Goal: Feedback & Contribution: Submit feedback/report problem

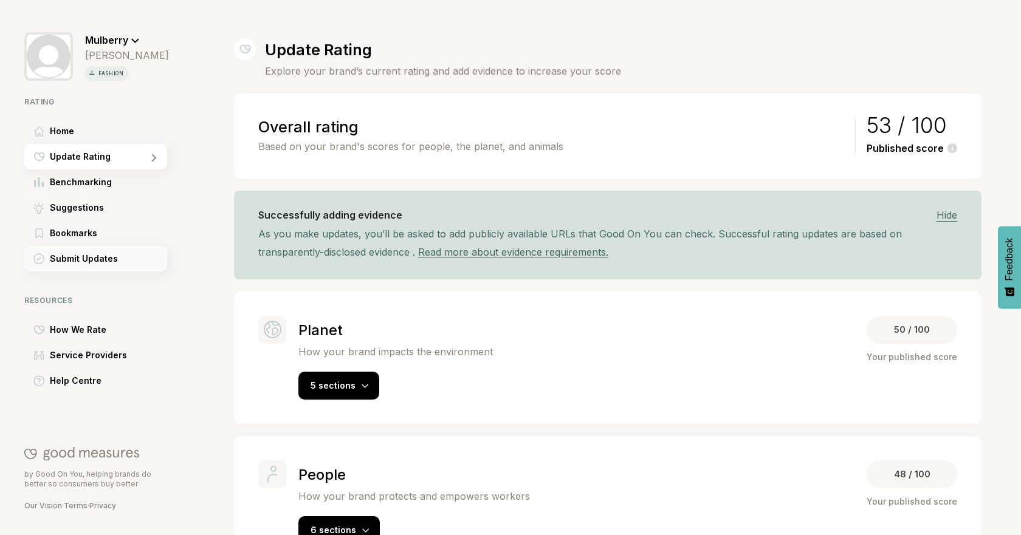
click at [109, 249] on div "Submit Updates" at bounding box center [95, 259] width 143 height 26
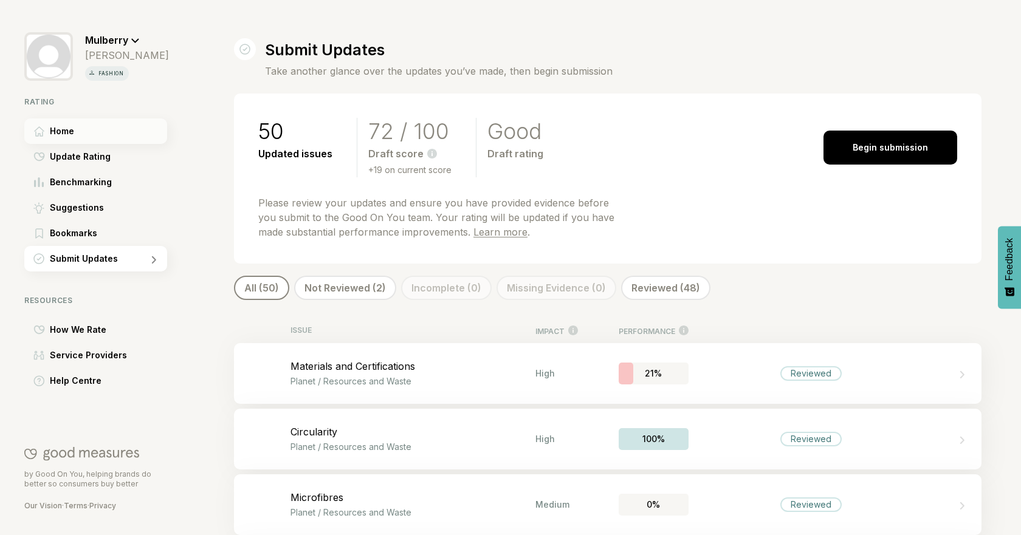
click at [94, 137] on div "Home" at bounding box center [95, 132] width 143 height 26
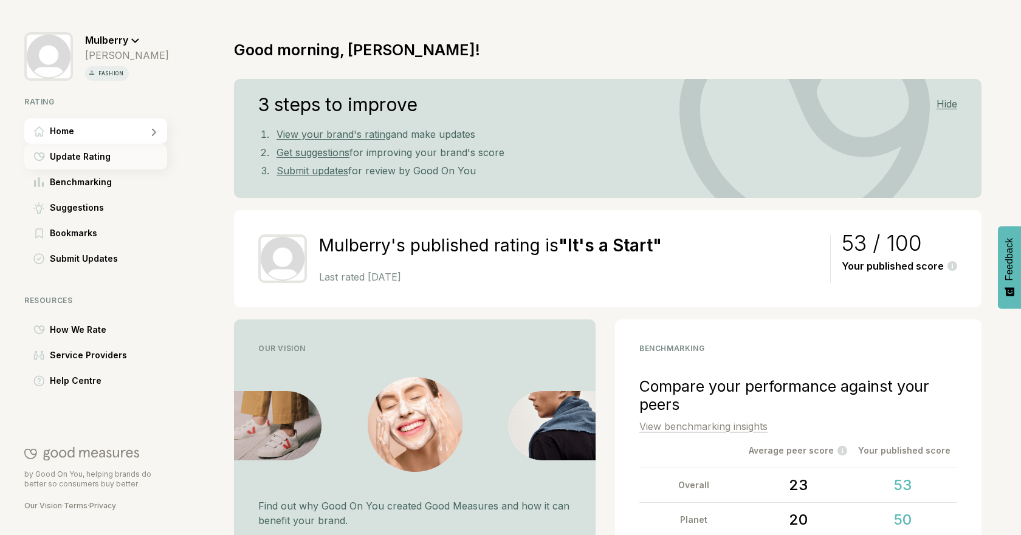
click at [111, 157] on div "Update Rating" at bounding box center [95, 157] width 143 height 26
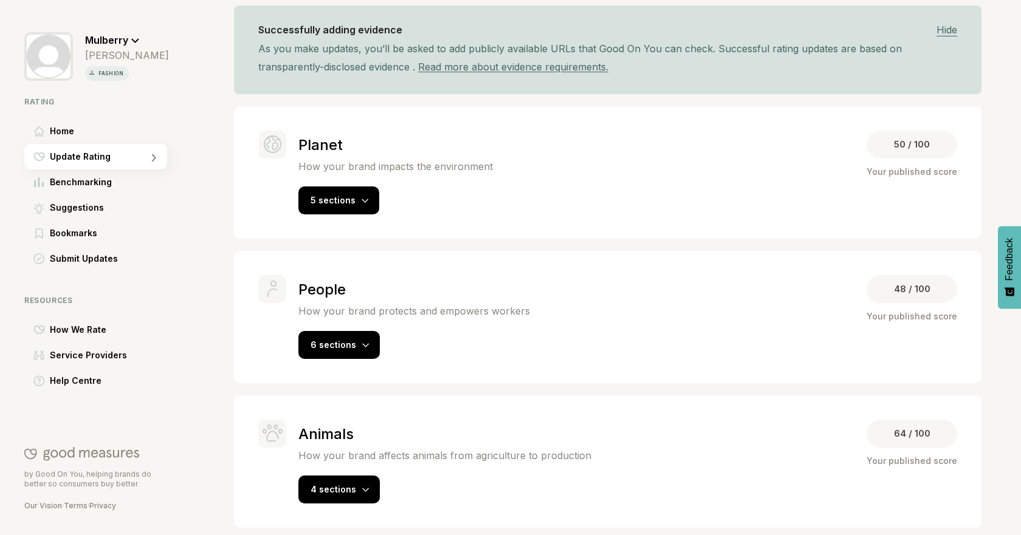
scroll to position [190, 0]
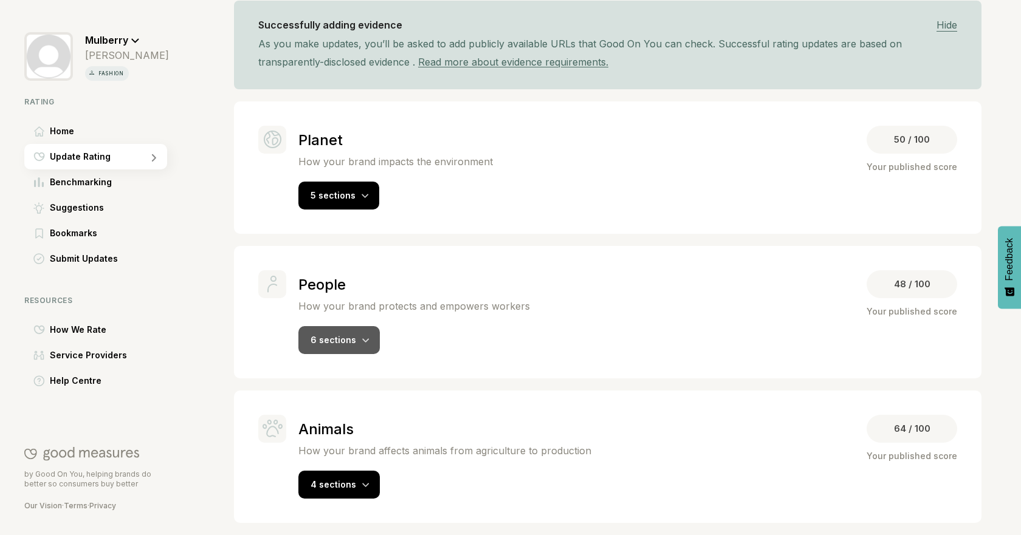
click at [368, 334] on div "6 sections" at bounding box center [338, 340] width 81 height 28
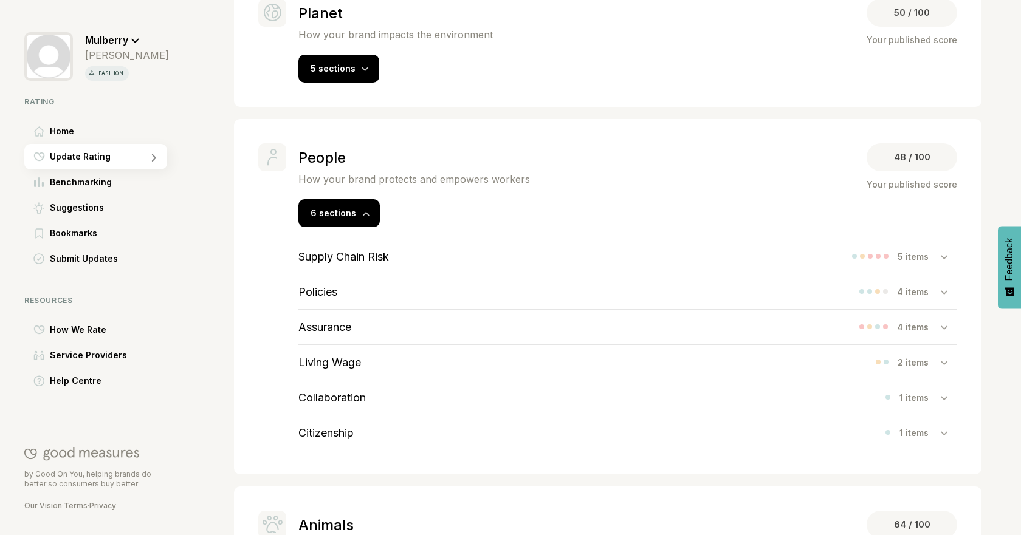
scroll to position [321, 0]
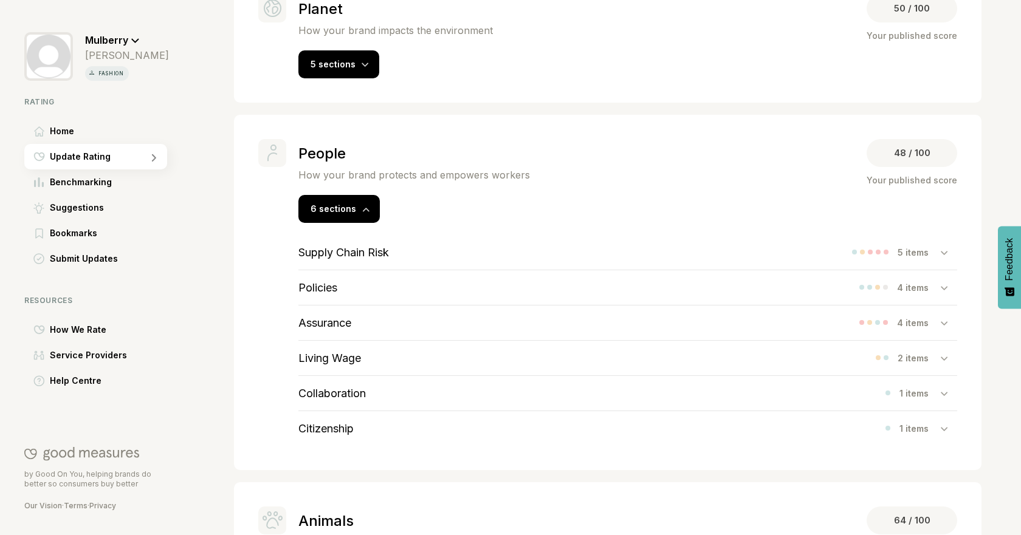
click at [645, 252] on div "Supply Chain Risk 5 items" at bounding box center [627, 252] width 659 height 35
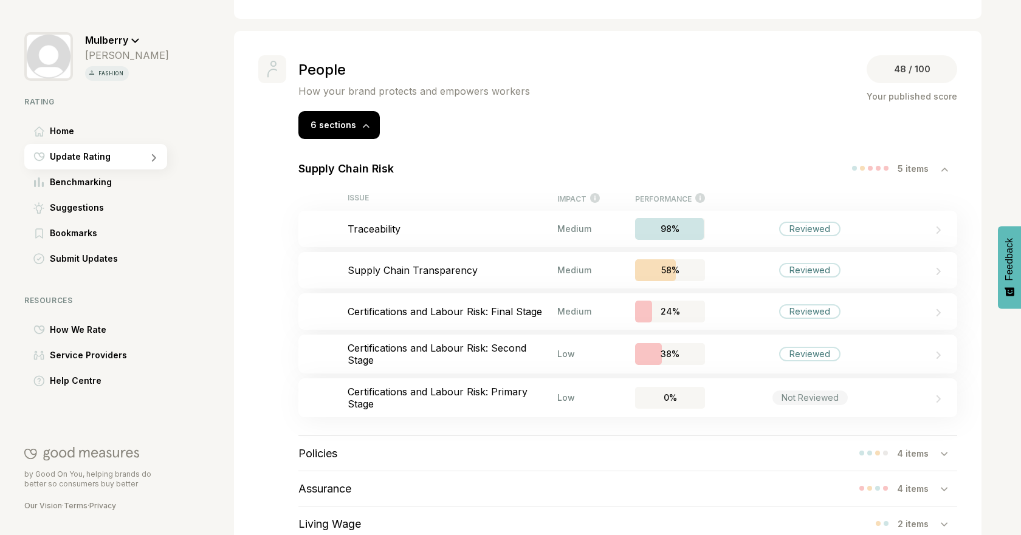
scroll to position [451, 0]
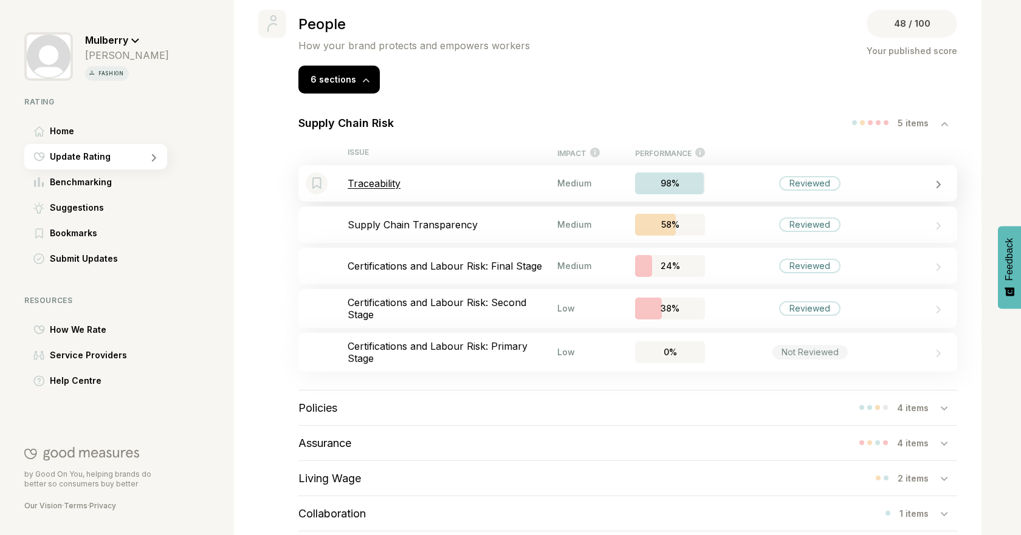
click at [521, 191] on div "Bookmark this item Traceability Medium 98% Reviewed" at bounding box center [627, 183] width 659 height 36
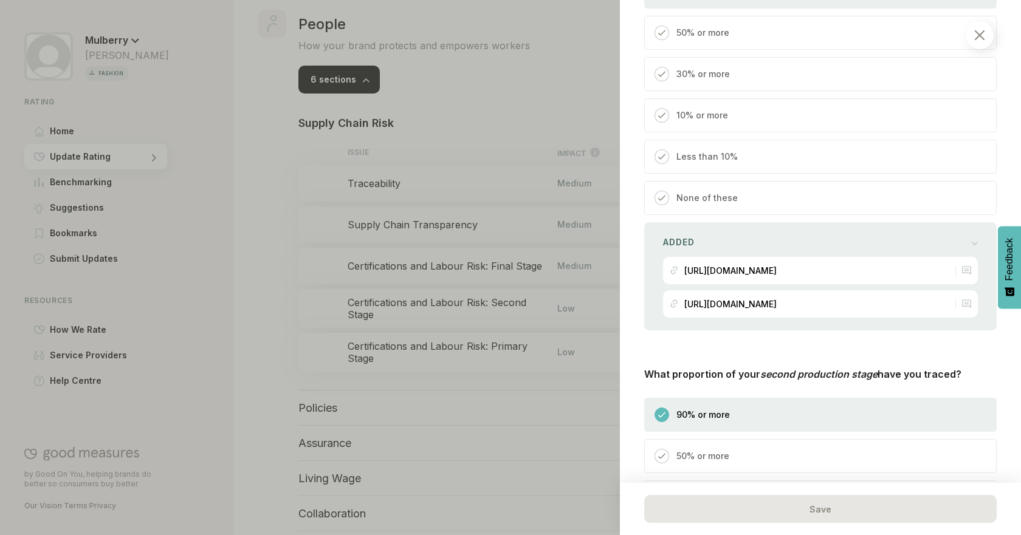
scroll to position [579, 0]
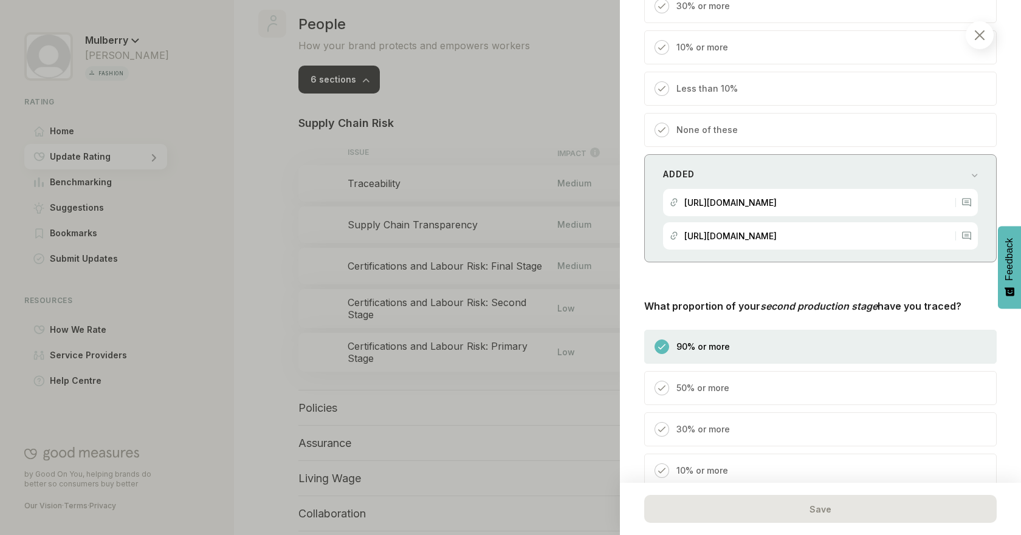
click at [957, 168] on div "Added" at bounding box center [820, 174] width 315 height 17
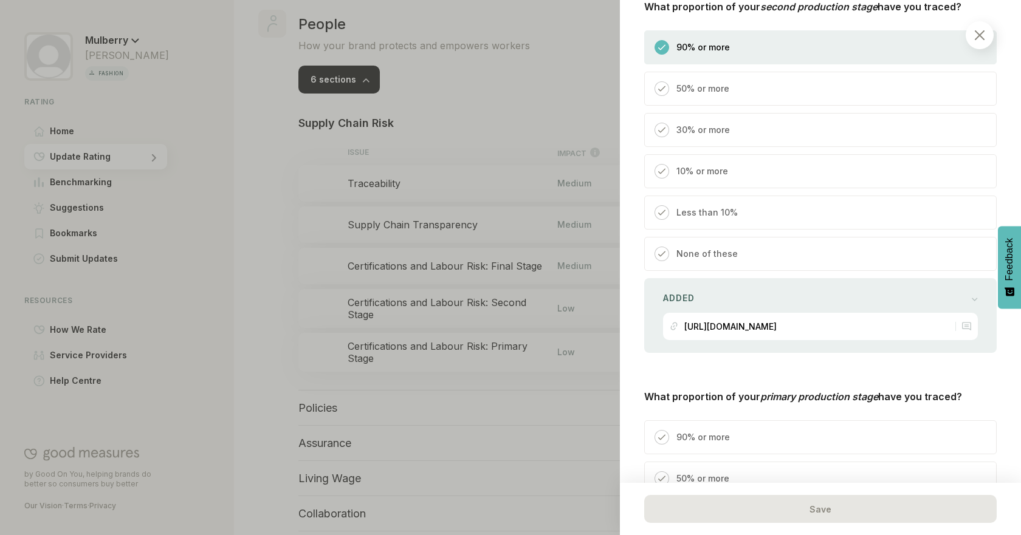
scroll to position [1265, 0]
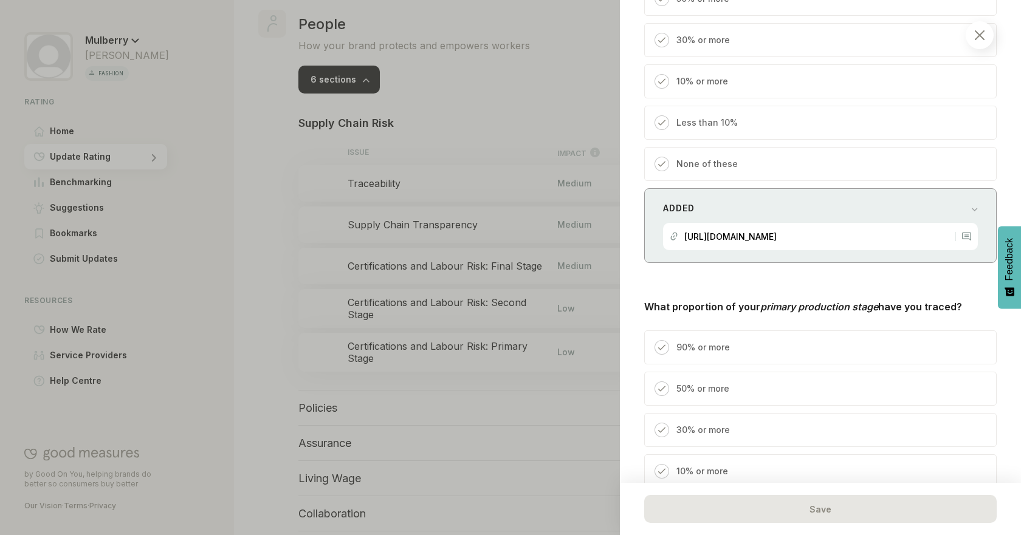
click at [972, 204] on div at bounding box center [975, 208] width 7 height 12
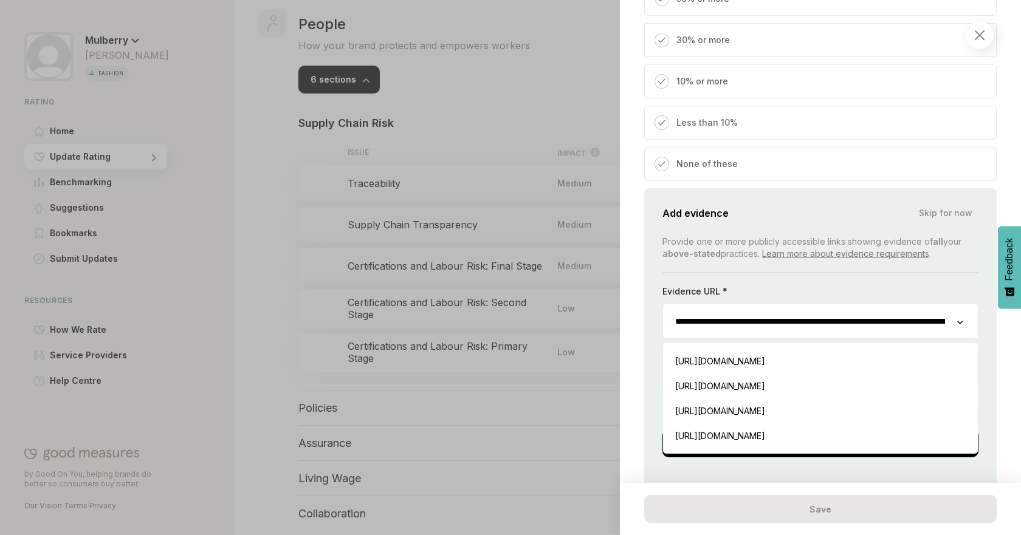
click at [908, 317] on input "**********" at bounding box center [810, 321] width 294 height 34
drag, startPoint x: 853, startPoint y: 323, endPoint x: 918, endPoint y: 334, distance: 65.9
click at [918, 334] on input "**********" at bounding box center [805, 321] width 285 height 34
click at [995, 338] on div "**********" at bounding box center [820, 267] width 401 height 535
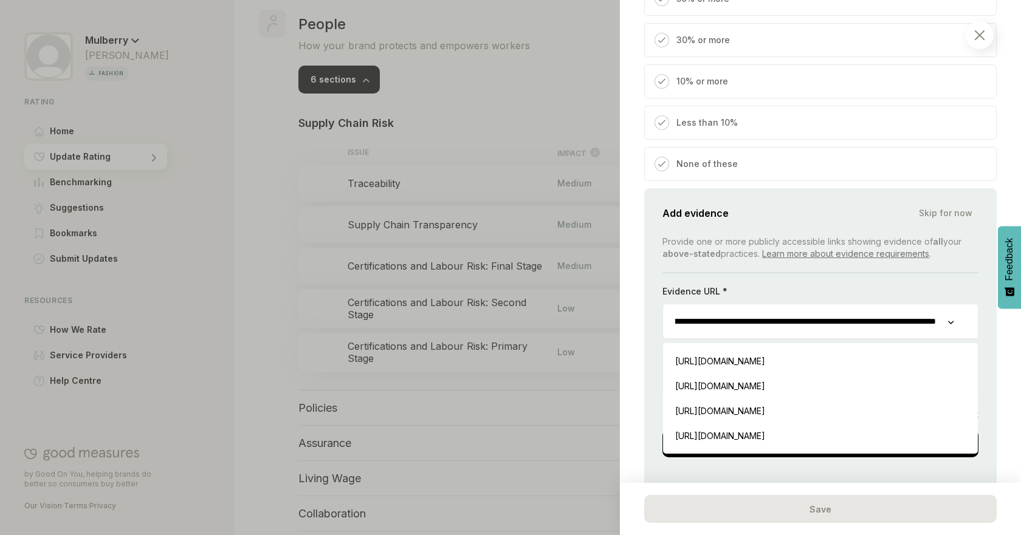
scroll to position [0, 0]
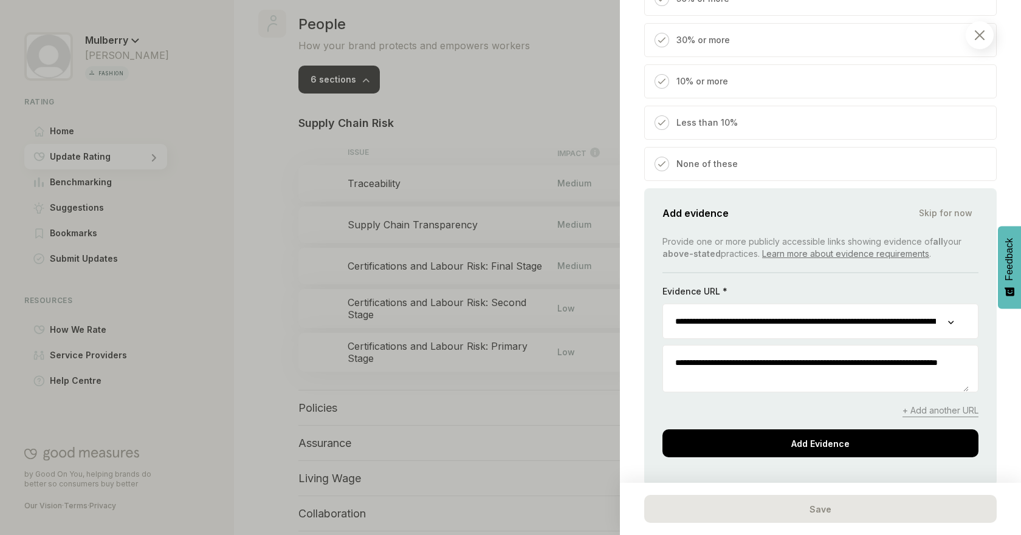
click at [903, 411] on span "+ Add another URL" at bounding box center [940, 411] width 76 height 13
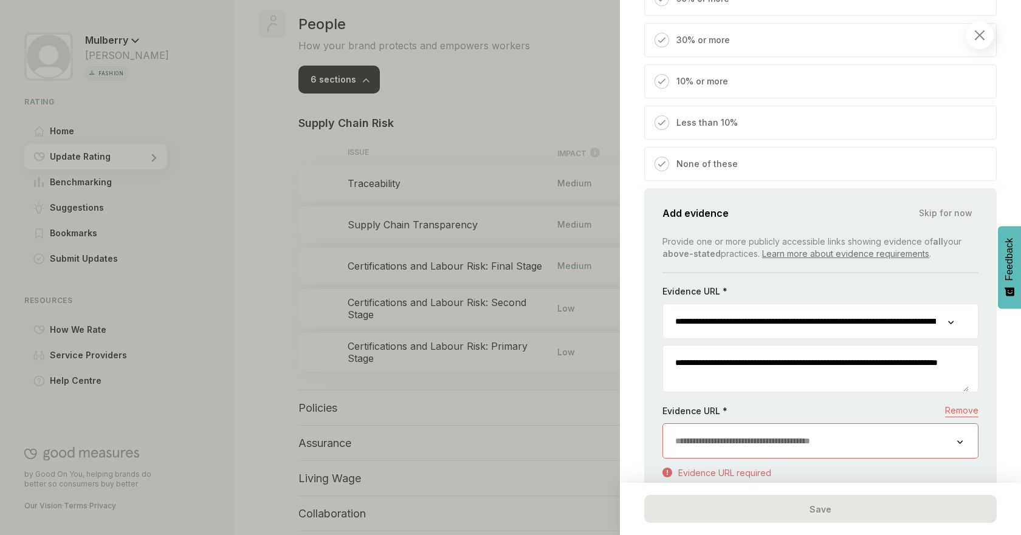
click at [817, 429] on input "url" at bounding box center [810, 441] width 294 height 34
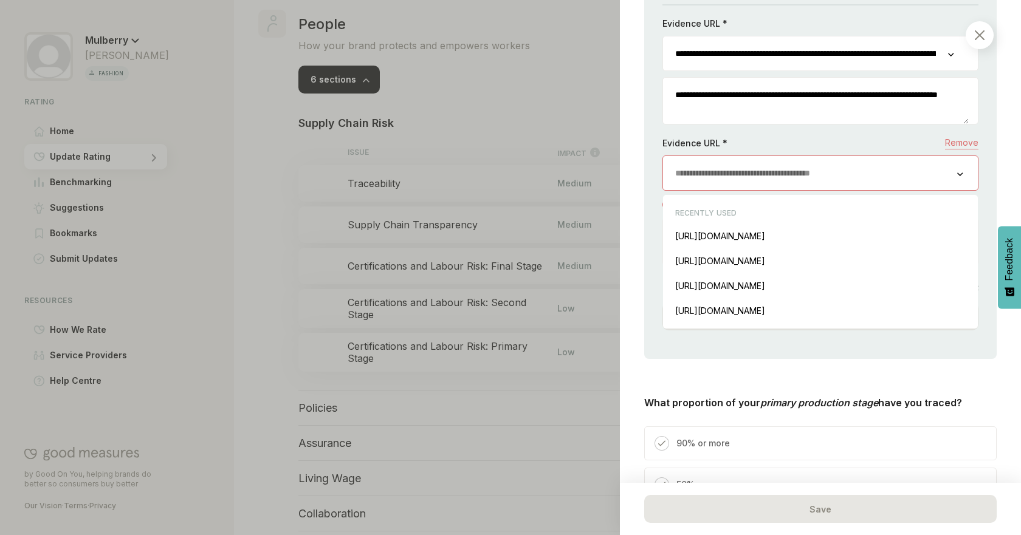
scroll to position [1568, 0]
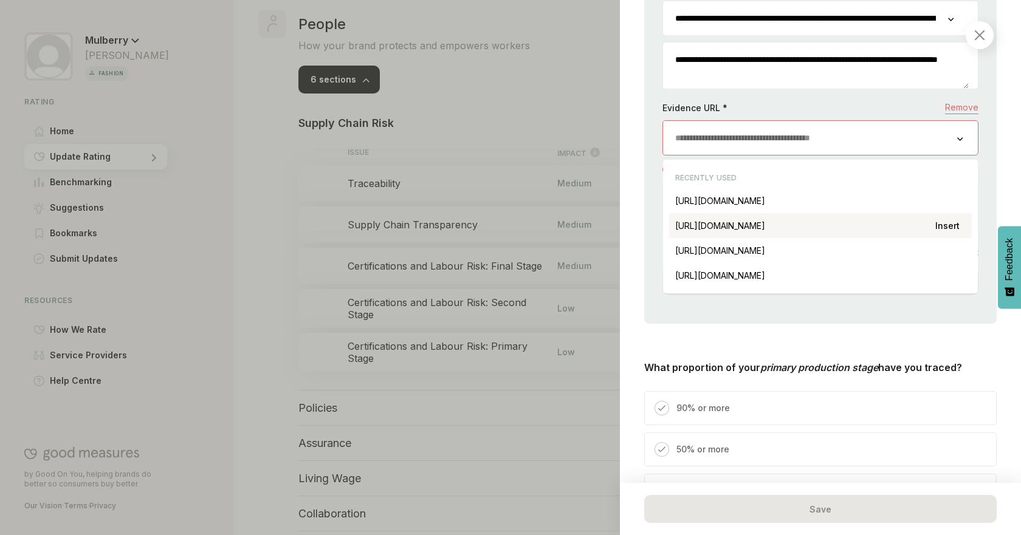
click at [916, 222] on div "[URL][DOMAIN_NAME] Insert" at bounding box center [820, 225] width 303 height 25
type input "**********"
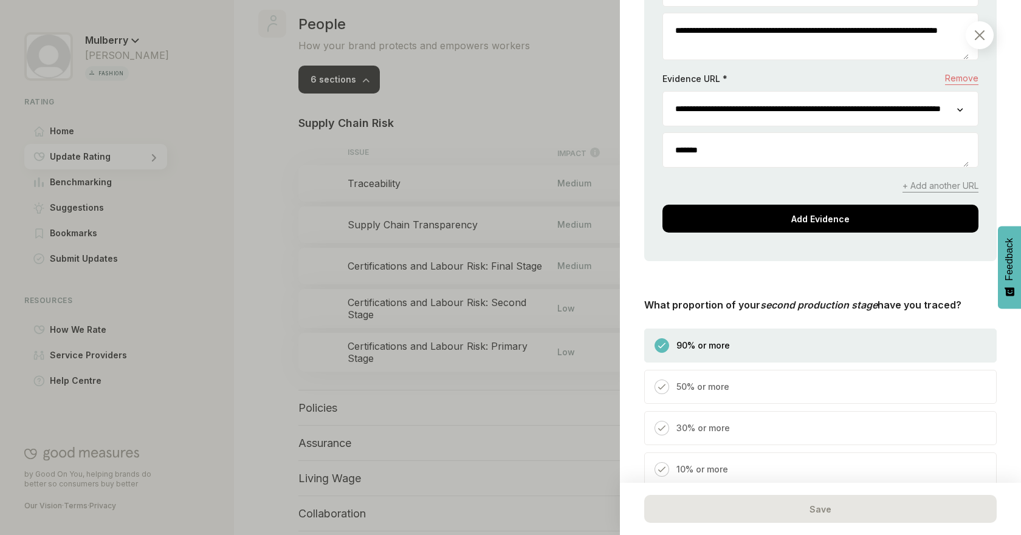
scroll to position [869, 0]
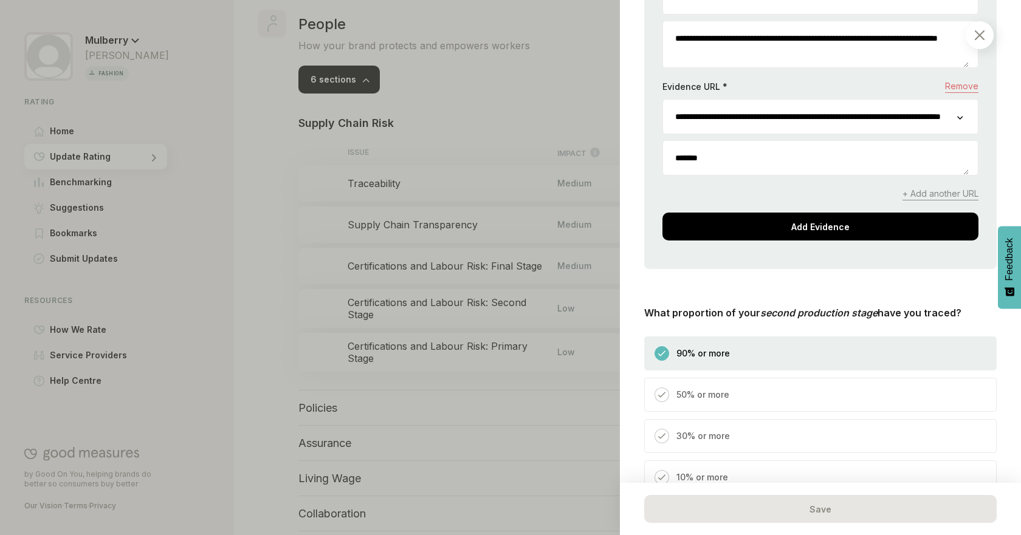
click at [849, 125] on input "**********" at bounding box center [810, 117] width 294 height 34
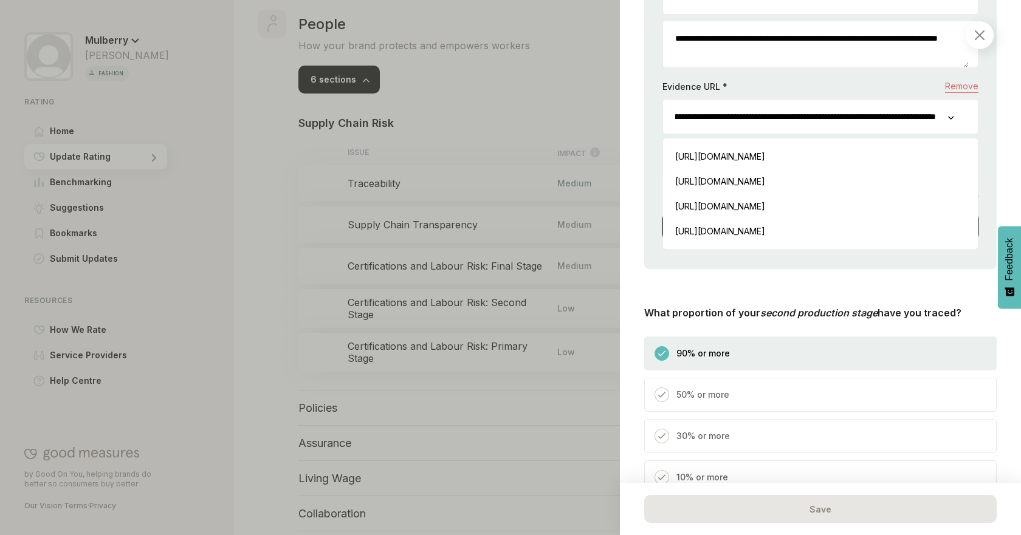
scroll to position [0, 117]
drag, startPoint x: 792, startPoint y: 123, endPoint x: 895, endPoint y: 121, distance: 102.7
click at [895, 121] on input "**********" at bounding box center [805, 117] width 285 height 34
click at [959, 261] on div "**********" at bounding box center [820, 66] width 352 height 405
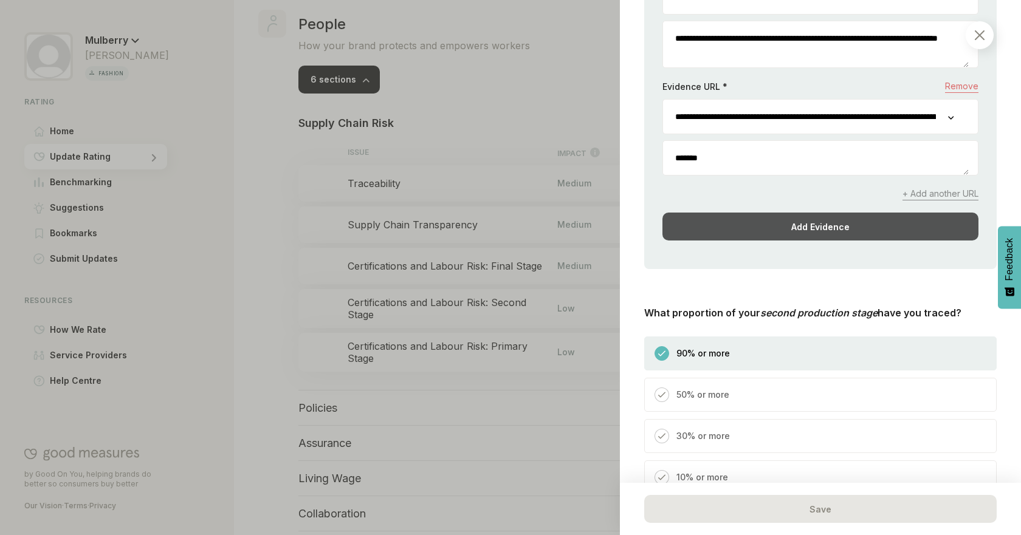
click at [935, 213] on div "Add Evidence" at bounding box center [820, 227] width 316 height 28
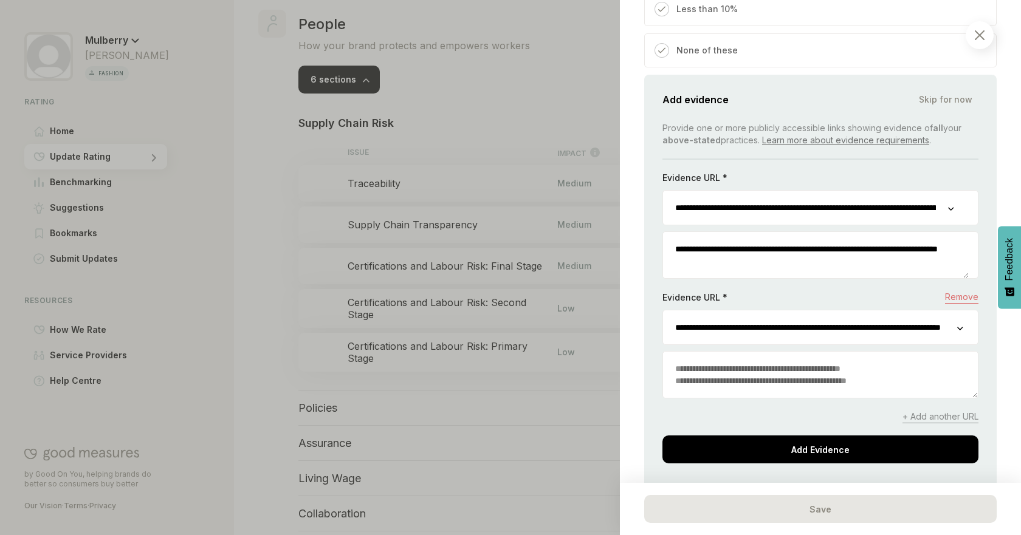
scroll to position [1099, 0]
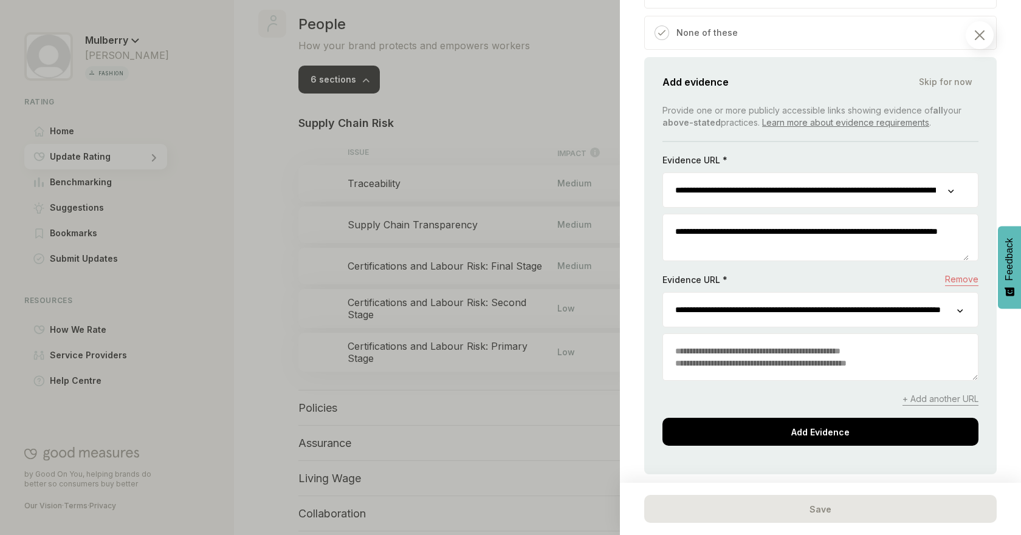
click at [729, 351] on textarea at bounding box center [820, 357] width 315 height 46
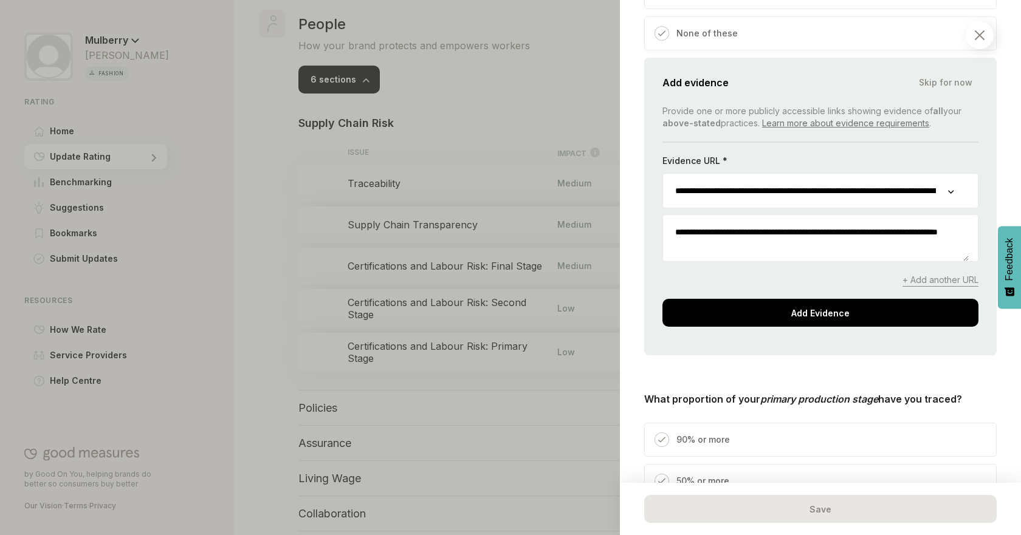
scroll to position [1122, 0]
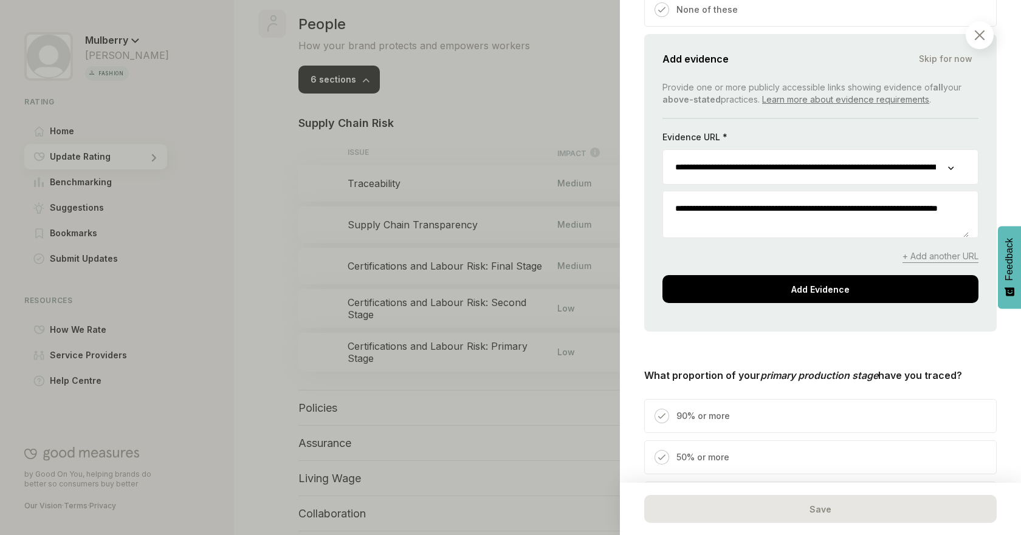
click at [936, 255] on span "+ Add another URL" at bounding box center [940, 256] width 76 height 13
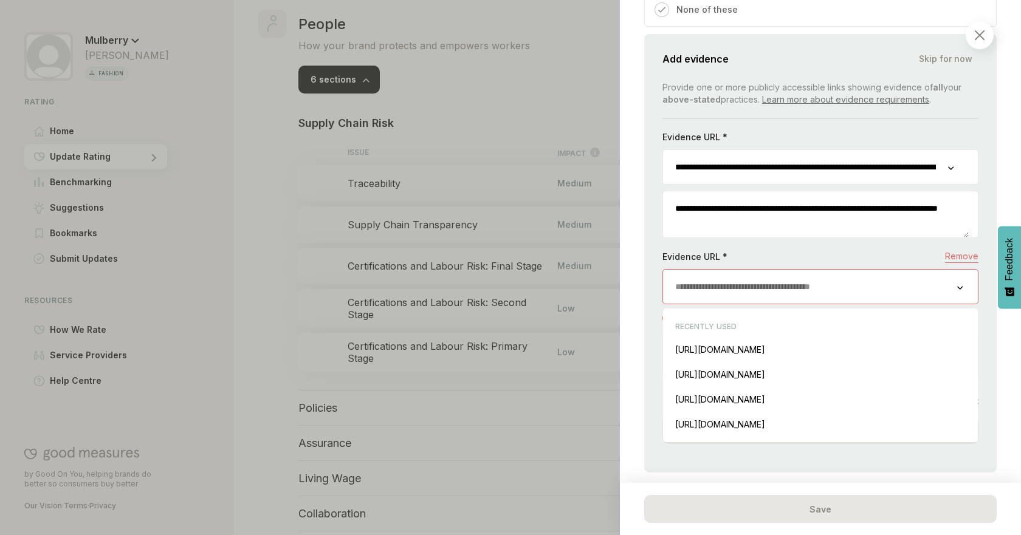
click at [845, 297] on input "url" at bounding box center [810, 287] width 294 height 34
click at [865, 373] on div "[URL][DOMAIN_NAME] Insert" at bounding box center [820, 374] width 303 height 25
type input "**********"
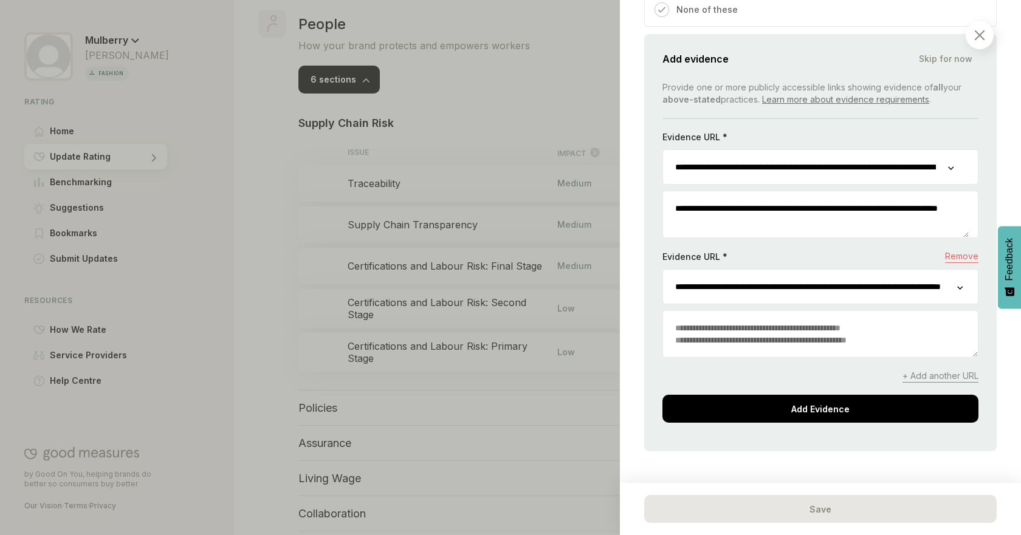
click at [775, 351] on textarea at bounding box center [820, 334] width 315 height 46
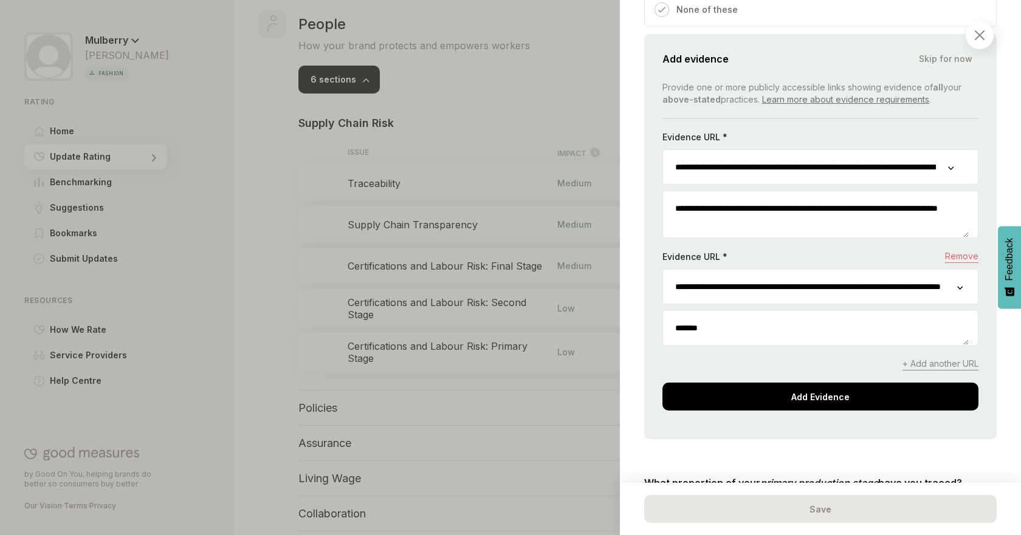
type textarea "*******"
click at [811, 394] on div "Add Evidence" at bounding box center [820, 397] width 316 height 28
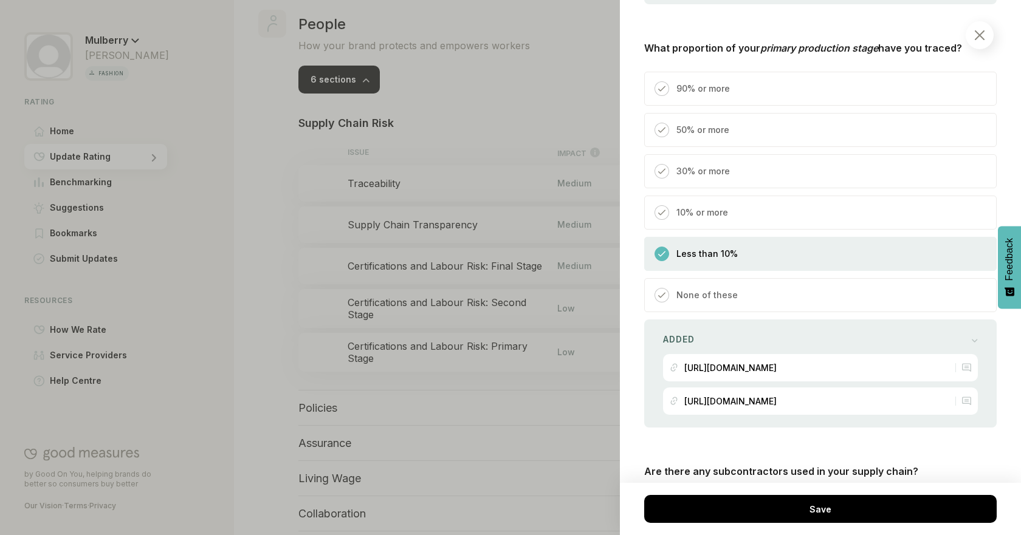
scroll to position [1310, 0]
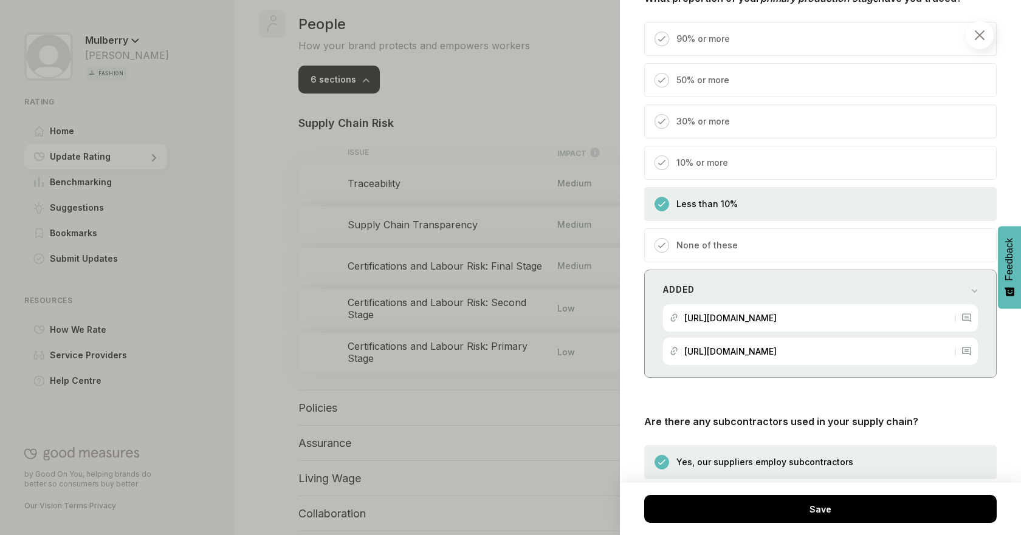
click at [972, 297] on div "Added https://www.mulberry.com/plugins/investor_r...ort_24.pdf https://www.mulb…" at bounding box center [820, 324] width 352 height 108
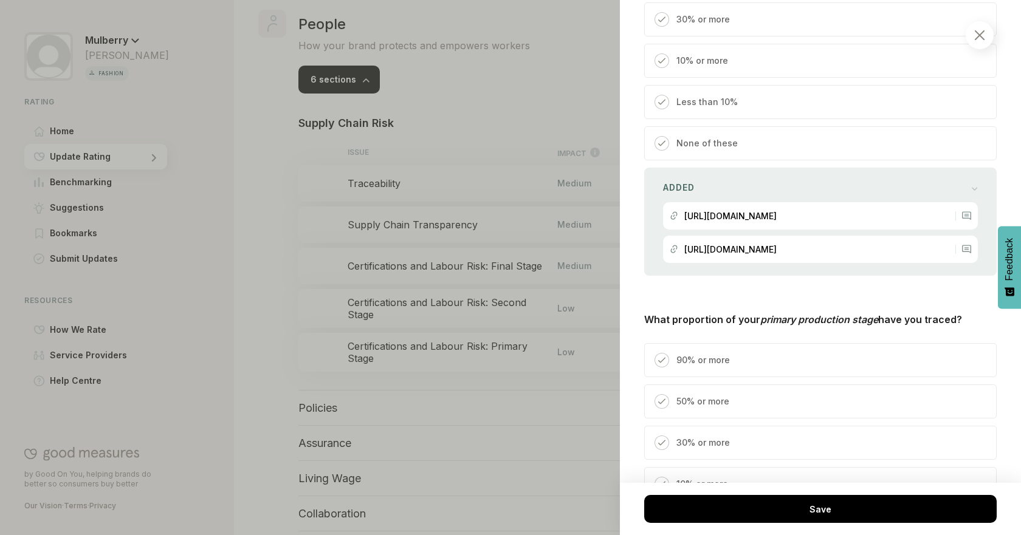
scroll to position [982, 0]
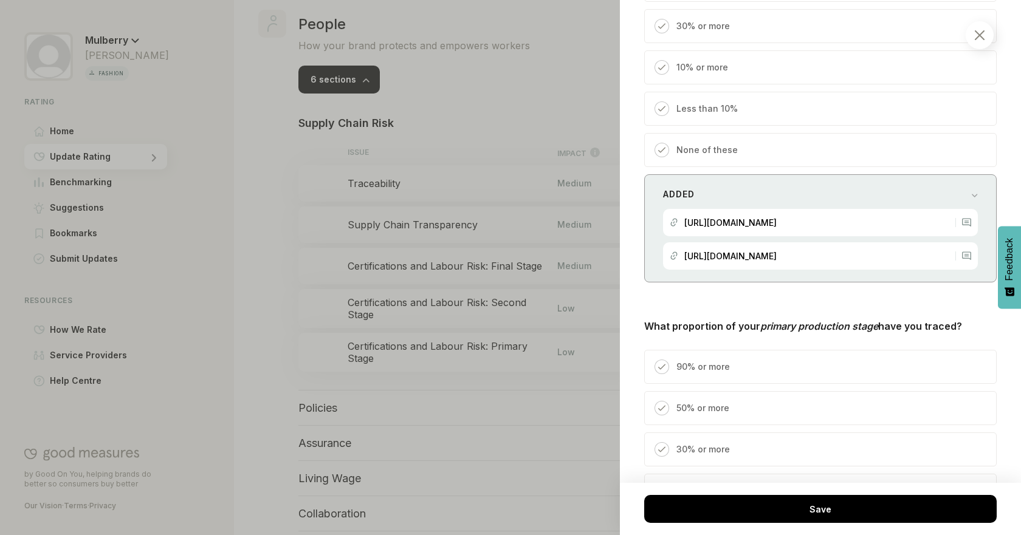
click at [972, 201] on div at bounding box center [975, 194] width 7 height 12
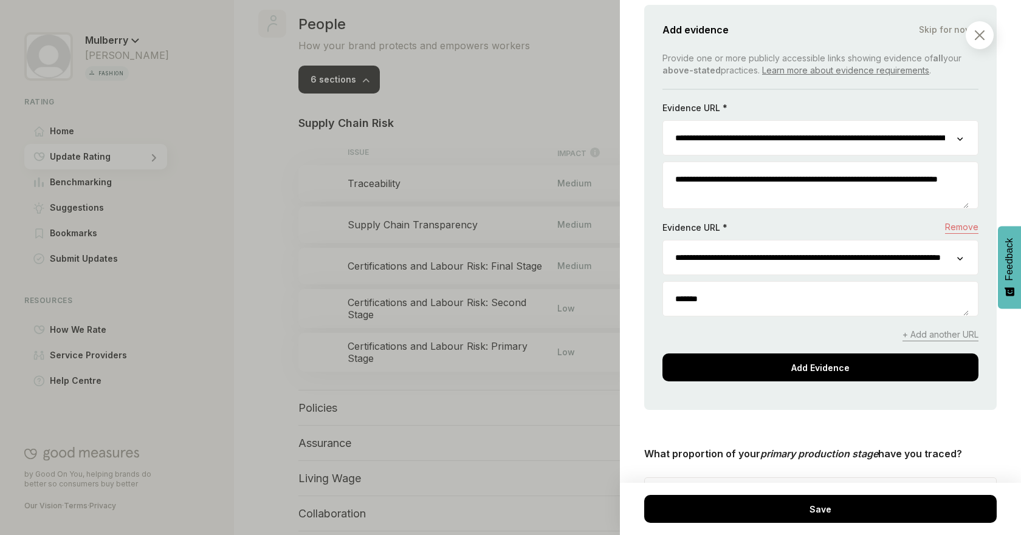
scroll to position [1155, 0]
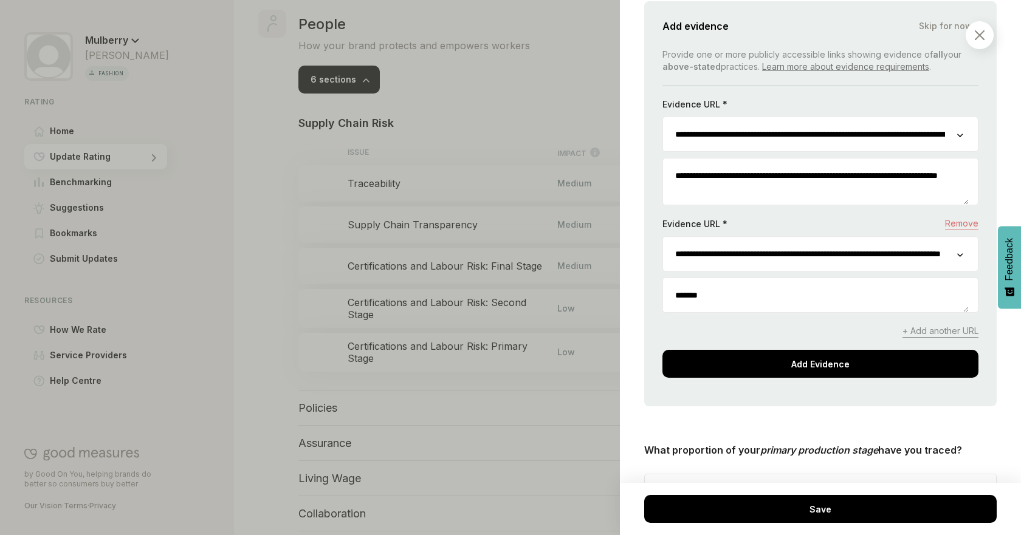
click at [733, 299] on textarea "*******" at bounding box center [816, 295] width 306 height 34
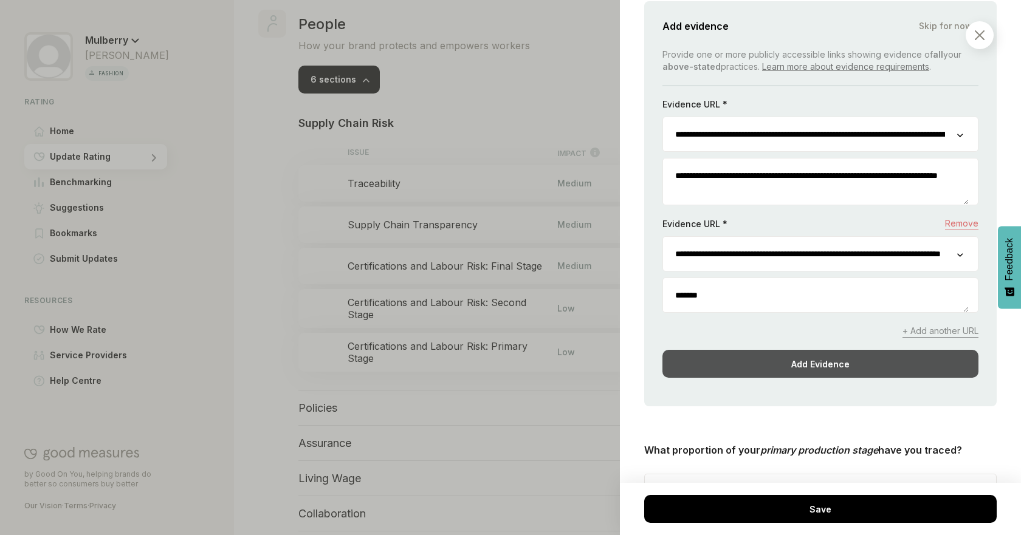
type textarea "*******"
click at [718, 371] on div "Add Evidence" at bounding box center [820, 364] width 316 height 28
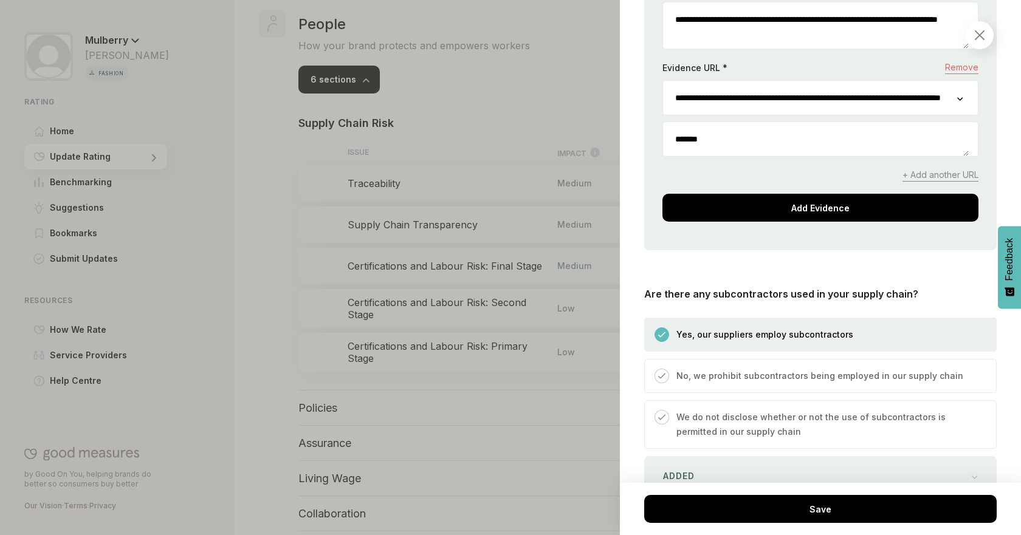
scroll to position [1767, 0]
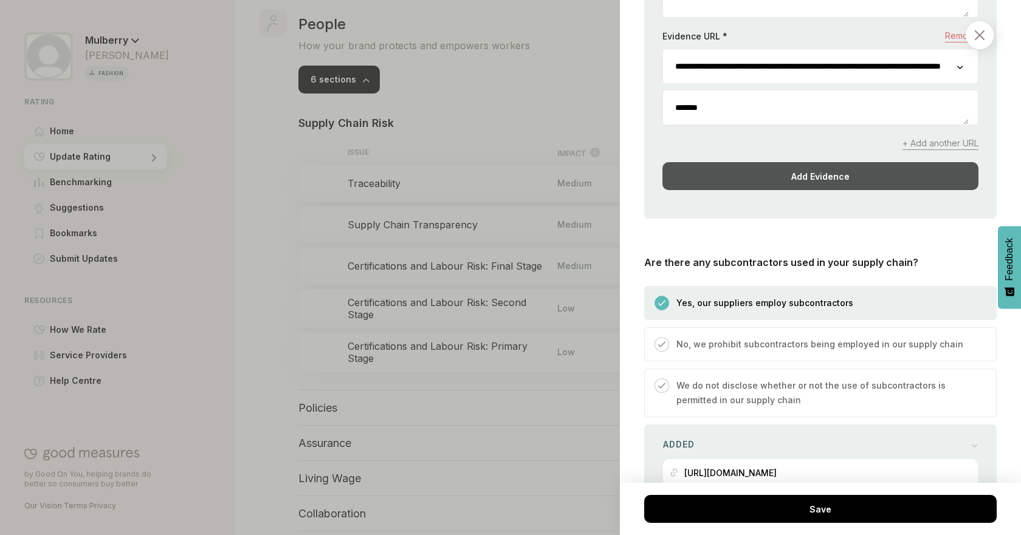
click at [883, 175] on div "Add Evidence" at bounding box center [820, 176] width 316 height 28
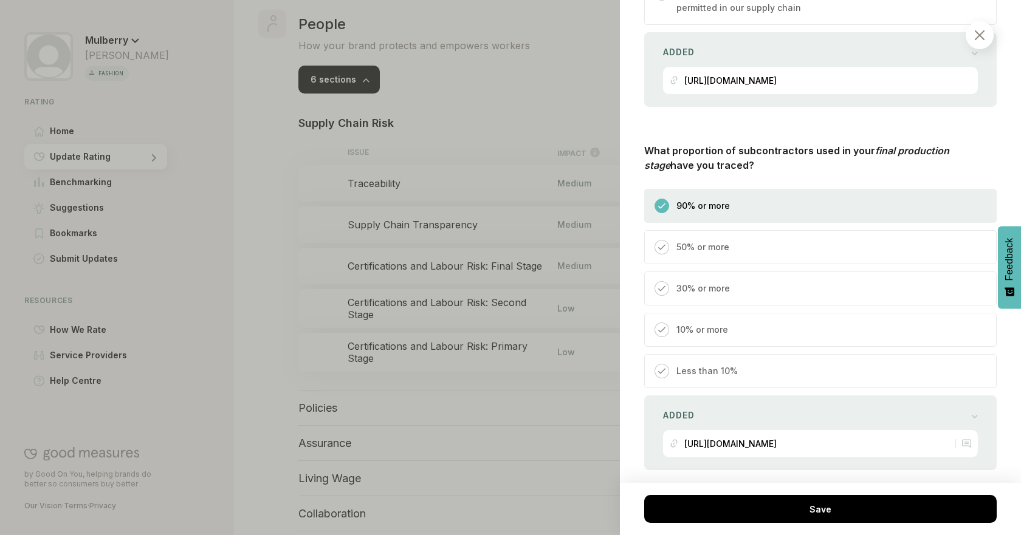
scroll to position [1915, 0]
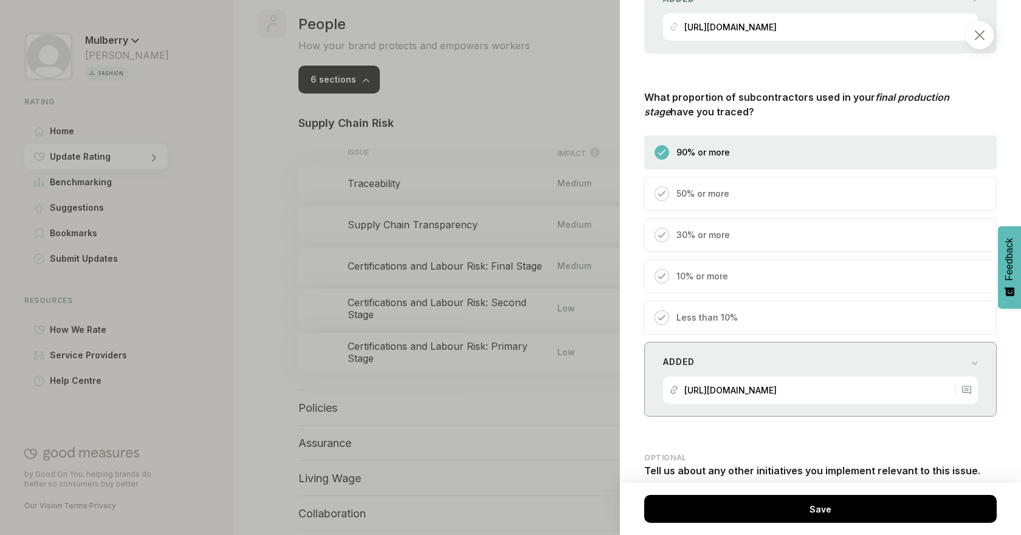
click at [951, 371] on div "Added" at bounding box center [820, 362] width 315 height 17
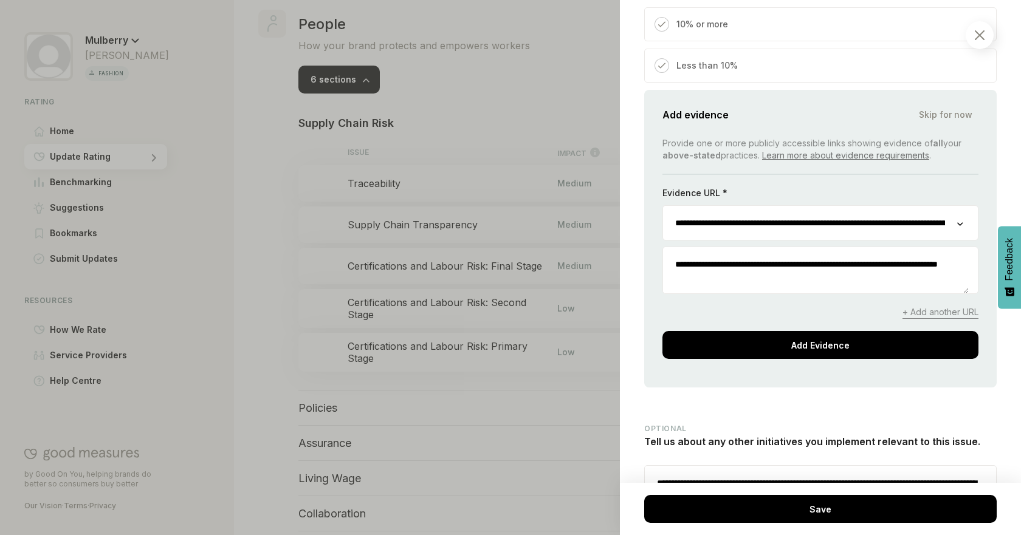
scroll to position [2181, 0]
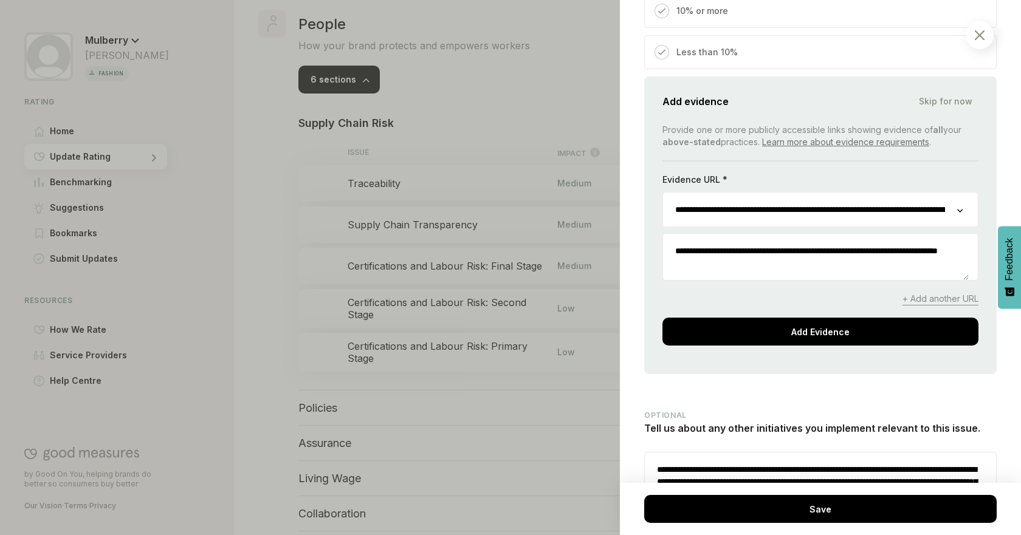
click at [940, 306] on span "+ Add another URL" at bounding box center [940, 299] width 76 height 13
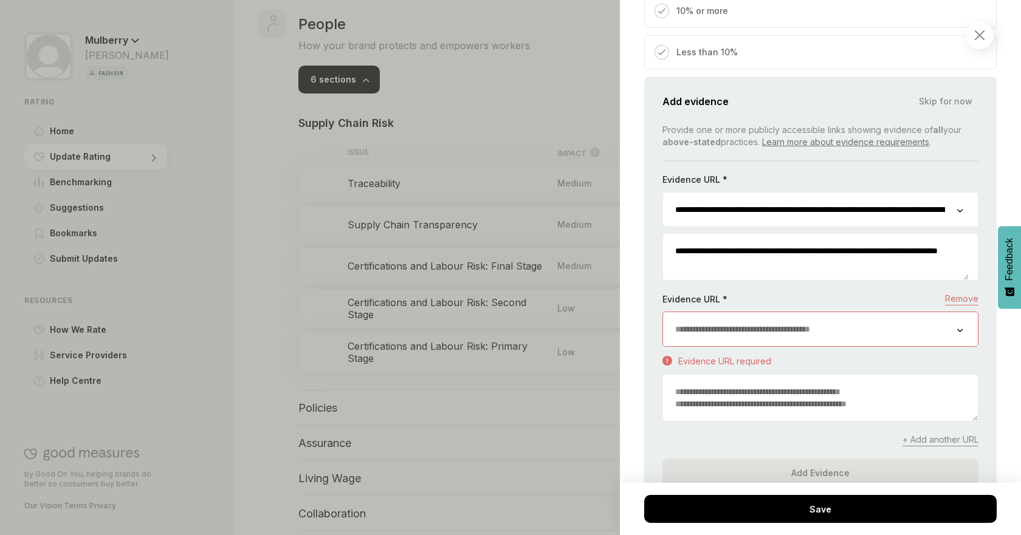
click at [931, 330] on input "url" at bounding box center [810, 329] width 294 height 34
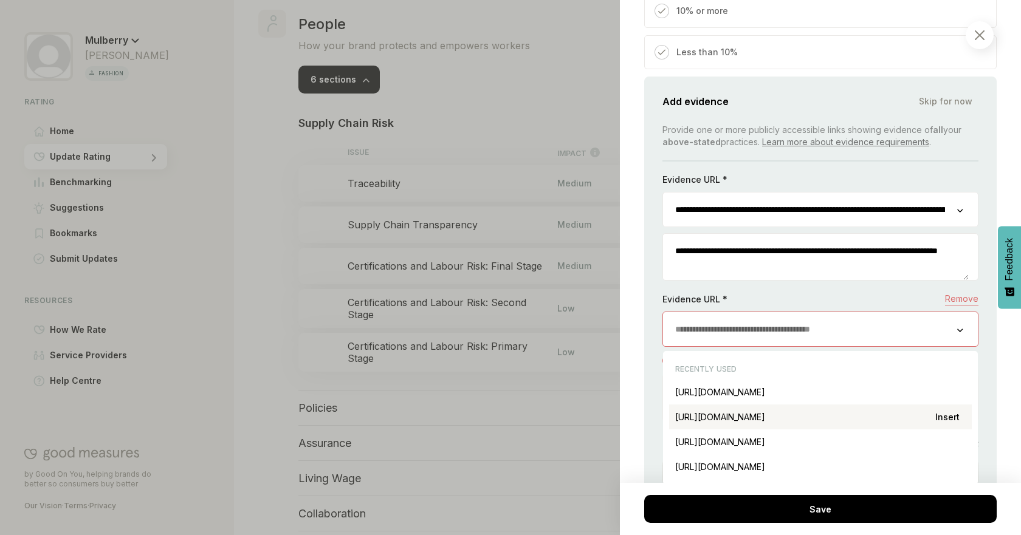
click at [883, 421] on div "[URL][DOMAIN_NAME] Insert" at bounding box center [820, 417] width 303 height 25
type input "**********"
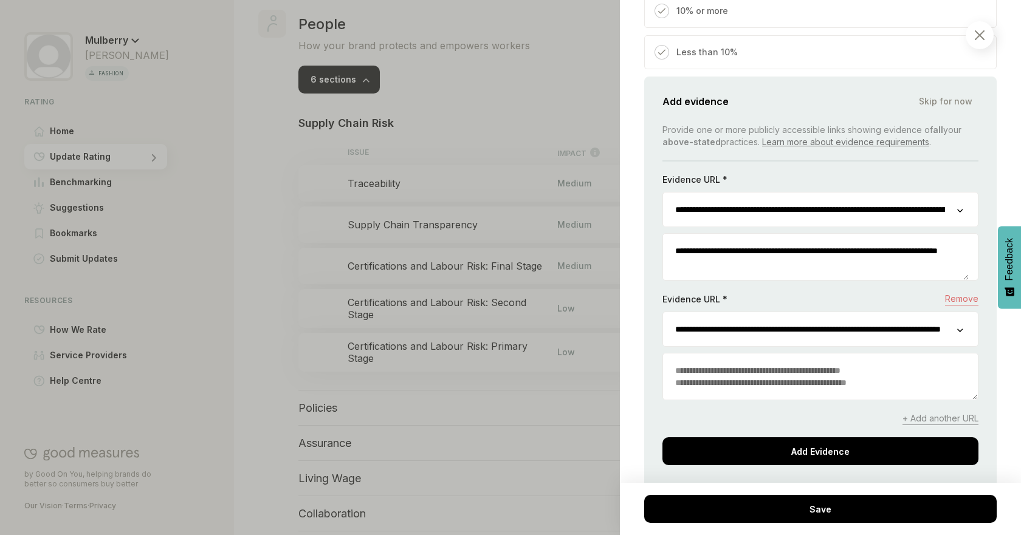
click at [771, 377] on textarea at bounding box center [820, 377] width 315 height 46
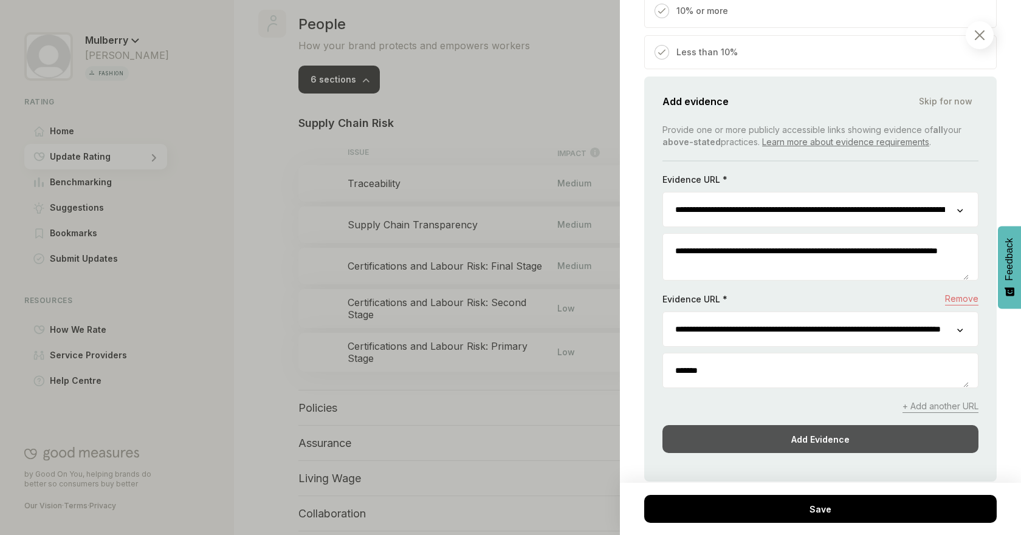
type textarea "*******"
click at [835, 453] on div "Add Evidence" at bounding box center [820, 439] width 316 height 28
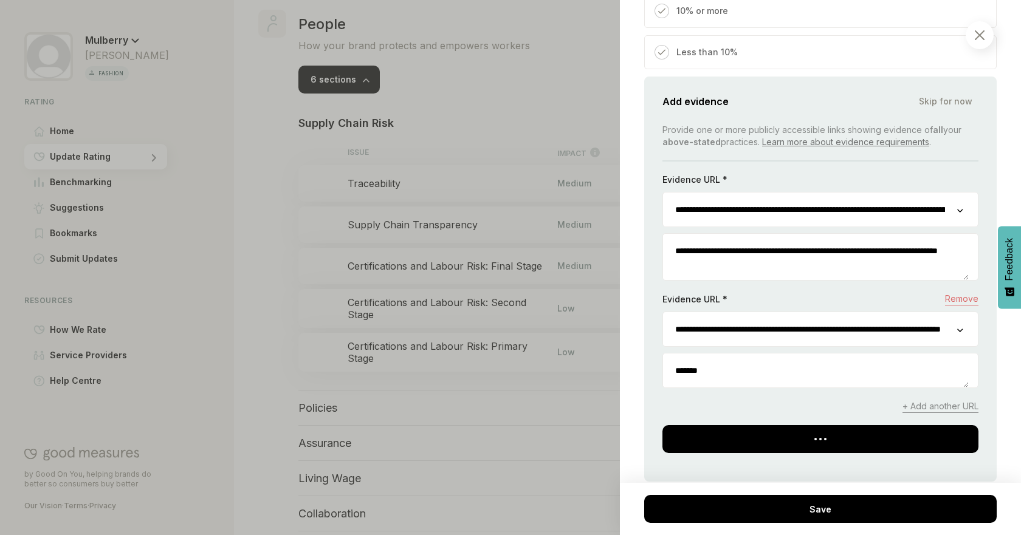
scroll to position [2109, 0]
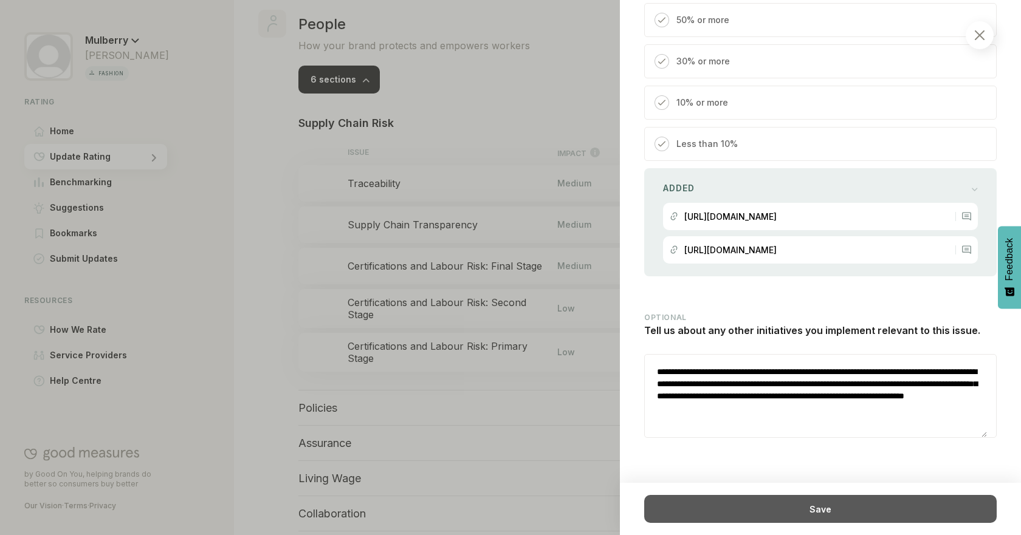
click at [861, 501] on div "Save" at bounding box center [820, 509] width 352 height 28
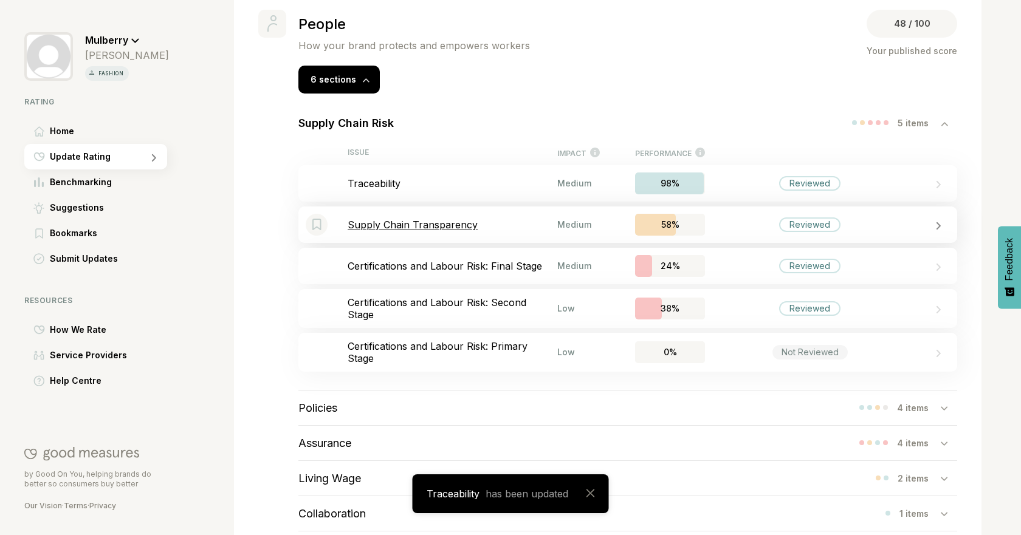
click at [506, 219] on p "Supply Chain Transparency" at bounding box center [453, 225] width 210 height 12
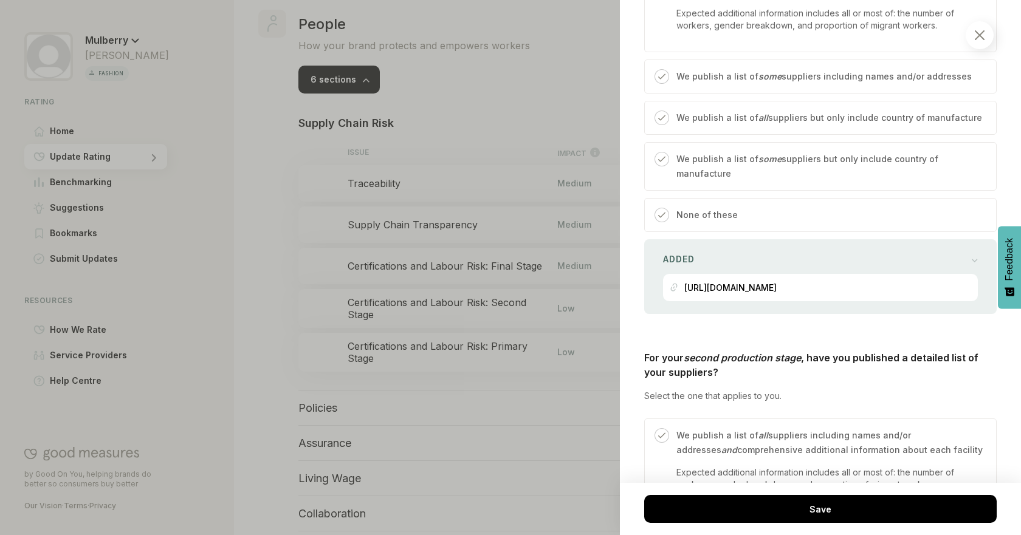
scroll to position [733, 0]
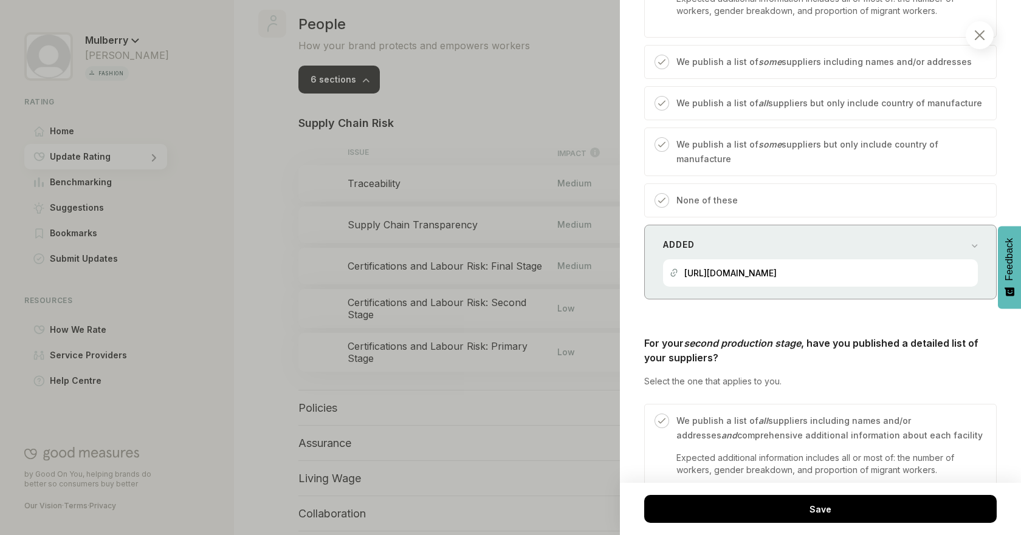
click at [944, 230] on div "Added https://www.mulberry.com/gb/madetolast-craft" at bounding box center [820, 262] width 352 height 75
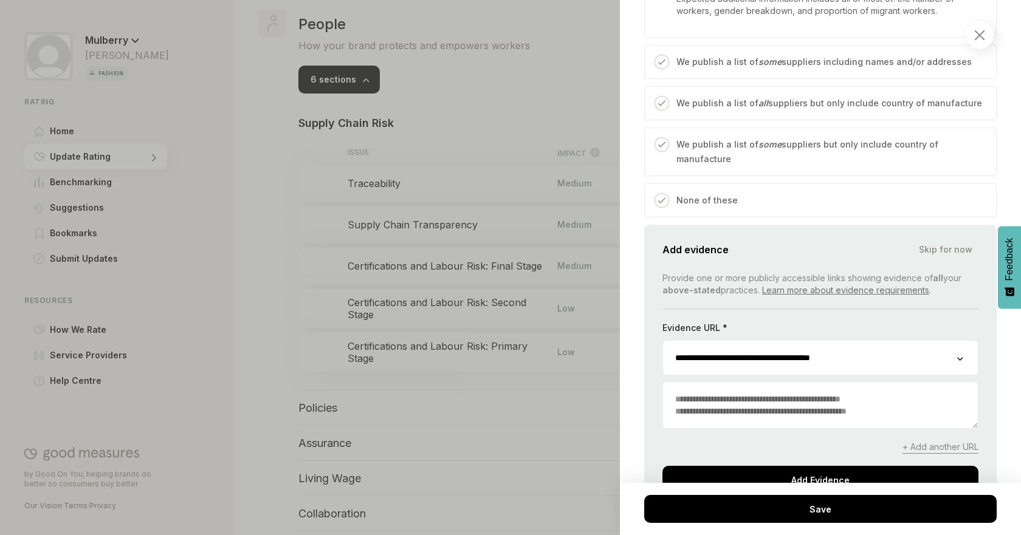
click at [879, 354] on input "**********" at bounding box center [810, 358] width 294 height 34
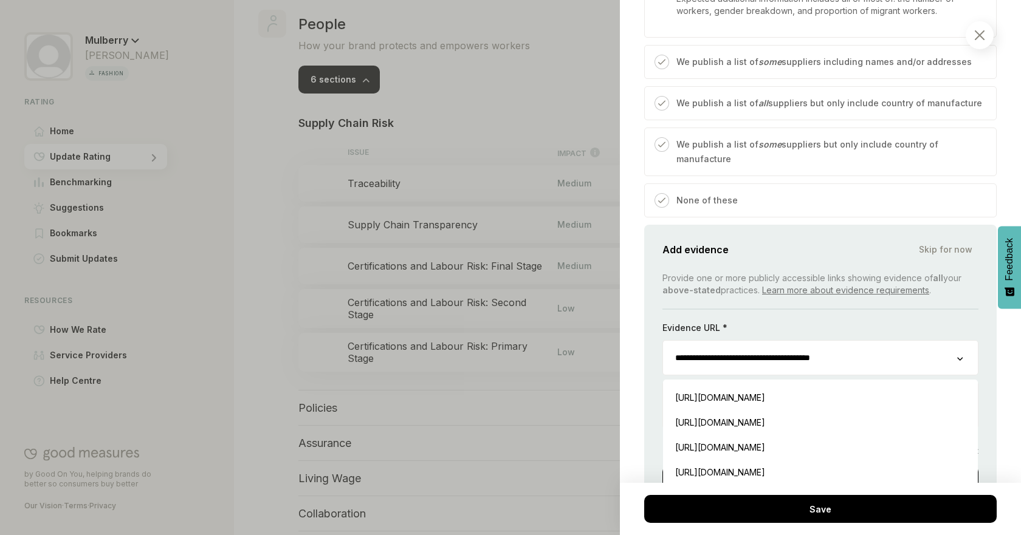
drag, startPoint x: 875, startPoint y: 357, endPoint x: 615, endPoint y: 361, distance: 260.1
click at [615, 361] on div "People / Supply Chain Risk Supply Chain Transparency We consider how transparen…" at bounding box center [510, 267] width 1021 height 535
paste input "****"
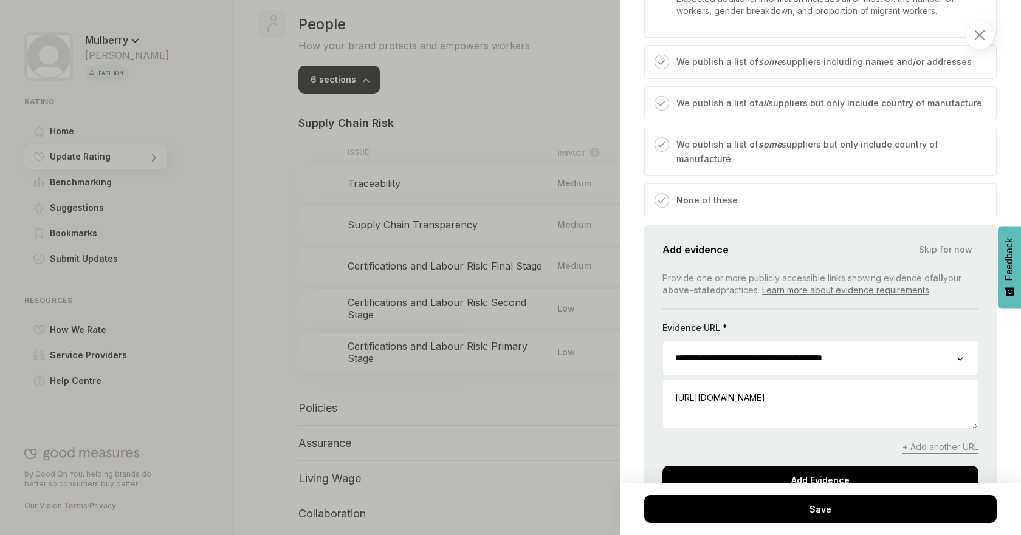
type input "**********"
click at [1006, 363] on div "People / Supply Chain Risk Supply Chain Transparency We consider how transparen…" at bounding box center [820, 267] width 401 height 535
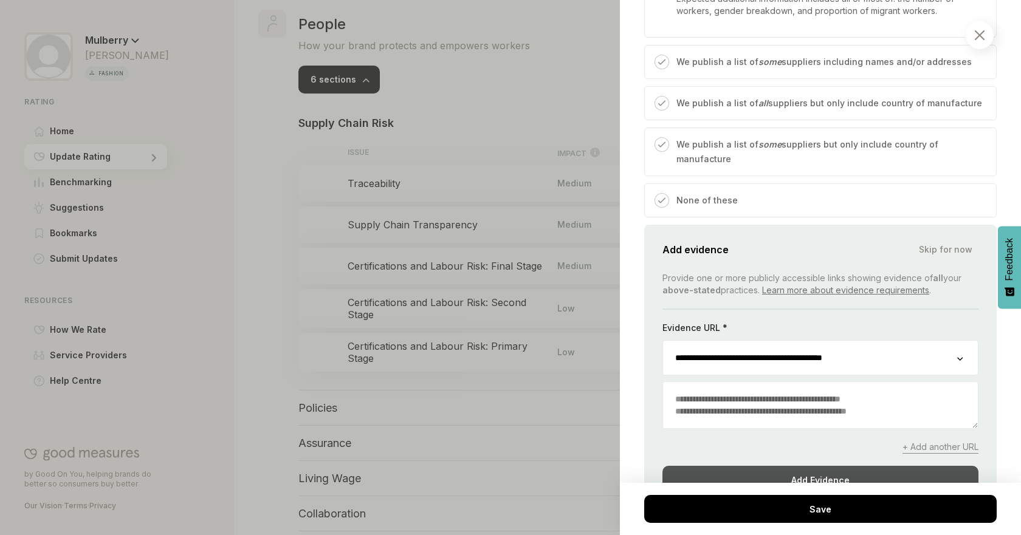
click at [825, 474] on div "Add Evidence" at bounding box center [820, 480] width 316 height 28
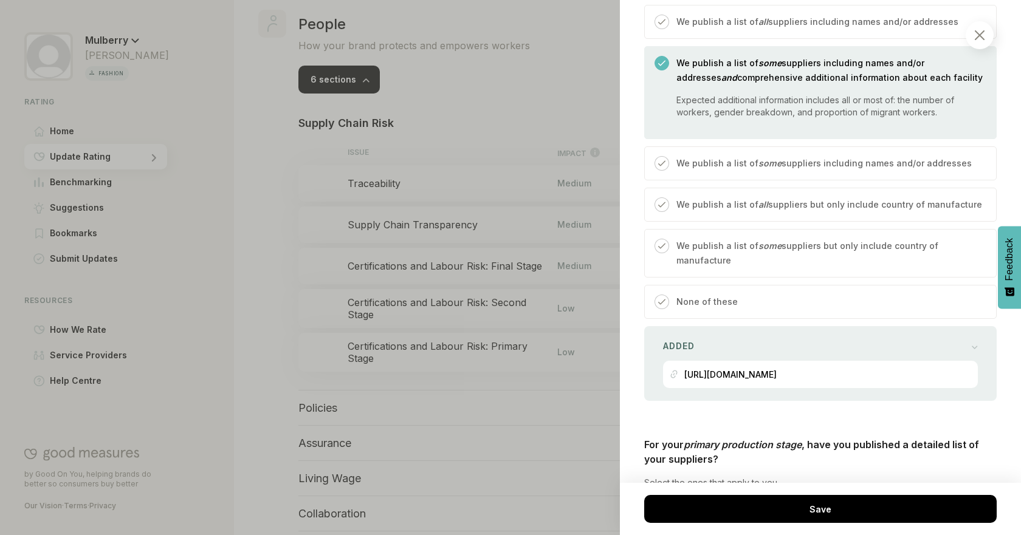
scroll to position [1253, 0]
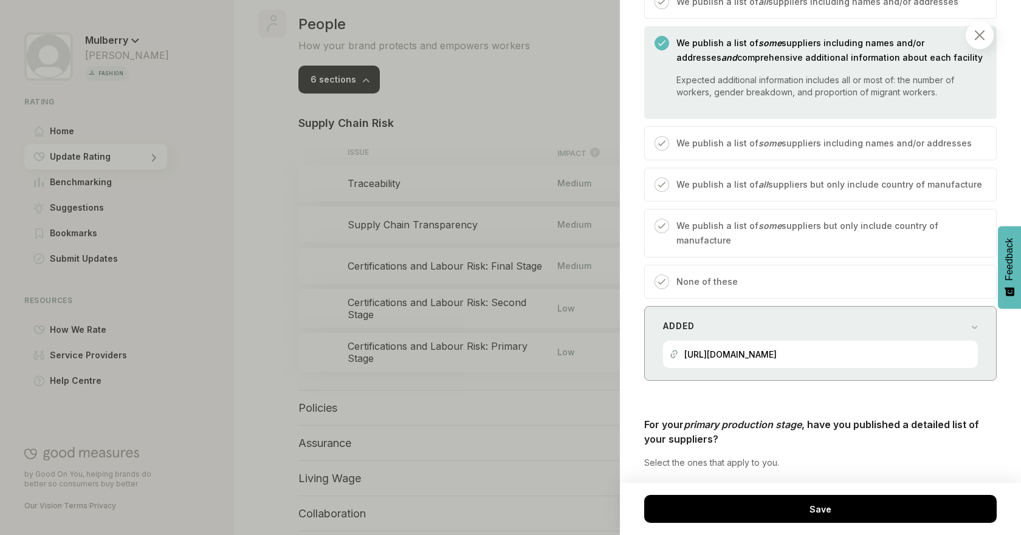
click at [893, 363] on div "[URL][DOMAIN_NAME]" at bounding box center [820, 354] width 301 height 27
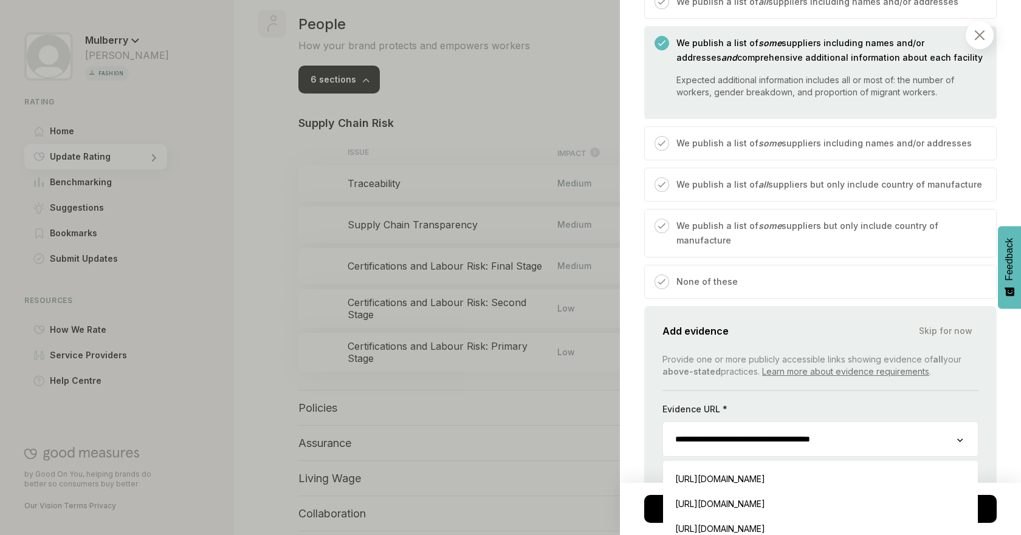
drag, startPoint x: 876, startPoint y: 438, endPoint x: 541, endPoint y: 404, distance: 335.9
click at [541, 404] on div "People / Supply Chain Risk Supply Chain Transparency We consider how transparen…" at bounding box center [510, 267] width 1021 height 535
paste input "****"
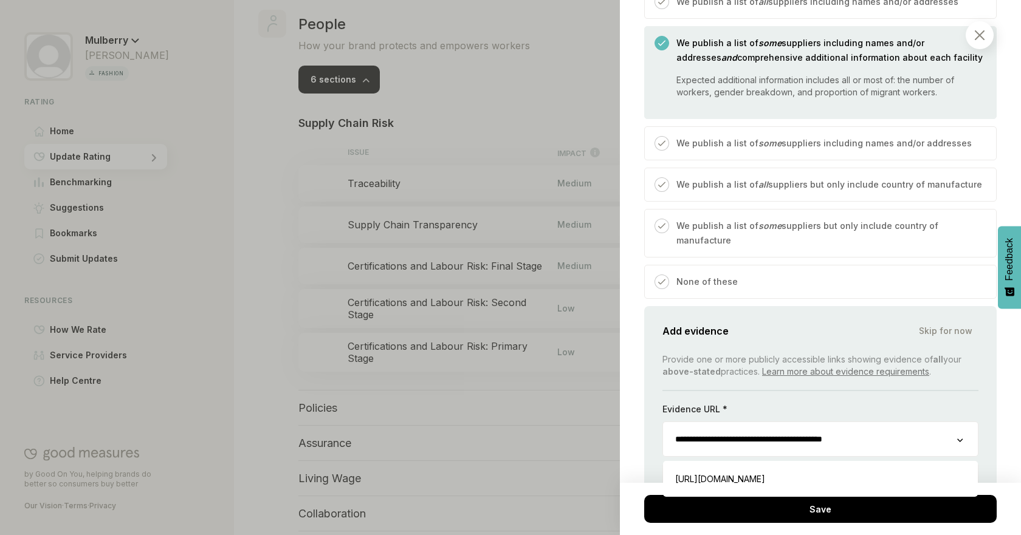
type input "**********"
click at [1006, 401] on div "People / Supply Chain Risk Supply Chain Transparency We consider how transparen…" at bounding box center [820, 267] width 401 height 535
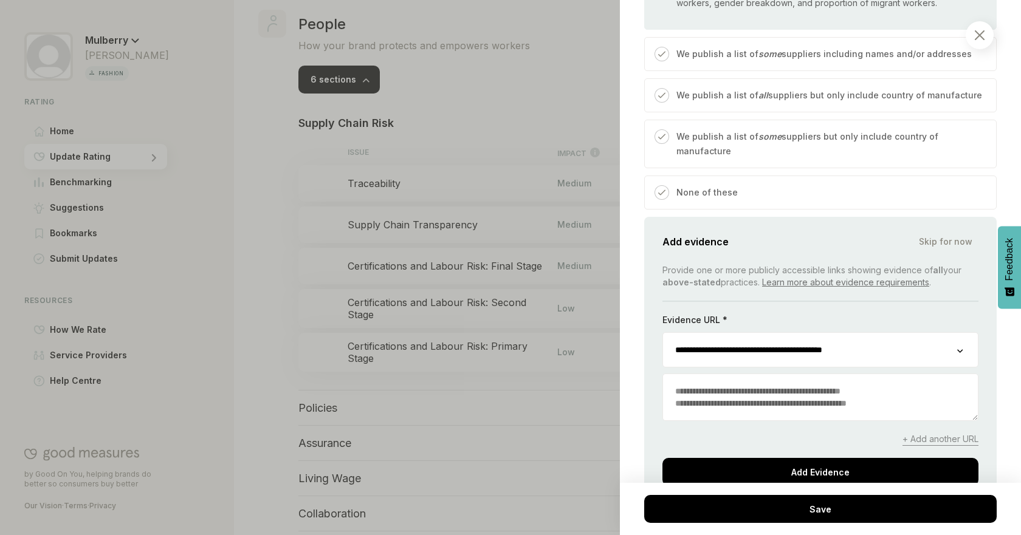
scroll to position [1376, 0]
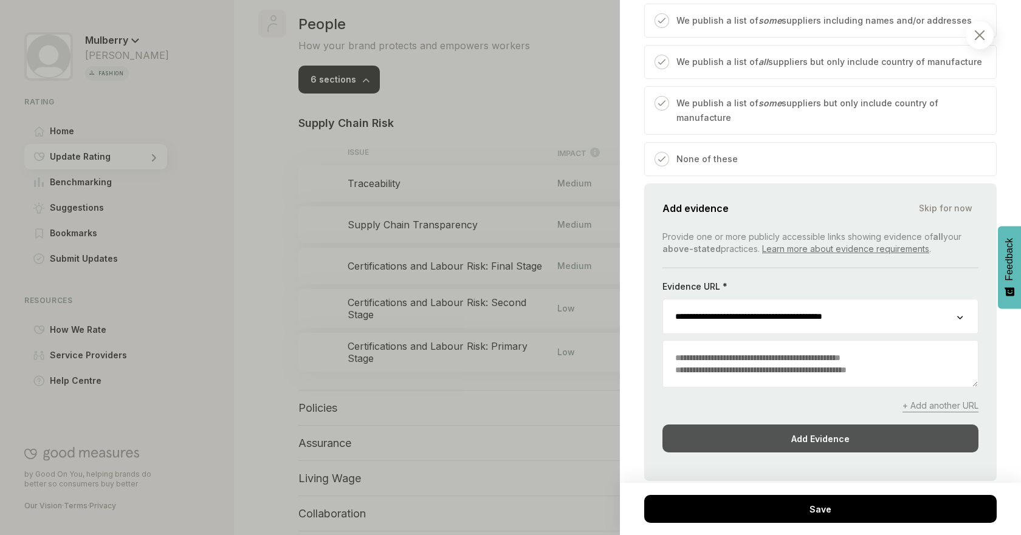
click at [855, 435] on div "Add Evidence" at bounding box center [820, 439] width 316 height 28
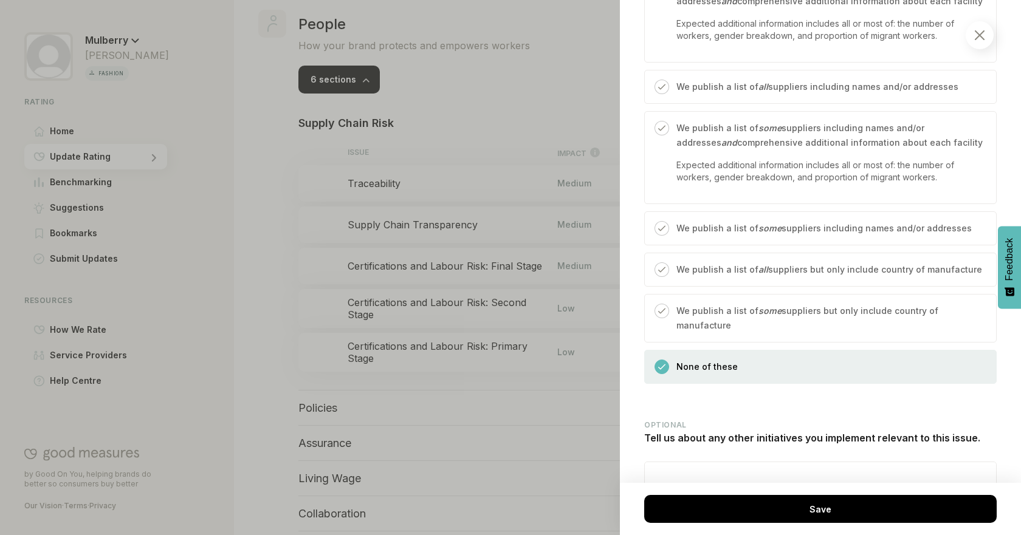
scroll to position [1840, 0]
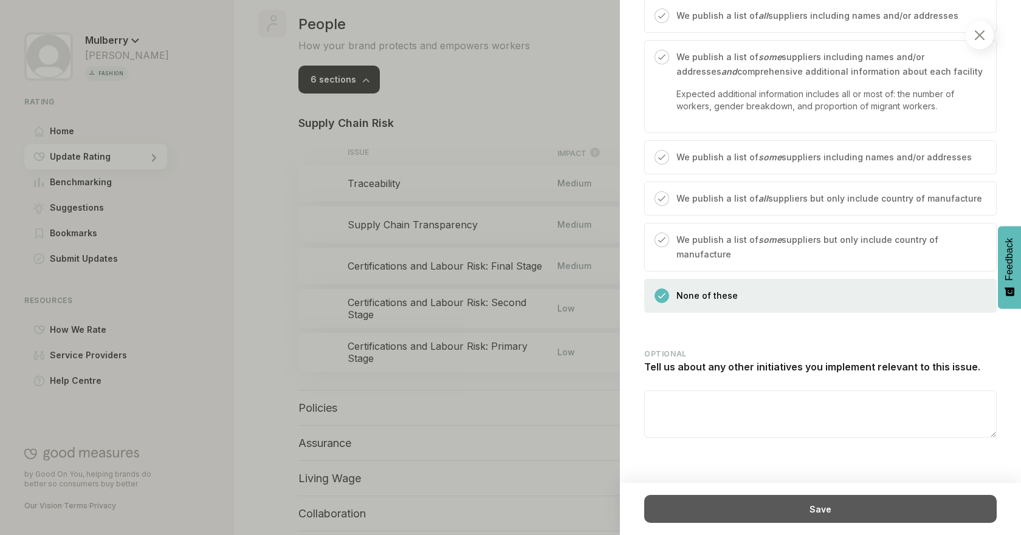
click at [864, 513] on div "Save" at bounding box center [820, 509] width 352 height 28
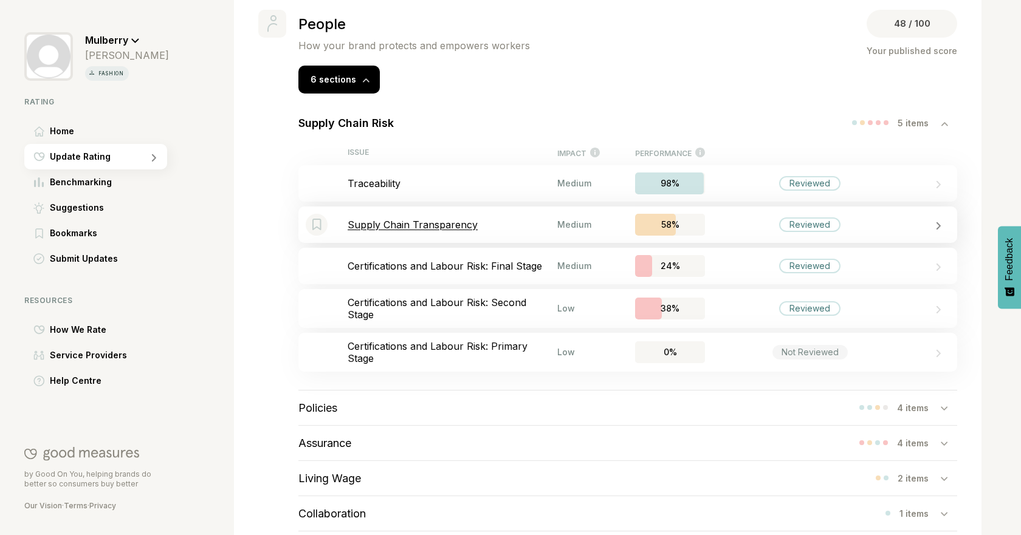
click at [503, 228] on p "Supply Chain Transparency" at bounding box center [453, 225] width 210 height 12
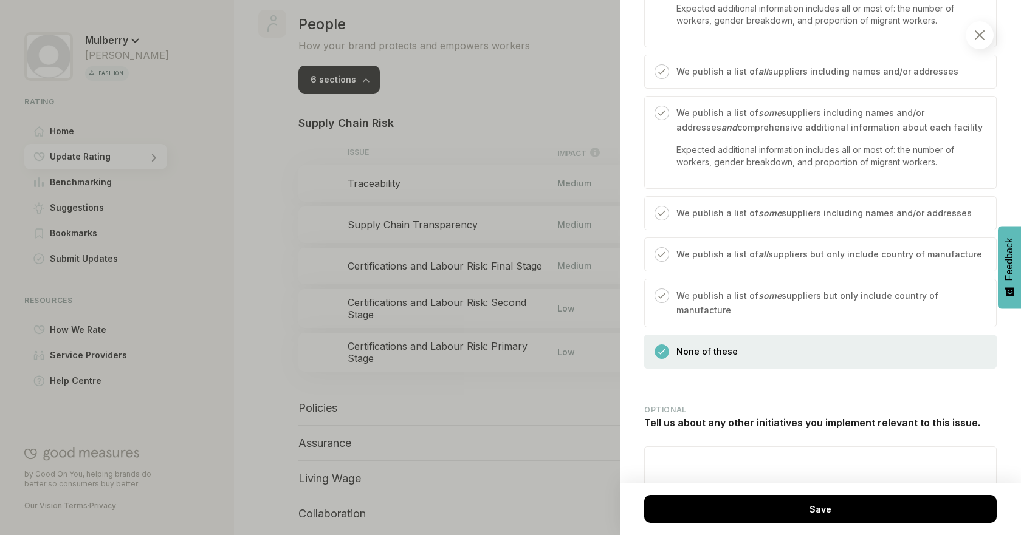
scroll to position [1840, 0]
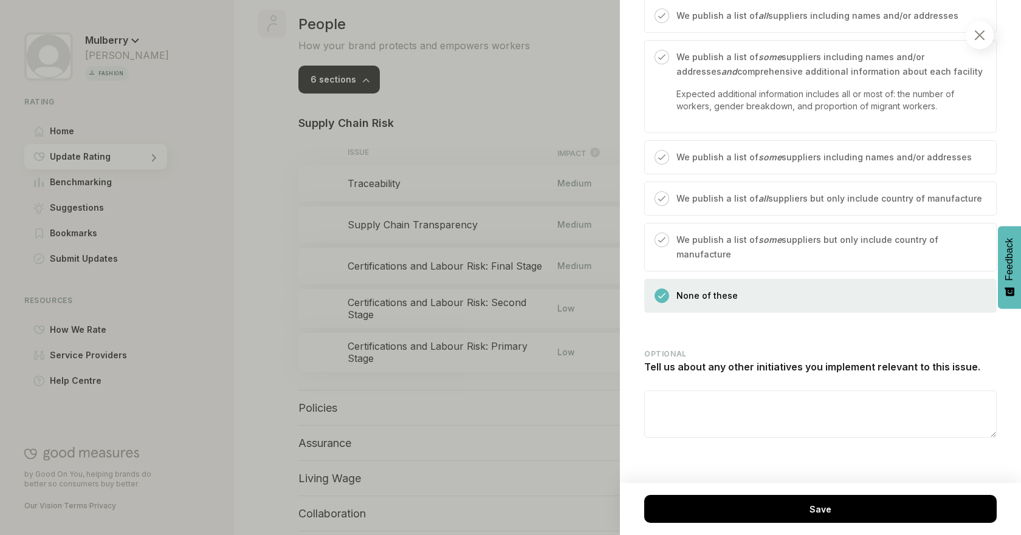
click at [794, 241] on p "We publish a list of some suppliers but only include country of manufacture" at bounding box center [829, 247] width 307 height 29
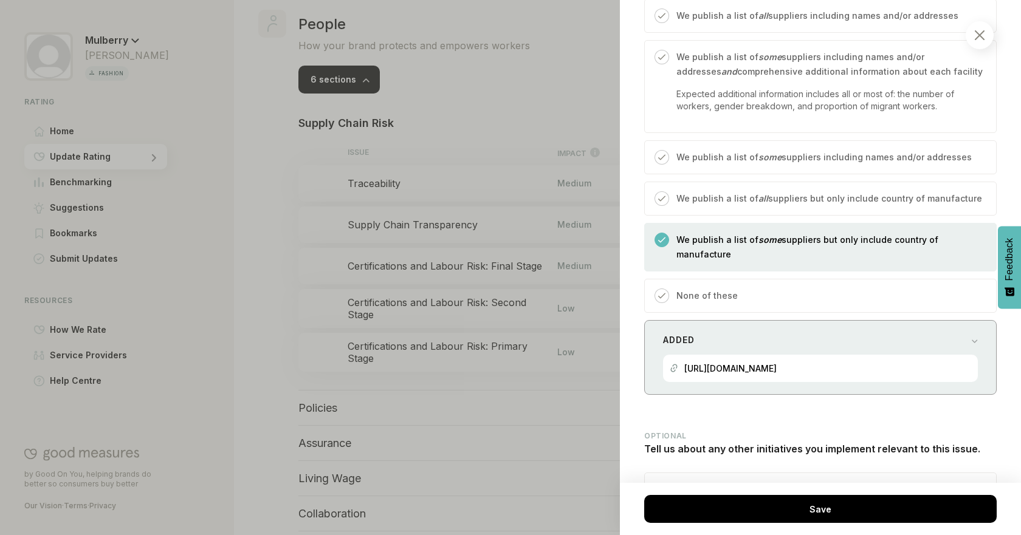
click at [777, 366] on p "[URL][DOMAIN_NAME]" at bounding box center [730, 368] width 92 height 10
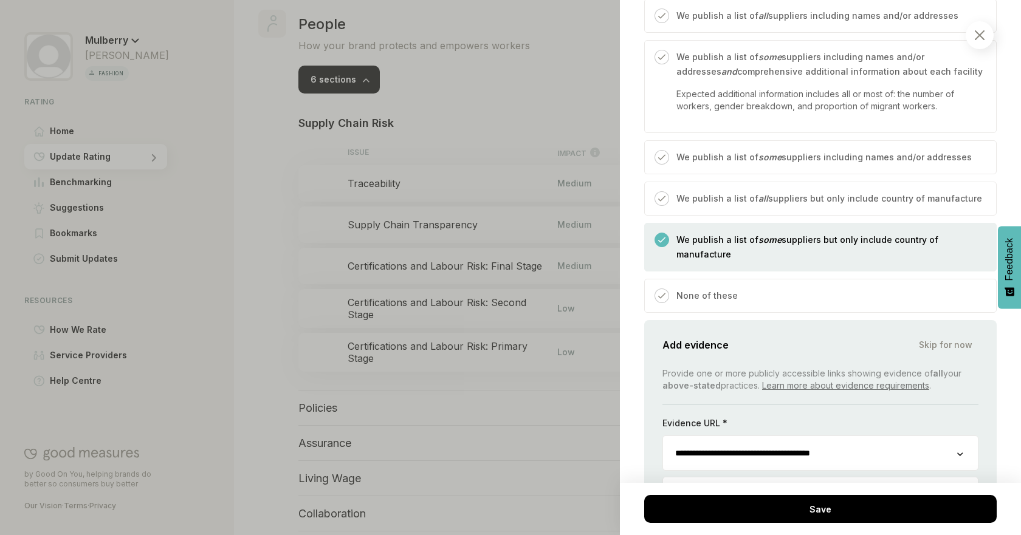
click at [940, 453] on input "**********" at bounding box center [810, 453] width 294 height 34
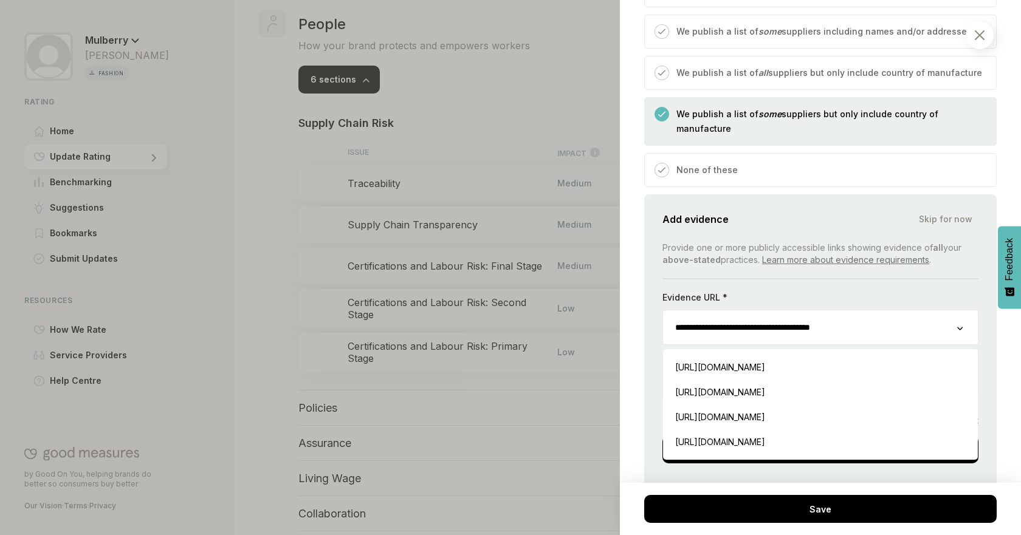
scroll to position [1976, 0]
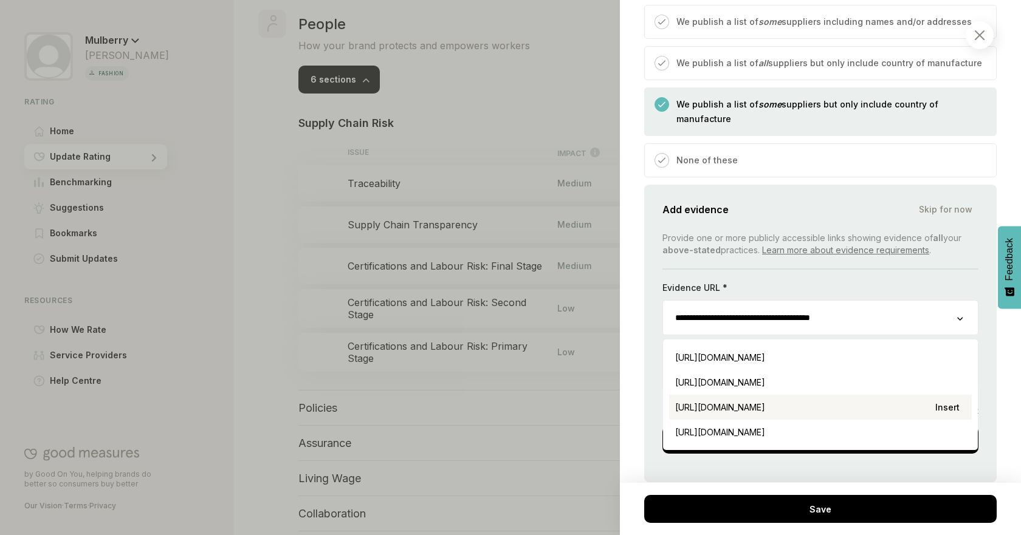
click at [899, 411] on div "[URL][DOMAIN_NAME] Insert" at bounding box center [820, 407] width 303 height 25
type input "**********"
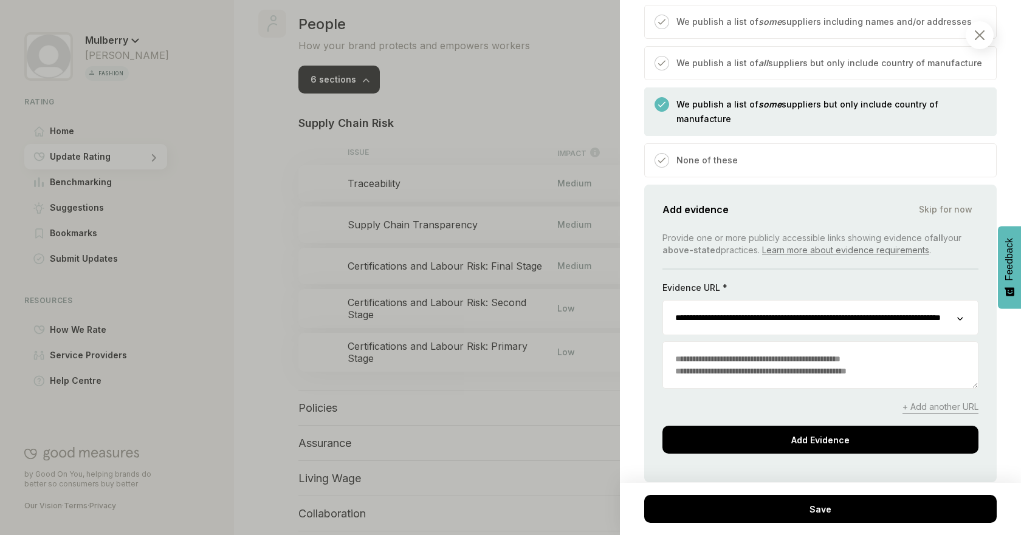
click at [817, 377] on textarea at bounding box center [820, 365] width 315 height 46
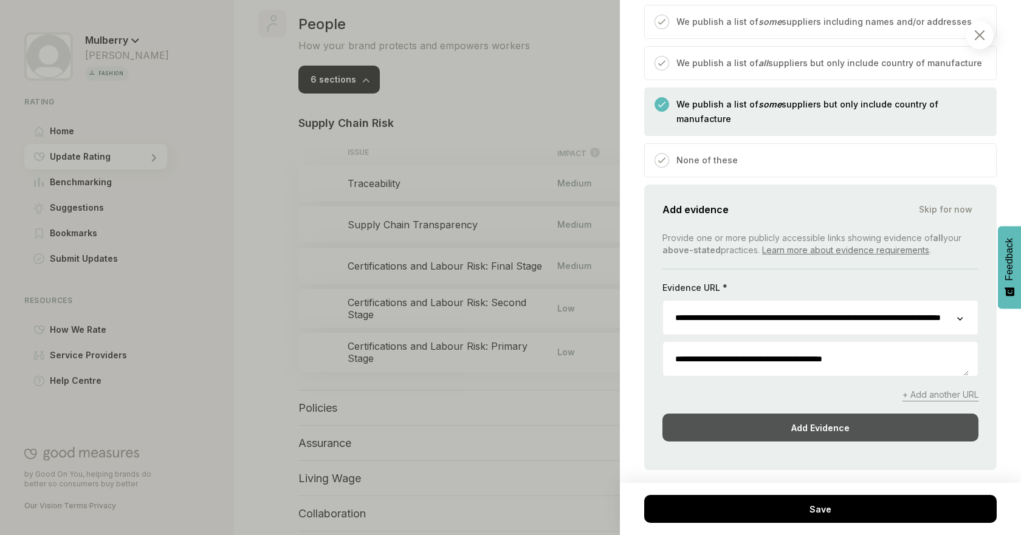
type textarea "**********"
click at [798, 414] on div "Add Evidence" at bounding box center [820, 428] width 316 height 28
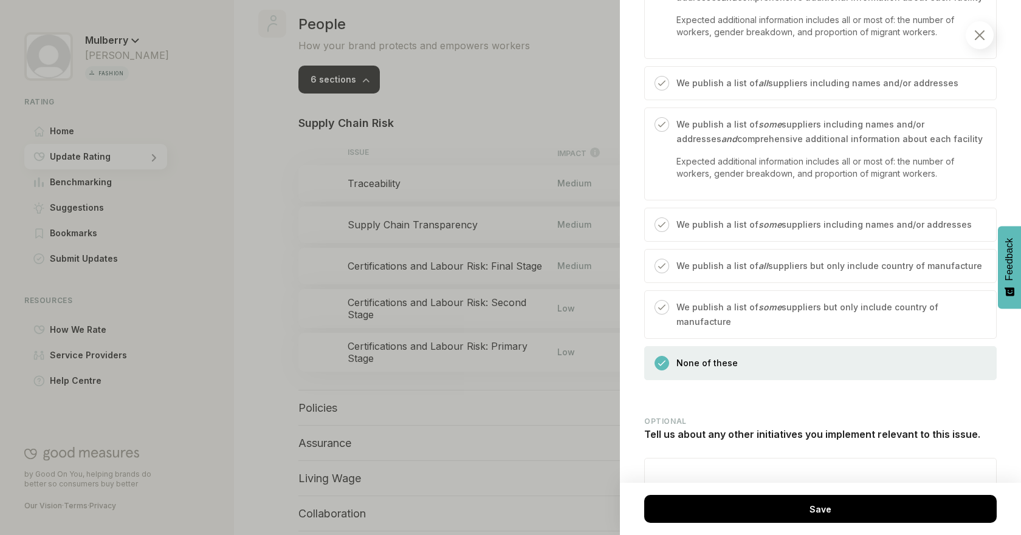
scroll to position [1798, 0]
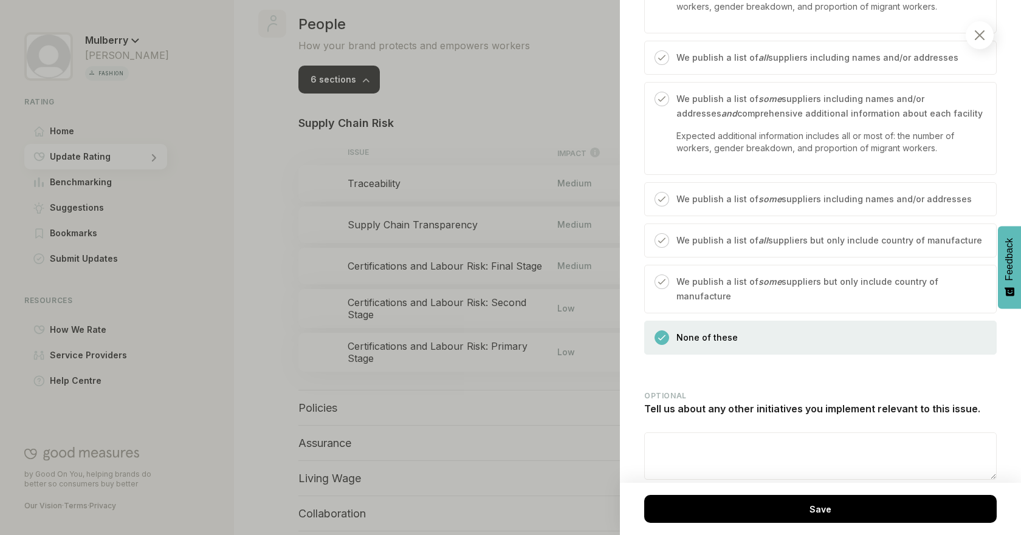
click at [825, 291] on p "We publish a list of some suppliers but only include country of manufacture" at bounding box center [829, 289] width 307 height 29
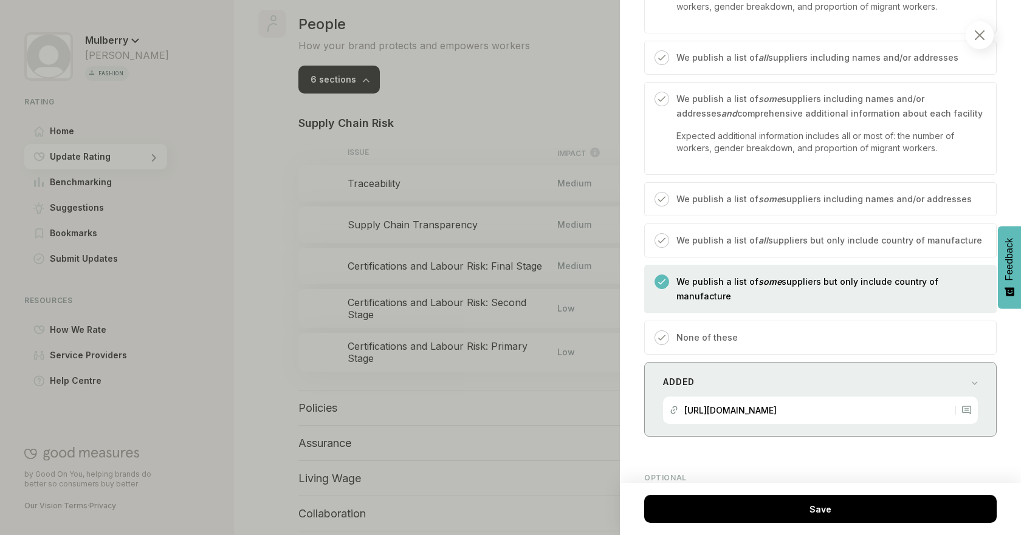
click at [874, 380] on div "Added" at bounding box center [820, 382] width 315 height 17
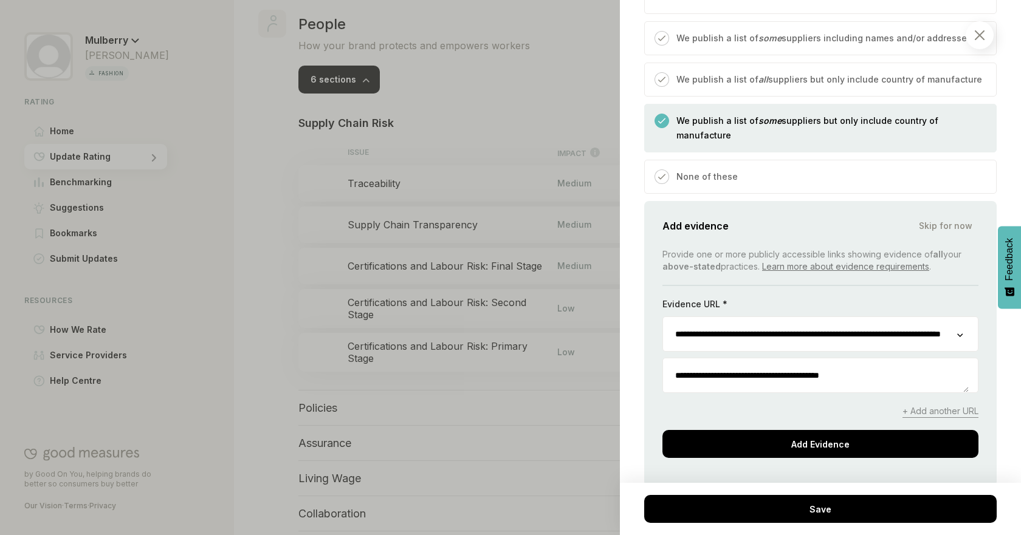
scroll to position [1991, 0]
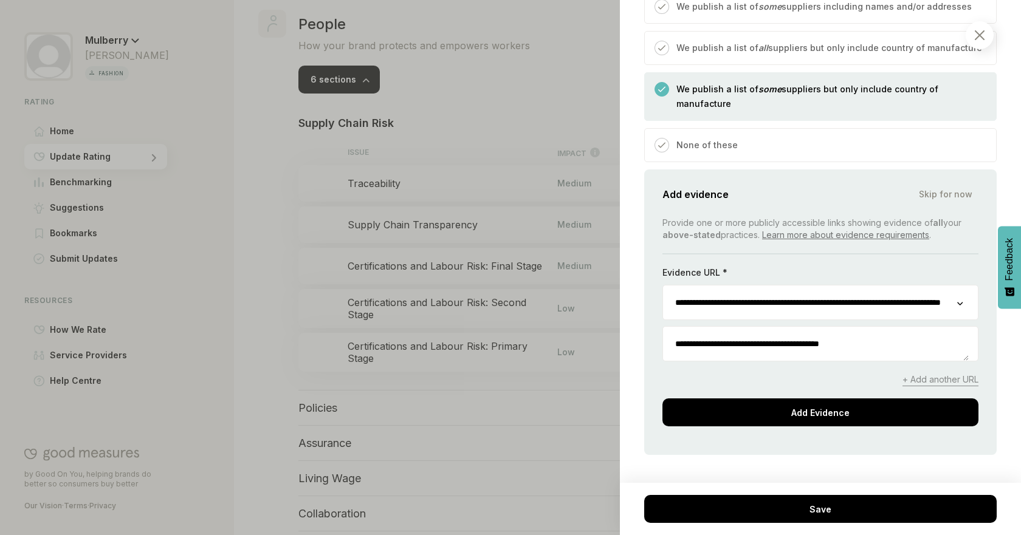
click at [908, 433] on div "**********" at bounding box center [820, 313] width 352 height 286
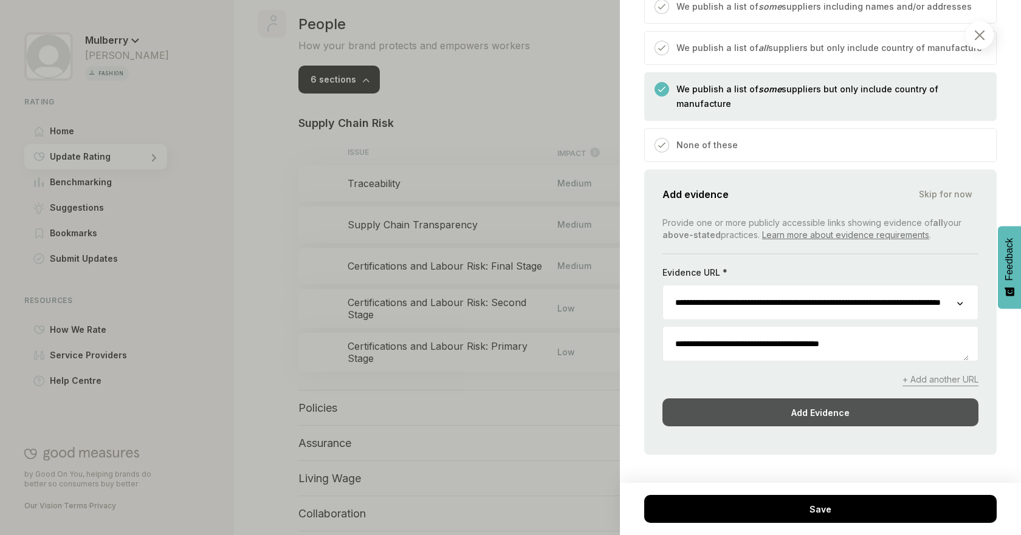
click at [897, 415] on div "Add Evidence" at bounding box center [820, 413] width 316 height 28
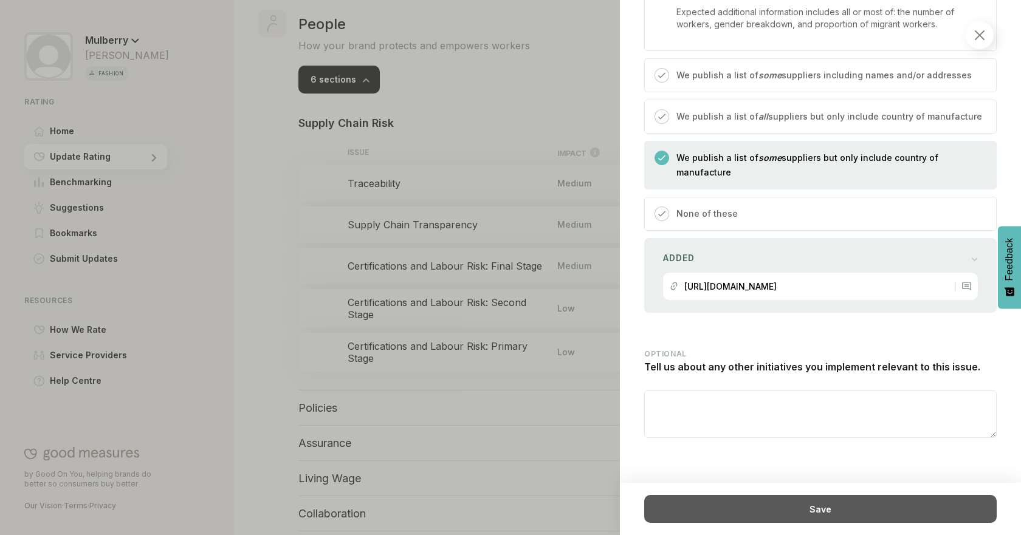
scroll to position [1840, 0]
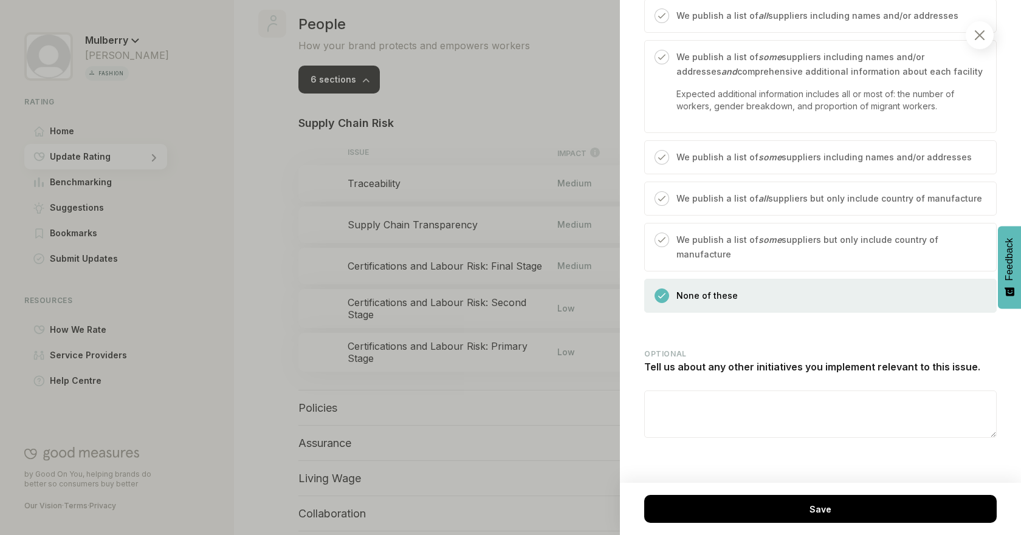
click at [780, 189] on div "We publish a list of all suppliers but only include country of manufacture" at bounding box center [820, 199] width 352 height 34
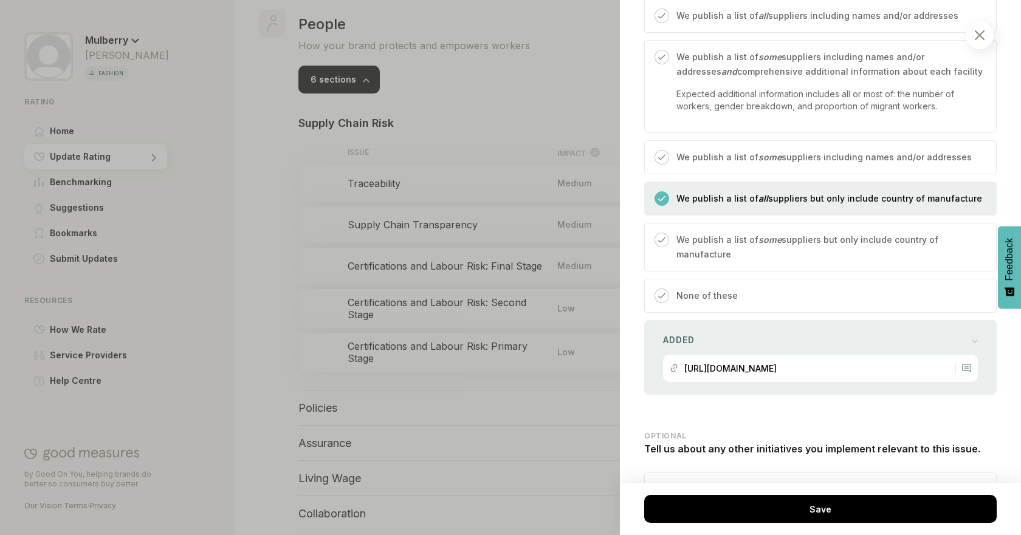
scroll to position [1931, 0]
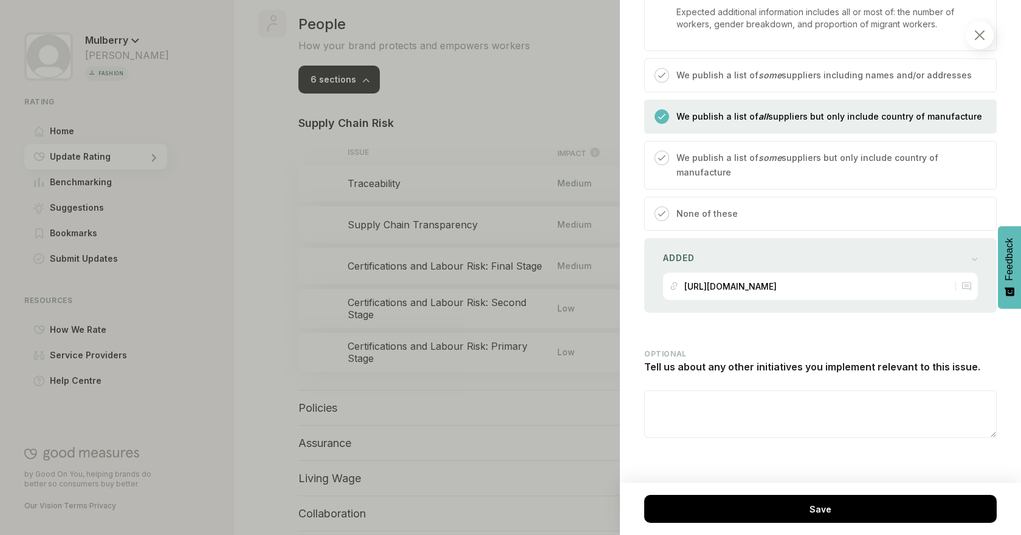
click at [746, 159] on p "We publish a list of some suppliers but only include country of manufacture" at bounding box center [829, 165] width 307 height 29
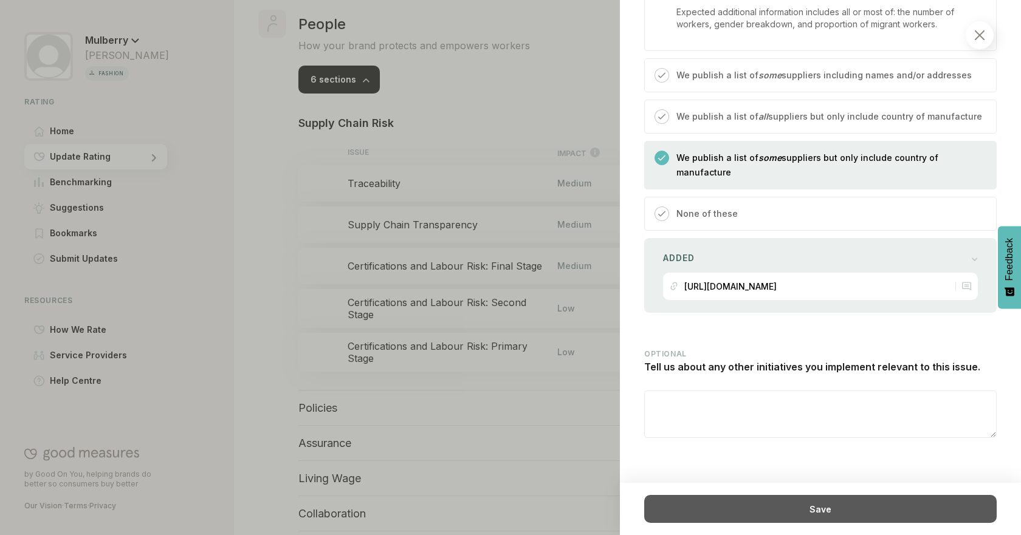
click at [721, 498] on div "Save" at bounding box center [820, 509] width 352 height 28
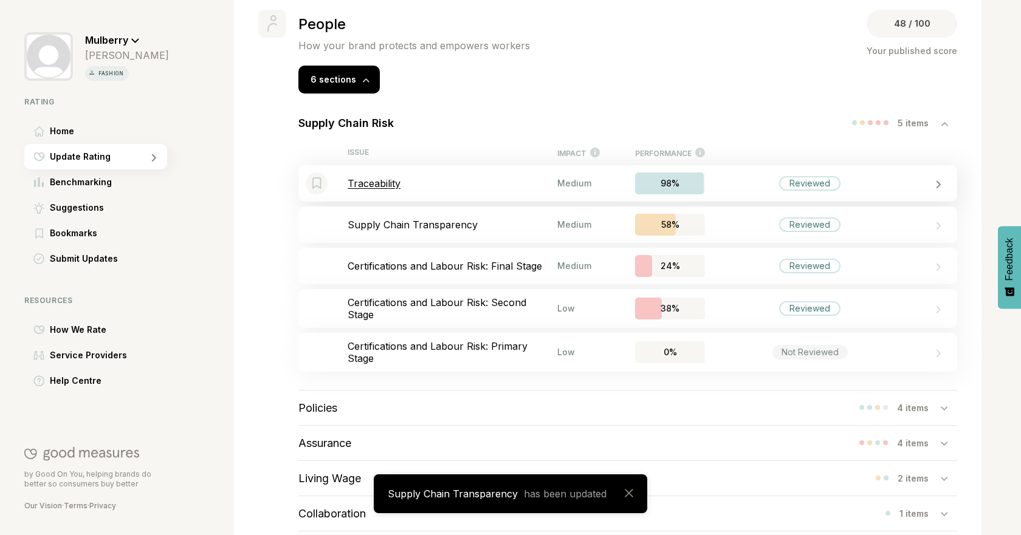
click at [483, 173] on div "Bookmark this item Traceability Medium 98% Reviewed" at bounding box center [627, 183] width 659 height 36
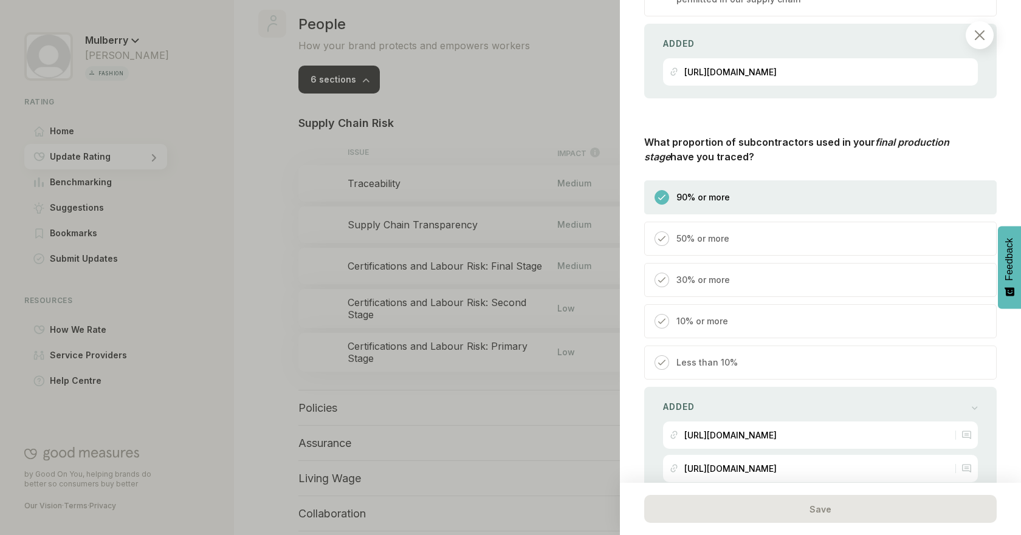
scroll to position [1855, 0]
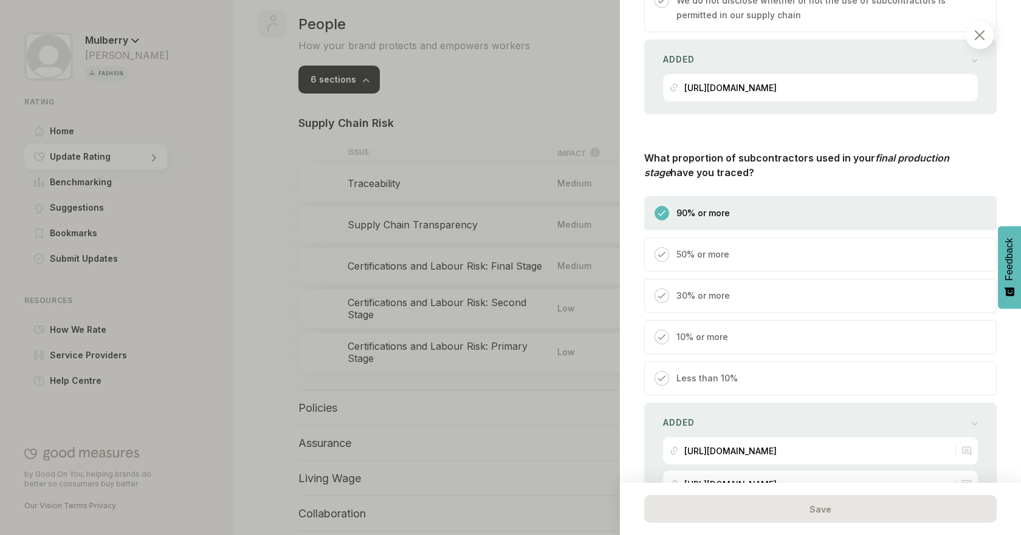
click at [307, 232] on div at bounding box center [510, 267] width 1021 height 535
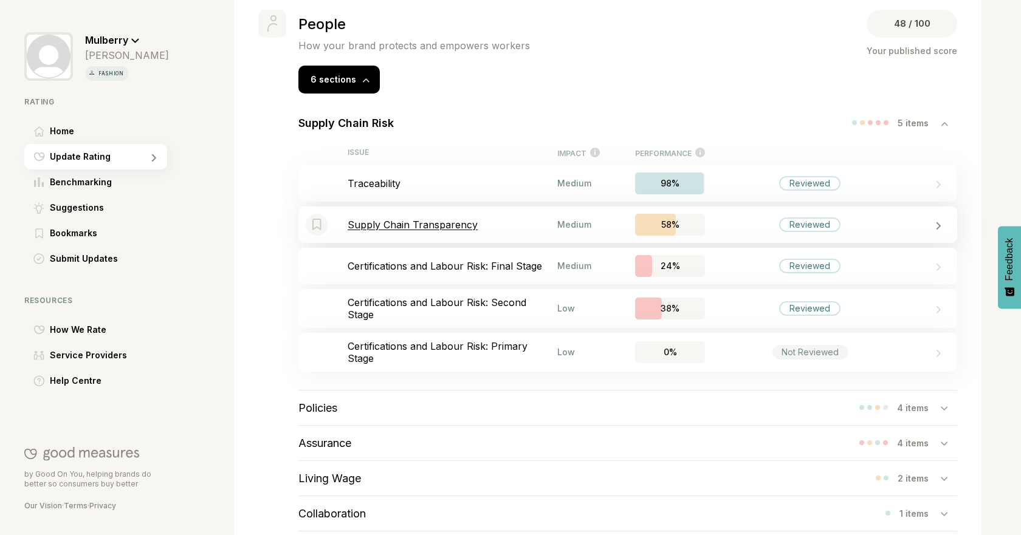
click at [528, 216] on div "Bookmark this item Supply Chain Transparency Medium 58% Reviewed" at bounding box center [627, 225] width 659 height 36
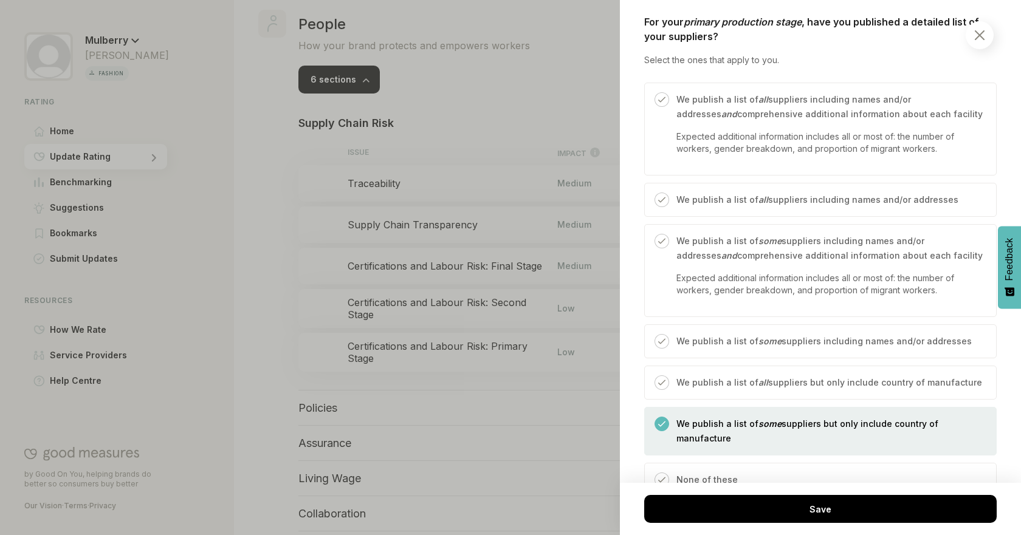
scroll to position [1683, 0]
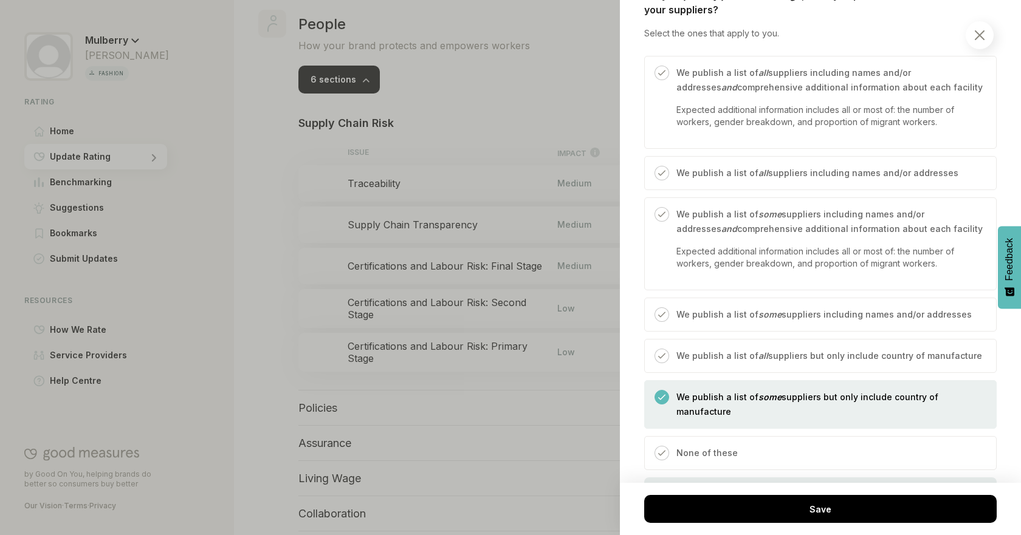
click at [235, 215] on div at bounding box center [510, 267] width 1021 height 535
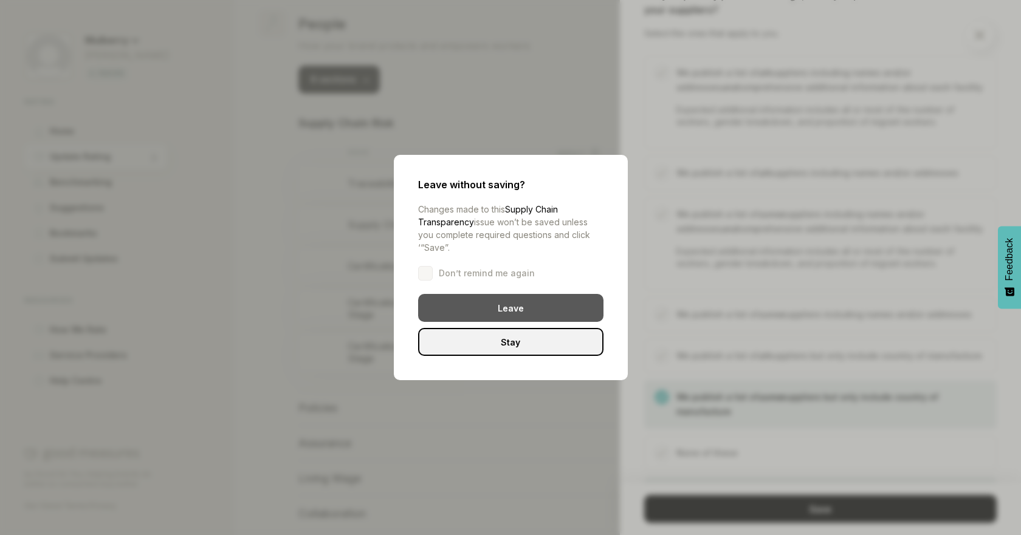
click at [552, 307] on div "Leave" at bounding box center [510, 308] width 185 height 28
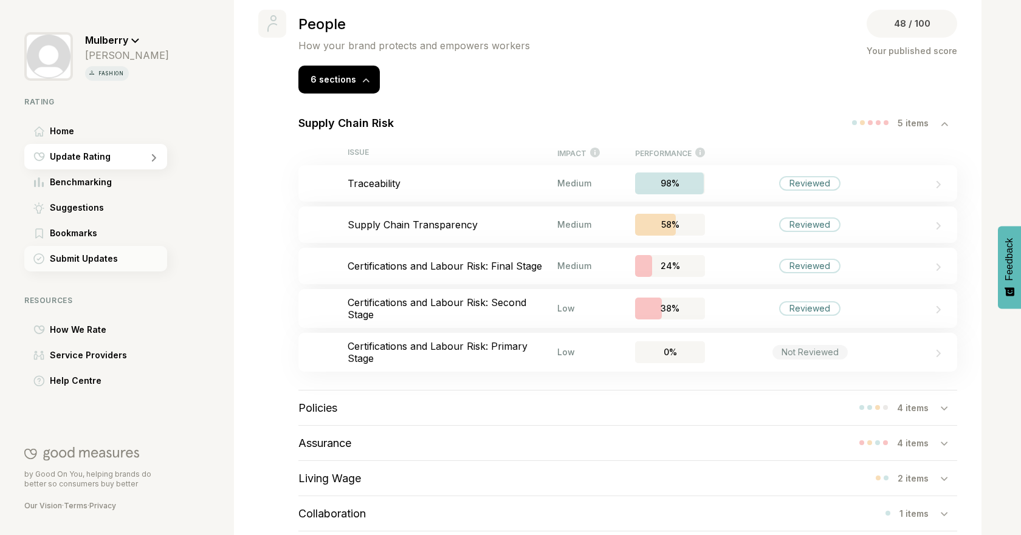
click at [100, 252] on span "Submit Updates" at bounding box center [84, 259] width 68 height 15
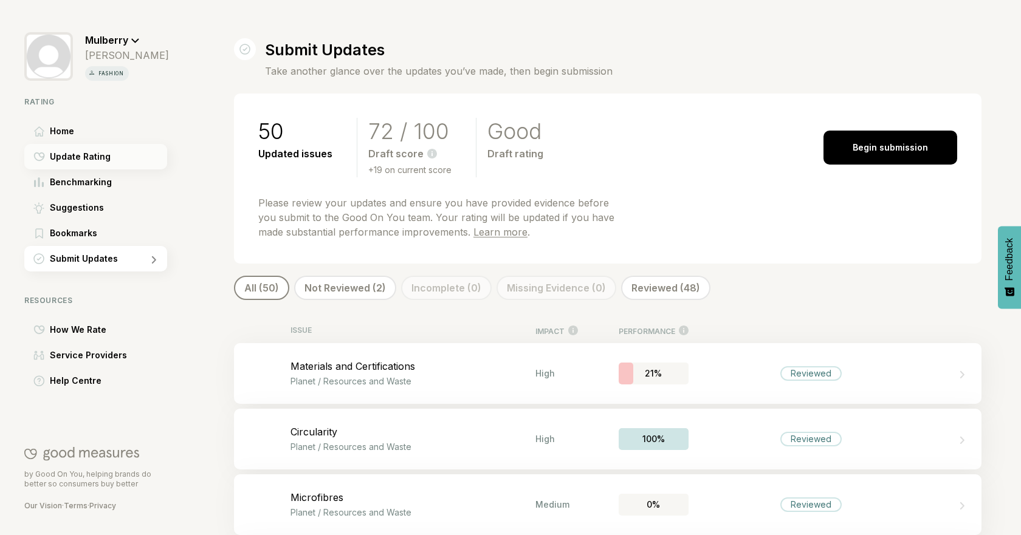
click at [90, 151] on span "Update Rating" at bounding box center [80, 156] width 61 height 15
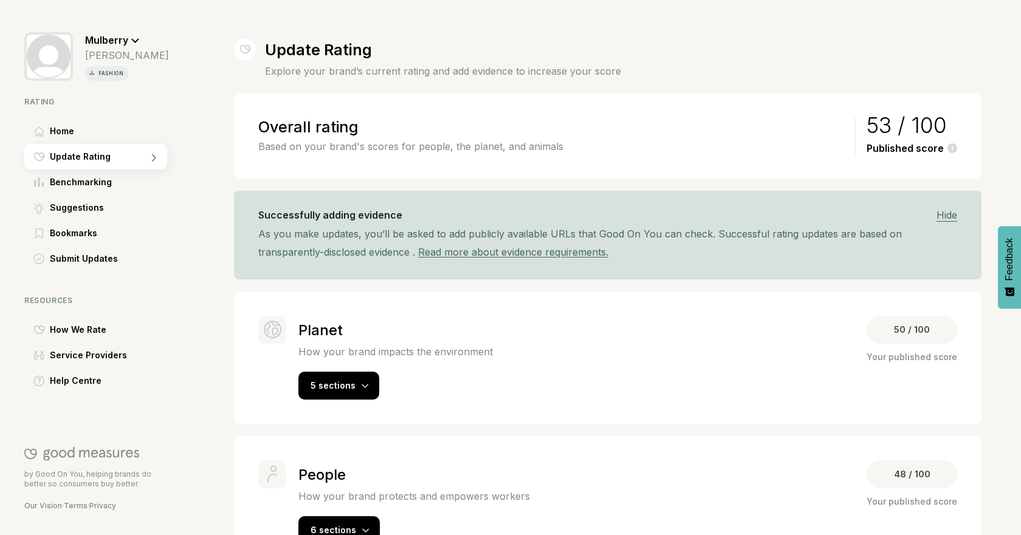
scroll to position [128, 0]
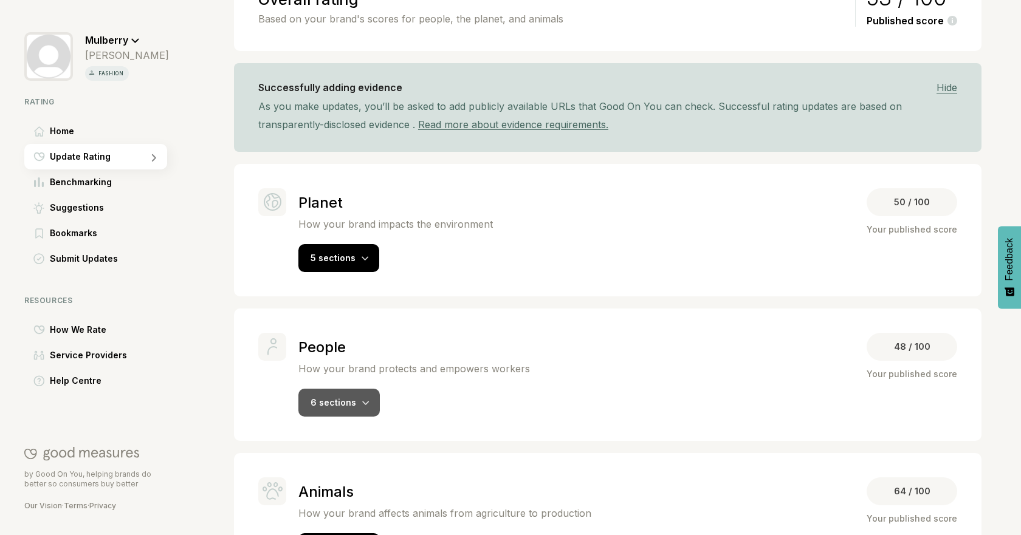
click at [325, 399] on span "6 sections" at bounding box center [334, 402] width 46 height 10
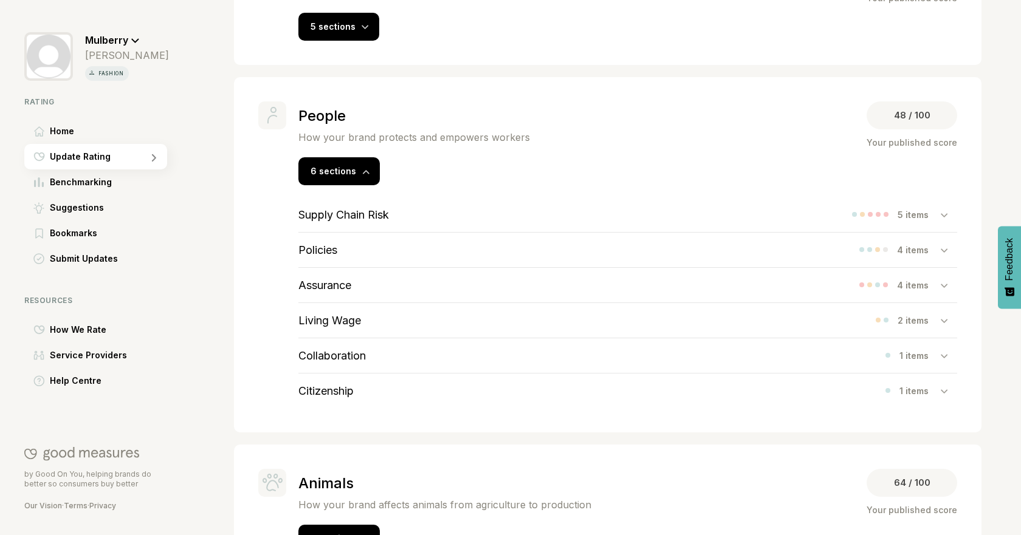
scroll to position [413, 0]
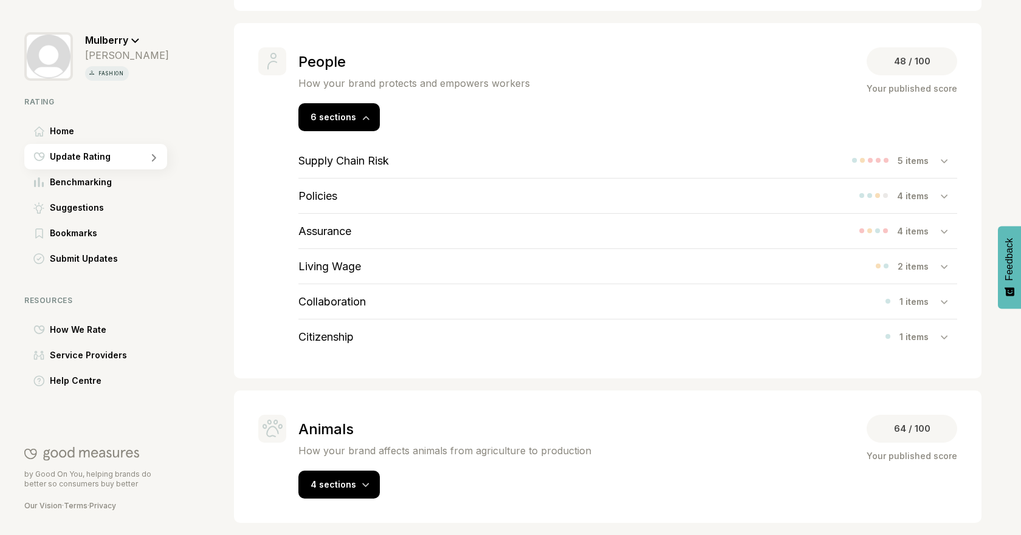
click at [376, 160] on h3 "Supply Chain Risk" at bounding box center [343, 160] width 91 height 13
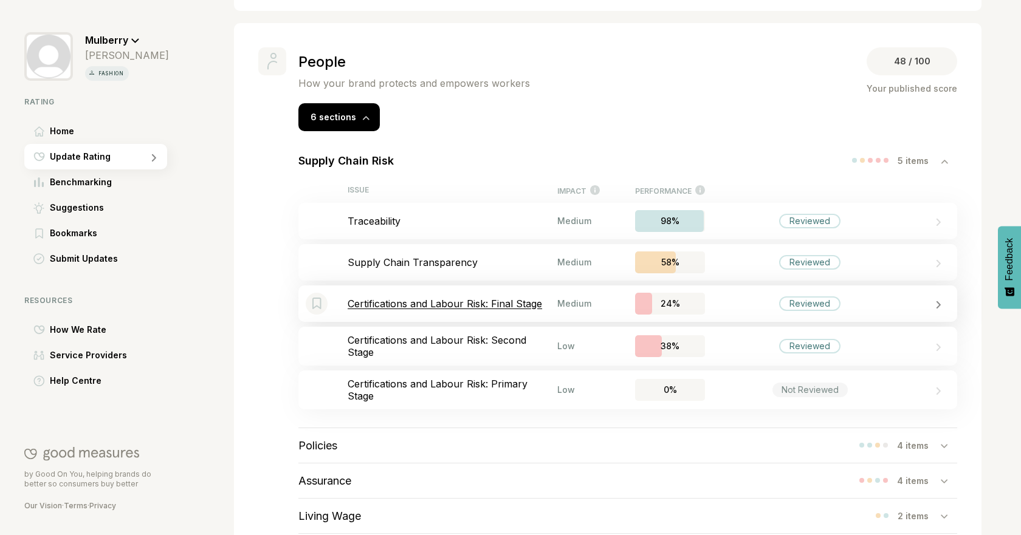
click at [515, 298] on p "Certifications and Labour Risk: Final Stage" at bounding box center [453, 304] width 210 height 12
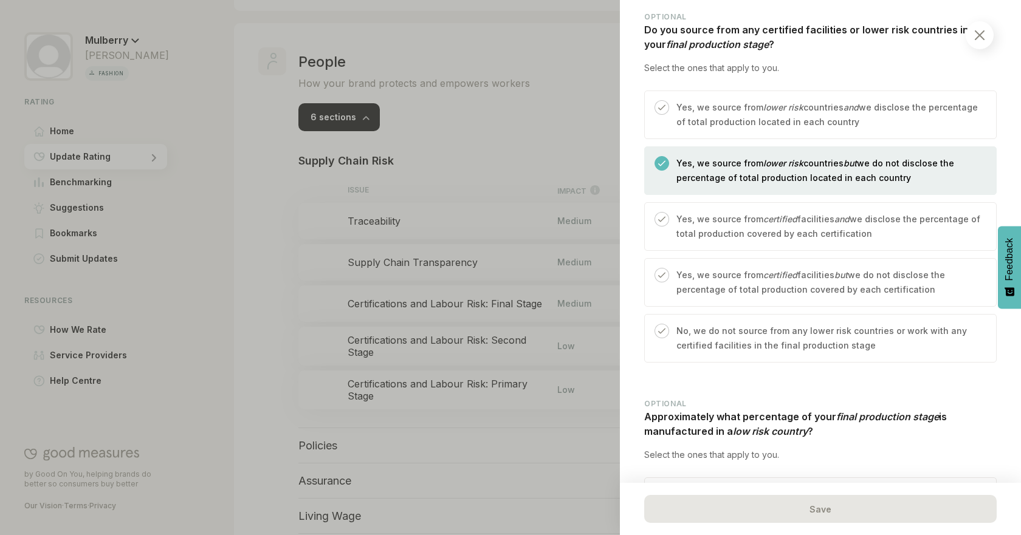
scroll to position [425, 0]
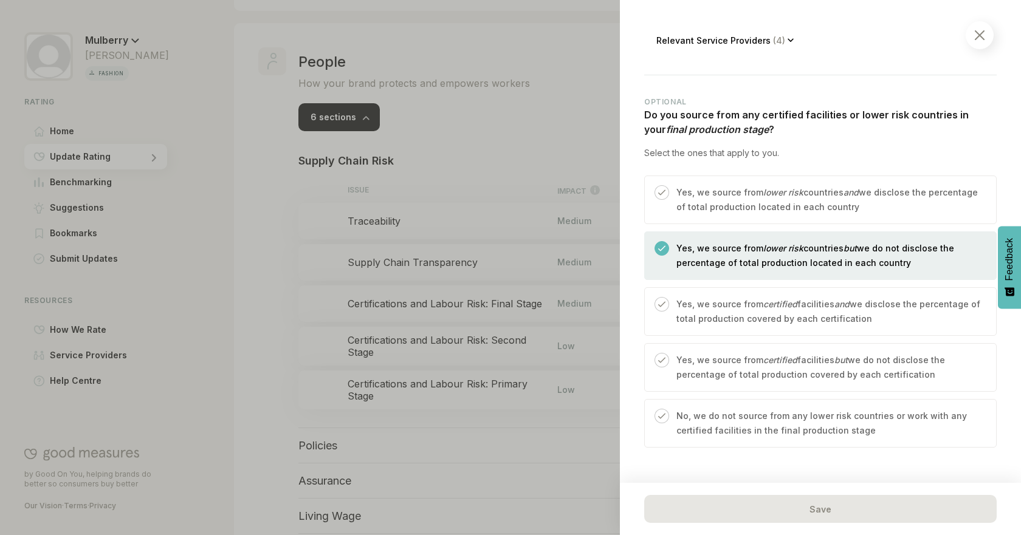
click at [870, 210] on p "Yes, we source from lower risk countries and we disclose the percentage of tota…" at bounding box center [829, 199] width 307 height 29
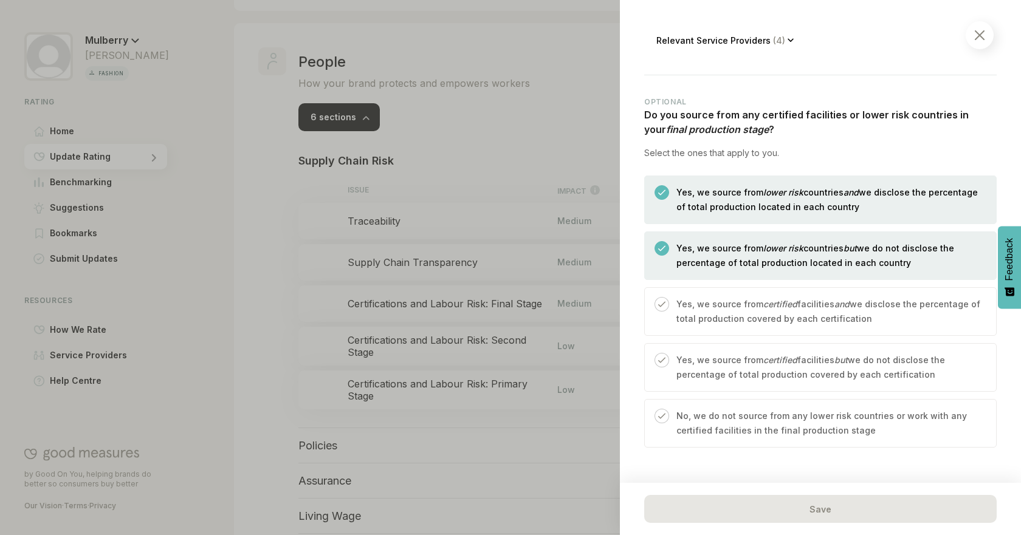
click at [778, 250] on em "lower risk" at bounding box center [783, 248] width 40 height 10
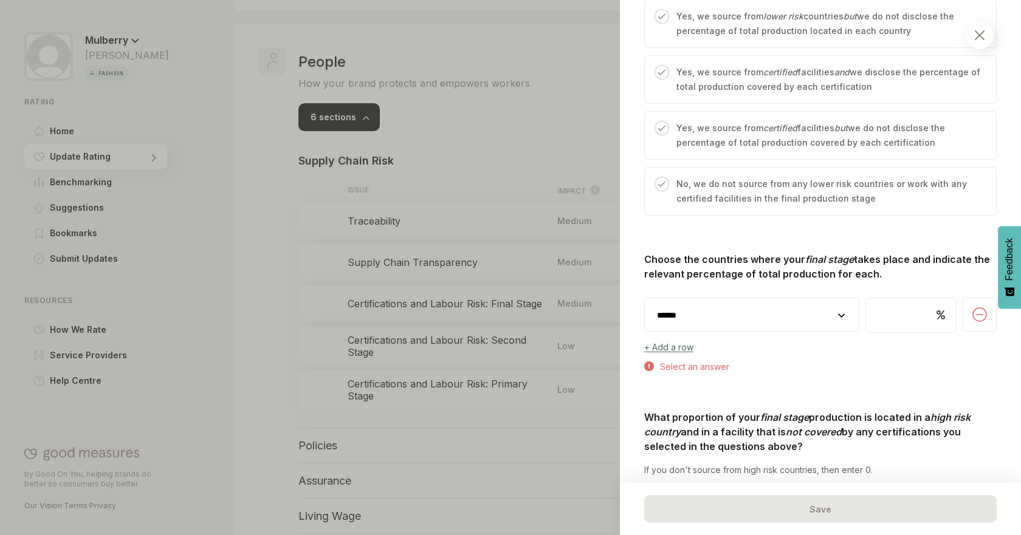
scroll to position [769, 0]
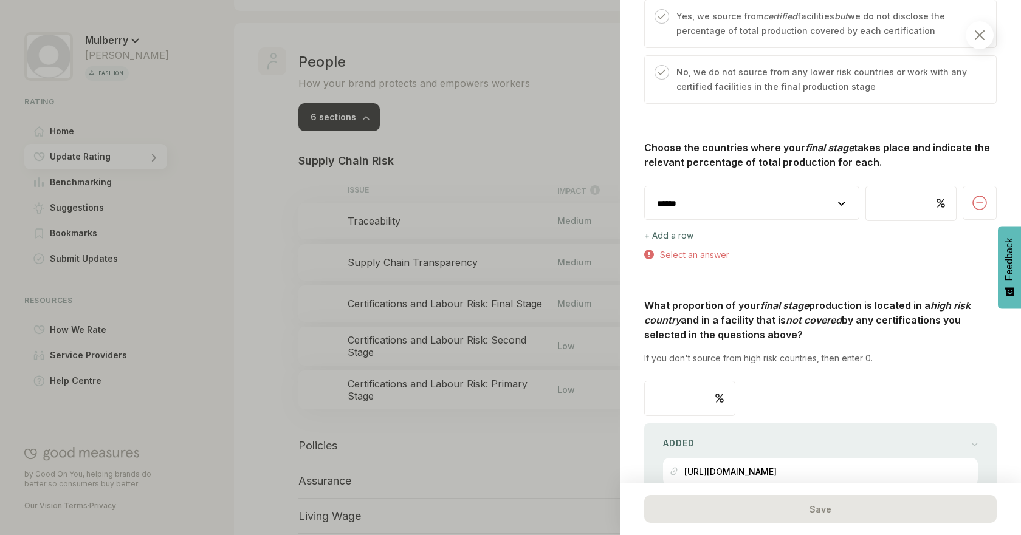
click at [786, 201] on select "**********" at bounding box center [752, 204] width 214 height 34
select select "********"
click at [645, 187] on select "**********" at bounding box center [752, 204] width 214 height 34
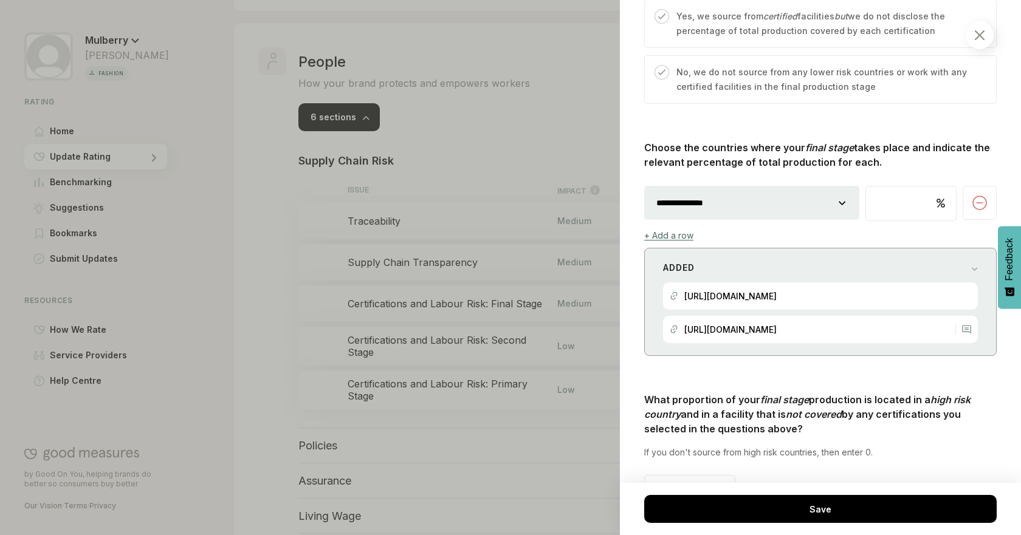
click at [835, 350] on div "Added https://www.mulberry.com/gb/madetolast-community https://www.mulberry.com…" at bounding box center [820, 302] width 352 height 108
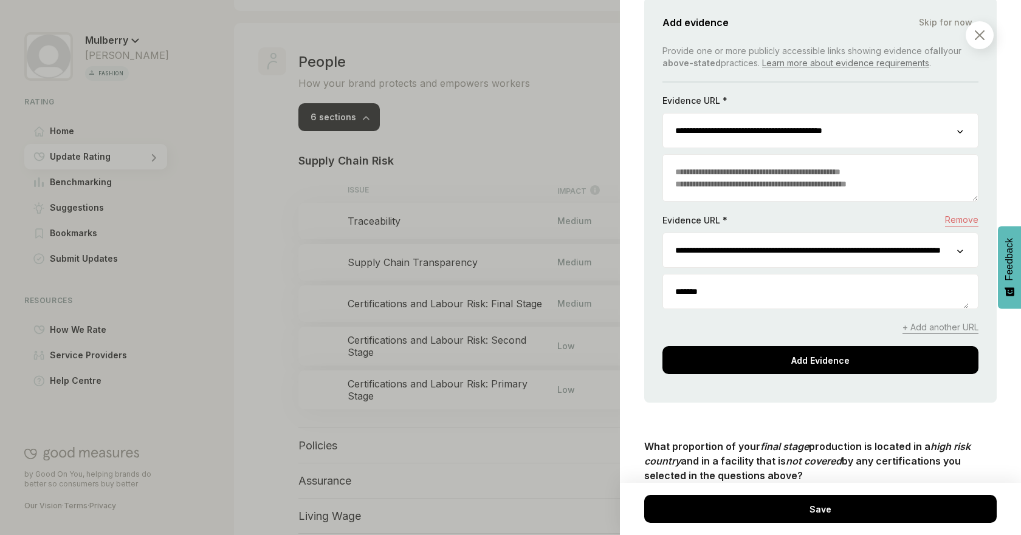
scroll to position [1007, 0]
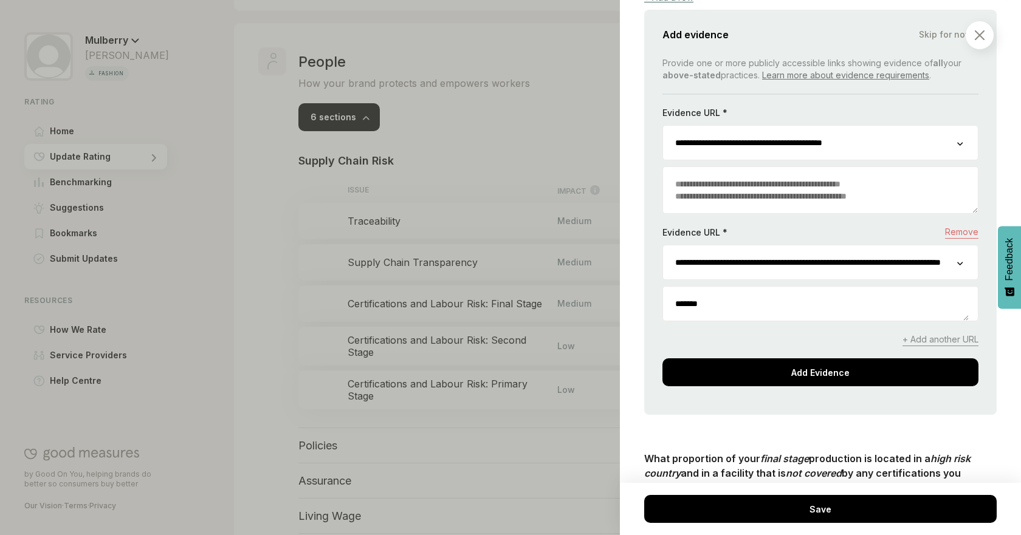
click at [702, 303] on textarea "*******" at bounding box center [816, 304] width 306 height 34
click at [697, 307] on textarea "*******" at bounding box center [816, 304] width 306 height 34
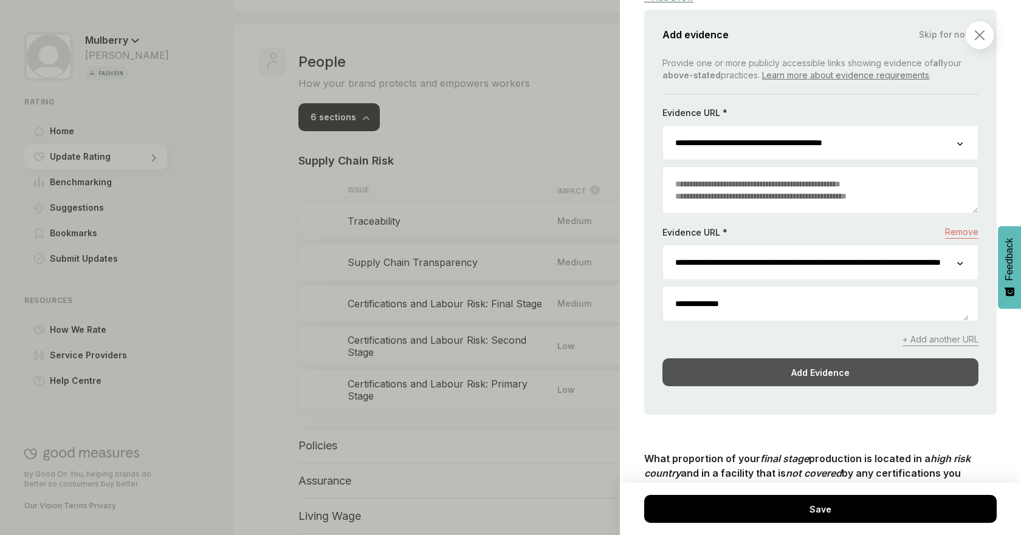
type textarea "**********"
click at [936, 383] on div "Add Evidence" at bounding box center [820, 373] width 316 height 28
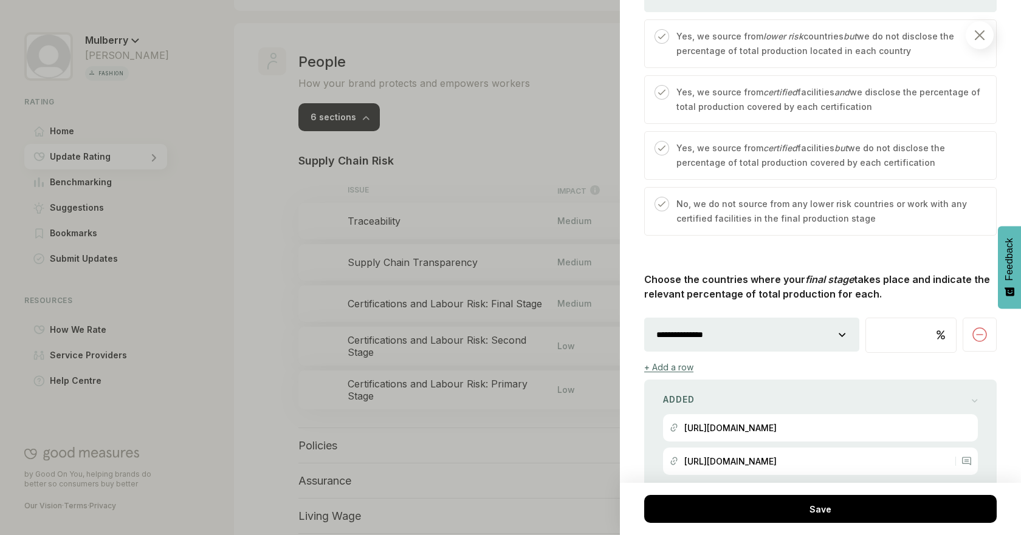
scroll to position [631, 0]
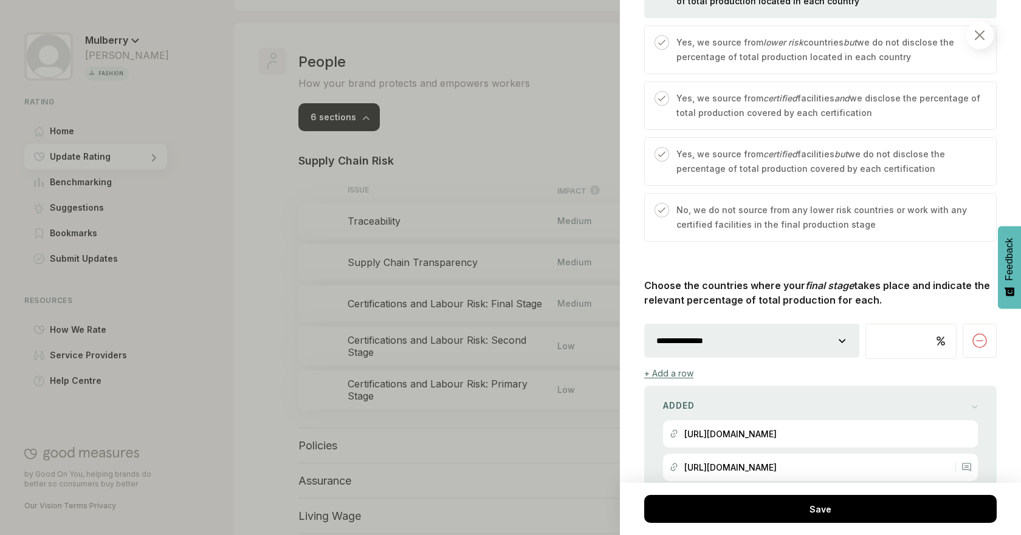
select select
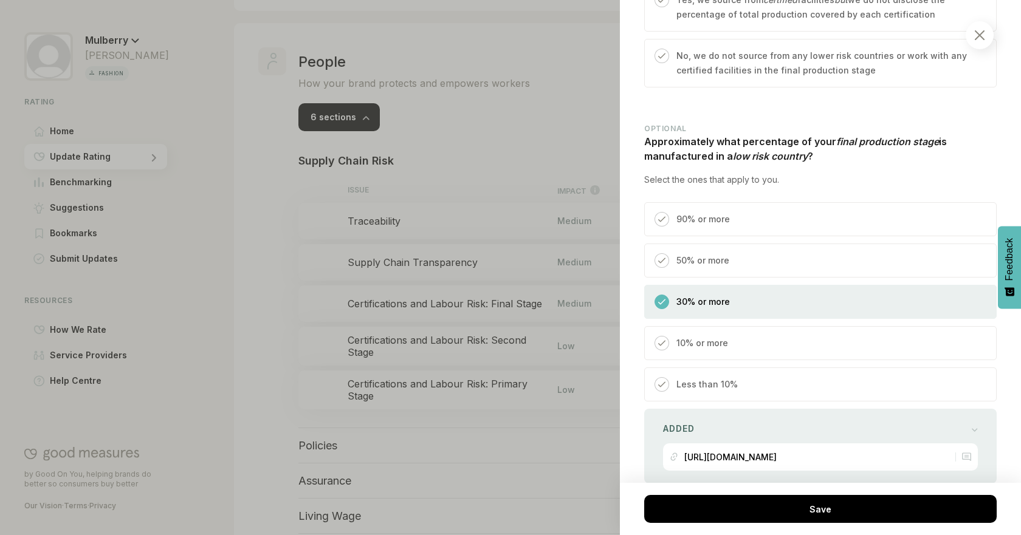
scroll to position [628, 0]
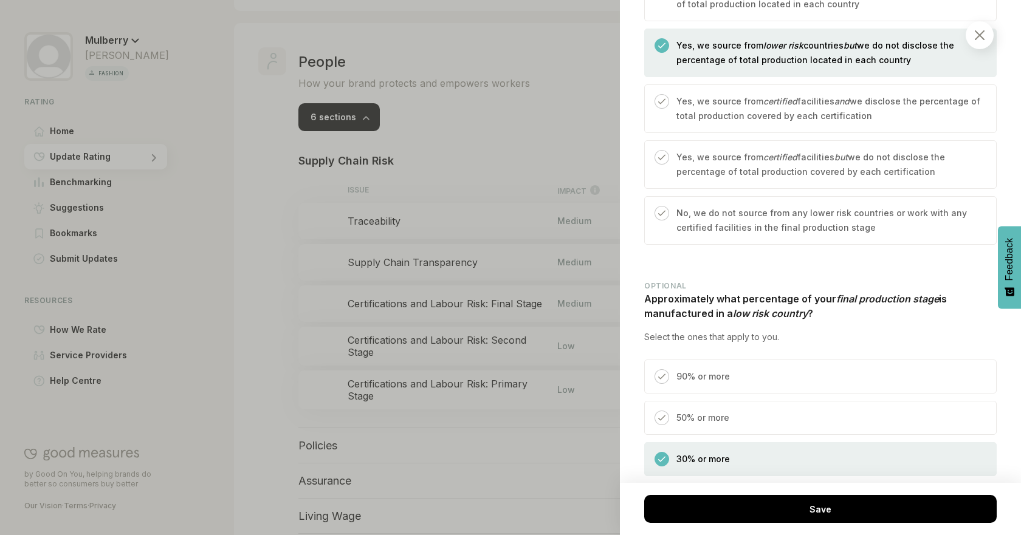
click at [773, 46] on em "lower risk" at bounding box center [783, 45] width 40 height 10
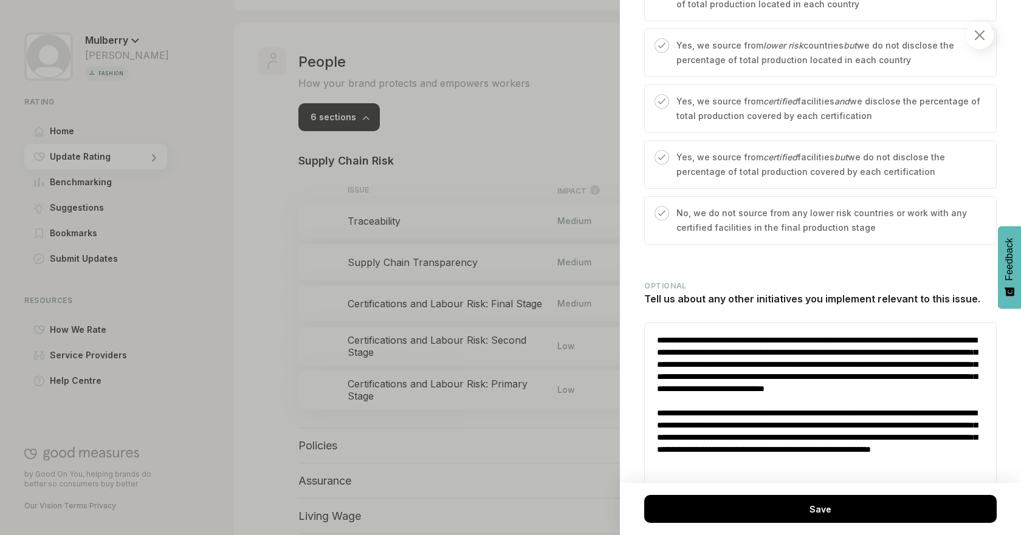
click at [773, 46] on em "lower risk" at bounding box center [783, 45] width 40 height 10
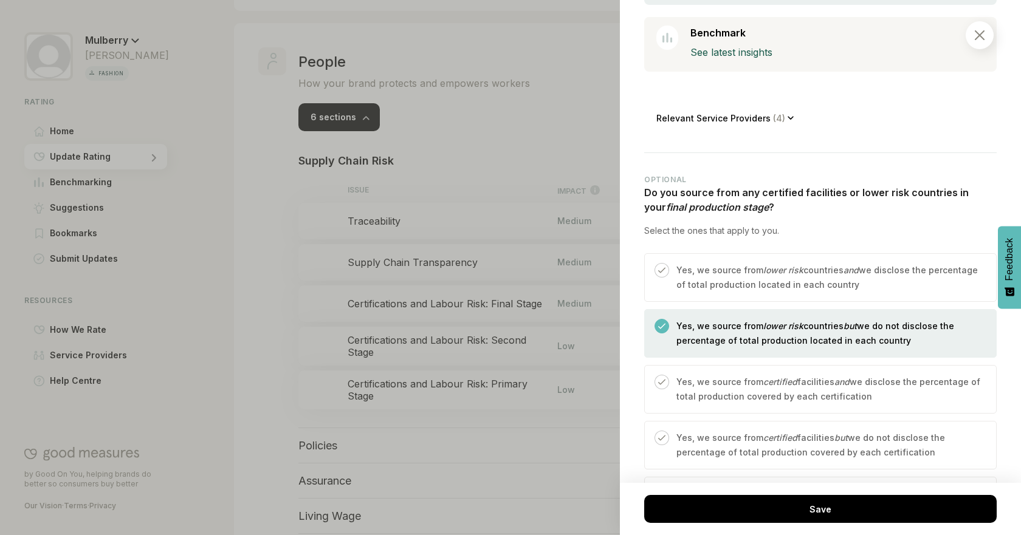
scroll to position [334, 0]
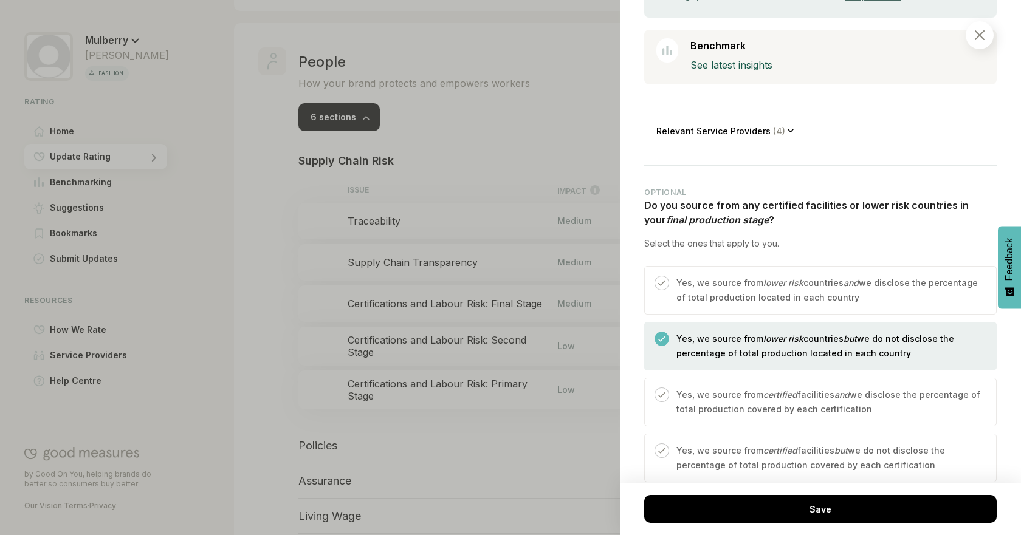
click at [825, 281] on p "Yes, we source from lower risk countries and we disclose the percentage of tota…" at bounding box center [829, 290] width 307 height 29
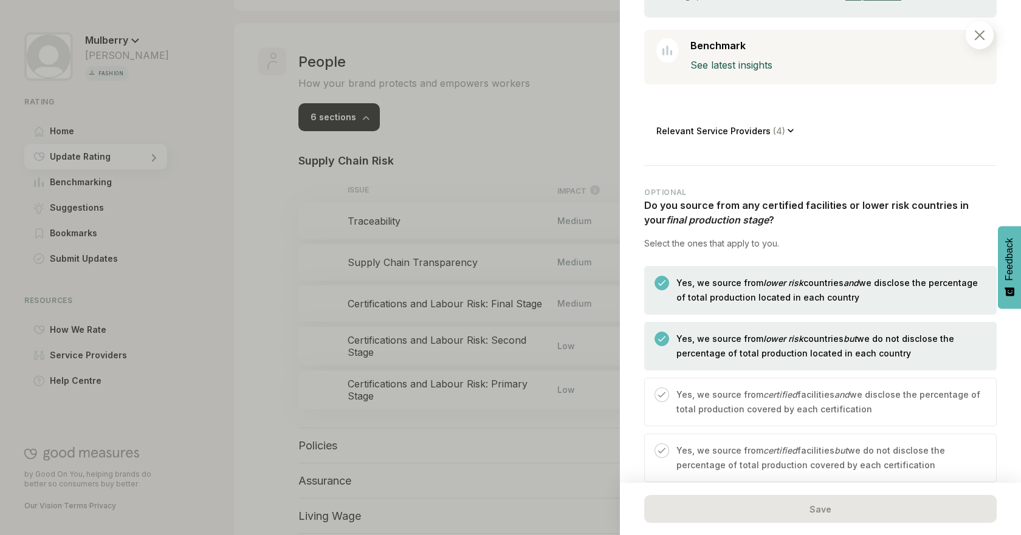
scroll to position [526, 0]
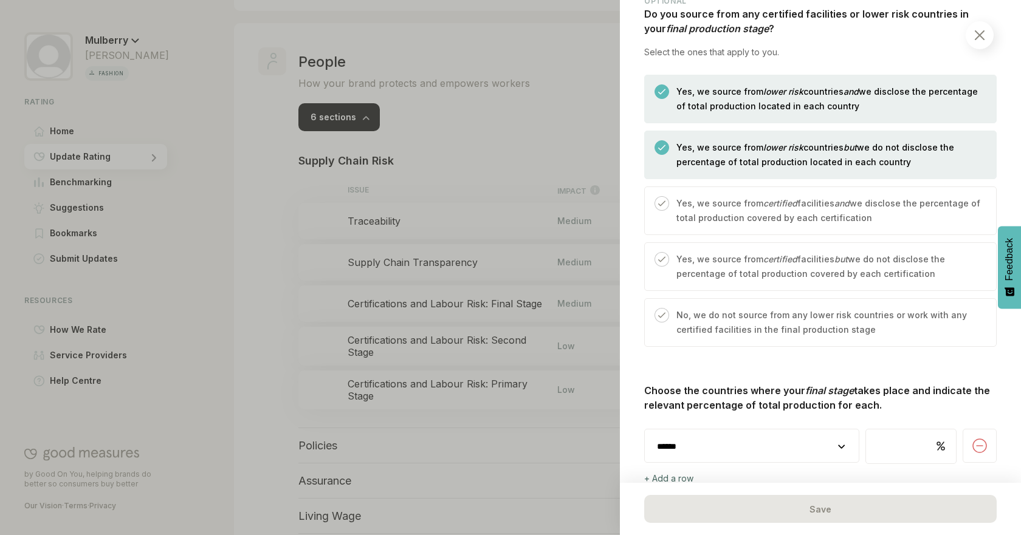
click at [833, 146] on p "Yes, we source from lower risk countries but we do not disclose the percentage …" at bounding box center [829, 154] width 307 height 29
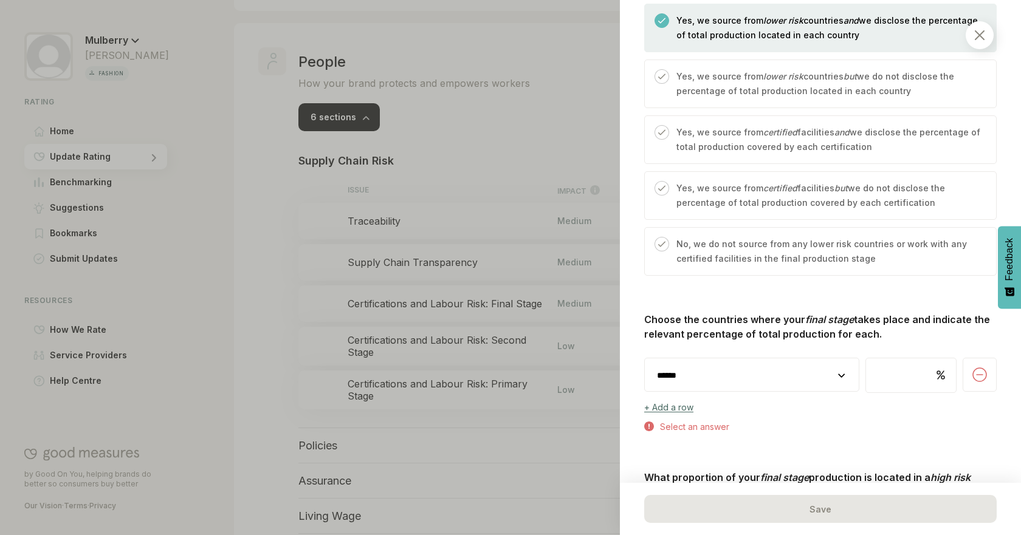
scroll to position [622, 0]
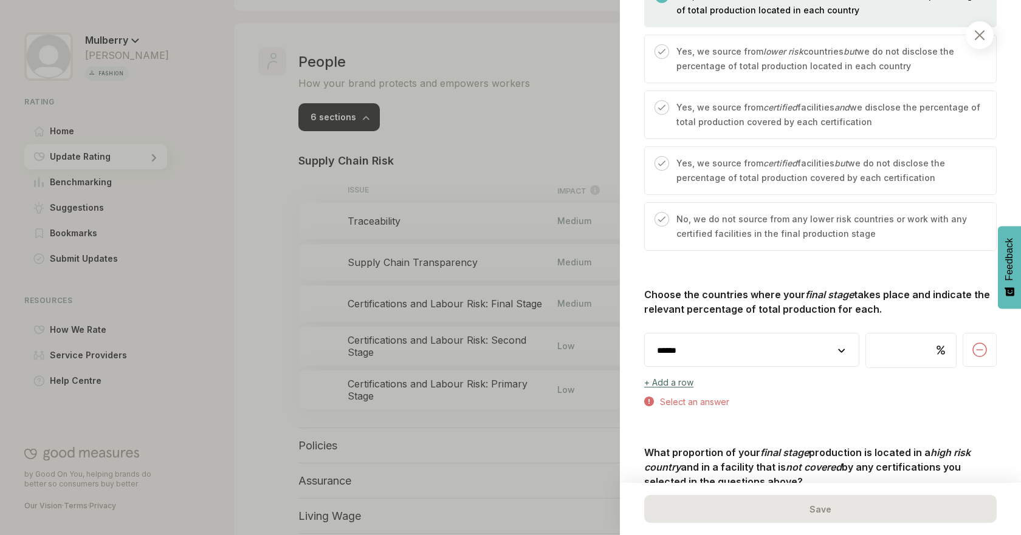
click at [745, 354] on select "**********" at bounding box center [752, 351] width 214 height 34
select select "********"
click at [645, 334] on select "**********" at bounding box center [752, 351] width 214 height 34
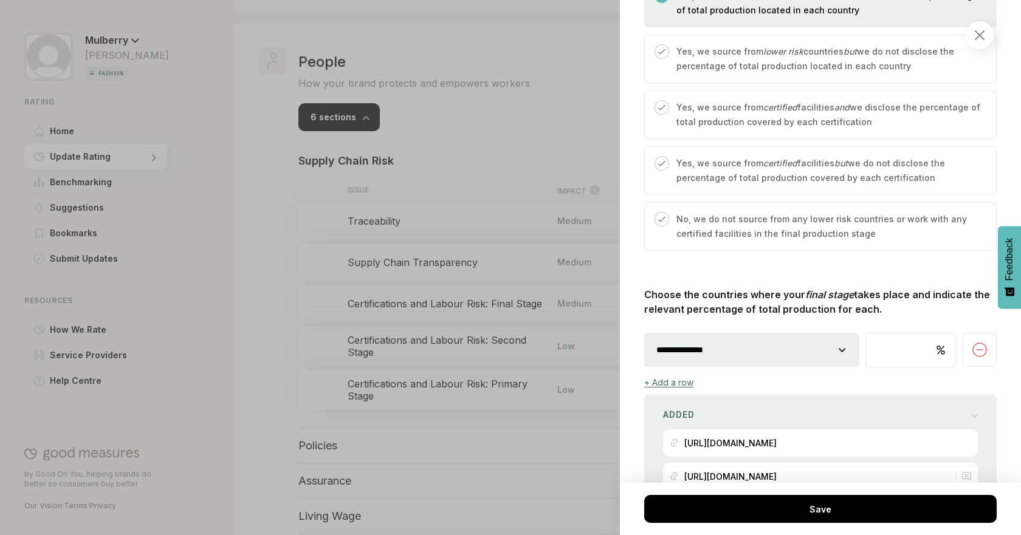
scroll to position [684, 0]
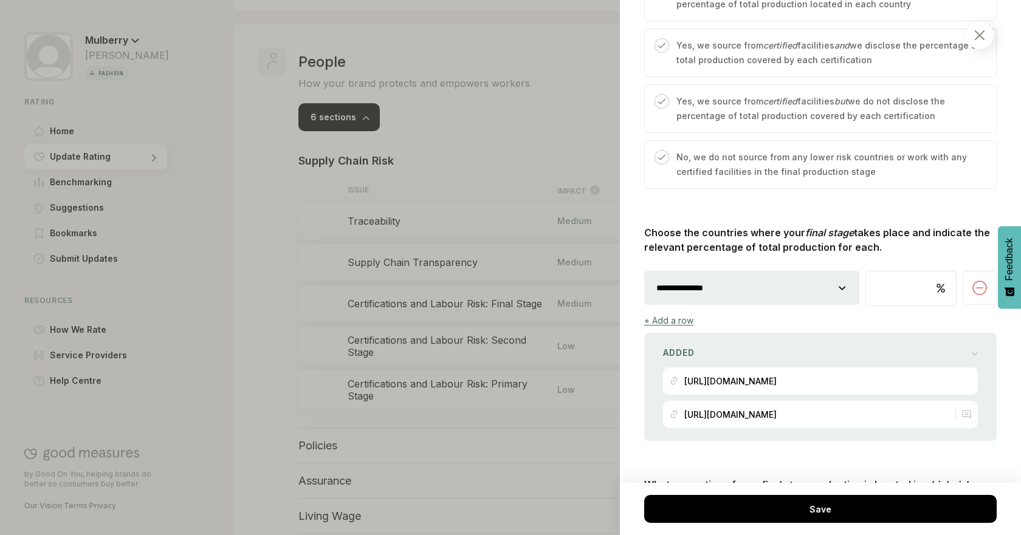
click at [897, 286] on input "number" at bounding box center [911, 289] width 90 height 34
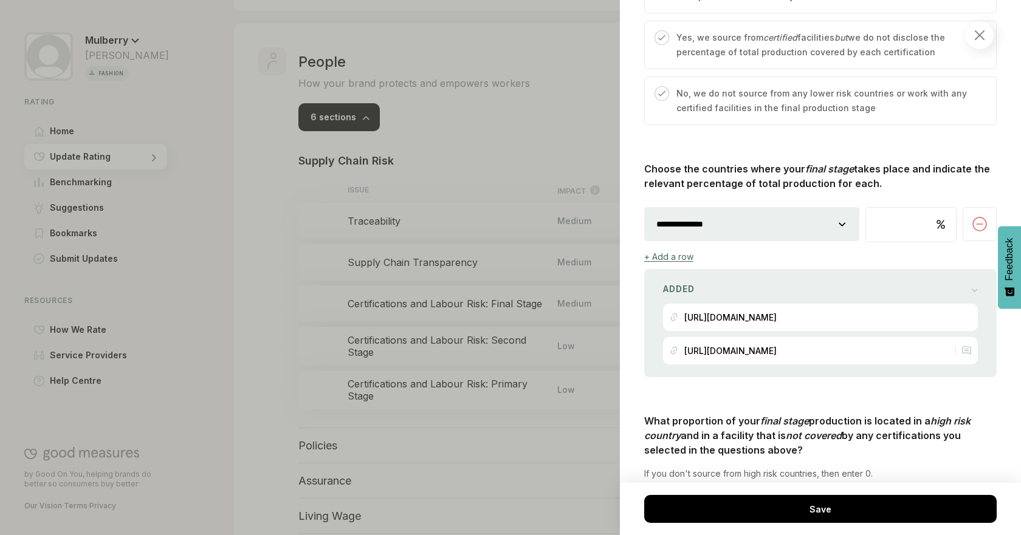
scroll to position [808, 0]
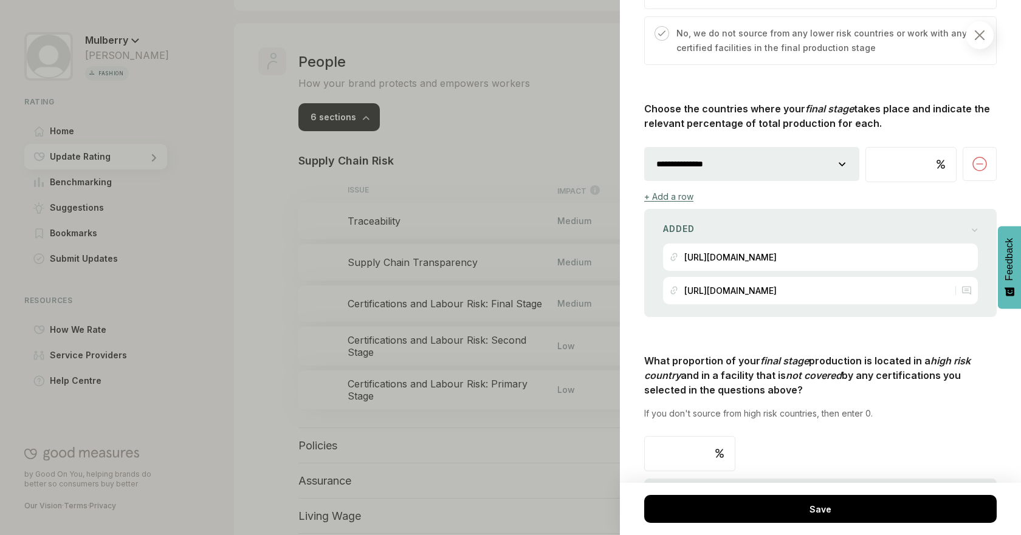
type input "**"
click at [774, 191] on div "+ Add a row" at bounding box center [820, 196] width 352 height 10
click at [684, 193] on div "+ Add a row" at bounding box center [668, 196] width 49 height 10
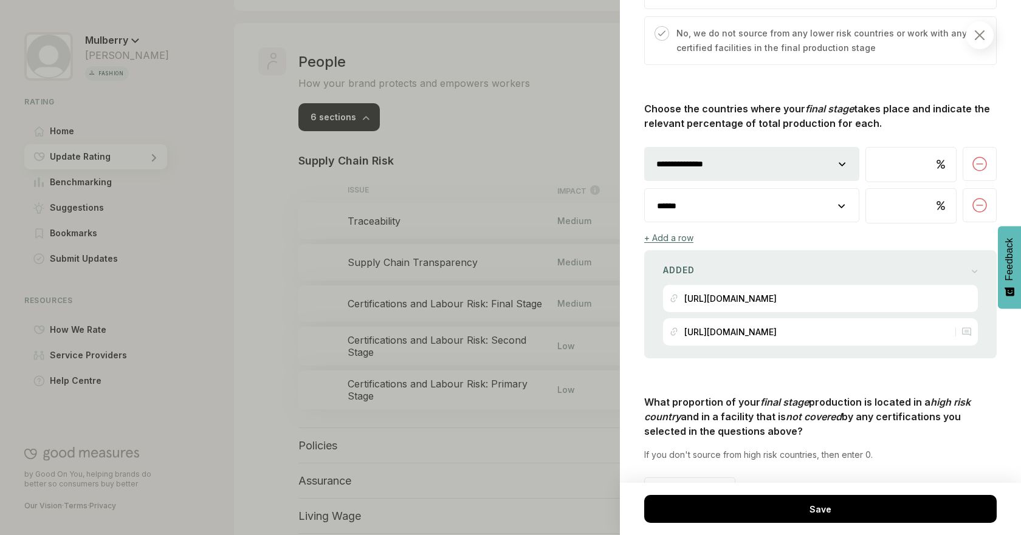
click at [744, 211] on select "**********" at bounding box center [752, 206] width 214 height 34
select select "********"
click at [645, 189] on select "**********" at bounding box center [752, 206] width 214 height 34
click at [905, 206] on input "number" at bounding box center [911, 206] width 90 height 34
type input "*"
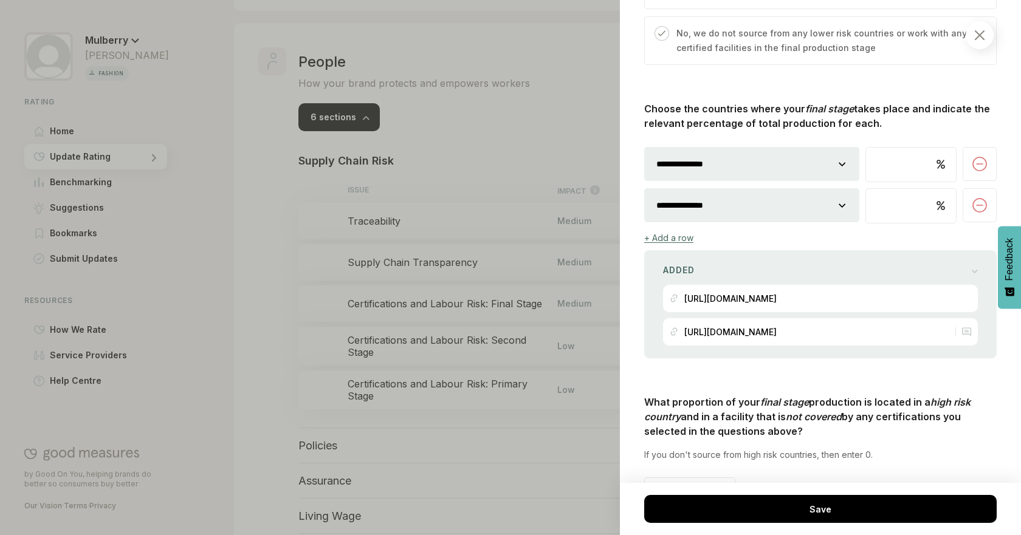
click at [855, 233] on div "+ Add a row" at bounding box center [820, 238] width 352 height 10
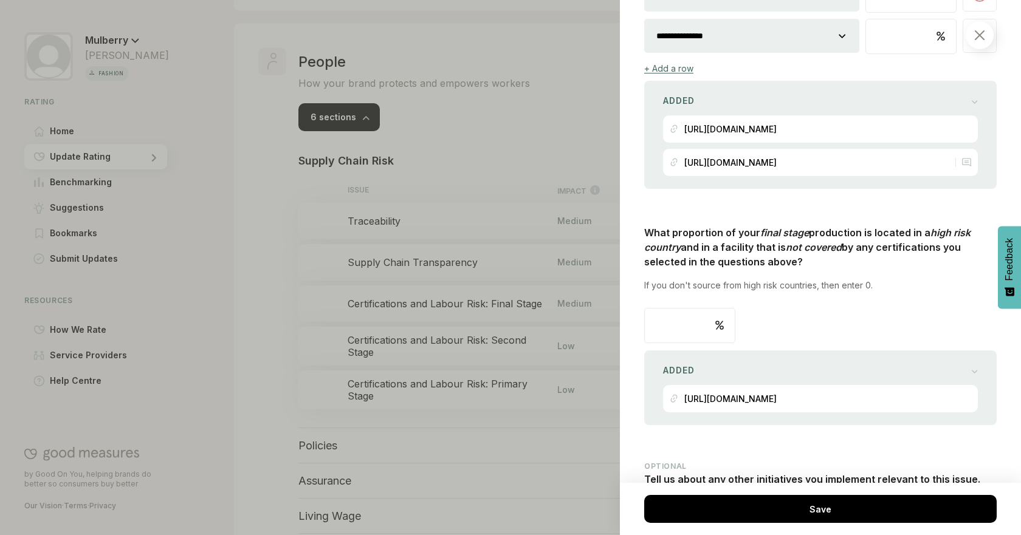
scroll to position [1015, 0]
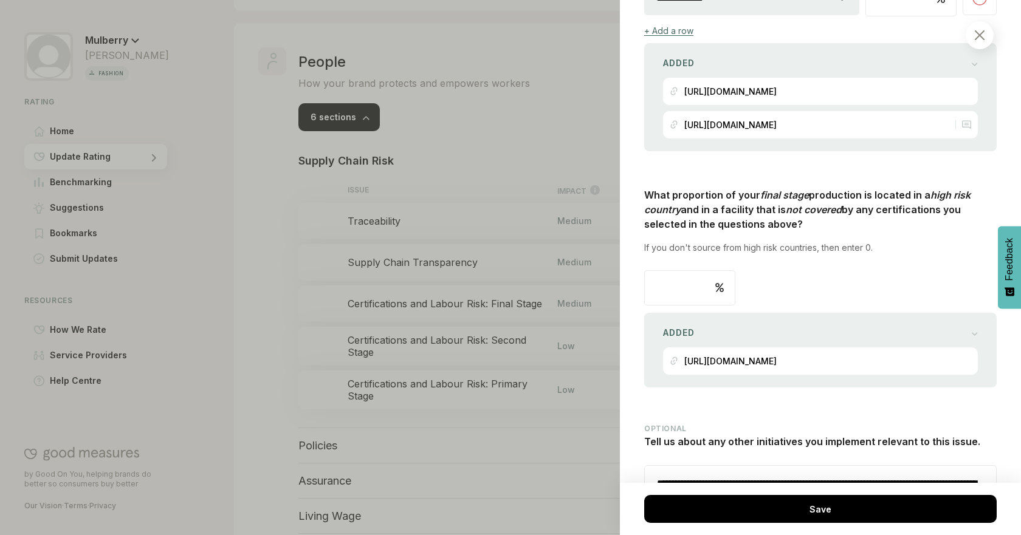
click at [899, 307] on div "What proportion of your final stage production is located in a high risk countr…" at bounding box center [820, 288] width 352 height 200
click at [901, 325] on div "Added" at bounding box center [820, 333] width 315 height 17
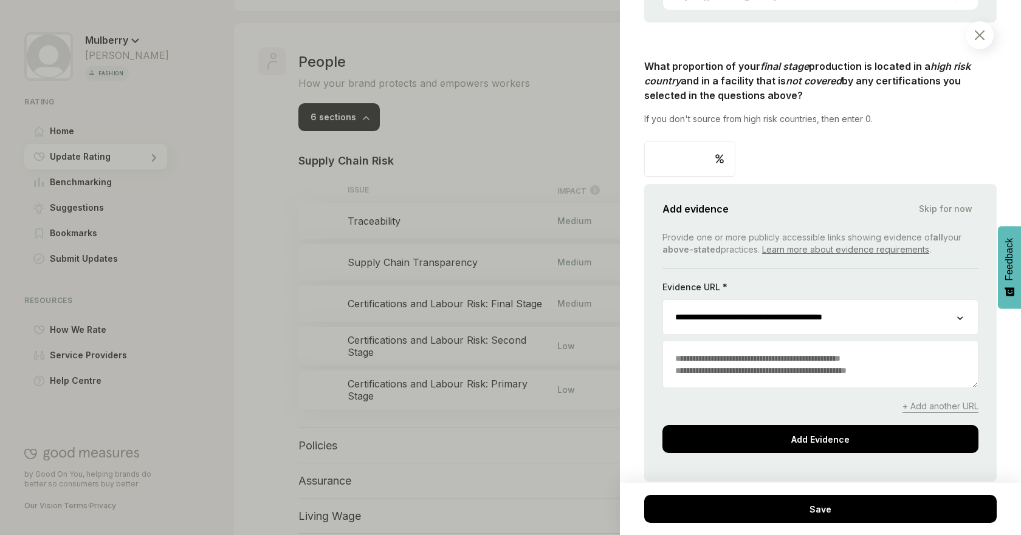
scroll to position [1168, 0]
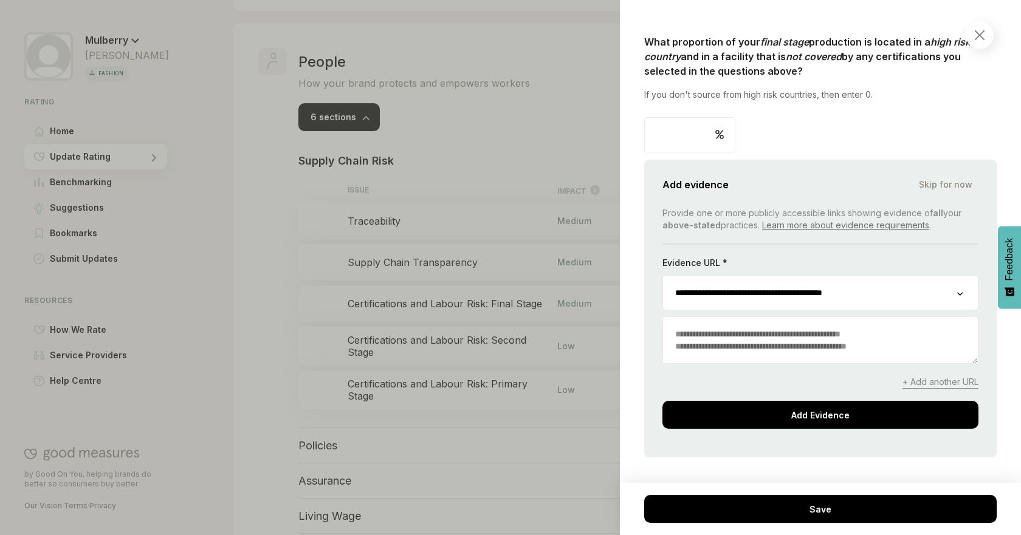
click at [909, 385] on span "+ Add another URL" at bounding box center [940, 382] width 76 height 13
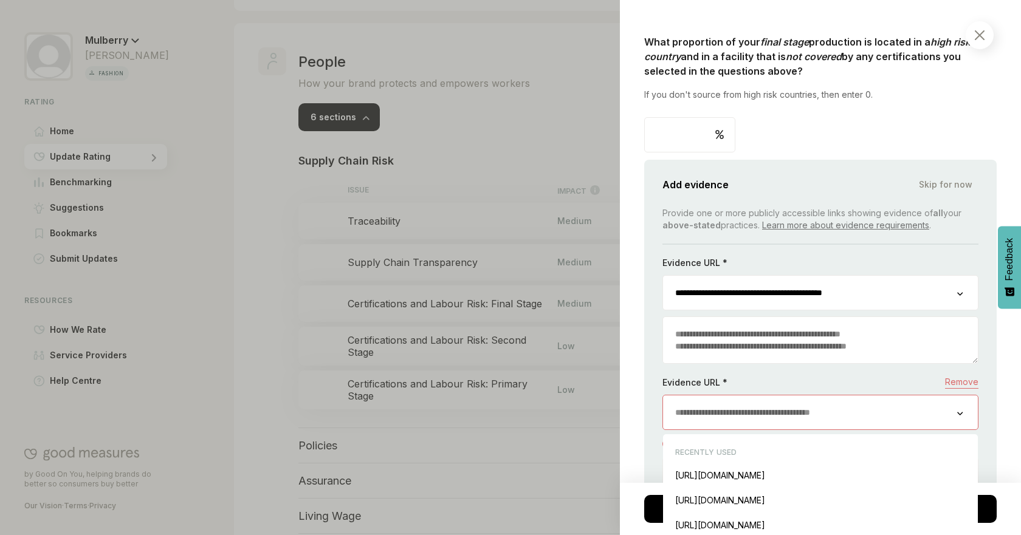
click at [896, 410] on input "url" at bounding box center [810, 413] width 294 height 34
click at [886, 500] on div "[URL][DOMAIN_NAME] Insert" at bounding box center [820, 500] width 303 height 25
type input "**********"
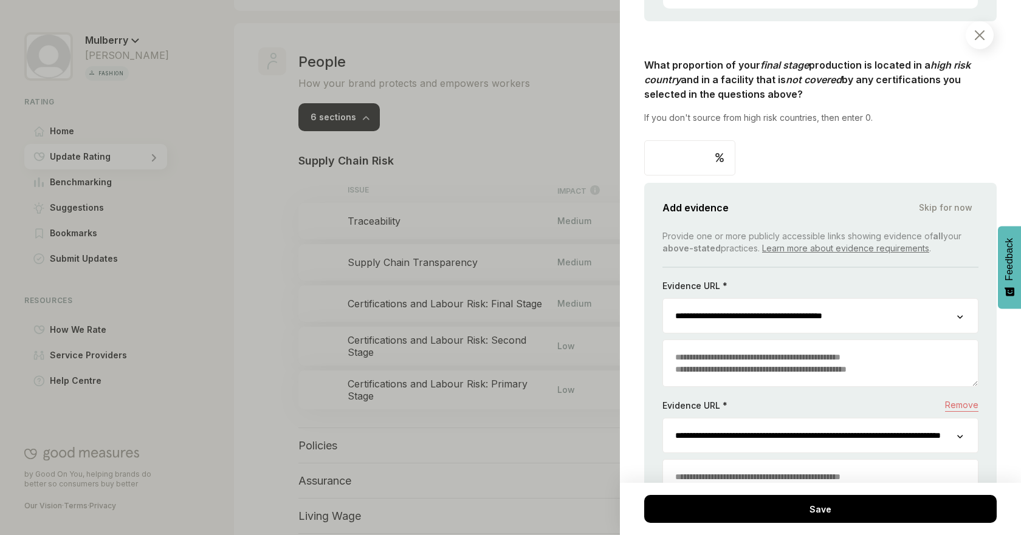
scroll to position [1257, 0]
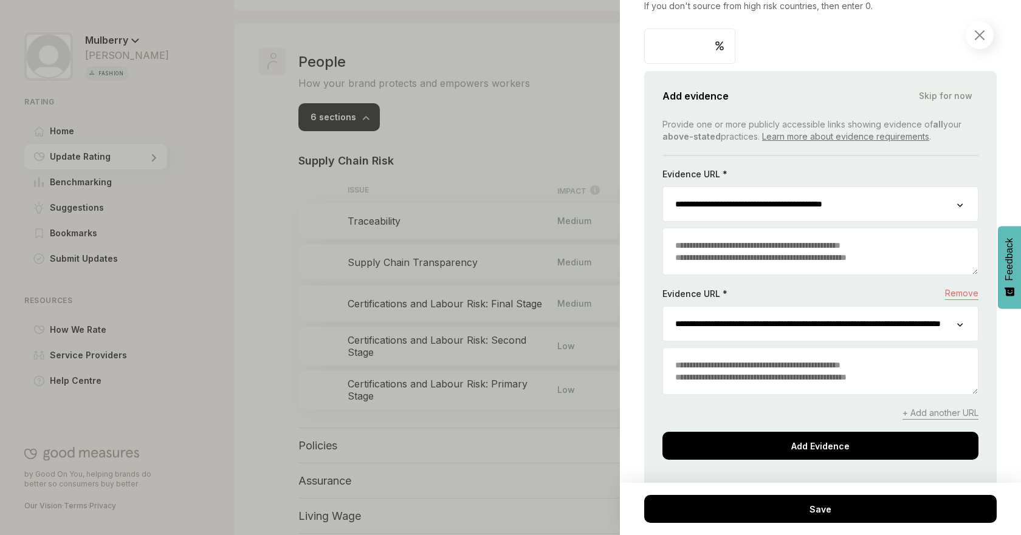
click at [851, 379] on textarea at bounding box center [820, 371] width 315 height 46
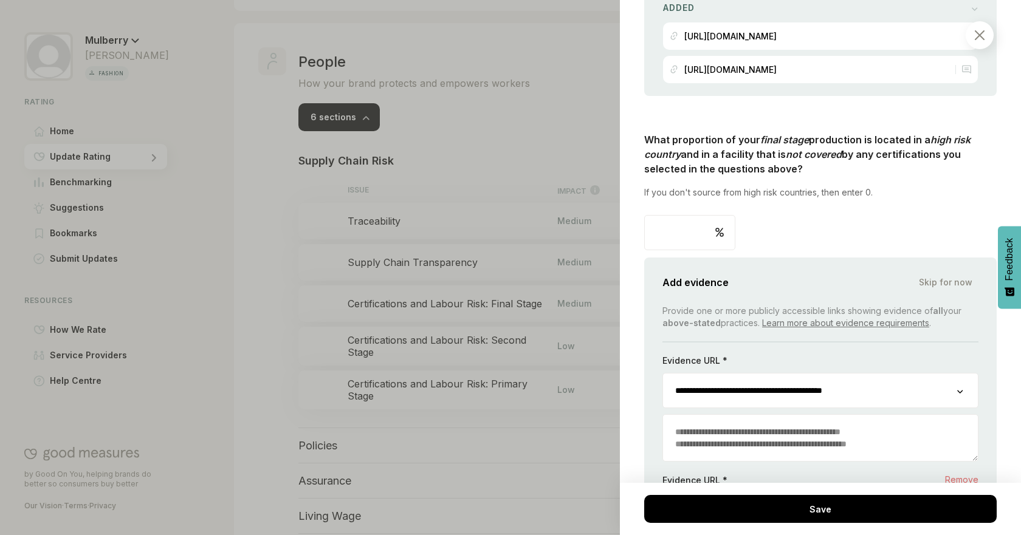
scroll to position [1063, 0]
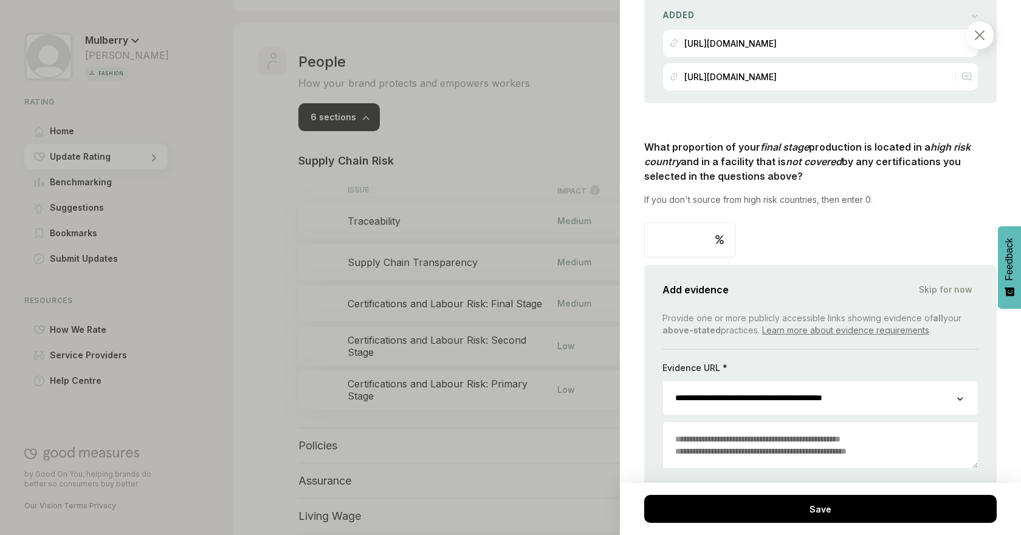
type textarea "**********"
click at [1011, 329] on div "People / Supply Chain Risk Certifications and Labour Risk: Final Stage This ref…" at bounding box center [820, 267] width 401 height 535
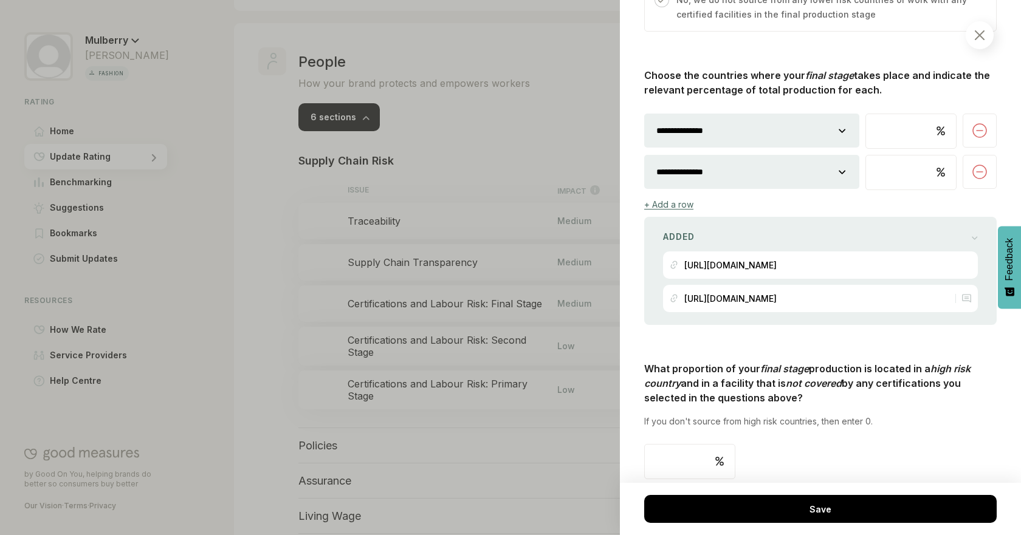
scroll to position [942, 0]
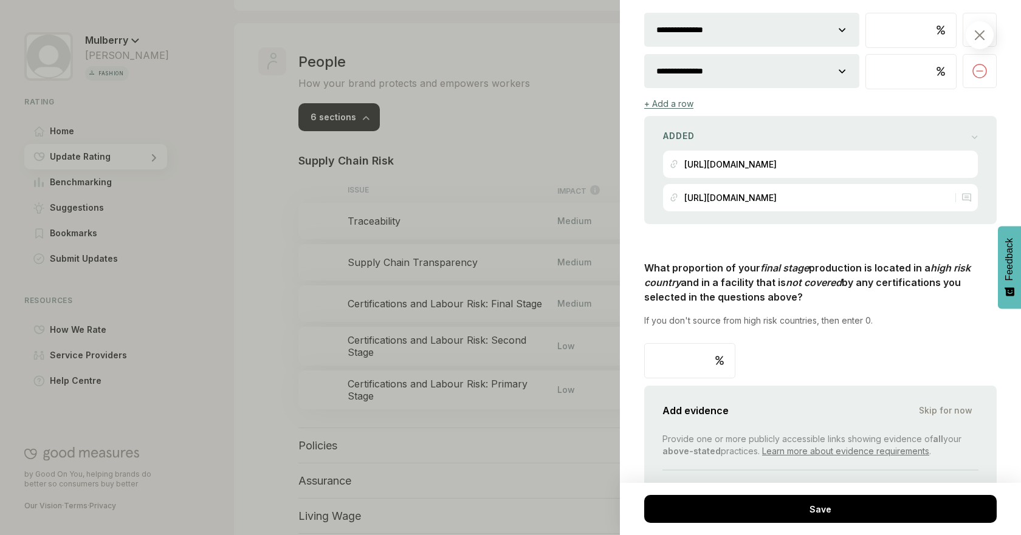
drag, startPoint x: 681, startPoint y: 357, endPoint x: 609, endPoint y: 357, distance: 72.3
click at [609, 357] on div "People / Supply Chain Risk Certifications and Labour Risk: Final Stage This ref…" at bounding box center [510, 267] width 1021 height 535
click at [660, 359] on input "**" at bounding box center [690, 361] width 90 height 34
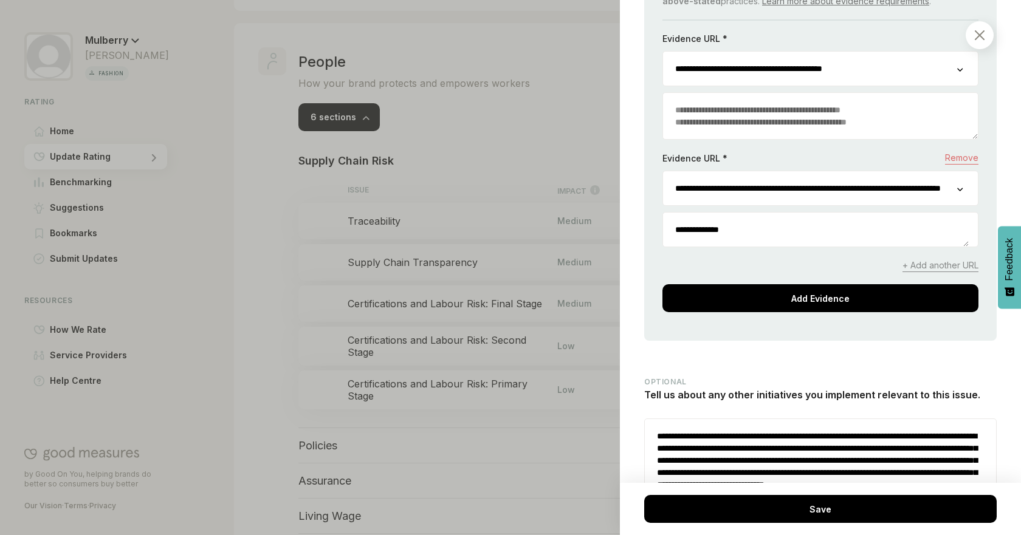
scroll to position [1438, 0]
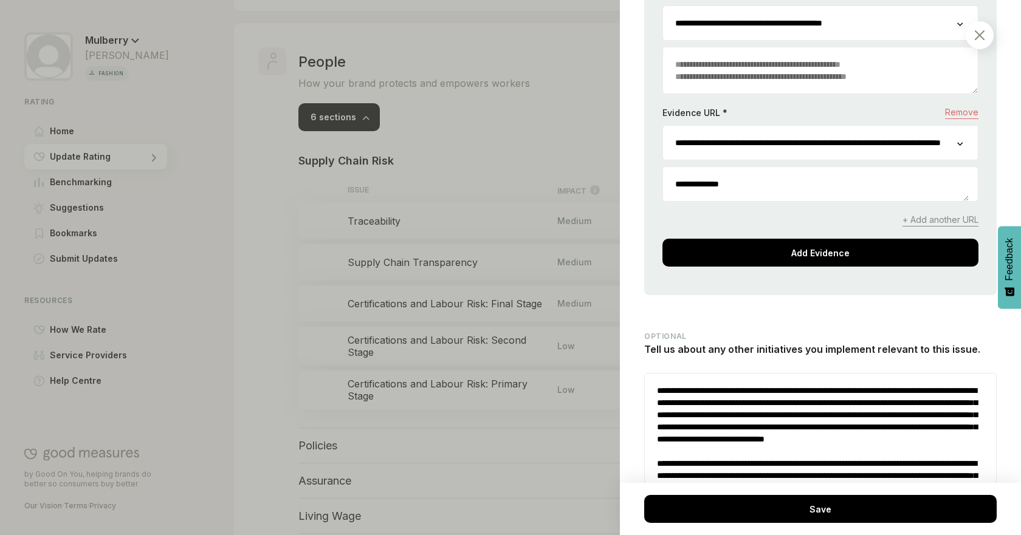
type input "**"
click at [830, 238] on div "**********" at bounding box center [820, 101] width 316 height 329
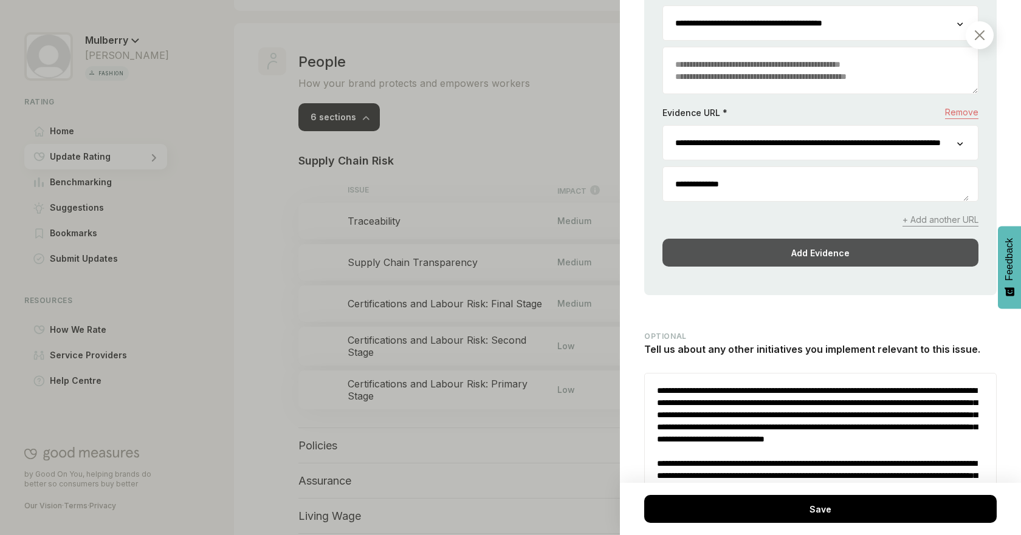
click at [890, 246] on div "Add Evidence" at bounding box center [820, 253] width 316 height 28
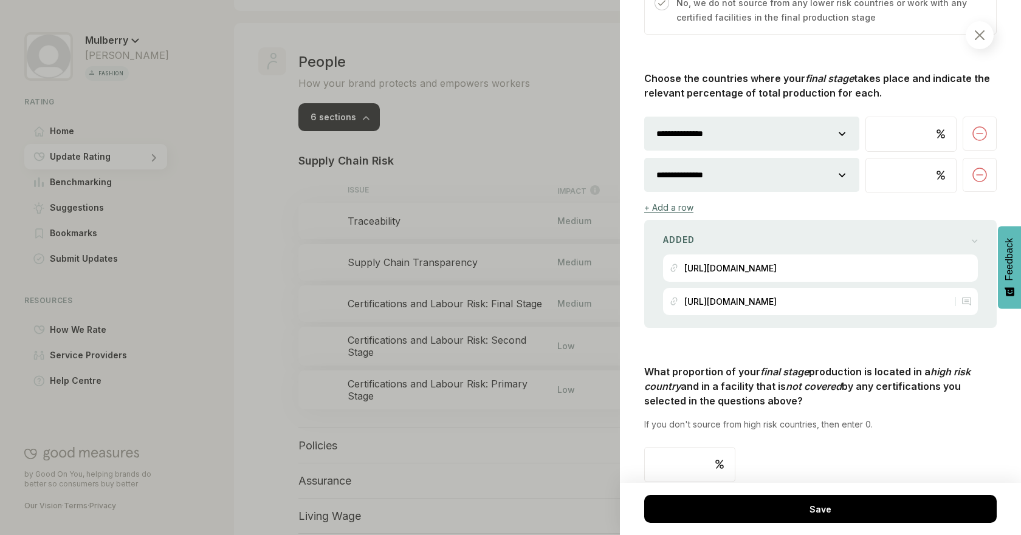
scroll to position [808, 0]
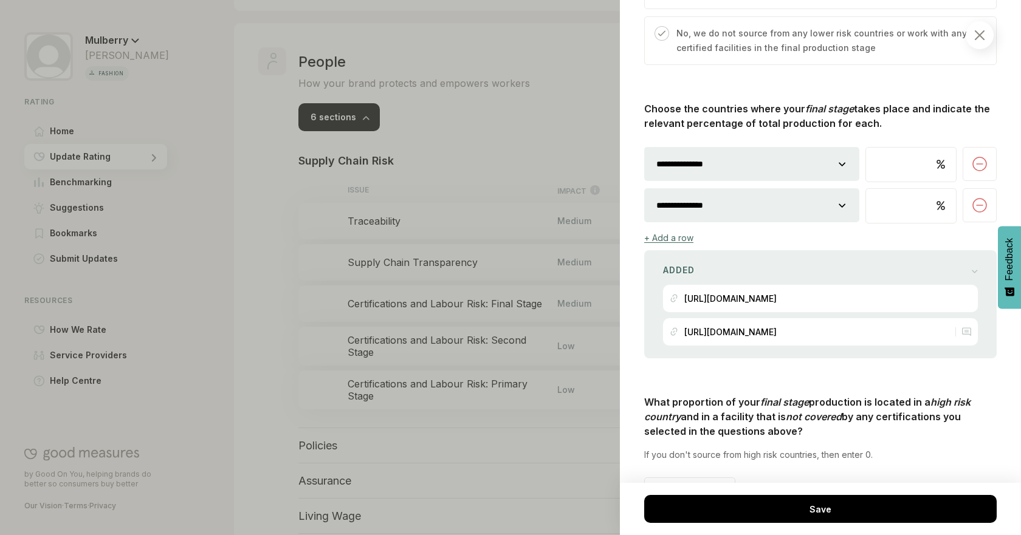
select select
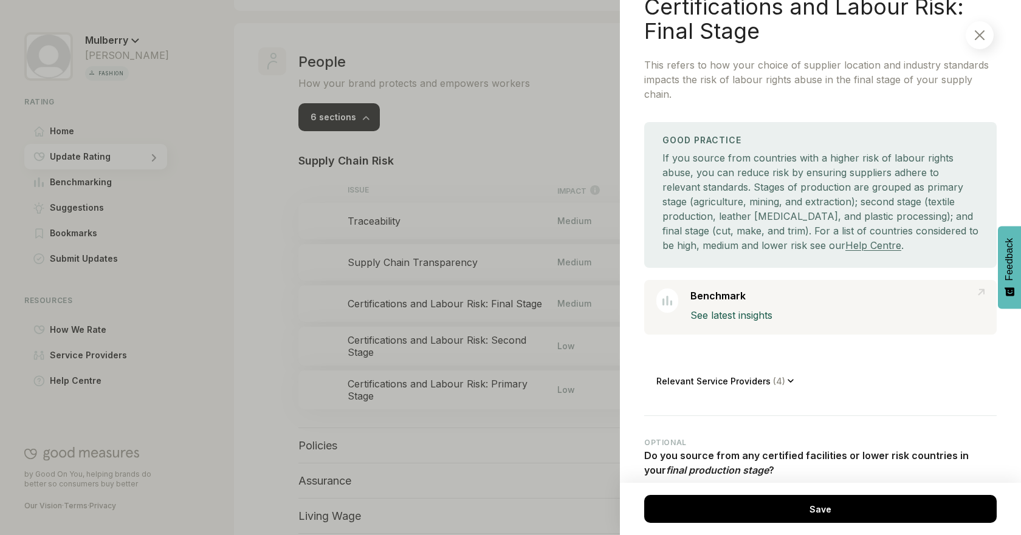
scroll to position [126, 0]
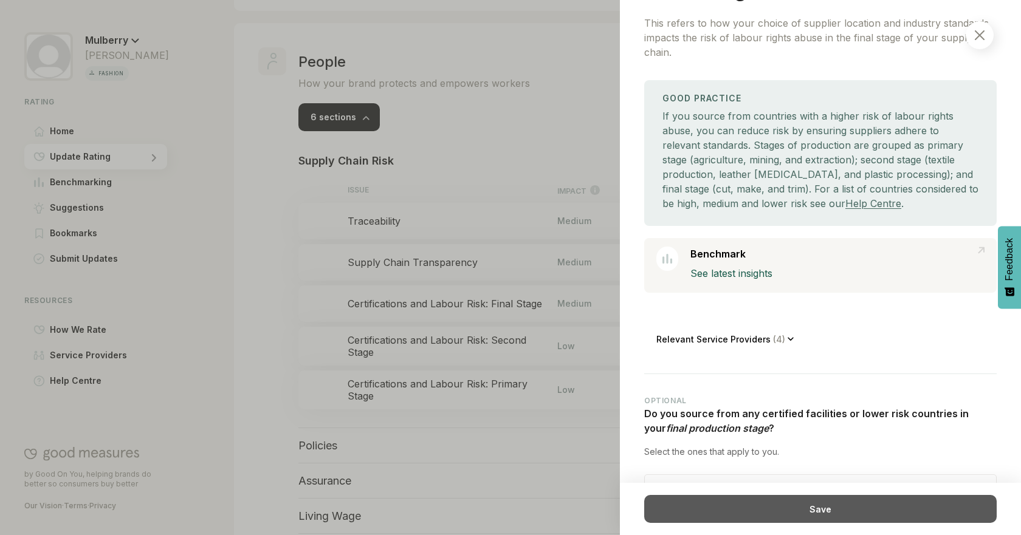
click at [768, 514] on div "Save" at bounding box center [820, 509] width 352 height 28
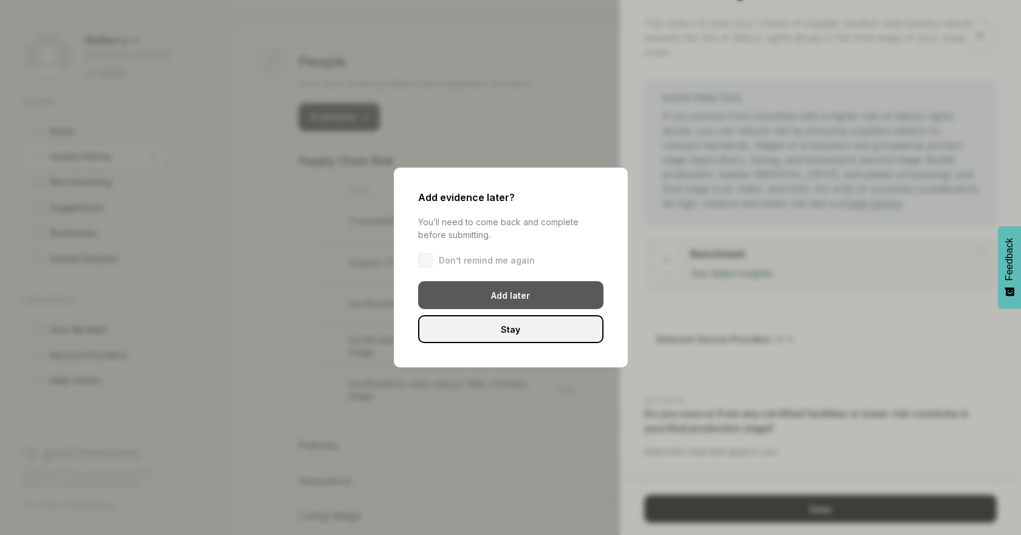
click at [547, 302] on div "Add later" at bounding box center [510, 295] width 185 height 28
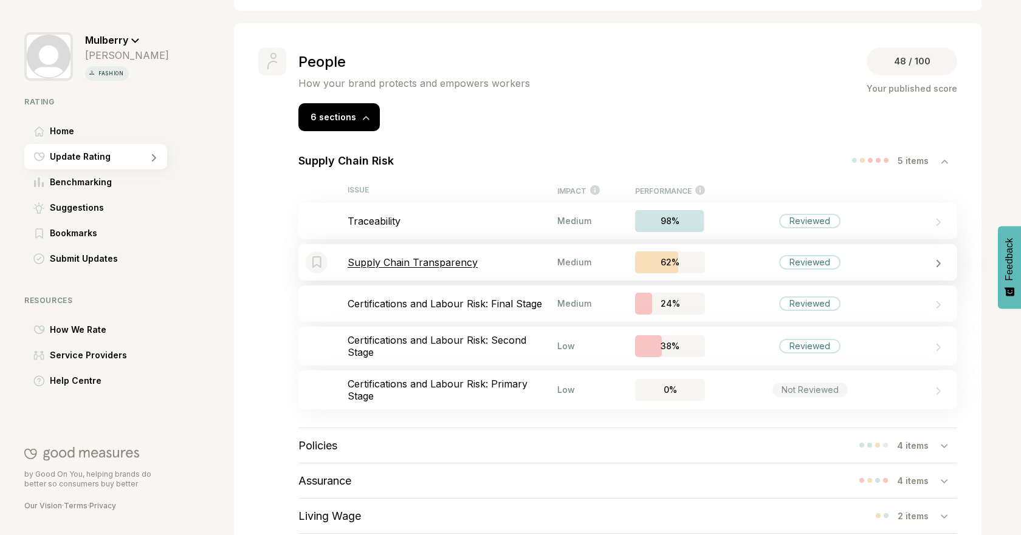
click at [501, 261] on p "Supply Chain Transparency" at bounding box center [453, 262] width 210 height 12
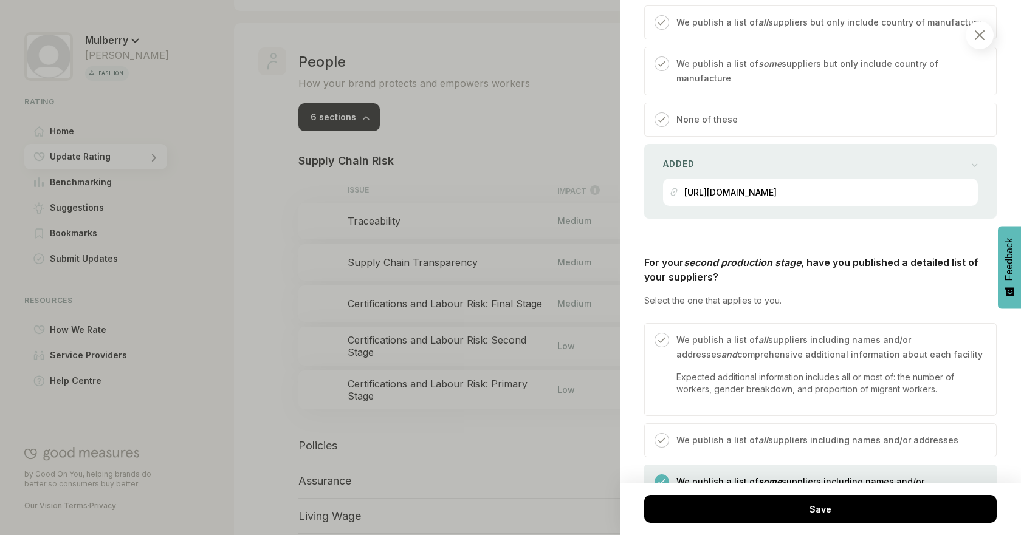
scroll to position [960, 0]
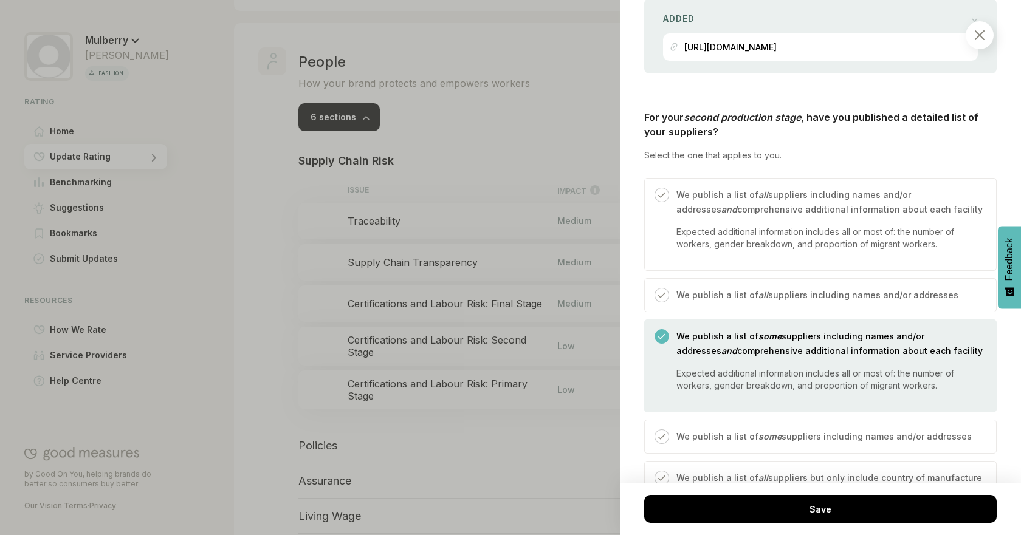
click at [261, 278] on div at bounding box center [510, 267] width 1021 height 535
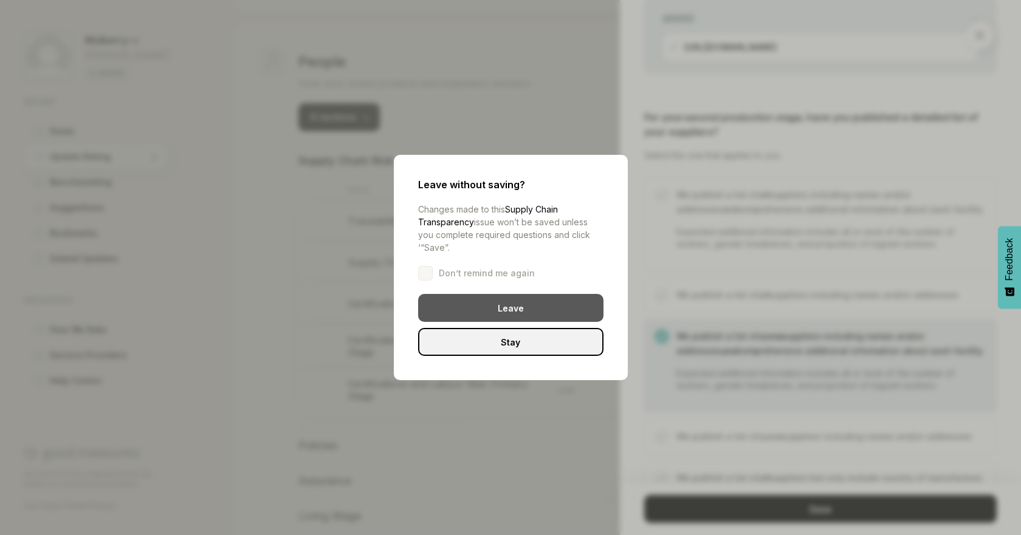
click at [497, 306] on div "Leave" at bounding box center [510, 308] width 185 height 28
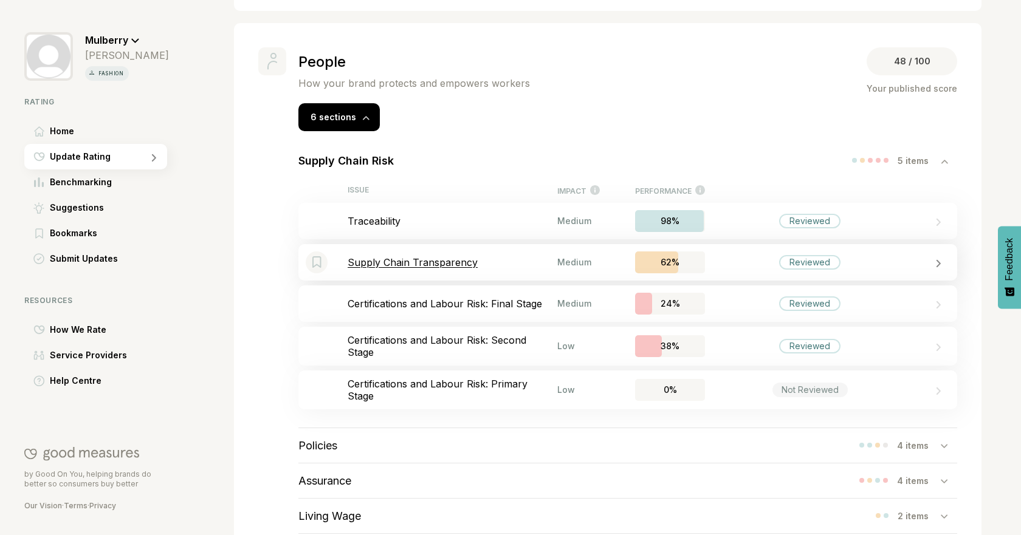
click at [442, 265] on p "Supply Chain Transparency" at bounding box center [453, 262] width 210 height 12
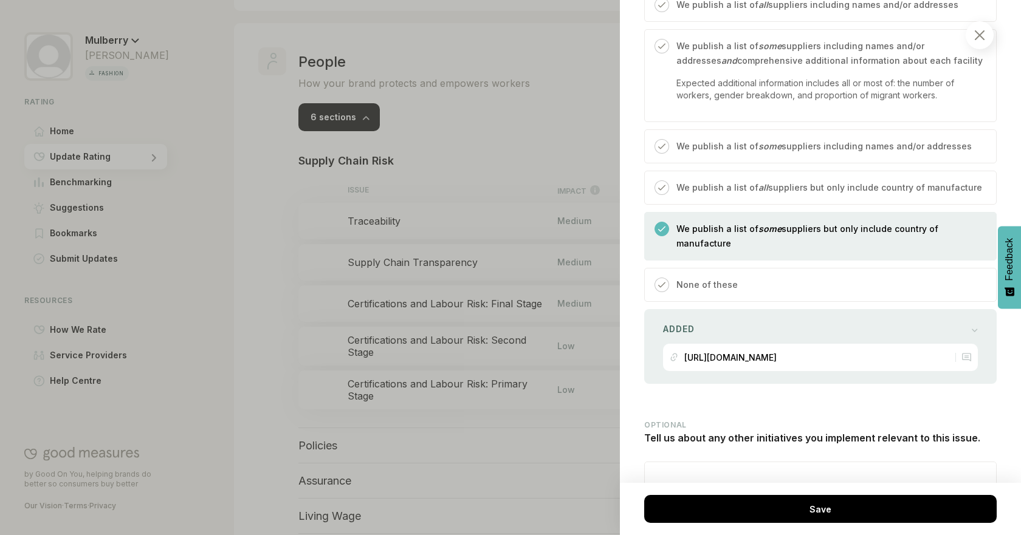
scroll to position [1854, 0]
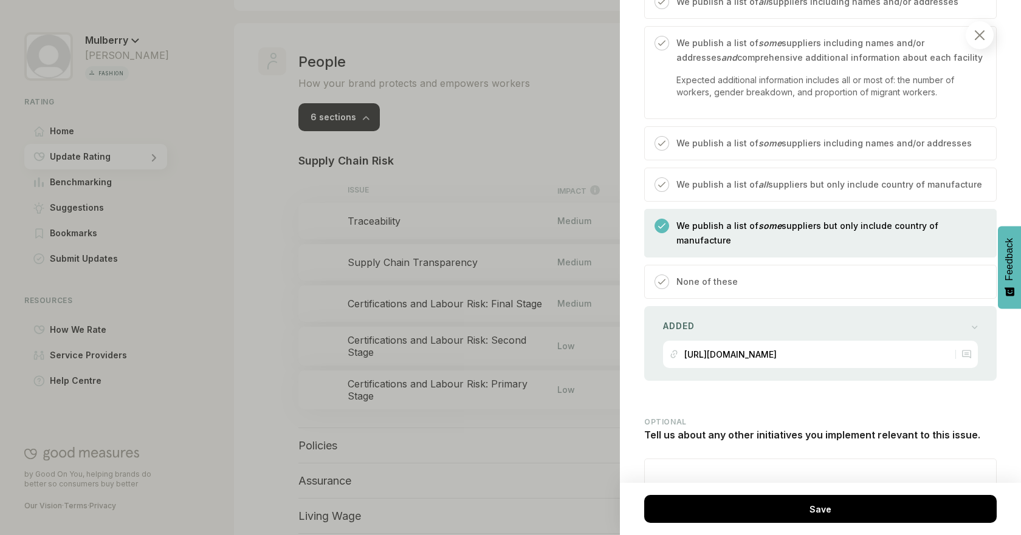
click at [295, 315] on div at bounding box center [510, 267] width 1021 height 535
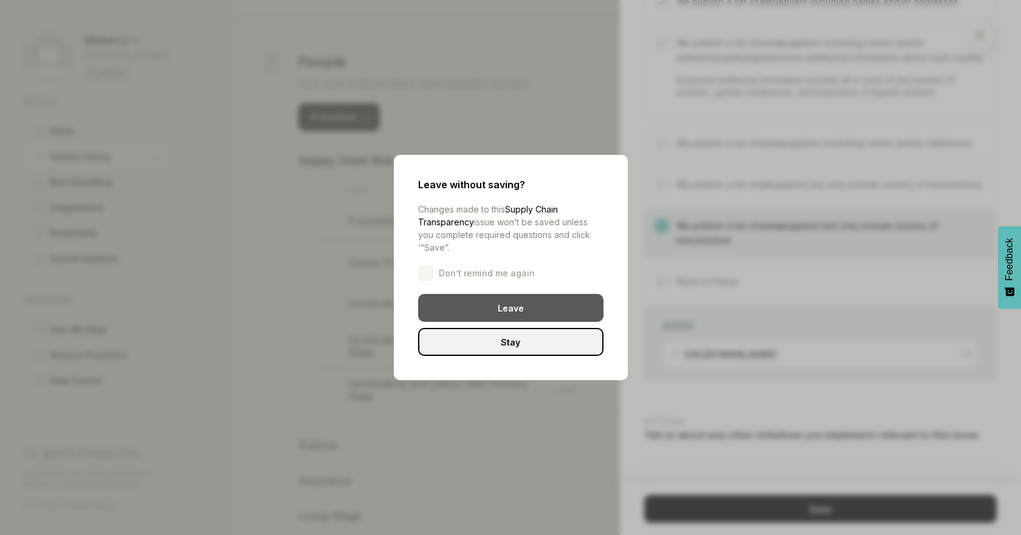
click at [565, 297] on div "Leave" at bounding box center [510, 308] width 185 height 28
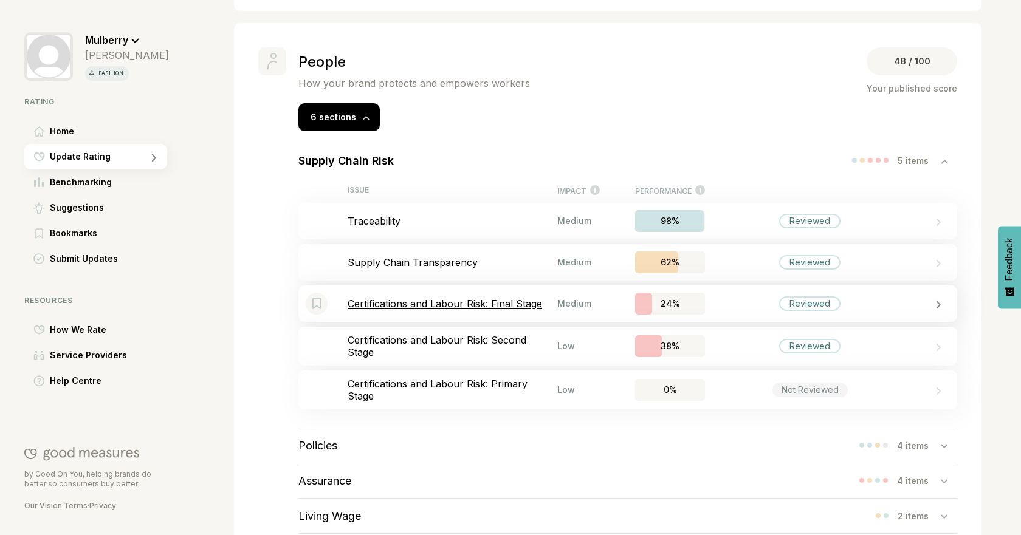
click at [476, 309] on p "Certifications and Labour Risk: Final Stage" at bounding box center [453, 304] width 210 height 12
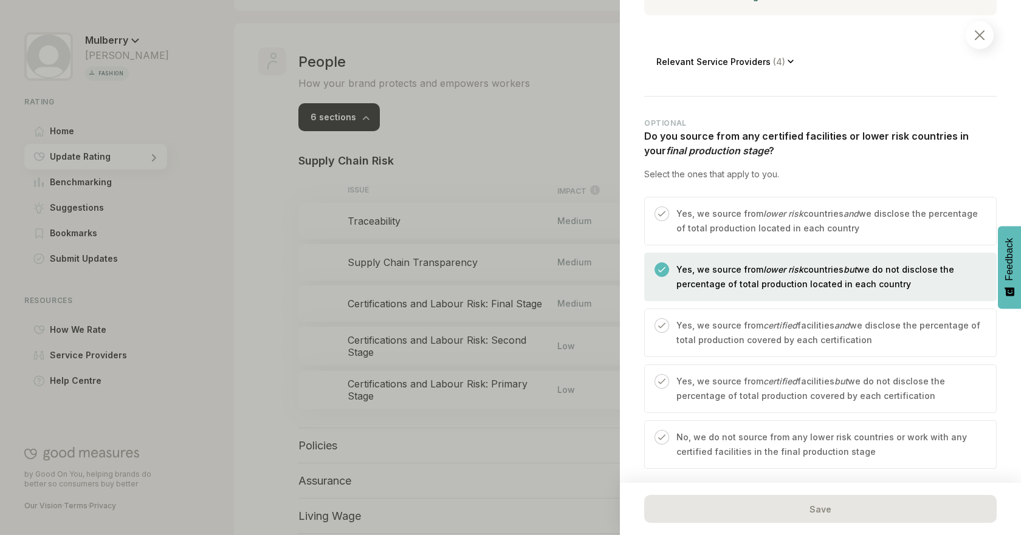
scroll to position [414, 0]
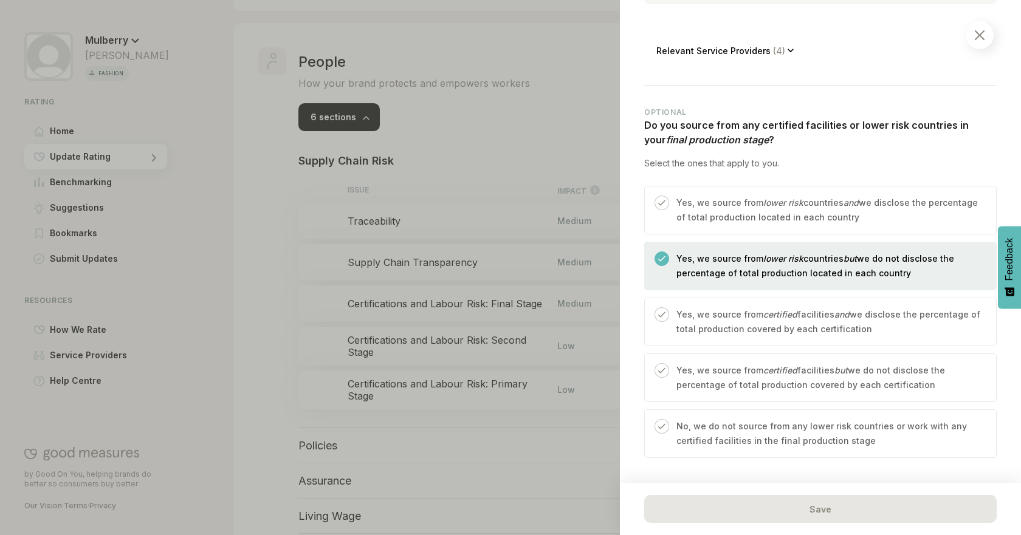
click at [913, 205] on p "Yes, we source from lower risk countries and we disclose the percentage of tota…" at bounding box center [829, 210] width 307 height 29
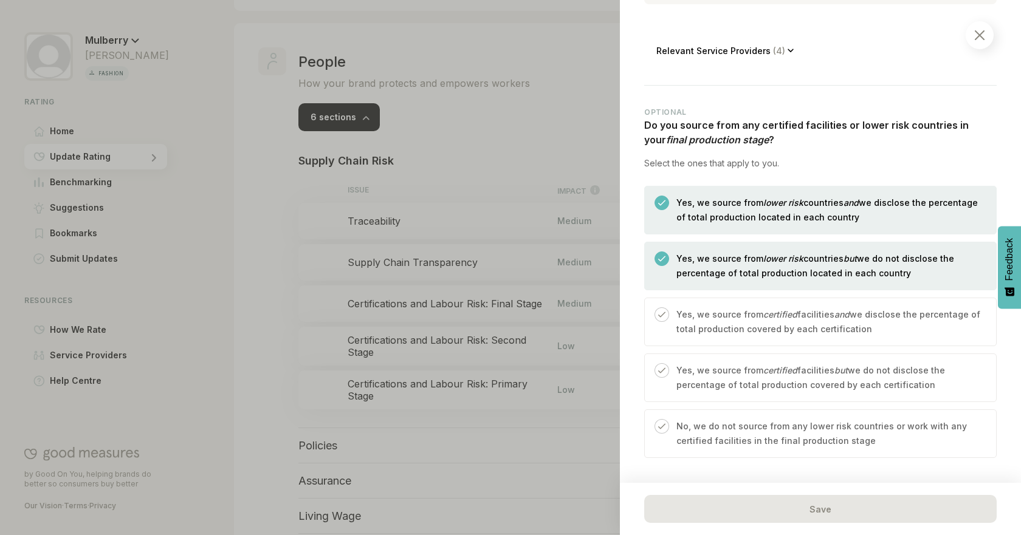
click at [831, 249] on div "Yes, we source from lower risk countries but we do not disclose the percentage …" at bounding box center [820, 266] width 352 height 49
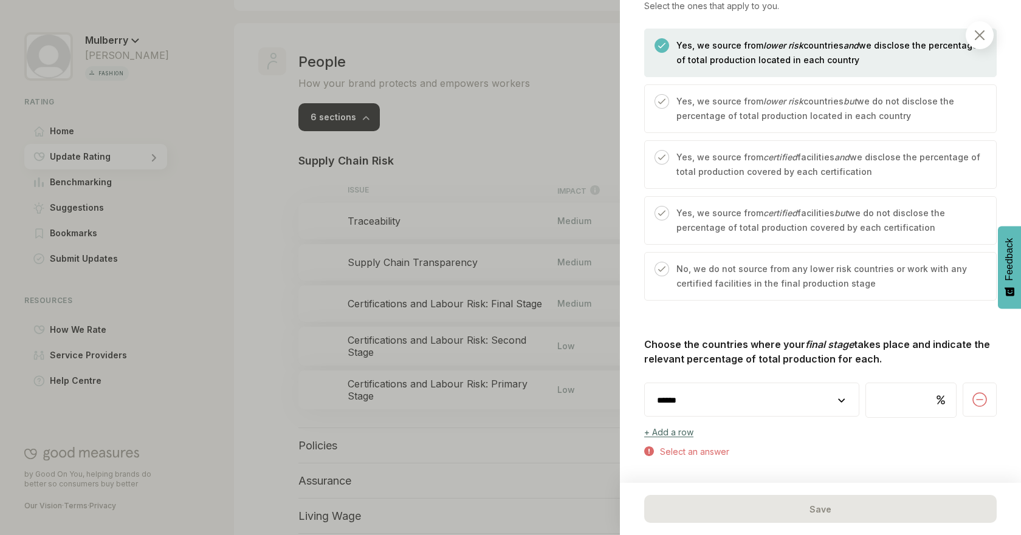
scroll to position [694, 0]
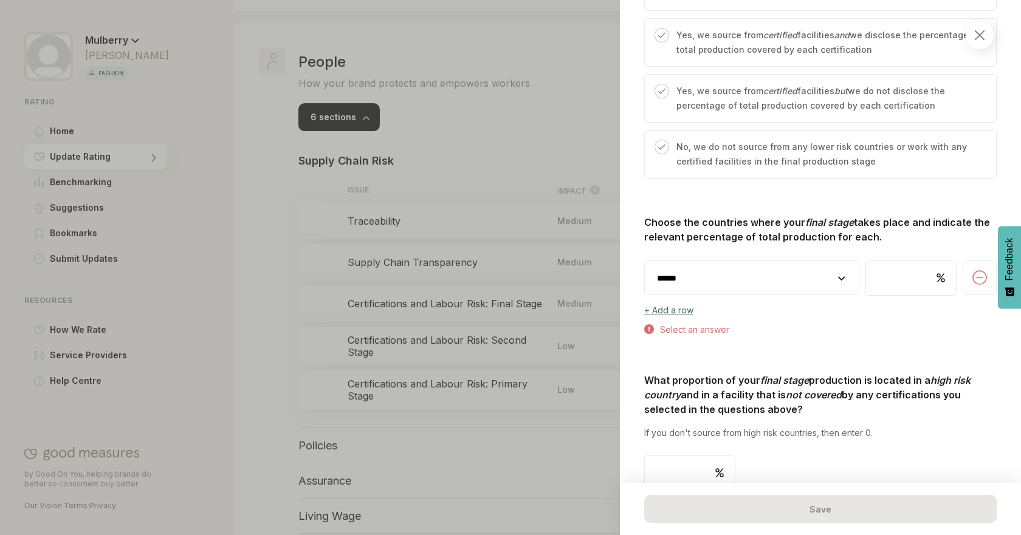
click at [819, 286] on select "**********" at bounding box center [752, 278] width 214 height 34
select select "********"
click at [645, 261] on select "**********" at bounding box center [752, 278] width 214 height 34
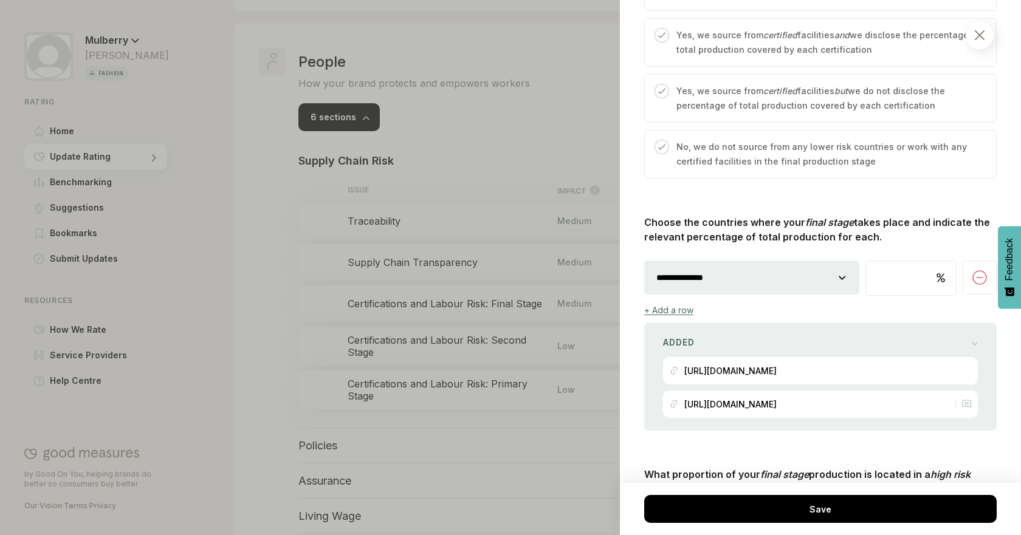
click at [676, 316] on div "**********" at bounding box center [820, 323] width 352 height 216
click at [675, 313] on div "+ Add a row" at bounding box center [668, 310] width 49 height 10
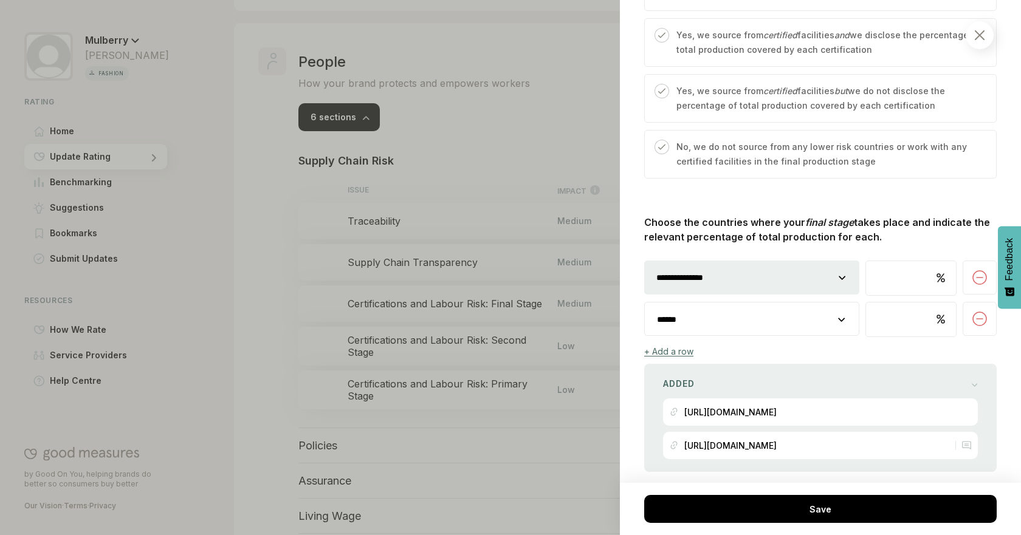
click at [721, 322] on select "**********" at bounding box center [752, 320] width 214 height 34
select select "********"
click at [645, 303] on select "**********" at bounding box center [752, 320] width 214 height 34
click at [882, 317] on input "number" at bounding box center [911, 320] width 90 height 34
type input "*"
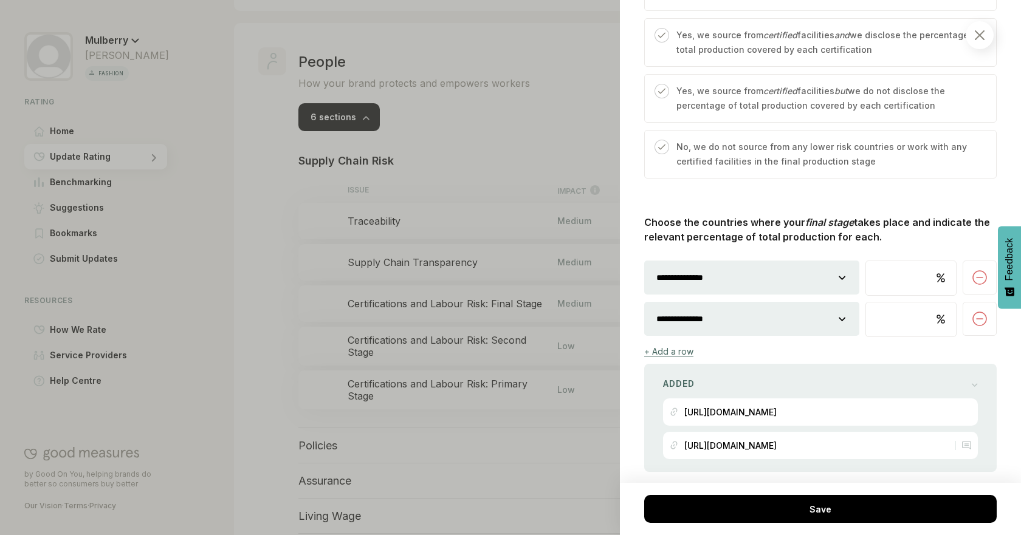
type input "*"
click at [905, 286] on input "number" at bounding box center [911, 278] width 90 height 34
type input "**"
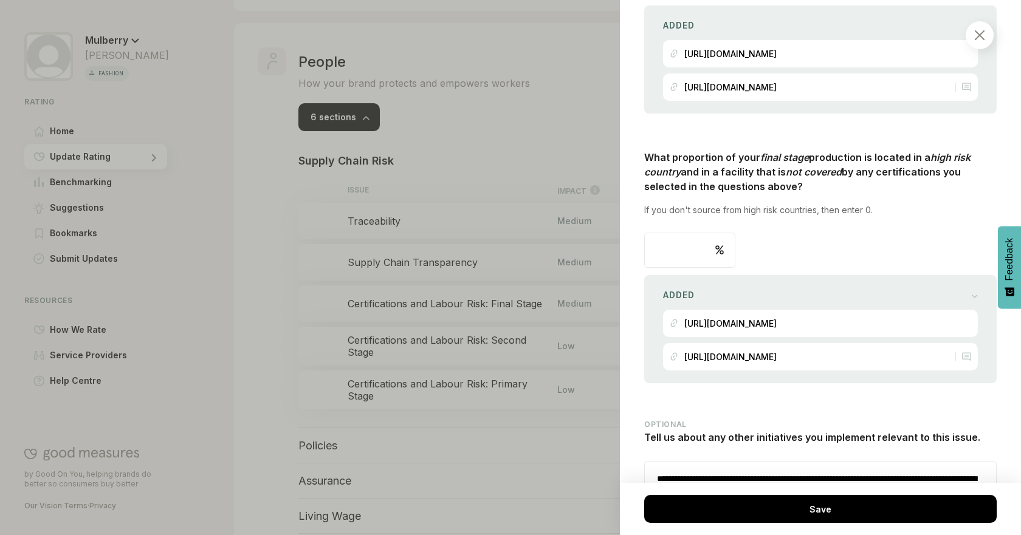
scroll to position [1061, 0]
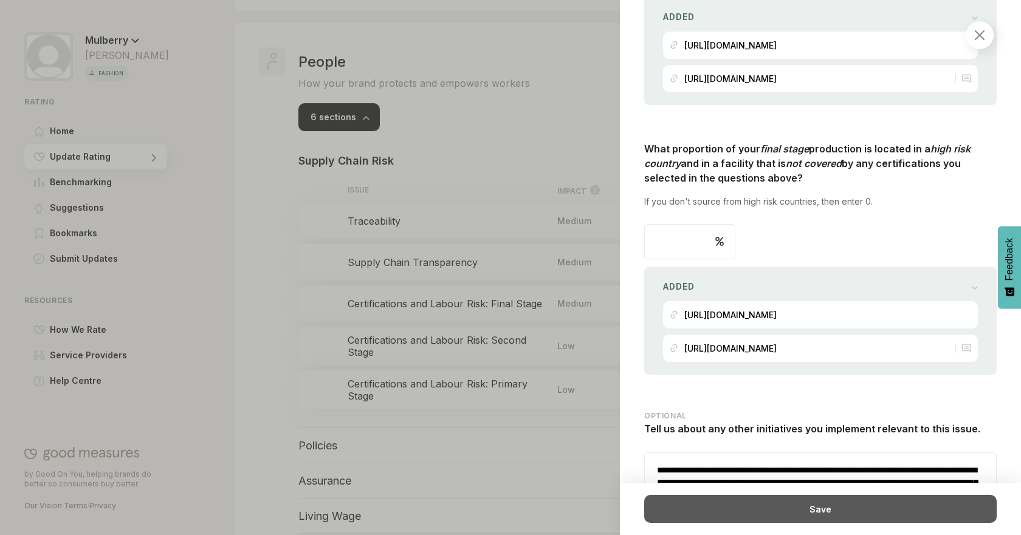
click at [856, 511] on div "Save" at bounding box center [820, 509] width 352 height 28
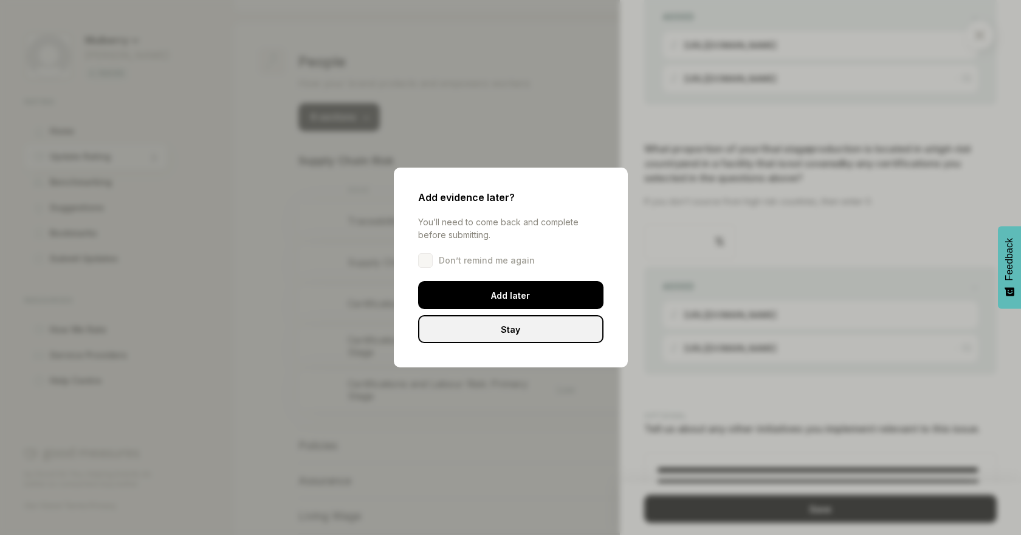
click at [566, 335] on div "Stay" at bounding box center [510, 329] width 185 height 28
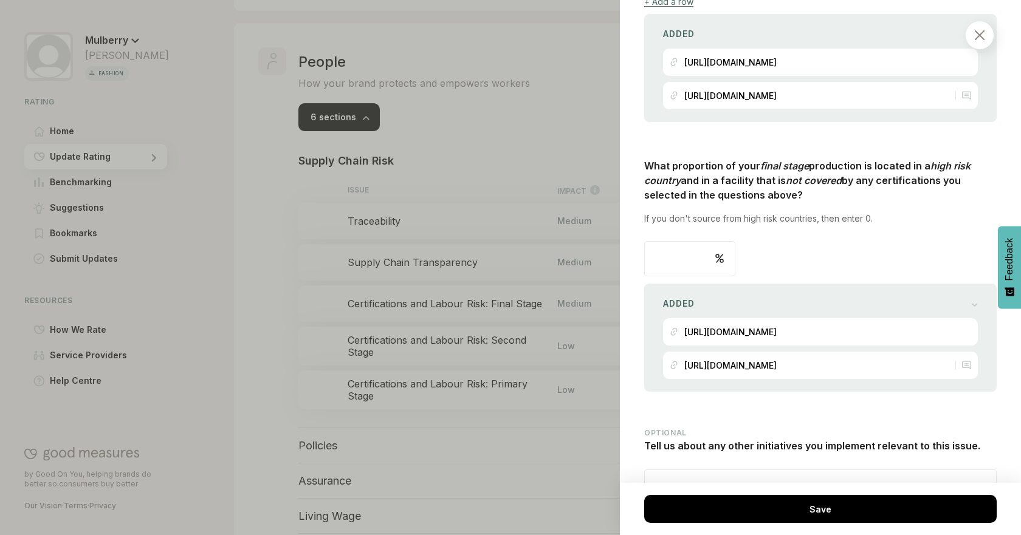
scroll to position [1050, 0]
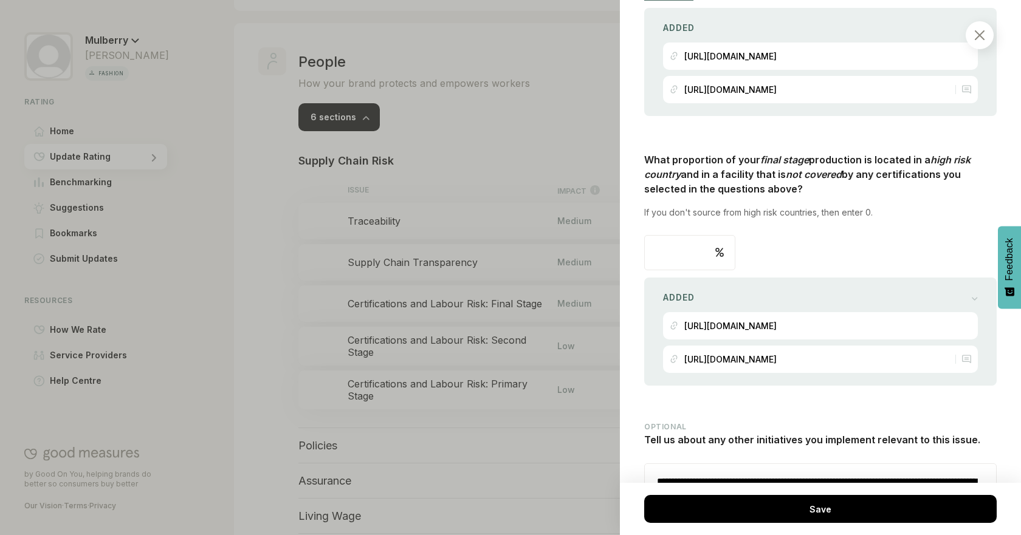
drag, startPoint x: 678, startPoint y: 249, endPoint x: 597, endPoint y: 249, distance: 80.2
click at [597, 249] on div "People / Supply Chain Risk Certifications and Labour Risk: Final Stage This ref…" at bounding box center [510, 267] width 1021 height 535
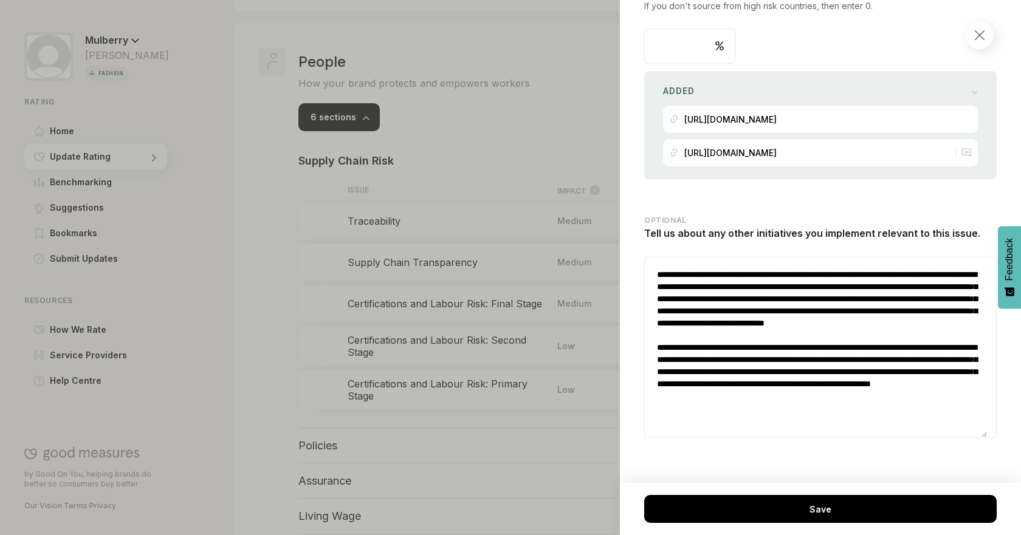
scroll to position [1266, 0]
type input "**"
drag, startPoint x: 681, startPoint y: 385, endPoint x: 766, endPoint y: 402, distance: 86.6
click at [766, 402] on textarea "**********" at bounding box center [816, 348] width 342 height 180
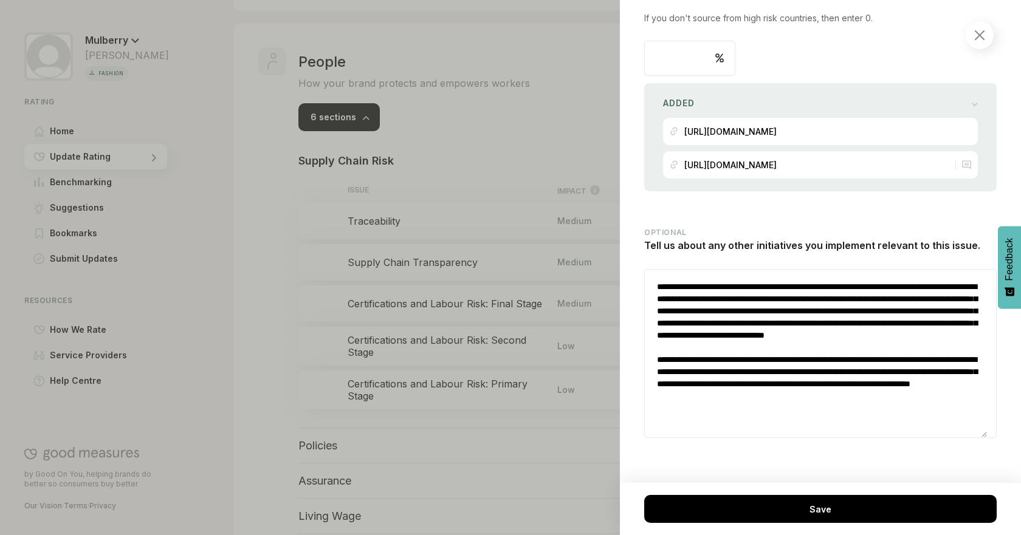
drag, startPoint x: 921, startPoint y: 414, endPoint x: 888, endPoint y: 411, distance: 33.0
click at [888, 411] on textarea "**********" at bounding box center [816, 354] width 342 height 168
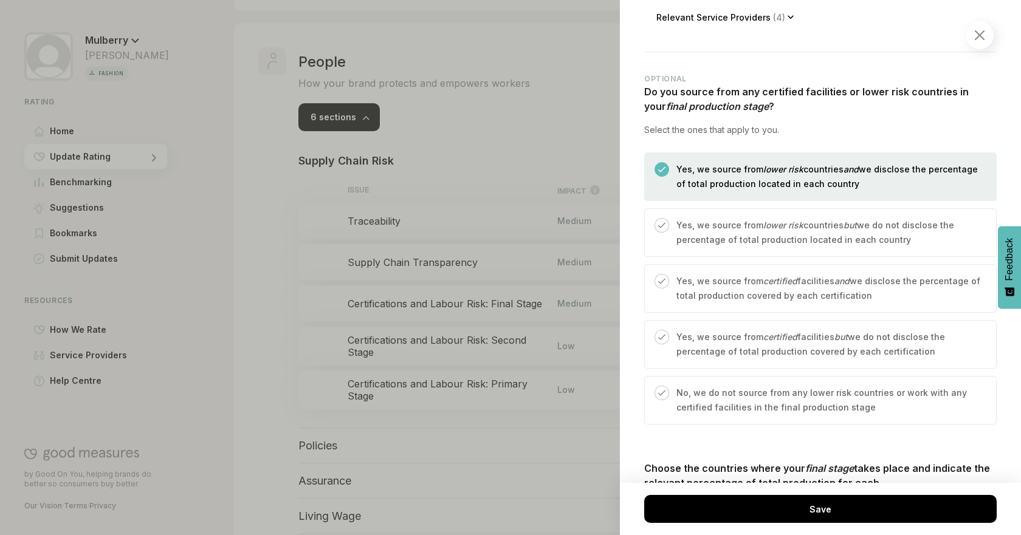
scroll to position [98, 0]
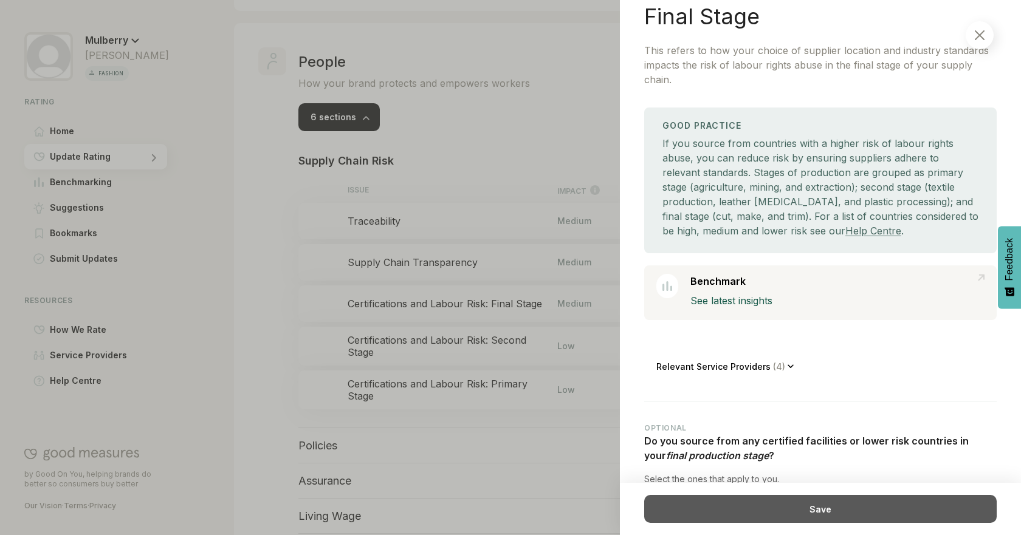
type textarea "**********"
click at [821, 503] on div "Save" at bounding box center [820, 509] width 352 height 28
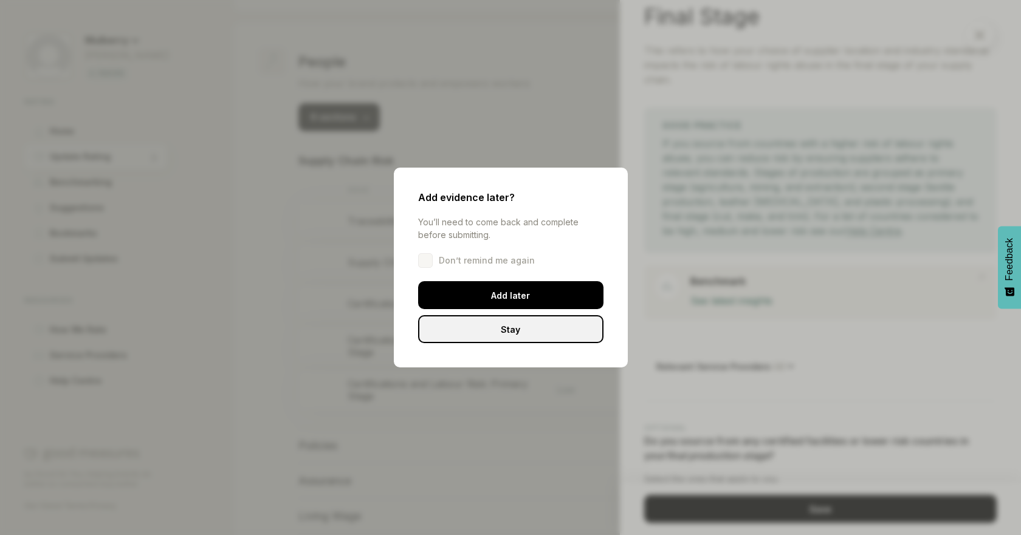
click at [563, 329] on div "Stay" at bounding box center [510, 329] width 185 height 28
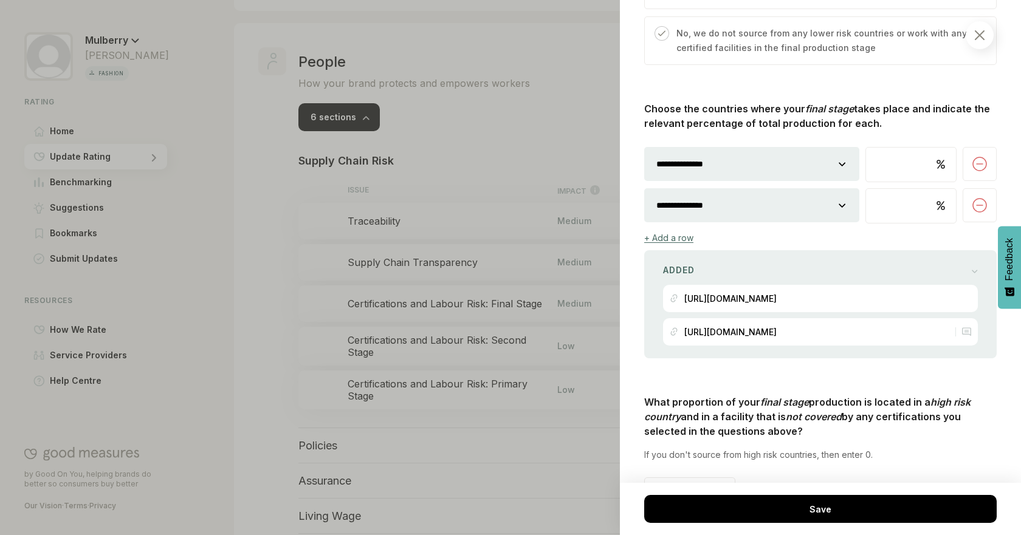
scroll to position [872, 0]
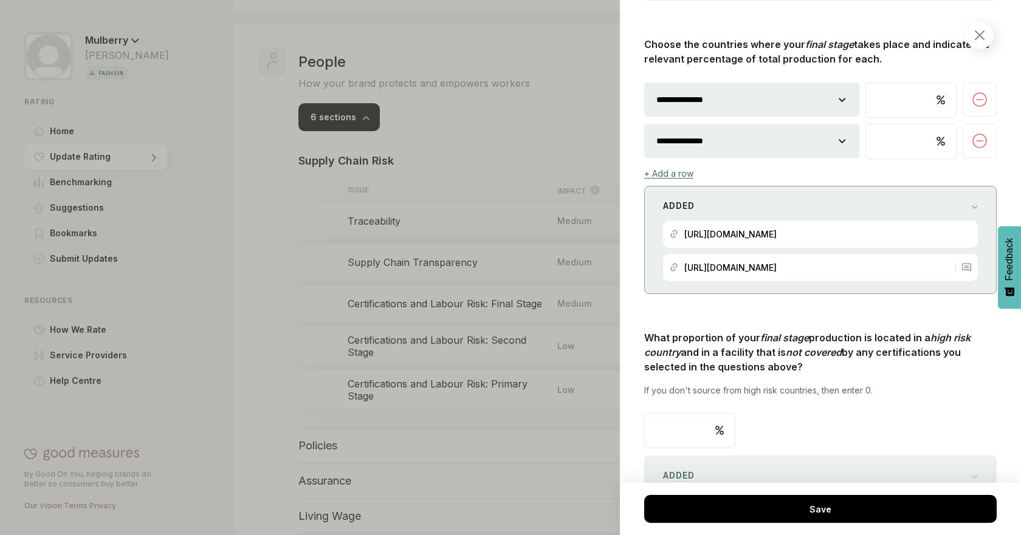
click at [969, 205] on div "Added https://www.mulberry.com/gb/madetolast-community https://www.mulberry.com…" at bounding box center [820, 240] width 352 height 108
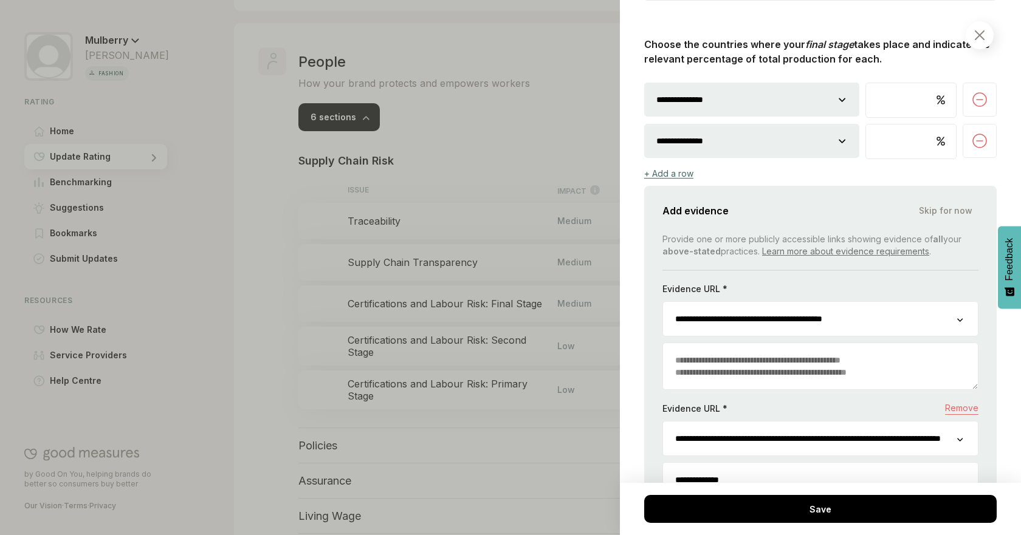
scroll to position [1042, 0]
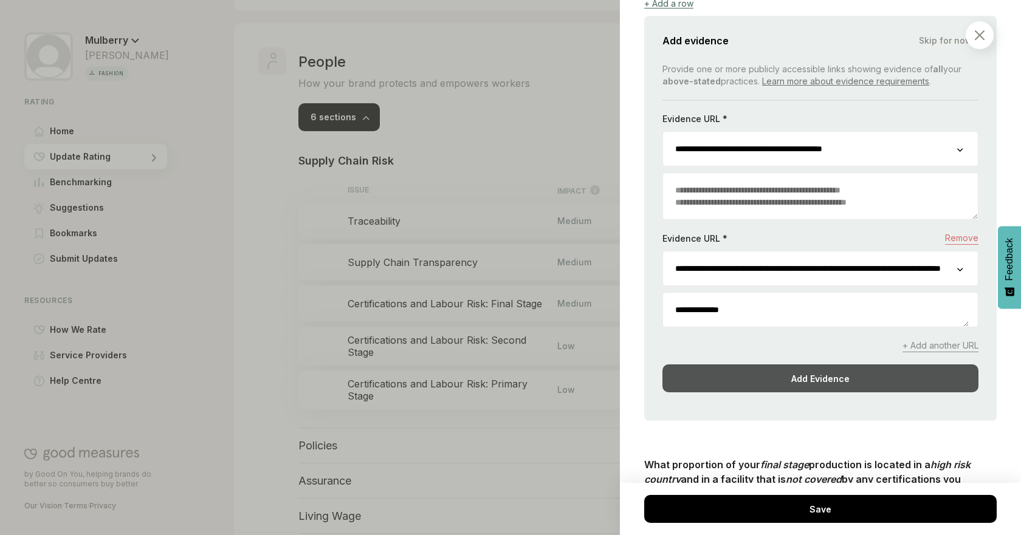
click at [895, 369] on div "Add Evidence" at bounding box center [820, 379] width 316 height 28
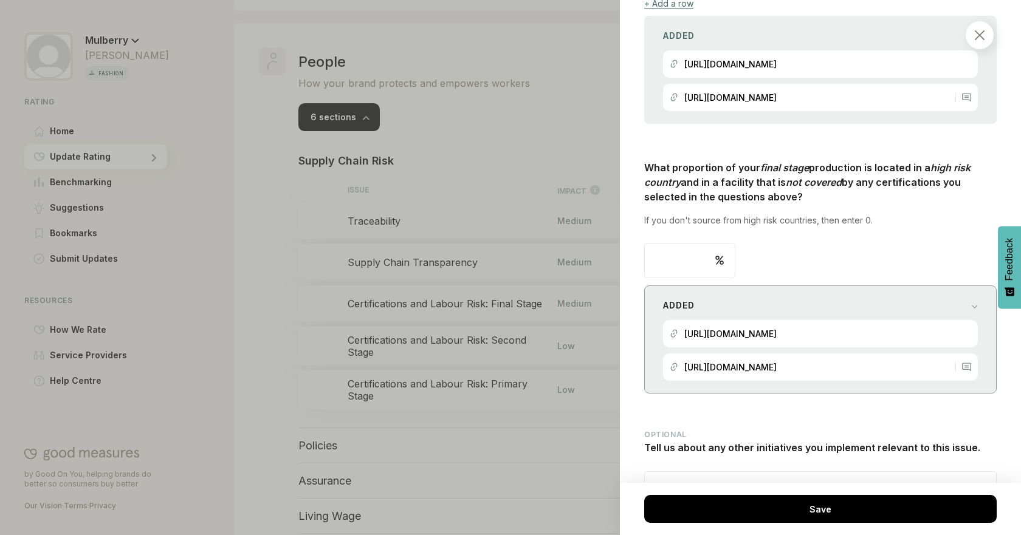
click at [966, 298] on div "Added" at bounding box center [820, 305] width 315 height 17
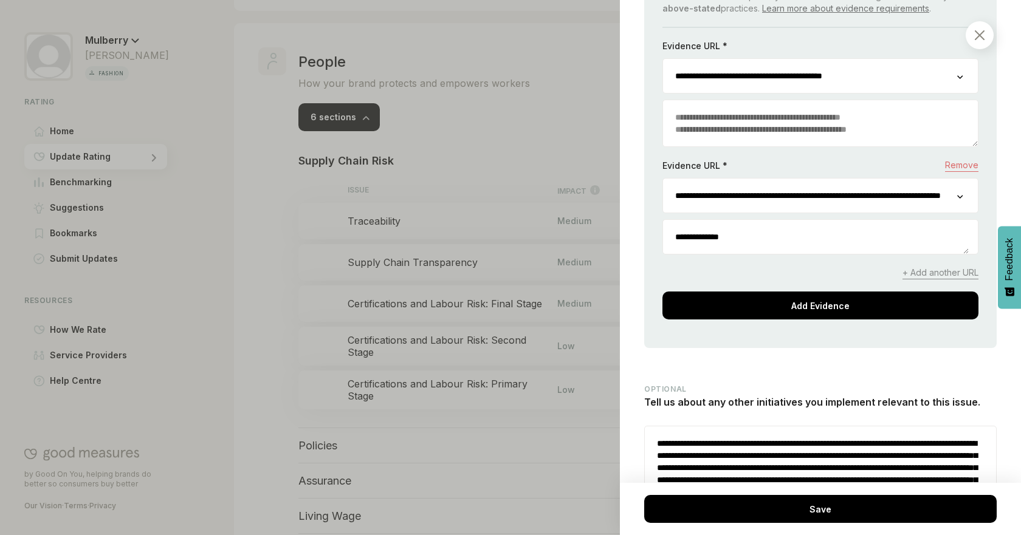
click at [891, 322] on div "**********" at bounding box center [820, 145] width 352 height 405
select select
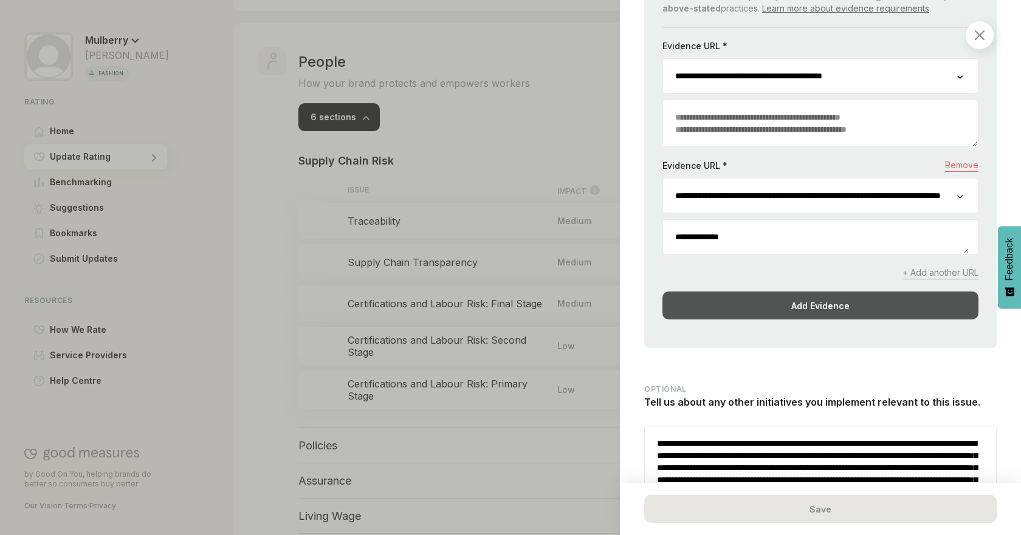
click at [905, 303] on div "Add Evidence" at bounding box center [820, 306] width 316 height 28
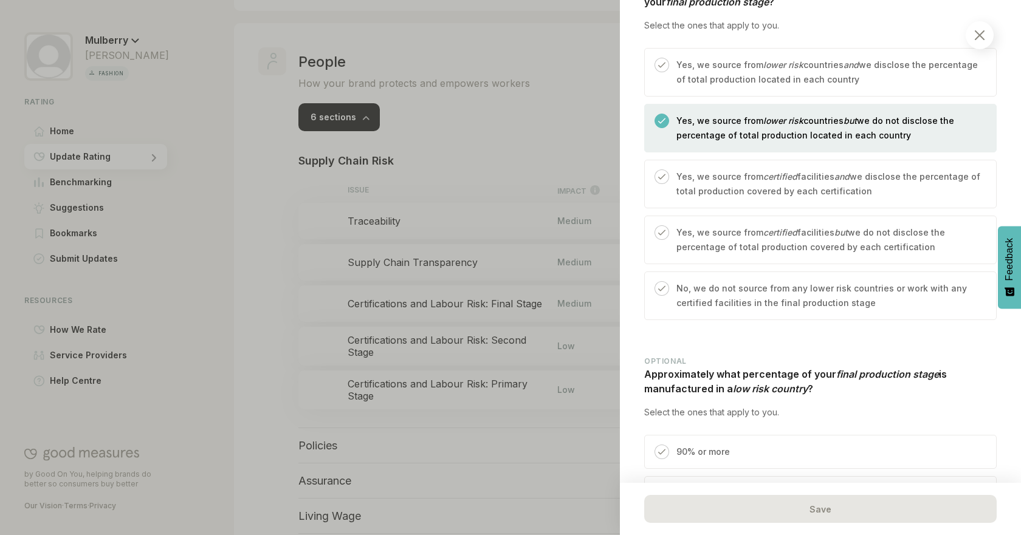
scroll to position [481, 0]
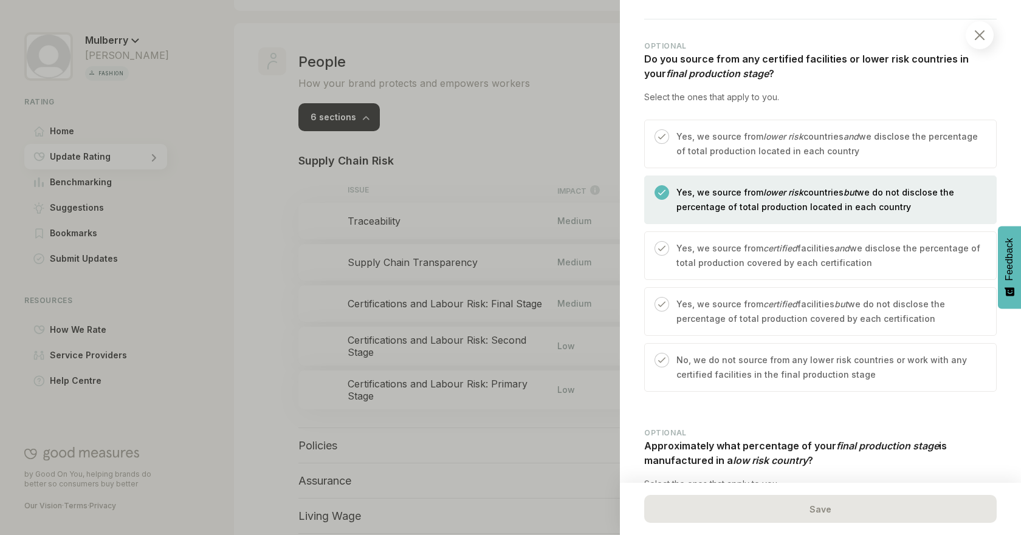
click at [885, 132] on p "Yes, we source from lower risk countries and we disclose the percentage of tota…" at bounding box center [829, 143] width 307 height 29
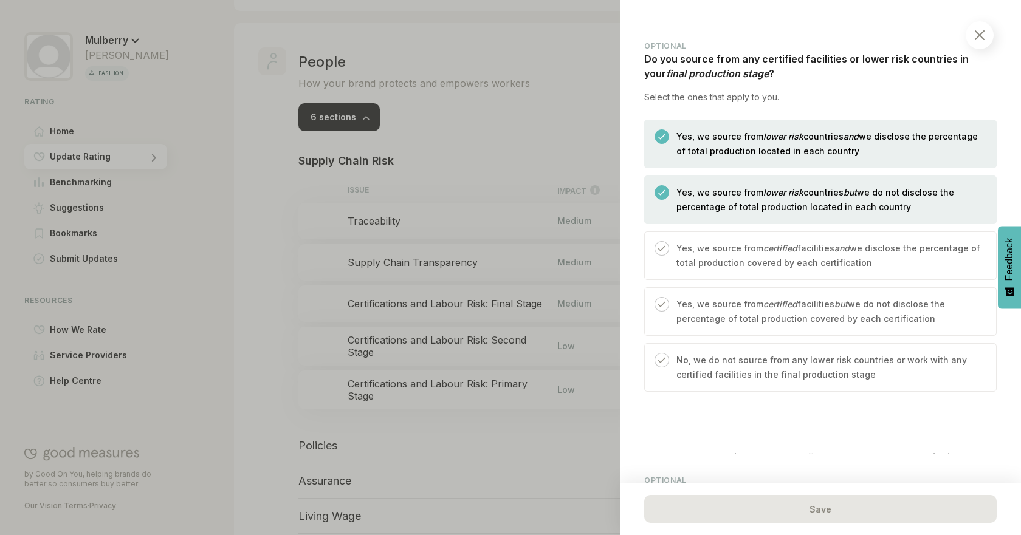
click at [857, 181] on div "Yes, we source from lower risk countries but we do not disclose the percentage …" at bounding box center [820, 200] width 352 height 49
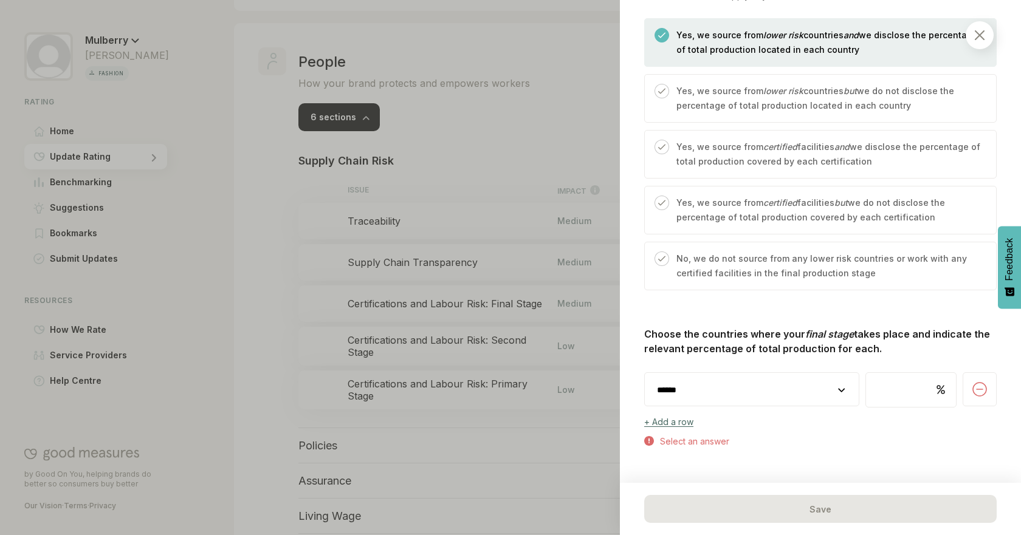
scroll to position [584, 0]
click at [797, 383] on select "**********" at bounding box center [752, 388] width 214 height 34
select select "********"
click at [645, 371] on select "**********" at bounding box center [752, 388] width 214 height 34
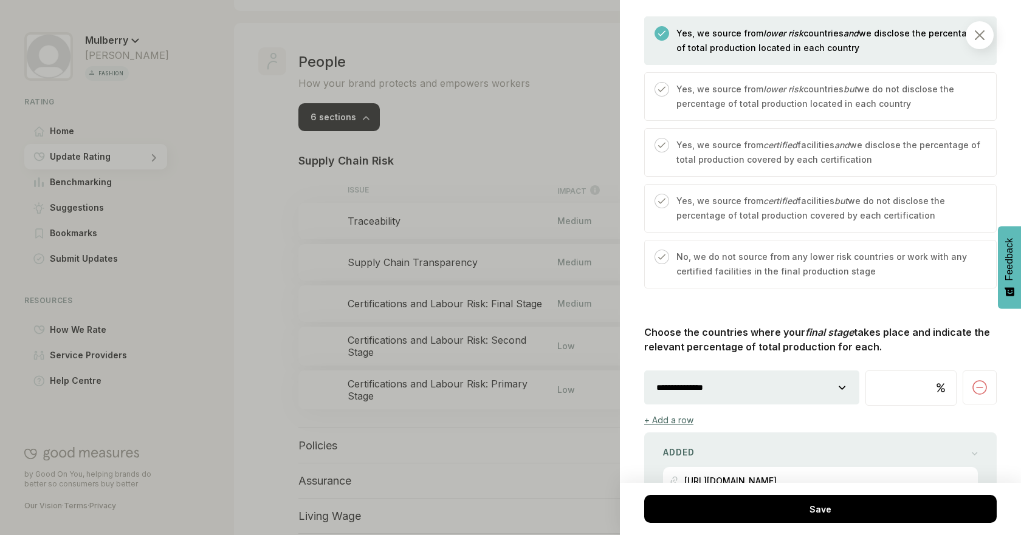
click at [681, 419] on div "+ Add a row" at bounding box center [668, 420] width 49 height 10
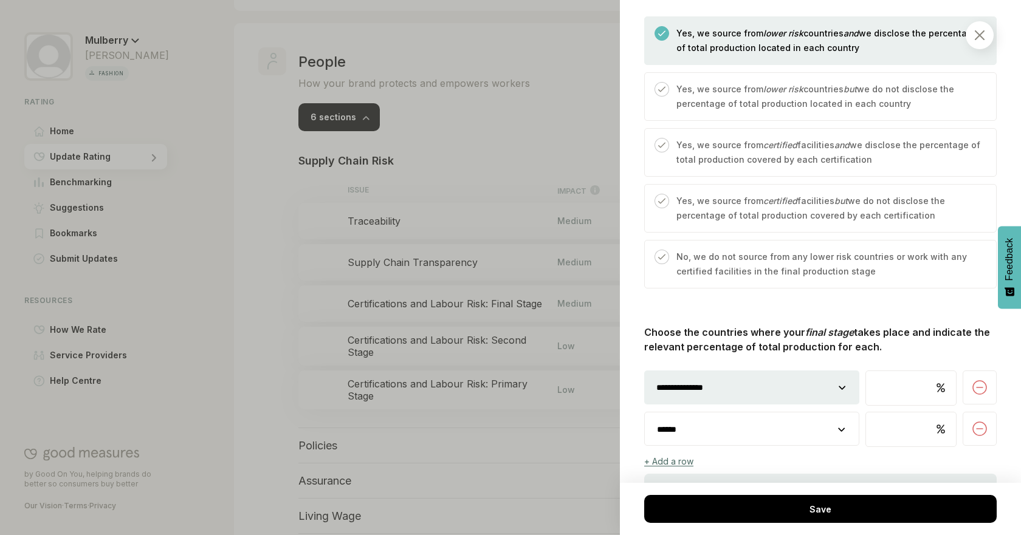
drag, startPoint x: 820, startPoint y: 430, endPoint x: 834, endPoint y: 413, distance: 22.9
click at [820, 430] on select "**********" at bounding box center [752, 430] width 214 height 34
select select "********"
click at [645, 413] on select "**********" at bounding box center [752, 430] width 214 height 34
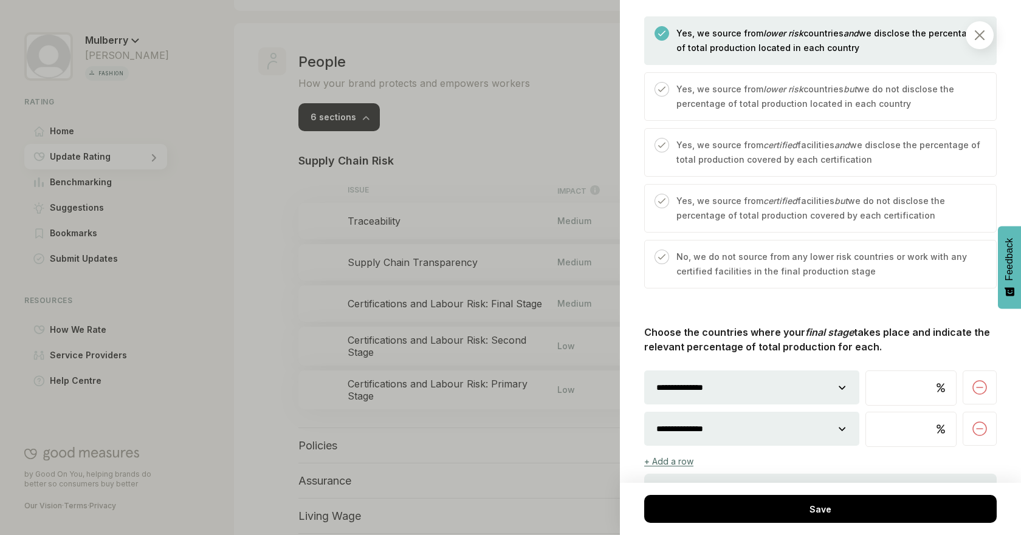
click at [897, 416] on input "number" at bounding box center [911, 430] width 90 height 34
type input "*"
type input "**"
click at [909, 368] on div "**********" at bounding box center [820, 453] width 352 height 257
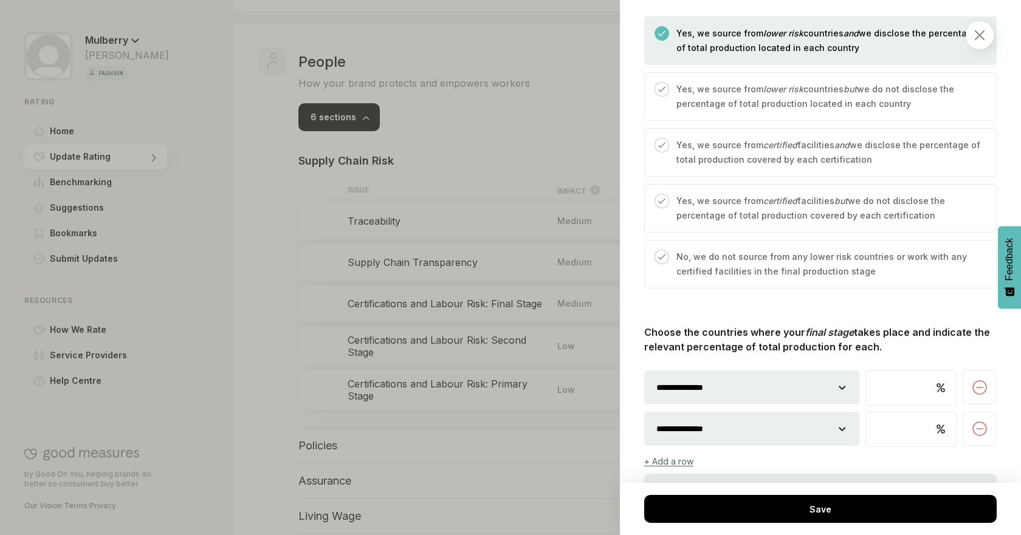
click at [898, 387] on input "number" at bounding box center [911, 388] width 90 height 34
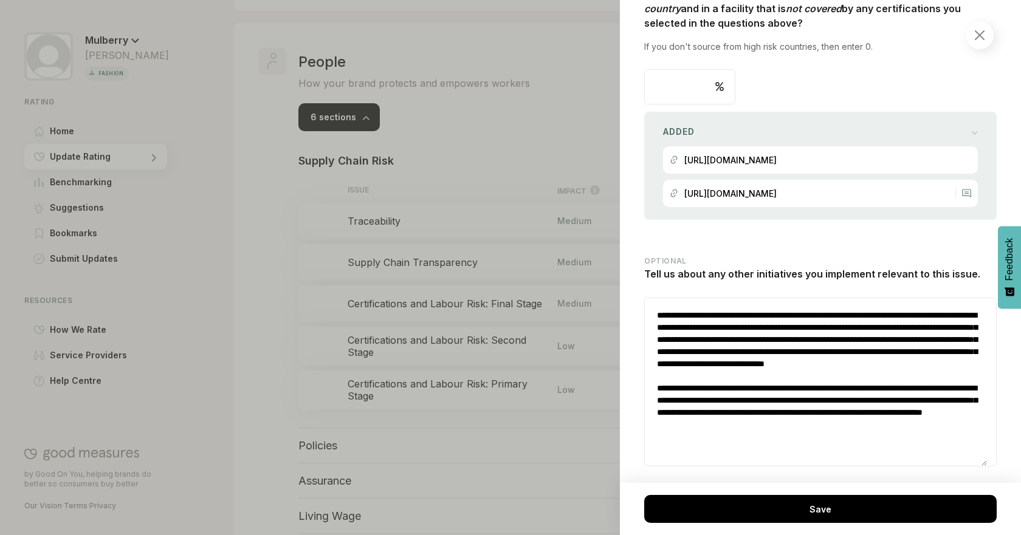
scroll to position [1227, 0]
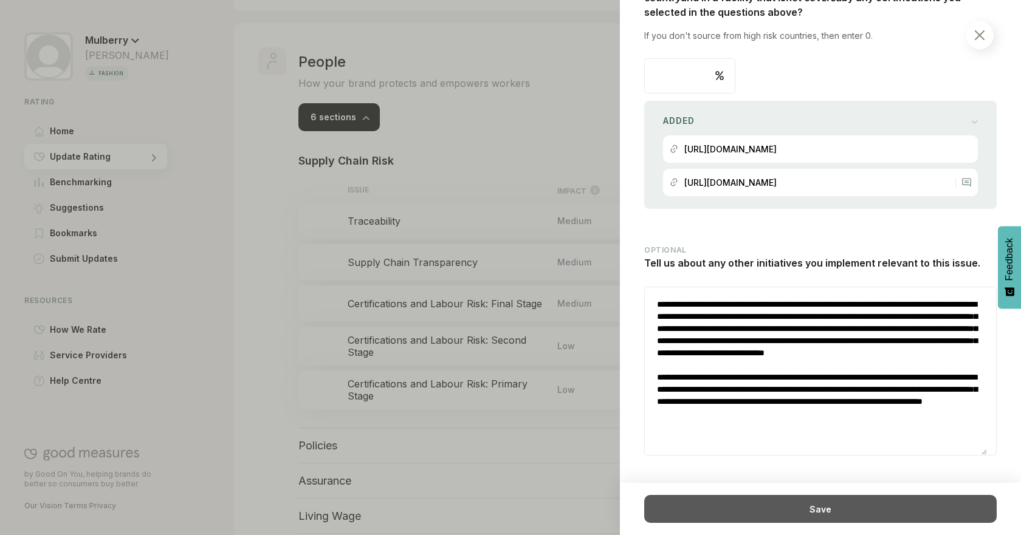
type input "*"
click at [760, 511] on div "Save" at bounding box center [820, 509] width 352 height 28
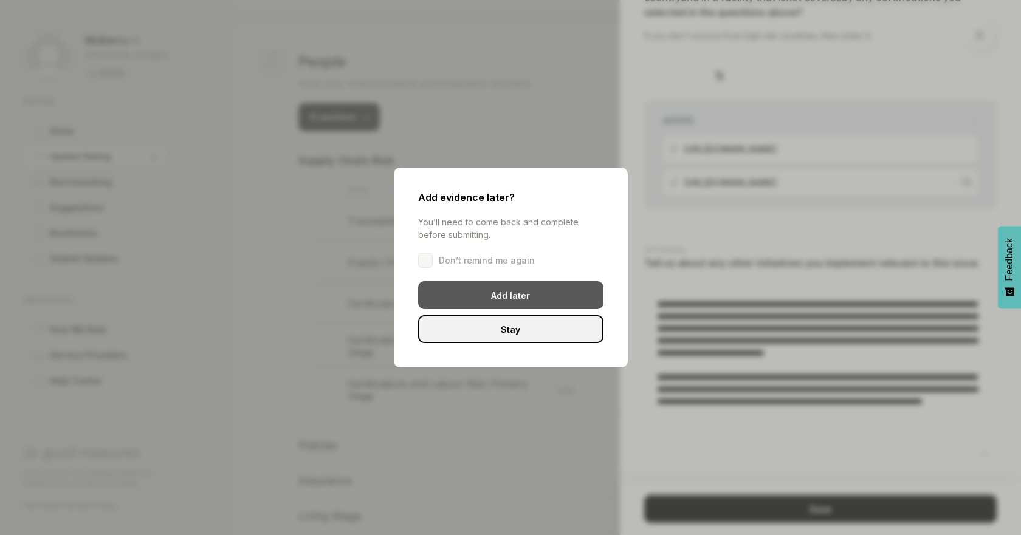
click at [565, 294] on div "Add later" at bounding box center [510, 295] width 185 height 28
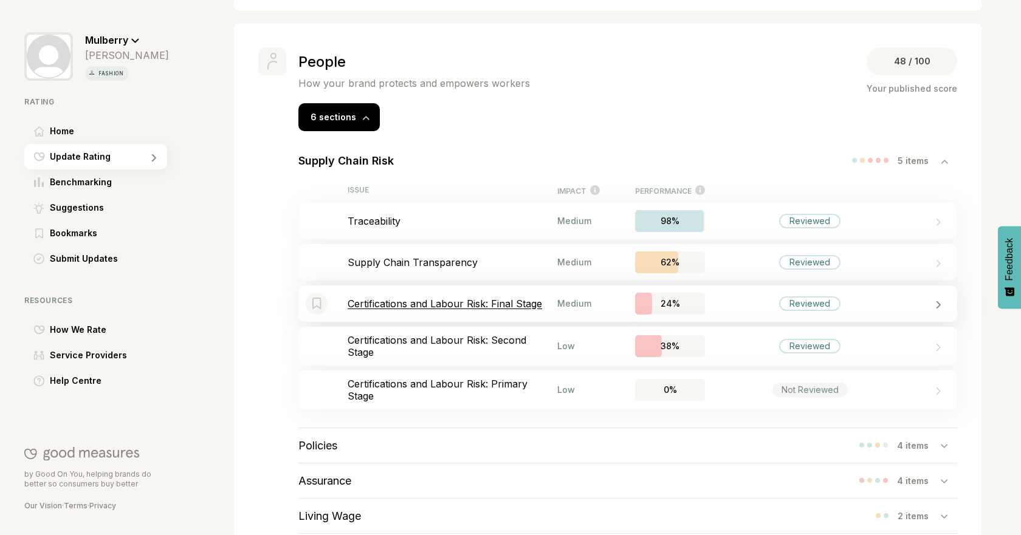
click at [534, 304] on p "Certifications and Labour Risk: Final Stage" at bounding box center [453, 304] width 210 height 12
select select "********"
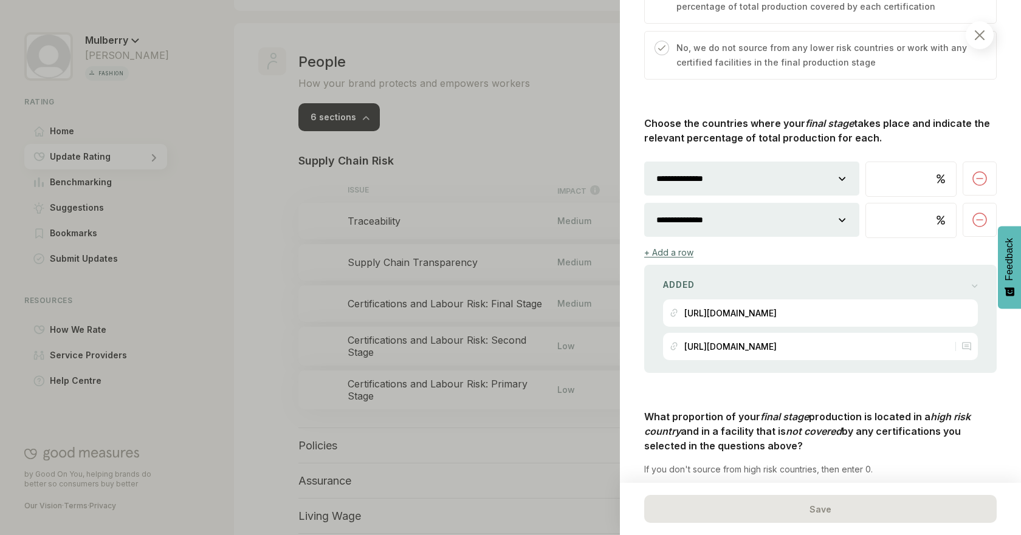
scroll to position [959, 0]
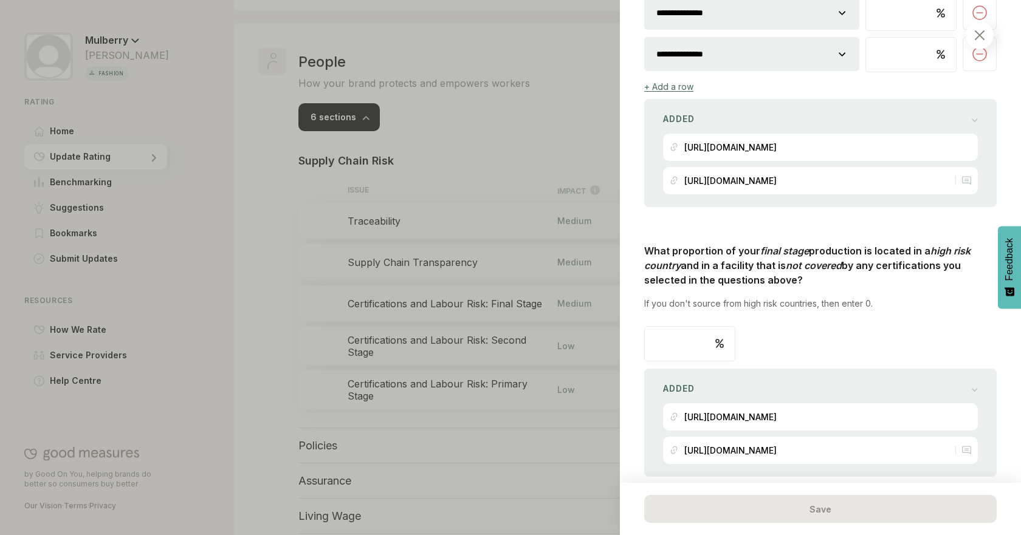
click at [684, 333] on input "**" at bounding box center [690, 344] width 90 height 34
type input "*"
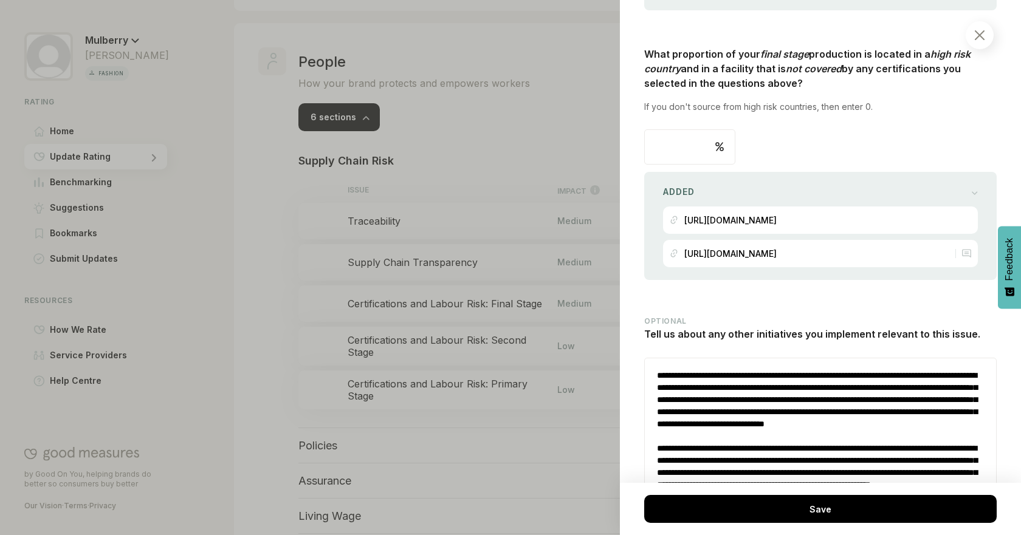
scroll to position [1160, 0]
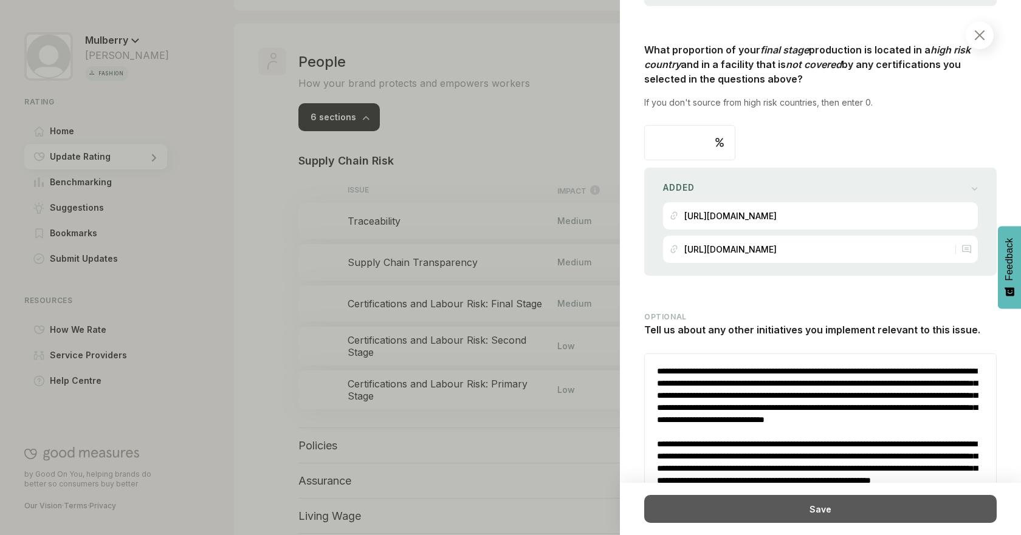
type input "**"
click at [841, 506] on div "Save" at bounding box center [820, 509] width 352 height 28
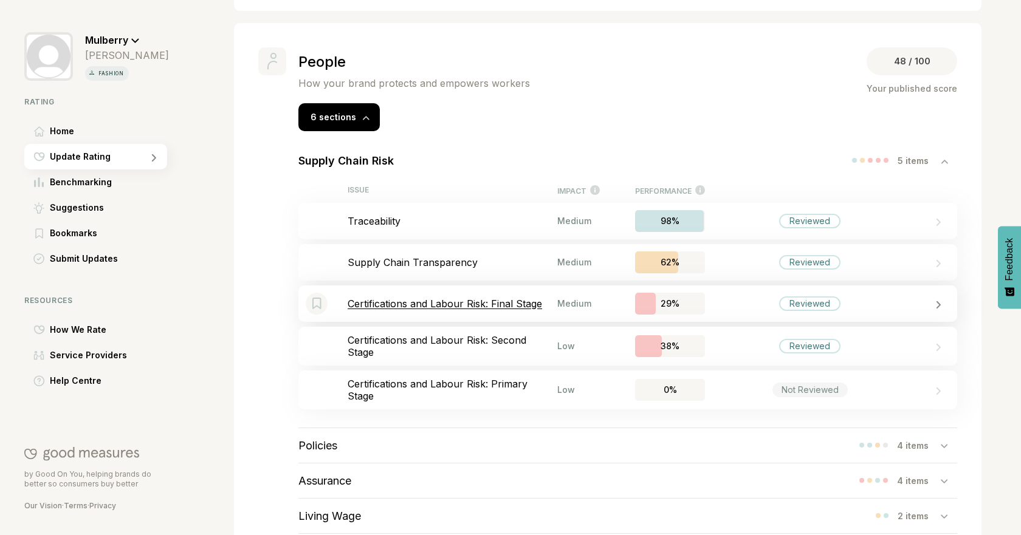
click at [582, 312] on div "Bookmark this item Certifications and Labour Risk: Final Stage Medium 29% Revie…" at bounding box center [627, 304] width 659 height 36
select select "********"
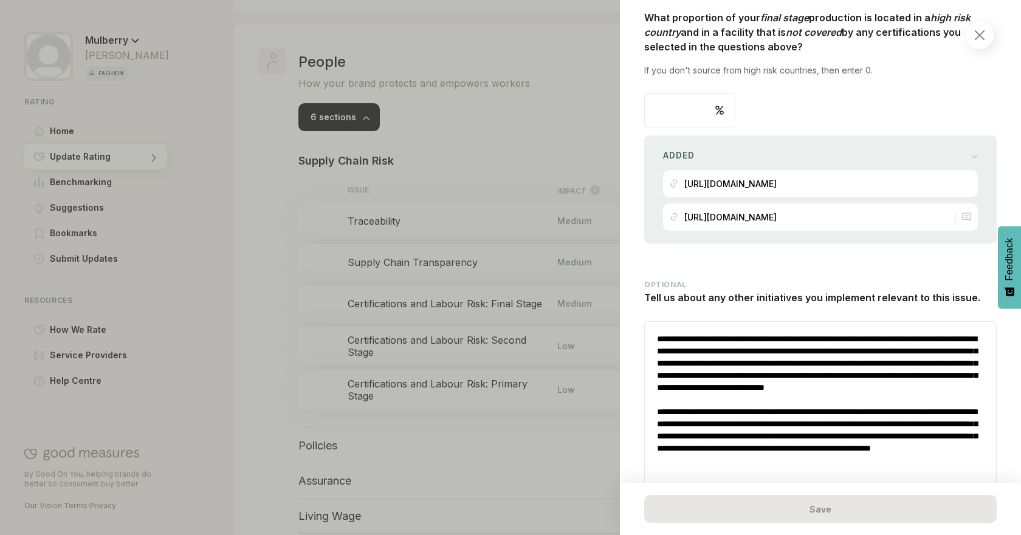
scroll to position [1220, 0]
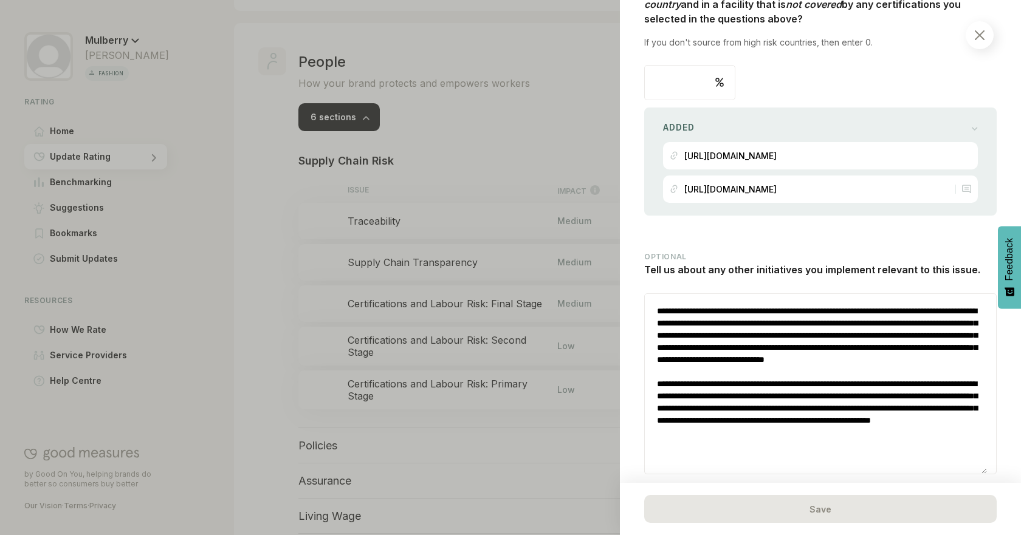
click at [266, 273] on div at bounding box center [510, 267] width 1021 height 535
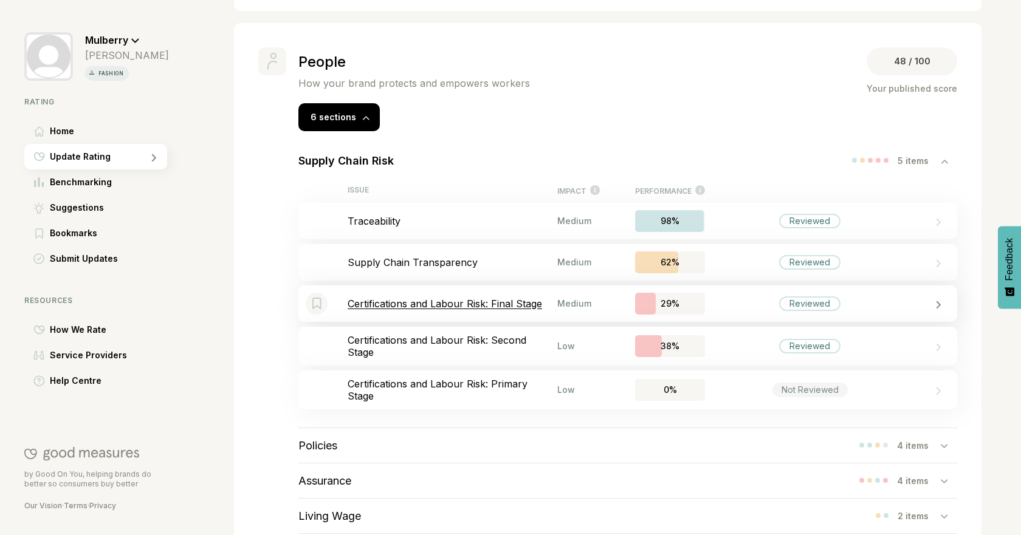
click at [611, 317] on div "Bookmark this item Certifications and Labour Risk: Final Stage Medium 29% Revie…" at bounding box center [627, 304] width 659 height 36
select select "********"
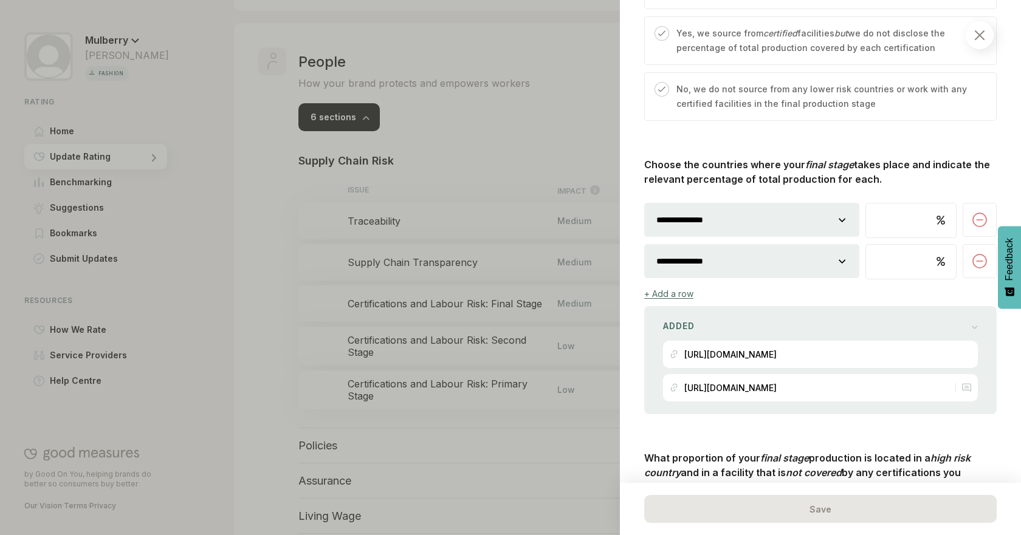
scroll to position [728, 0]
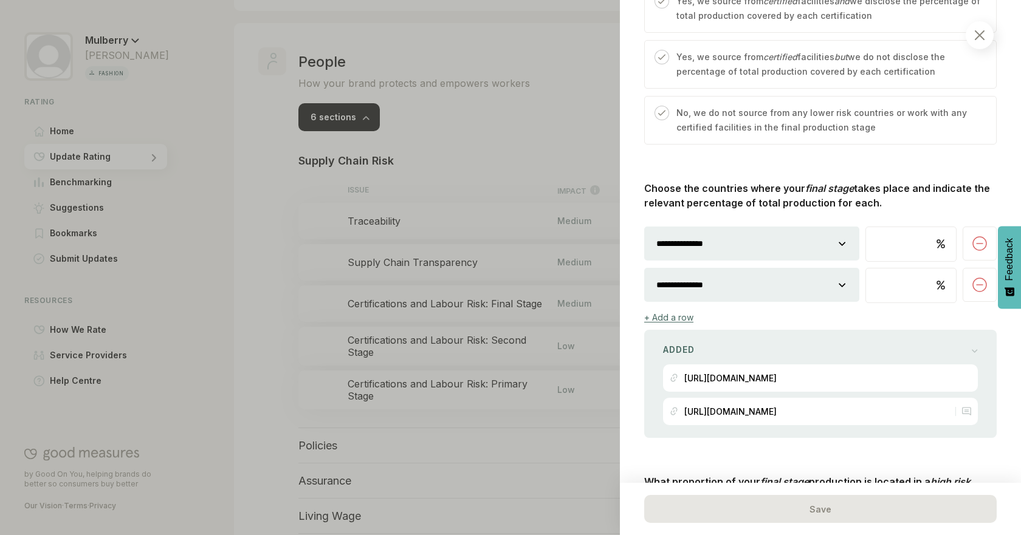
click at [260, 272] on div at bounding box center [510, 267] width 1021 height 535
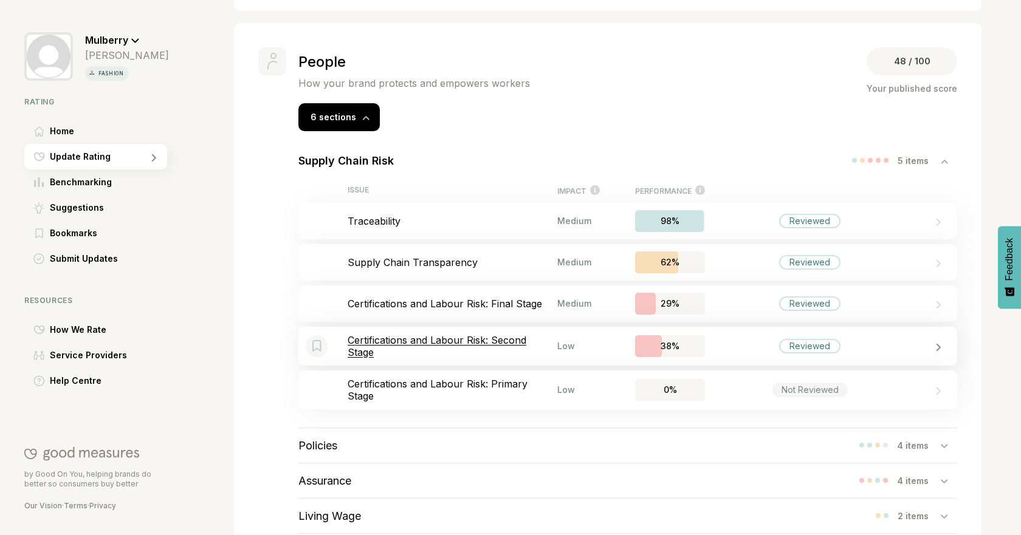
click at [564, 349] on div "Low" at bounding box center [578, 346] width 43 height 10
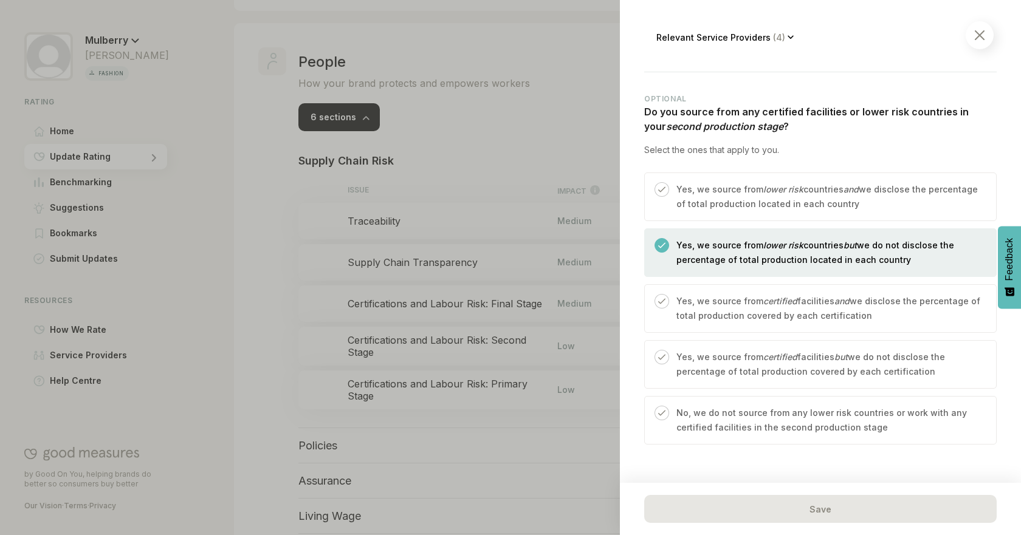
scroll to position [435, 0]
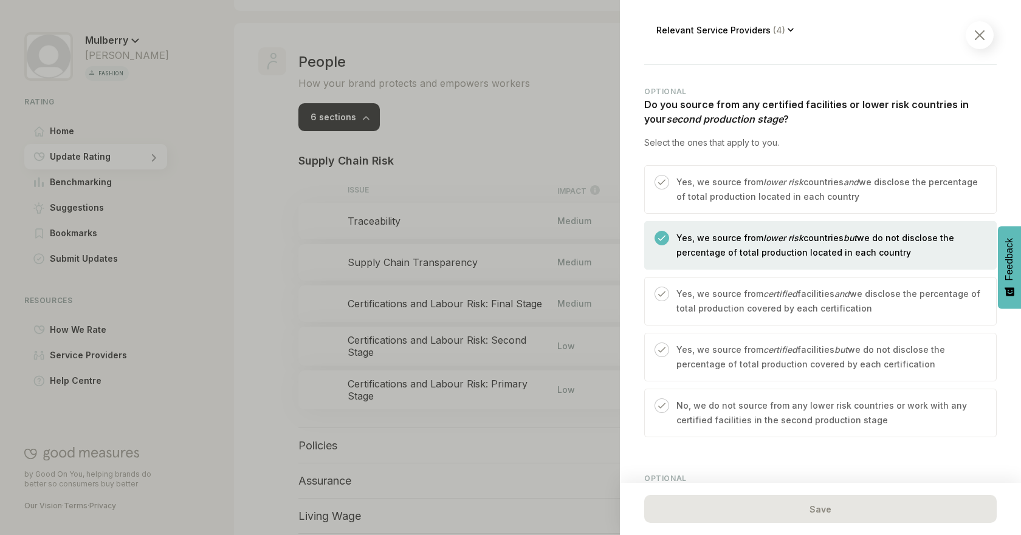
click at [922, 185] on p "Yes, we source from lower risk countries and we disclose the percentage of tota…" at bounding box center [829, 189] width 307 height 29
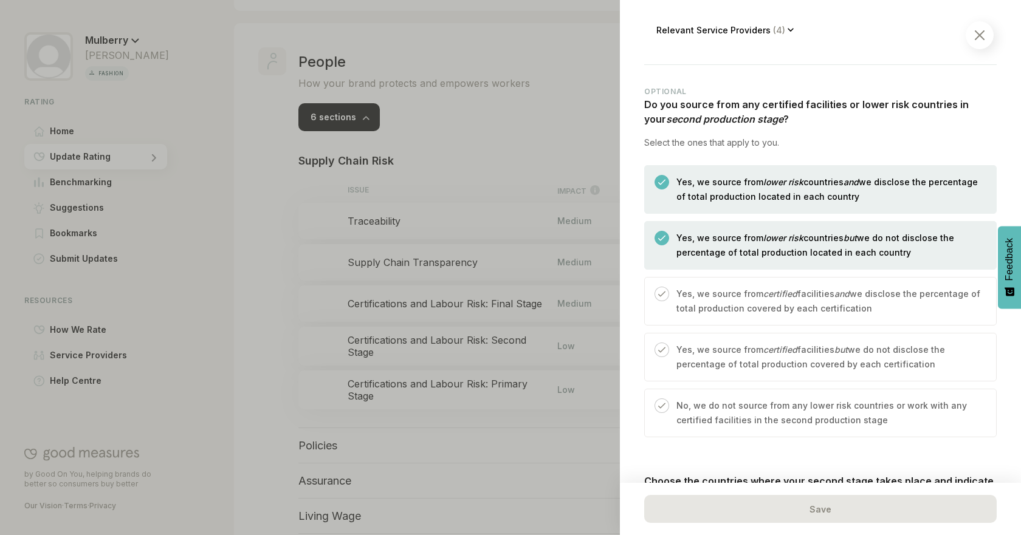
click at [823, 247] on p "Yes, we source from lower risk countries but we do not disclose the percentage …" at bounding box center [829, 245] width 307 height 29
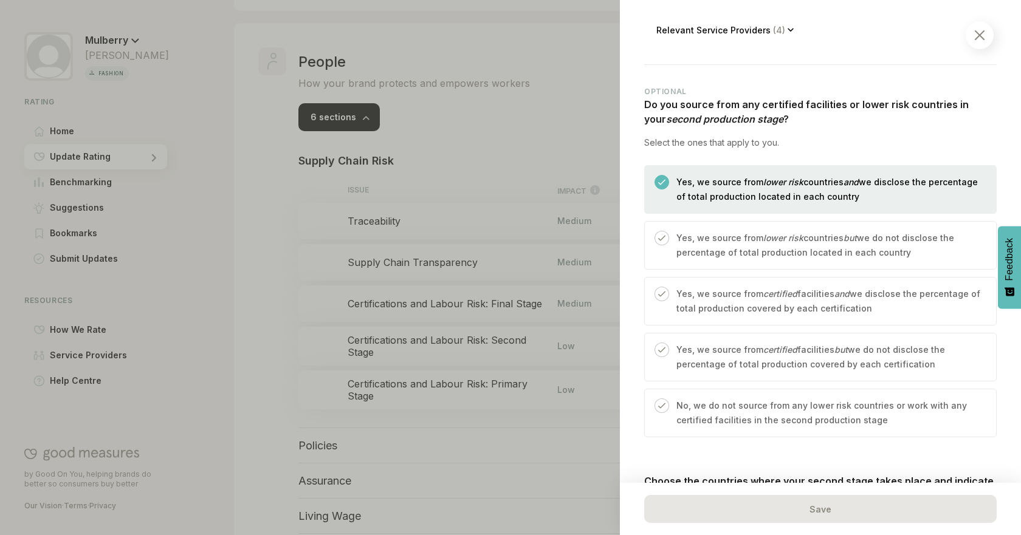
click at [284, 248] on div at bounding box center [510, 267] width 1021 height 535
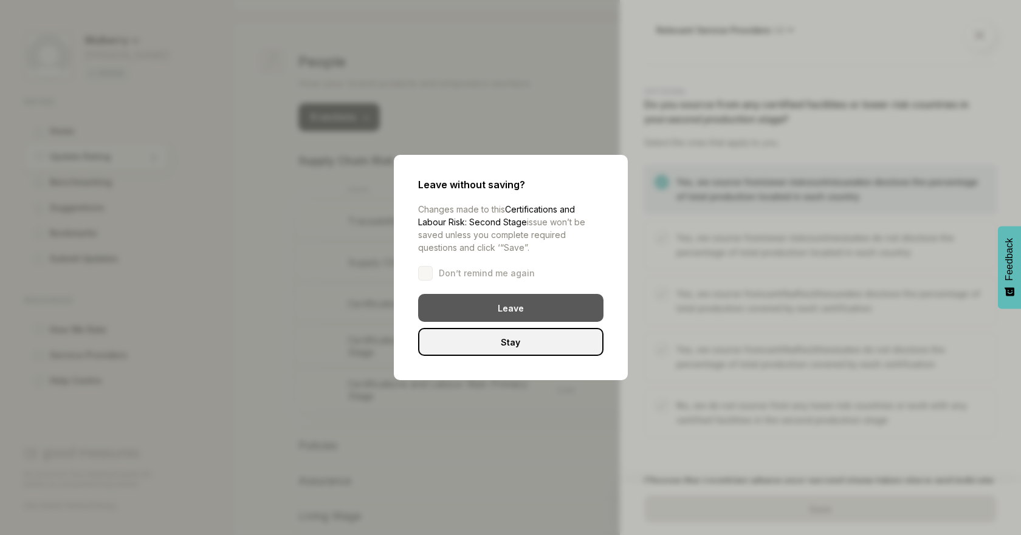
click at [531, 304] on div "Leave" at bounding box center [510, 308] width 185 height 28
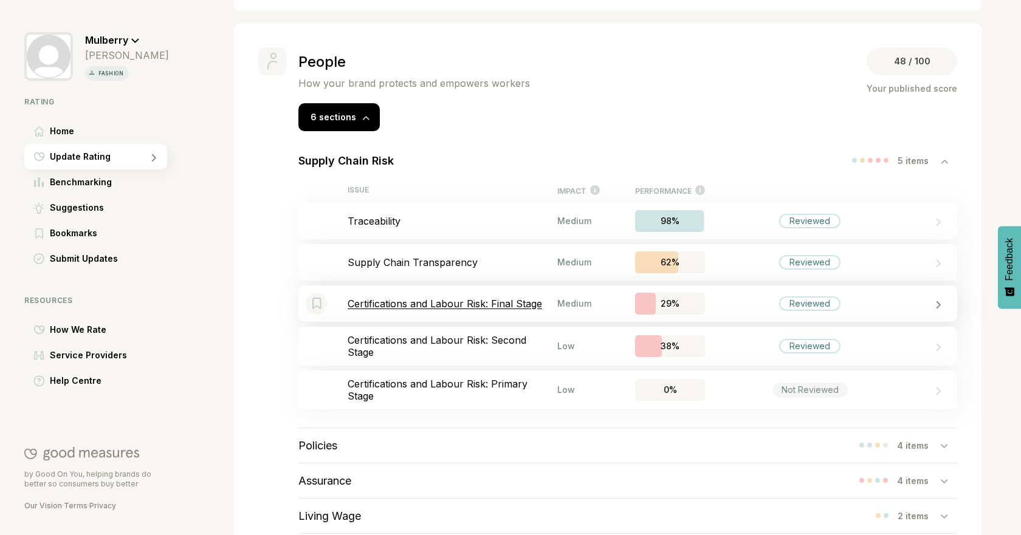
click at [458, 299] on p "Certifications and Labour Risk: Final Stage" at bounding box center [453, 304] width 210 height 12
select select "********"
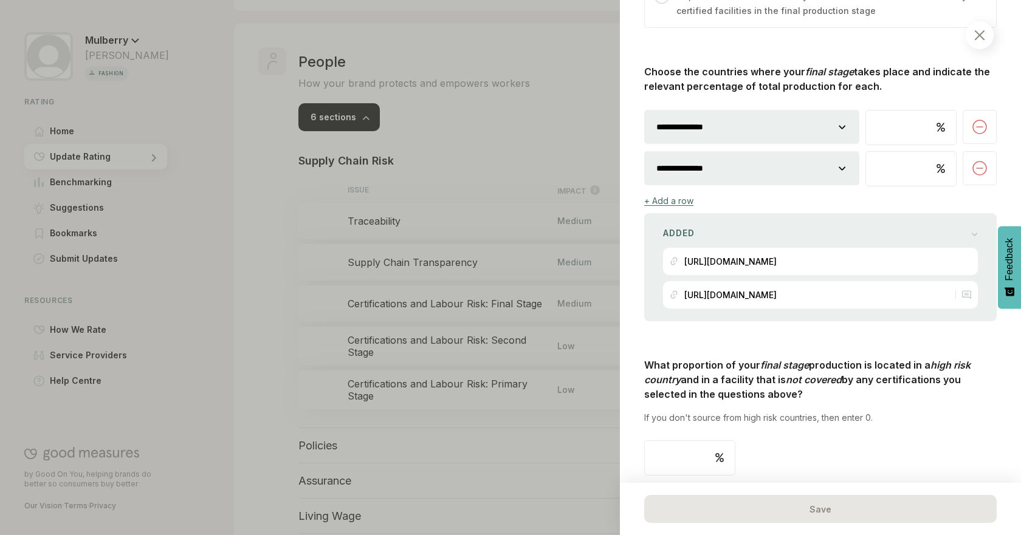
scroll to position [853, 0]
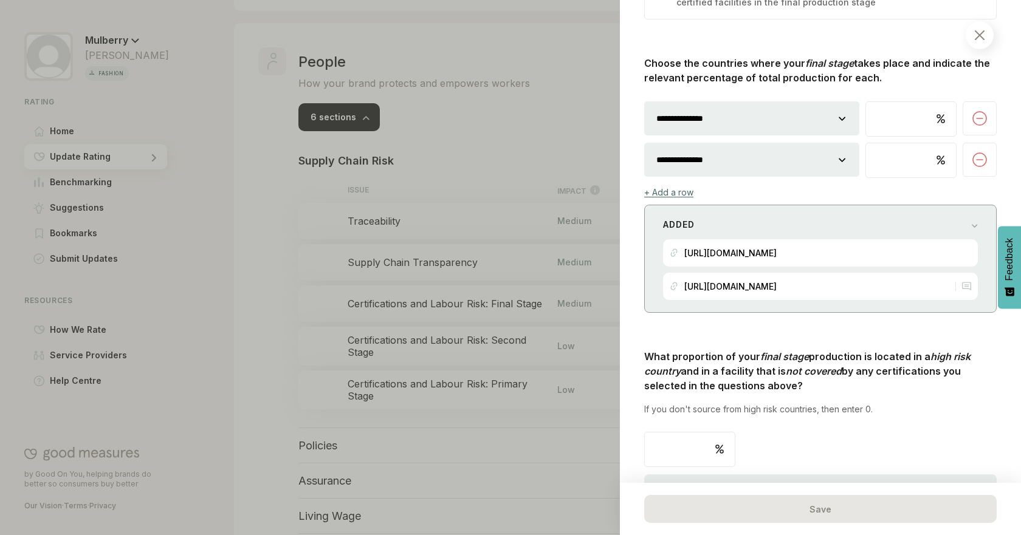
click at [977, 233] on div "Added https://www.mulberry.com/gb/madetolast-community https://www.mulberry.com…" at bounding box center [820, 259] width 352 height 108
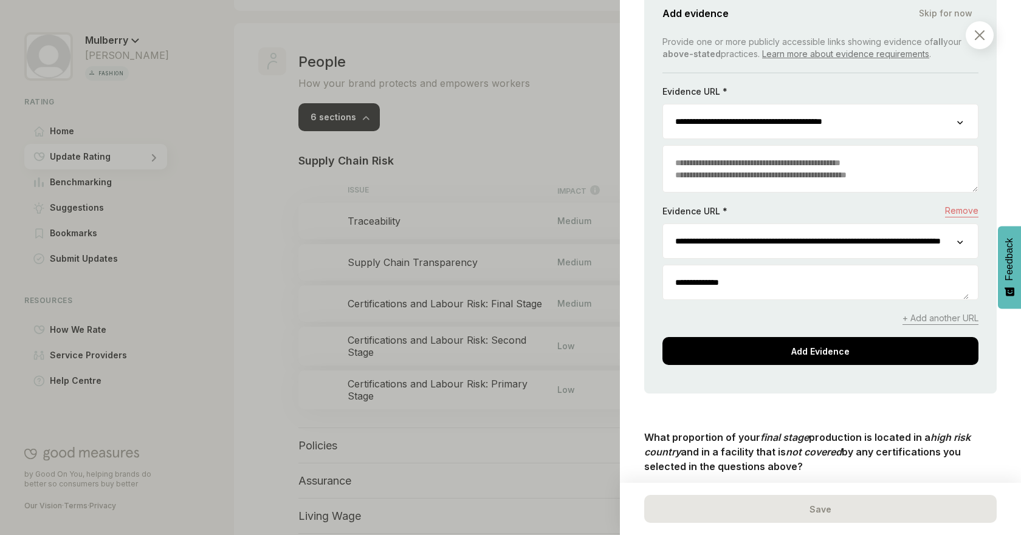
scroll to position [1075, 0]
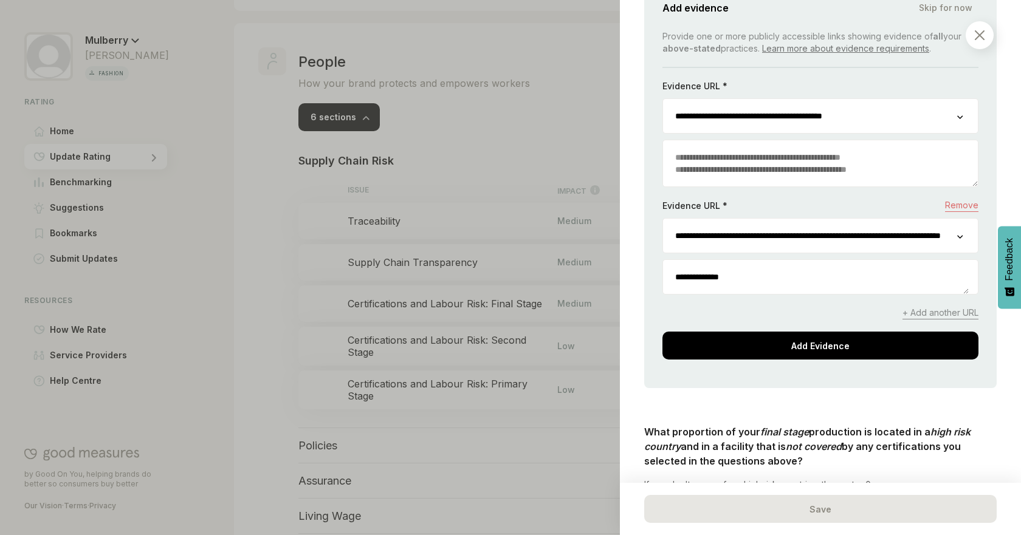
click at [714, 280] on textarea "**********" at bounding box center [816, 277] width 306 height 34
click at [710, 279] on textarea "**********" at bounding box center [816, 277] width 306 height 34
click at [958, 281] on textarea "**********" at bounding box center [816, 277] width 306 height 34
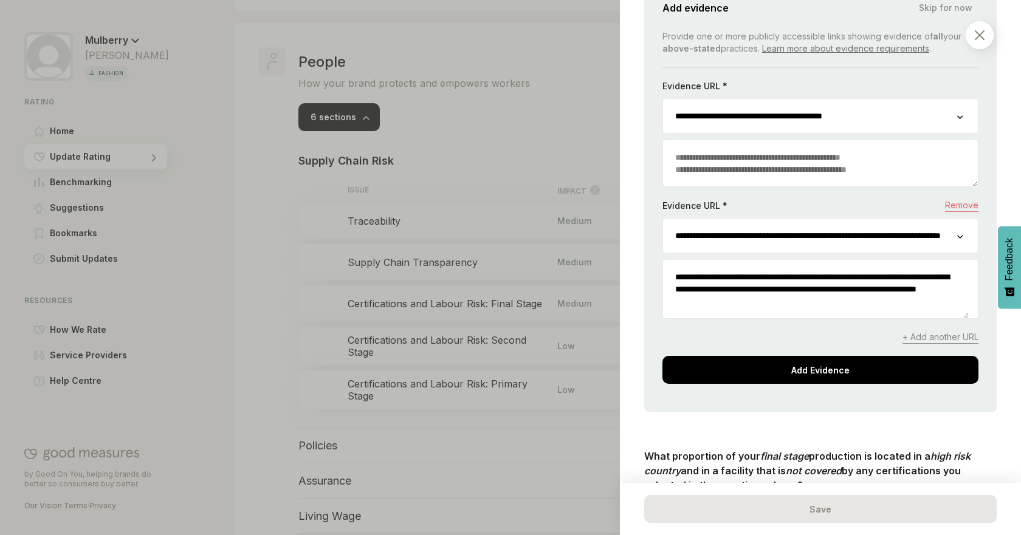
drag, startPoint x: 849, startPoint y: 300, endPoint x: 732, endPoint y: 306, distance: 117.4
click at [732, 306] on textarea "**********" at bounding box center [816, 289] width 306 height 58
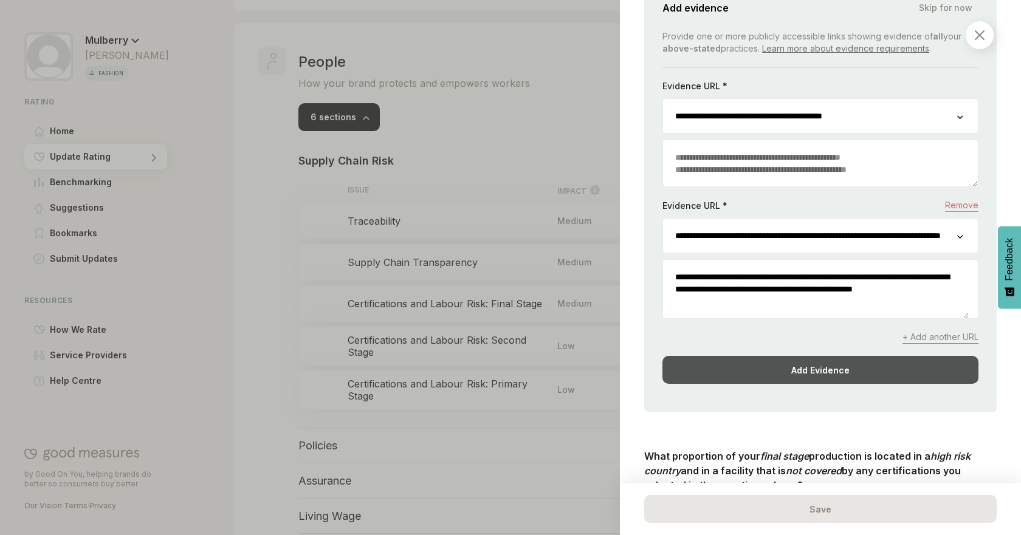
type textarea "**********"
click at [840, 356] on div "Add Evidence" at bounding box center [820, 370] width 316 height 28
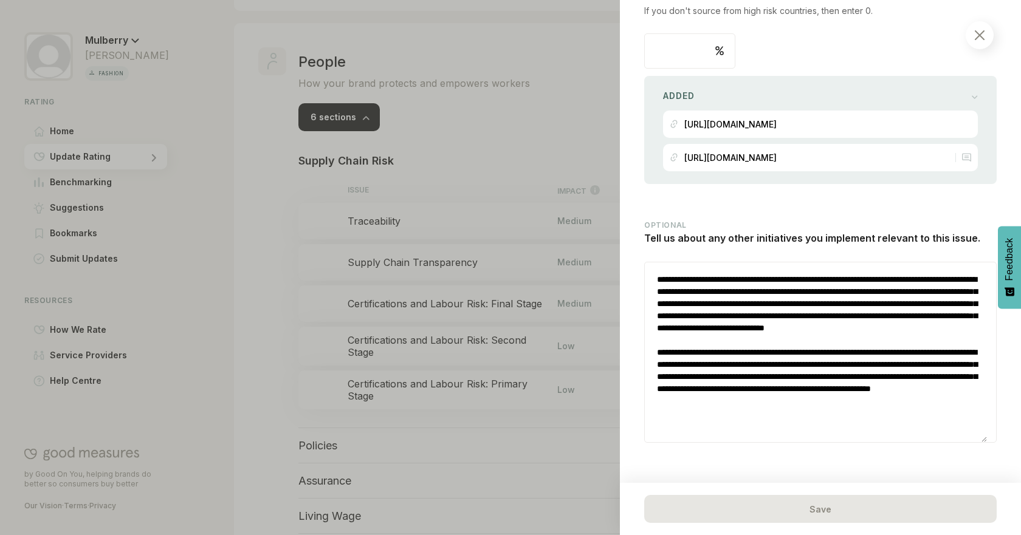
scroll to position [1266, 0]
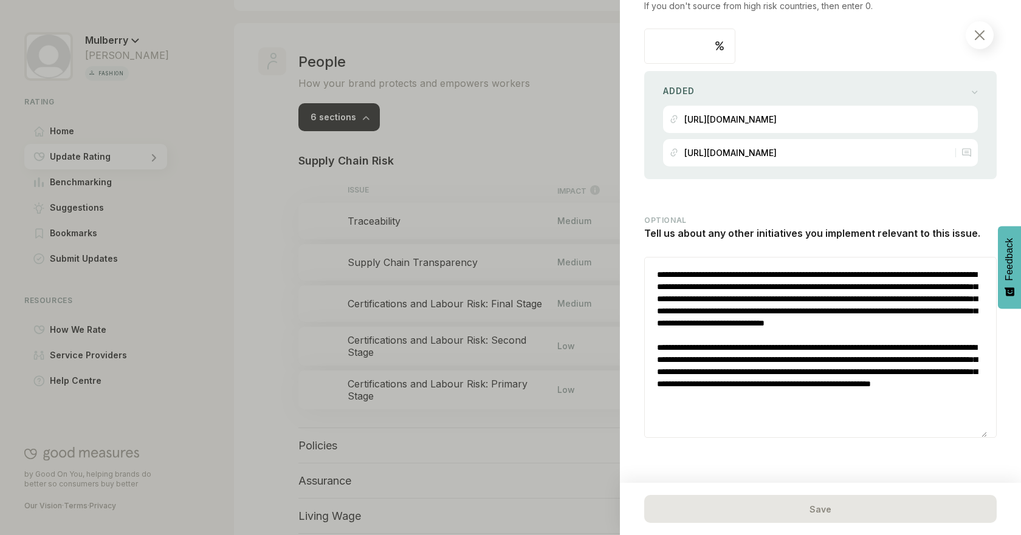
click at [885, 499] on div "Save" at bounding box center [820, 509] width 352 height 28
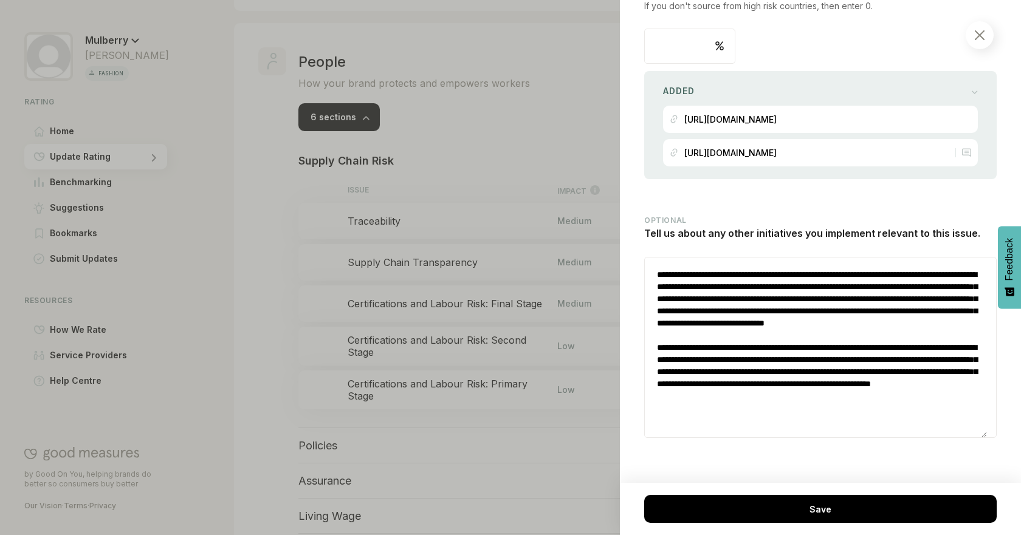
drag, startPoint x: 1015, startPoint y: 382, endPoint x: 1020, endPoint y: 224, distance: 158.1
click at [1020, 224] on div "People / Supply Chain Risk Certifications and Labour Risk: Final Stage This ref…" at bounding box center [820, 267] width 401 height 535
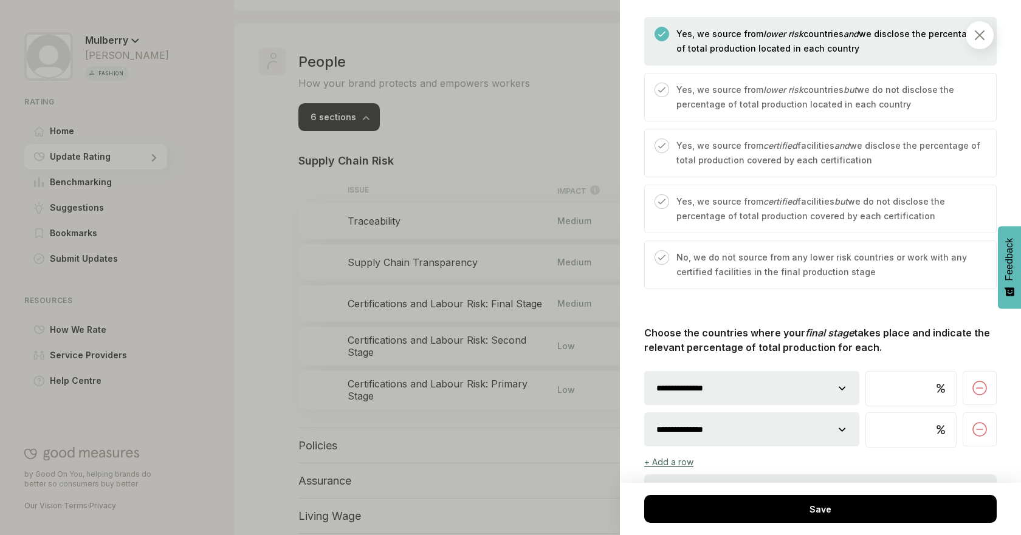
scroll to position [575, 0]
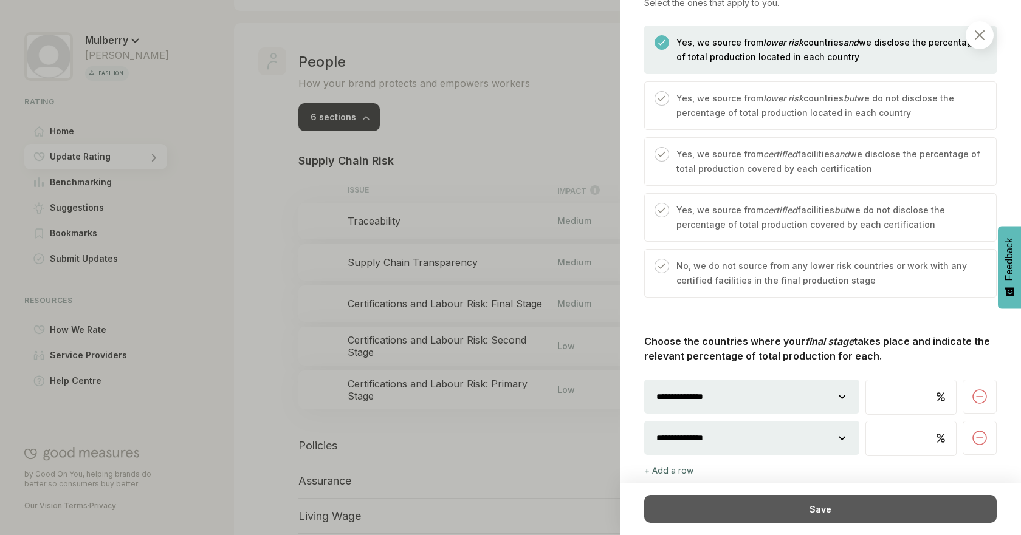
click at [831, 512] on div "Save" at bounding box center [820, 509] width 352 height 28
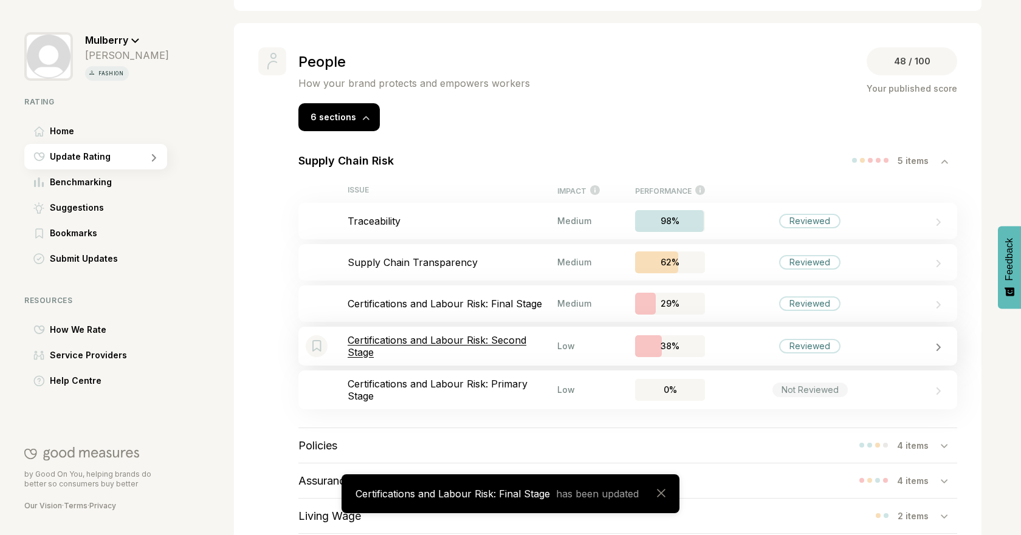
click at [546, 351] on p "Certifications and Labour Risk: Second Stage" at bounding box center [453, 346] width 210 height 24
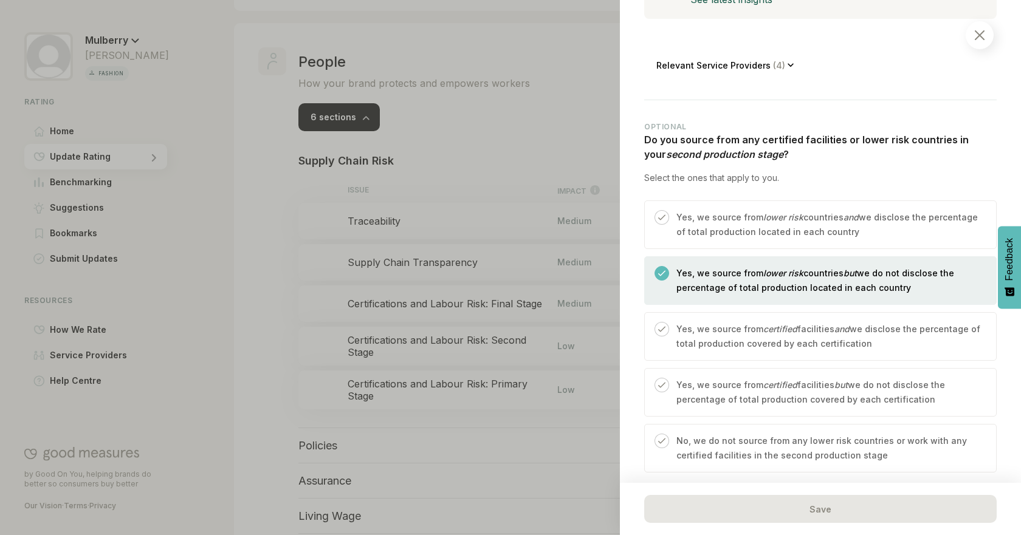
scroll to position [476, 0]
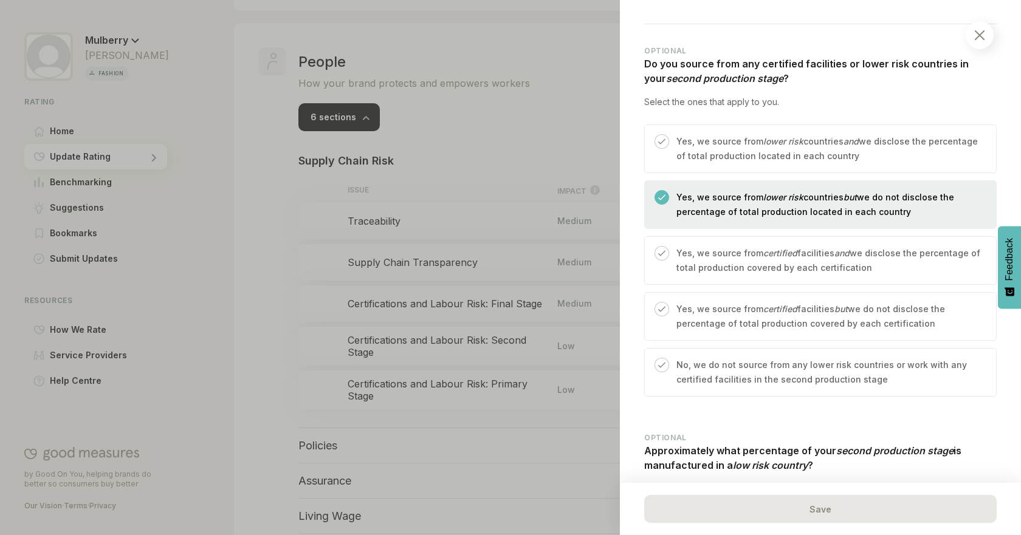
click at [916, 127] on div "Yes, we source from lower risk countries and we disclose the percentage of tota…" at bounding box center [820, 149] width 352 height 49
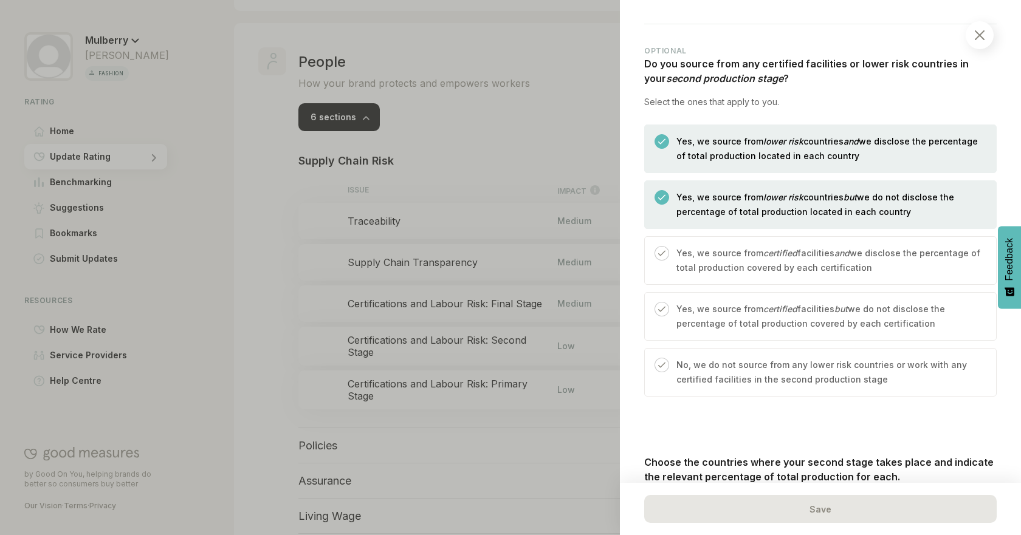
click at [877, 204] on p "Yes, we source from lower risk countries but we do not disclose the percentage …" at bounding box center [829, 204] width 307 height 29
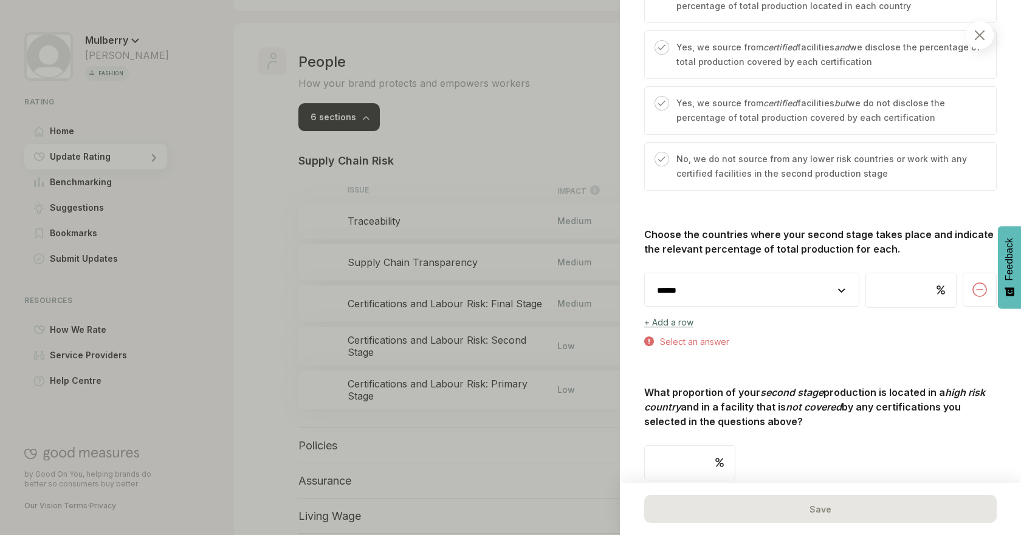
scroll to position [712, 0]
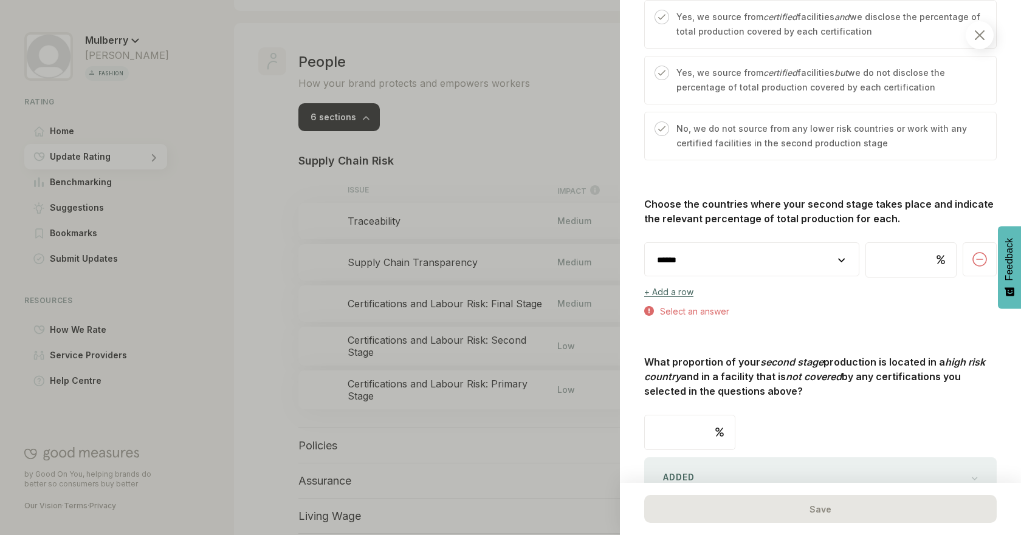
click at [823, 263] on select "**********" at bounding box center [752, 260] width 214 height 34
click at [714, 248] on select "**********" at bounding box center [752, 260] width 214 height 34
select select "********"
click at [645, 243] on select "**********" at bounding box center [752, 260] width 214 height 34
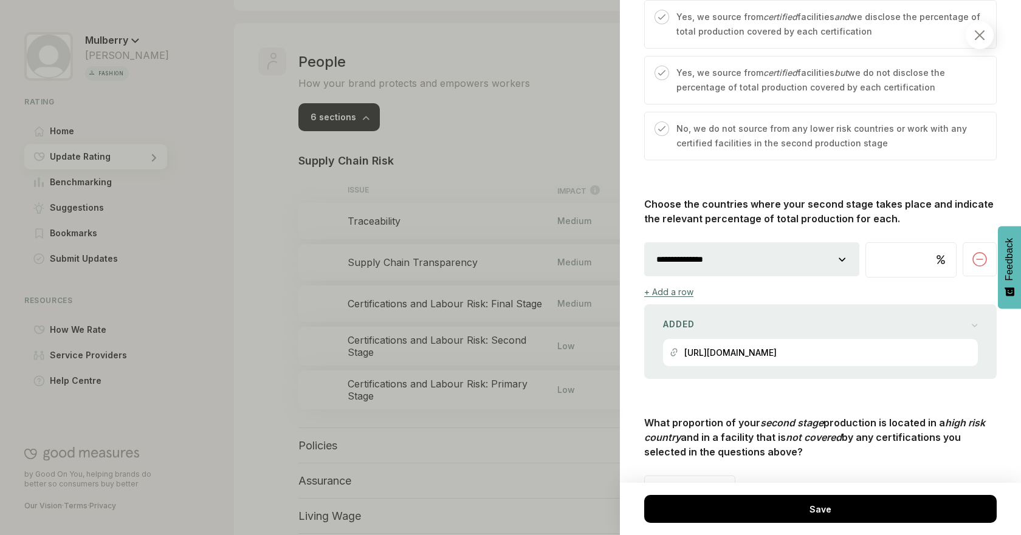
click at [678, 299] on div "**********" at bounding box center [820, 288] width 352 height 182
click at [678, 291] on div "+ Add a row" at bounding box center [668, 292] width 49 height 10
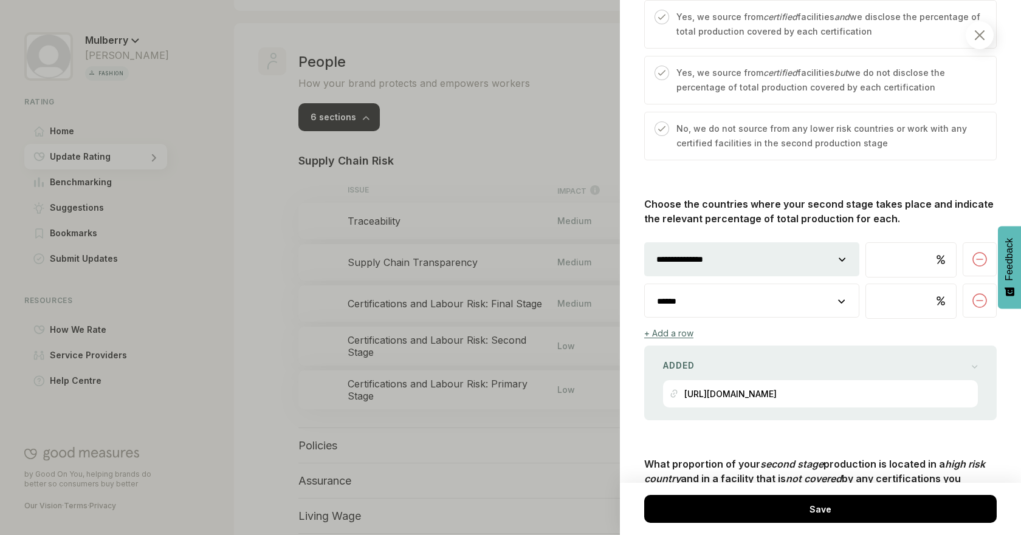
click at [721, 312] on select "**********" at bounding box center [752, 301] width 214 height 34
select select "********"
click at [645, 284] on select "**********" at bounding box center [752, 301] width 214 height 34
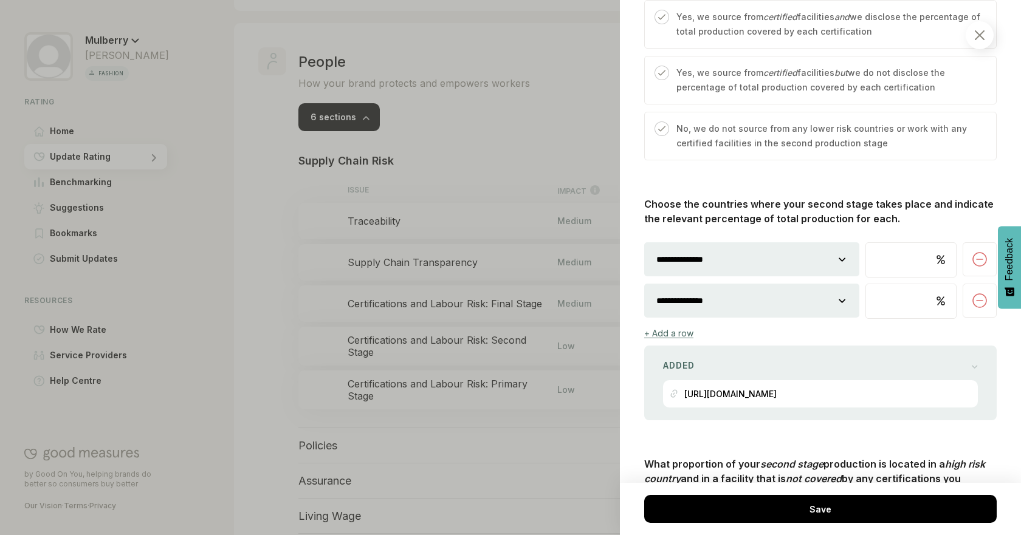
click at [673, 328] on div "**********" at bounding box center [820, 309] width 352 height 224
click at [668, 332] on div "+ Add a row" at bounding box center [668, 333] width 49 height 10
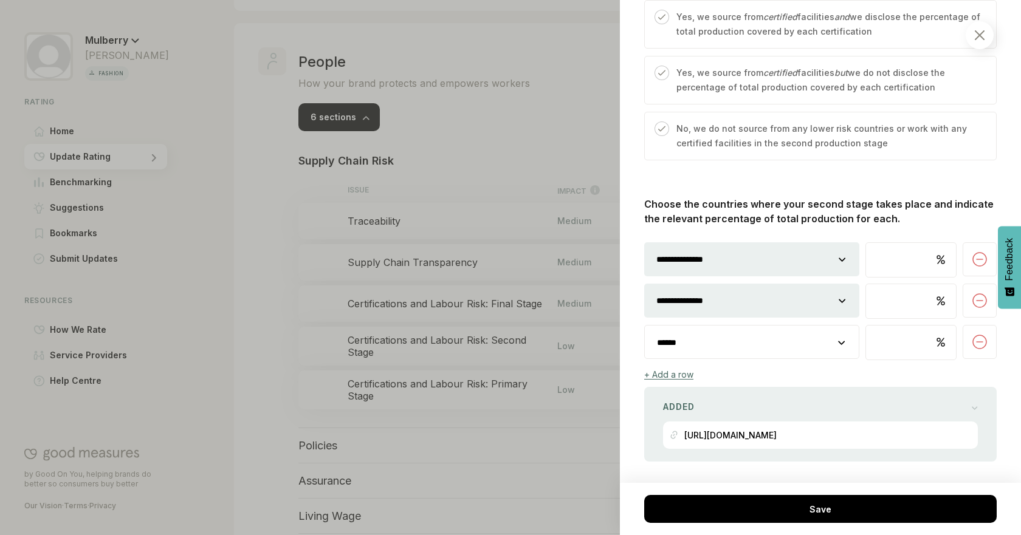
click at [802, 354] on select "**********" at bounding box center [752, 343] width 214 height 34
select select "********"
click at [645, 326] on select "**********" at bounding box center [752, 343] width 214 height 34
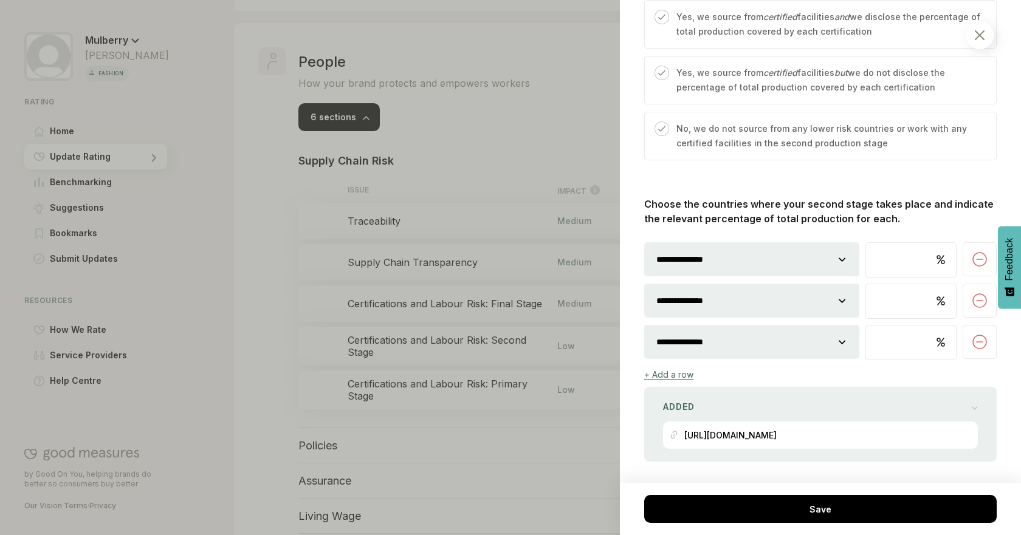
click at [673, 376] on div "+ Add a row" at bounding box center [668, 374] width 49 height 10
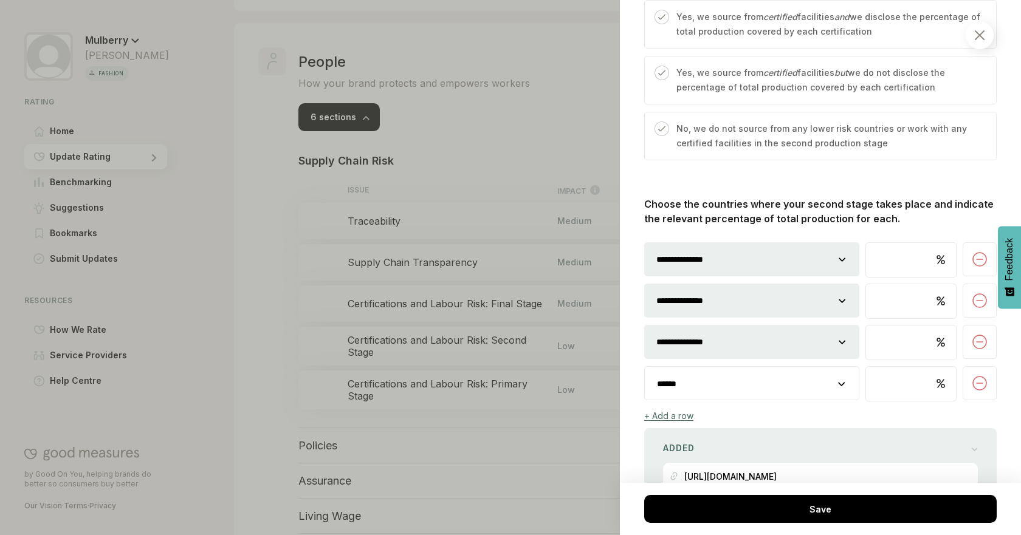
click at [764, 383] on select "**********" at bounding box center [752, 384] width 214 height 34
select select "********"
click at [645, 367] on select "**********" at bounding box center [752, 384] width 214 height 34
click at [904, 259] on input "number" at bounding box center [911, 260] width 90 height 34
type input "*"
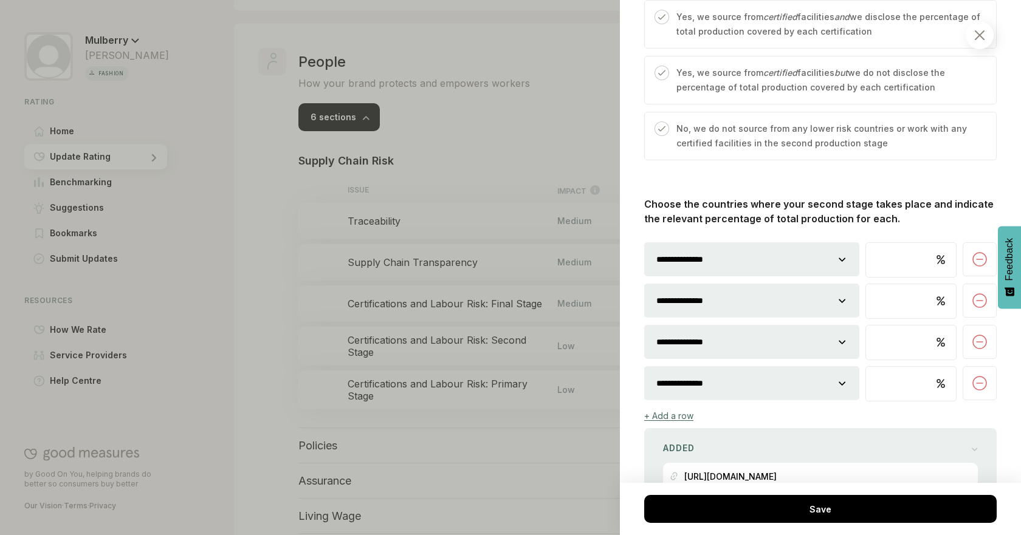
type input "**"
click at [898, 306] on input "number" at bounding box center [911, 301] width 90 height 34
type input "*"
type input "**"
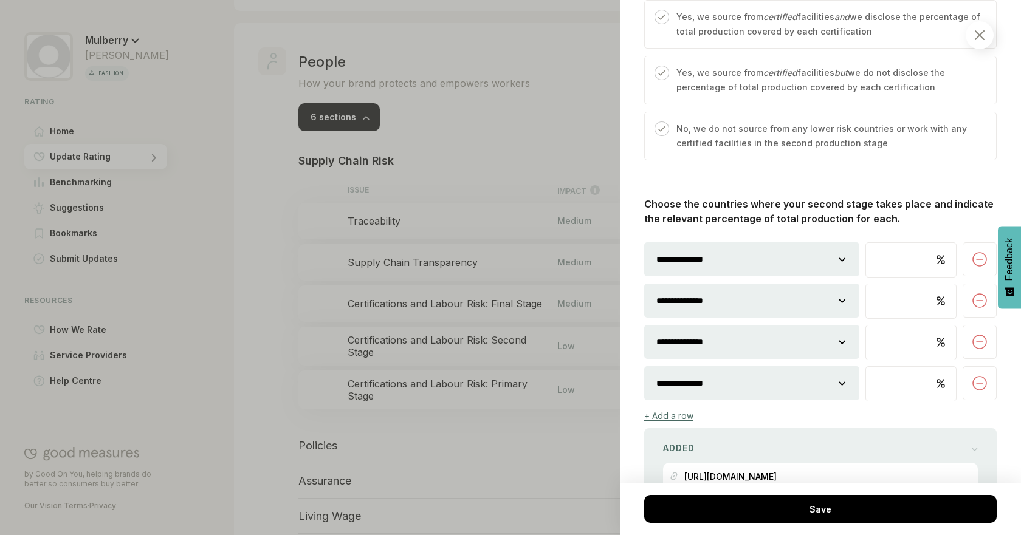
type input "**"
click at [892, 346] on input "number" at bounding box center [911, 343] width 90 height 34
type input "*"
click at [891, 390] on input "number" at bounding box center [911, 384] width 90 height 34
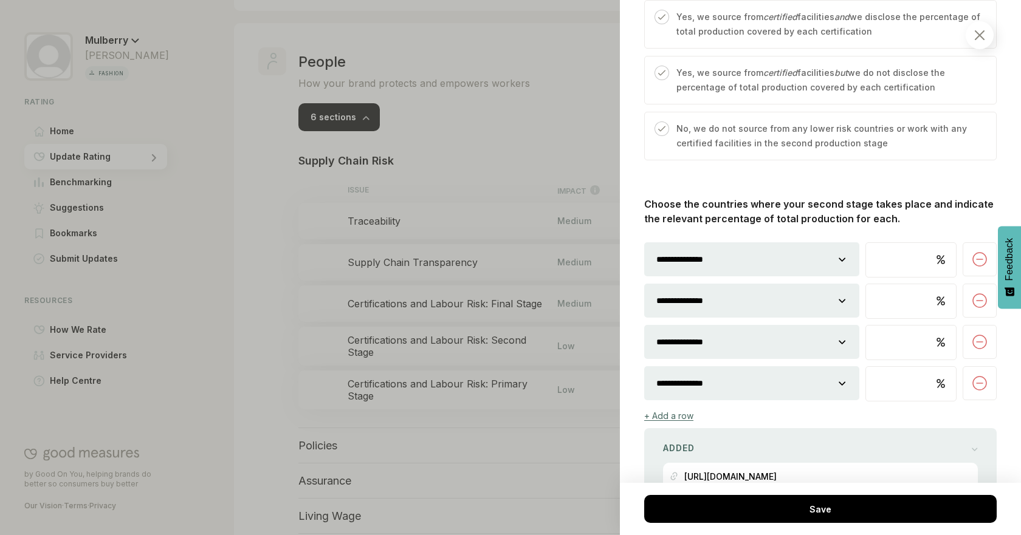
type input "*"
drag, startPoint x: 1011, startPoint y: 371, endPoint x: 1010, endPoint y: 378, distance: 7.3
click at [1010, 378] on div "People / Supply Chain Risk Certifications and Labour Risk: Second Stage This re…" at bounding box center [820, 267] width 401 height 535
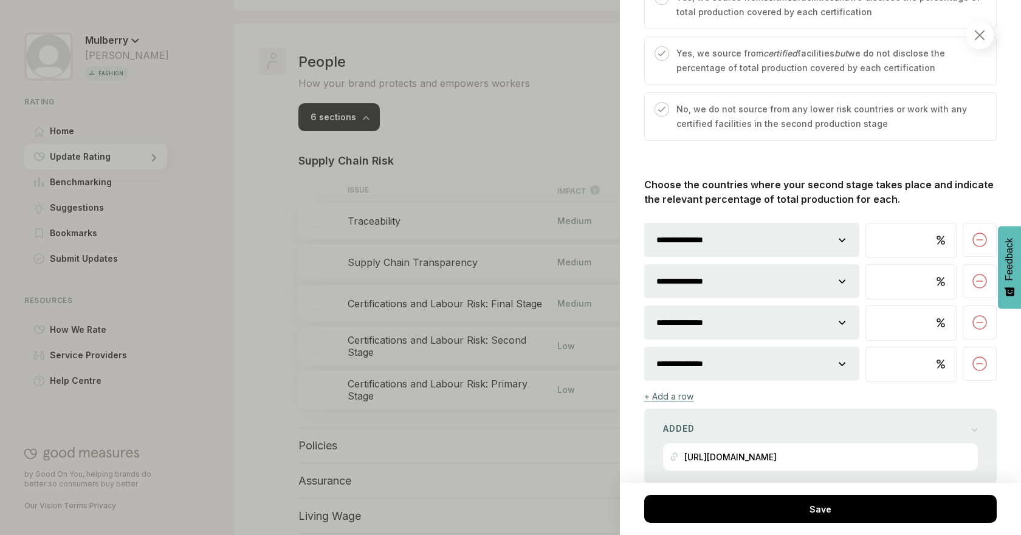
click at [1005, 388] on div "People / Supply Chain Risk Certifications and Labour Risk: Second Stage This re…" at bounding box center [820, 267] width 401 height 535
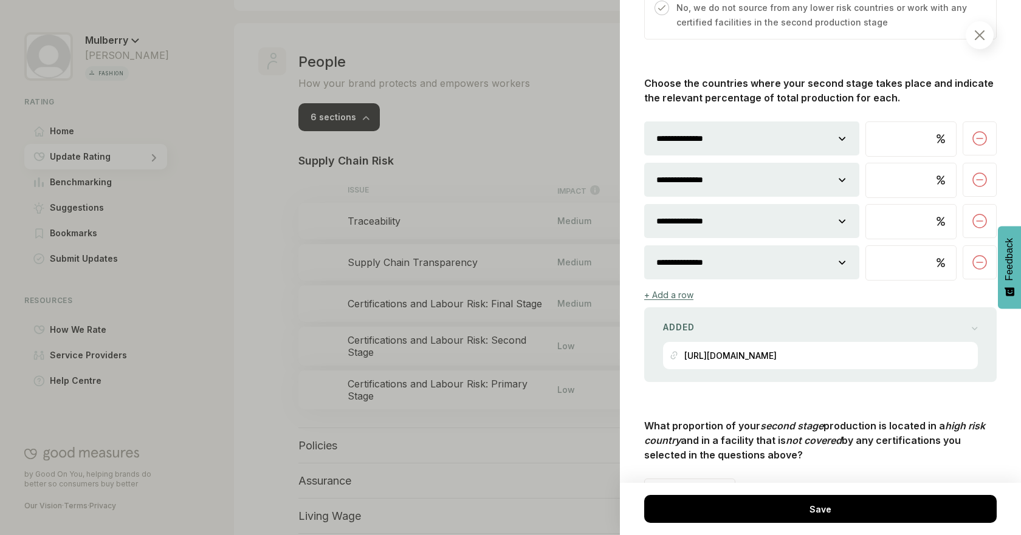
scroll to position [847, 0]
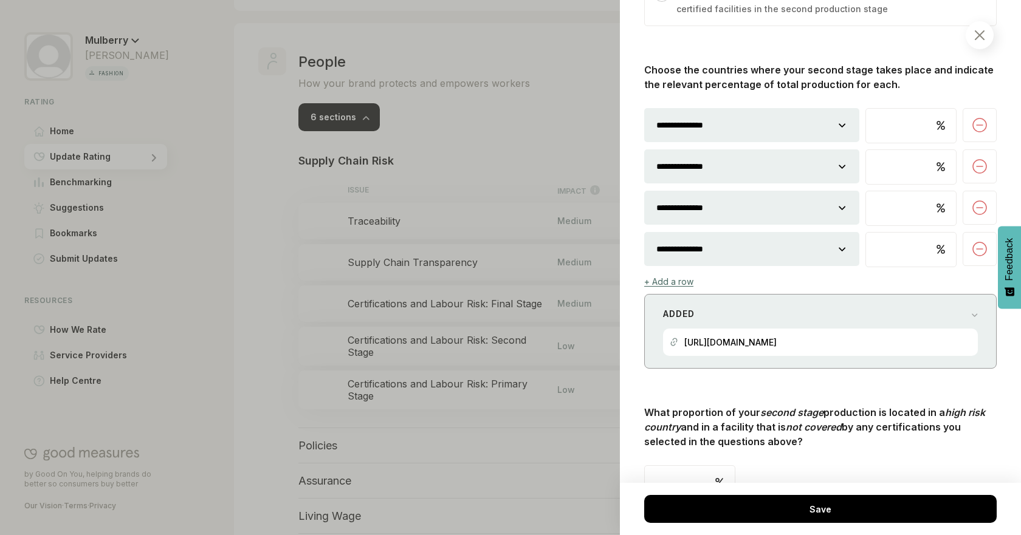
click at [906, 337] on div "[URL][DOMAIN_NAME]" at bounding box center [820, 342] width 301 height 27
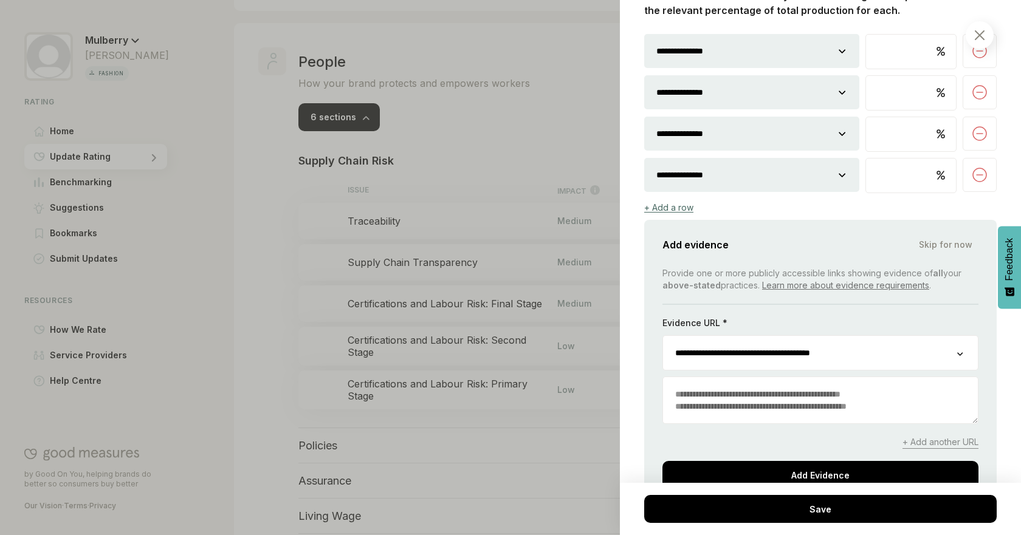
scroll to position [936, 0]
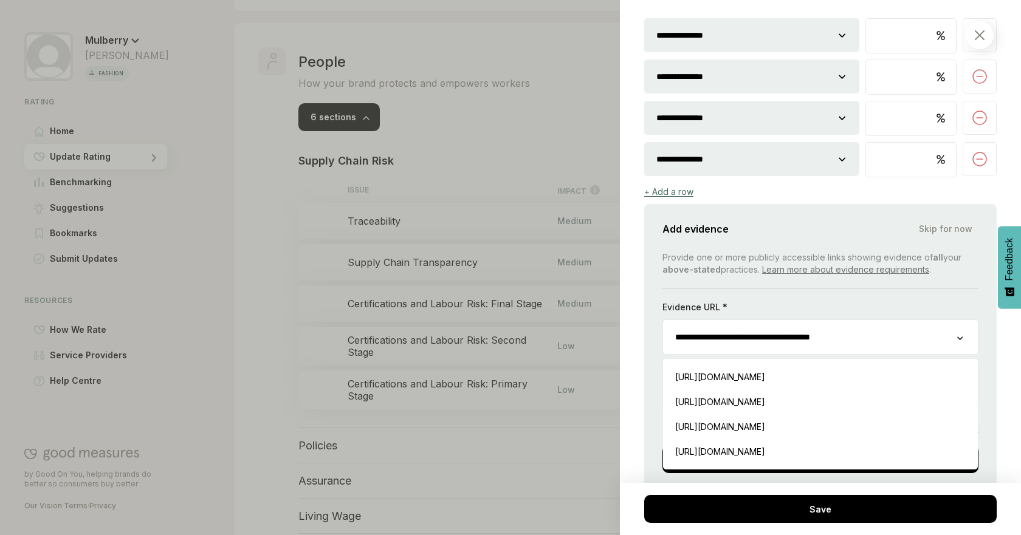
click at [874, 334] on input "**********" at bounding box center [810, 337] width 294 height 34
click at [873, 373] on div "https://www.mulberry.com/gb/madetolast-community Insert" at bounding box center [820, 377] width 303 height 25
type input "**********"
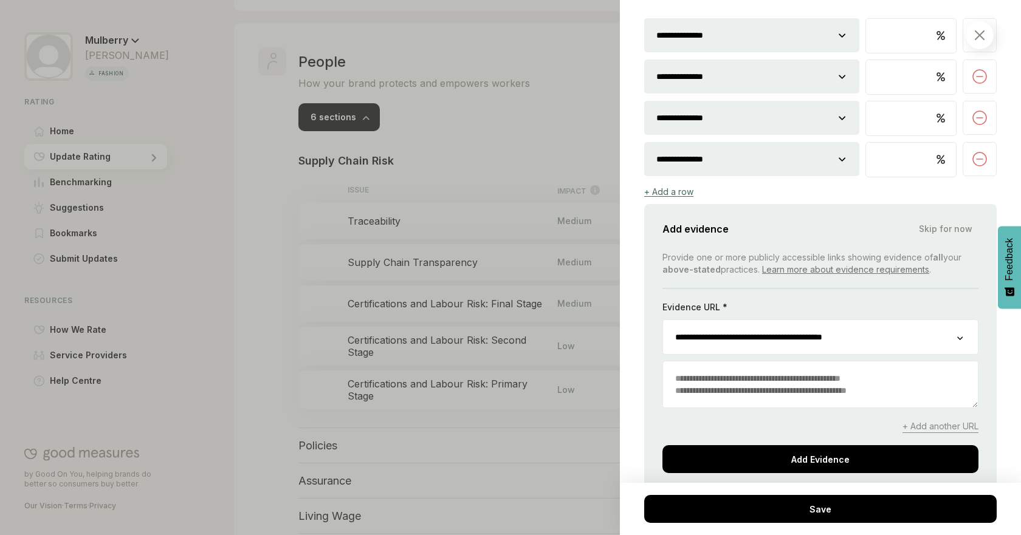
click at [922, 431] on span "+ Add another URL" at bounding box center [940, 427] width 76 height 13
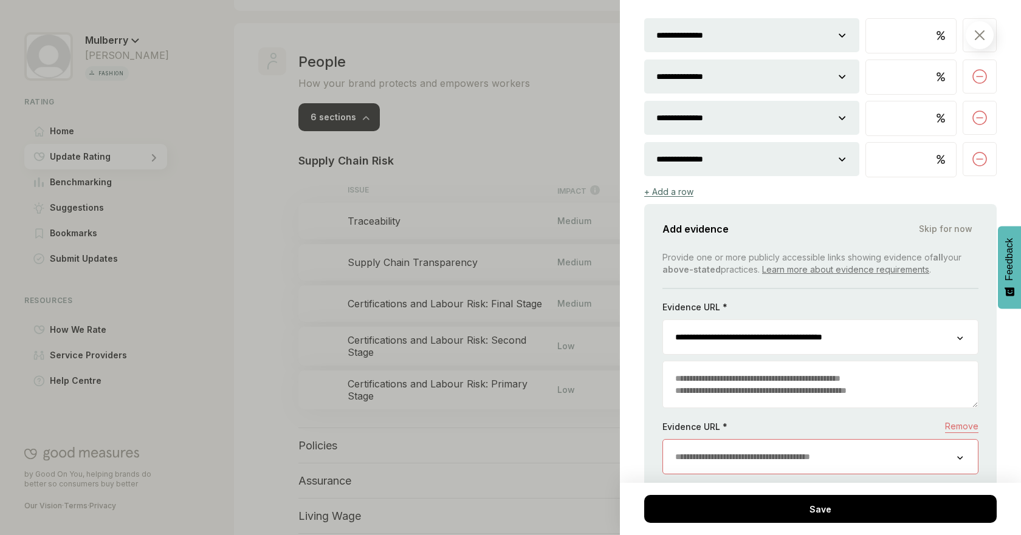
click at [868, 457] on input "url" at bounding box center [810, 457] width 294 height 34
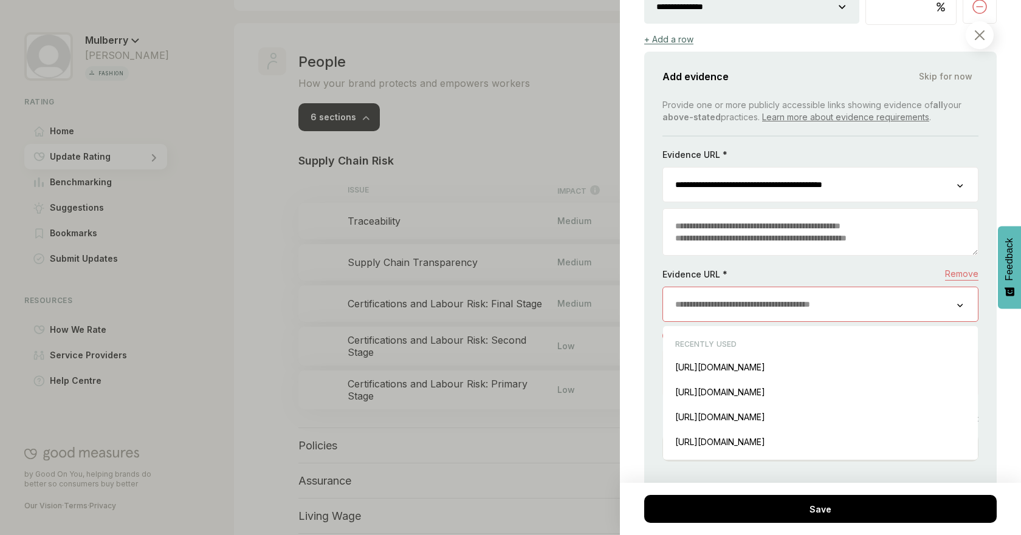
scroll to position [1116, 0]
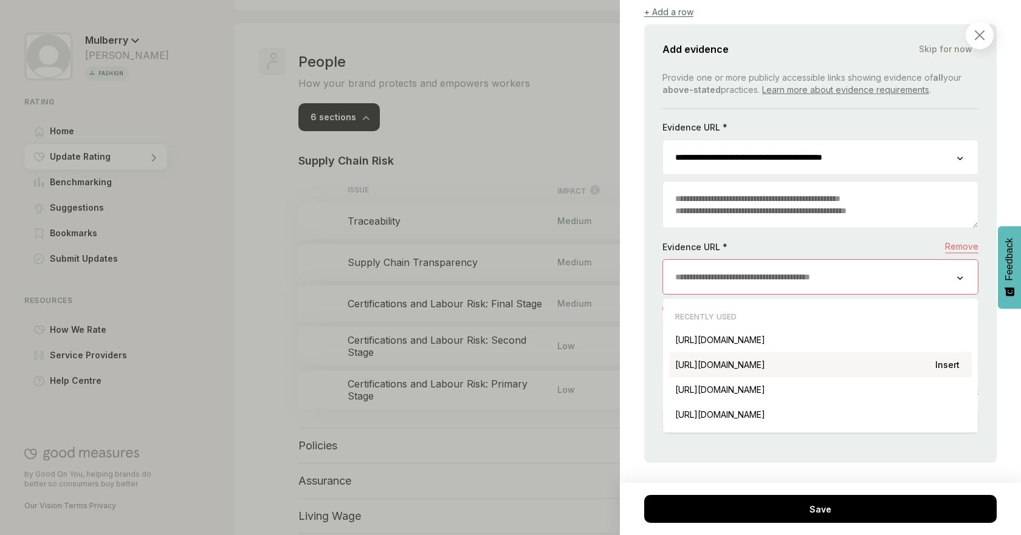
click at [924, 368] on div "[URL][DOMAIN_NAME] Insert" at bounding box center [820, 364] width 303 height 25
type input "**********"
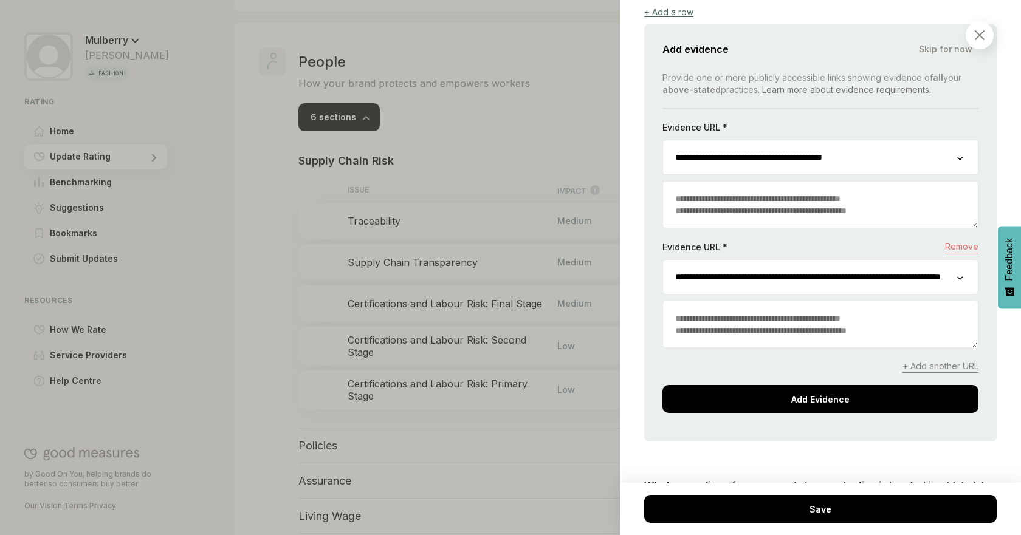
click at [799, 328] on textarea at bounding box center [820, 324] width 315 height 46
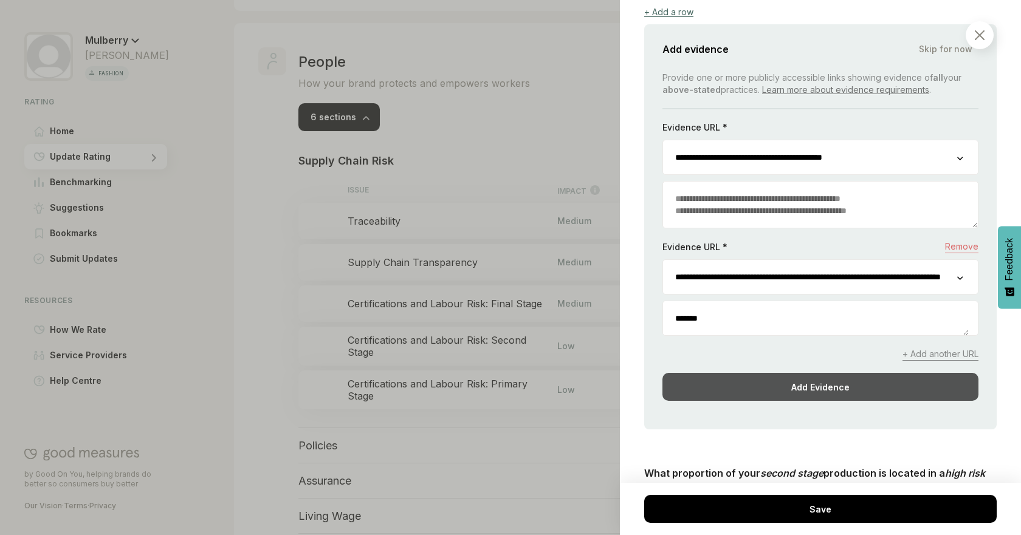
type textarea "*******"
click at [780, 379] on div "Add Evidence" at bounding box center [820, 387] width 316 height 28
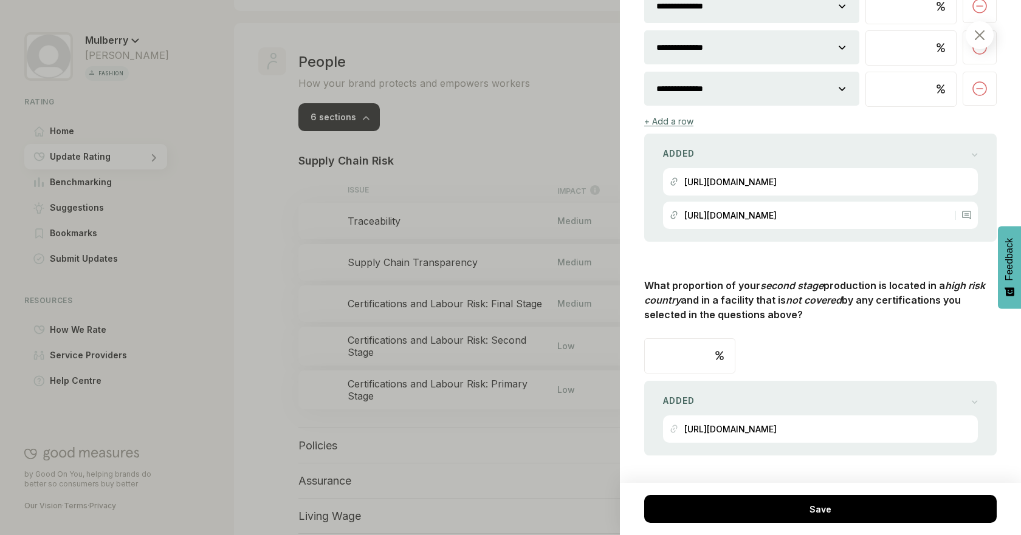
select select
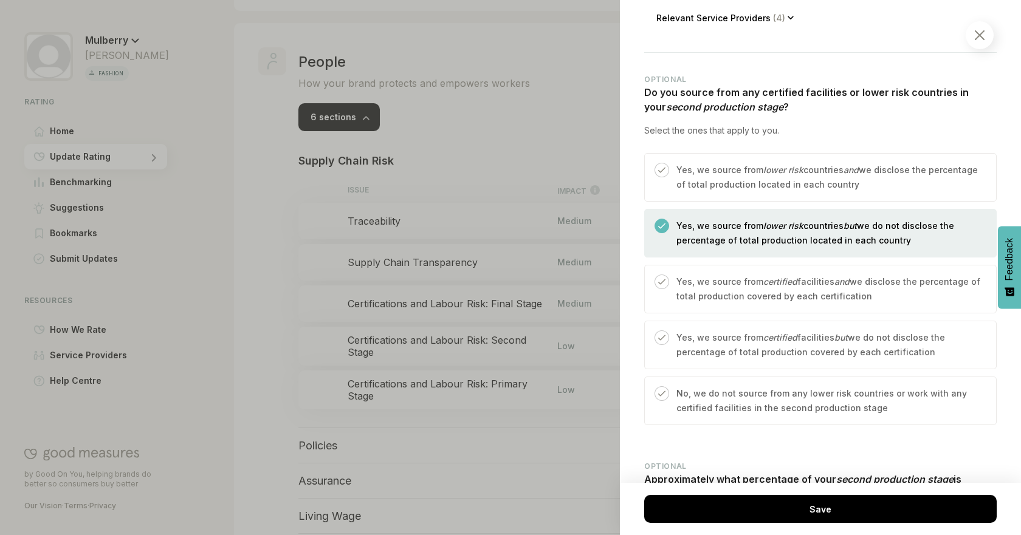
scroll to position [414, 0]
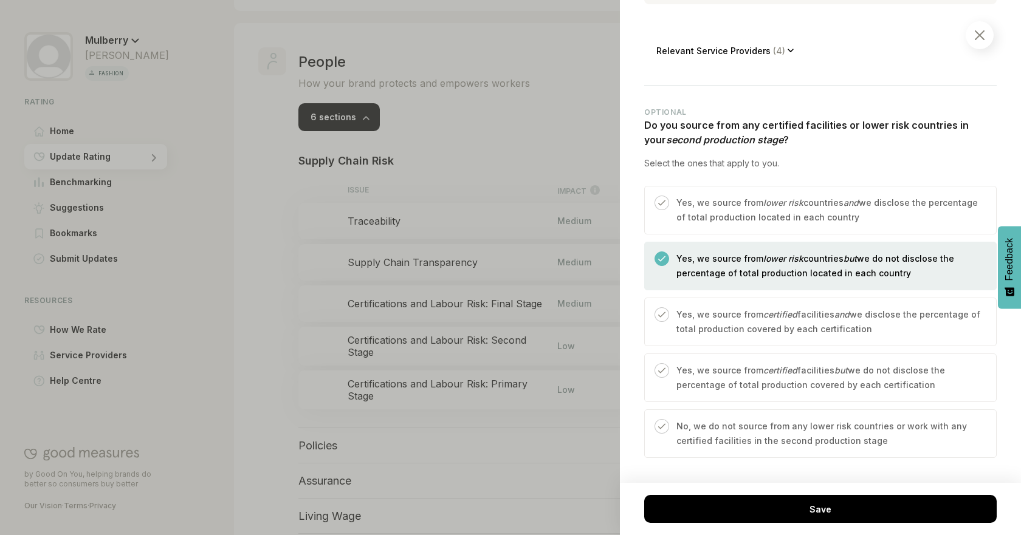
click at [851, 210] on p "Yes, we source from lower risk countries and we disclose the percentage of tota…" at bounding box center [829, 210] width 307 height 29
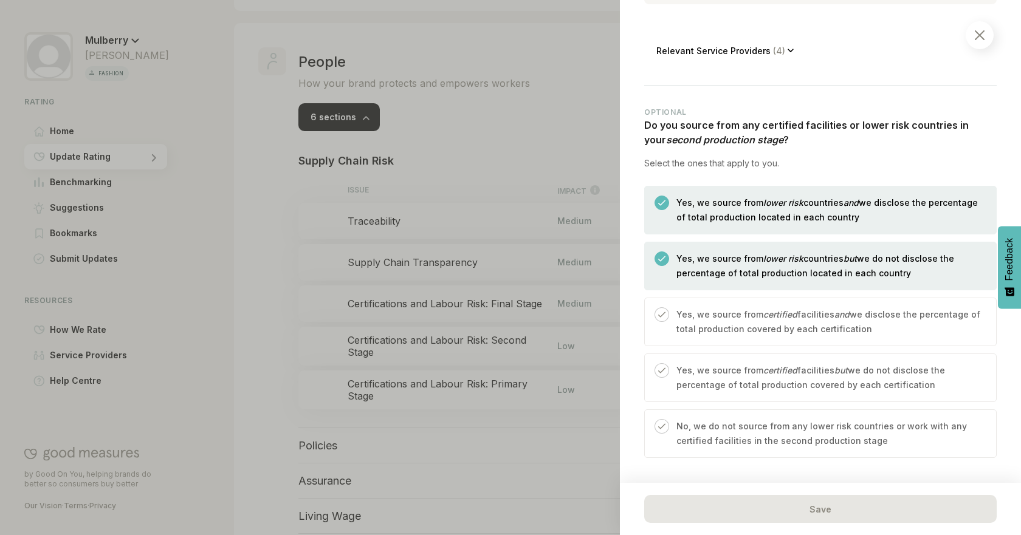
click at [852, 256] on em "but" at bounding box center [849, 258] width 13 height 10
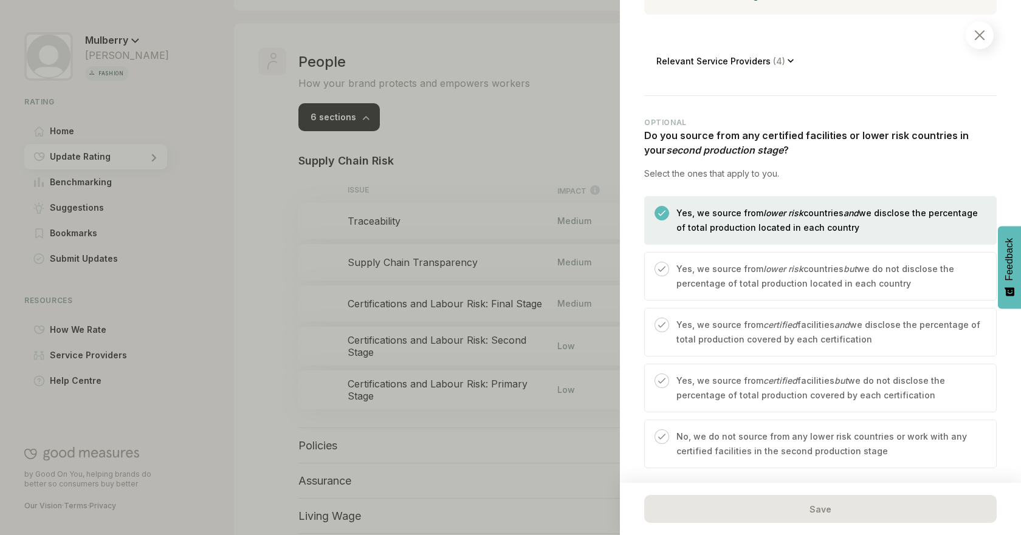
scroll to position [678, 0]
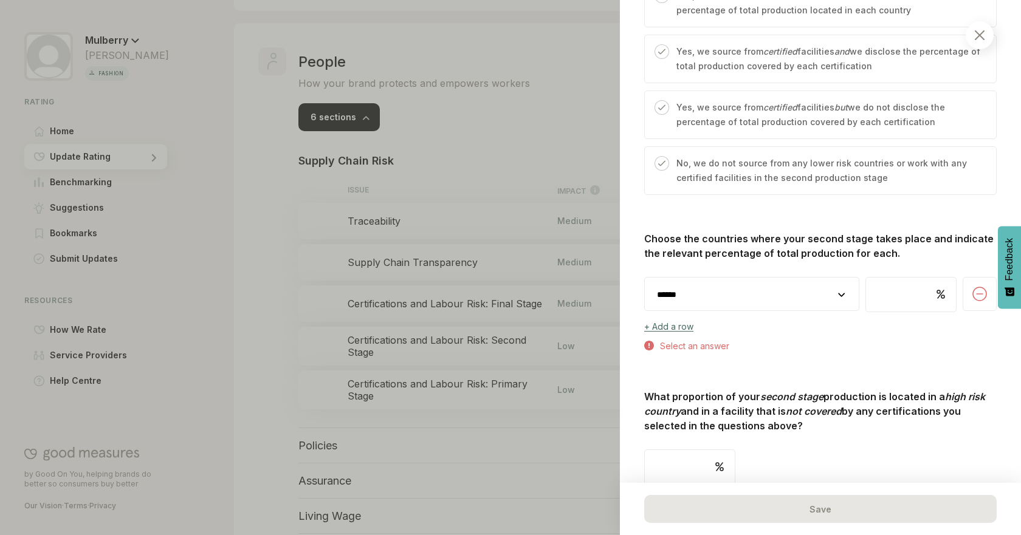
click at [795, 293] on select "**********" at bounding box center [752, 295] width 214 height 34
select select "********"
click at [645, 278] on select "**********" at bounding box center [752, 295] width 214 height 34
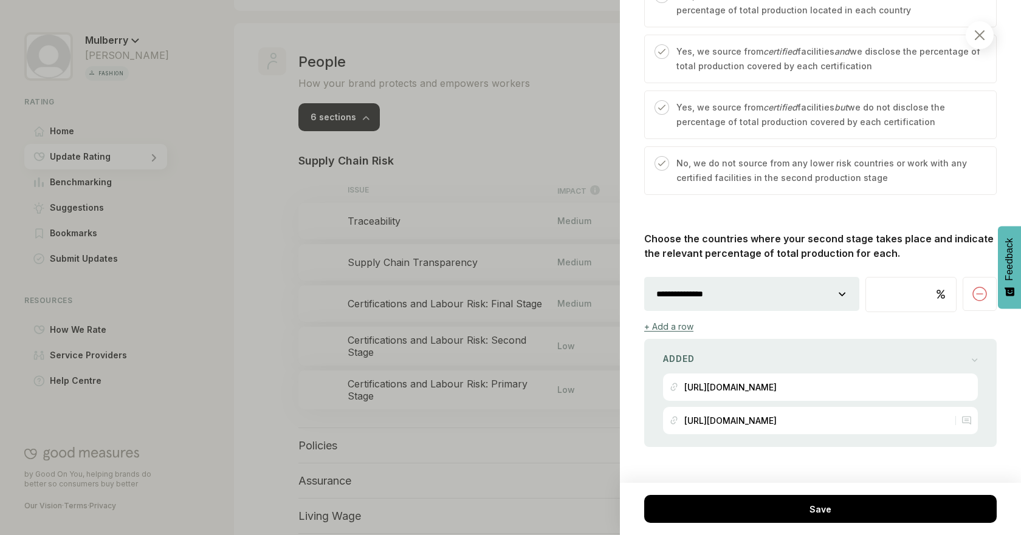
click at [675, 323] on div "+ Add a row" at bounding box center [668, 326] width 49 height 10
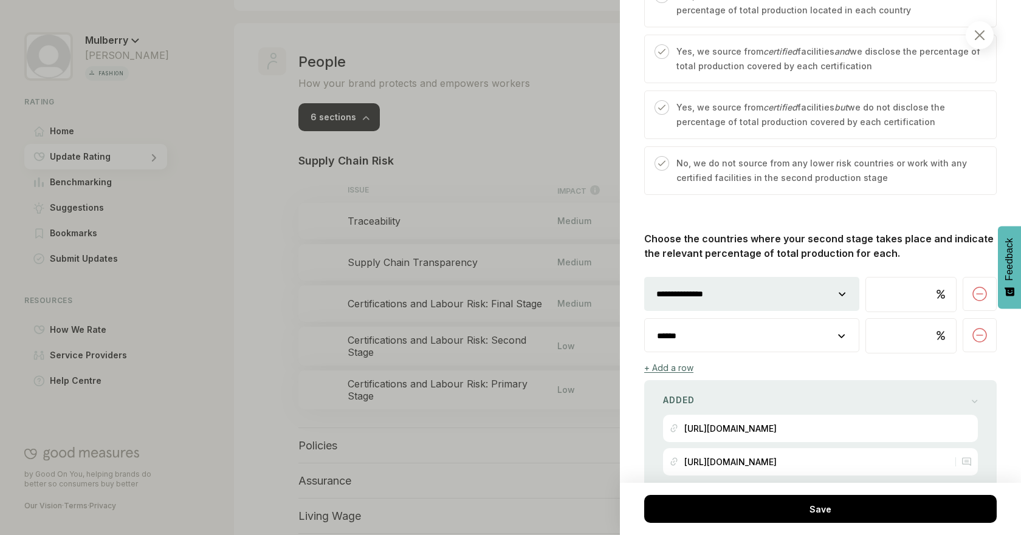
drag, startPoint x: 750, startPoint y: 329, endPoint x: 759, endPoint y: 324, distance: 10.6
click at [750, 329] on select "**********" at bounding box center [752, 336] width 214 height 34
select select "********"
click at [645, 319] on select "**********" at bounding box center [752, 336] width 214 height 34
click at [682, 372] on div "+ Add a row" at bounding box center [668, 368] width 49 height 10
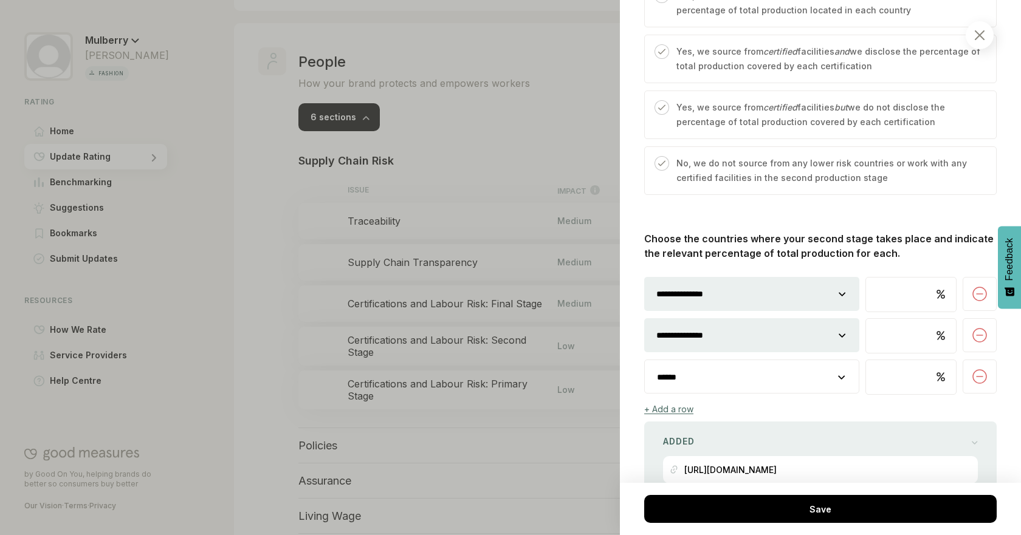
drag, startPoint x: 788, startPoint y: 380, endPoint x: 805, endPoint y: 360, distance: 26.3
click at [788, 380] on select "**********" at bounding box center [752, 377] width 214 height 34
select select "********"
click at [645, 360] on select "**********" at bounding box center [752, 377] width 214 height 34
click at [679, 404] on div "+ Add a row" at bounding box center [668, 409] width 49 height 10
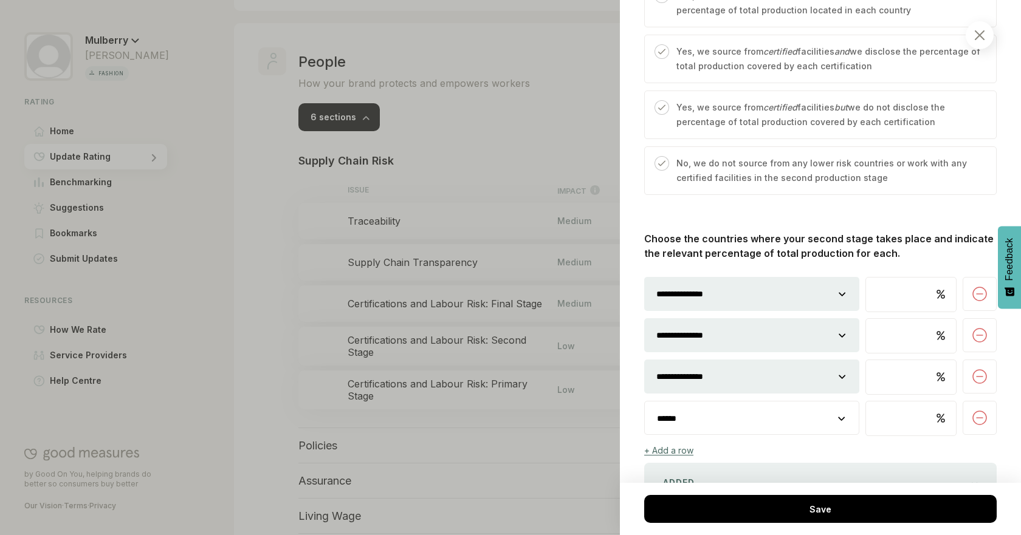
drag, startPoint x: 785, startPoint y: 409, endPoint x: 782, endPoint y: 402, distance: 7.6
click at [785, 409] on select "**********" at bounding box center [752, 419] width 214 height 34
click at [645, 402] on select "**********" at bounding box center [752, 419] width 214 height 34
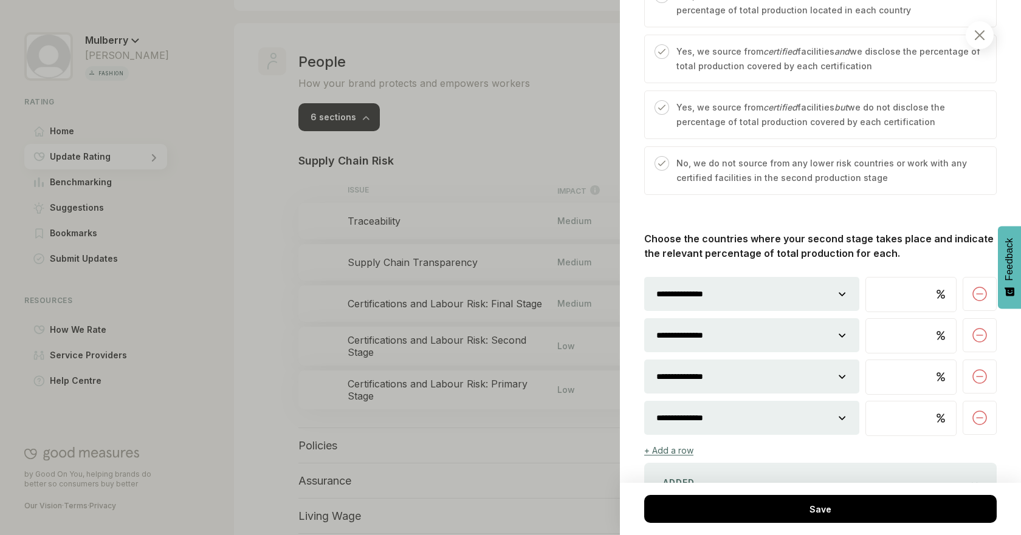
click at [889, 298] on input "number" at bounding box center [911, 295] width 90 height 34
click at [878, 335] on input "number" at bounding box center [911, 336] width 90 height 34
click at [904, 388] on input "number" at bounding box center [911, 377] width 90 height 34
click at [890, 419] on input "number" at bounding box center [911, 419] width 90 height 34
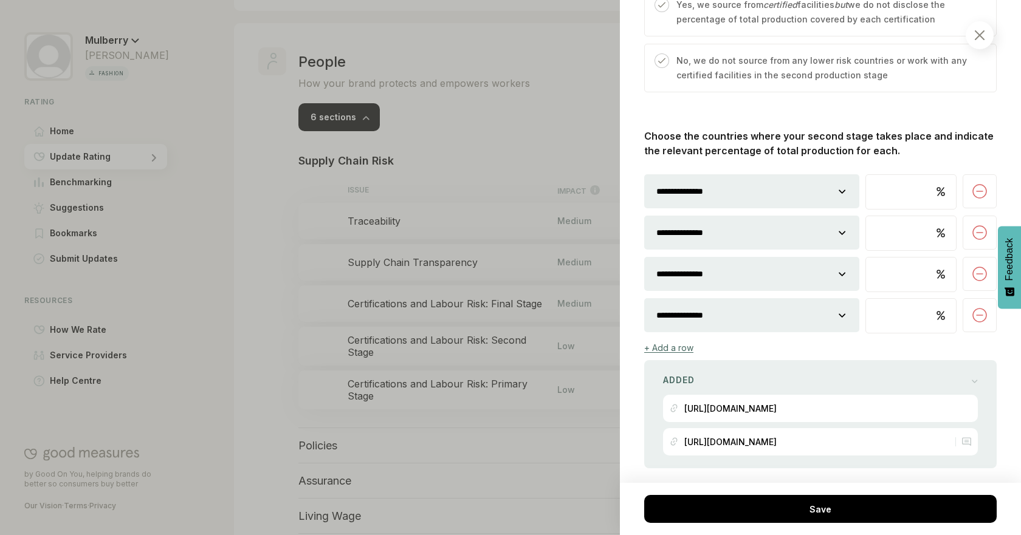
scroll to position [838, 0]
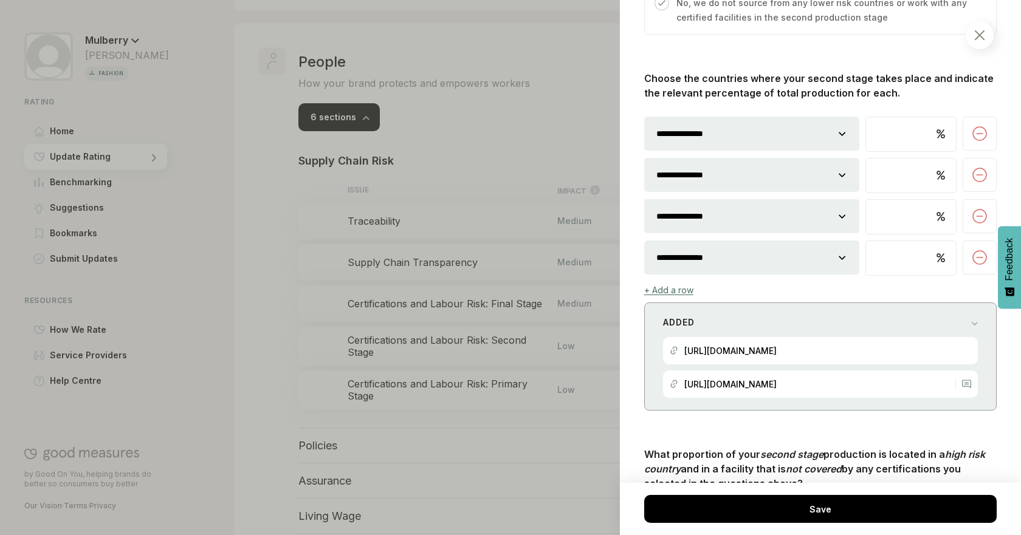
click at [946, 318] on div "Added" at bounding box center [820, 322] width 315 height 17
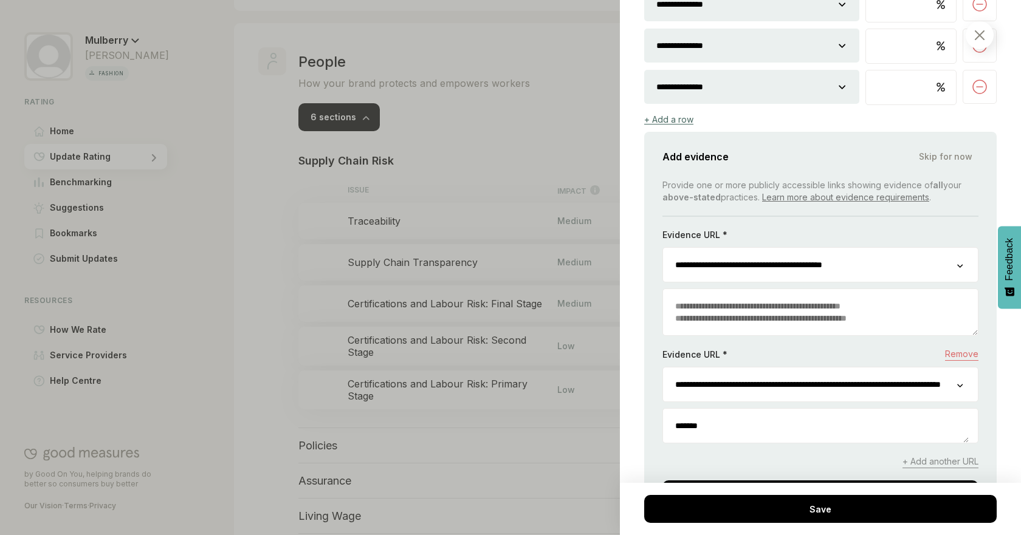
scroll to position [1068, 0]
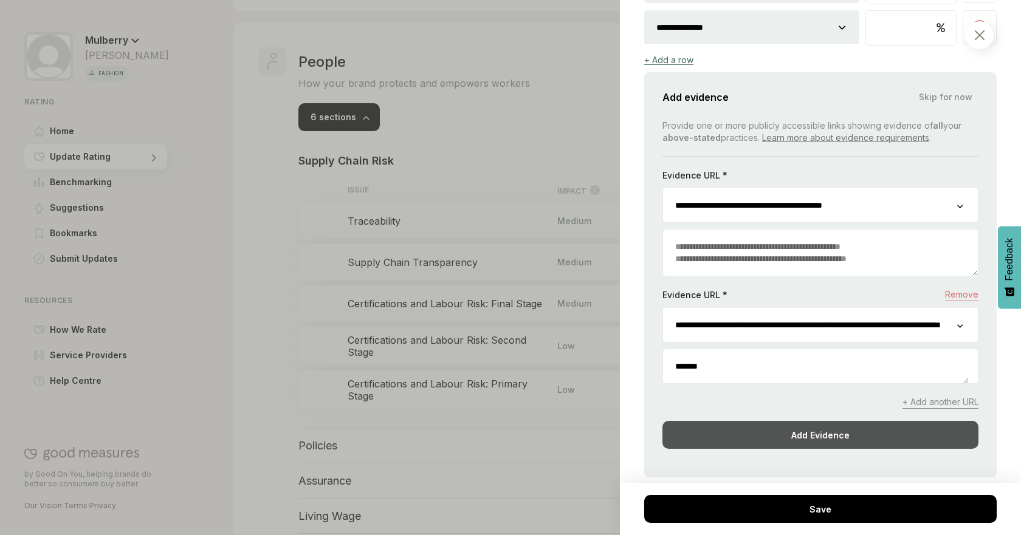
click at [891, 434] on div "Add Evidence" at bounding box center [820, 435] width 316 height 28
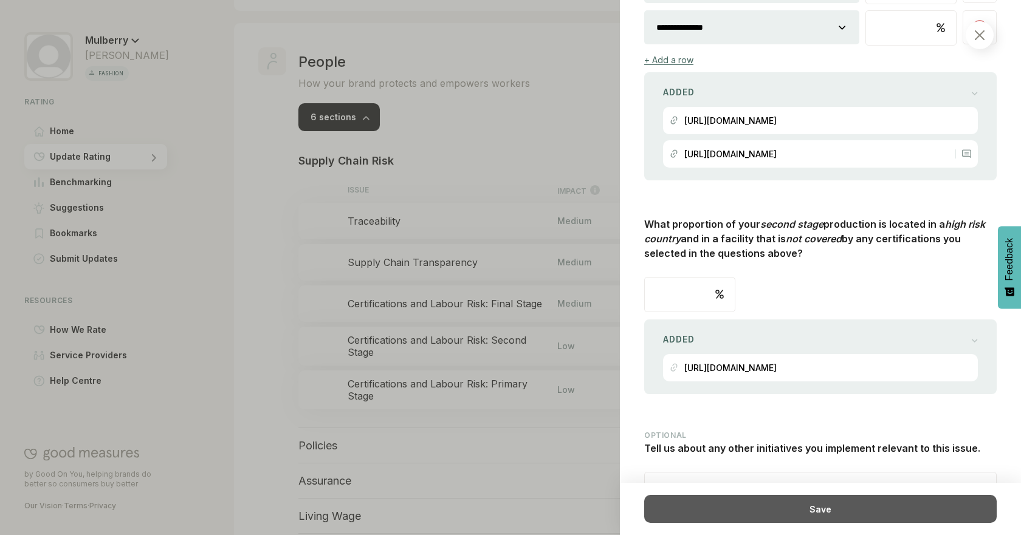
click at [866, 497] on div "Save" at bounding box center [820, 509] width 352 height 28
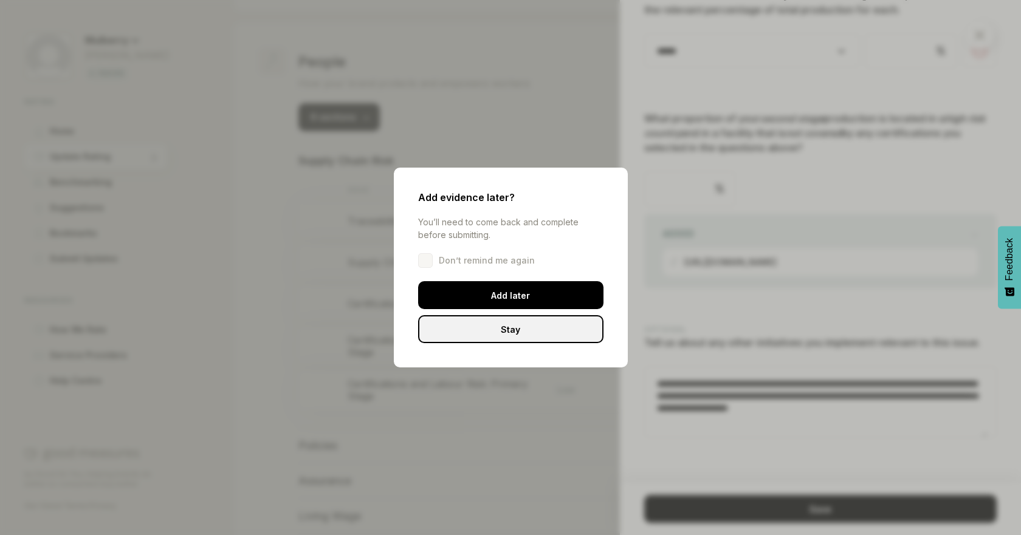
scroll to position [820, 0]
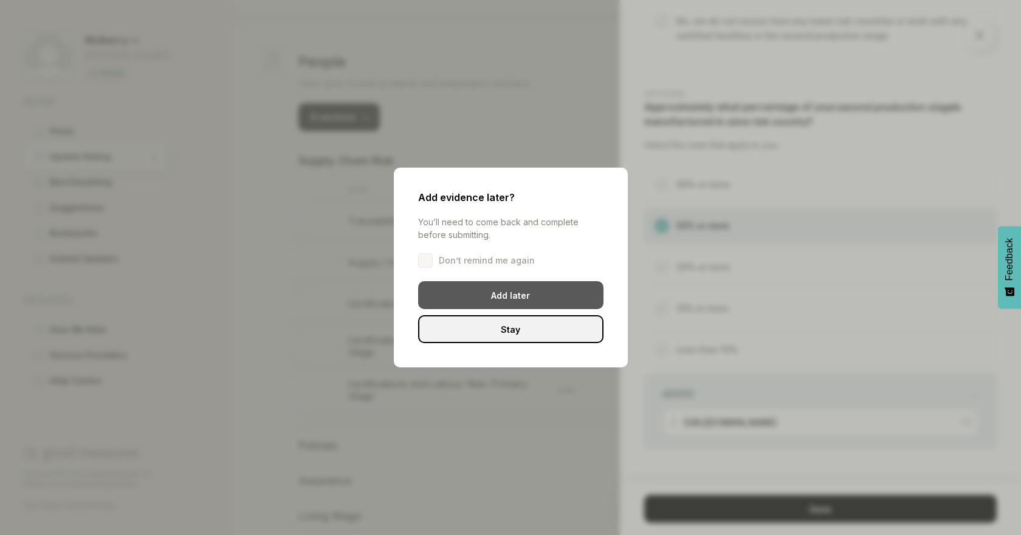
click at [571, 302] on div "Add later" at bounding box center [510, 295] width 185 height 28
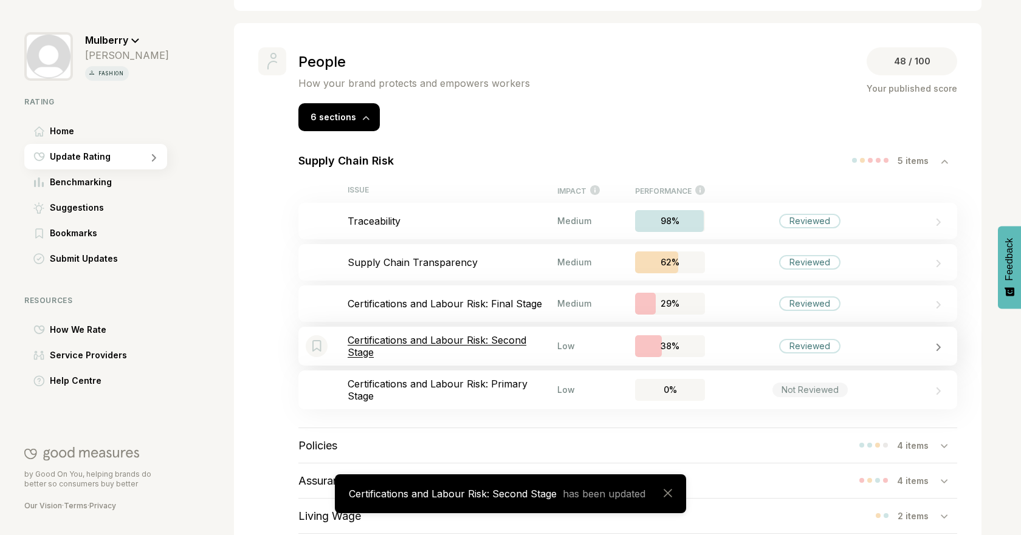
click at [448, 342] on p "Certifications and Labour Risk: Second Stage" at bounding box center [453, 346] width 210 height 24
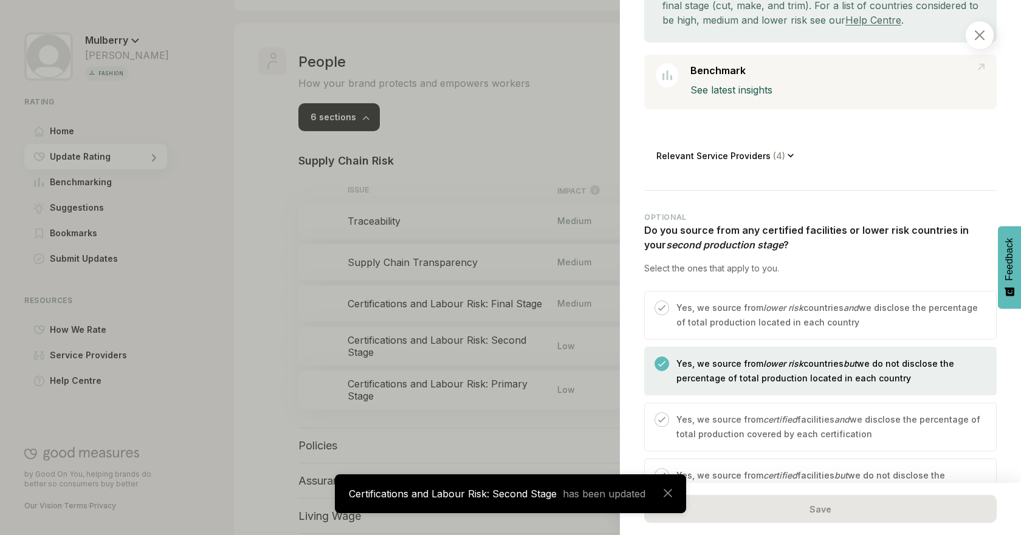
scroll to position [362, 0]
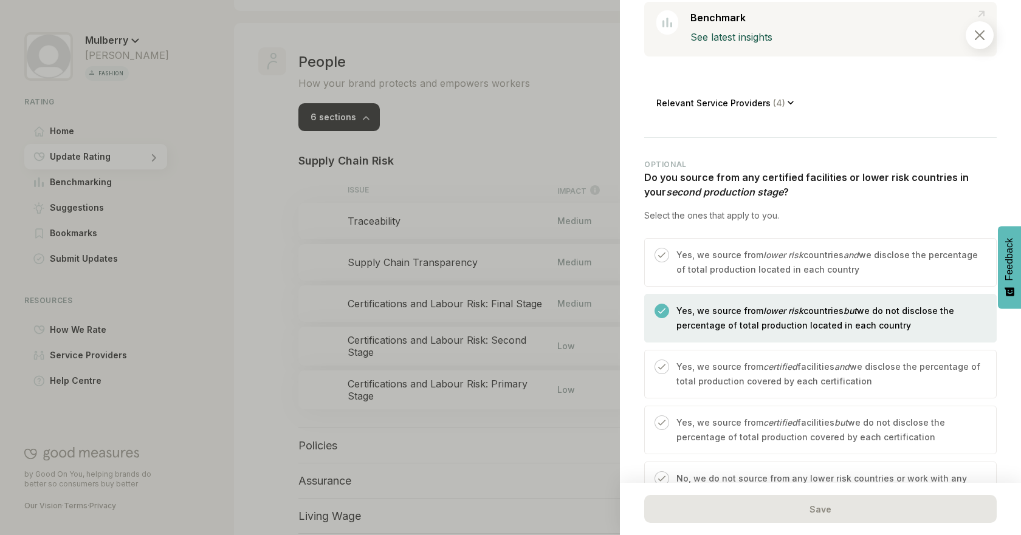
click at [834, 254] on p "Yes, we source from lower risk countries and we disclose the percentage of tota…" at bounding box center [829, 262] width 307 height 29
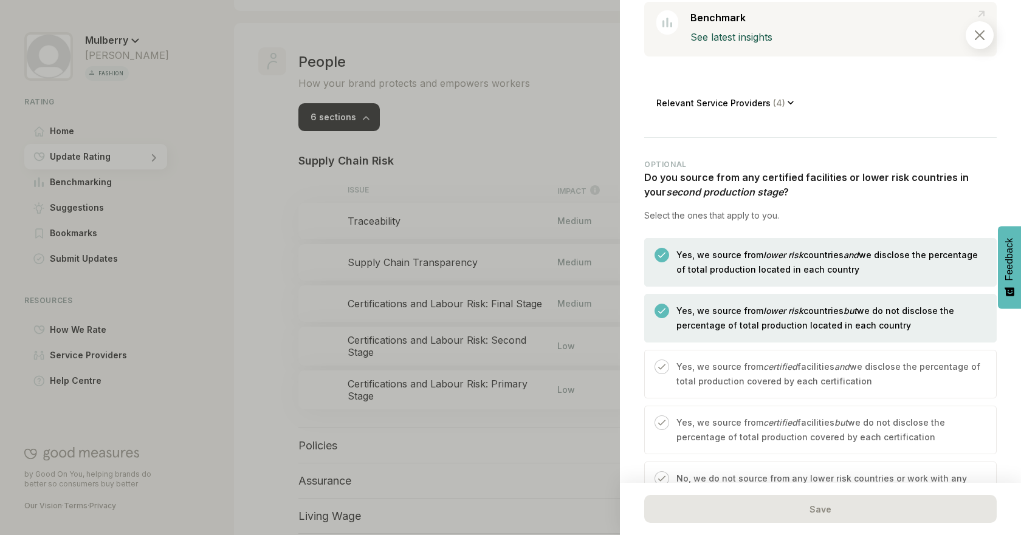
click at [794, 305] on p "Yes, we source from lower risk countries but we do not disclose the percentage …" at bounding box center [829, 318] width 307 height 29
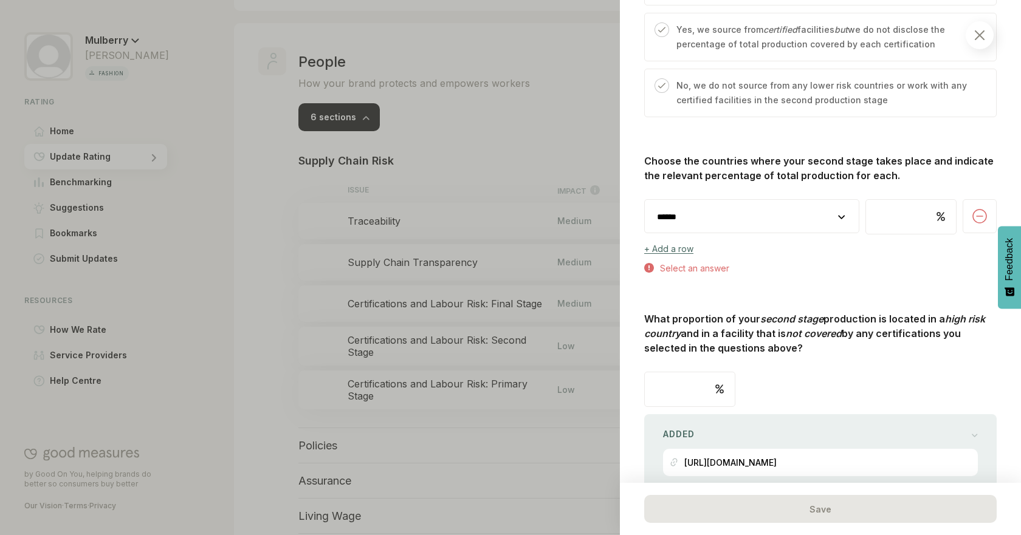
scroll to position [763, 0]
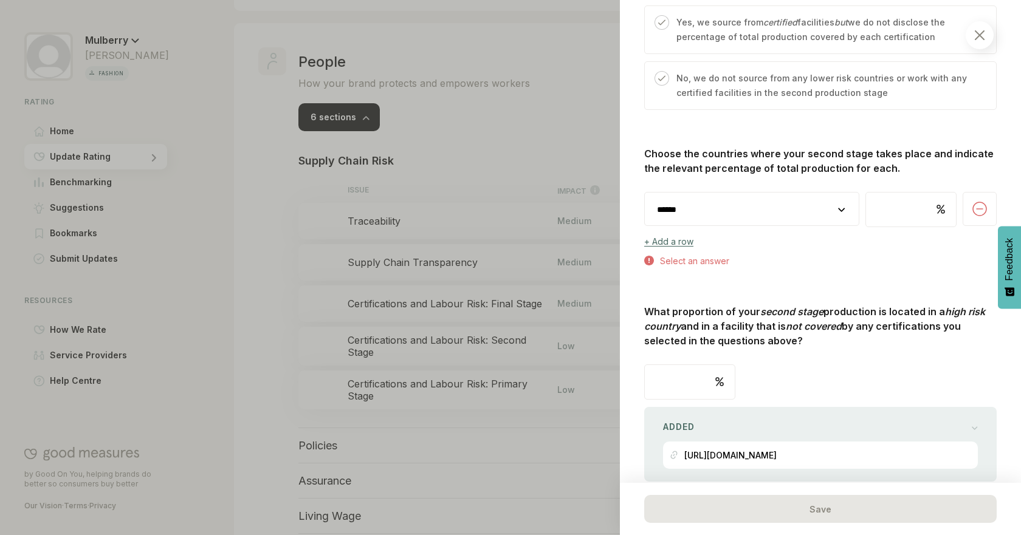
click at [819, 208] on select "**********" at bounding box center [752, 210] width 214 height 34
click at [645, 193] on select "**********" at bounding box center [752, 210] width 214 height 34
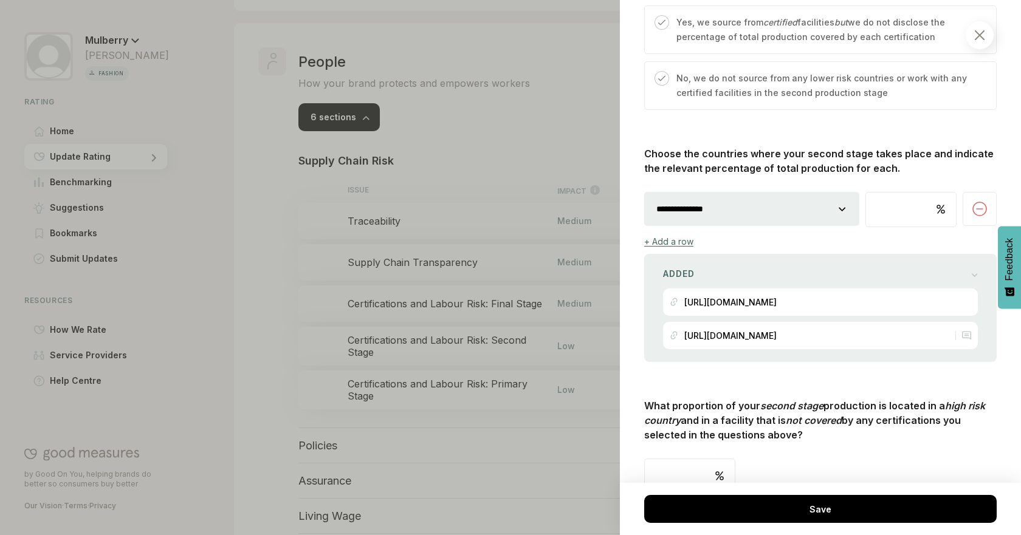
click at [682, 239] on div "+ Add a row" at bounding box center [668, 241] width 49 height 10
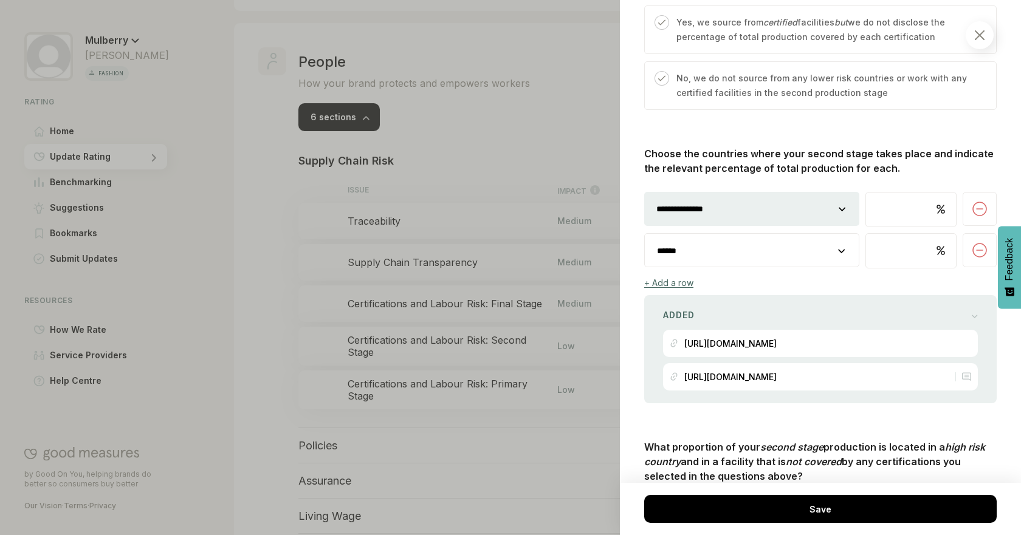
click at [743, 263] on select "**********" at bounding box center [752, 251] width 214 height 34
click at [645, 234] on select "**********" at bounding box center [752, 251] width 214 height 34
click at [685, 280] on div "+ Add a row" at bounding box center [668, 283] width 49 height 10
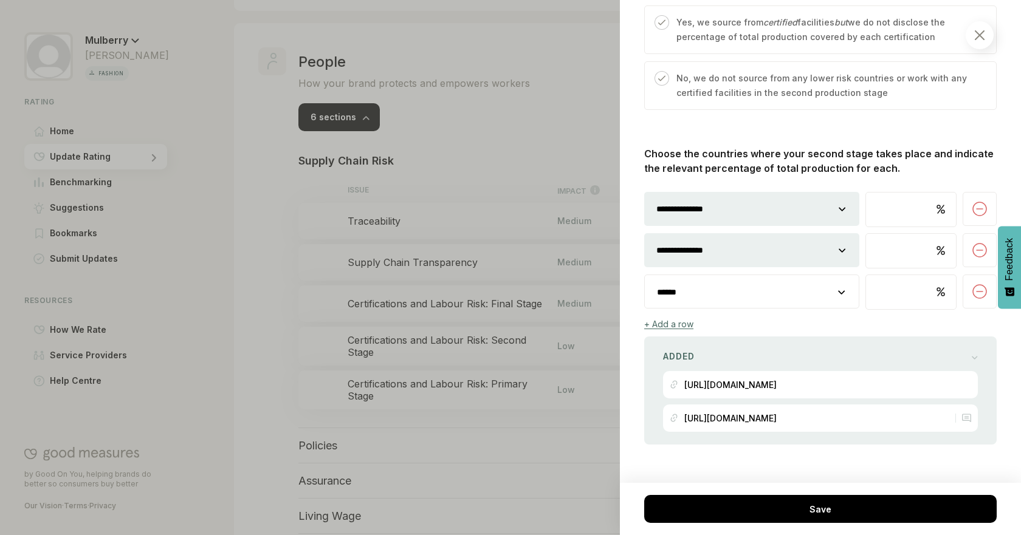
click at [715, 287] on select "**********" at bounding box center [752, 292] width 214 height 34
click at [645, 275] on select "**********" at bounding box center [752, 292] width 214 height 34
click at [662, 331] on div "**********" at bounding box center [820, 295] width 352 height 298
click at [663, 328] on div "+ Add a row" at bounding box center [668, 324] width 49 height 10
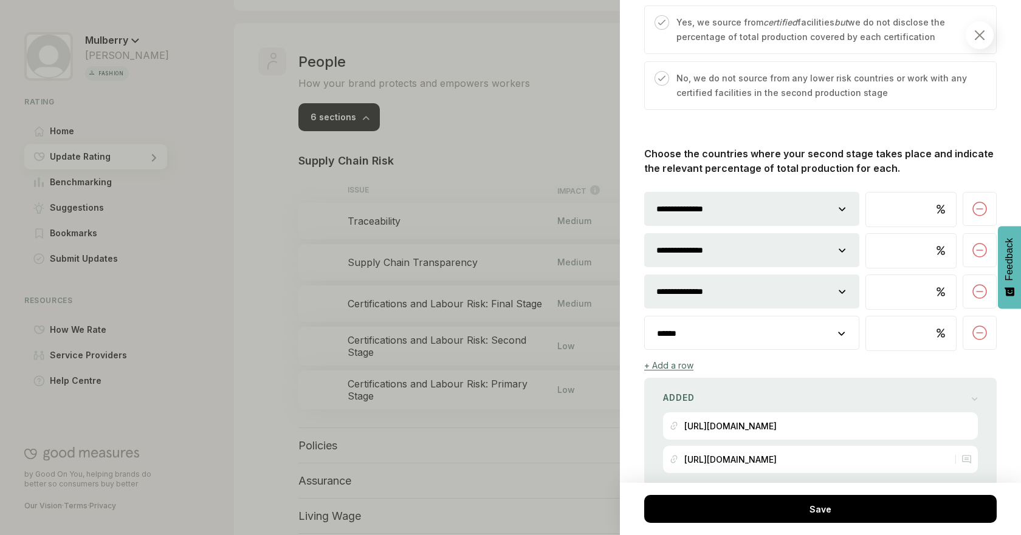
click at [768, 325] on select "**********" at bounding box center [752, 334] width 214 height 34
click at [645, 317] on select "**********" at bounding box center [752, 334] width 214 height 34
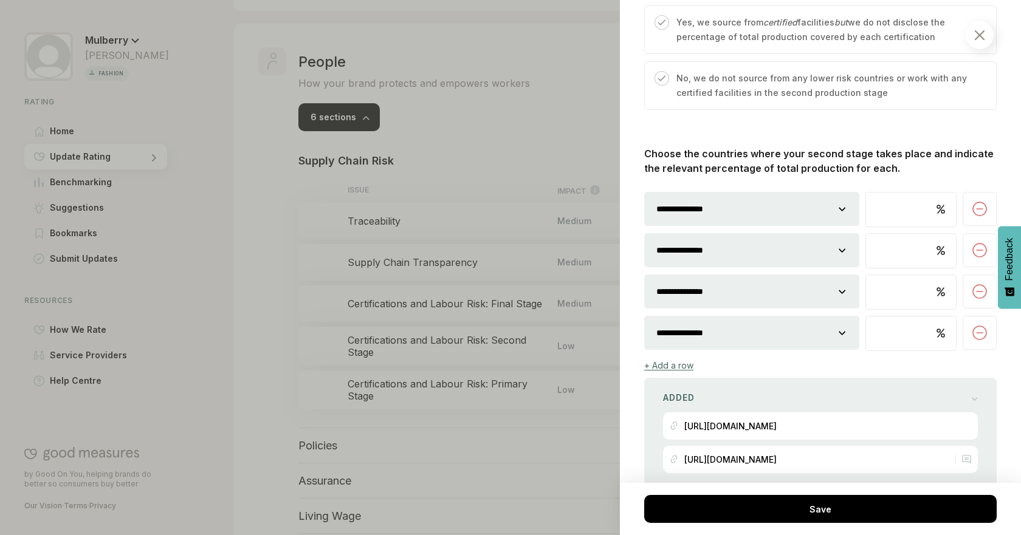
click at [910, 340] on input "number" at bounding box center [911, 334] width 90 height 34
click at [882, 292] on input "number" at bounding box center [911, 292] width 90 height 34
click at [888, 258] on input "number" at bounding box center [911, 251] width 90 height 34
click at [887, 213] on input "number" at bounding box center [911, 210] width 90 height 34
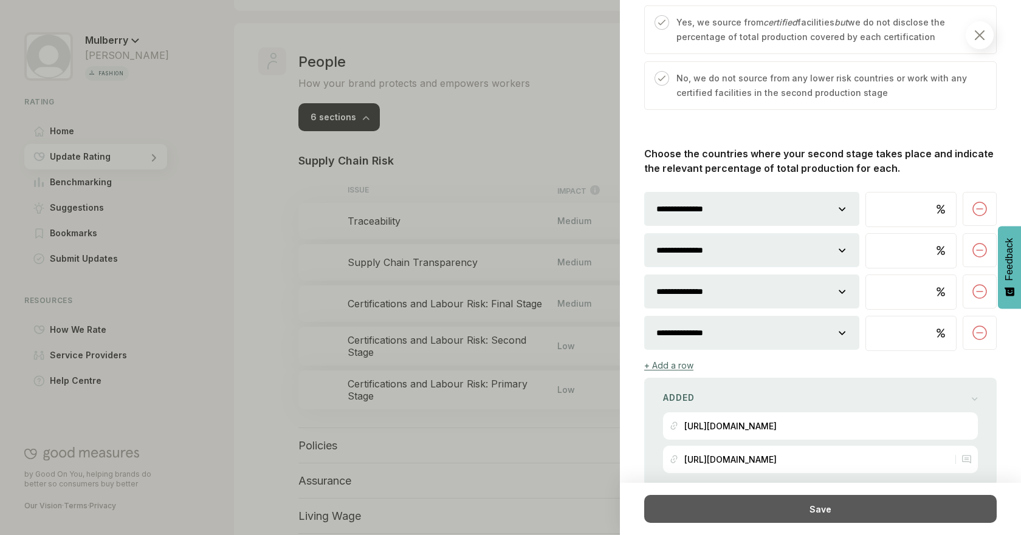
click at [872, 520] on div "Save" at bounding box center [820, 509] width 352 height 28
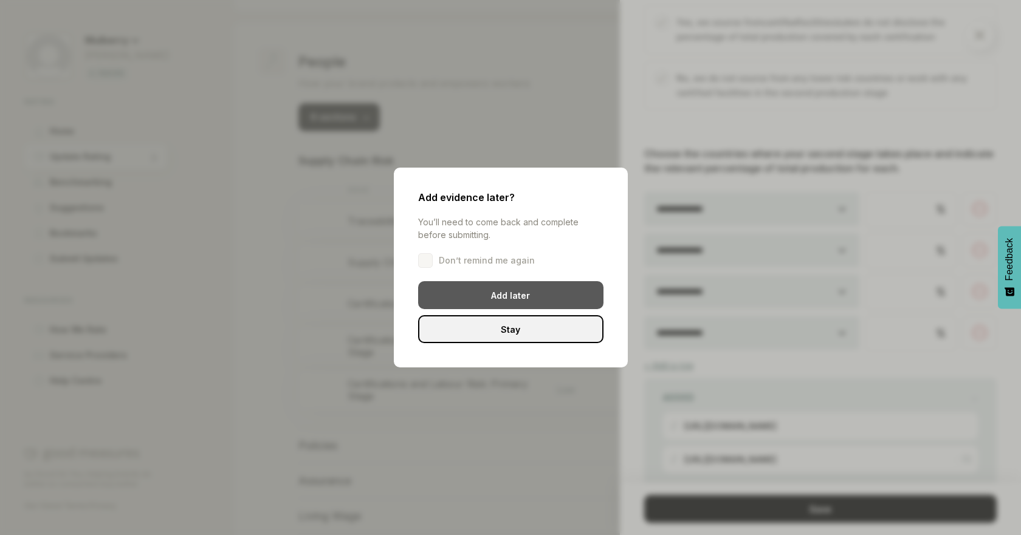
click at [568, 285] on div "Add later" at bounding box center [510, 295] width 185 height 28
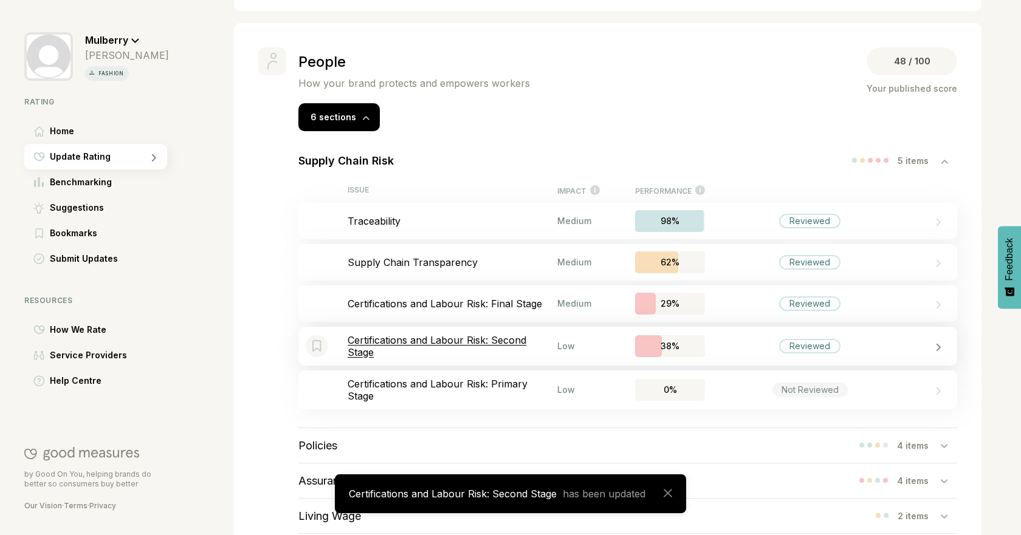
click at [479, 339] on p "Certifications and Labour Risk: Second Stage" at bounding box center [453, 346] width 210 height 24
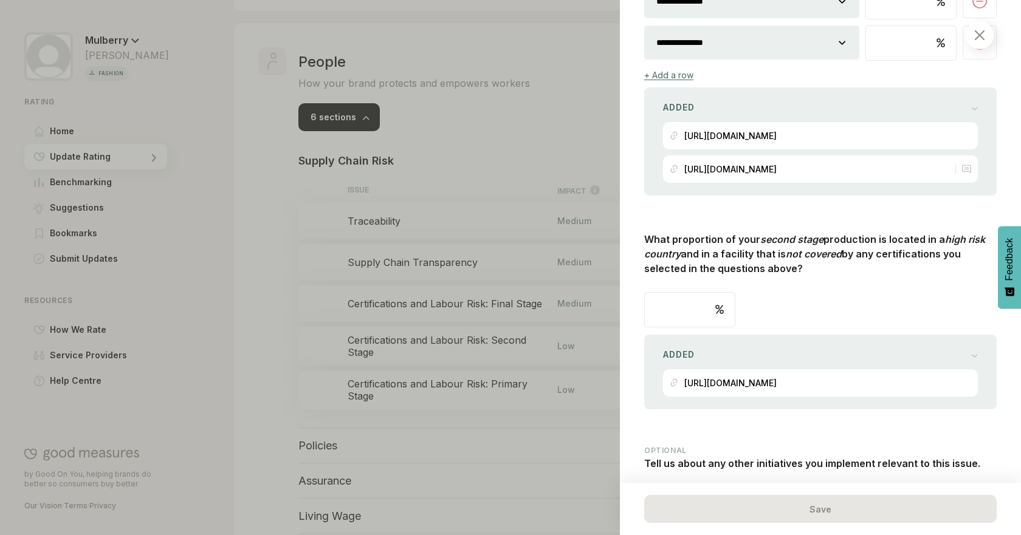
scroll to position [1097, 0]
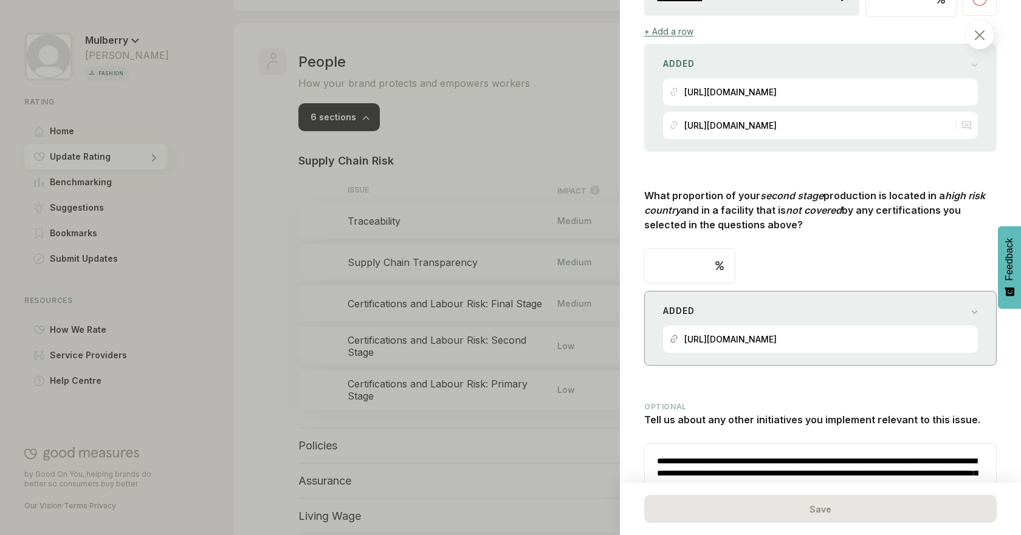
click at [959, 344] on div "[URL][DOMAIN_NAME]" at bounding box center [820, 339] width 301 height 27
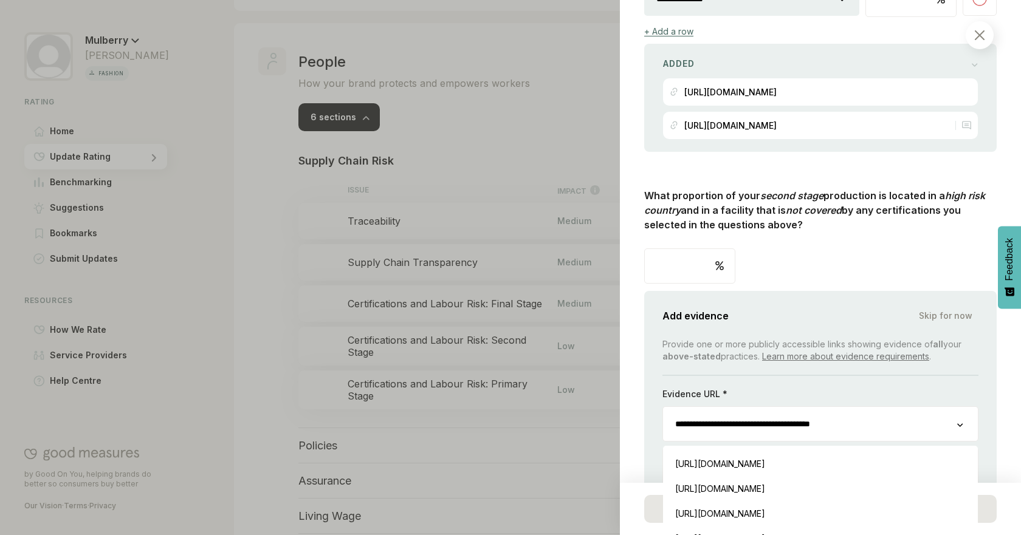
click at [888, 419] on input "**********" at bounding box center [810, 424] width 294 height 34
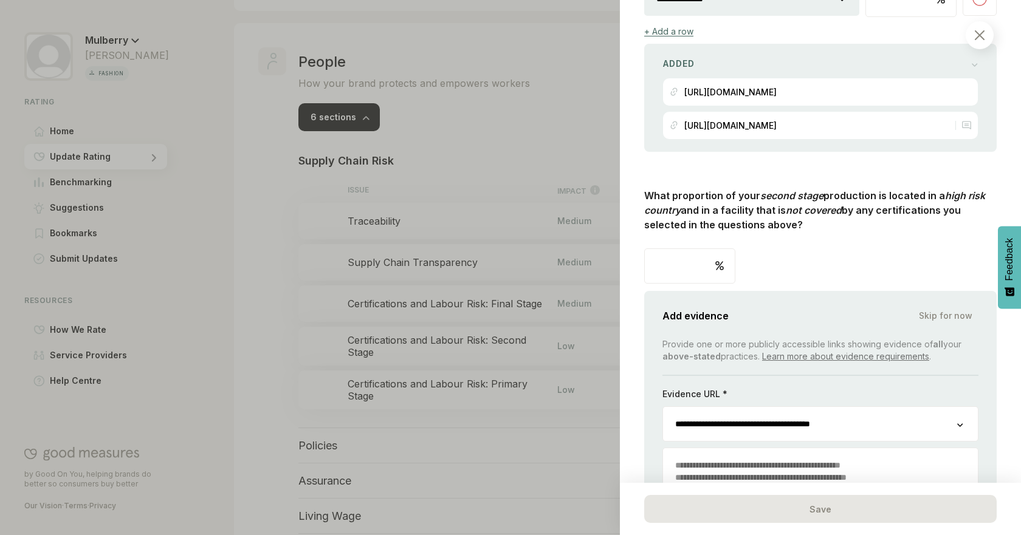
click at [904, 428] on input "**********" at bounding box center [810, 424] width 294 height 34
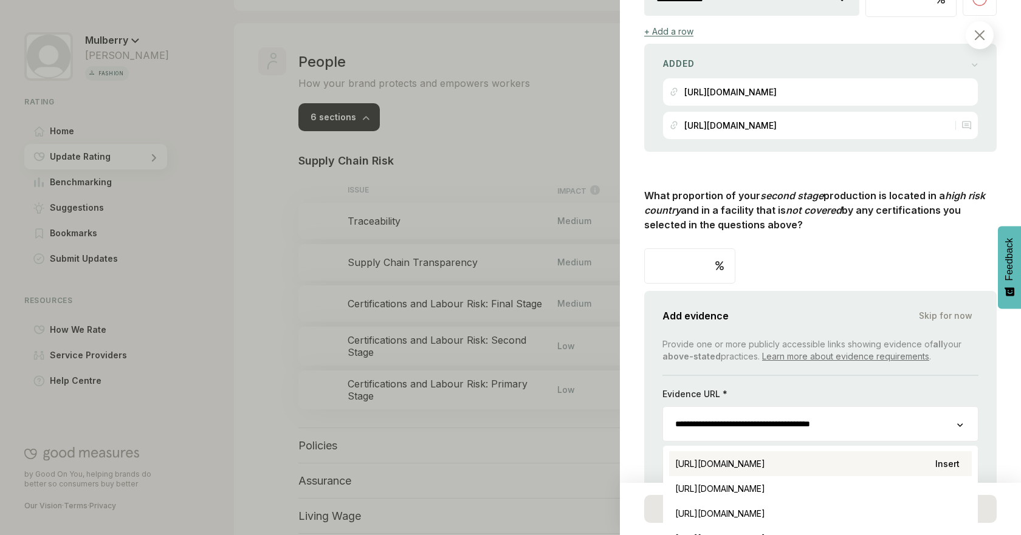
click at [886, 461] on div "https://www.mulberry.com/gb/madetolast-community Insert" at bounding box center [820, 464] width 303 height 25
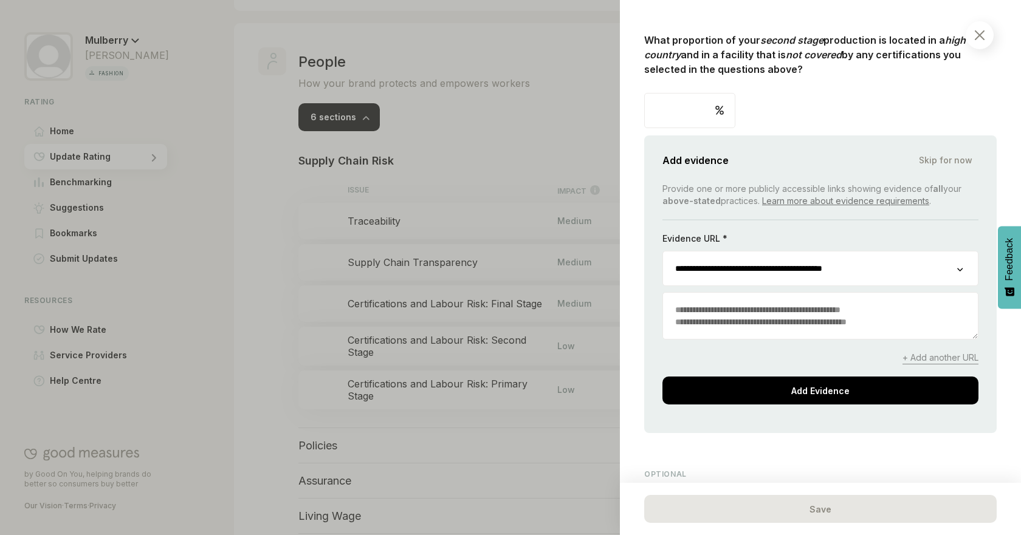
scroll to position [1276, 0]
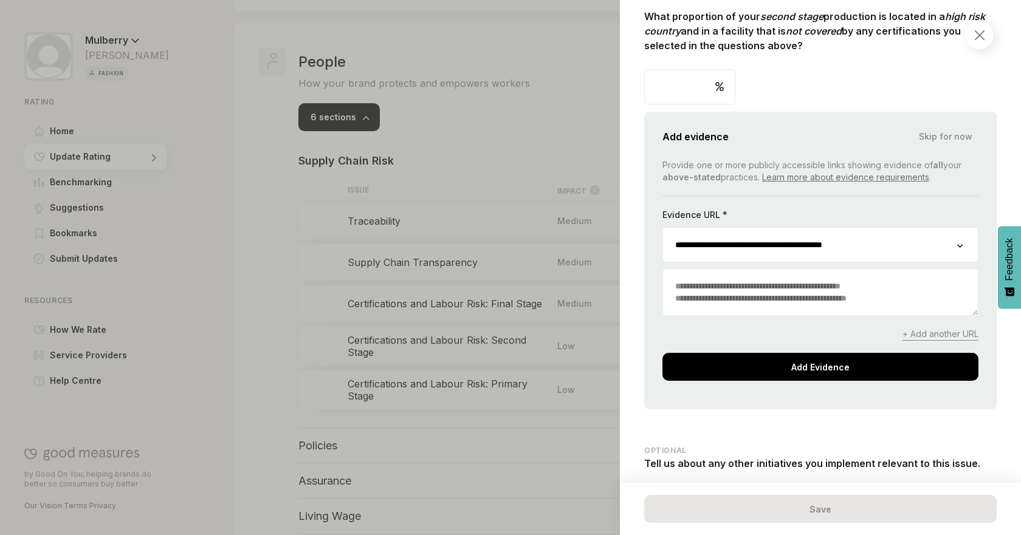
click at [902, 331] on span "+ Add another URL" at bounding box center [940, 334] width 76 height 13
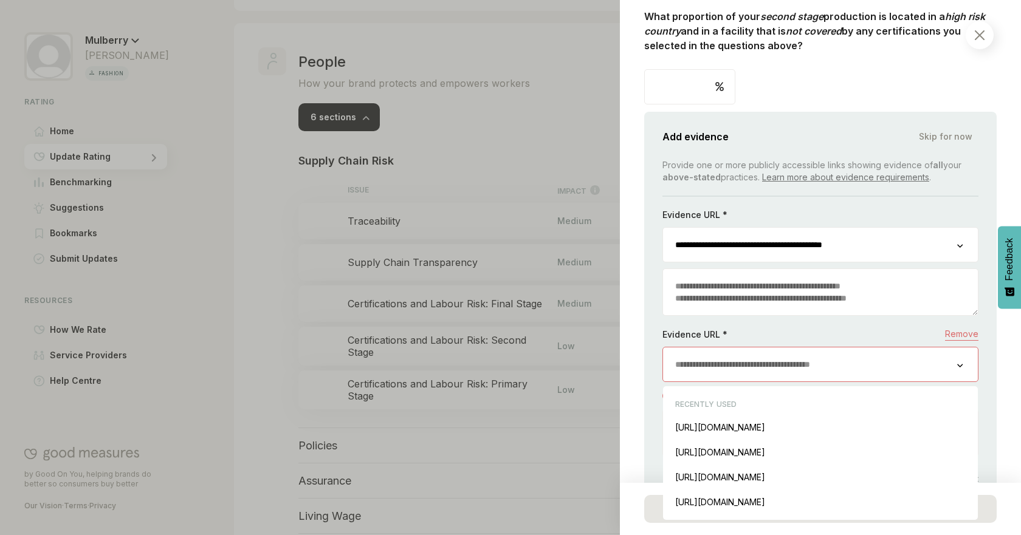
click at [874, 360] on input "url" at bounding box center [810, 365] width 294 height 34
click at [926, 450] on div "[URL][DOMAIN_NAME] Insert" at bounding box center [820, 452] width 303 height 25
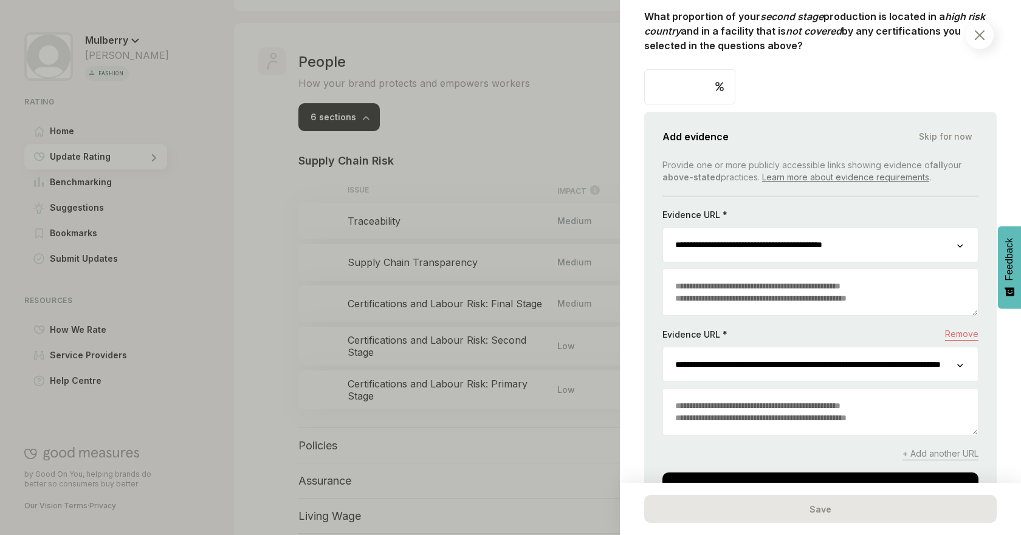
click at [882, 422] on textarea at bounding box center [820, 412] width 315 height 46
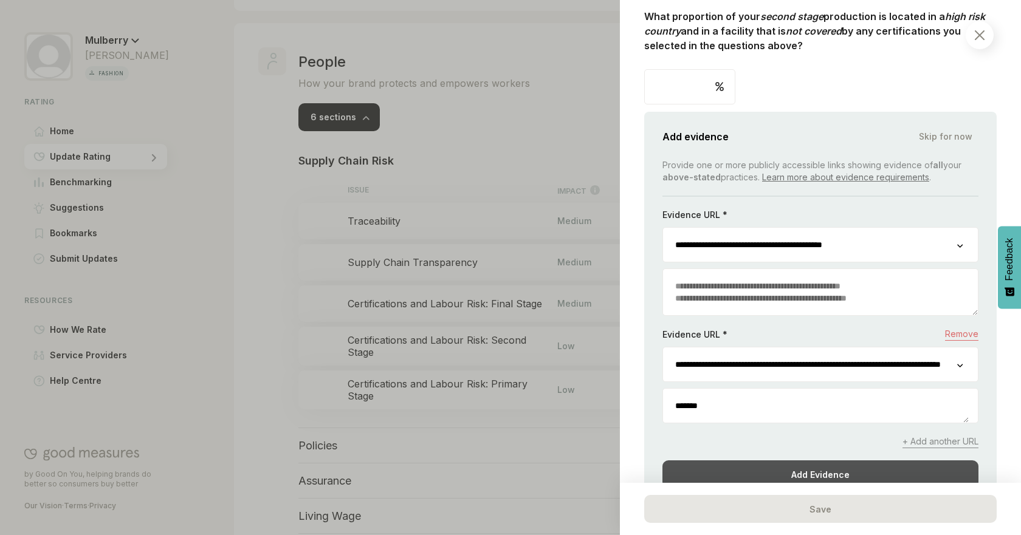
click at [866, 473] on div "Add Evidence" at bounding box center [820, 475] width 316 height 28
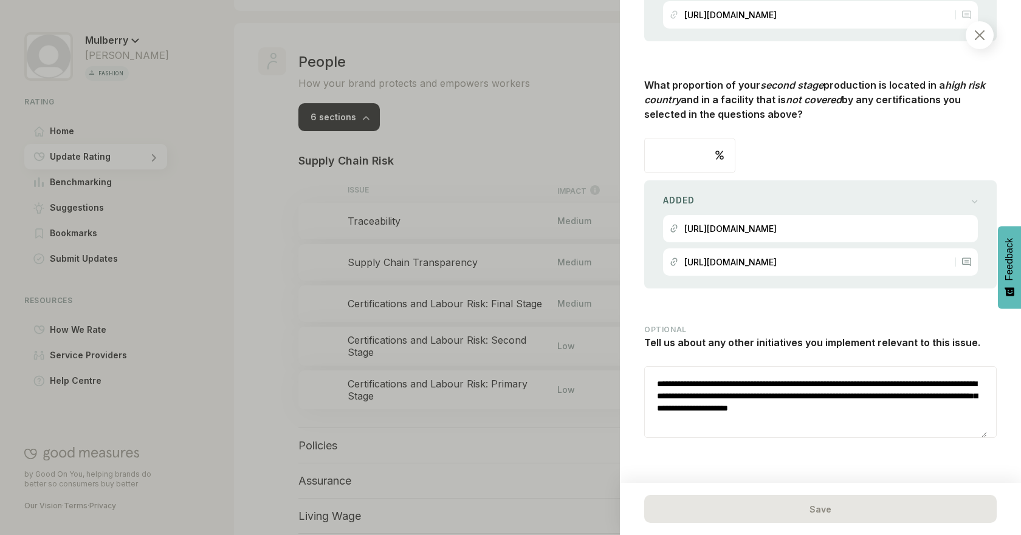
scroll to position [1217, 0]
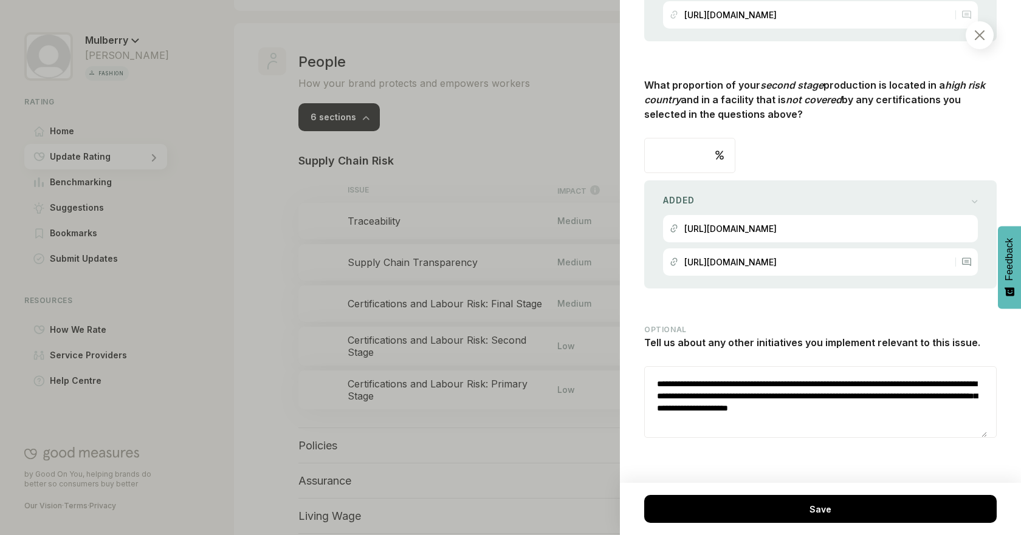
drag, startPoint x: 871, startPoint y: 414, endPoint x: 847, endPoint y: 412, distance: 23.8
click at [847, 412] on textarea "**********" at bounding box center [816, 402] width 342 height 70
drag, startPoint x: 715, startPoint y: 386, endPoint x: 617, endPoint y: 365, distance: 100.8
click at [617, 365] on div "People / Supply Chain Risk Certifications and Labour Risk: Second Stage This re…" at bounding box center [510, 267] width 1021 height 535
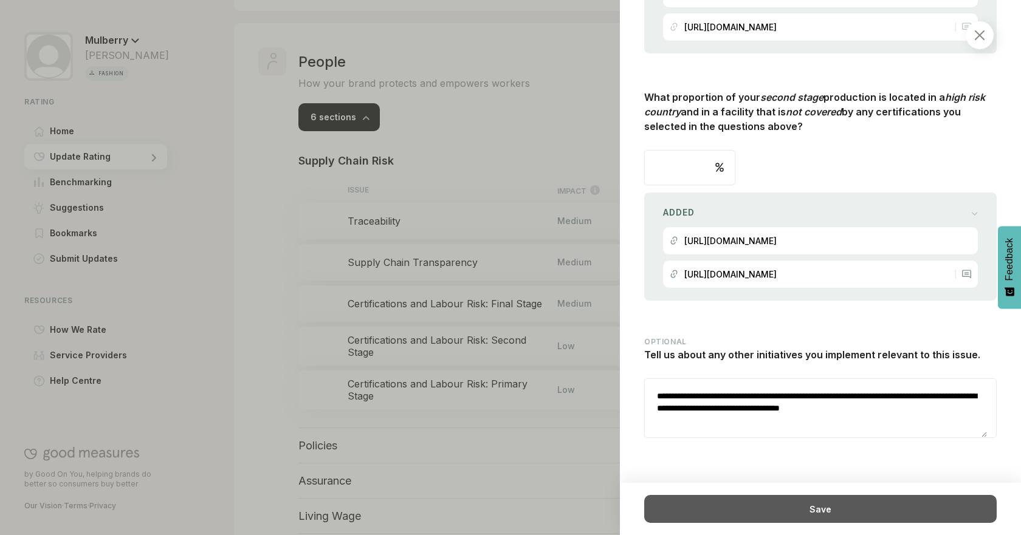
drag, startPoint x: 751, startPoint y: 492, endPoint x: 762, endPoint y: 506, distance: 18.6
click at [752, 492] on div "There are questions which need to be answered before you can save this item Save" at bounding box center [820, 509] width 401 height 52
click at [762, 506] on div "Save" at bounding box center [820, 509] width 352 height 28
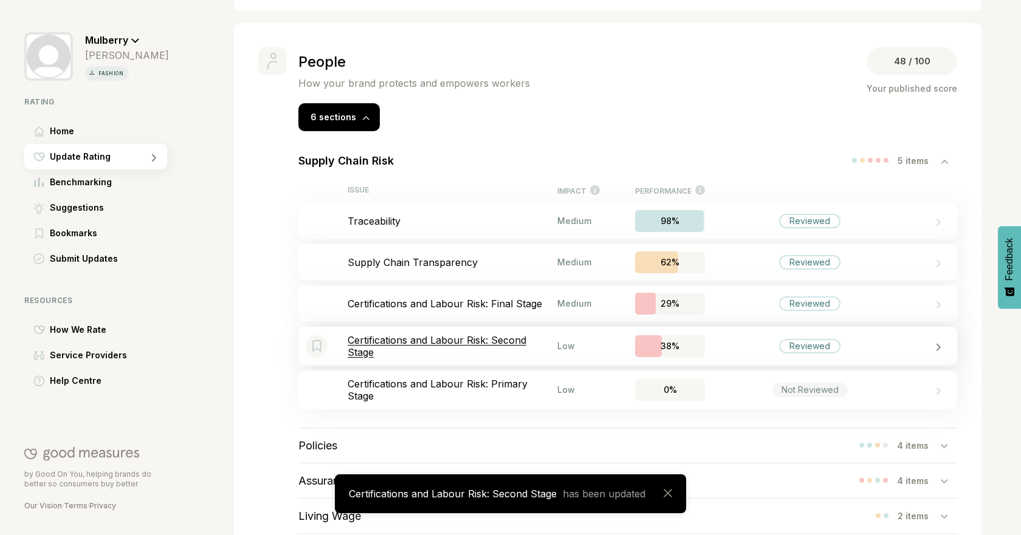
click at [514, 337] on p "Certifications and Labour Risk: Second Stage" at bounding box center [453, 346] width 210 height 24
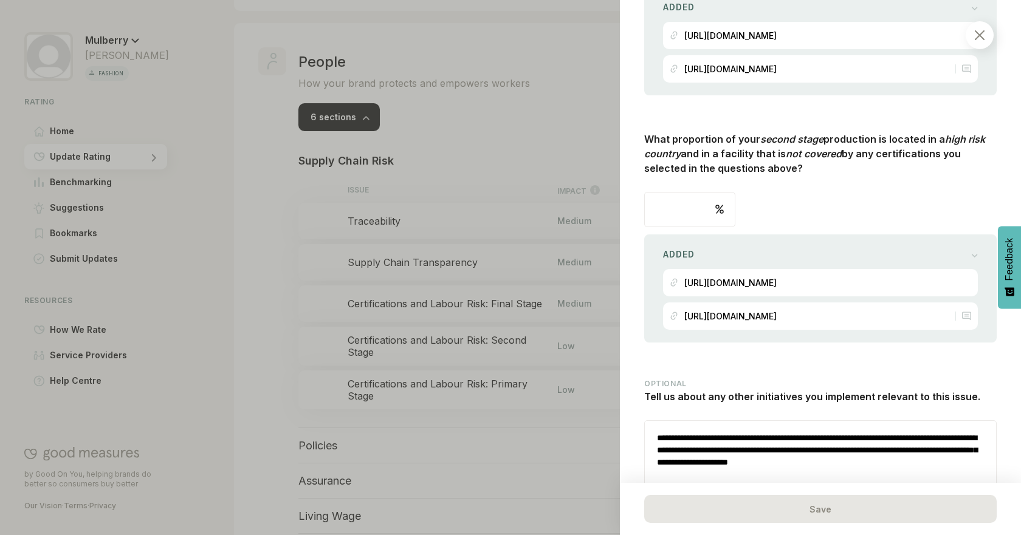
scroll to position [1145, 0]
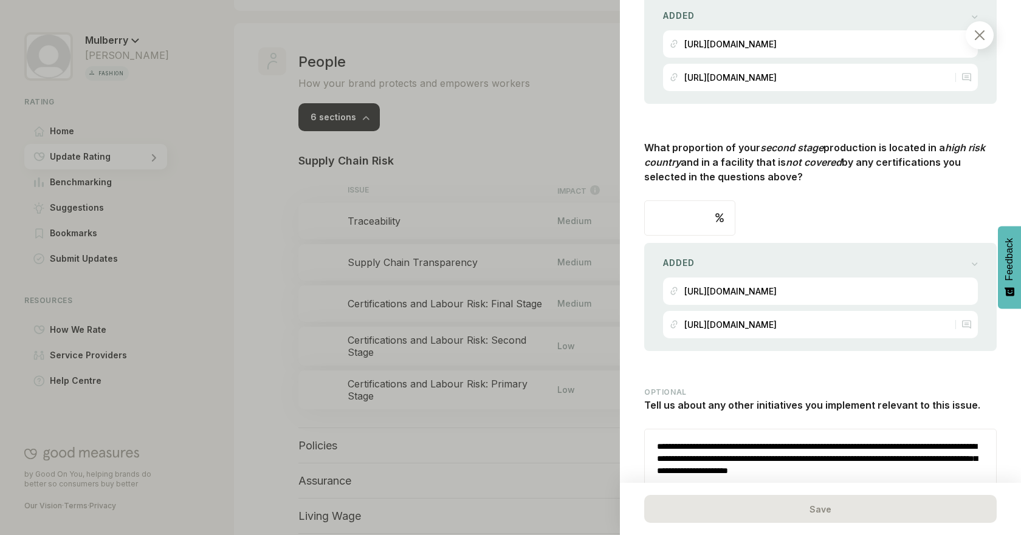
click at [273, 288] on div at bounding box center [510, 267] width 1021 height 535
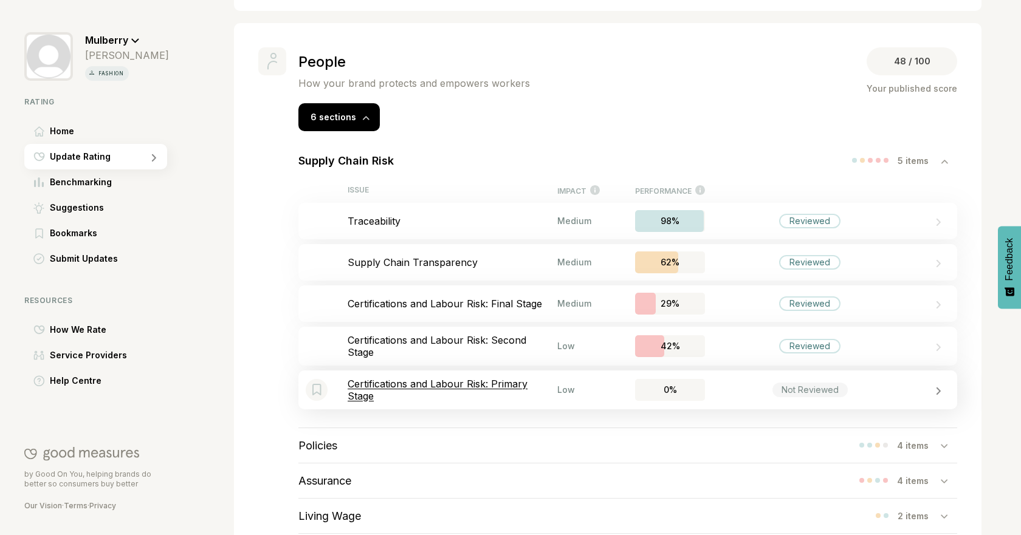
click at [519, 396] on p "Certifications and Labour Risk: Primary Stage" at bounding box center [453, 390] width 210 height 24
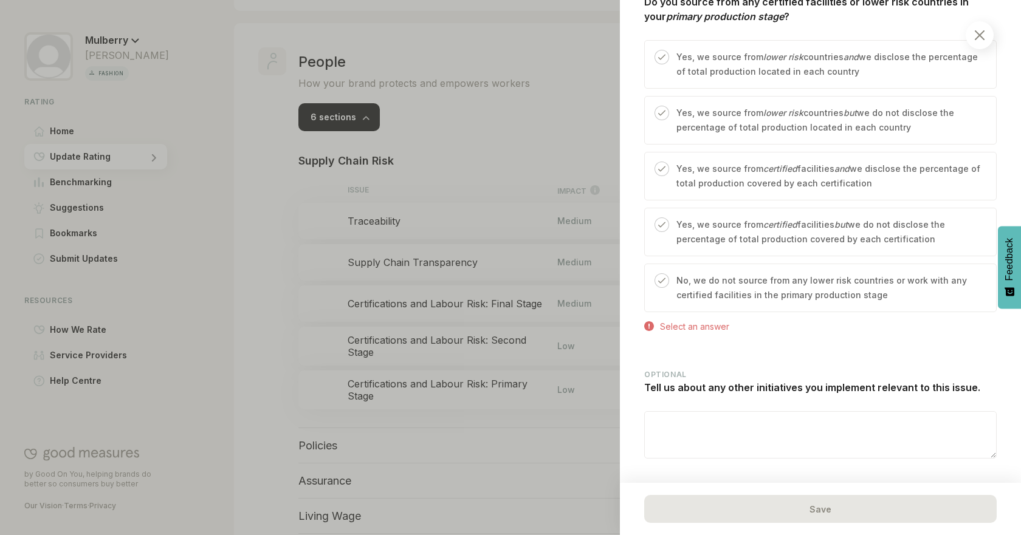
scroll to position [532, 0]
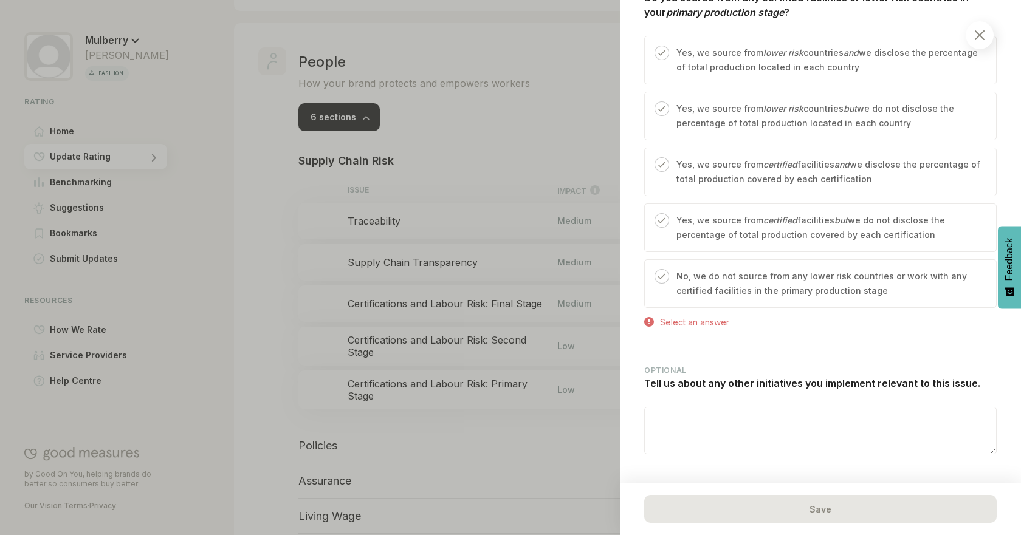
click at [884, 312] on div "Do you source from any certified facilities or lower risk countries in your pri…" at bounding box center [820, 159] width 352 height 339
click at [907, 294] on p "No, we do not source from any lower risk countries or work with any certified f…" at bounding box center [829, 283] width 307 height 29
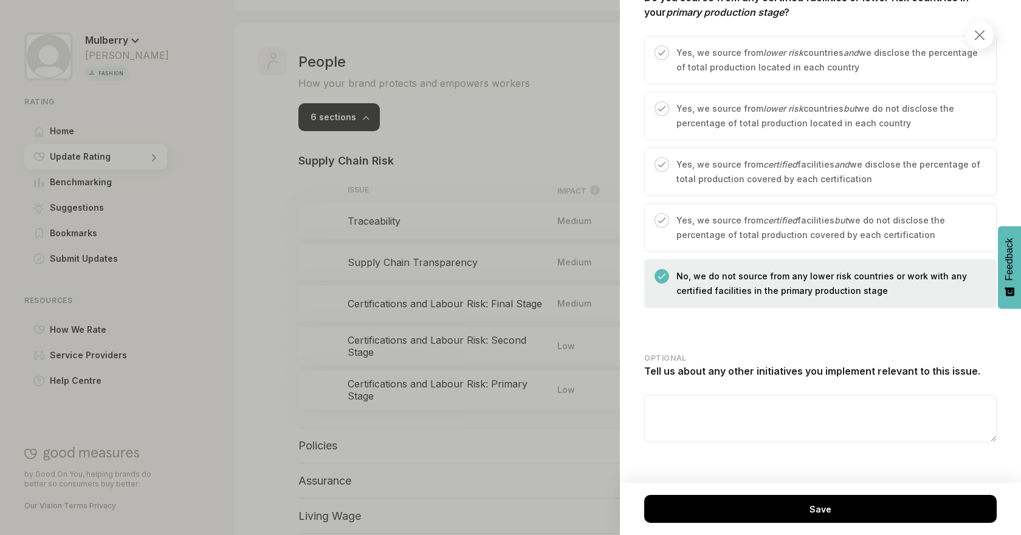
scroll to position [527, 0]
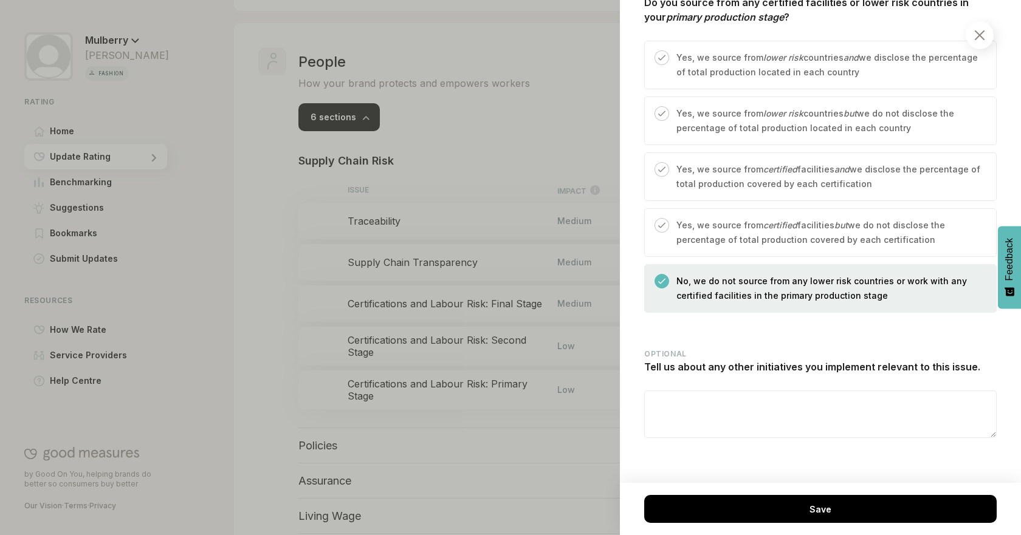
click at [898, 405] on textarea at bounding box center [820, 414] width 351 height 46
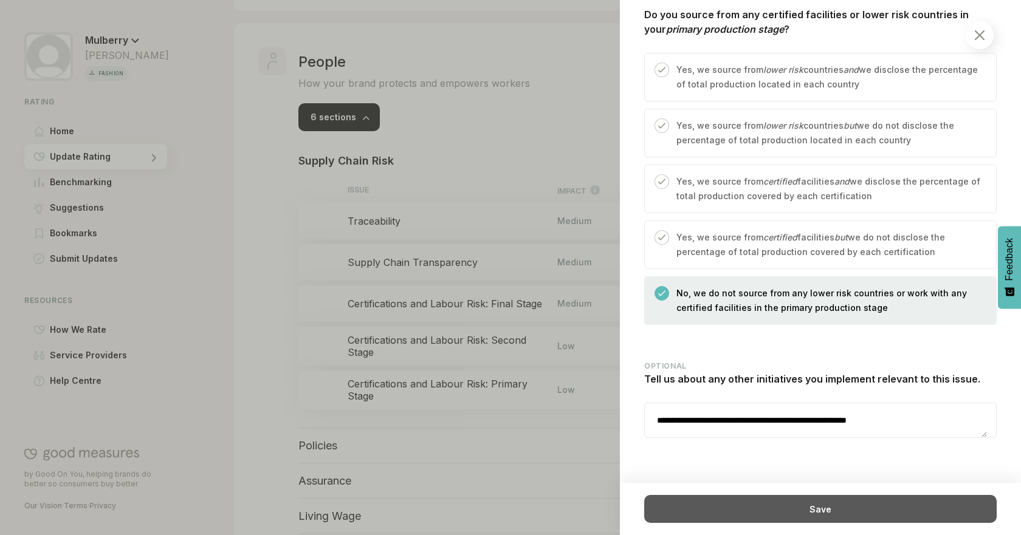
click at [905, 498] on div "Save" at bounding box center [820, 509] width 352 height 28
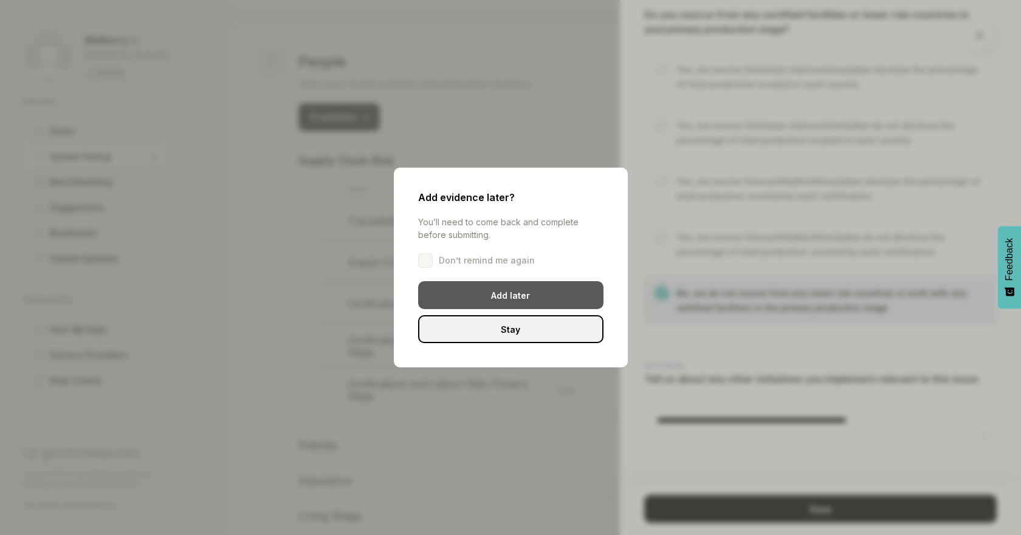
click at [517, 296] on div "Add later" at bounding box center [510, 295] width 185 height 28
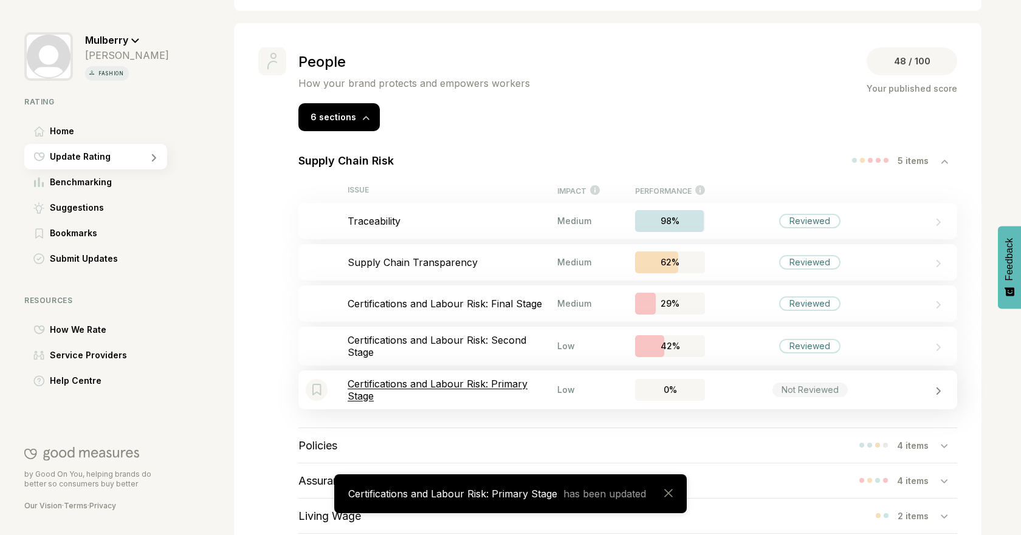
click at [442, 398] on p "Certifications and Labour Risk: Primary Stage" at bounding box center [453, 390] width 210 height 24
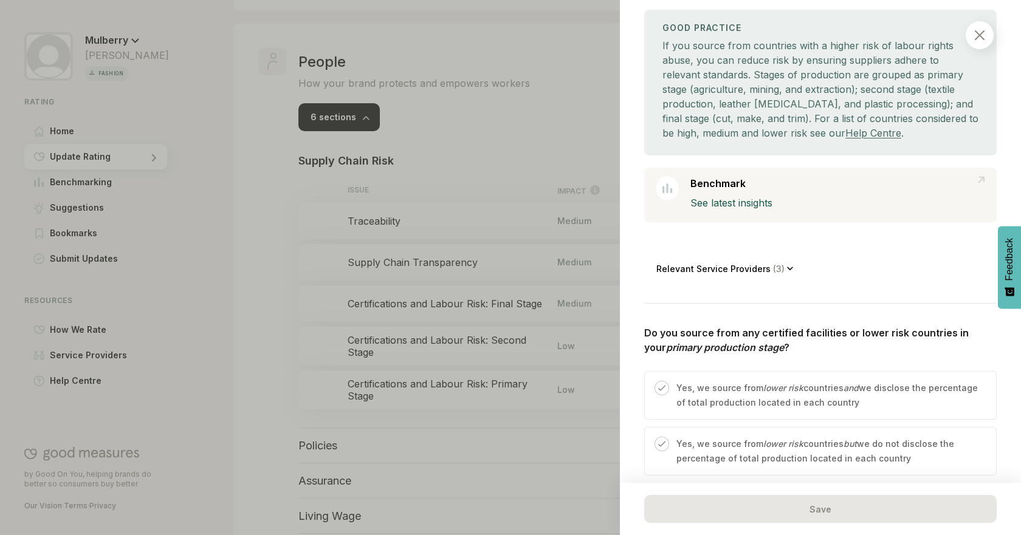
scroll to position [123, 0]
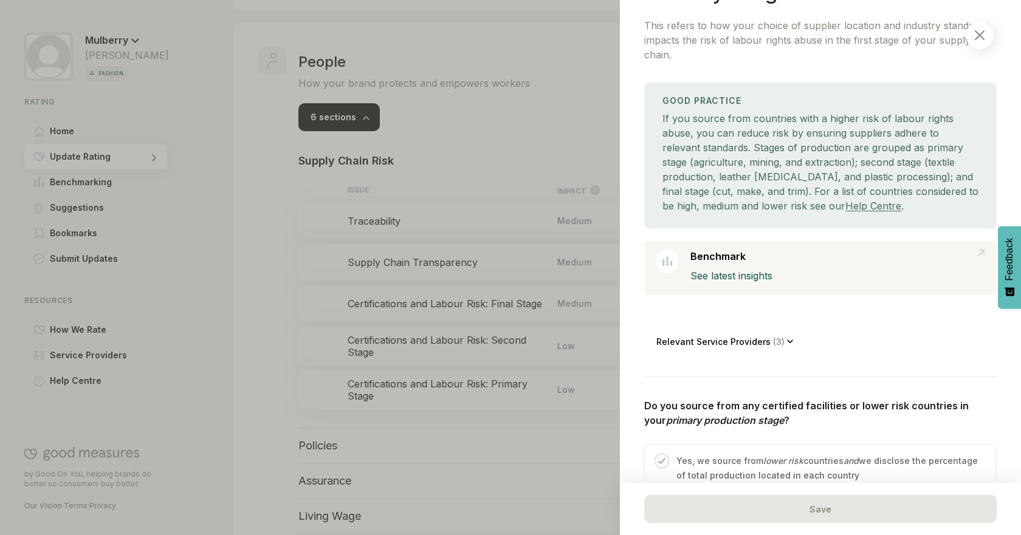
click at [980, 39] on img at bounding box center [980, 35] width 10 height 10
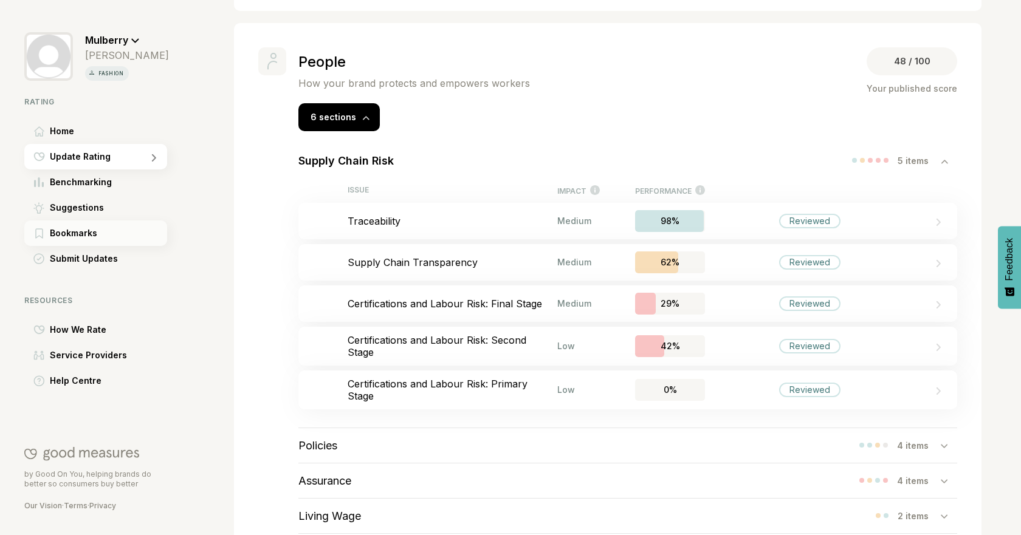
click at [86, 222] on div "Bookmarks" at bounding box center [95, 234] width 143 height 26
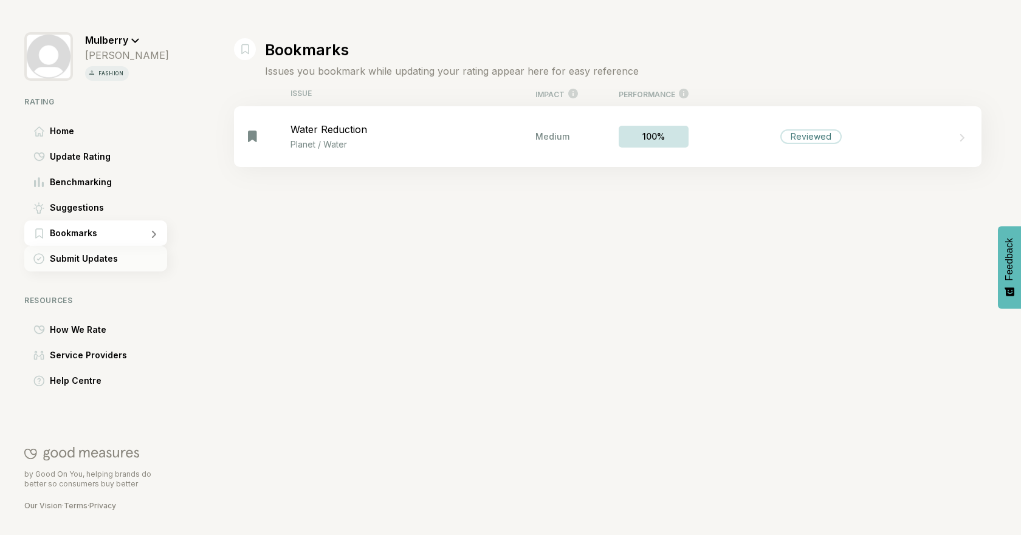
click at [78, 263] on span "Submit Updates" at bounding box center [84, 259] width 68 height 15
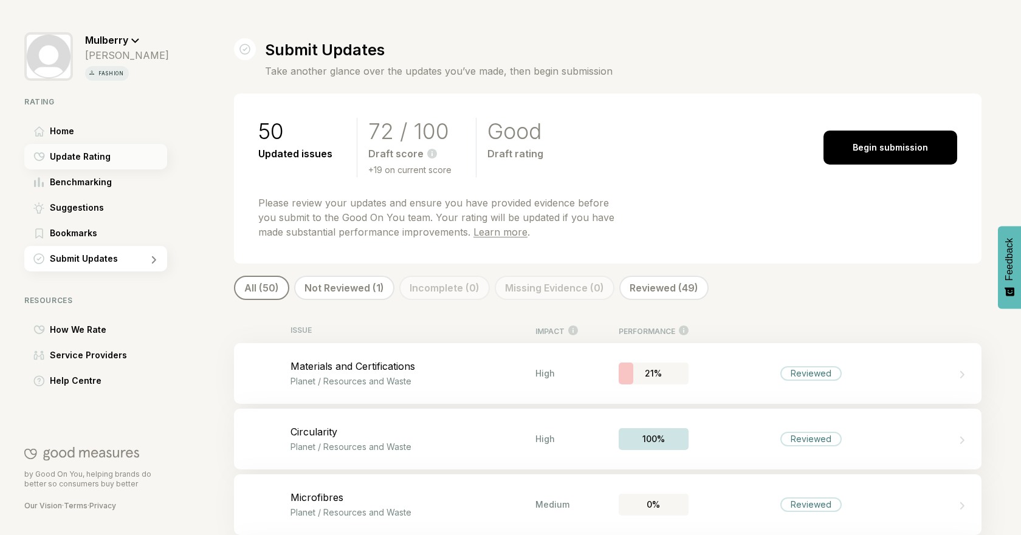
click at [100, 164] on div "Update Rating" at bounding box center [95, 157] width 143 height 26
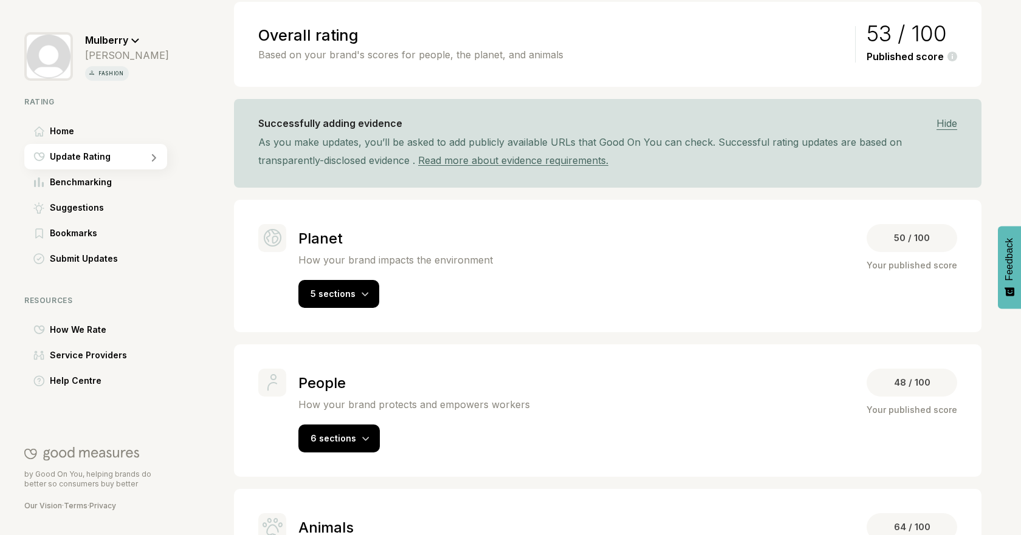
scroll to position [190, 0]
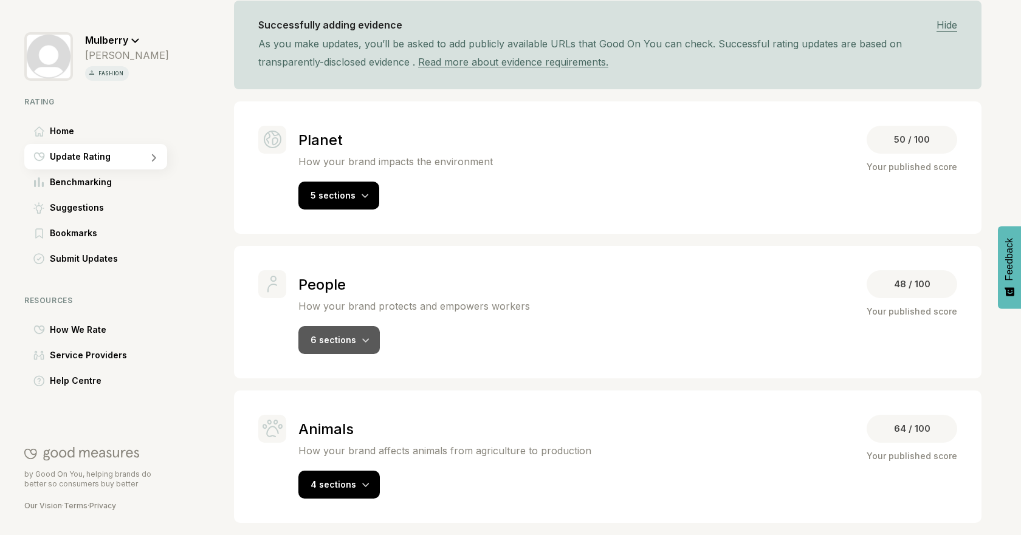
click at [326, 342] on span "6 sections" at bounding box center [334, 340] width 46 height 10
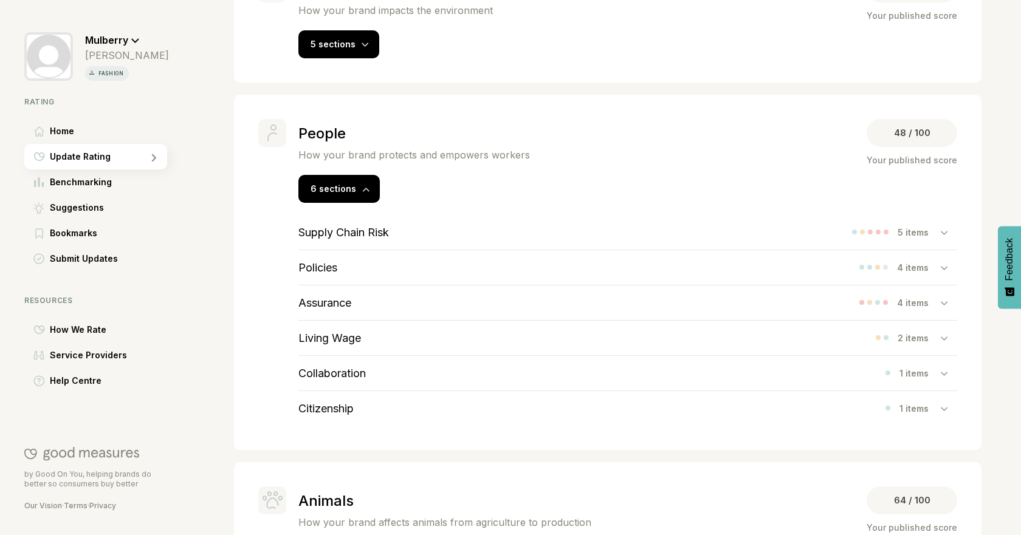
scroll to position [352, 0]
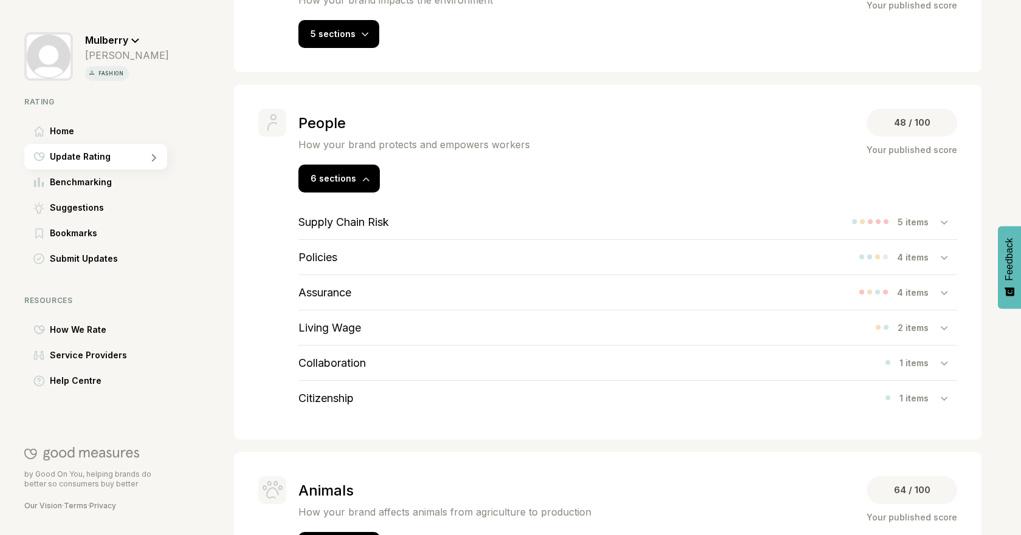
click at [608, 232] on div "Supply Chain Risk 5 items" at bounding box center [627, 222] width 659 height 35
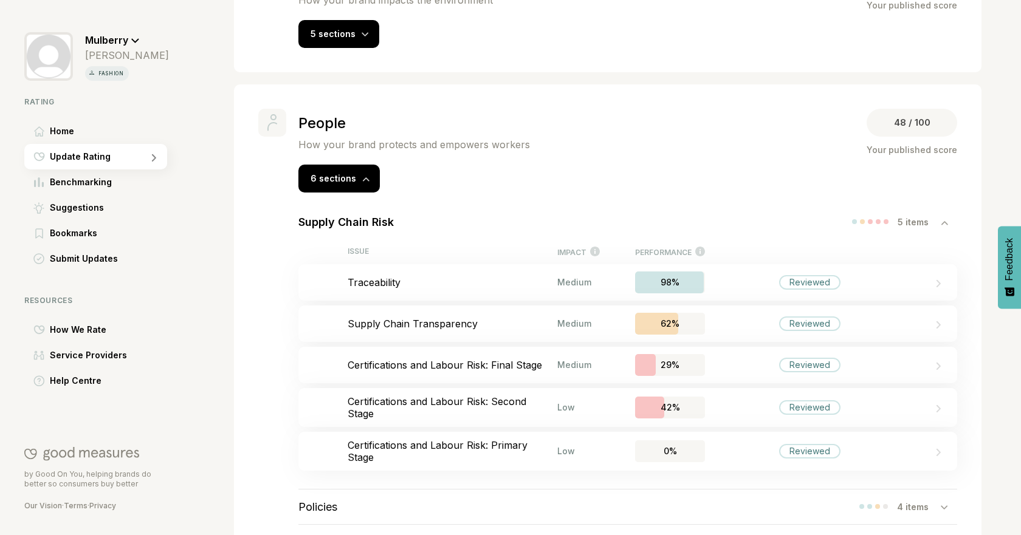
click at [496, 232] on div "Supply Chain Risk 5 items" at bounding box center [627, 222] width 659 height 35
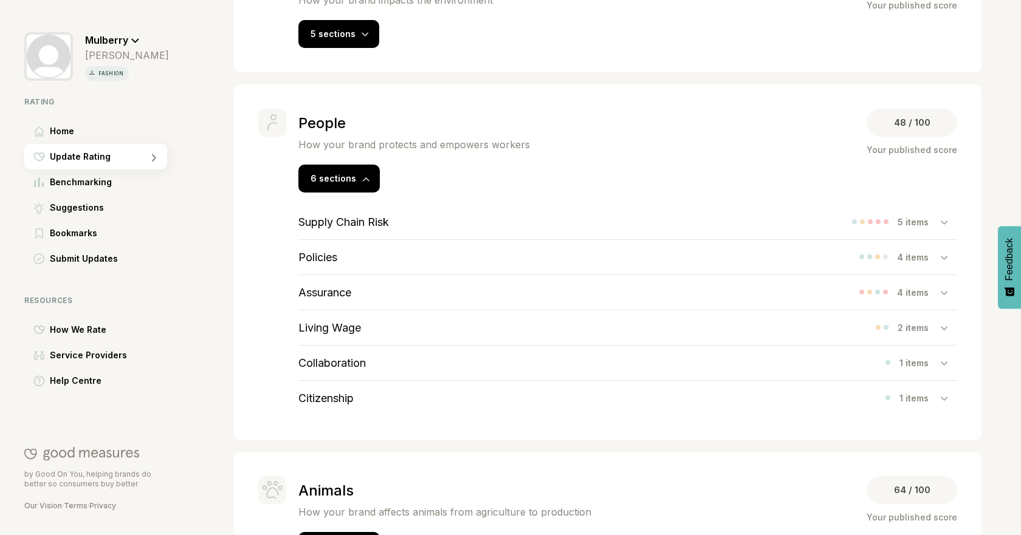
click at [386, 267] on div "Policies 4 items" at bounding box center [627, 257] width 659 height 35
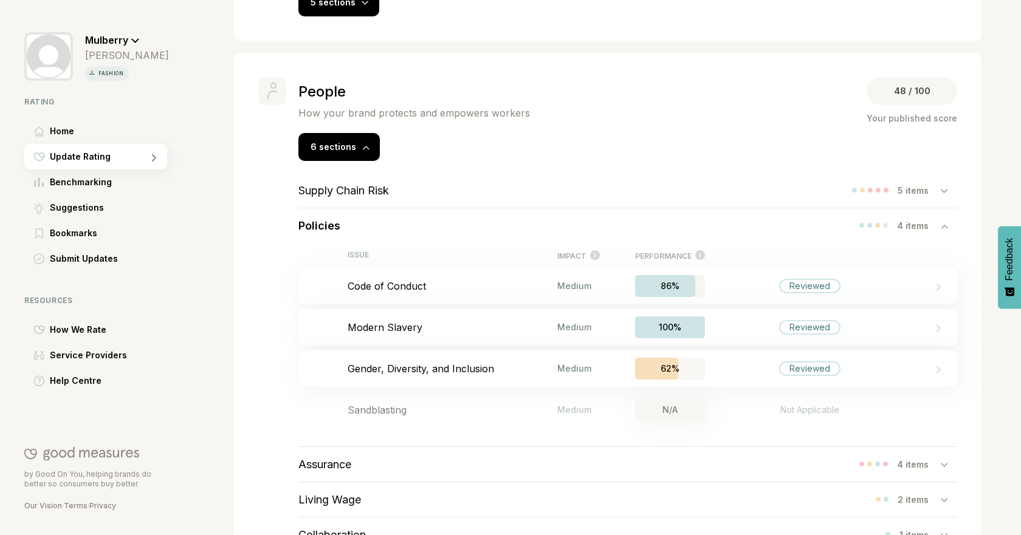
scroll to position [416, 0]
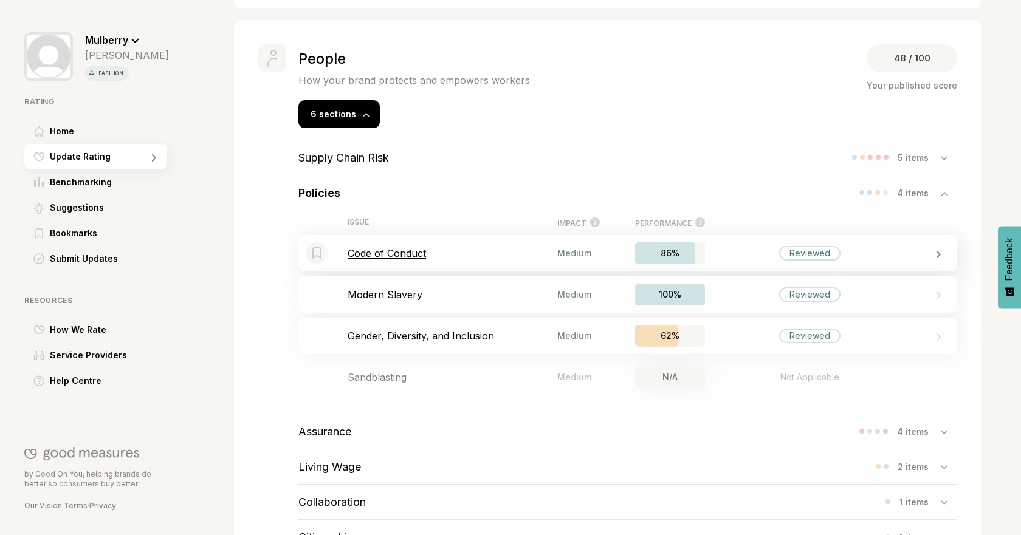
click at [442, 250] on p "Code of Conduct" at bounding box center [453, 253] width 210 height 12
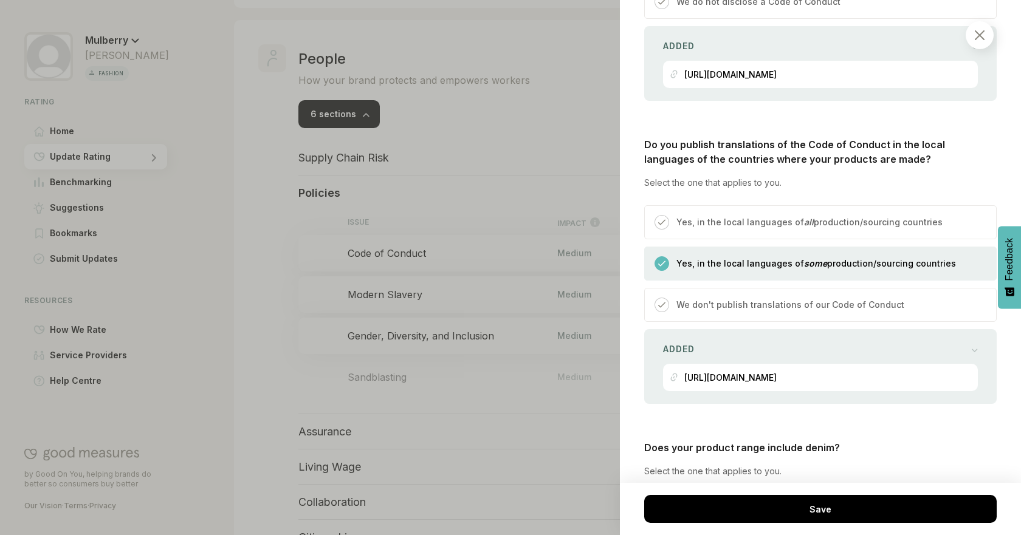
scroll to position [1353, 0]
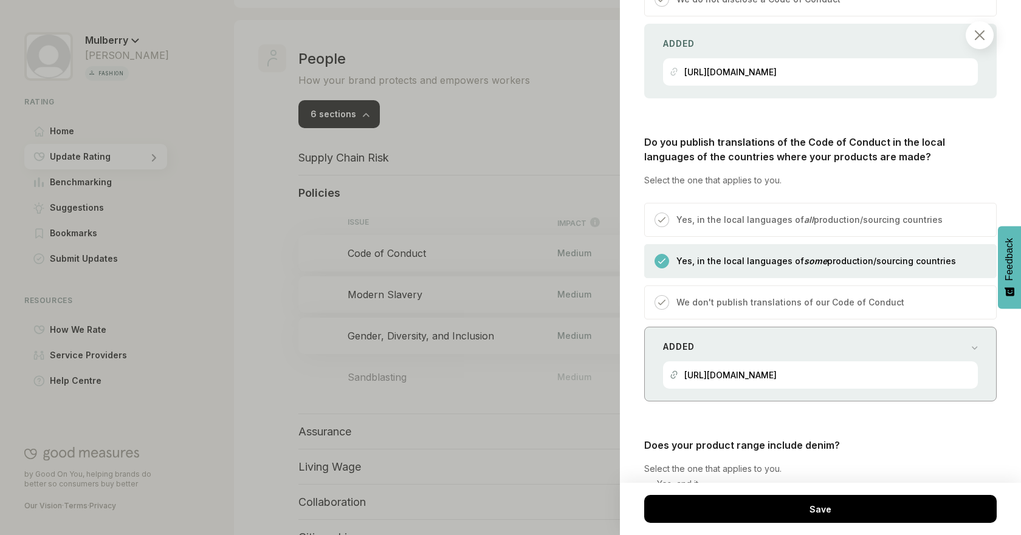
click at [976, 346] on div "Added https://www.mulberry.com/plugins/investor_r...s_2023.pdf" at bounding box center [820, 364] width 352 height 75
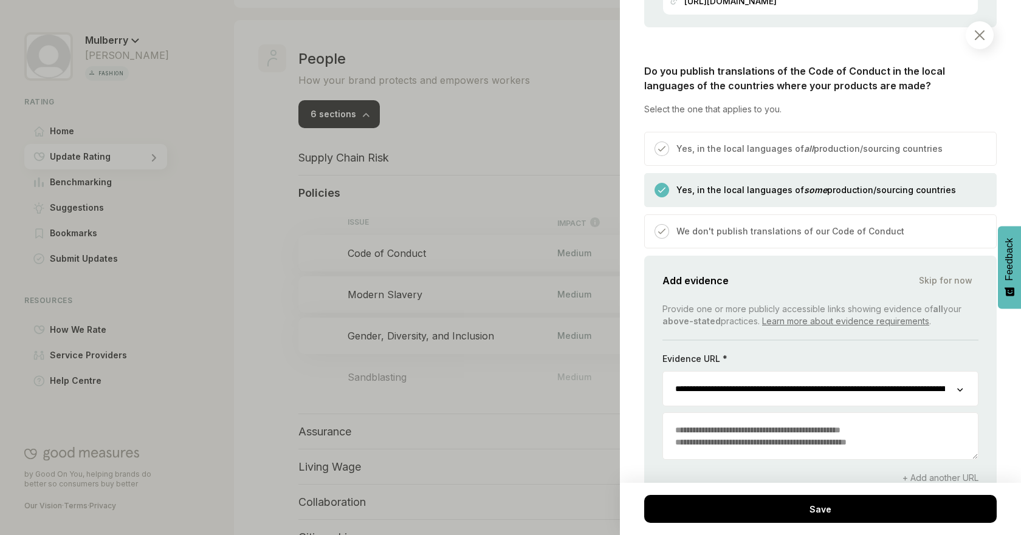
scroll to position [1449, 0]
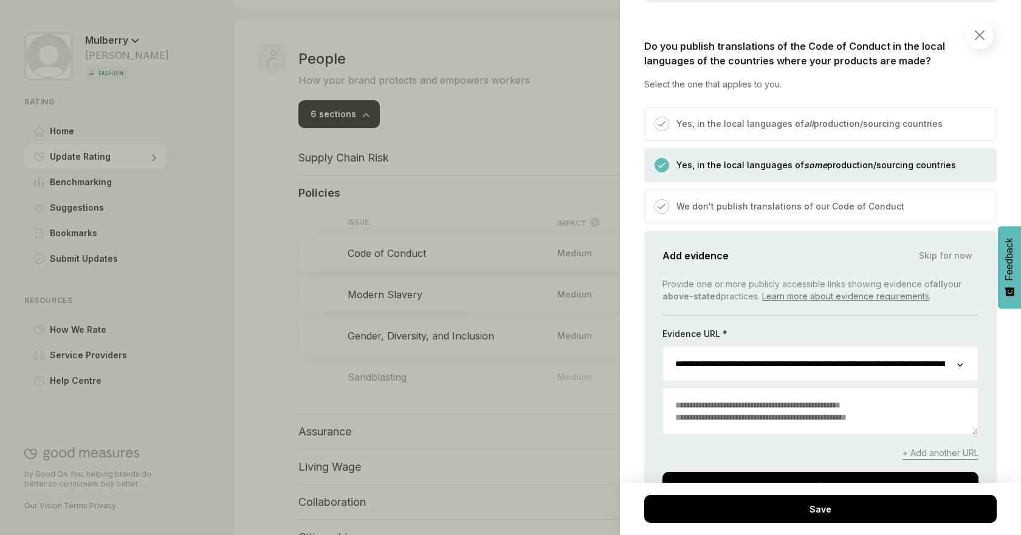
click at [852, 247] on div "Add evidence Skip for now" at bounding box center [820, 255] width 316 height 17
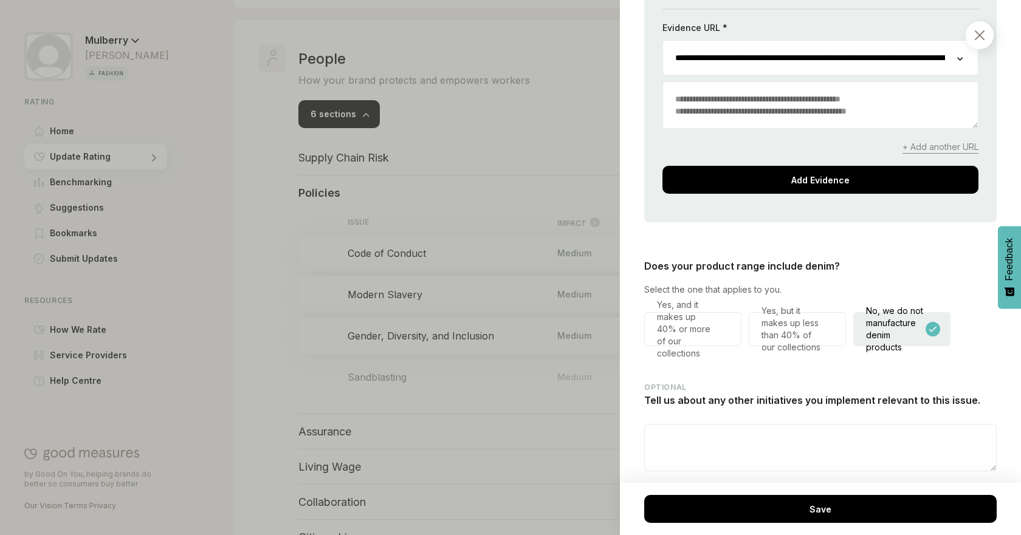
scroll to position [1776, 0]
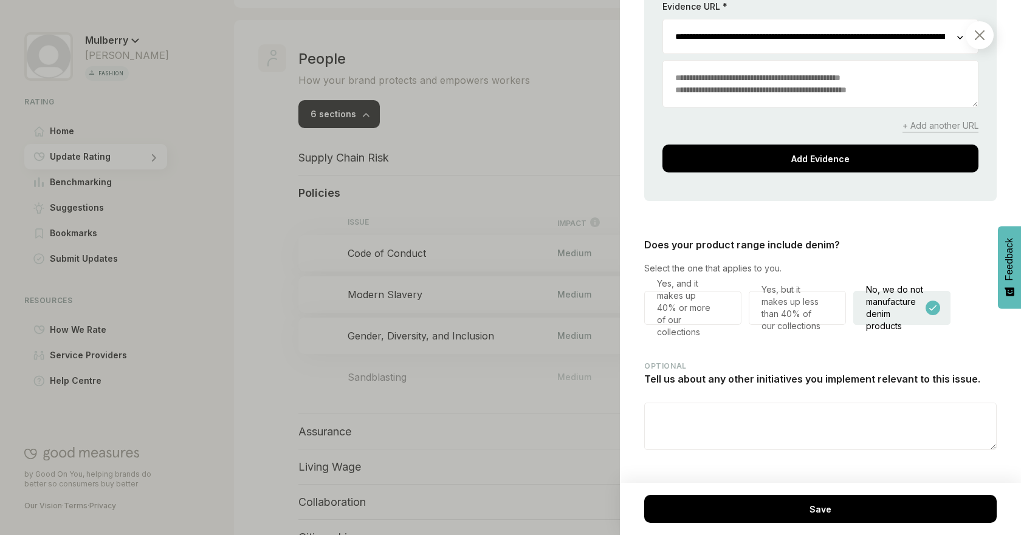
click at [585, 201] on div at bounding box center [510, 267] width 1021 height 535
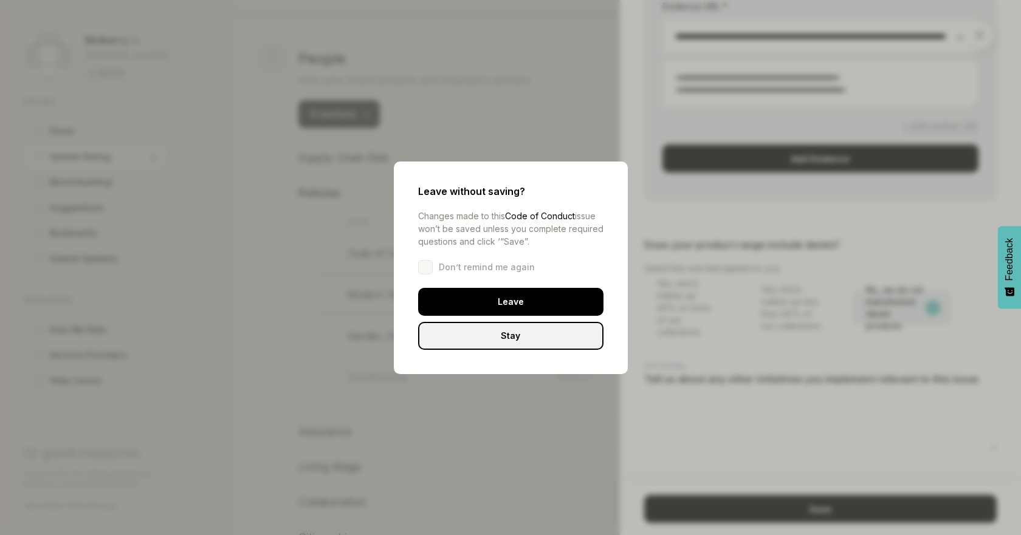
click at [512, 300] on div "Leave" at bounding box center [510, 302] width 185 height 28
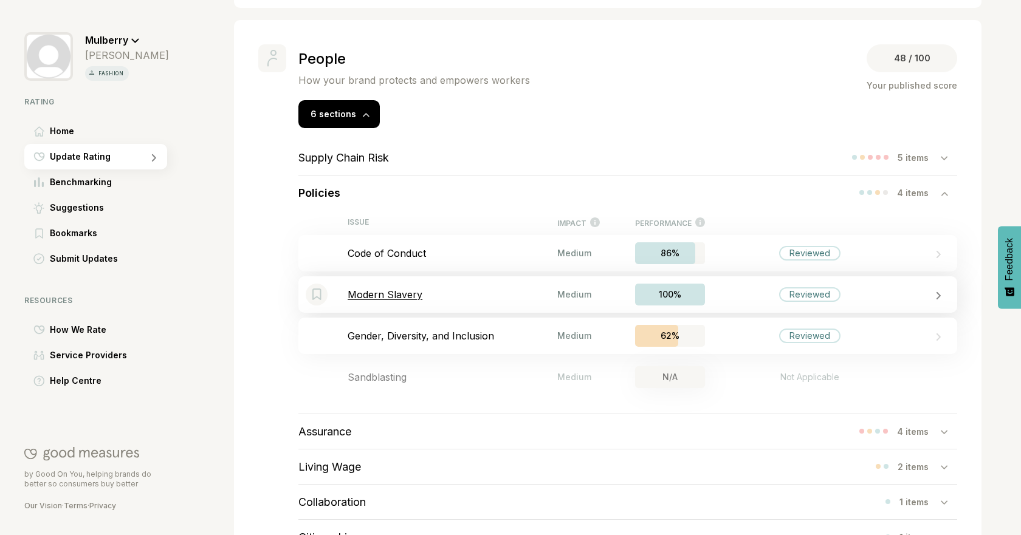
click at [483, 289] on p "Modern Slavery" at bounding box center [453, 295] width 210 height 12
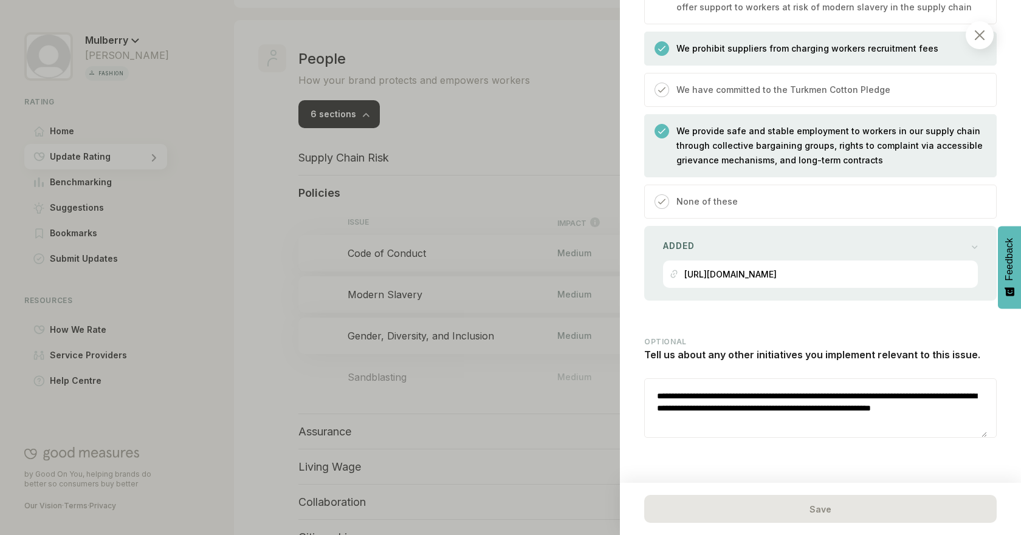
scroll to position [804, 0]
click at [878, 226] on div "Added [URL][DOMAIN_NAME]" at bounding box center [820, 263] width 352 height 75
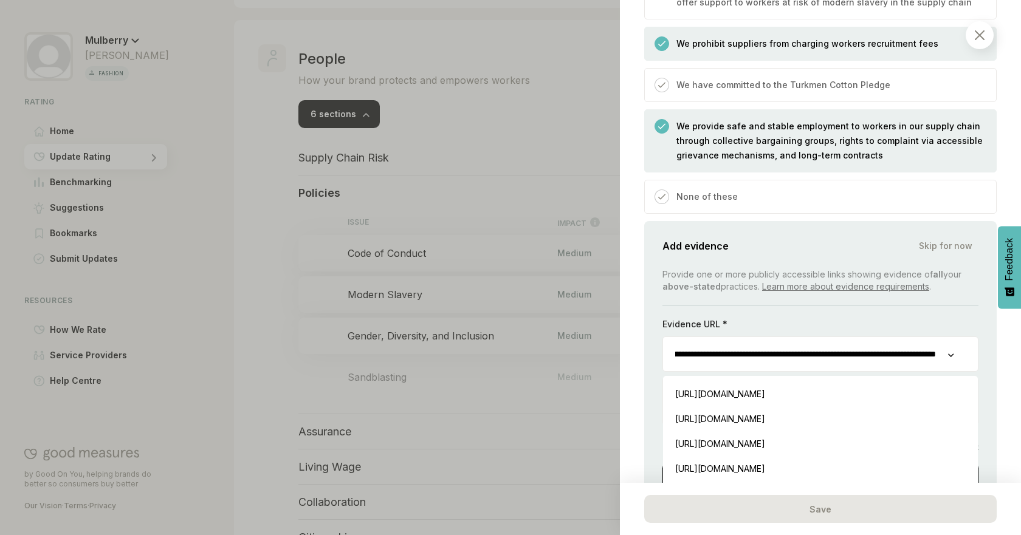
scroll to position [804, 35]
drag, startPoint x: 674, startPoint y: 334, endPoint x: 1002, endPoint y: 332, distance: 328.2
click at [1002, 332] on div "People / Policies Modern Slavery We consider your actions to avoid modern slave…" at bounding box center [820, 267] width 401 height 535
paste input "***"
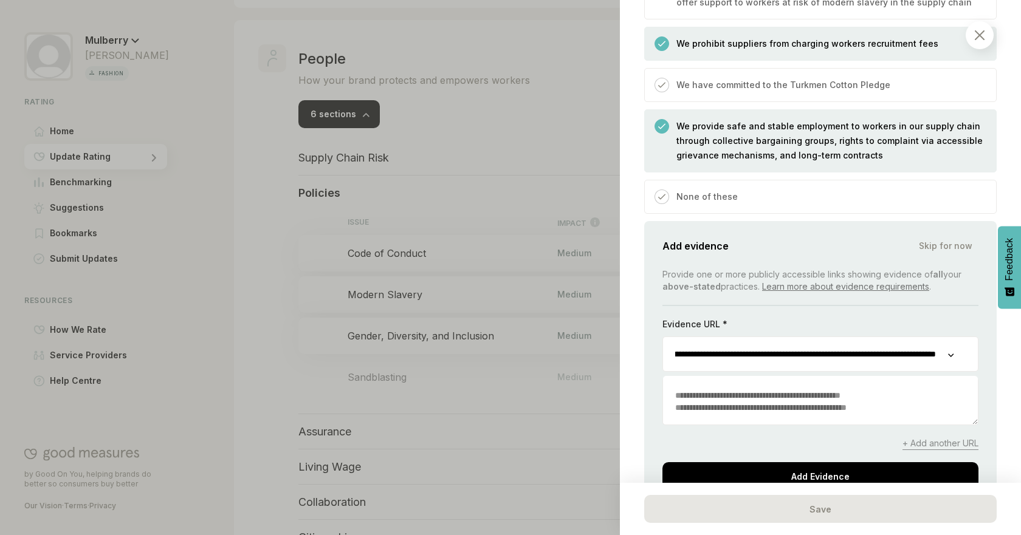
scroll to position [804, 0]
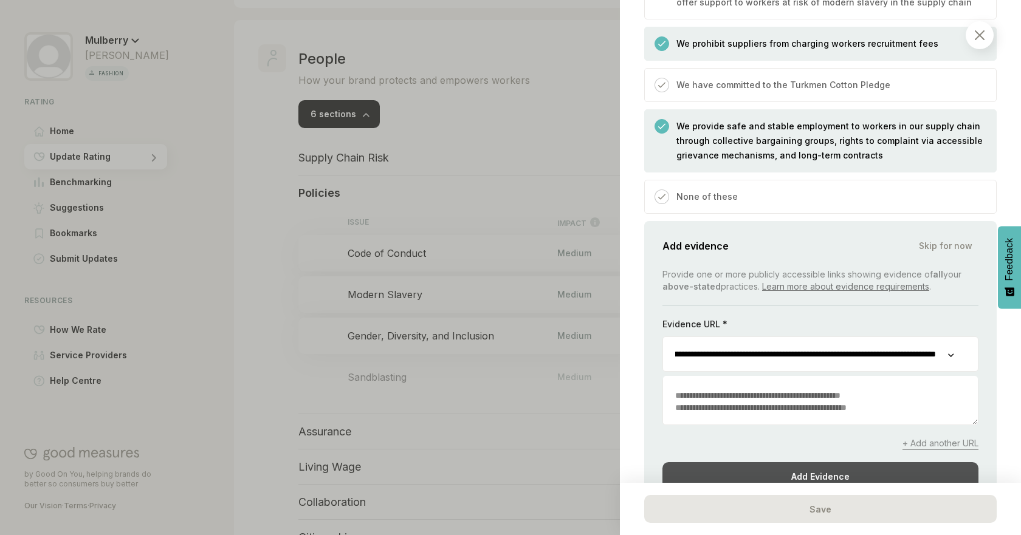
click at [904, 462] on div "Add Evidence" at bounding box center [820, 476] width 316 height 28
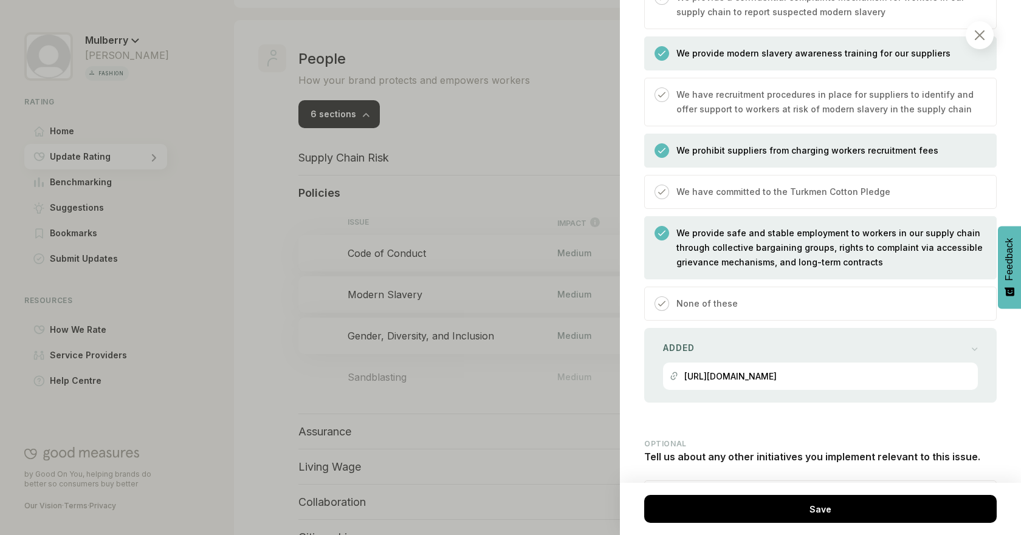
scroll to position [785, 0]
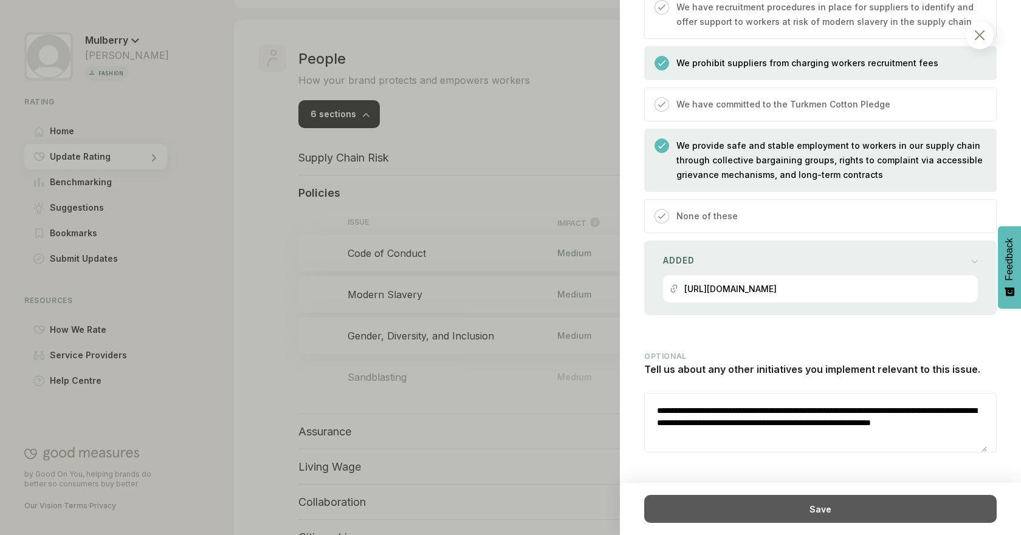
drag, startPoint x: 916, startPoint y: 492, endPoint x: 910, endPoint y: 500, distance: 10.0
click at [916, 492] on div "There are questions which need to be answered before you can save this item Save" at bounding box center [820, 509] width 401 height 52
click at [908, 502] on div "Save" at bounding box center [820, 509] width 352 height 28
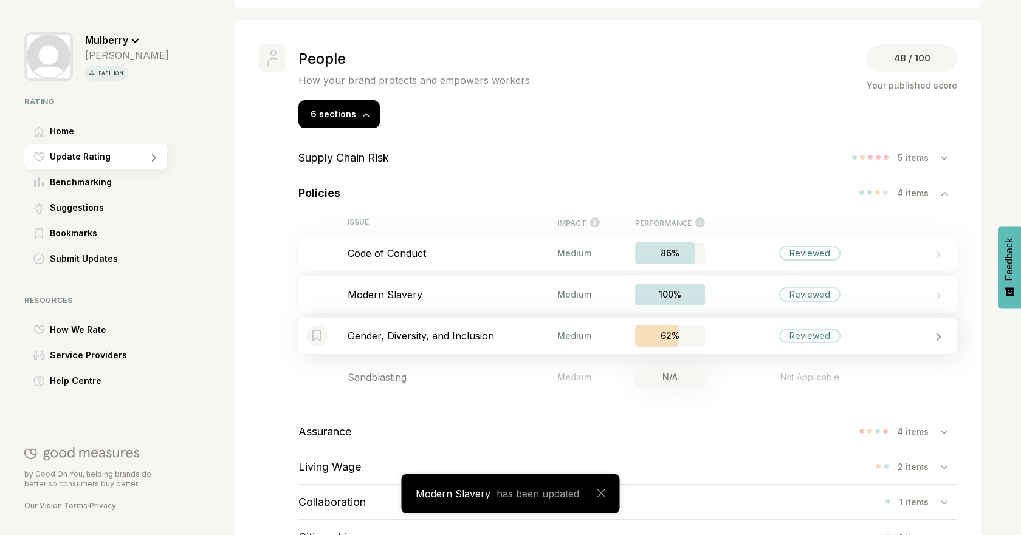
click at [458, 335] on p "Gender, Diversity, and Inclusion" at bounding box center [453, 336] width 210 height 12
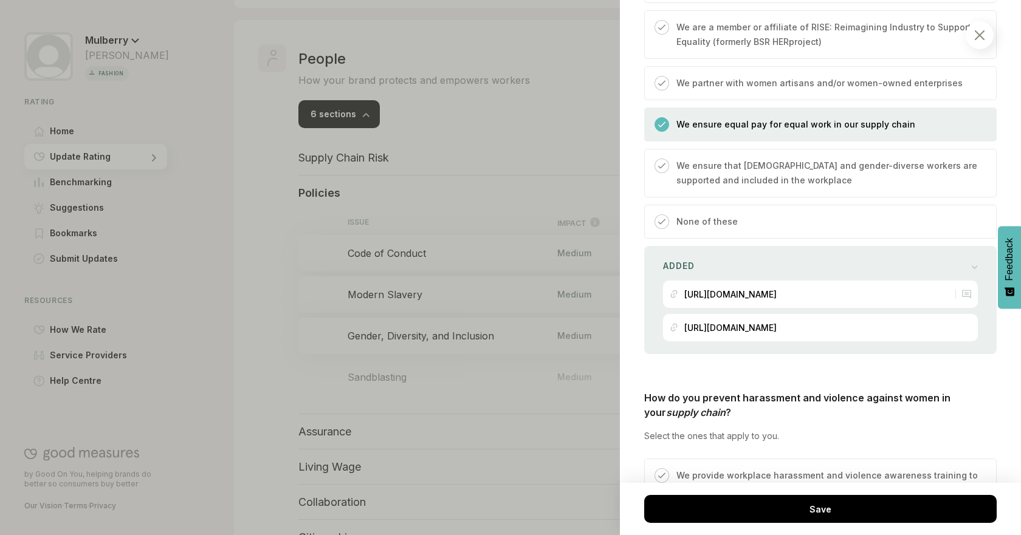
scroll to position [797, 0]
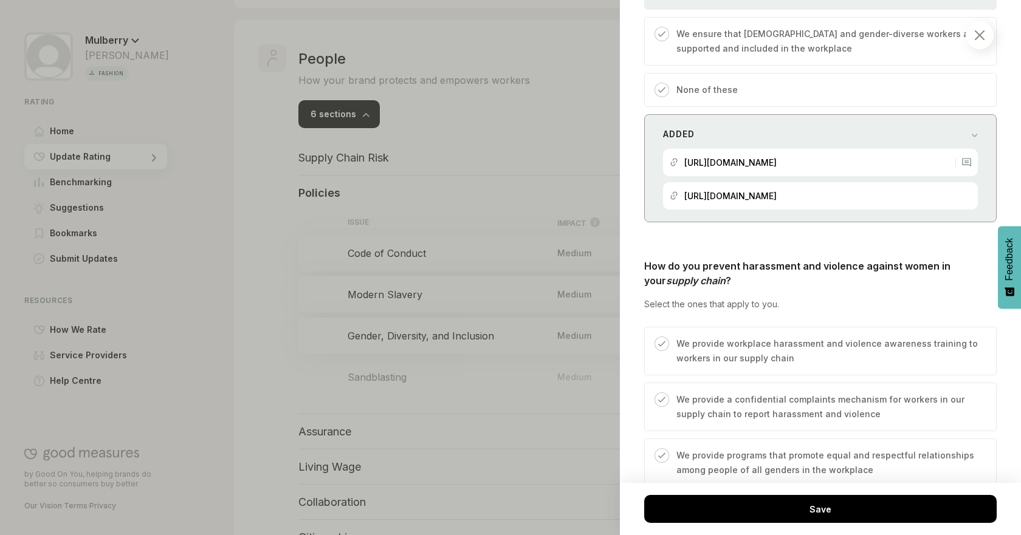
click at [940, 139] on div "Added" at bounding box center [820, 134] width 315 height 17
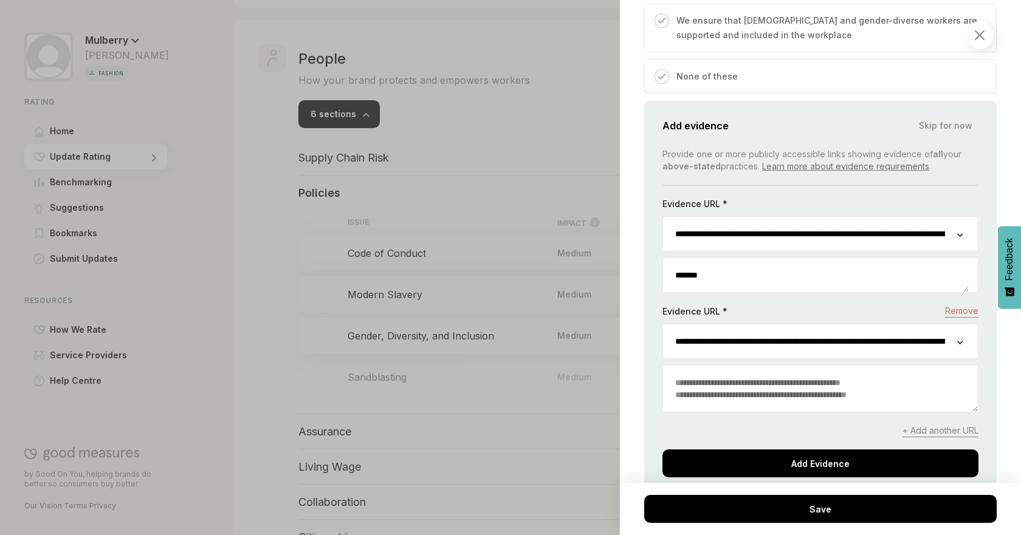
scroll to position [837, 0]
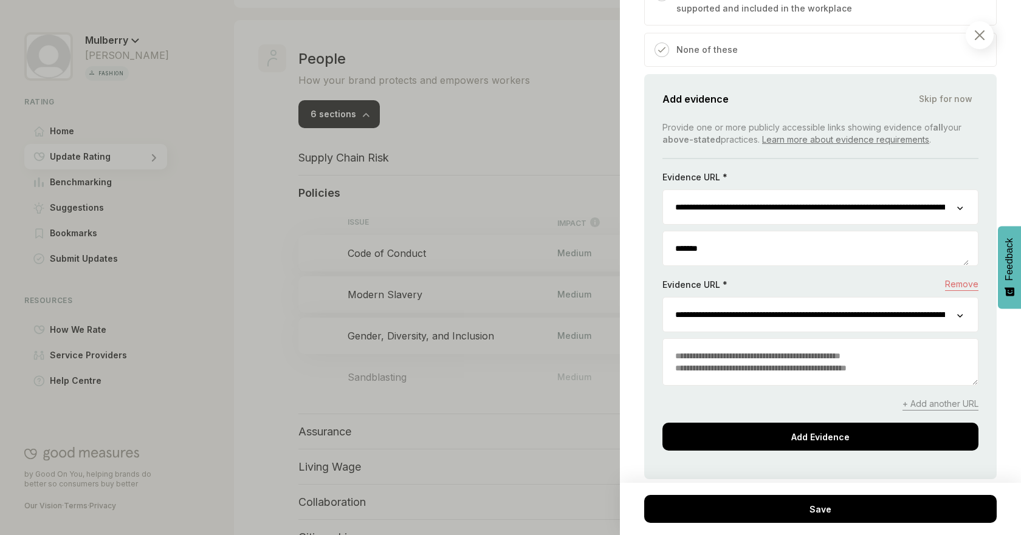
click at [922, 202] on input "**********" at bounding box center [810, 207] width 294 height 34
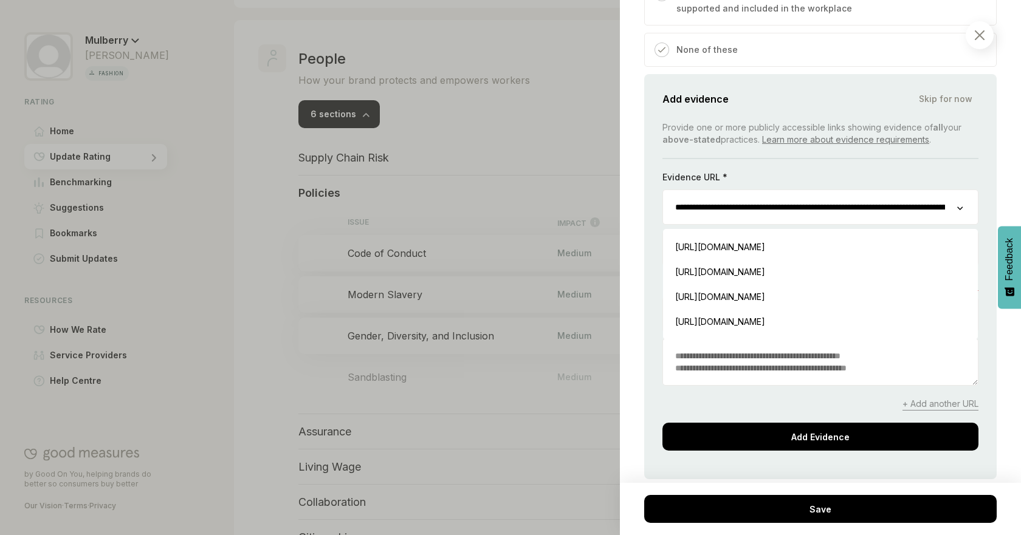
scroll to position [0, 132]
drag, startPoint x: 927, startPoint y: 206, endPoint x: 961, endPoint y: 205, distance: 34.6
click at [963, 207] on div "**********" at bounding box center [820, 207] width 316 height 35
click at [1003, 173] on div "People / Policies Gender, Diversity, and Inclusion We consider your diversity a…" at bounding box center [820, 267] width 401 height 535
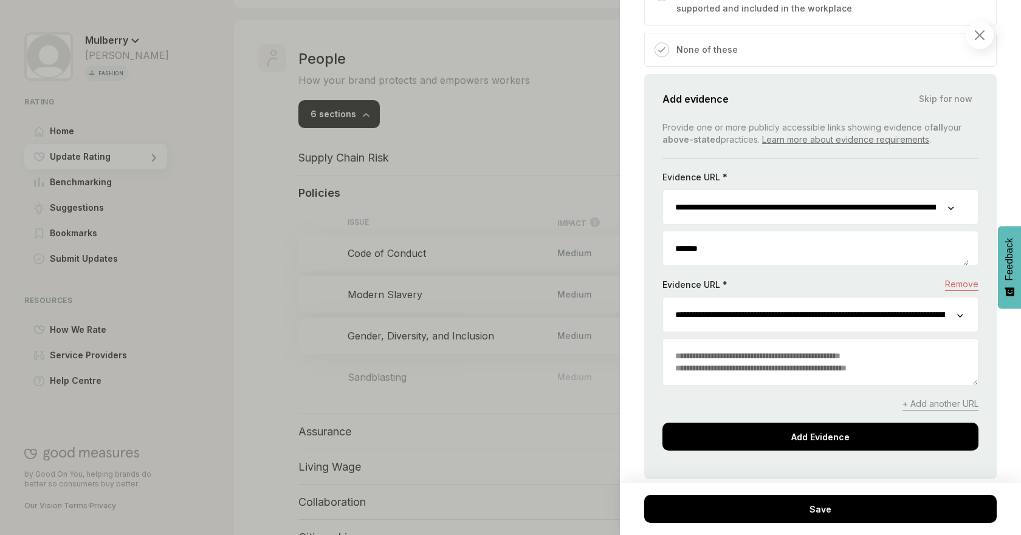
click at [933, 209] on input "**********" at bounding box center [805, 207] width 285 height 34
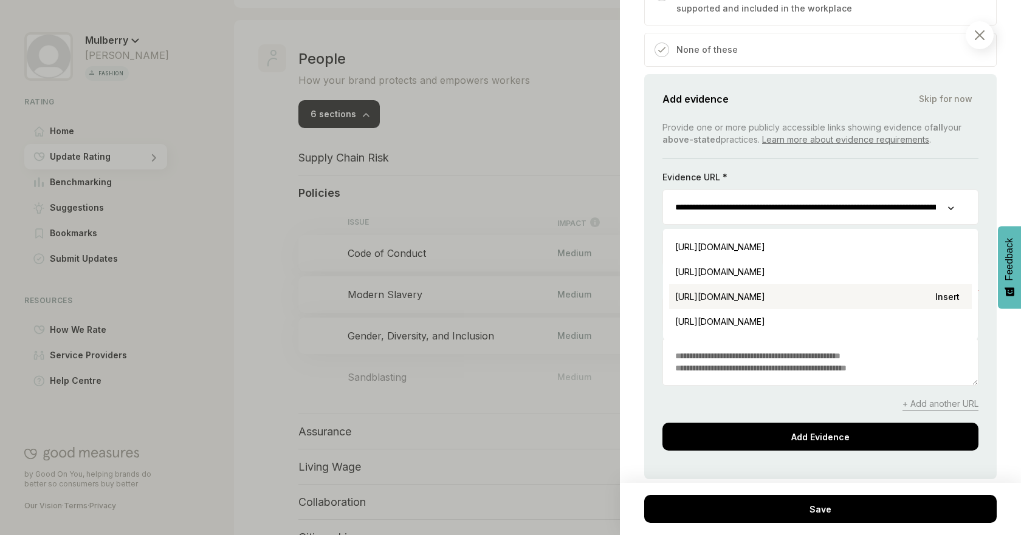
click at [881, 295] on div "[URL][DOMAIN_NAME] Insert" at bounding box center [820, 296] width 303 height 25
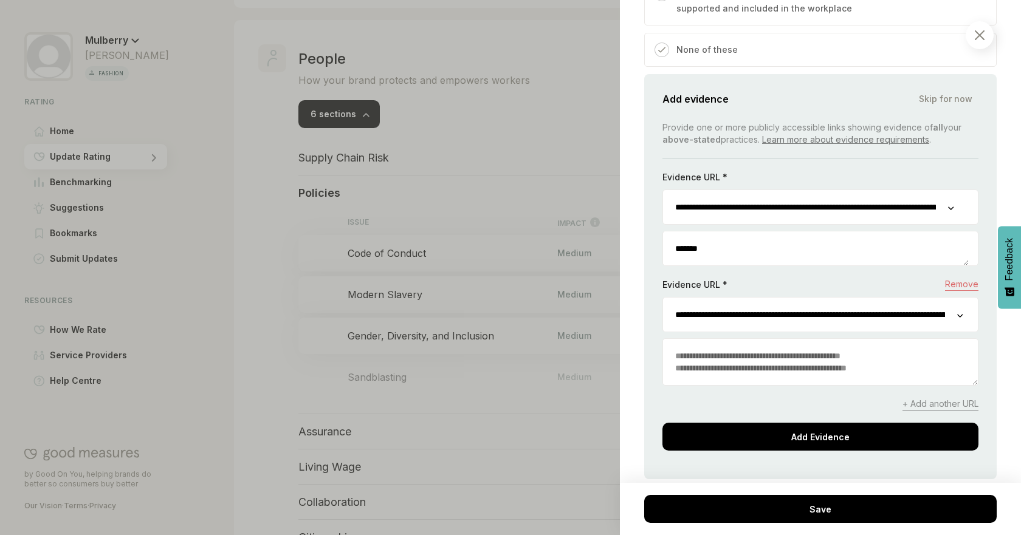
click at [918, 216] on input "**********" at bounding box center [805, 207] width 285 height 34
drag, startPoint x: 837, startPoint y: 202, endPoint x: 969, endPoint y: 198, distance: 132.0
click at [969, 198] on div "**********" at bounding box center [820, 276] width 352 height 405
click at [988, 188] on div "People / Policies Gender, Diversity, and Inclusion We consider your diversity a…" at bounding box center [820, 267] width 401 height 535
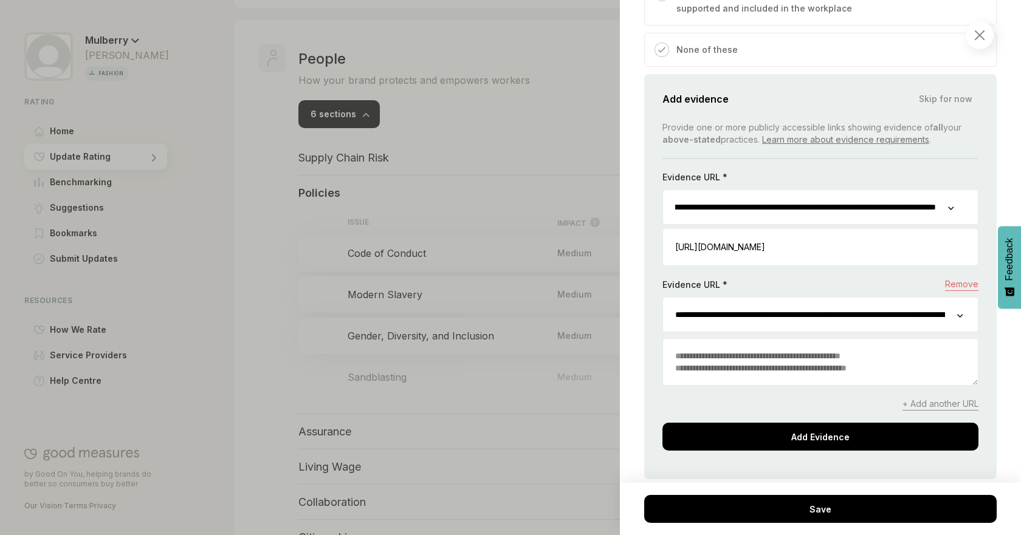
scroll to position [0, 0]
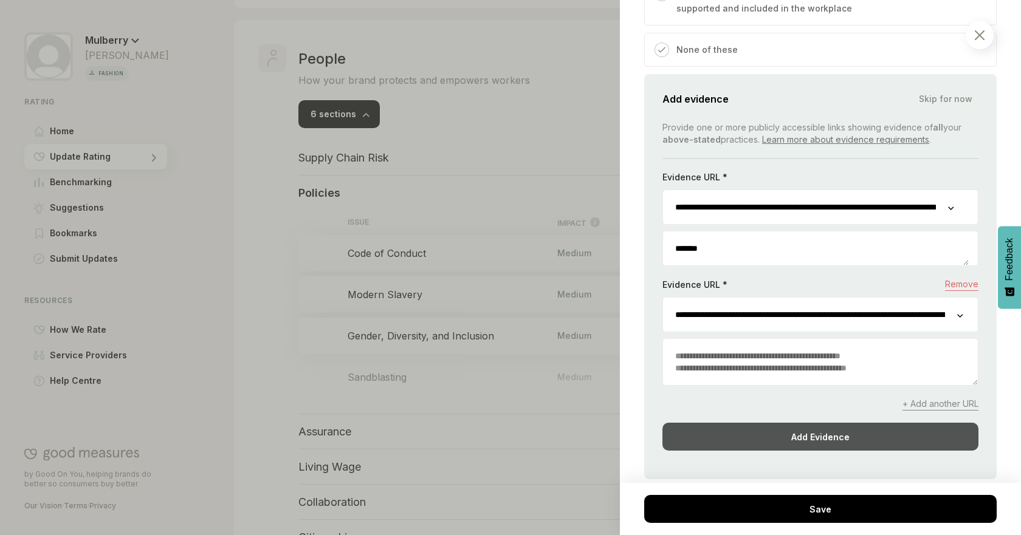
click at [816, 434] on div "Add Evidence" at bounding box center [820, 437] width 316 height 28
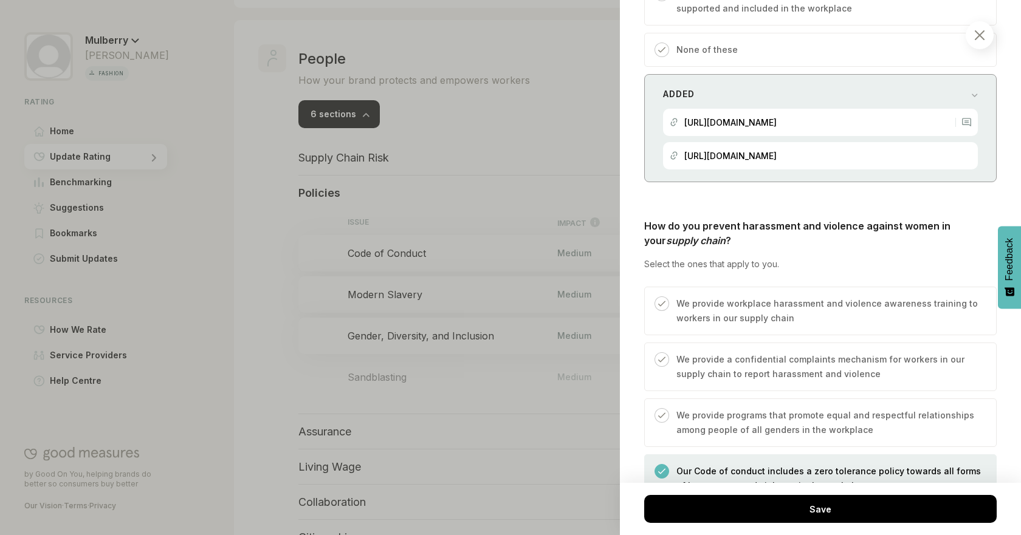
click at [959, 92] on div "Added" at bounding box center [820, 94] width 315 height 17
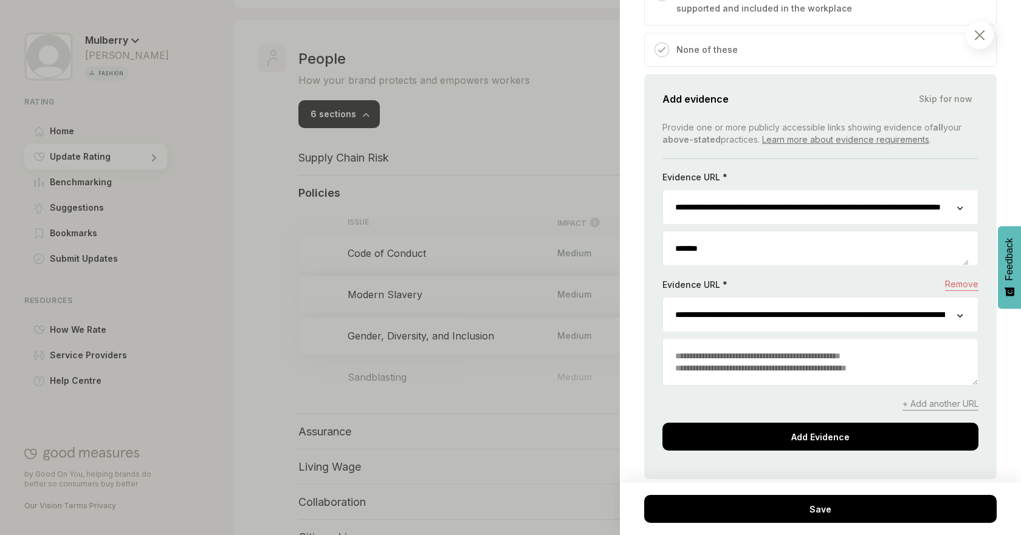
click at [868, 211] on input "**********" at bounding box center [810, 207] width 294 height 34
click at [518, 309] on div at bounding box center [510, 267] width 1021 height 535
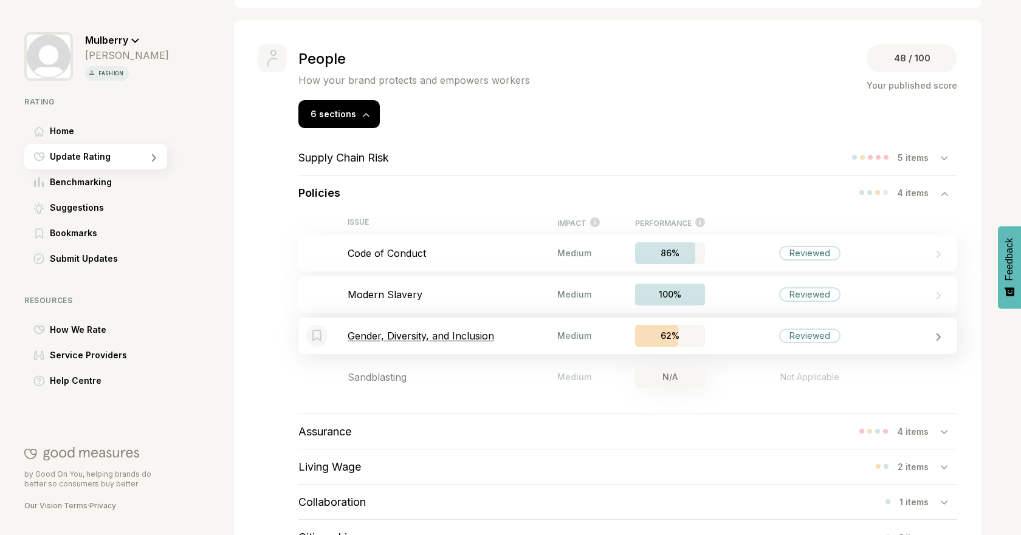
click at [433, 335] on p "Gender, Diversity, and Inclusion" at bounding box center [453, 336] width 210 height 12
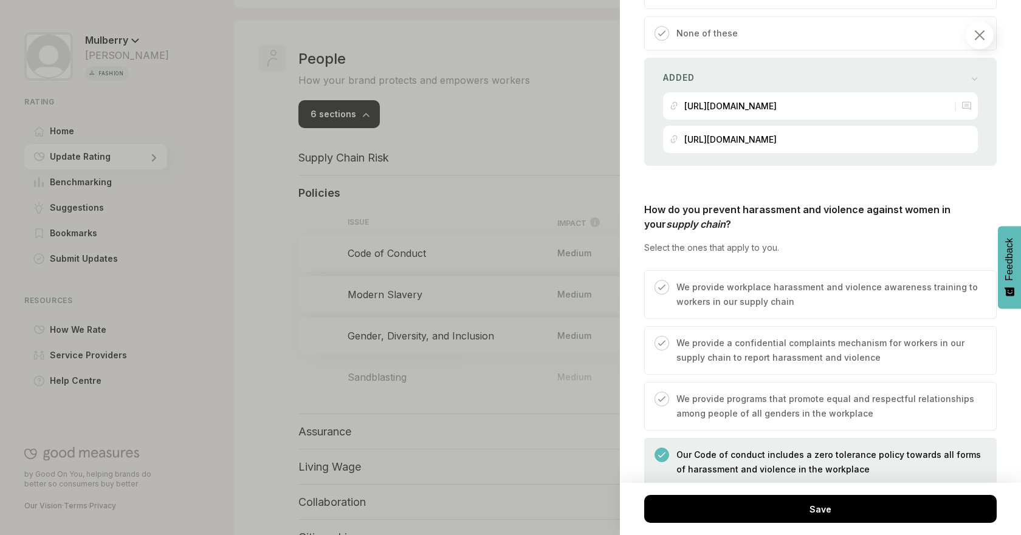
scroll to position [859, 0]
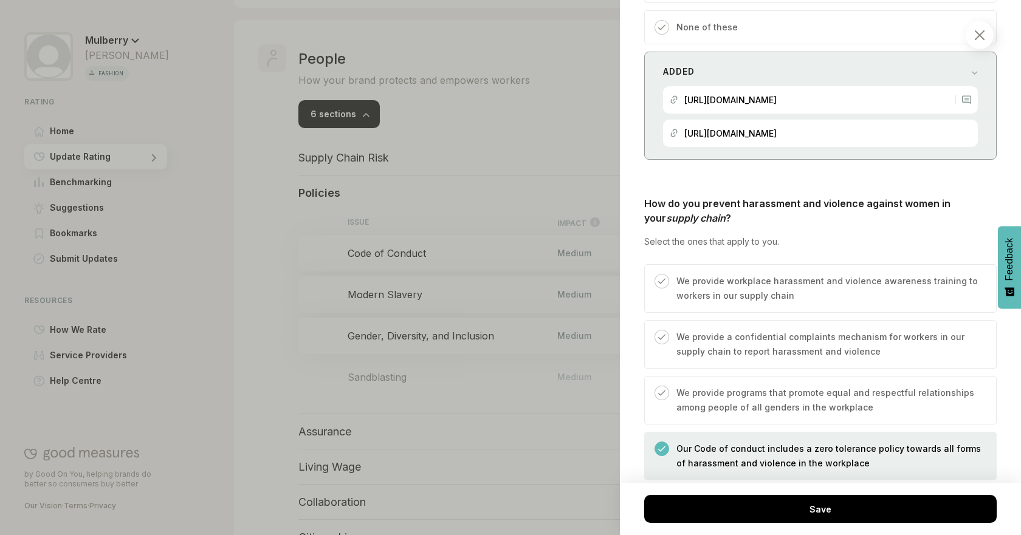
click at [971, 148] on div "Added https://www.mulberry.com/plugins/investor_relations/pdf/Mulberry_Impact_R…" at bounding box center [820, 106] width 352 height 108
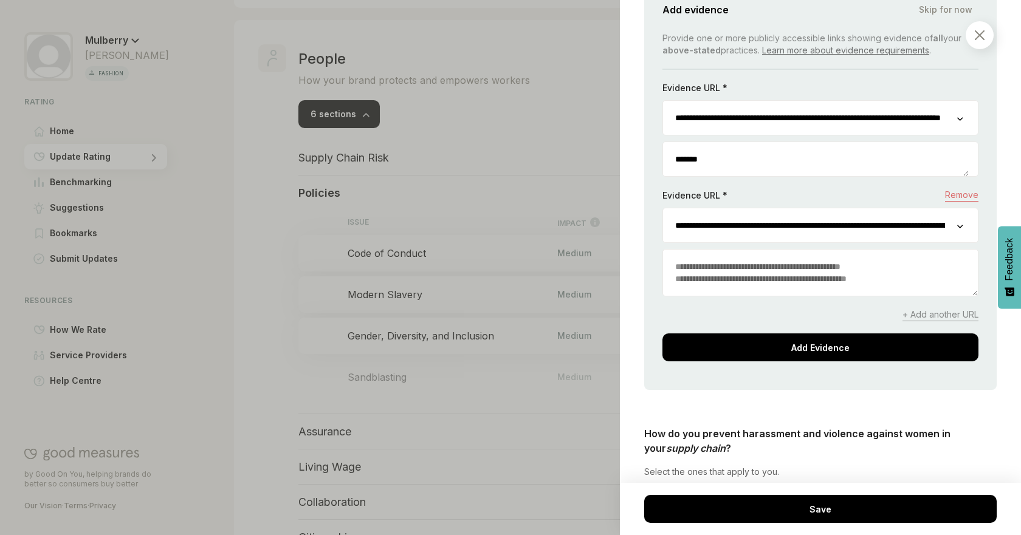
scroll to position [899, 0]
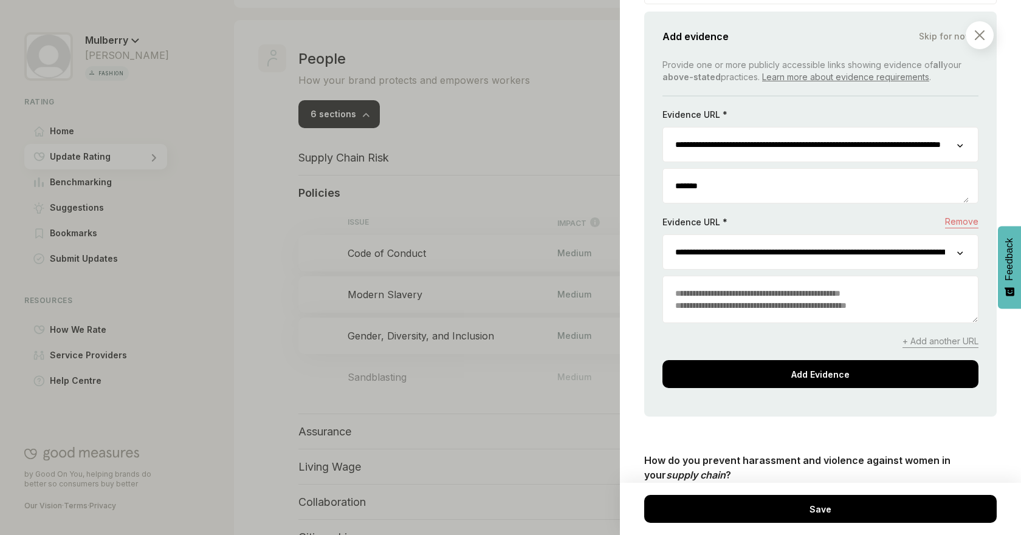
click at [955, 219] on span "Remove" at bounding box center [961, 222] width 33 height 13
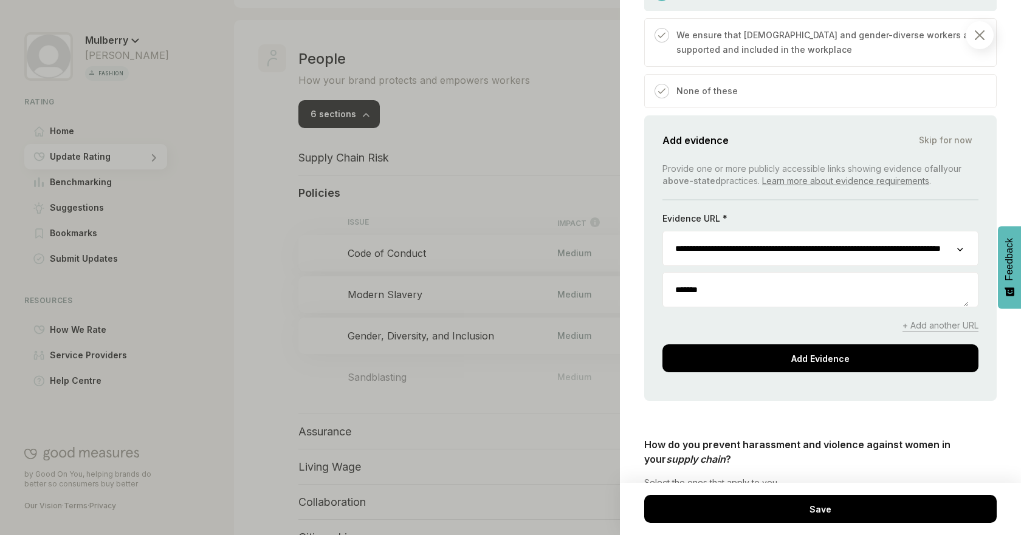
scroll to position [808, 0]
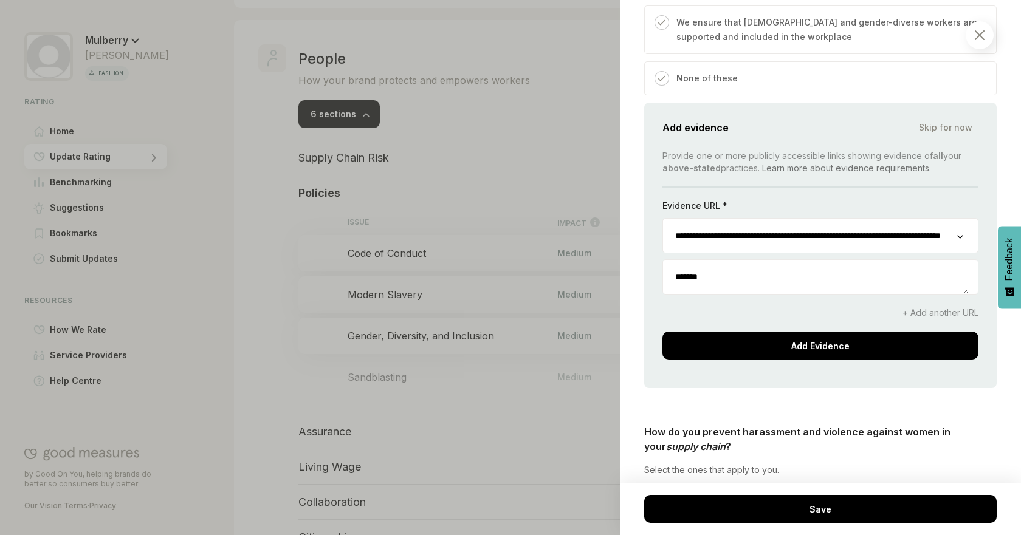
click at [527, 205] on div at bounding box center [510, 267] width 1021 height 535
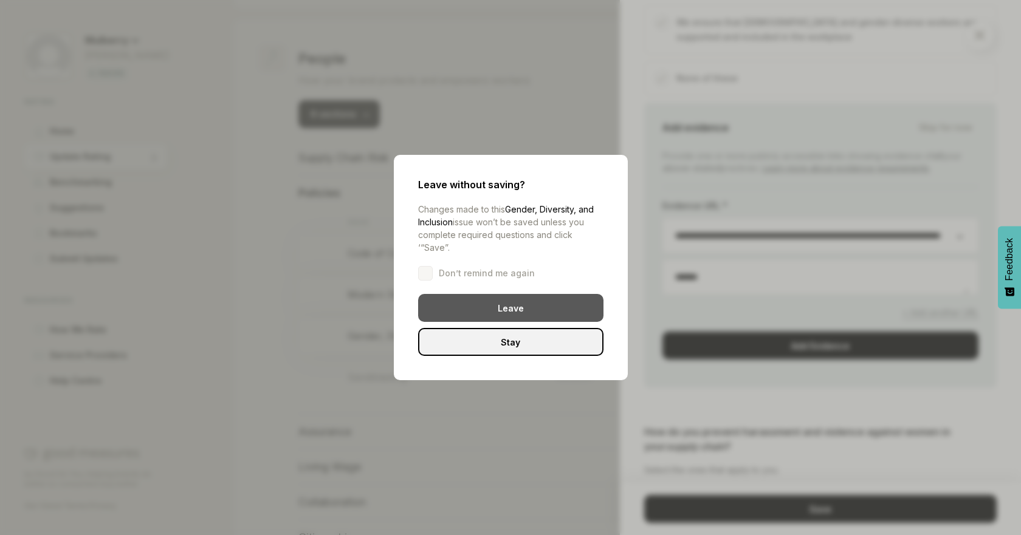
click at [515, 306] on div "Leave" at bounding box center [510, 308] width 185 height 28
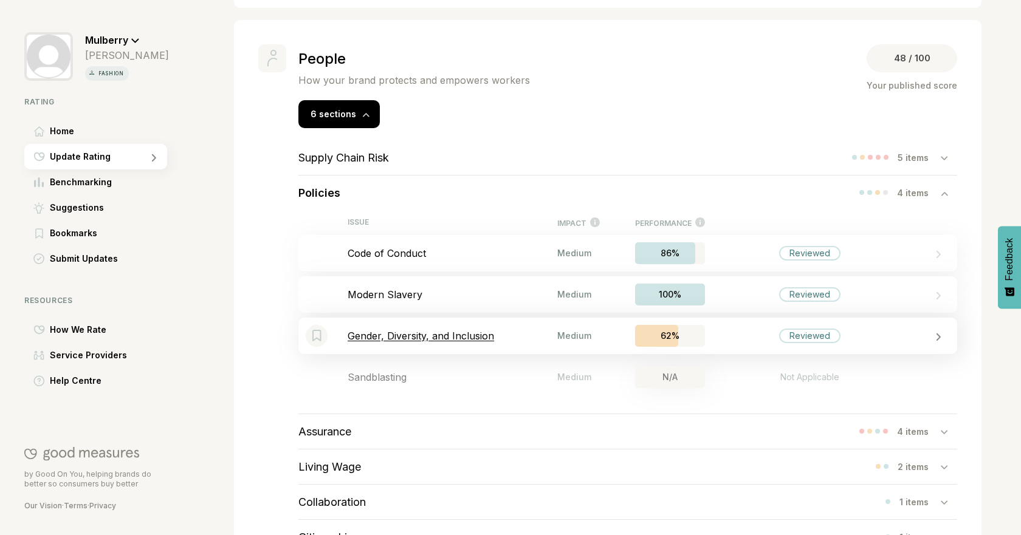
click at [468, 337] on p "Gender, Diversity, and Inclusion" at bounding box center [453, 336] width 210 height 12
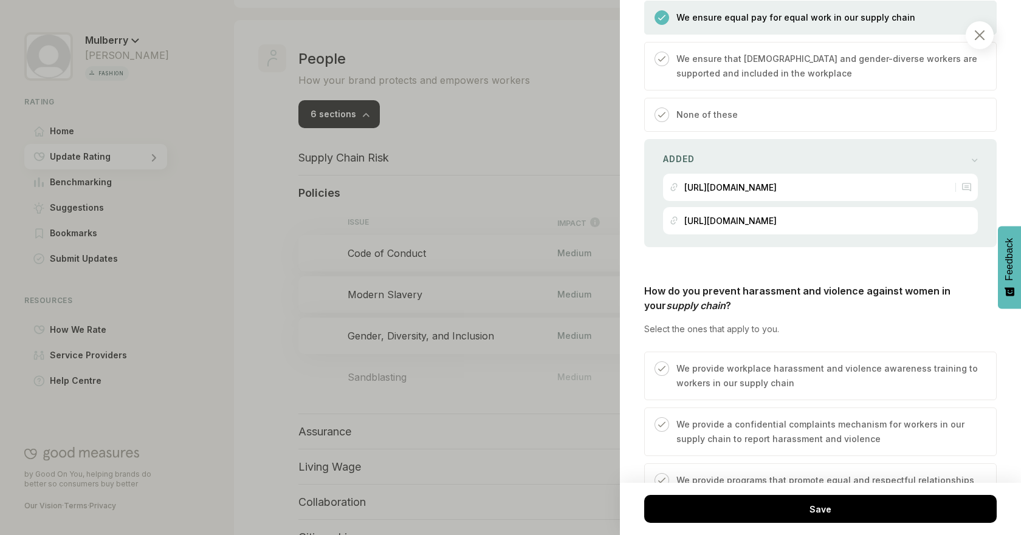
scroll to position [797, 0]
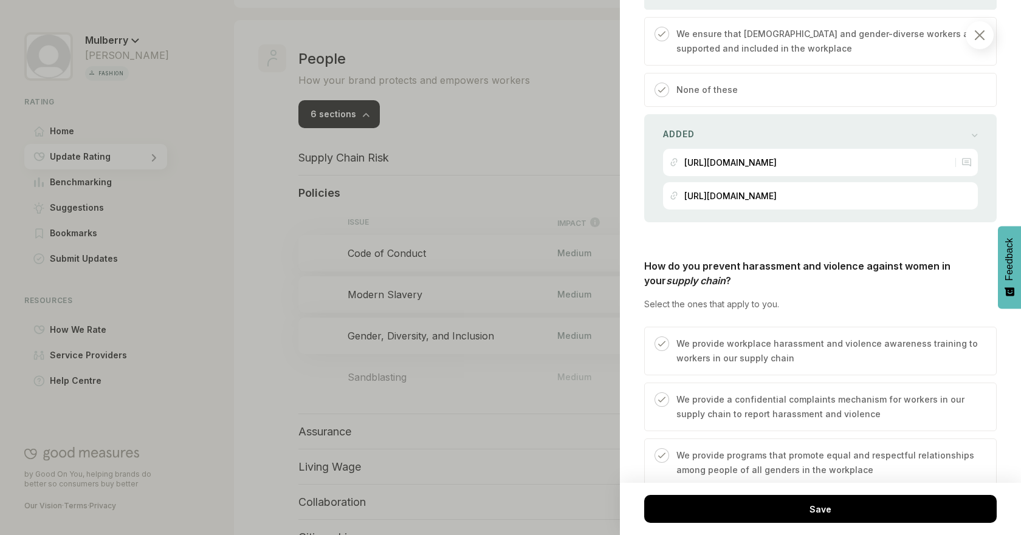
click at [953, 106] on div "None of these" at bounding box center [820, 90] width 352 height 34
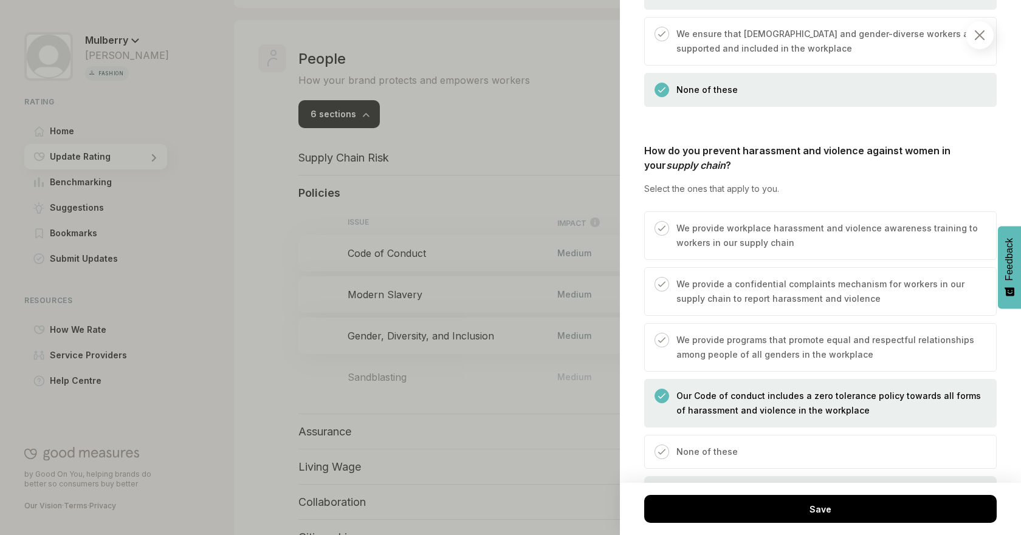
click at [924, 94] on div "None of these" at bounding box center [820, 90] width 352 height 34
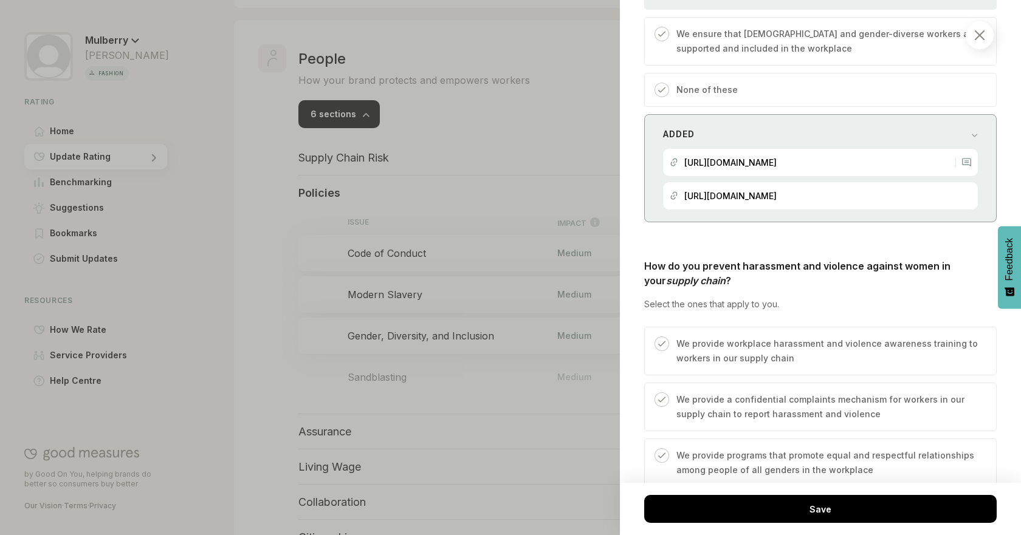
click at [980, 128] on div "Added https://www.mulberry.com/plugins/investor_relations/pdf/Mulberry_Impact_R…" at bounding box center [820, 168] width 352 height 108
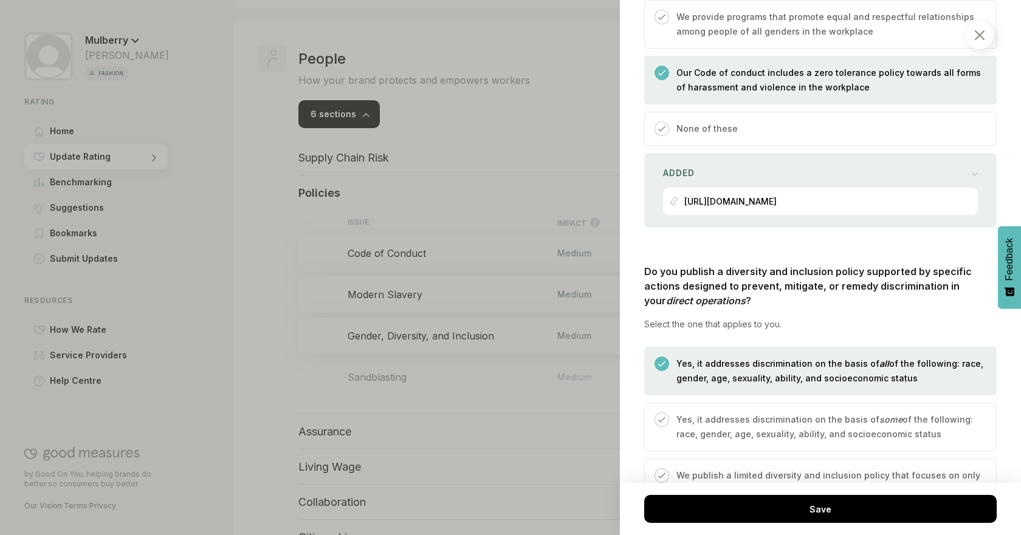
scroll to position [1546, 0]
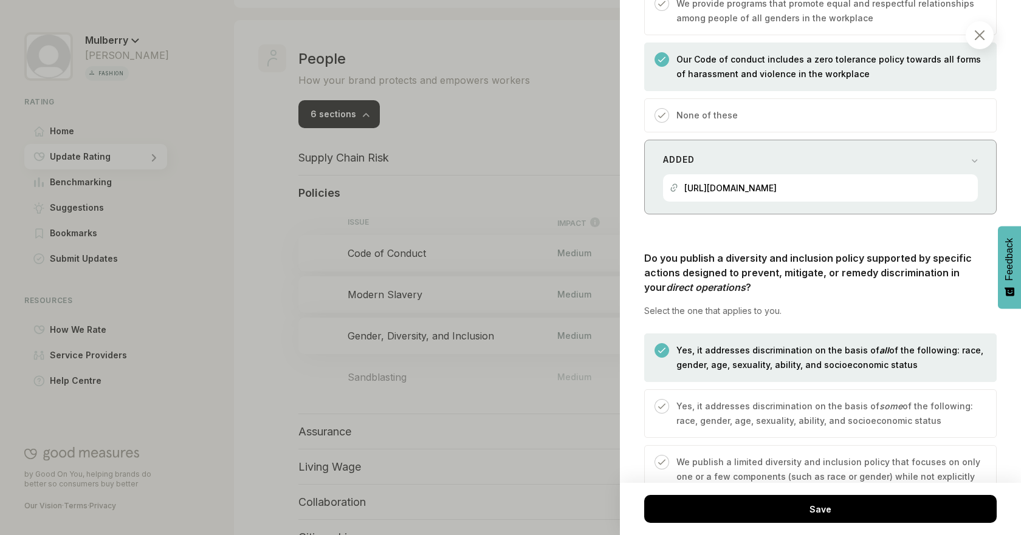
click at [913, 150] on div "Added https://www.mulberry.com/plugins/investor_r...2_2023.pdf" at bounding box center [820, 177] width 352 height 75
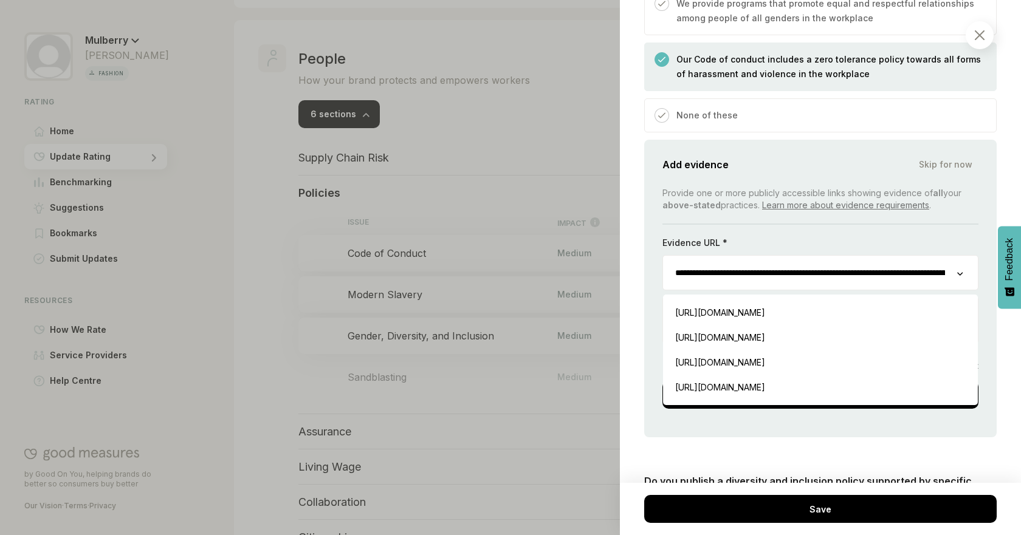
click at [903, 258] on input "**********" at bounding box center [810, 273] width 294 height 34
drag, startPoint x: 673, startPoint y: 274, endPoint x: 968, endPoint y: 277, distance: 295.4
click at [968, 277] on div "**********" at bounding box center [820, 272] width 316 height 35
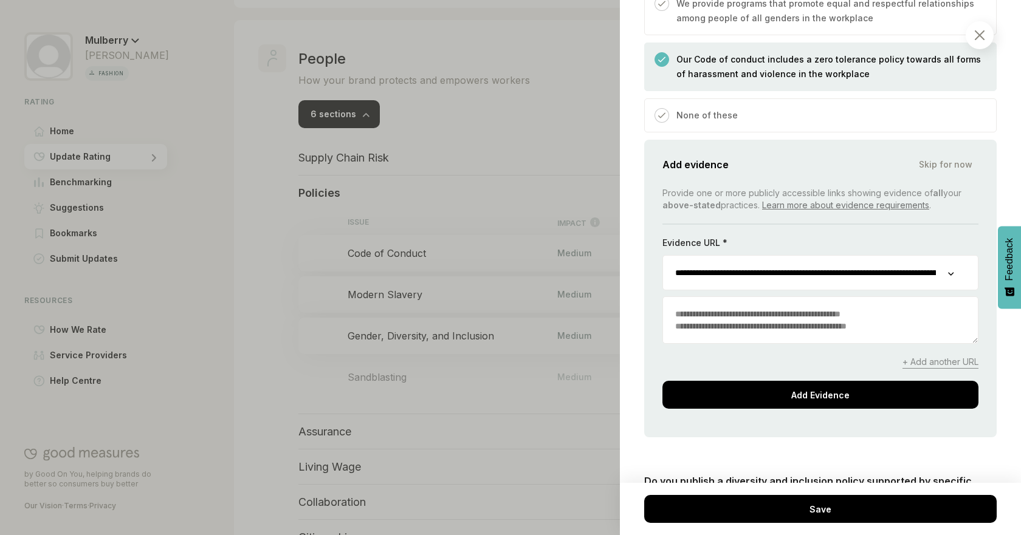
click at [1009, 165] on div "People / Policies Gender, Diversity, and Inclusion We consider your diversity a…" at bounding box center [820, 267] width 401 height 535
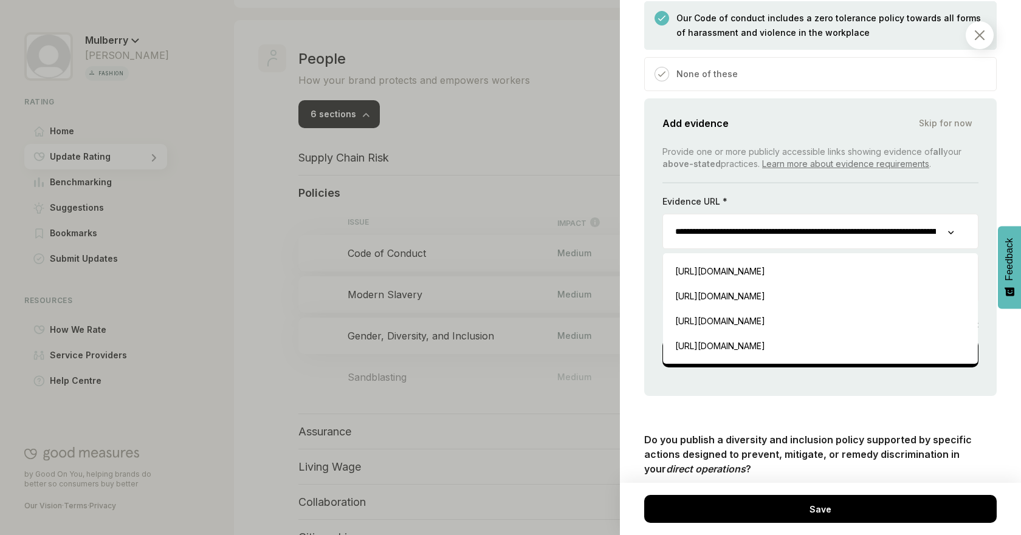
scroll to position [0, 168]
drag, startPoint x: 667, startPoint y: 228, endPoint x: 967, endPoint y: 228, distance: 300.2
click at [967, 228] on div "**********" at bounding box center [820, 231] width 316 height 35
paste input "url"
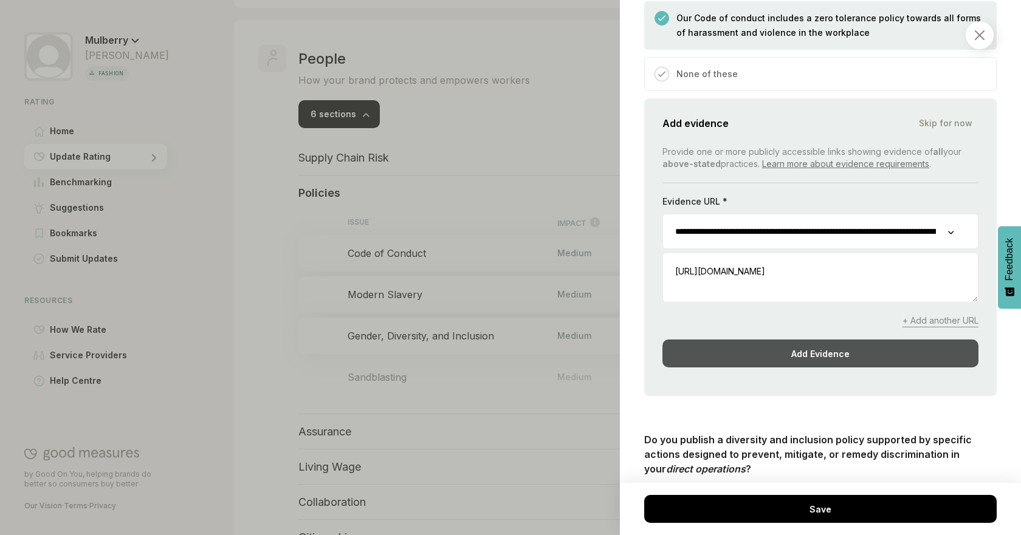
scroll to position [0, 140]
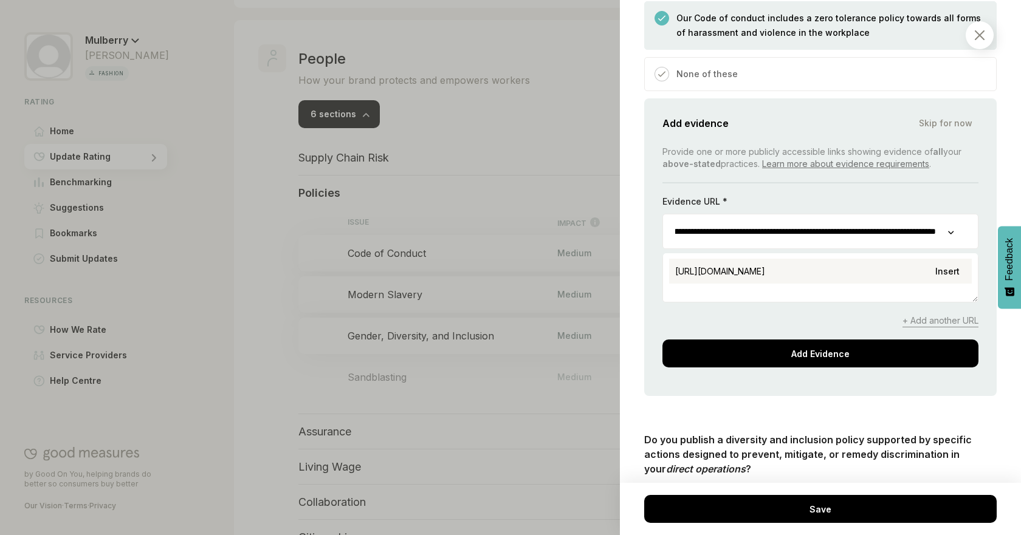
click at [825, 268] on div "https://www.mulberry.com/plugins/investor_r...025_V2.pdf Insert" at bounding box center [820, 271] width 303 height 25
click at [921, 326] on span "+ Add another URL" at bounding box center [940, 321] width 76 height 13
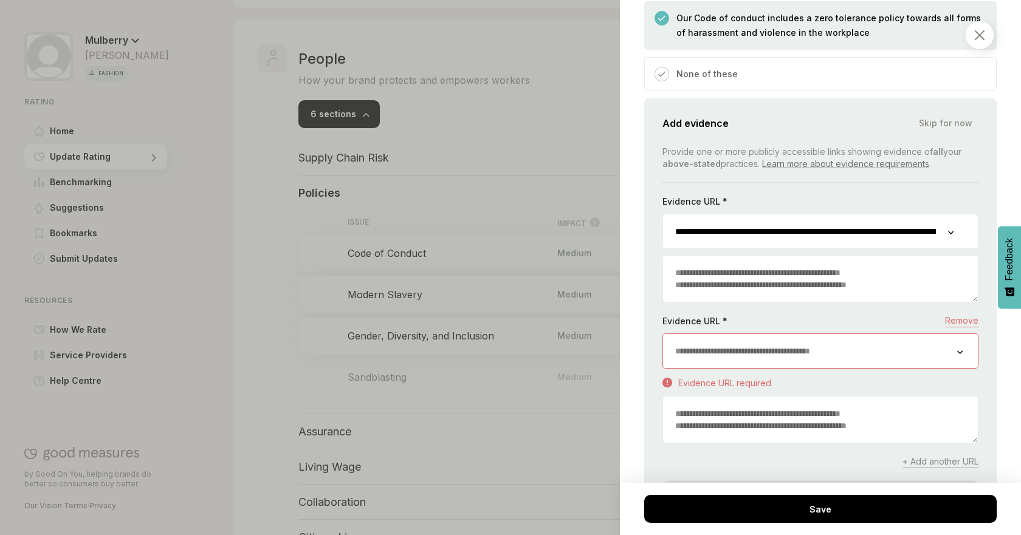
click at [732, 347] on input "url" at bounding box center [810, 351] width 294 height 34
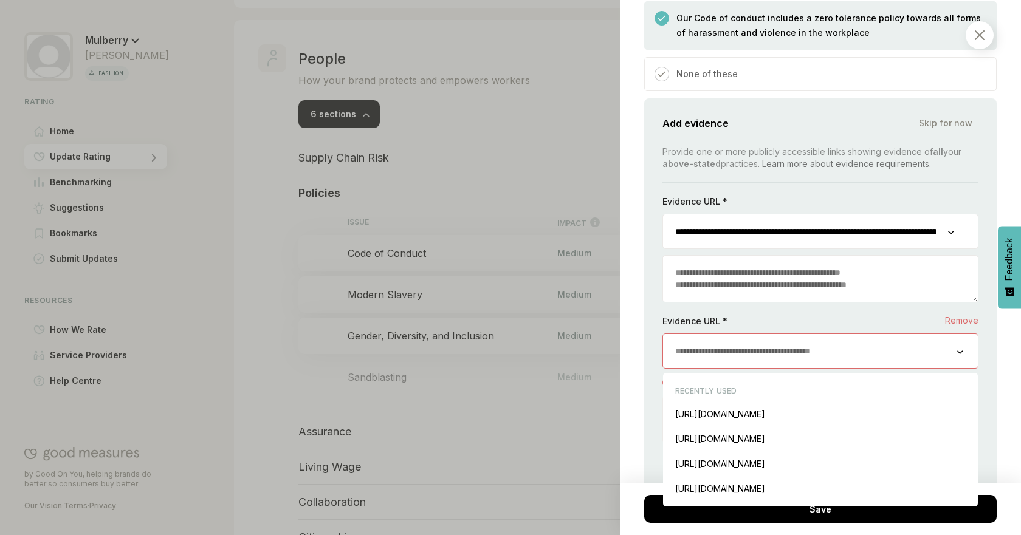
paste input "**********"
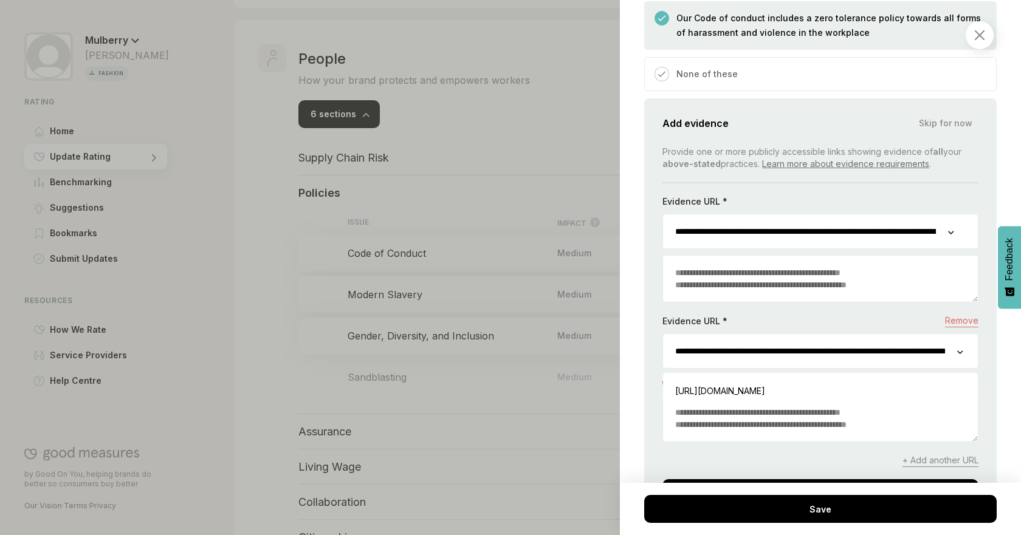
scroll to position [0, 181]
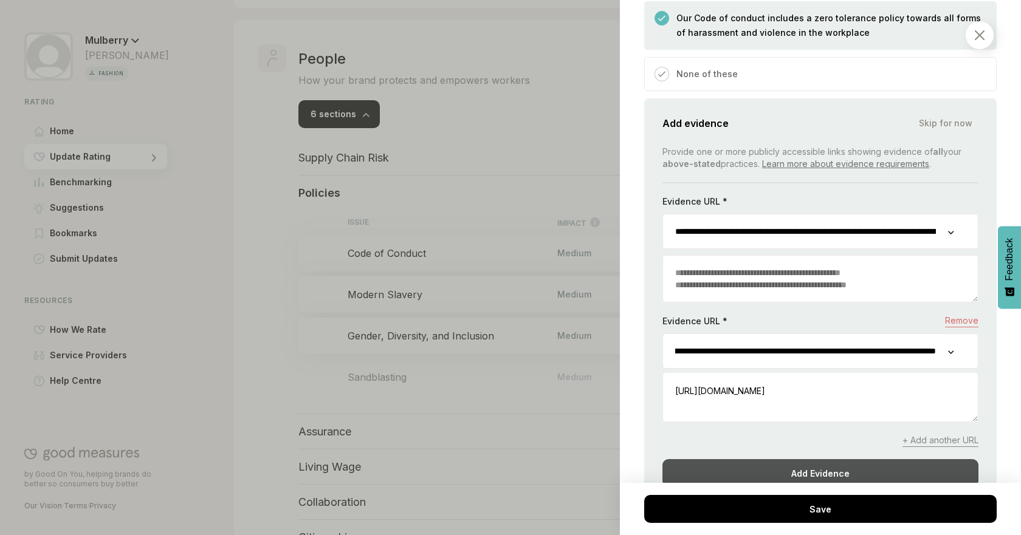
click at [853, 464] on div "Add Evidence" at bounding box center [820, 473] width 316 height 28
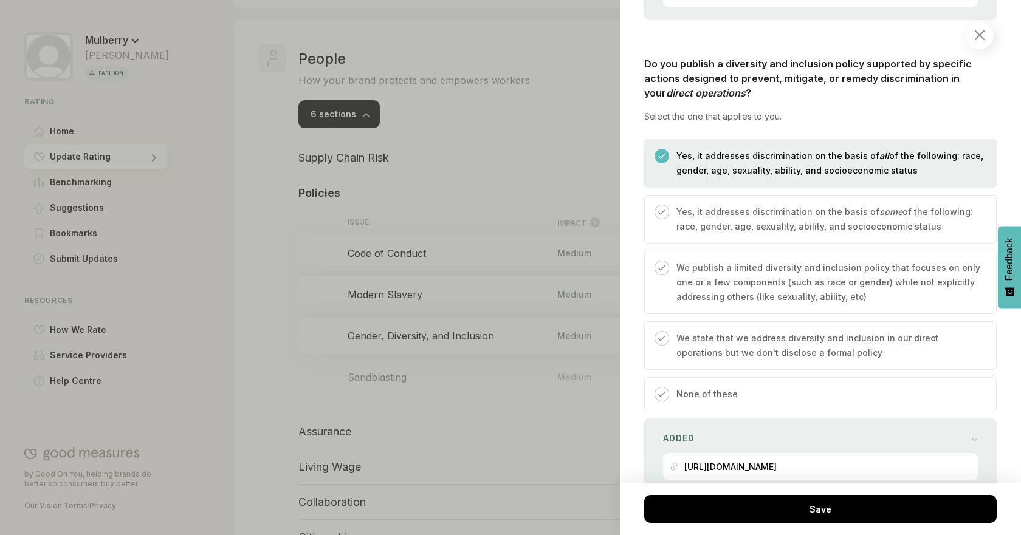
scroll to position [1908, 0]
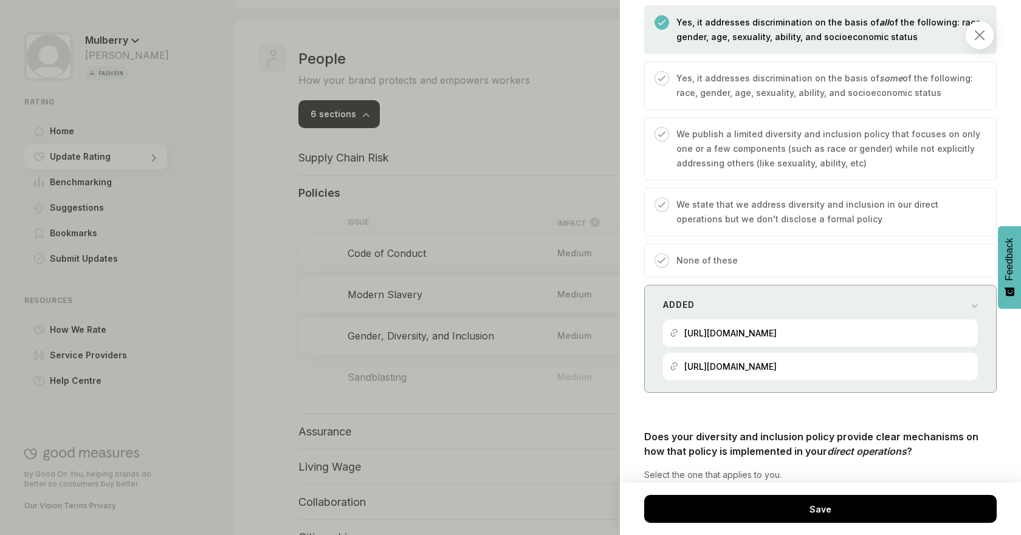
click at [924, 293] on div "Added https://www.mulberry.com/plugins/investor_r...policy.pdf https://www.mulb…" at bounding box center [820, 339] width 352 height 108
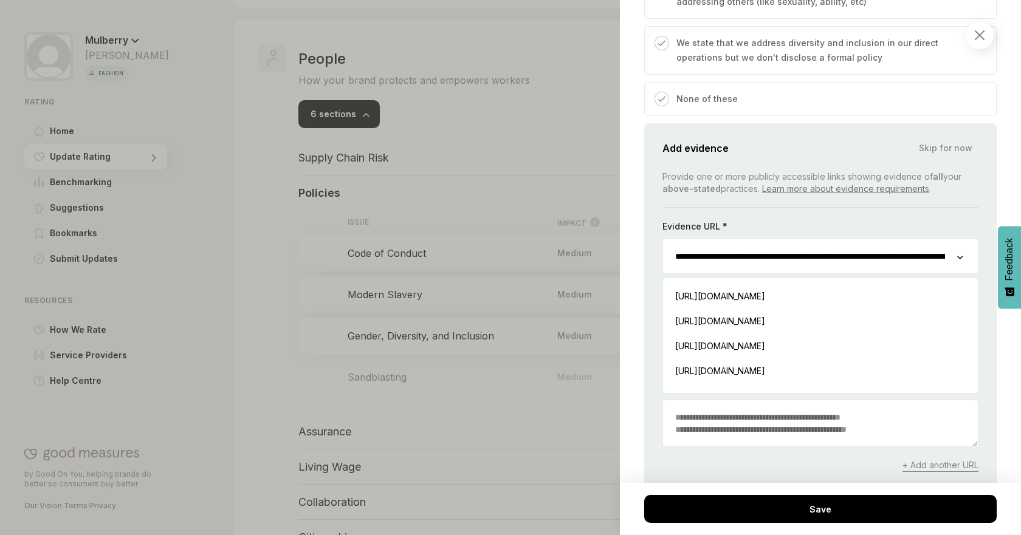
scroll to position [0, 125]
drag, startPoint x: 788, startPoint y: 253, endPoint x: 927, endPoint y: 258, distance: 138.7
click at [928, 259] on input "**********" at bounding box center [805, 256] width 285 height 34
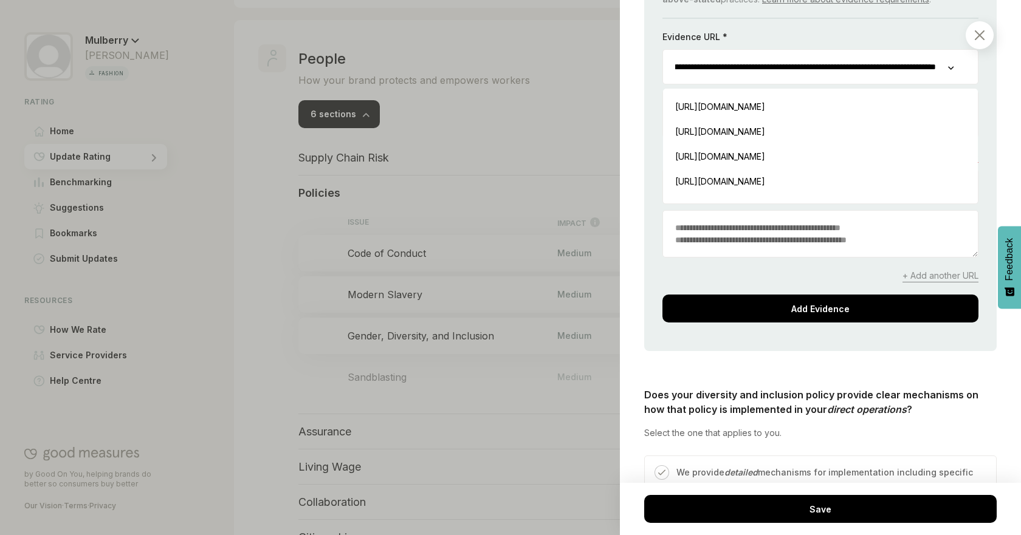
scroll to position [2294, 0]
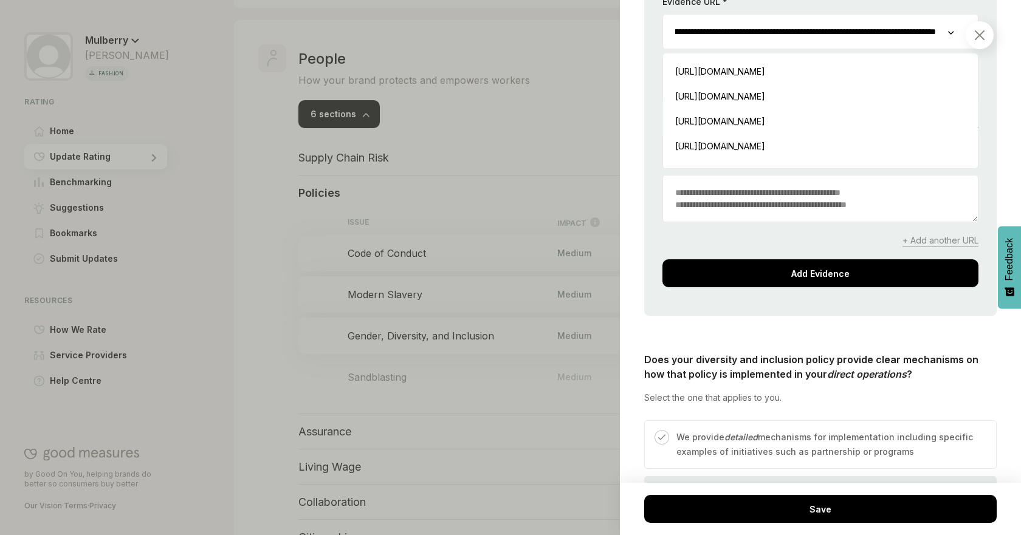
click at [998, 217] on div "People / Policies Gender, Diversity, and Inclusion We consider your diversity a…" at bounding box center [820, 267] width 401 height 535
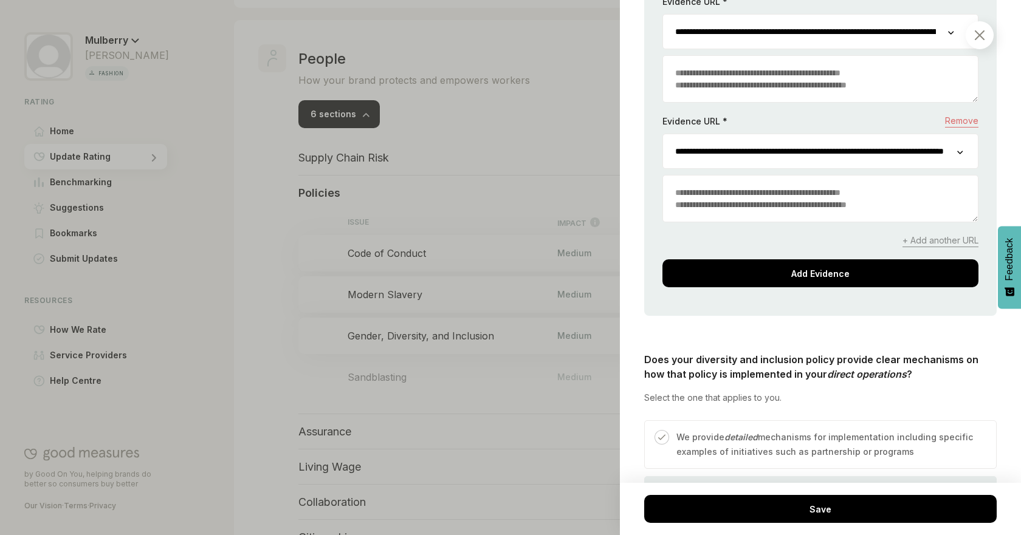
click at [913, 157] on input "**********" at bounding box center [810, 151] width 294 height 34
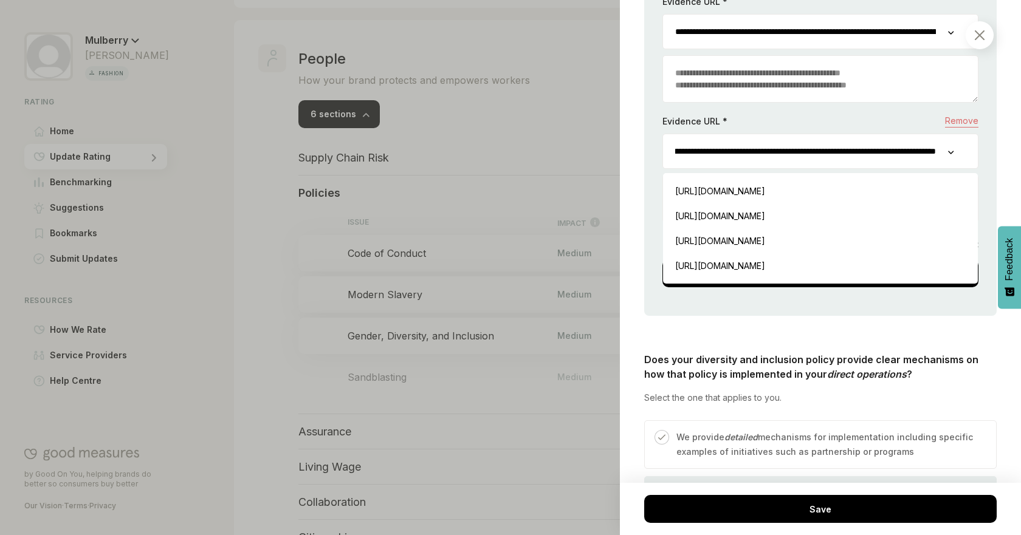
scroll to position [0, 126]
drag, startPoint x: 845, startPoint y: 157, endPoint x: 956, endPoint y: 156, distance: 110.6
click at [956, 156] on div "**********" at bounding box center [820, 151] width 316 height 35
click at [859, 191] on div "https://www.mulberry.com/plugins/investor_r...025_V2.pdf Insert" at bounding box center [820, 191] width 303 height 25
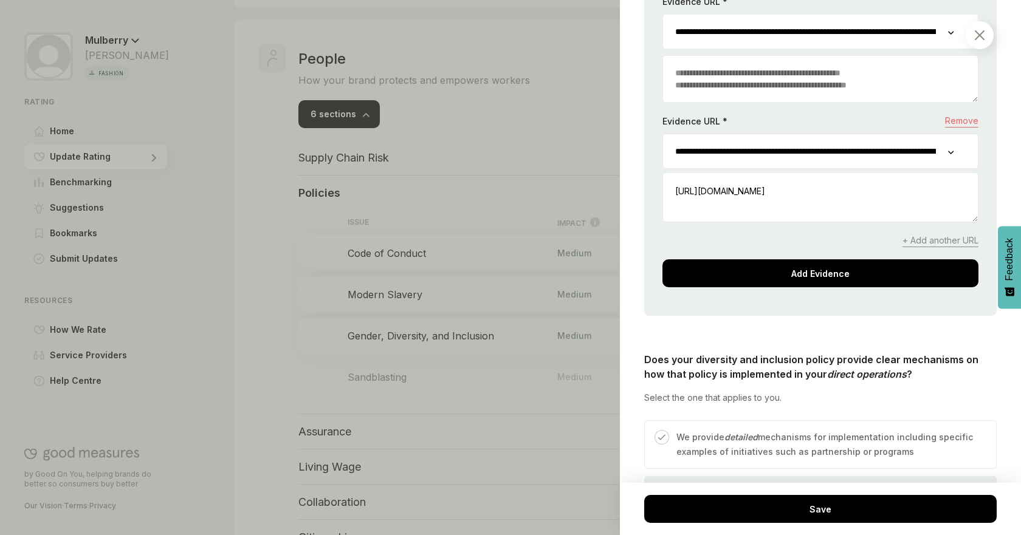
scroll to position [0, 140]
drag, startPoint x: 693, startPoint y: 151, endPoint x: 963, endPoint y: 149, distance: 270.4
click at [963, 149] on div "**********" at bounding box center [820, 151] width 316 height 35
click at [986, 171] on div "**********" at bounding box center [820, 107] width 352 height 417
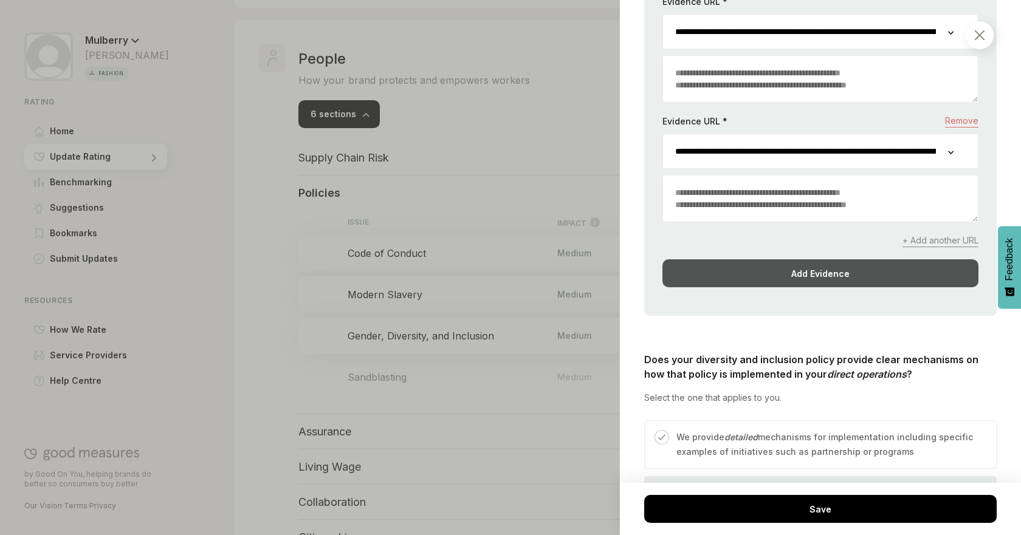
click at [855, 270] on div "Add Evidence" at bounding box center [820, 273] width 316 height 28
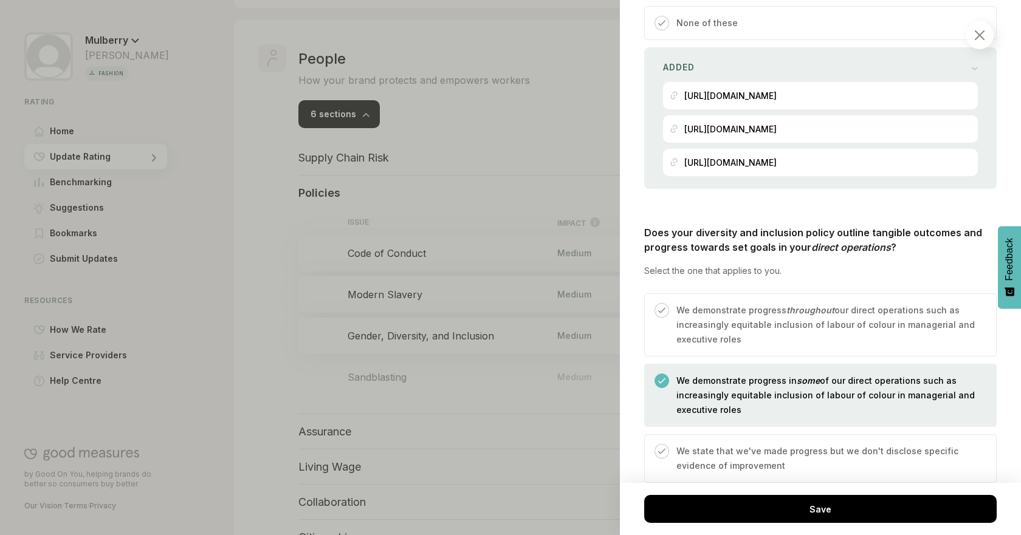
scroll to position [2566, 0]
click at [930, 62] on div "Added" at bounding box center [820, 68] width 315 height 17
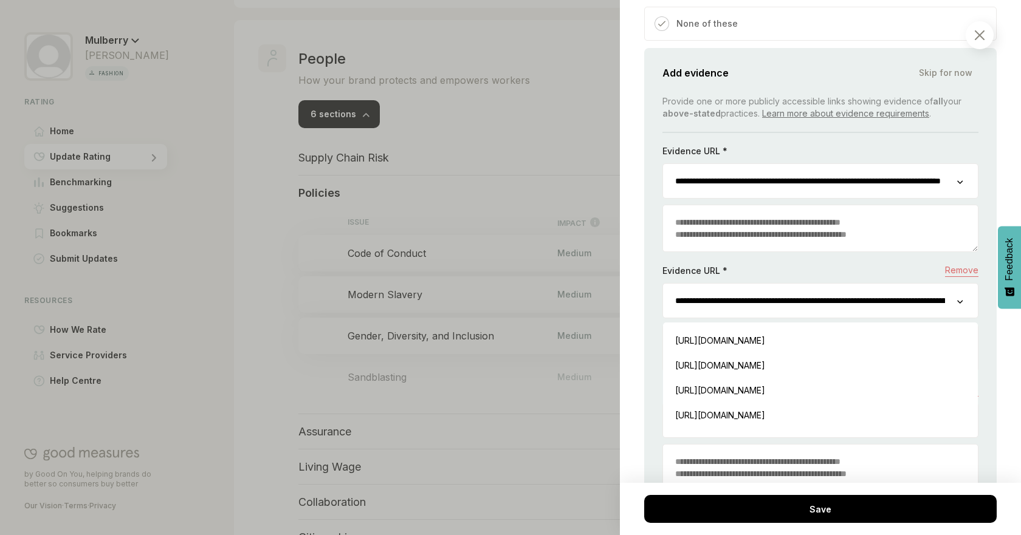
scroll to position [0, 168]
drag, startPoint x: 819, startPoint y: 294, endPoint x: 927, endPoint y: 304, distance: 109.3
click at [927, 304] on input "**********" at bounding box center [805, 301] width 285 height 34
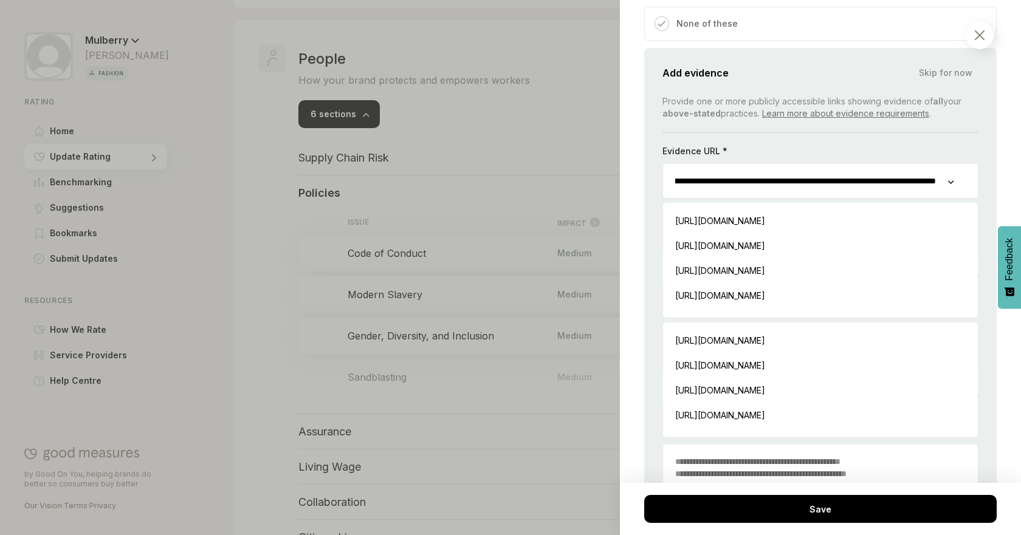
scroll to position [0, 120]
drag, startPoint x: 814, startPoint y: 177, endPoint x: 955, endPoint y: 183, distance: 141.1
click at [955, 183] on div "**********" at bounding box center [820, 180] width 316 height 35
click at [971, 192] on div "**********" at bounding box center [820, 316] width 352 height 537
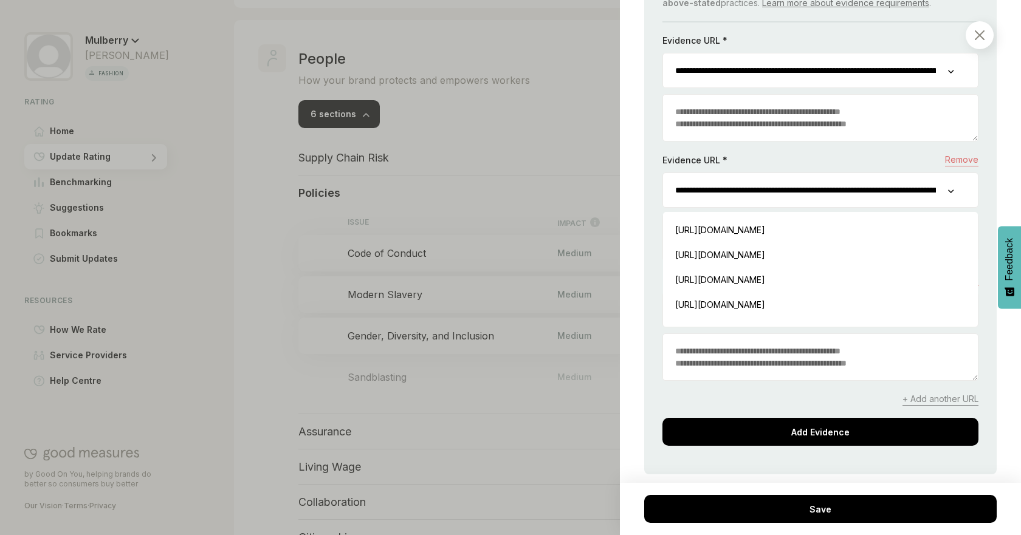
scroll to position [2705, 0]
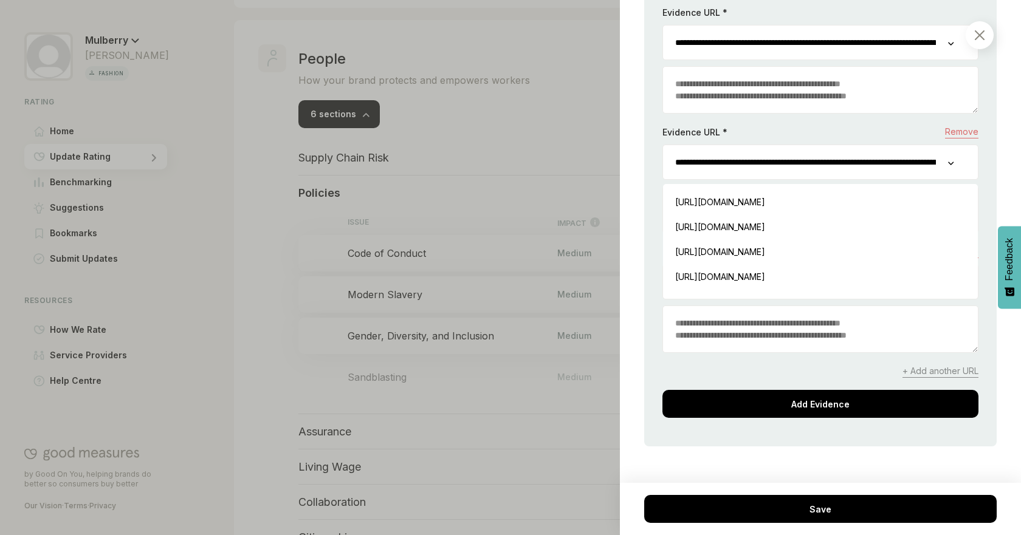
click at [945, 316] on textarea at bounding box center [820, 329] width 315 height 46
click at [957, 165] on div "**********" at bounding box center [820, 162] width 316 height 35
click at [950, 164] on icon at bounding box center [950, 164] width 5 height 4
click at [933, 158] on input "**********" at bounding box center [805, 162] width 285 height 34
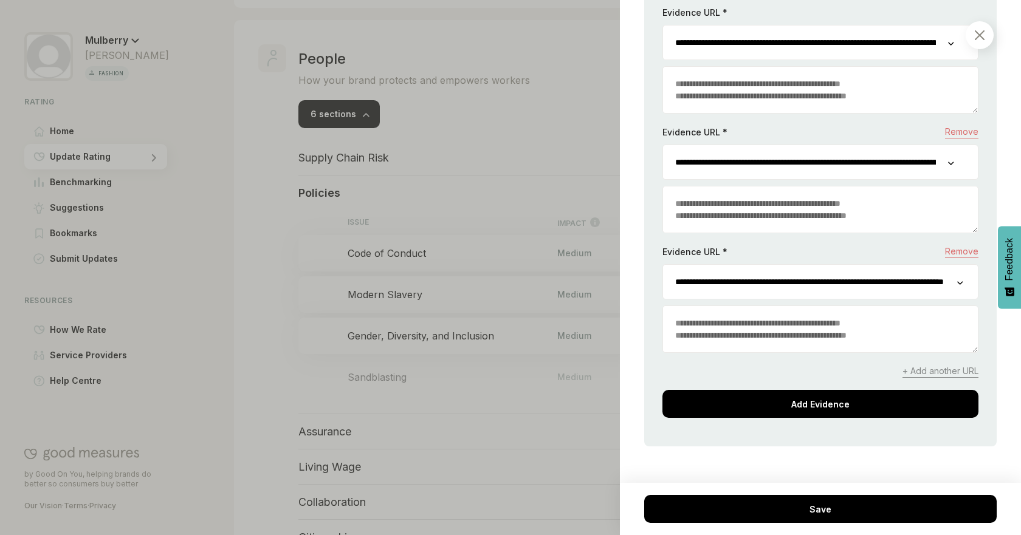
click at [950, 156] on div at bounding box center [951, 162] width 7 height 12
click at [760, 280] on input "**********" at bounding box center [810, 282] width 294 height 34
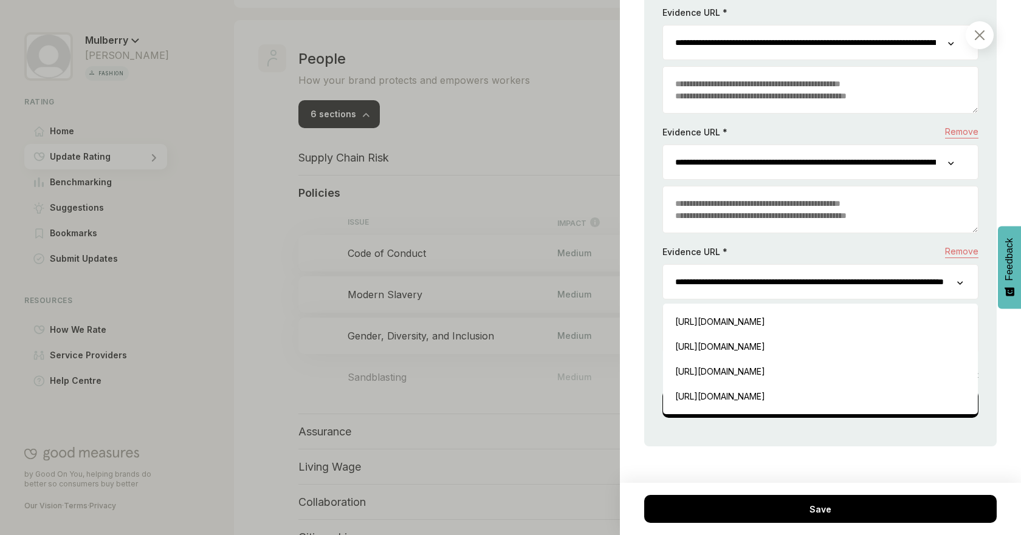
scroll to position [0, 126]
drag, startPoint x: 672, startPoint y: 283, endPoint x: 988, endPoint y: 280, distance: 316.0
click at [988, 280] on div "People / Policies Gender, Diversity, and Inclusion We consider your diversity a…" at bounding box center [820, 267] width 401 height 535
click at [909, 343] on div "https://www.mulberry.com/plugins/investor_r...025_V2.pdf Insert" at bounding box center [820, 346] width 303 height 25
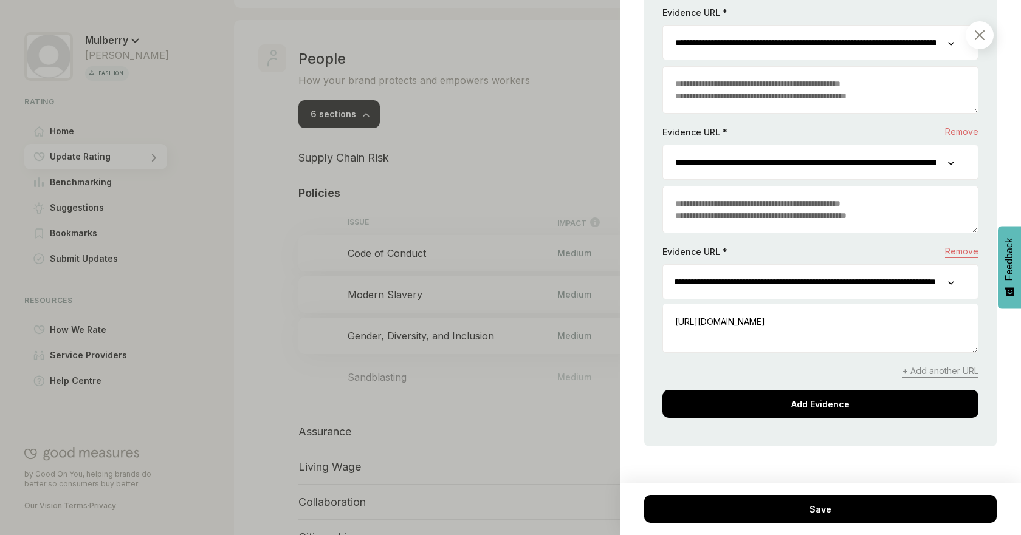
scroll to position [0, 140]
drag, startPoint x: 847, startPoint y: 294, endPoint x: 955, endPoint y: 287, distance: 108.3
click at [955, 287] on div "**********" at bounding box center [820, 281] width 316 height 35
click at [887, 386] on div "**********" at bounding box center [820, 187] width 316 height 461
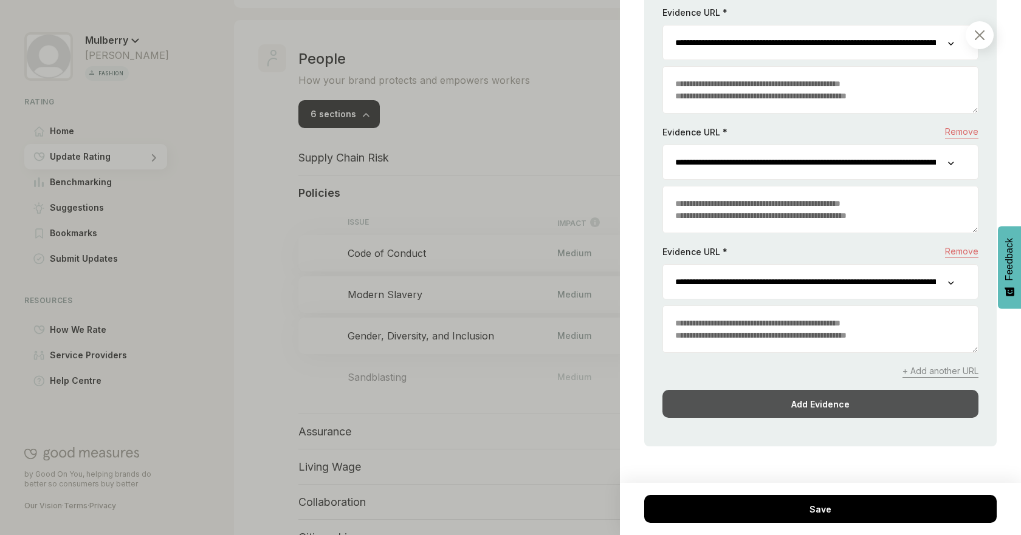
click at [873, 397] on div "Add Evidence" at bounding box center [820, 404] width 316 height 28
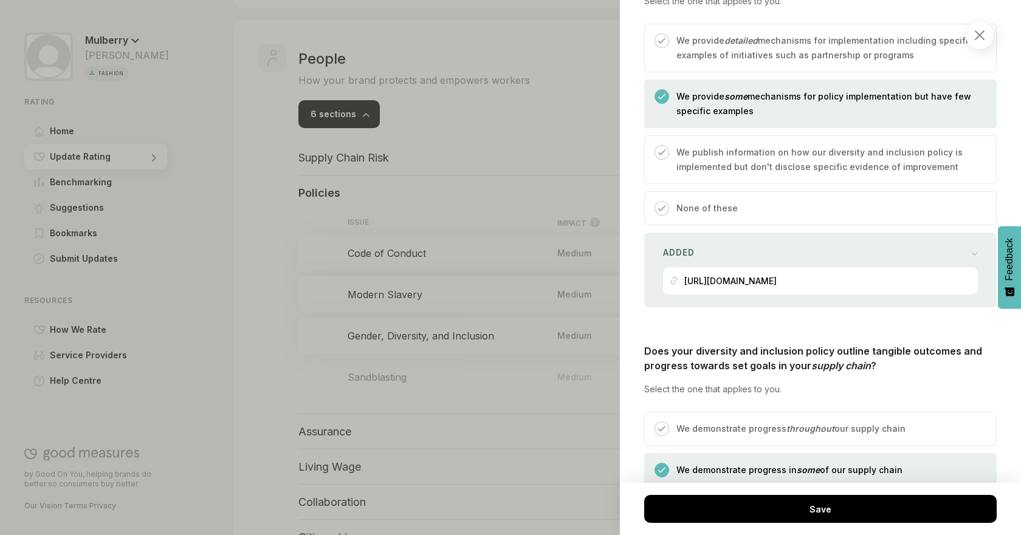
scroll to position [4336, 0]
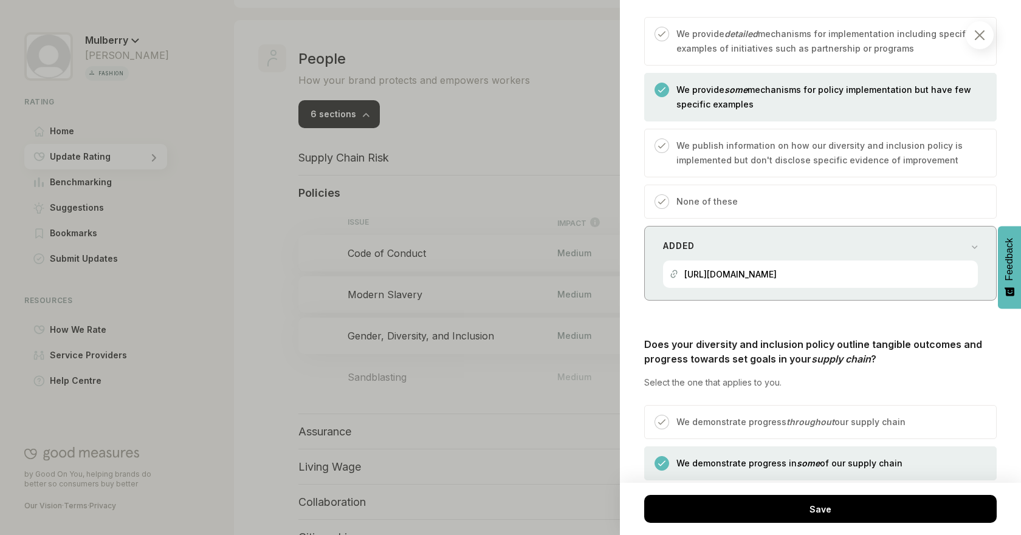
click at [853, 290] on div "Added https://www.mulberry.com/plugins/investor_r...2_2023.pdf" at bounding box center [820, 263] width 352 height 75
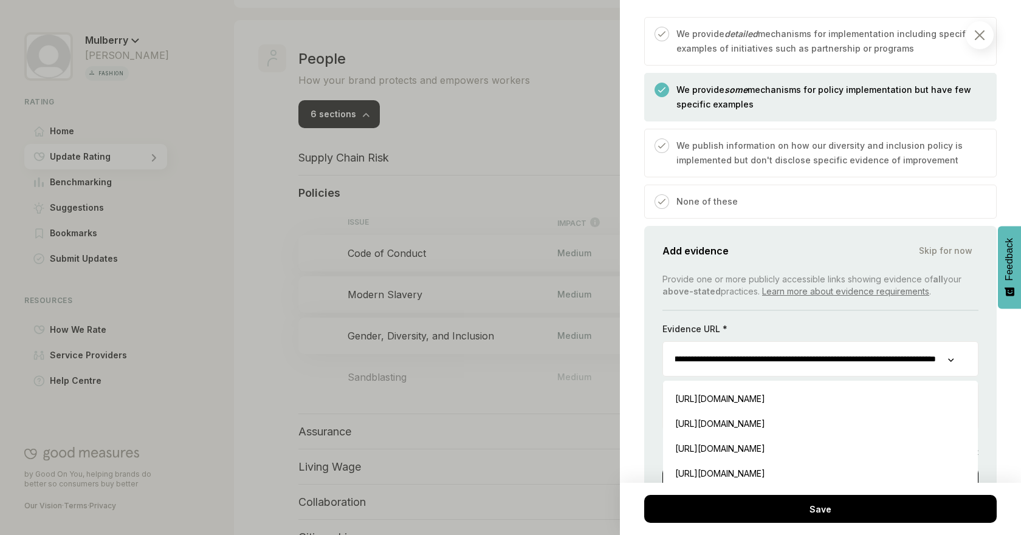
scroll to position [0, 168]
drag, startPoint x: 783, startPoint y: 354, endPoint x: 986, endPoint y: 369, distance: 202.9
click at [986, 369] on div "**********" at bounding box center [820, 375] width 352 height 298
click at [996, 362] on div "People / Policies Gender, Diversity, and Inclusion We consider your diversity a…" at bounding box center [820, 267] width 401 height 535
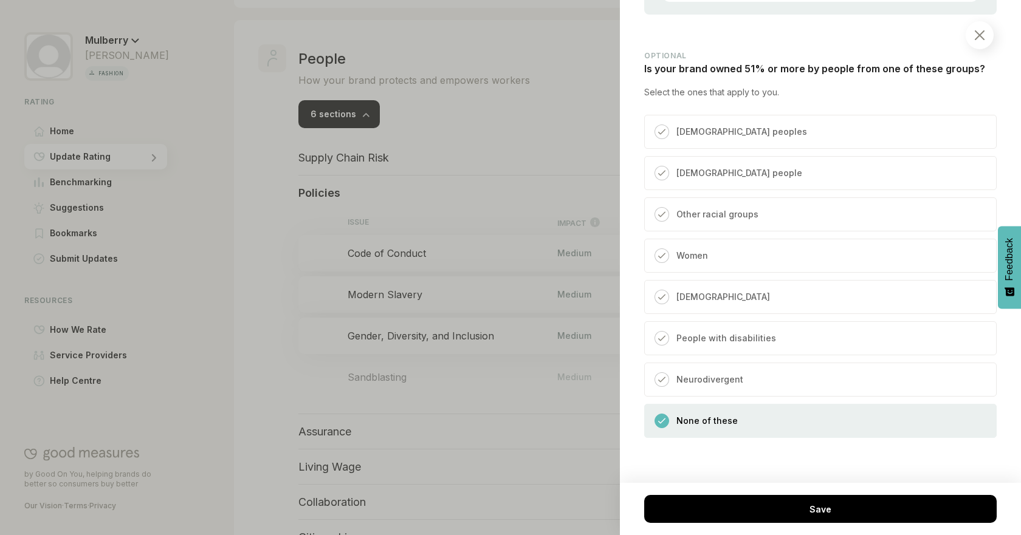
scroll to position [5213, 0]
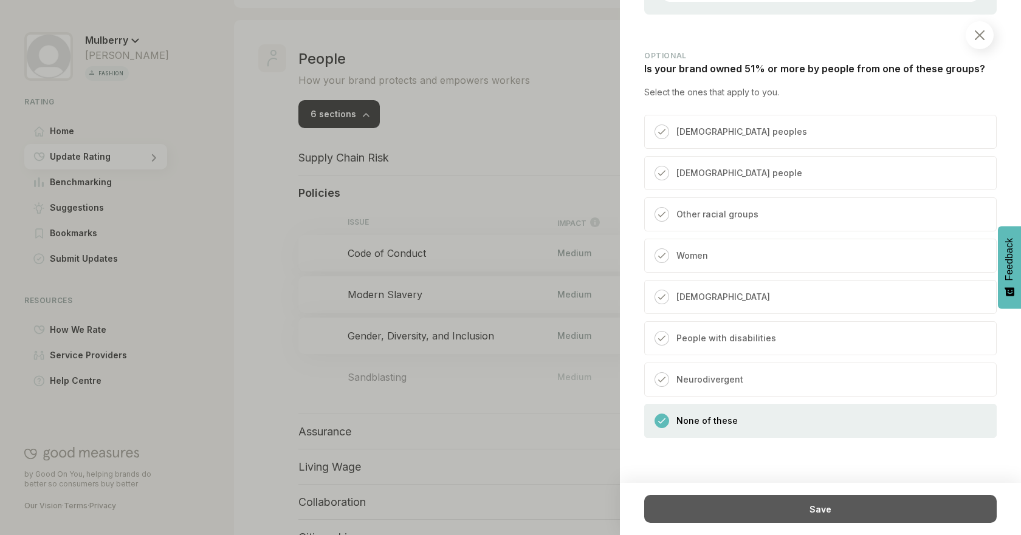
click at [857, 496] on div "Save" at bounding box center [820, 509] width 352 height 28
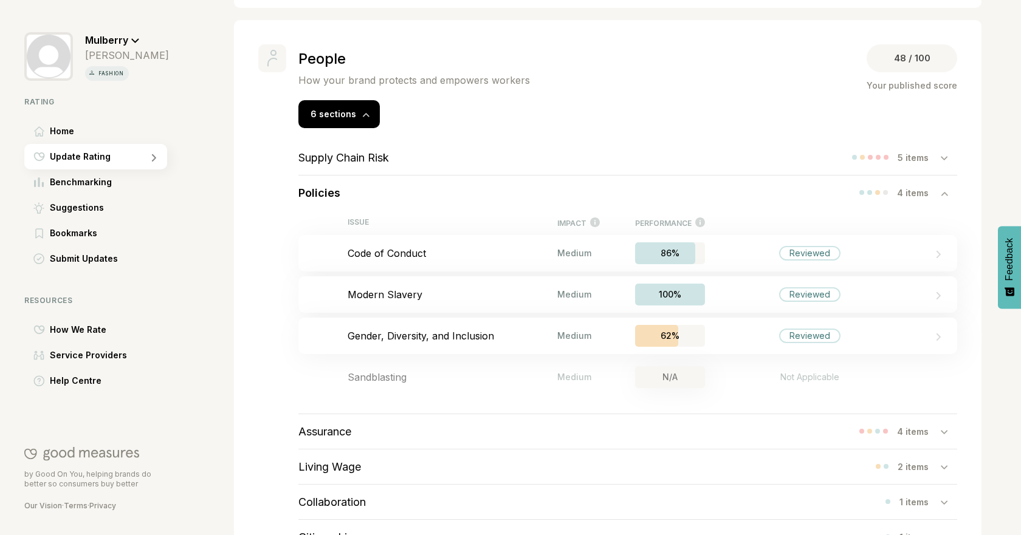
click at [889, 179] on div "Policies 4 items" at bounding box center [627, 193] width 659 height 35
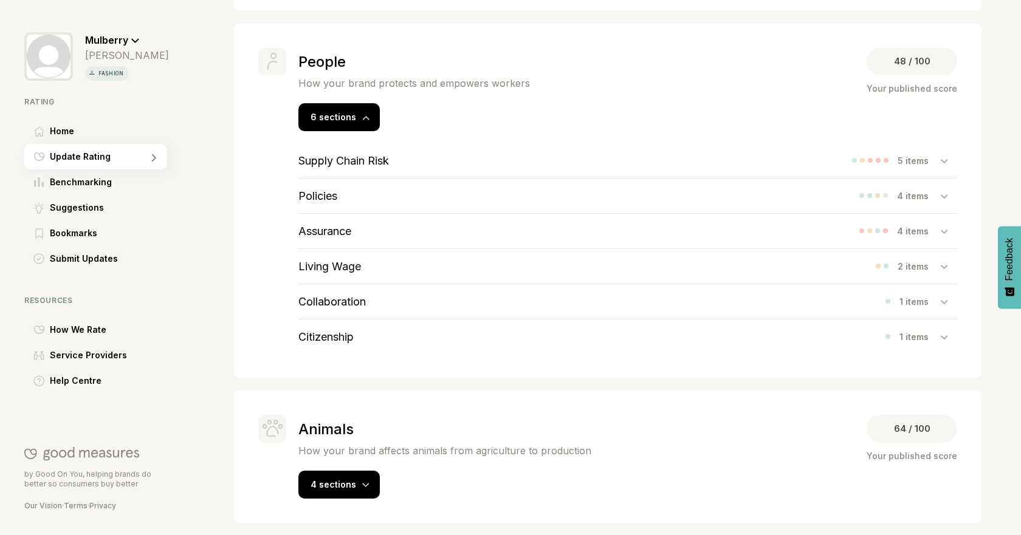
scroll to position [413, 0]
click at [432, 225] on div "Assurance 4 items" at bounding box center [627, 231] width 659 height 35
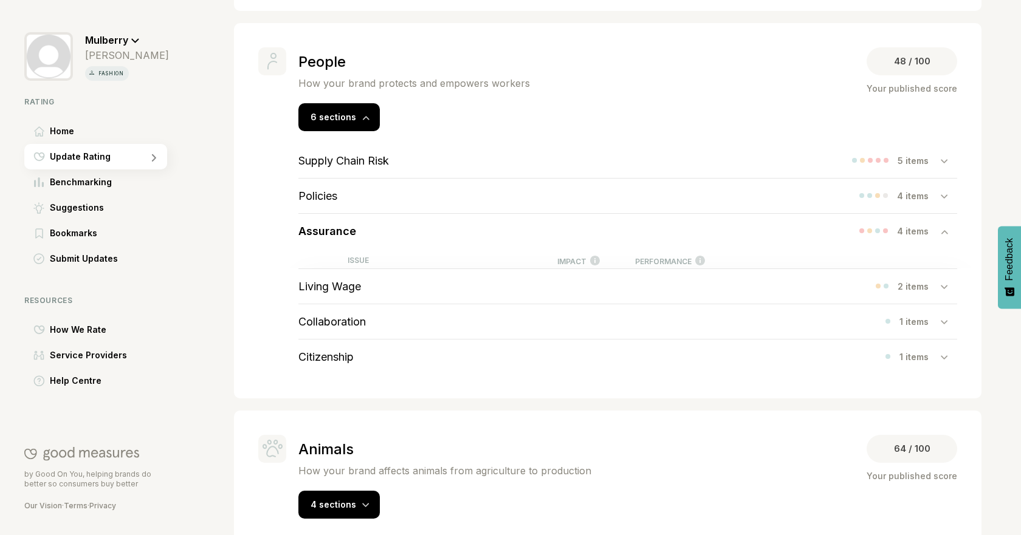
scroll to position [416, 0]
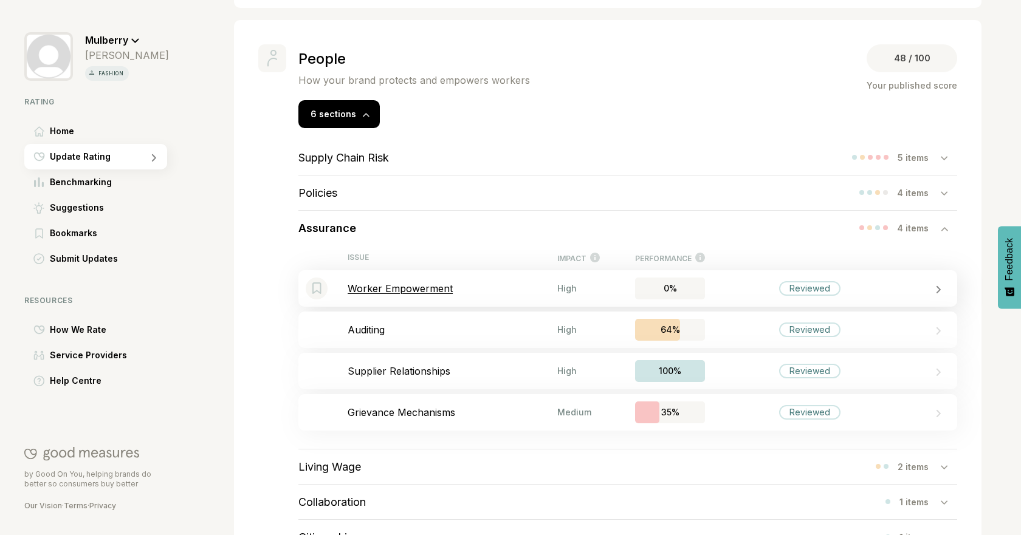
click at [515, 289] on p "Worker Empowerment" at bounding box center [453, 289] width 210 height 12
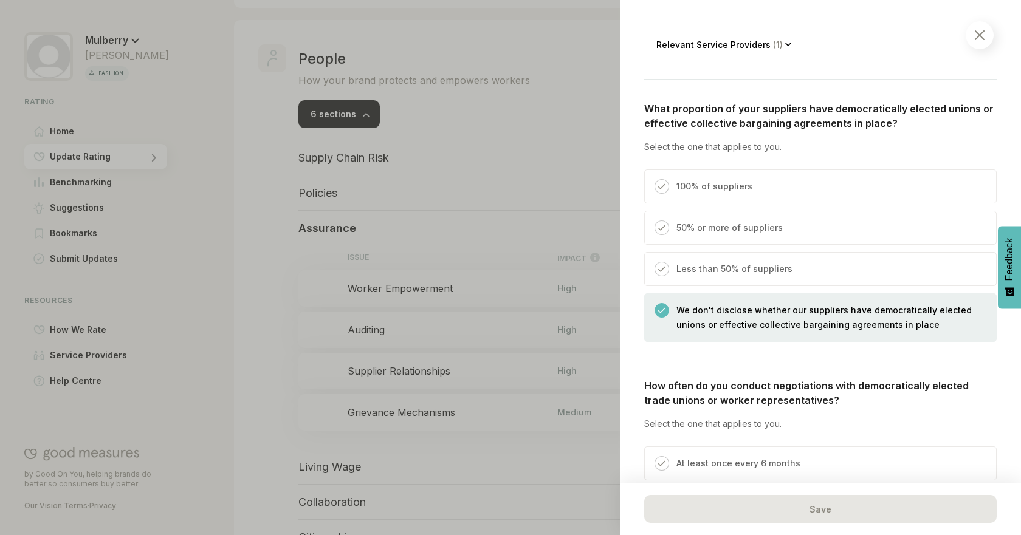
scroll to position [363, 0]
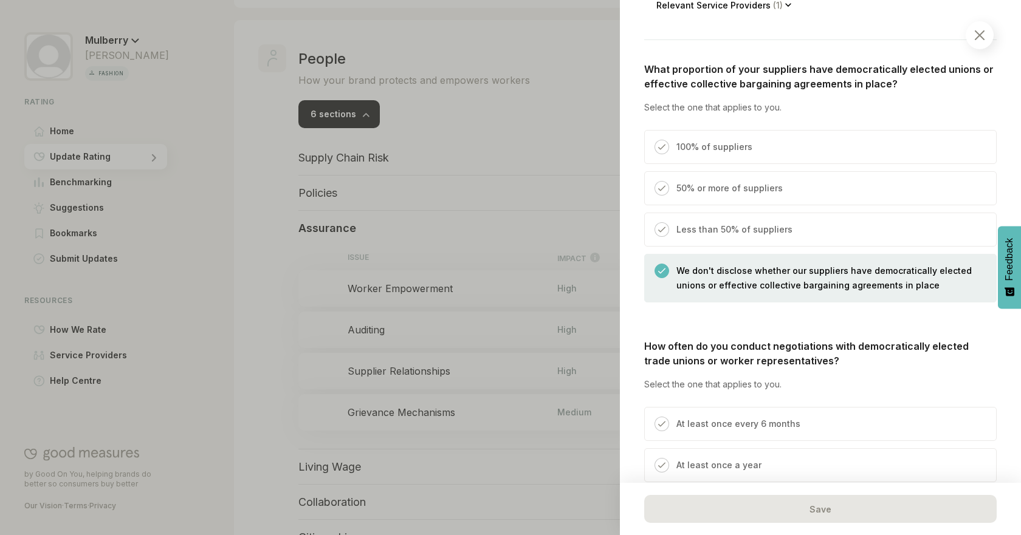
click at [948, 170] on div "100% of suppliers 50% or more of suppliers Less than 50% of suppliers We don't …" at bounding box center [820, 216] width 352 height 173
click at [969, 176] on div "50% or more of suppliers" at bounding box center [820, 188] width 352 height 34
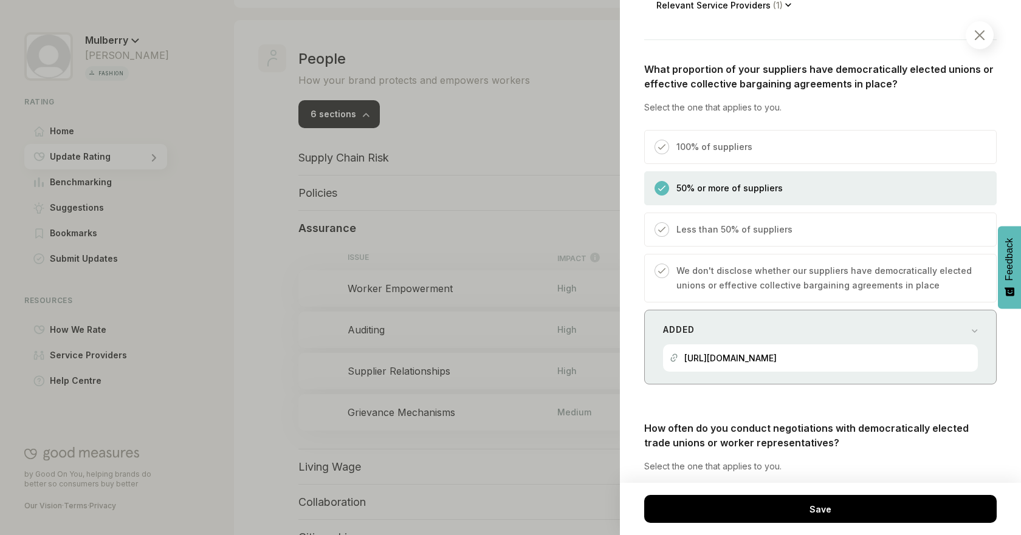
click at [723, 348] on div "[URL][DOMAIN_NAME]" at bounding box center [730, 358] width 92 height 27
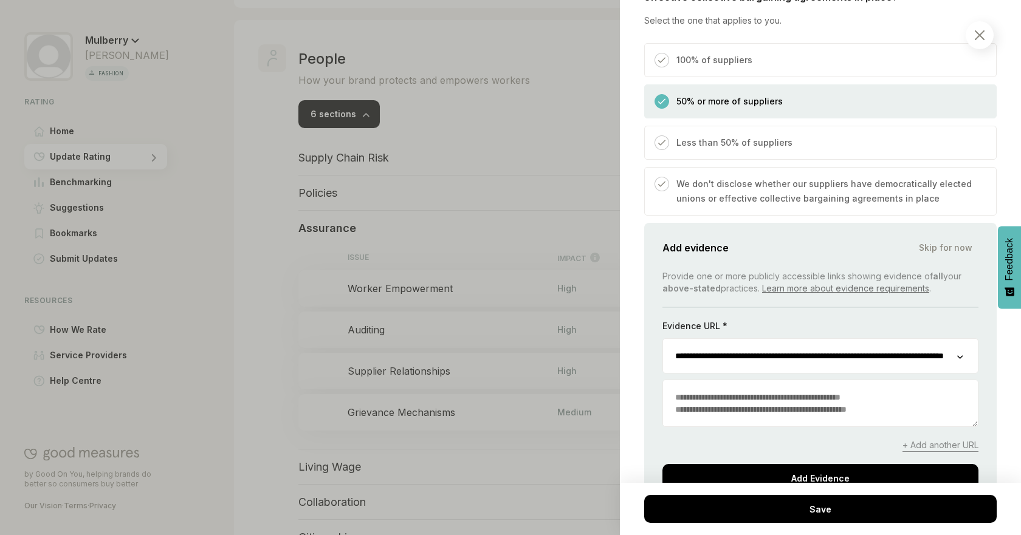
scroll to position [490, 0]
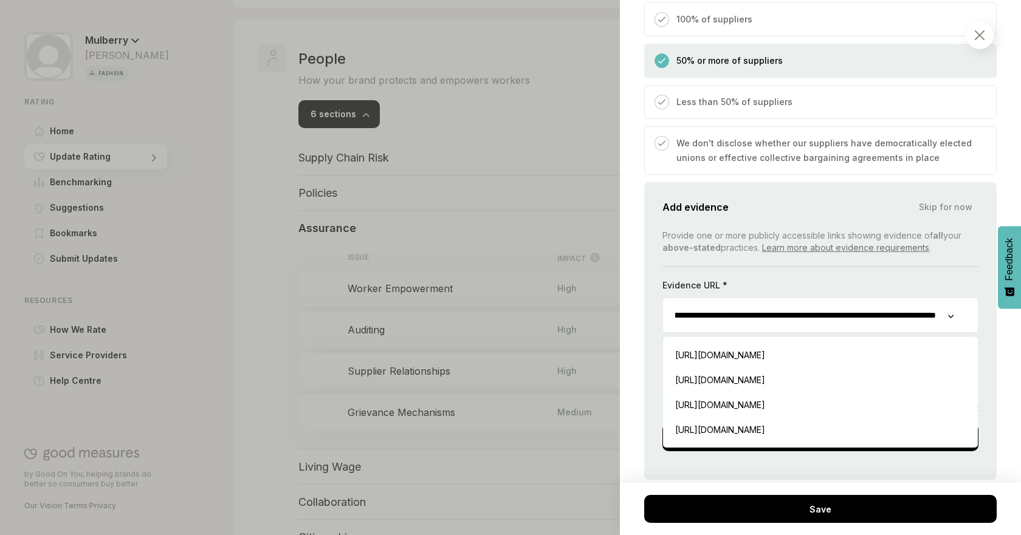
drag, startPoint x: 665, startPoint y: 318, endPoint x: 998, endPoint y: 315, distance: 333.0
click at [998, 315] on div "People / Assurance Worker Empowerment Here we’re looking at how you support the…" at bounding box center [820, 267] width 401 height 535
paste input "url"
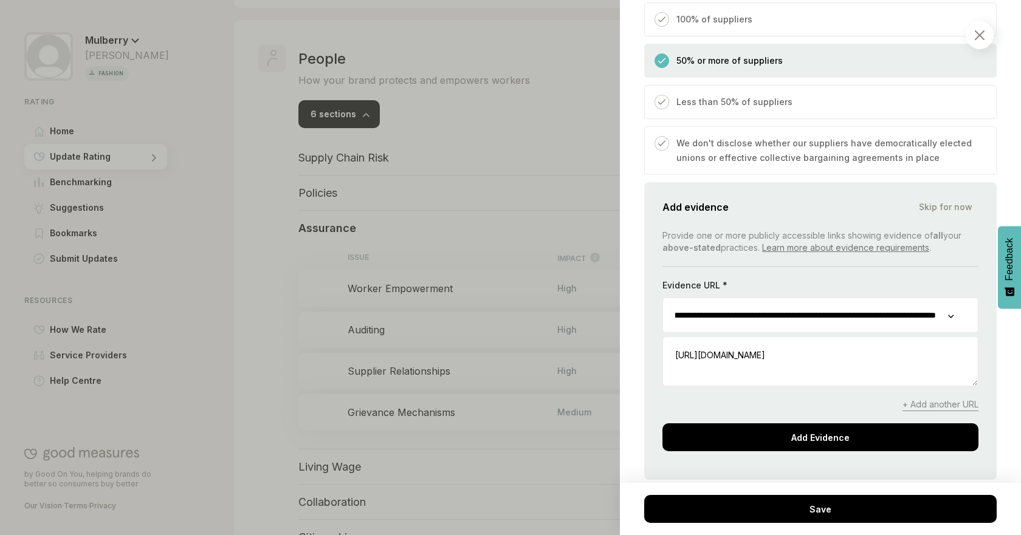
click at [757, 401] on div "+ Add another URL" at bounding box center [820, 405] width 316 height 13
click at [785, 352] on textarea at bounding box center [820, 363] width 315 height 46
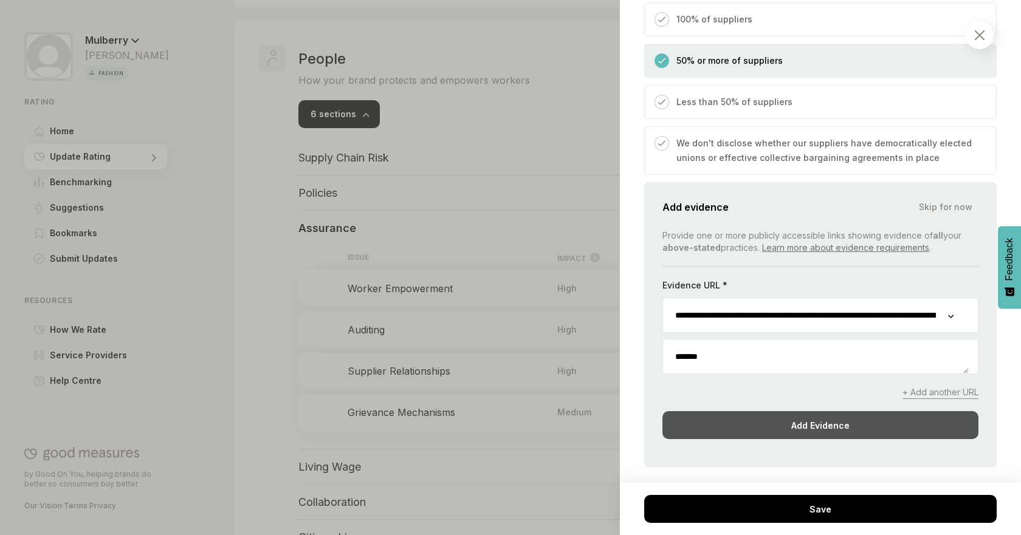
click at [772, 420] on div "Add Evidence" at bounding box center [820, 425] width 316 height 28
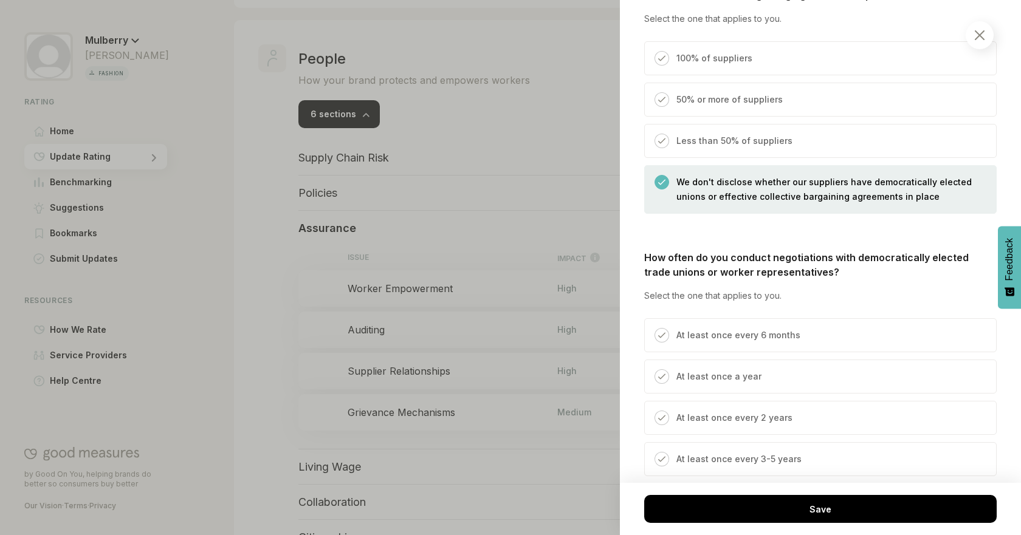
scroll to position [430, 0]
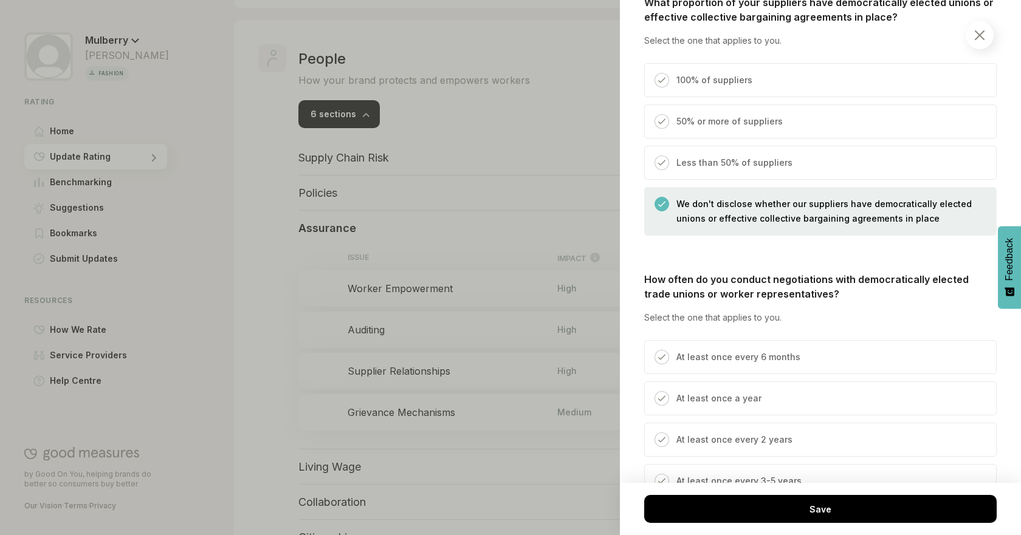
click at [750, 126] on p "50% or more of suppliers" at bounding box center [729, 121] width 106 height 15
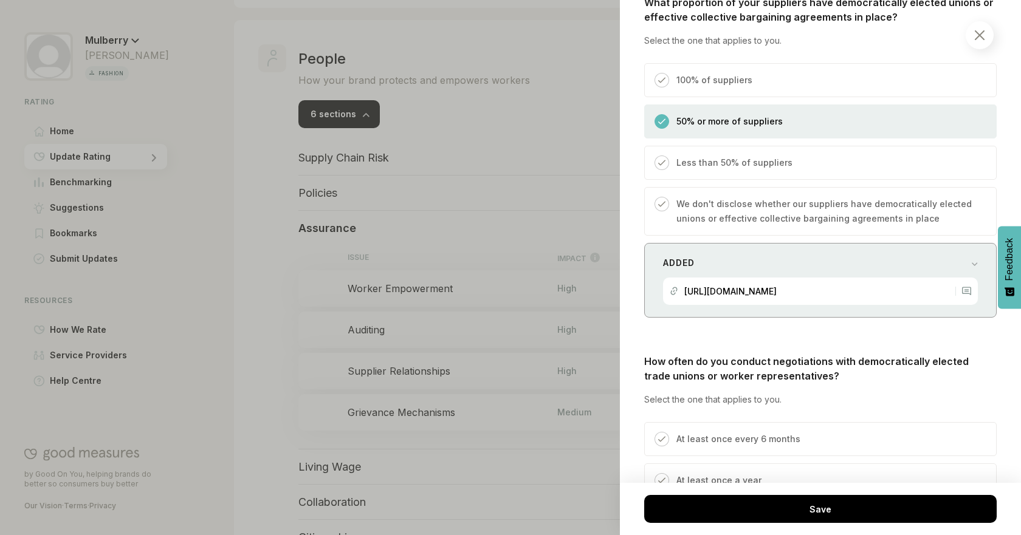
click at [828, 253] on div "Added [URL][DOMAIN_NAME]" at bounding box center [820, 280] width 352 height 75
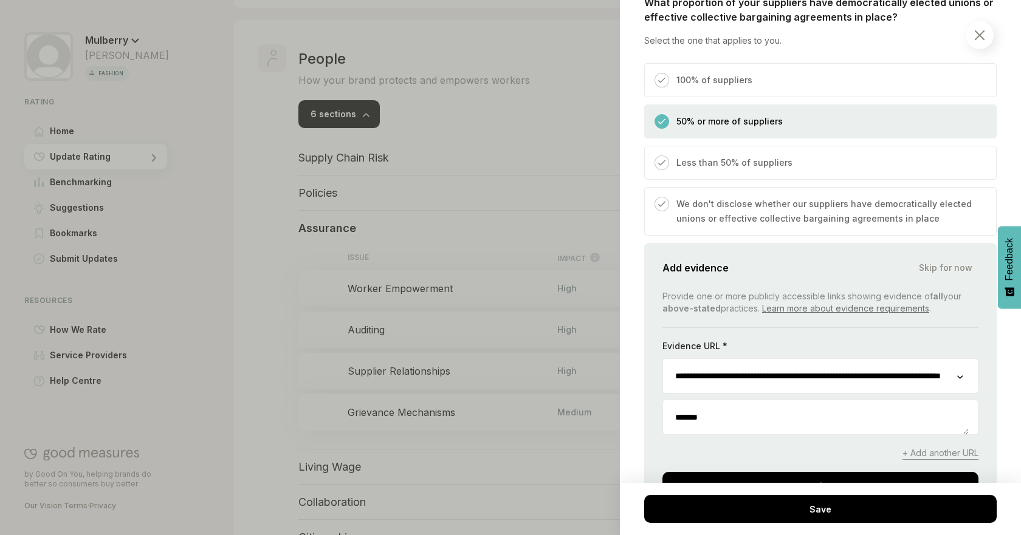
click at [825, 261] on div "Add evidence Skip for now" at bounding box center [820, 267] width 316 height 17
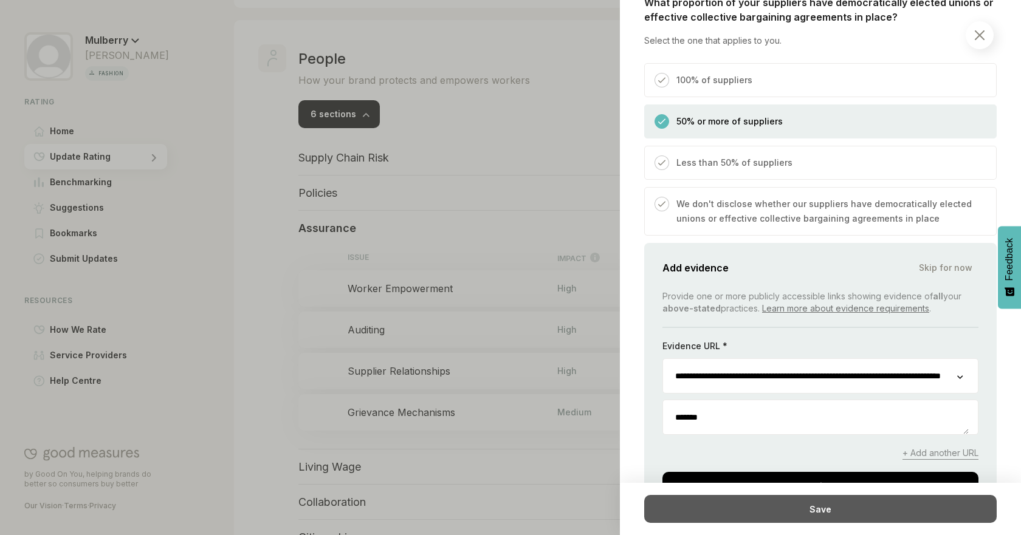
click at [851, 509] on div "Save" at bounding box center [820, 509] width 352 height 28
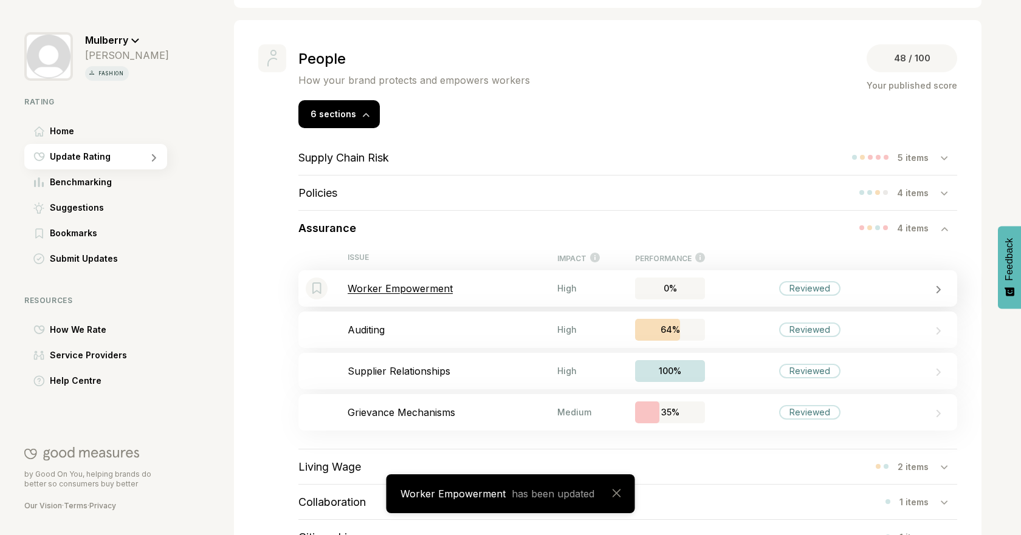
click at [494, 283] on p "Worker Empowerment" at bounding box center [453, 289] width 210 height 12
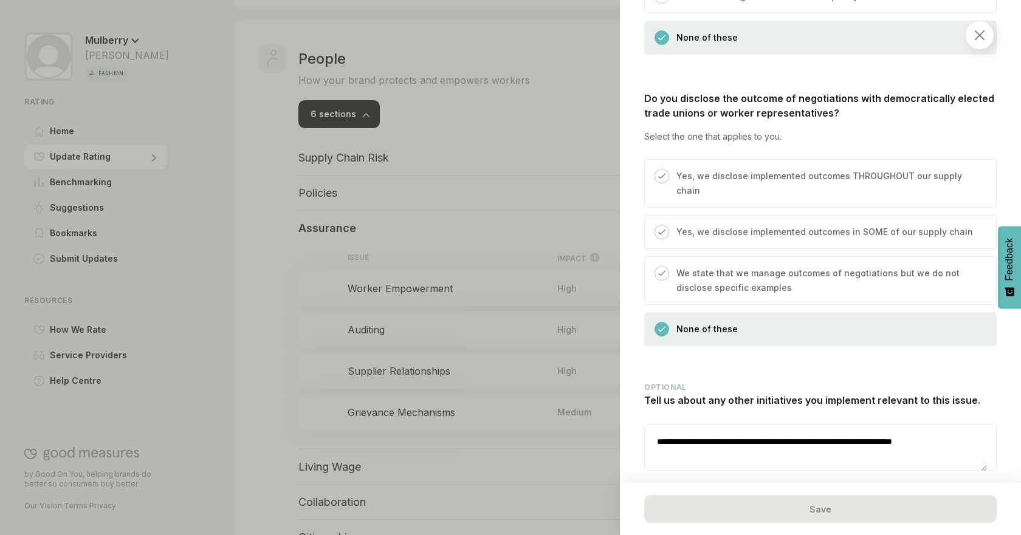
scroll to position [1080, 0]
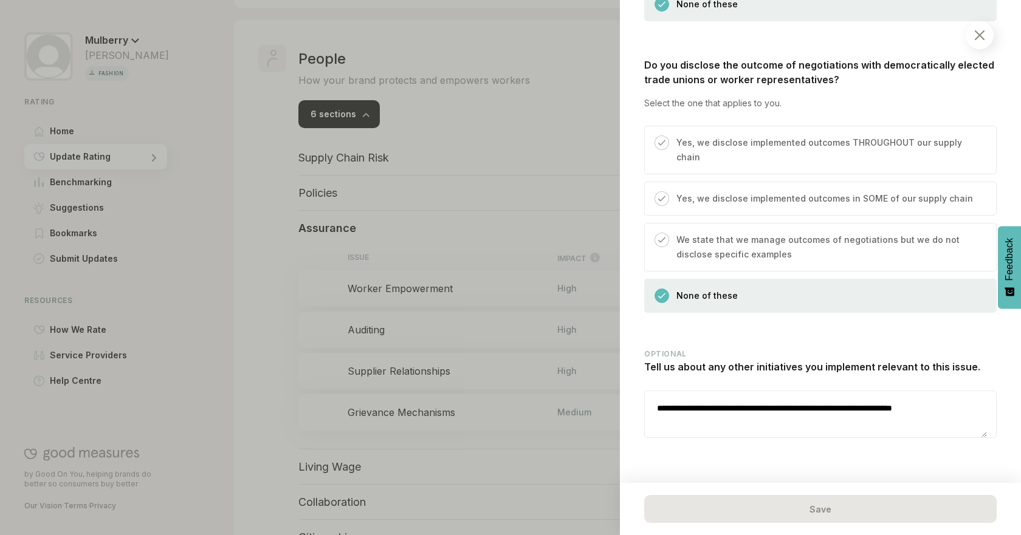
click at [445, 208] on div at bounding box center [510, 267] width 1021 height 535
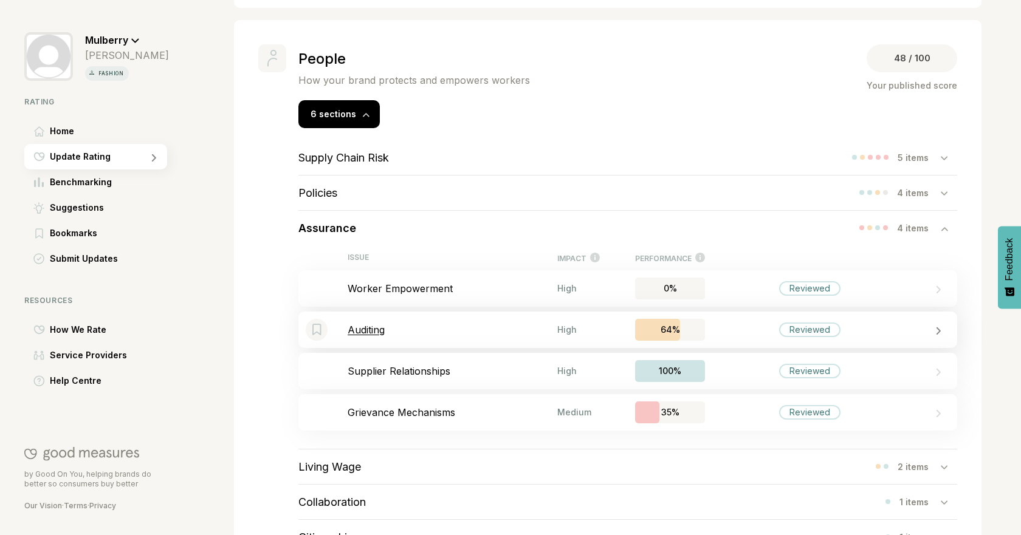
click at [488, 344] on div "Bookmark this item Auditing High 64% Reviewed" at bounding box center [627, 330] width 659 height 36
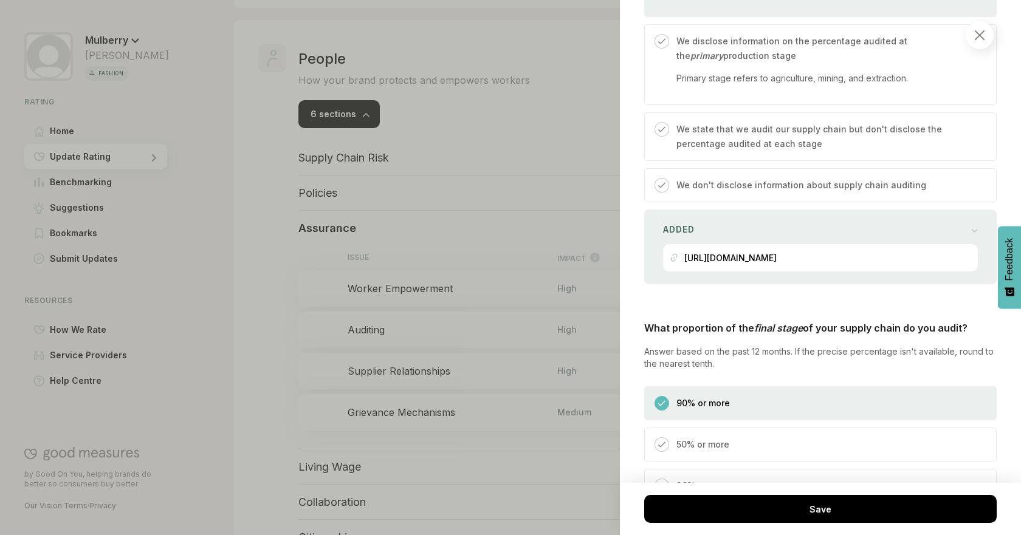
scroll to position [820, 0]
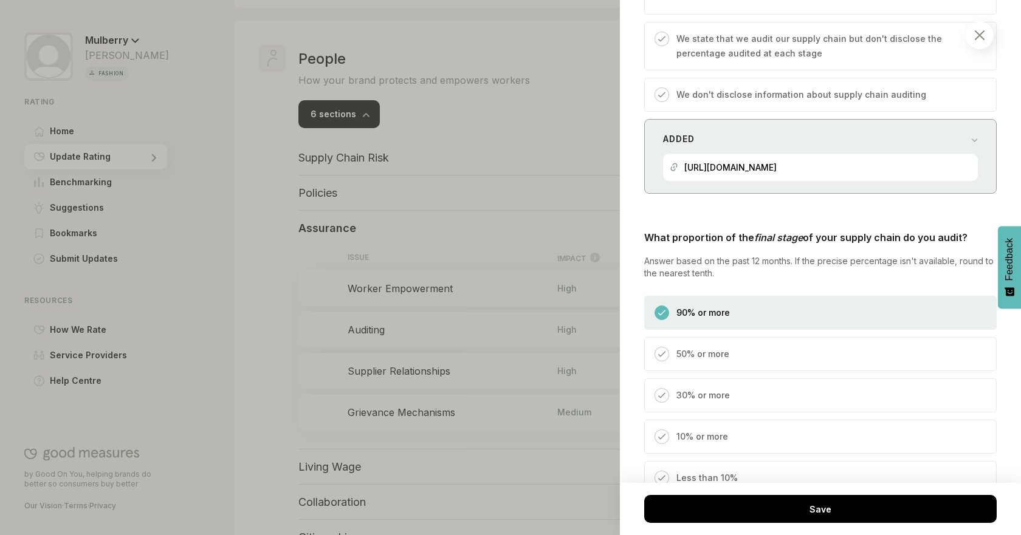
click at [973, 140] on div "Added https://www.mulberry.com/plugins/investor_relations/pdf/Annual_Report_Acc…" at bounding box center [820, 156] width 352 height 75
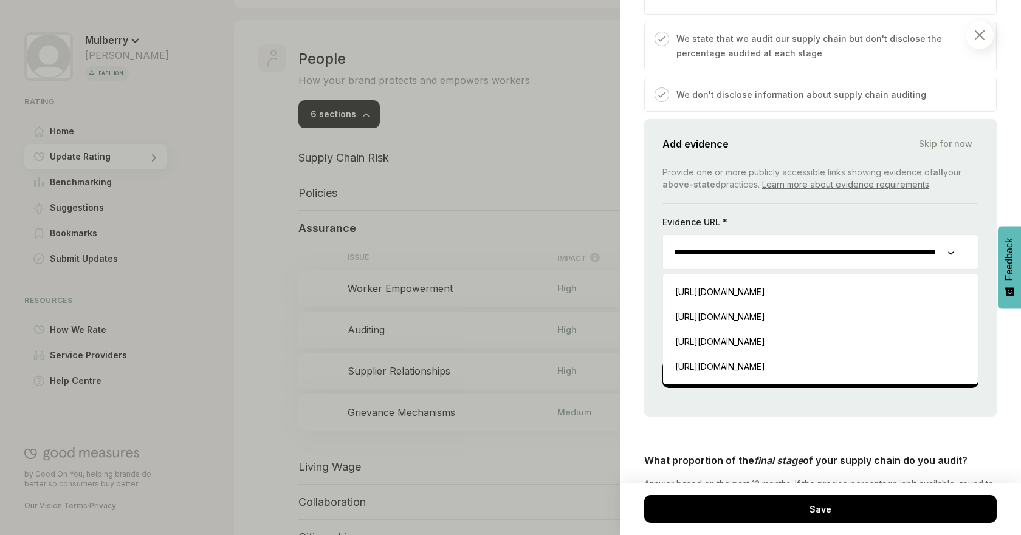
scroll to position [0, 120]
drag, startPoint x: 831, startPoint y: 249, endPoint x: 957, endPoint y: 253, distance: 126.5
click at [957, 253] on div "**********" at bounding box center [820, 252] width 316 height 35
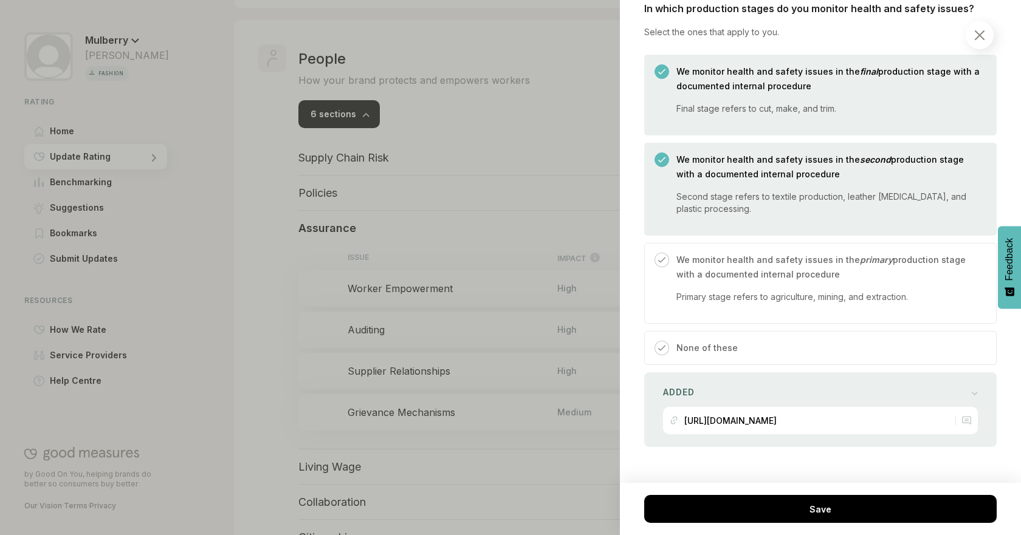
scroll to position [2090, 0]
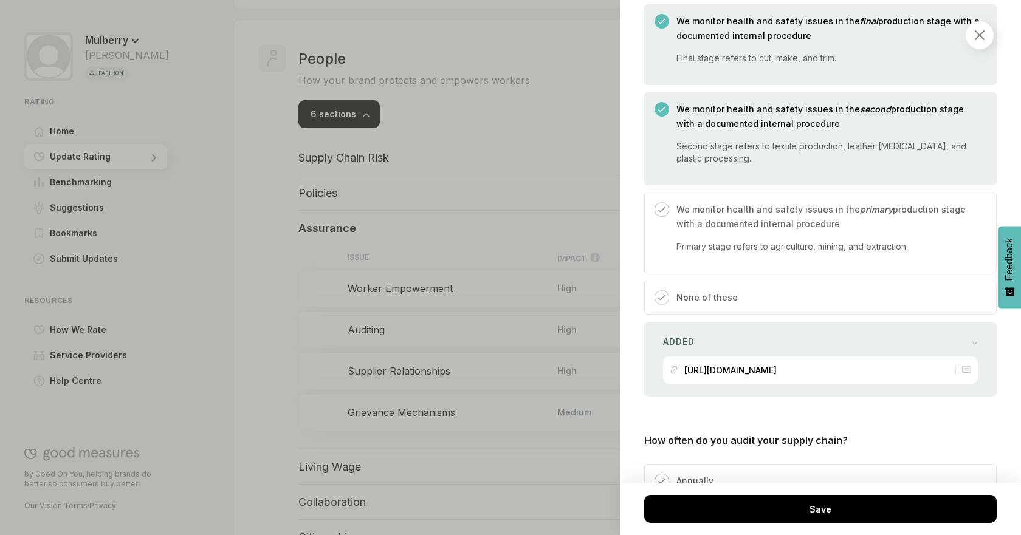
click at [878, 297] on div "None of these" at bounding box center [820, 298] width 352 height 34
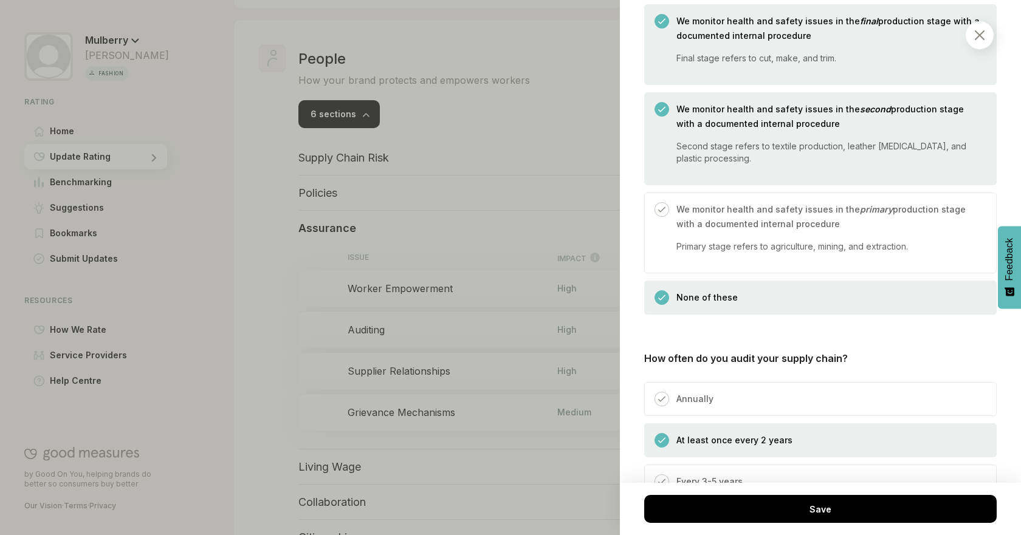
drag, startPoint x: 797, startPoint y: 125, endPoint x: 792, endPoint y: 103, distance: 21.8
click at [796, 123] on p "We monitor health and safety issues in the second production stage with a docum…" at bounding box center [829, 116] width 307 height 29
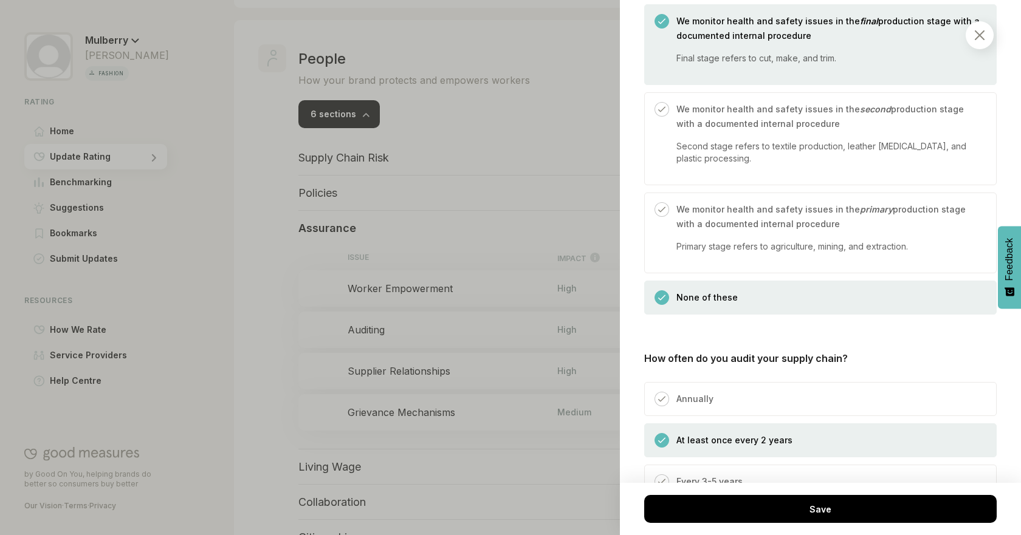
click at [777, 51] on div "We monitor health and safety issues in the final production stage with a docume…" at bounding box center [826, 49] width 315 height 70
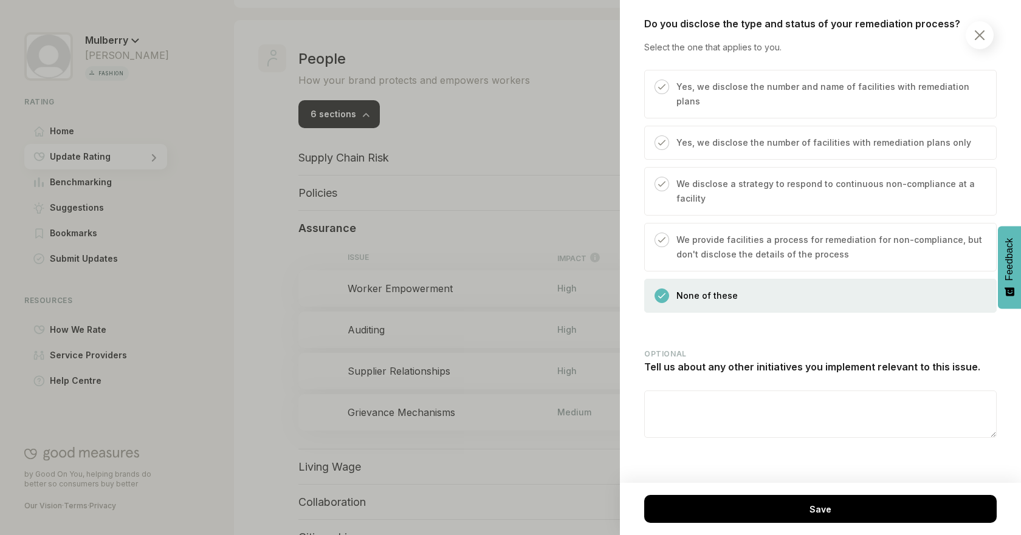
scroll to position [4034, 0]
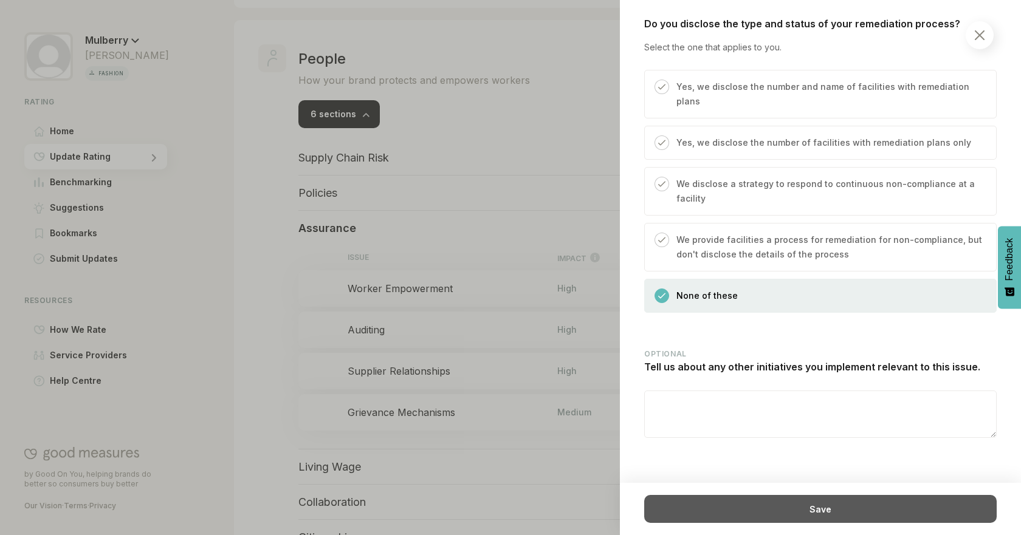
click at [858, 508] on div "Save" at bounding box center [820, 509] width 352 height 28
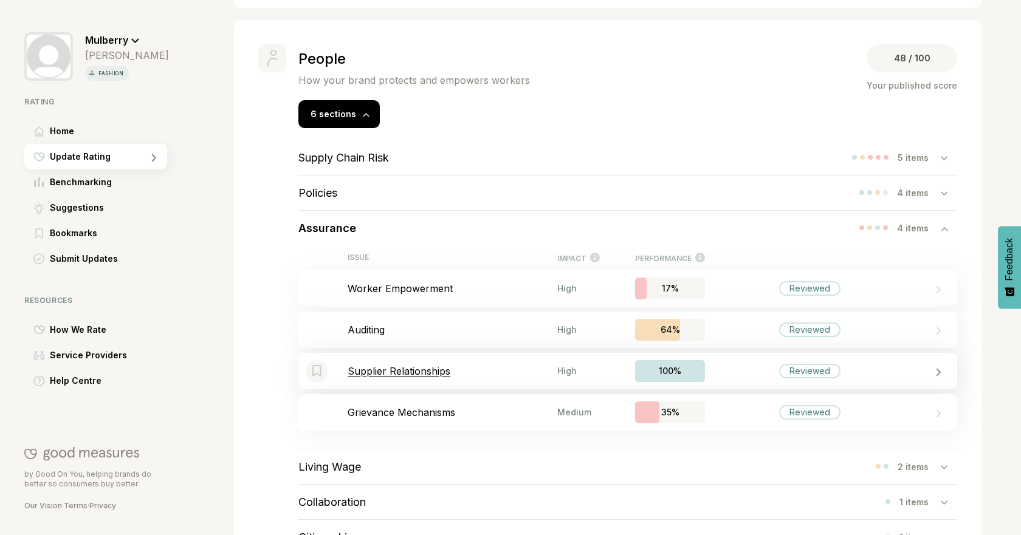
click at [726, 381] on div "Bookmark this item Supplier Relationships High 100% Reviewed" at bounding box center [627, 371] width 659 height 36
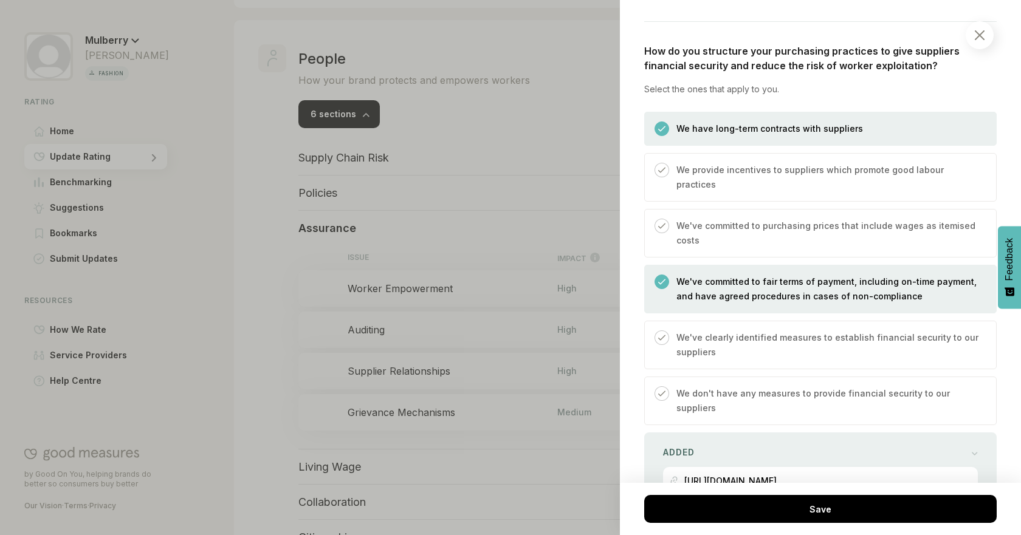
scroll to position [414, 0]
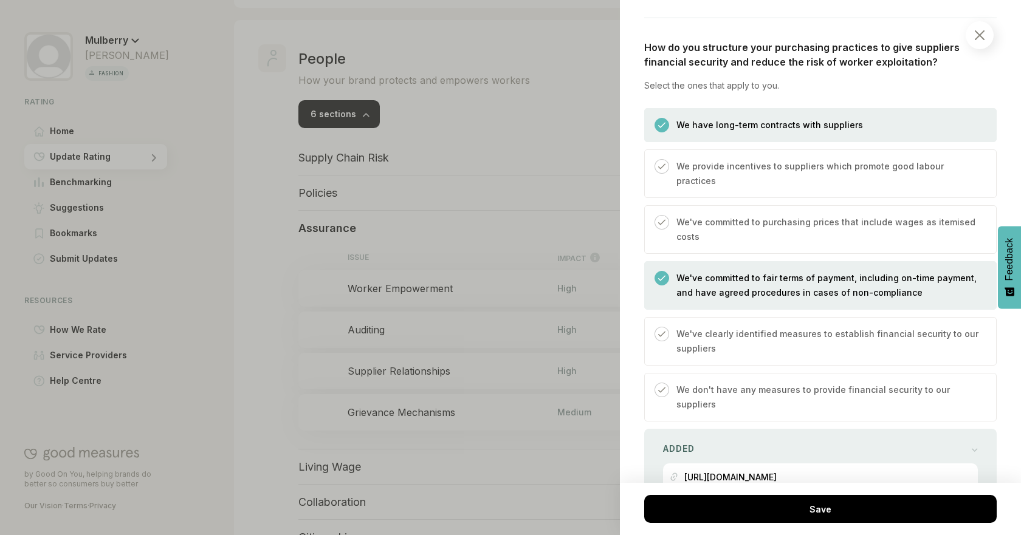
click at [879, 271] on p "We've committed to fair terms of payment, including on-time payment, and have a…" at bounding box center [829, 285] width 307 height 29
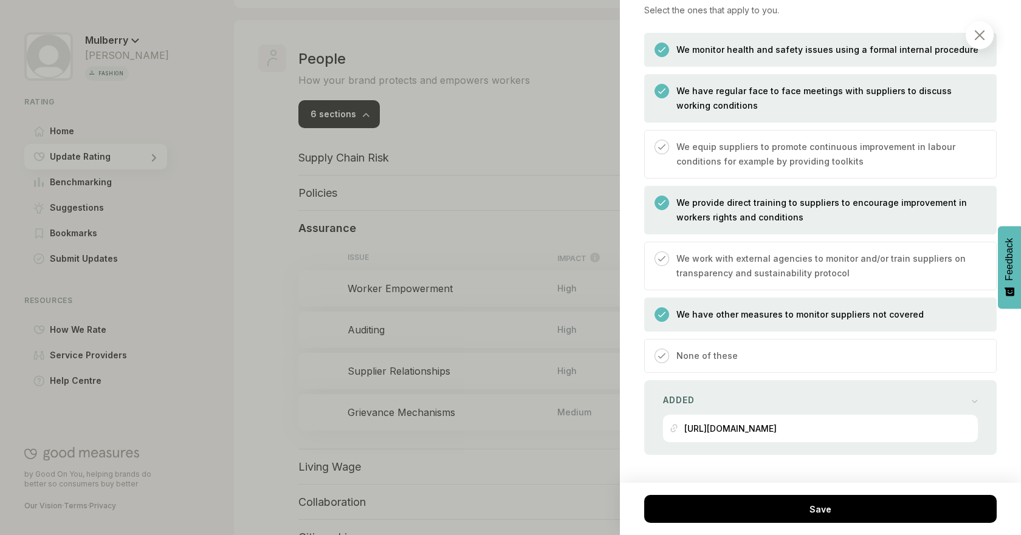
scroll to position [910, 0]
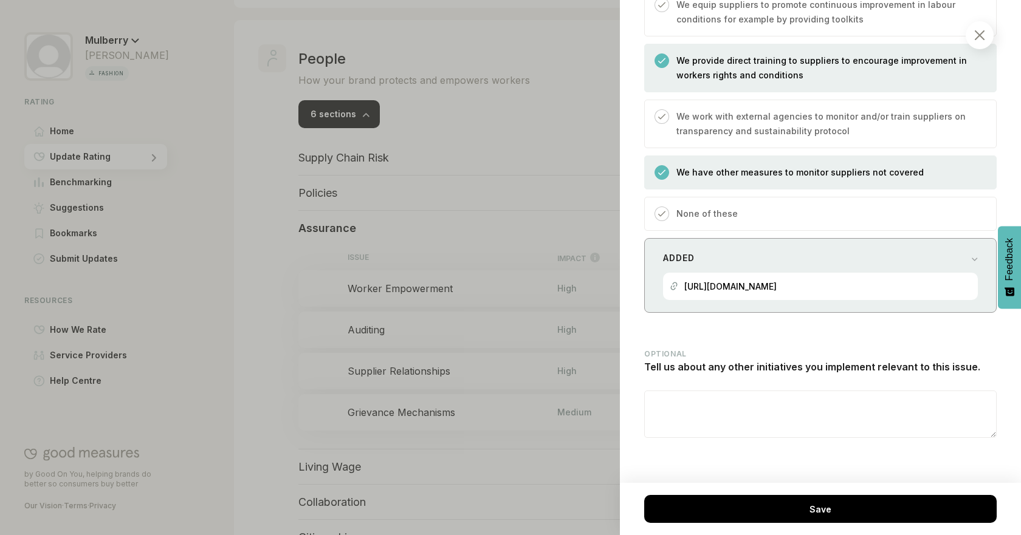
click at [931, 238] on div "Added [URL][DOMAIN_NAME]" at bounding box center [820, 275] width 352 height 75
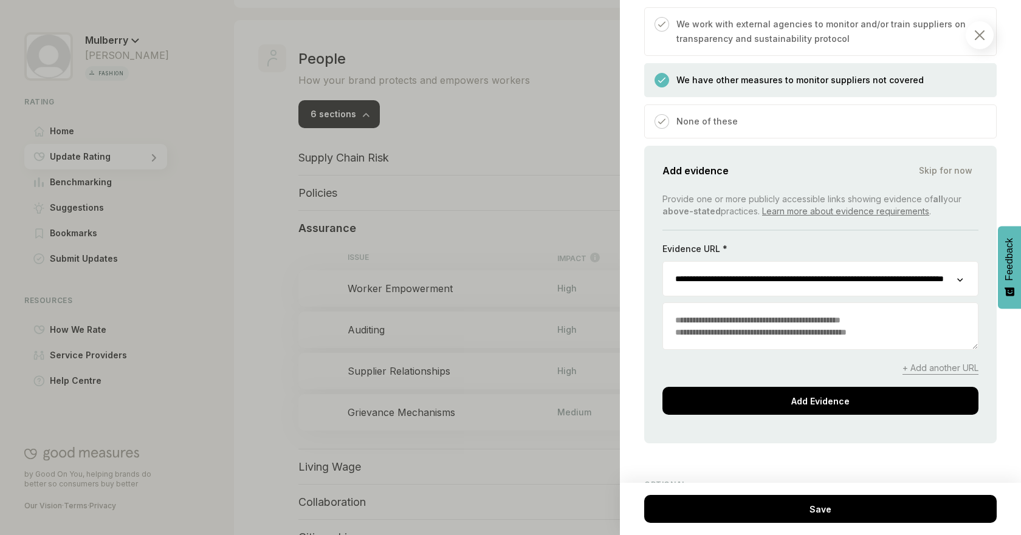
scroll to position [1214, 0]
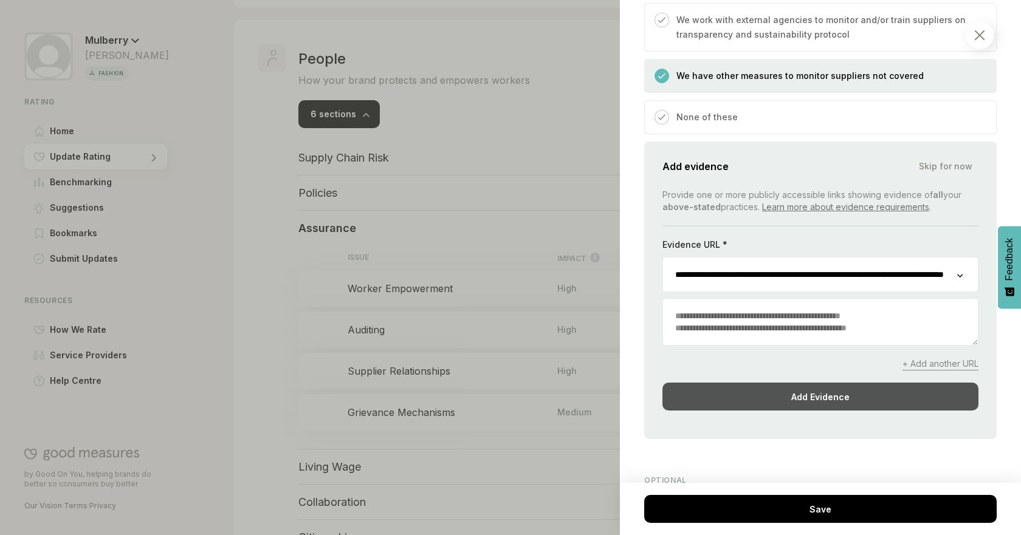
click at [868, 383] on div "Add Evidence" at bounding box center [820, 397] width 316 height 28
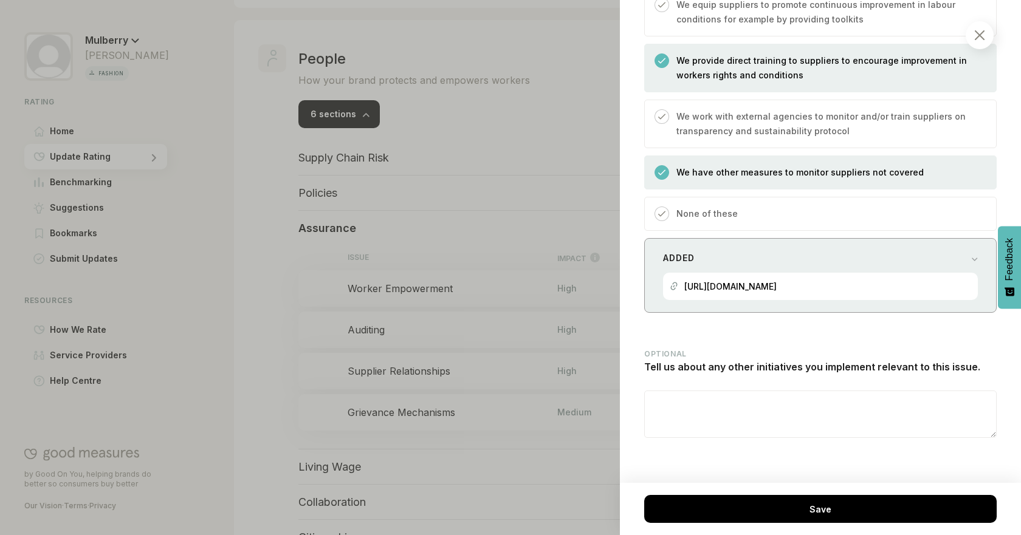
click at [933, 250] on div "Added" at bounding box center [820, 258] width 315 height 17
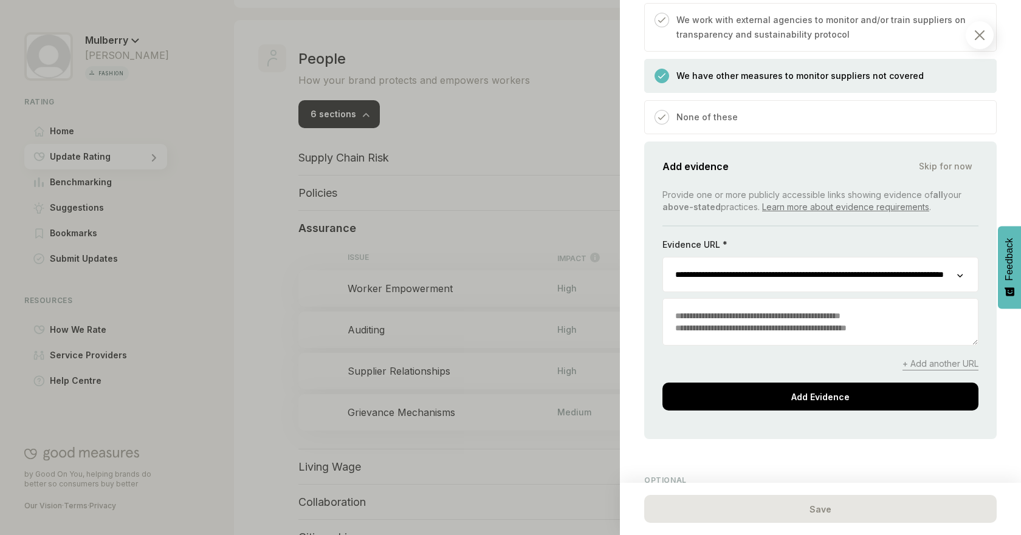
click at [952, 357] on div "**********" at bounding box center [820, 300] width 316 height 222
click at [942, 358] on span "+ Add another URL" at bounding box center [940, 364] width 76 height 13
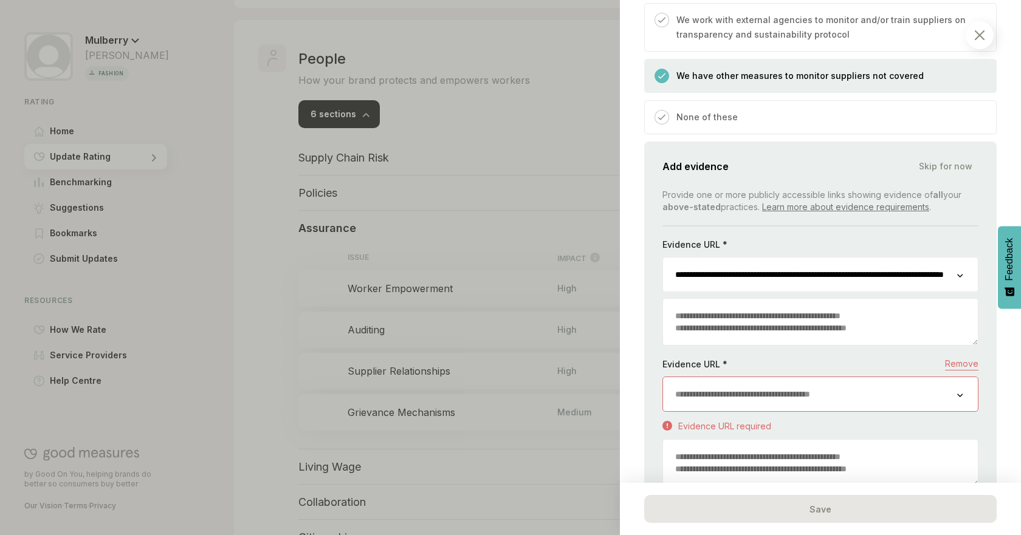
click at [893, 377] on input "url" at bounding box center [810, 394] width 294 height 34
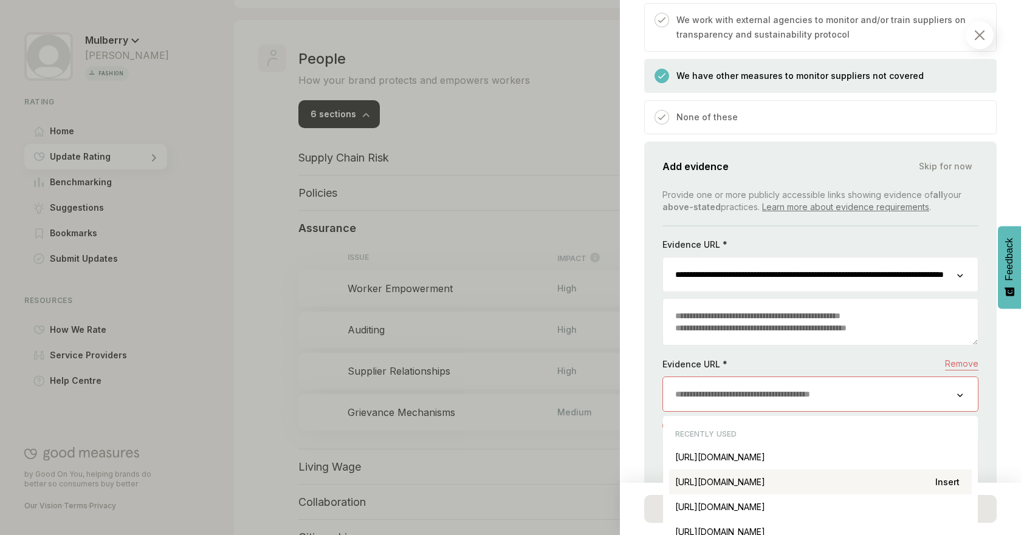
click at [900, 470] on div "[URL][DOMAIN_NAME] Insert" at bounding box center [820, 482] width 303 height 25
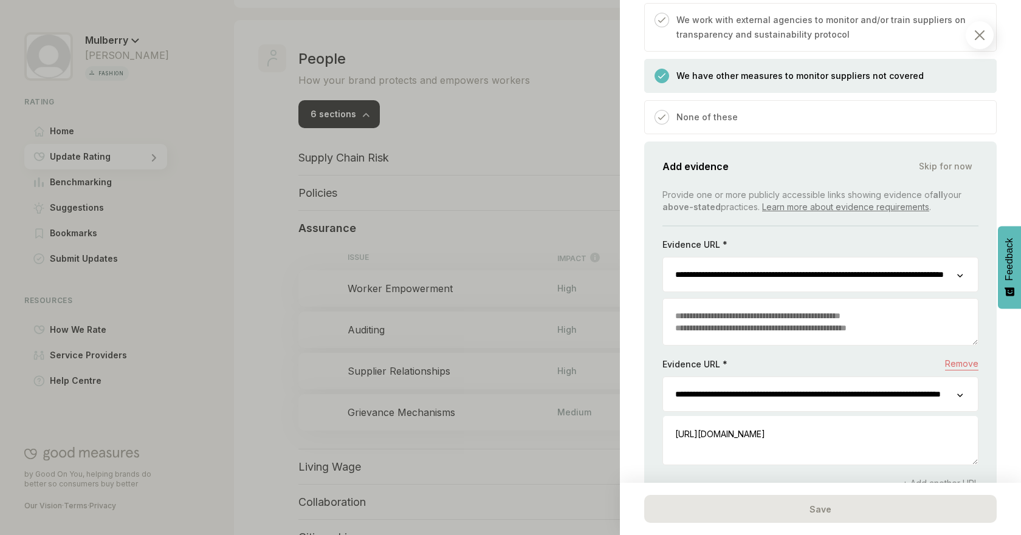
scroll to position [0, 117]
drag, startPoint x: 835, startPoint y: 377, endPoint x: 958, endPoint y: 374, distance: 122.8
click at [958, 377] on div "**********" at bounding box center [820, 394] width 316 height 35
click at [805, 458] on div "**********" at bounding box center [820, 360] width 316 height 342
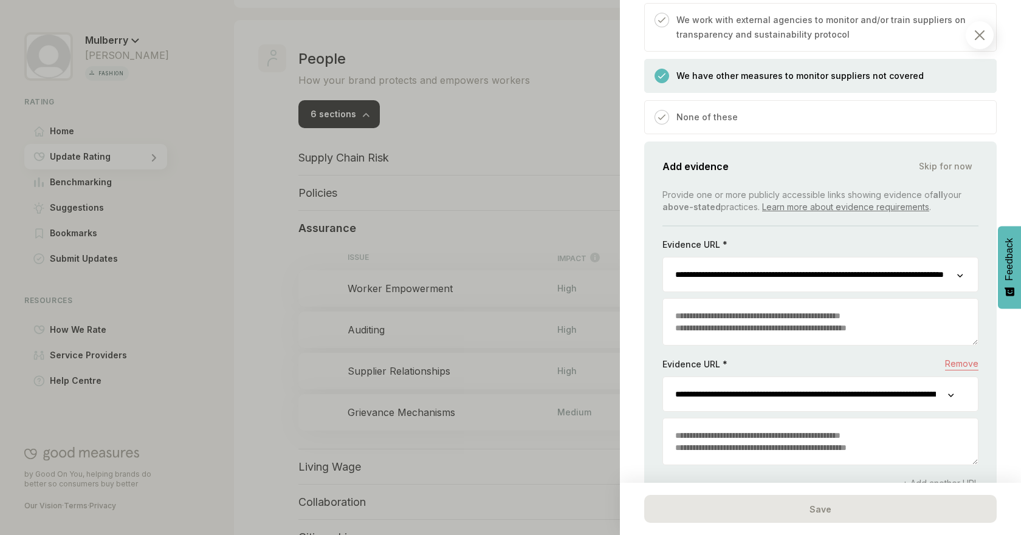
click at [796, 427] on textarea at bounding box center [820, 442] width 315 height 46
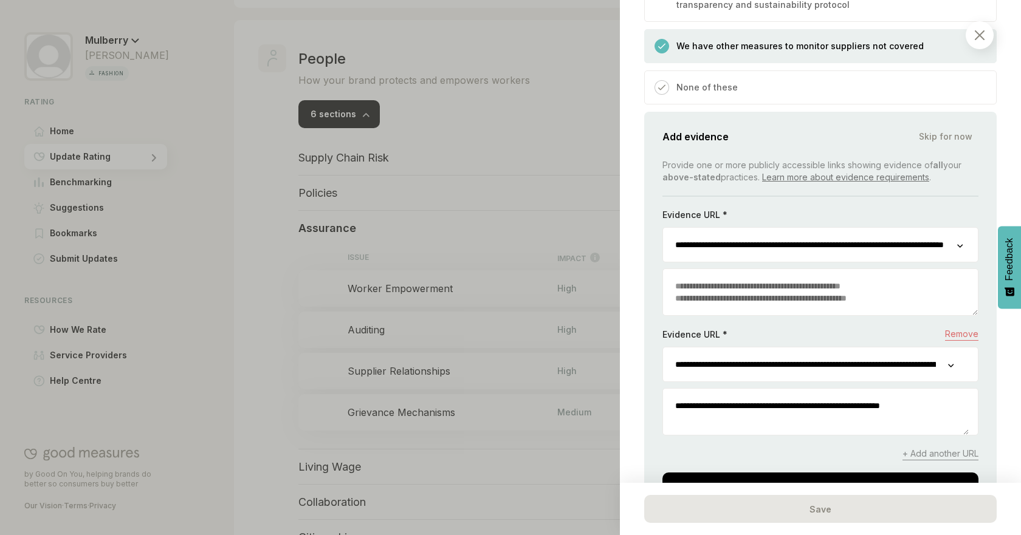
scroll to position [1305, 0]
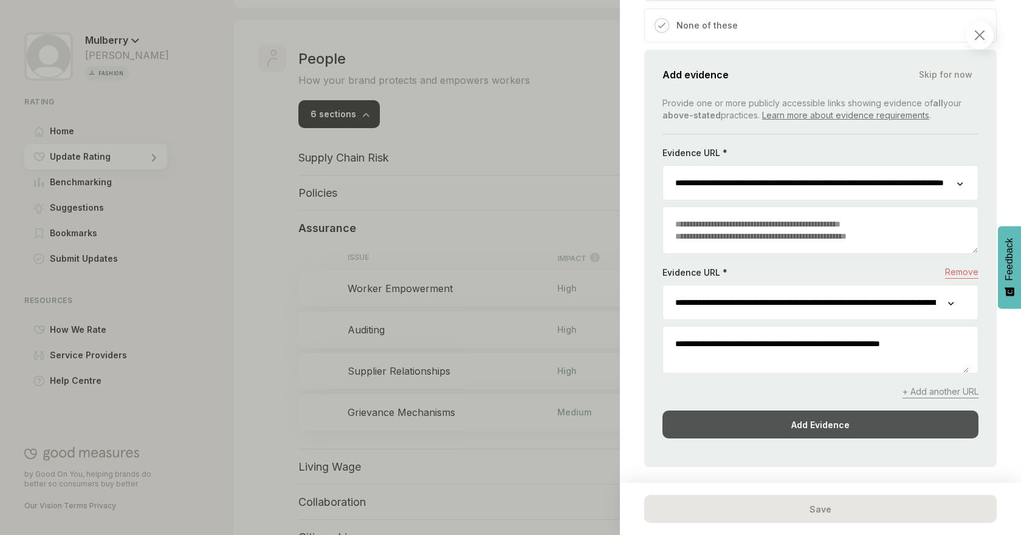
click at [870, 411] on div "Add Evidence" at bounding box center [820, 425] width 316 height 28
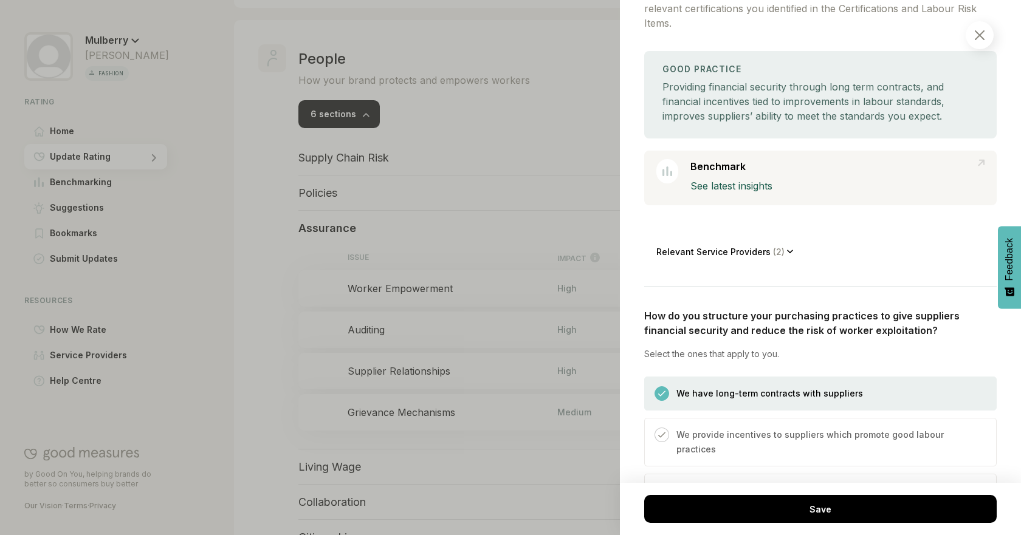
scroll to position [143, 0]
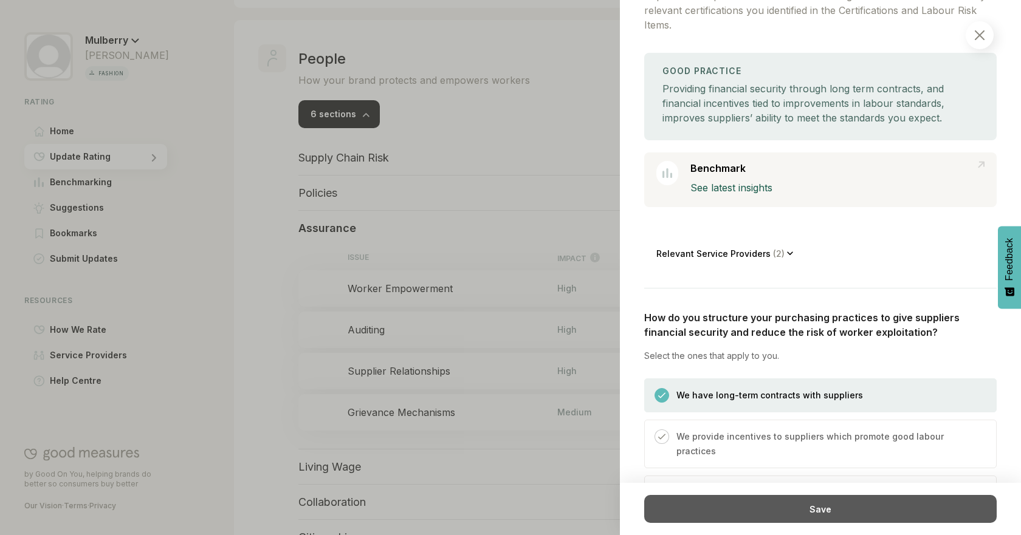
click at [793, 513] on div "Save" at bounding box center [820, 509] width 352 height 28
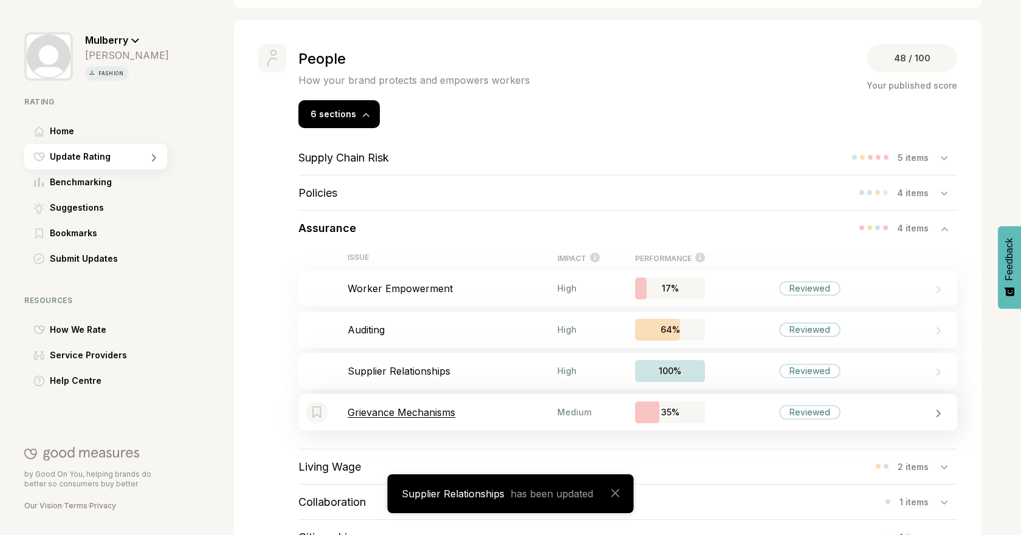
click at [411, 409] on p "Grievance Mechanisms" at bounding box center [453, 413] width 210 height 12
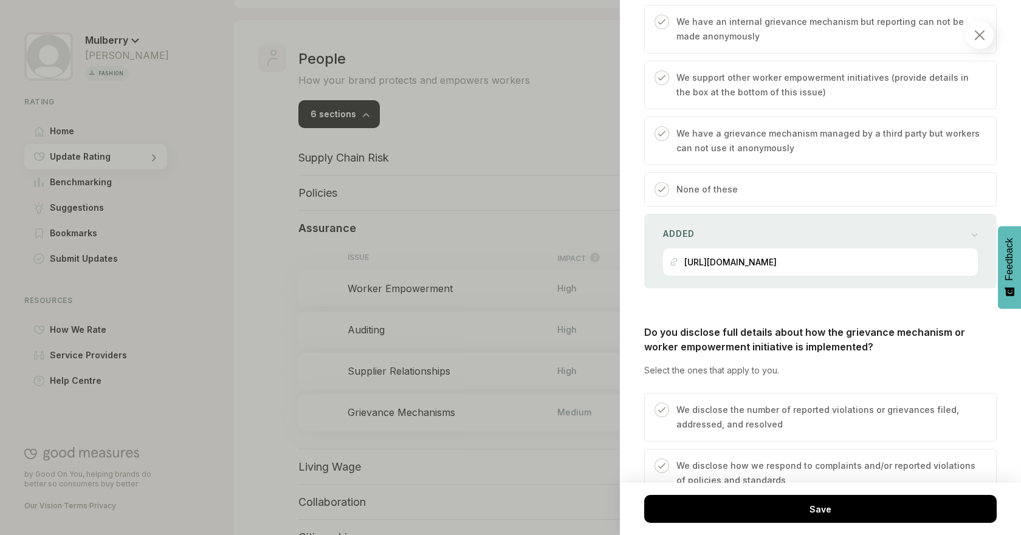
scroll to position [700, 0]
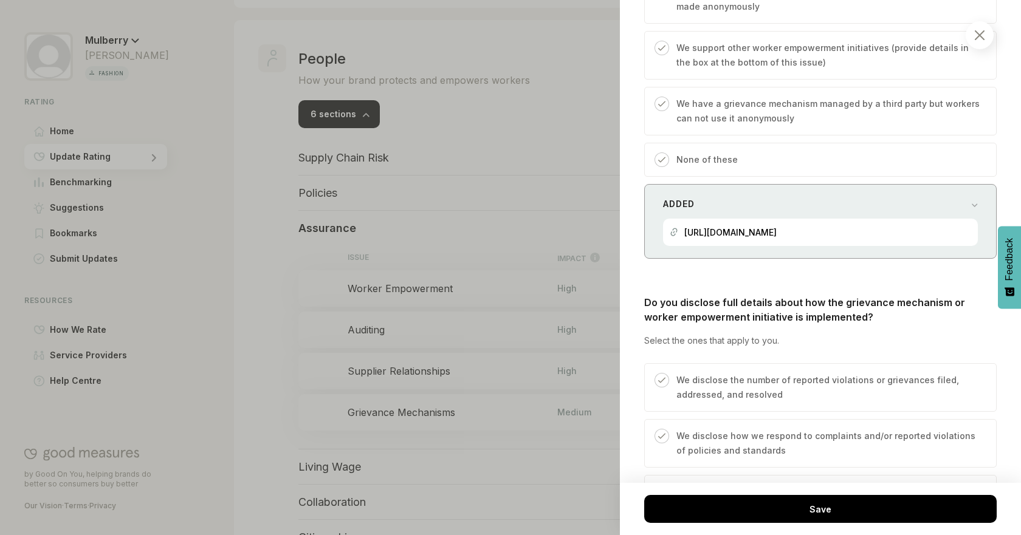
click at [869, 201] on div "Added" at bounding box center [820, 204] width 315 height 17
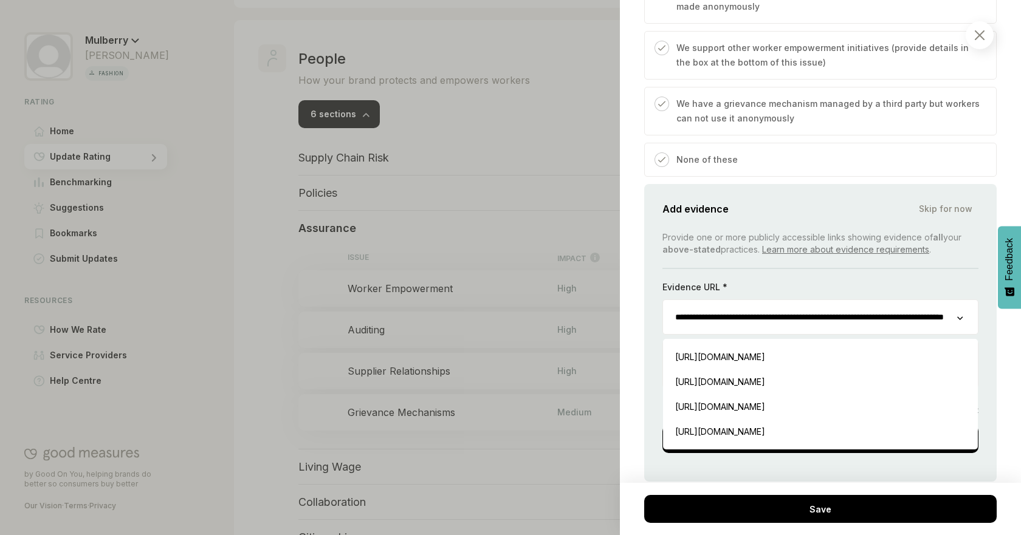
drag, startPoint x: 687, startPoint y: 314, endPoint x: 676, endPoint y: 314, distance: 10.9
click at [687, 314] on input "**********" at bounding box center [810, 317] width 294 height 34
drag, startPoint x: 678, startPoint y: 318, endPoint x: 684, endPoint y: 317, distance: 6.7
click at [684, 317] on input "**********" at bounding box center [810, 317] width 294 height 34
click at [675, 318] on input "**********" at bounding box center [810, 317] width 294 height 34
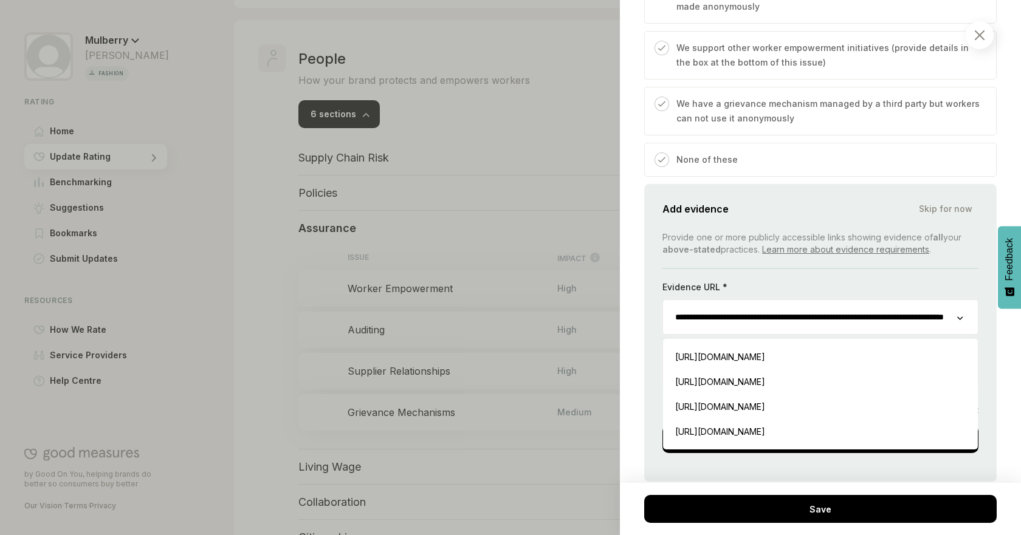
scroll to position [0, 126]
drag, startPoint x: 744, startPoint y: 323, endPoint x: 1004, endPoint y: 338, distance: 260.5
click at [1004, 338] on div "People / Assurance Grievance Mechanisms We consider the formal processes implem…" at bounding box center [820, 267] width 401 height 535
click at [908, 386] on div "[URL][DOMAIN_NAME] Insert" at bounding box center [820, 381] width 303 height 25
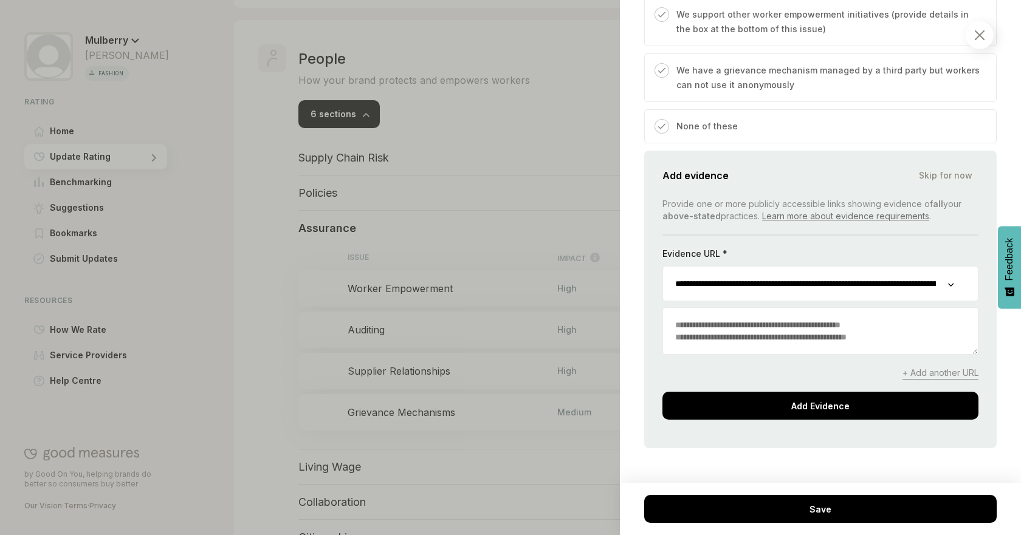
scroll to position [744, 0]
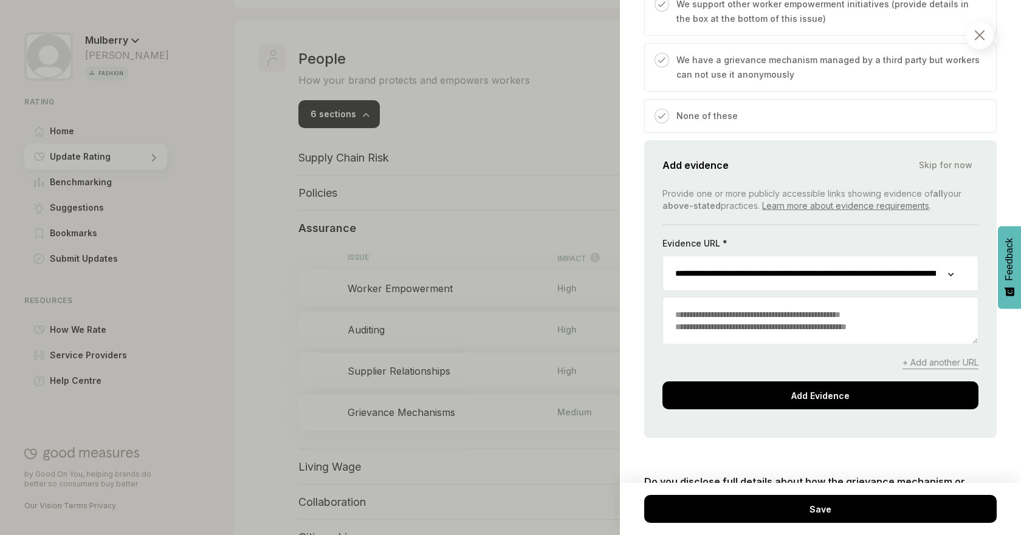
click at [876, 381] on div "**********" at bounding box center [820, 299] width 316 height 222
click at [977, 393] on div "**********" at bounding box center [820, 289] width 352 height 298
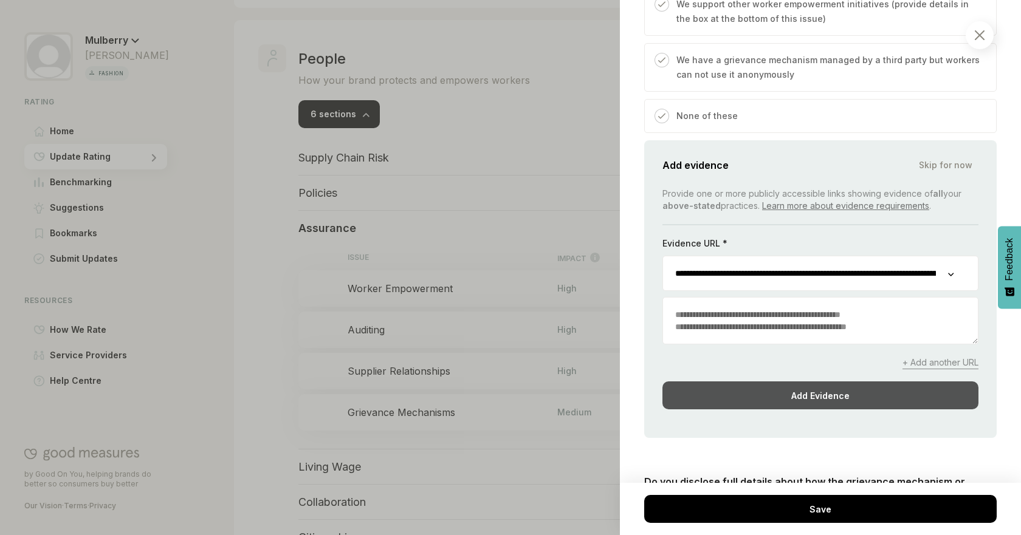
click at [948, 396] on div "Add Evidence" at bounding box center [820, 396] width 316 height 28
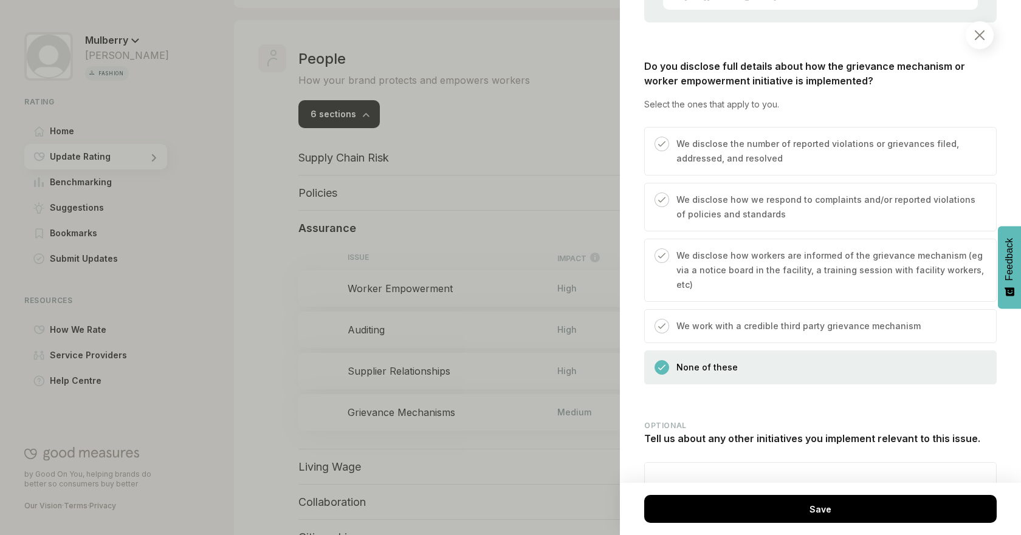
scroll to position [1017, 0]
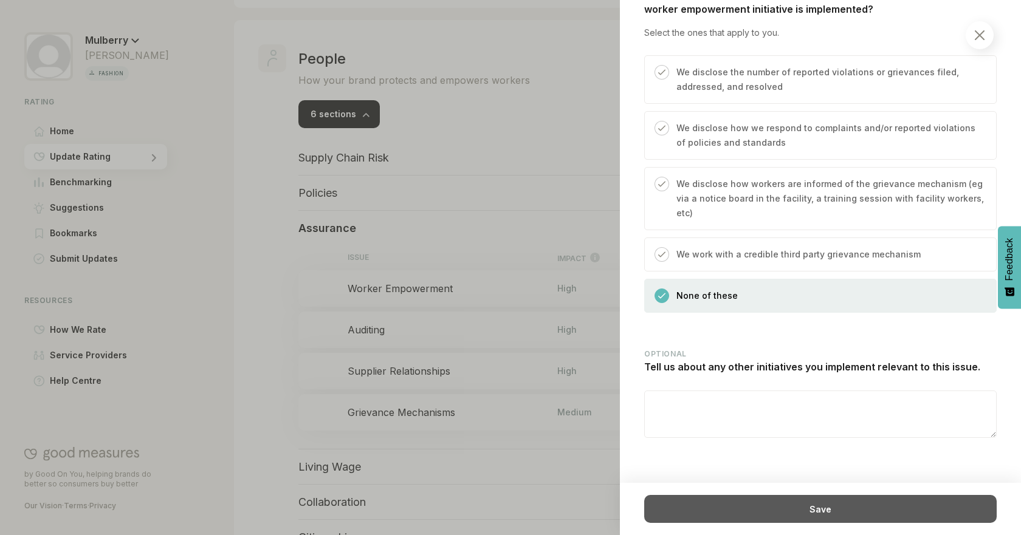
click at [912, 518] on div "Save" at bounding box center [820, 509] width 352 height 28
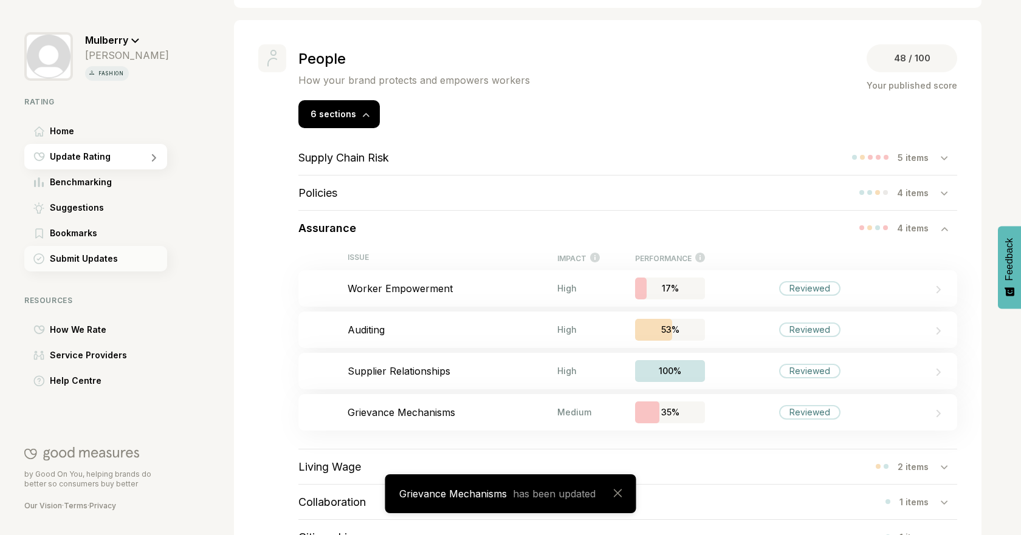
click at [83, 266] on div "Submit Updates" at bounding box center [95, 259] width 143 height 26
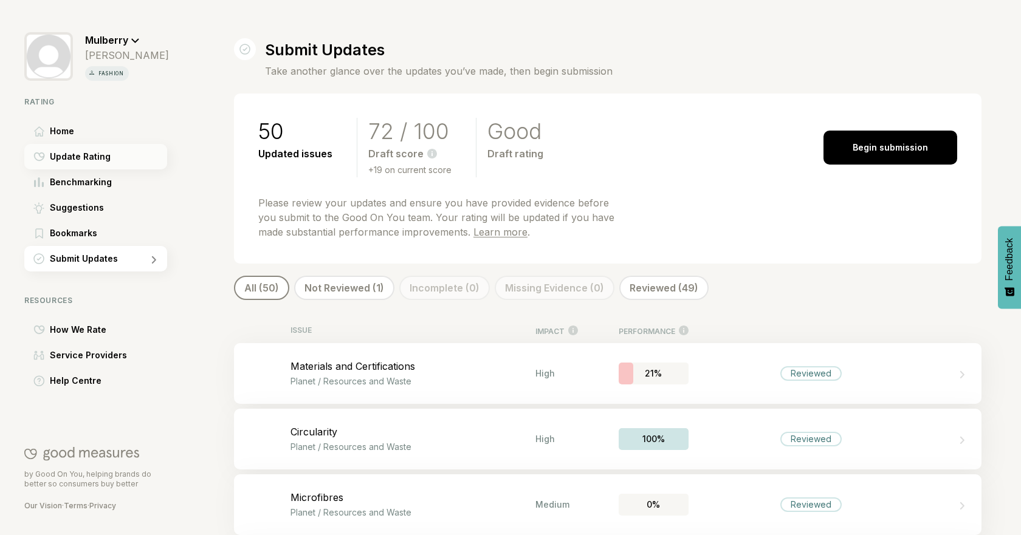
click at [80, 153] on span "Update Rating" at bounding box center [80, 156] width 61 height 15
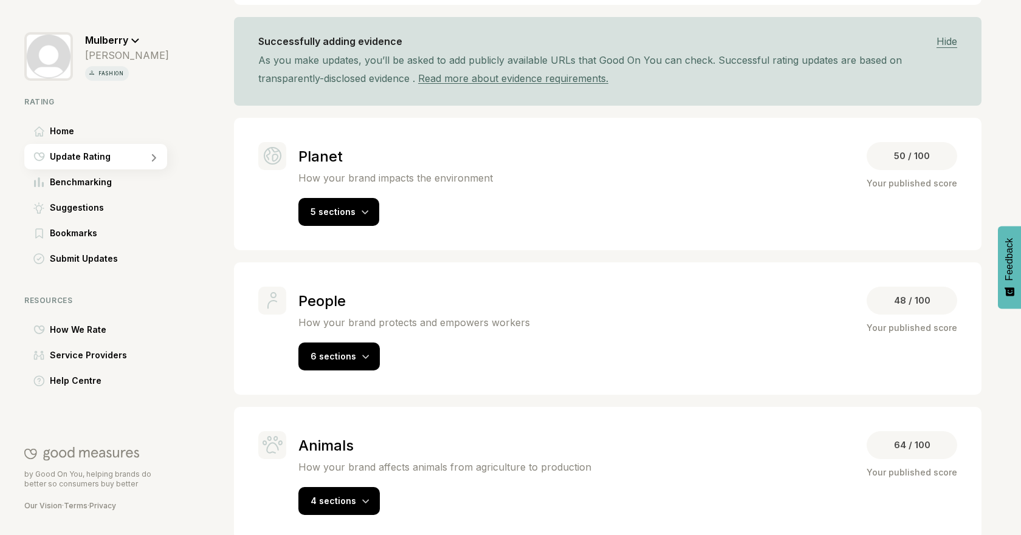
scroll to position [190, 0]
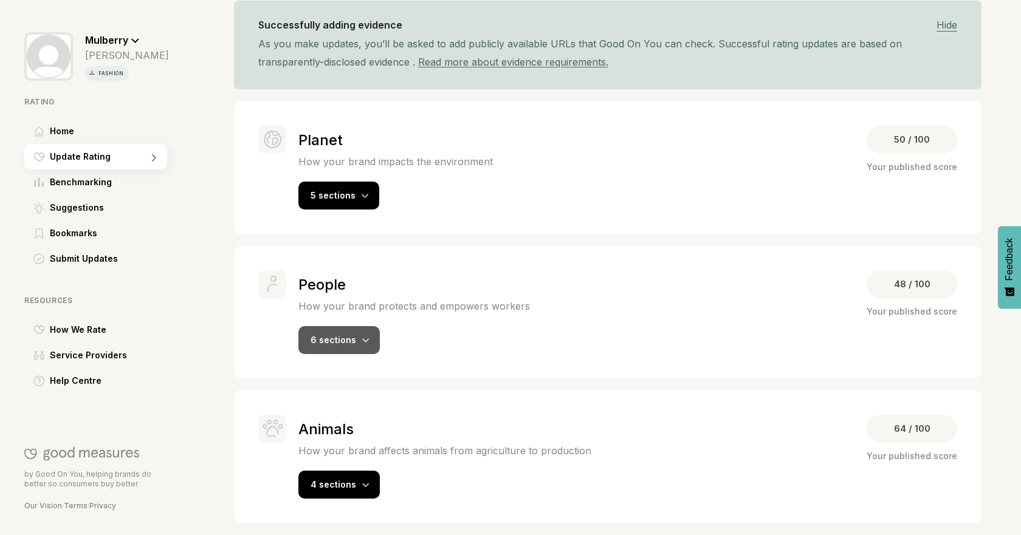
click at [348, 340] on span "6 sections" at bounding box center [334, 340] width 46 height 10
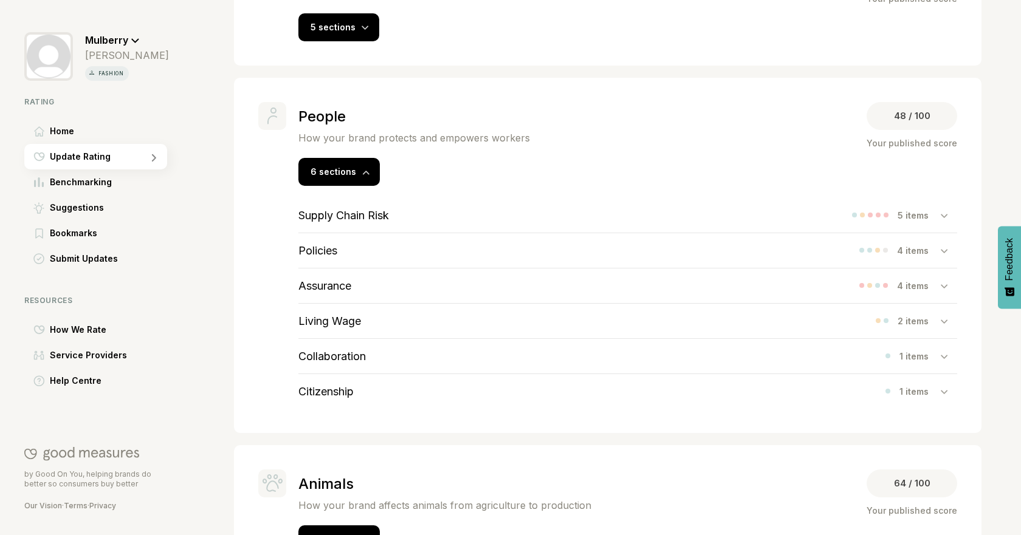
scroll to position [362, 0]
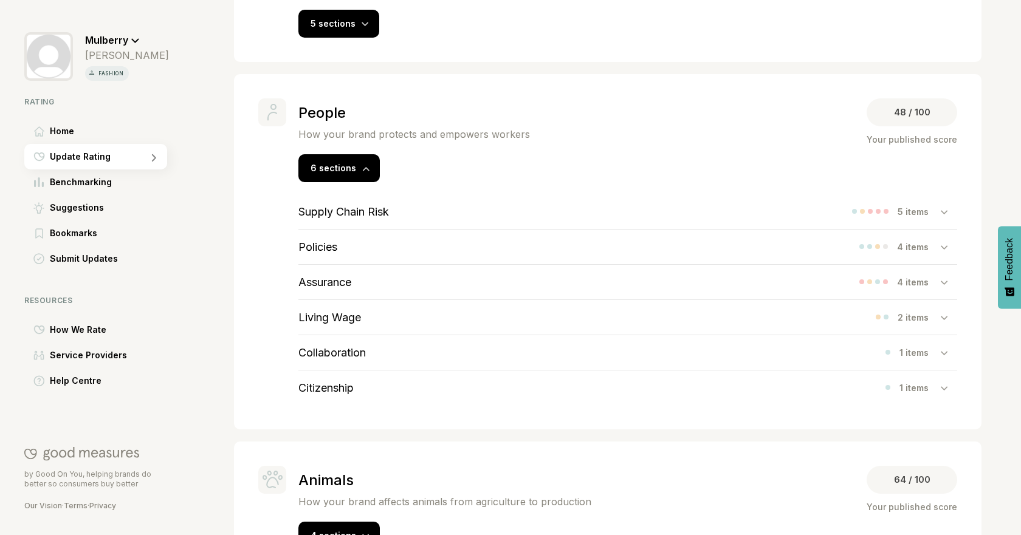
click at [383, 271] on div "Assurance 4 items" at bounding box center [627, 282] width 659 height 35
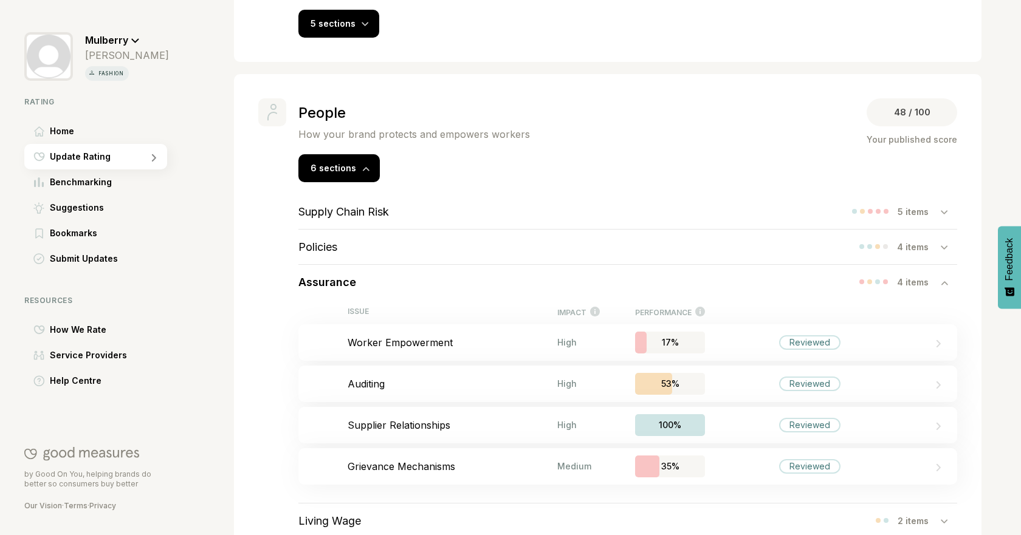
click at [382, 273] on div "Assurance 4 items" at bounding box center [627, 282] width 659 height 35
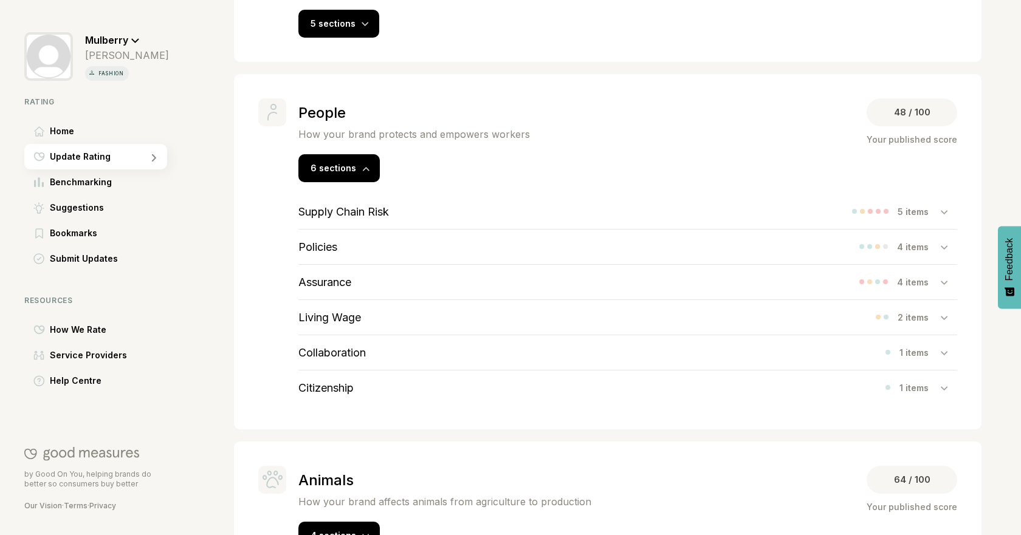
click at [384, 300] on div "Living Wage 2 items" at bounding box center [627, 317] width 659 height 35
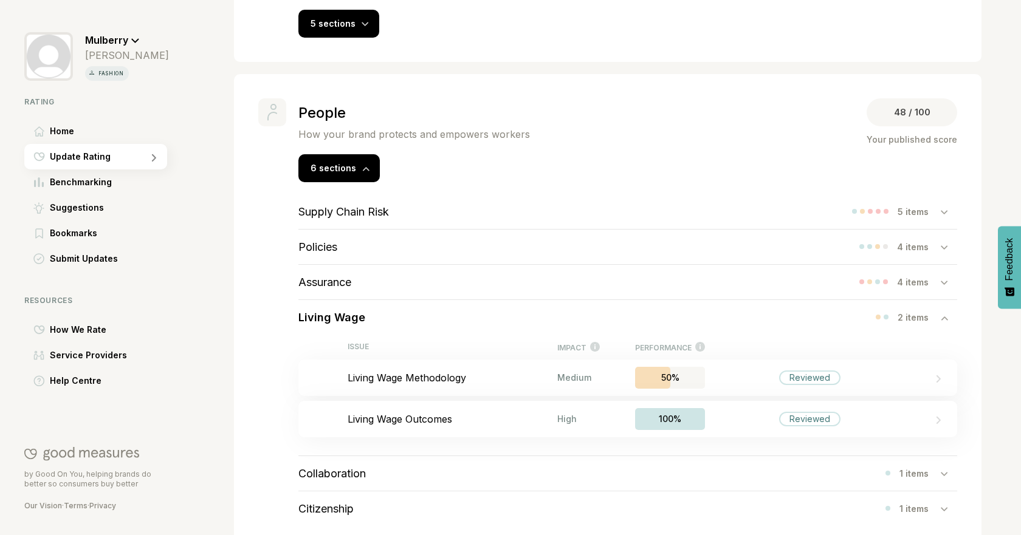
scroll to position [409, 0]
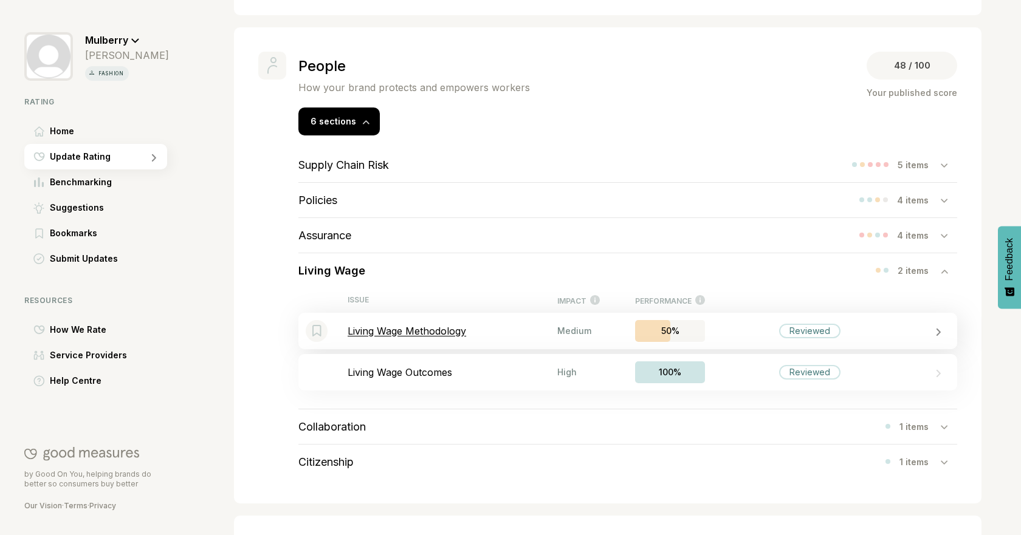
click at [479, 326] on p "Living Wage Methodology" at bounding box center [453, 331] width 210 height 12
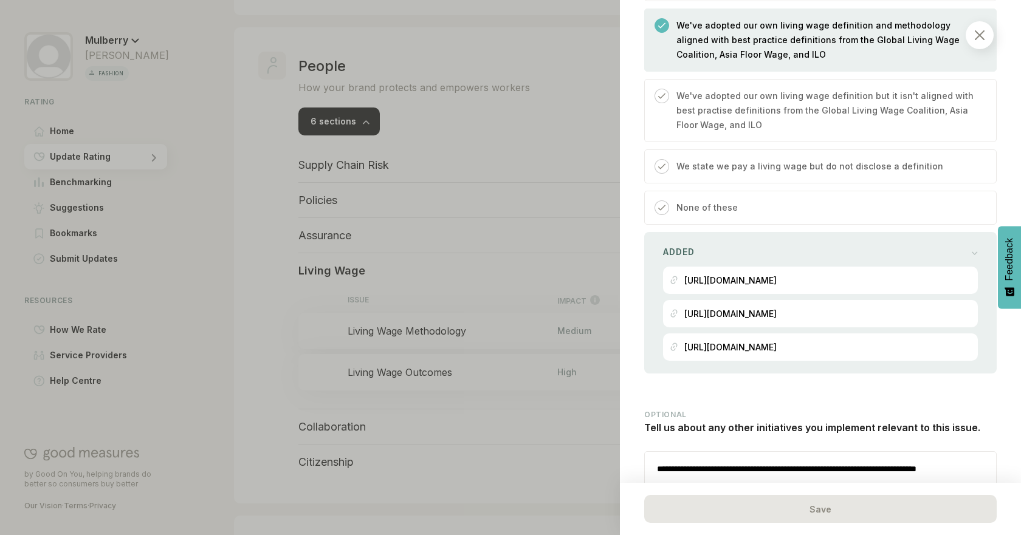
scroll to position [715, 0]
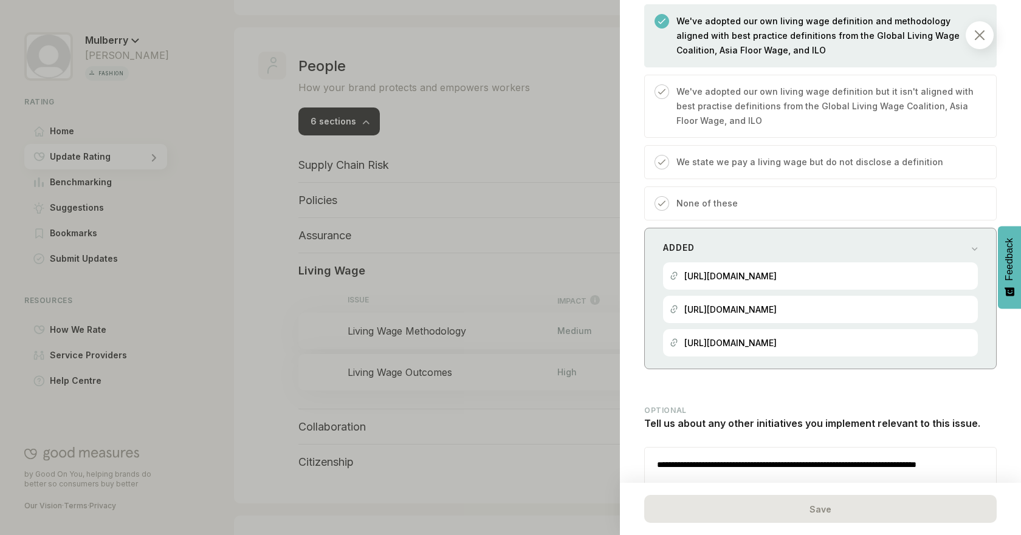
click at [961, 239] on div "Added" at bounding box center [820, 247] width 315 height 17
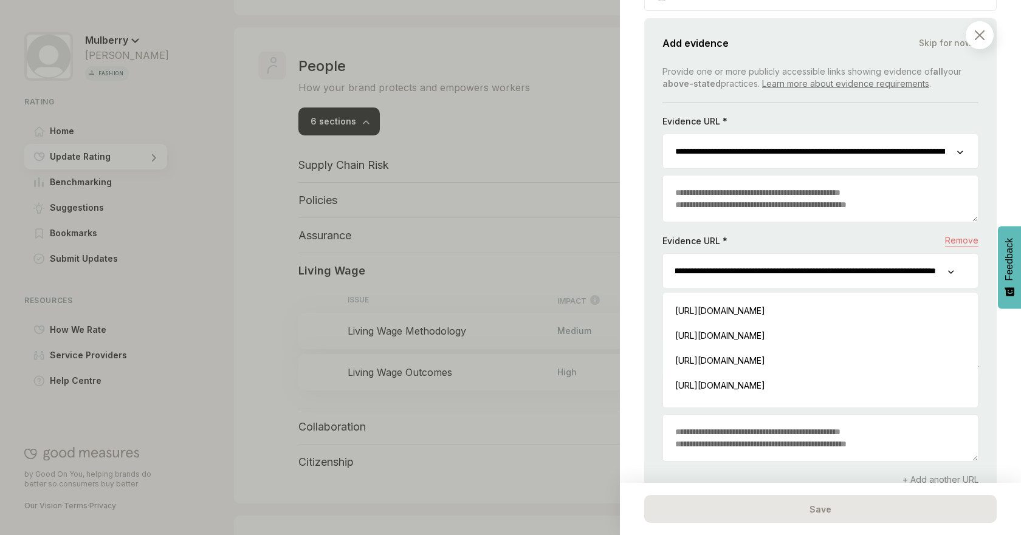
scroll to position [0, 120]
drag, startPoint x: 810, startPoint y: 261, endPoint x: 949, endPoint y: 264, distance: 139.2
click at [952, 264] on div "**********" at bounding box center [820, 270] width 316 height 35
click at [895, 235] on div "Evidence URL * Remove" at bounding box center [820, 244] width 316 height 19
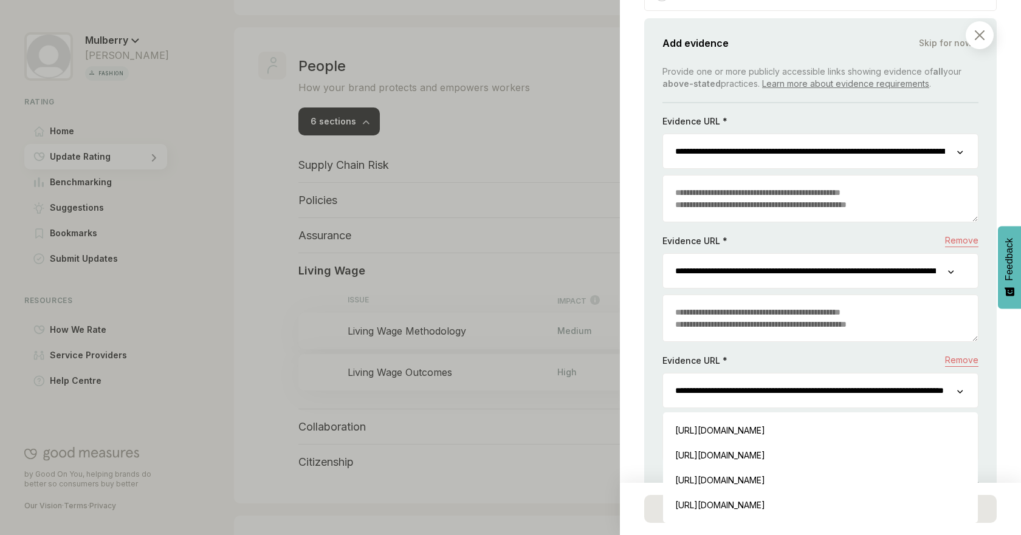
scroll to position [0, 126]
drag, startPoint x: 802, startPoint y: 383, endPoint x: 954, endPoint y: 383, distance: 151.9
click at [954, 383] on div "**********" at bounding box center [820, 390] width 316 height 35
drag, startPoint x: 672, startPoint y: 376, endPoint x: 964, endPoint y: 385, distance: 293.1
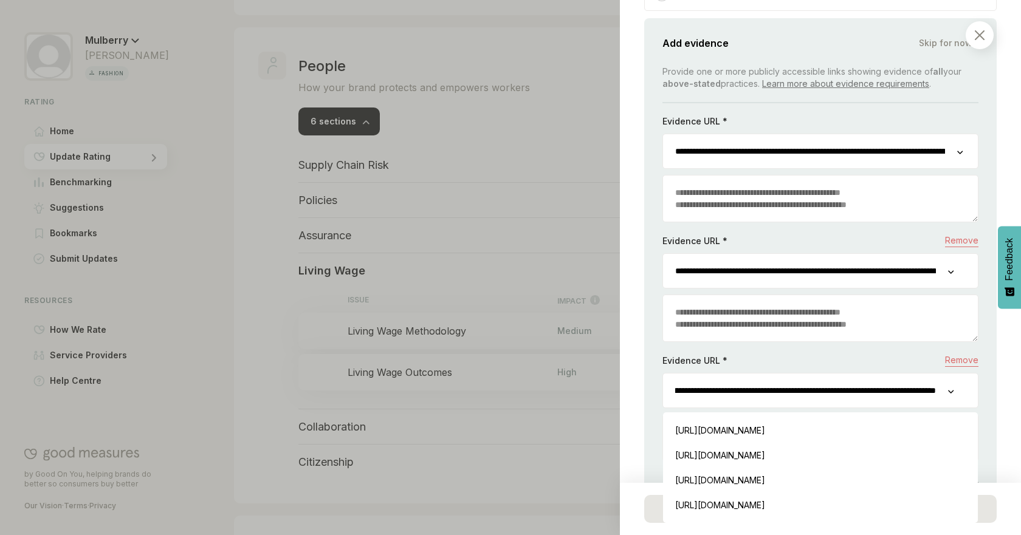
click at [964, 385] on div "**********" at bounding box center [820, 390] width 316 height 35
paste input "***"
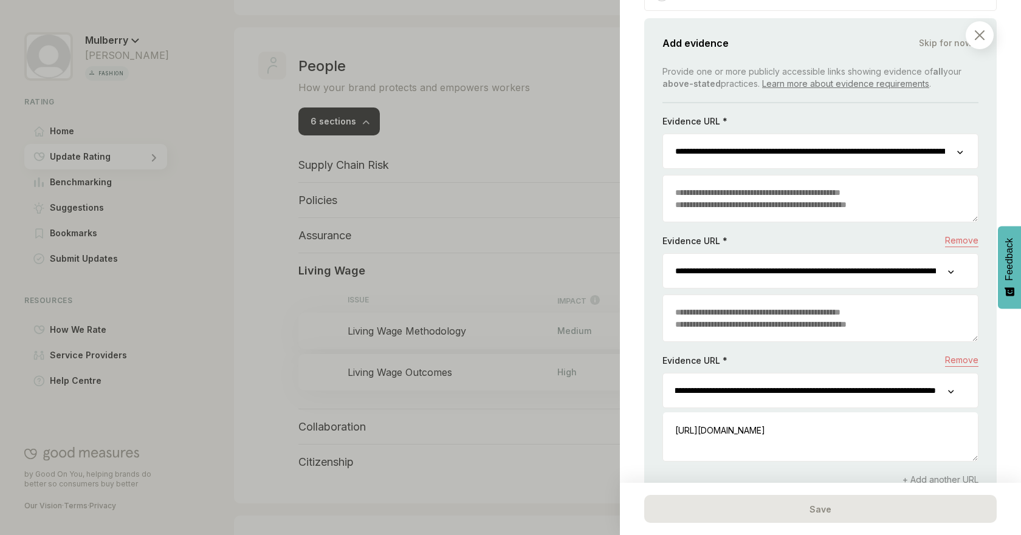
click at [1000, 376] on div "People / Living Wage Living Wage Methodology We consider how you calculate livi…" at bounding box center [820, 267] width 401 height 535
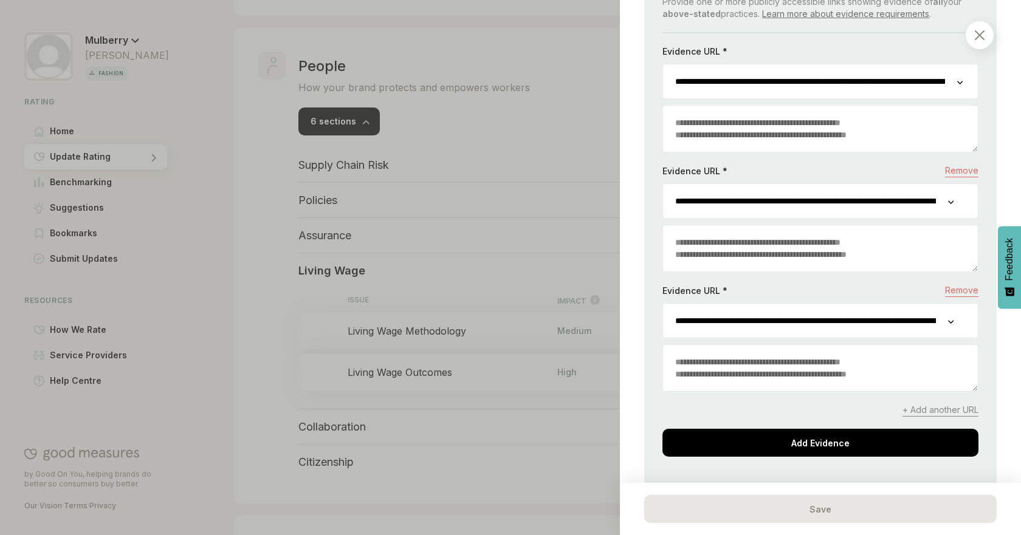
click at [946, 404] on span "+ Add another URL" at bounding box center [940, 410] width 76 height 13
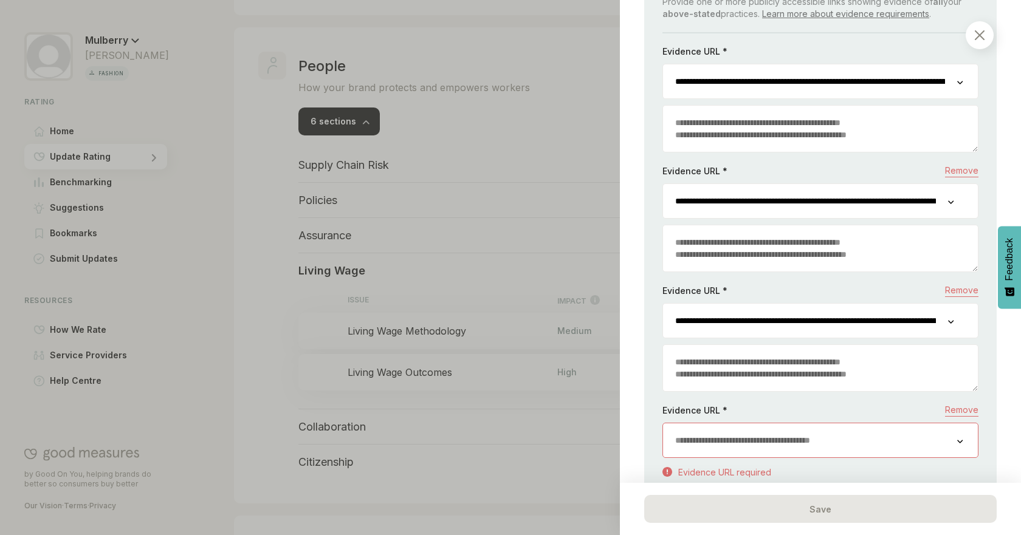
scroll to position [1070, 0]
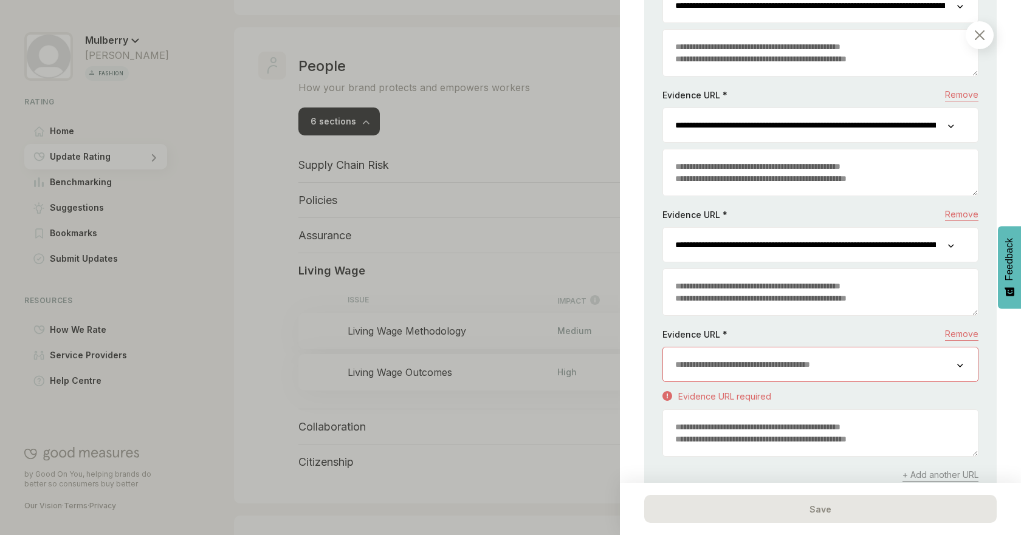
click at [915, 364] on input "url" at bounding box center [810, 365] width 294 height 34
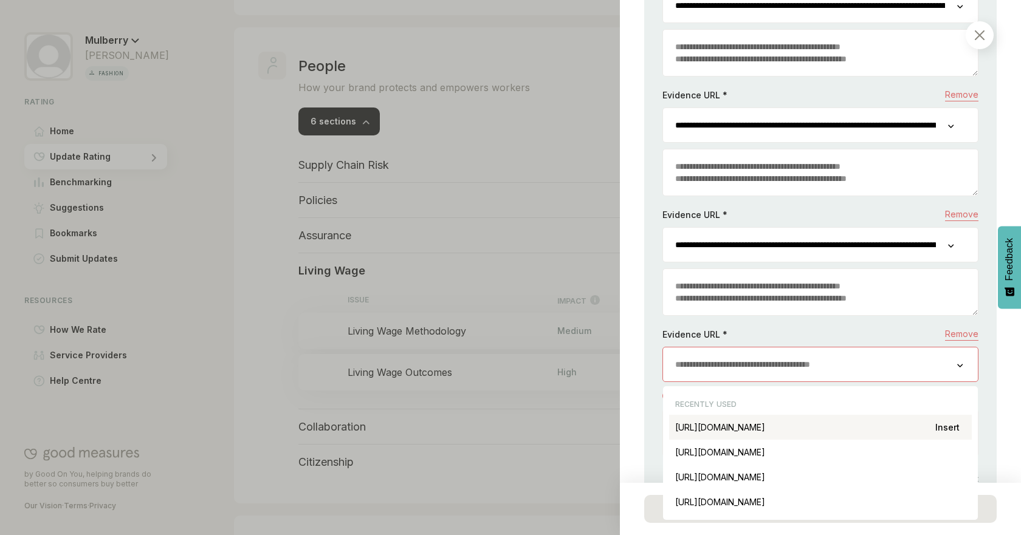
click at [908, 415] on div "[URL][DOMAIN_NAME] Insert" at bounding box center [820, 427] width 303 height 25
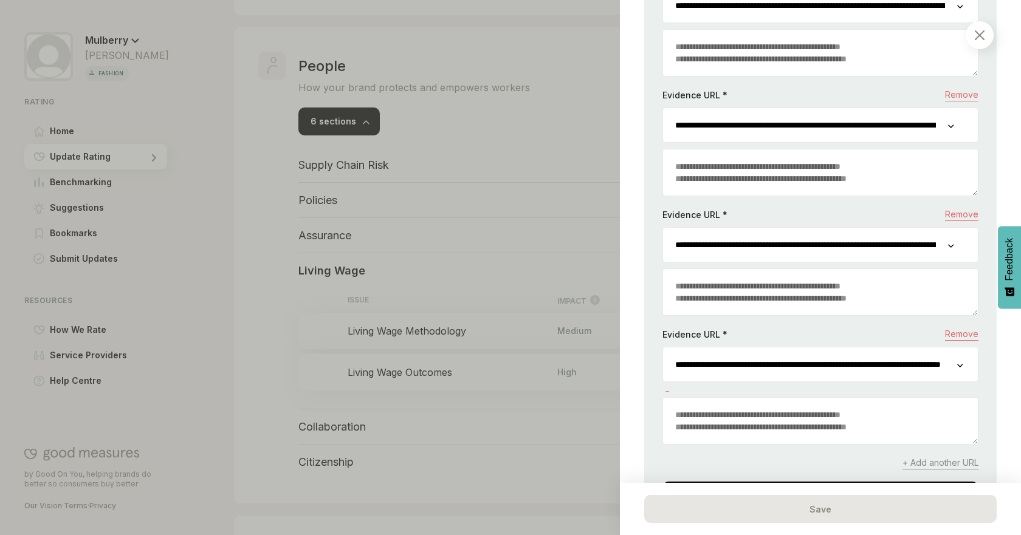
click at [809, 411] on textarea at bounding box center [820, 421] width 315 height 46
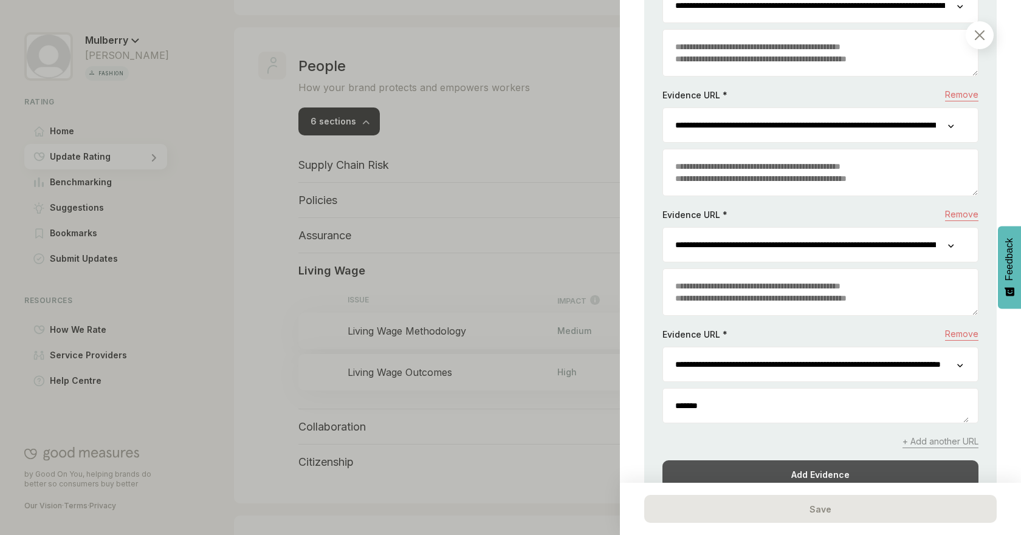
click at [794, 461] on div "Add Evidence" at bounding box center [820, 475] width 316 height 28
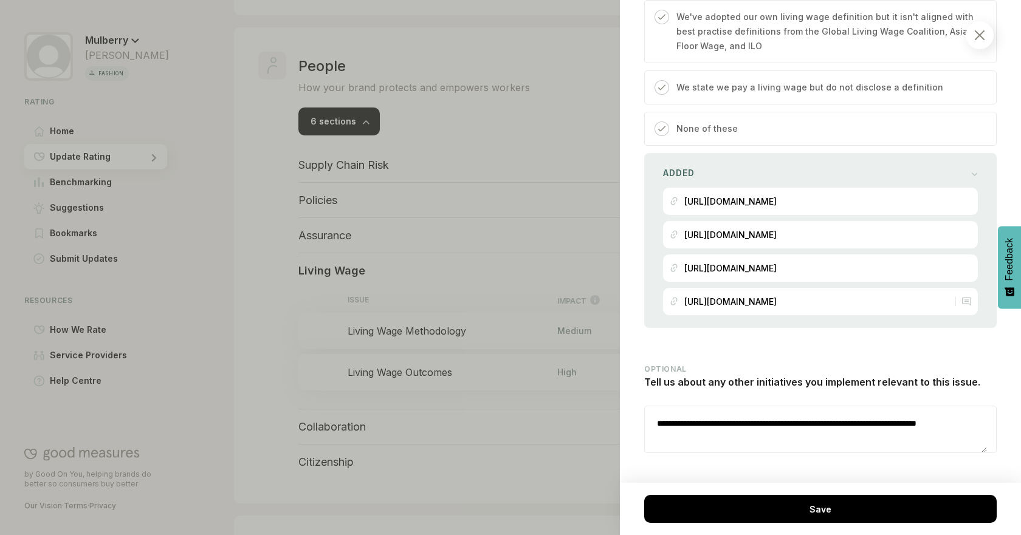
scroll to position [799, 0]
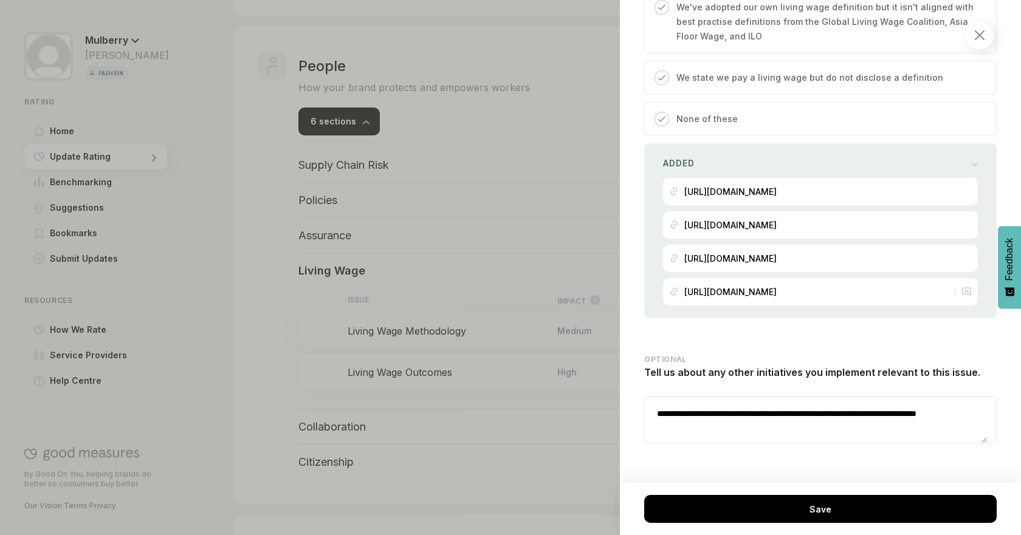
drag, startPoint x: 693, startPoint y: 412, endPoint x: 641, endPoint y: 383, distance: 60.1
click at [641, 383] on div "People / Living Wage Living Wage Methodology We consider how you calculate livi…" at bounding box center [820, 267] width 401 height 535
drag, startPoint x: 790, startPoint y: 472, endPoint x: 797, endPoint y: 457, distance: 16.6
click at [790, 469] on div "People / Living Wage Living Wage Methodology We consider how you calculate livi…" at bounding box center [820, 267] width 401 height 535
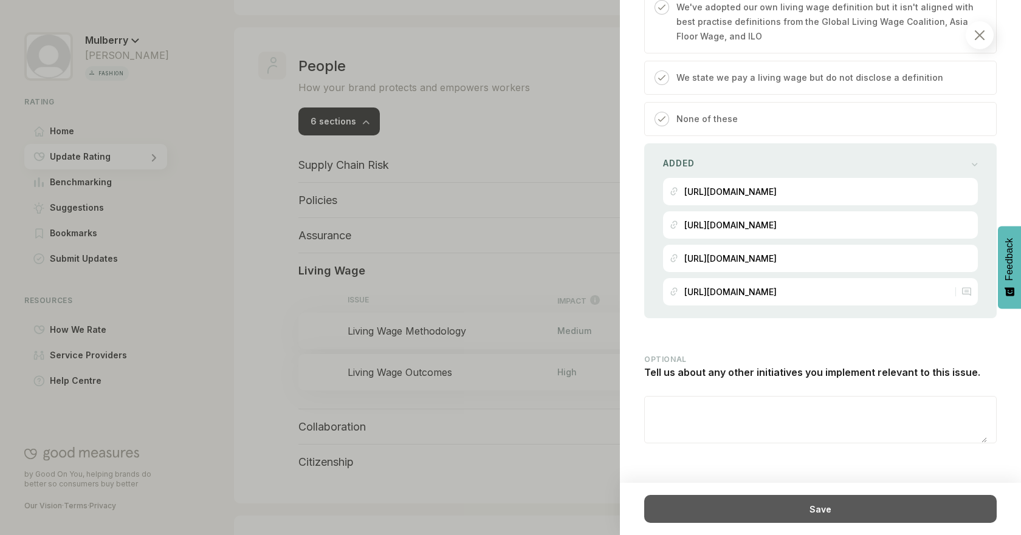
click at [864, 504] on div "Save" at bounding box center [820, 509] width 352 height 28
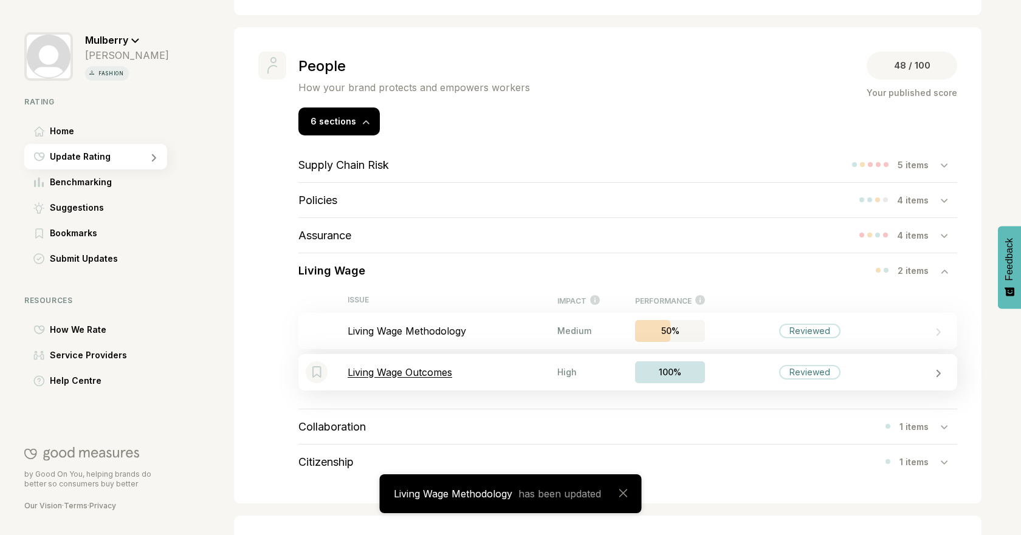
click at [439, 372] on p "Living Wage Outcomes" at bounding box center [453, 372] width 210 height 12
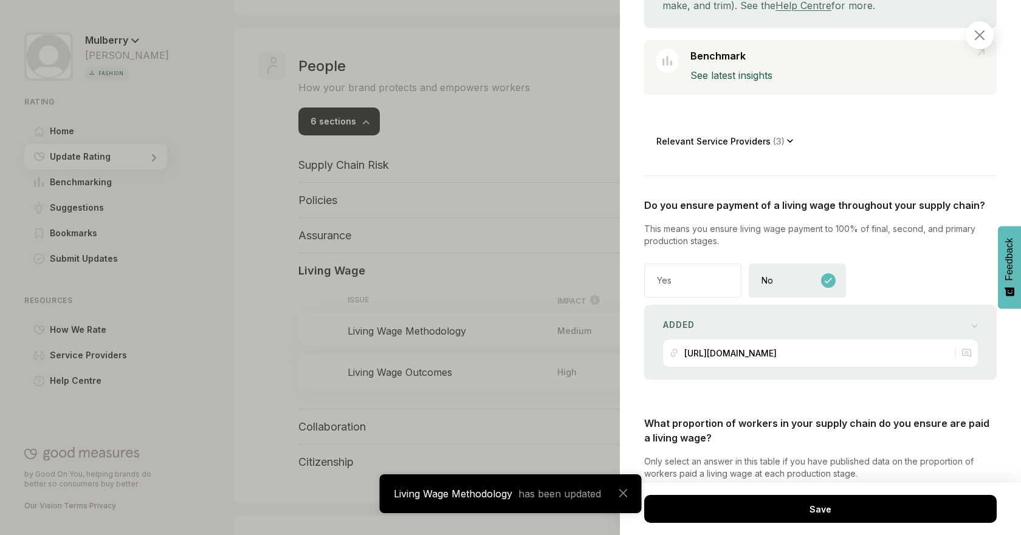
scroll to position [330, 0]
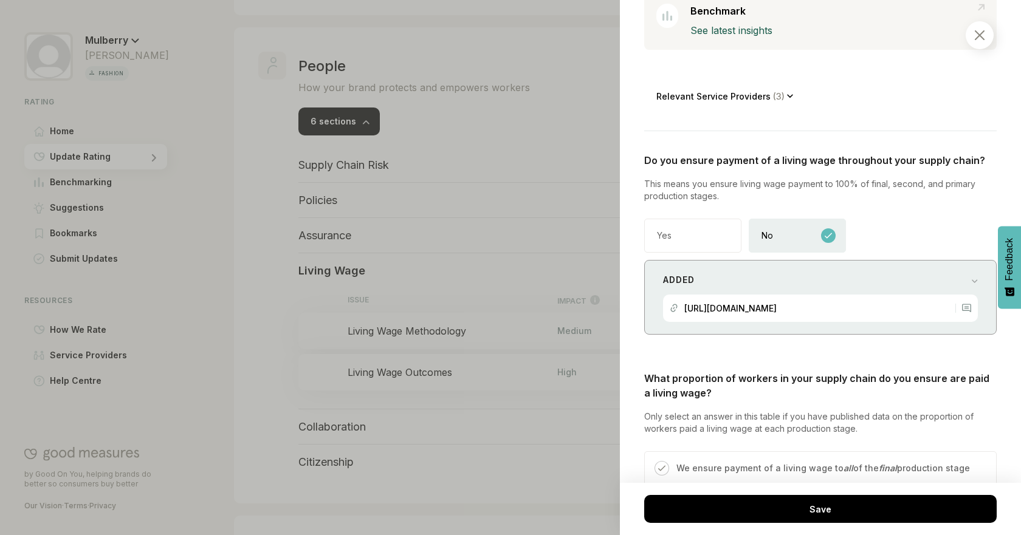
click at [690, 309] on p "https://www.mulberry.com/plugins/investor_r...23_V19.pdf" at bounding box center [730, 308] width 92 height 10
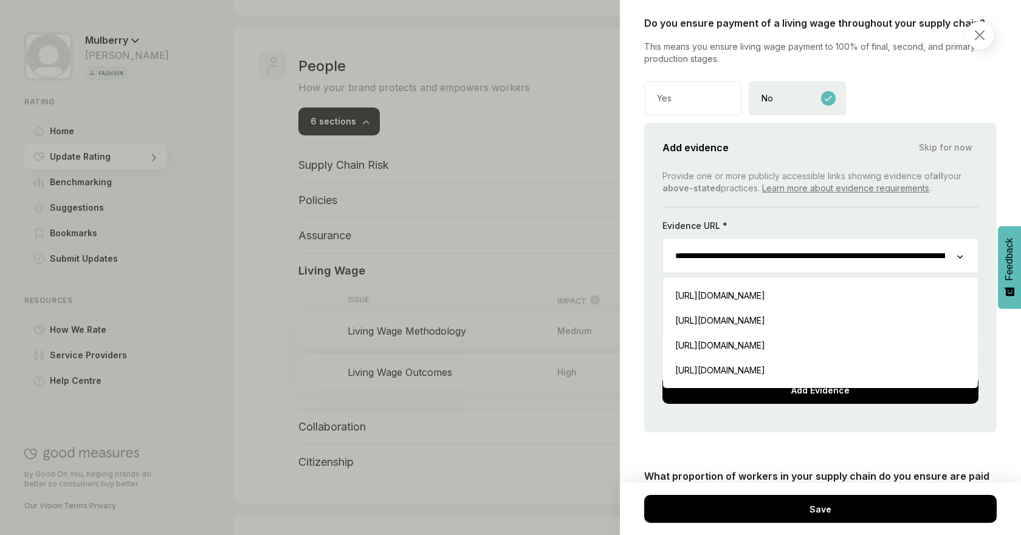
scroll to position [0, 162]
drag, startPoint x: 678, startPoint y: 255, endPoint x: 980, endPoint y: 255, distance: 302.0
click at [980, 255] on div "**********" at bounding box center [820, 278] width 352 height 310
click at [951, 255] on icon at bounding box center [951, 257] width 7 height 4
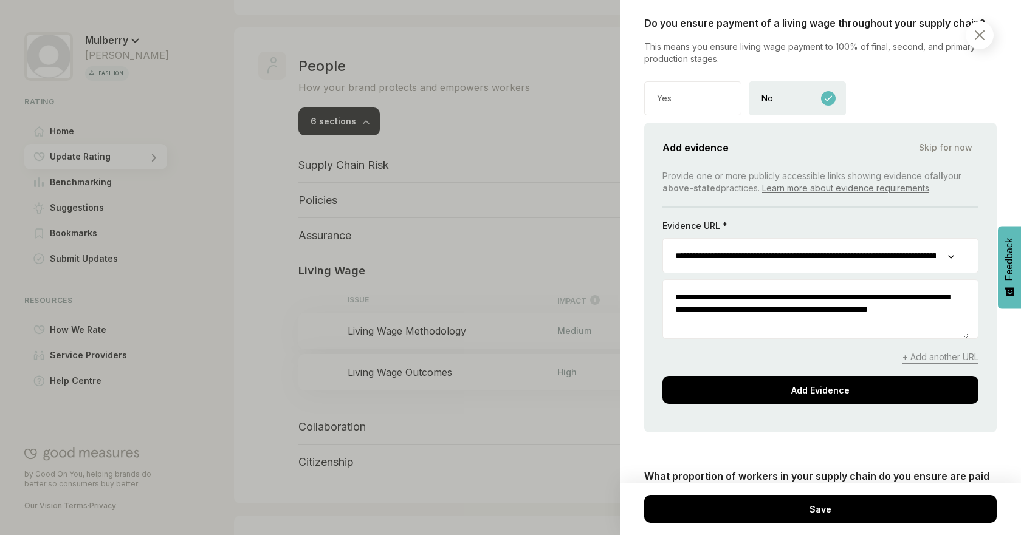
click at [891, 259] on input "**********" at bounding box center [805, 256] width 285 height 34
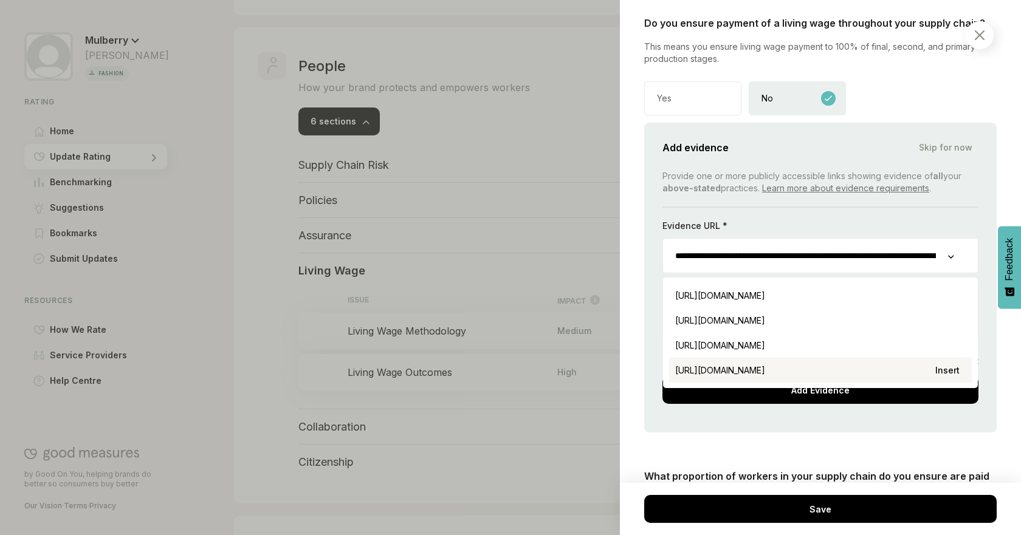
click at [874, 369] on div "[URL][DOMAIN_NAME] Insert" at bounding box center [820, 370] width 303 height 25
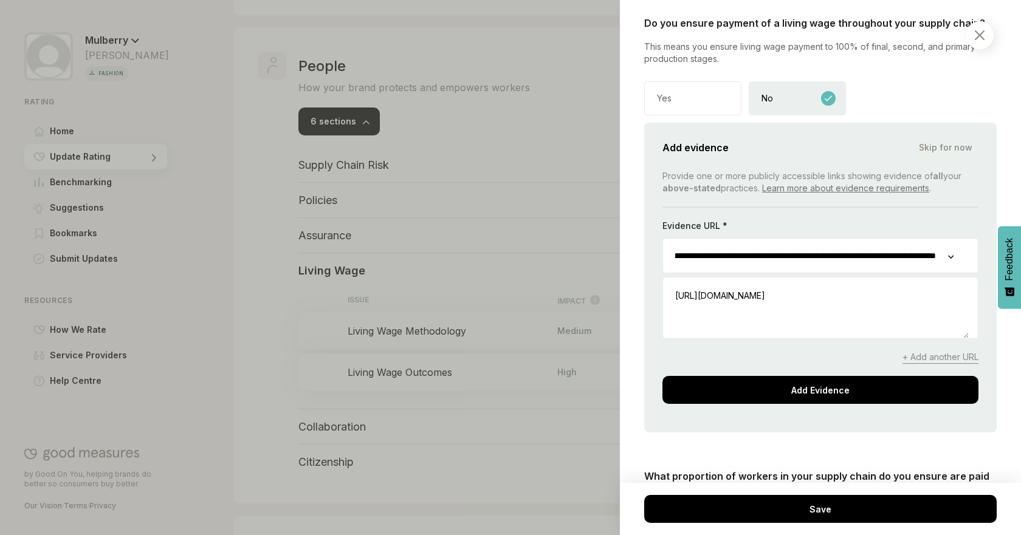
scroll to position [0, 117]
drag, startPoint x: 754, startPoint y: 252, endPoint x: 960, endPoint y: 256, distance: 206.7
click at [960, 256] on div "**********" at bounding box center [820, 255] width 316 height 35
click at [991, 339] on div "People / Living Wage Living Wage Outcomes We consider the extent to which you e…" at bounding box center [820, 267] width 401 height 535
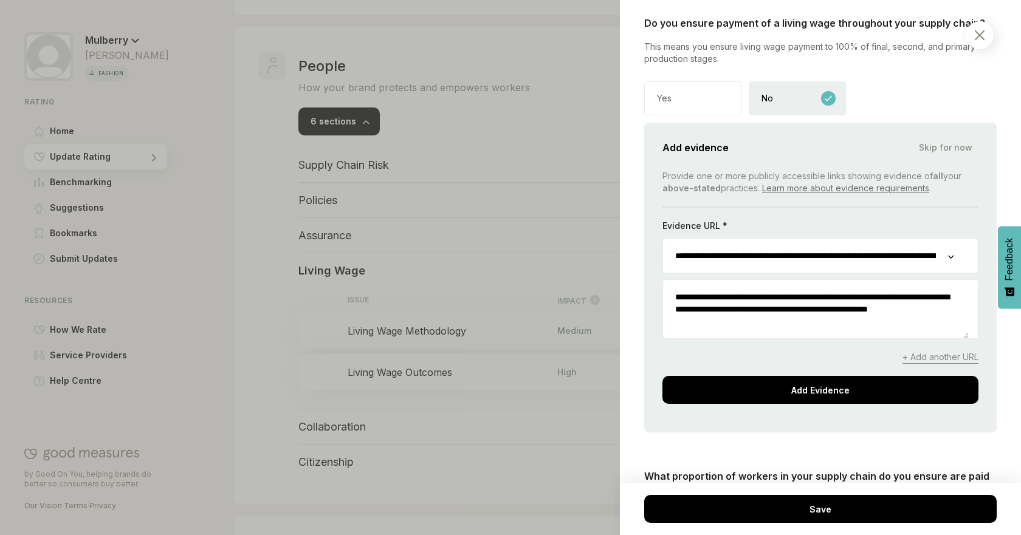
drag, startPoint x: 743, startPoint y: 325, endPoint x: 648, endPoint y: 287, distance: 102.2
click at [648, 287] on div "**********" at bounding box center [820, 278] width 352 height 310
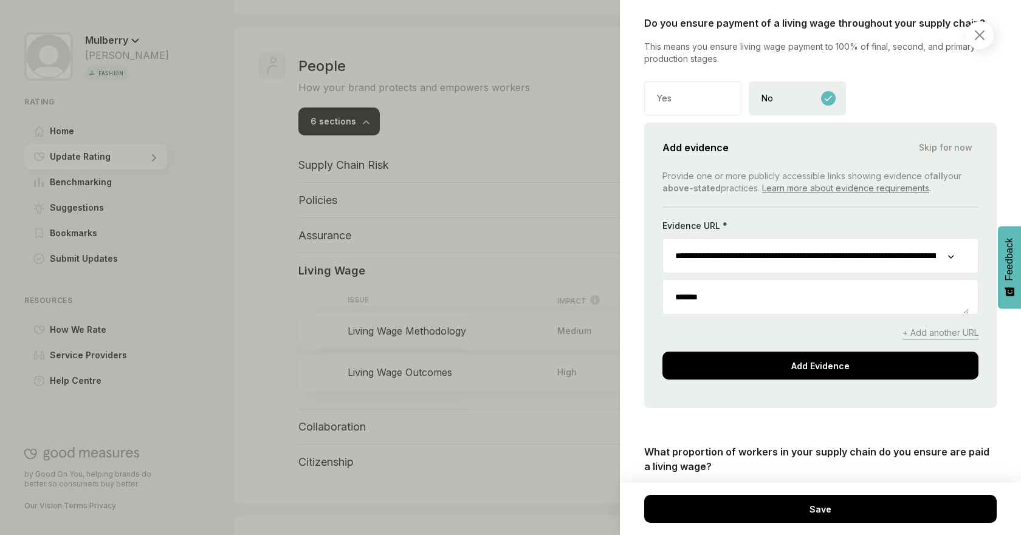
click at [770, 383] on div "**********" at bounding box center [820, 266] width 352 height 286
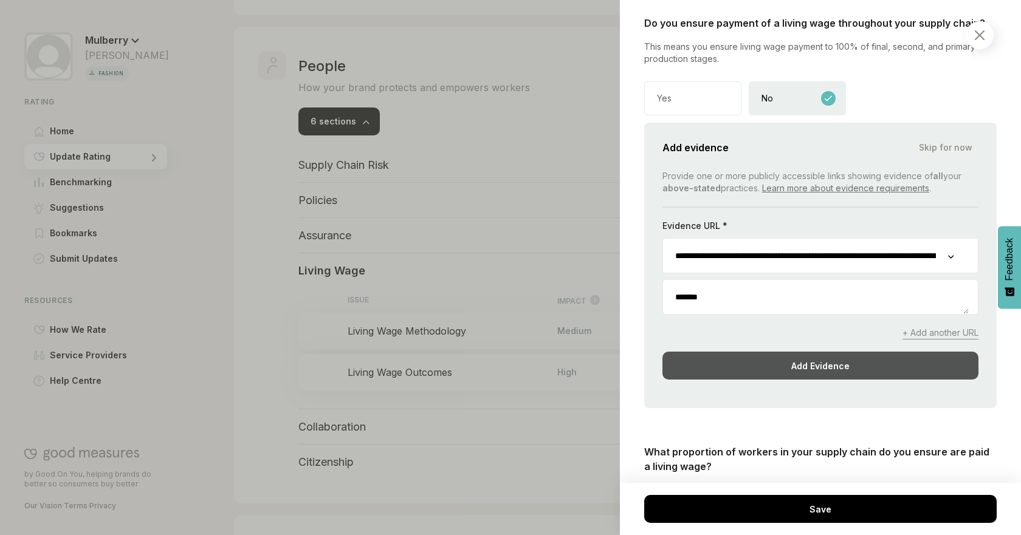
click at [769, 360] on div "Add Evidence" at bounding box center [820, 366] width 316 height 28
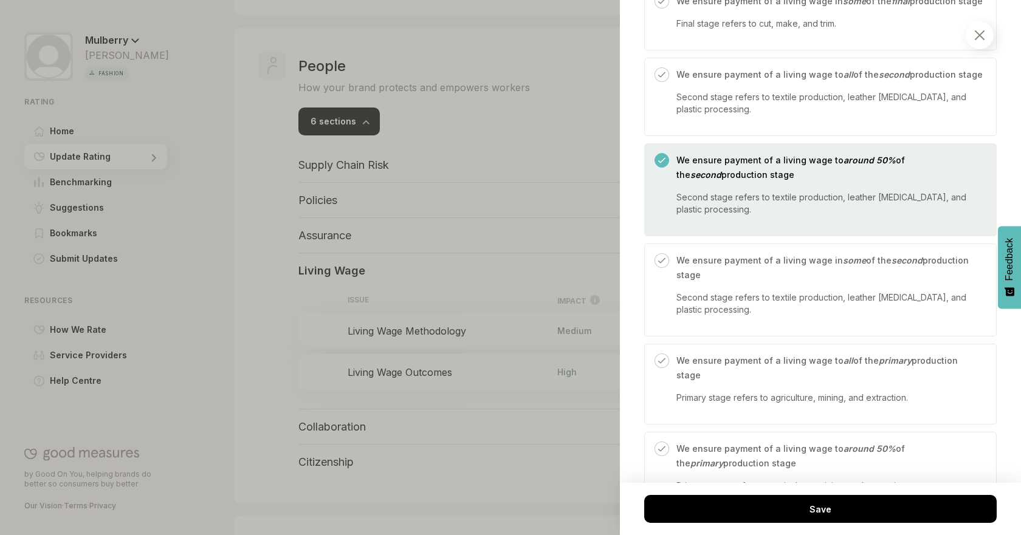
scroll to position [962, 0]
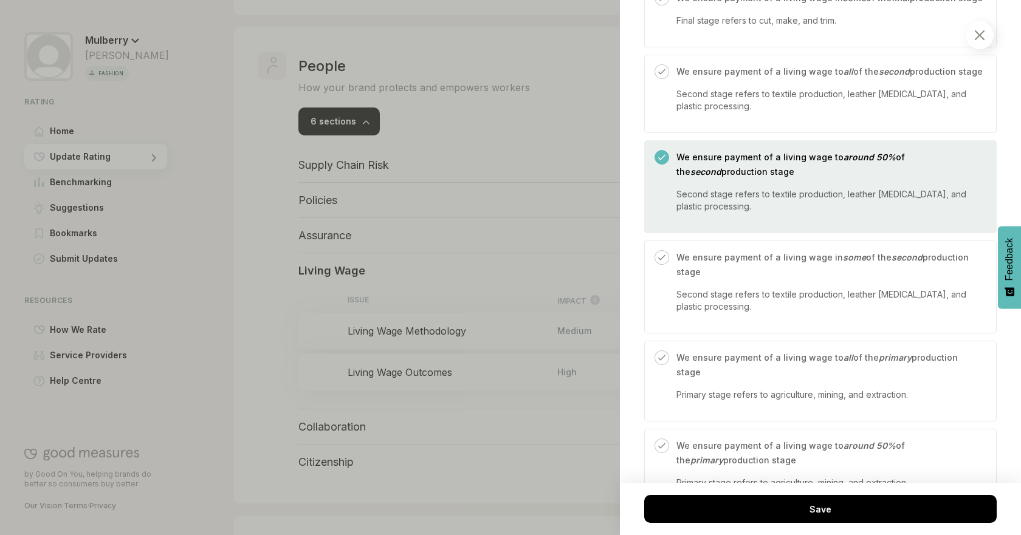
click at [790, 213] on p "Second stage refers to textile production, leather [MEDICAL_DATA], and plastic …" at bounding box center [829, 200] width 307 height 24
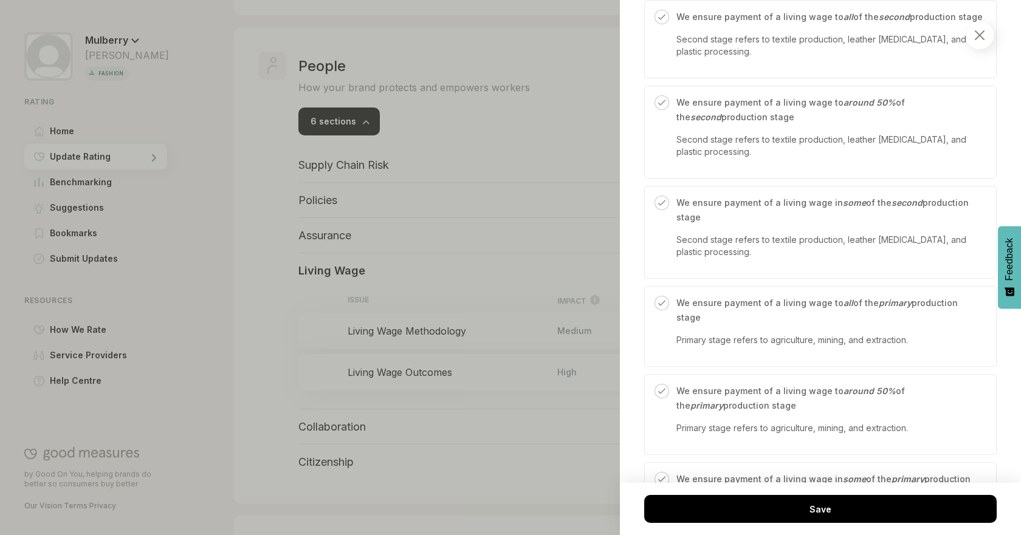
scroll to position [1020, 0]
click at [922, 222] on p "We ensure payment of a living wage in some of the second production stage" at bounding box center [829, 207] width 307 height 29
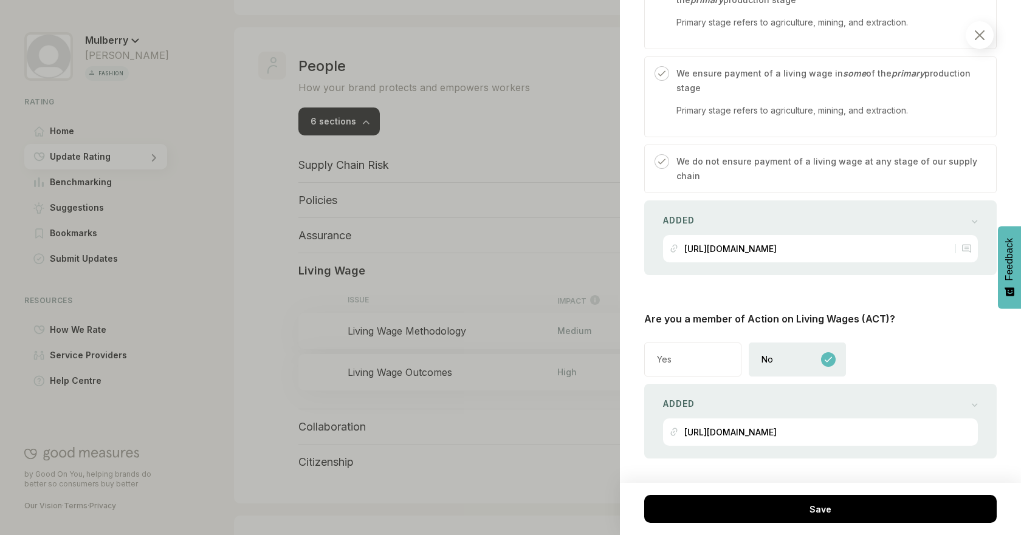
scroll to position [1471, 0]
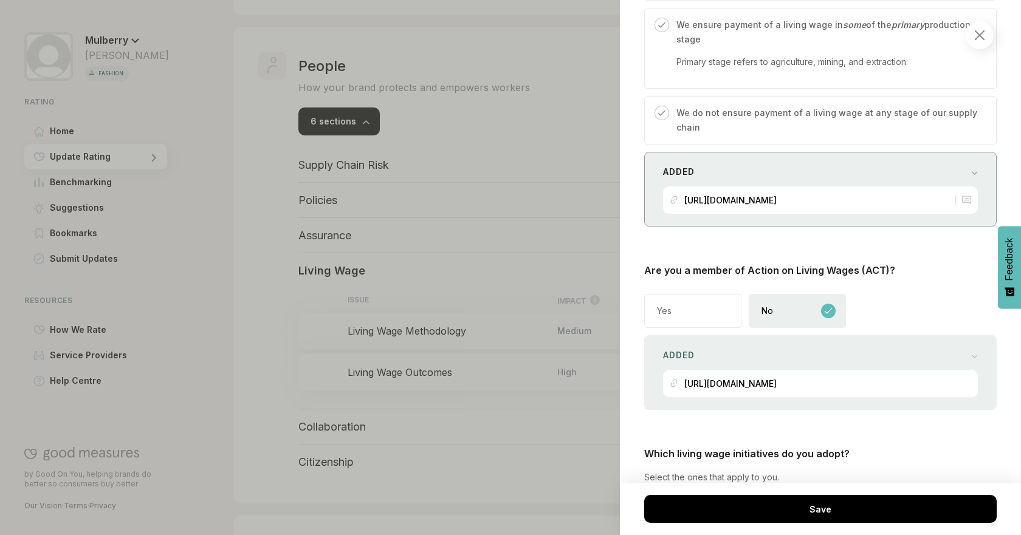
click at [777, 205] on p "[URL][DOMAIN_NAME]" at bounding box center [730, 200] width 92 height 10
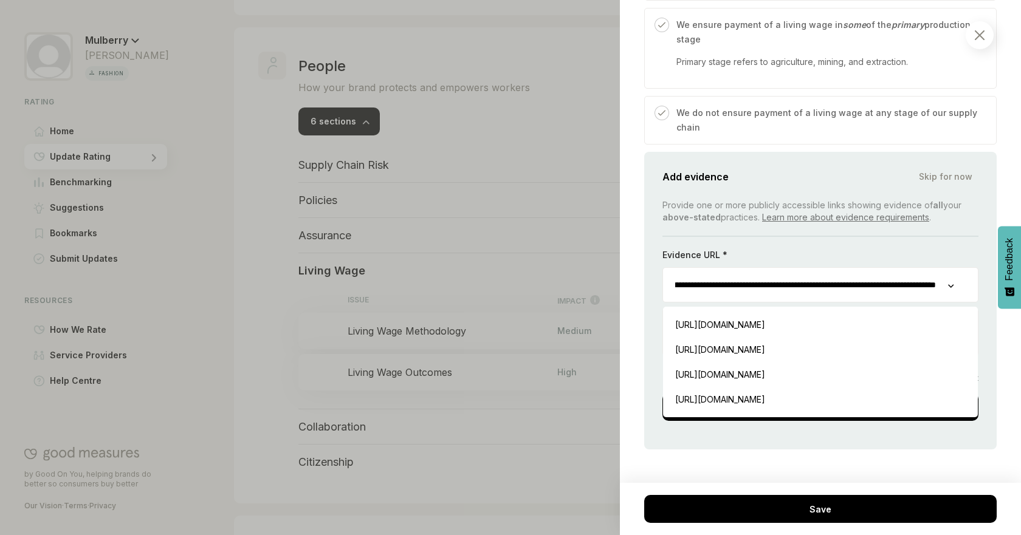
scroll to position [1471, 45]
drag, startPoint x: 668, startPoint y: 315, endPoint x: 1020, endPoint y: 314, distance: 352.5
click at [1020, 314] on div "People / Living Wage Living Wage Outcomes We consider the extent to which you e…" at bounding box center [820, 267] width 401 height 535
click at [883, 337] on div "[URL][DOMAIN_NAME] Insert" at bounding box center [820, 324] width 303 height 25
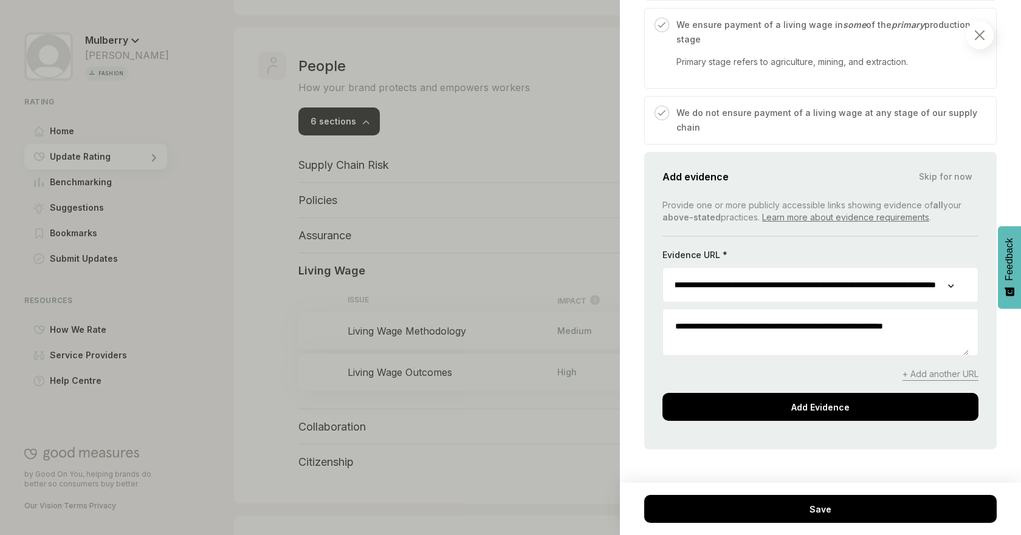
scroll to position [0, 0]
click at [776, 356] on textarea "**********" at bounding box center [816, 332] width 306 height 46
drag, startPoint x: 633, startPoint y: 356, endPoint x: 937, endPoint y: 376, distance: 305.1
click at [935, 378] on div "**********" at bounding box center [820, 301] width 352 height 298
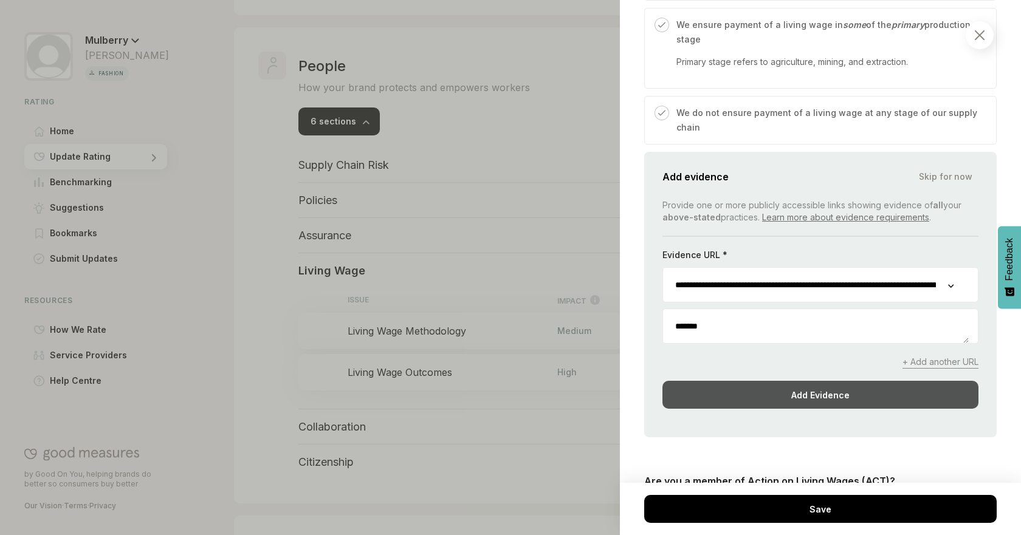
click at [814, 409] on div "Add Evidence" at bounding box center [820, 395] width 316 height 28
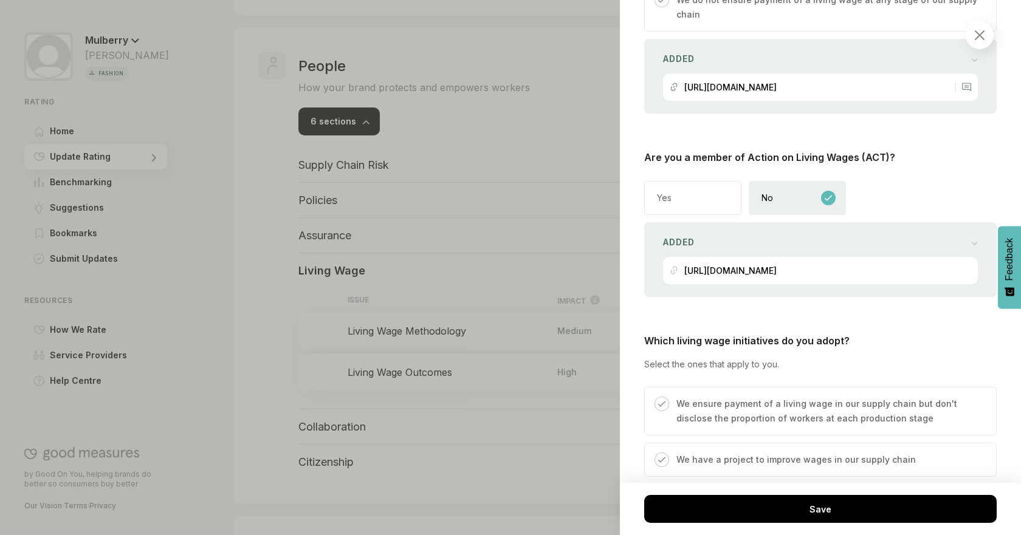
scroll to position [1636, 45]
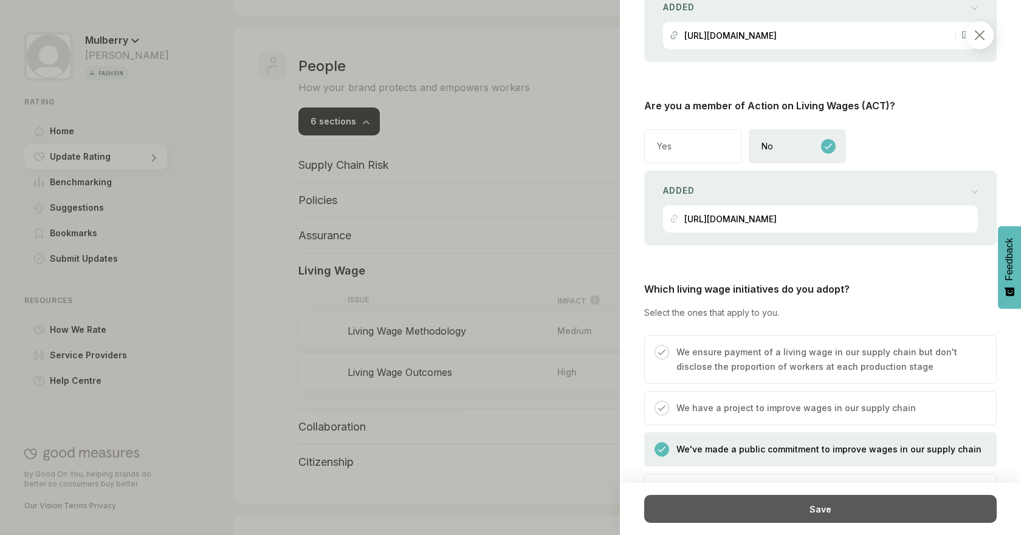
click at [869, 498] on div "Save" at bounding box center [820, 509] width 352 height 28
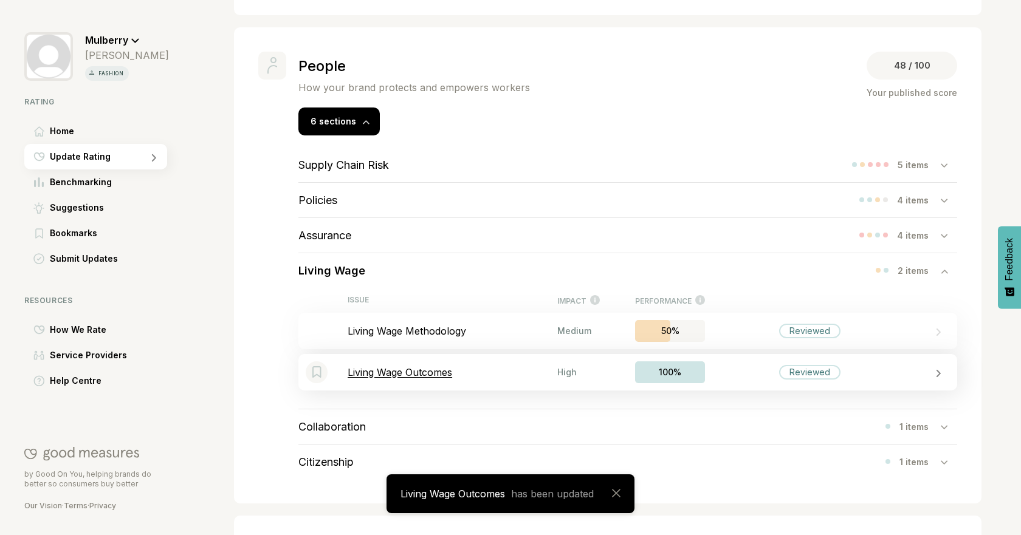
click at [459, 366] on p "Living Wage Outcomes" at bounding box center [453, 372] width 210 height 12
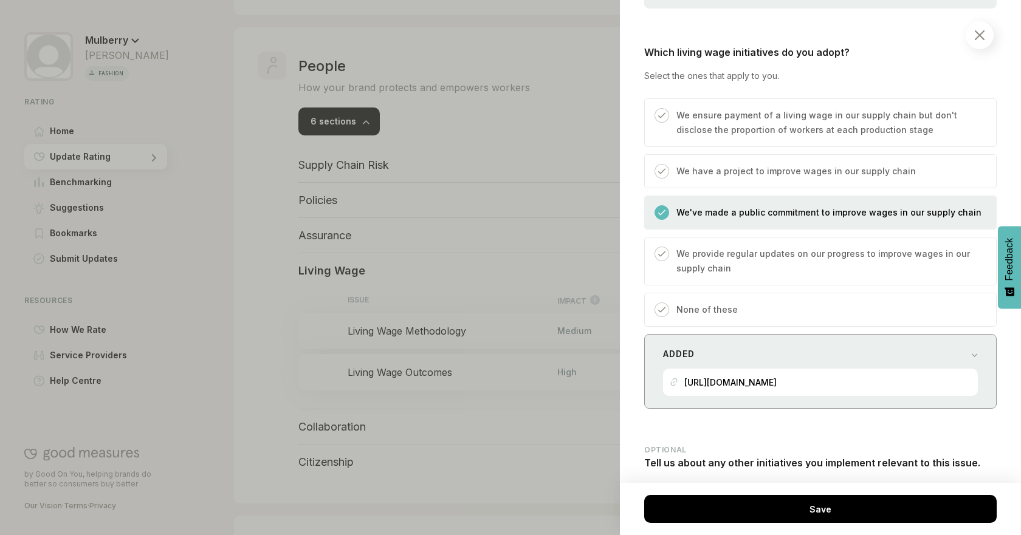
scroll to position [1879, 0]
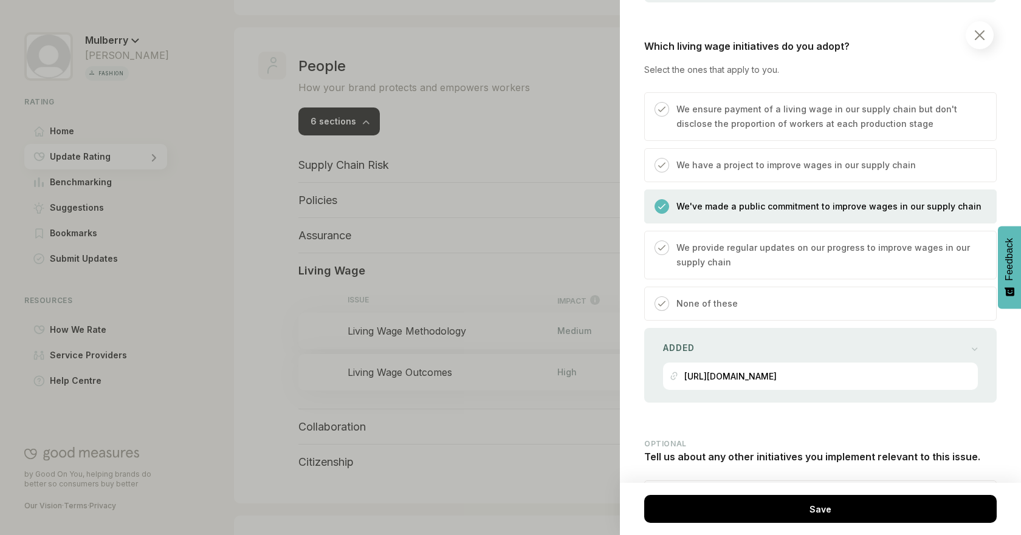
click at [868, 270] on p "We provide regular updates on our progress to improve wages in our supply chain" at bounding box center [829, 255] width 307 height 29
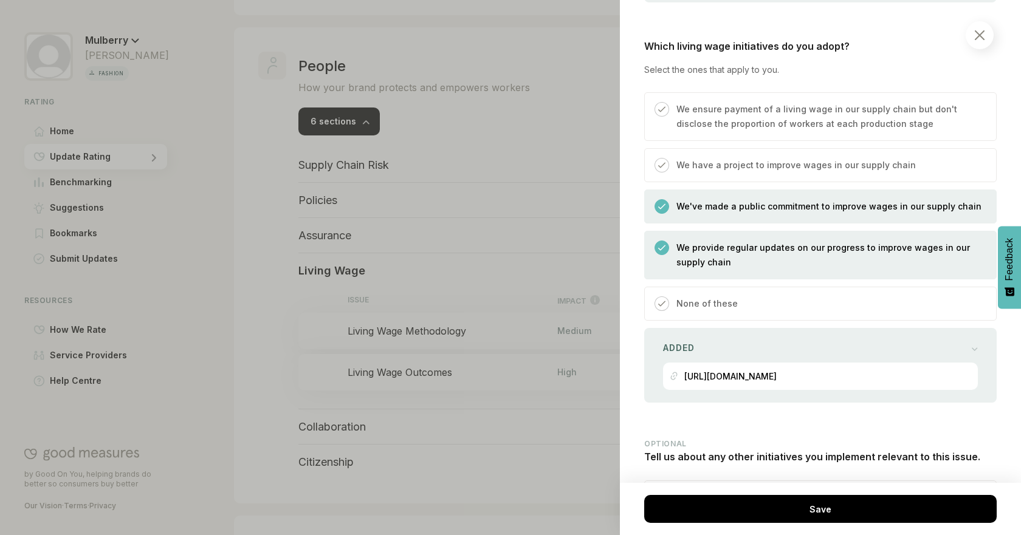
scroll to position [1953, 0]
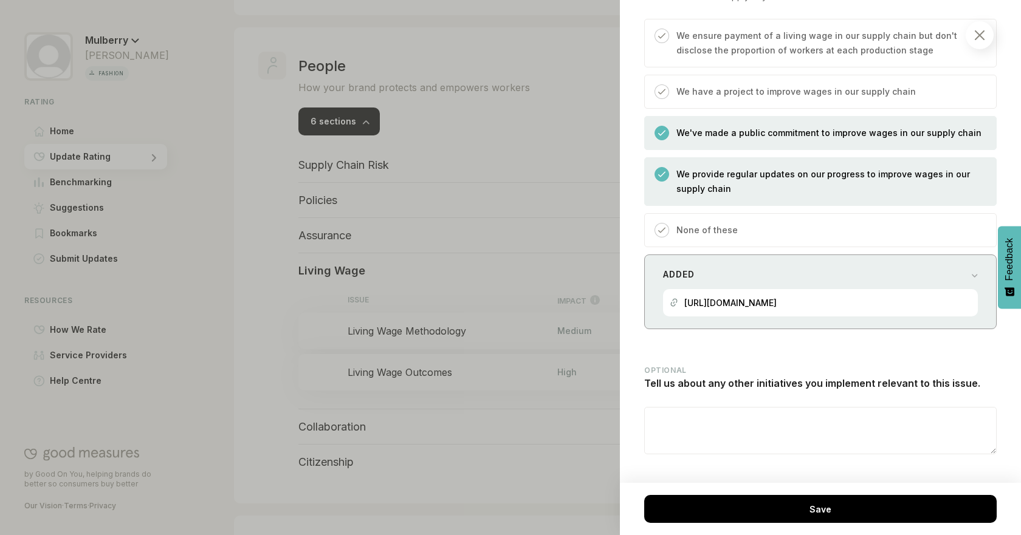
click at [934, 283] on div "Added" at bounding box center [820, 274] width 315 height 17
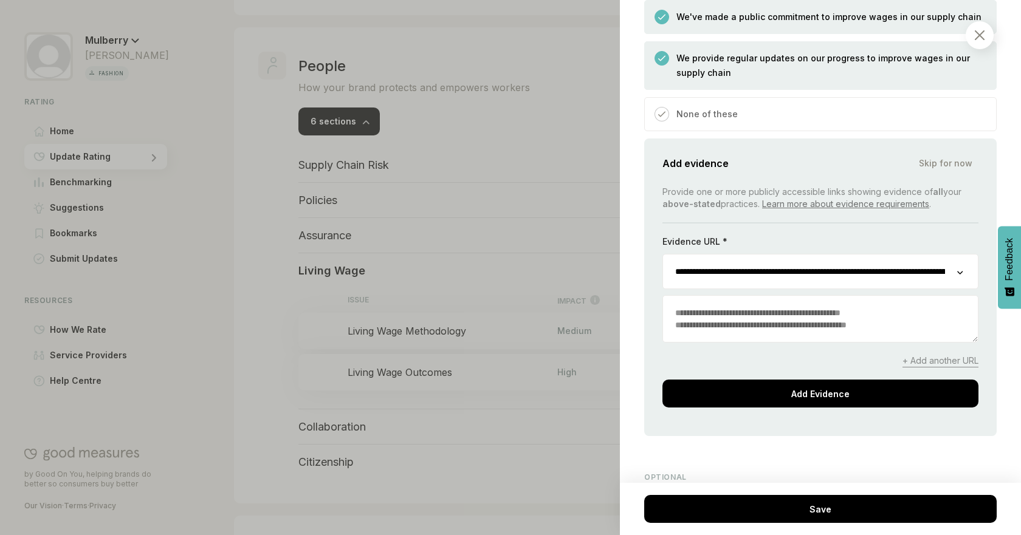
scroll to position [2105, 0]
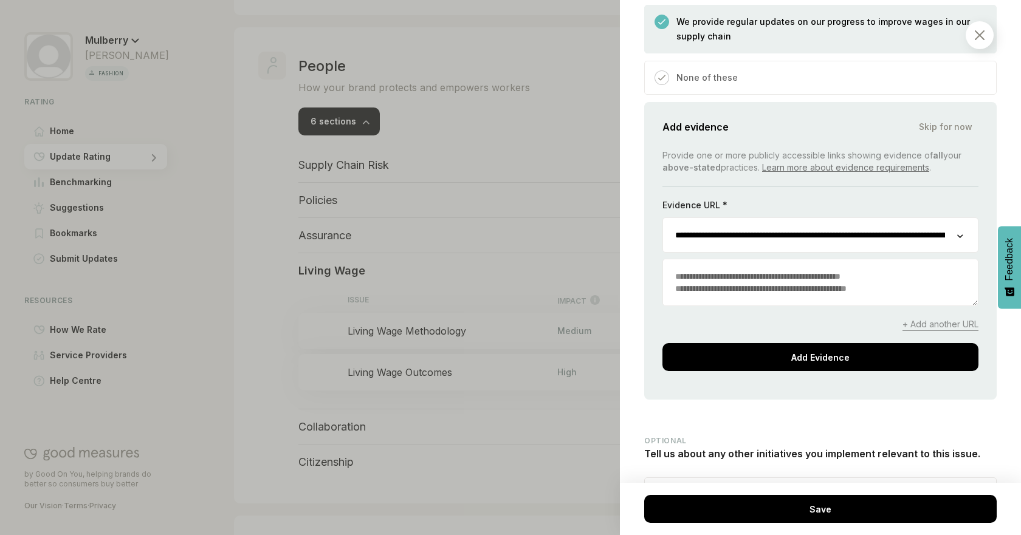
click at [902, 331] on span "+ Add another URL" at bounding box center [940, 324] width 76 height 13
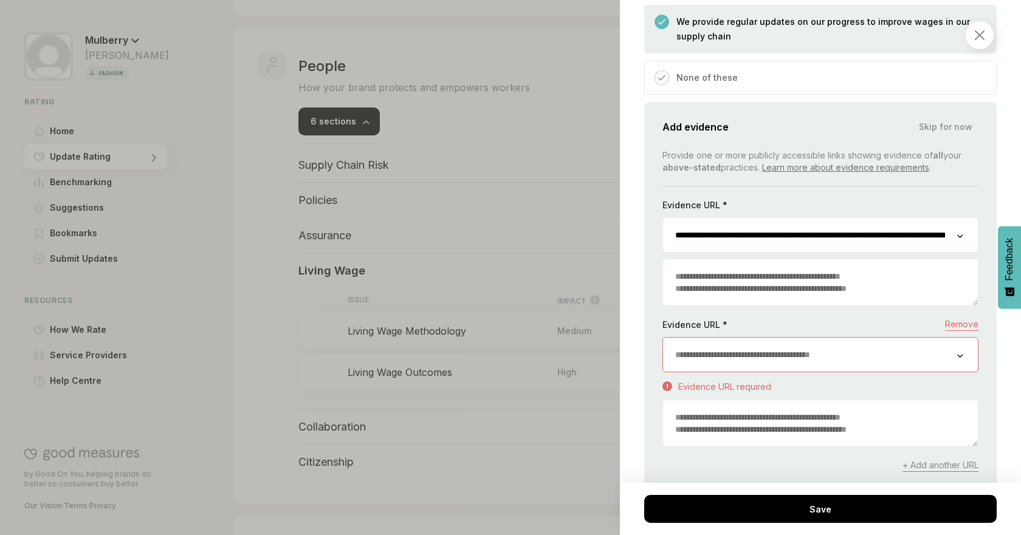
click at [881, 372] on input "url" at bounding box center [810, 355] width 294 height 34
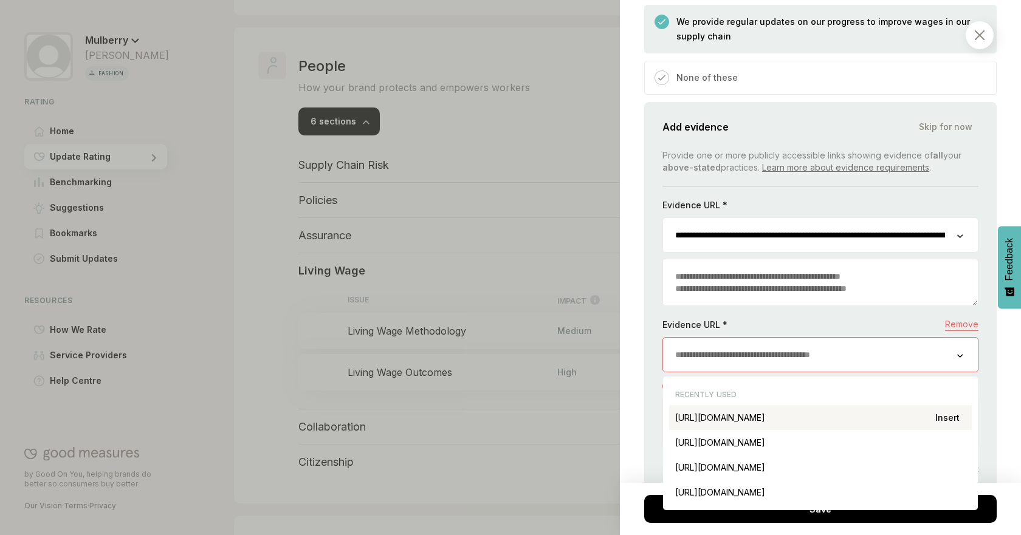
click at [909, 430] on div "[URL][DOMAIN_NAME] Insert" at bounding box center [820, 417] width 303 height 25
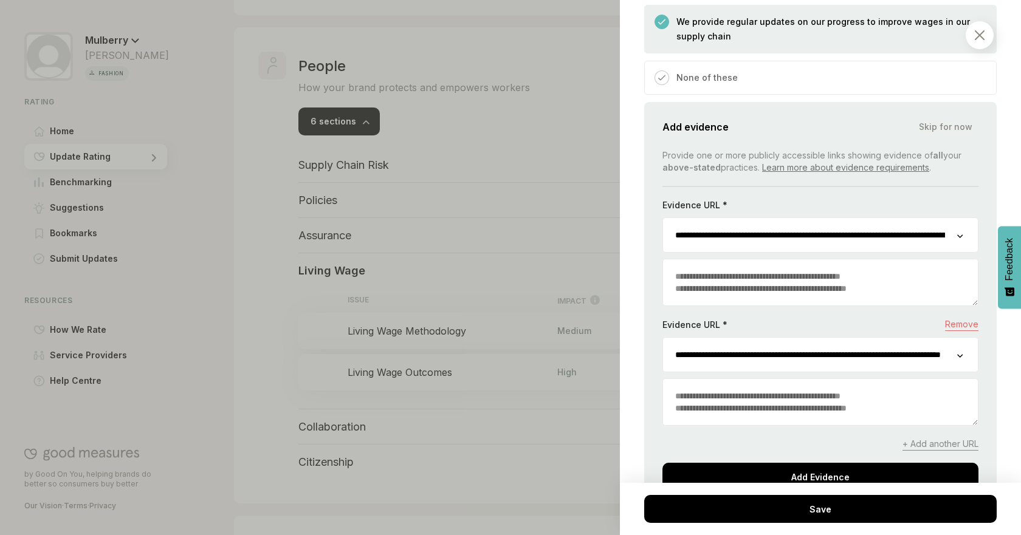
click at [792, 425] on textarea at bounding box center [820, 402] width 315 height 46
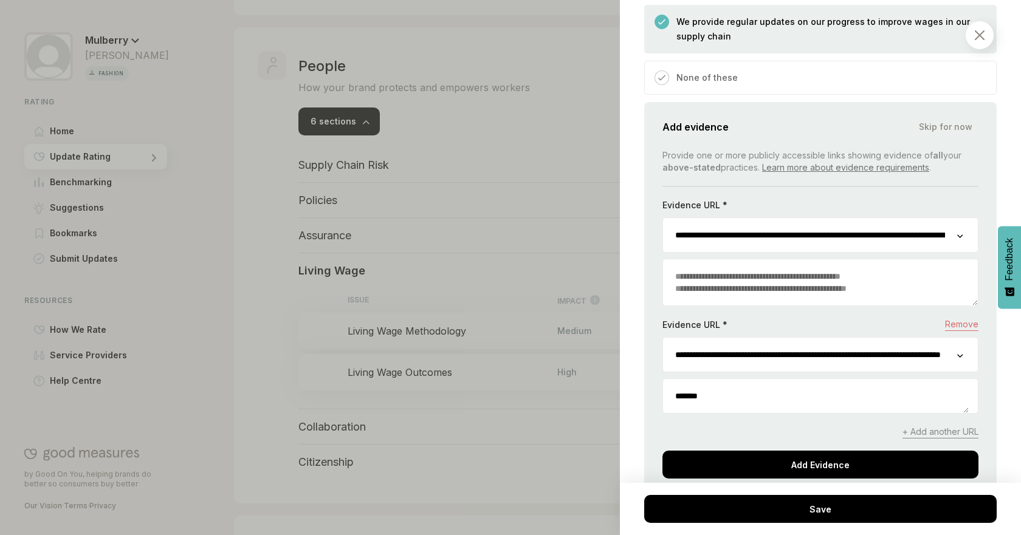
scroll to position [2281, 0]
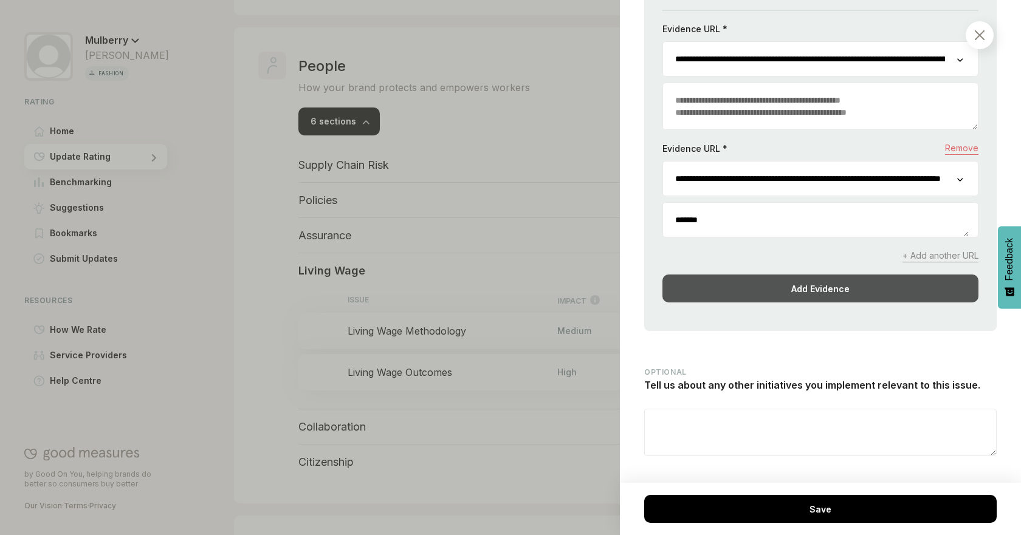
click at [846, 303] on div "Add Evidence" at bounding box center [820, 289] width 316 height 28
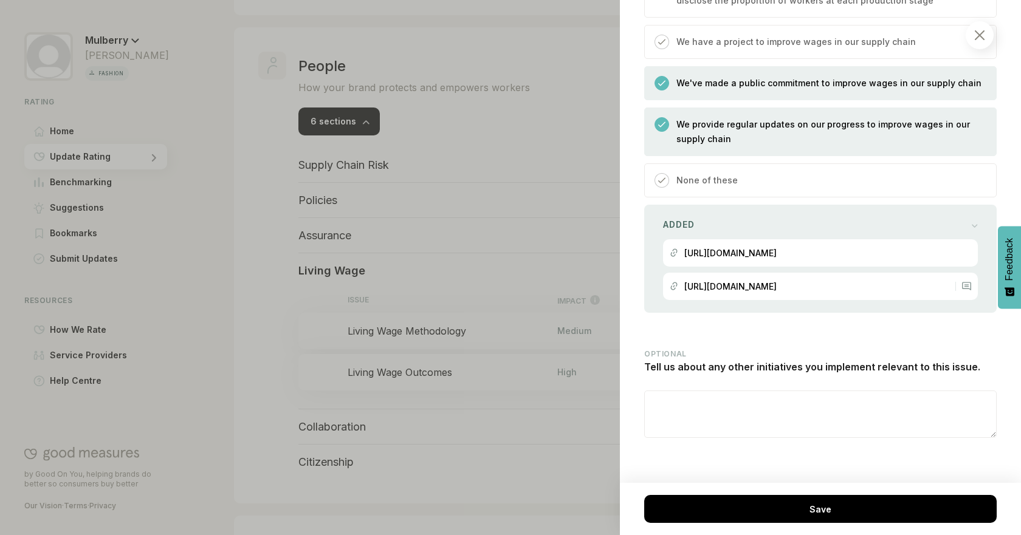
scroll to position [2041, 0]
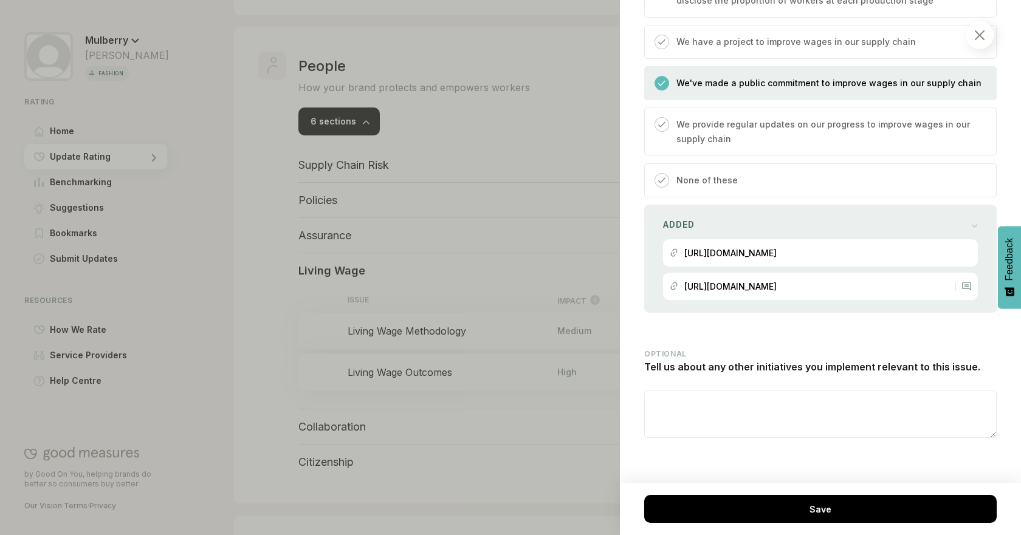
click at [891, 493] on div "There are questions which need to be answered before you can save this item Save" at bounding box center [820, 509] width 401 height 52
click at [851, 504] on div "Save" at bounding box center [820, 509] width 352 height 28
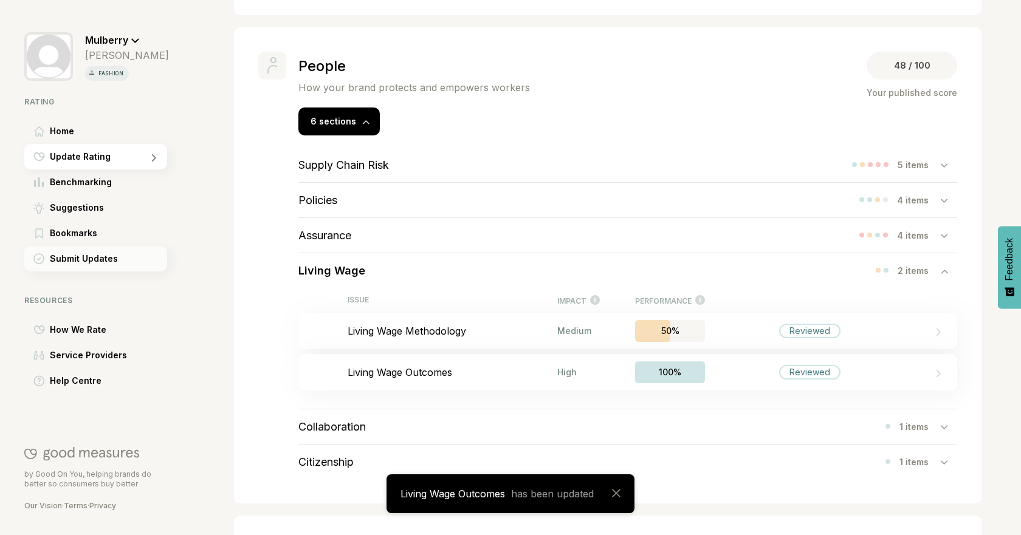
click at [87, 257] on span "Submit Updates" at bounding box center [84, 259] width 68 height 15
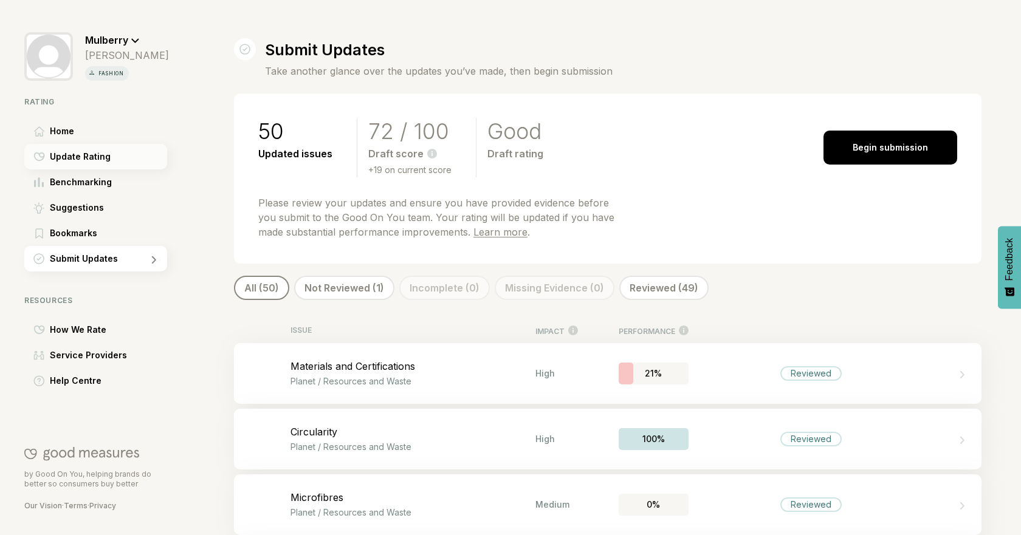
click at [80, 154] on span "Update Rating" at bounding box center [80, 156] width 61 height 15
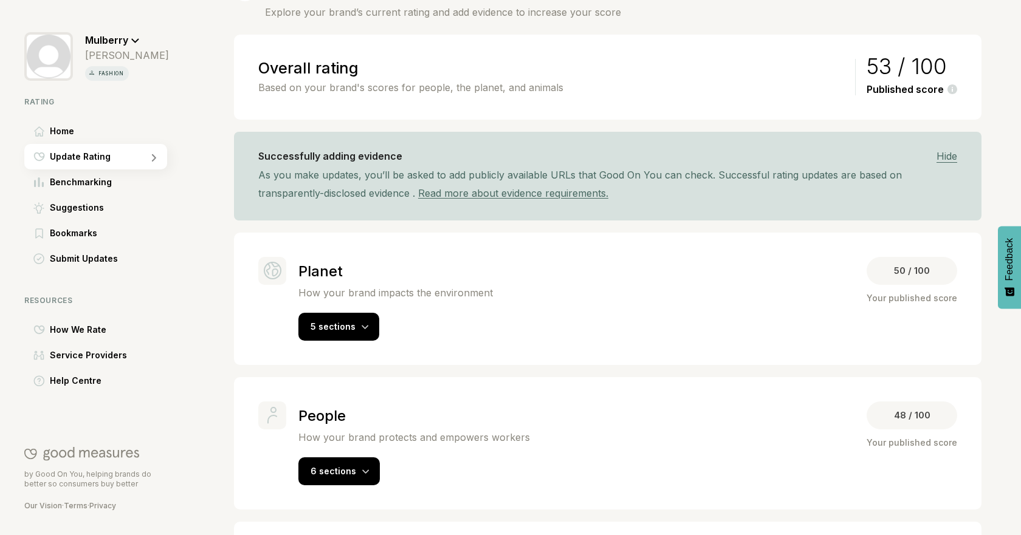
scroll to position [77, 0]
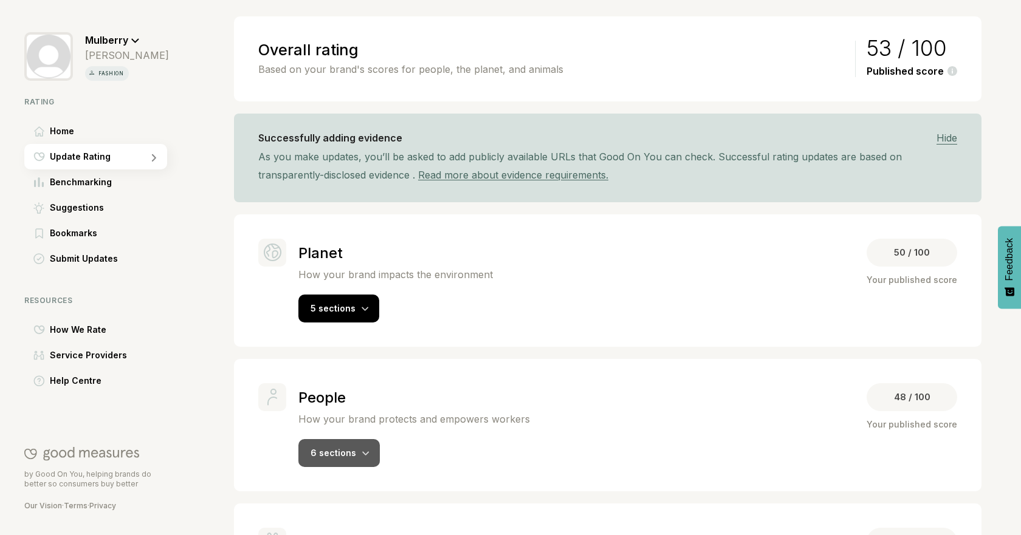
click at [340, 461] on div "6 sections" at bounding box center [338, 453] width 81 height 28
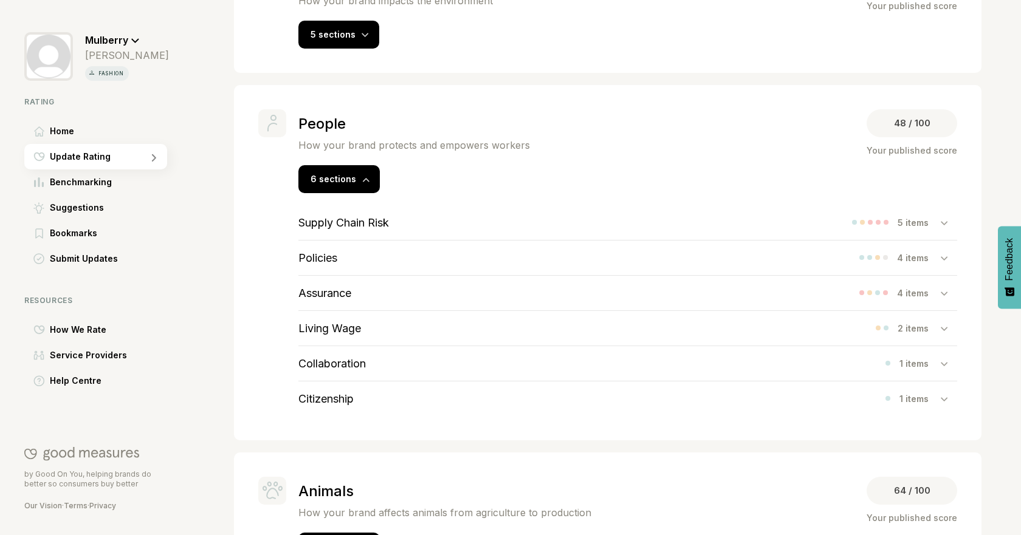
scroll to position [413, 0]
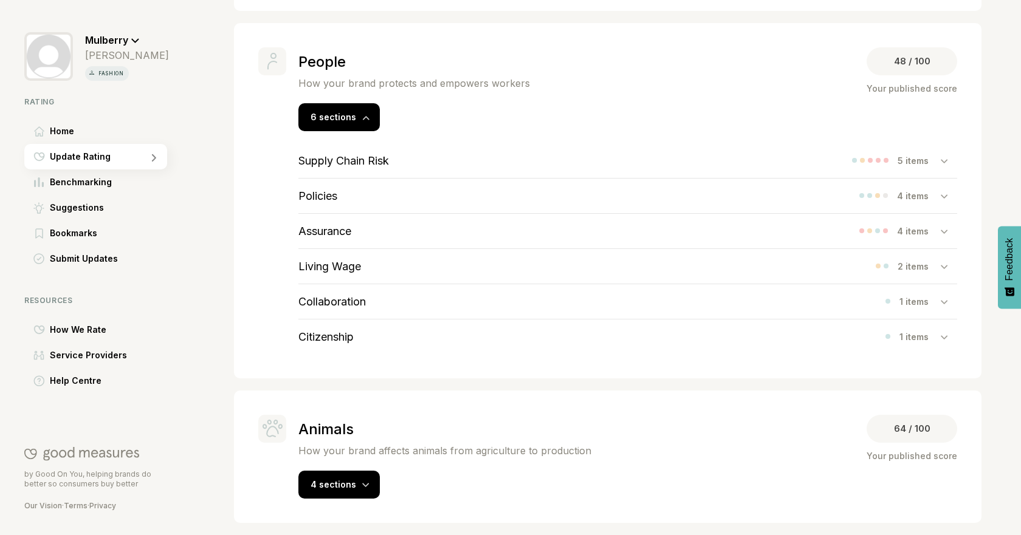
click at [376, 306] on div "Collaboration 1 items" at bounding box center [627, 301] width 659 height 35
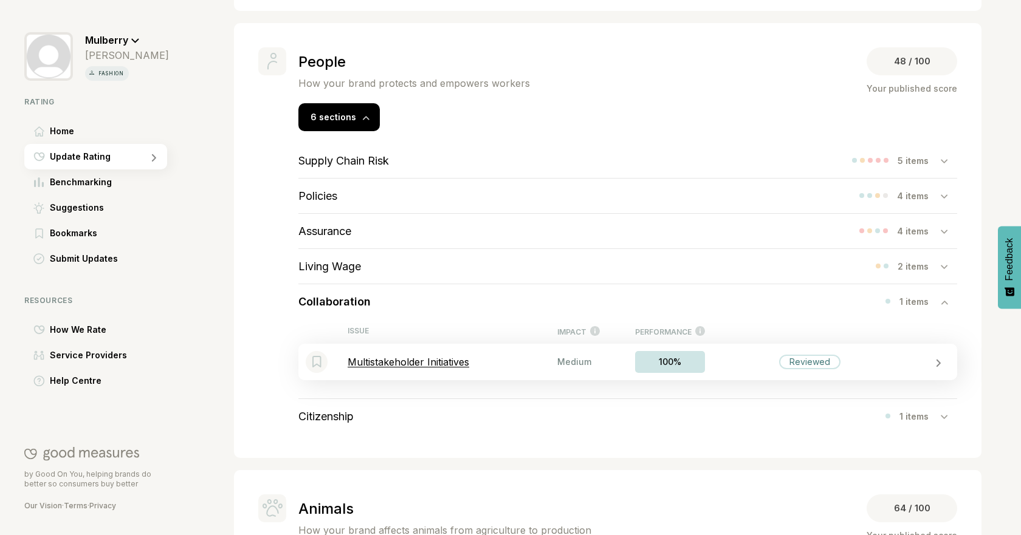
click at [429, 360] on p "Multistakeholder Initiatives" at bounding box center [453, 362] width 210 height 12
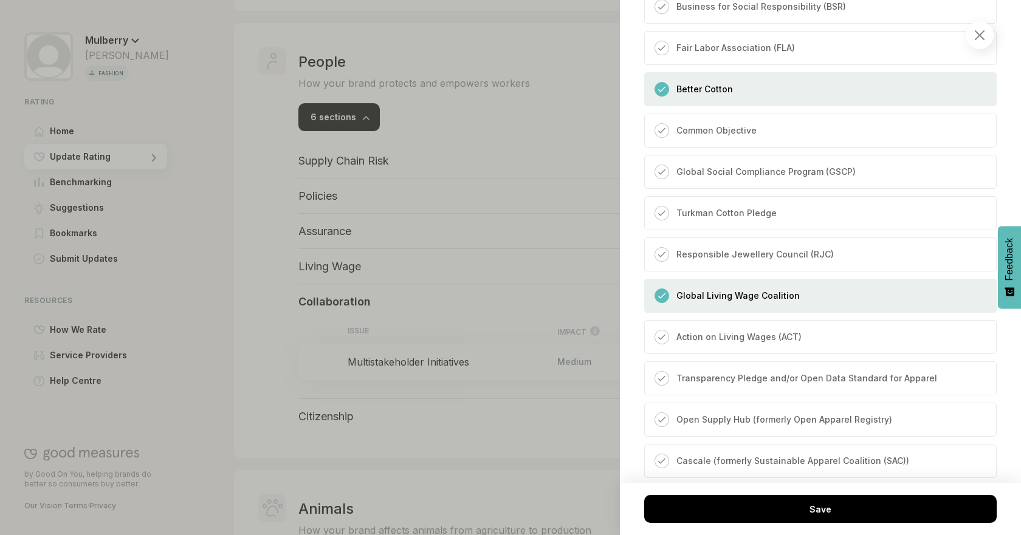
scroll to position [682, 0]
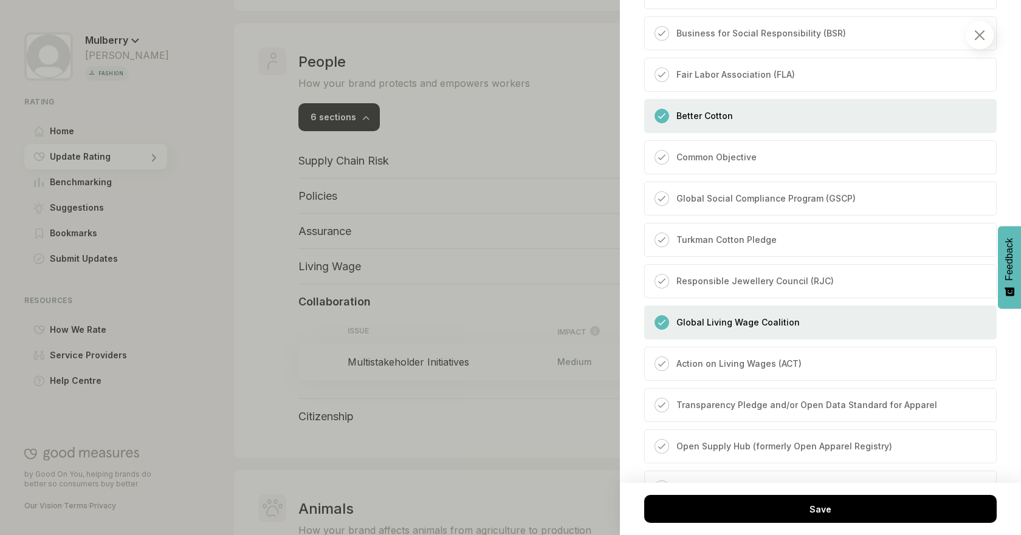
click at [824, 316] on div "Global Living Wage Coalition" at bounding box center [820, 323] width 352 height 34
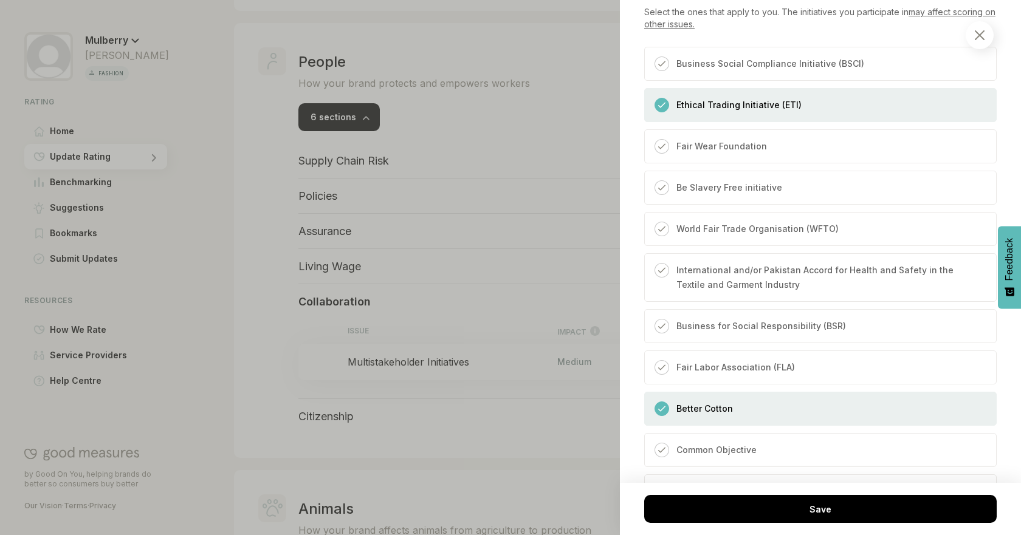
scroll to position [359, 0]
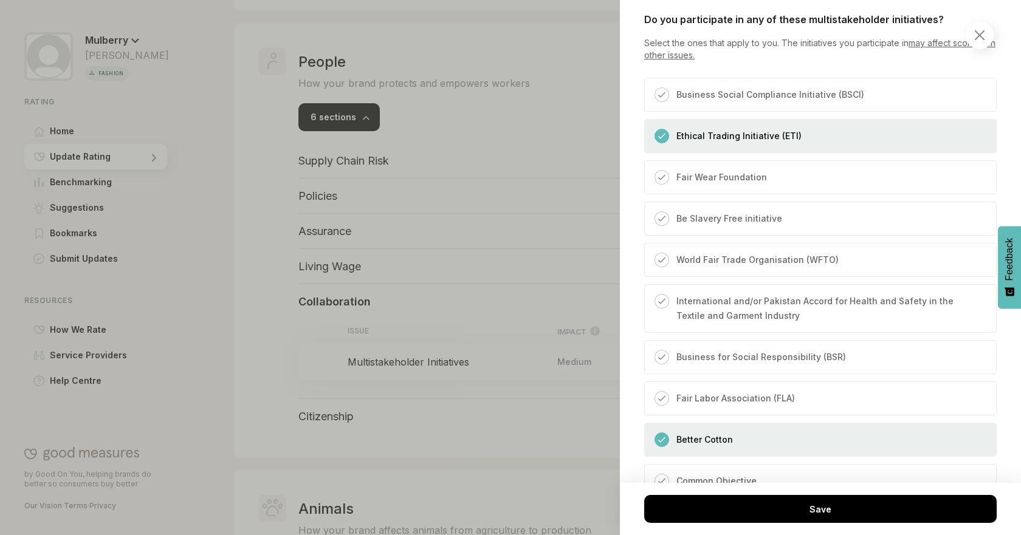
click at [809, 145] on div "Ethical Trading Initiative (ETI)" at bounding box center [820, 136] width 352 height 34
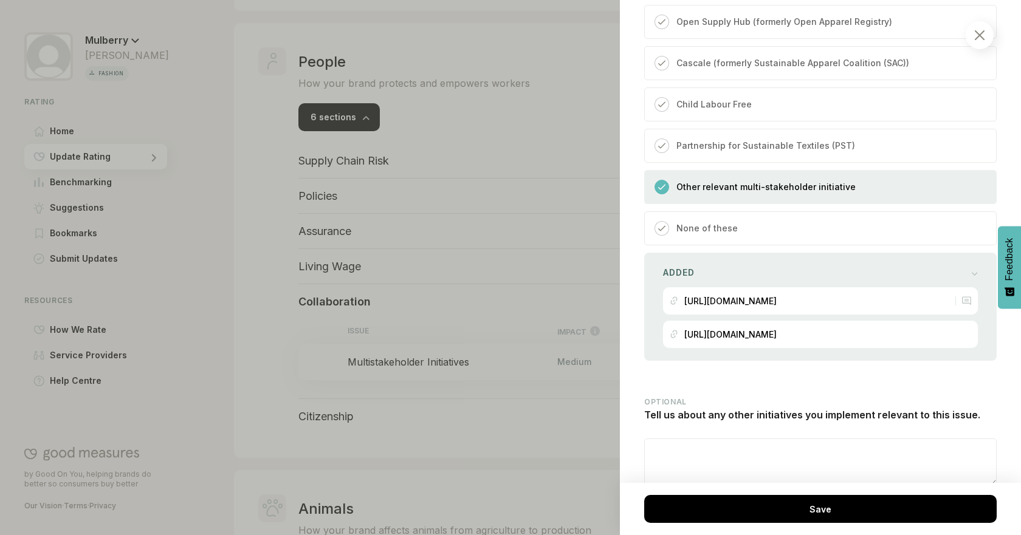
scroll to position [1109, 0]
click at [925, 266] on div "Added" at bounding box center [820, 271] width 315 height 17
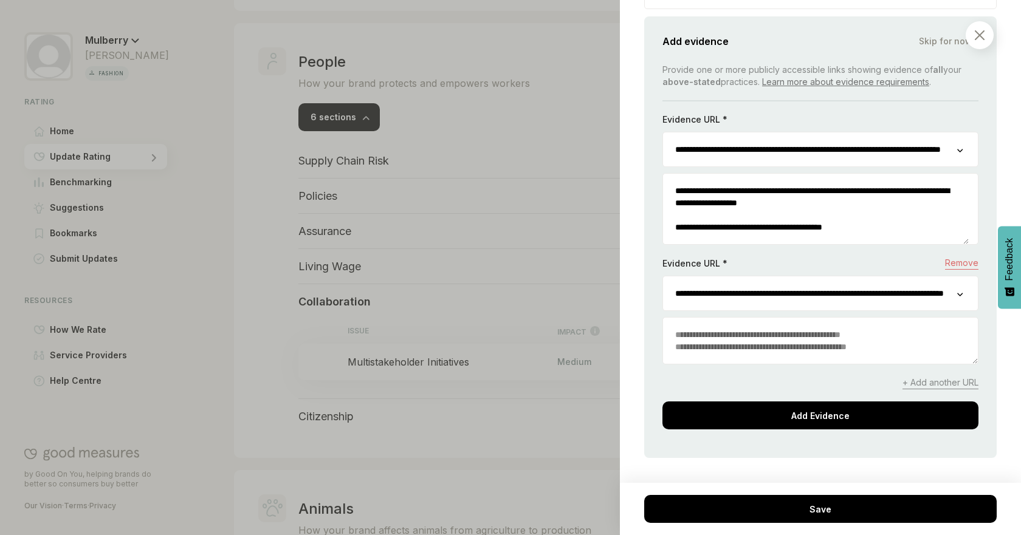
scroll to position [1365, 0]
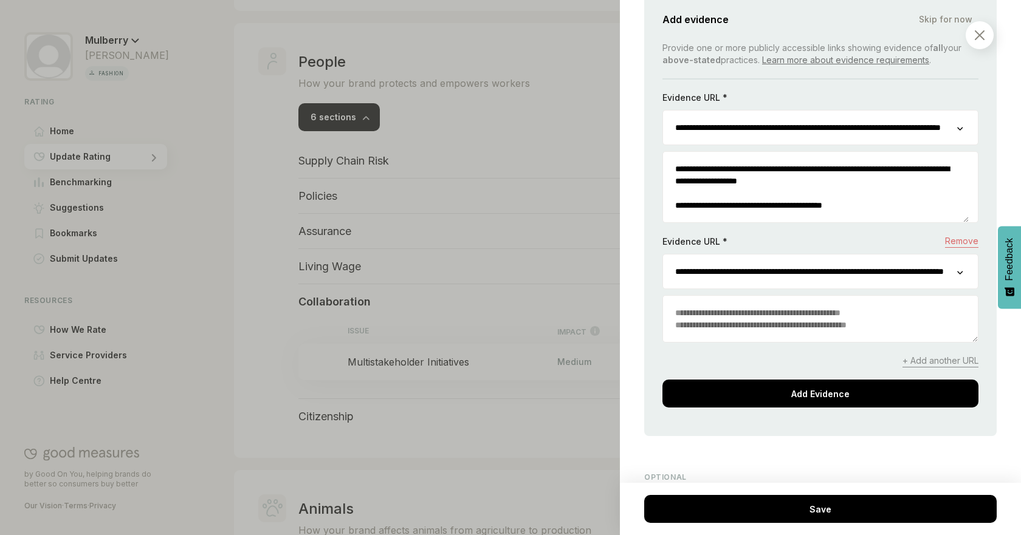
click at [926, 360] on span "+ Add another URL" at bounding box center [940, 361] width 76 height 13
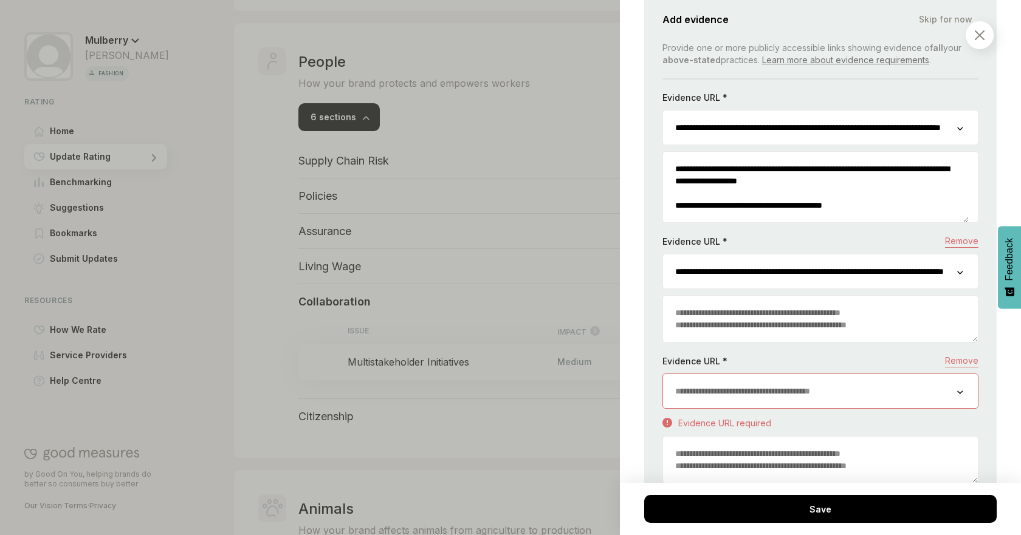
click at [870, 390] on input "url" at bounding box center [810, 391] width 294 height 34
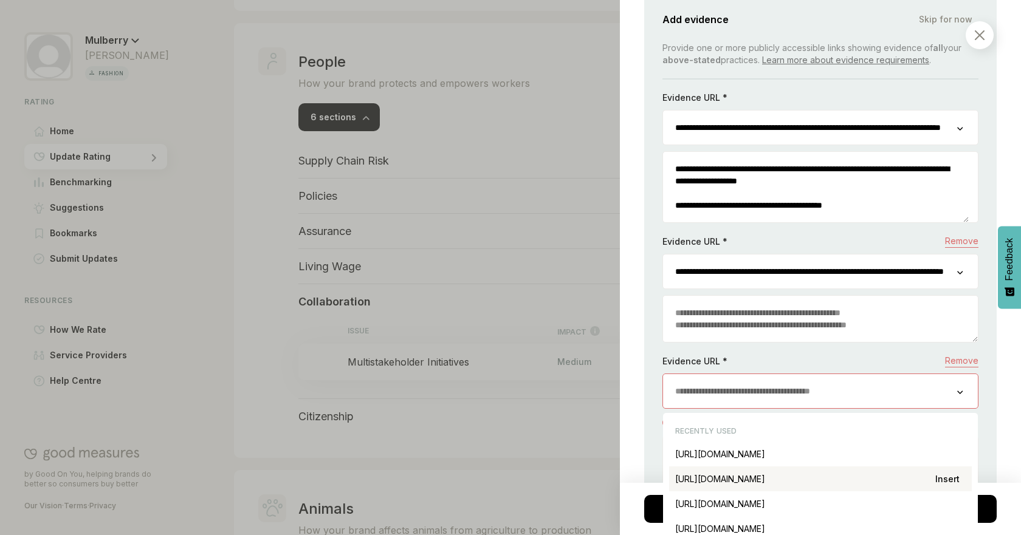
click at [910, 479] on div "[URL][DOMAIN_NAME] Insert" at bounding box center [820, 479] width 303 height 25
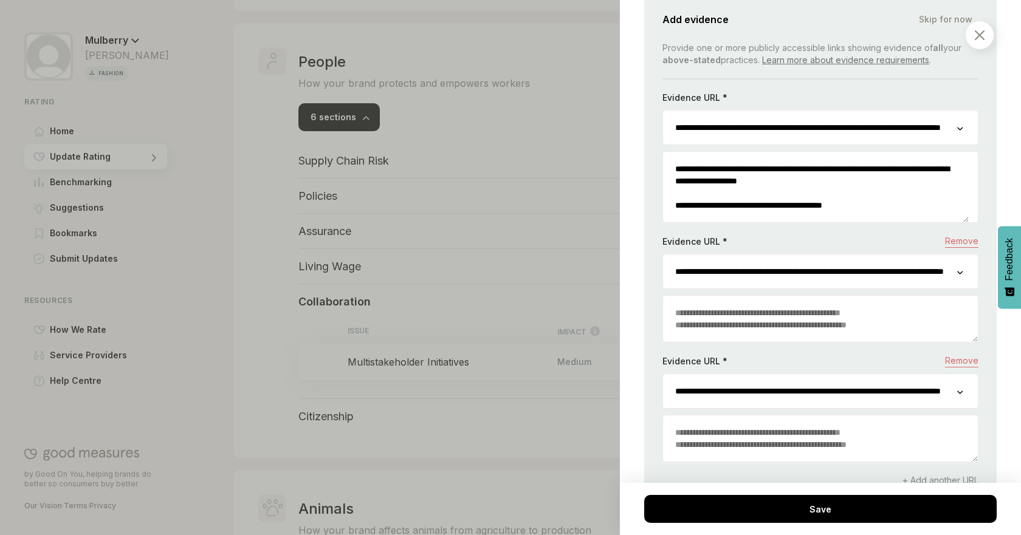
scroll to position [1406, 0]
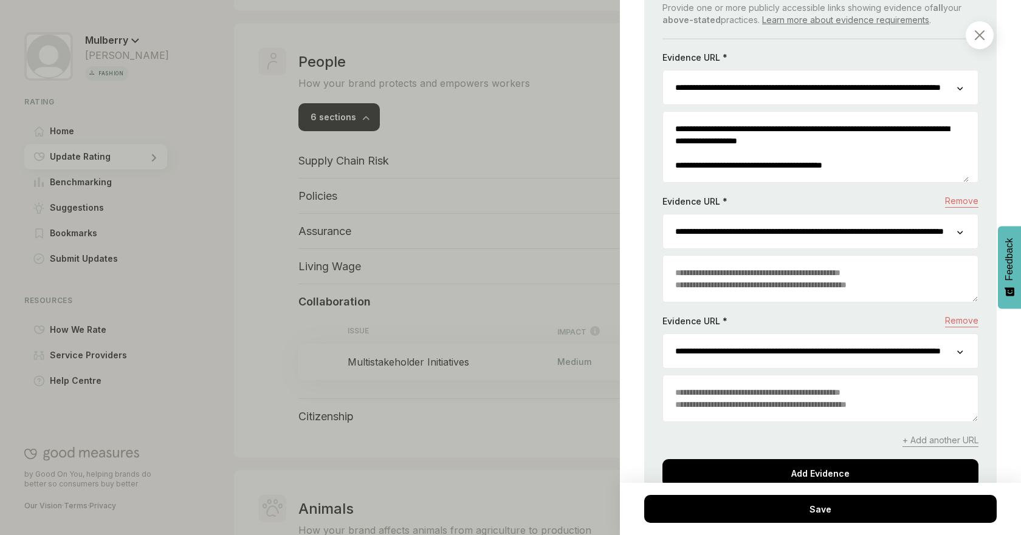
click at [836, 401] on textarea at bounding box center [820, 399] width 315 height 46
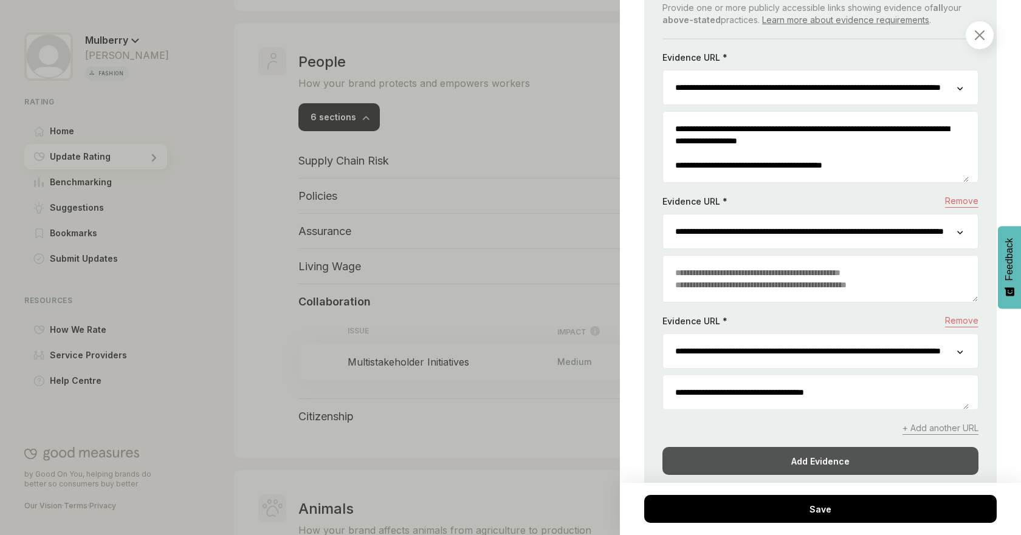
click at [840, 449] on div "Add Evidence" at bounding box center [820, 461] width 316 height 28
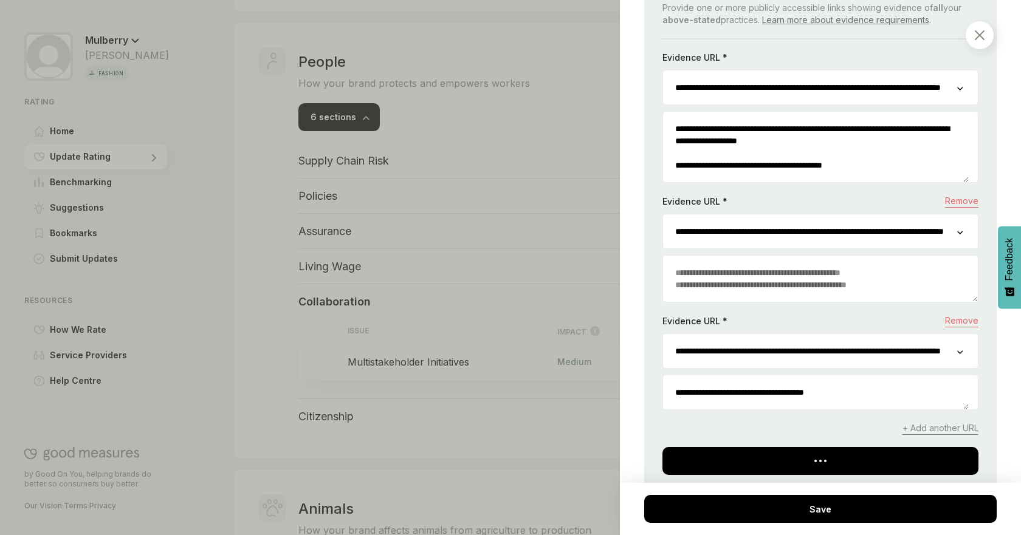
scroll to position [1208, 0]
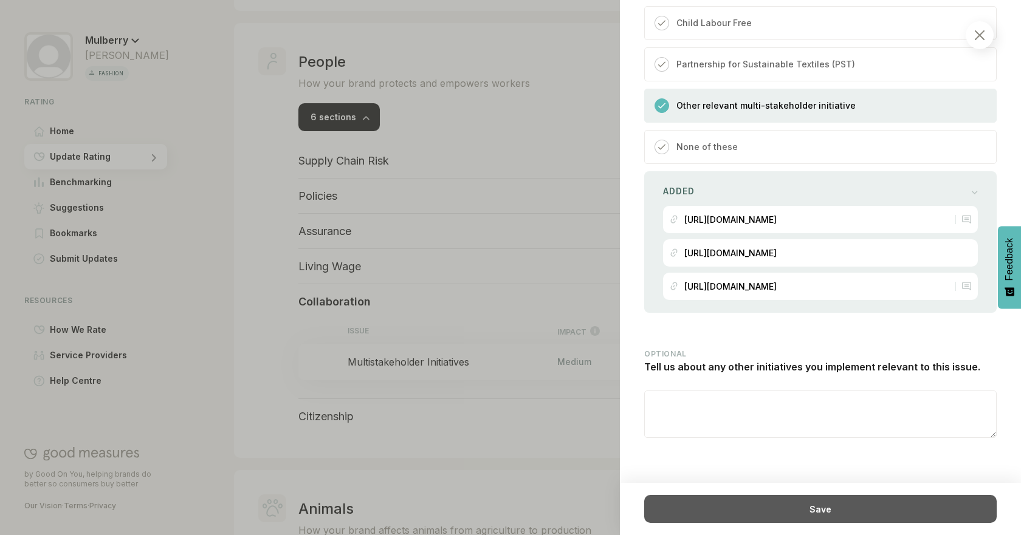
click at [871, 502] on div "Save" at bounding box center [820, 509] width 352 height 28
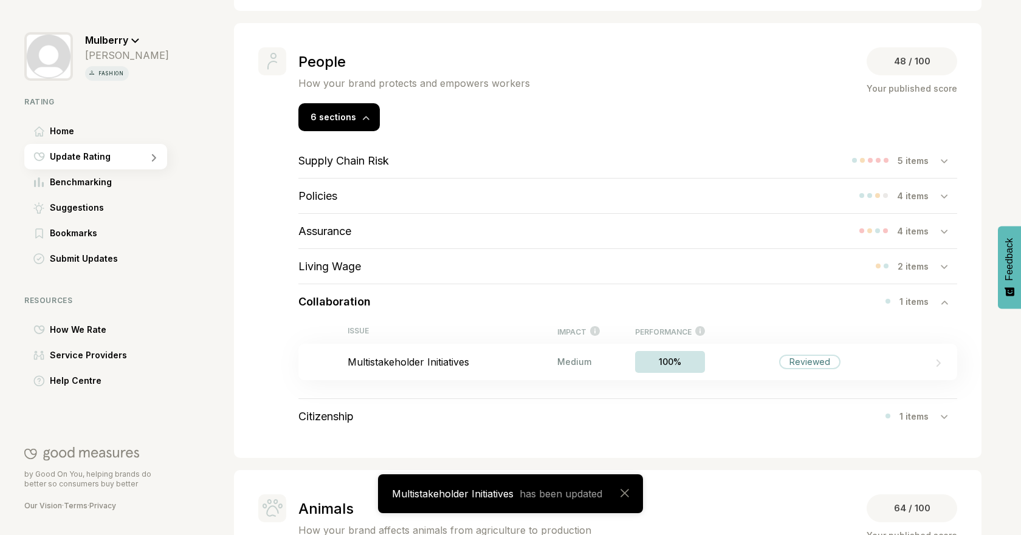
click at [421, 310] on div "Collaboration 1 items" at bounding box center [627, 301] width 659 height 35
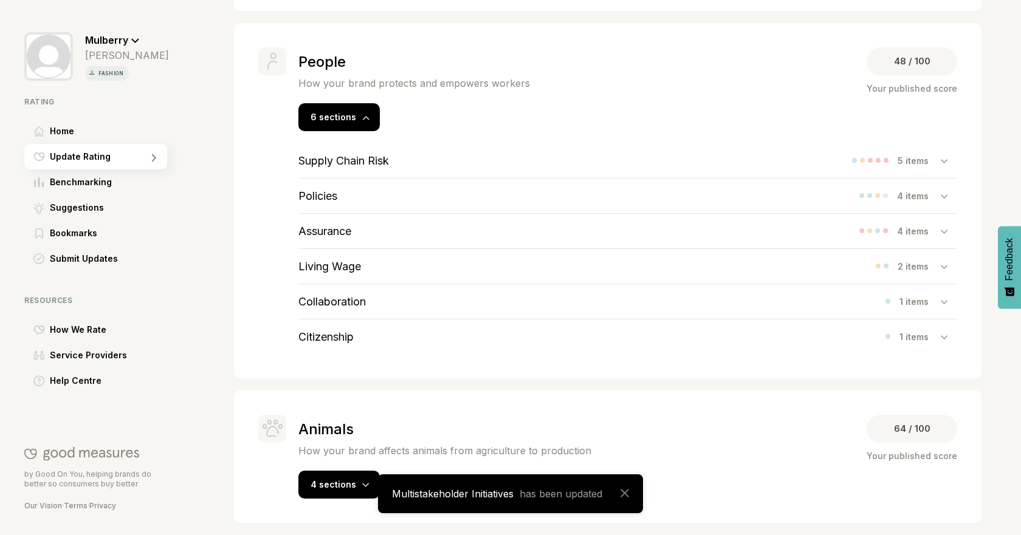
click at [370, 329] on div "Citizenship 1 items" at bounding box center [627, 337] width 659 height 35
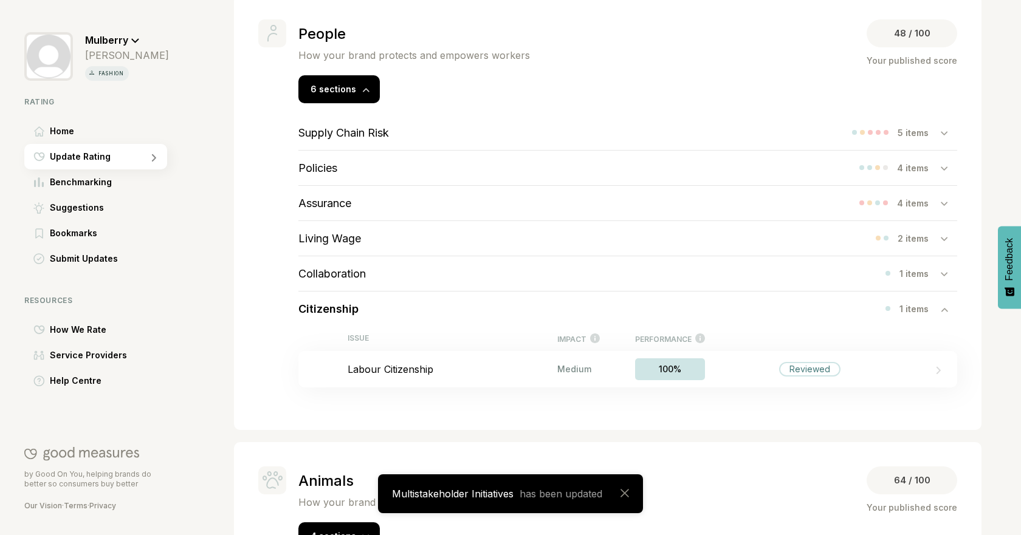
scroll to position [452, 0]
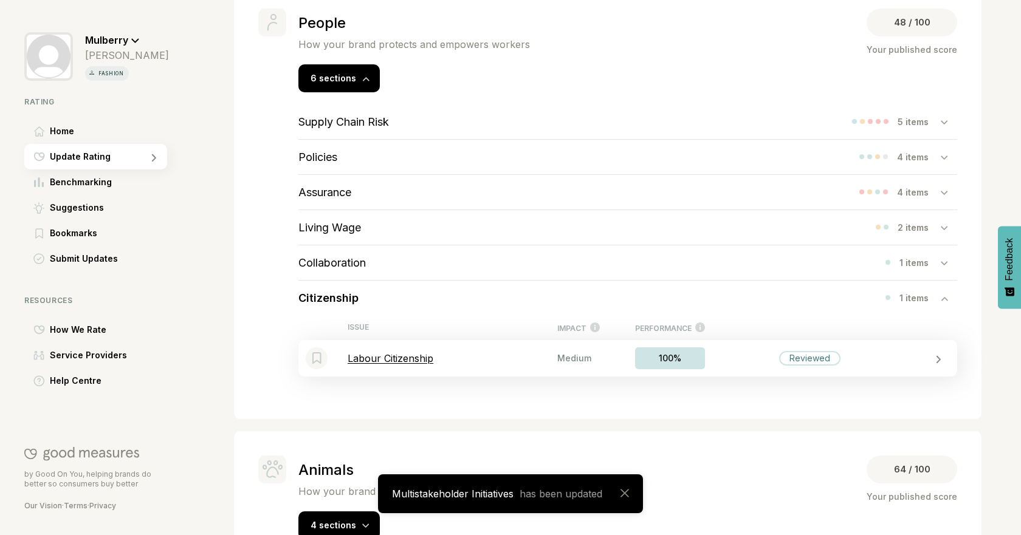
click at [543, 365] on div "Bookmark this item Labour Citizenship Medium 100% Reviewed" at bounding box center [627, 358] width 659 height 36
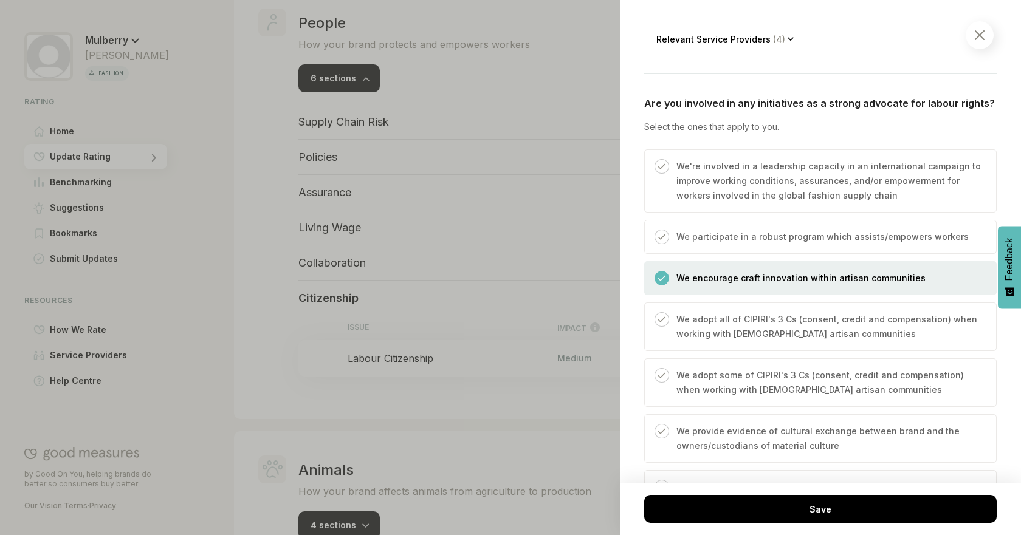
scroll to position [420, 0]
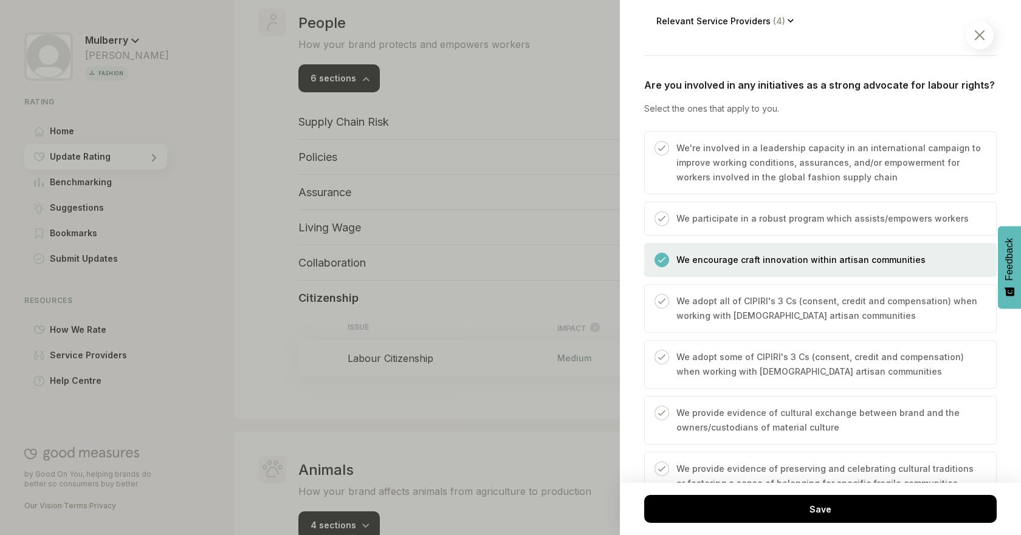
click at [821, 267] on p "We encourage craft innovation within artisan communities" at bounding box center [800, 260] width 249 height 15
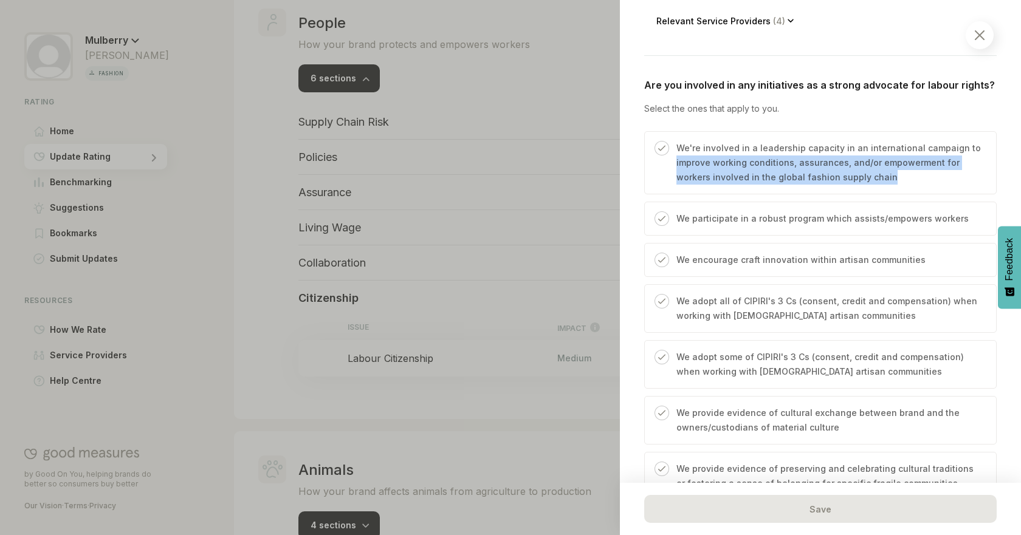
scroll to position [420, 53]
drag, startPoint x: 1010, startPoint y: 145, endPoint x: 1010, endPoint y: 182, distance: 37.1
click at [1010, 182] on div "People / Citizenship Labour Citizenship We consider the actions you take as a c…" at bounding box center [820, 267] width 401 height 535
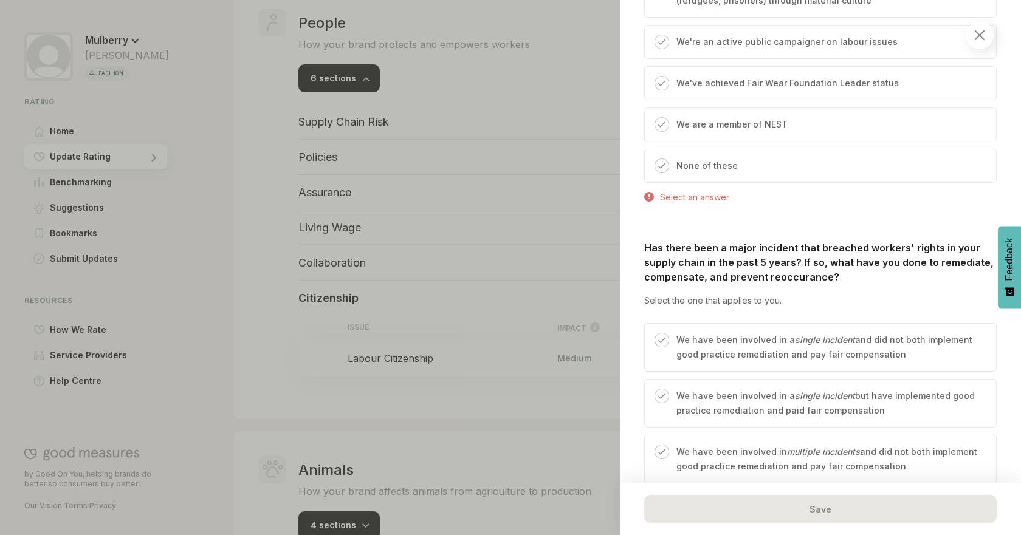
scroll to position [904, 53]
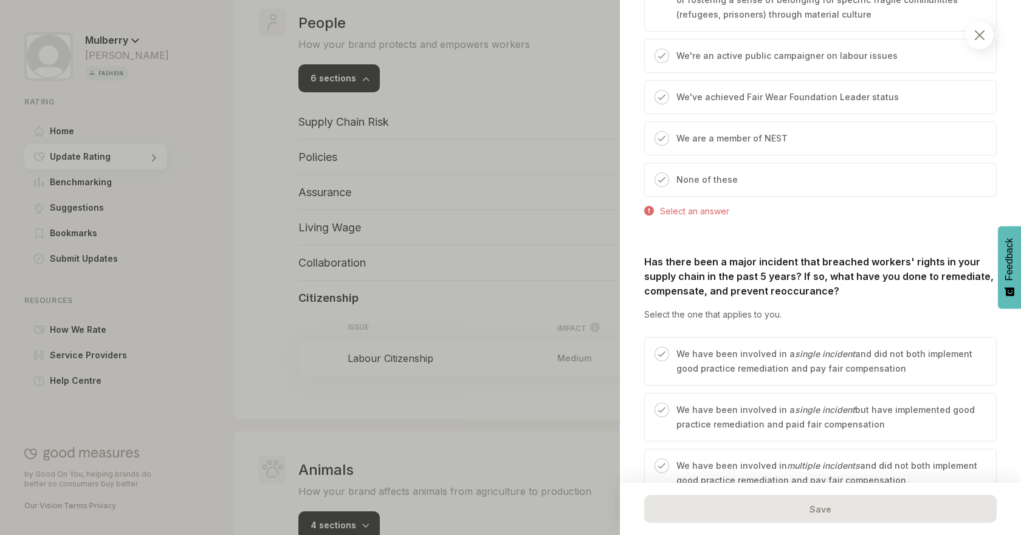
click at [751, 186] on div "None of these" at bounding box center [820, 180] width 352 height 34
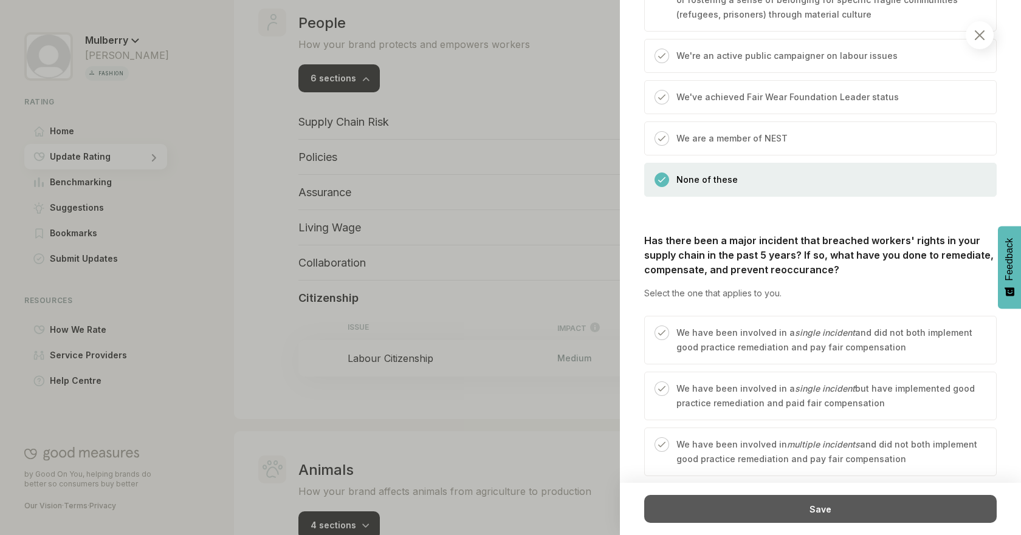
click at [801, 495] on div "Save" at bounding box center [820, 509] width 352 height 28
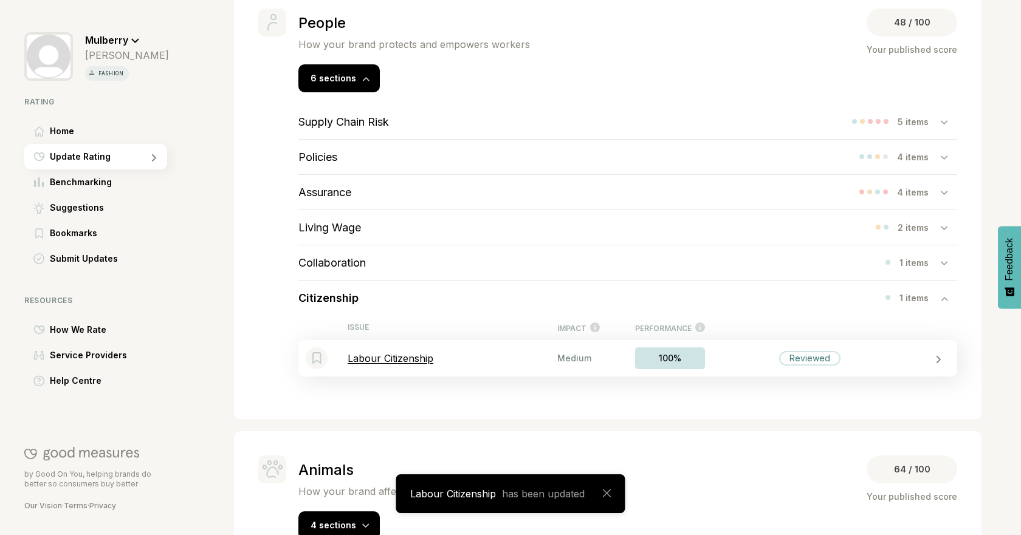
click at [452, 363] on p "Labour Citizenship" at bounding box center [453, 358] width 210 height 12
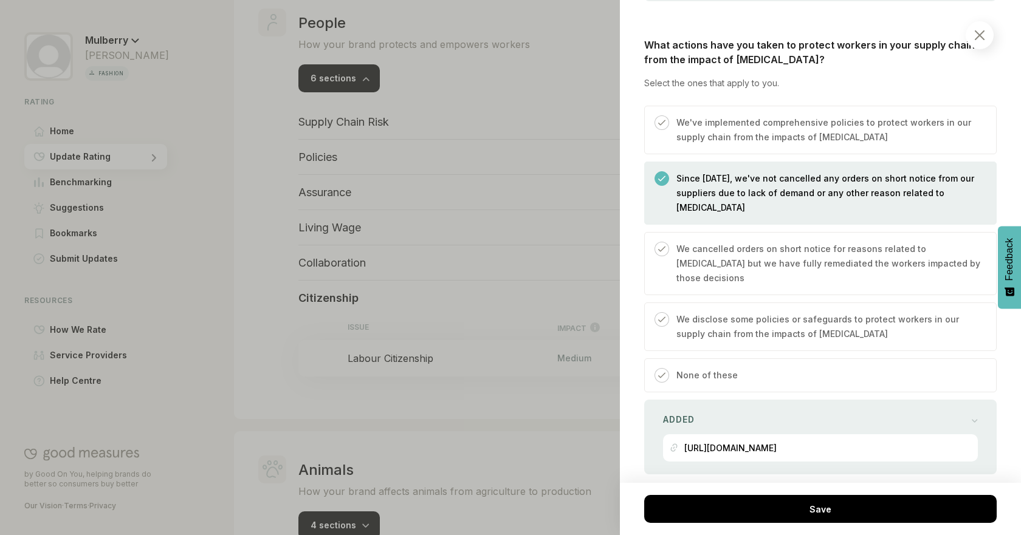
scroll to position [1576, 0]
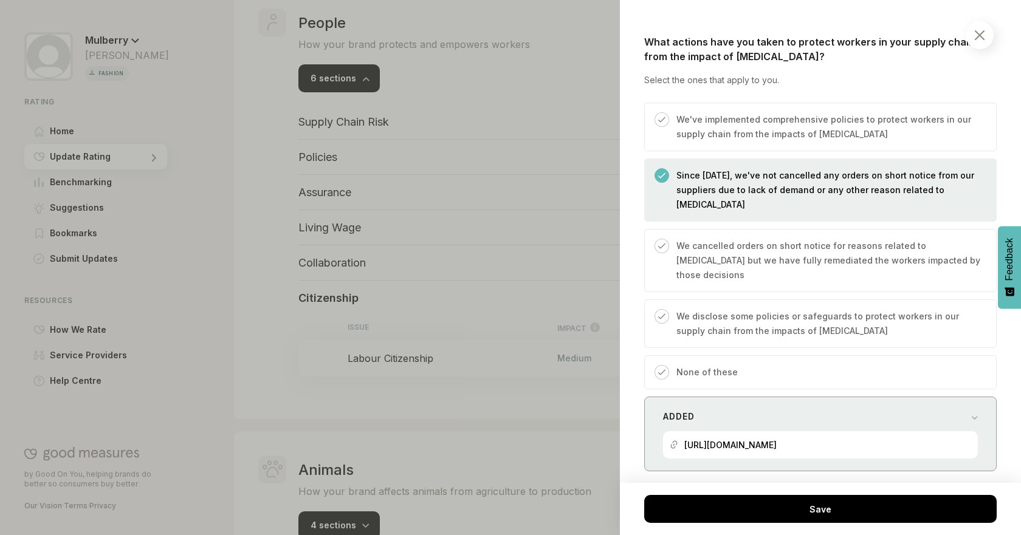
click at [898, 408] on div "Added" at bounding box center [820, 416] width 315 height 17
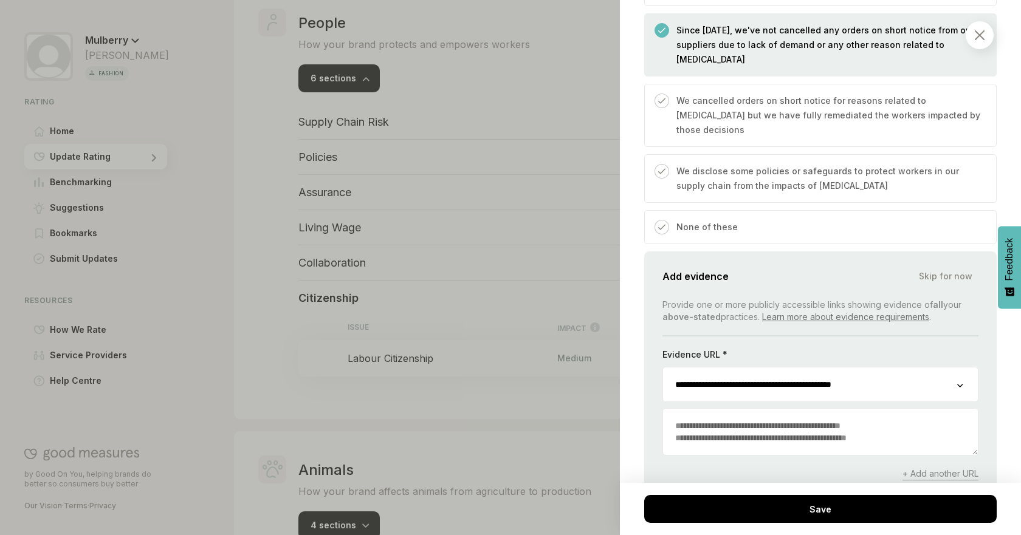
scroll to position [1733, 0]
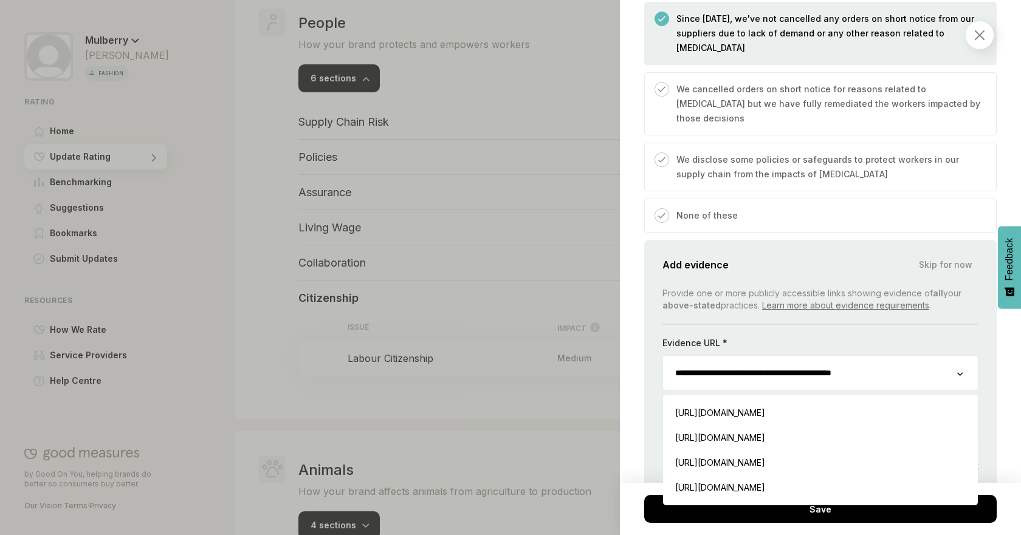
drag, startPoint x: 672, startPoint y: 359, endPoint x: 929, endPoint y: 355, distance: 257.1
click at [929, 356] on input "**********" at bounding box center [810, 373] width 294 height 34
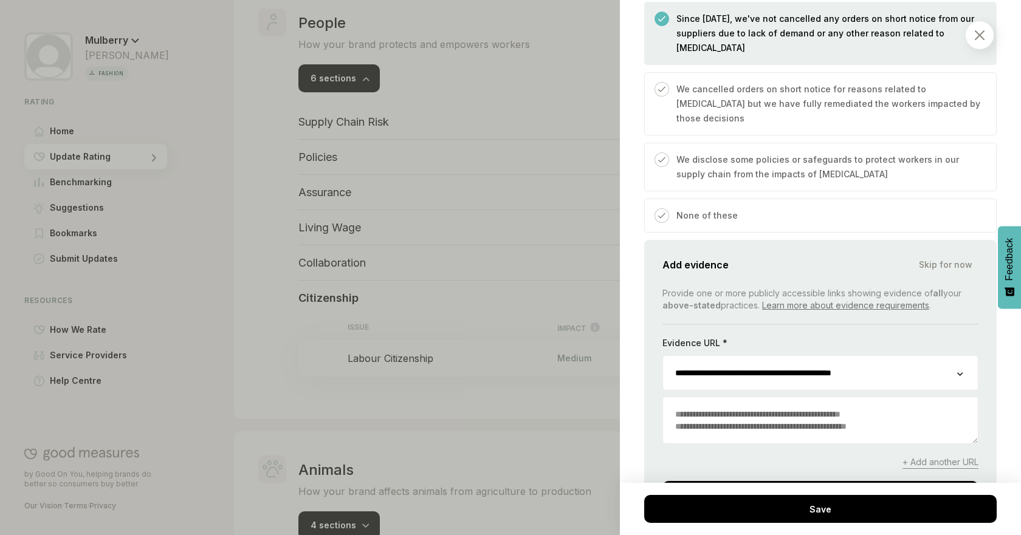
click at [627, 223] on div "People / Citizenship Labour Citizenship We consider the actions you take as a c…" at bounding box center [820, 267] width 401 height 535
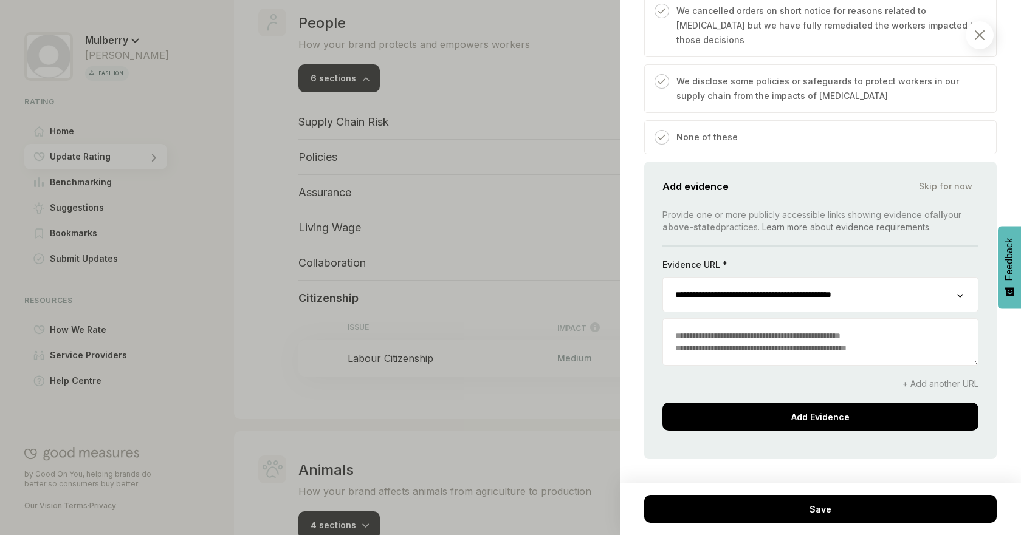
scroll to position [1885, 0]
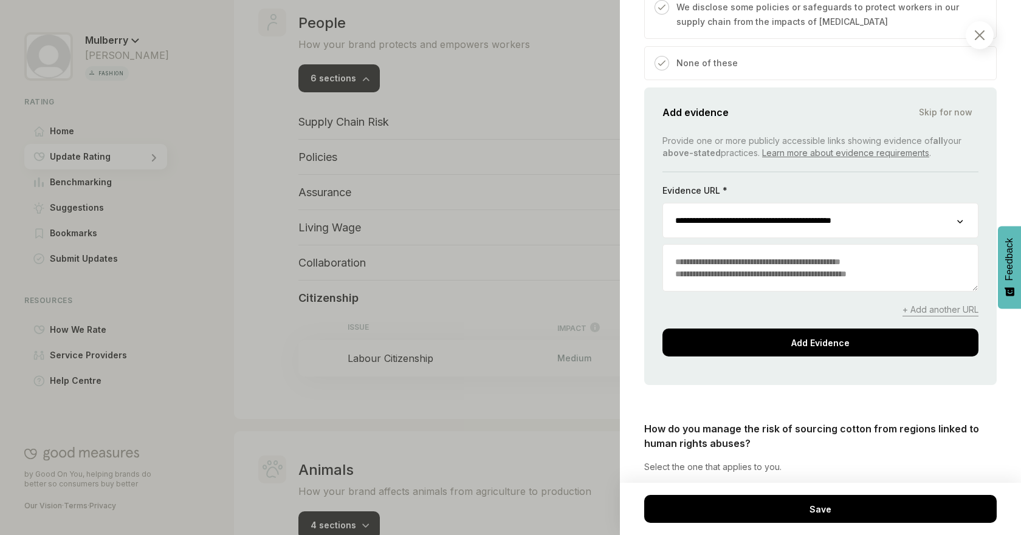
click at [840, 213] on input "**********" at bounding box center [810, 221] width 294 height 34
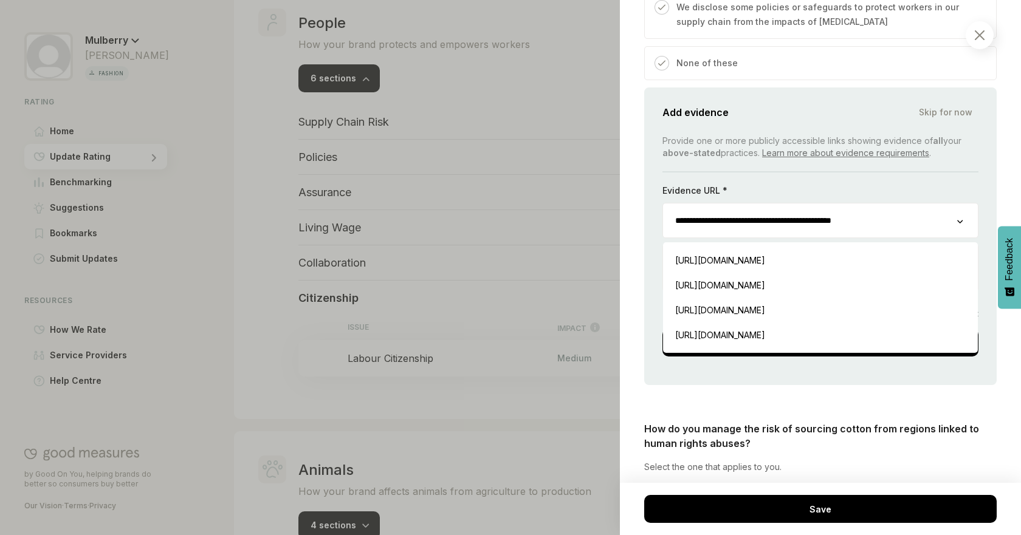
click at [971, 169] on div "**********" at bounding box center [820, 237] width 352 height 298
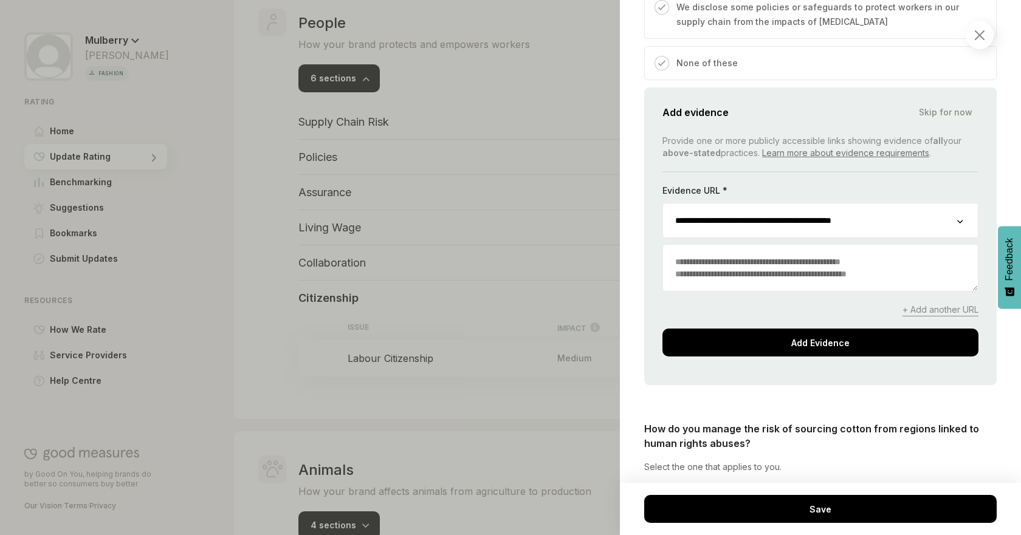
click at [926, 304] on span "+ Add another URL" at bounding box center [940, 310] width 76 height 13
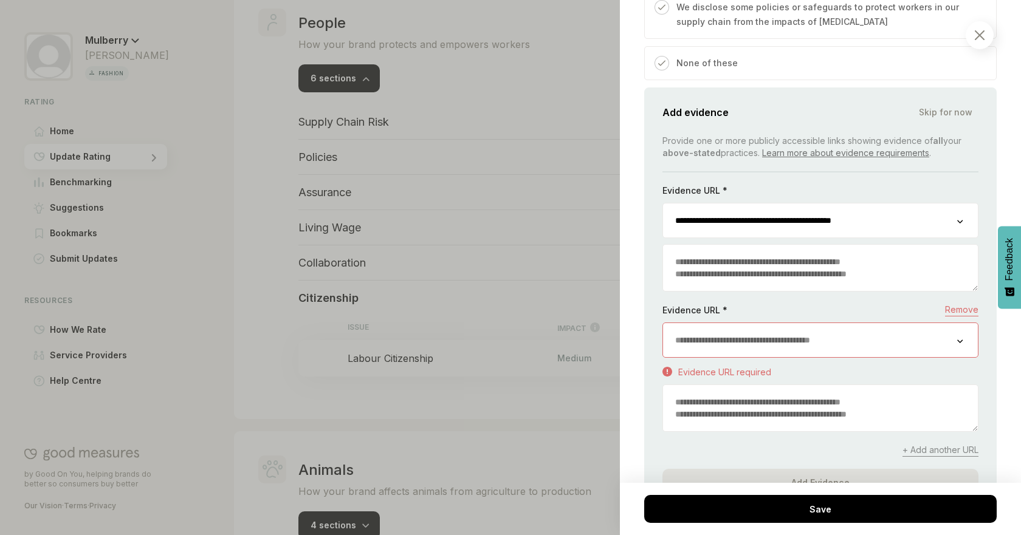
click at [777, 307] on div "Evidence URL * Remove" at bounding box center [820, 313] width 316 height 19
click at [774, 325] on input "url" at bounding box center [810, 340] width 294 height 34
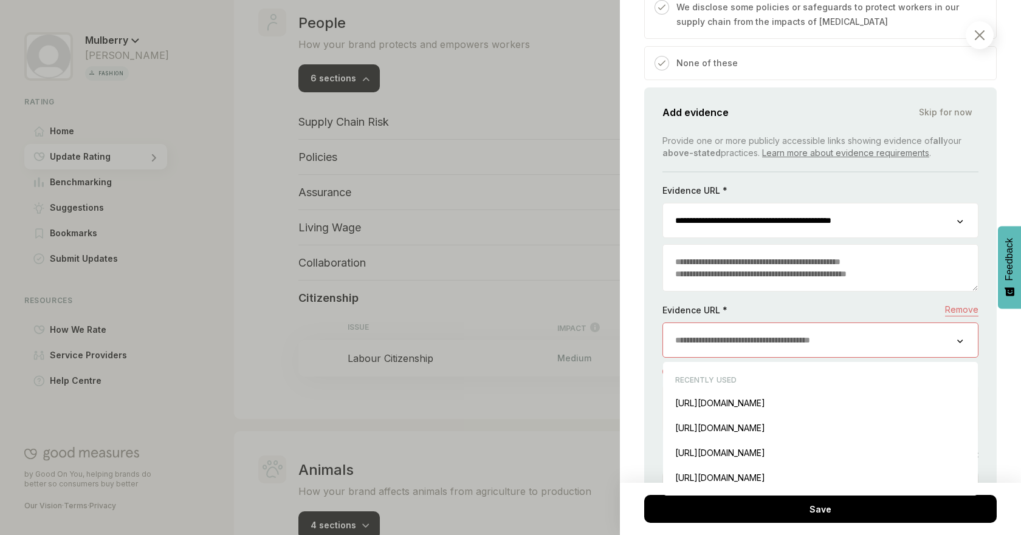
paste input "**********"
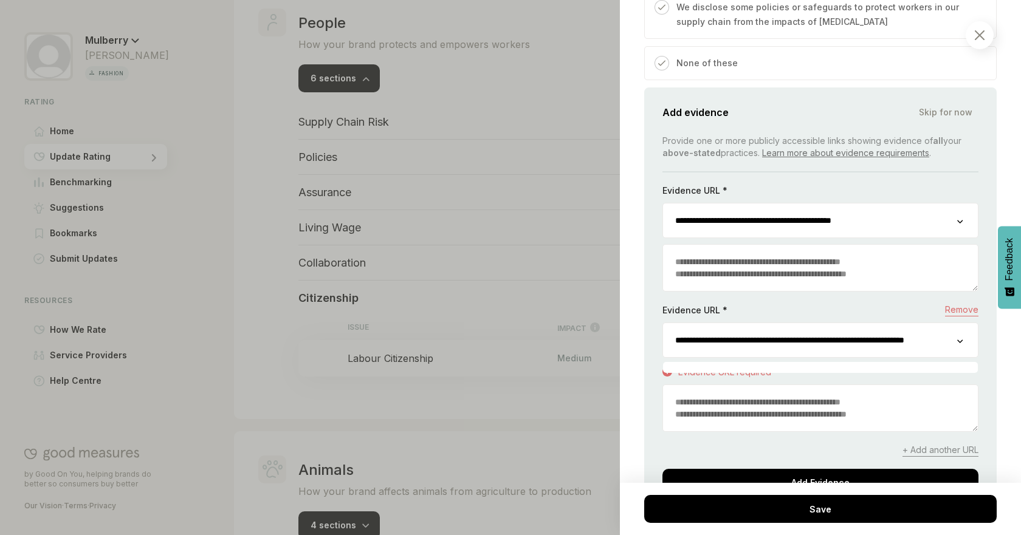
scroll to position [0, 64]
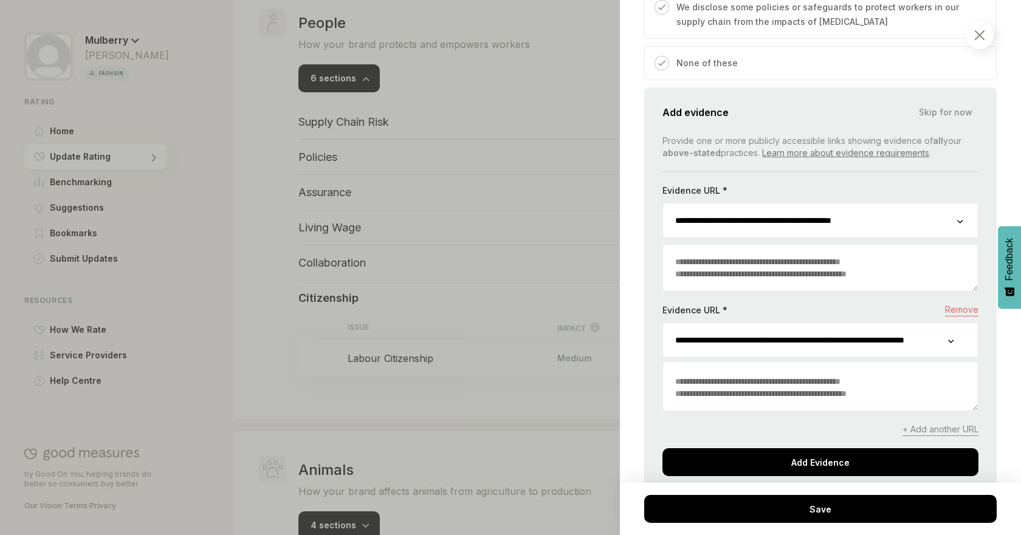
click at [716, 372] on textarea at bounding box center [820, 388] width 315 height 46
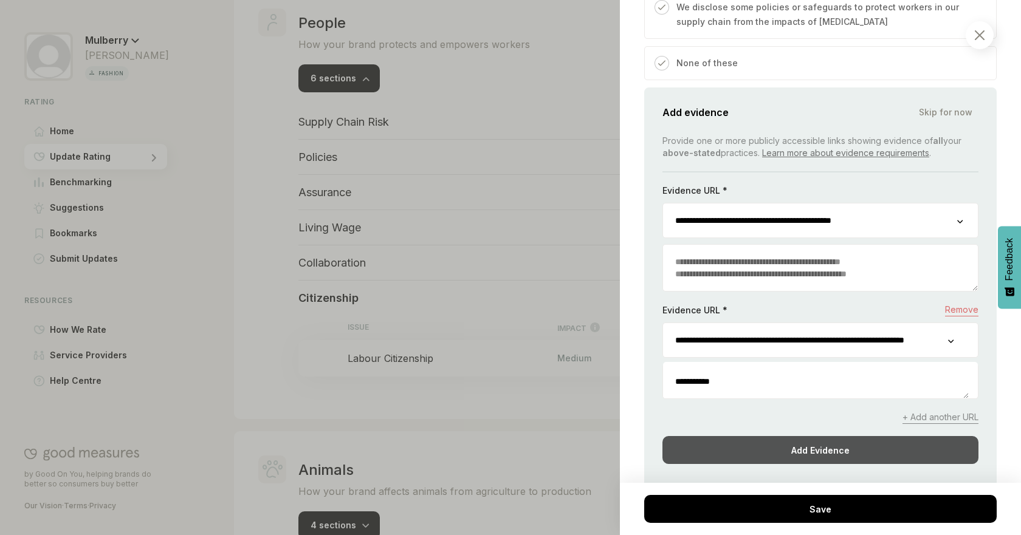
click at [809, 448] on div "Add Evidence" at bounding box center [820, 450] width 316 height 28
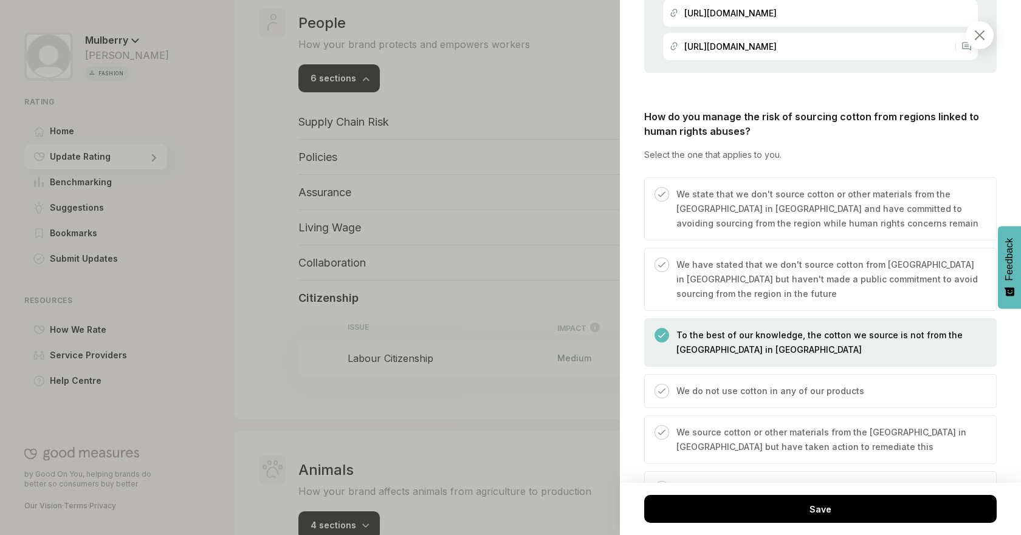
scroll to position [2092, 0]
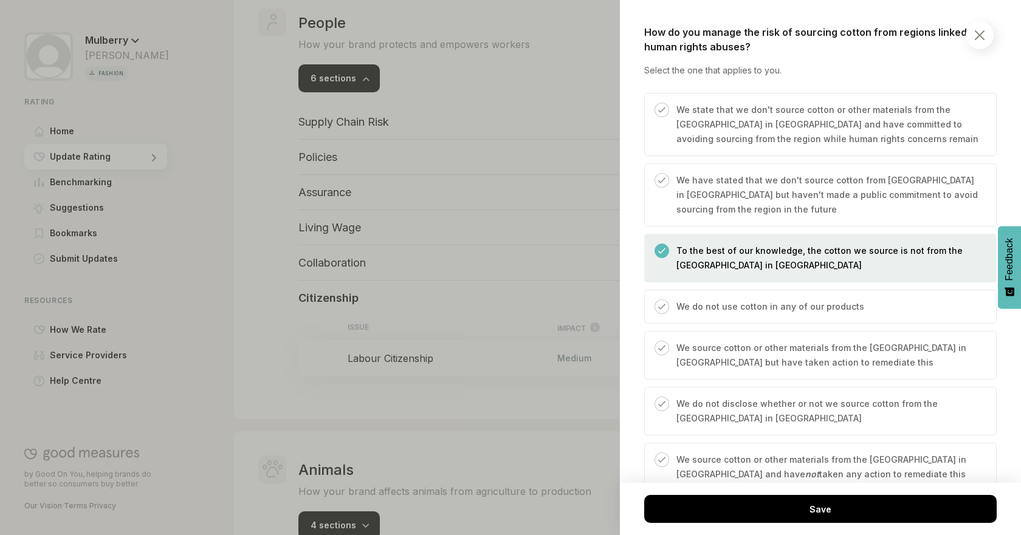
click at [825, 119] on p "We state that we don't source cotton or other materials from the [GEOGRAPHIC_DA…" at bounding box center [829, 125] width 307 height 44
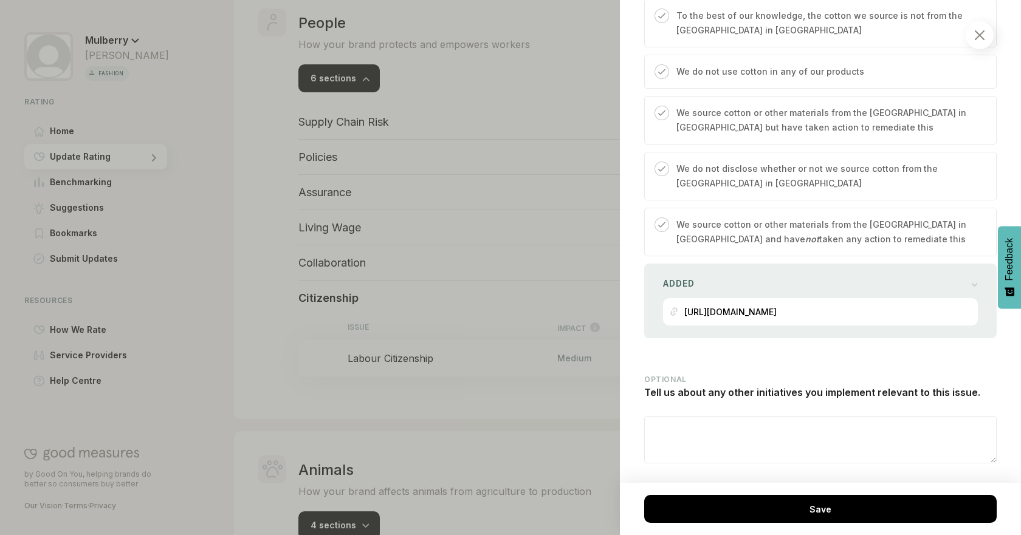
scroll to position [2335, 0]
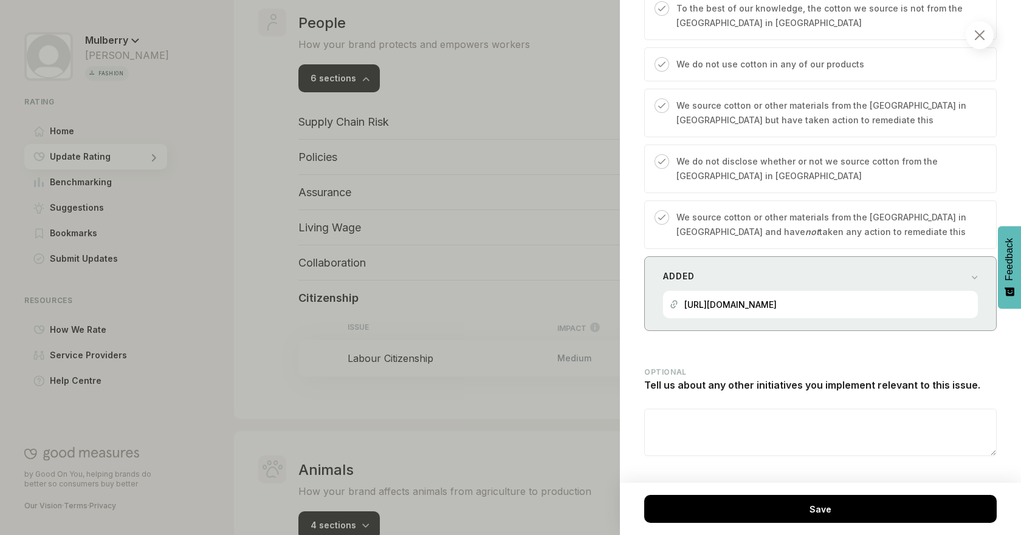
click at [924, 288] on div "Added https://www.mulberry.com/plugins/investor_relations/pdf/Annual_Report_Acc…" at bounding box center [820, 293] width 352 height 75
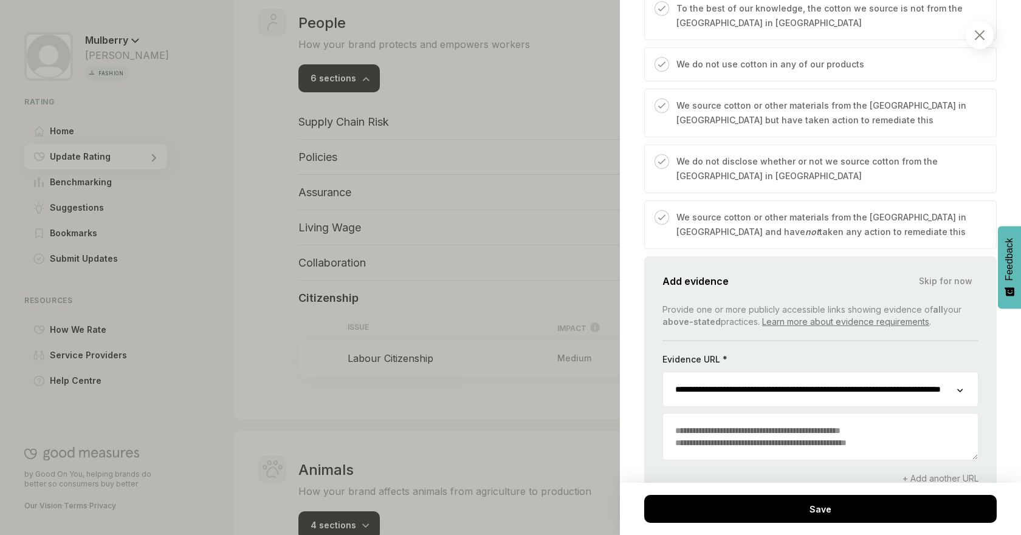
scroll to position [2442, 0]
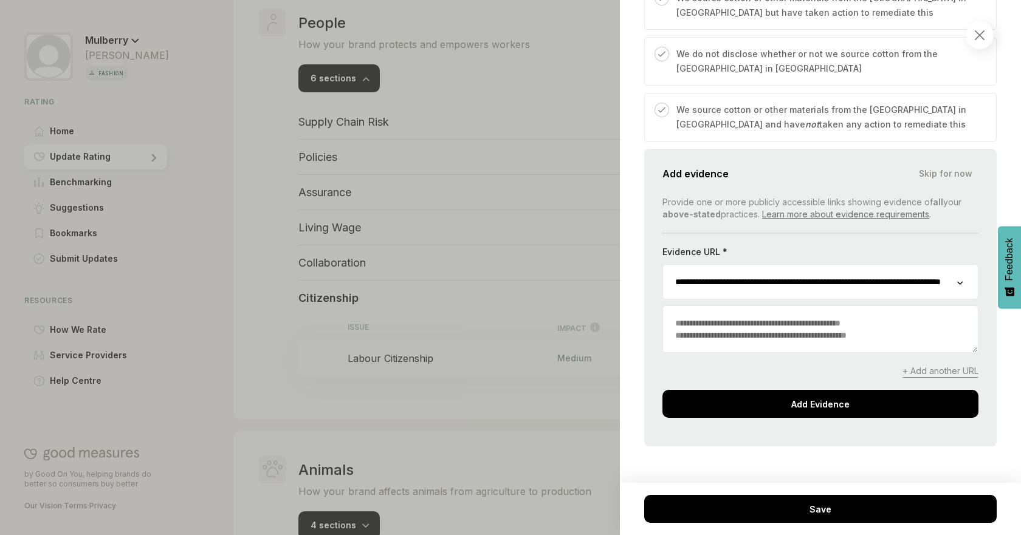
click at [905, 378] on span "+ Add another URL" at bounding box center [940, 371] width 76 height 13
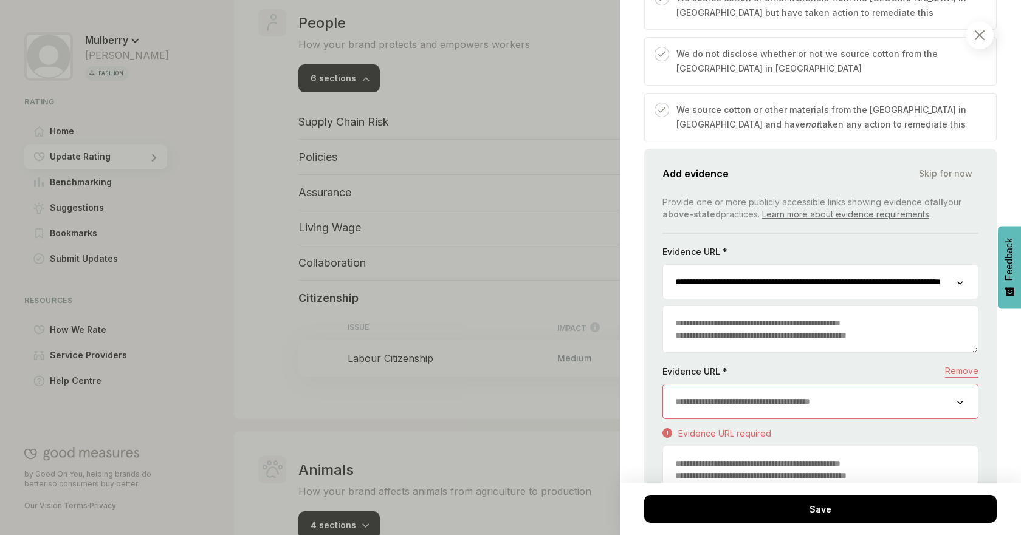
click at [780, 410] on input "url" at bounding box center [810, 402] width 294 height 34
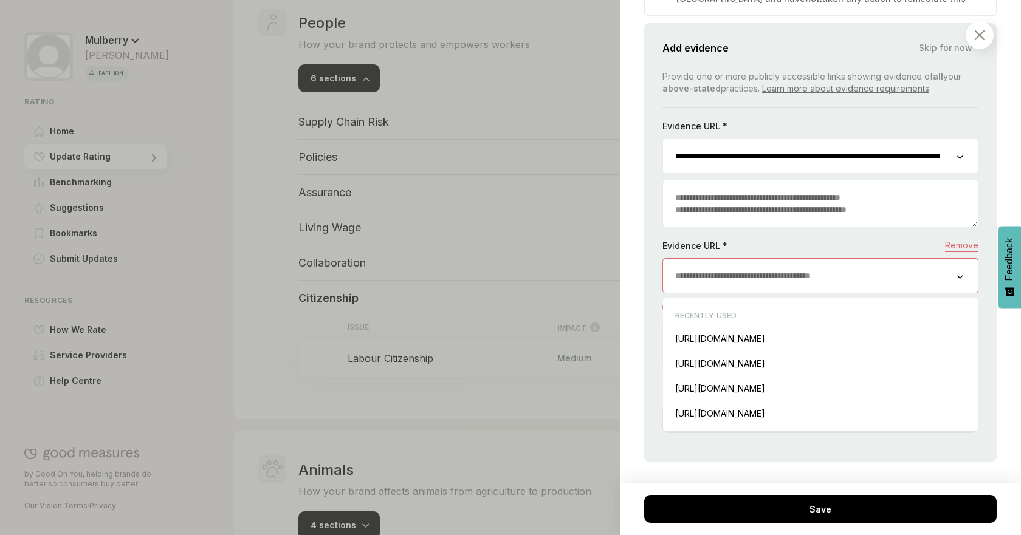
scroll to position [2592, 0]
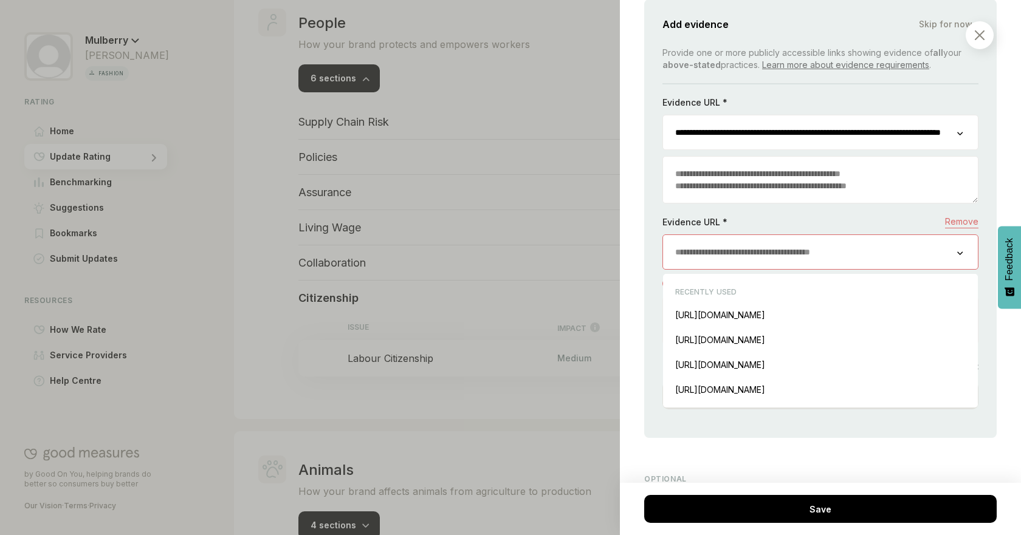
paste input "**********"
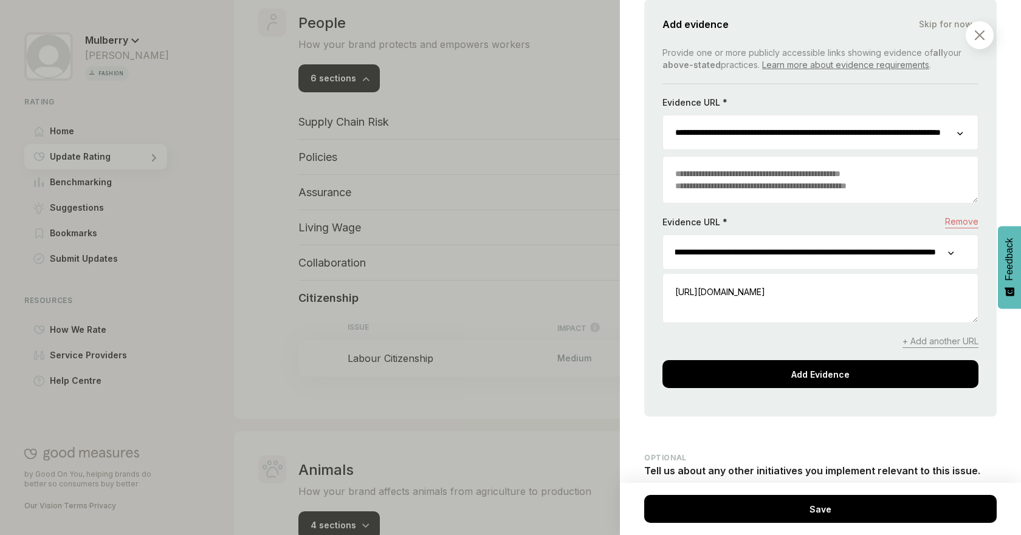
click at [768, 323] on textarea at bounding box center [820, 300] width 315 height 46
click at [765, 297] on span "[URL][DOMAIN_NAME]" at bounding box center [720, 292] width 90 height 10
click at [782, 323] on textarea at bounding box center [820, 300] width 315 height 46
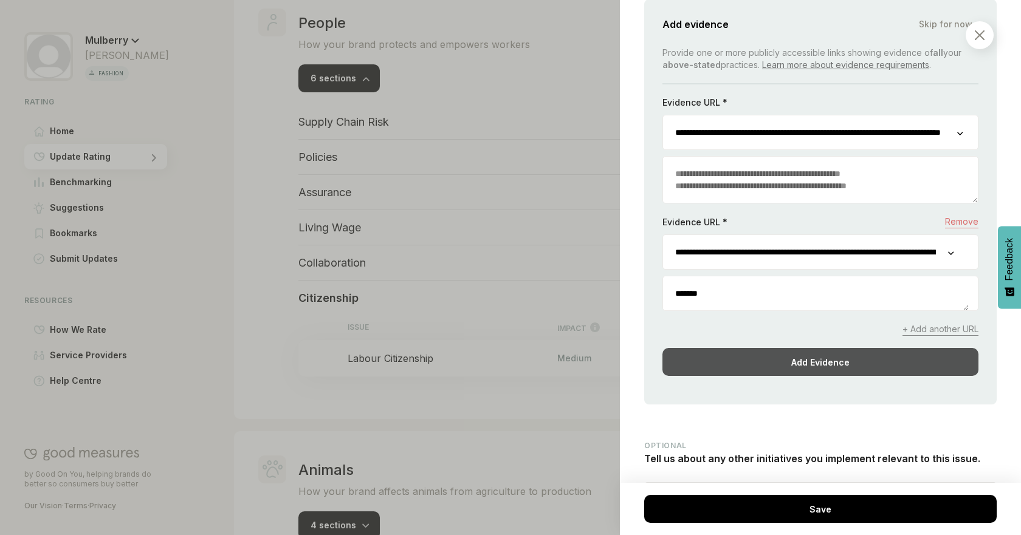
click at [800, 376] on div "Add Evidence" at bounding box center [820, 362] width 316 height 28
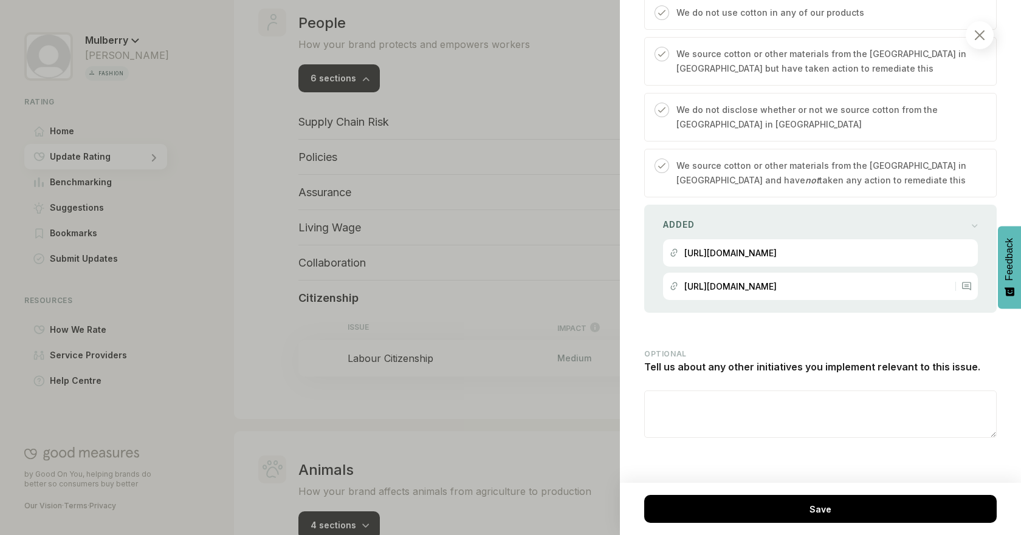
scroll to position [2420, 0]
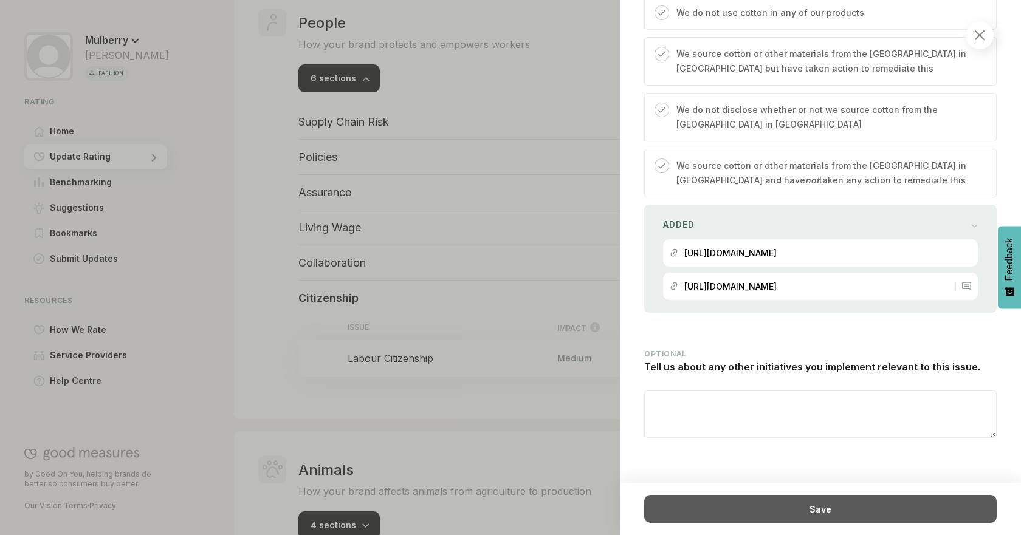
click at [910, 508] on div "Save" at bounding box center [820, 509] width 352 height 28
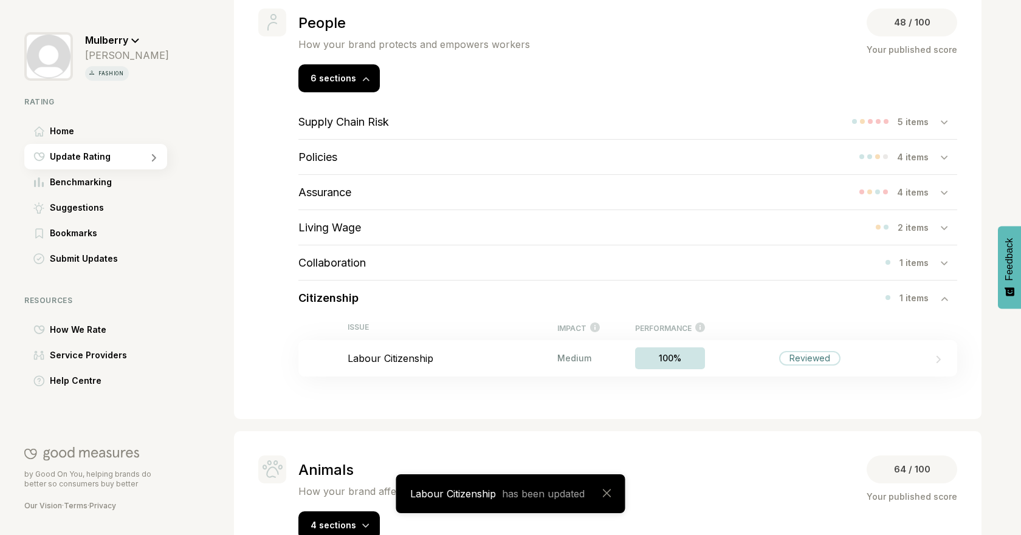
click at [499, 304] on div "Citizenship 1 items" at bounding box center [627, 298] width 659 height 35
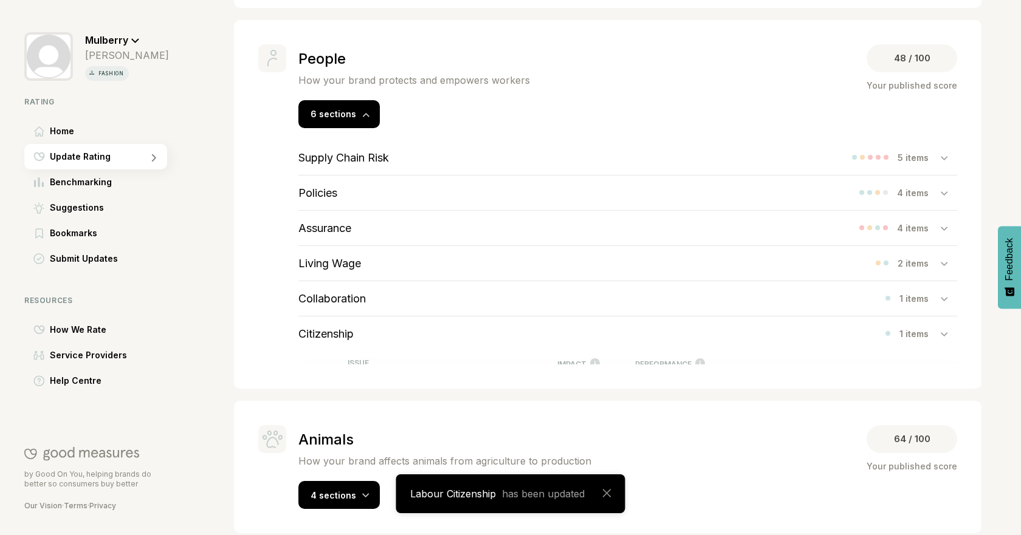
scroll to position [413, 0]
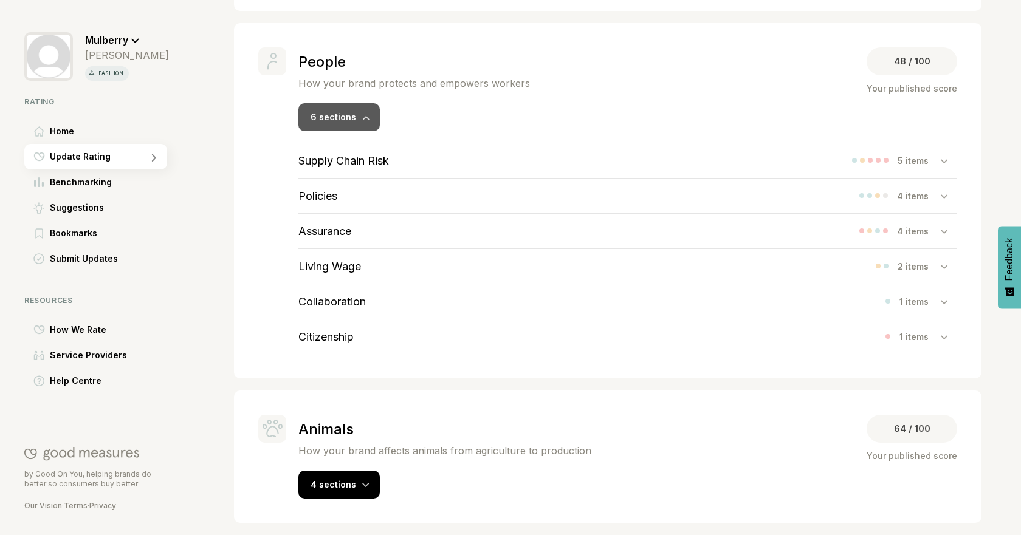
click at [352, 107] on div "6 sections" at bounding box center [338, 117] width 81 height 28
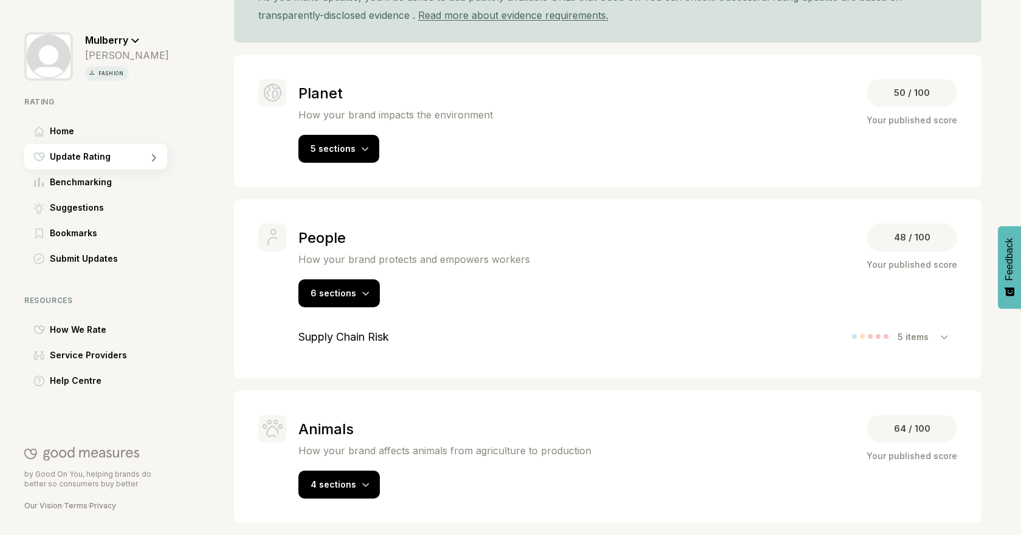
scroll to position [190, 0]
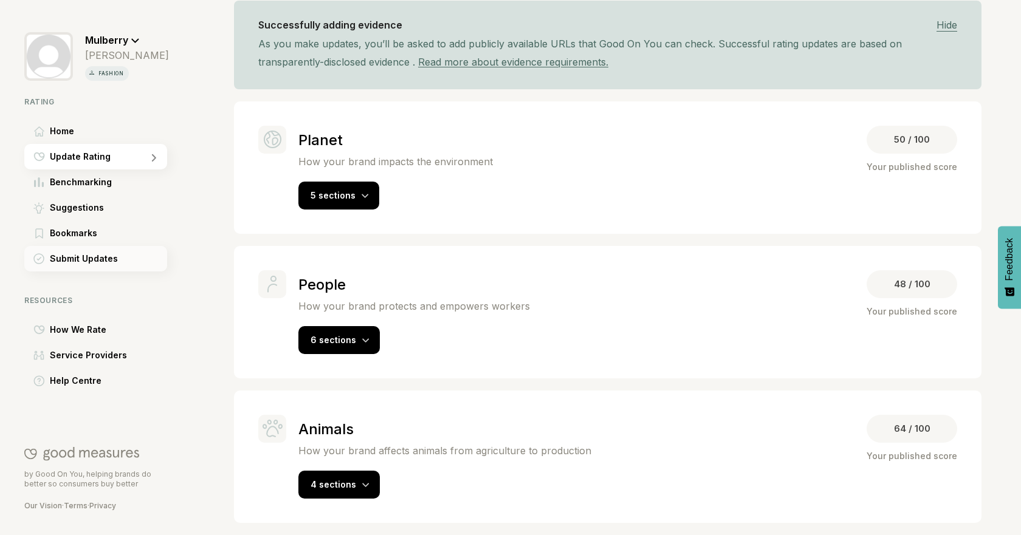
click at [93, 254] on span "Submit Updates" at bounding box center [84, 259] width 68 height 15
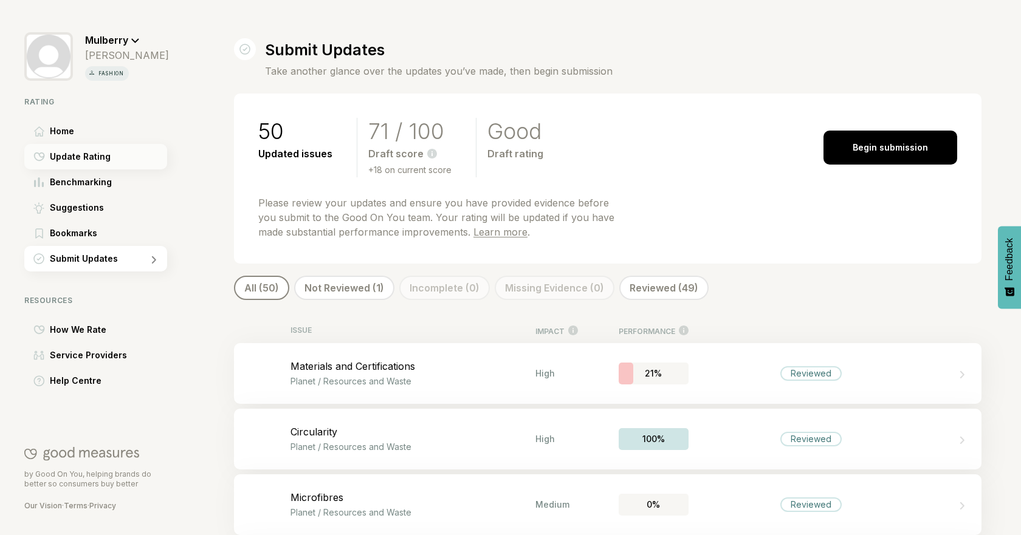
click at [88, 159] on span "Update Rating" at bounding box center [80, 156] width 61 height 15
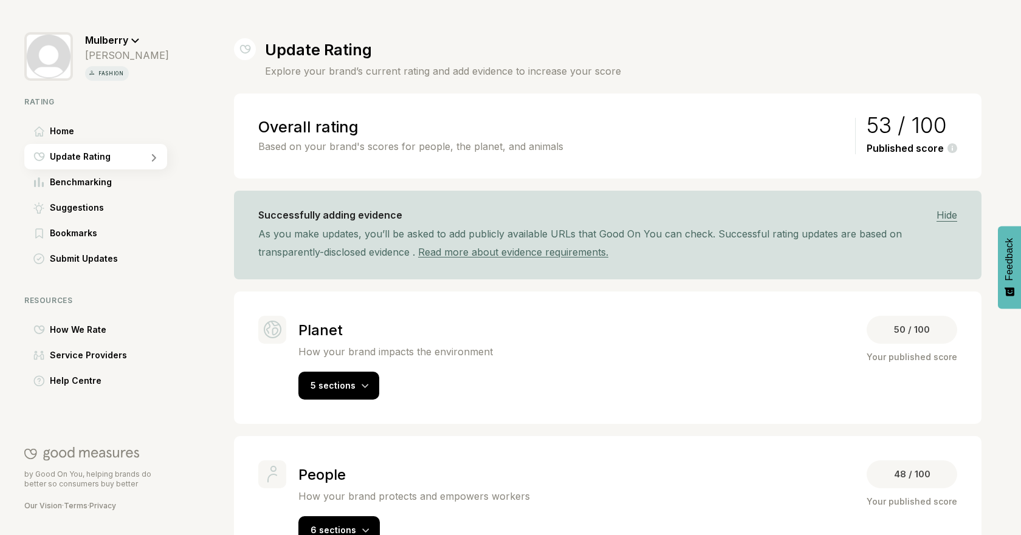
scroll to position [190, 0]
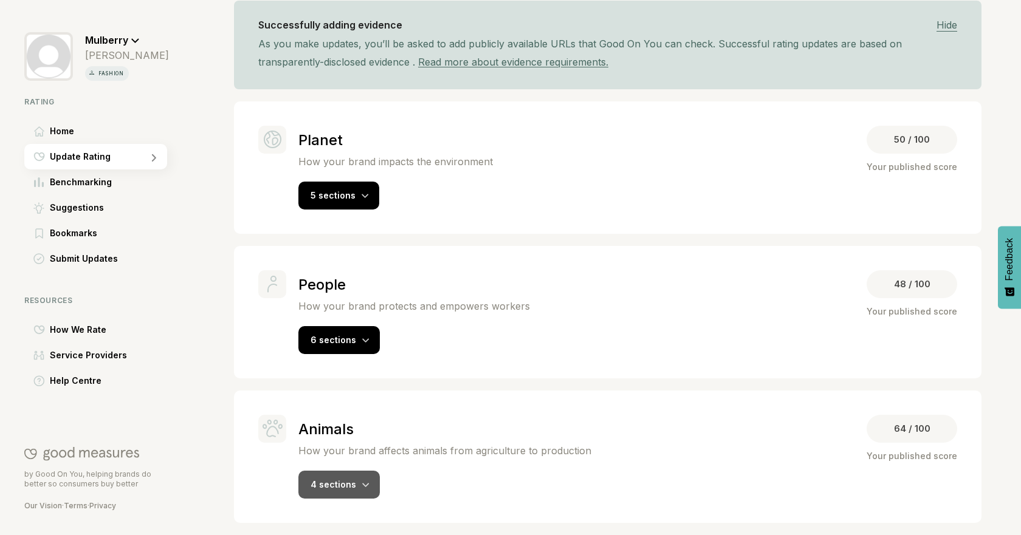
click at [325, 483] on span "4 sections" at bounding box center [334, 484] width 46 height 10
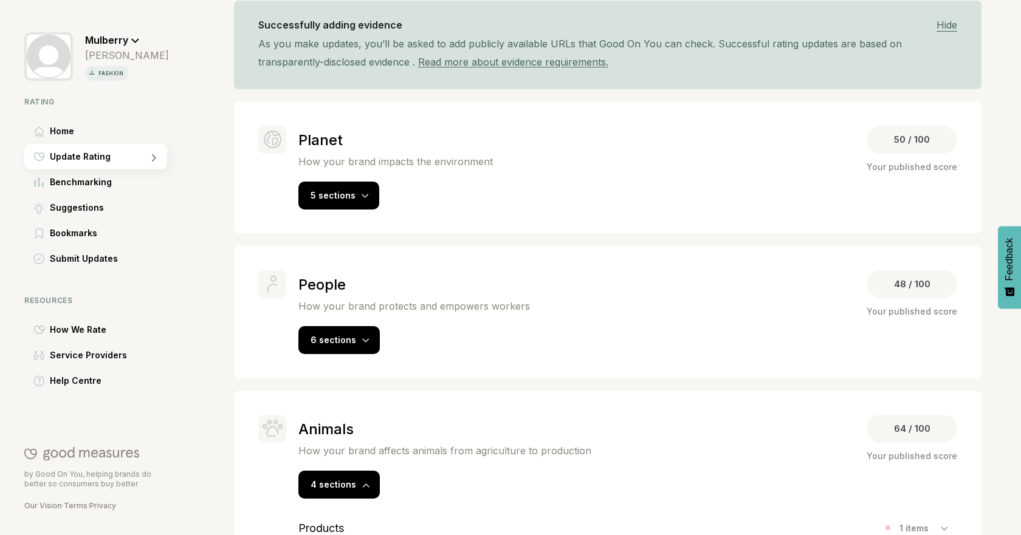
scroll to position [343, 0]
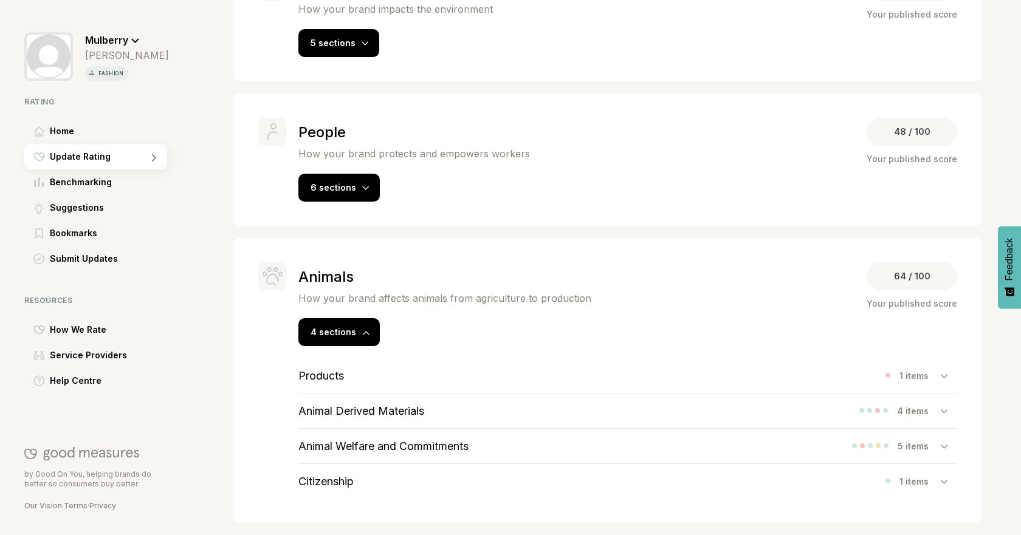
click at [502, 373] on div "Products 1 items" at bounding box center [627, 376] width 659 height 35
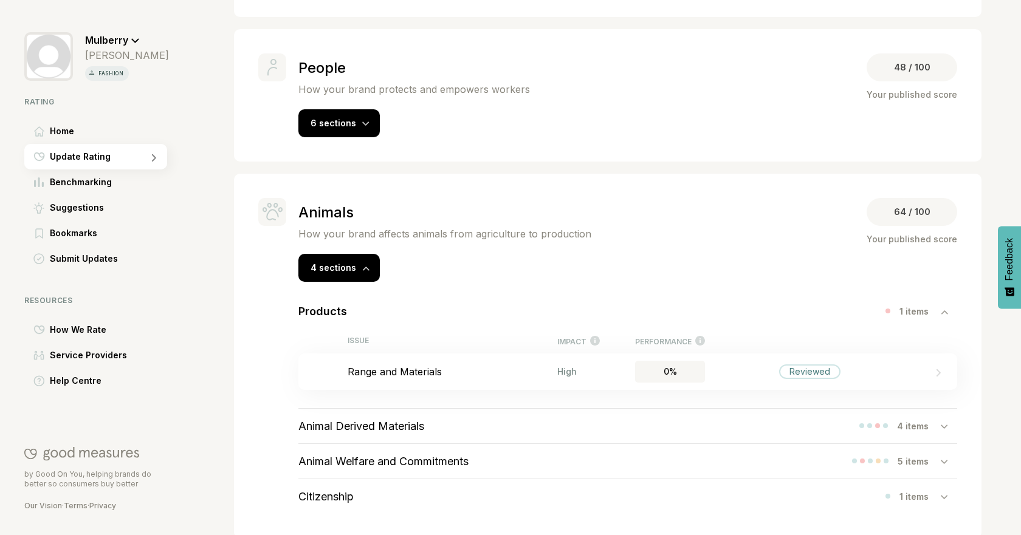
scroll to position [415, 0]
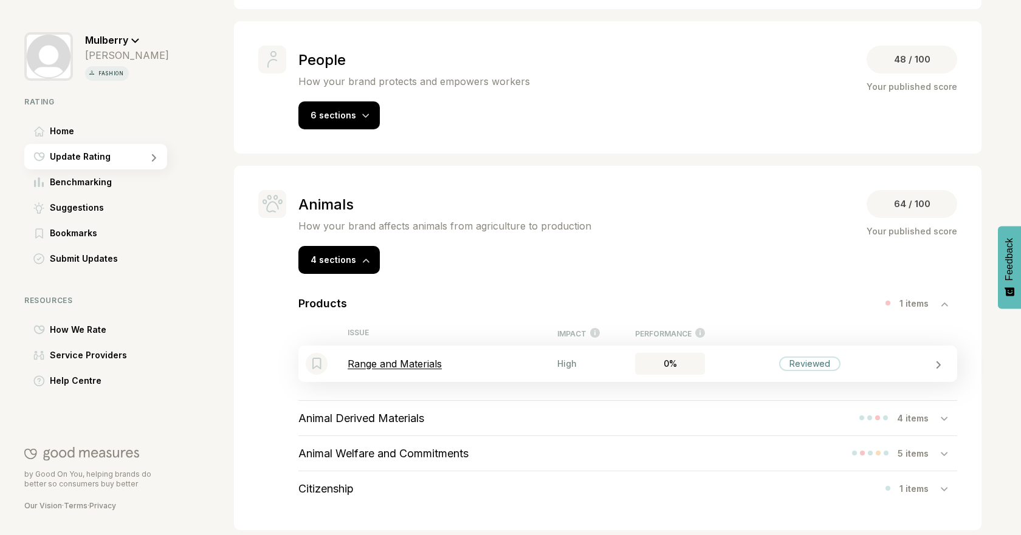
click at [444, 364] on p "Range and Materials" at bounding box center [453, 364] width 210 height 12
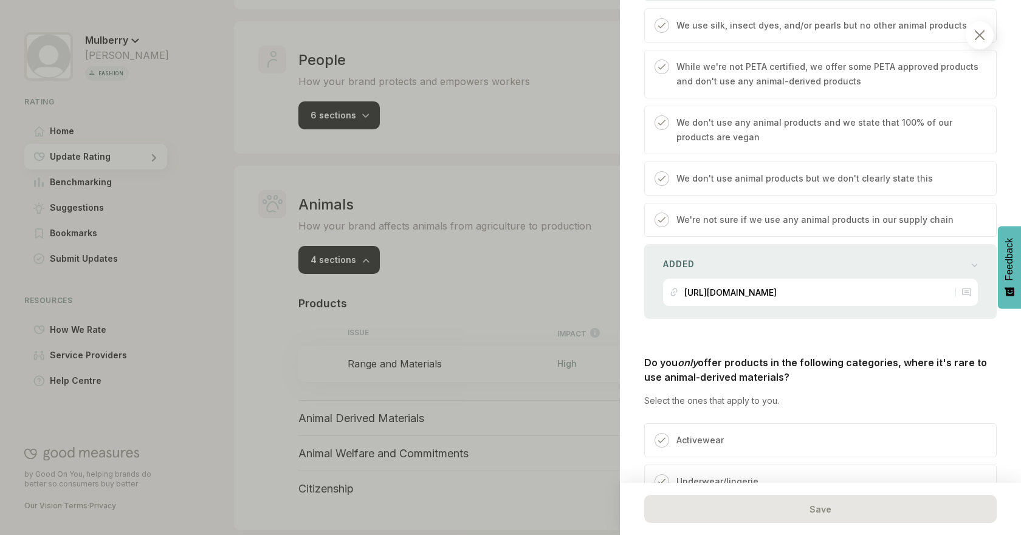
scroll to position [589, 0]
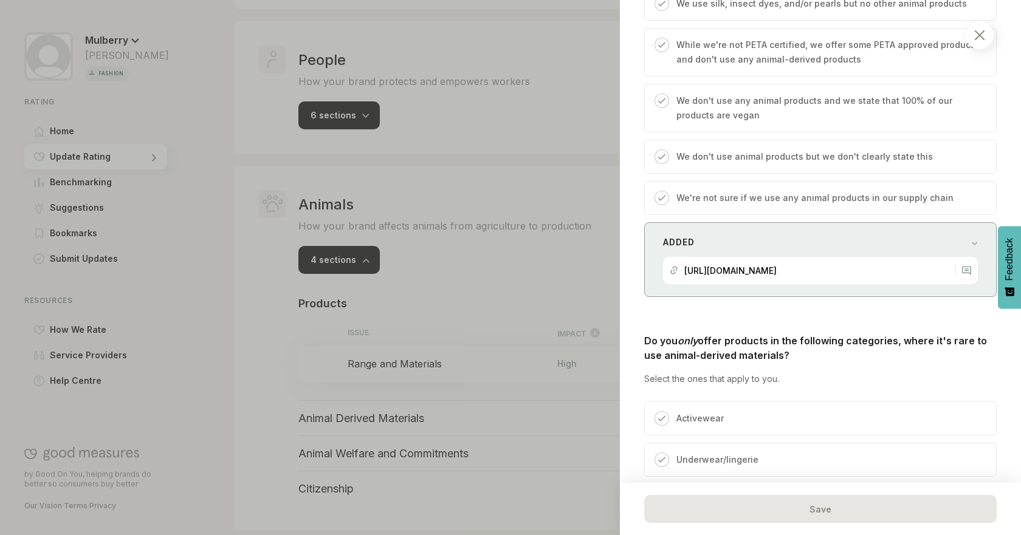
click at [908, 280] on div "https://www.mulberry.com/gb/madetolast-cultivation" at bounding box center [810, 270] width 280 height 27
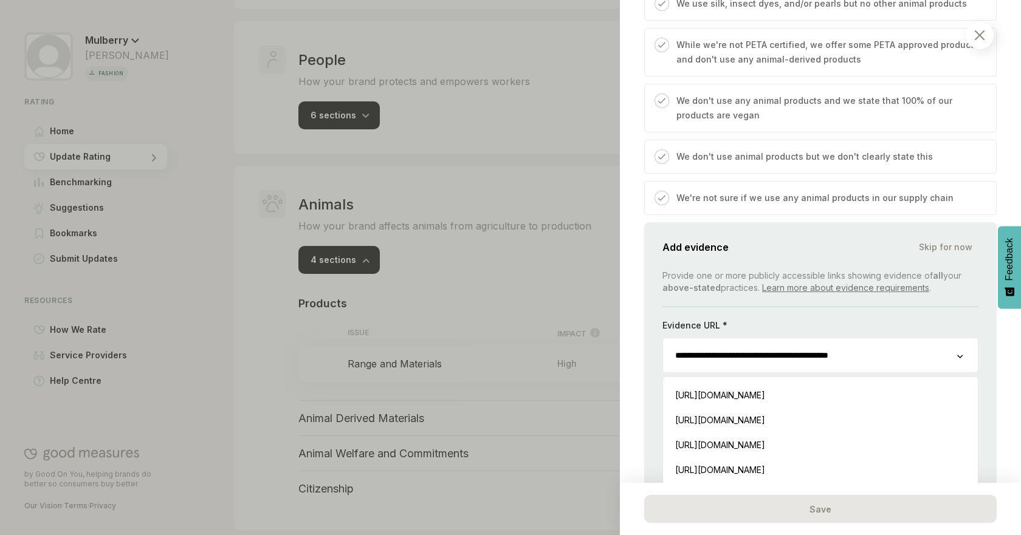
drag, startPoint x: 891, startPoint y: 357, endPoint x: 626, endPoint y: 352, distance: 265.0
click at [622, 353] on div "Animals / Products Range and Materials We consider if you make products in cate…" at bounding box center [820, 267] width 401 height 535
paste input "url"
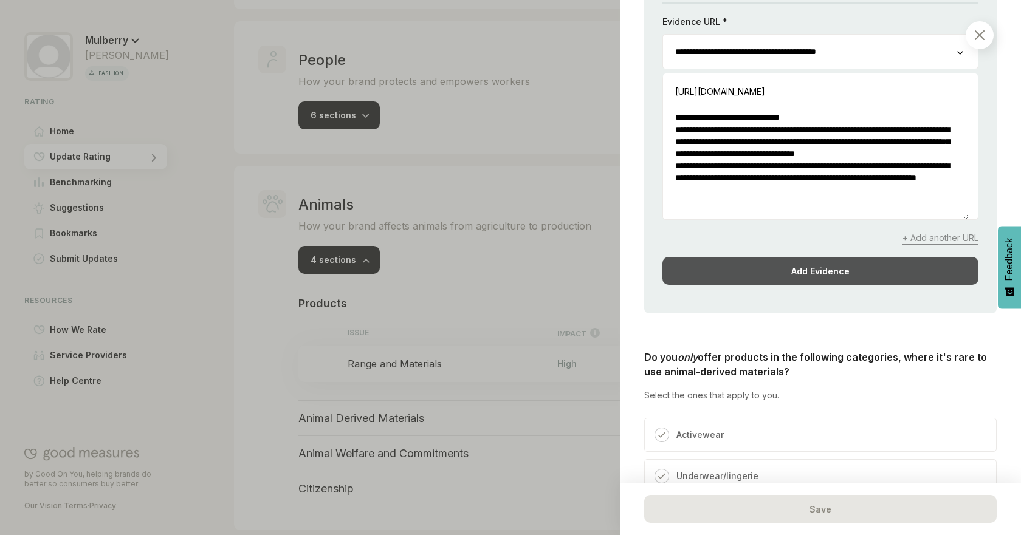
scroll to position [868, 0]
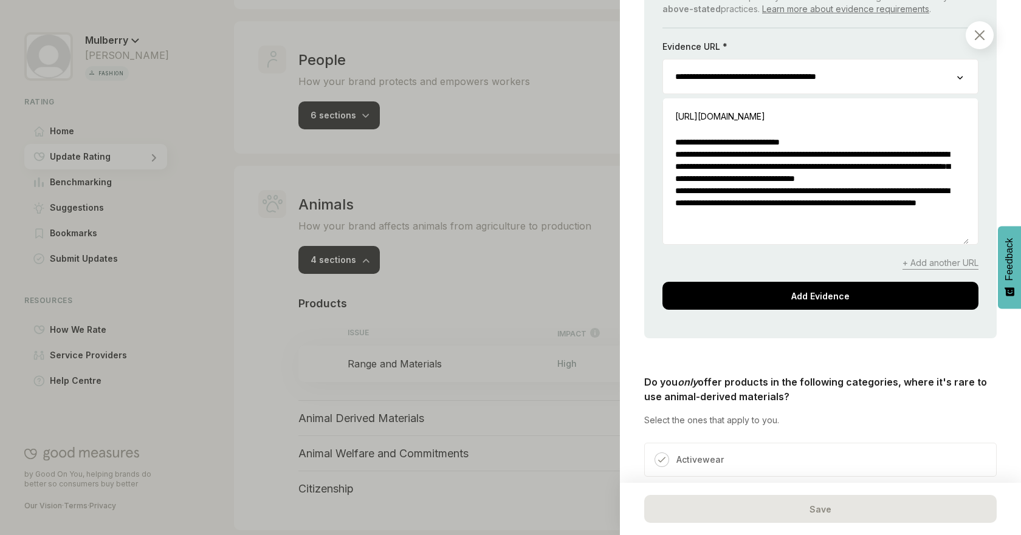
drag, startPoint x: 959, startPoint y: 182, endPoint x: 966, endPoint y: 195, distance: 14.4
click at [966, 195] on textarea "**********" at bounding box center [816, 172] width 306 height 143
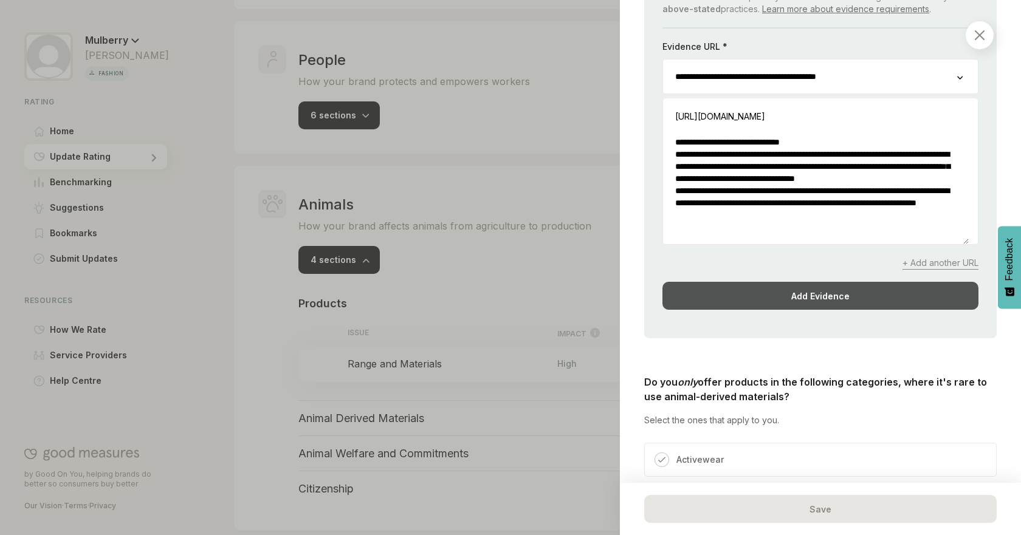
click at [891, 290] on div "Add Evidence" at bounding box center [820, 296] width 316 height 28
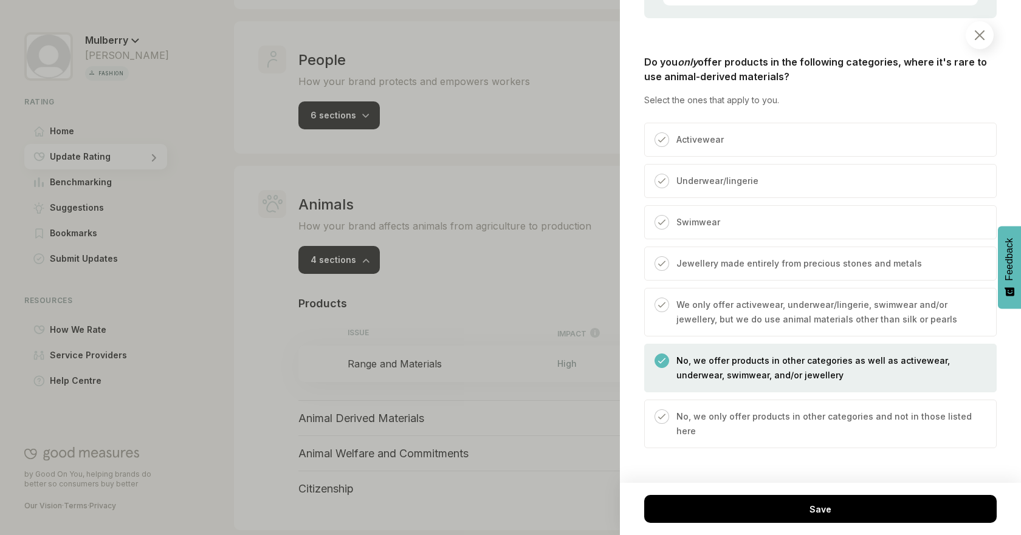
scroll to position [878, 0]
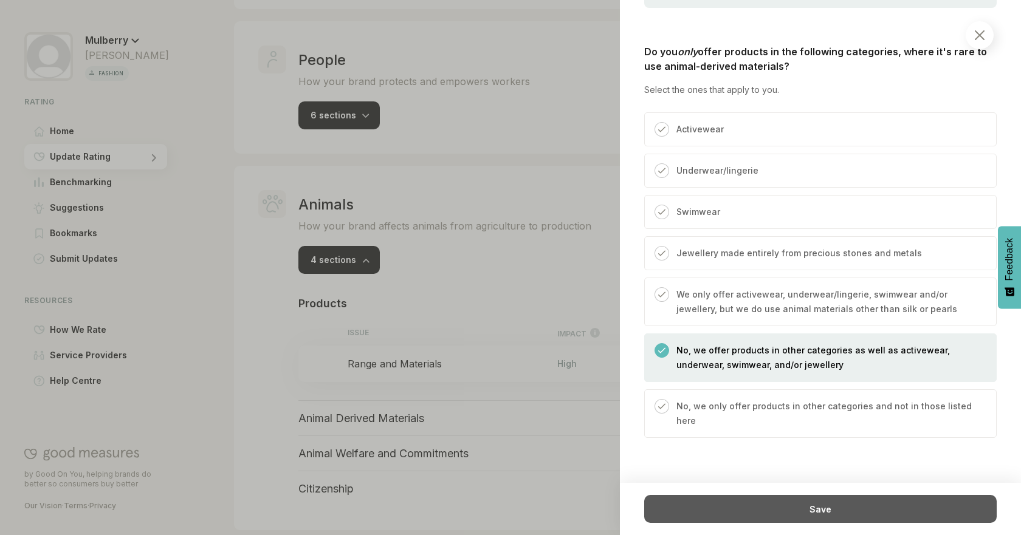
click at [886, 500] on div "Save" at bounding box center [820, 509] width 352 height 28
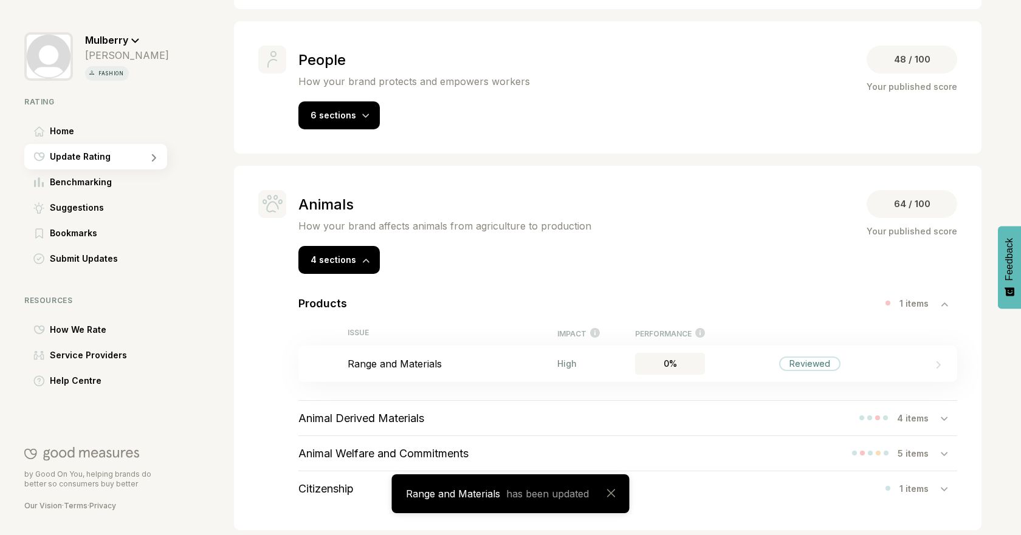
click at [941, 300] on div at bounding box center [949, 303] width 16 height 12
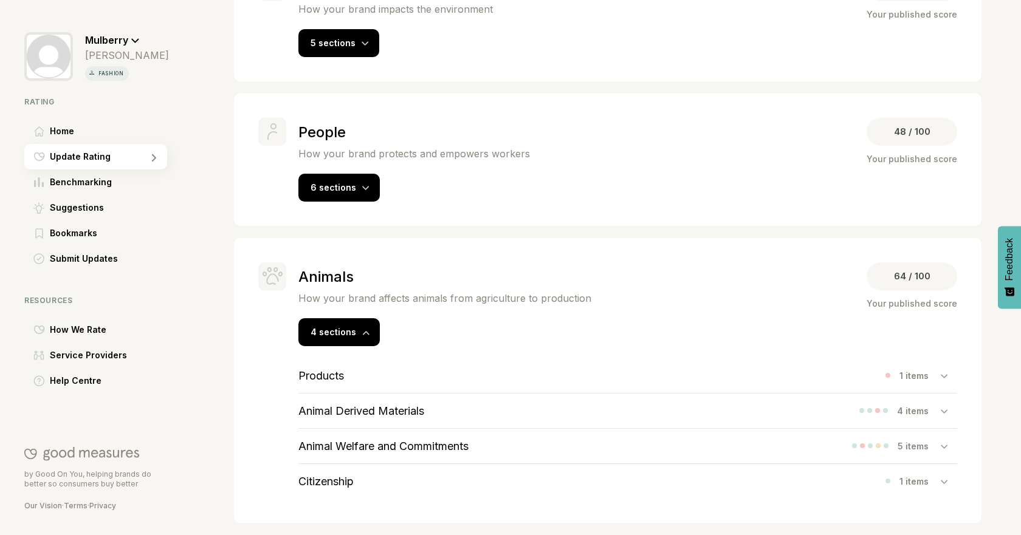
click at [475, 408] on div "Animal Derived Materials 4 items" at bounding box center [627, 411] width 659 height 35
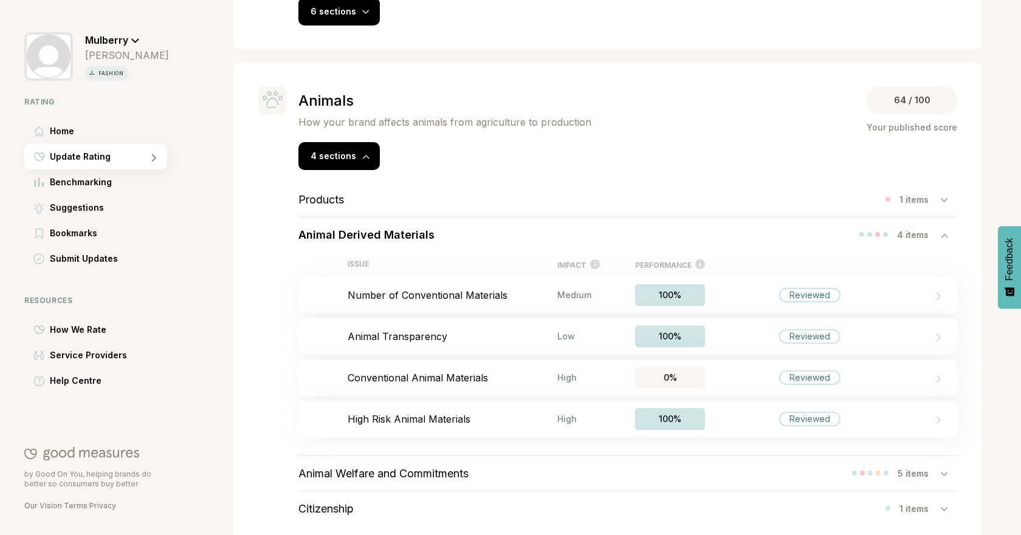
scroll to position [546, 0]
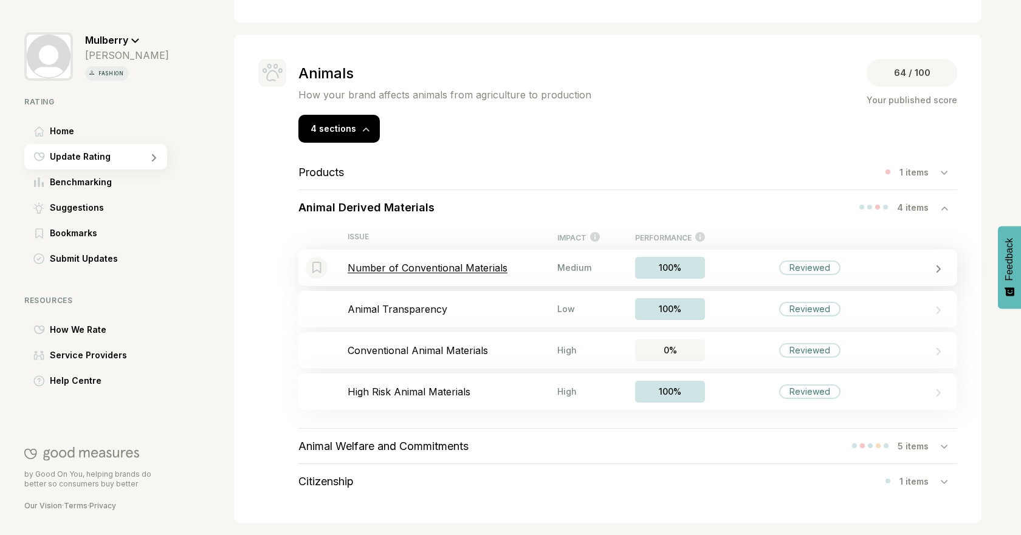
click at [486, 266] on p "Number of Conventional Materials" at bounding box center [453, 268] width 210 height 12
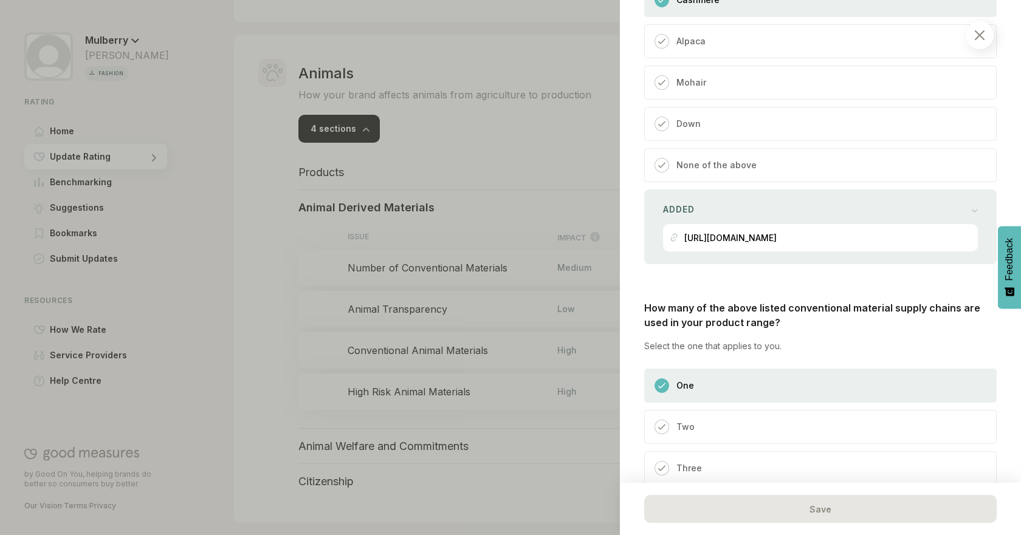
scroll to position [613, 0]
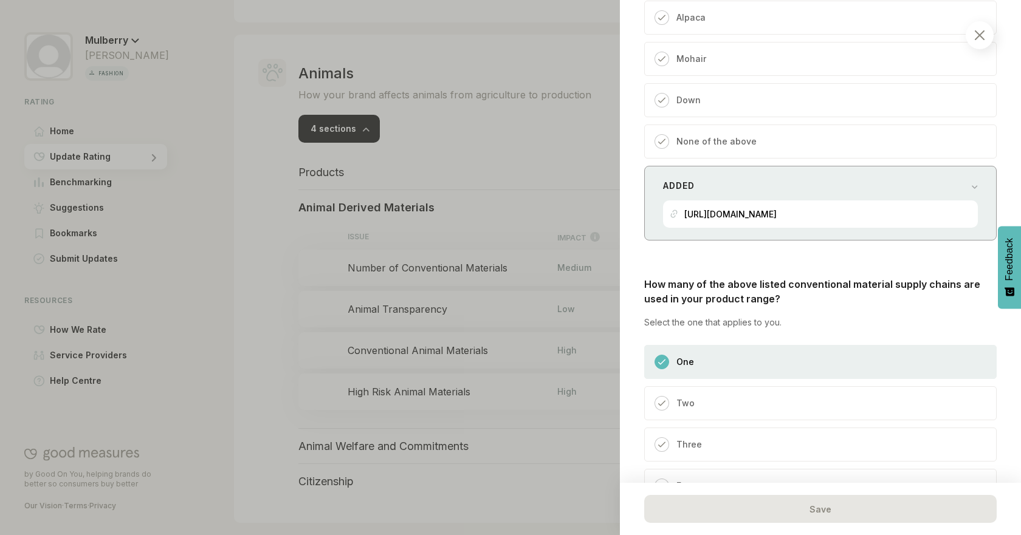
click at [969, 191] on div "Added [URL][DOMAIN_NAME]" at bounding box center [820, 203] width 352 height 75
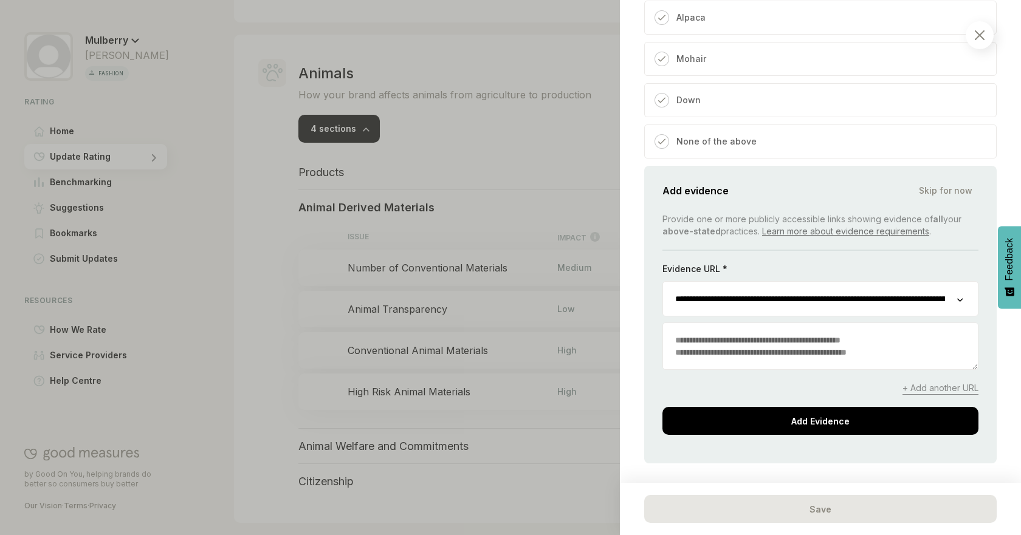
drag, startPoint x: 932, startPoint y: 386, endPoint x: 933, endPoint y: 374, distance: 11.6
click at [932, 386] on span "+ Add another URL" at bounding box center [940, 388] width 76 height 13
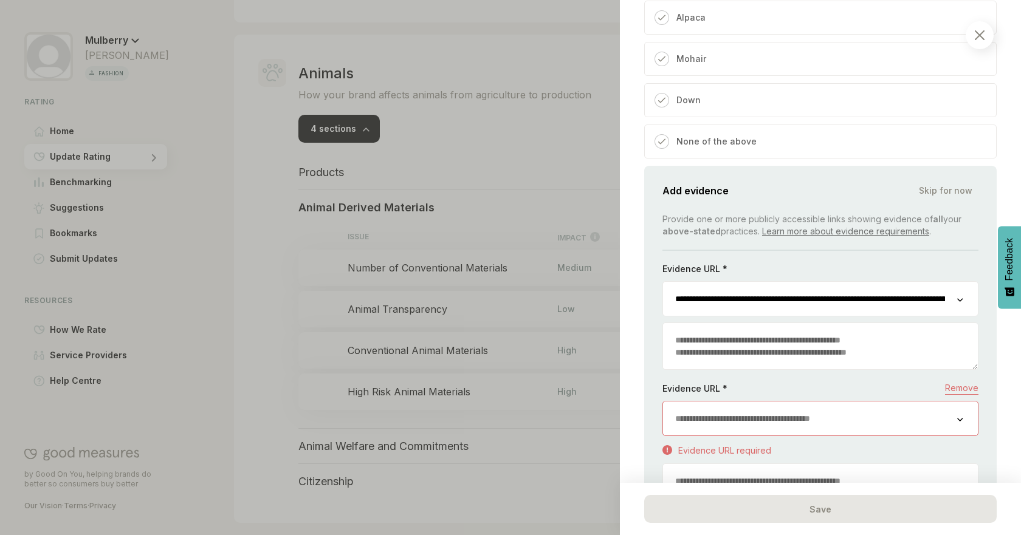
click at [823, 436] on div at bounding box center [820, 418] width 316 height 35
click at [843, 426] on input "url" at bounding box center [810, 419] width 294 height 34
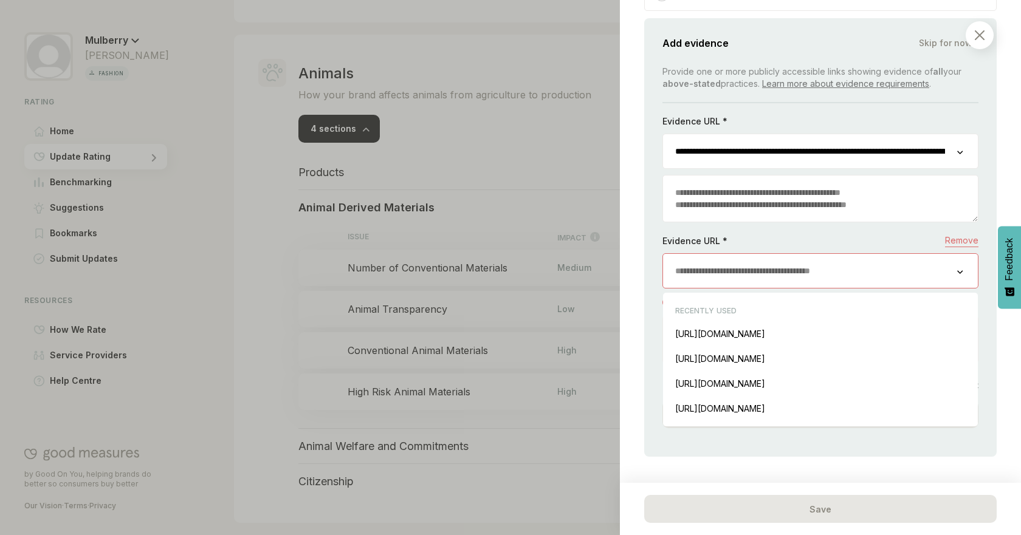
scroll to position [765, 0]
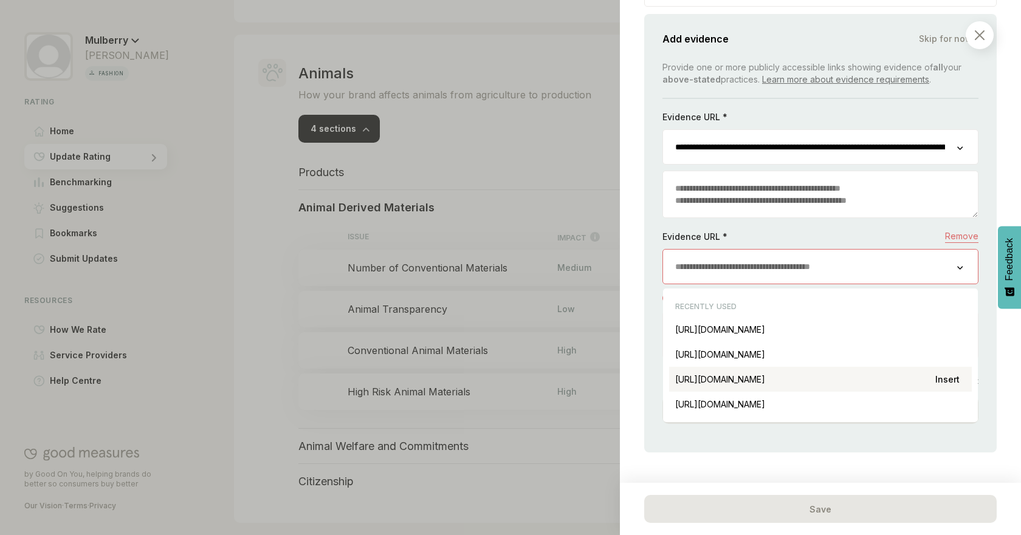
click at [893, 383] on div "[URL][DOMAIN_NAME] Insert" at bounding box center [820, 379] width 303 height 25
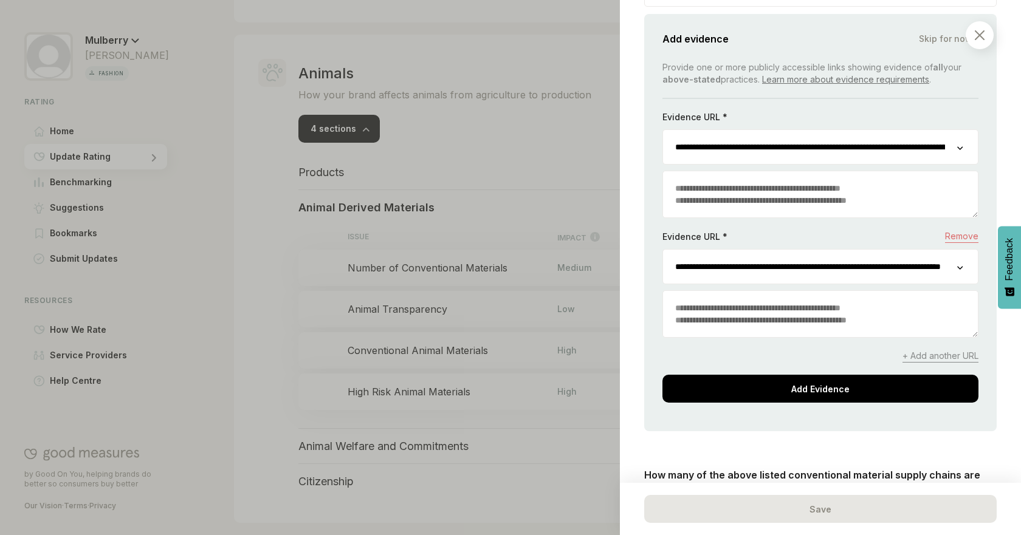
click at [719, 305] on textarea at bounding box center [820, 314] width 315 height 46
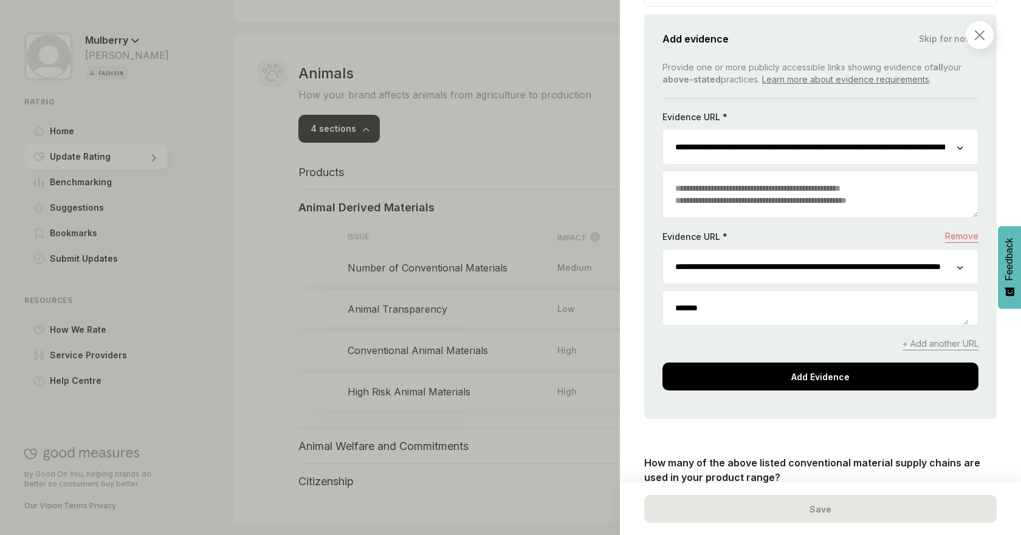
click at [793, 369] on div "Add Evidence" at bounding box center [820, 377] width 316 height 28
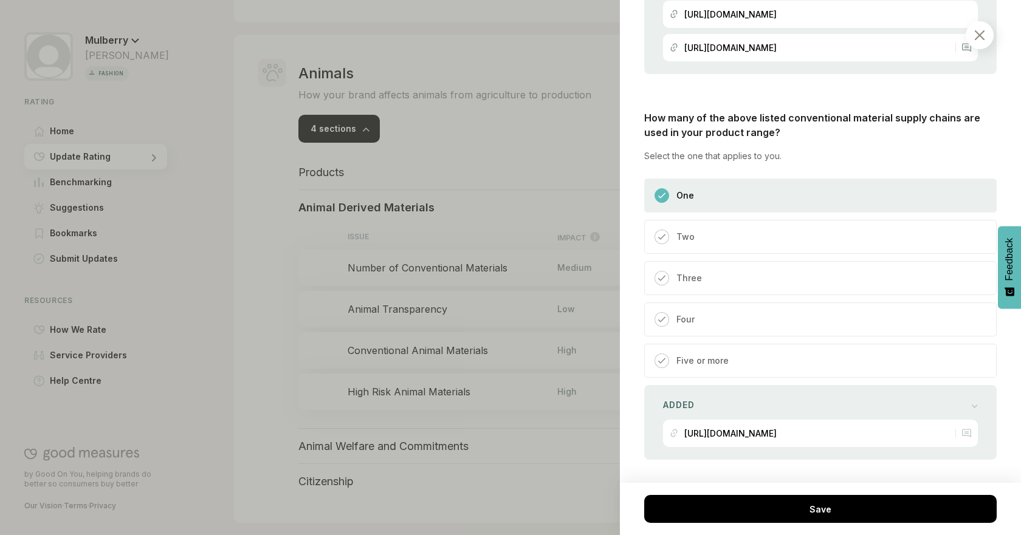
scroll to position [831, 0]
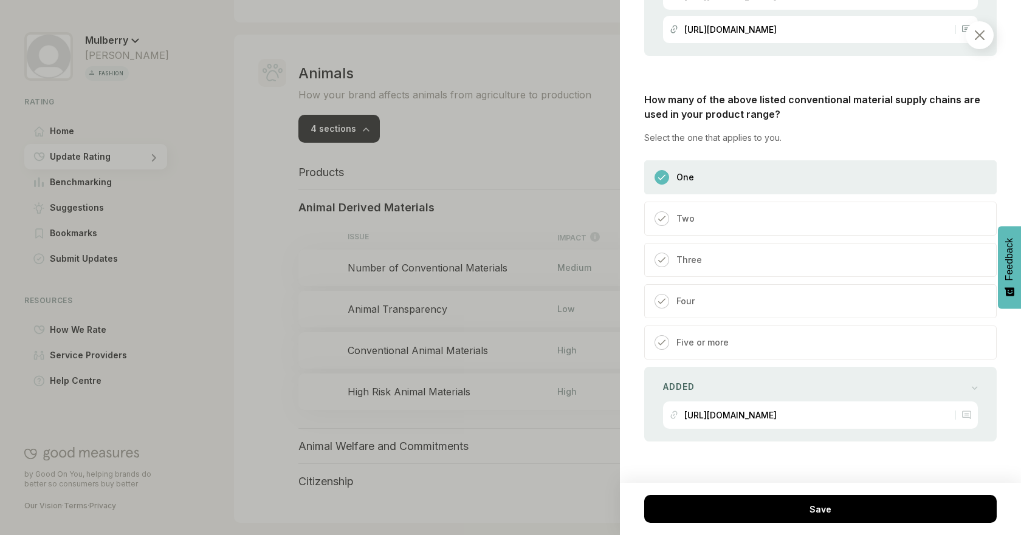
click at [780, 296] on div "Four" at bounding box center [820, 301] width 352 height 34
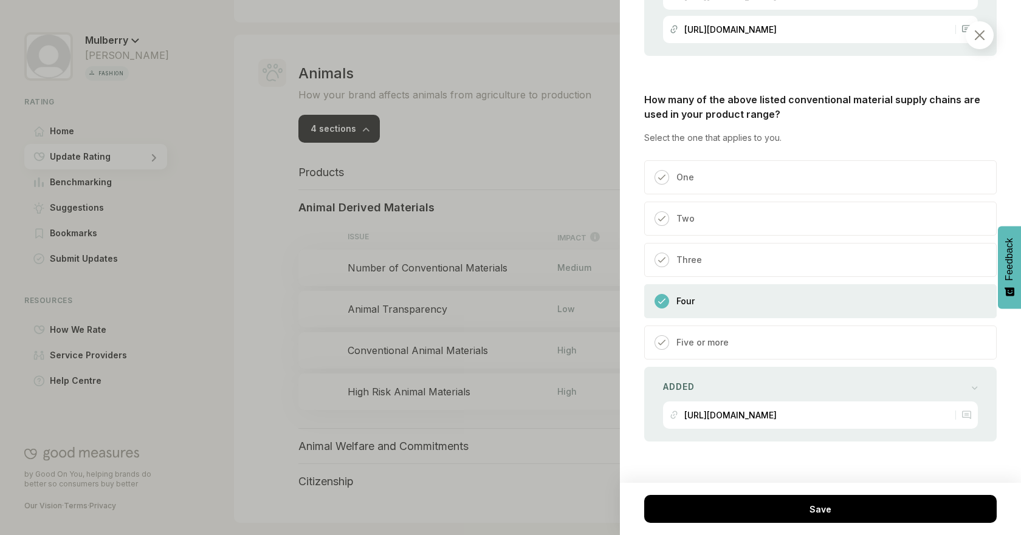
scroll to position [844, 0]
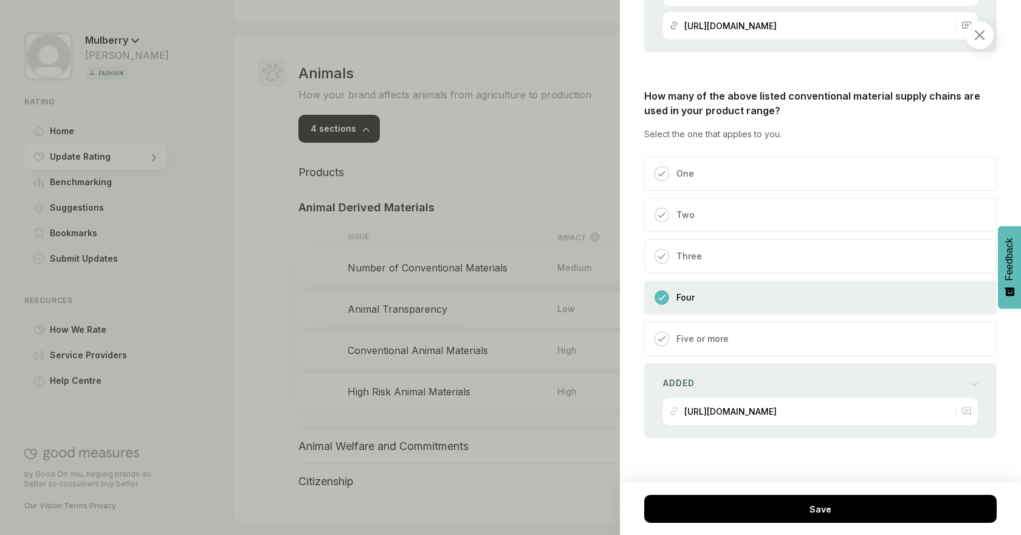
click at [729, 204] on div "Two" at bounding box center [820, 215] width 352 height 34
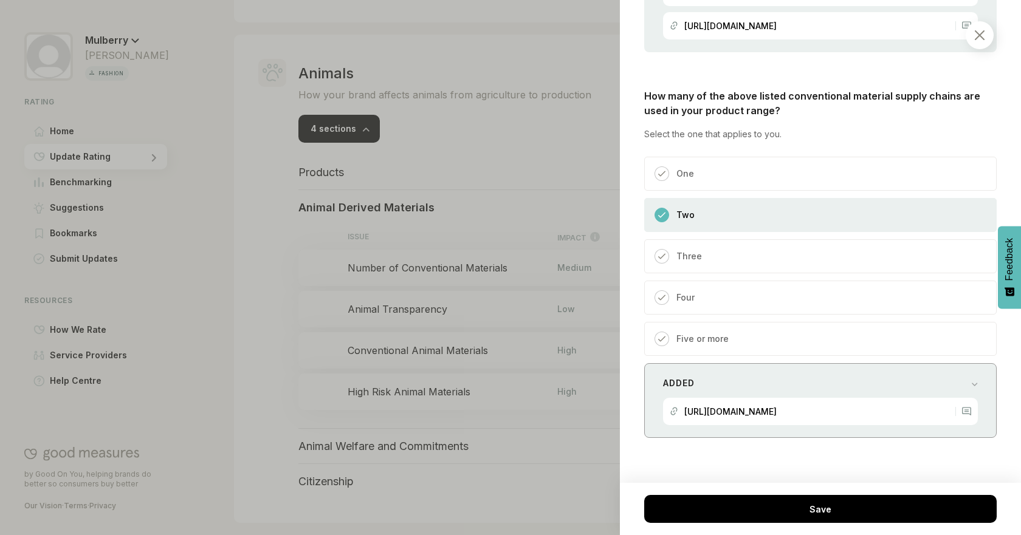
click at [903, 378] on div "Added" at bounding box center [820, 383] width 315 height 17
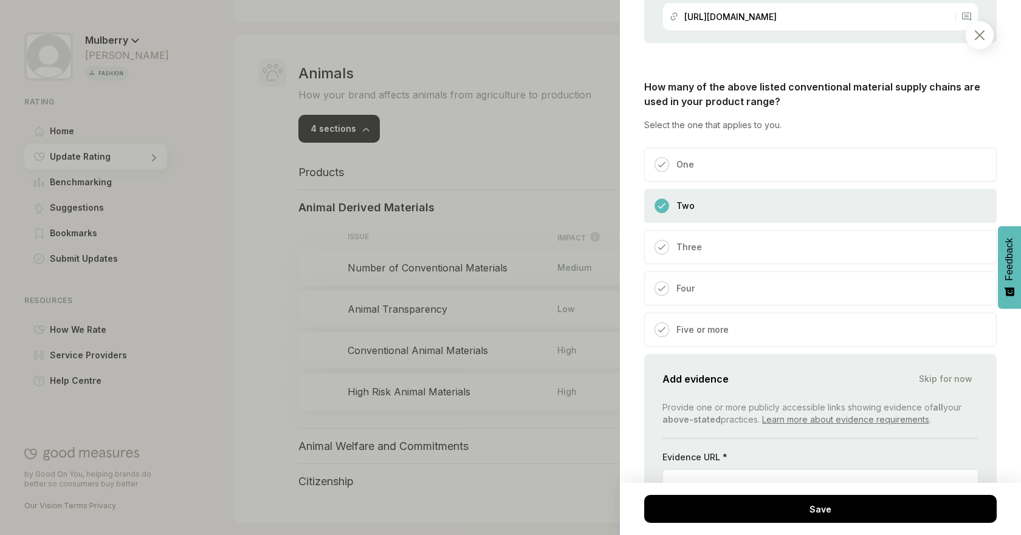
scroll to position [1018, 0]
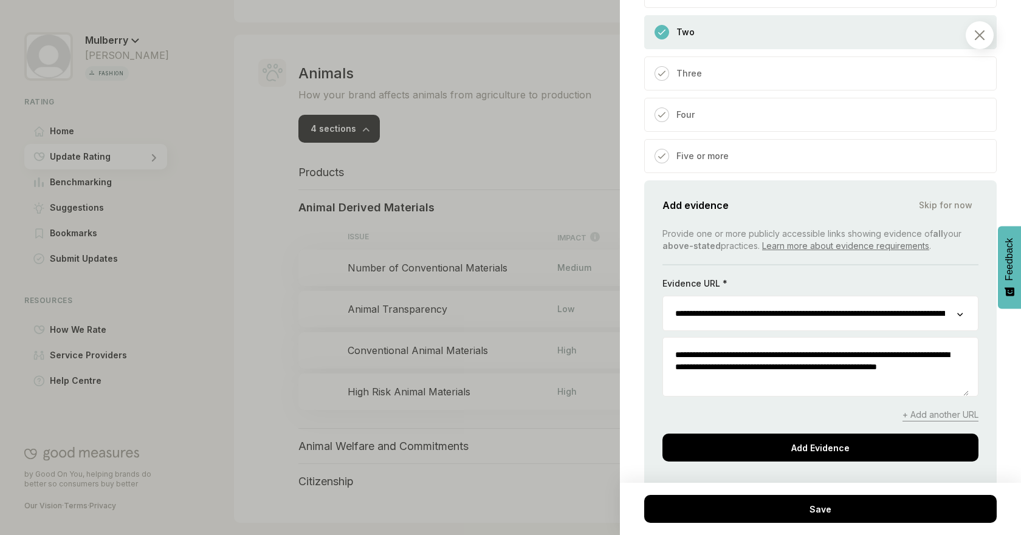
click at [945, 405] on div "**********" at bounding box center [820, 345] width 316 height 234
click at [945, 412] on span "+ Add another URL" at bounding box center [940, 415] width 76 height 13
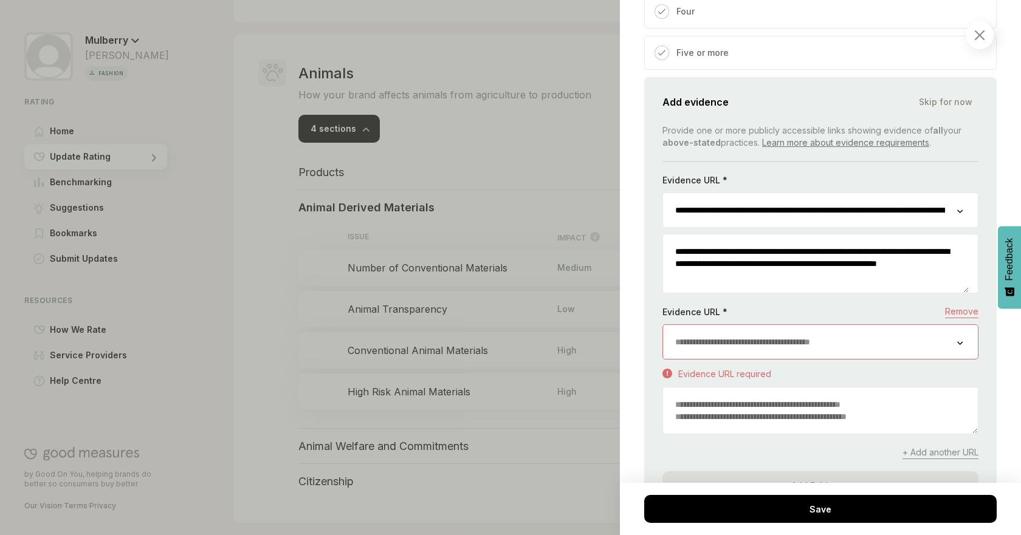
scroll to position [1134, 0]
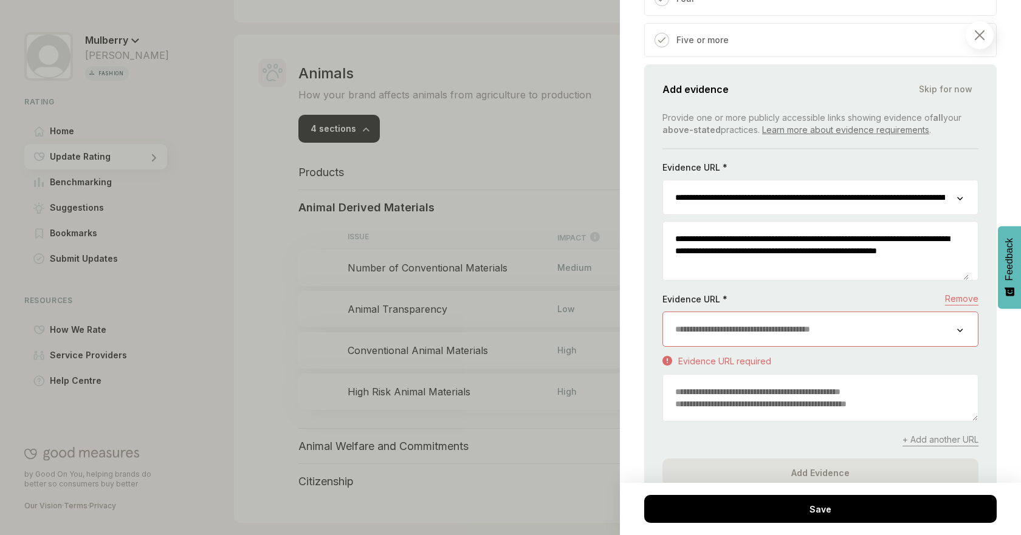
click at [816, 343] on input "url" at bounding box center [810, 329] width 294 height 34
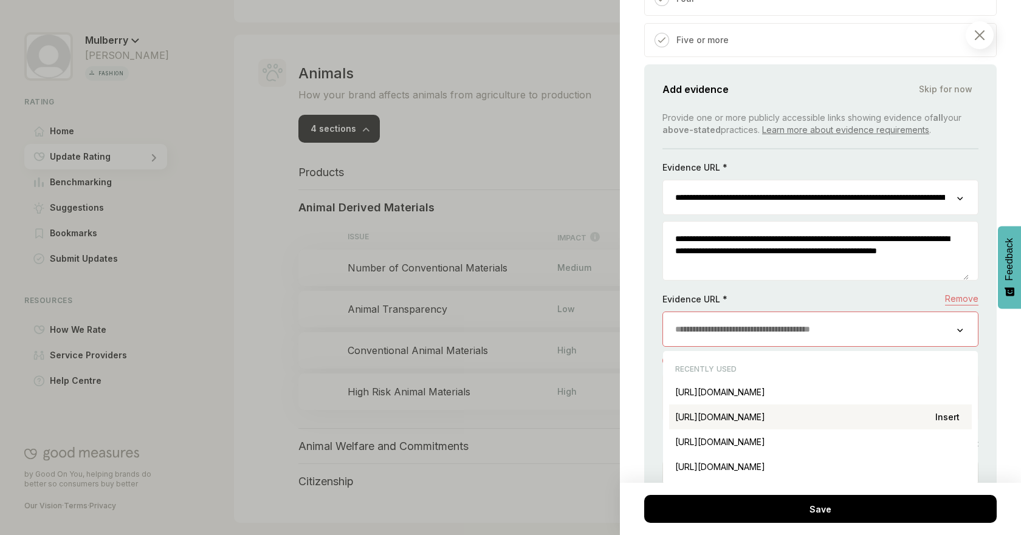
click at [914, 422] on div "[URL][DOMAIN_NAME] Insert" at bounding box center [820, 417] width 303 height 25
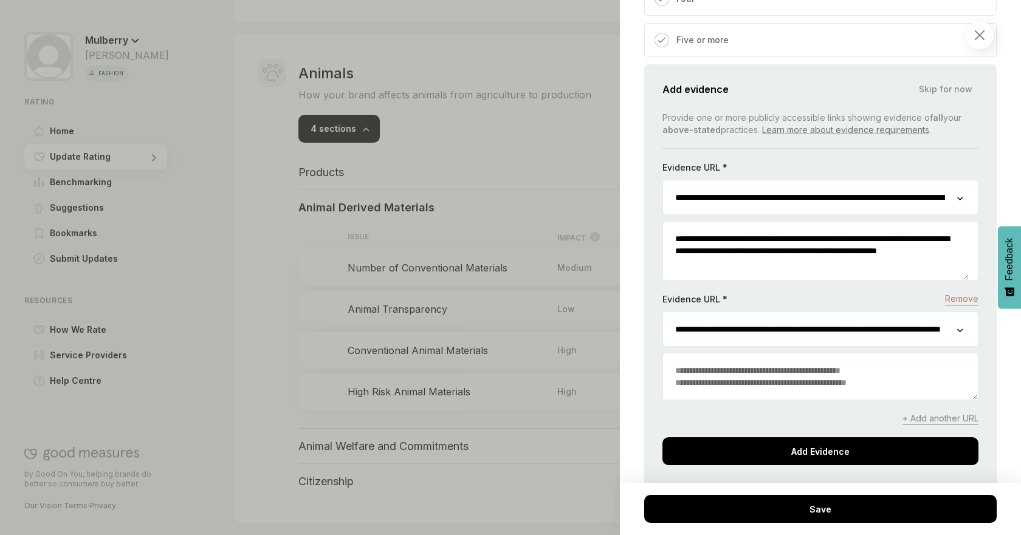
click at [791, 396] on textarea at bounding box center [820, 377] width 315 height 46
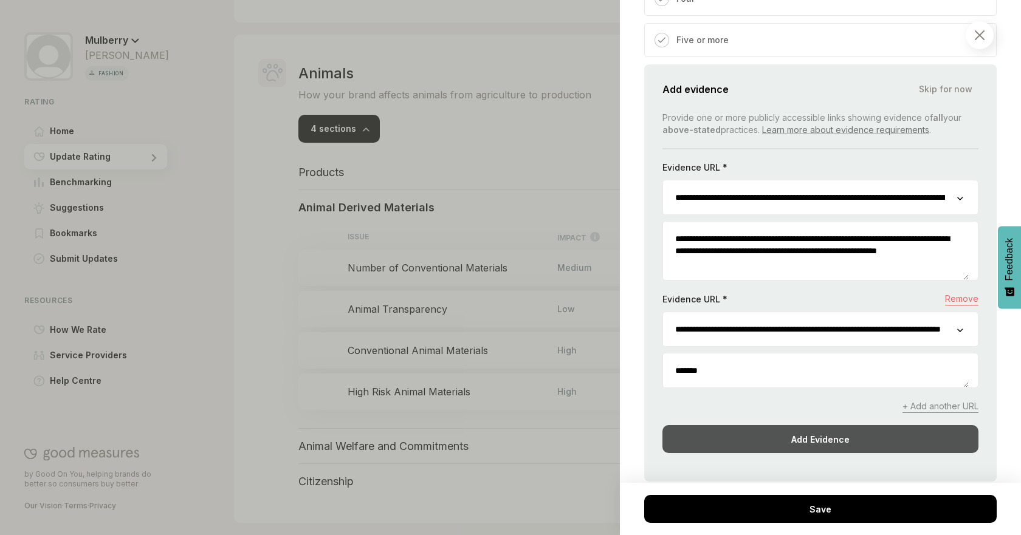
click at [822, 447] on div "Add Evidence" at bounding box center [820, 439] width 316 height 28
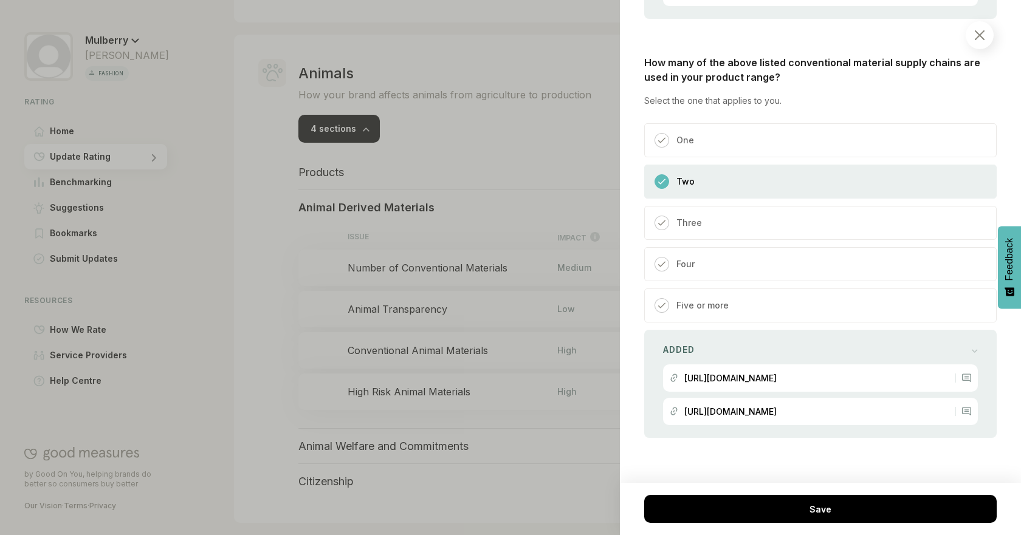
scroll to position [878, 0]
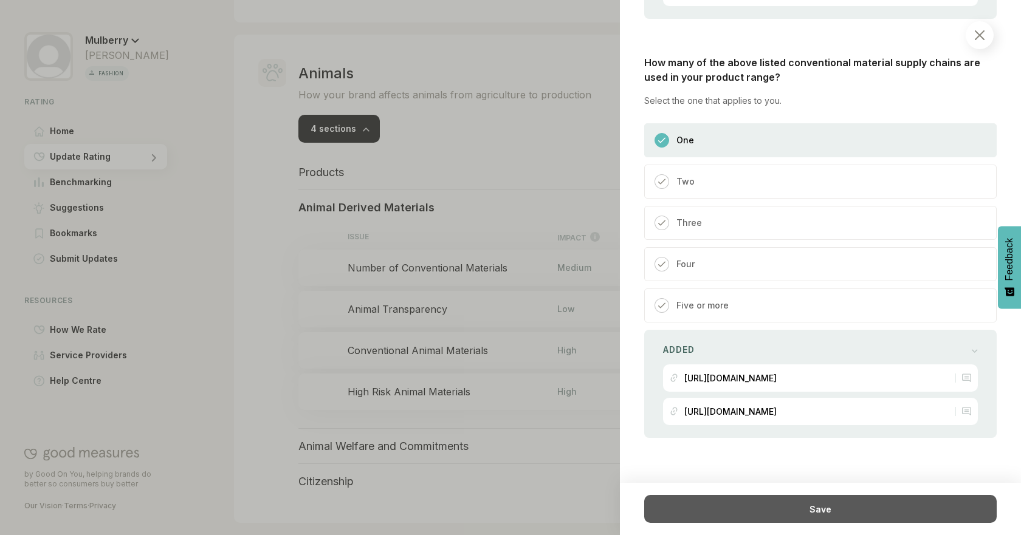
click at [853, 514] on div "Save" at bounding box center [820, 509] width 352 height 28
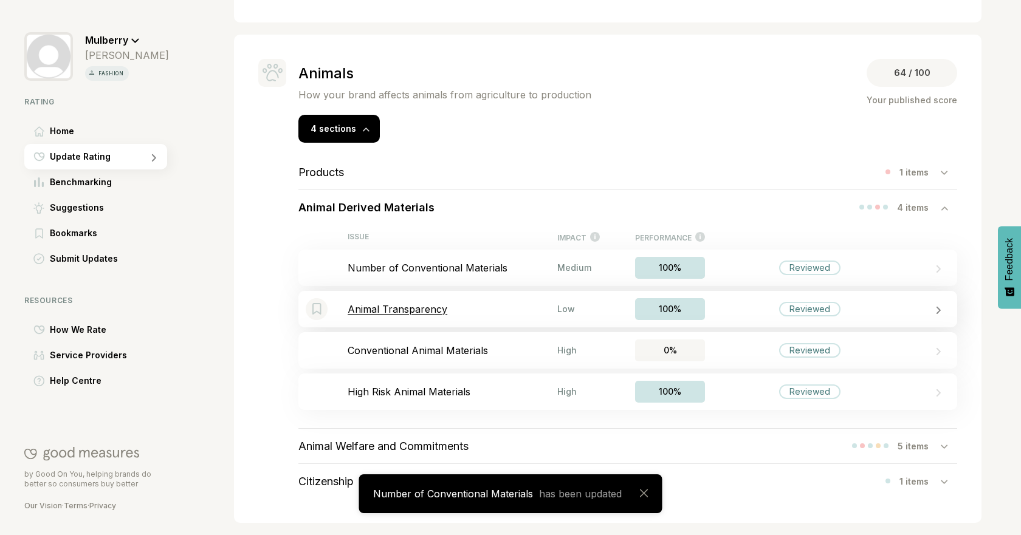
click at [575, 314] on div "Low" at bounding box center [578, 309] width 43 height 10
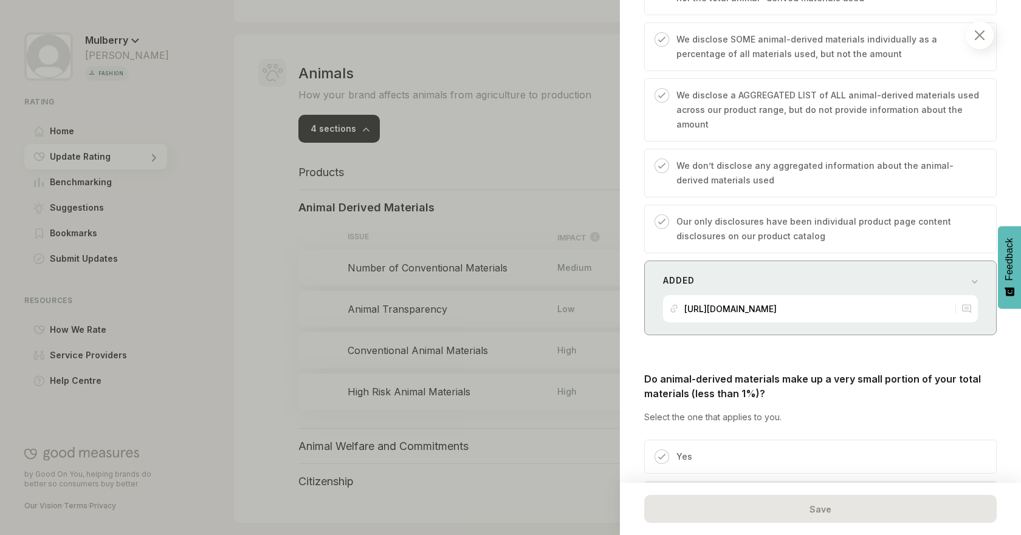
scroll to position [697, 0]
click at [927, 278] on div "Added" at bounding box center [820, 279] width 315 height 17
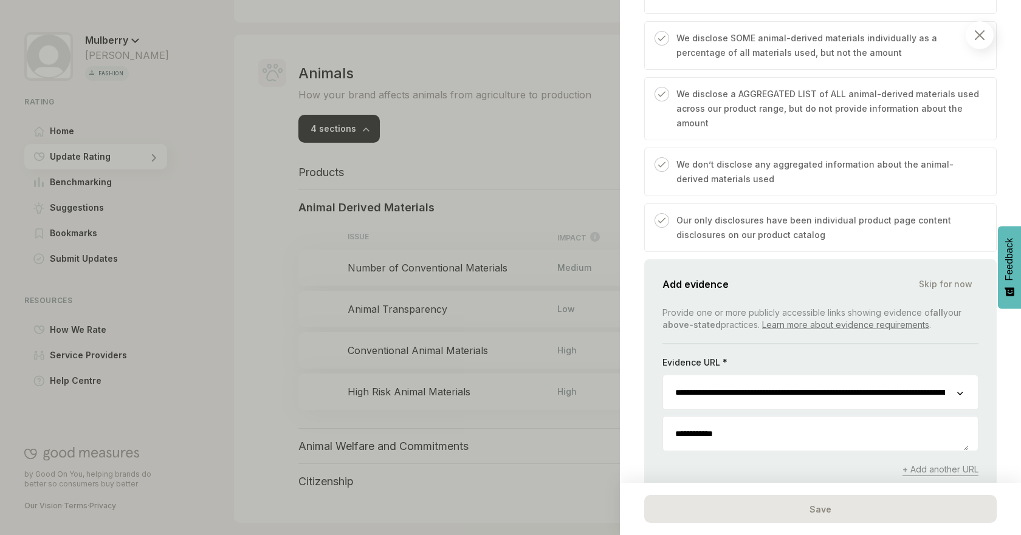
scroll to position [768, 0]
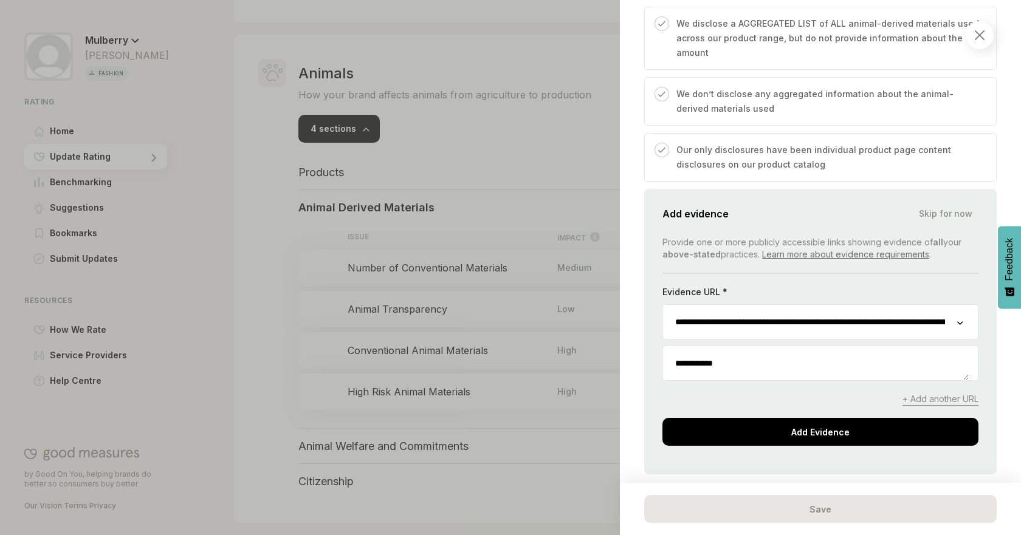
click at [936, 402] on span "+ Add another URL" at bounding box center [940, 399] width 76 height 13
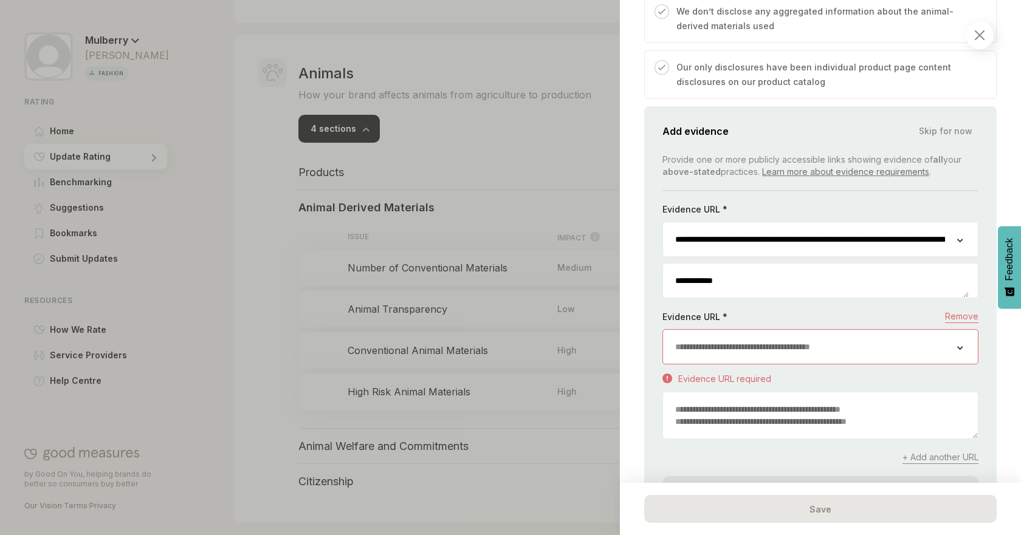
scroll to position [922, 0]
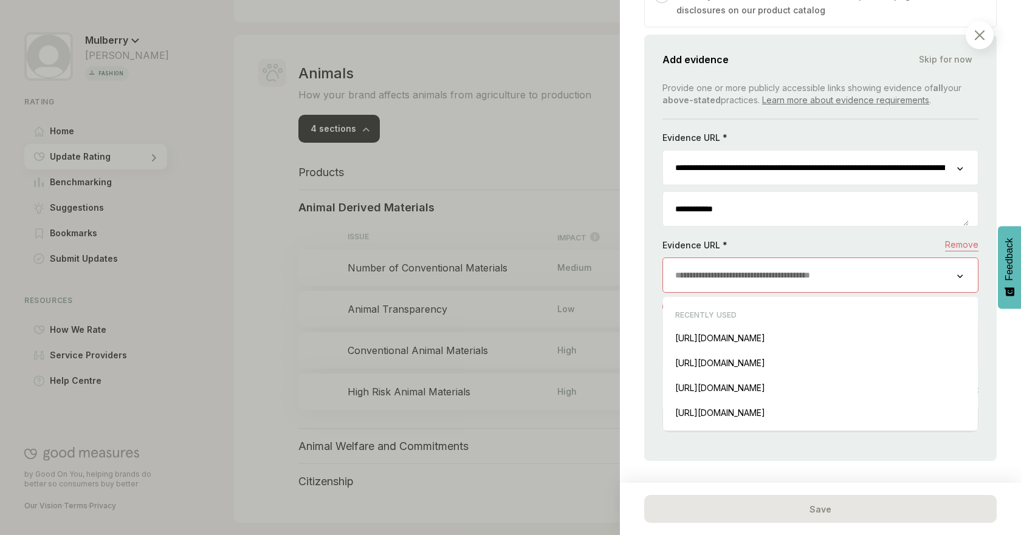
click at [896, 289] on input "url" at bounding box center [810, 275] width 294 height 34
click at [927, 359] on div "[URL][DOMAIN_NAME] Insert" at bounding box center [820, 363] width 303 height 25
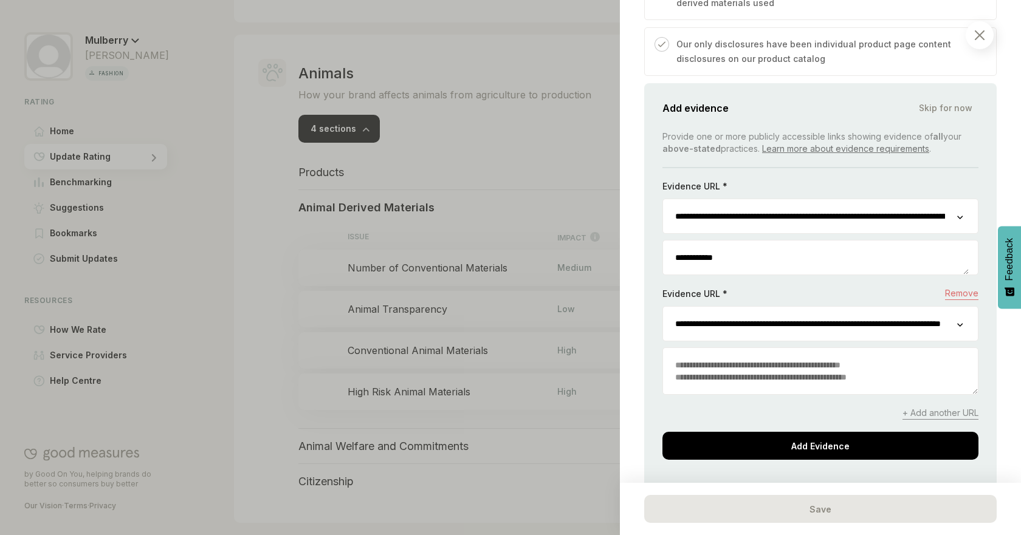
scroll to position [875, 0]
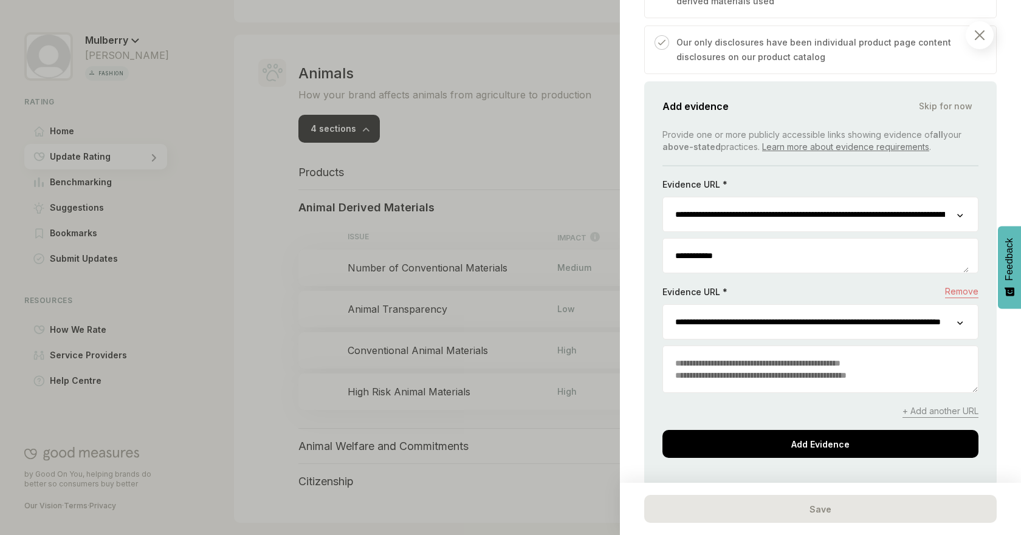
click at [754, 359] on textarea at bounding box center [820, 369] width 315 height 46
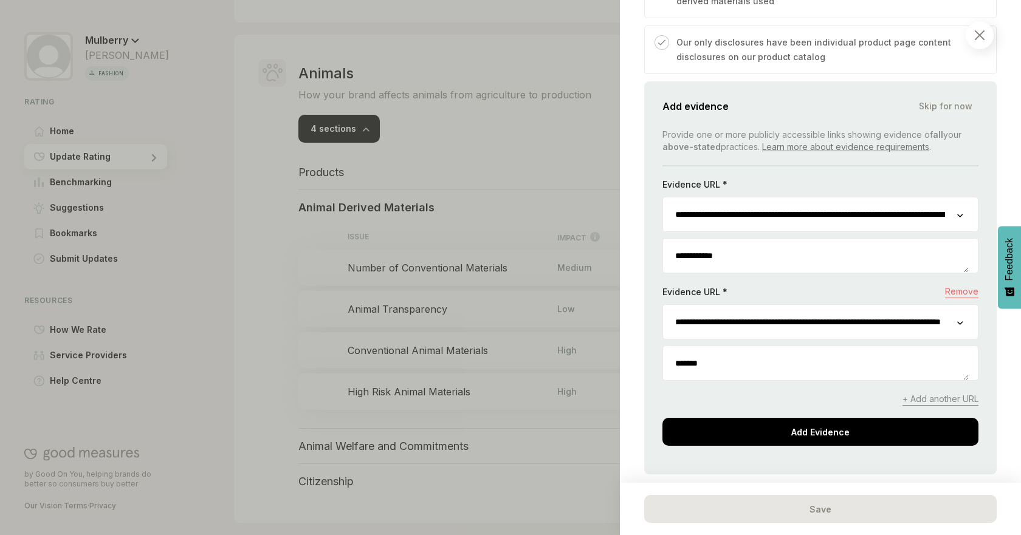
click at [830, 449] on div "**********" at bounding box center [820, 277] width 352 height 393
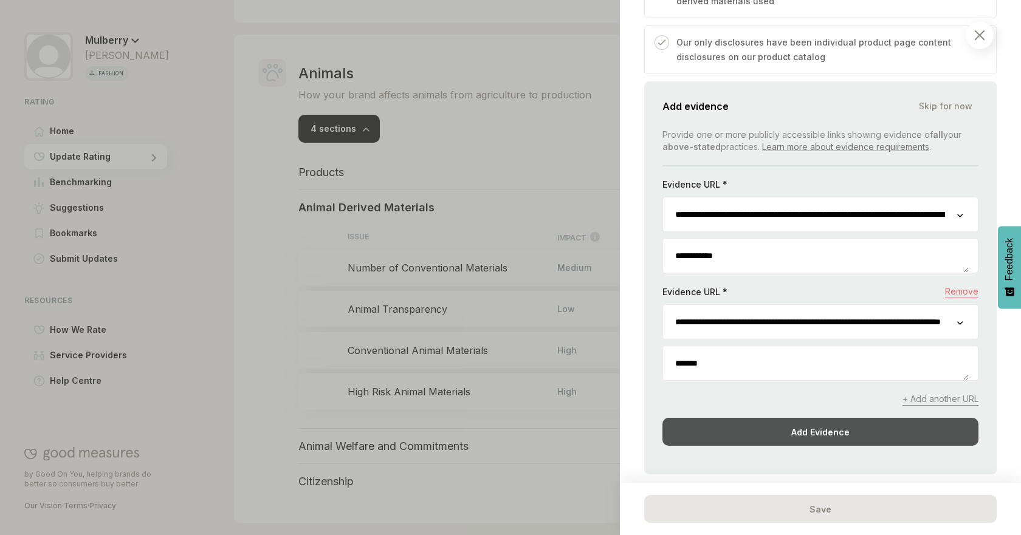
click at [840, 436] on div "Add Evidence" at bounding box center [820, 432] width 316 height 28
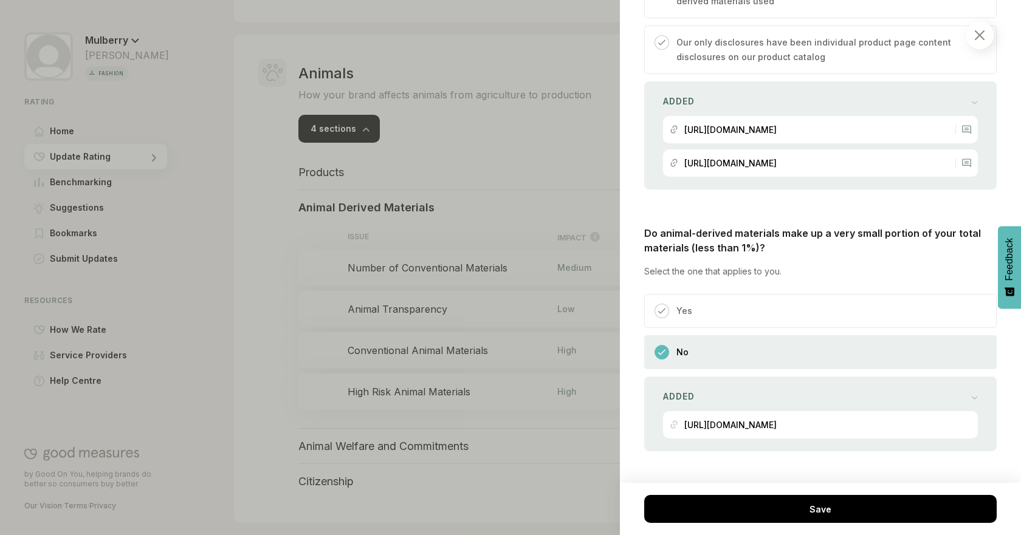
scroll to position [898, 0]
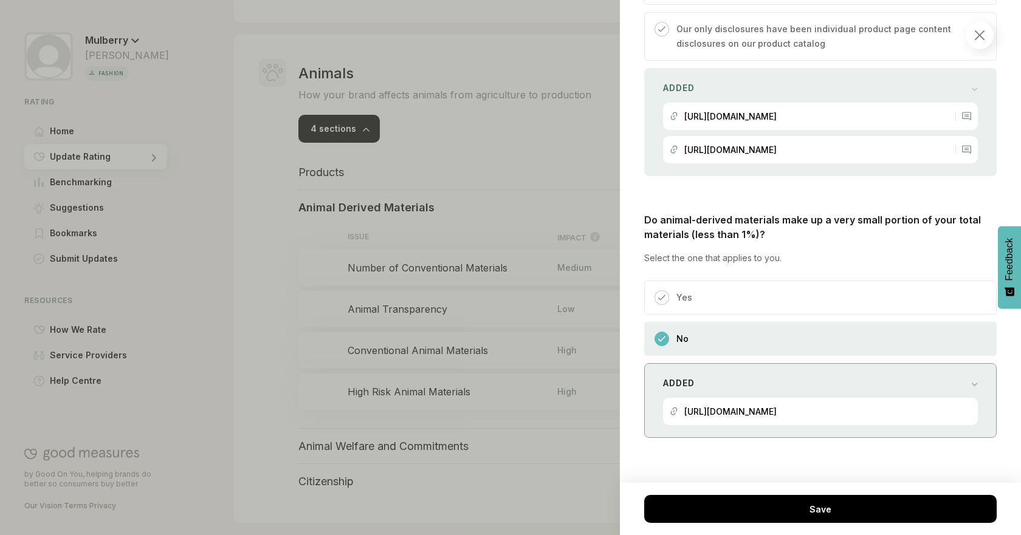
click at [974, 376] on div "Added [URL][DOMAIN_NAME]" at bounding box center [820, 400] width 352 height 75
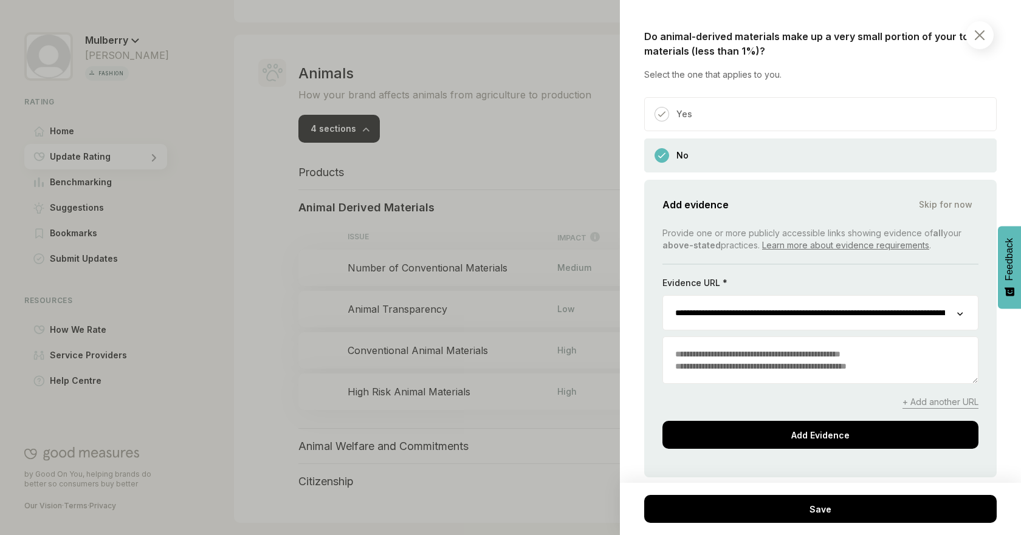
scroll to position [1094, 0]
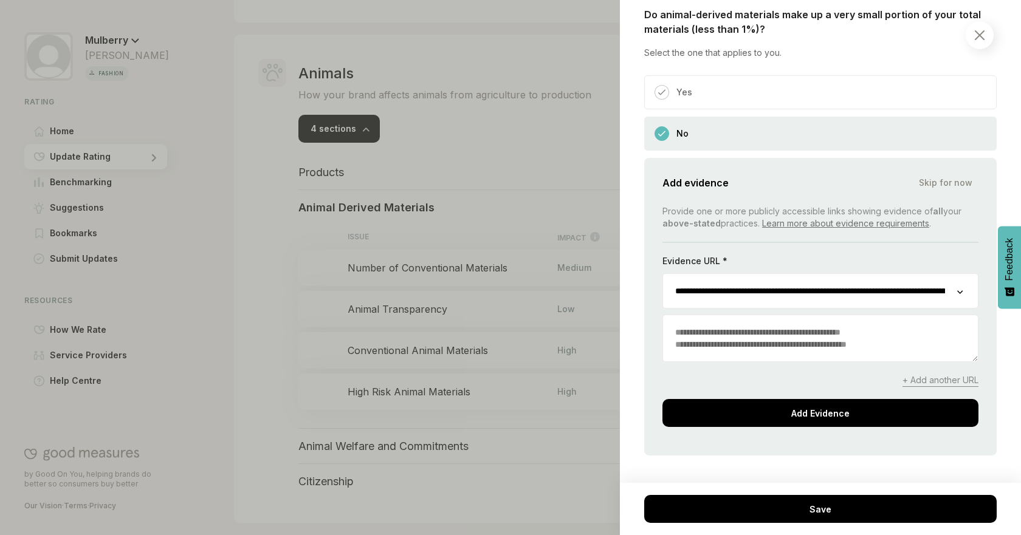
click at [946, 302] on input "**********" at bounding box center [810, 291] width 294 height 34
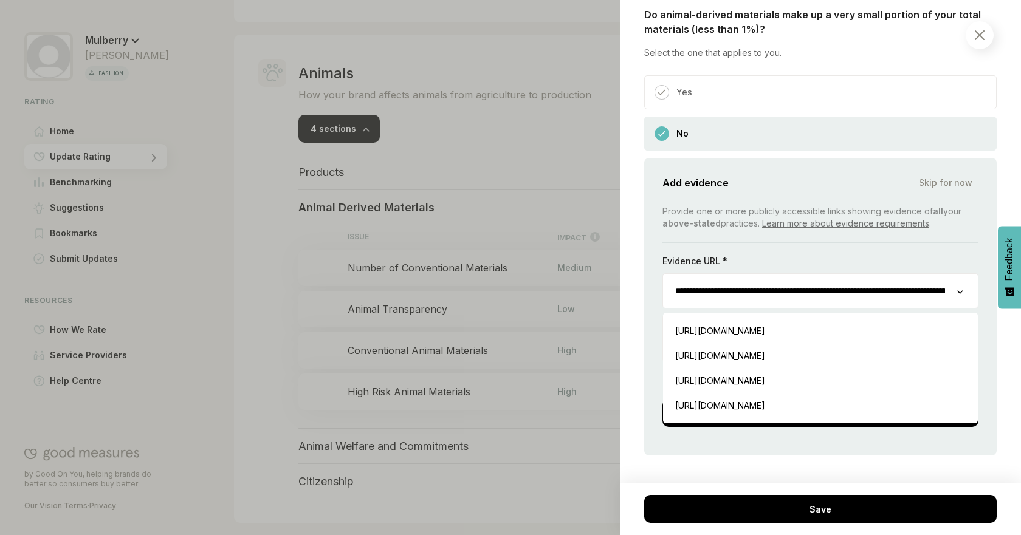
click at [998, 325] on div "Animals / Animal Derived Materials Animal Transparency We consider how it is yo…" at bounding box center [820, 267] width 401 height 535
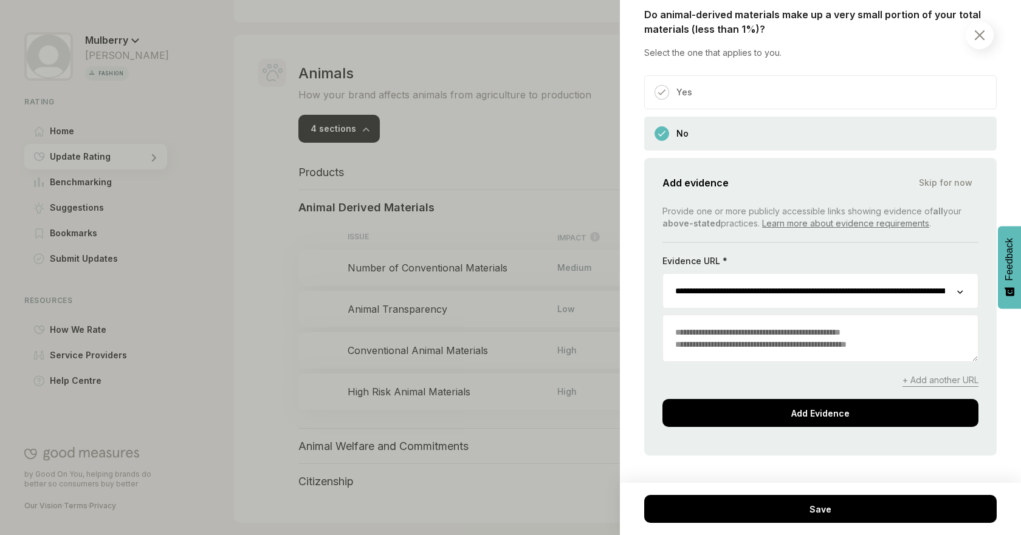
click at [915, 338] on textarea at bounding box center [820, 338] width 315 height 46
click at [924, 373] on div "**********" at bounding box center [820, 316] width 316 height 222
click at [926, 383] on span "+ Add another URL" at bounding box center [940, 380] width 76 height 13
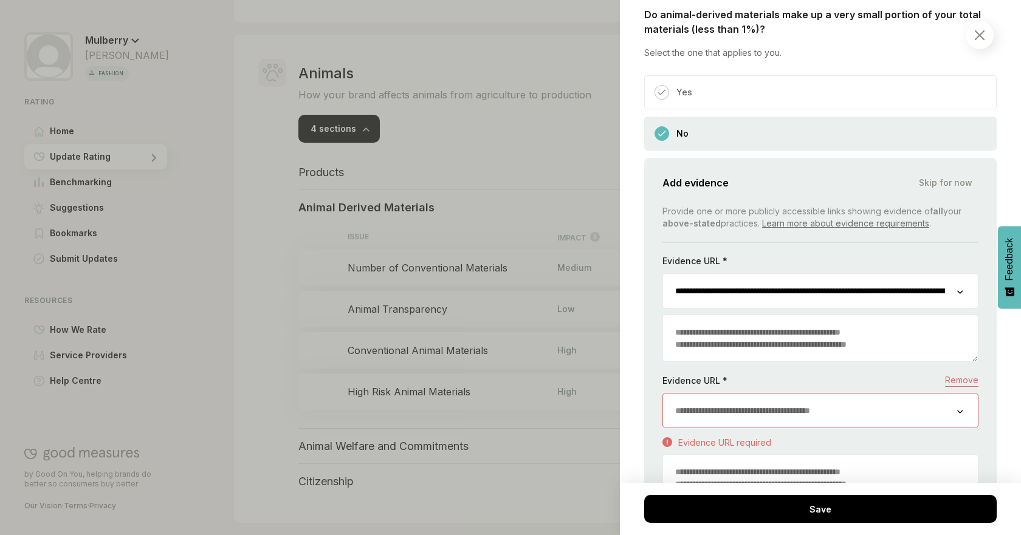
click at [864, 421] on input "url" at bounding box center [810, 411] width 294 height 34
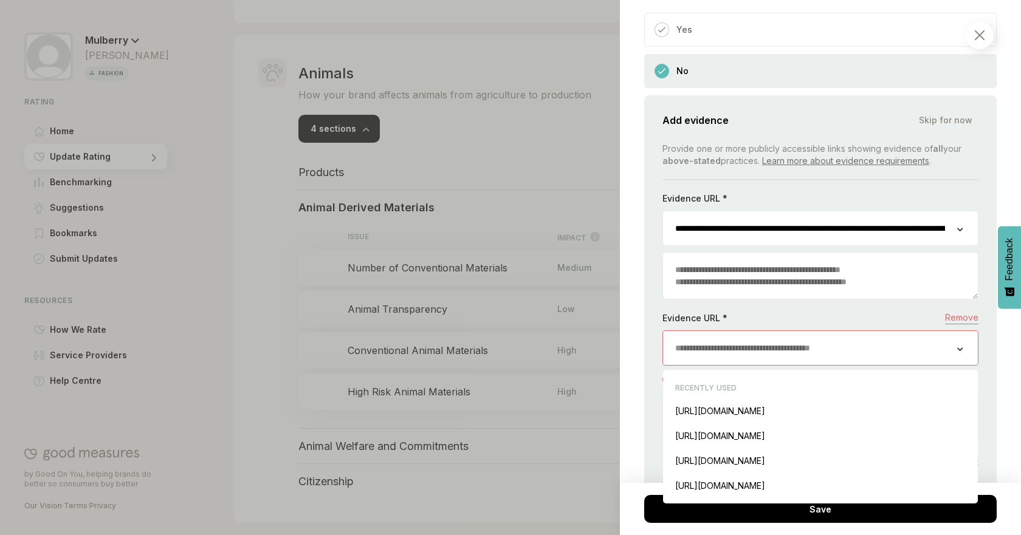
scroll to position [1161, 0]
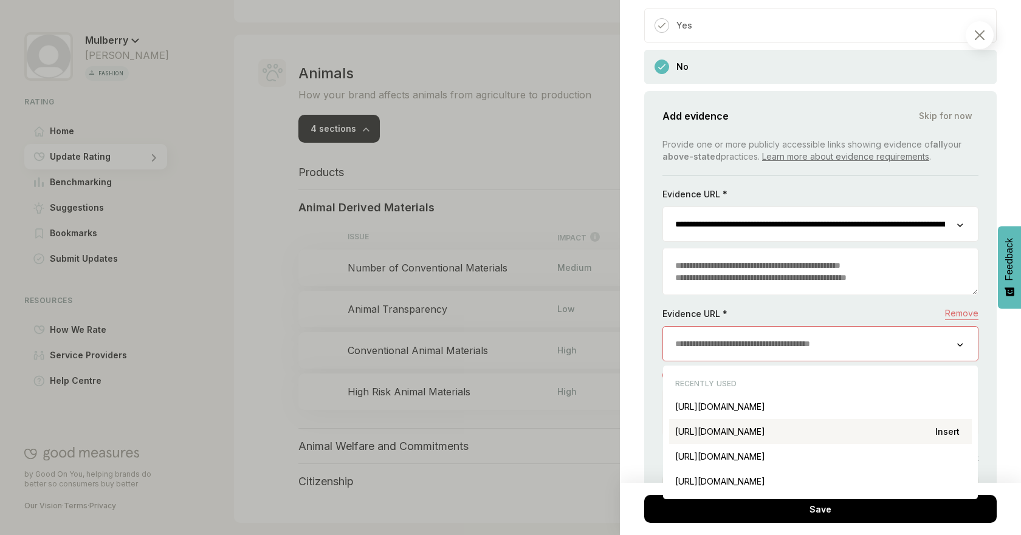
click at [919, 436] on div "[URL][DOMAIN_NAME] Insert" at bounding box center [820, 431] width 303 height 25
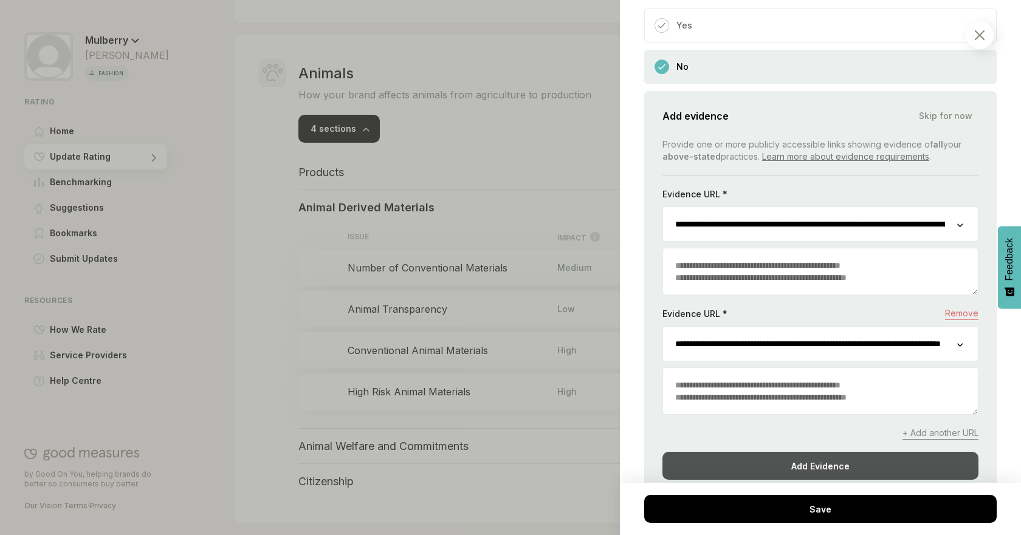
click at [870, 467] on div "Add Evidence" at bounding box center [820, 466] width 316 height 28
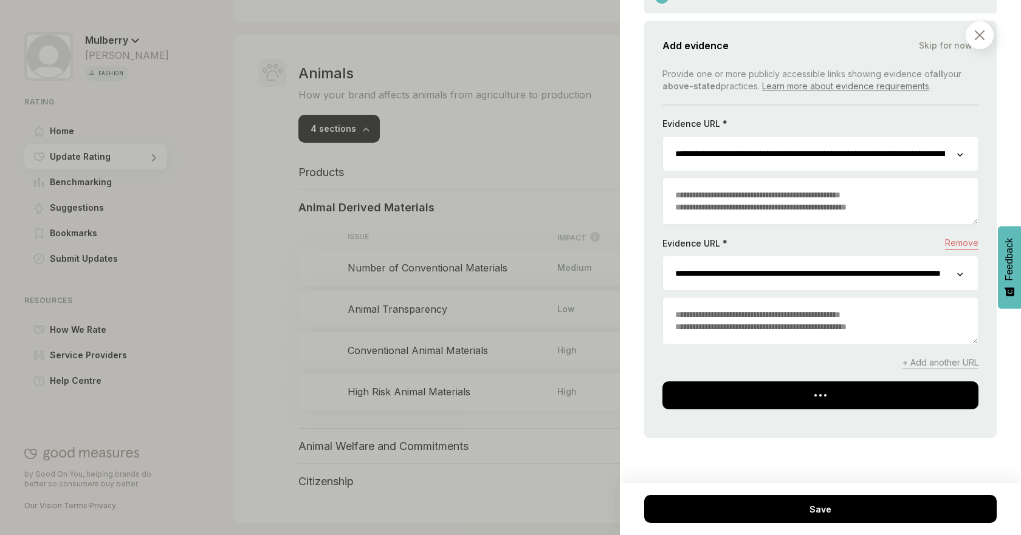
scroll to position [931, 0]
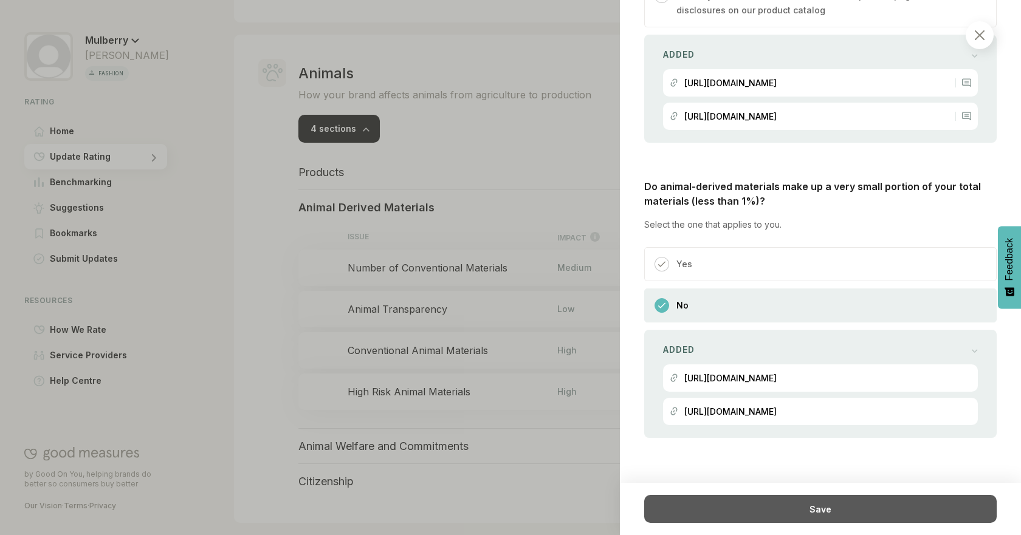
click at [857, 506] on div "Save" at bounding box center [820, 509] width 352 height 28
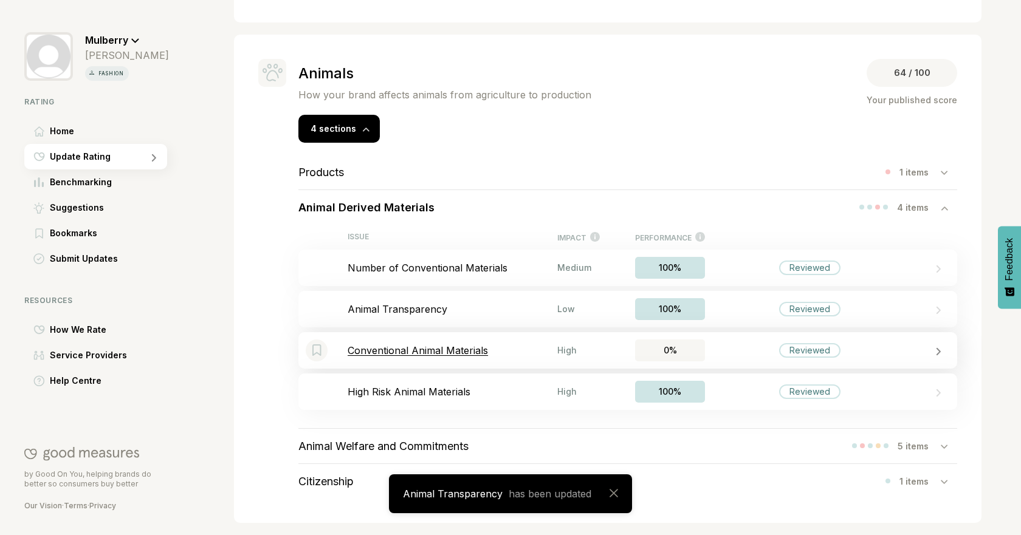
click at [474, 359] on div "Bookmark this item Conventional Animal Materials High 0% Reviewed" at bounding box center [627, 350] width 659 height 36
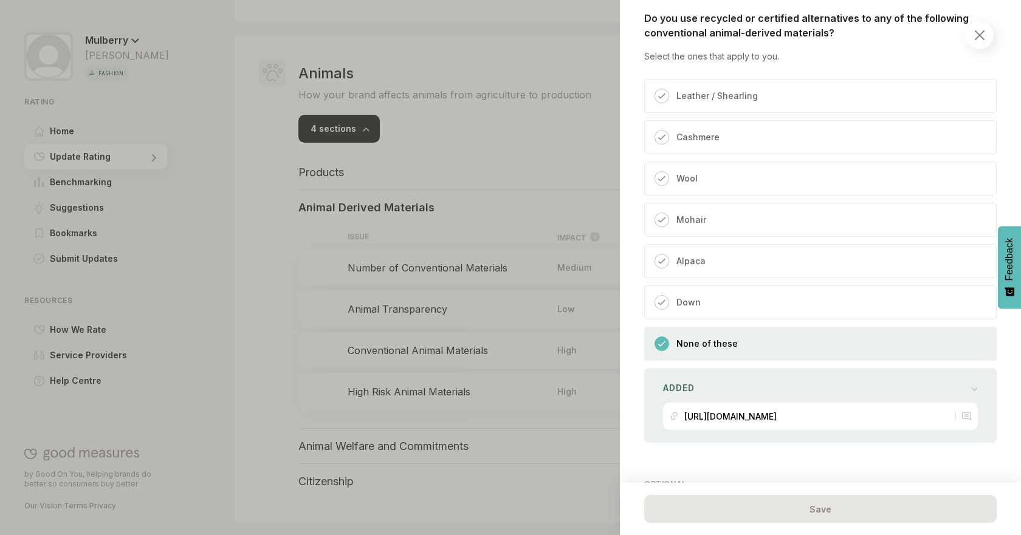
scroll to position [390, 0]
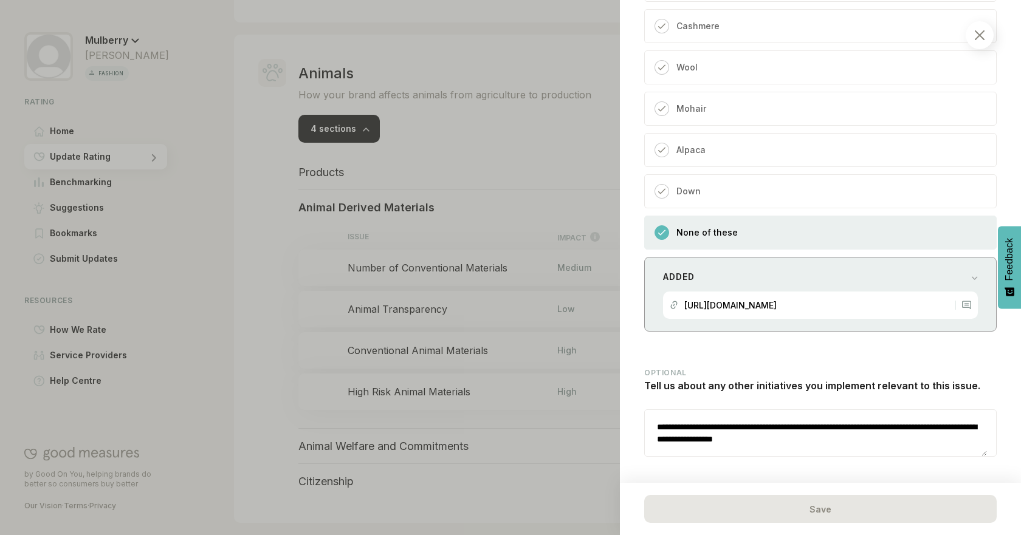
click at [941, 278] on div "Added" at bounding box center [820, 277] width 315 height 17
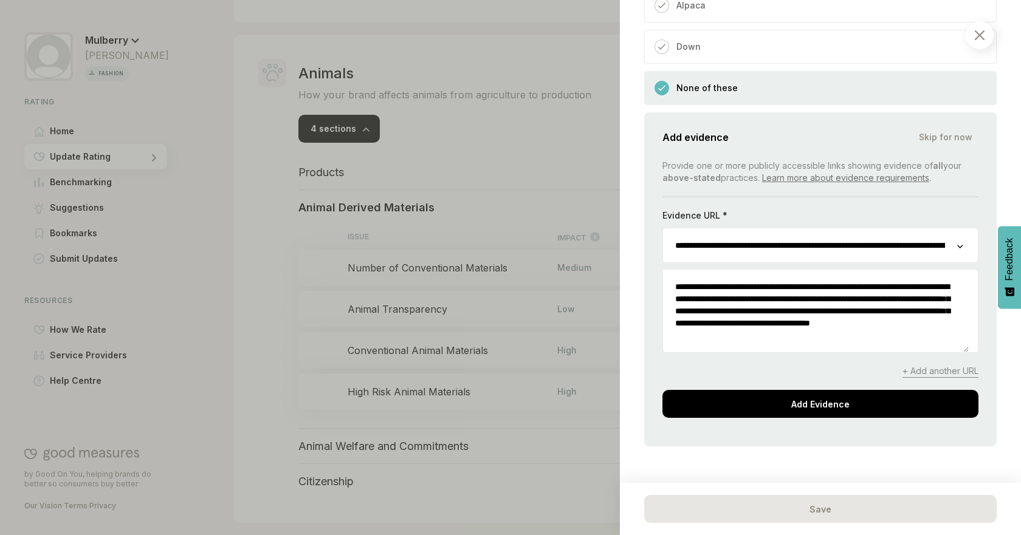
scroll to position [670, 0]
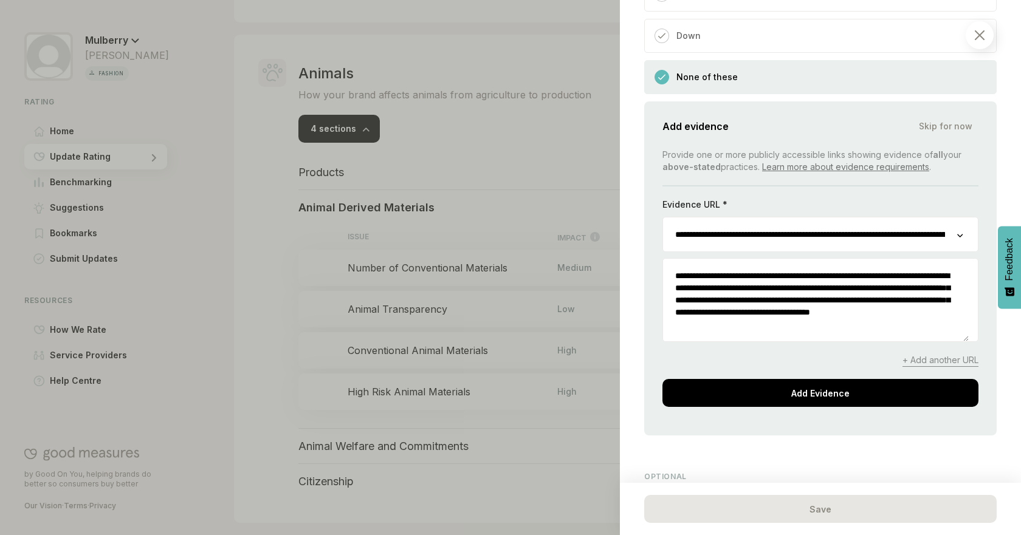
click at [948, 366] on span "+ Add another URL" at bounding box center [940, 360] width 76 height 13
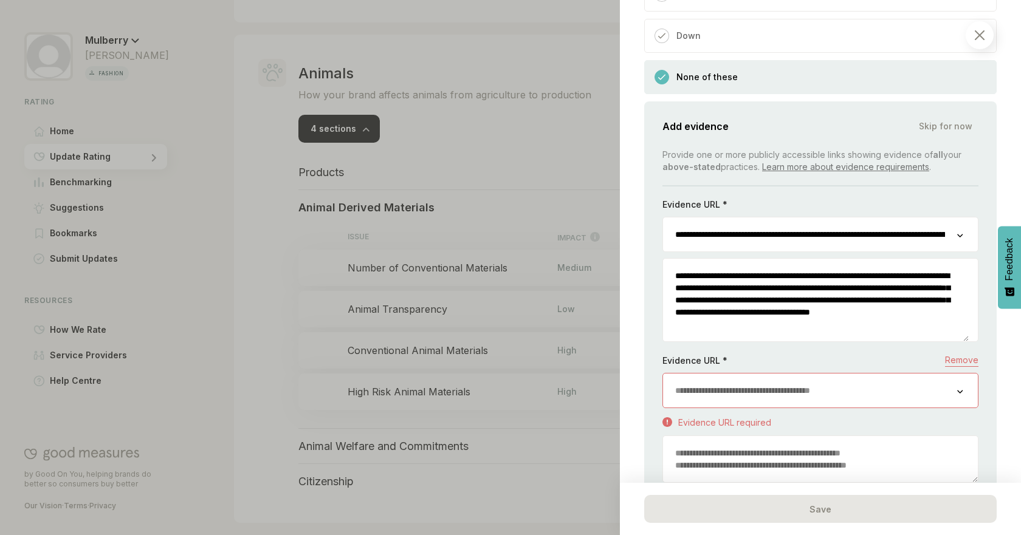
click at [905, 389] on input "url" at bounding box center [810, 391] width 294 height 34
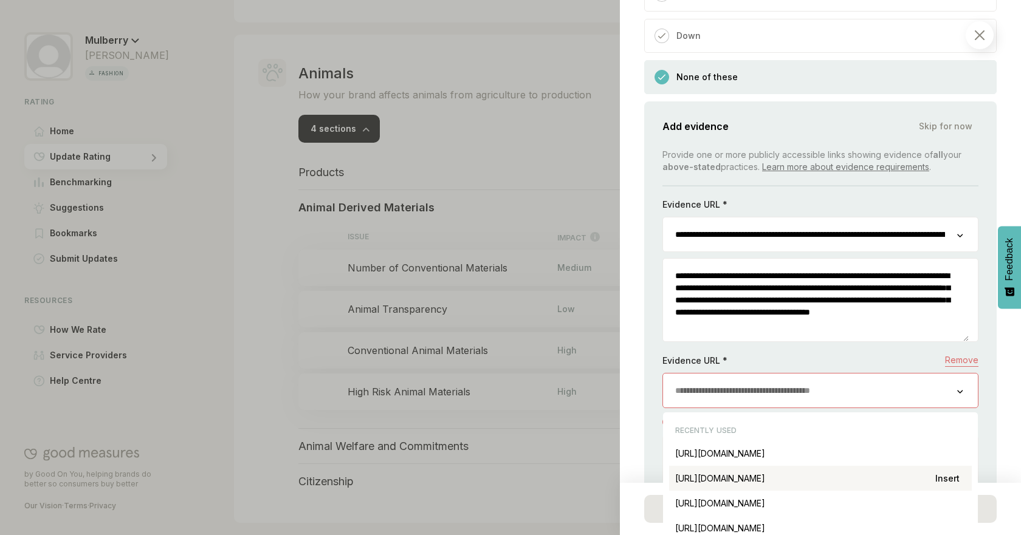
click at [916, 475] on div "[URL][DOMAIN_NAME] Insert" at bounding box center [820, 478] width 303 height 25
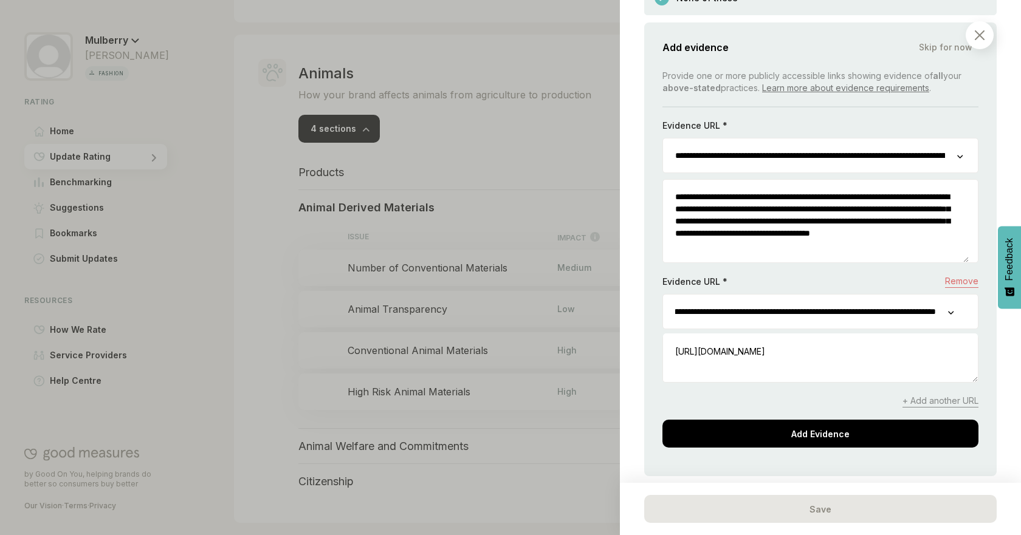
scroll to position [0, 117]
drag, startPoint x: 759, startPoint y: 313, endPoint x: 970, endPoint y: 312, distance: 210.9
click at [970, 312] on div "**********" at bounding box center [820, 249] width 352 height 454
click at [992, 323] on div "Animals / Animal Derived Materials Conventional Animal Materials If you use ani…" at bounding box center [820, 267] width 401 height 535
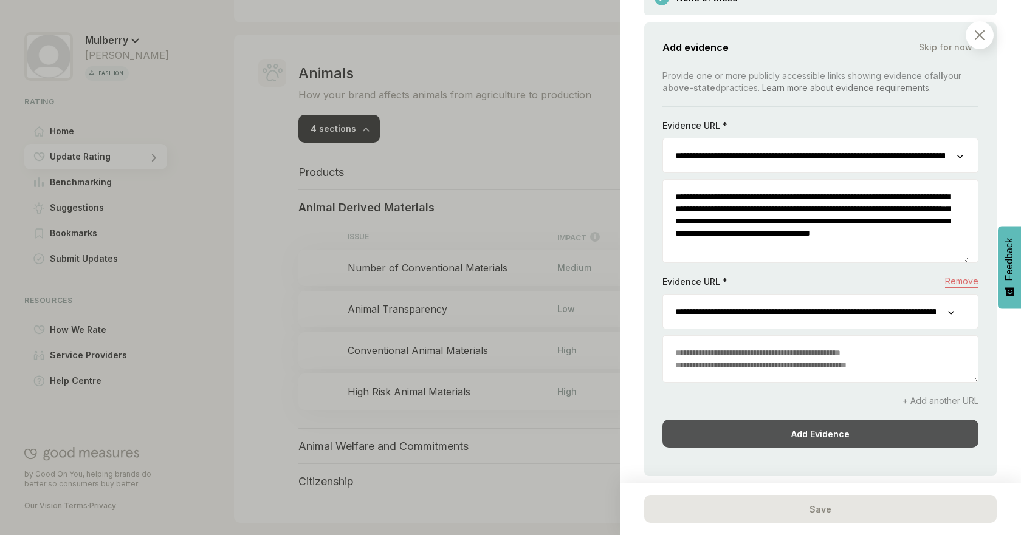
click at [877, 432] on div "Add Evidence" at bounding box center [820, 434] width 316 height 28
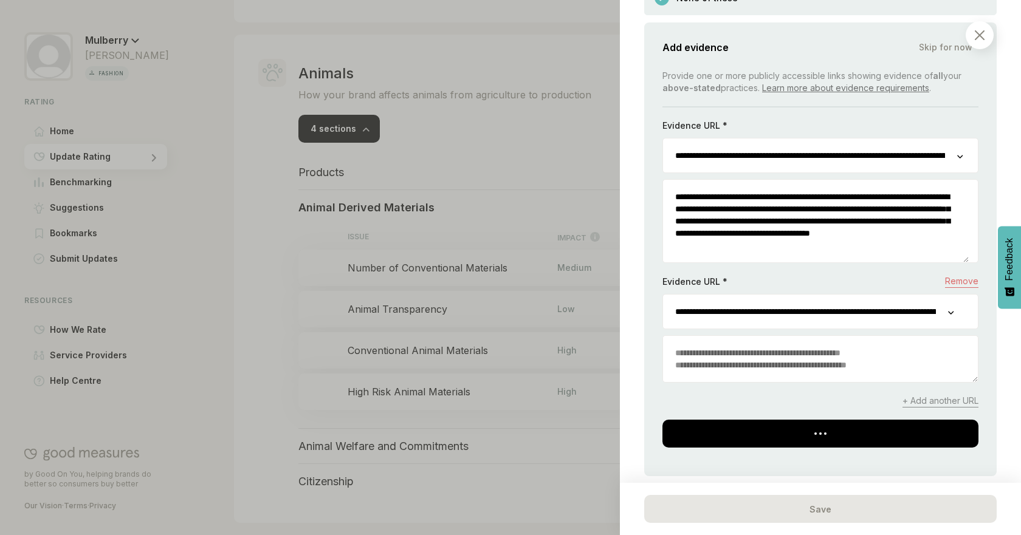
scroll to position [576, 0]
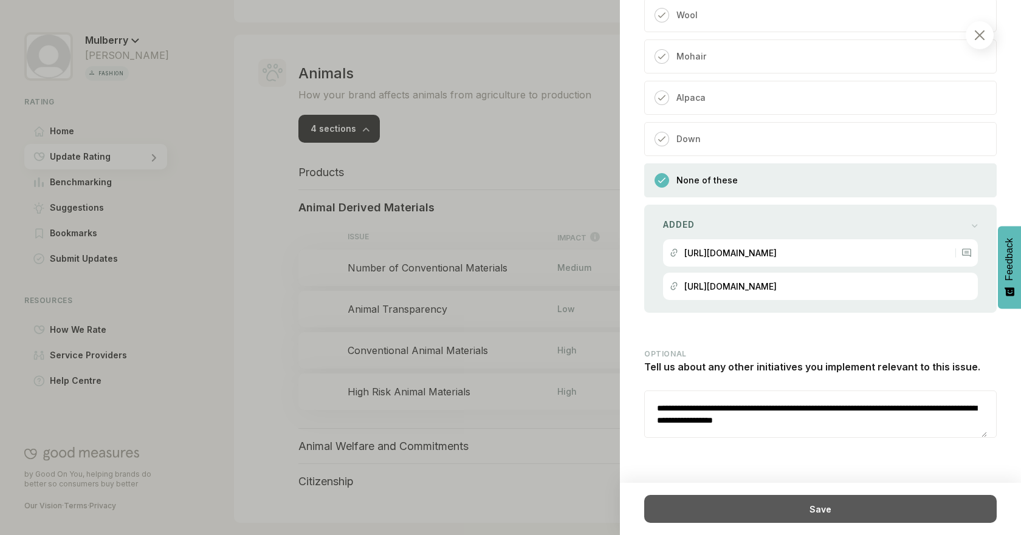
click at [833, 517] on div "Save" at bounding box center [820, 509] width 352 height 28
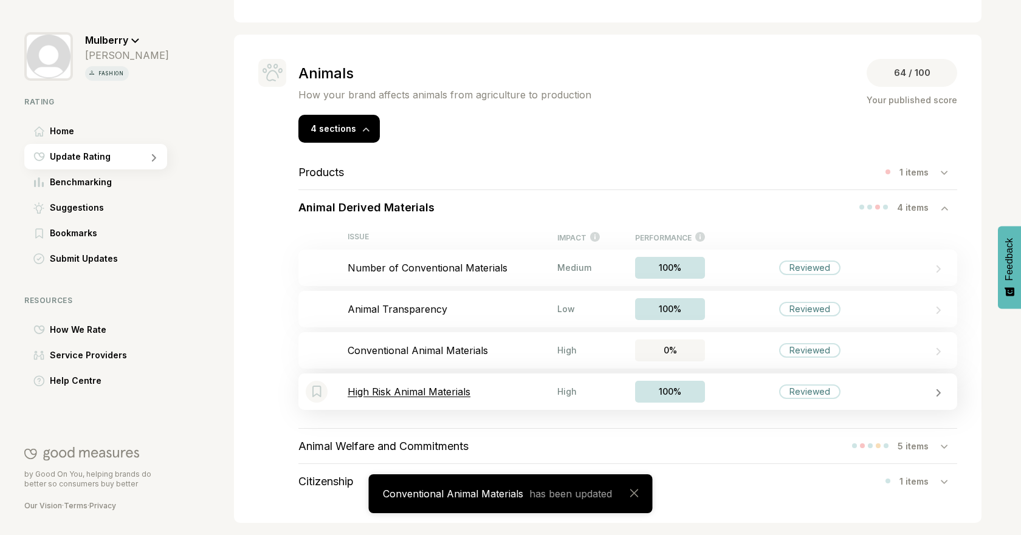
click at [518, 393] on p "High Risk Animal Materials" at bounding box center [453, 392] width 210 height 12
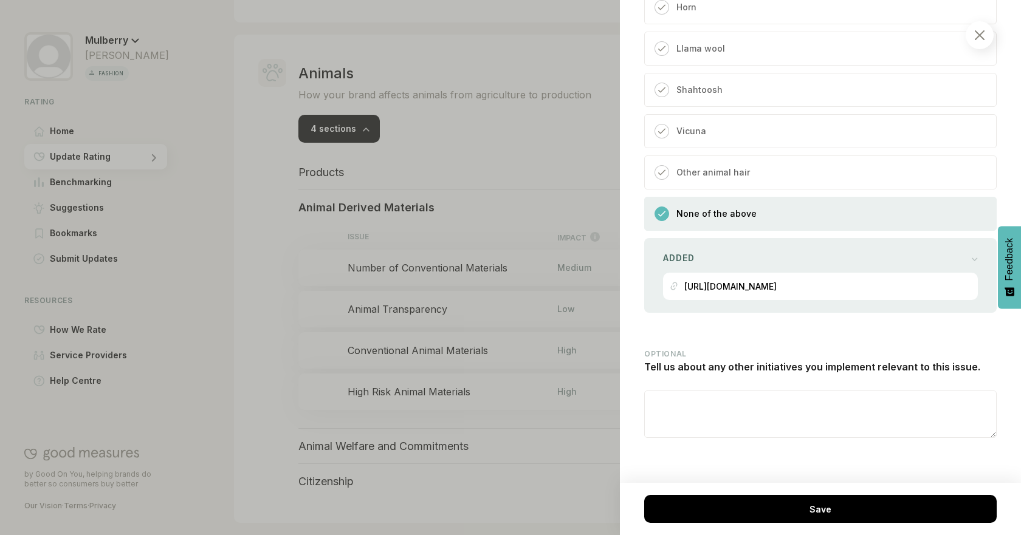
scroll to position [1097, 0]
drag, startPoint x: 916, startPoint y: 513, endPoint x: 738, endPoint y: 484, distance: 180.4
click at [915, 513] on div "Save" at bounding box center [820, 509] width 352 height 28
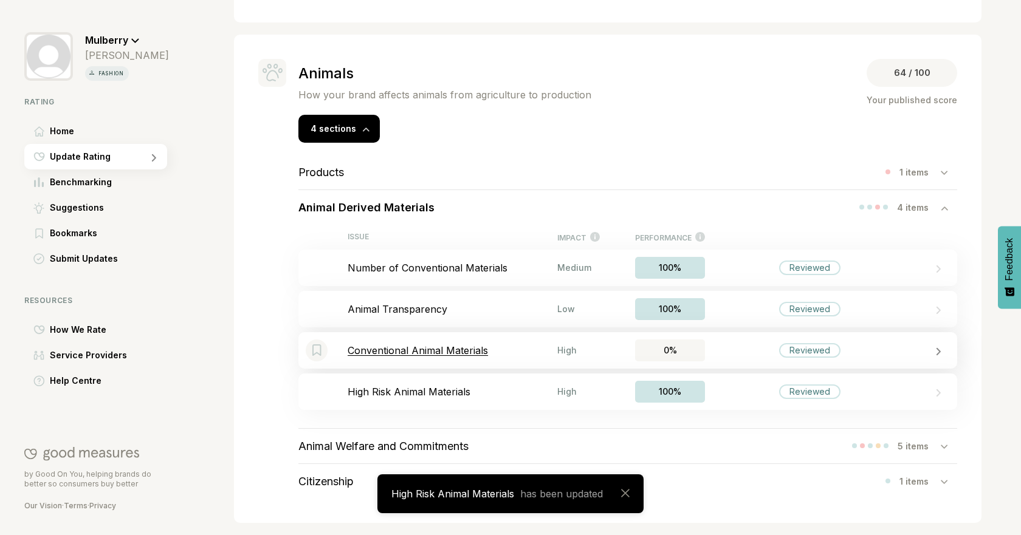
click at [568, 350] on div "High" at bounding box center [578, 350] width 43 height 10
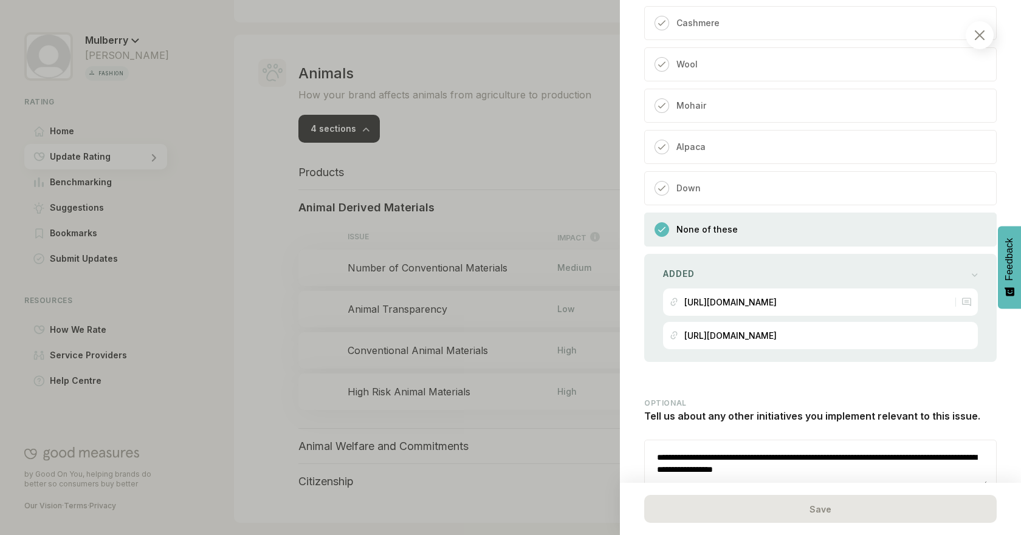
scroll to position [576, 0]
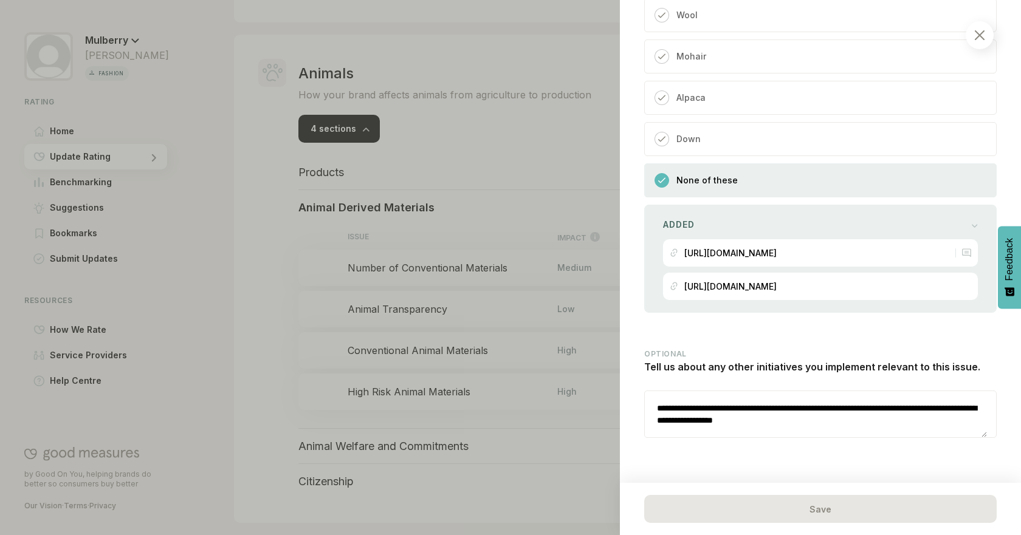
click at [292, 326] on div at bounding box center [510, 267] width 1021 height 535
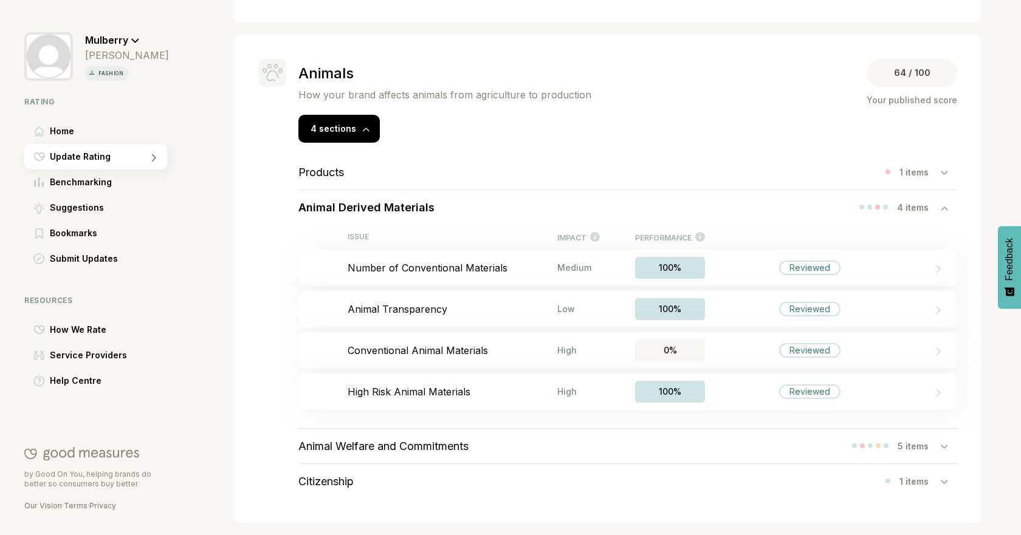
click at [953, 200] on div "Products 1 items Animal Derived Materials 4 items ISSUE IMPACT How significant …" at bounding box center [627, 321] width 707 height 356
click at [929, 205] on div "4 items" at bounding box center [919, 207] width 44 height 10
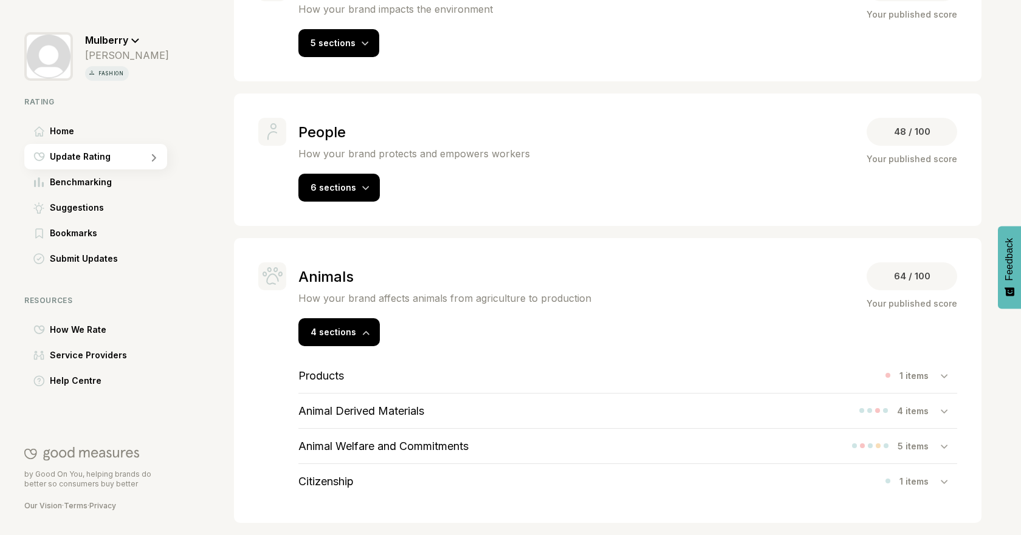
click at [423, 452] on h3 "Animal Welfare and Commitments" at bounding box center [383, 446] width 170 height 13
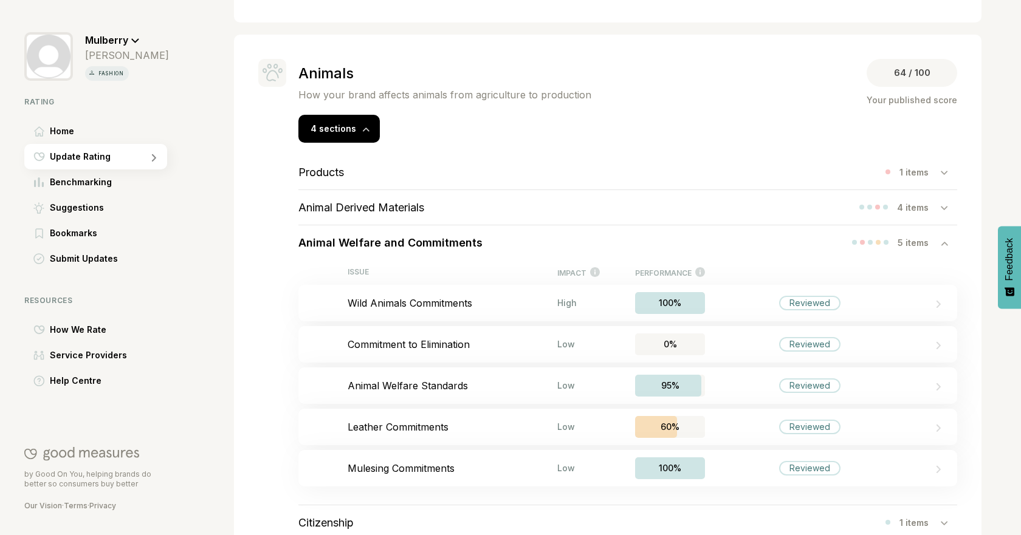
scroll to position [588, 0]
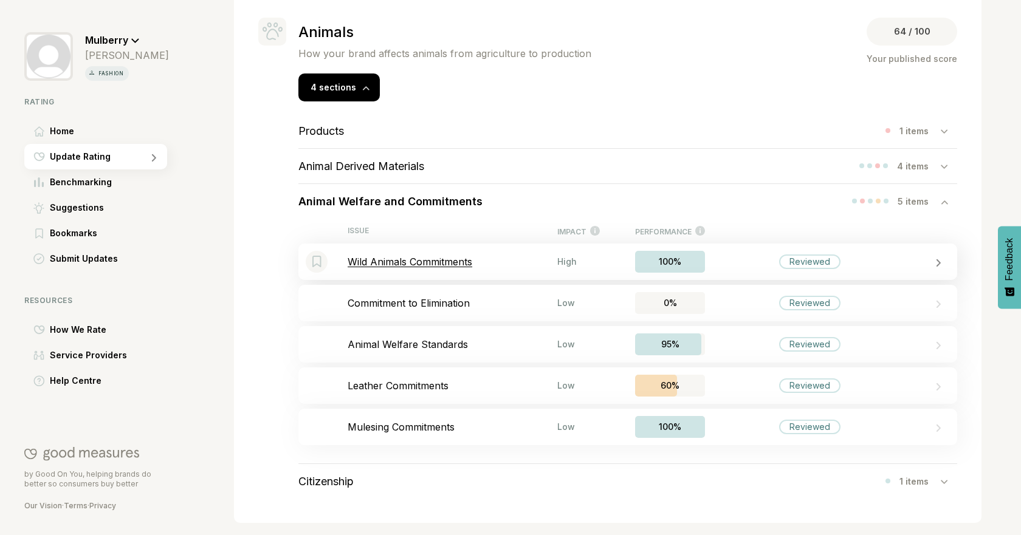
click at [526, 261] on p "Wild Animals Commitments" at bounding box center [453, 262] width 210 height 12
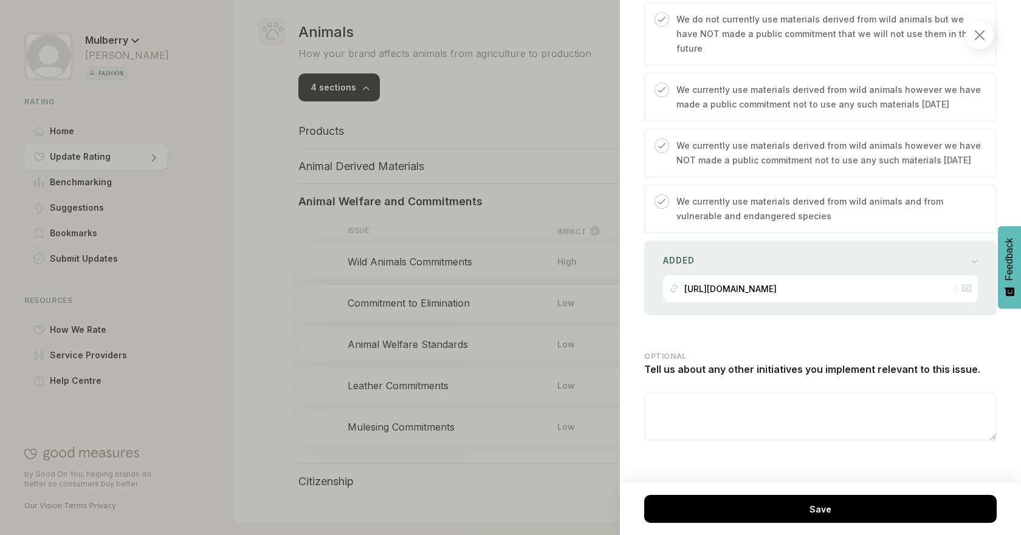
scroll to position [553, 0]
click at [309, 304] on div at bounding box center [510, 267] width 1021 height 535
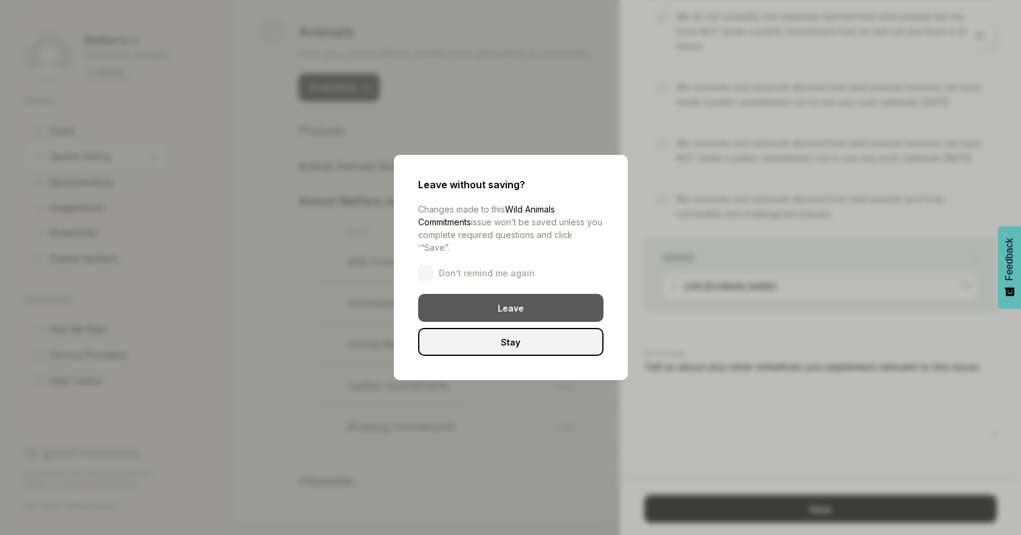
click at [469, 309] on div "Leave" at bounding box center [510, 308] width 185 height 28
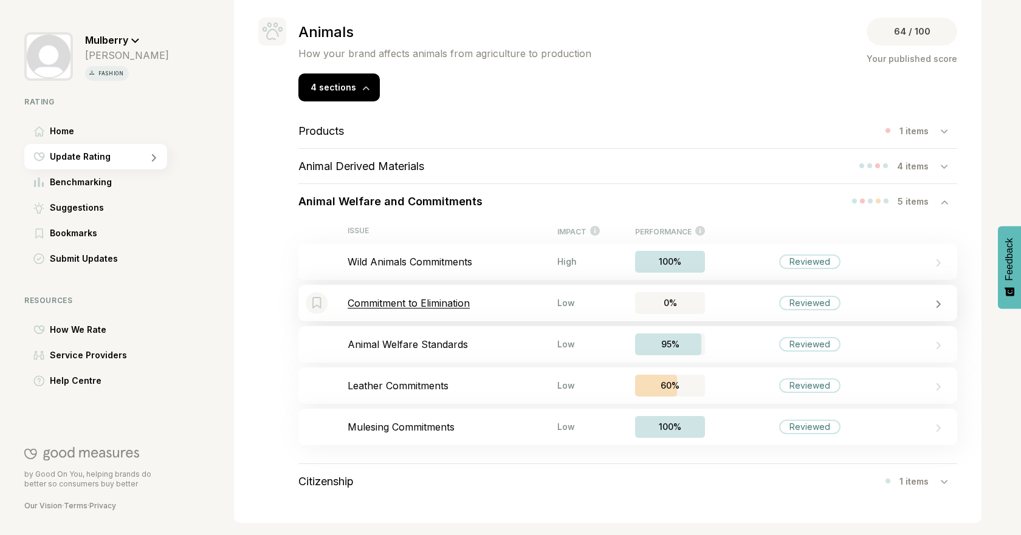
click at [473, 301] on p "Commitment to Elimination" at bounding box center [453, 303] width 210 height 12
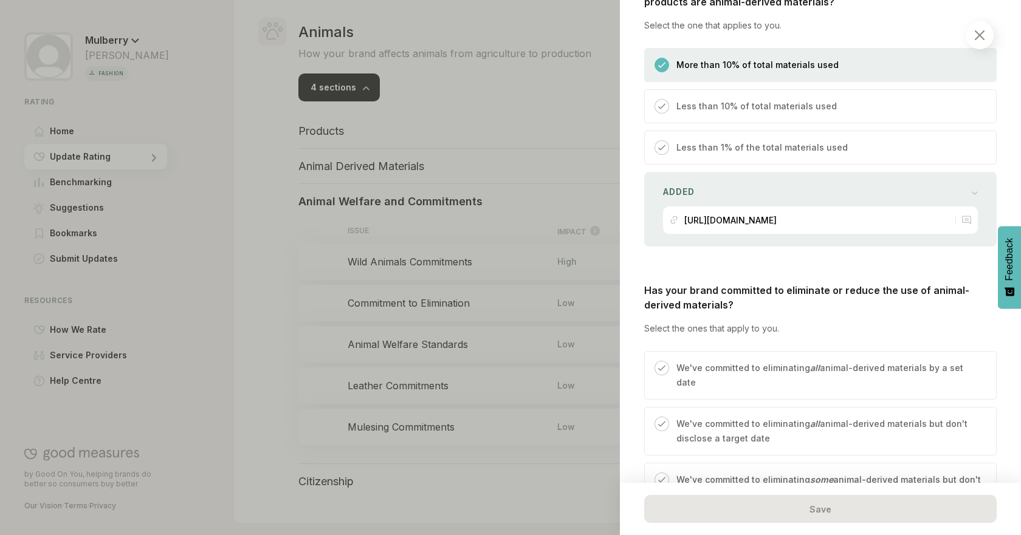
scroll to position [466, 0]
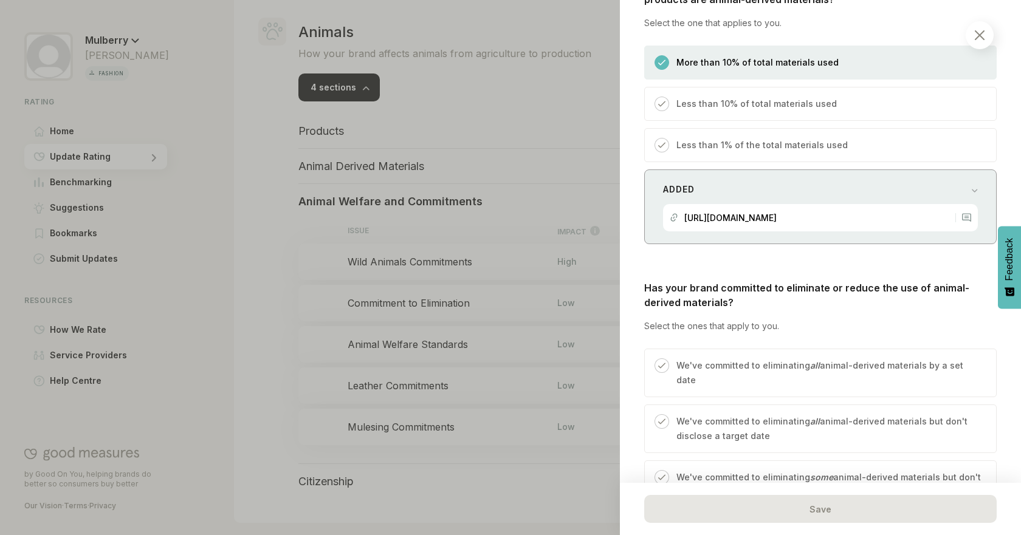
click at [917, 184] on div "Added" at bounding box center [820, 189] width 315 height 17
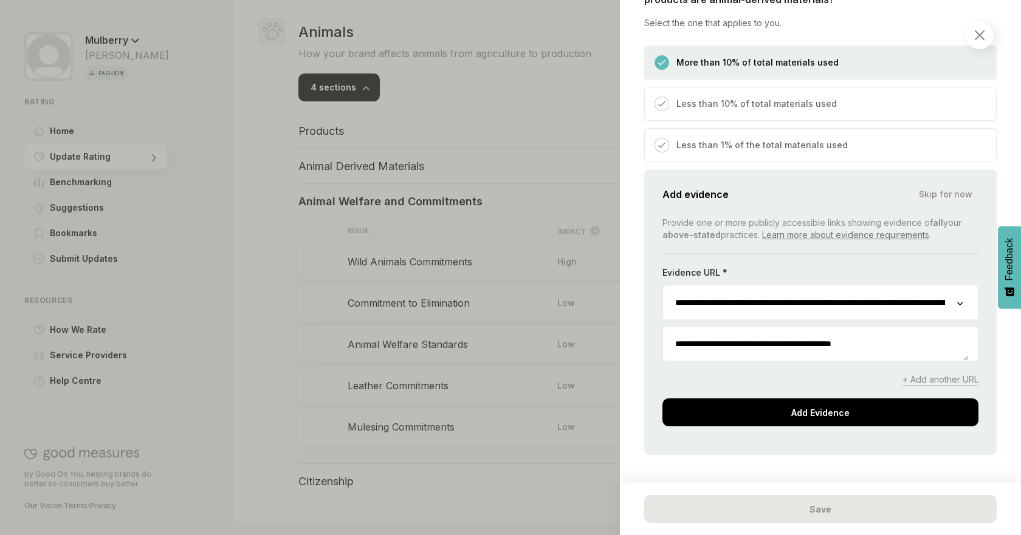
scroll to position [524, 0]
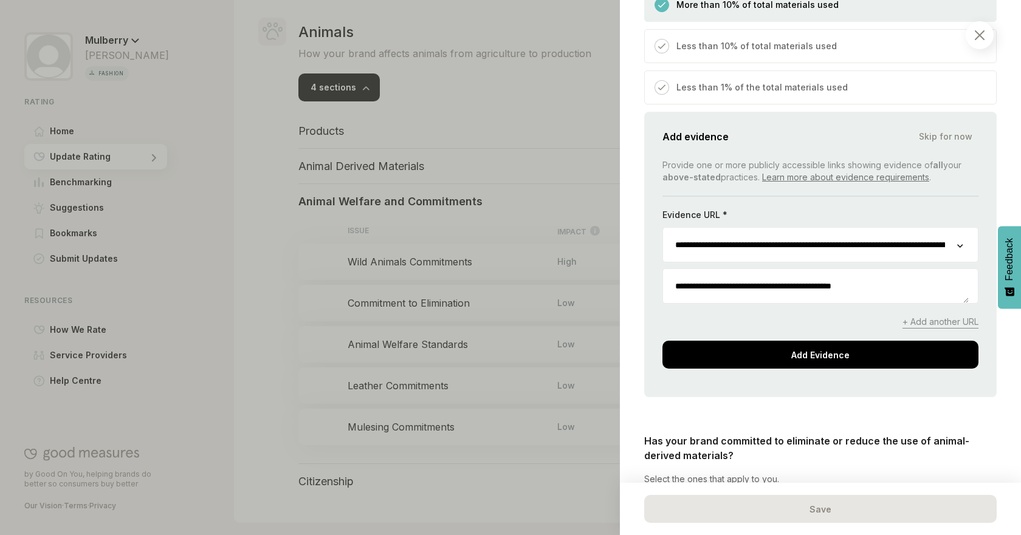
click at [930, 323] on span "+ Add another URL" at bounding box center [940, 322] width 76 height 13
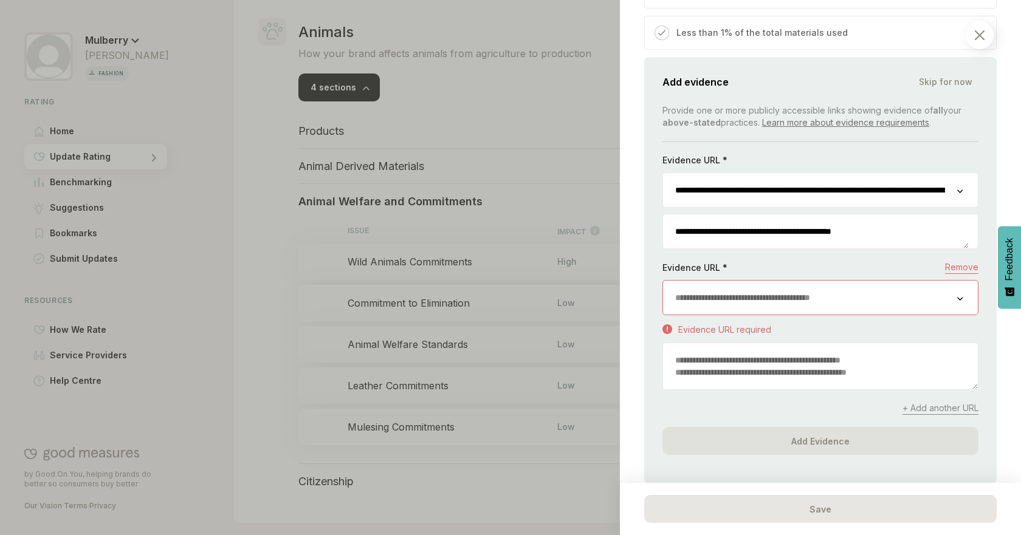
scroll to position [588, 0]
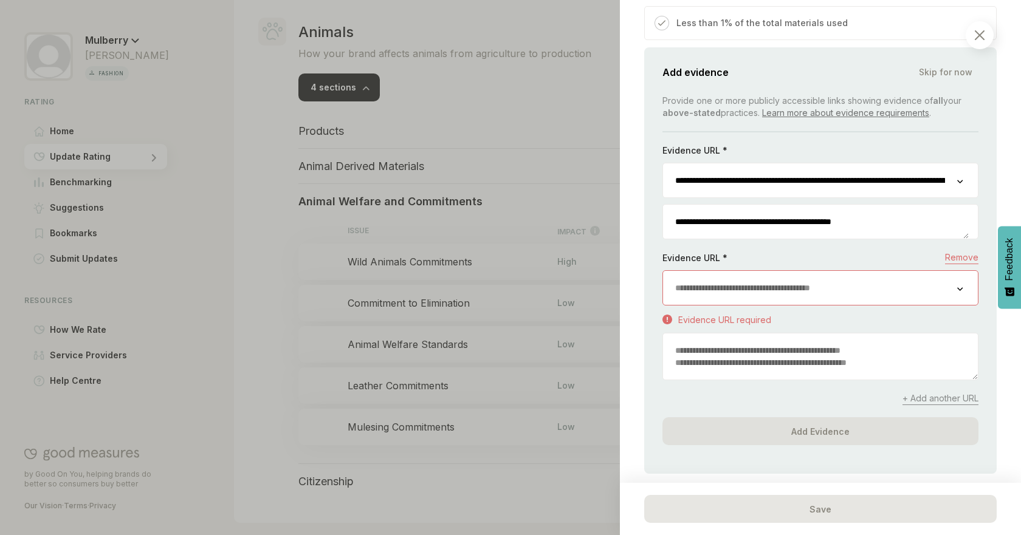
click at [872, 292] on input "url" at bounding box center [810, 288] width 294 height 34
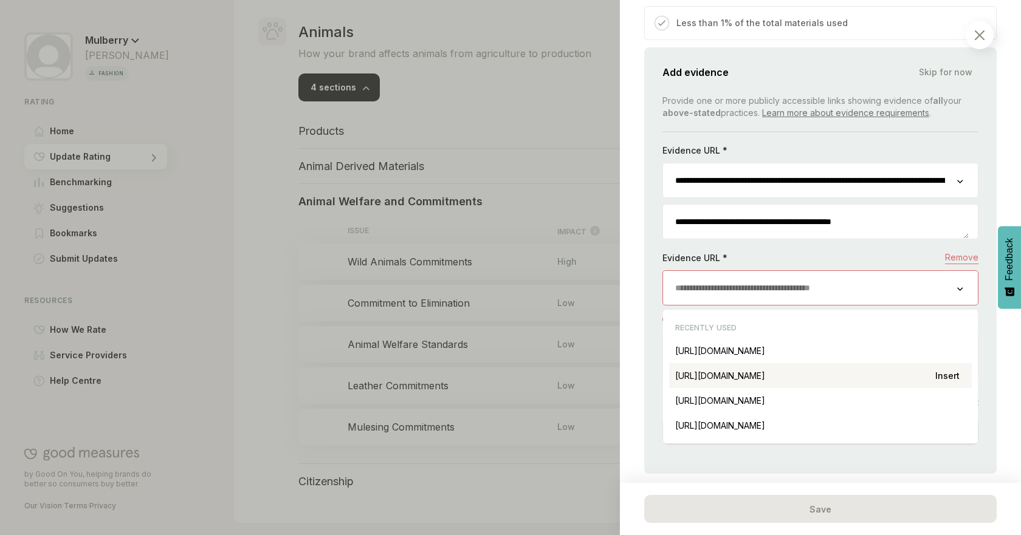
click at [886, 376] on div "[URL][DOMAIN_NAME] Insert" at bounding box center [820, 375] width 303 height 25
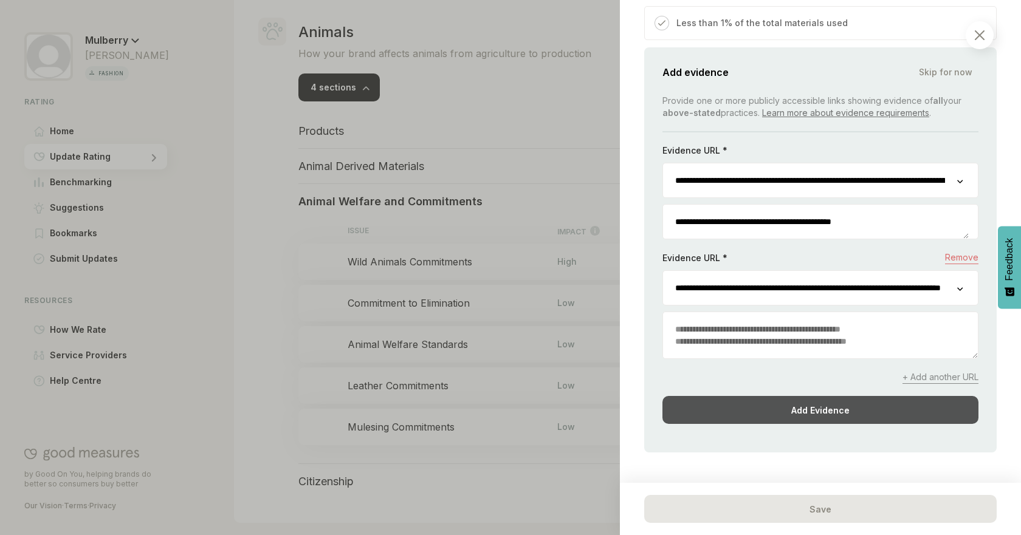
click at [856, 407] on div "Add Evidence" at bounding box center [820, 410] width 316 height 28
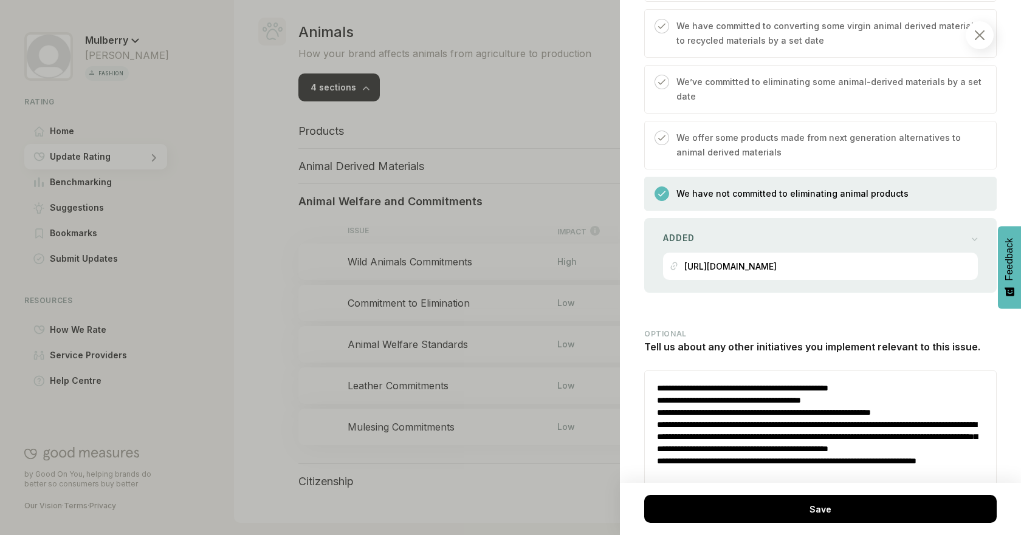
scroll to position [1249, 0]
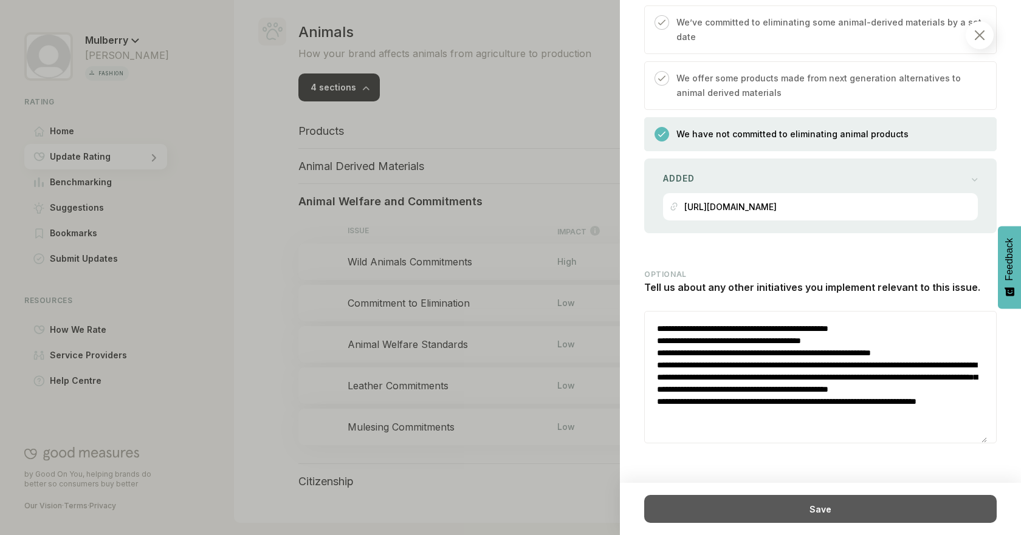
click at [723, 514] on div "Save" at bounding box center [820, 509] width 352 height 28
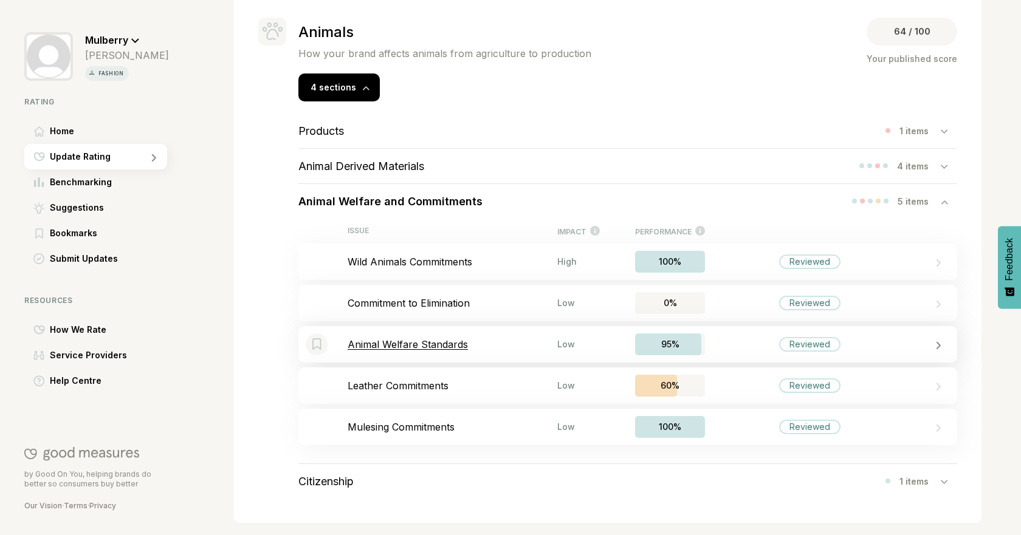
click at [462, 338] on p "Animal Welfare Standards" at bounding box center [453, 344] width 210 height 12
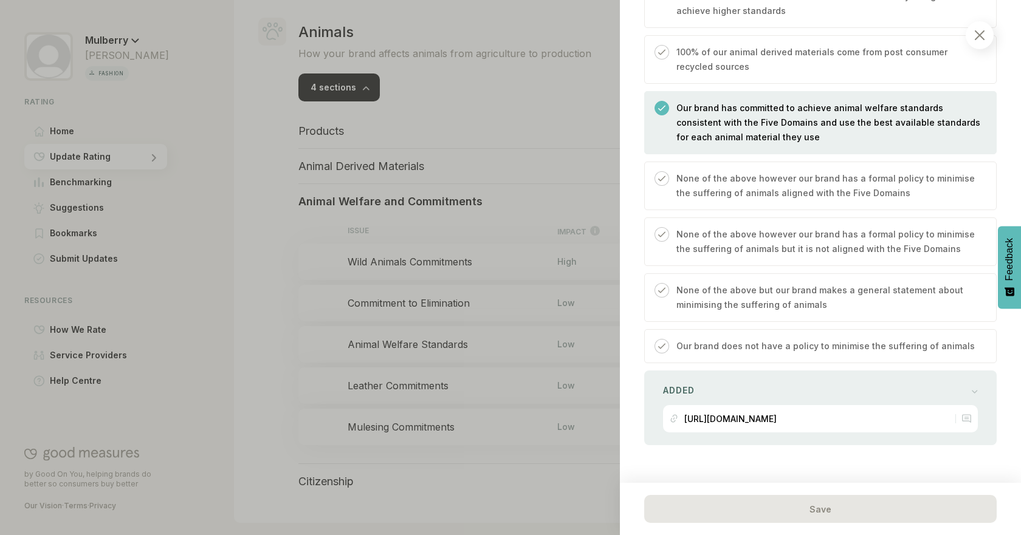
scroll to position [510, 0]
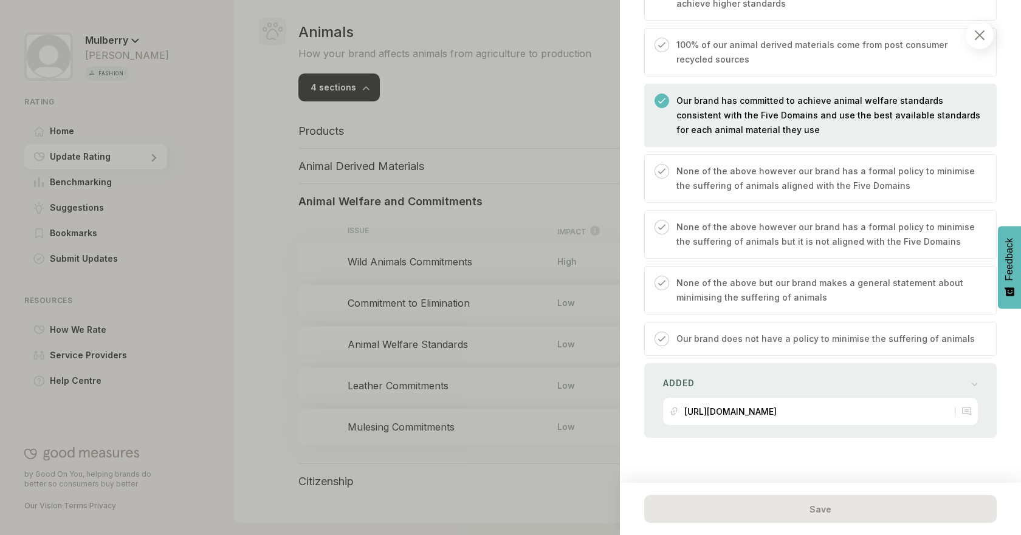
click at [453, 448] on div at bounding box center [510, 267] width 1021 height 535
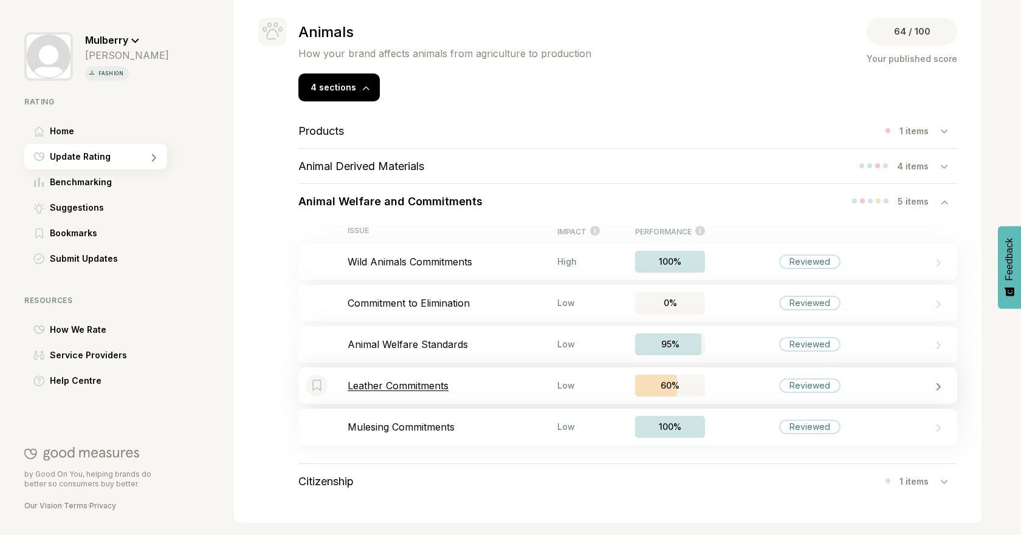
click at [424, 393] on div "Bookmark this item Leather Commitments Low 60% Reviewed" at bounding box center [627, 386] width 659 height 36
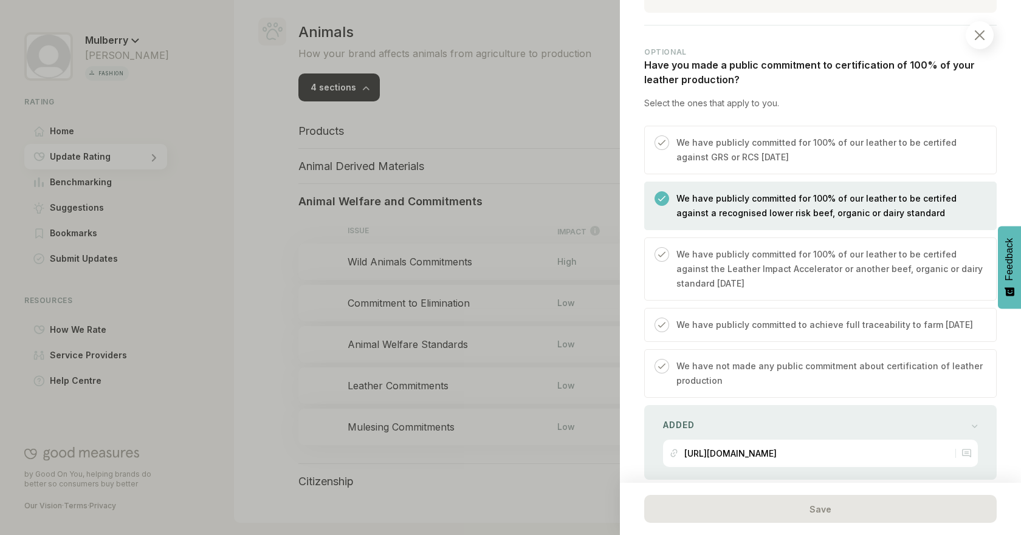
scroll to position [351, 0]
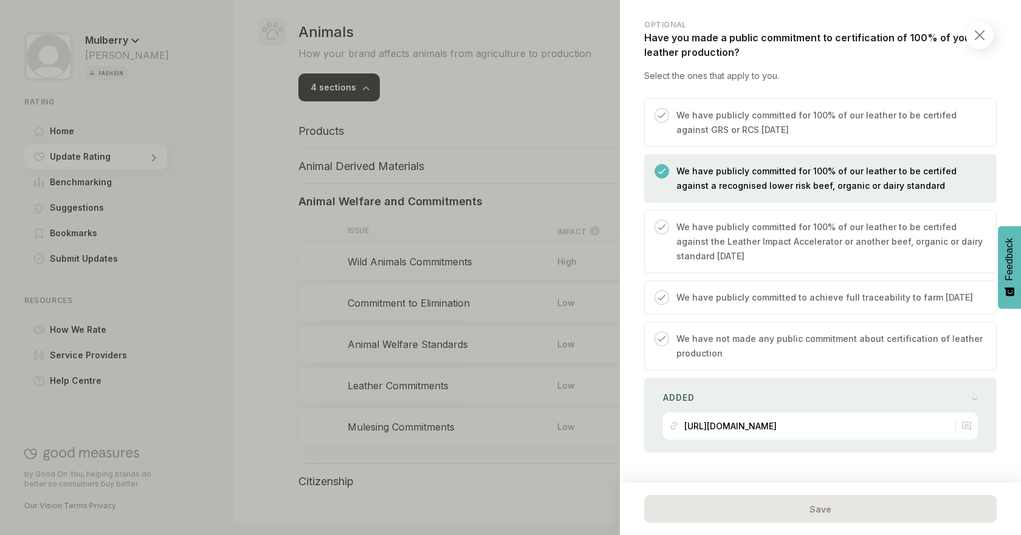
click at [800, 305] on p "We have publicly committed to achieve full traceability to farm within 5 years" at bounding box center [824, 297] width 297 height 15
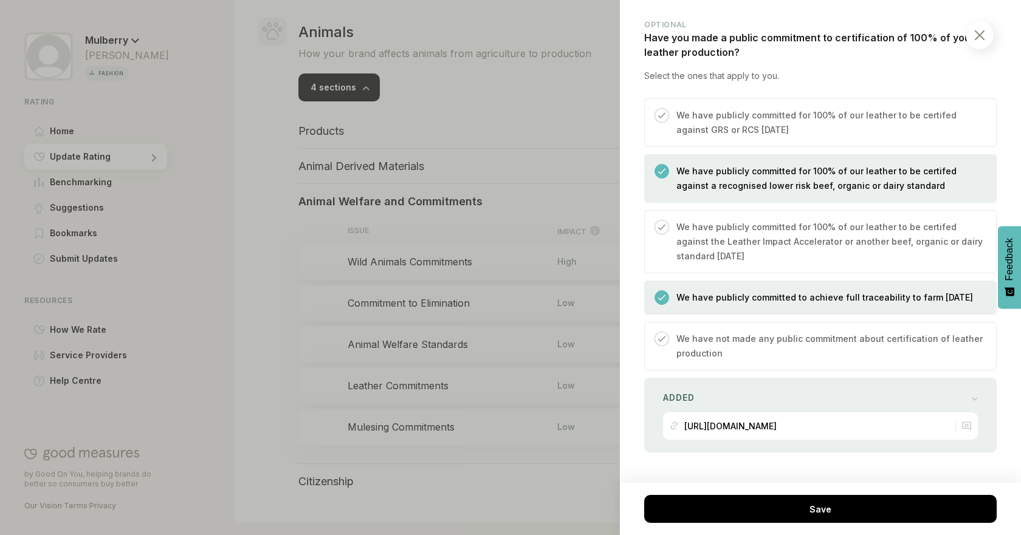
click at [799, 182] on p "We have publicly committed for 100% of our leather to be certifed against a rec…" at bounding box center [829, 178] width 307 height 29
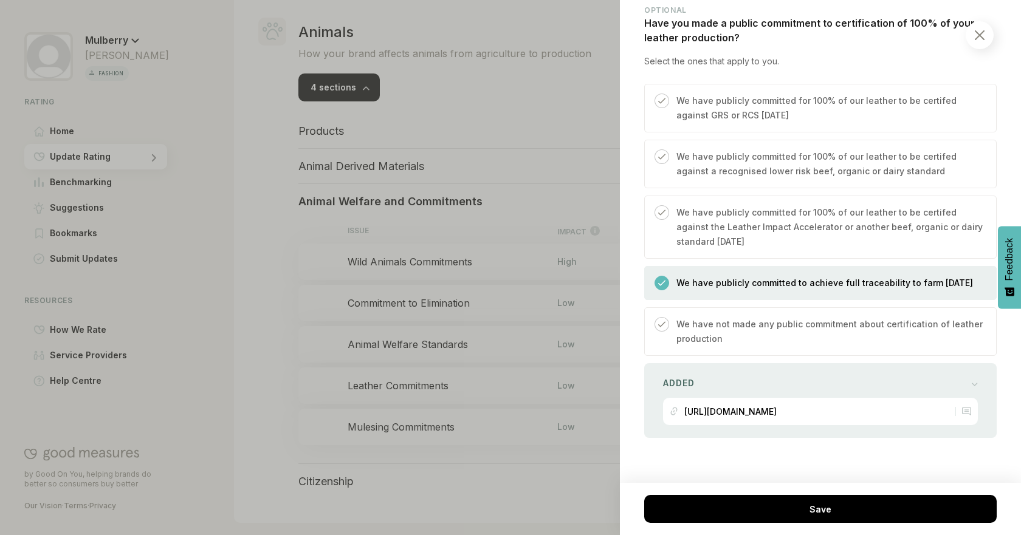
scroll to position [380, 0]
click at [953, 365] on div "Added [URL][DOMAIN_NAME]" at bounding box center [820, 400] width 352 height 75
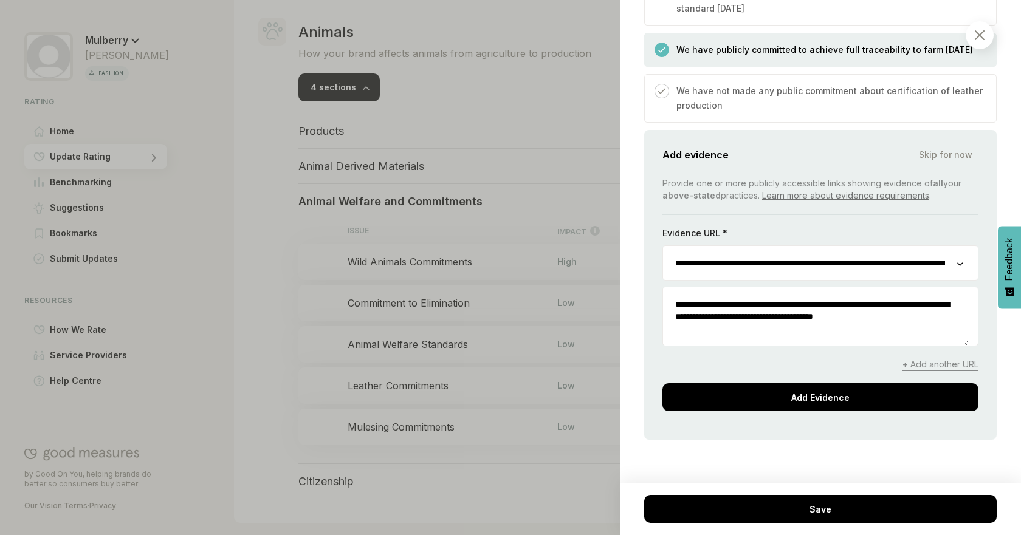
scroll to position [602, 0]
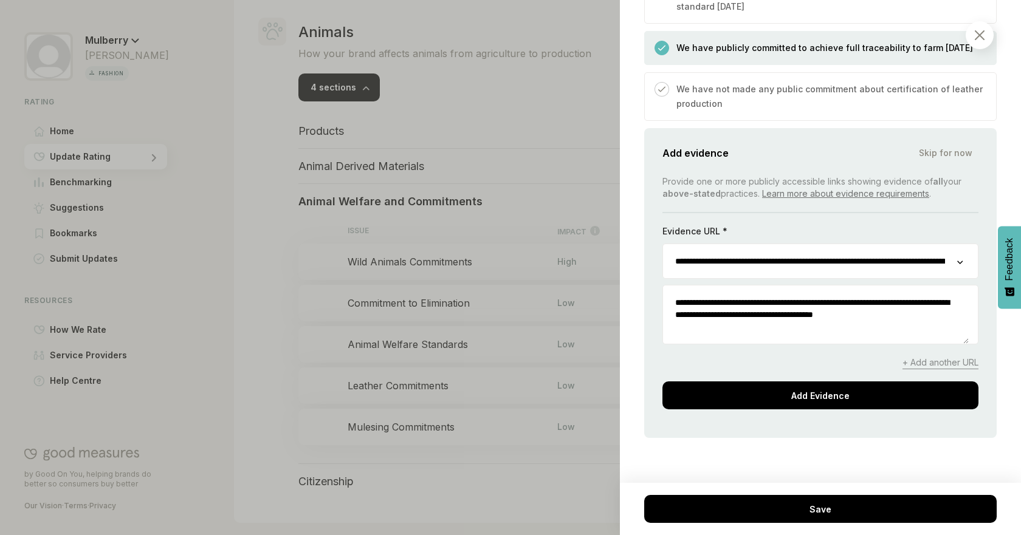
click at [935, 369] on span "+ Add another URL" at bounding box center [940, 363] width 76 height 13
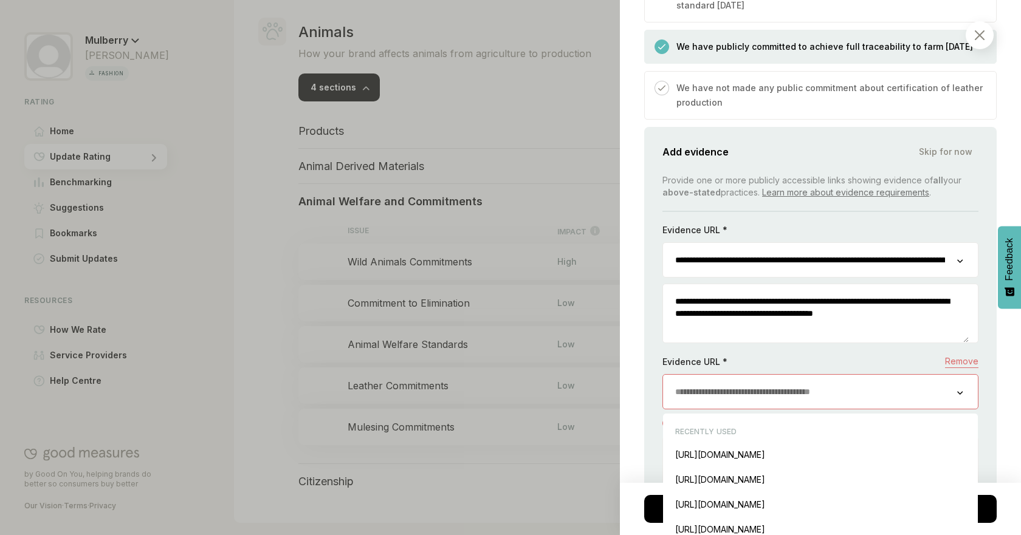
click at [932, 409] on input "url" at bounding box center [810, 392] width 294 height 34
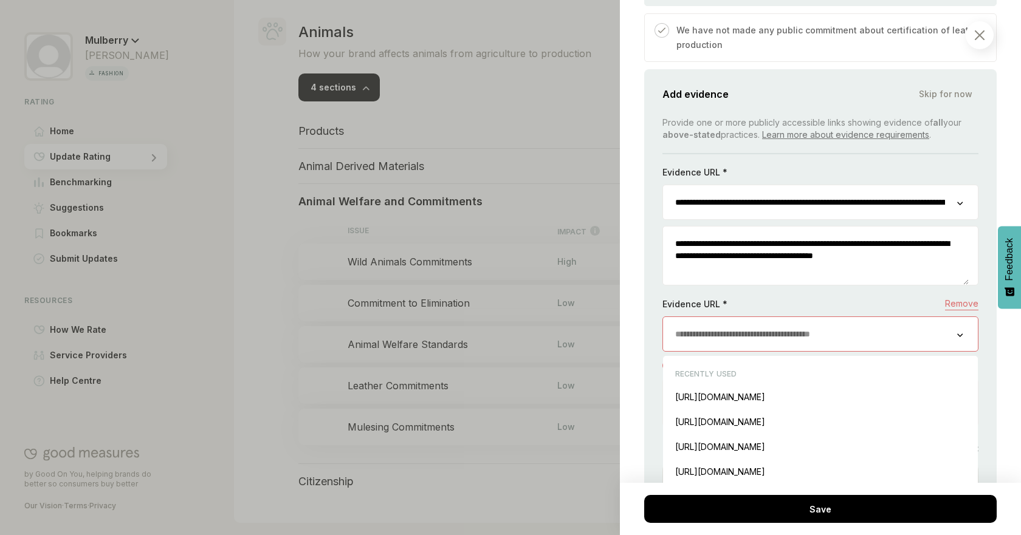
scroll to position [681, 0]
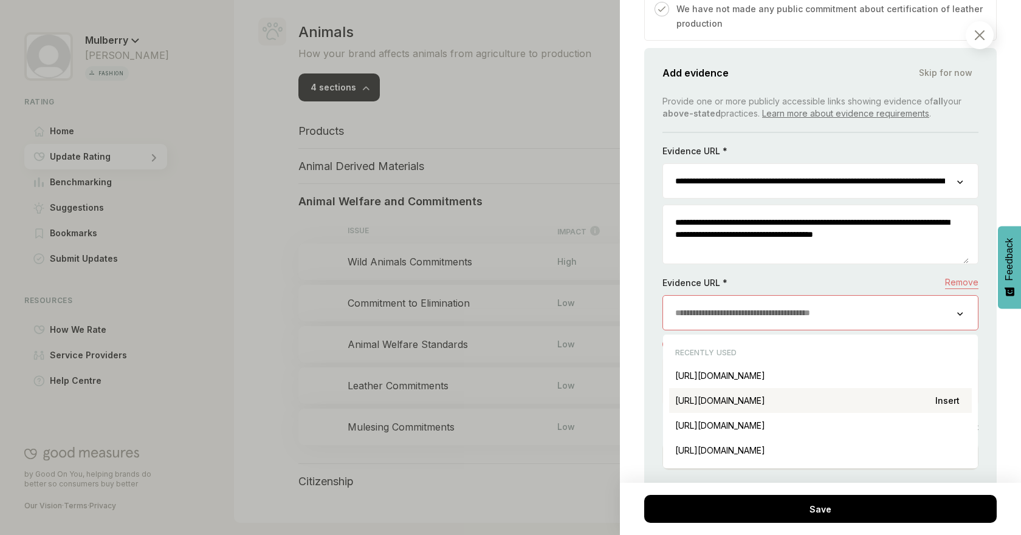
click at [873, 413] on div "[URL][DOMAIN_NAME] Insert" at bounding box center [820, 400] width 303 height 25
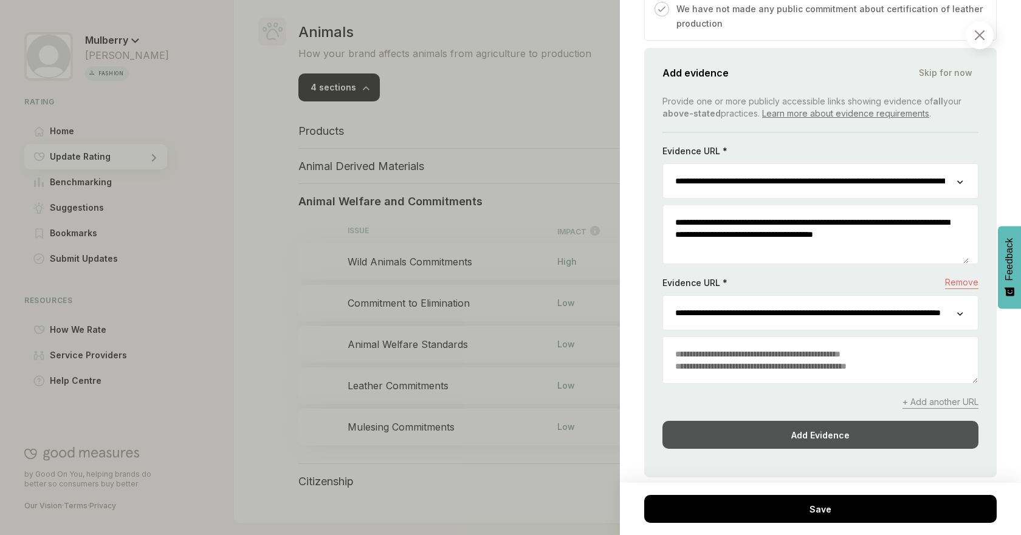
click at [913, 449] on div "Add Evidence" at bounding box center [820, 435] width 316 height 28
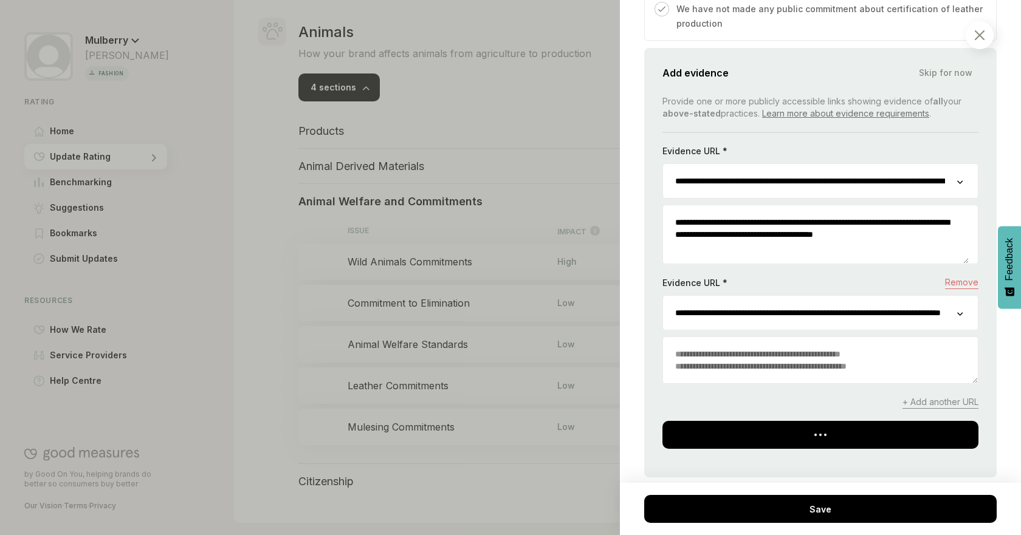
scroll to position [422, 0]
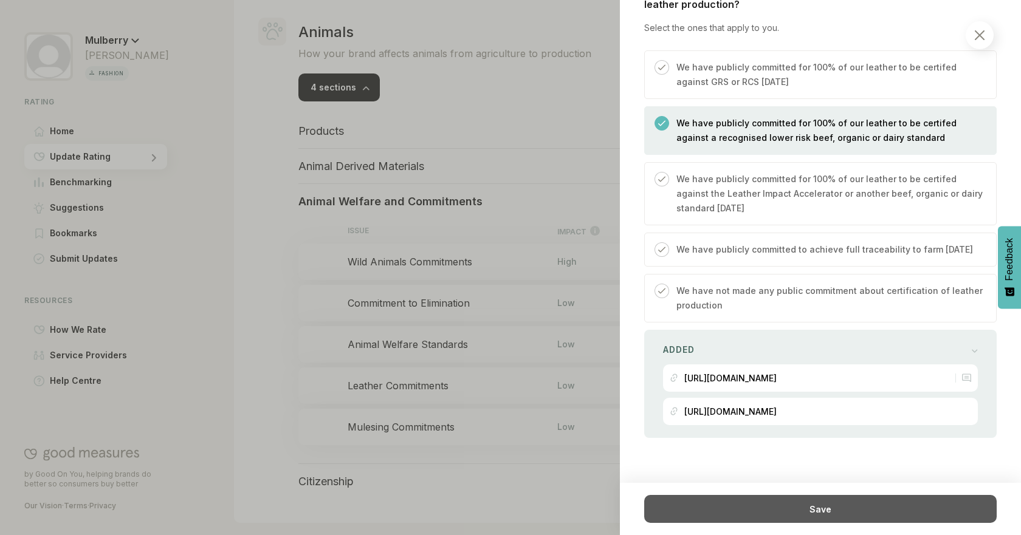
click at [914, 517] on div "Save" at bounding box center [820, 509] width 352 height 28
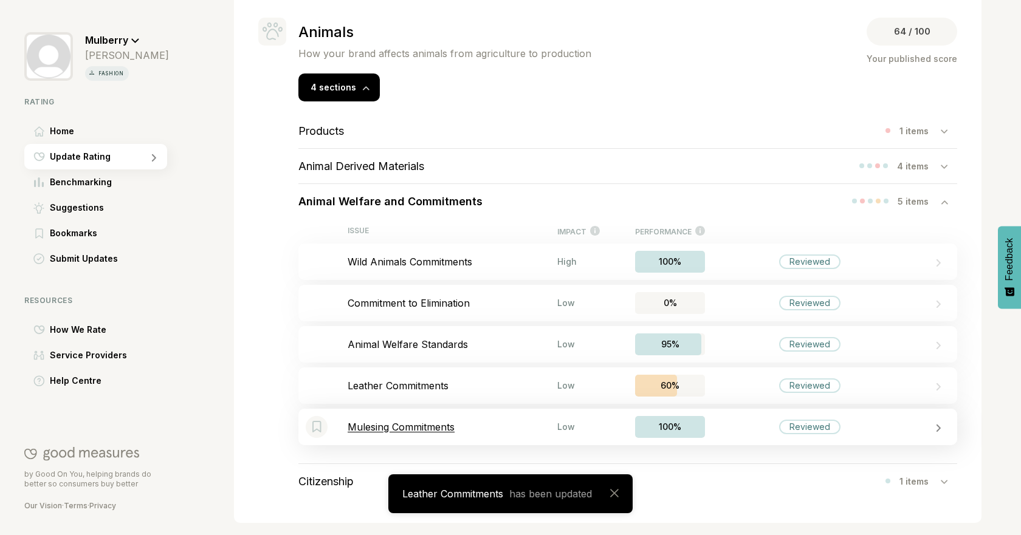
click at [449, 428] on p "Mulesing Commitments" at bounding box center [453, 427] width 210 height 12
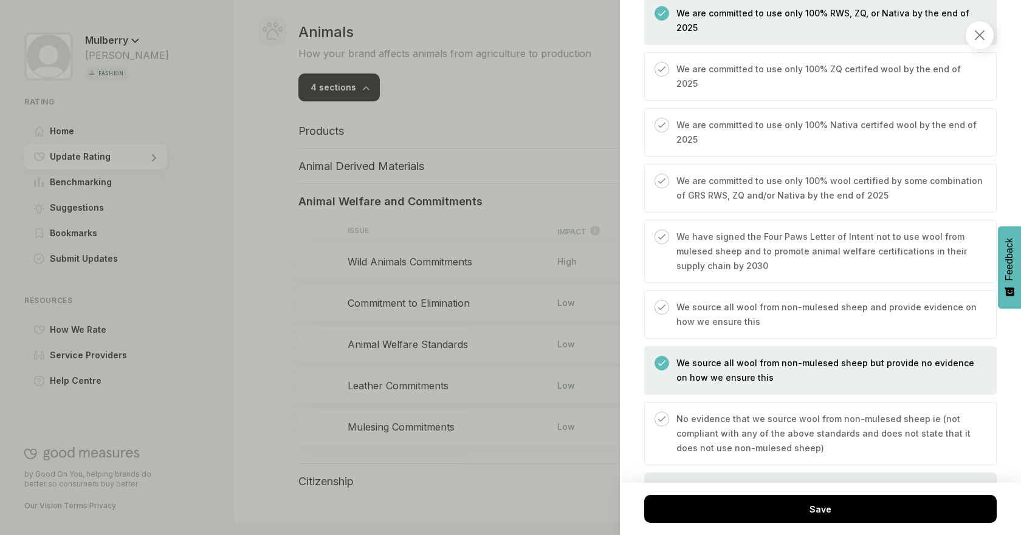
scroll to position [422, 0]
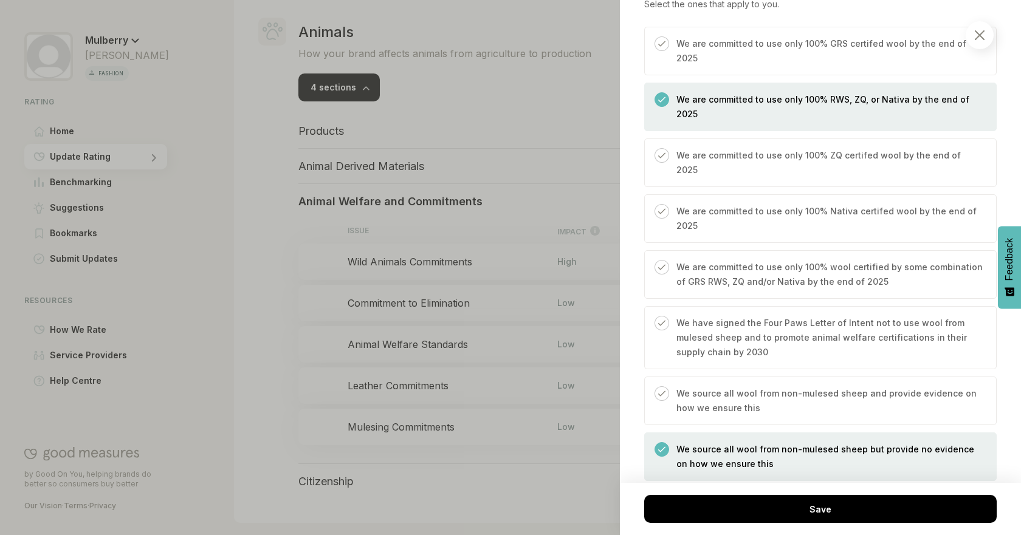
click at [259, 333] on div at bounding box center [510, 267] width 1021 height 535
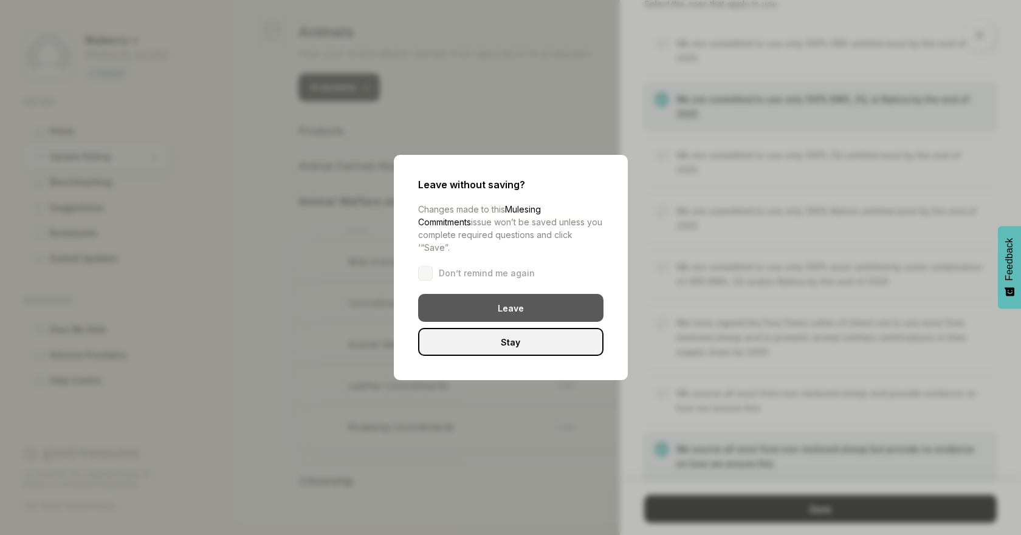
click at [524, 311] on div "Leave" at bounding box center [510, 308] width 185 height 28
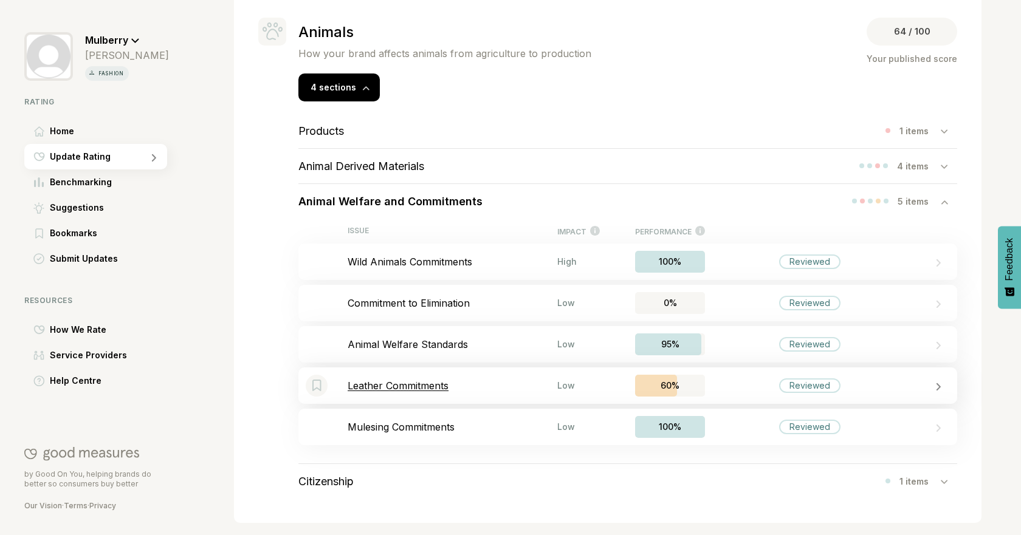
click at [497, 388] on p "Leather Commitments" at bounding box center [453, 386] width 210 height 12
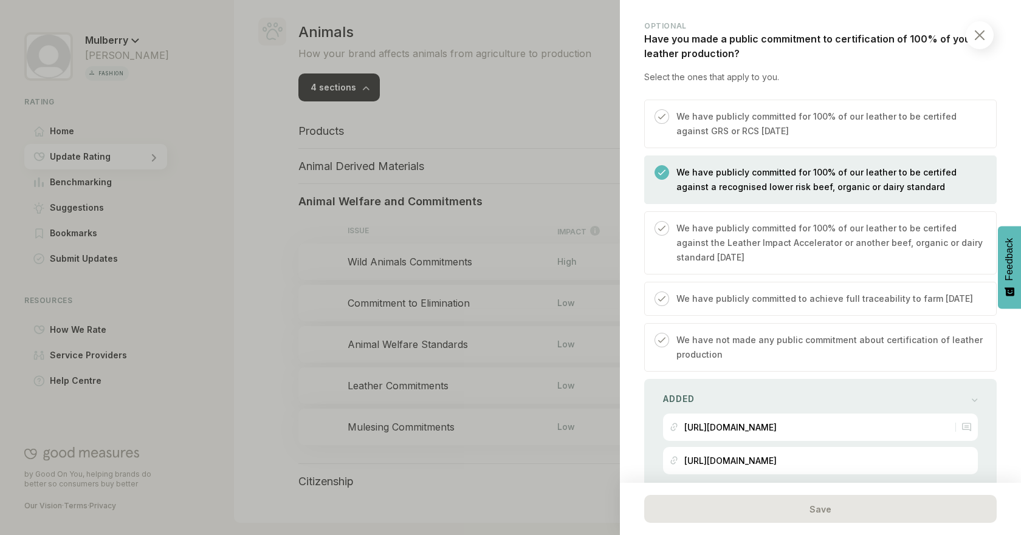
scroll to position [351, 0]
click at [824, 173] on p "We have publicly committed for 100% of our leather to be certifed against a rec…" at bounding box center [829, 177] width 307 height 29
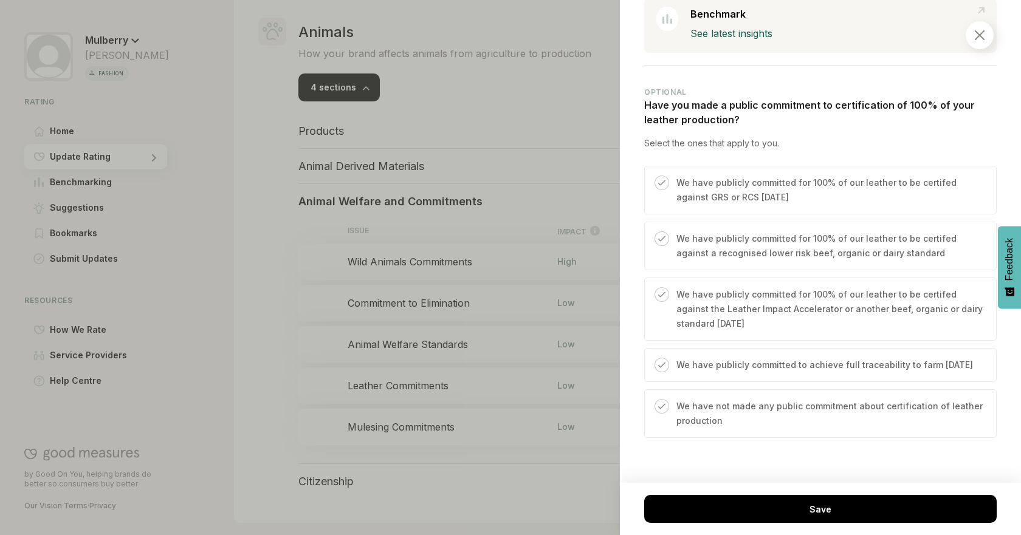
click at [840, 358] on p "We have publicly committed to achieve full traceability to farm within 5 years" at bounding box center [824, 365] width 297 height 15
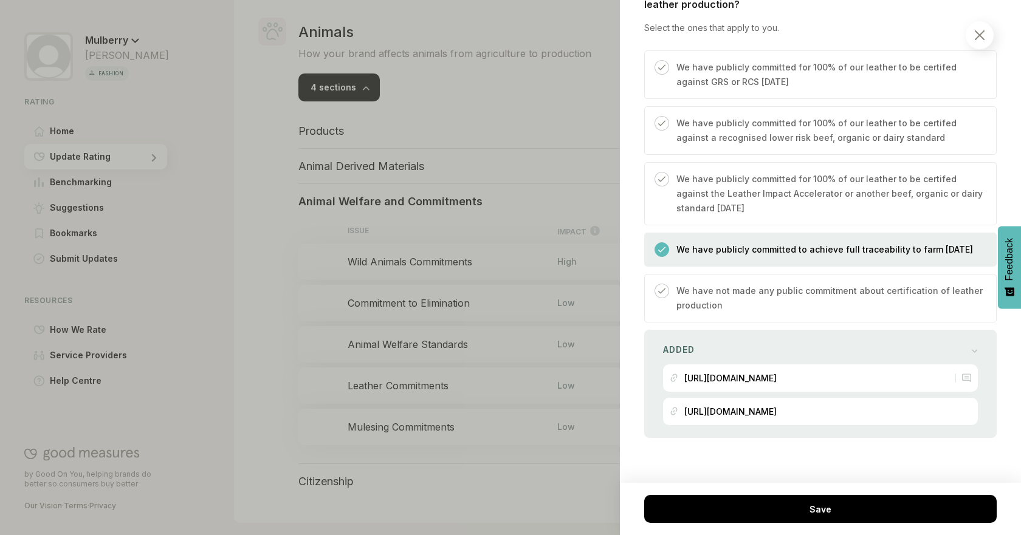
scroll to position [422, 0]
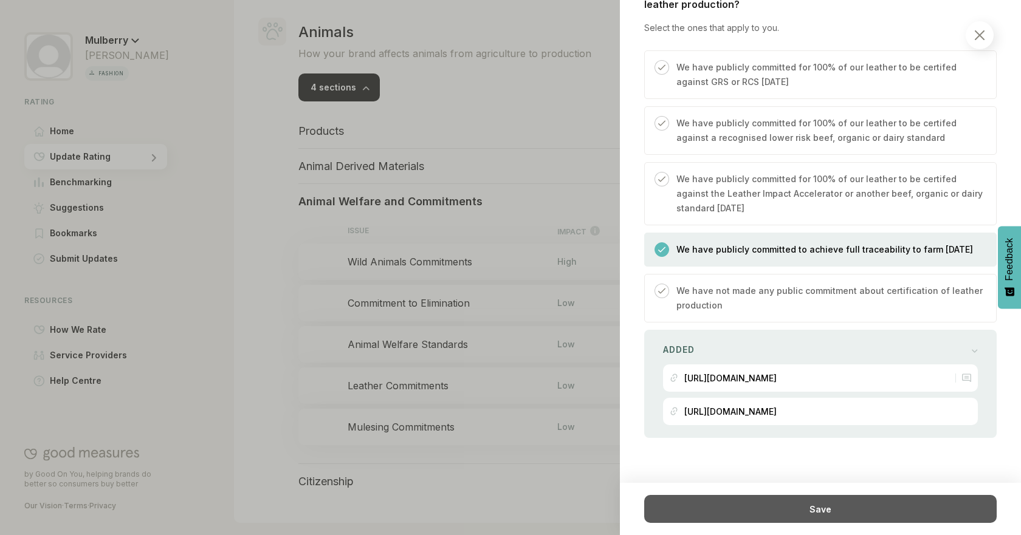
click at [803, 507] on div "Save" at bounding box center [820, 509] width 352 height 28
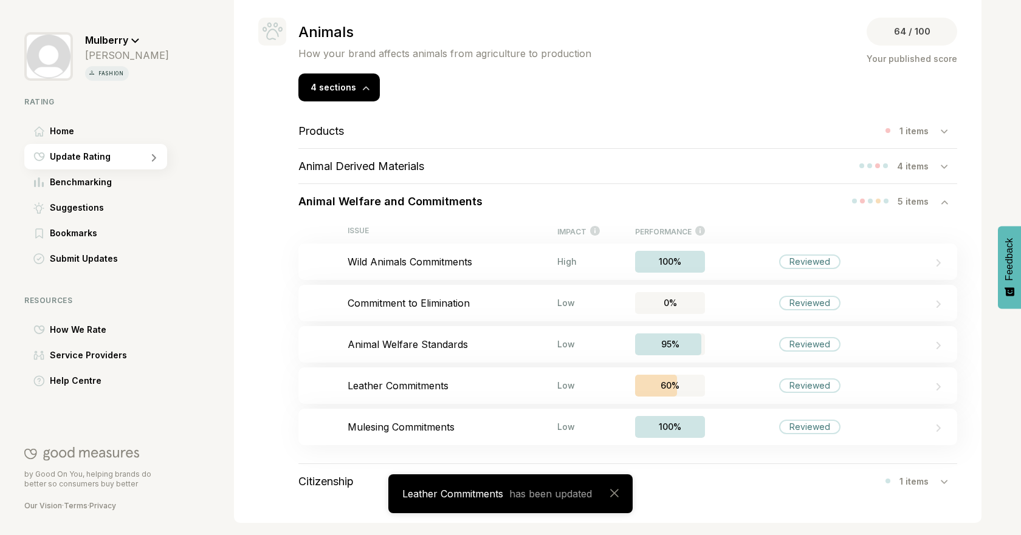
click at [900, 212] on div "Animal Welfare and Commitments 5 items" at bounding box center [627, 201] width 659 height 35
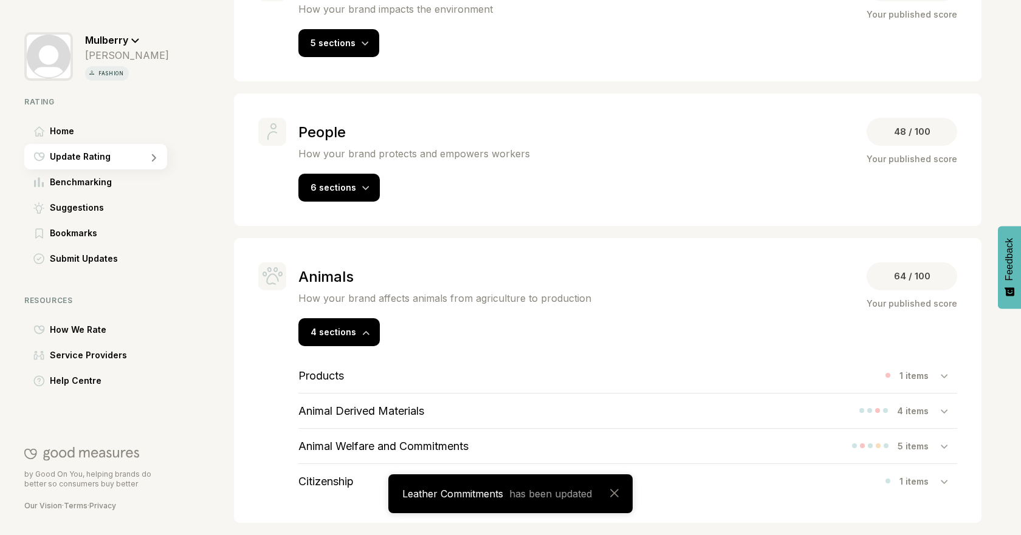
click at [350, 486] on h3 "Citizenship" at bounding box center [325, 481] width 55 height 13
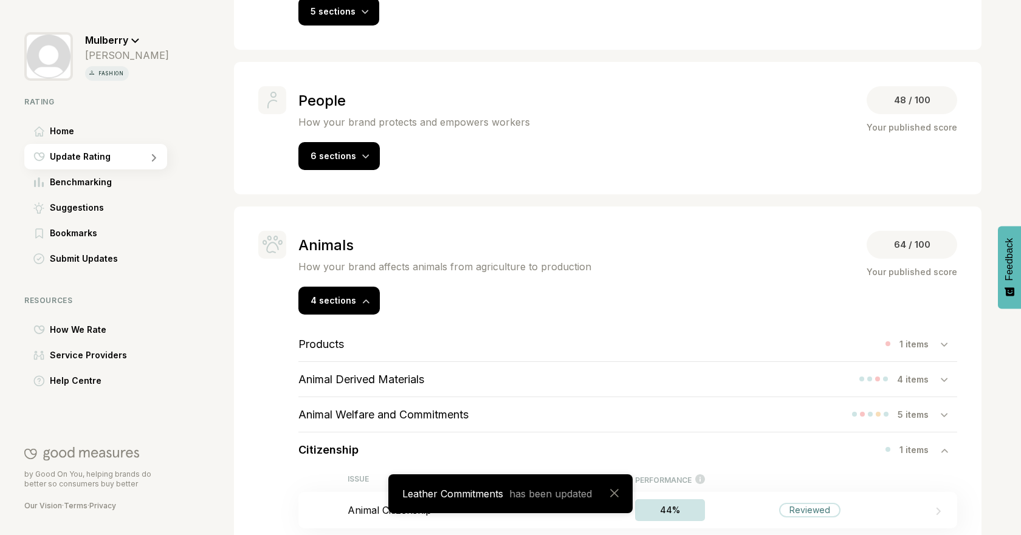
scroll to position [422, 0]
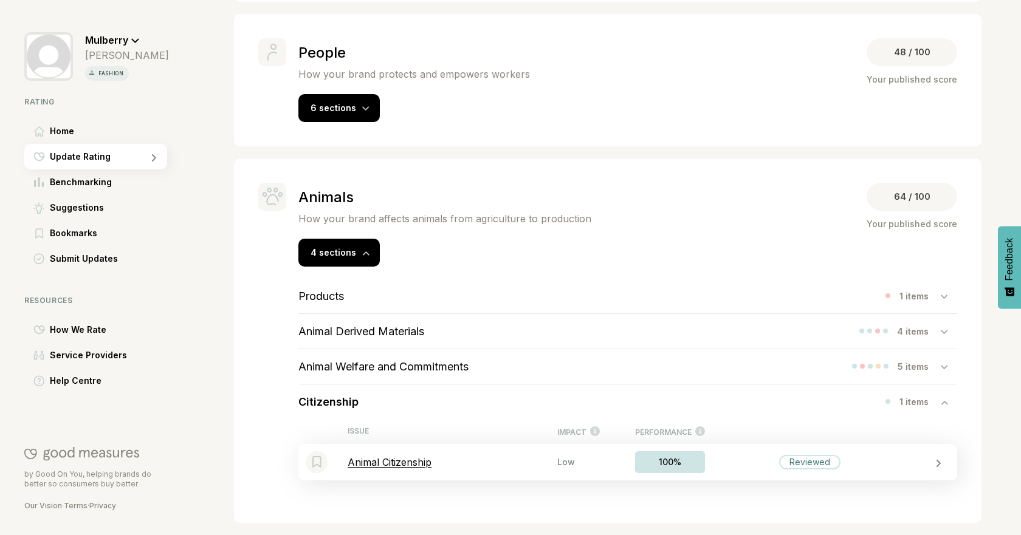
click at [446, 462] on p "Animal Citizenship" at bounding box center [453, 462] width 210 height 12
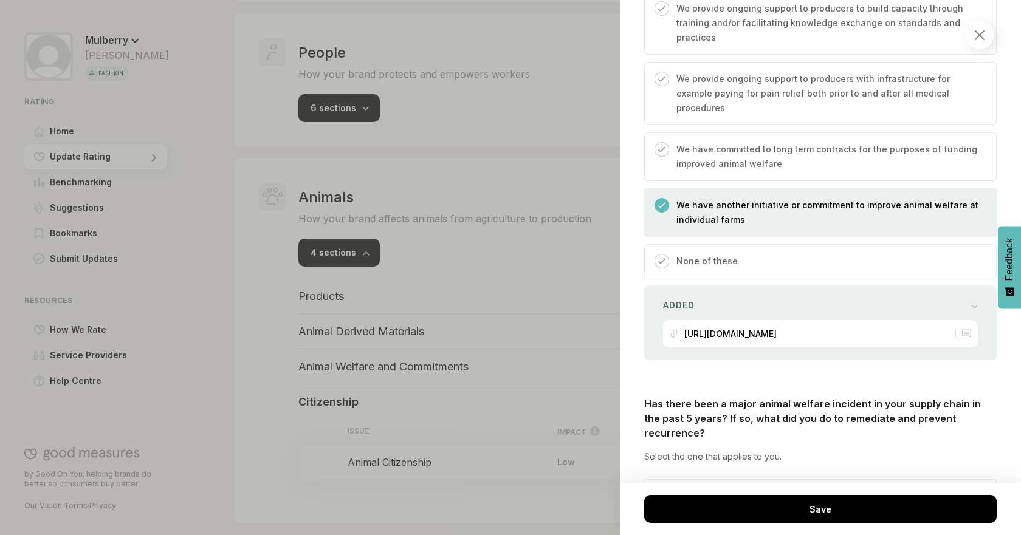
scroll to position [1333, 0]
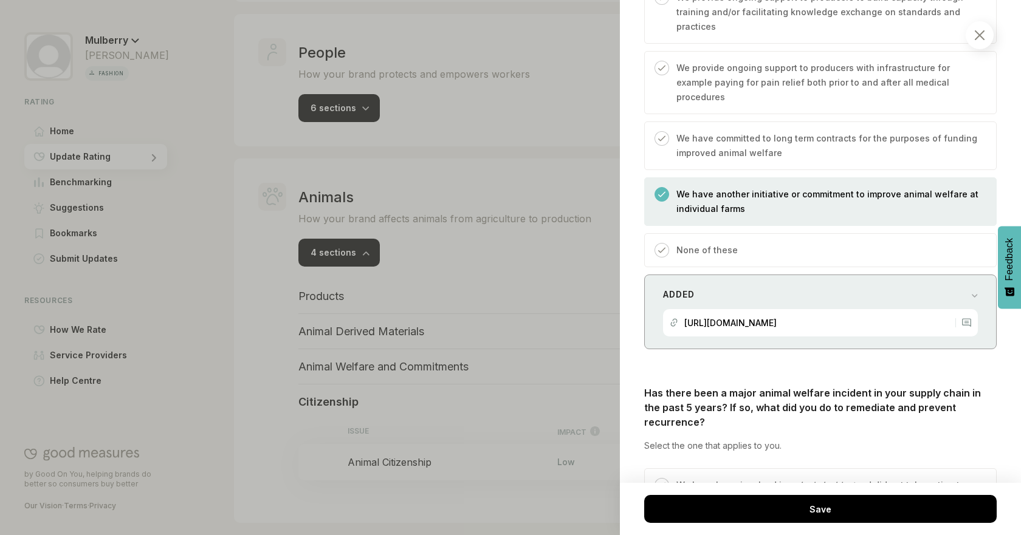
click at [961, 286] on div "Added" at bounding box center [820, 294] width 315 height 17
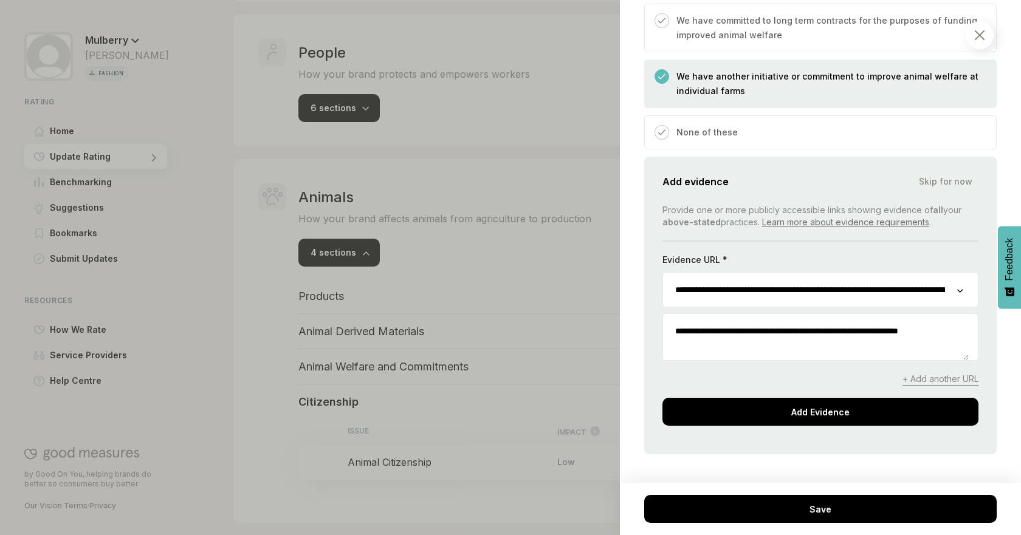
scroll to position [1550, 0]
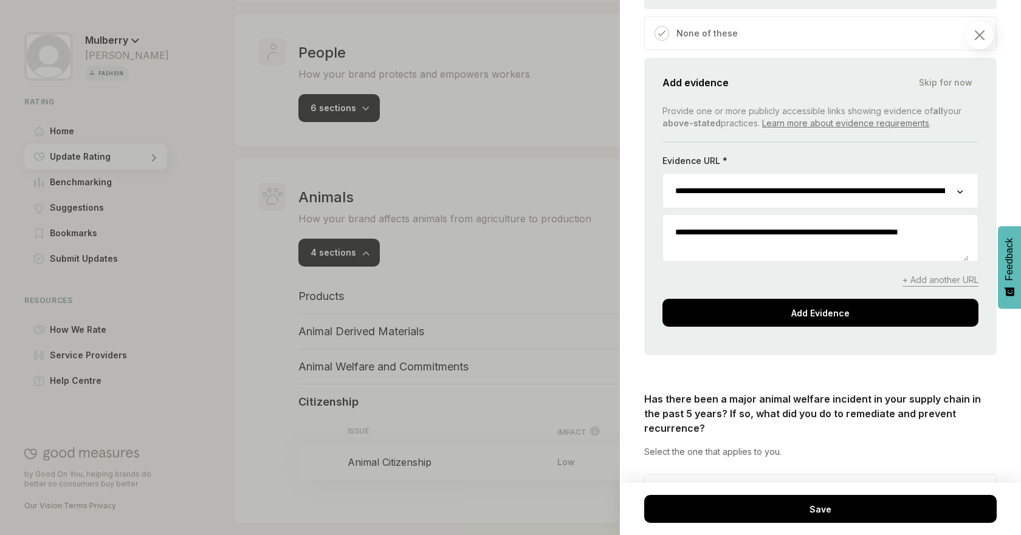
click at [924, 274] on span "+ Add another URL" at bounding box center [940, 280] width 76 height 13
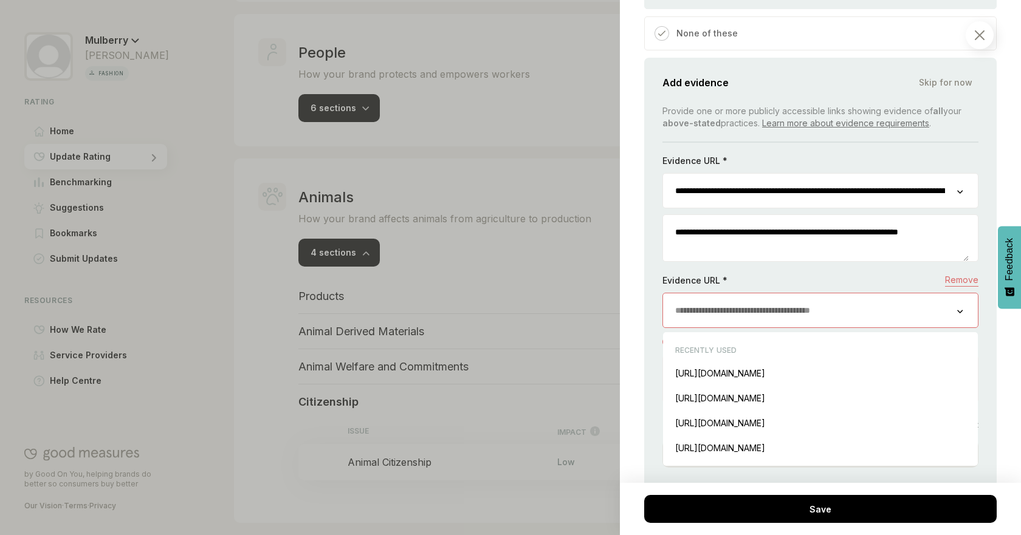
click at [851, 294] on input "url" at bounding box center [810, 311] width 294 height 34
click at [909, 386] on div "[URL][DOMAIN_NAME] Insert" at bounding box center [820, 398] width 303 height 25
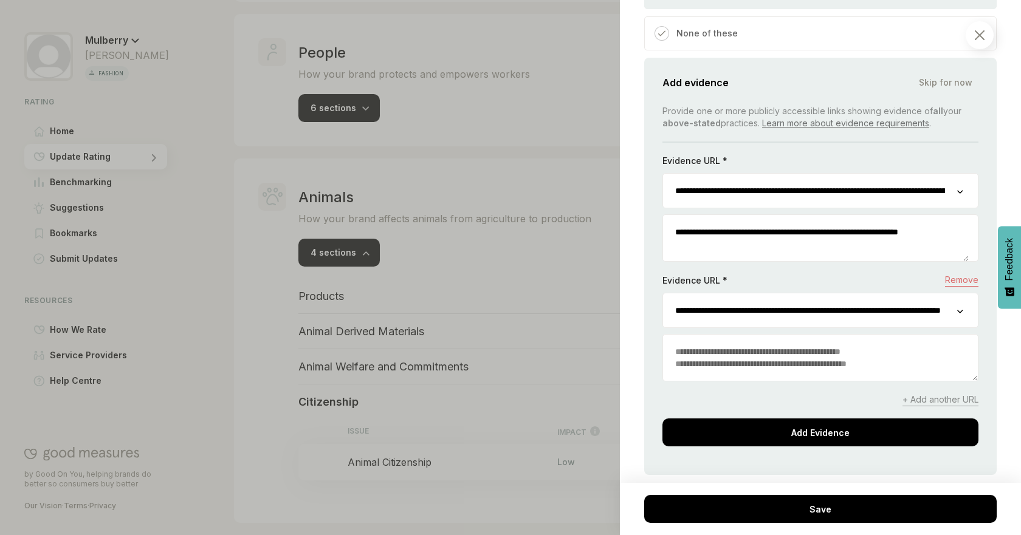
click at [692, 335] on textarea at bounding box center [820, 358] width 315 height 46
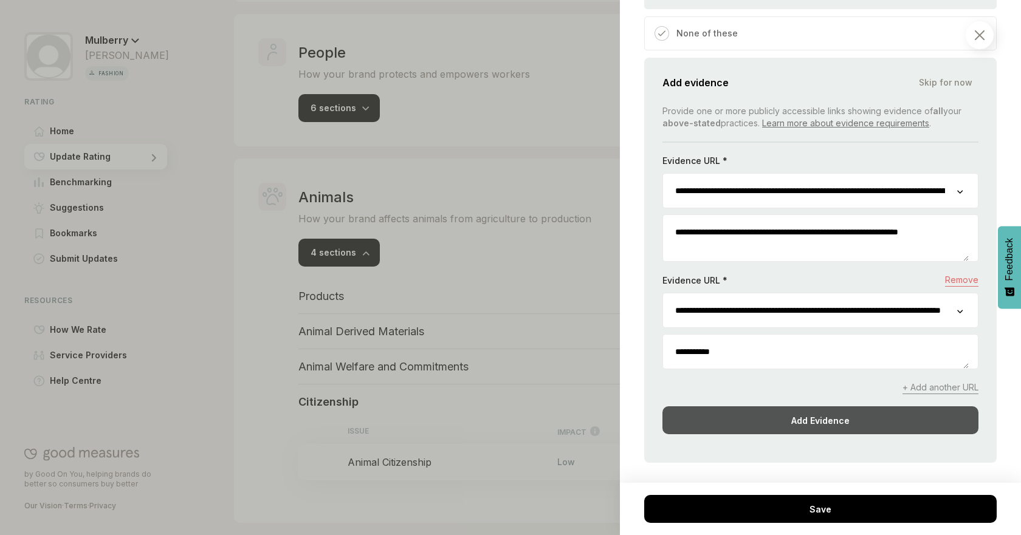
click at [840, 407] on div "Add Evidence" at bounding box center [820, 421] width 316 height 28
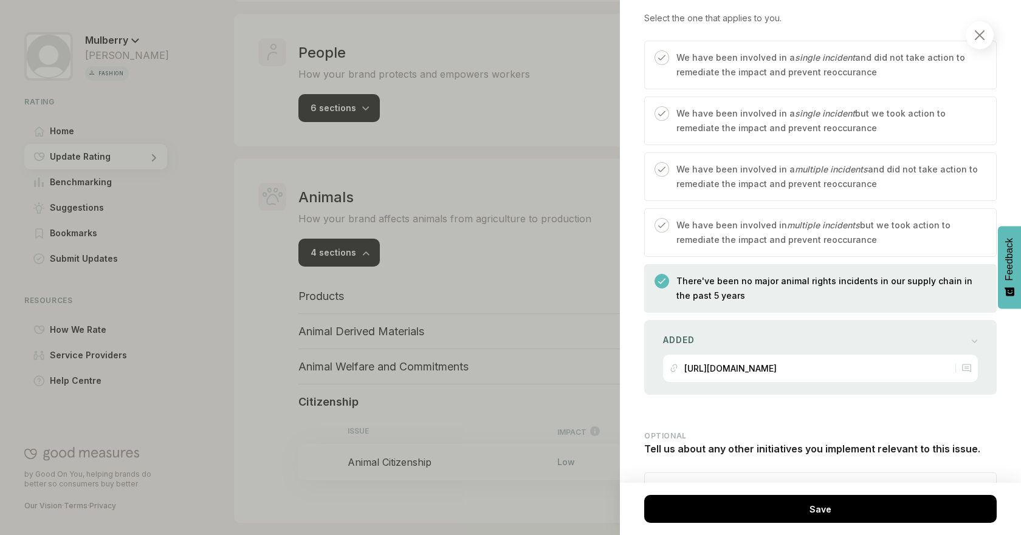
scroll to position [1856, 0]
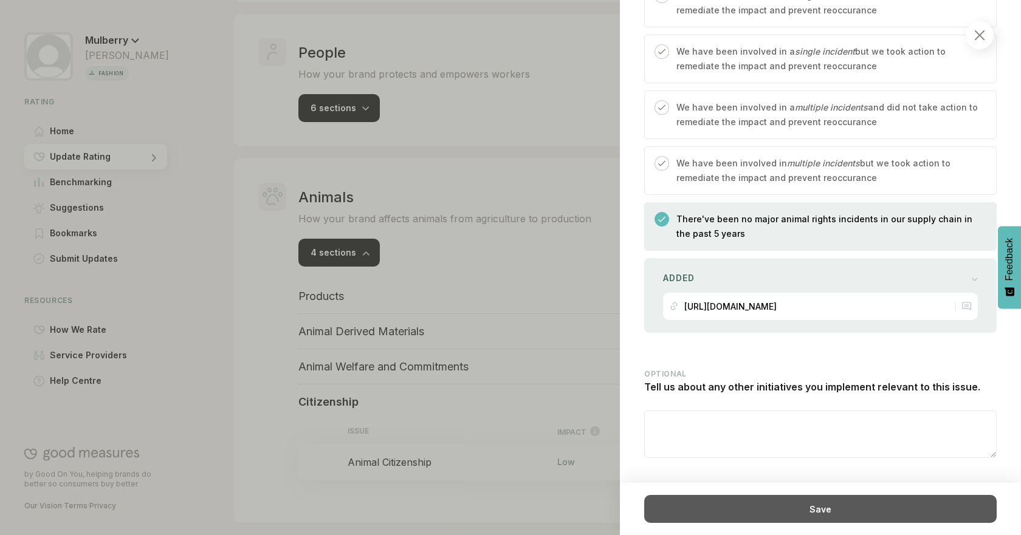
click at [855, 511] on div "Save" at bounding box center [820, 509] width 352 height 28
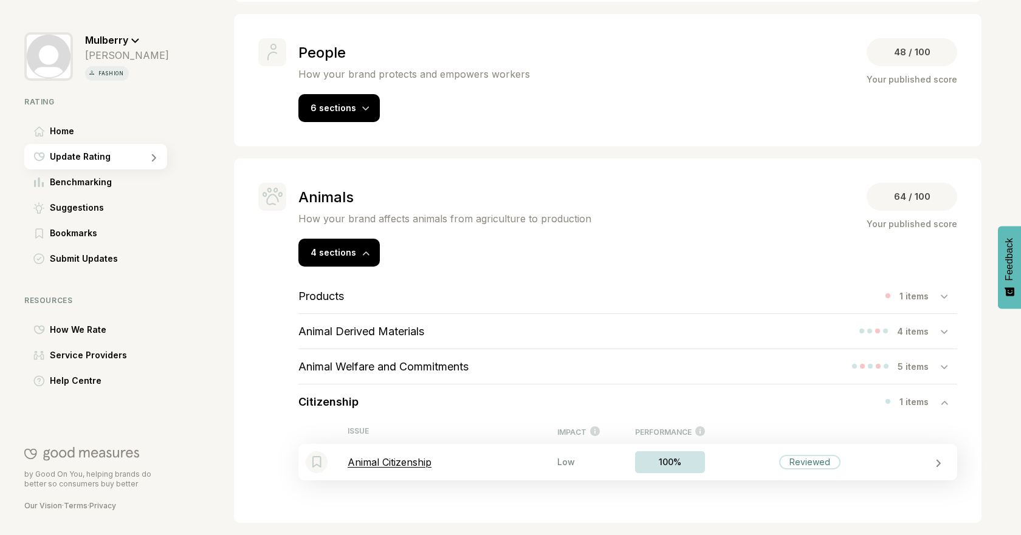
click at [449, 452] on div "Bookmark this item Animal Citizenship Low 100% Reviewed" at bounding box center [627, 462] width 659 height 36
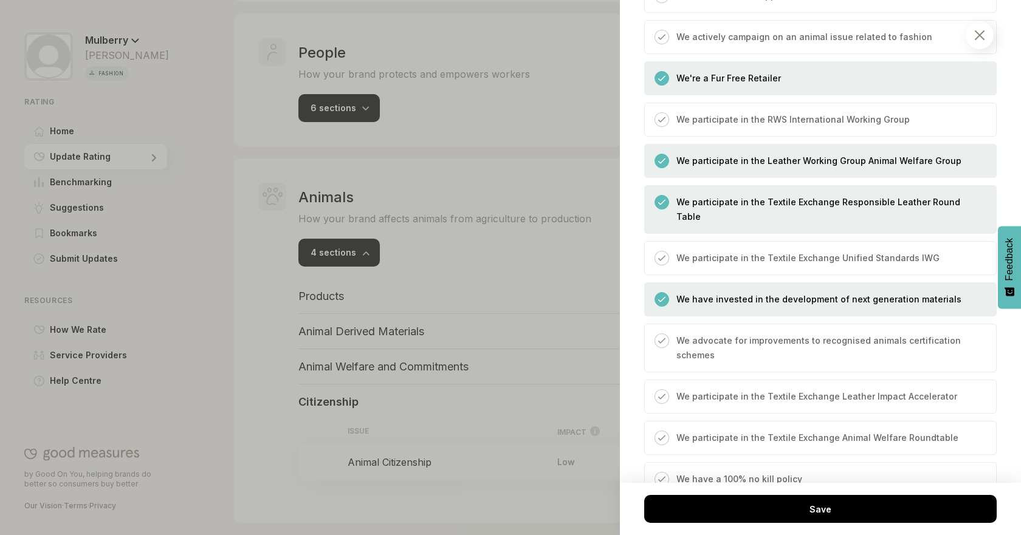
scroll to position [611, 0]
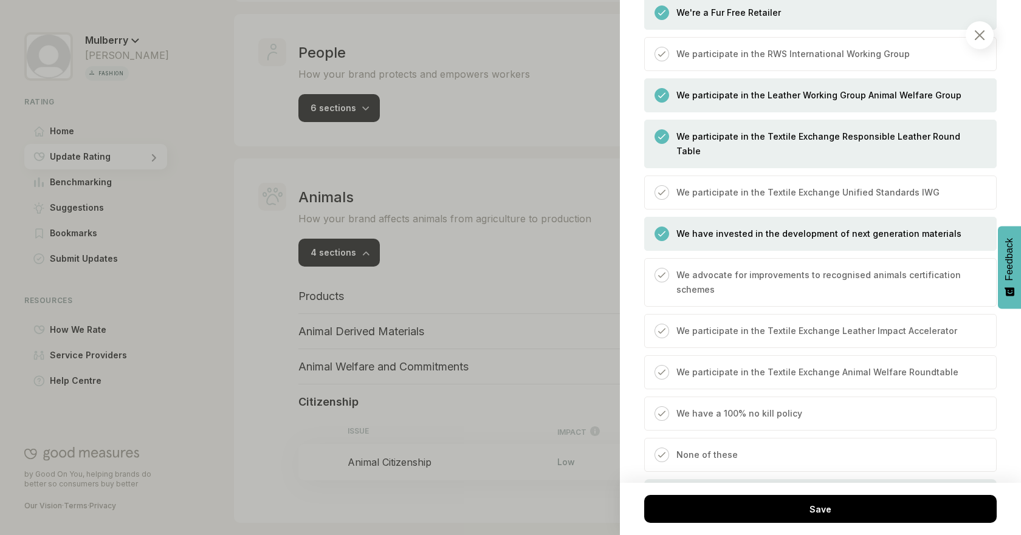
click at [917, 138] on p "We participate in the Textile Exchange Responsible Leather Round Table" at bounding box center [829, 143] width 307 height 29
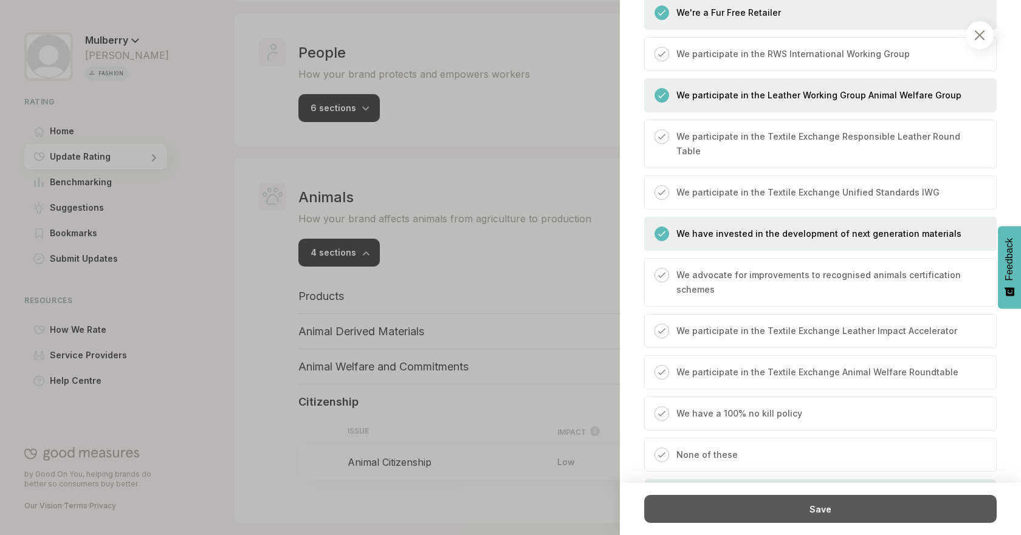
click at [805, 516] on div "Save" at bounding box center [820, 509] width 352 height 28
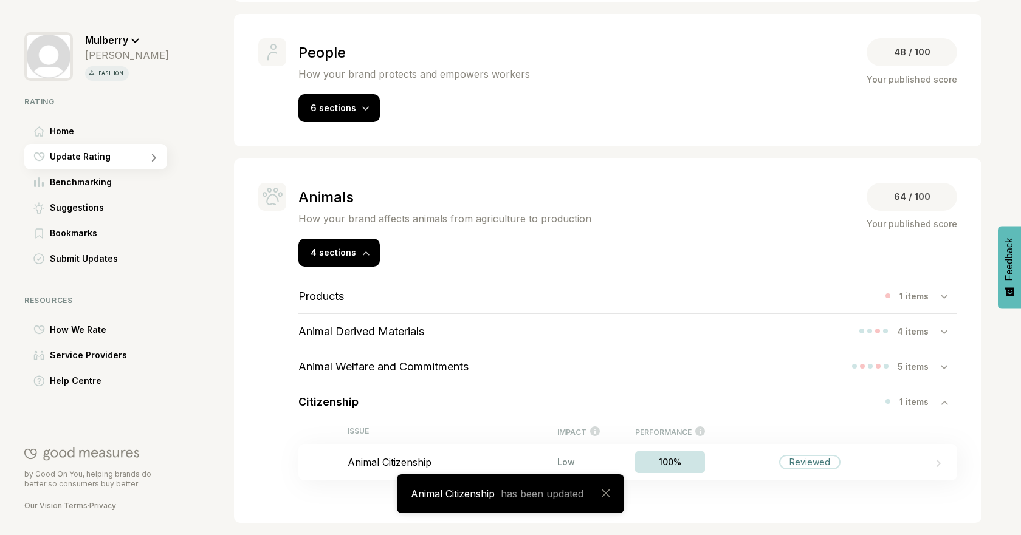
click at [814, 393] on div "Citizenship 1 items" at bounding box center [627, 402] width 659 height 35
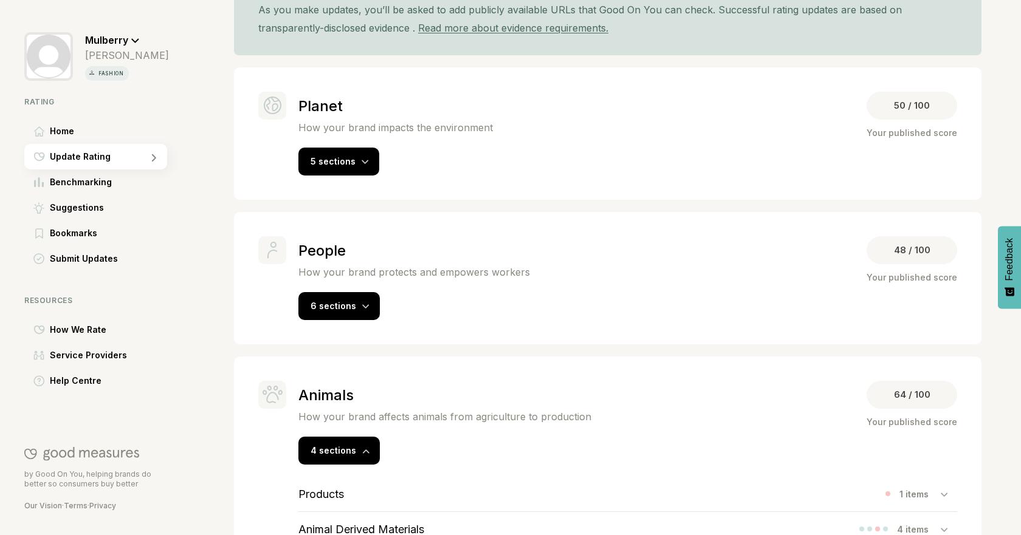
scroll to position [202, 0]
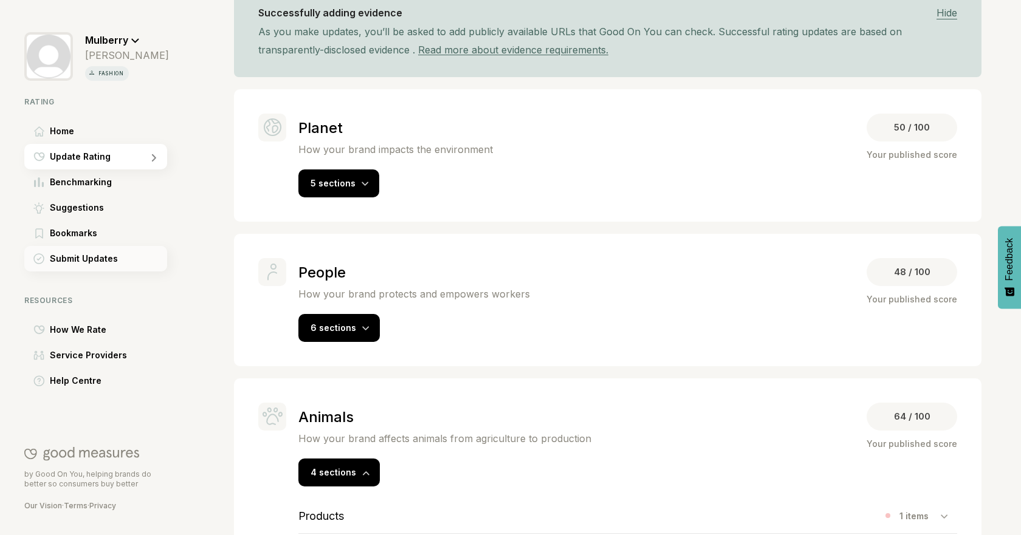
click at [106, 257] on span "Submit Updates" at bounding box center [84, 259] width 68 height 15
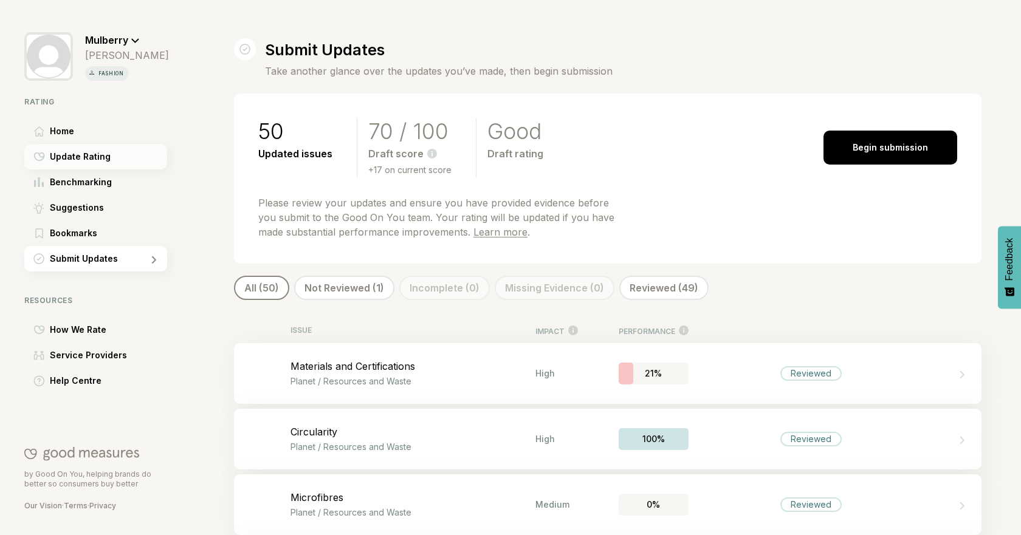
click at [95, 159] on span "Update Rating" at bounding box center [80, 156] width 61 height 15
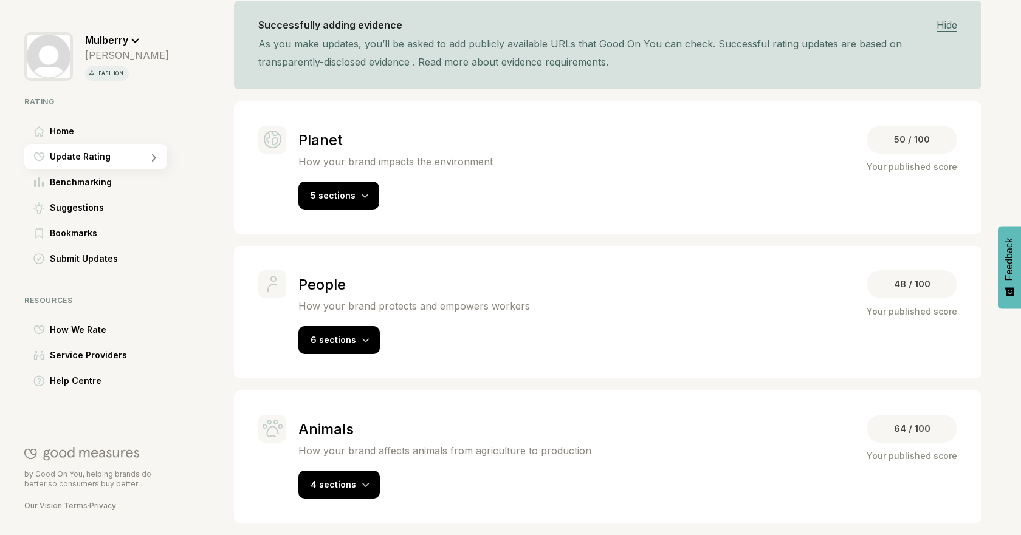
scroll to position [157, 0]
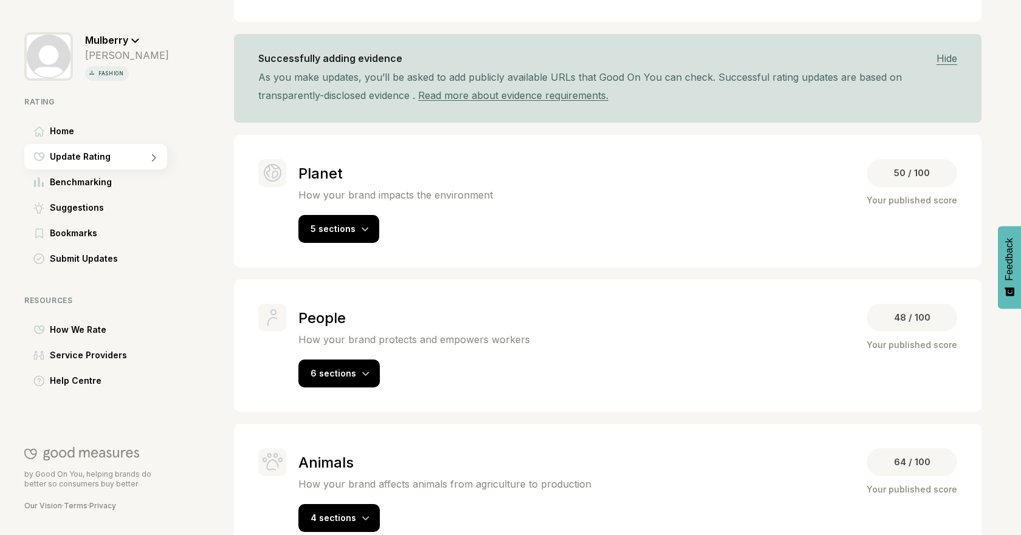
click at [943, 62] on span "Hide" at bounding box center [946, 58] width 21 height 13
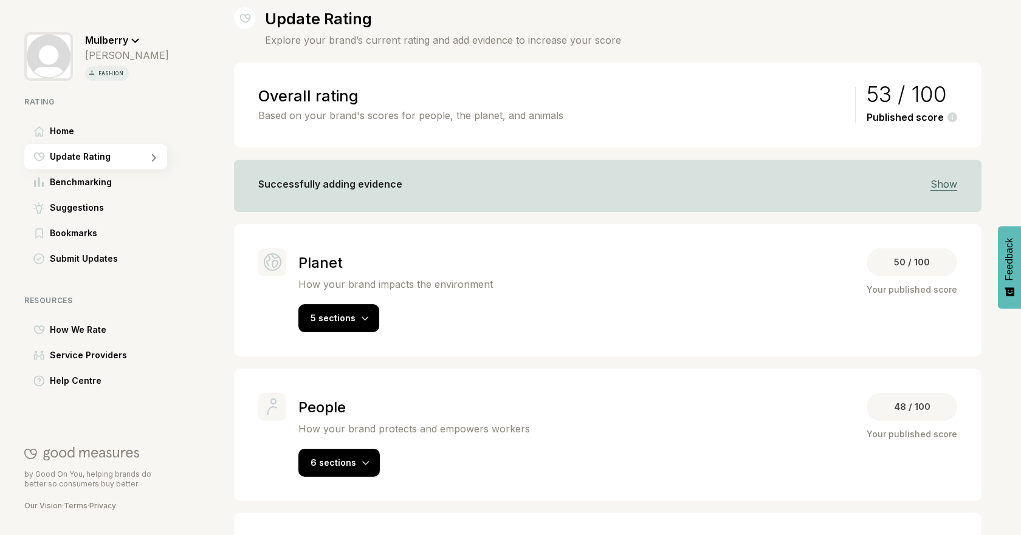
scroll to position [26, 0]
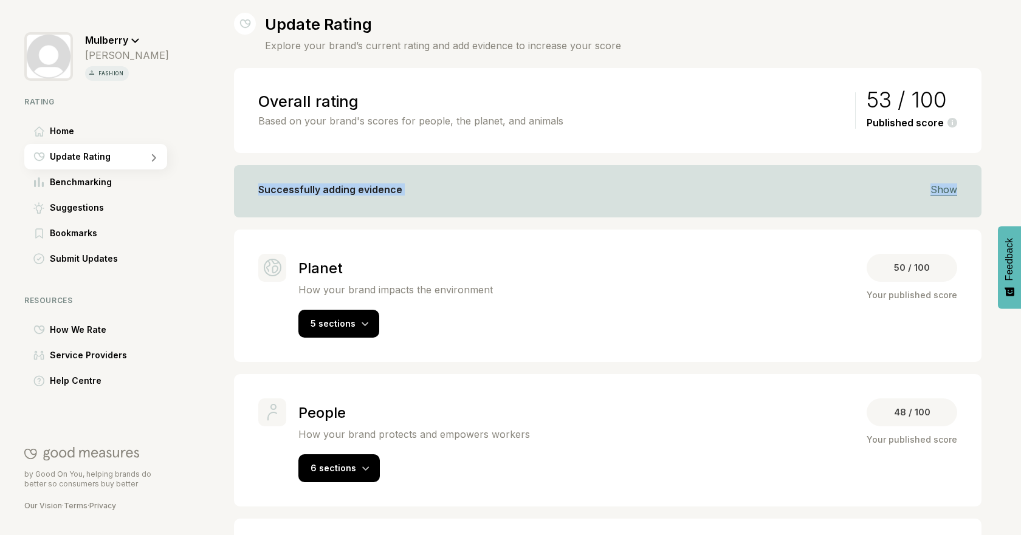
drag, startPoint x: 1011, startPoint y: 149, endPoint x: 1011, endPoint y: 179, distance: 29.8
click at [1011, 179] on div "Update Rating Explore your brand’s current rating and add evidence to increase …" at bounding box center [510, 267] width 1021 height 535
click at [318, 328] on span "5 sections" at bounding box center [333, 323] width 45 height 10
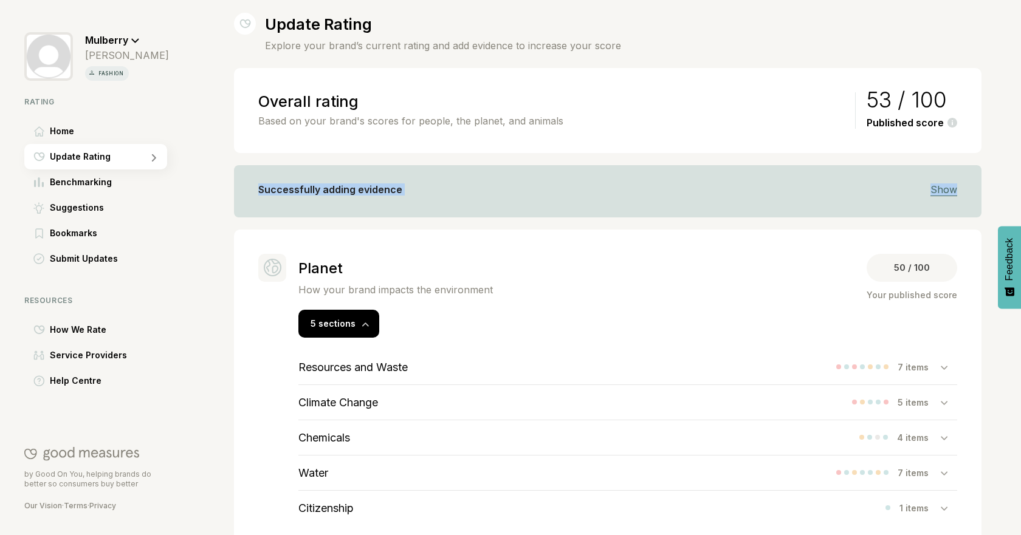
scroll to position [99, 0]
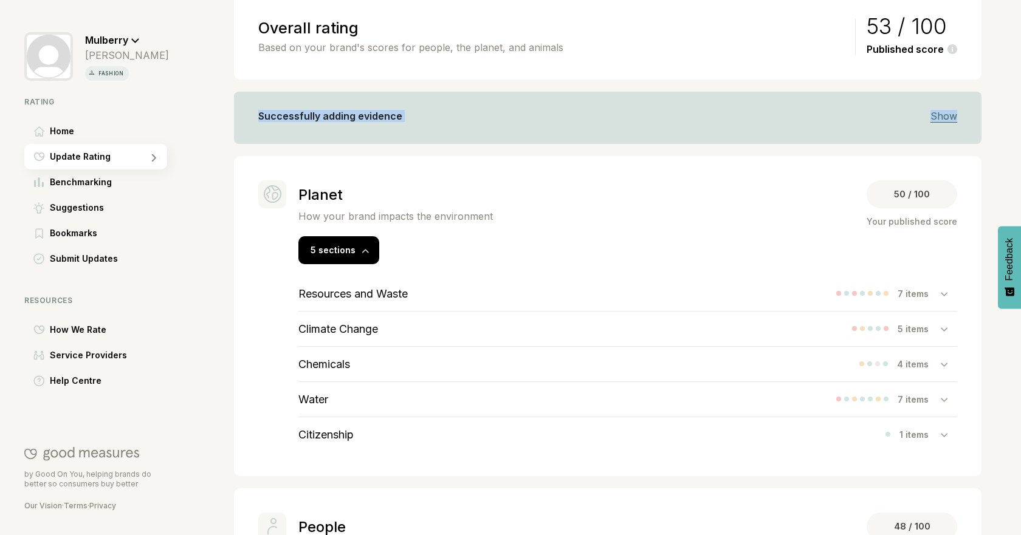
click at [799, 297] on div "Resources and Waste 7 items" at bounding box center [627, 294] width 659 height 35
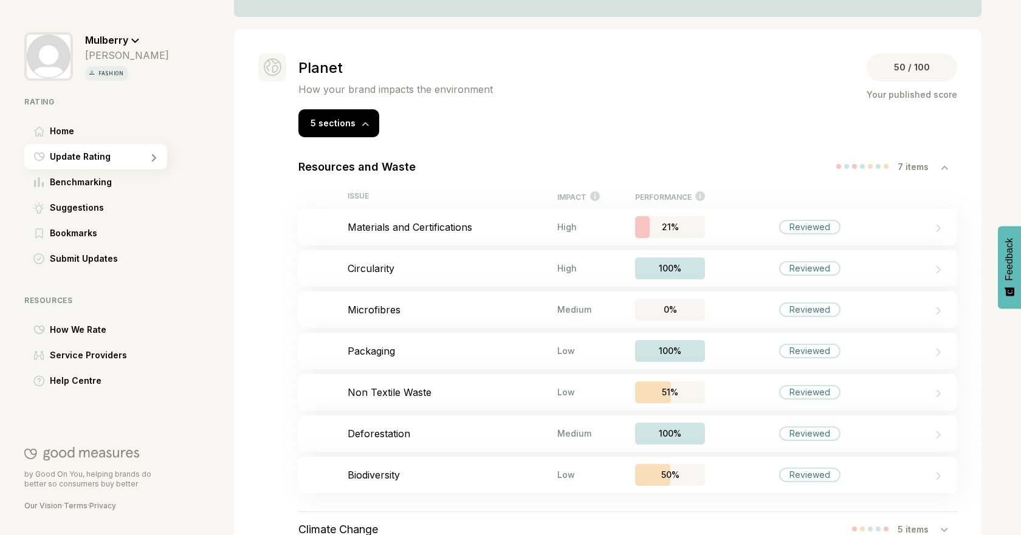
scroll to position [240, 0]
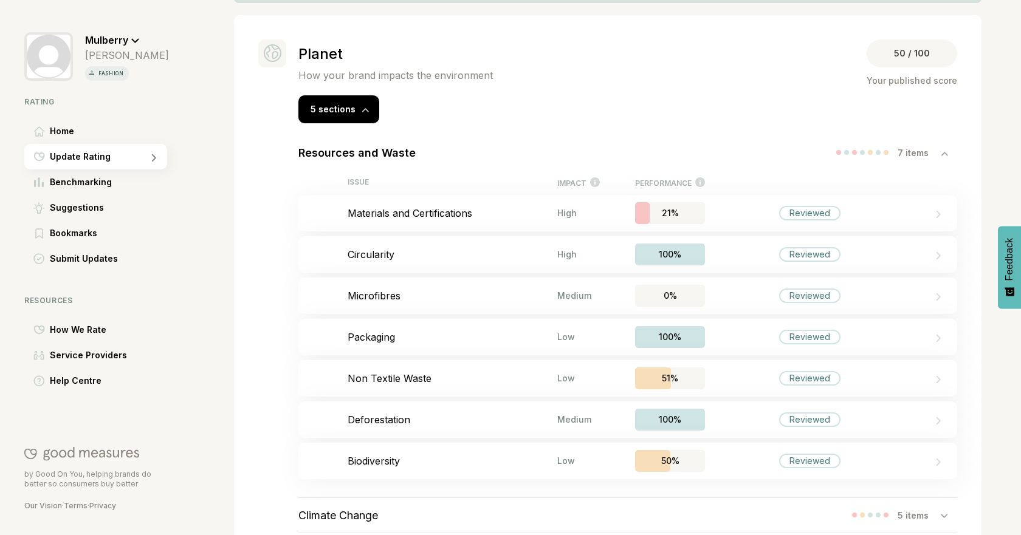
click at [982, 220] on div "Update Rating Explore your brand’s current rating and add evidence to increase …" at bounding box center [510, 267] width 1021 height 535
click at [519, 213] on p "Materials and Certifications" at bounding box center [453, 213] width 210 height 12
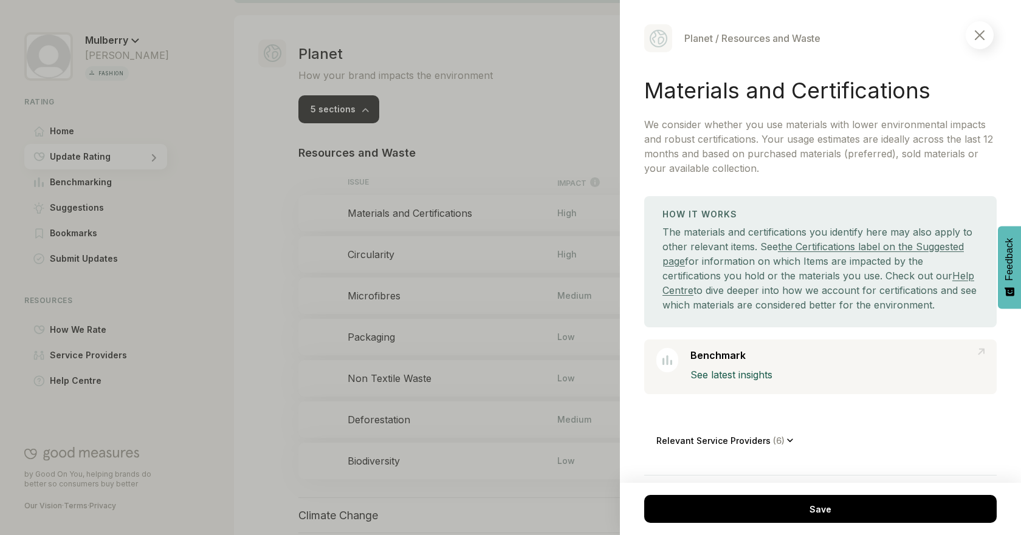
click at [267, 218] on div at bounding box center [510, 267] width 1021 height 535
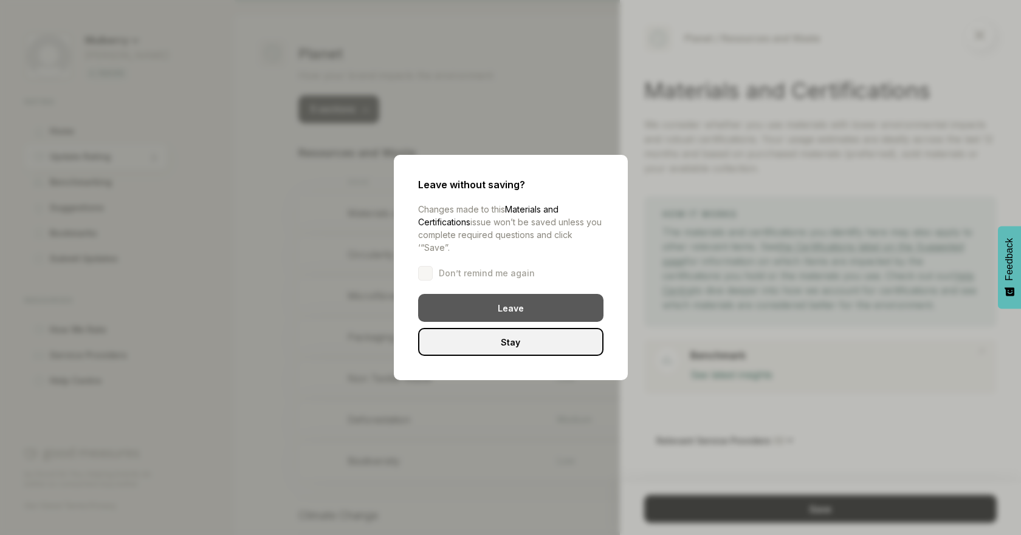
click at [505, 305] on div "Leave" at bounding box center [510, 308] width 185 height 28
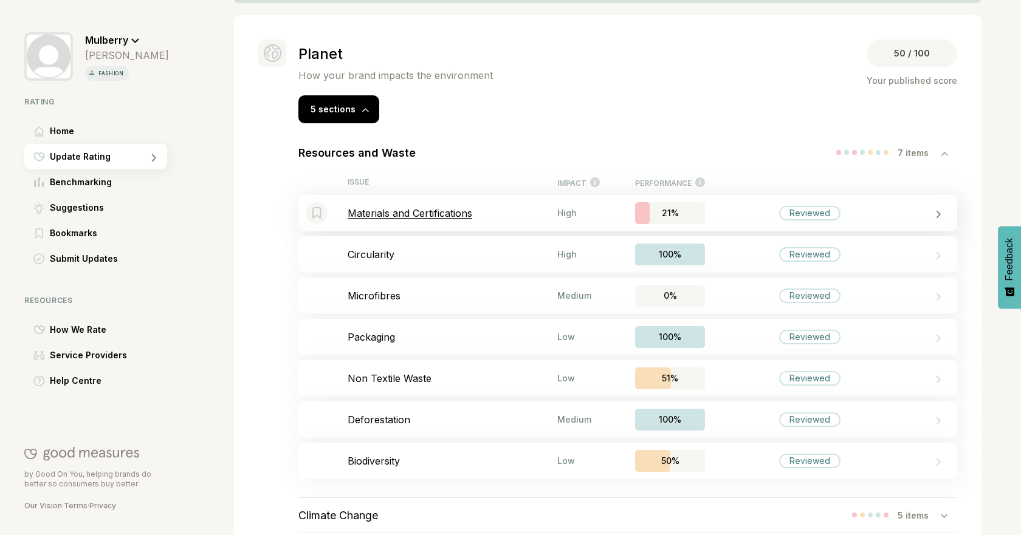
click at [439, 201] on div "Bookmark this item Materials and Certifications High 21% Reviewed" at bounding box center [627, 213] width 659 height 36
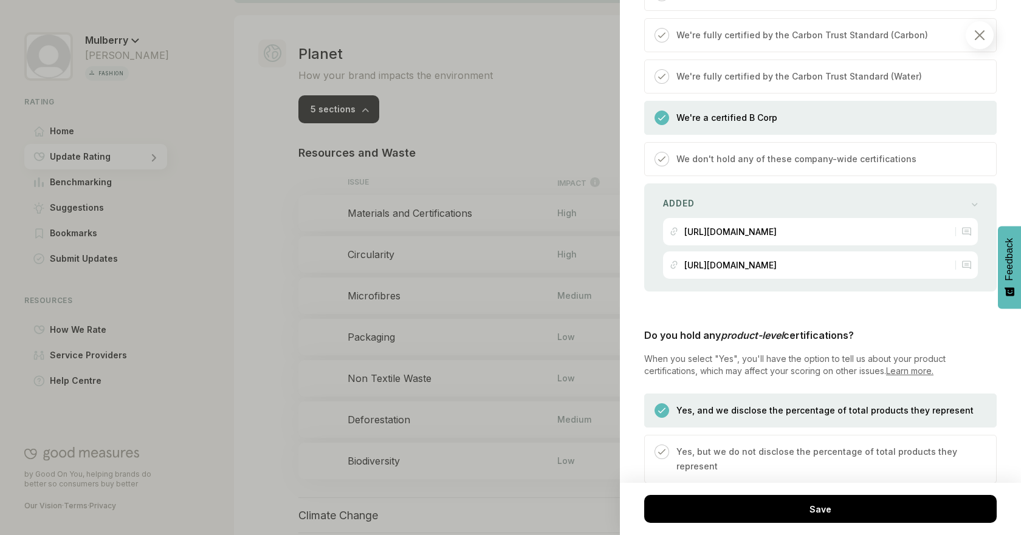
scroll to position [499, 0]
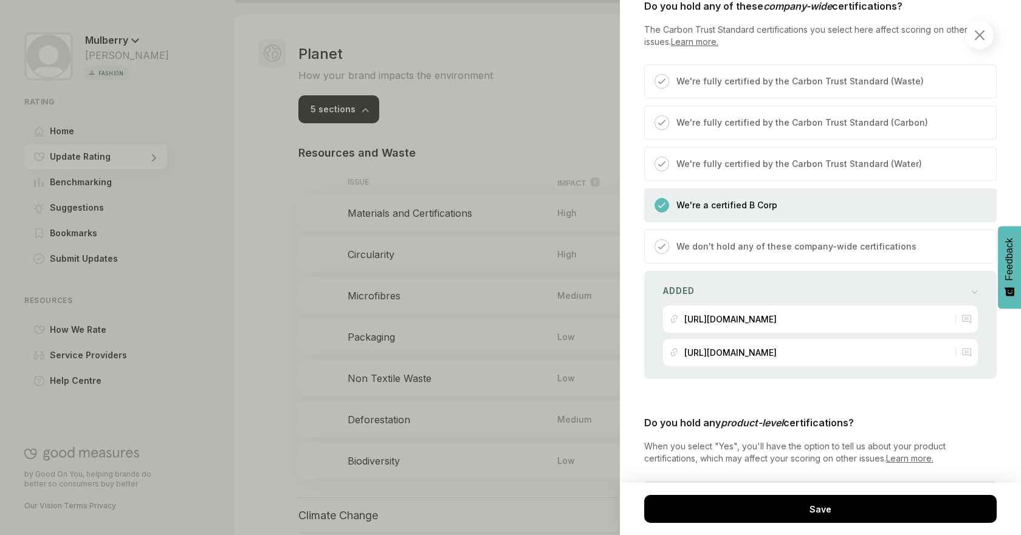
click at [316, 278] on div at bounding box center [510, 267] width 1021 height 535
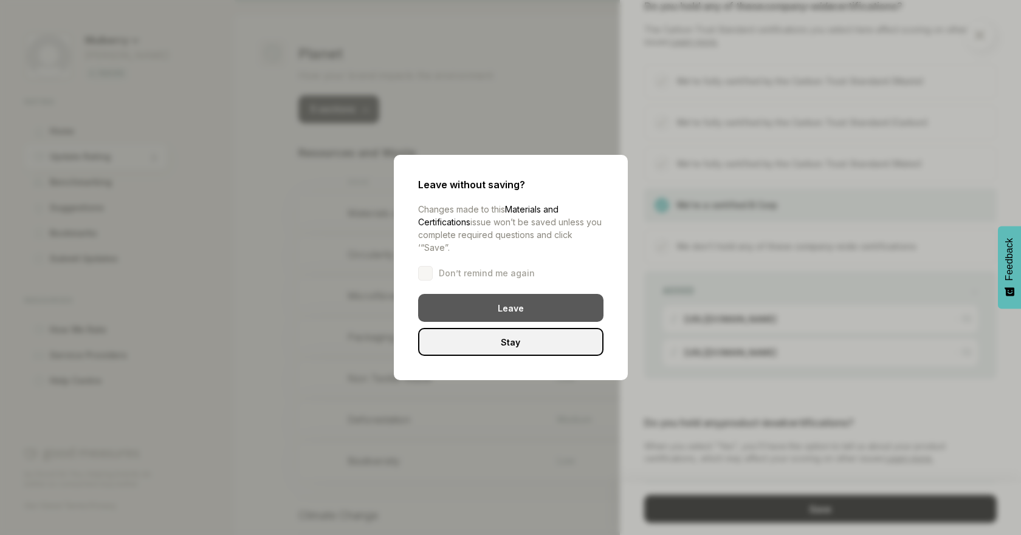
click at [450, 301] on div "Leave" at bounding box center [510, 308] width 185 height 28
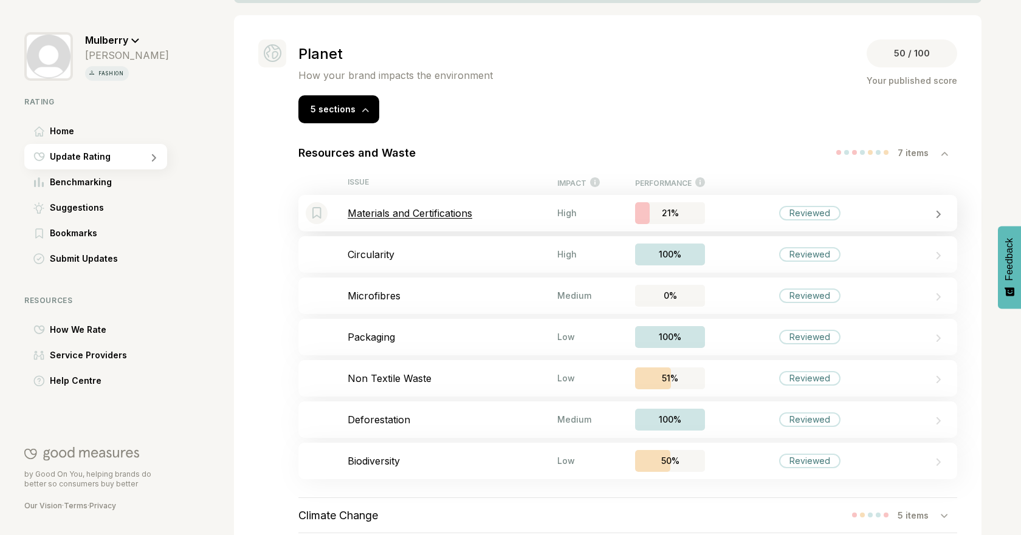
click at [470, 201] on div "Bookmark this item Materials and Certifications High 21% Reviewed" at bounding box center [627, 213] width 659 height 36
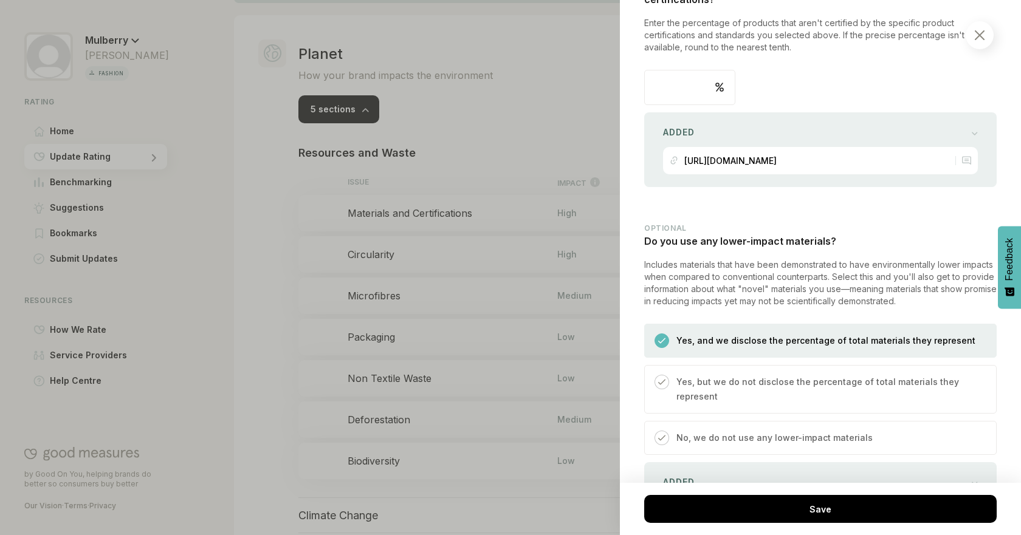
scroll to position [1767, 0]
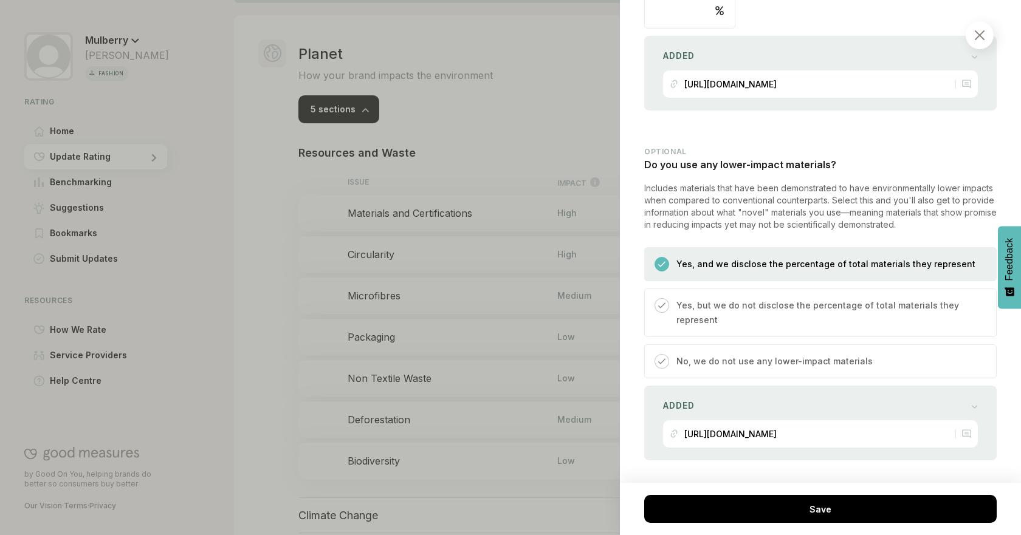
click at [531, 125] on div at bounding box center [510, 267] width 1021 height 535
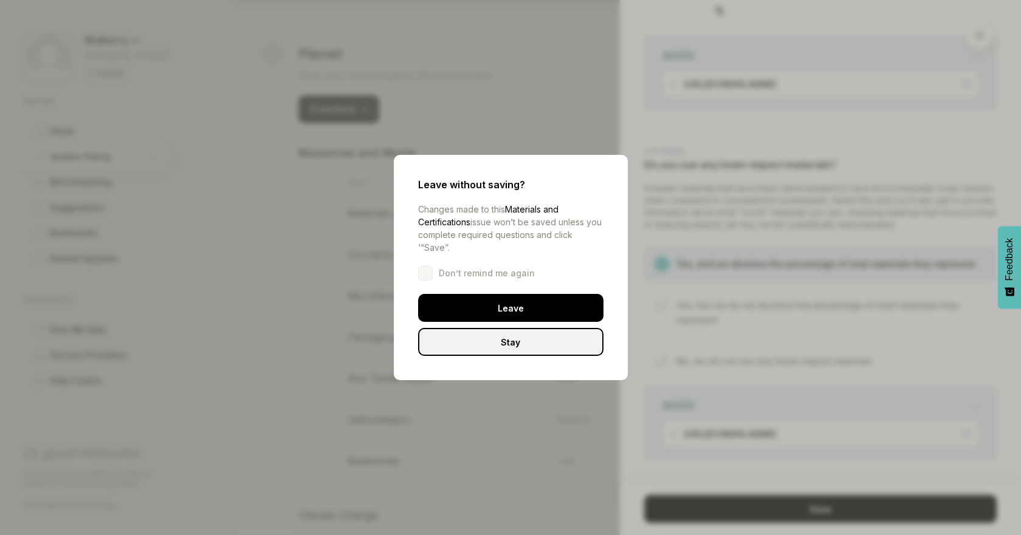
click at [515, 312] on div "Leave" at bounding box center [510, 308] width 185 height 28
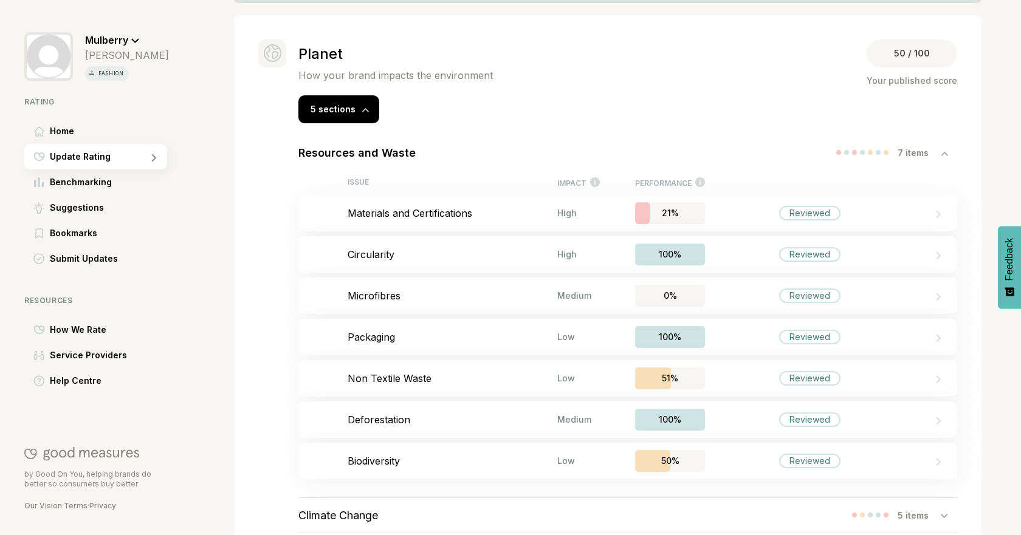
click at [507, 190] on div "ISSUE IMPACT How significant this issue’s impact is on your overall score PERFO…" at bounding box center [627, 182] width 659 height 25
click at [503, 202] on div "Bookmark this item Materials and Certifications High 21% Reviewed" at bounding box center [627, 213] width 659 height 36
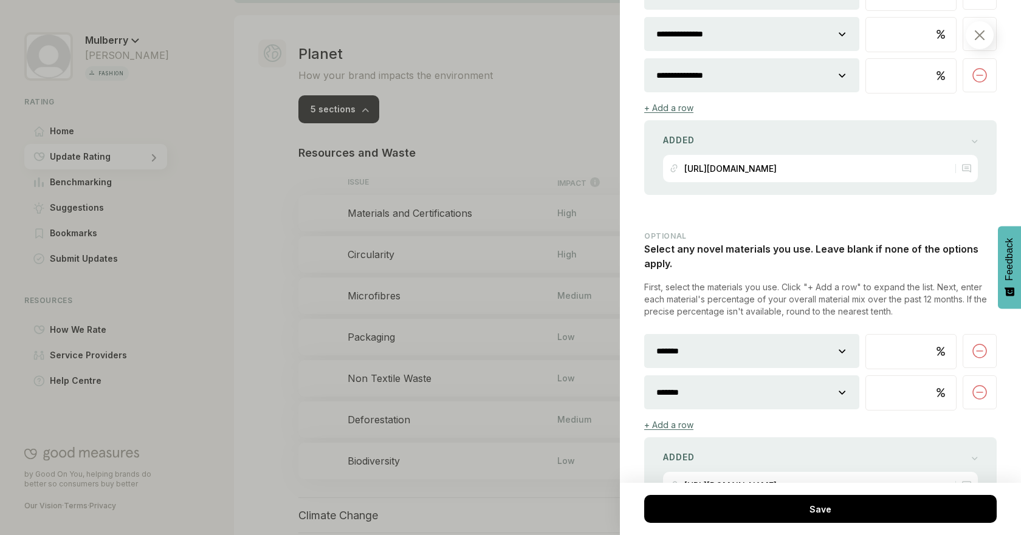
scroll to position [2471, 0]
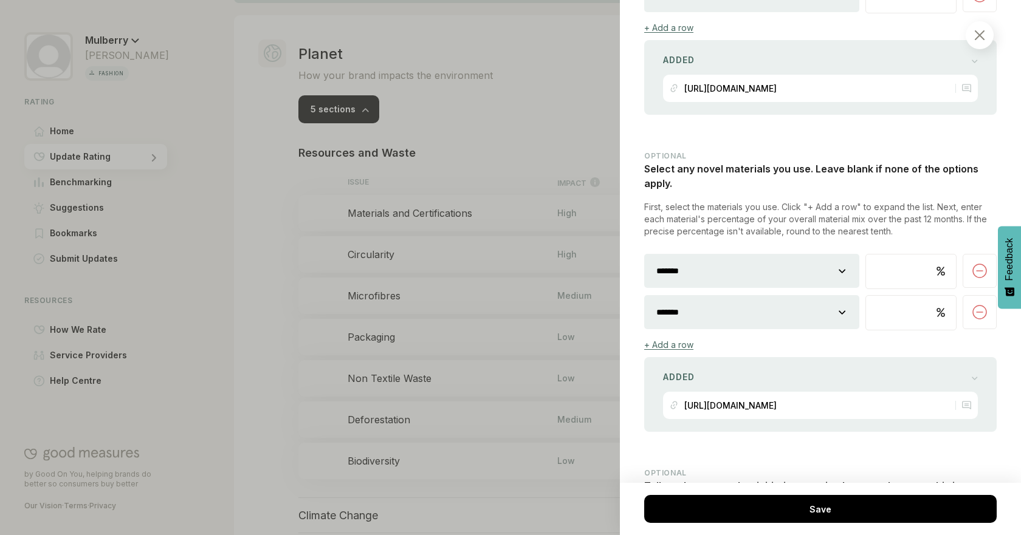
click at [280, 286] on div at bounding box center [510, 267] width 1021 height 535
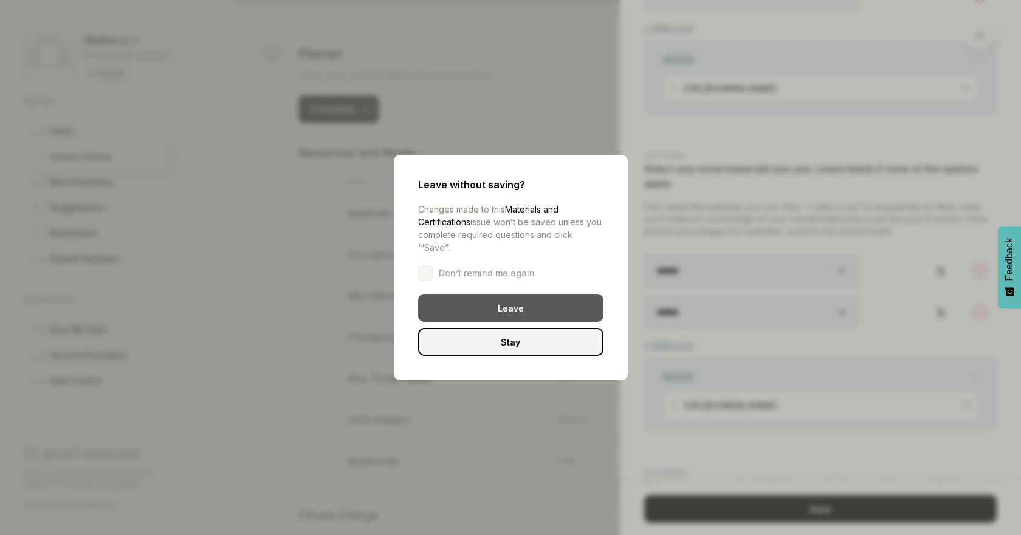
click at [537, 301] on div "Leave" at bounding box center [510, 308] width 185 height 28
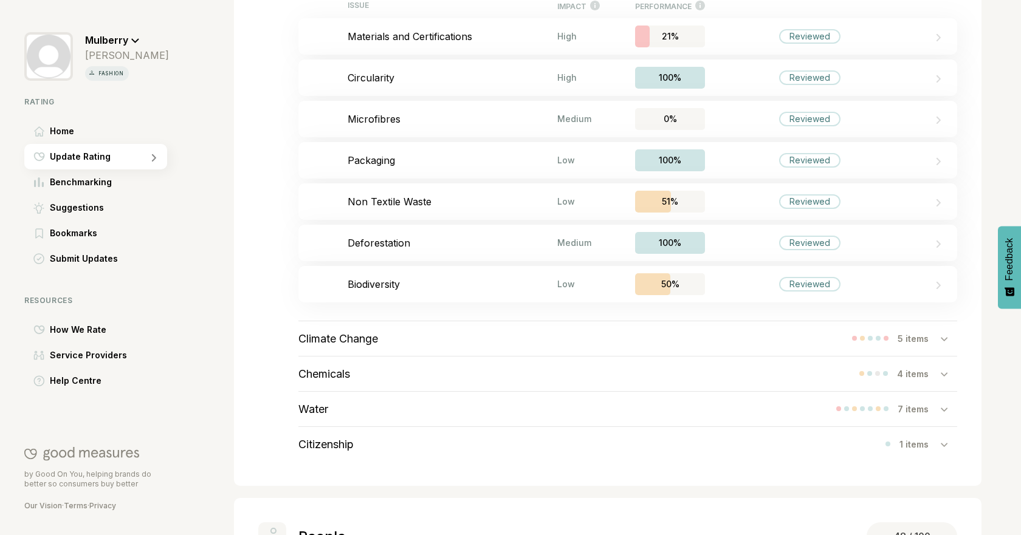
scroll to position [427, 0]
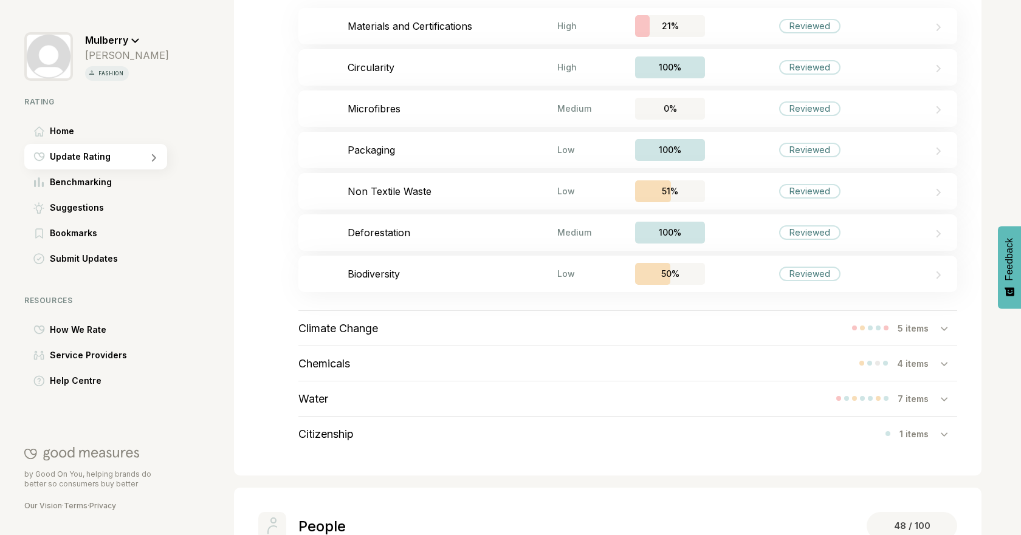
click at [411, 326] on div "Climate Change 5 items" at bounding box center [627, 328] width 659 height 35
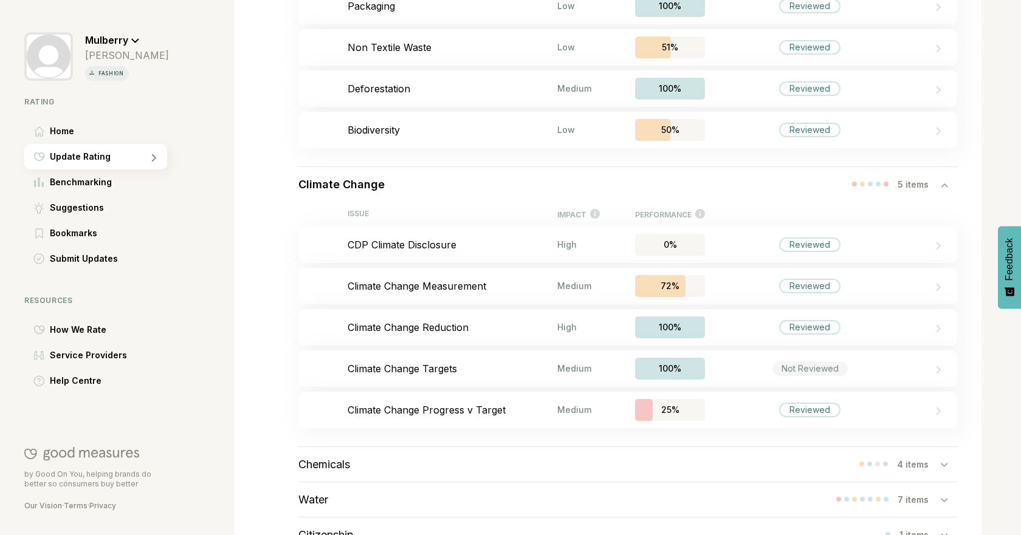
scroll to position [611, 0]
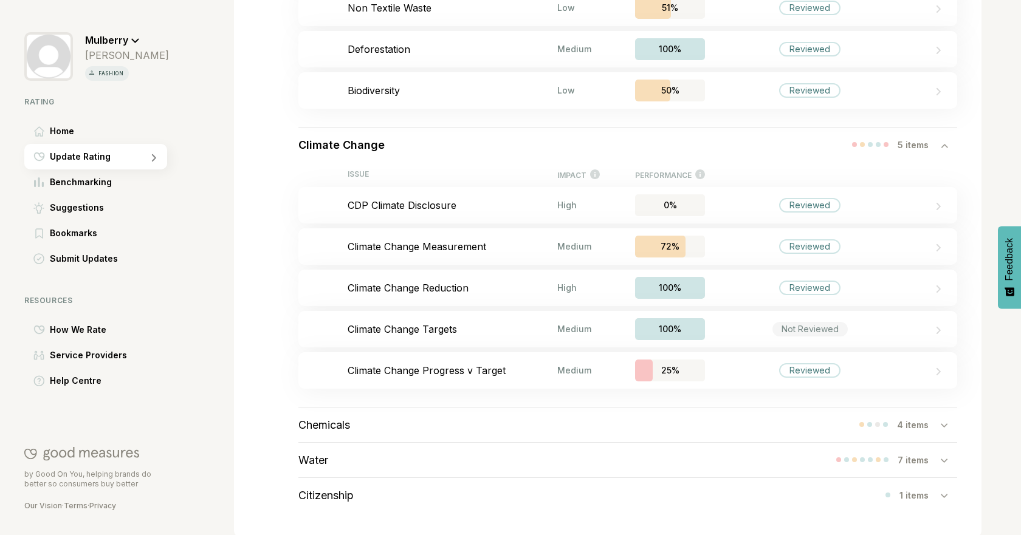
click at [498, 140] on div "Climate Change 5 items" at bounding box center [627, 145] width 659 height 35
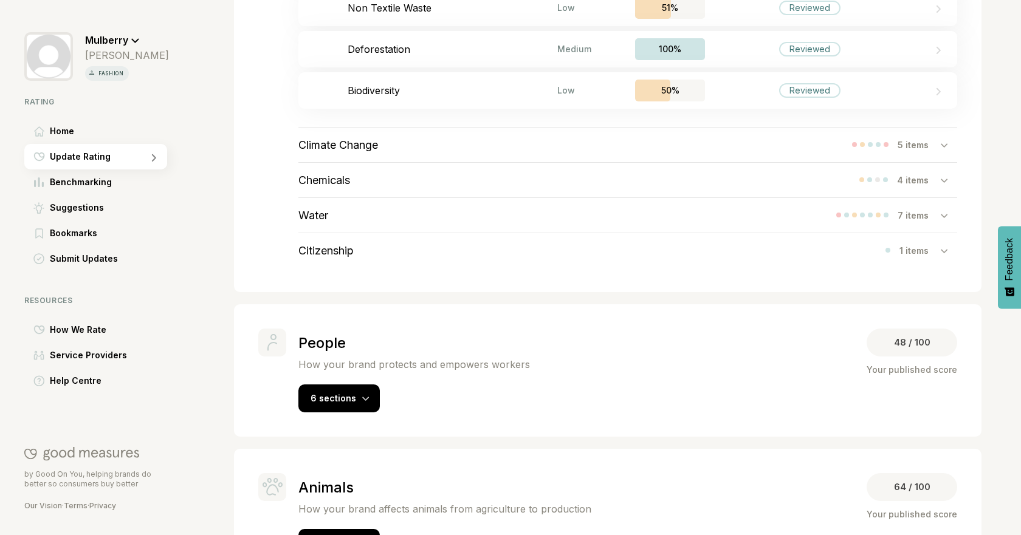
click at [396, 241] on div "Citizenship 1 items" at bounding box center [627, 250] width 659 height 35
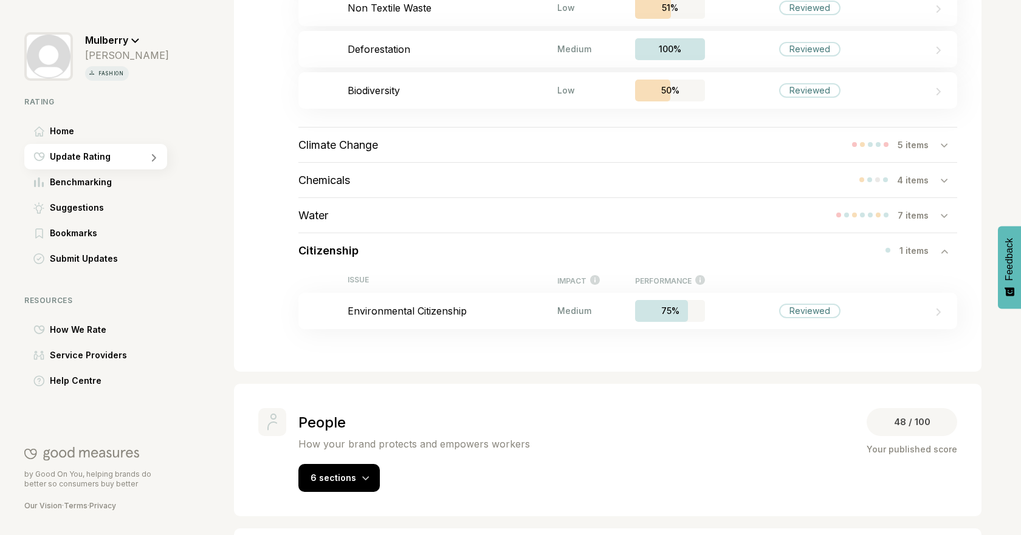
click at [445, 252] on div "Citizenship 1 items" at bounding box center [627, 250] width 659 height 35
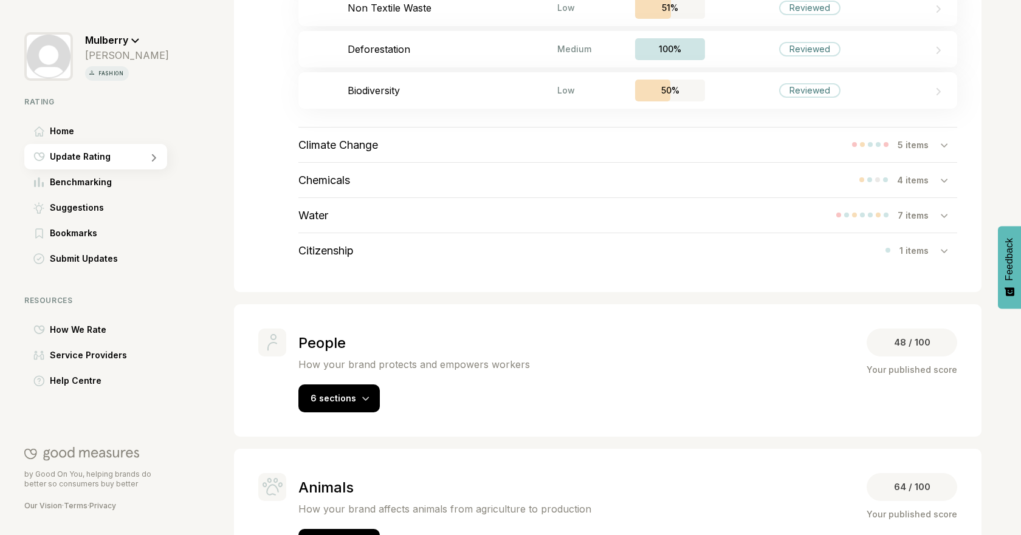
click at [436, 183] on div "Chemicals 4 items" at bounding box center [627, 180] width 659 height 35
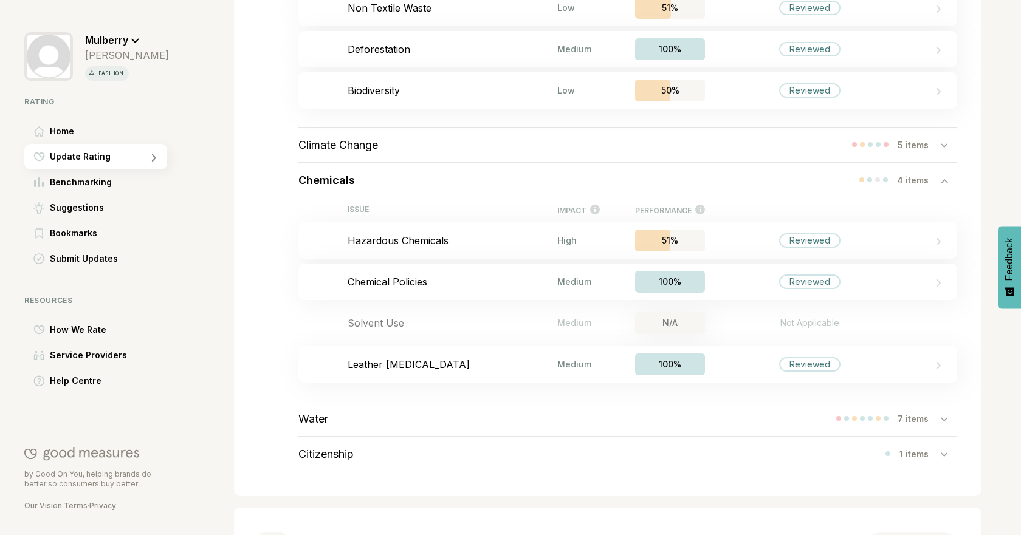
click at [448, 177] on div "Chemicals 4 items" at bounding box center [627, 180] width 659 height 35
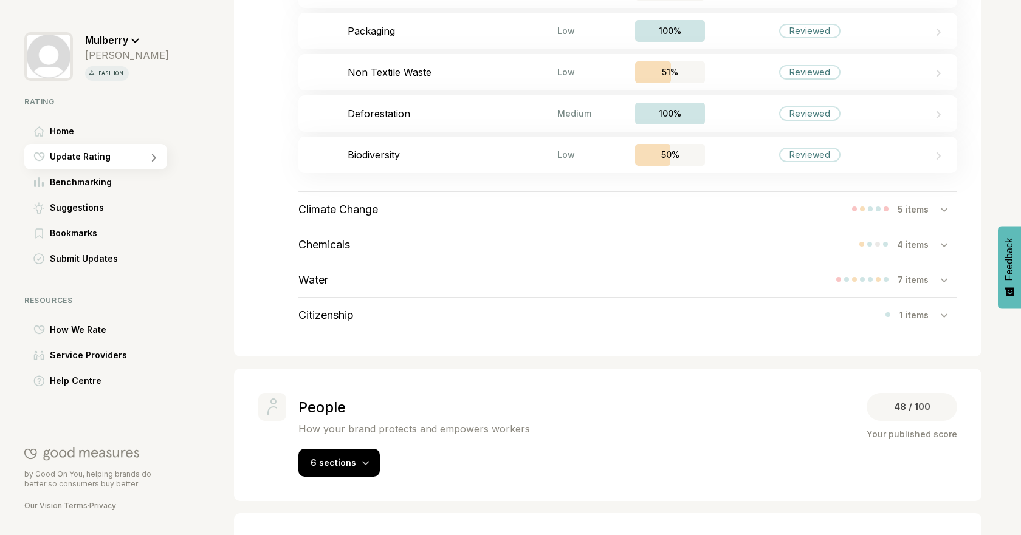
scroll to position [669, 0]
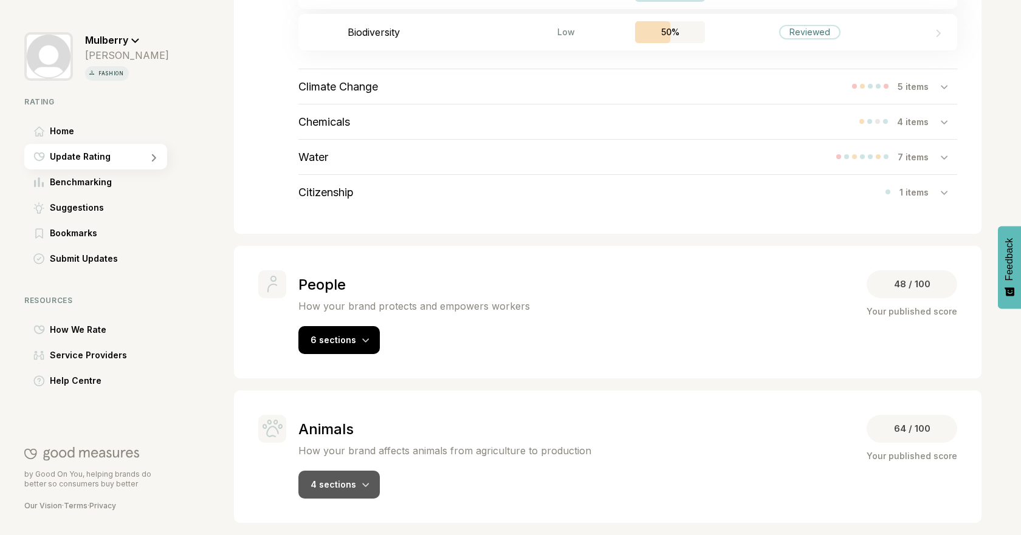
click at [337, 480] on span "4 sections" at bounding box center [334, 484] width 46 height 10
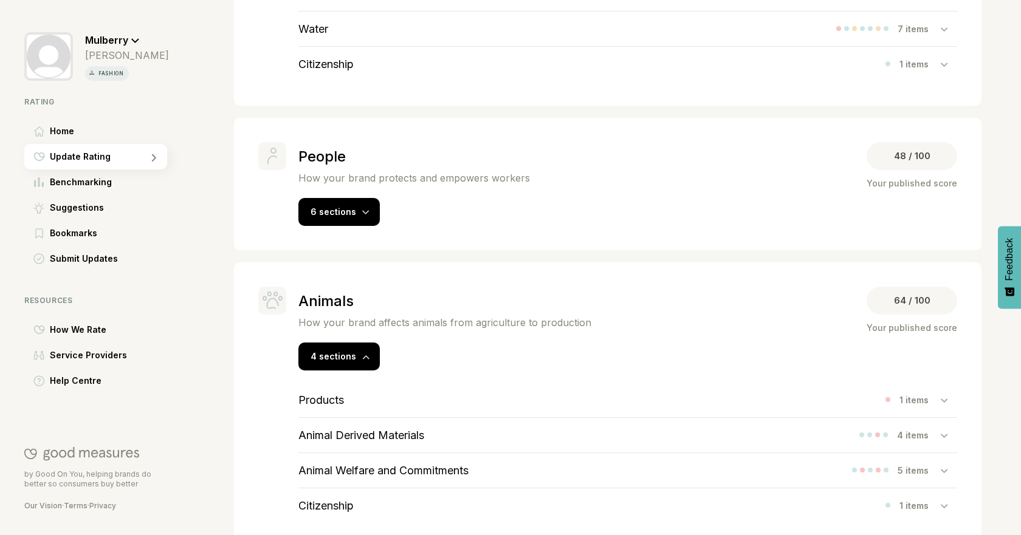
scroll to position [822, 0]
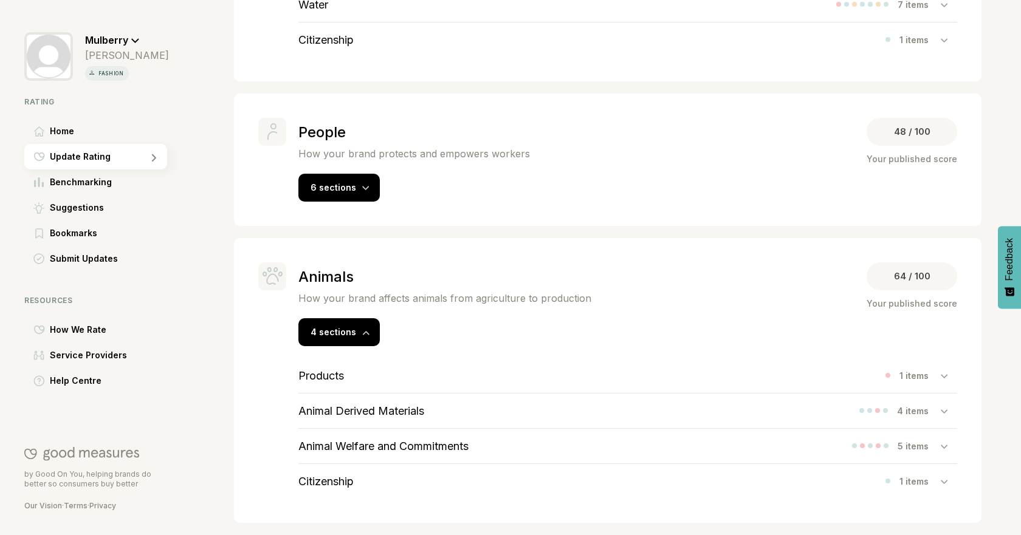
click at [525, 371] on div "Products 1 items" at bounding box center [627, 376] width 659 height 35
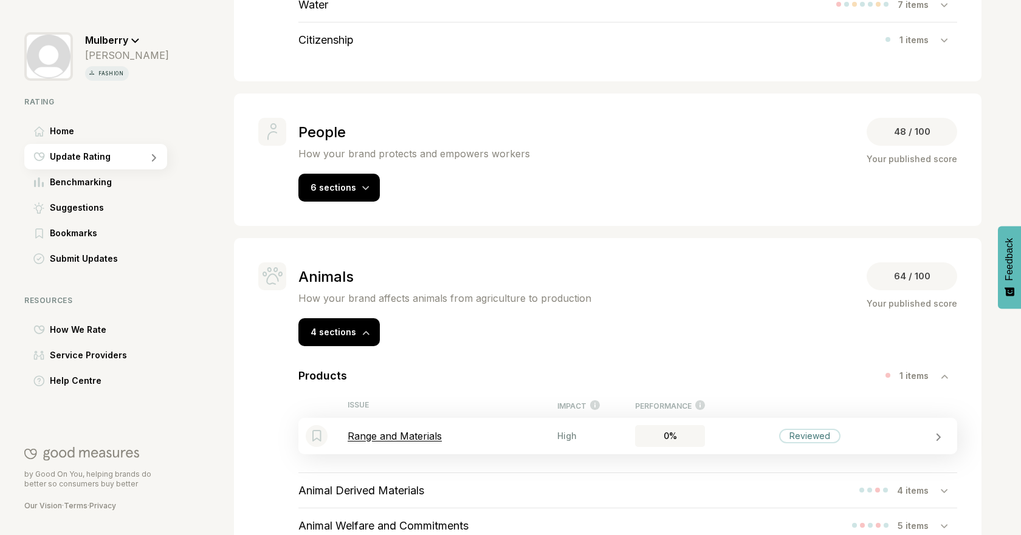
click at [471, 432] on p "Range and Materials" at bounding box center [453, 436] width 210 height 12
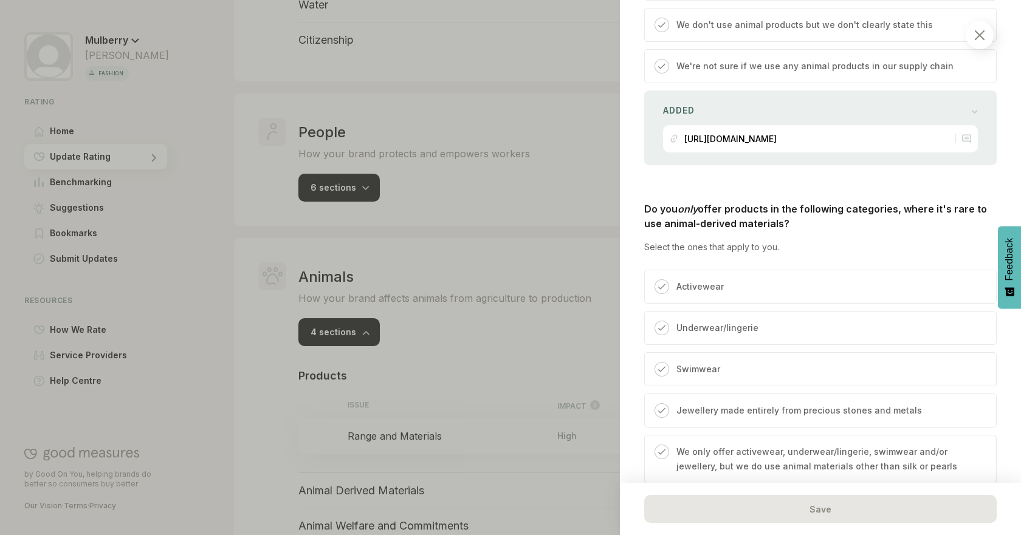
scroll to position [747, 0]
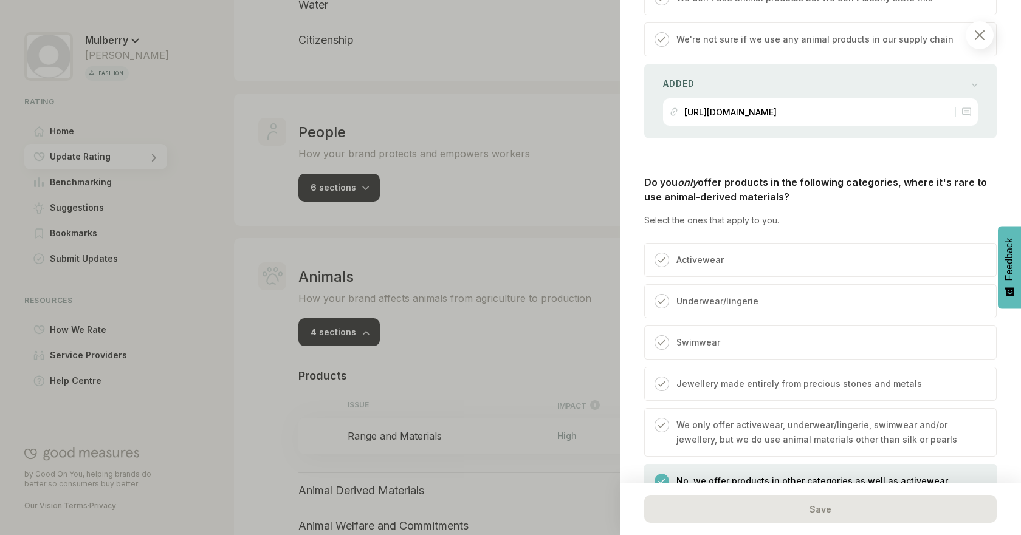
click at [266, 386] on div at bounding box center [510, 267] width 1021 height 535
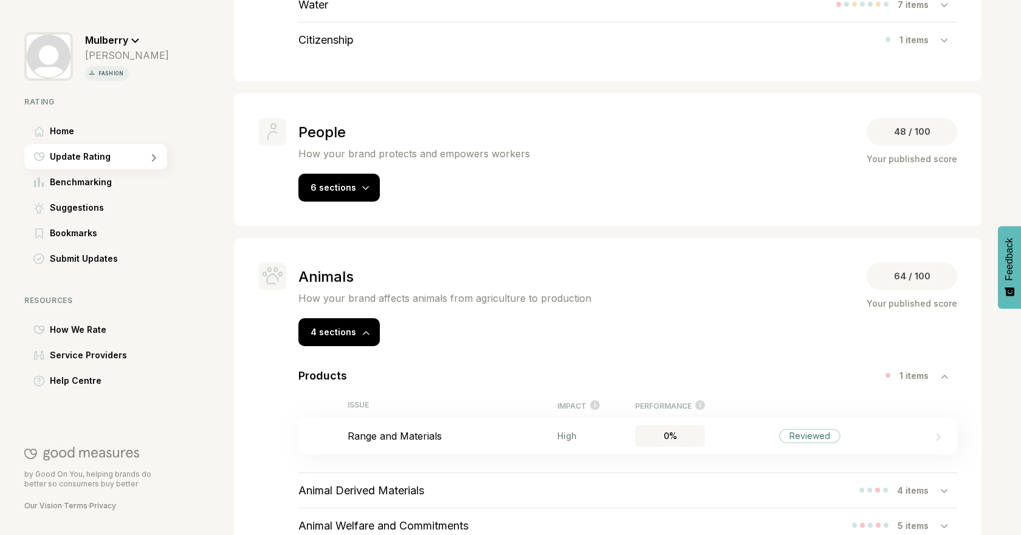
scroll to position [901, 0]
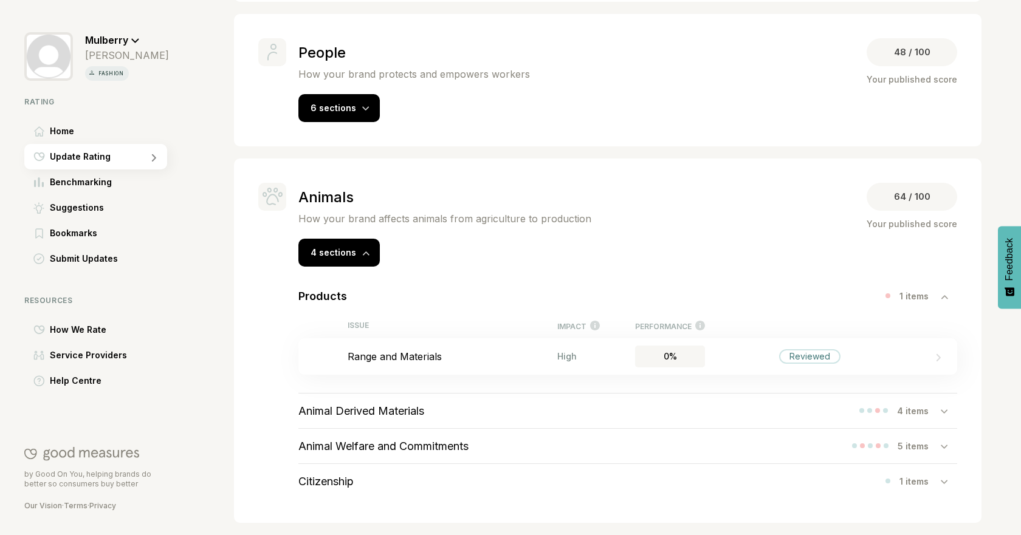
click at [901, 299] on div "1 items" at bounding box center [919, 296] width 41 height 10
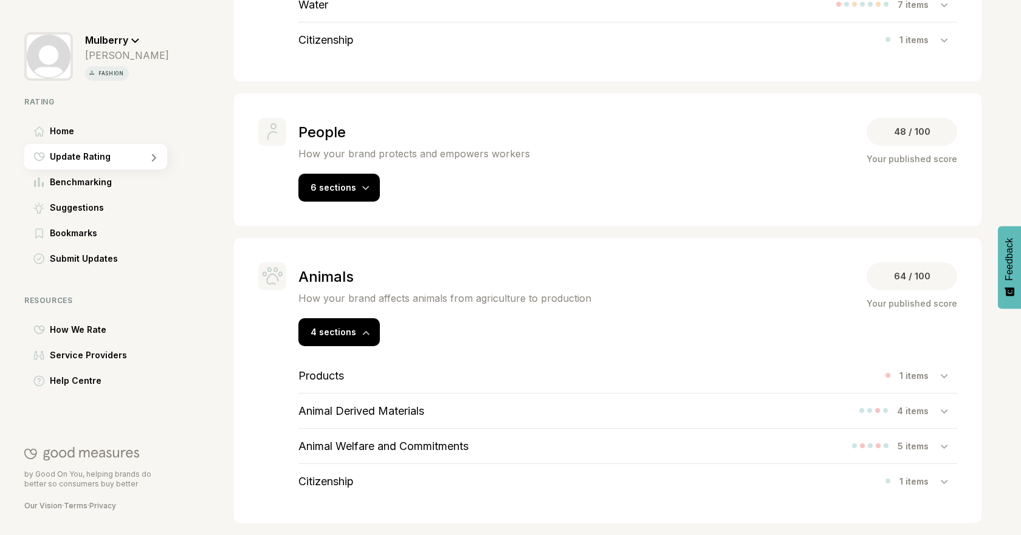
click at [540, 411] on div "Animal Derived Materials 4 items" at bounding box center [627, 411] width 659 height 35
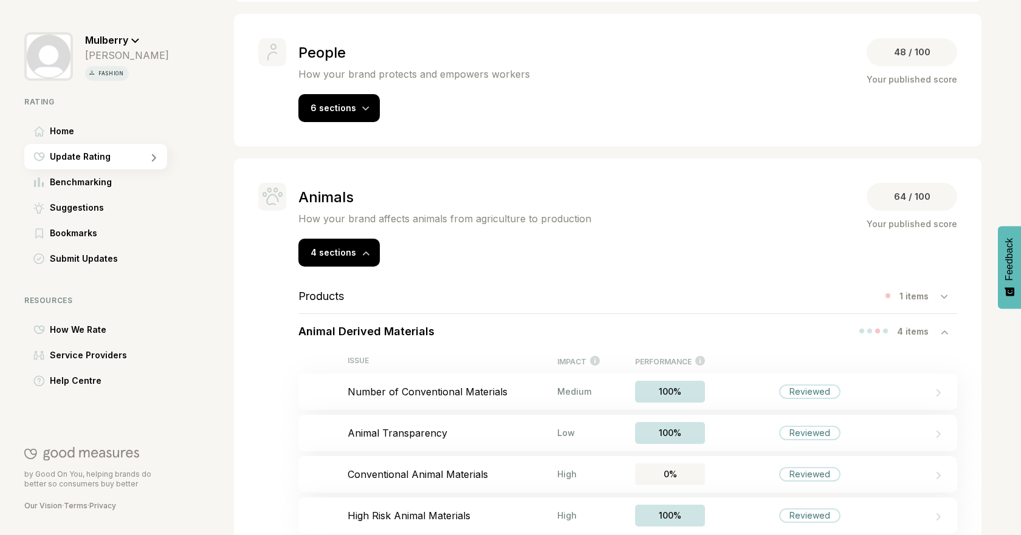
scroll to position [1025, 0]
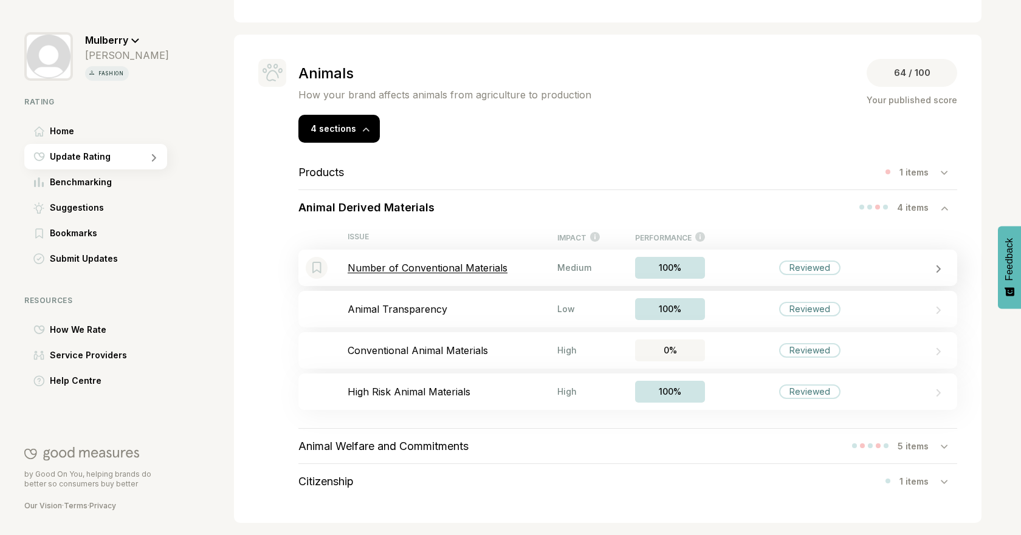
click at [522, 268] on p "Number of Conventional Materials" at bounding box center [453, 268] width 210 height 12
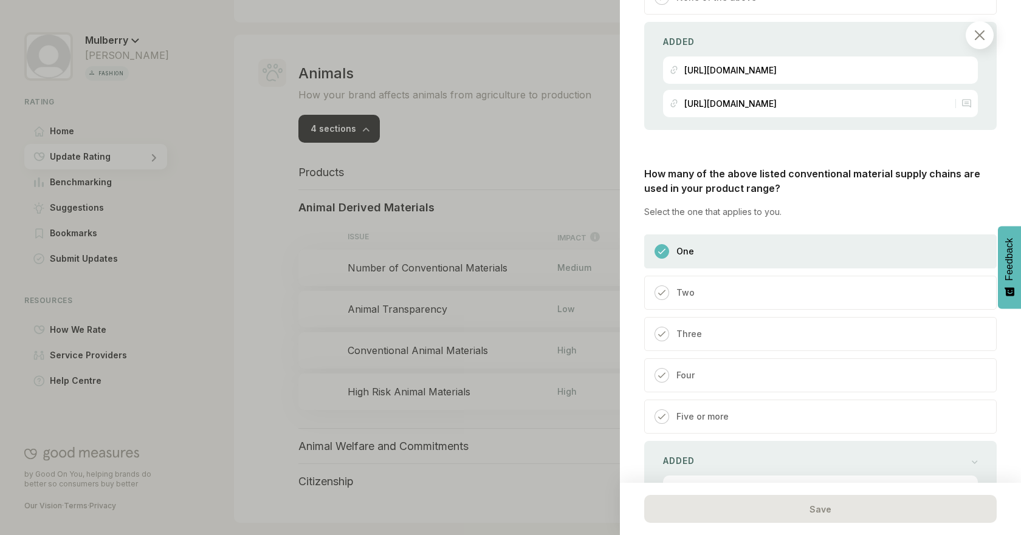
scroll to position [761, 0]
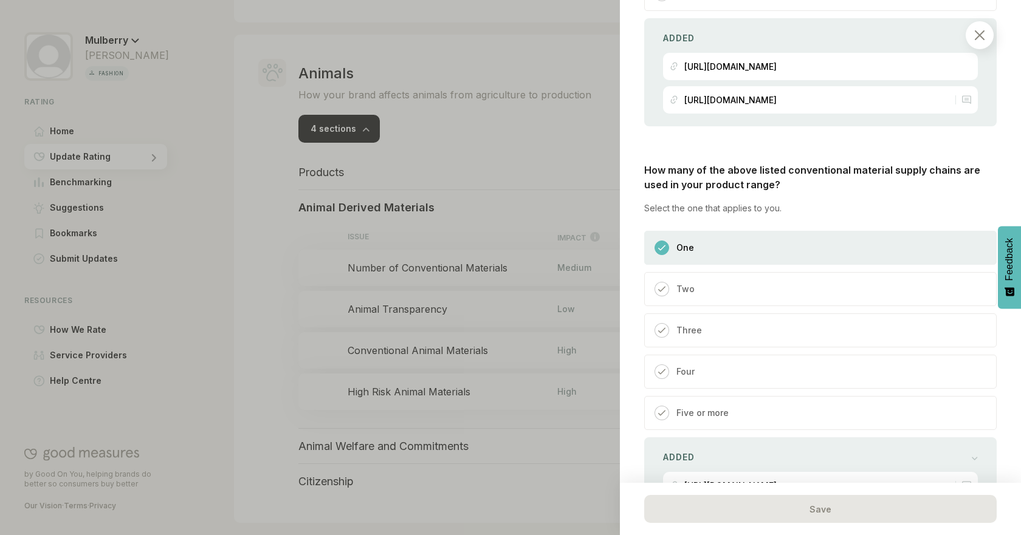
click at [255, 297] on div at bounding box center [510, 267] width 1021 height 535
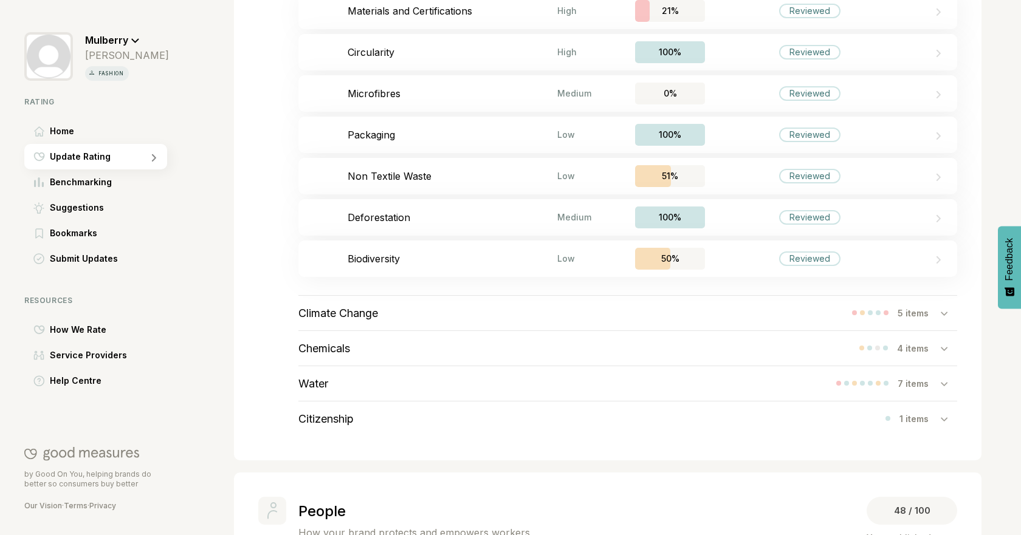
scroll to position [357, 0]
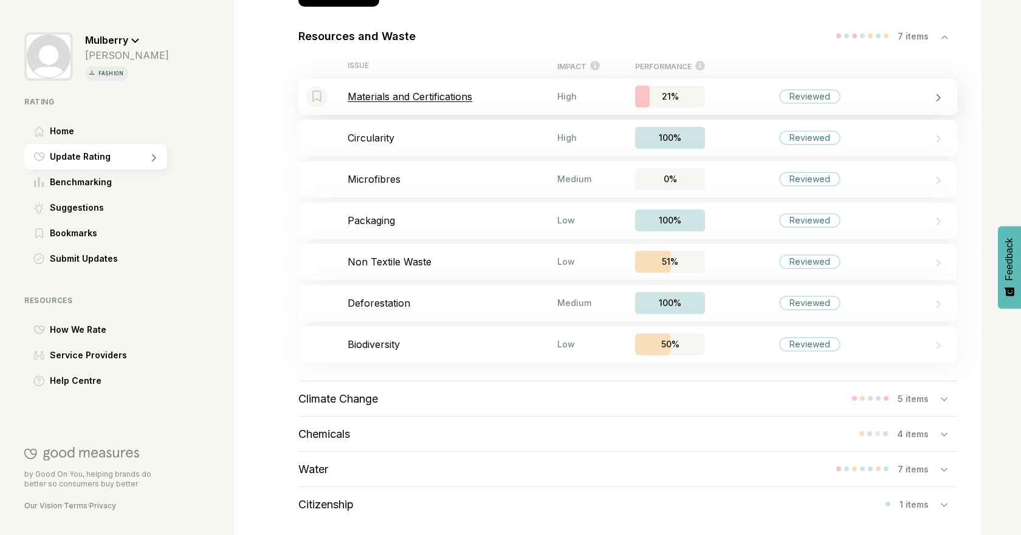
click at [464, 96] on p "Materials and Certifications" at bounding box center [453, 97] width 210 height 12
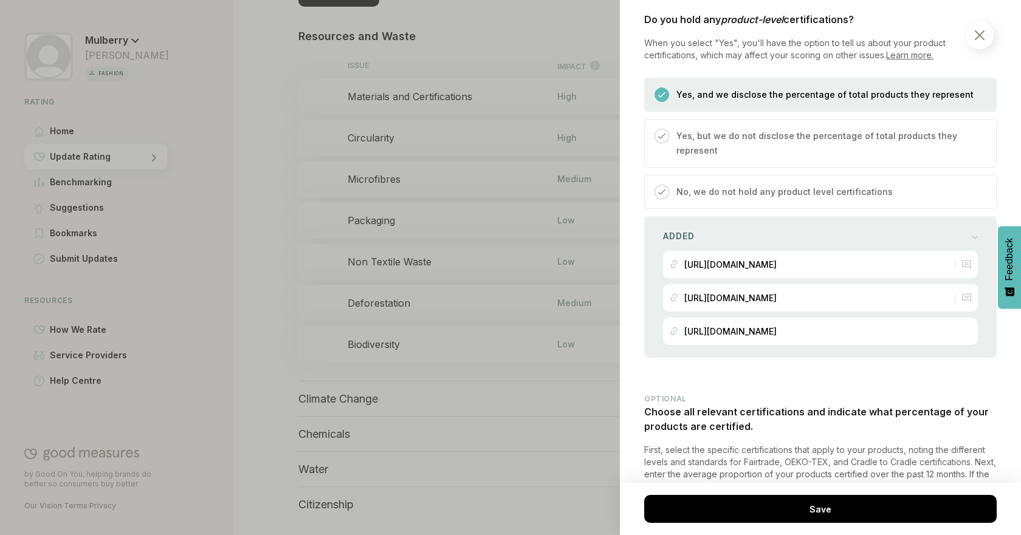
scroll to position [952, 0]
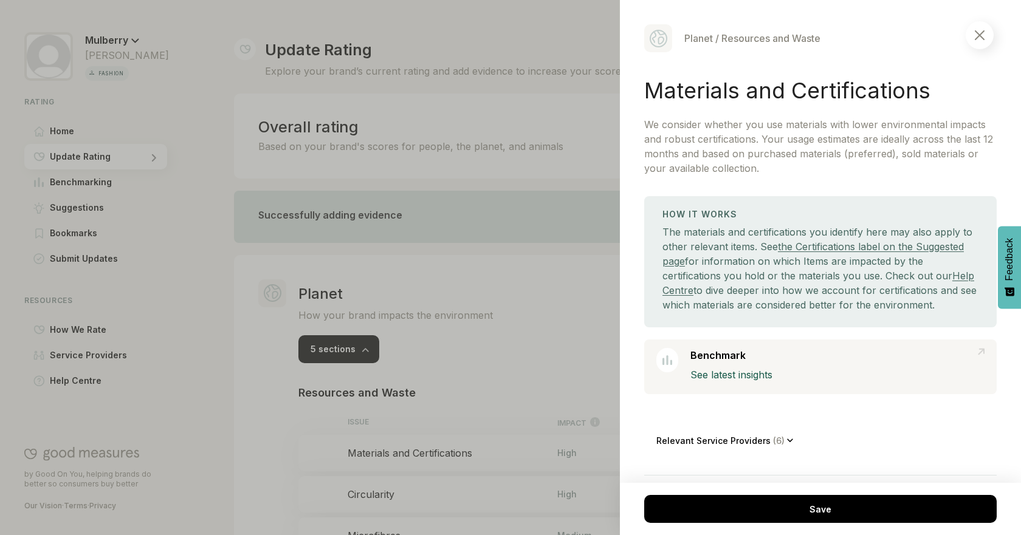
select select "********"
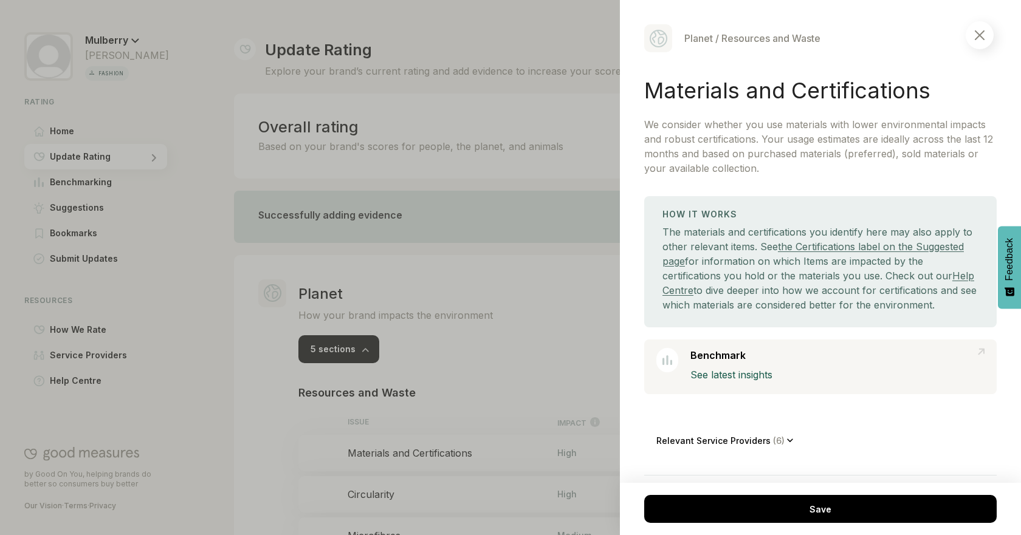
select select "********"
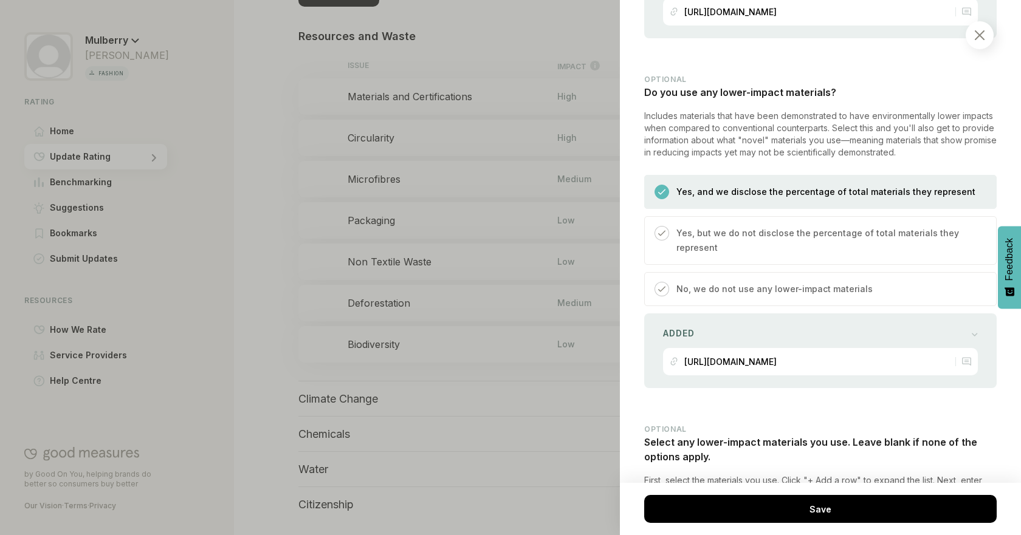
scroll to position [1873, 0]
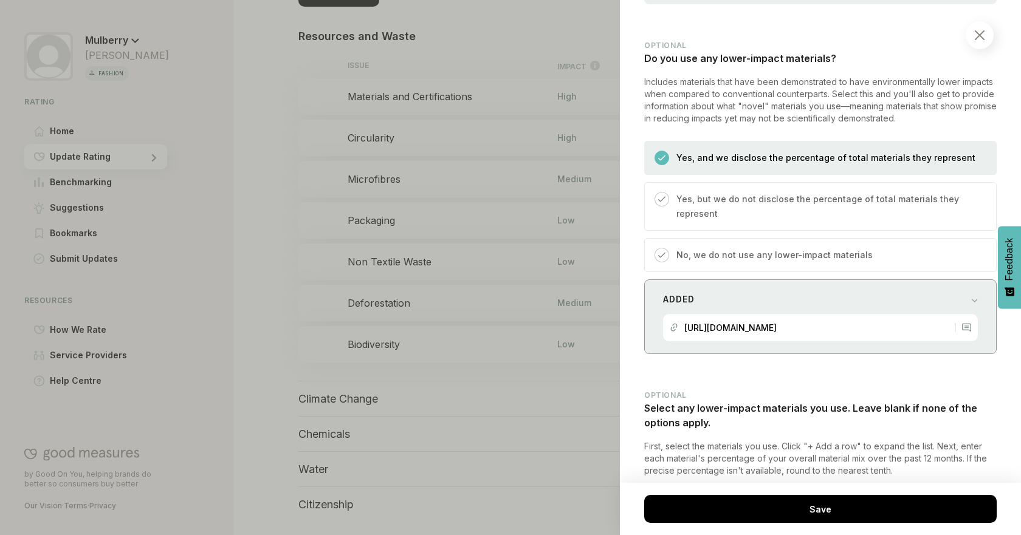
click at [978, 340] on div "Added [URL][DOMAIN_NAME]" at bounding box center [820, 317] width 352 height 75
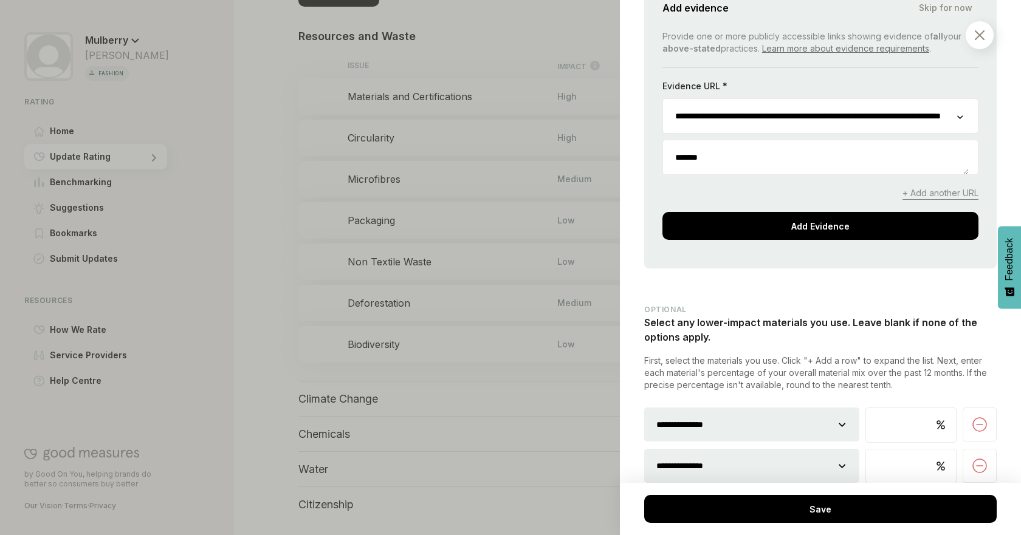
scroll to position [2397, 0]
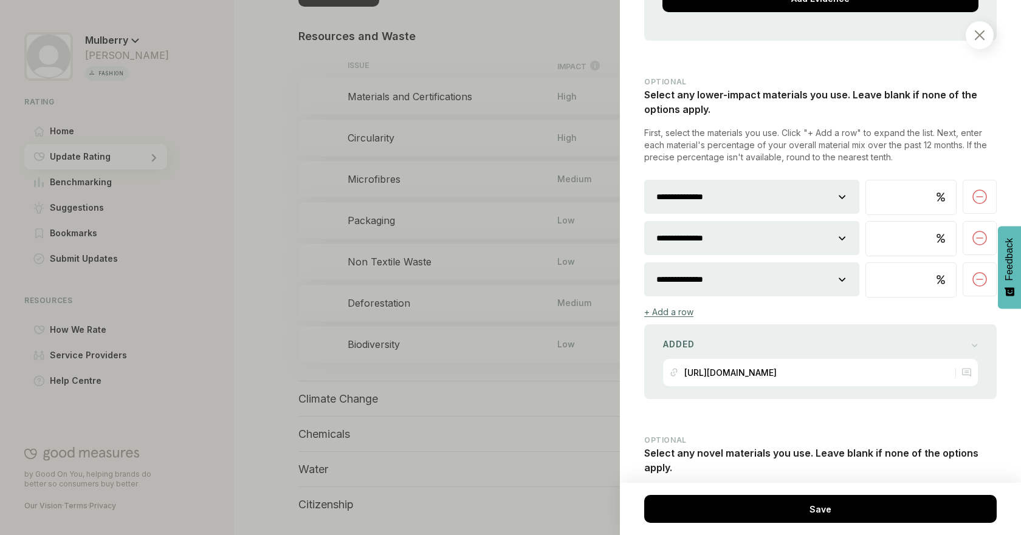
click at [963, 297] on div at bounding box center [980, 280] width 34 height 34
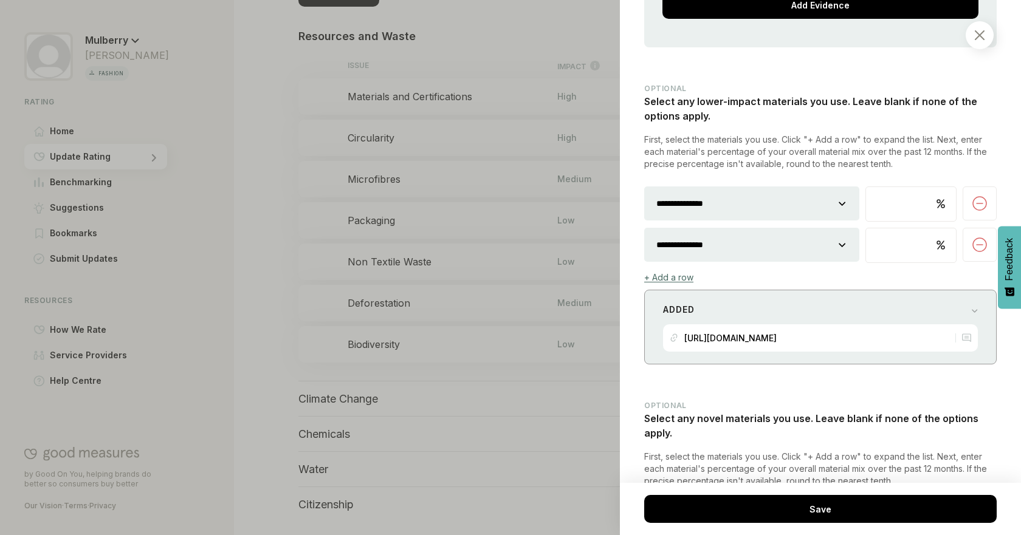
scroll to position [2395, 0]
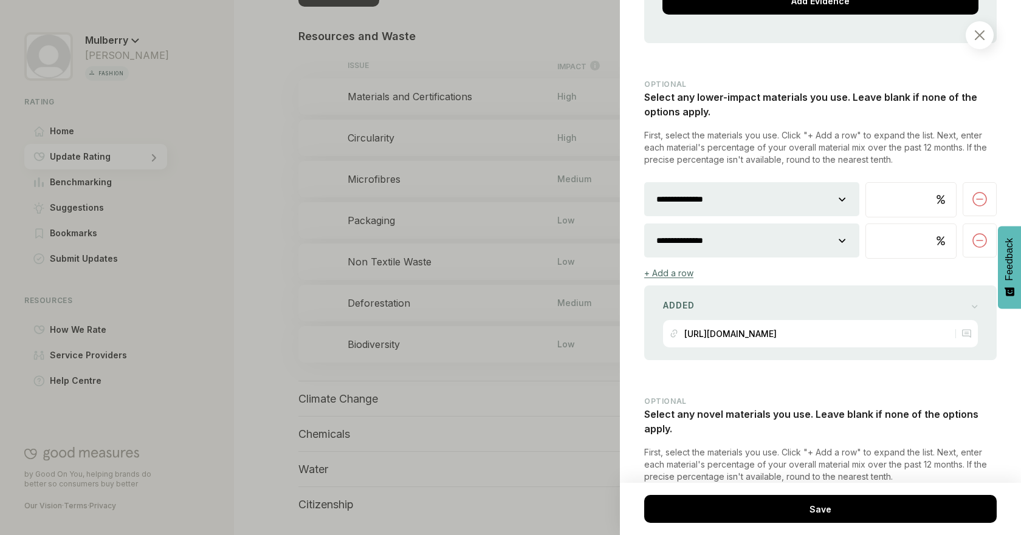
click at [678, 314] on div "**********" at bounding box center [820, 220] width 352 height 281
click at [683, 278] on div "+ Add a row" at bounding box center [668, 273] width 49 height 10
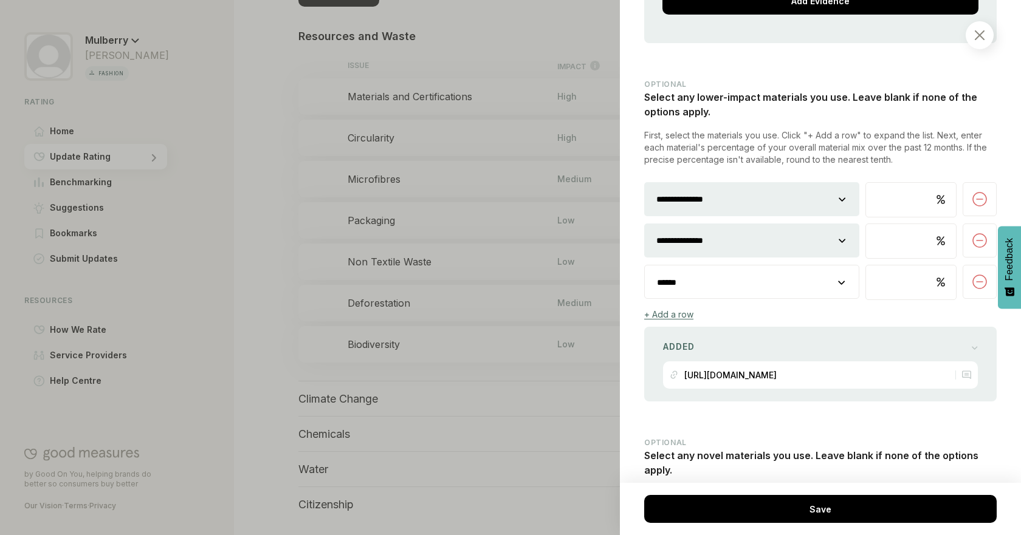
click at [742, 300] on select "**********" at bounding box center [752, 283] width 214 height 34
click at [724, 300] on select "**********" at bounding box center [752, 283] width 214 height 34
select select "********"
click at [645, 300] on select "**********" at bounding box center [752, 283] width 214 height 34
click at [678, 320] on div "+ Add a row" at bounding box center [668, 314] width 49 height 10
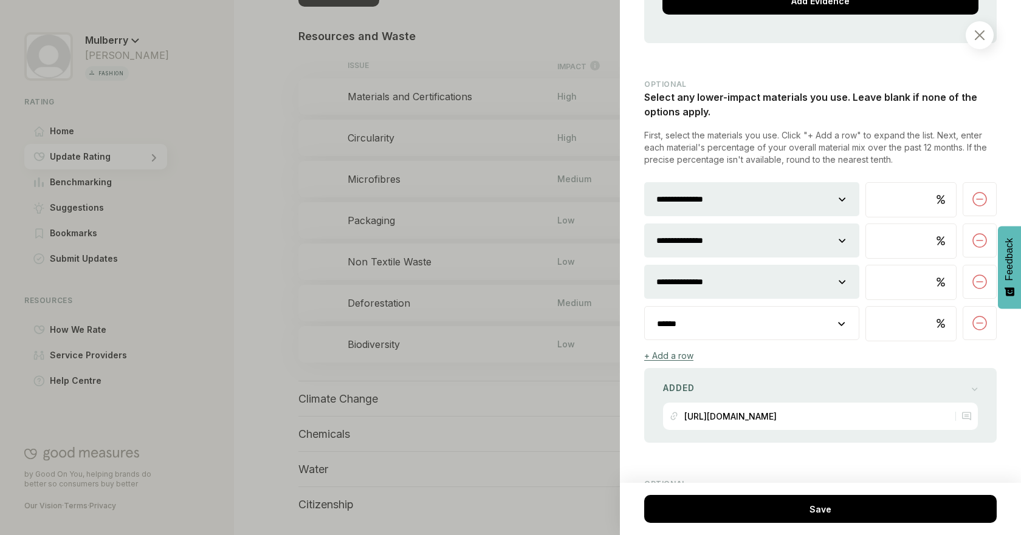
click at [709, 341] on select "**********" at bounding box center [752, 324] width 214 height 34
select select "********"
click at [645, 341] on select "**********" at bounding box center [752, 324] width 214 height 34
click at [888, 300] on input "number" at bounding box center [911, 283] width 90 height 34
type input "*"
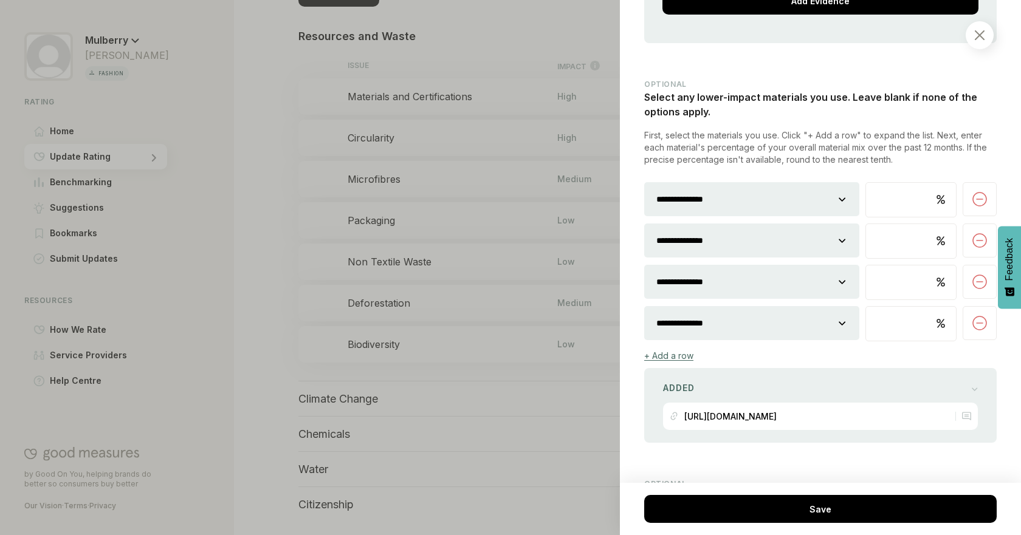
type input "*"
click at [884, 341] on input "number" at bounding box center [911, 324] width 90 height 34
type input "*"
click at [828, 383] on div "**********" at bounding box center [820, 261] width 352 height 363
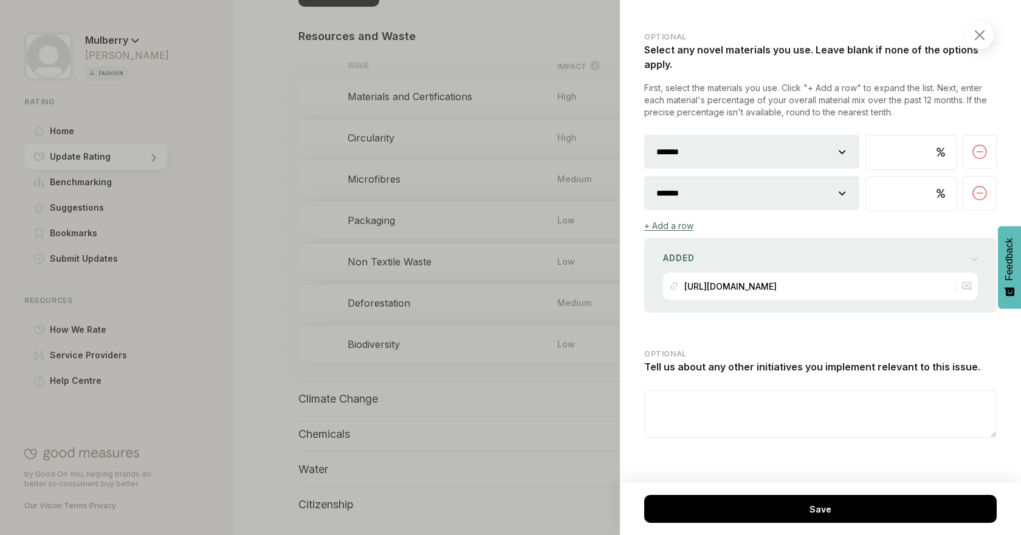
scroll to position [2887, 0]
click at [915, 250] on div "Added" at bounding box center [820, 258] width 315 height 17
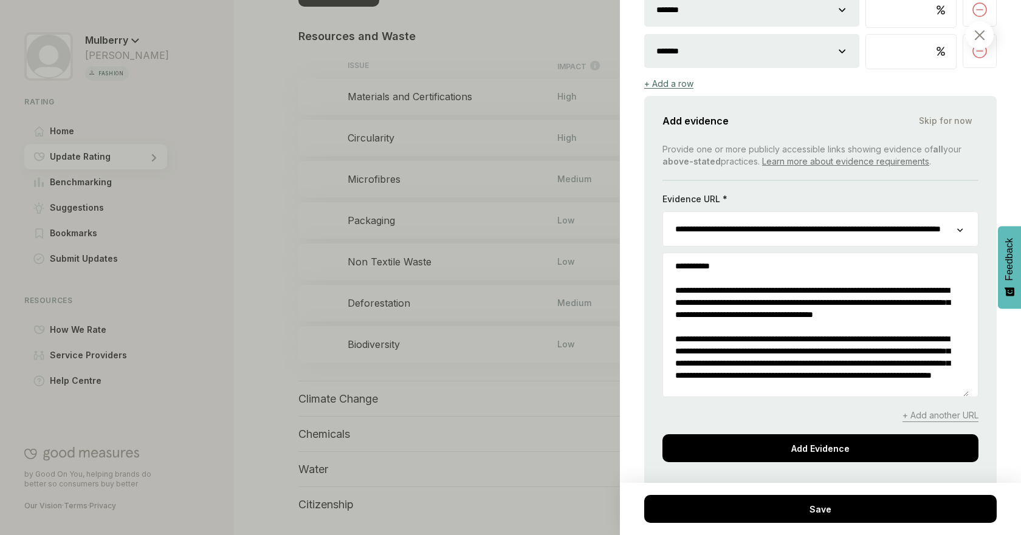
scroll to position [3002, 0]
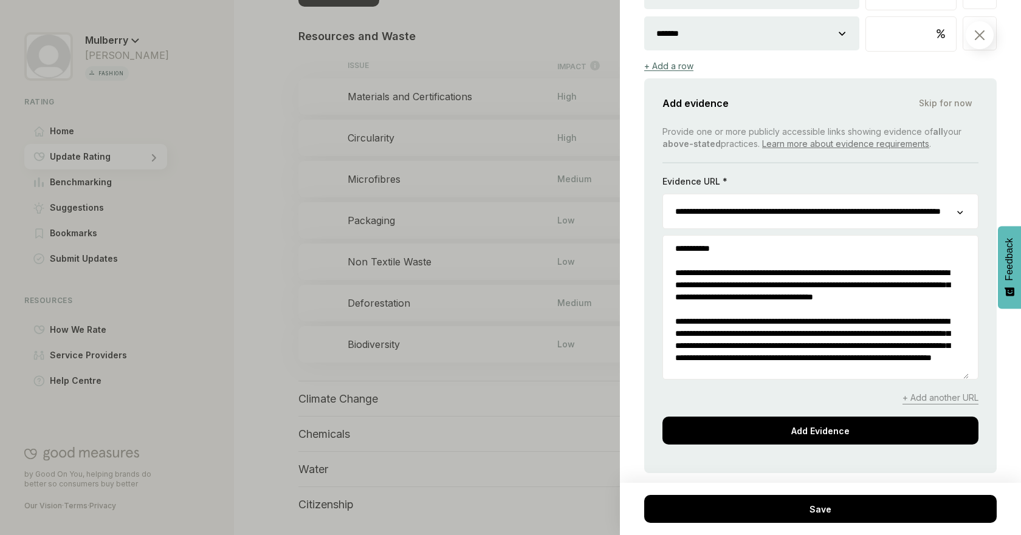
click at [947, 228] on input "**********" at bounding box center [810, 211] width 294 height 34
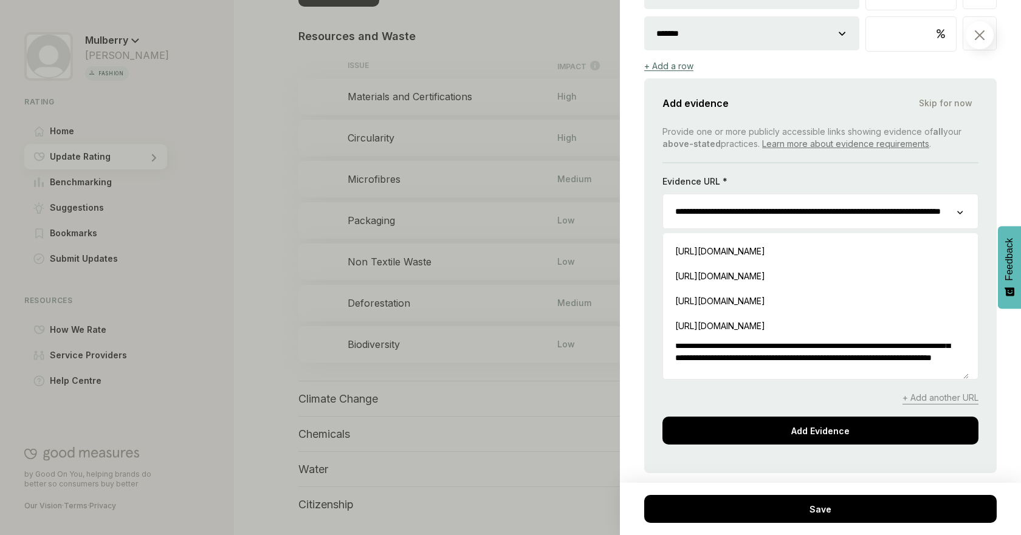
scroll to position [0, 117]
drag, startPoint x: 847, startPoint y: 250, endPoint x: 976, endPoint y: 251, distance: 129.4
click at [976, 251] on div "**********" at bounding box center [820, 275] width 352 height 395
click at [998, 352] on div "Planet / Resources and Waste Materials and Certifications We consider whether y…" at bounding box center [820, 267] width 401 height 535
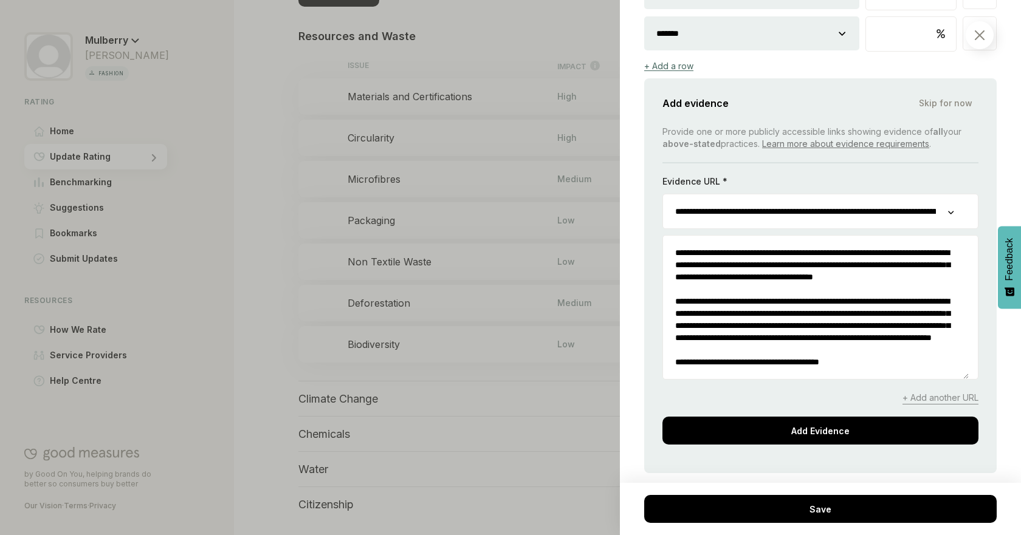
scroll to position [61, 0]
click at [899, 379] on textarea "**********" at bounding box center [816, 307] width 306 height 143
click at [901, 379] on textarea "**********" at bounding box center [816, 307] width 306 height 143
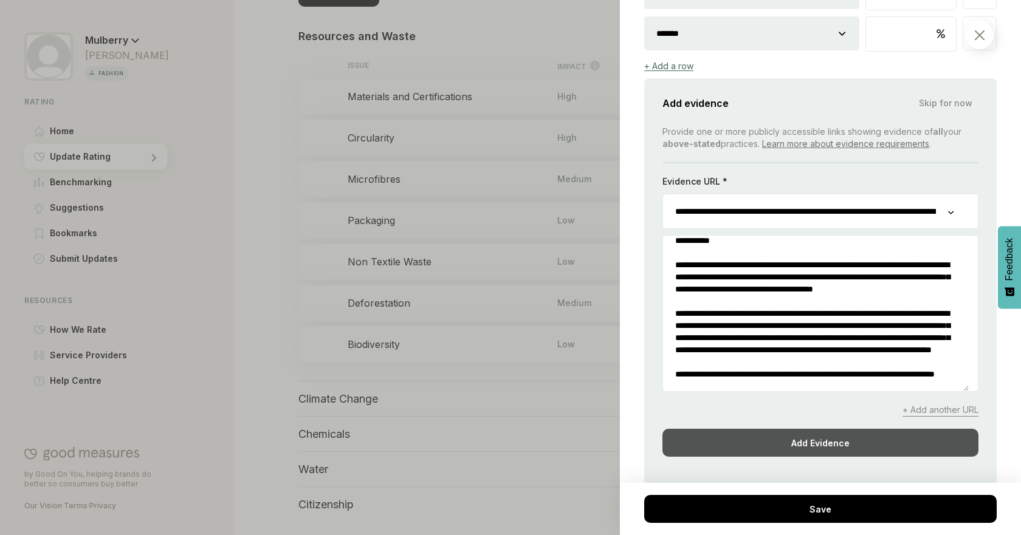
type textarea "**********"
click at [842, 457] on div "Add Evidence" at bounding box center [820, 443] width 316 height 28
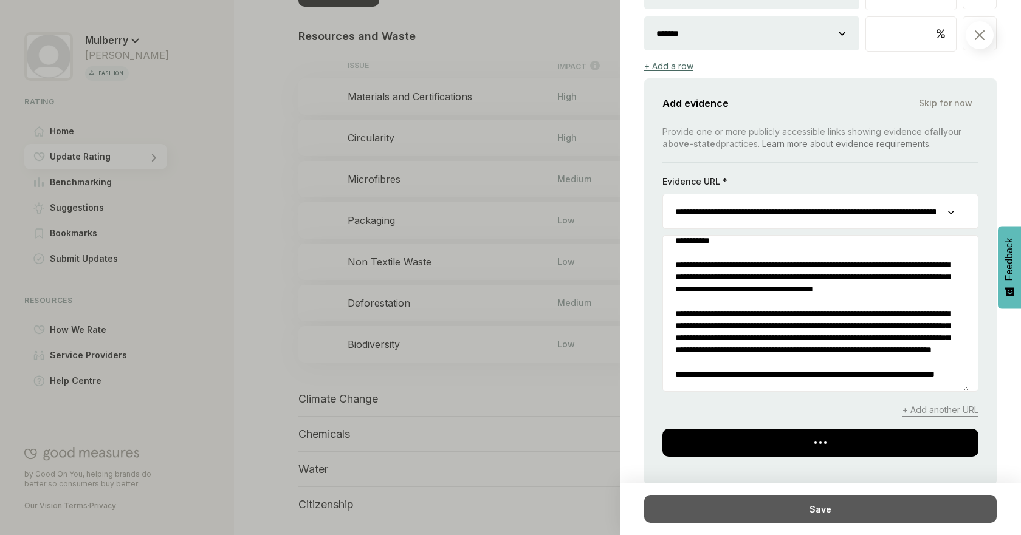
scroll to position [2887, 0]
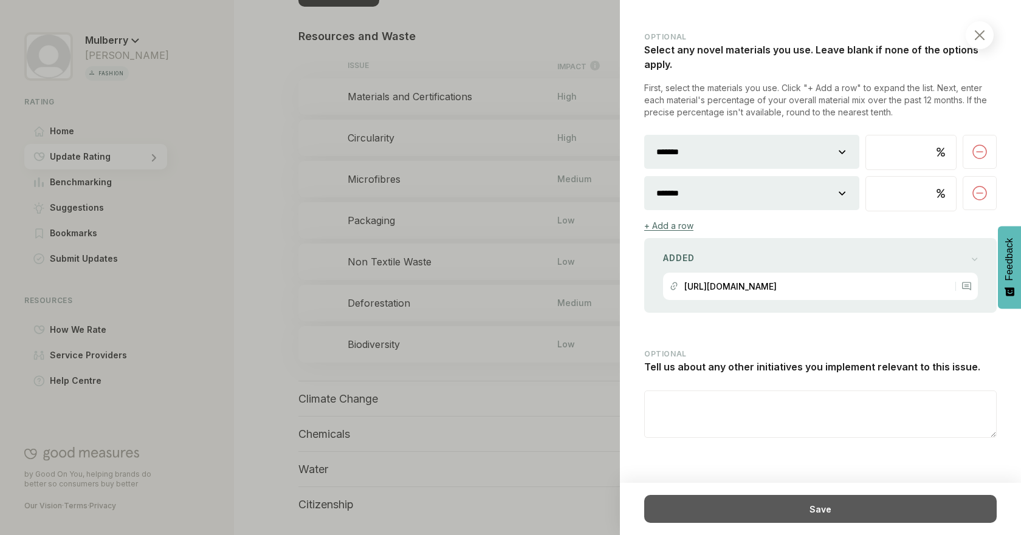
click at [816, 512] on div "Save" at bounding box center [820, 509] width 352 height 28
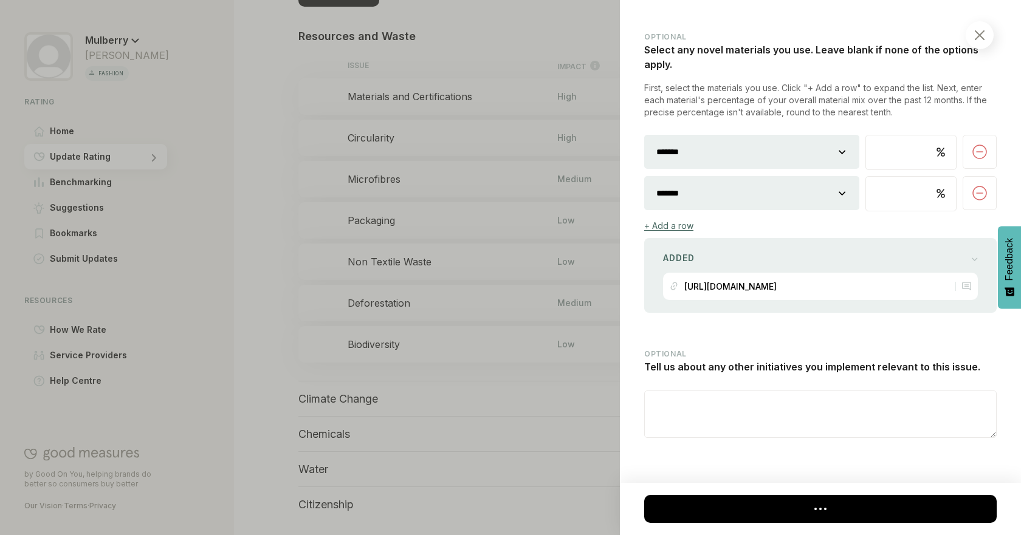
select select "********"
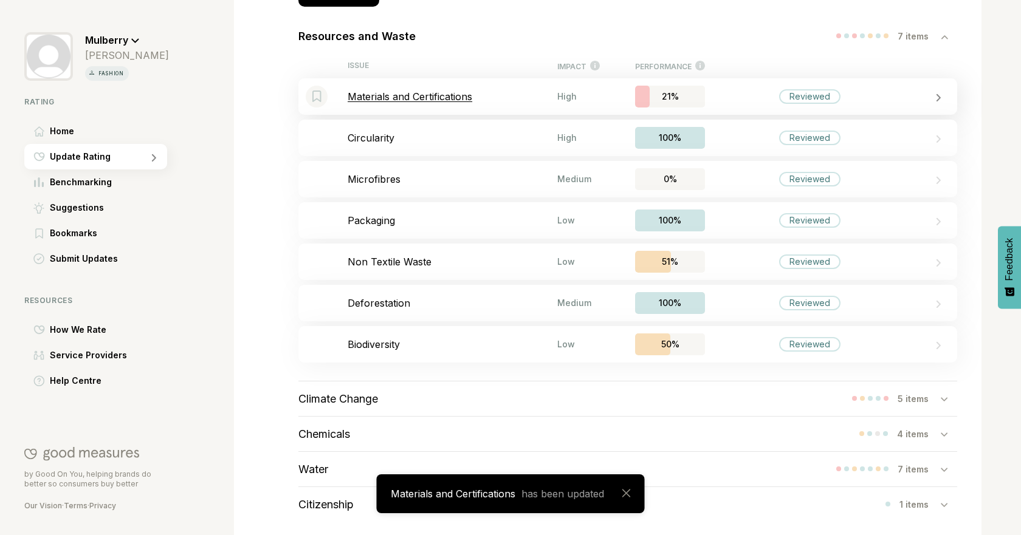
click at [450, 100] on p "Materials and Certifications" at bounding box center [453, 97] width 210 height 12
select select "********"
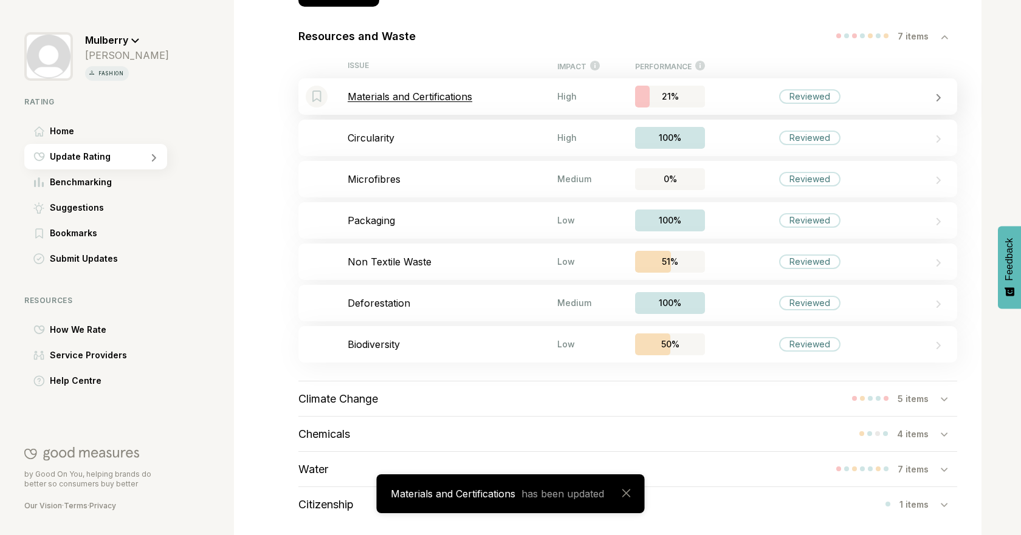
select select "********"
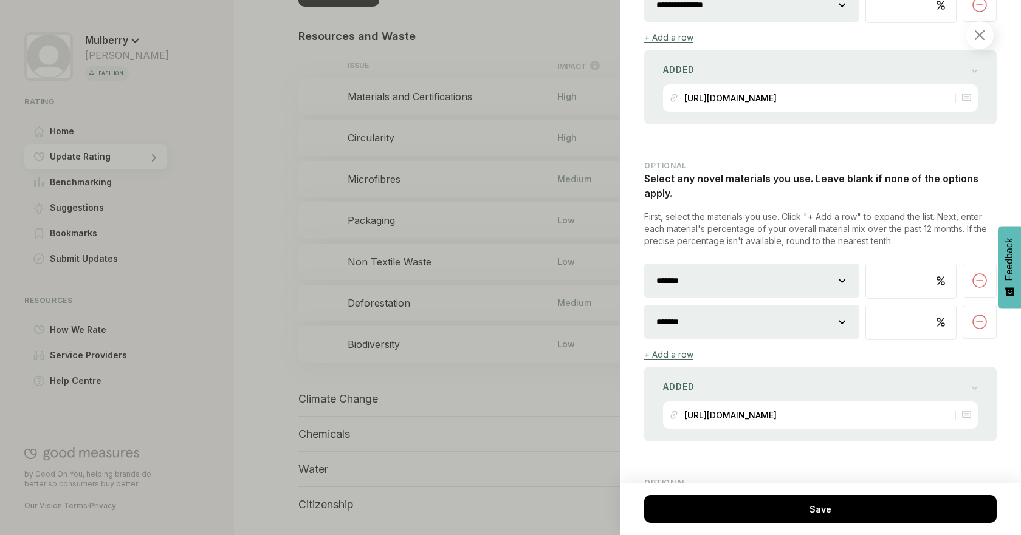
scroll to position [2564, 0]
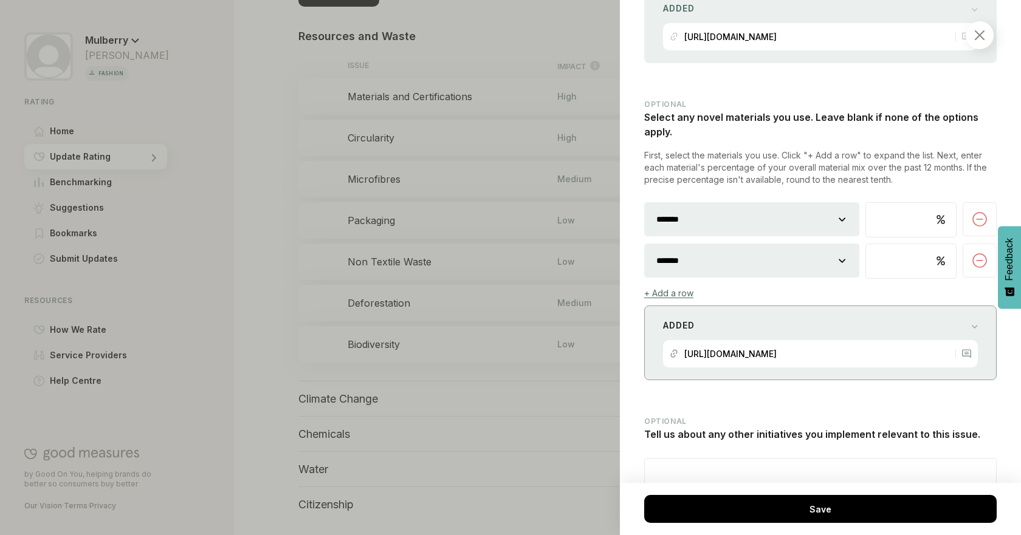
click at [970, 356] on div "Added [URL][DOMAIN_NAME]" at bounding box center [820, 343] width 352 height 75
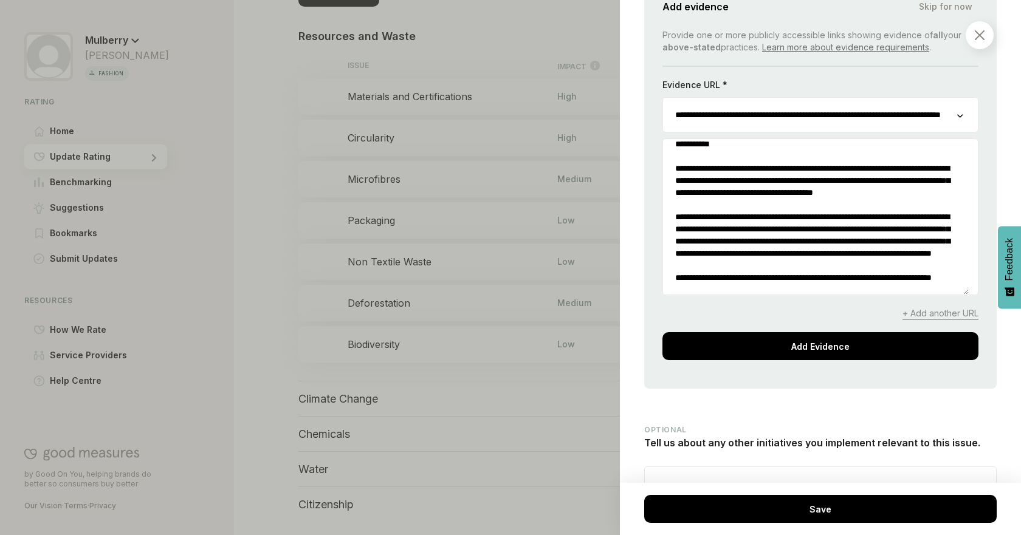
scroll to position [0, 0]
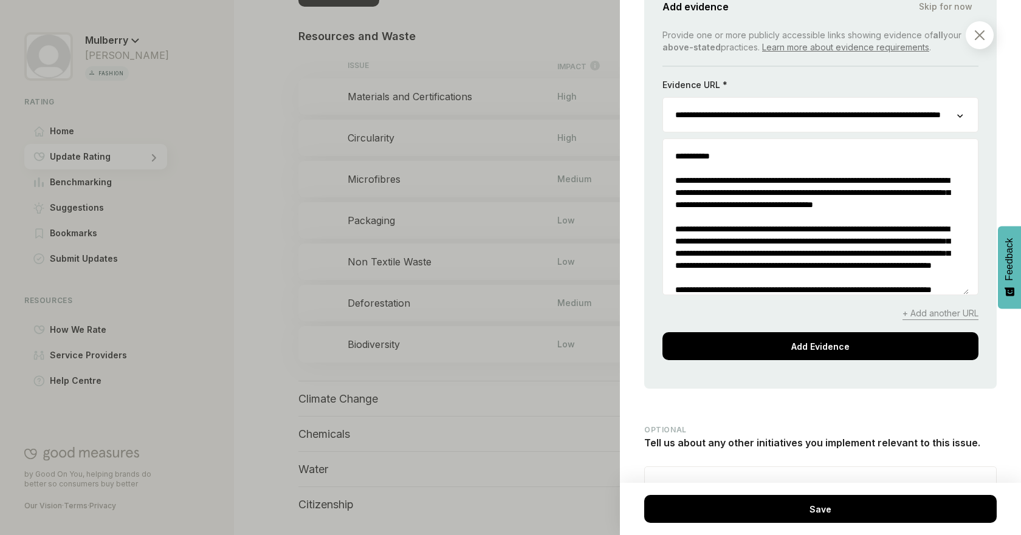
click at [943, 320] on span "+ Add another URL" at bounding box center [940, 313] width 76 height 13
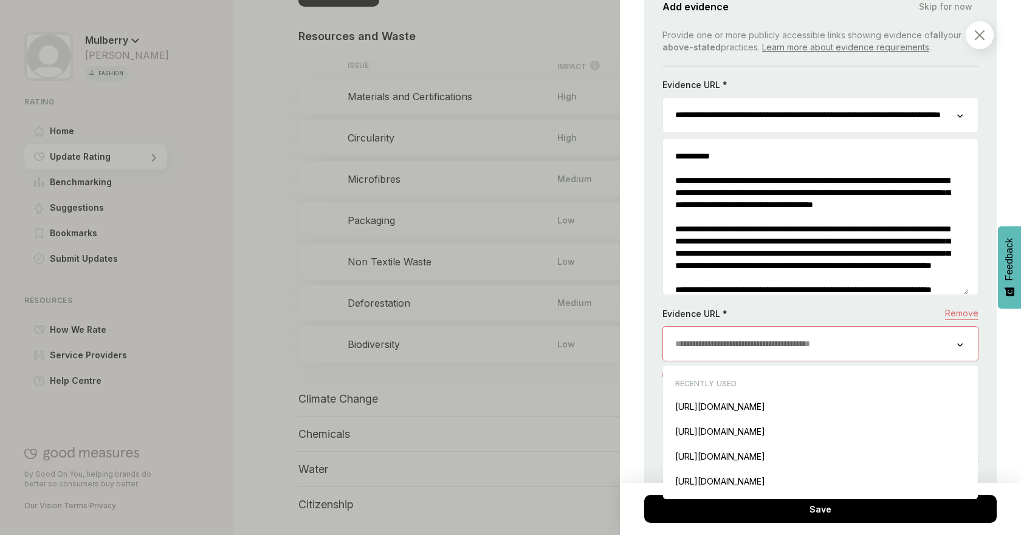
click at [823, 361] on input "url" at bounding box center [810, 344] width 294 height 34
paste input "**********"
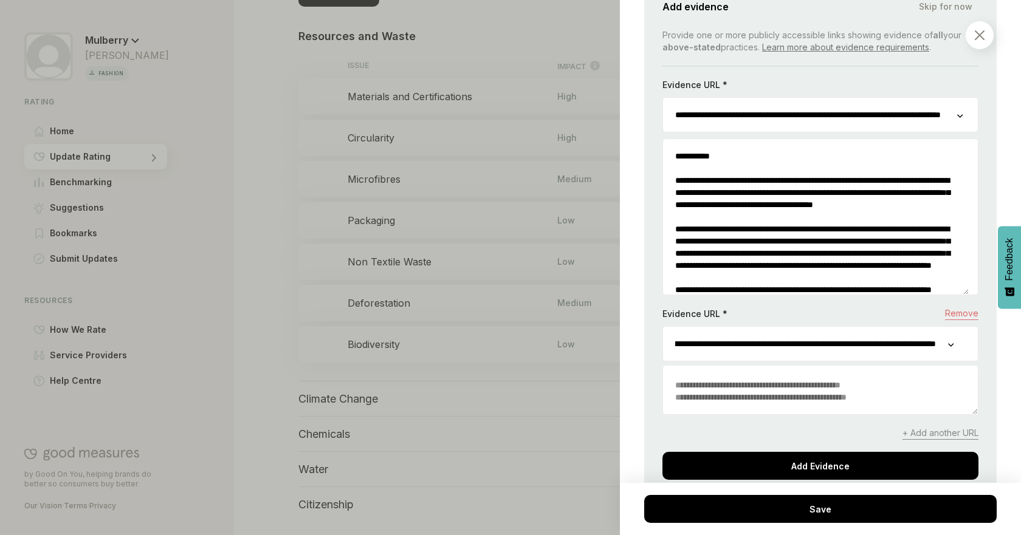
type input "**********"
click at [901, 414] on textarea at bounding box center [820, 391] width 315 height 46
paste textarea "**********"
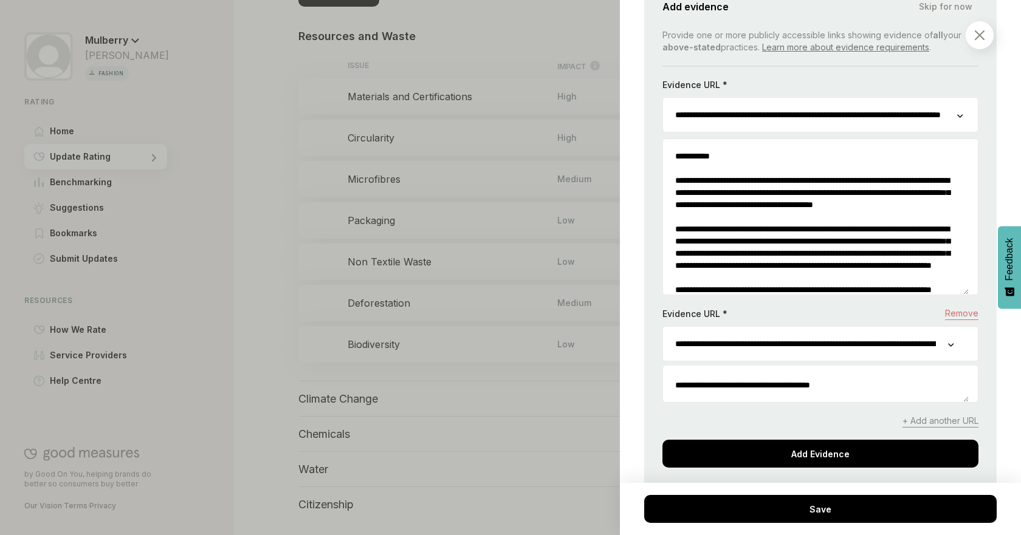
click at [994, 420] on div "Planet / Resources and Waste Materials and Certifications We consider whether y…" at bounding box center [820, 267] width 401 height 535
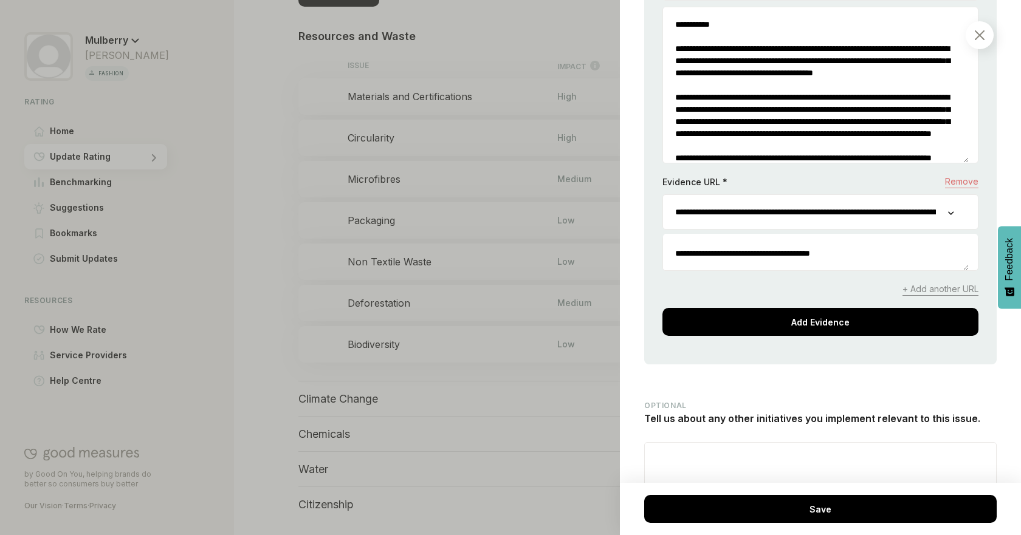
click at [670, 270] on textarea "**********" at bounding box center [816, 253] width 306 height 34
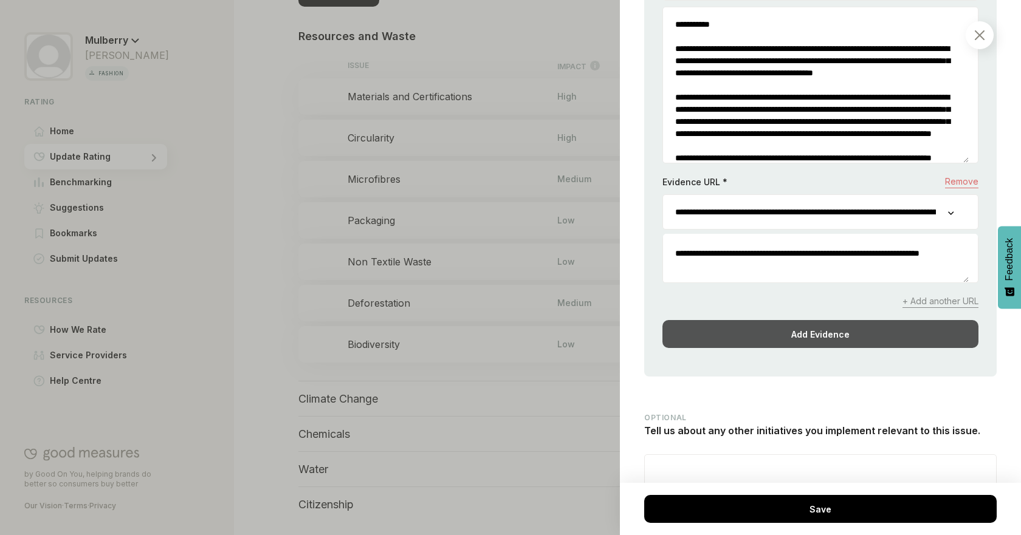
type textarea "**********"
click at [843, 348] on div "Add Evidence" at bounding box center [820, 334] width 316 height 28
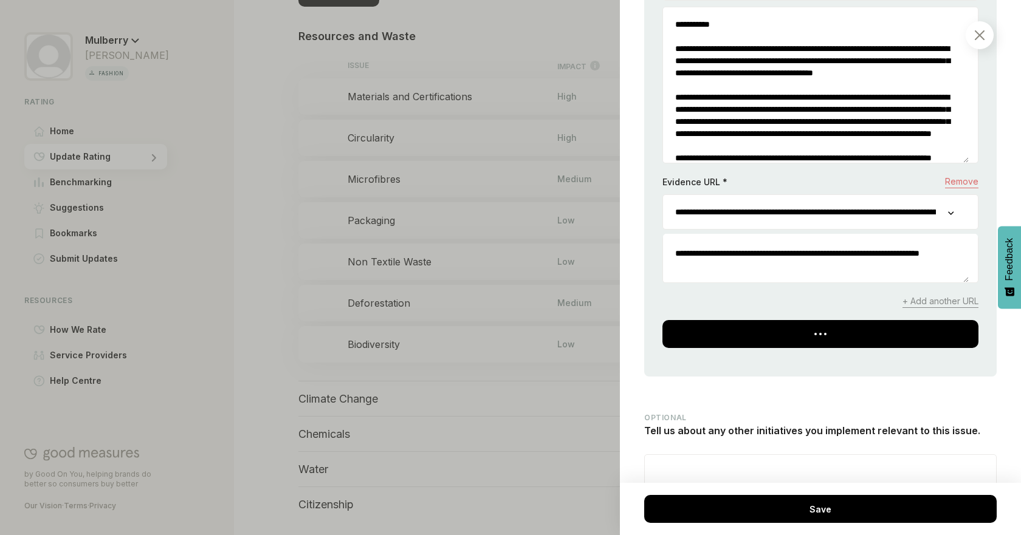
scroll to position [2709, 0]
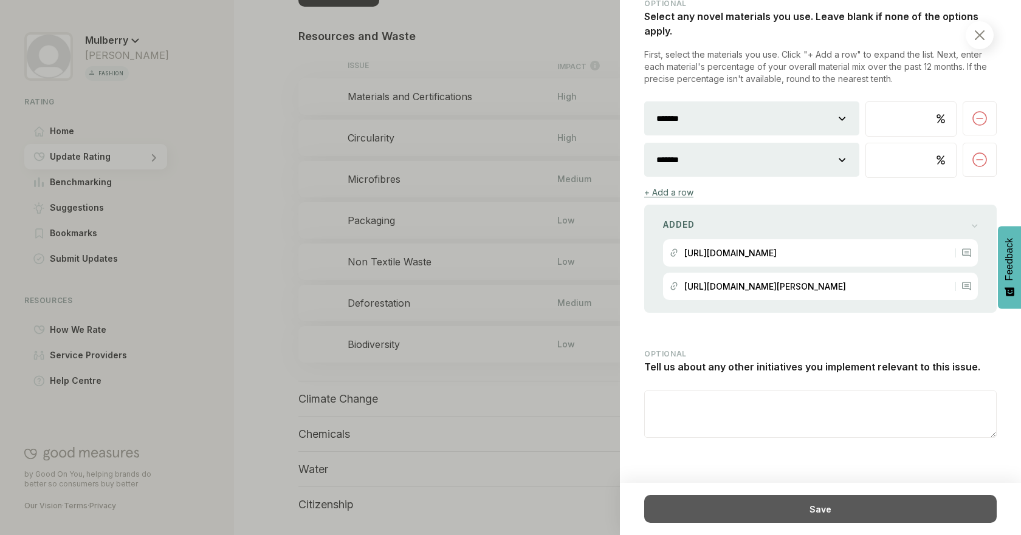
click at [870, 507] on div "Save" at bounding box center [820, 509] width 352 height 28
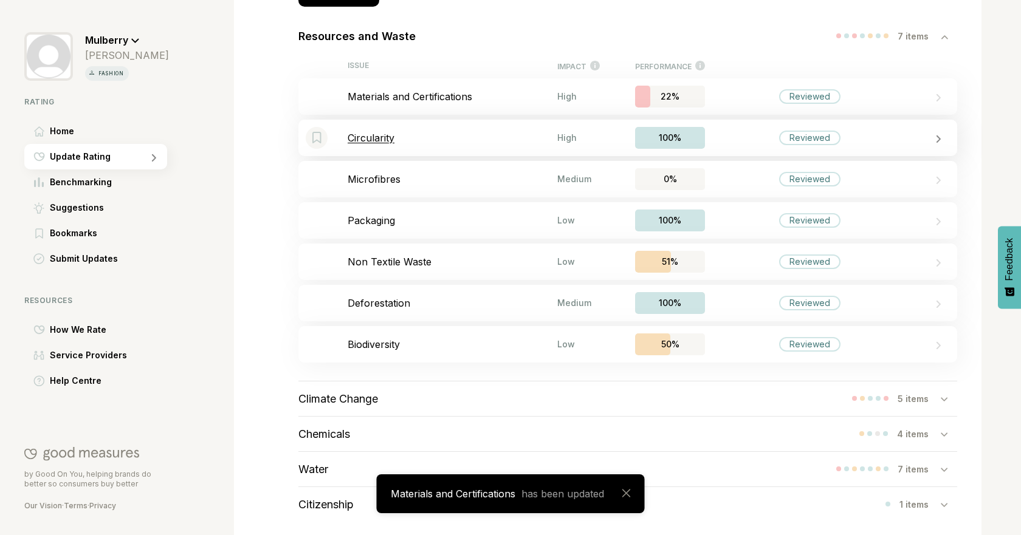
click at [405, 149] on div "Bookmark this item Circularity High 100% Reviewed" at bounding box center [627, 138] width 659 height 36
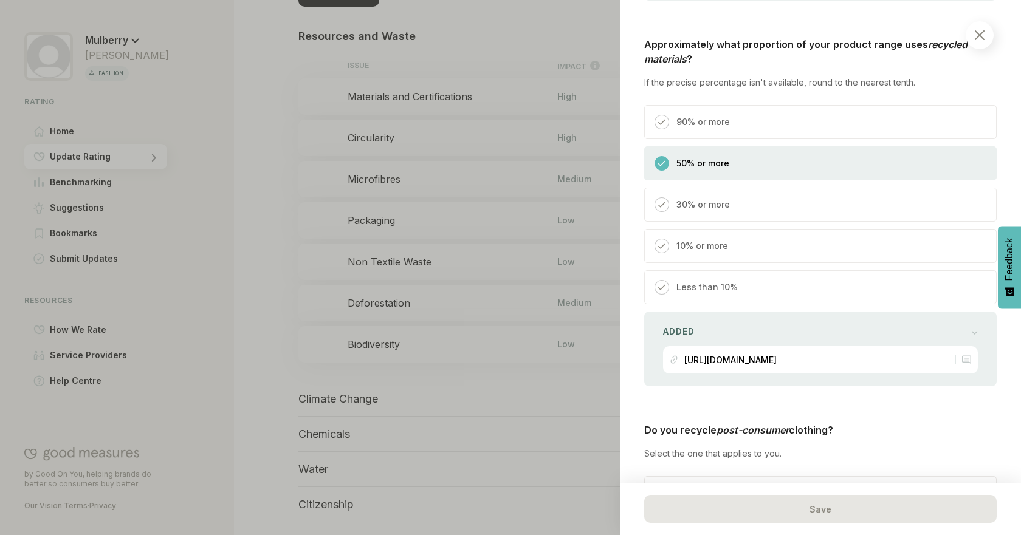
scroll to position [1369, 0]
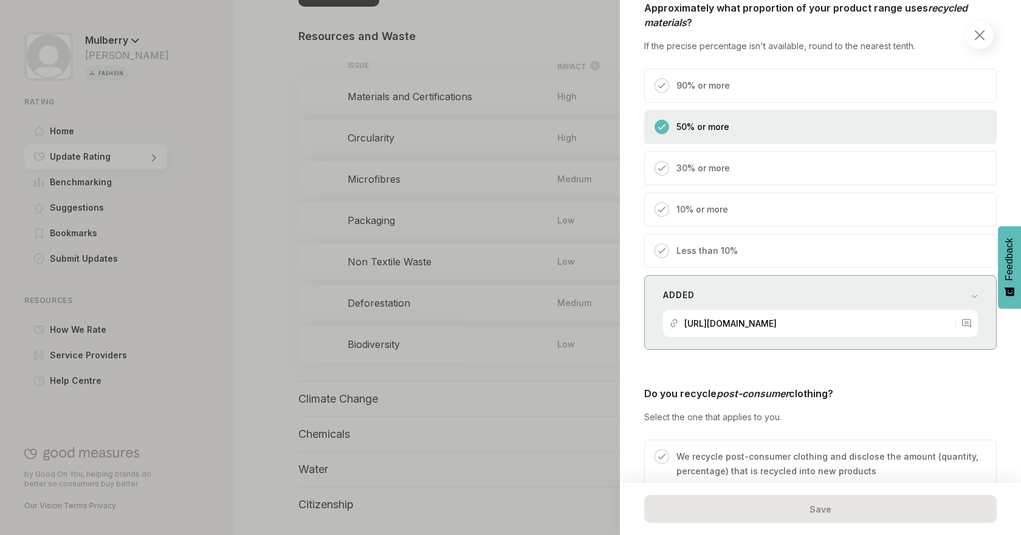
click at [940, 287] on div "Added" at bounding box center [820, 295] width 315 height 17
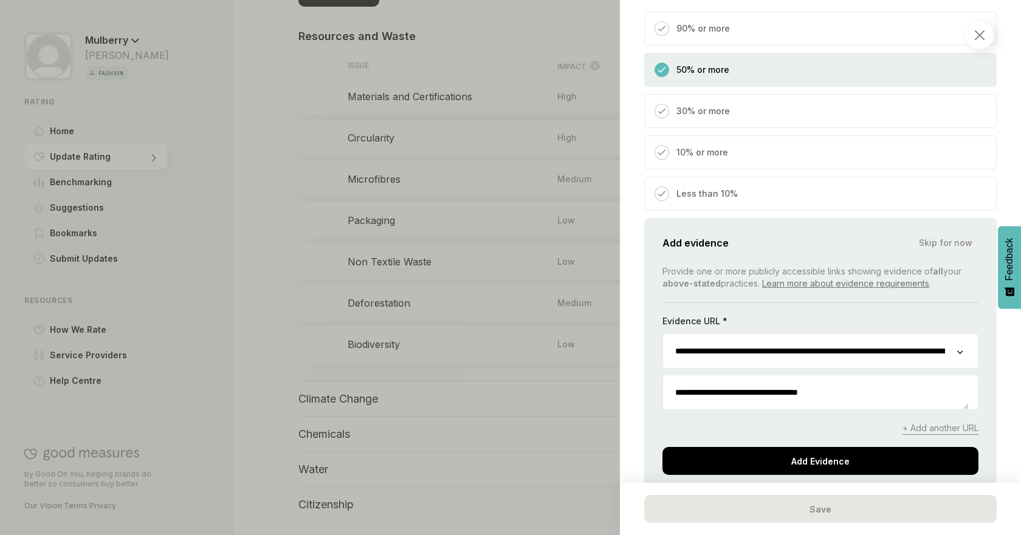
scroll to position [1350, 0]
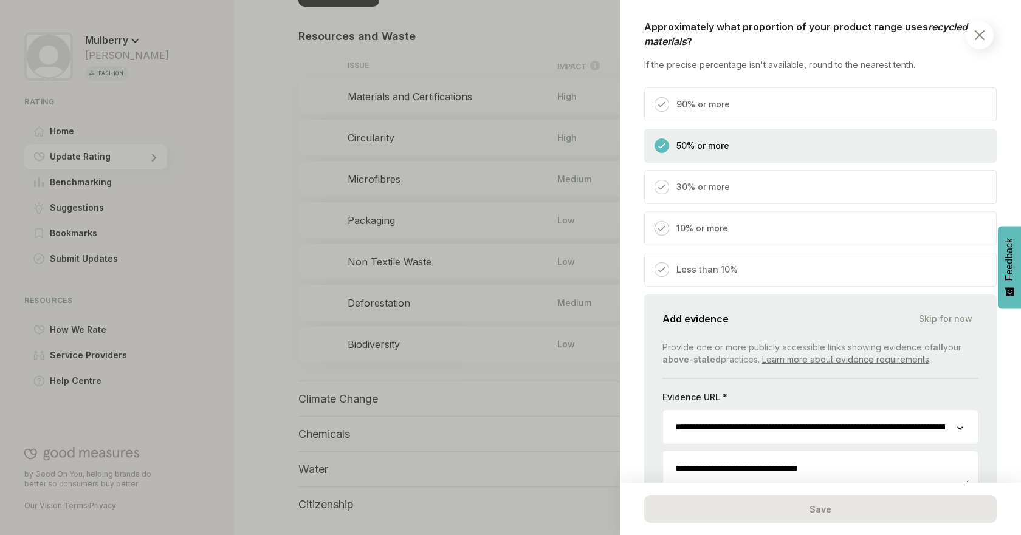
click at [776, 410] on input "**********" at bounding box center [810, 427] width 294 height 34
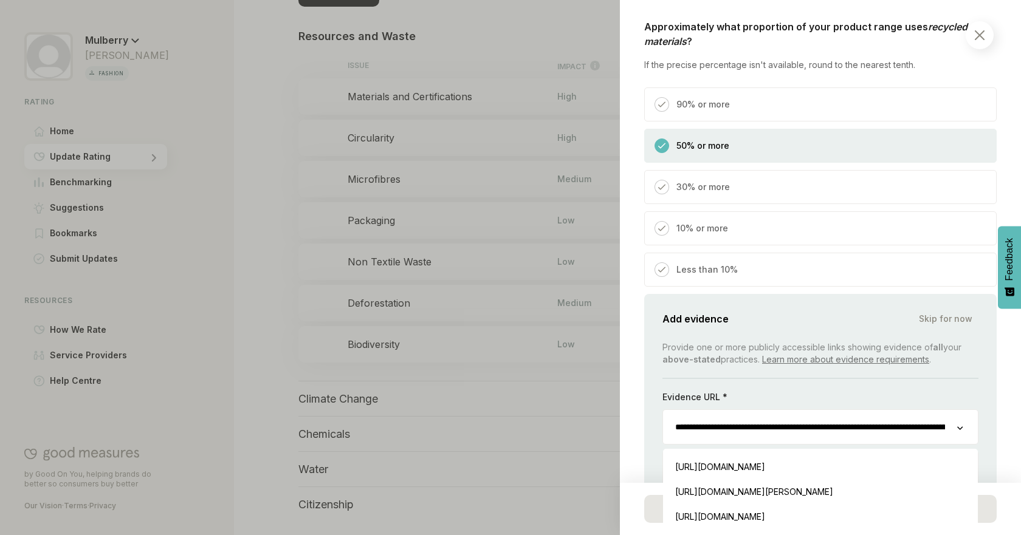
scroll to position [0, 132]
drag, startPoint x: 715, startPoint y: 413, endPoint x: 979, endPoint y: 413, distance: 264.3
click at [979, 413] on div "**********" at bounding box center [820, 437] width 352 height 286
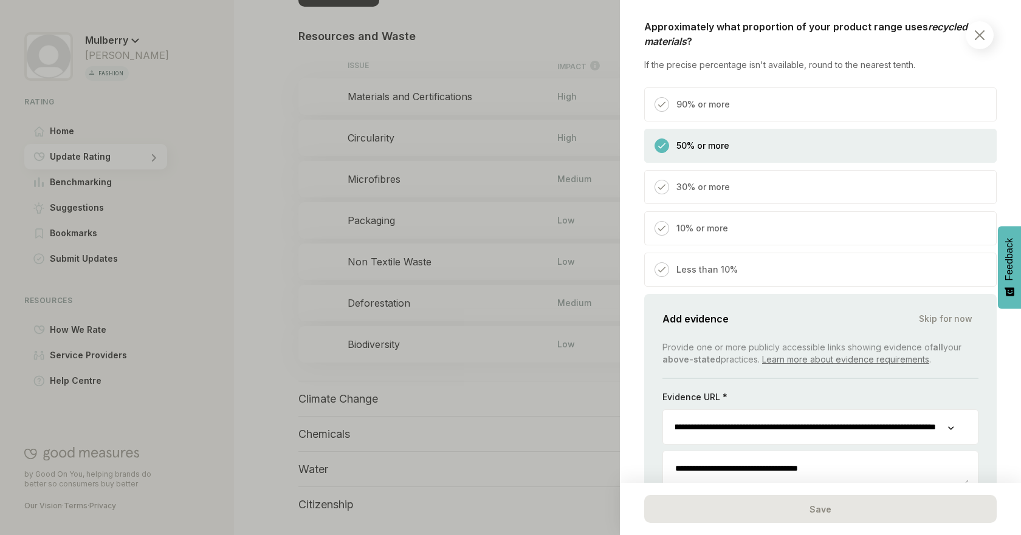
click at [996, 399] on div "Planet / Resources and Waste Circularity Certain fashion business models drive …" at bounding box center [820, 267] width 401 height 535
click at [733, 215] on div "10% or more" at bounding box center [820, 228] width 352 height 34
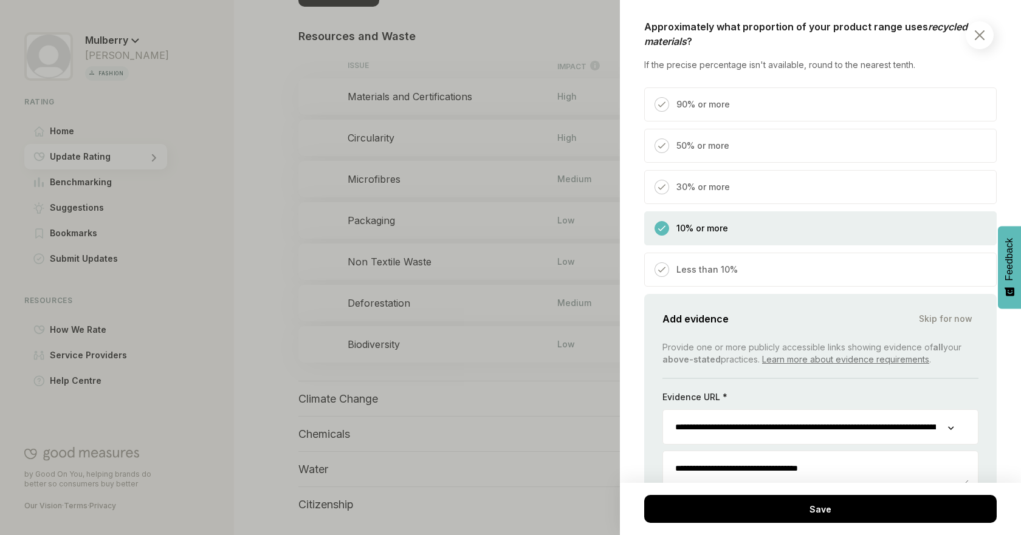
click at [749, 259] on div "Less than 10%" at bounding box center [820, 270] width 352 height 34
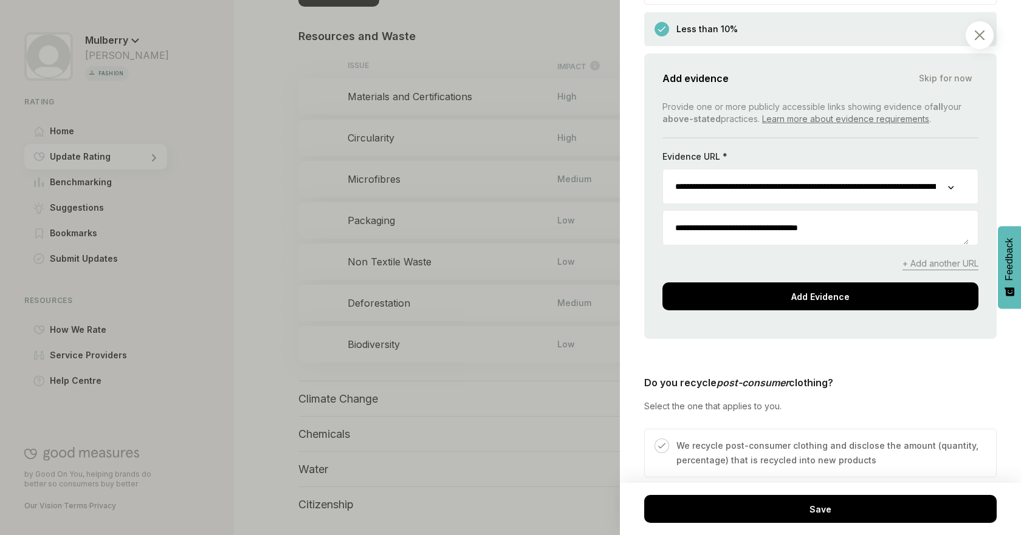
scroll to position [1572, 0]
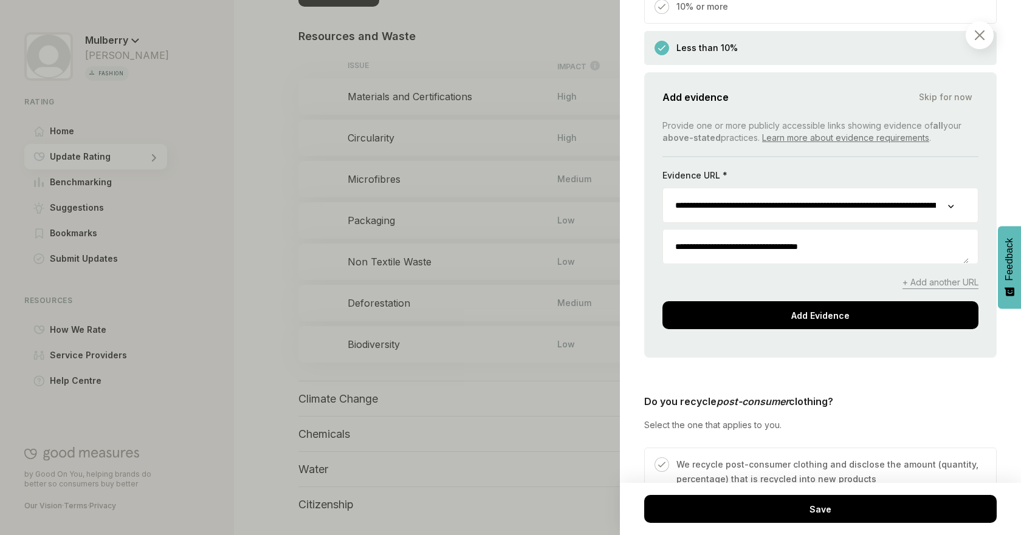
drag, startPoint x: 855, startPoint y: 236, endPoint x: 599, endPoint y: 228, distance: 255.9
click at [599, 228] on div "Planet / Resources and Waste Circularity Certain fashion business models drive …" at bounding box center [510, 267] width 1021 height 535
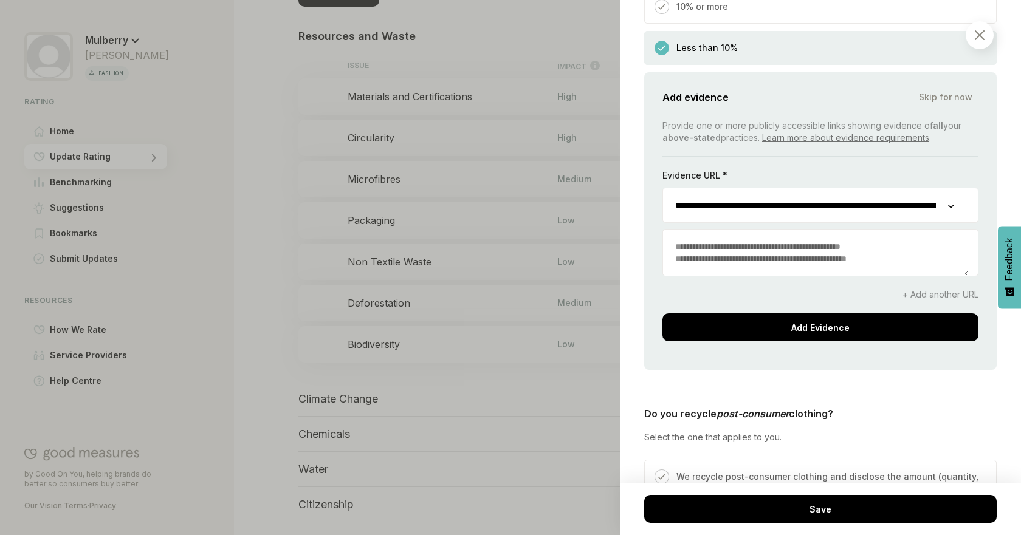
click at [955, 188] on div "**********" at bounding box center [820, 205] width 316 height 35
click at [950, 205] on icon at bounding box center [950, 207] width 5 height 4
click at [916, 194] on input "**********" at bounding box center [805, 205] width 285 height 34
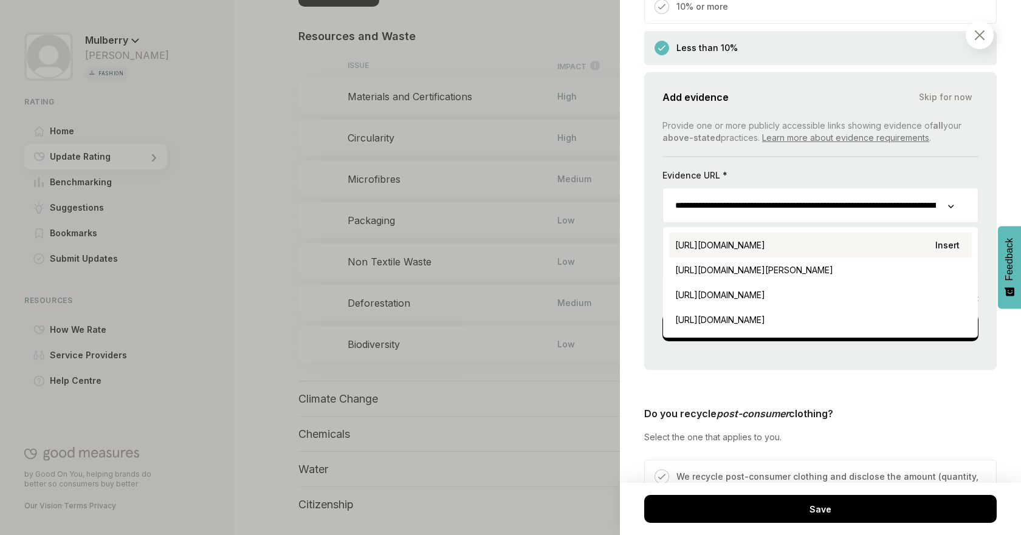
click at [926, 233] on div "[URL][DOMAIN_NAME] Insert" at bounding box center [820, 245] width 303 height 25
type input "**********"
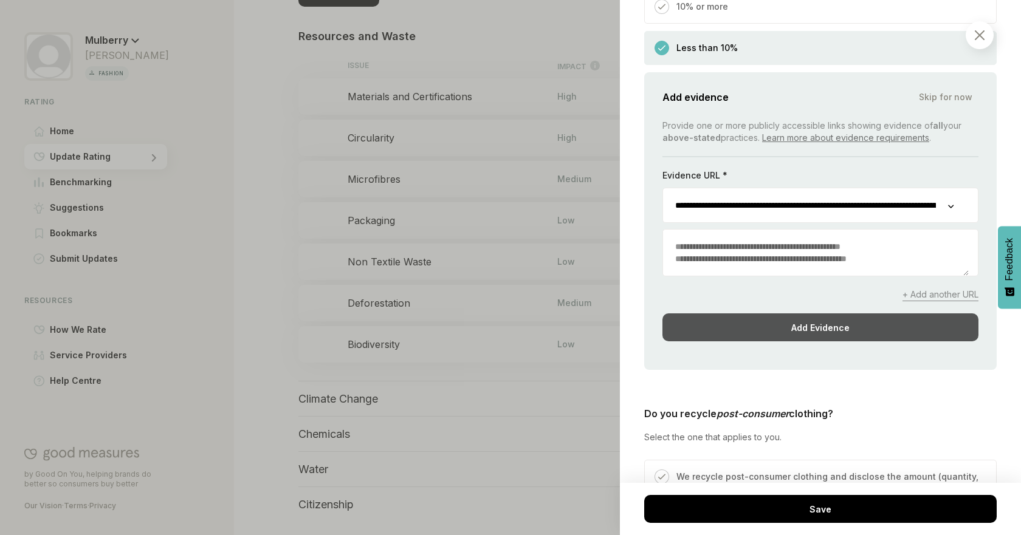
click at [833, 314] on div "Add Evidence" at bounding box center [820, 328] width 316 height 28
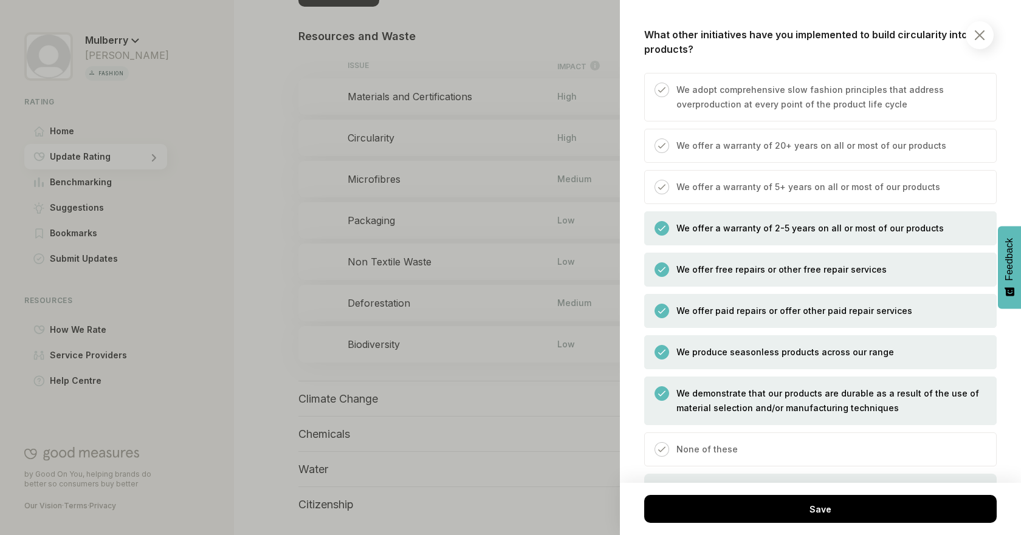
scroll to position [2856, 0]
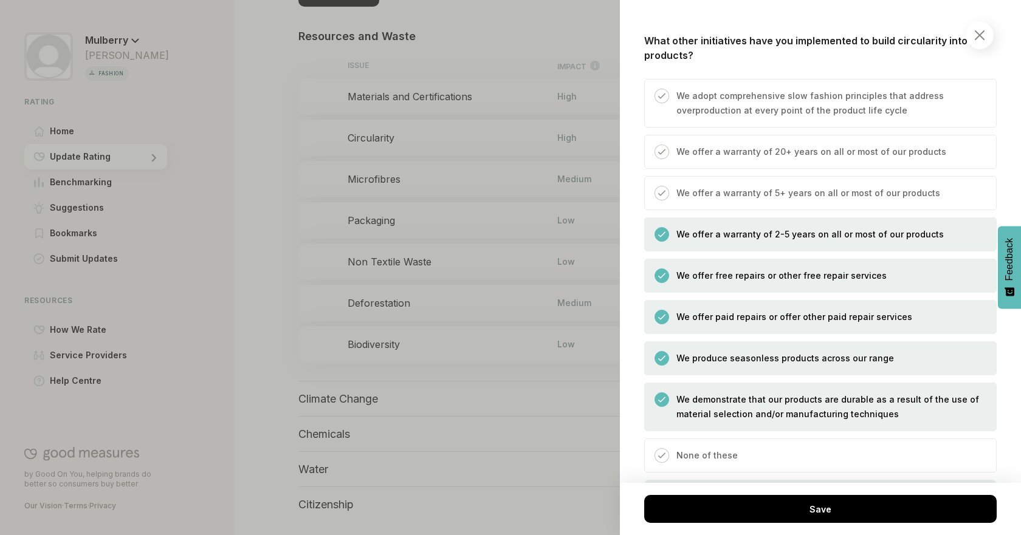
click at [866, 230] on div "We offer a warranty of 2-5 years on all or most of our products" at bounding box center [806, 239] width 275 height 24
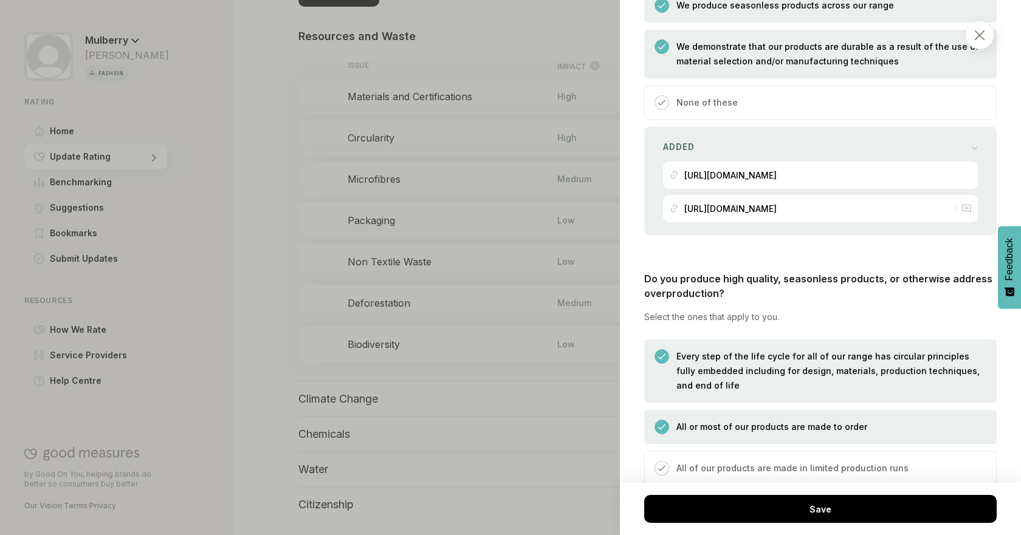
scroll to position [3148, 0]
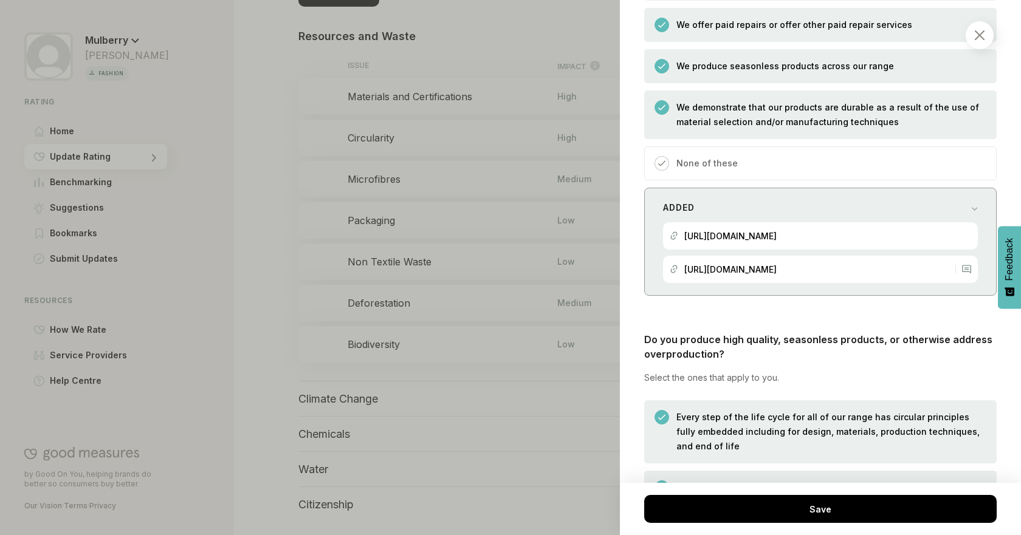
click at [940, 199] on div "Added" at bounding box center [820, 207] width 315 height 17
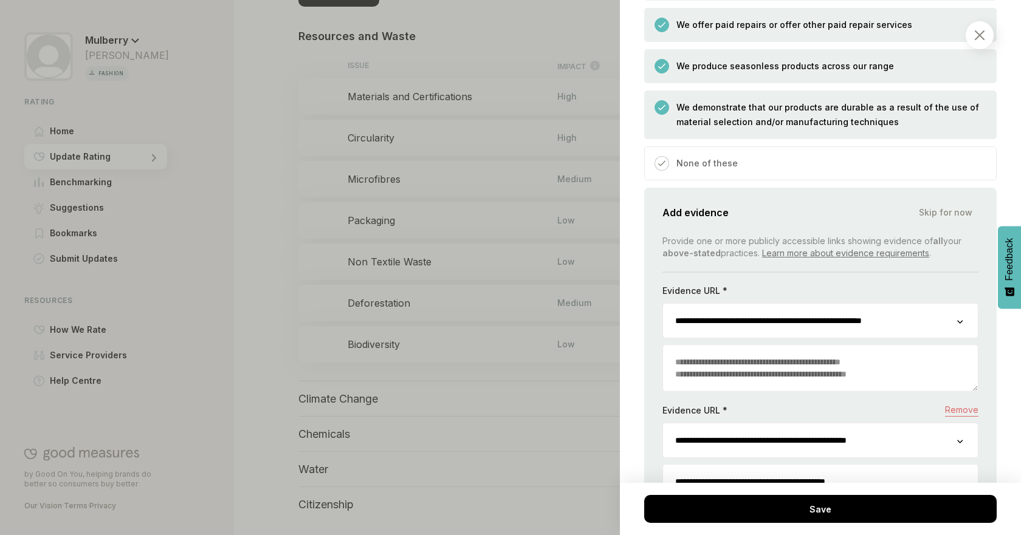
scroll to position [3380, 0]
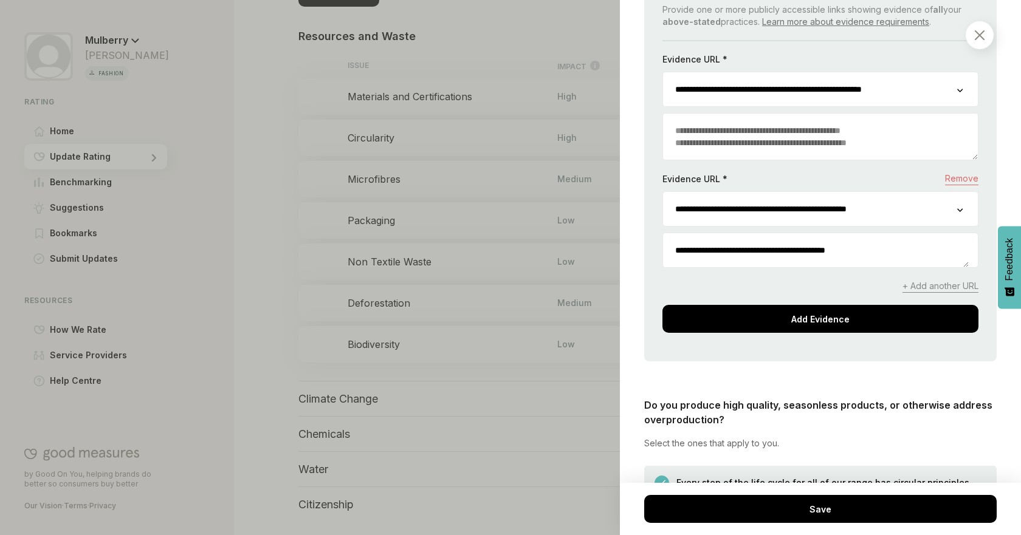
click at [930, 280] on span "+ Add another URL" at bounding box center [940, 286] width 76 height 13
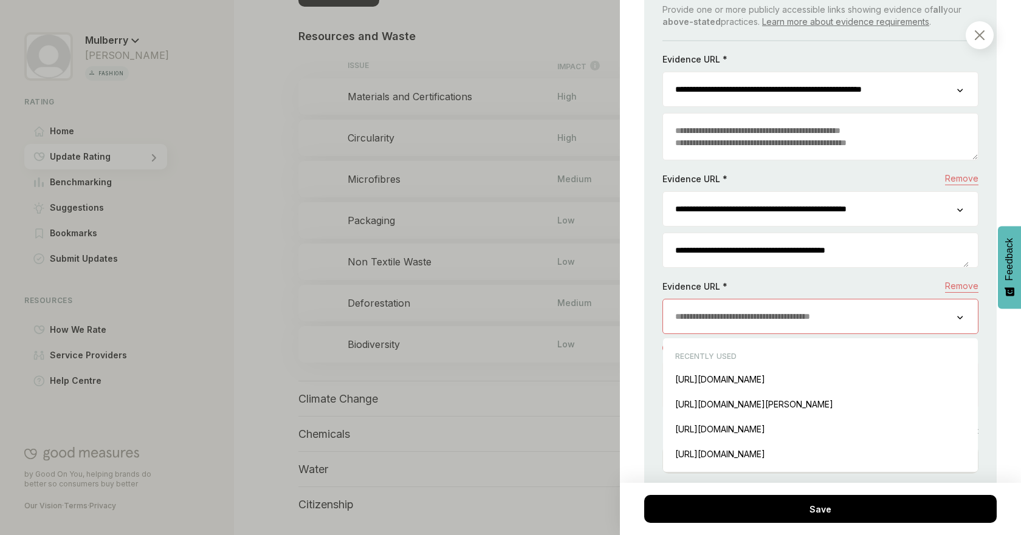
click at [843, 307] on input "url" at bounding box center [810, 317] width 294 height 34
paste input "**********"
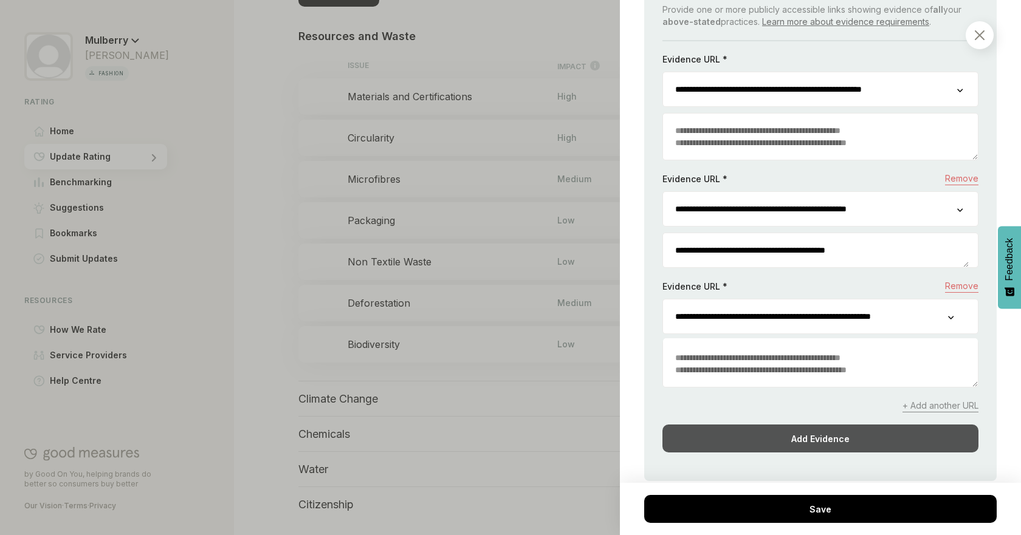
type input "**********"
click at [830, 425] on div "Add Evidence" at bounding box center [820, 439] width 316 height 28
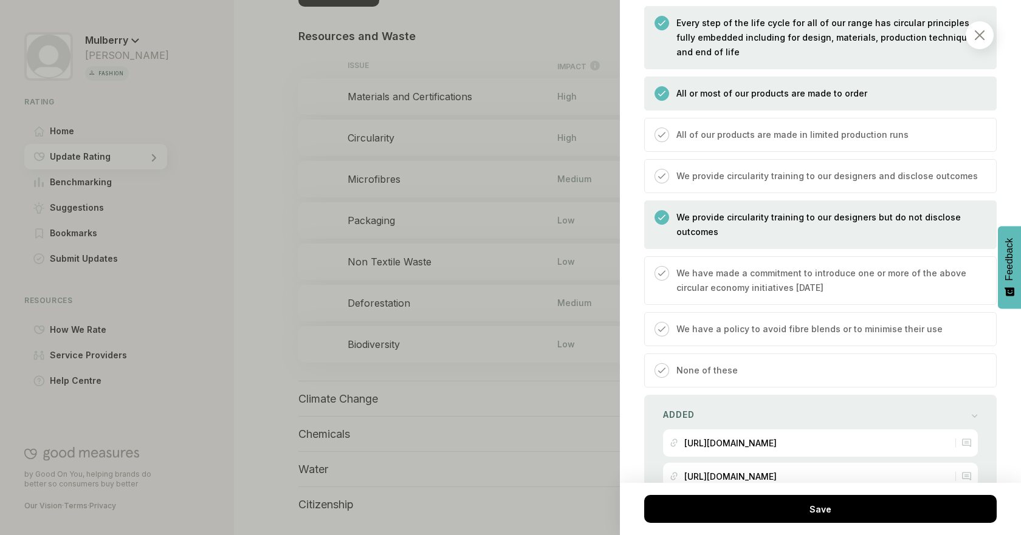
scroll to position [3699, 0]
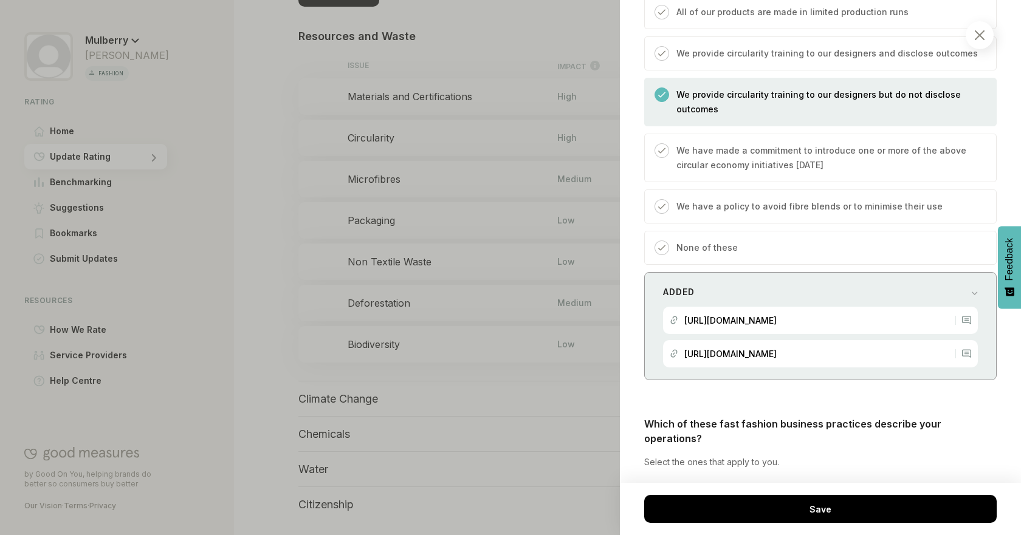
click at [972, 293] on div at bounding box center [975, 292] width 7 height 12
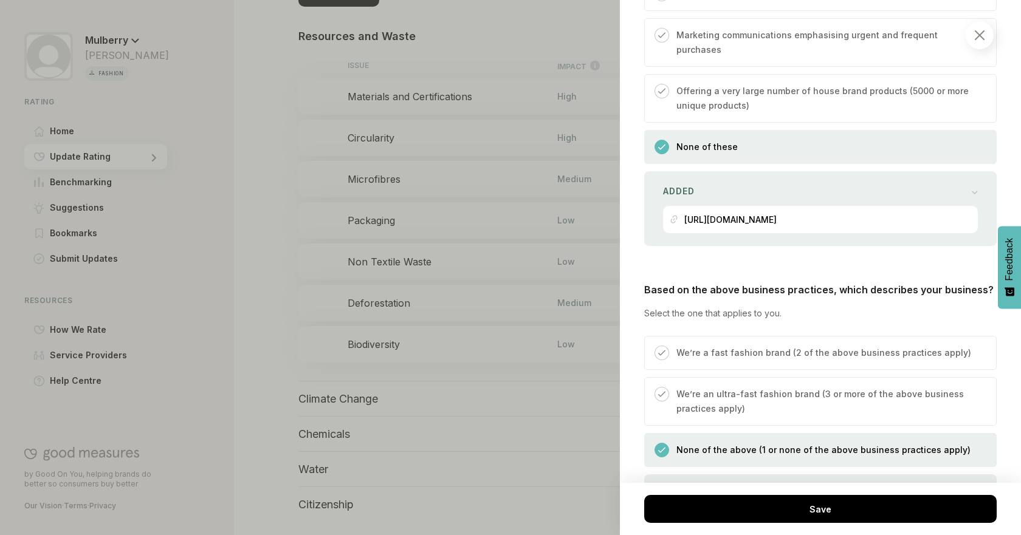
scroll to position [4608, 0]
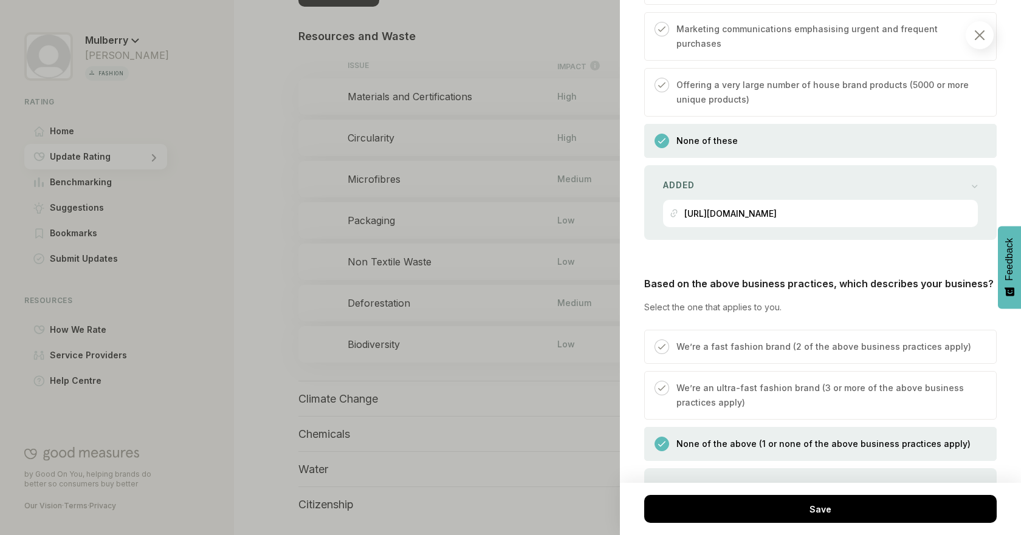
click at [884, 487] on div "There are questions which need to be answered before you can save this item Save" at bounding box center [820, 509] width 401 height 52
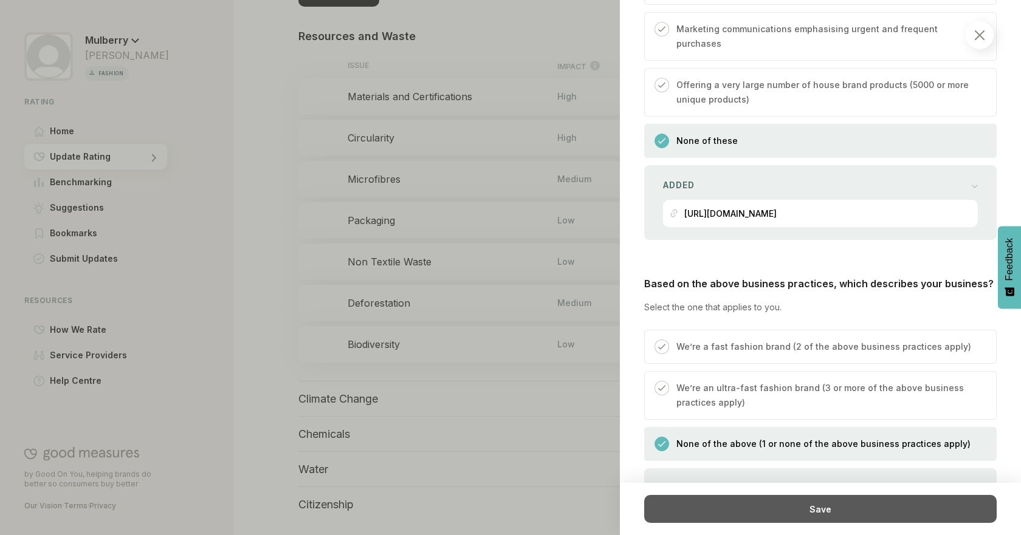
click at [875, 496] on div "Save" at bounding box center [820, 509] width 352 height 28
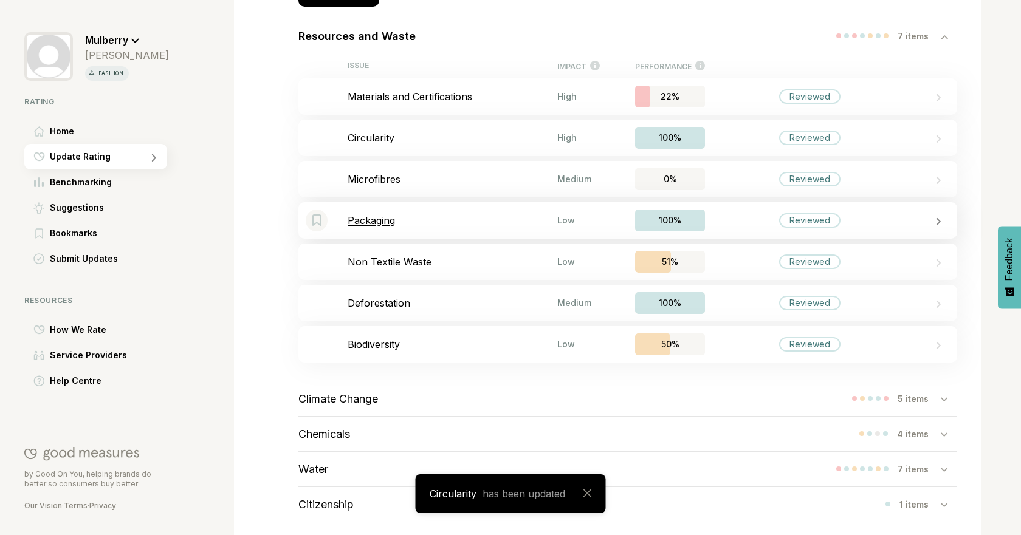
click at [385, 216] on p "Packaging" at bounding box center [453, 221] width 210 height 12
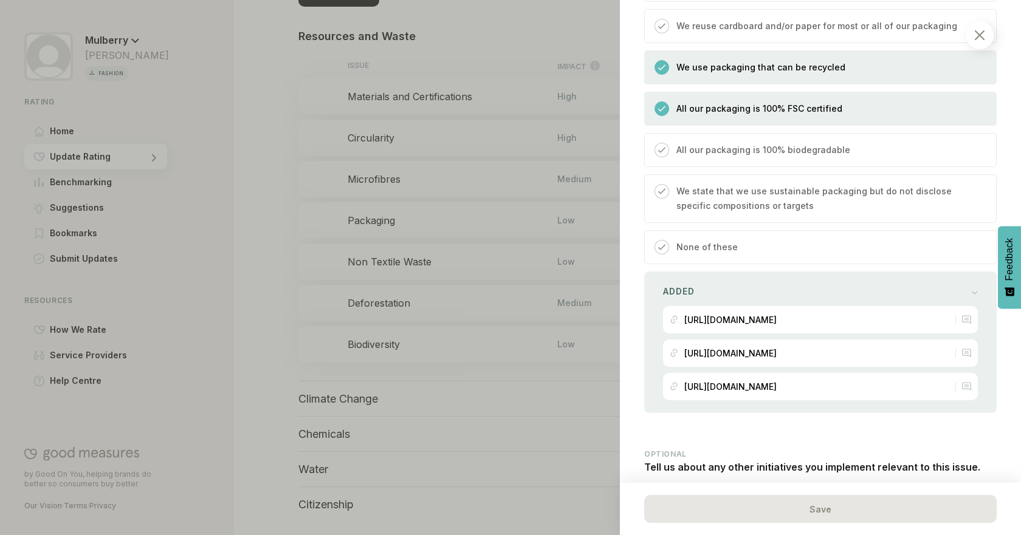
scroll to position [1158, 0]
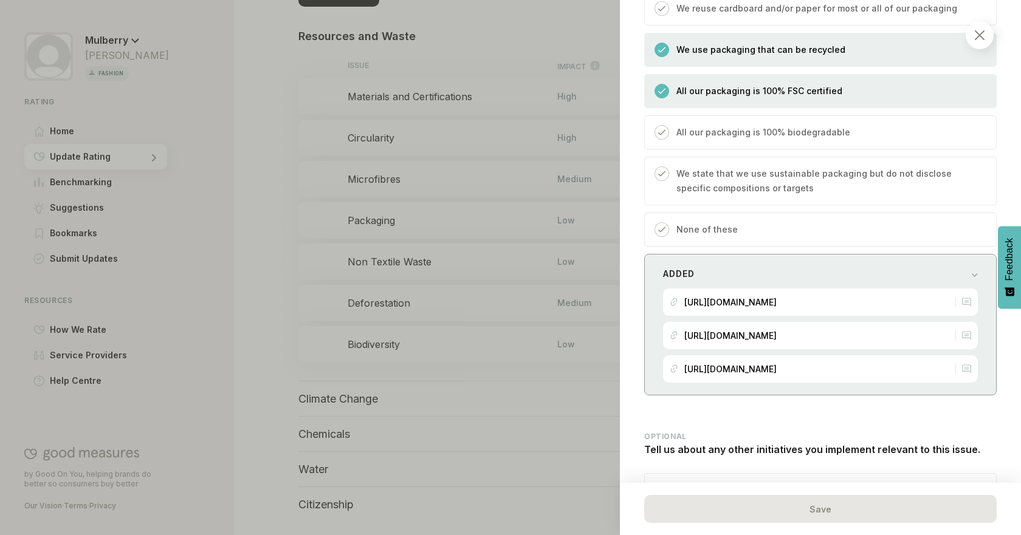
click at [971, 278] on div "Added [URL][DOMAIN_NAME] [URL][DOMAIN_NAME] [URL][DOMAIN_NAME]" at bounding box center [820, 325] width 352 height 142
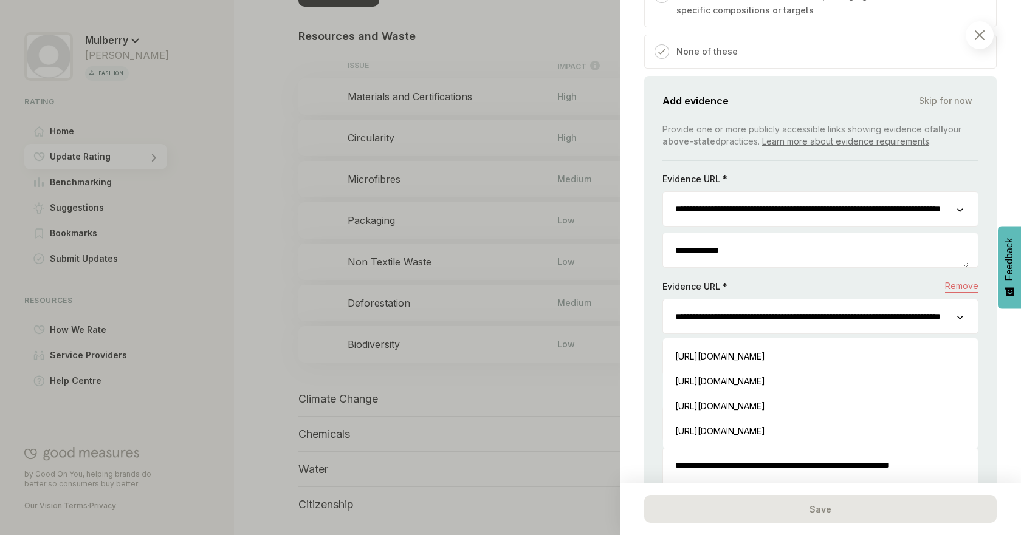
scroll to position [0, 117]
drag, startPoint x: 723, startPoint y: 322, endPoint x: 974, endPoint y: 327, distance: 251.0
click at [974, 327] on div "**********" at bounding box center [820, 332] width 352 height 513
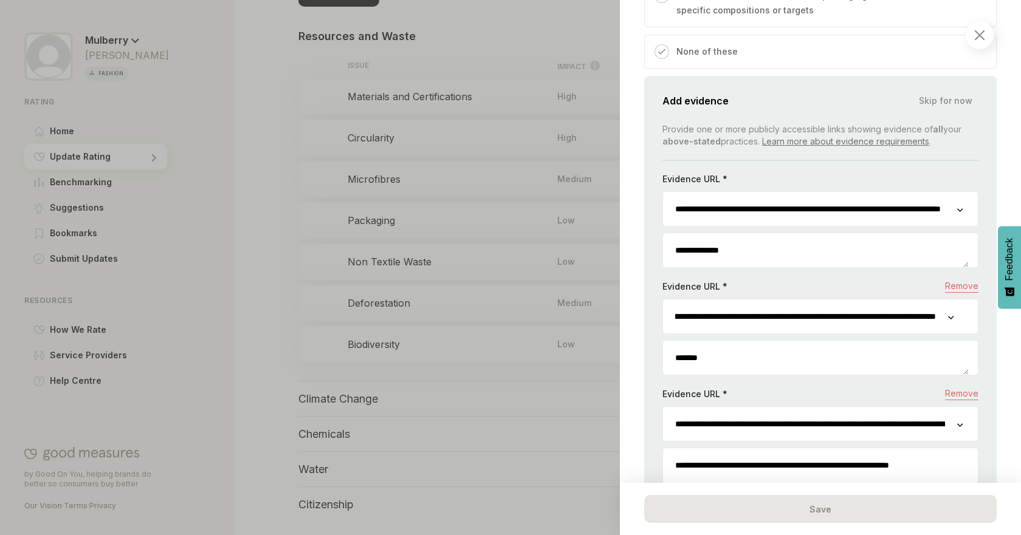
click at [981, 339] on div "**********" at bounding box center [820, 332] width 352 height 513
click at [1011, 342] on div "Planet / Resources and Waste Packaging We consider the packaging you use and ho…" at bounding box center [820, 267] width 401 height 535
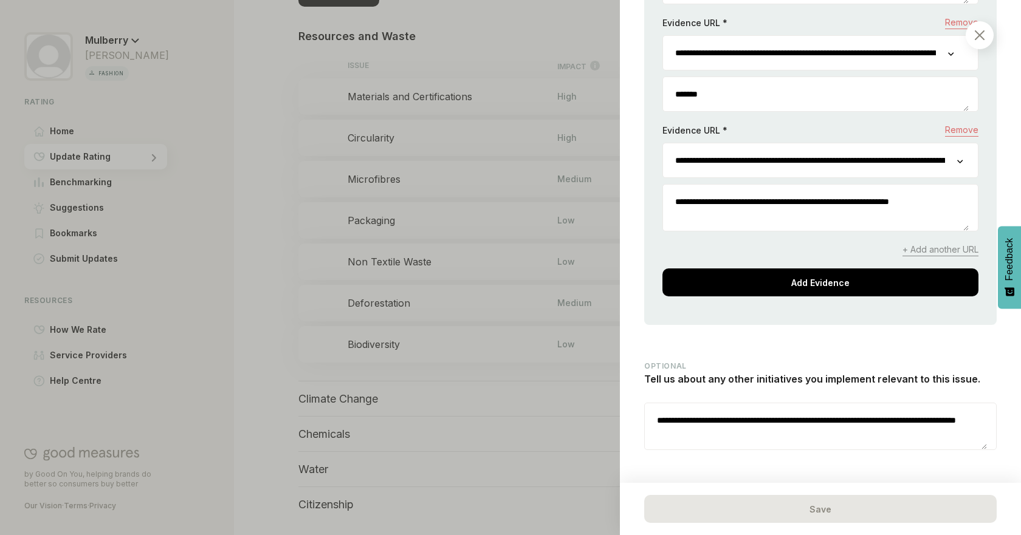
scroll to position [1621, 0]
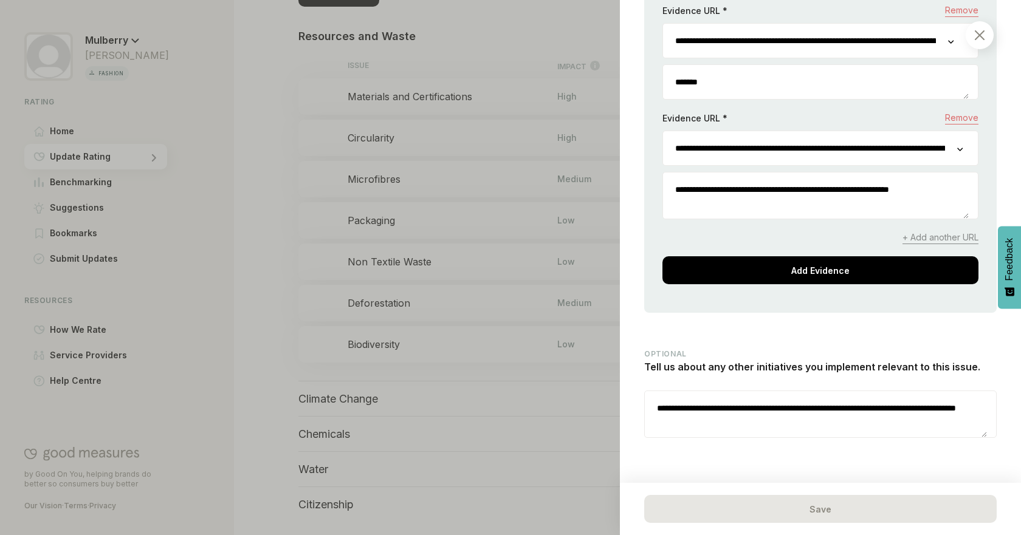
click at [541, 400] on div at bounding box center [510, 267] width 1021 height 535
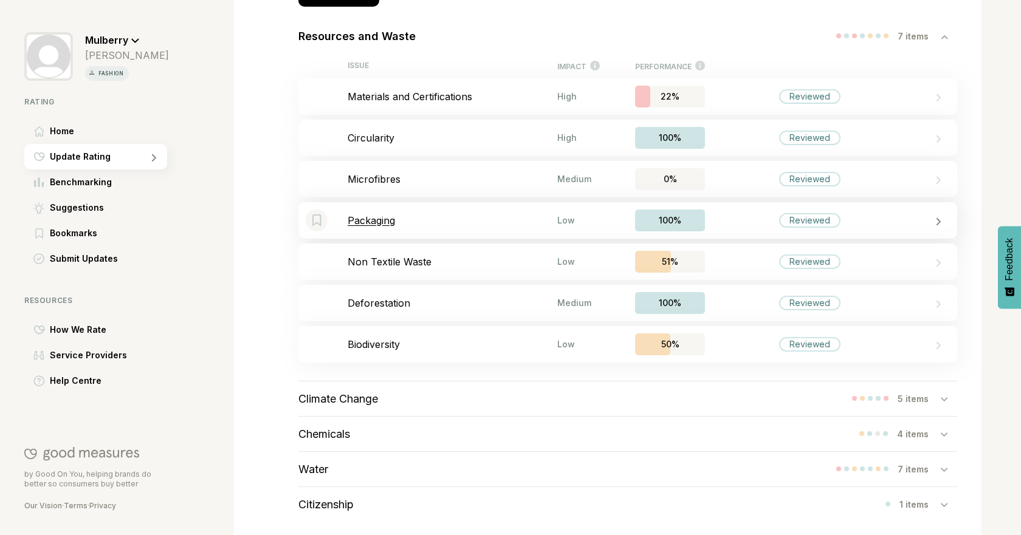
click at [441, 213] on div "Bookmark this item Packaging Low 100% Reviewed" at bounding box center [627, 220] width 659 height 36
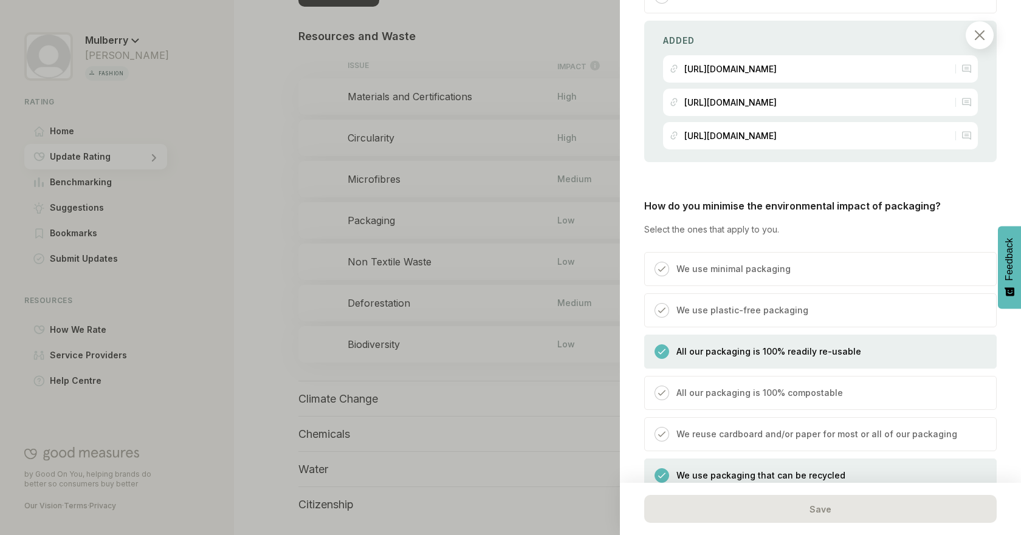
scroll to position [726, 0]
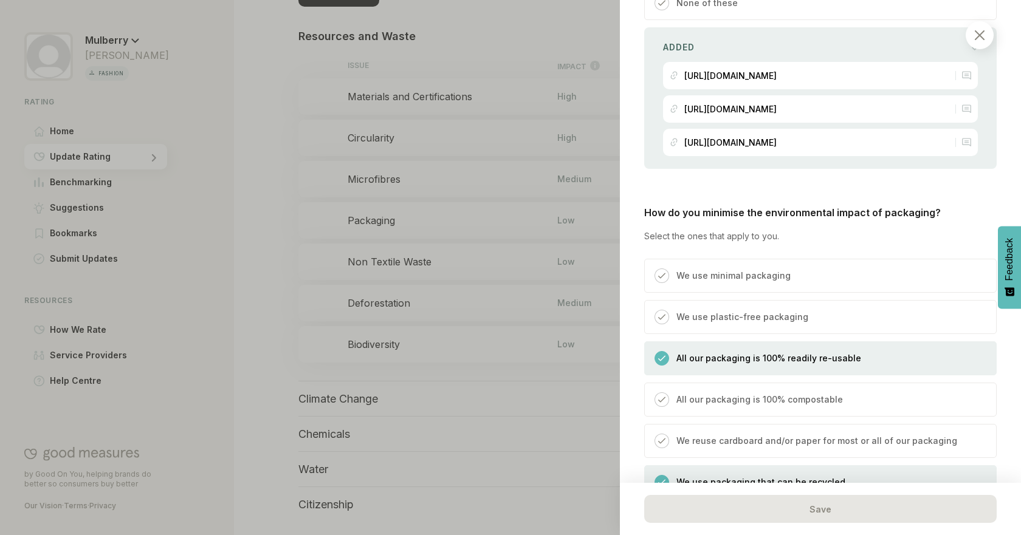
click at [848, 365] on p "All our packaging is 100% readily re-usable" at bounding box center [768, 358] width 185 height 15
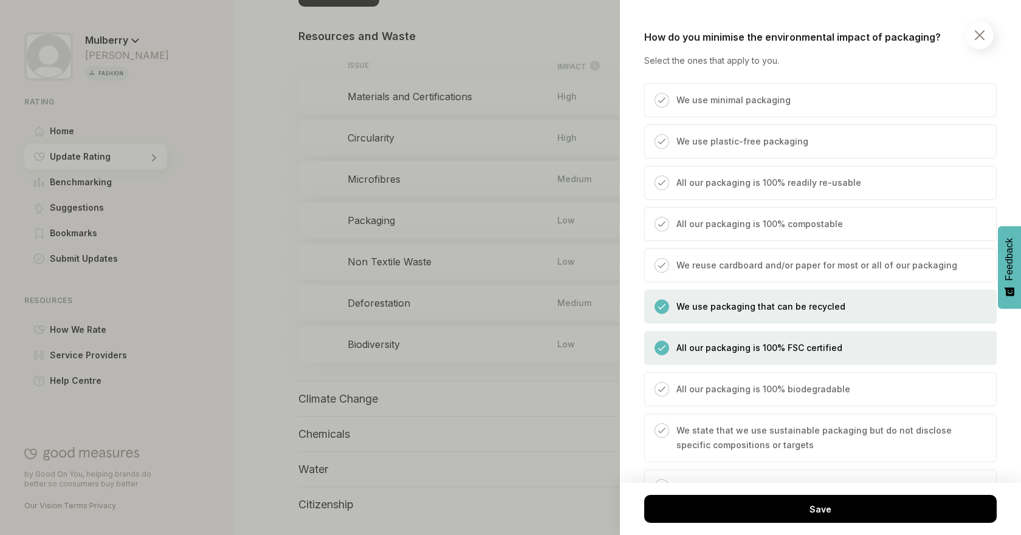
scroll to position [921, 0]
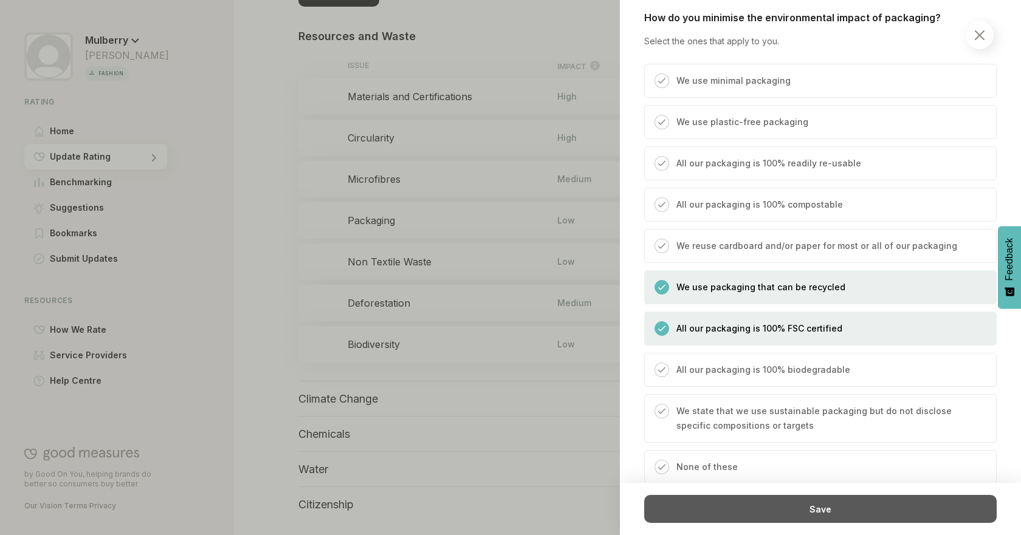
click at [864, 508] on div "Save" at bounding box center [820, 509] width 352 height 28
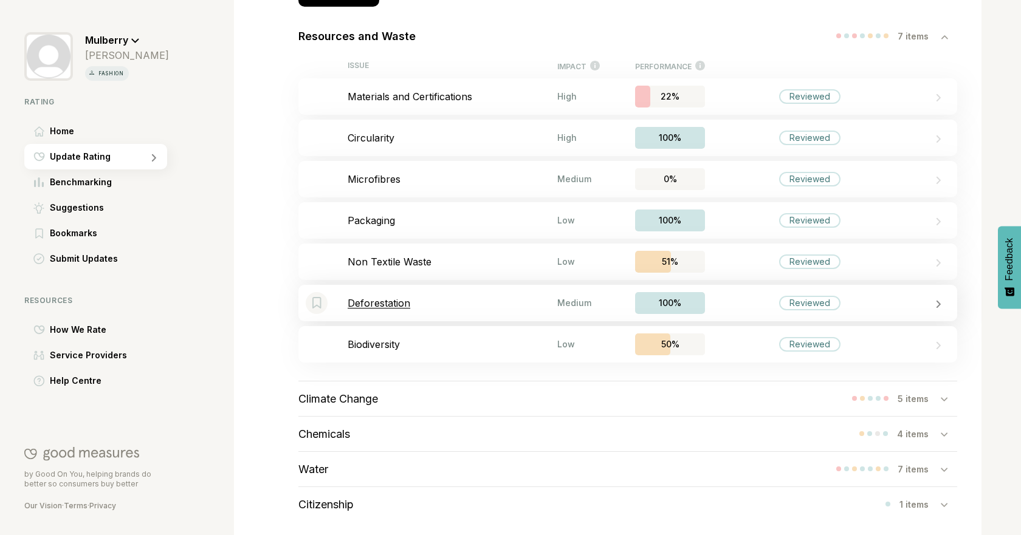
click at [460, 297] on p "Deforestation" at bounding box center [453, 303] width 210 height 12
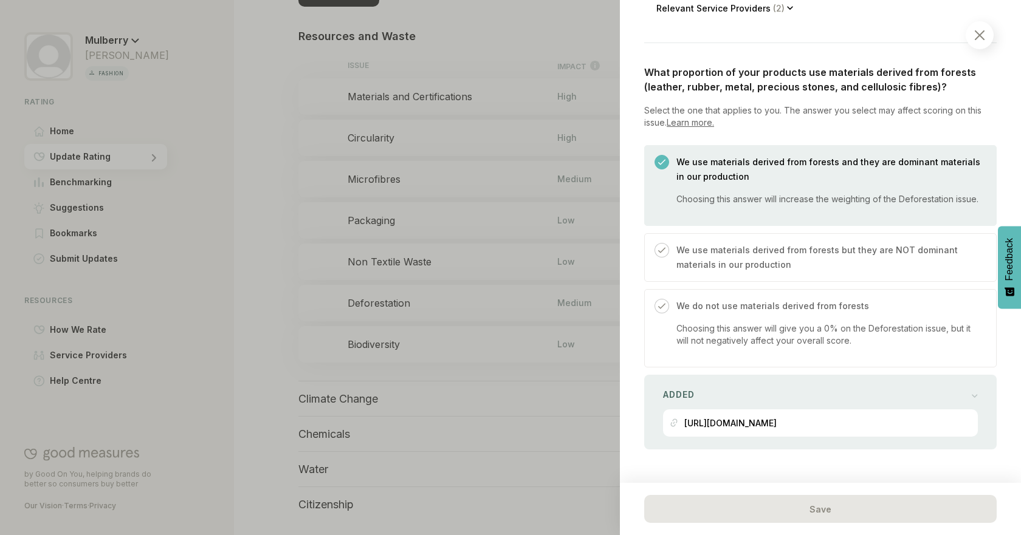
scroll to position [436, 0]
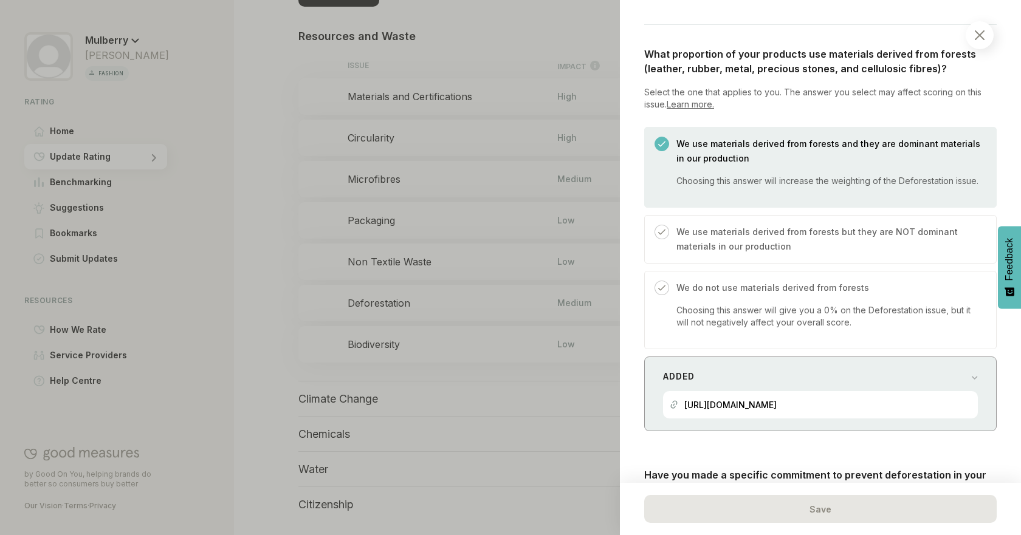
click at [957, 385] on div "Added" at bounding box center [820, 376] width 315 height 17
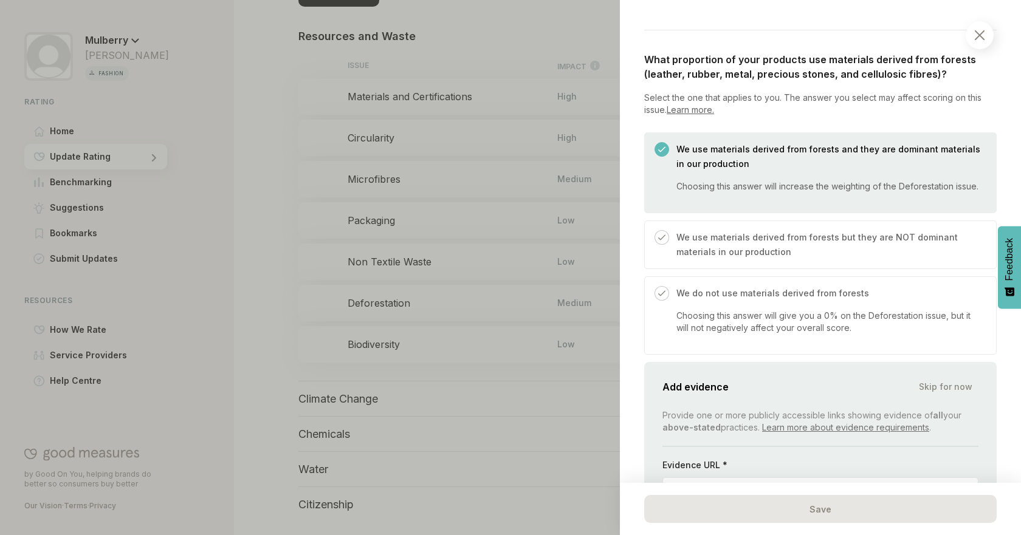
scroll to position [422, 0]
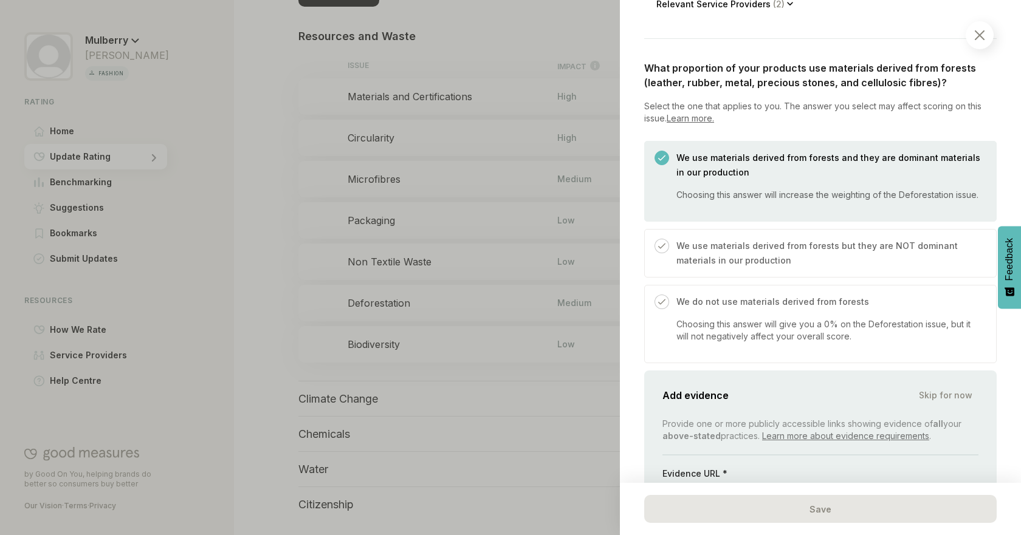
click at [916, 251] on p "We use materials derived from forests but they are NOT dominant materials in ou…" at bounding box center [829, 253] width 307 height 29
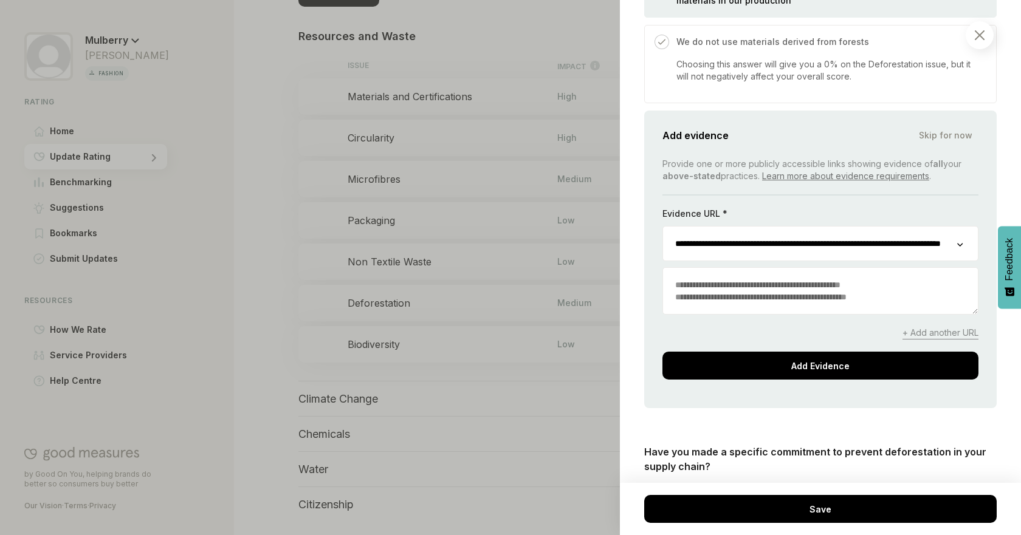
scroll to position [778, 0]
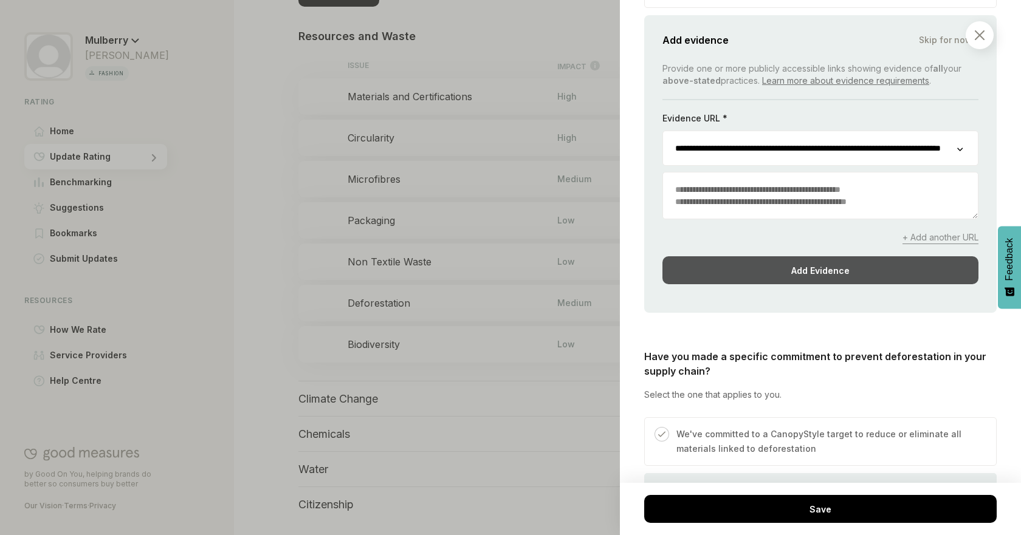
click at [848, 278] on div "Add Evidence" at bounding box center [820, 270] width 316 height 28
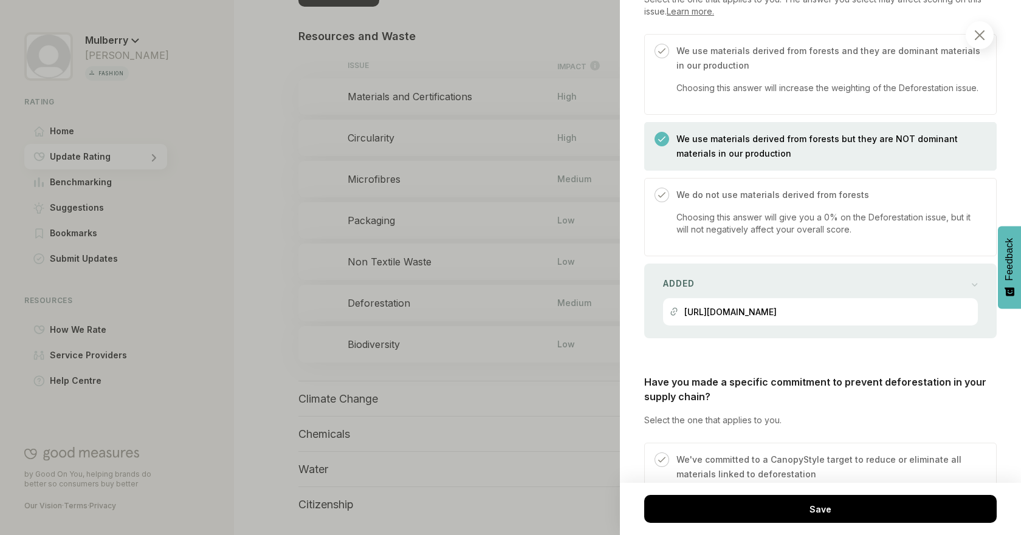
scroll to position [430, 0]
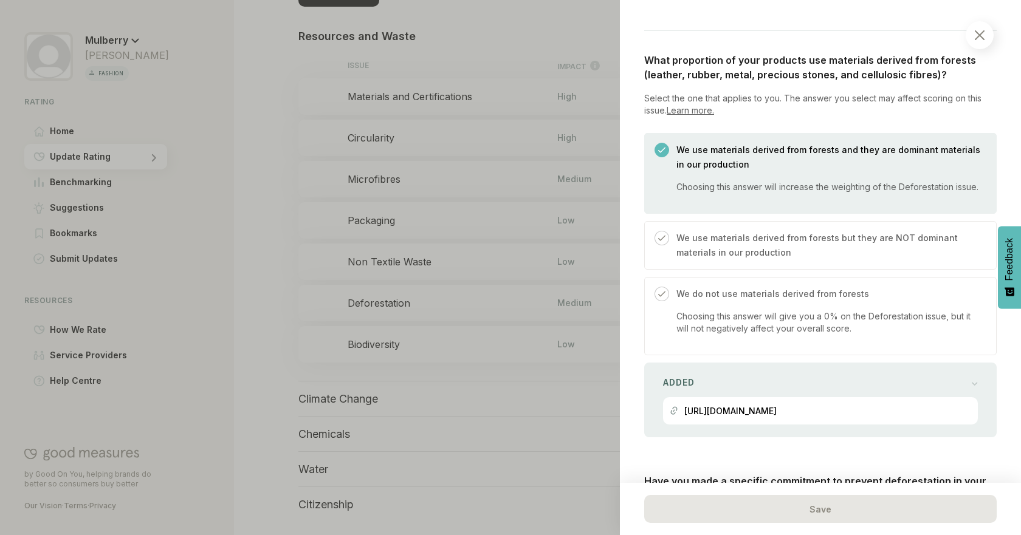
click at [843, 249] on p "We use materials derived from forests but they are NOT dominant materials in ou…" at bounding box center [829, 245] width 307 height 29
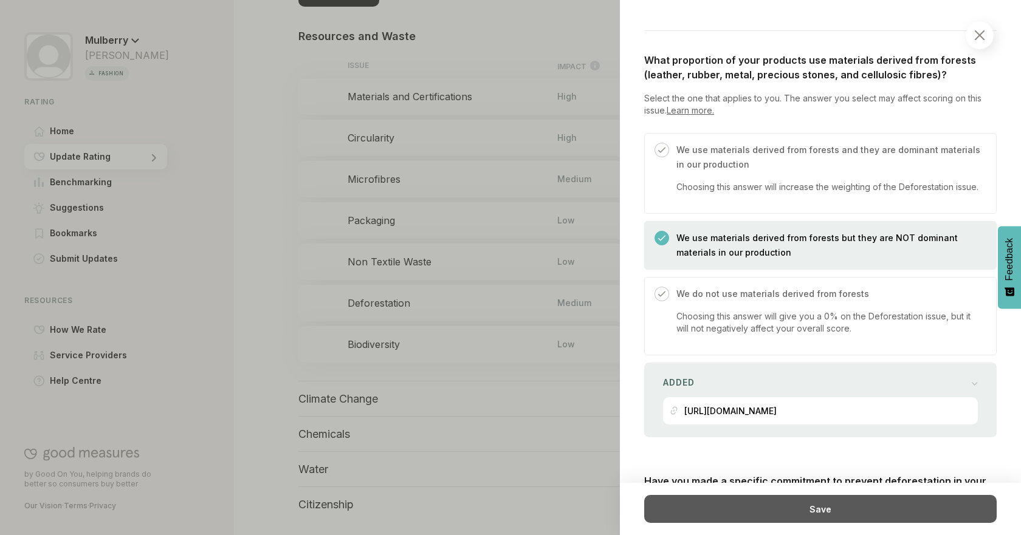
click at [827, 510] on div "Save" at bounding box center [820, 509] width 352 height 28
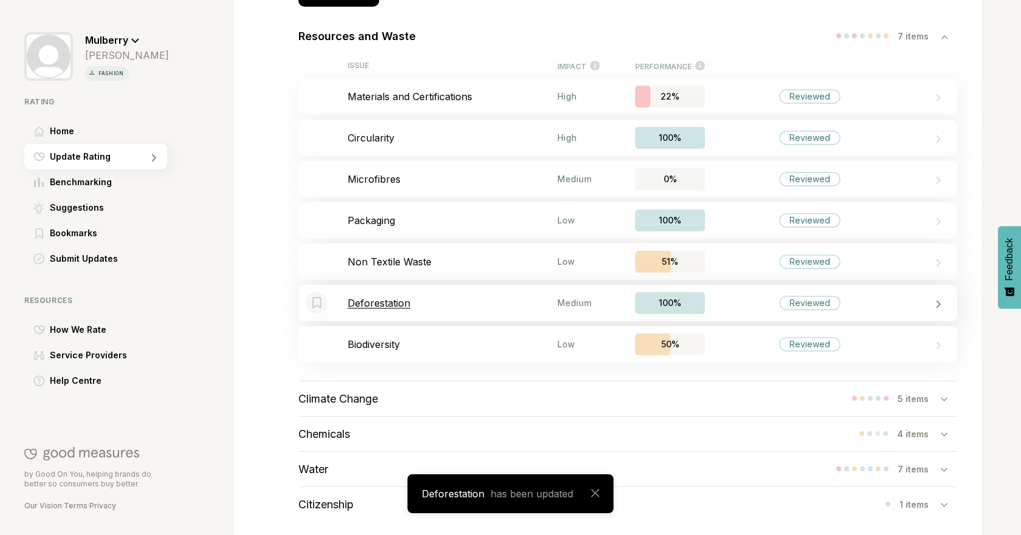
click at [498, 304] on p "Deforestation" at bounding box center [453, 303] width 210 height 12
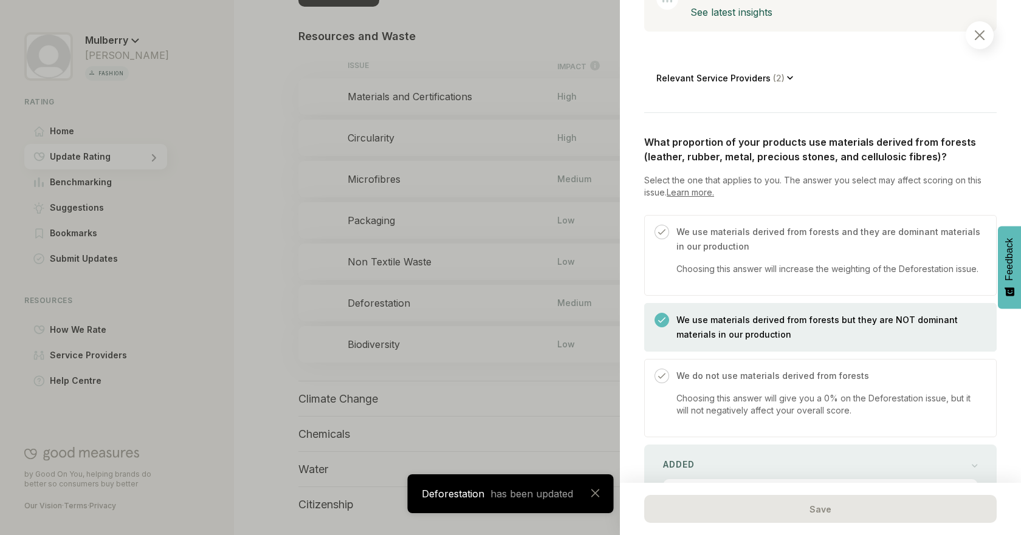
scroll to position [431, 0]
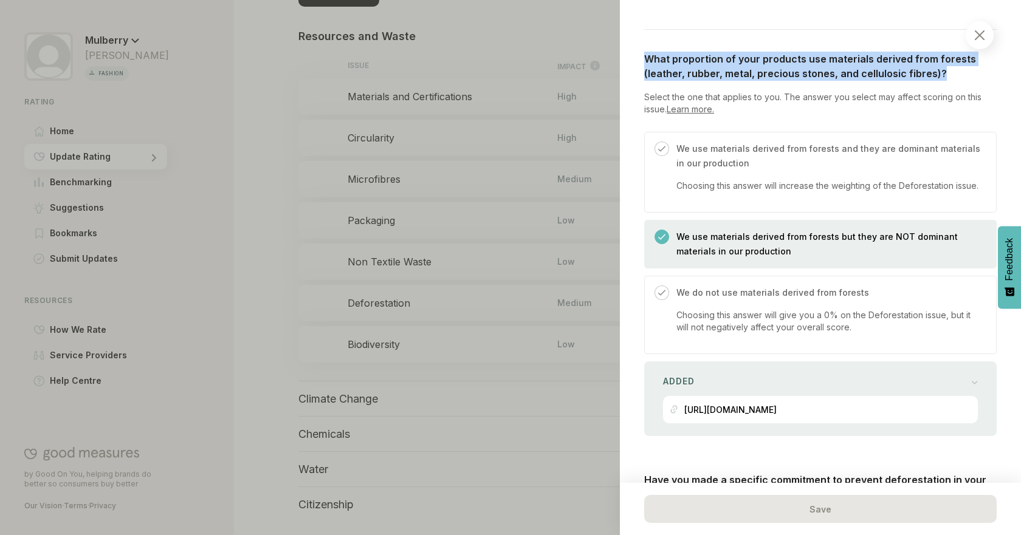
drag, startPoint x: 645, startPoint y: 56, endPoint x: 937, endPoint y: 70, distance: 292.7
click at [937, 70] on p "What proportion of your products use materials derived from forests (leather, r…" at bounding box center [820, 66] width 352 height 29
copy p "What proportion of your products use materials derived from forests (leather, r…"
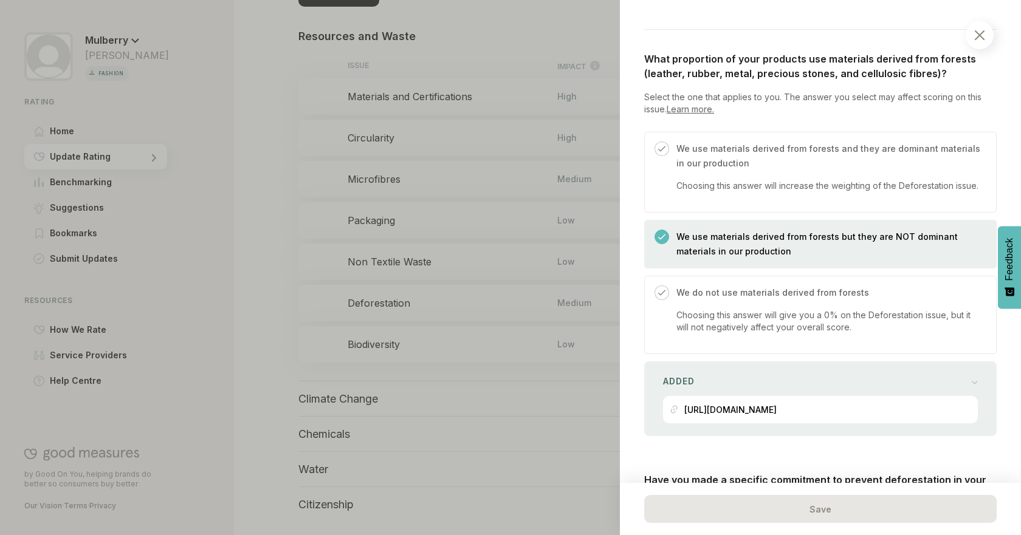
click at [624, 232] on div "Planet / Resources and Waste Deforestation We consider the steps you take to av…" at bounding box center [820, 267] width 401 height 535
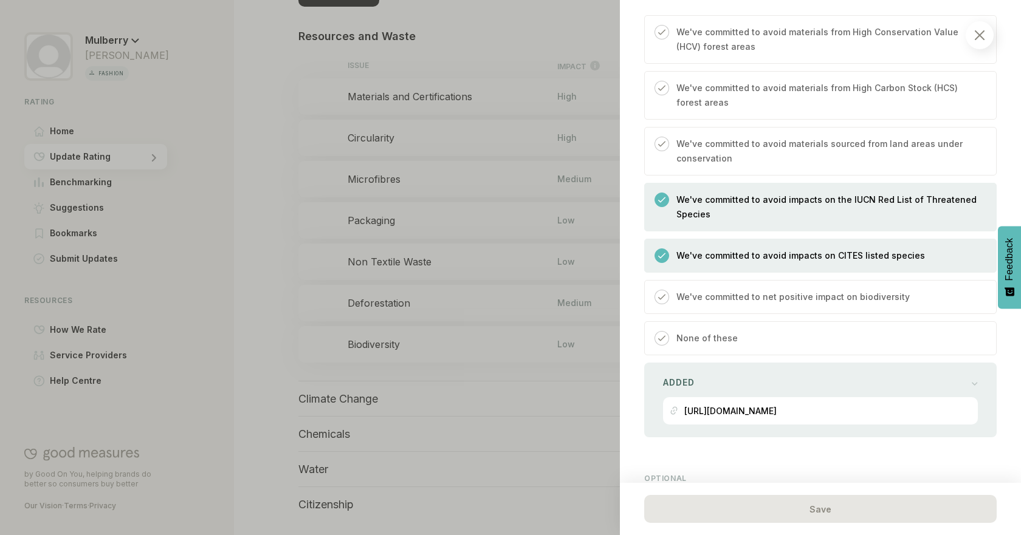
scroll to position [1516, 0]
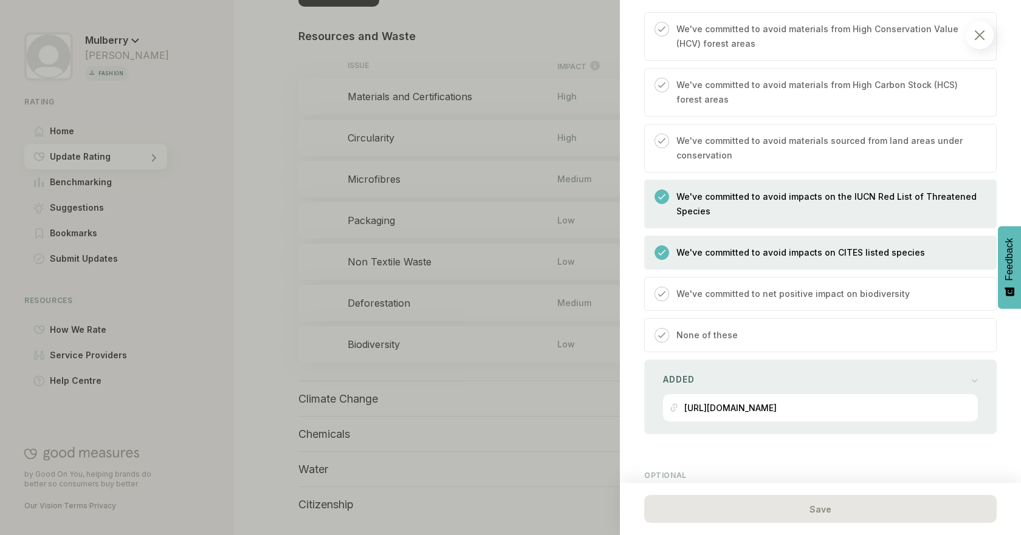
click at [788, 301] on p "We've committed to net positive impact on biodiversity" at bounding box center [792, 294] width 233 height 15
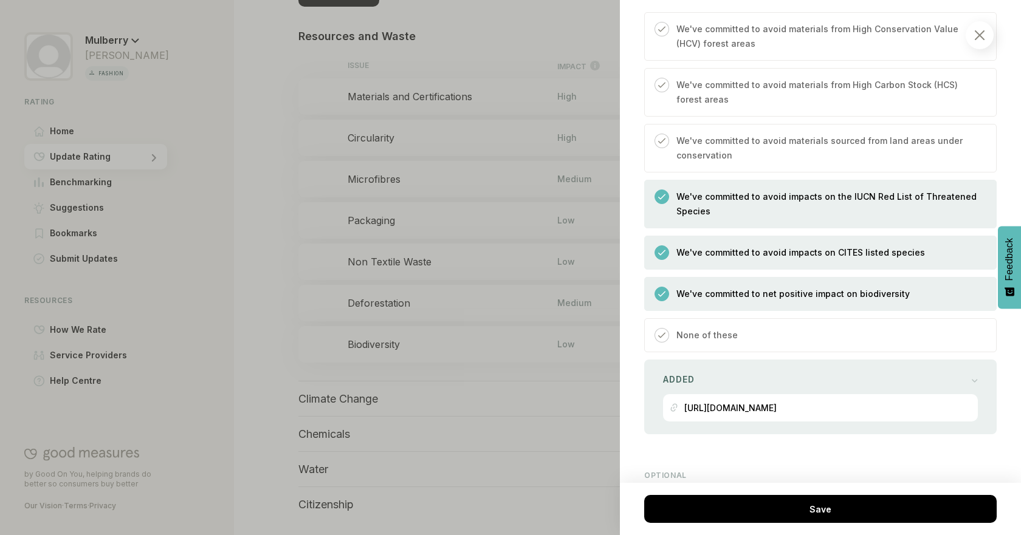
click at [521, 315] on div at bounding box center [510, 267] width 1021 height 535
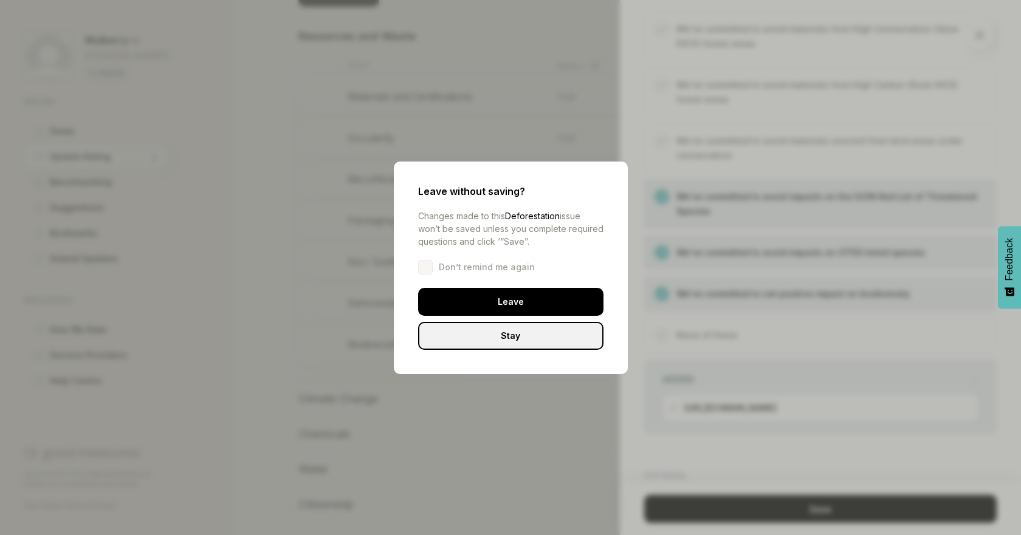
click at [575, 332] on div "Stay" at bounding box center [510, 336] width 185 height 28
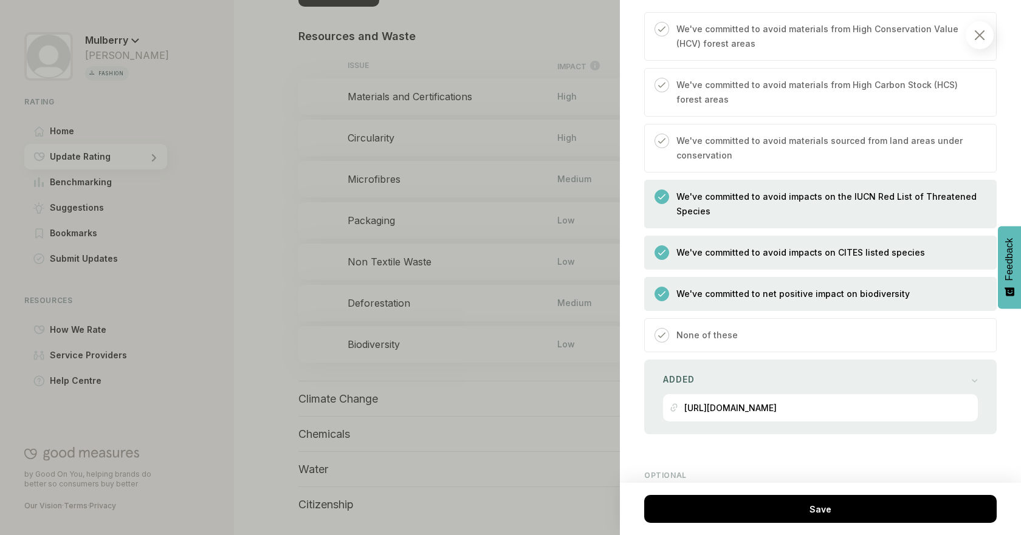
click at [780, 530] on div "There are questions which need to be answered before you can save this item Save" at bounding box center [820, 509] width 401 height 52
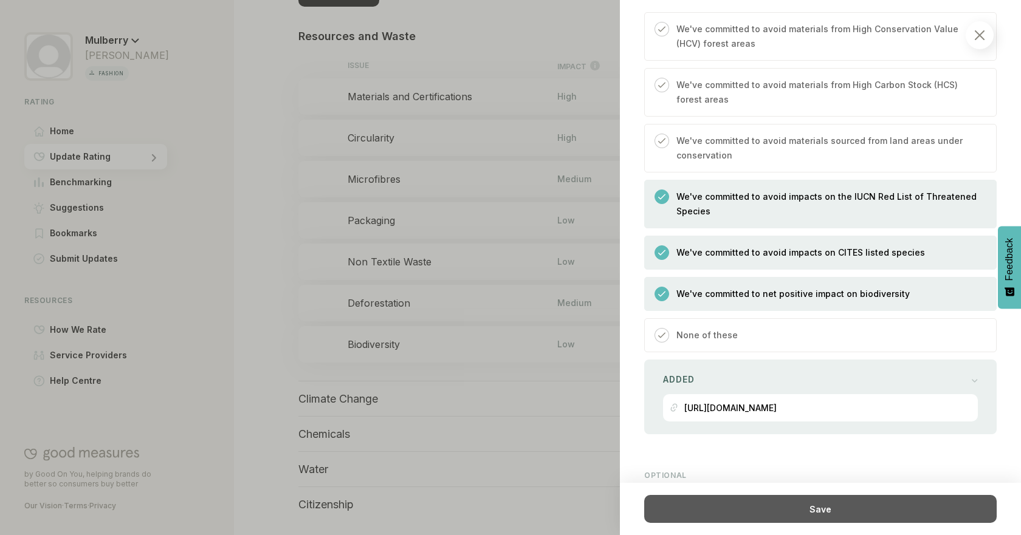
click at [782, 519] on div "Save" at bounding box center [820, 509] width 352 height 28
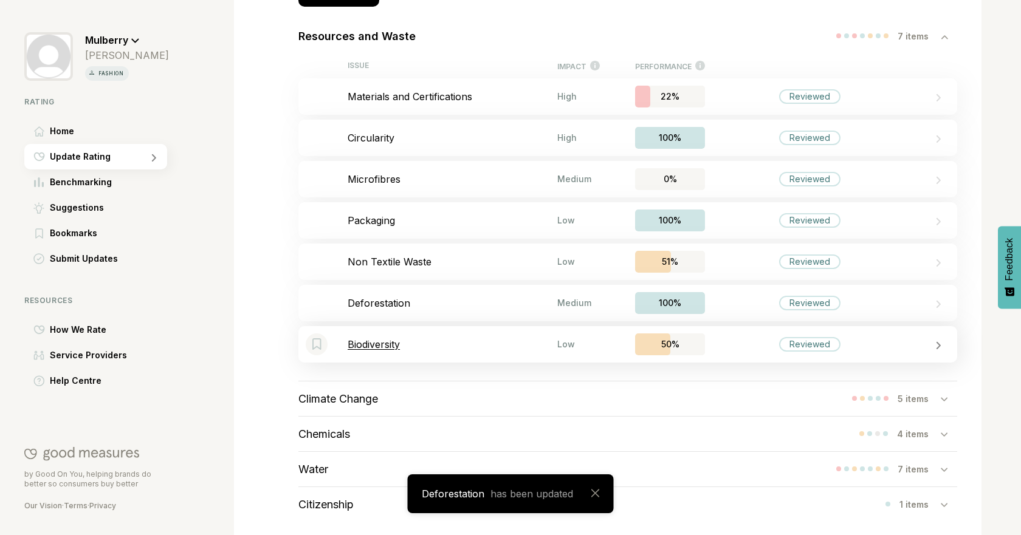
click at [541, 343] on p "Biodiversity" at bounding box center [453, 344] width 210 height 12
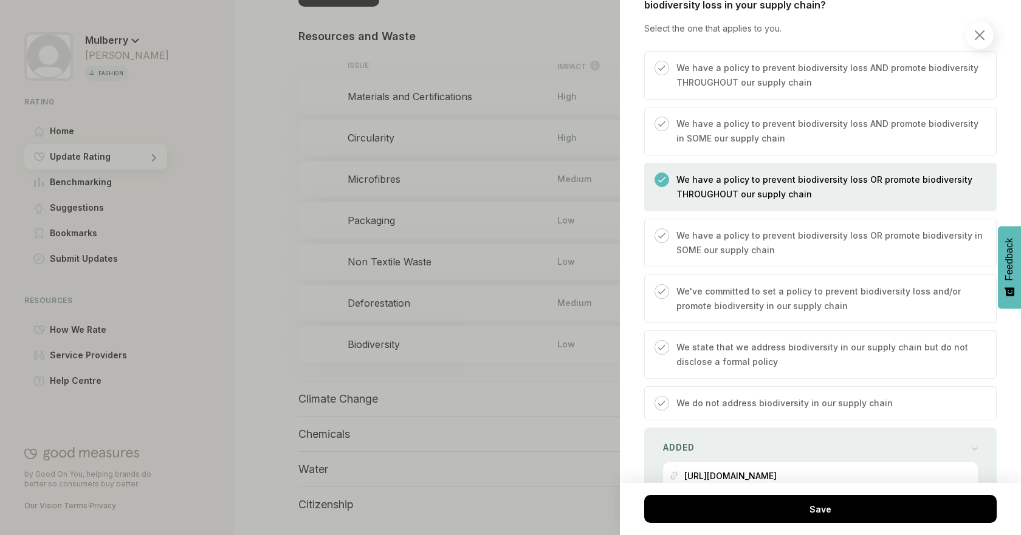
scroll to position [405, 0]
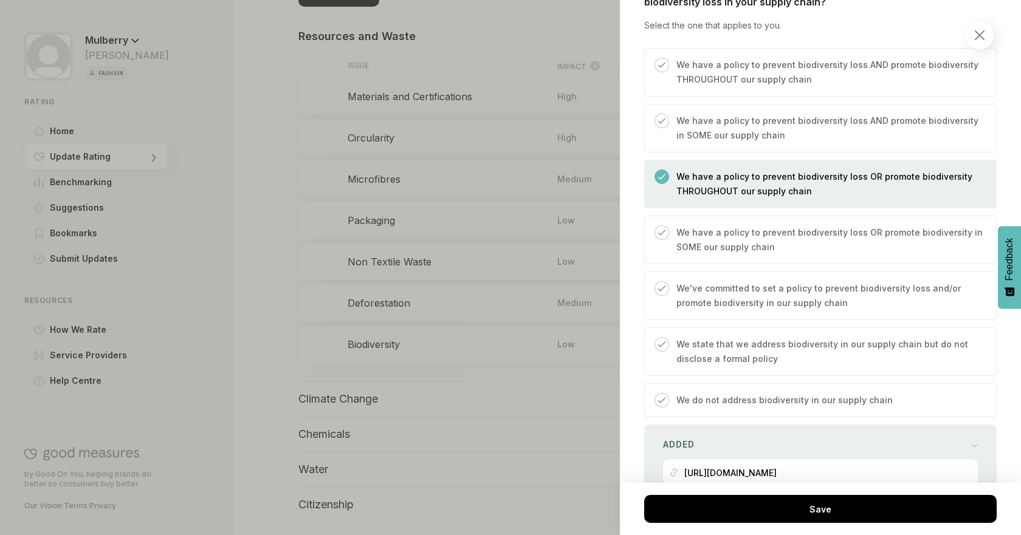
click at [803, 352] on p "We state that we address biodiversity in our supply chain but do not disclose a…" at bounding box center [829, 351] width 307 height 29
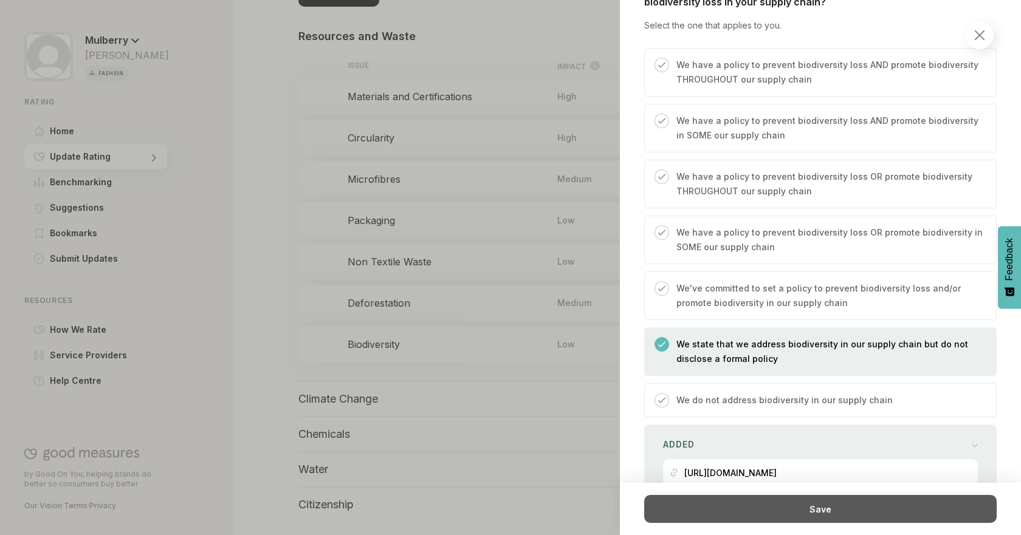
click at [784, 500] on div "Save" at bounding box center [820, 509] width 352 height 28
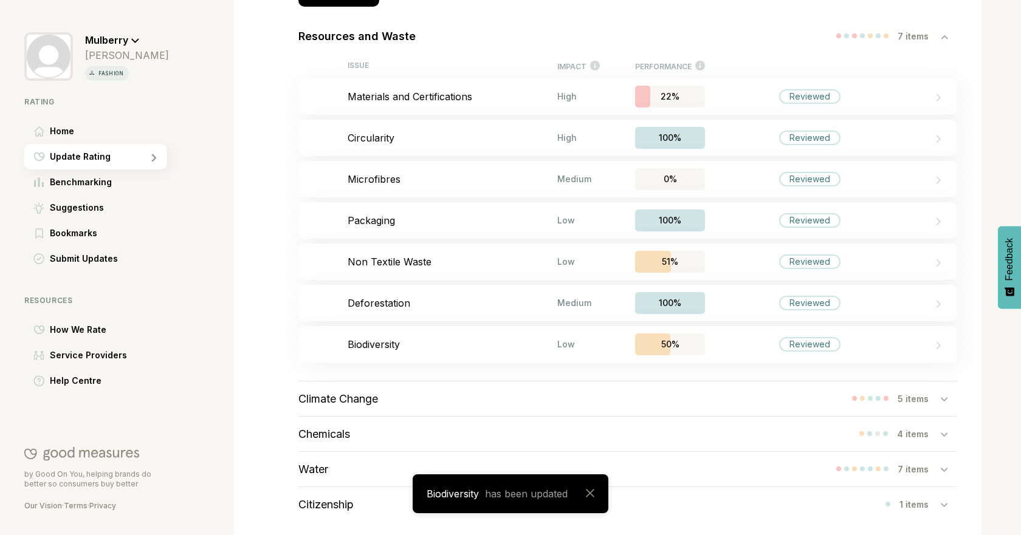
scroll to position [286, 0]
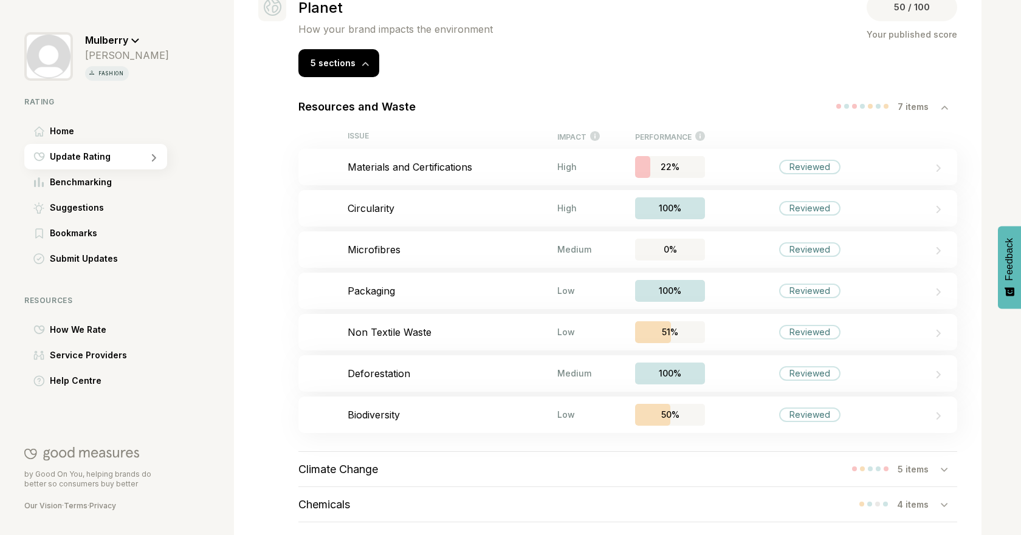
click at [922, 110] on div "7 items" at bounding box center [919, 106] width 43 height 10
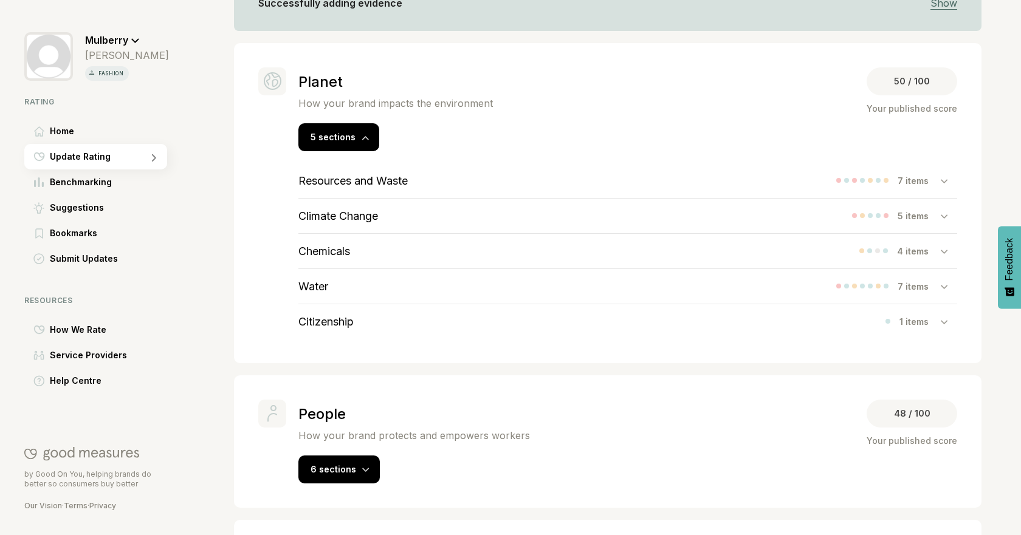
scroll to position [219, 0]
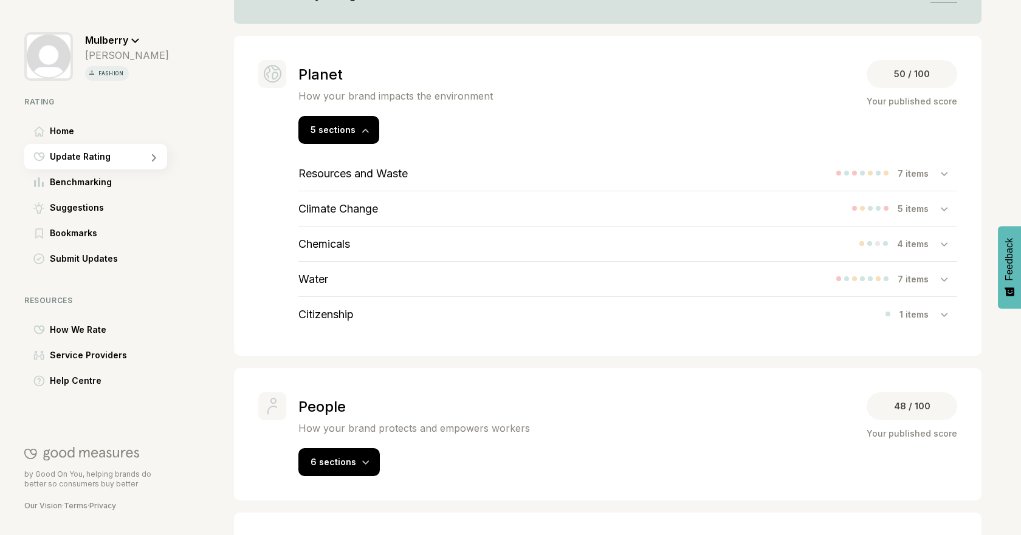
click at [366, 208] on h3 "Climate Change" at bounding box center [338, 208] width 80 height 13
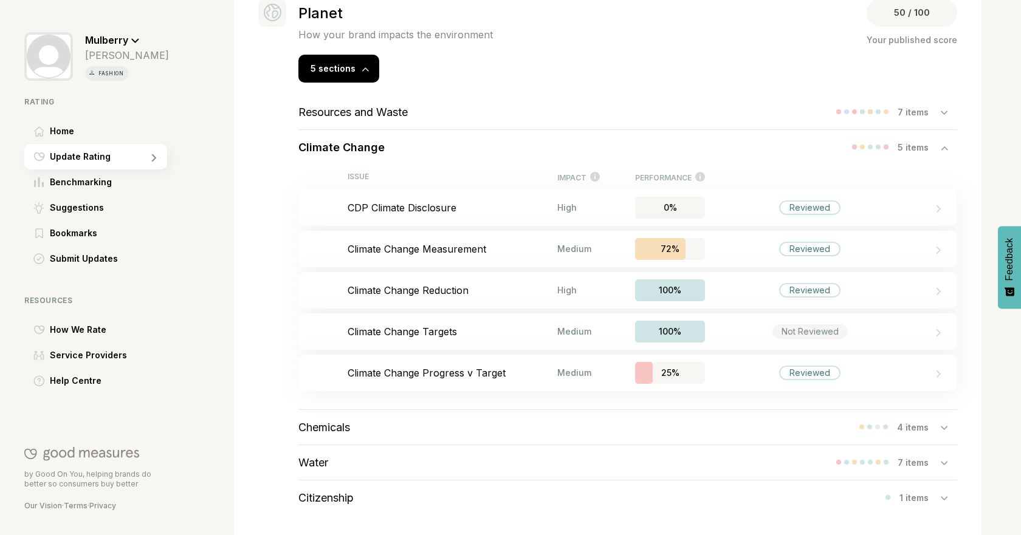
scroll to position [283, 0]
click at [489, 111] on div "Resources and Waste 7 items" at bounding box center [627, 110] width 659 height 35
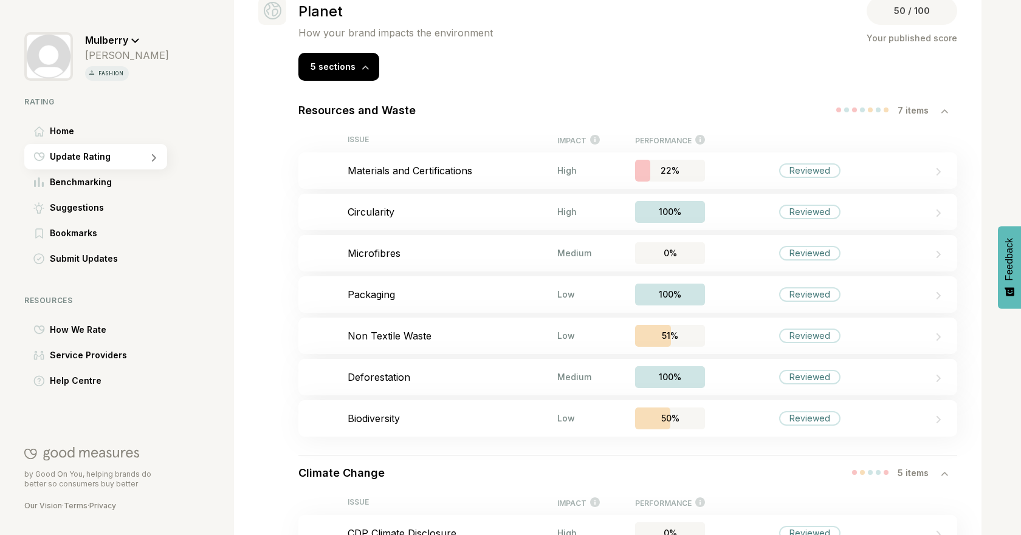
click at [941, 109] on icon at bounding box center [944, 111] width 7 height 5
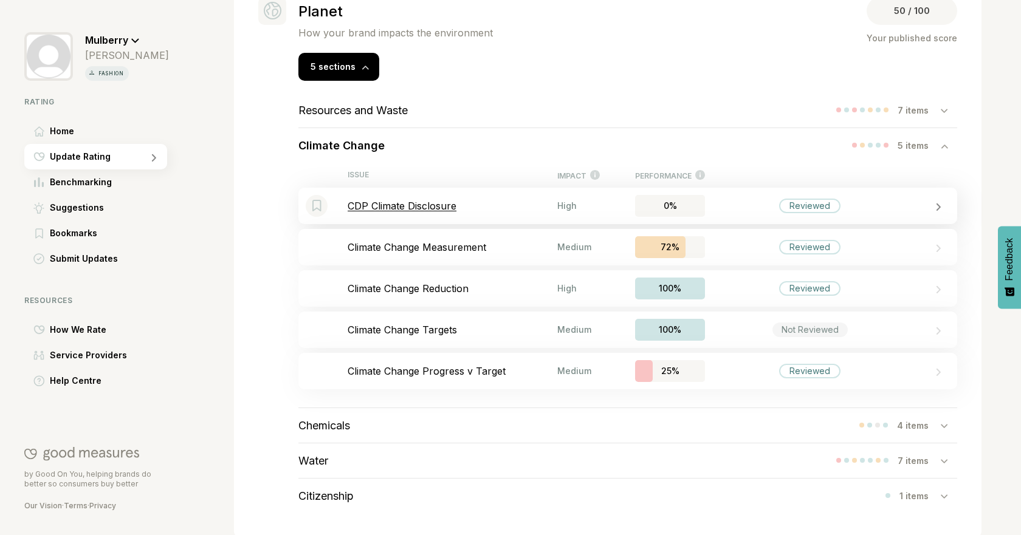
click at [407, 190] on div "Bookmark this item CDP Climate Disclosure High 0% Reviewed" at bounding box center [627, 206] width 659 height 36
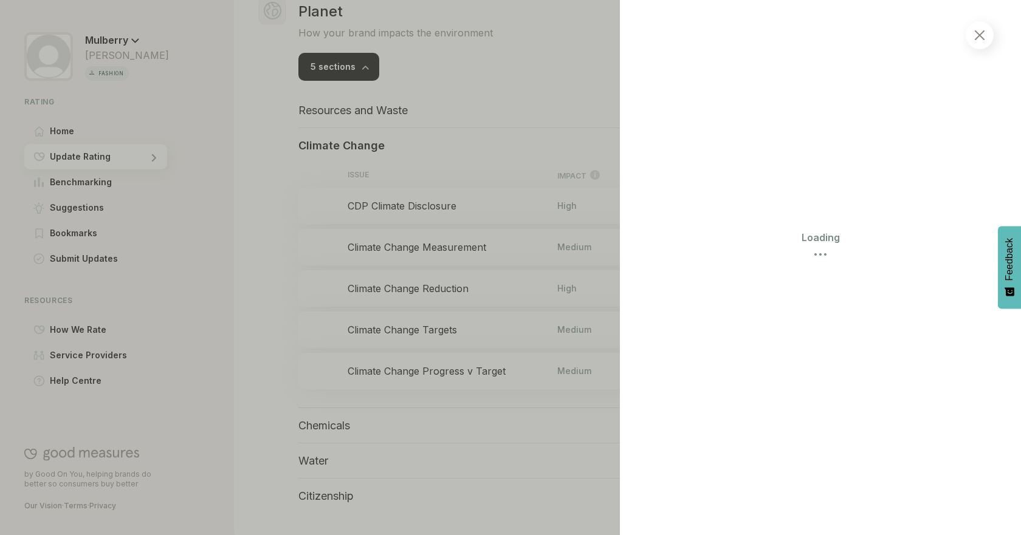
click at [985, 34] on div at bounding box center [980, 35] width 28 height 28
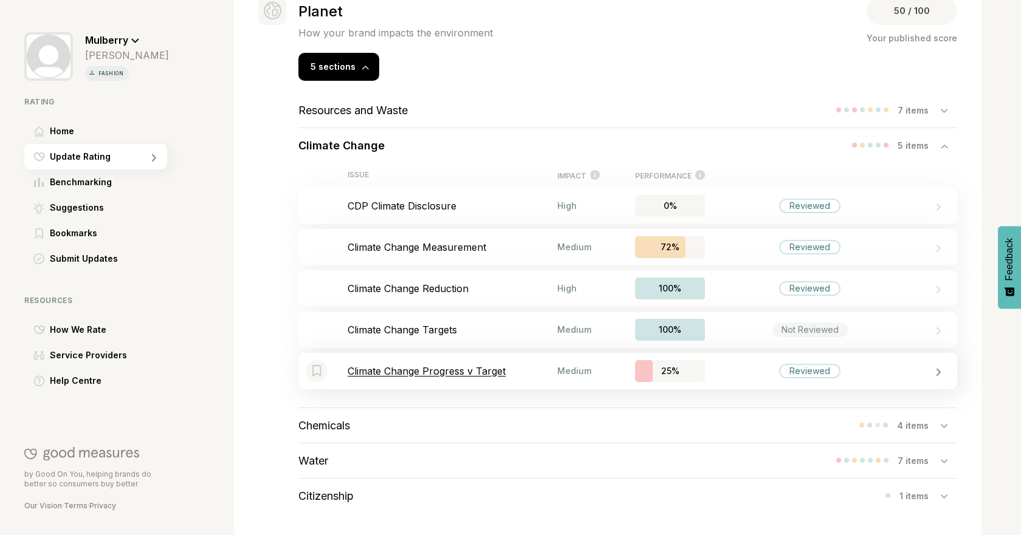
click at [463, 367] on p "Climate Change Progress v Target" at bounding box center [453, 371] width 210 height 12
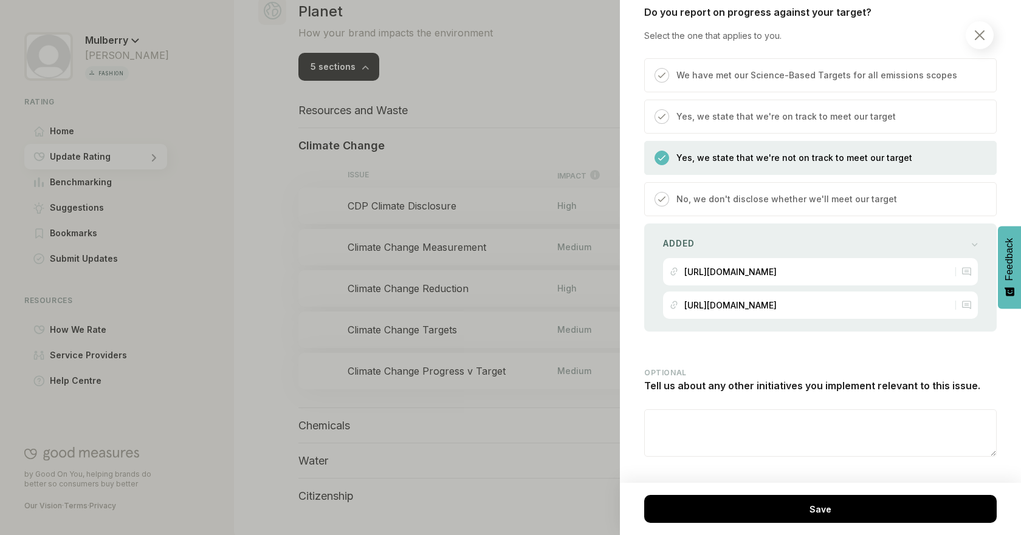
scroll to position [475, 0]
click at [472, 419] on div at bounding box center [510, 267] width 1021 height 535
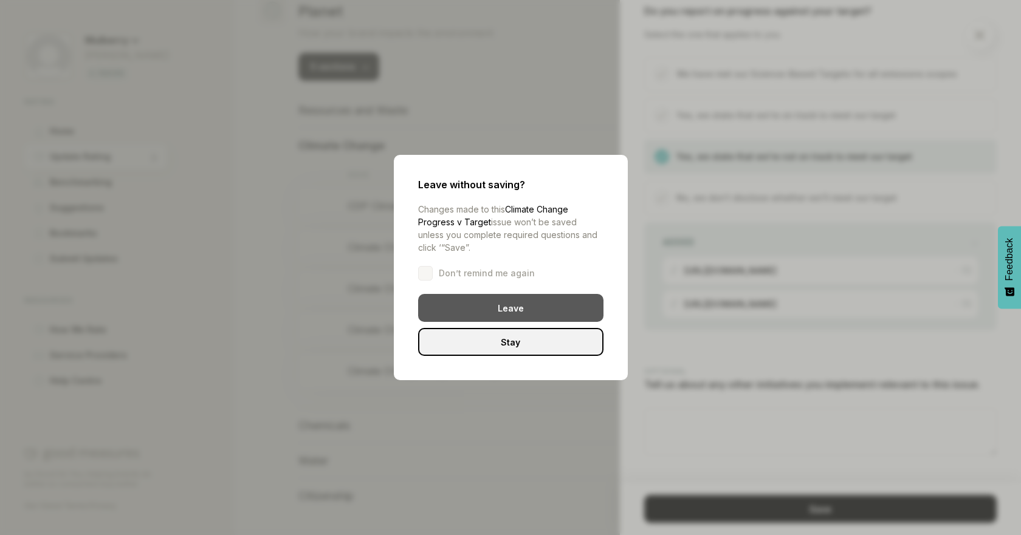
click at [493, 307] on div "Leave" at bounding box center [510, 308] width 185 height 28
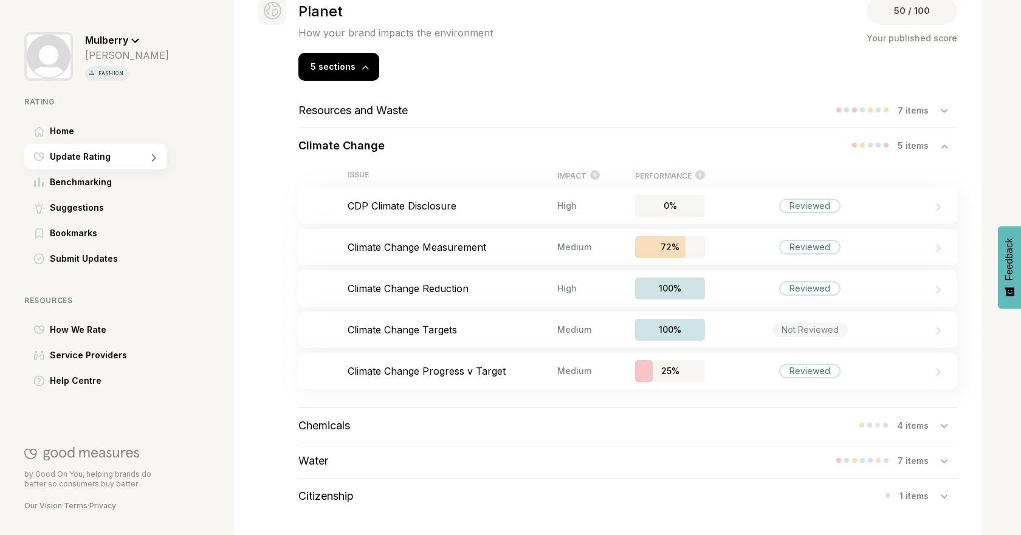
click at [421, 140] on div "Climate Change 5 items" at bounding box center [627, 145] width 659 height 35
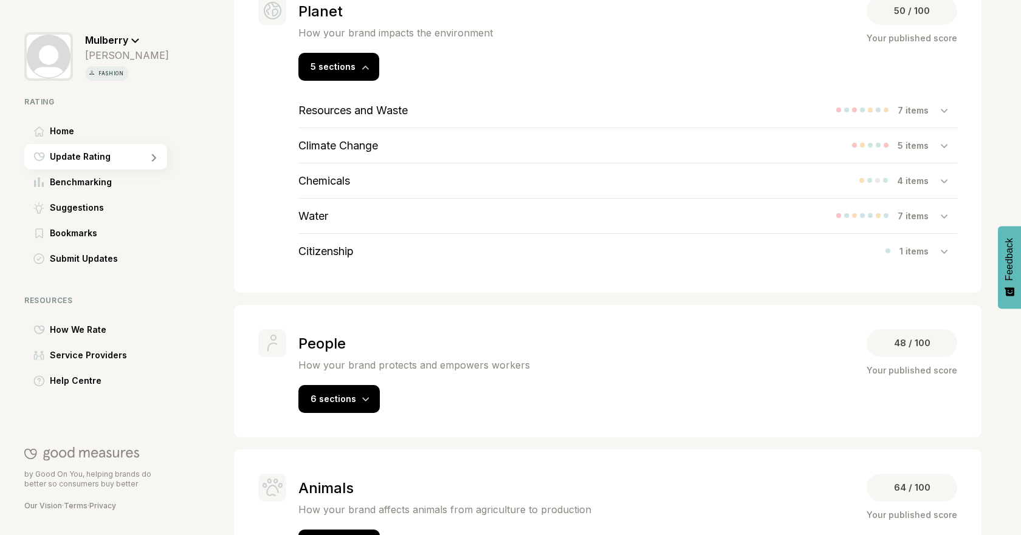
click at [358, 184] on div "Chemicals 4 items" at bounding box center [627, 180] width 659 height 35
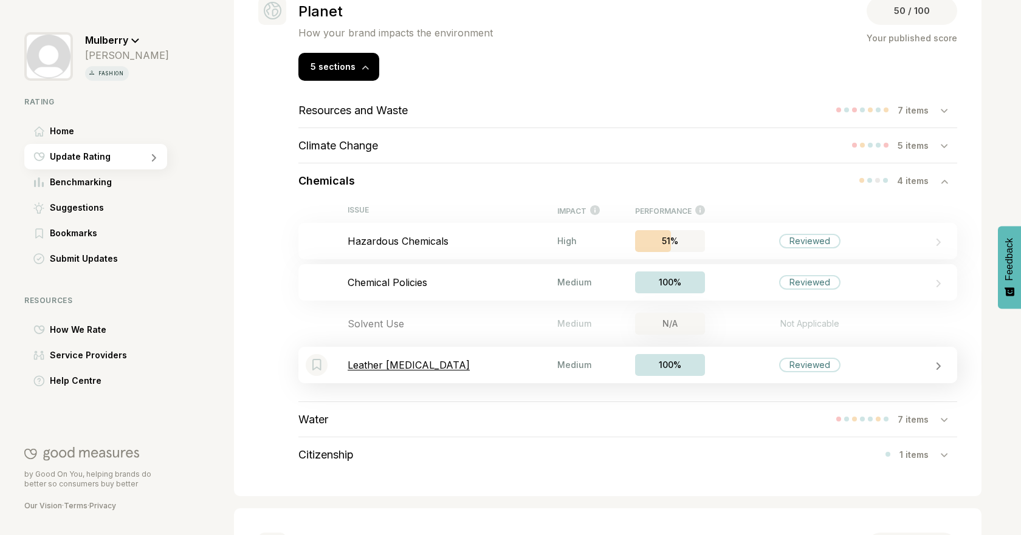
click at [373, 367] on p "Leather [MEDICAL_DATA]" at bounding box center [453, 365] width 210 height 12
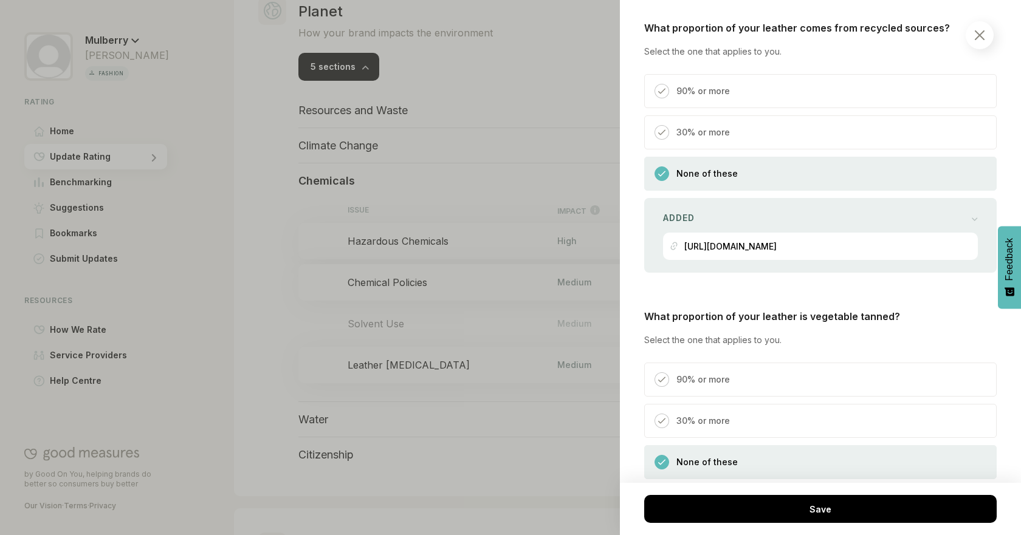
scroll to position [439, 0]
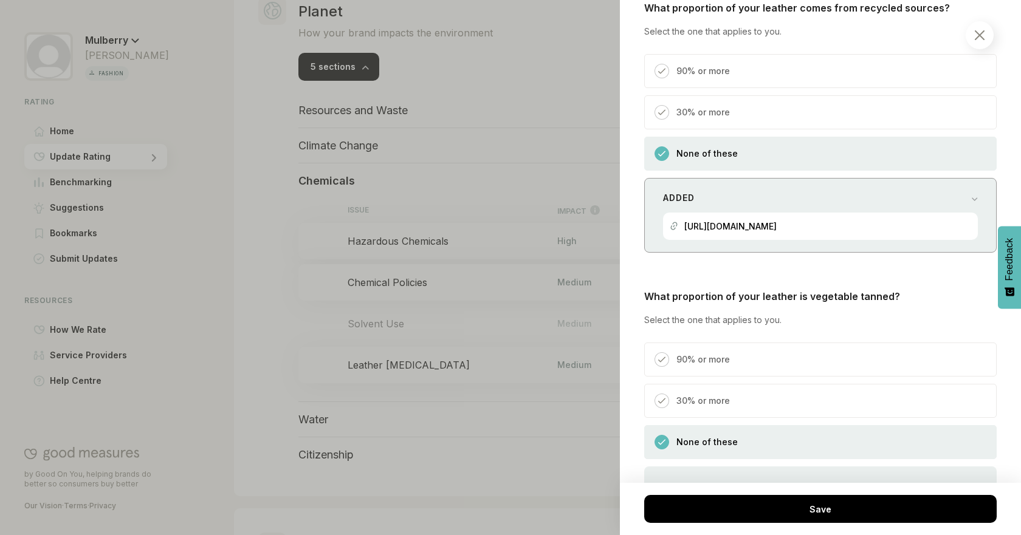
click at [966, 210] on div "Added [URL][DOMAIN_NAME]" at bounding box center [820, 215] width 352 height 75
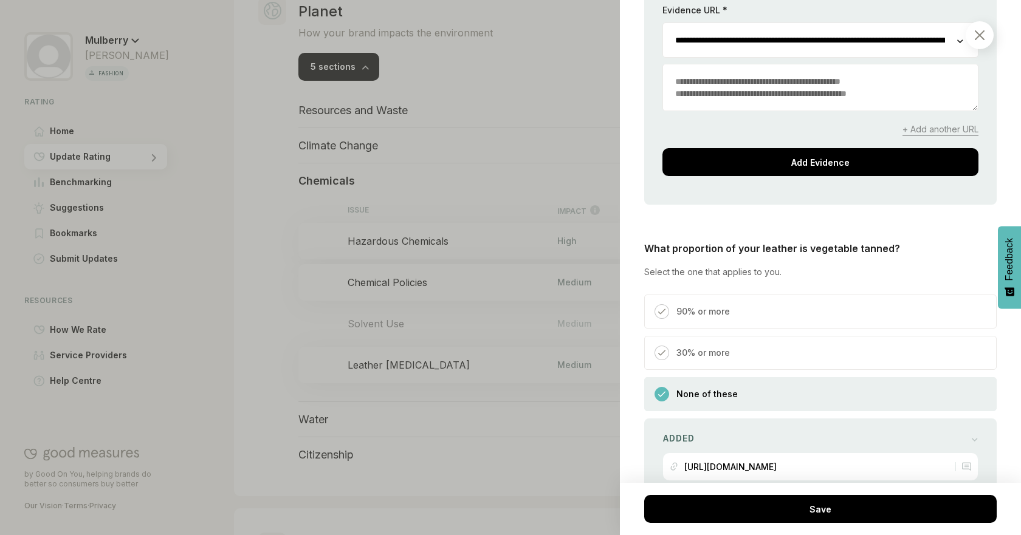
scroll to position [712, 0]
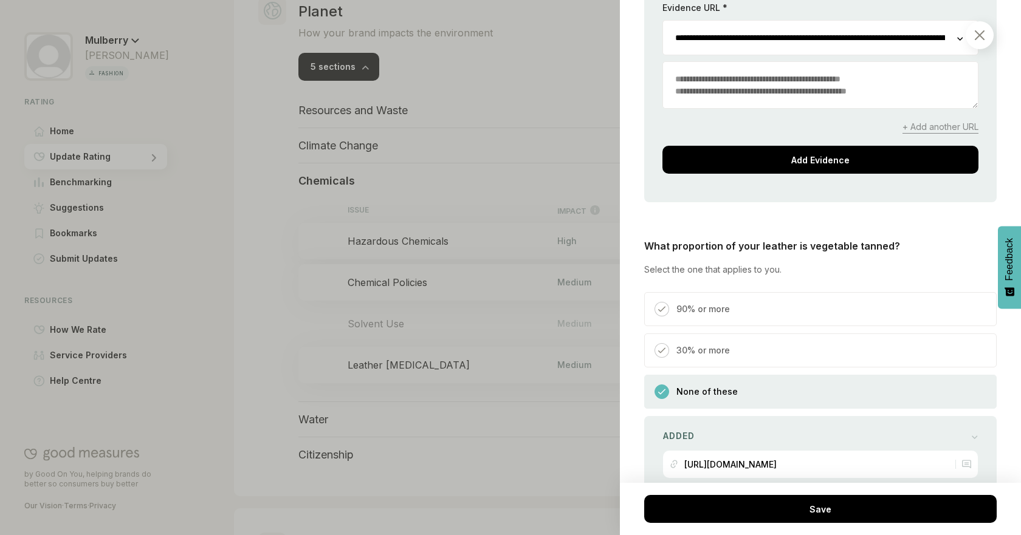
click at [960, 240] on p "What proportion of your leather is vegetable tanned?" at bounding box center [820, 246] width 352 height 15
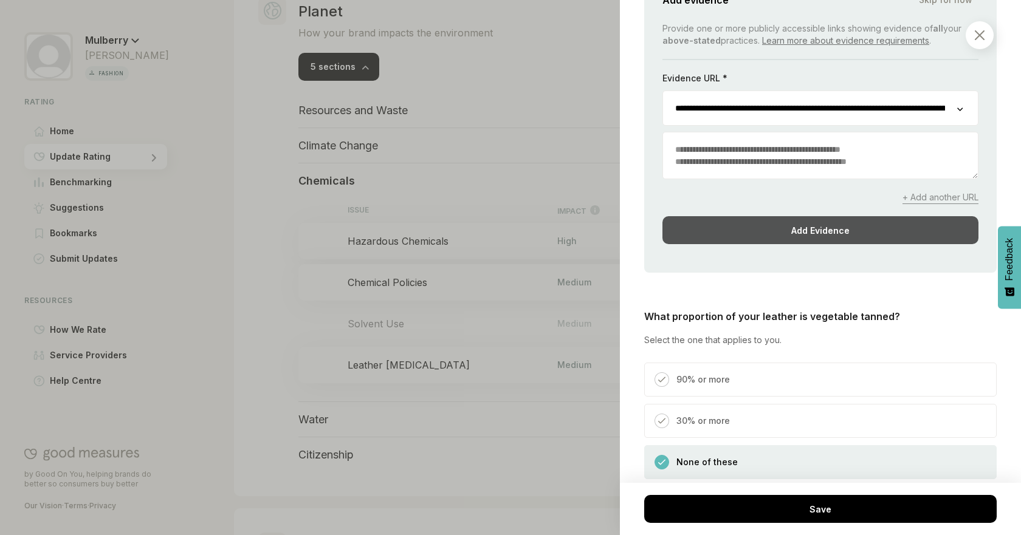
click at [890, 226] on div "Add Evidence" at bounding box center [820, 230] width 316 height 28
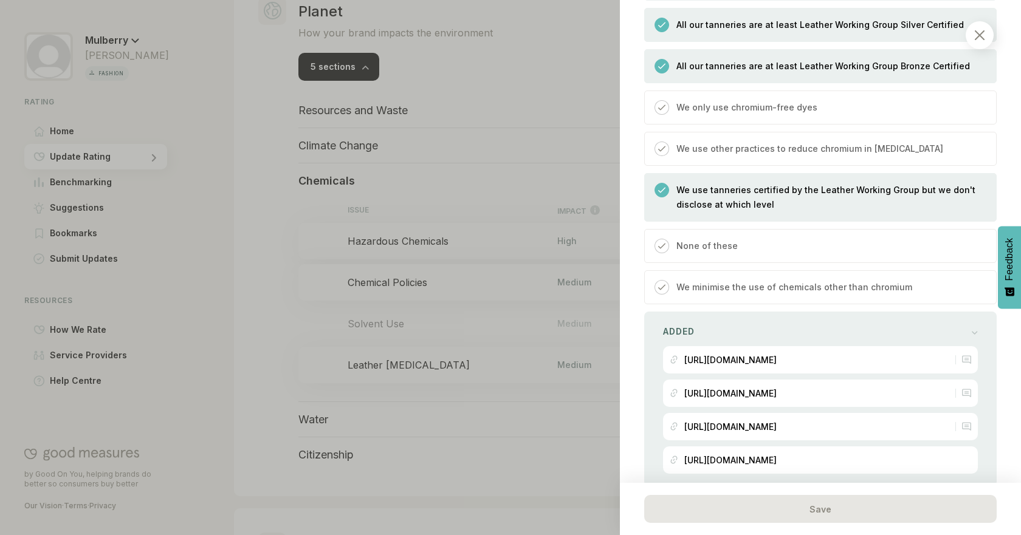
scroll to position [1155, 0]
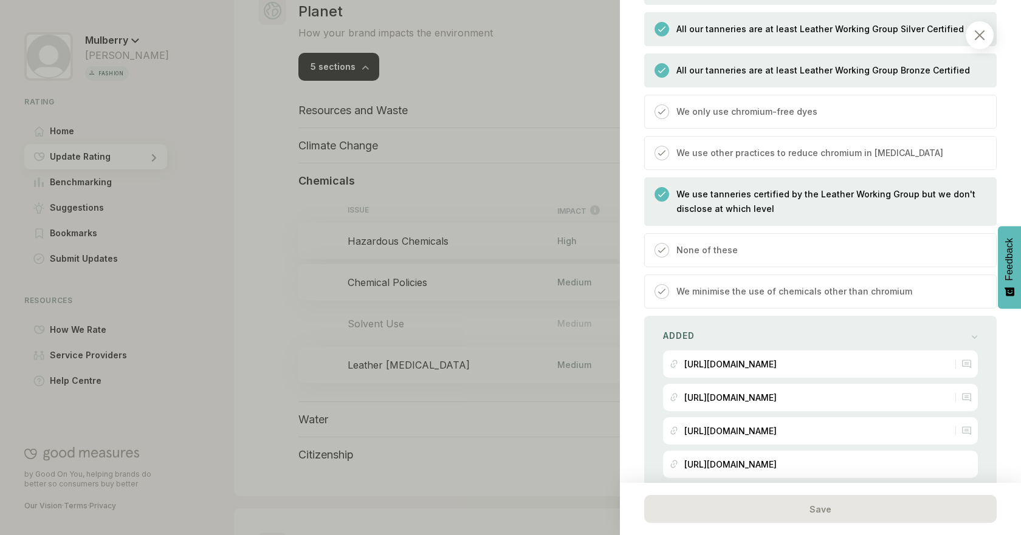
click at [749, 149] on p "We use other practices to reduce chromium in [MEDICAL_DATA]" at bounding box center [809, 153] width 267 height 15
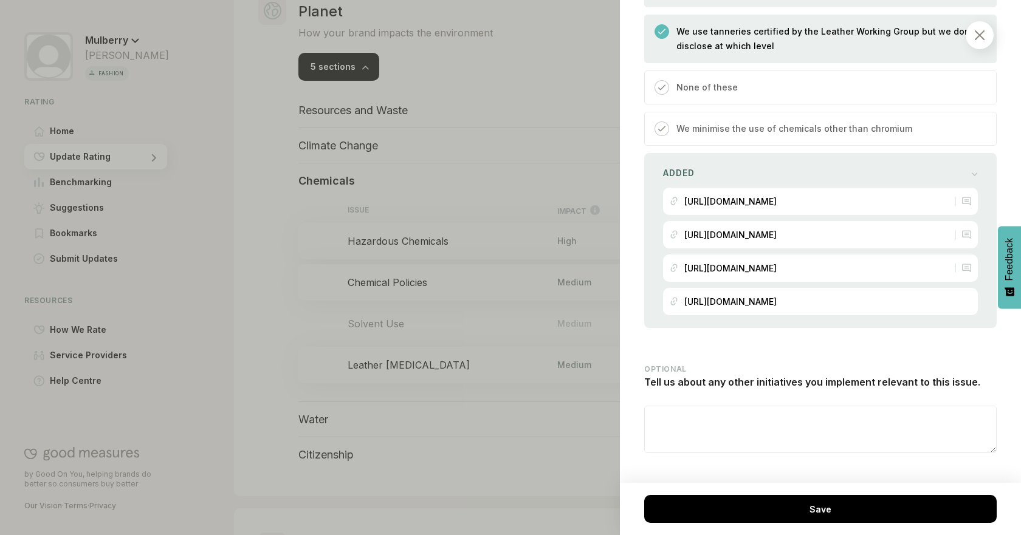
scroll to position [1297, 0]
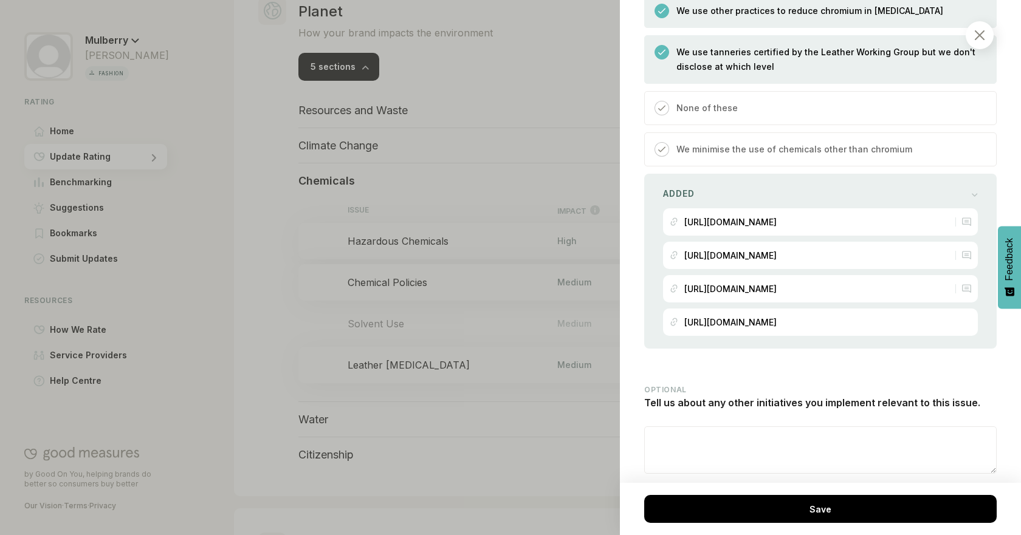
click at [793, 491] on div "There are questions which need to be answered before you can save this item Save" at bounding box center [820, 509] width 401 height 52
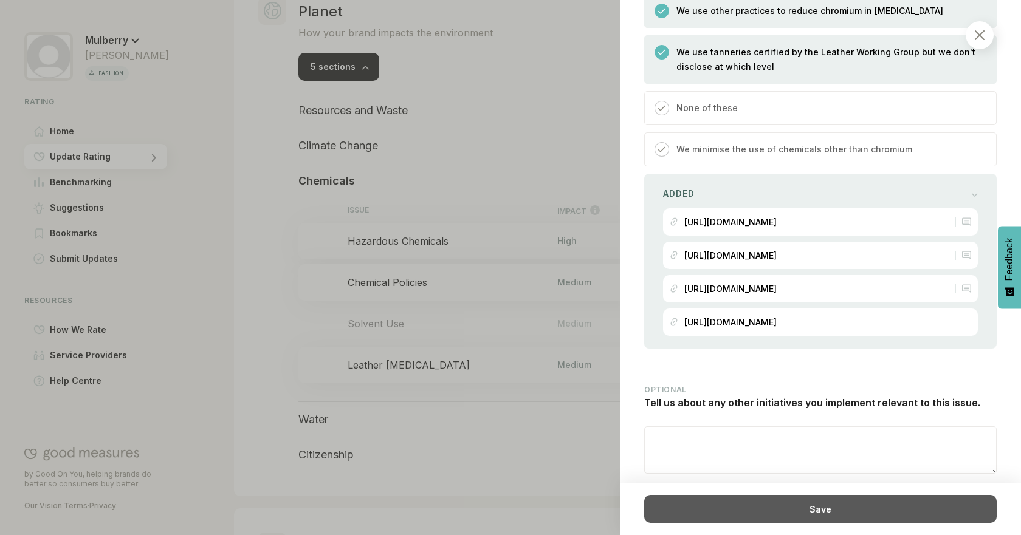
click at [775, 504] on div "Save" at bounding box center [820, 509] width 352 height 28
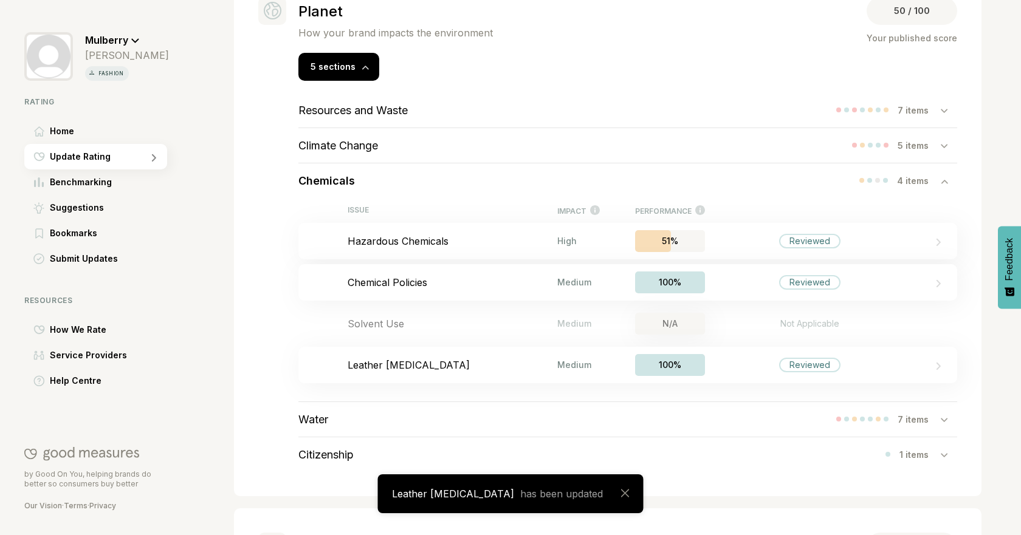
click at [771, 185] on div "Chemicals 4 items" at bounding box center [627, 180] width 659 height 35
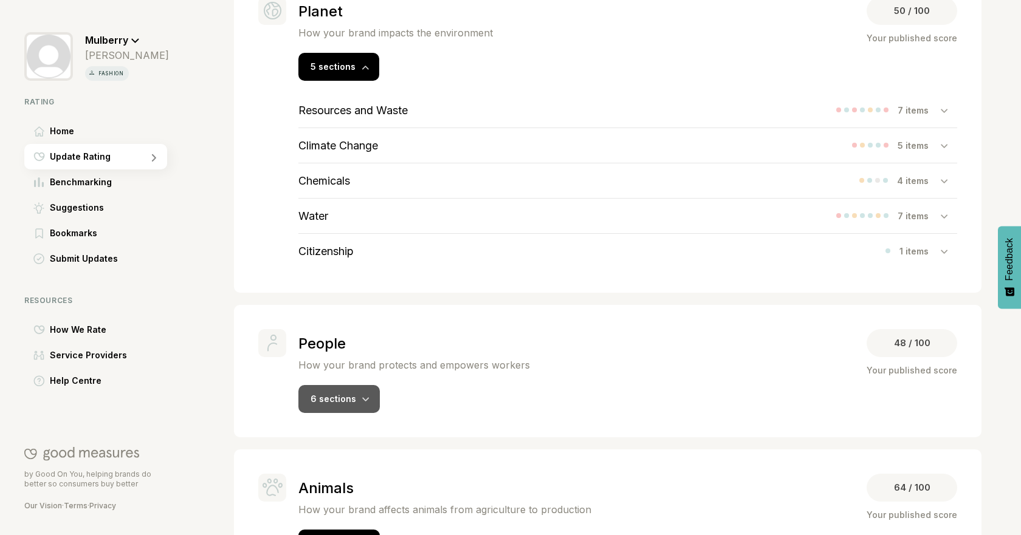
click at [352, 402] on span "6 sections" at bounding box center [334, 399] width 46 height 10
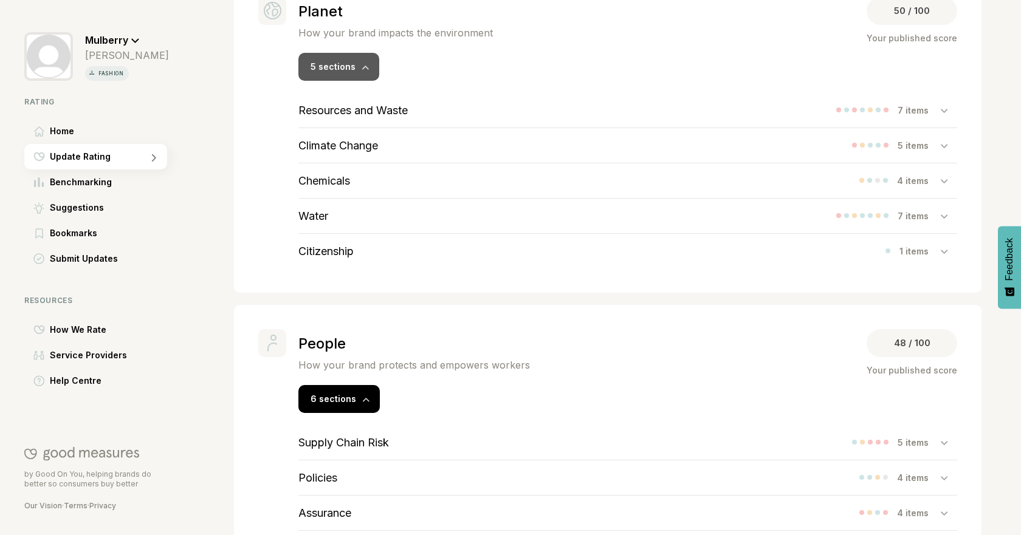
click at [339, 61] on span "5 sections" at bounding box center [333, 66] width 45 height 10
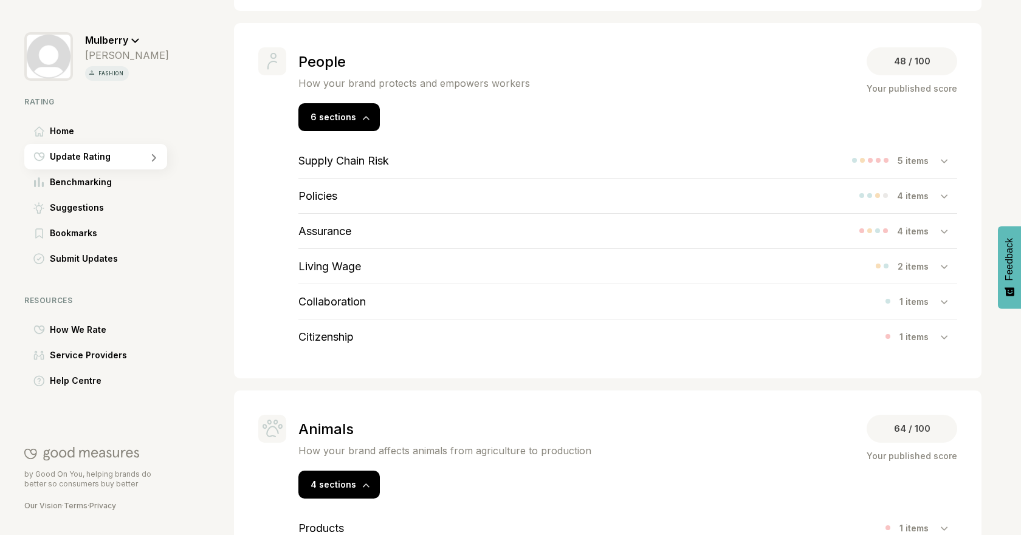
scroll to position [393, 0]
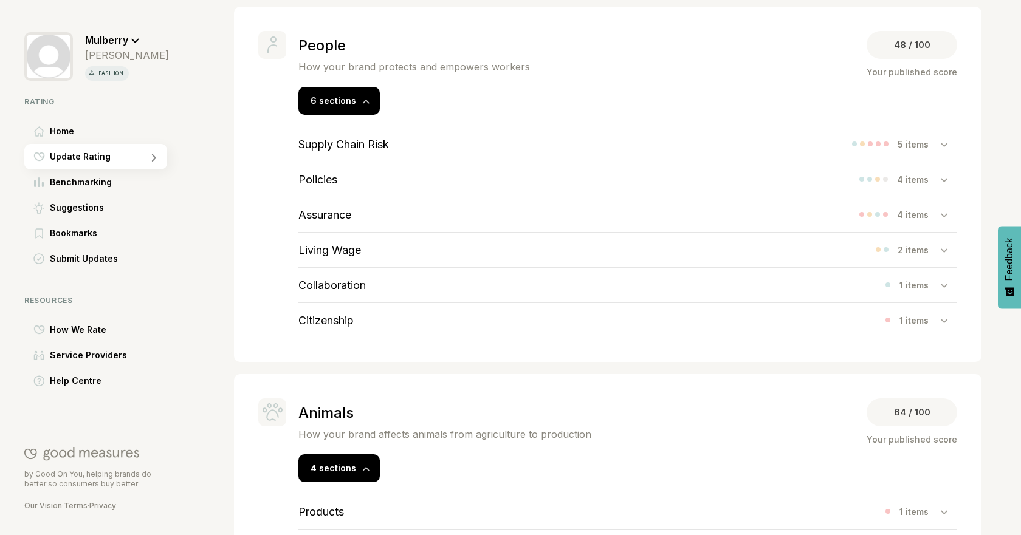
click at [428, 145] on div "Supply Chain Risk 5 items" at bounding box center [627, 144] width 659 height 35
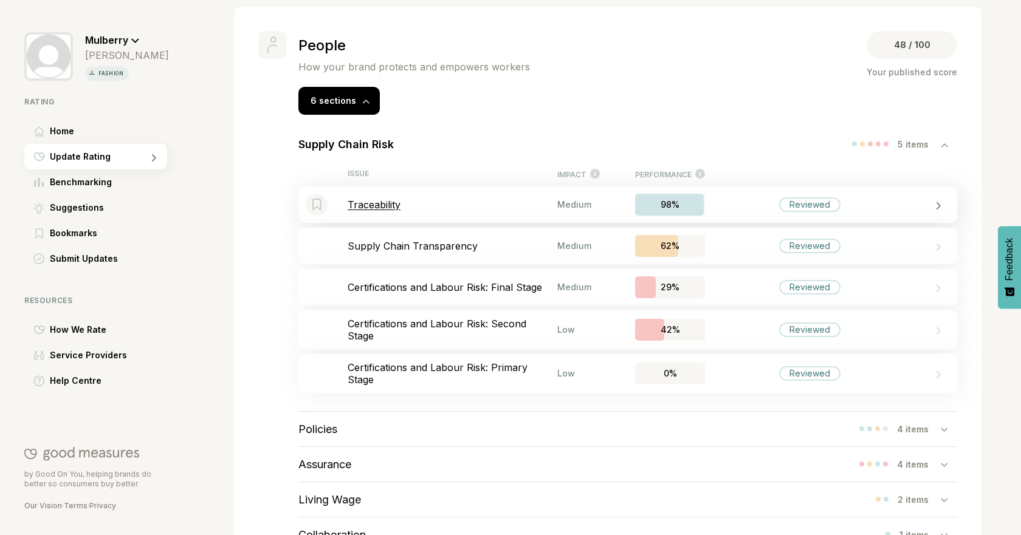
click at [418, 194] on div "Bookmark this item Traceability Medium 98% Reviewed" at bounding box center [627, 205] width 659 height 36
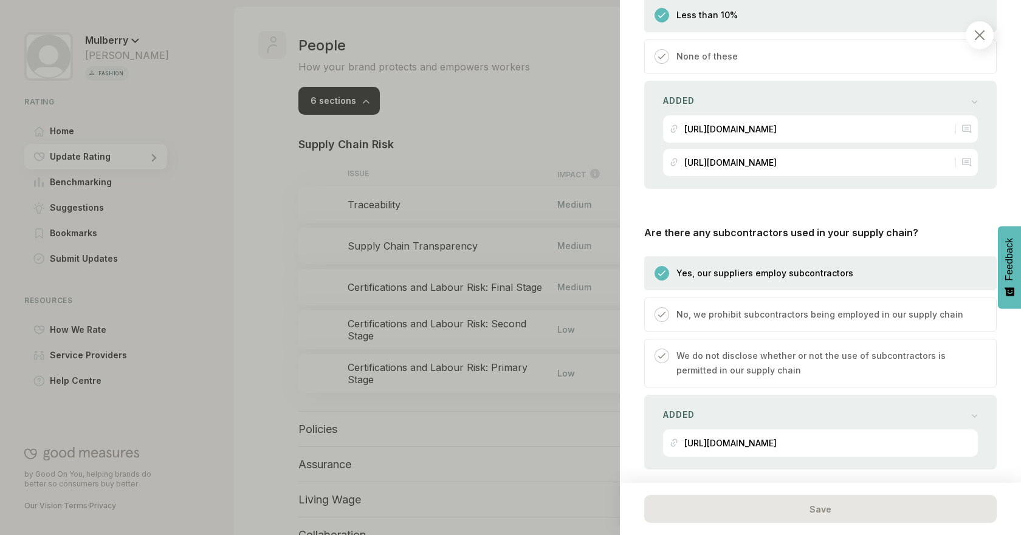
scroll to position [1505, 0]
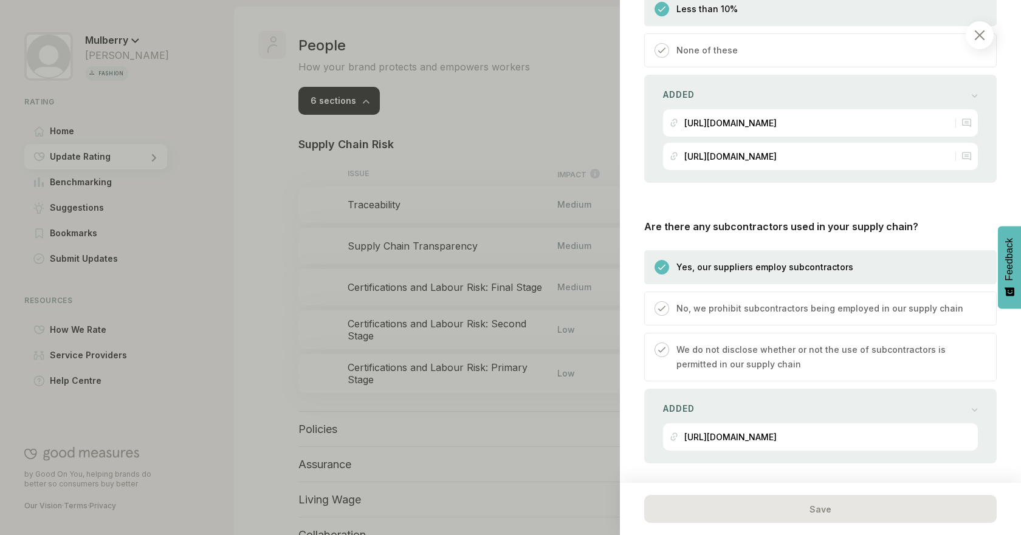
click at [263, 236] on div at bounding box center [510, 267] width 1021 height 535
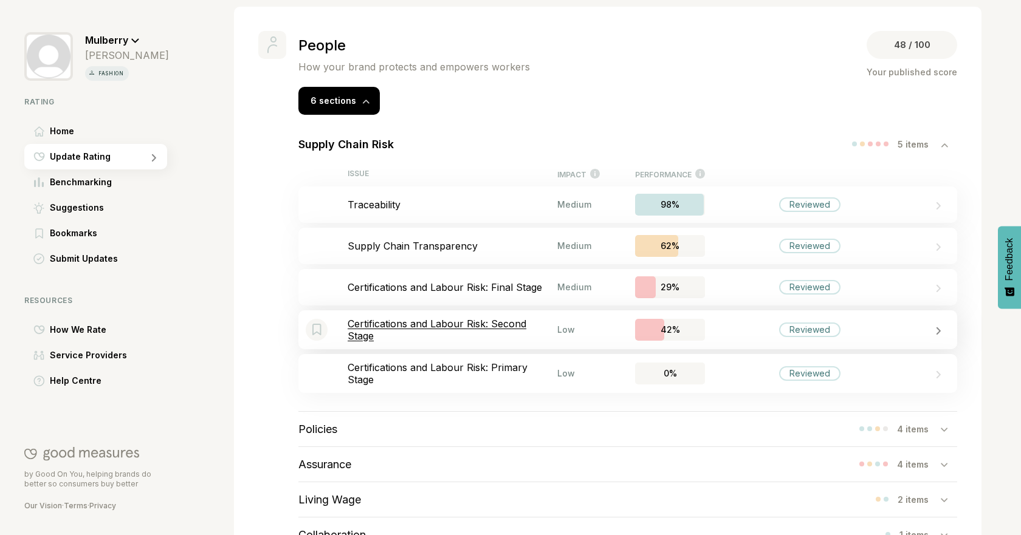
click at [491, 345] on div "Bookmark this item Certifications and Labour Risk: Second Stage Low 42% Reviewed" at bounding box center [627, 330] width 659 height 39
select select "********"
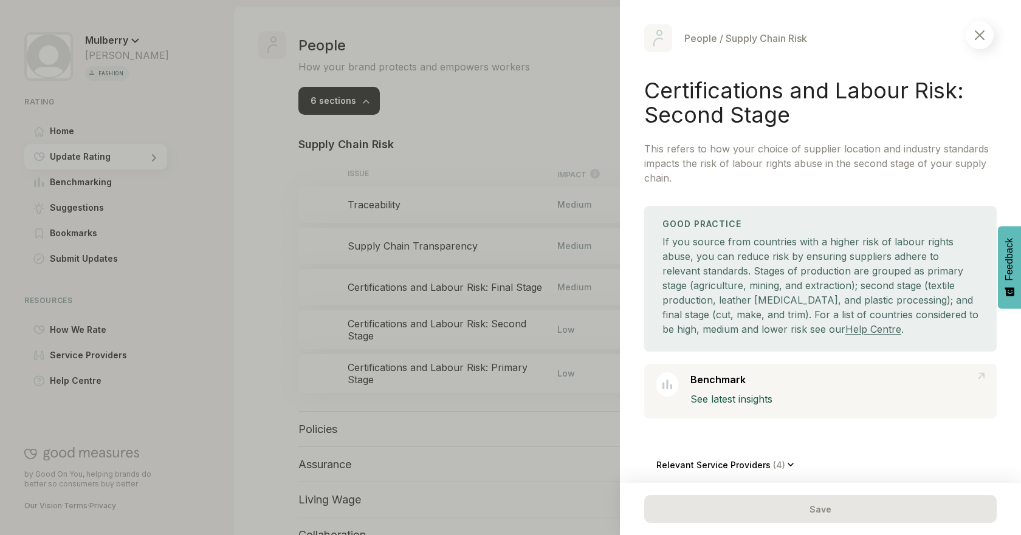
click at [515, 156] on div at bounding box center [510, 267] width 1021 height 535
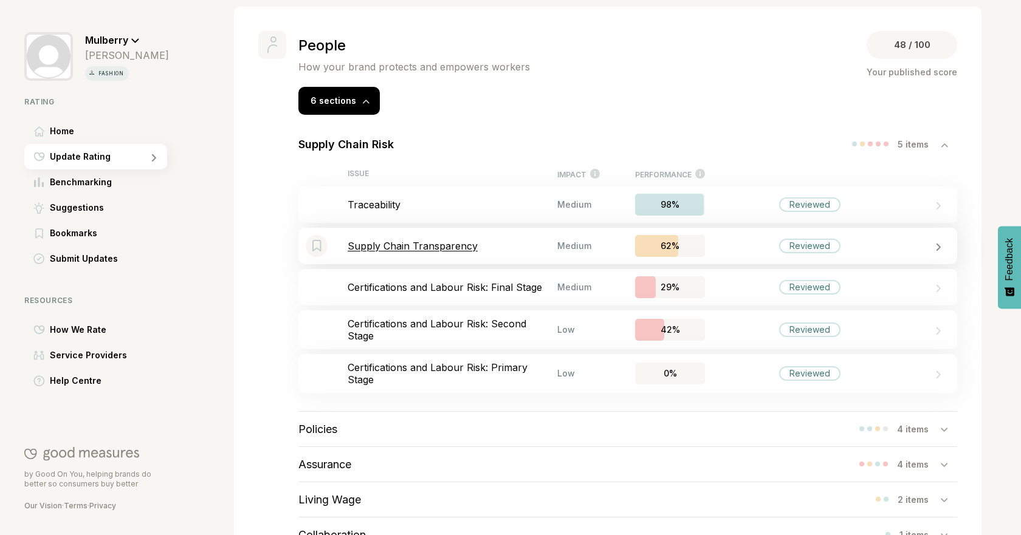
click at [494, 257] on div "Bookmark this item Supply Chain Transparency Medium 62% Reviewed" at bounding box center [627, 246] width 659 height 36
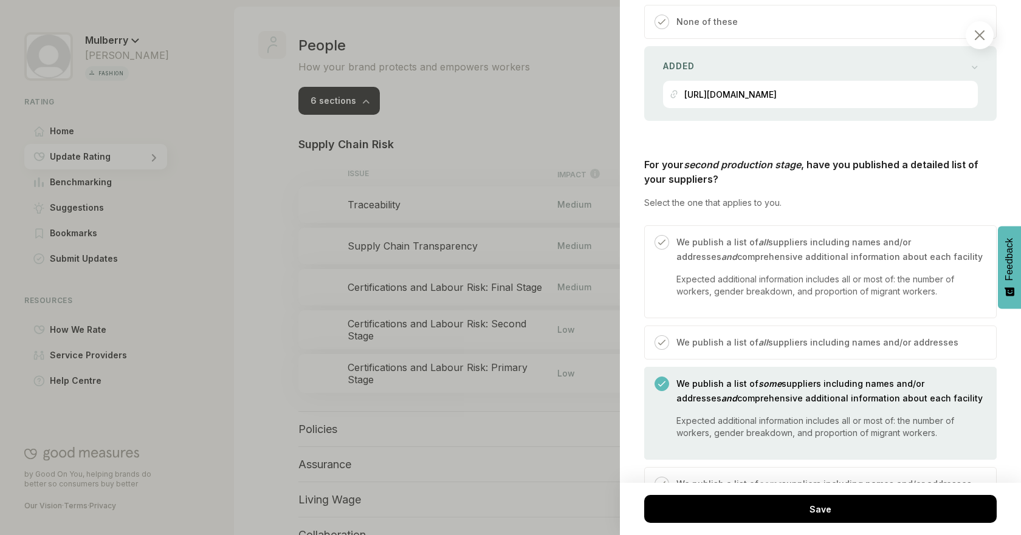
scroll to position [951, 0]
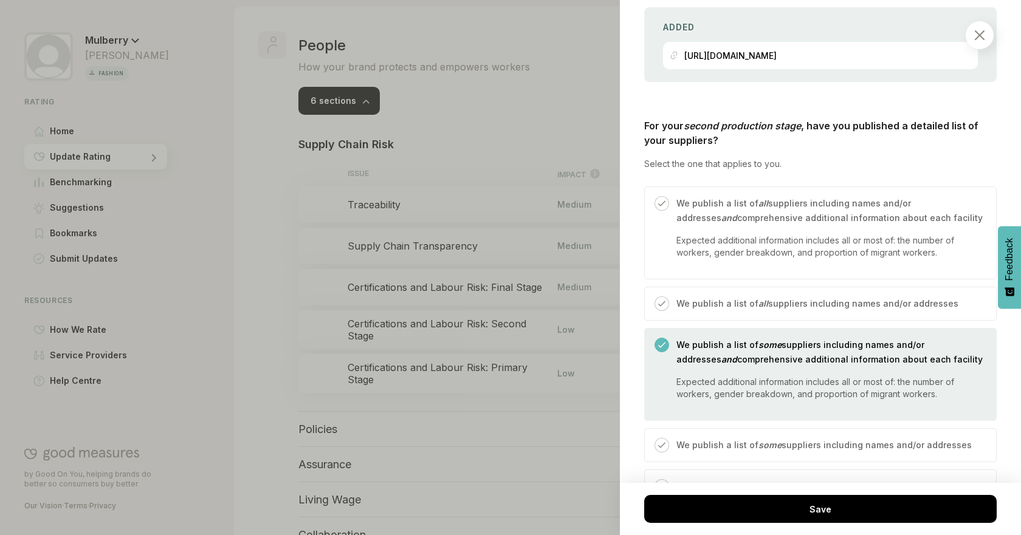
click at [617, 158] on div at bounding box center [510, 267] width 1021 height 535
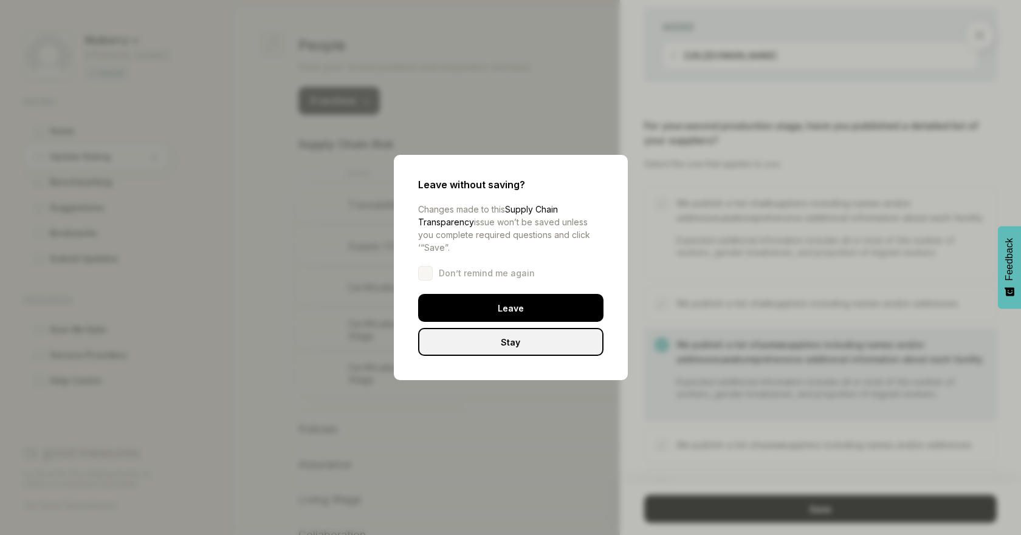
click at [546, 306] on div "Leave" at bounding box center [510, 308] width 185 height 28
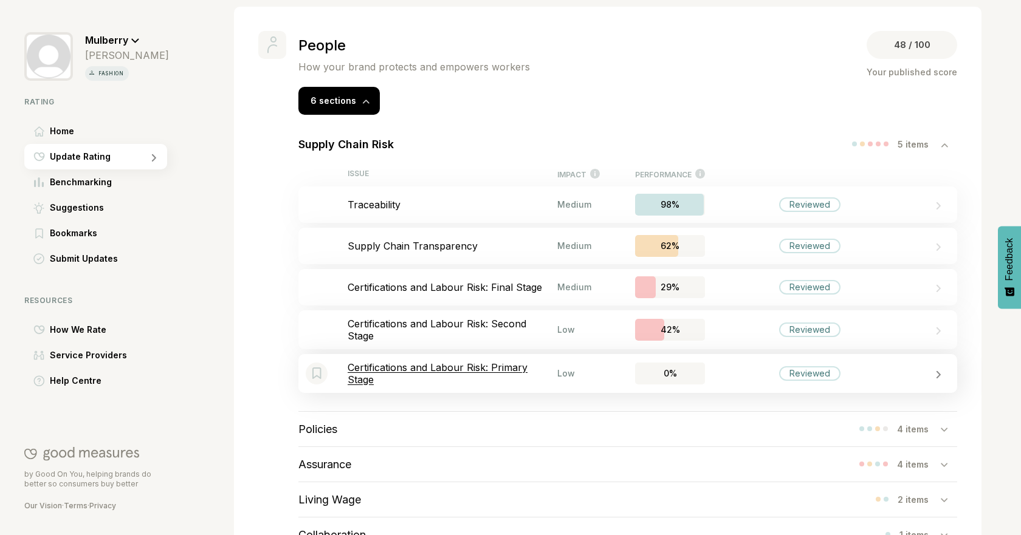
click at [514, 376] on p "Certifications and Labour Risk: Primary Stage" at bounding box center [453, 374] width 210 height 24
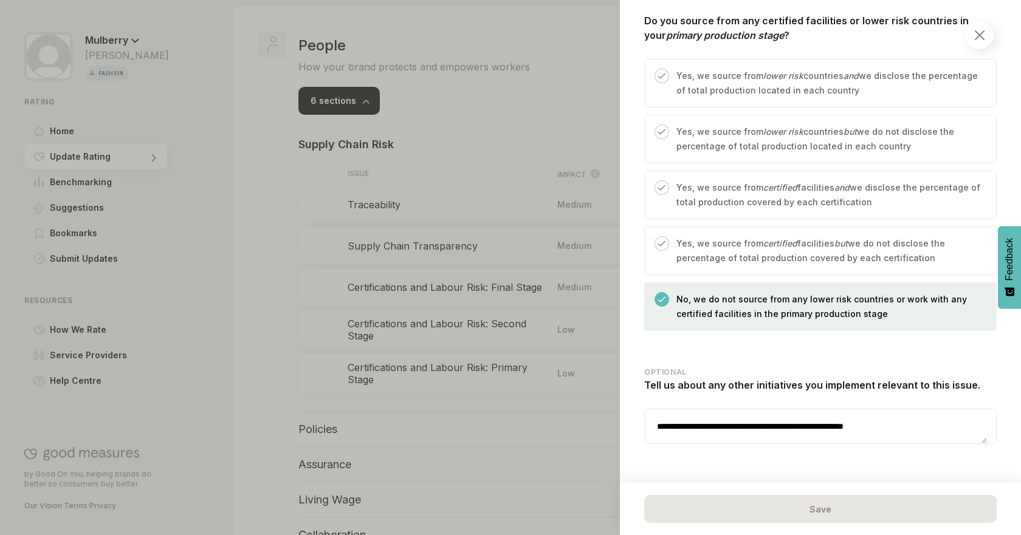
scroll to position [515, 0]
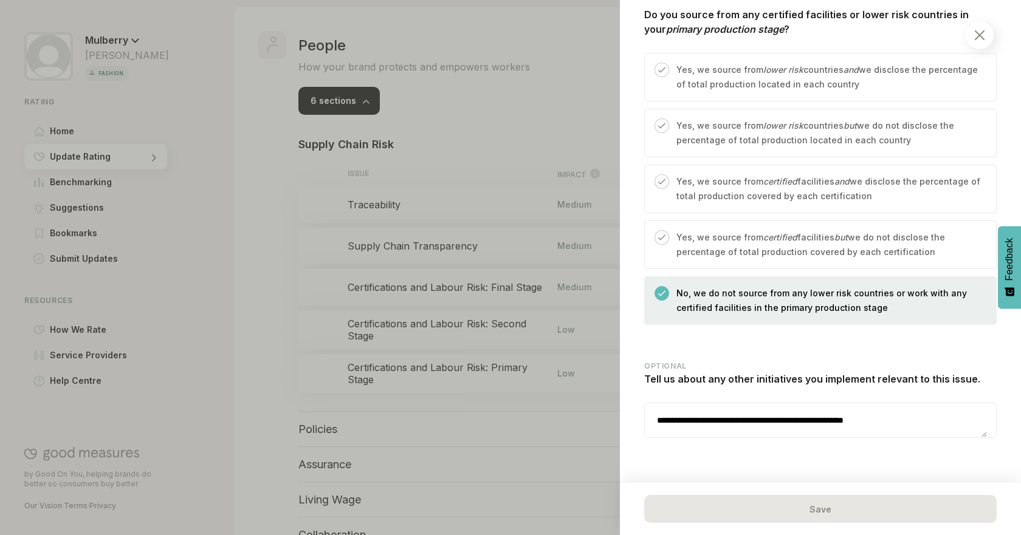
click at [940, 134] on p "Yes, we source from lower risk countries but we do not disclose the percentage …" at bounding box center [829, 133] width 307 height 29
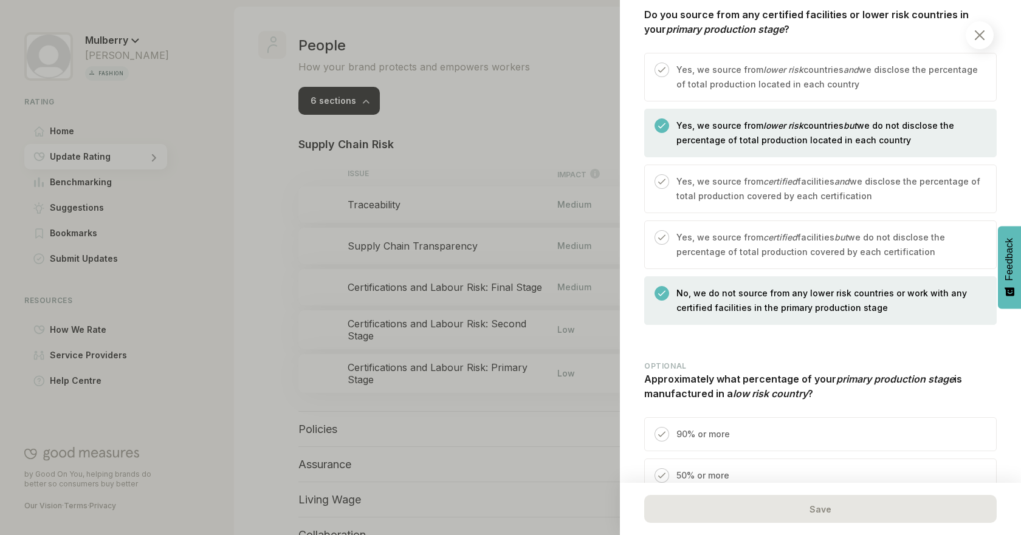
click at [761, 318] on div "No, we do not source from any lower risk countries or work with any certified f…" at bounding box center [826, 305] width 315 height 38
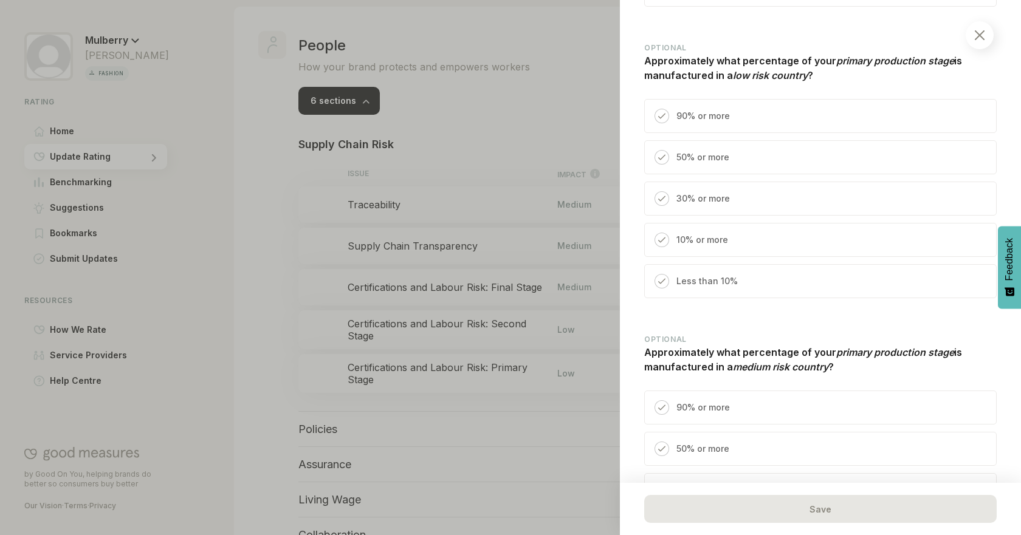
scroll to position [824, 0]
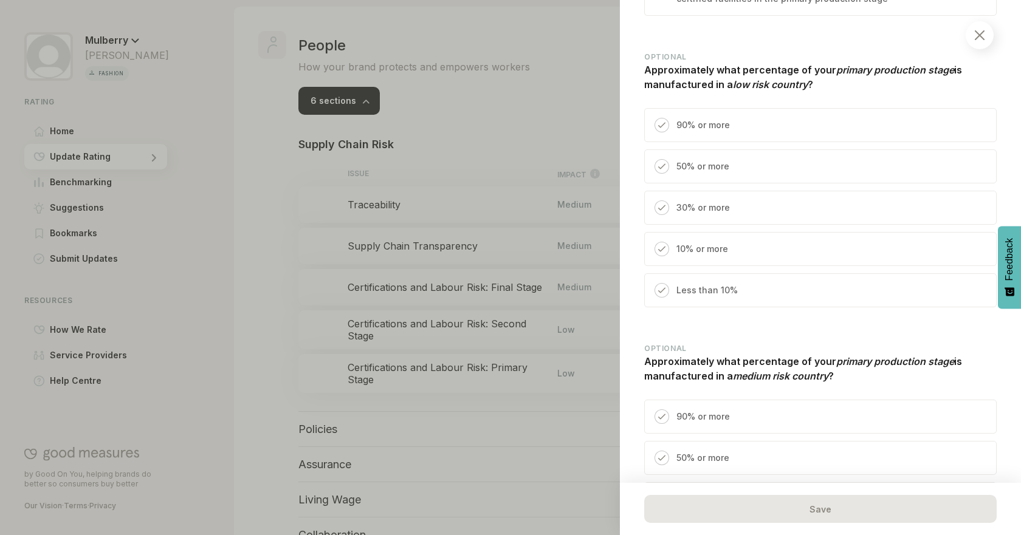
click at [718, 171] on p "50% or more" at bounding box center [702, 166] width 53 height 15
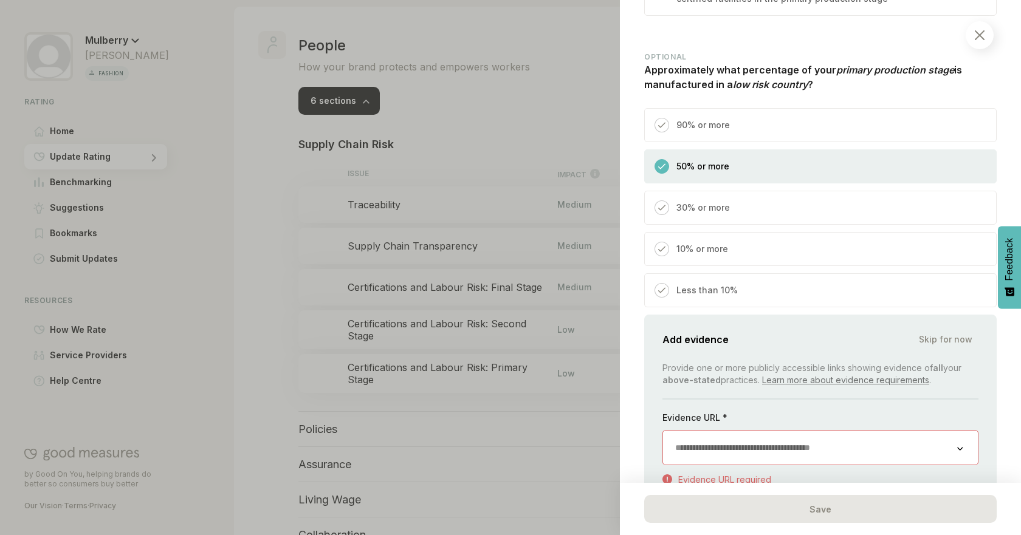
click at [732, 167] on div "50% or more" at bounding box center [820, 166] width 352 height 34
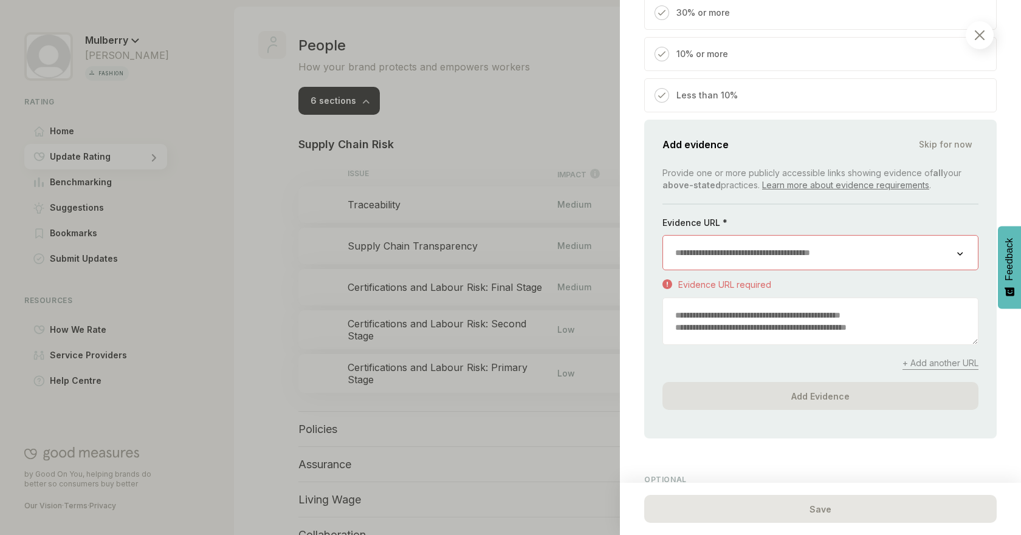
scroll to position [1048, 0]
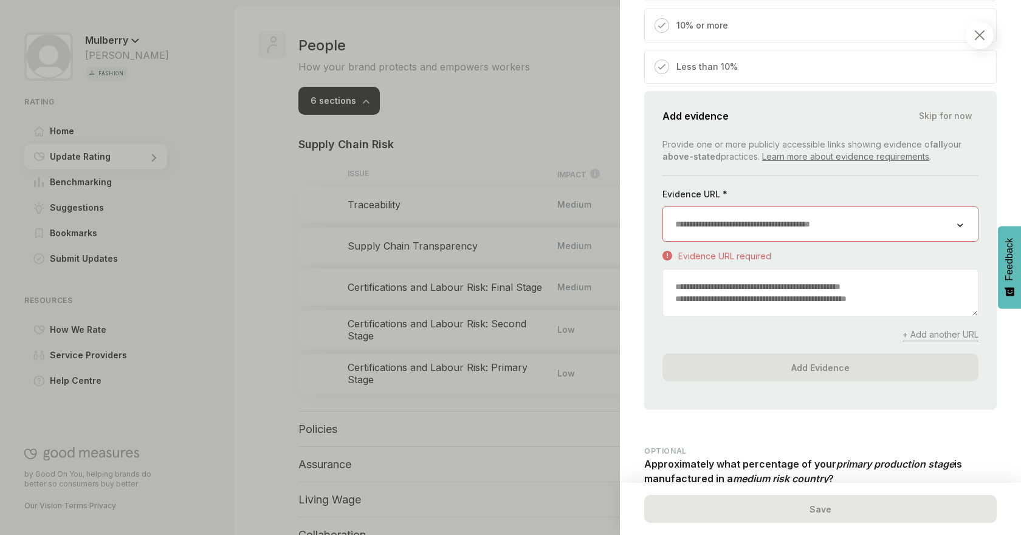
click at [893, 228] on input "url" at bounding box center [810, 224] width 294 height 34
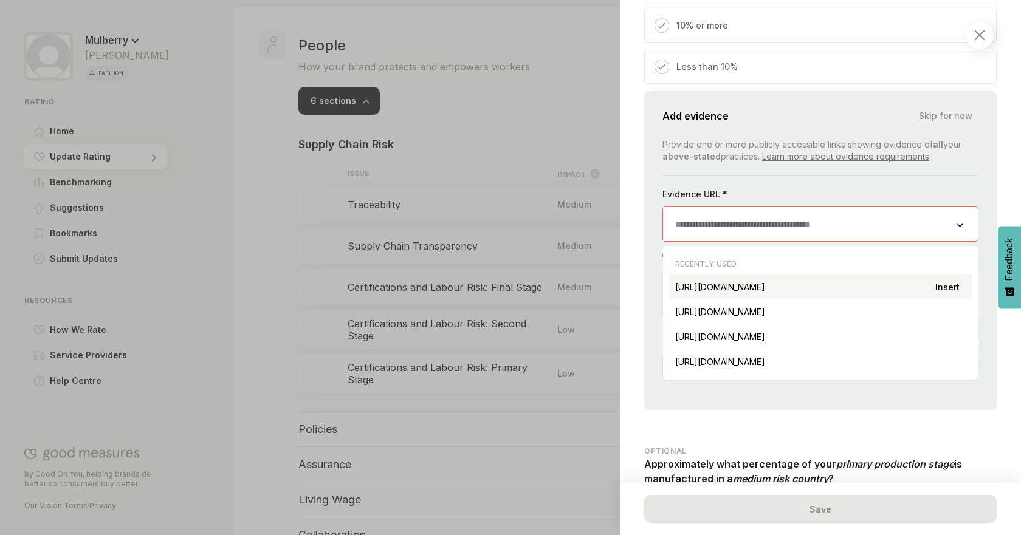
paste input "**********"
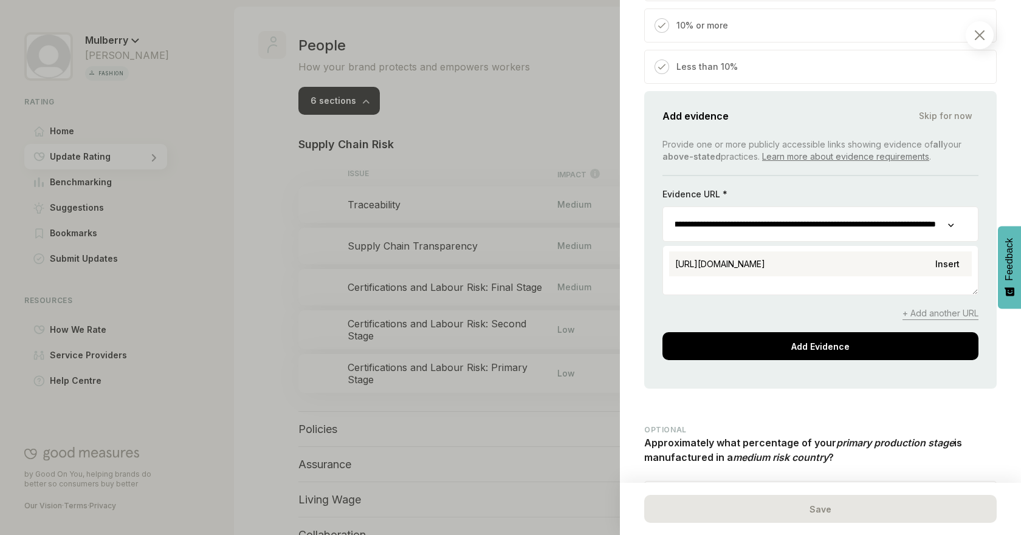
type input "**********"
click at [828, 253] on div "[URL][DOMAIN_NAME] Insert" at bounding box center [820, 264] width 303 height 25
click at [781, 282] on textarea at bounding box center [820, 272] width 315 height 46
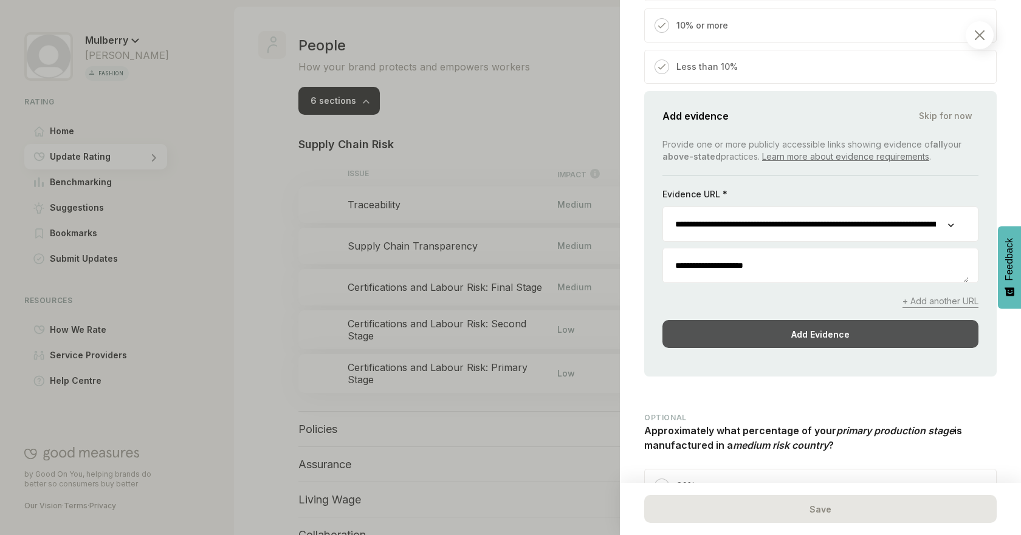
type textarea "**********"
click at [768, 340] on div "Add Evidence" at bounding box center [820, 334] width 316 height 28
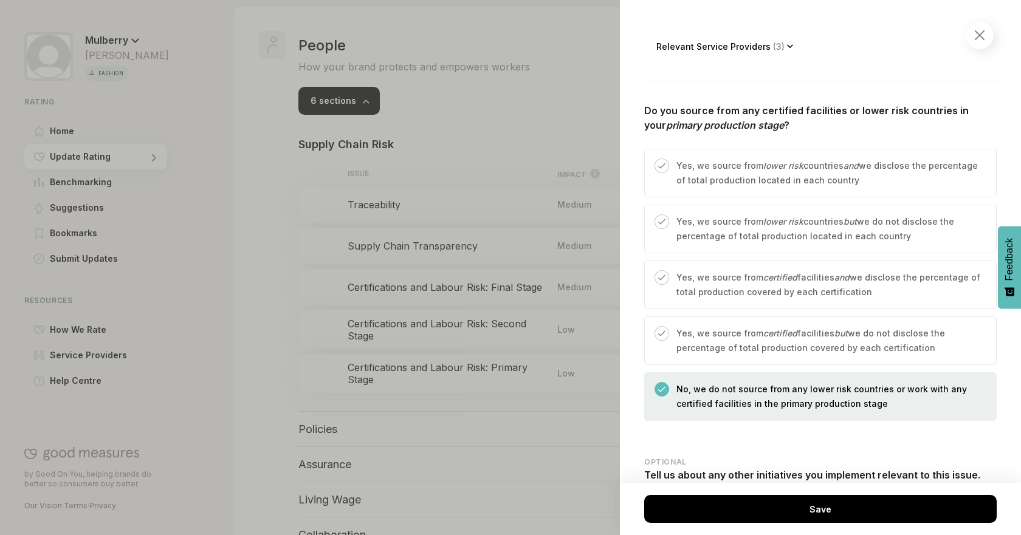
scroll to position [425, 0]
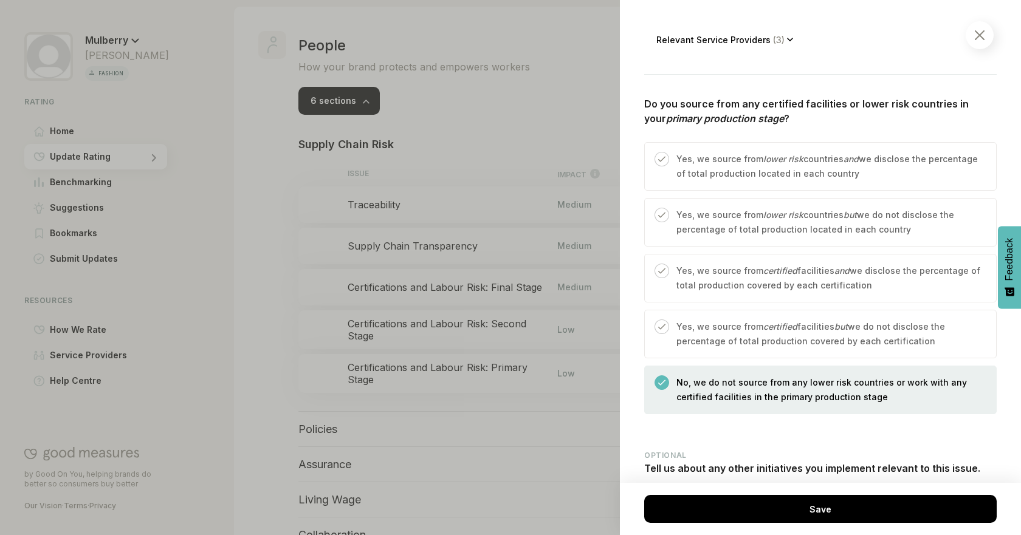
click at [865, 232] on p "Yes, we source from lower risk countries but we do not disclose the percentage …" at bounding box center [829, 222] width 307 height 29
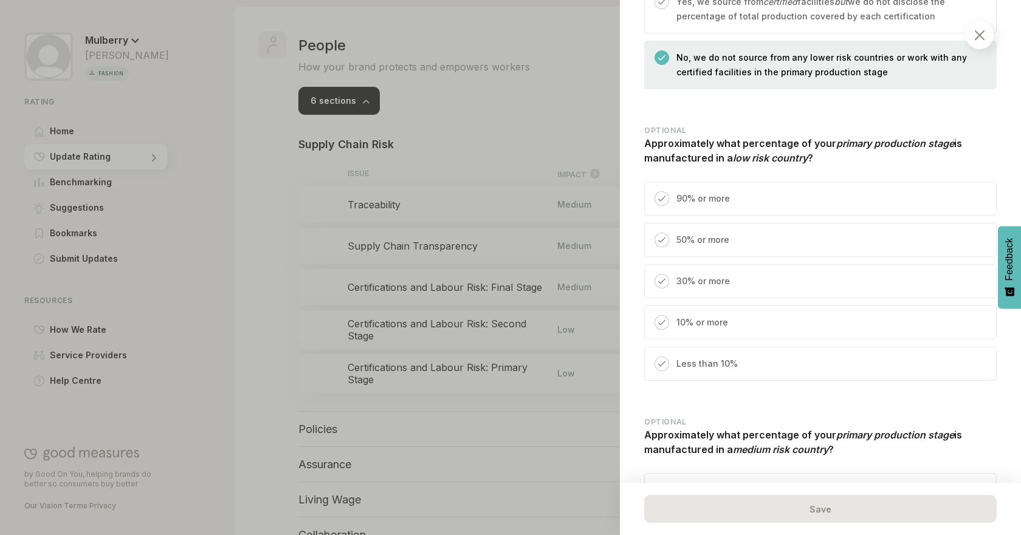
scroll to position [772, 0]
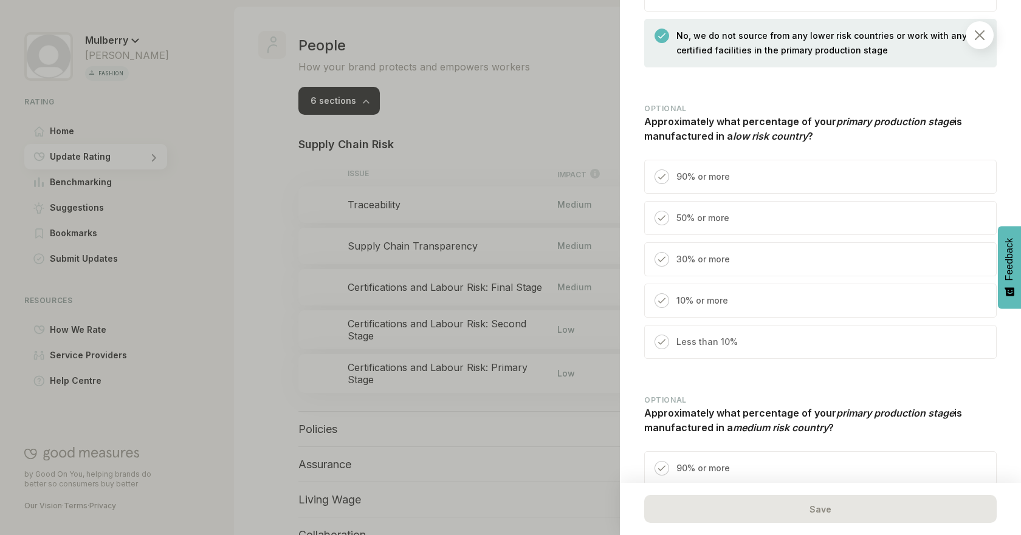
click at [890, 217] on div "50% or more" at bounding box center [820, 218] width 352 height 34
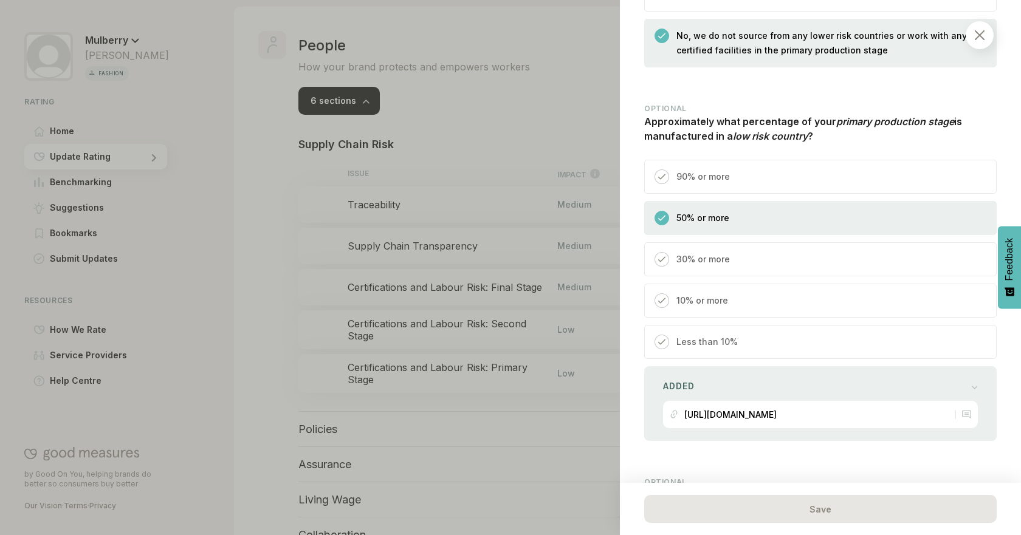
drag, startPoint x: 1011, startPoint y: 336, endPoint x: 1012, endPoint y: 359, distance: 23.1
click at [1012, 359] on div "People / Supply Chain Risk Certifications and Labour Risk: Primary Stage This r…" at bounding box center [820, 267] width 401 height 535
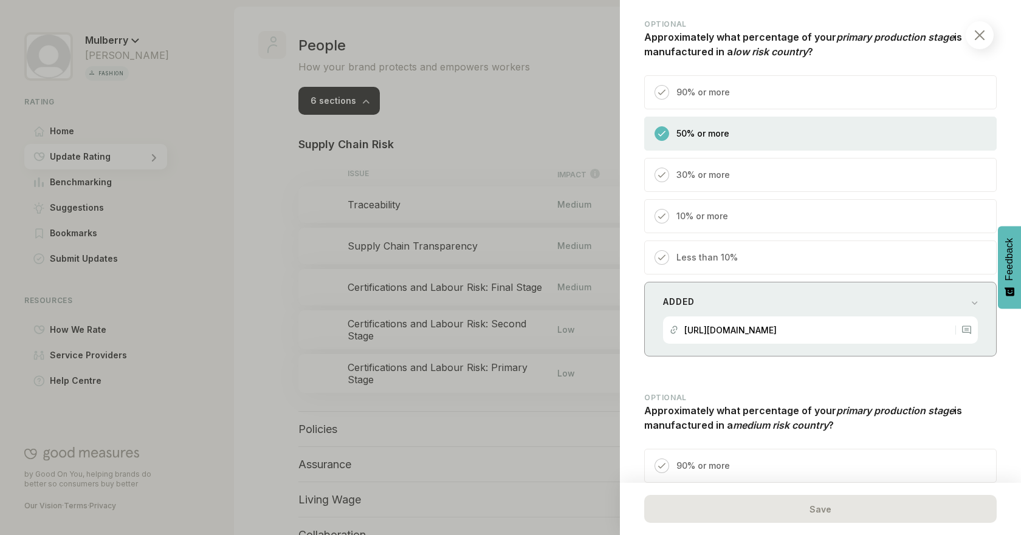
click at [959, 305] on div "Added" at bounding box center [820, 302] width 315 height 17
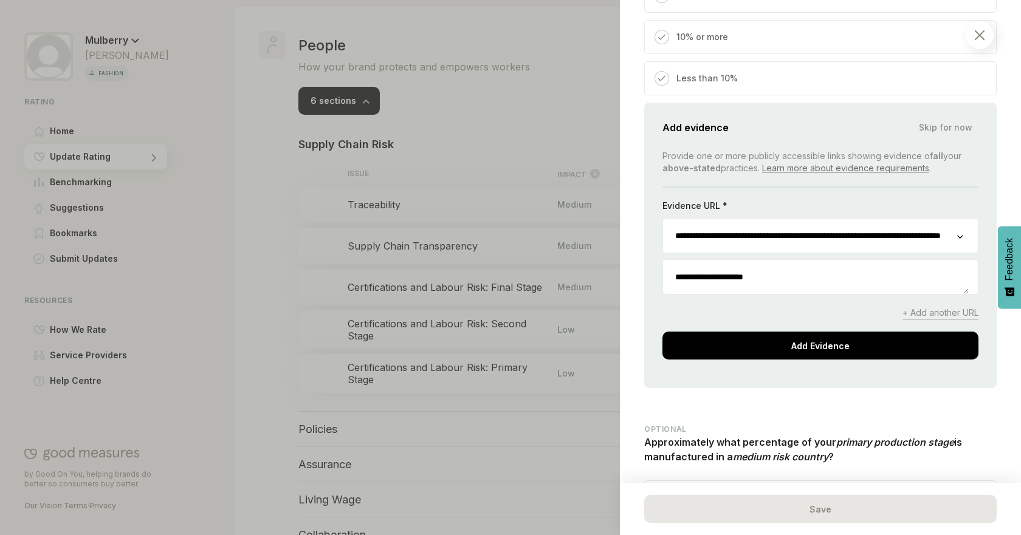
scroll to position [1046, 0]
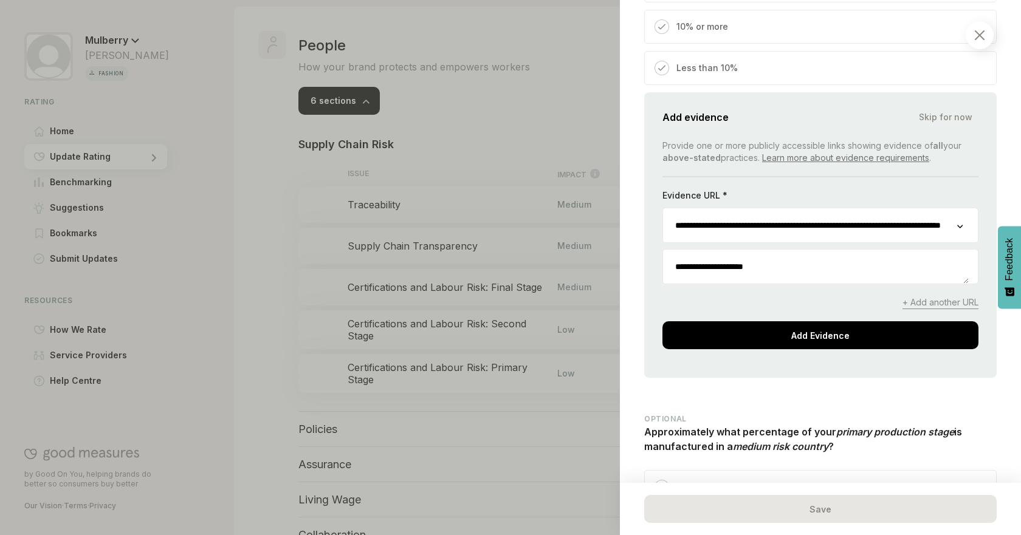
click at [917, 354] on div "**********" at bounding box center [820, 235] width 352 height 286
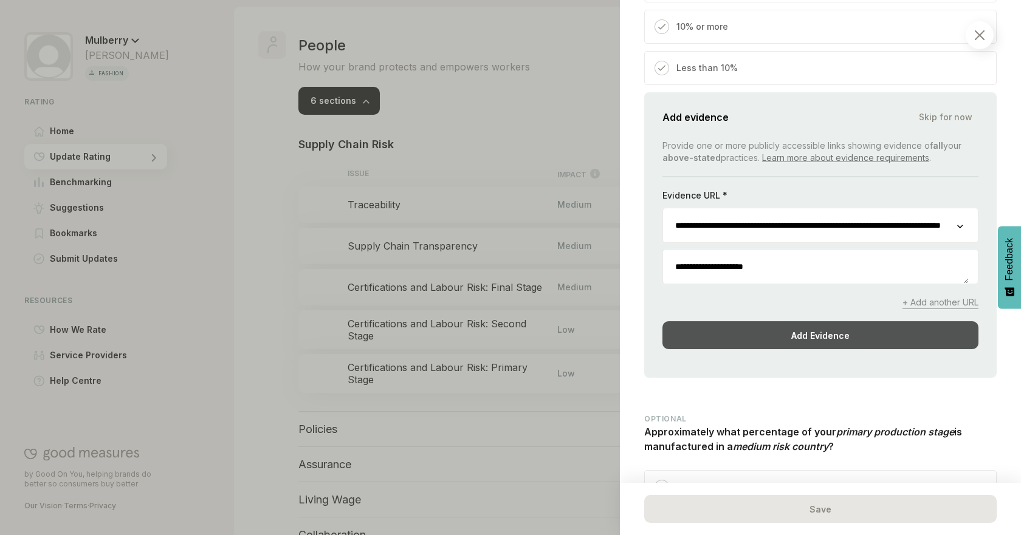
click at [920, 338] on div "Add Evidence" at bounding box center [820, 335] width 316 height 28
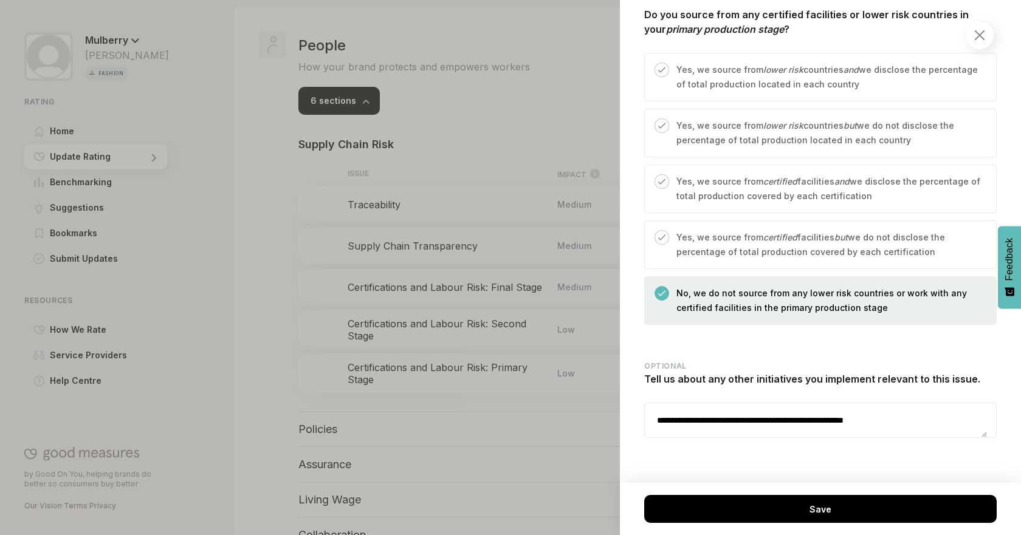
scroll to position [515, 0]
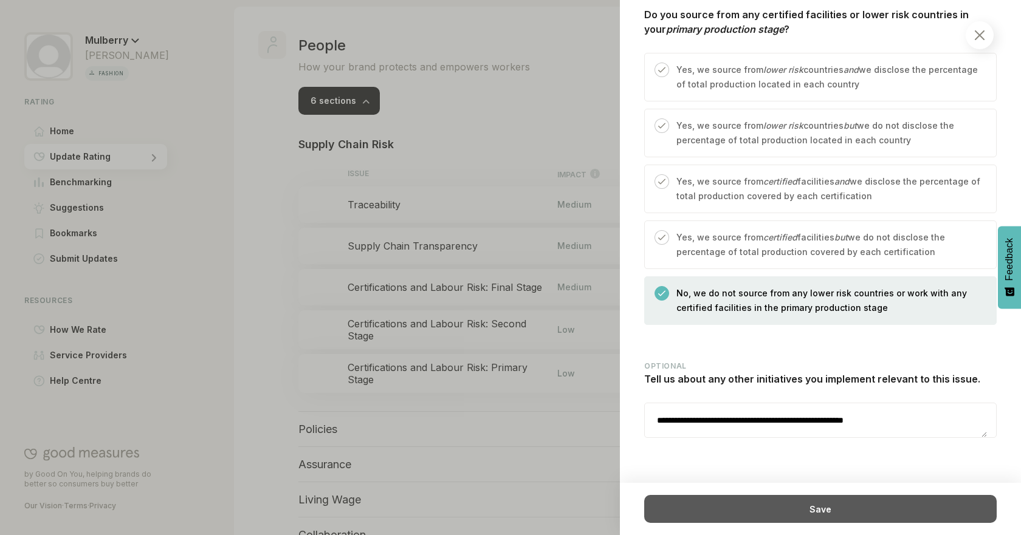
click at [844, 521] on div "Save" at bounding box center [820, 509] width 352 height 28
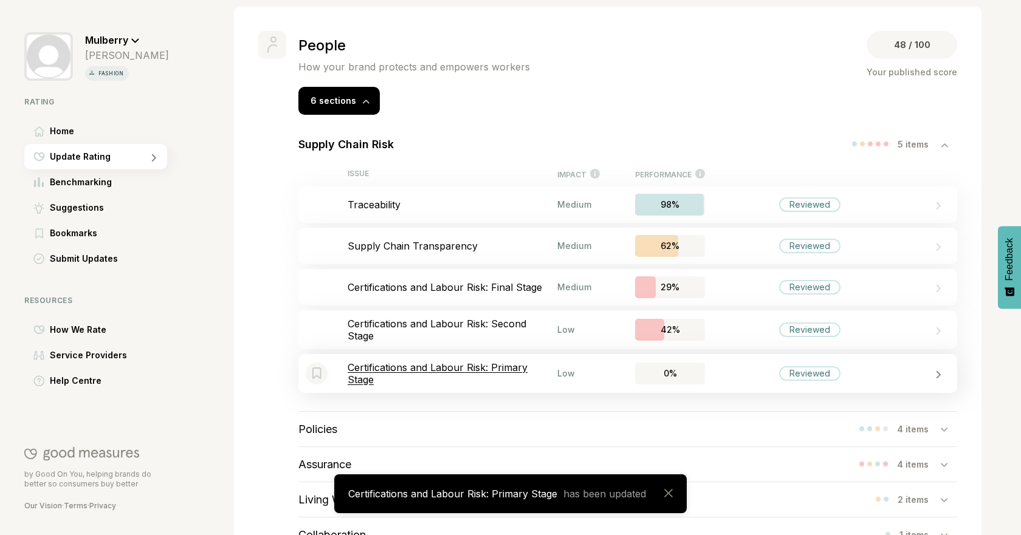
click at [456, 379] on p "Certifications and Labour Risk: Primary Stage" at bounding box center [453, 374] width 210 height 24
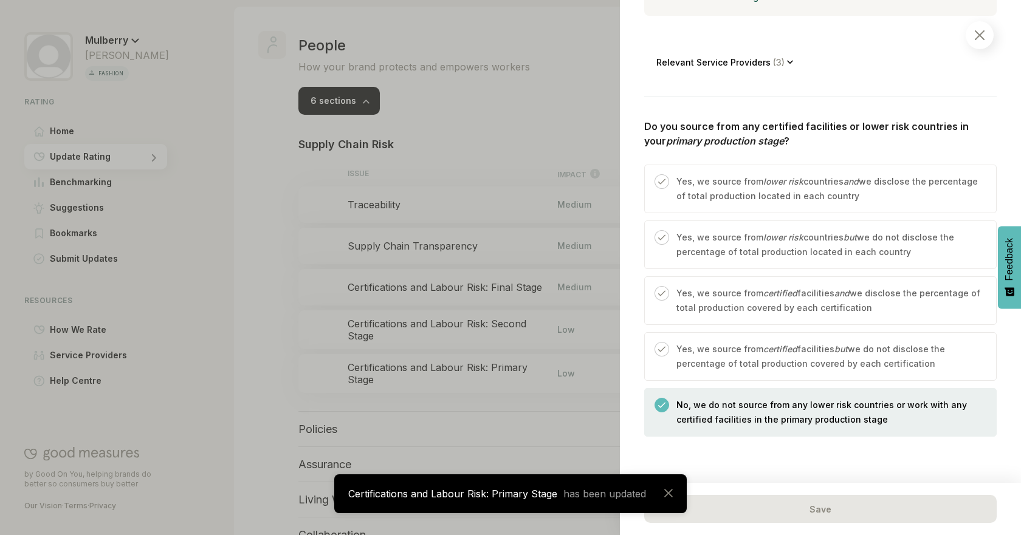
scroll to position [407, 0]
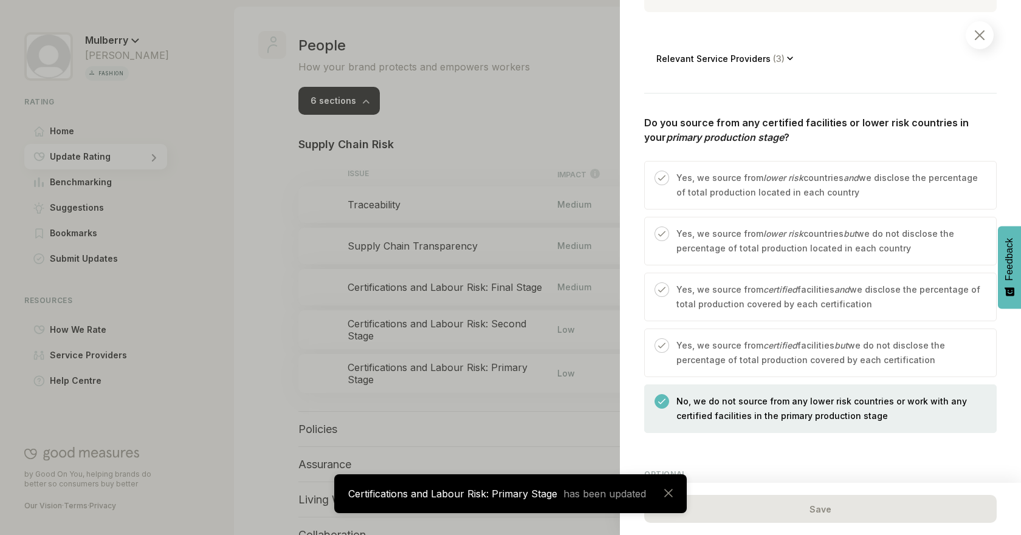
click at [838, 247] on p "Yes, we source from lower risk countries but we do not disclose the percentage …" at bounding box center [829, 241] width 307 height 29
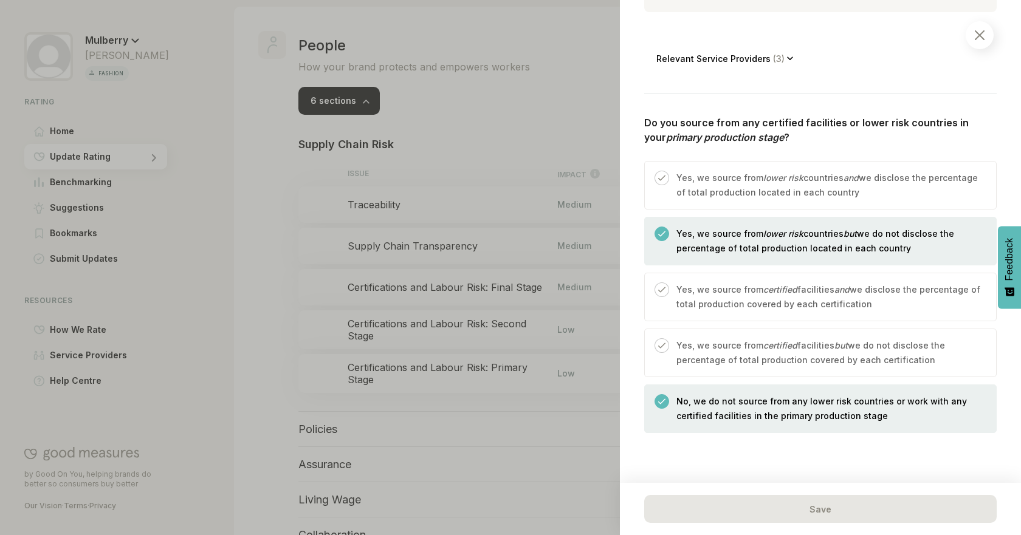
click at [761, 400] on p "No, we do not source from any lower risk countries or work with any certified f…" at bounding box center [829, 408] width 307 height 29
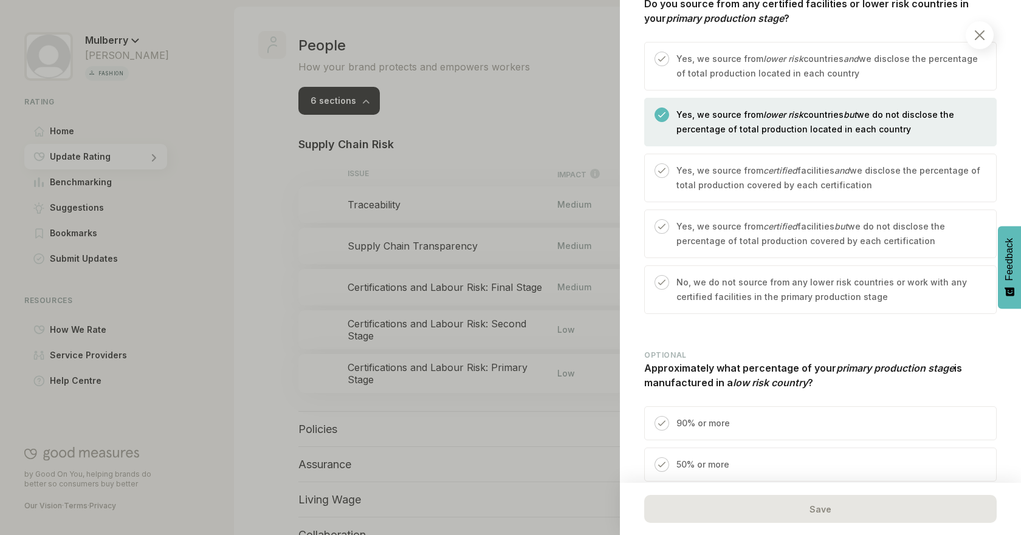
scroll to position [513, 0]
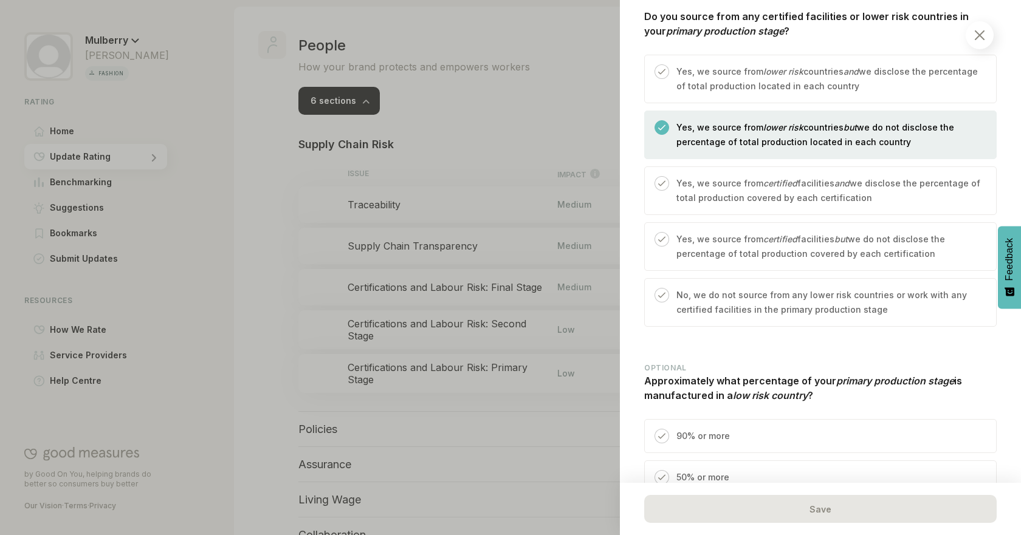
click at [815, 171] on div "Yes, we source from certified facilities and we disclose the percentage of tota…" at bounding box center [820, 191] width 352 height 49
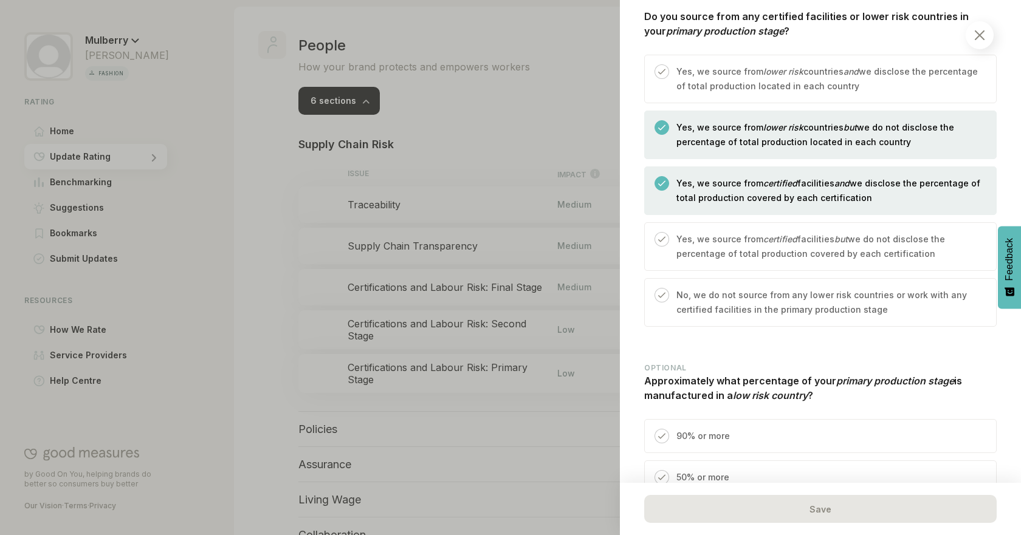
click at [808, 150] on div "Yes, we source from lower risk countries but we do not disclose the percentage …" at bounding box center [826, 139] width 315 height 38
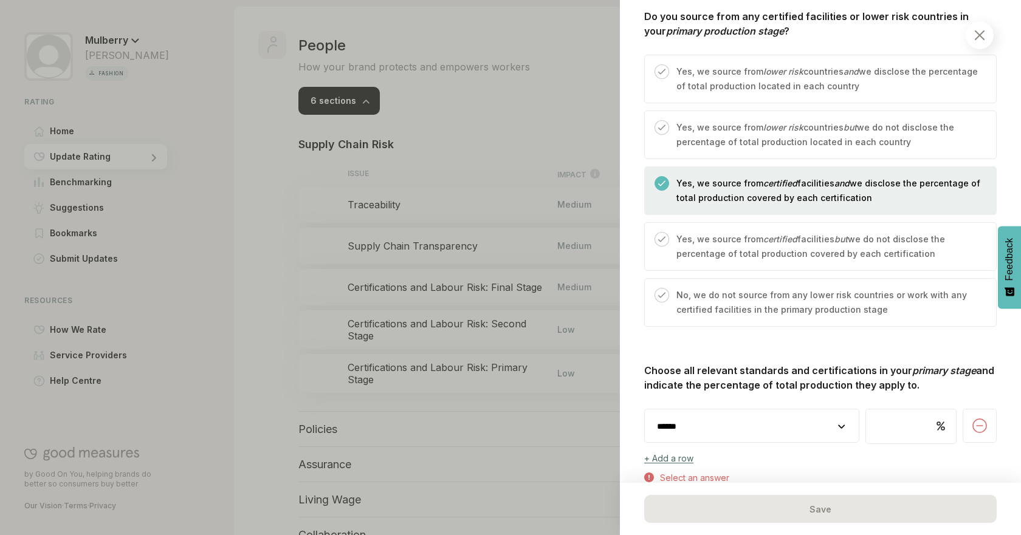
click at [797, 137] on p "Yes, we source from lower risk countries but we do not disclose the percentage …" at bounding box center [829, 134] width 307 height 29
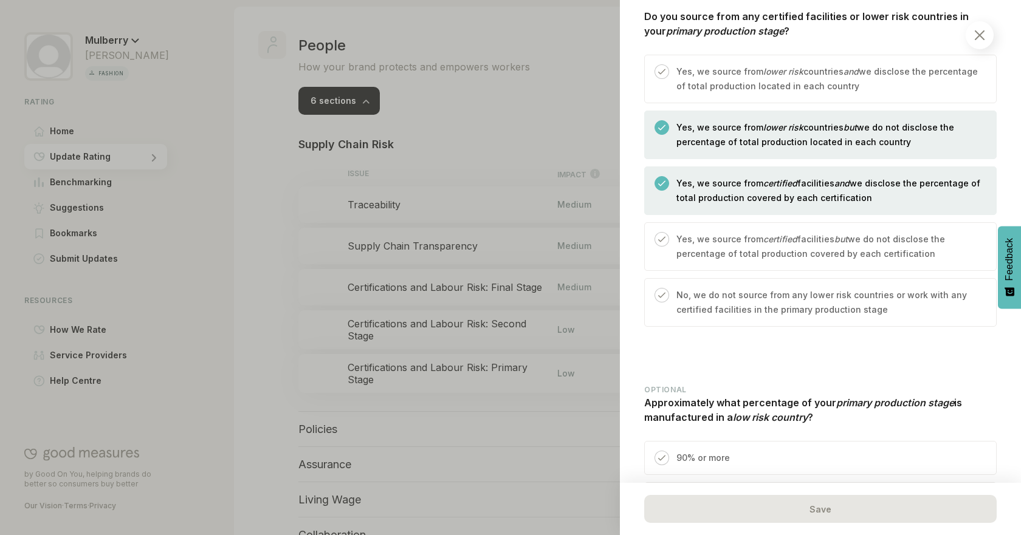
click at [777, 188] on em "certified" at bounding box center [780, 183] width 34 height 10
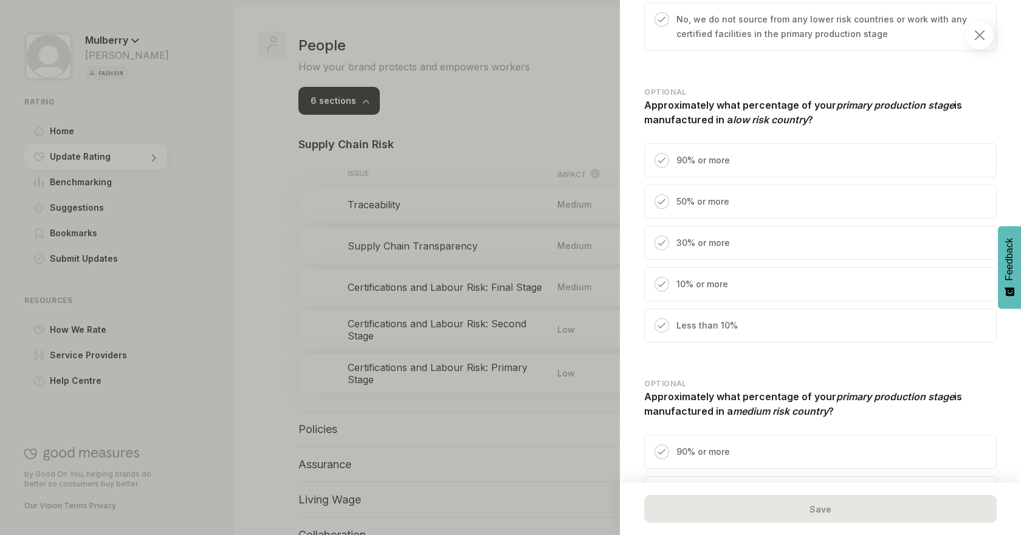
scroll to position [813, 0]
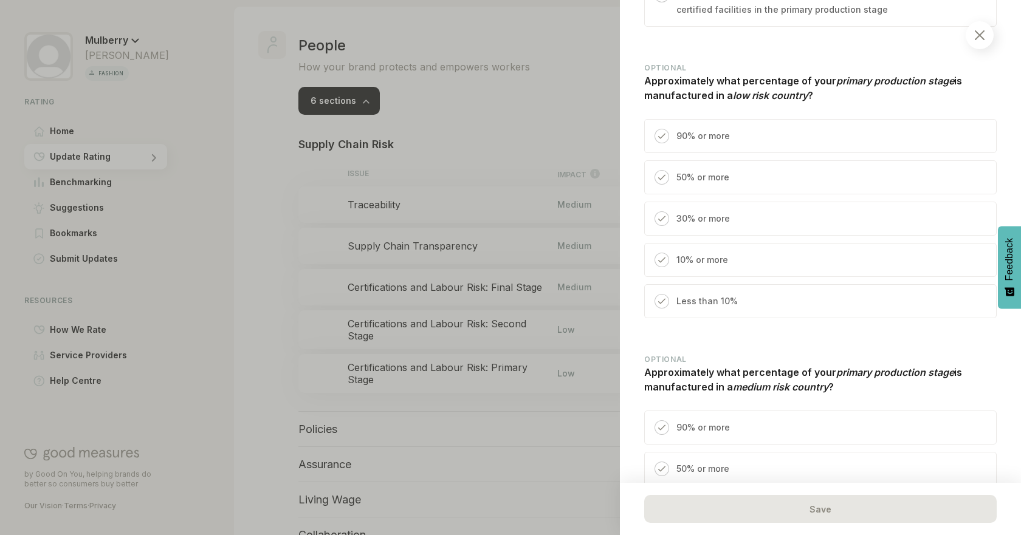
click at [801, 185] on div "50% or more" at bounding box center [820, 177] width 352 height 34
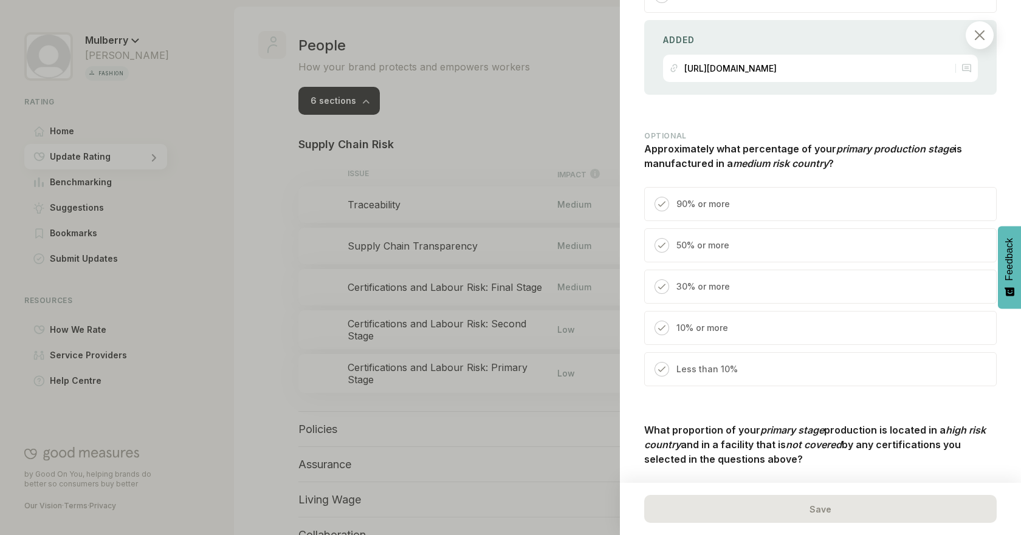
scroll to position [1121, 0]
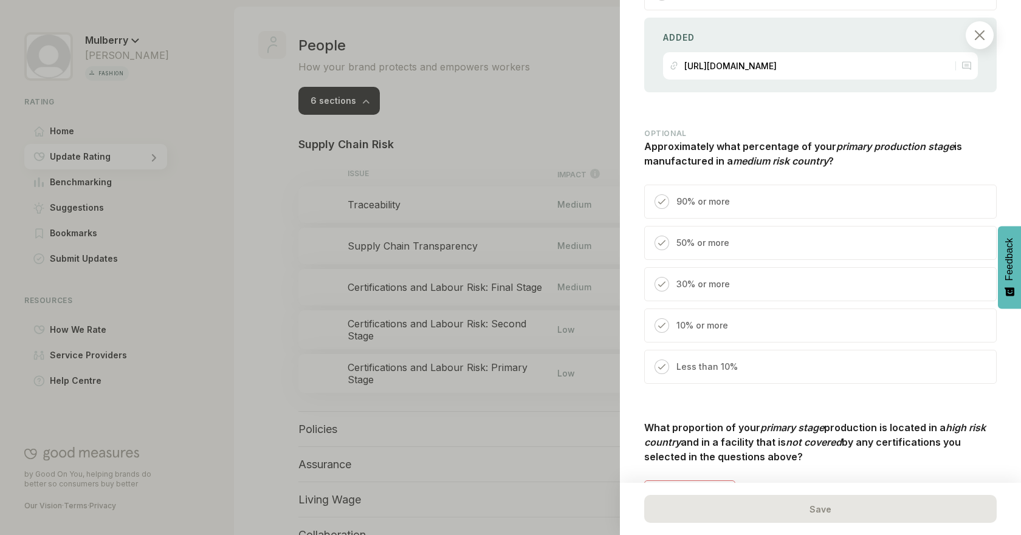
click at [790, 287] on div "30% or more" at bounding box center [820, 284] width 352 height 34
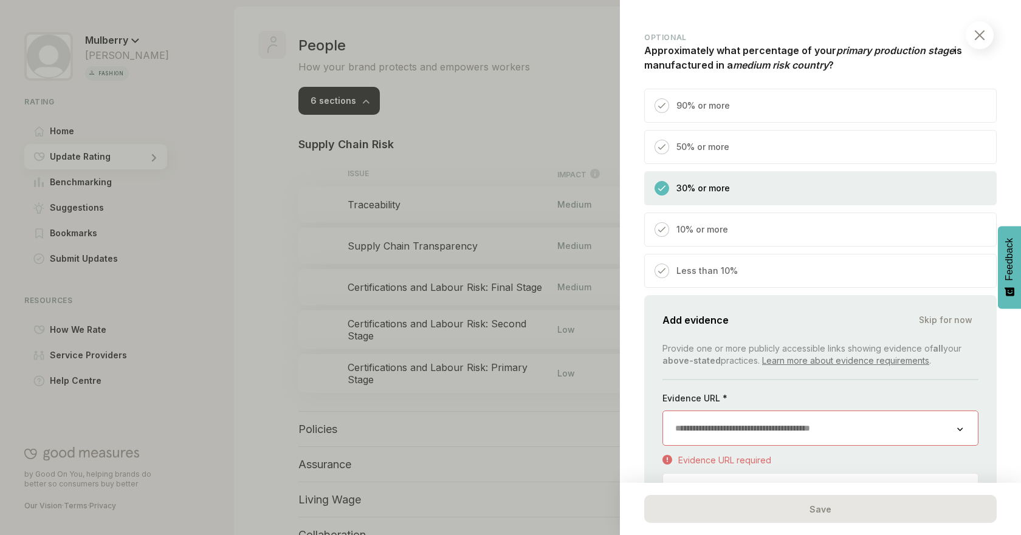
scroll to position [1275, 0]
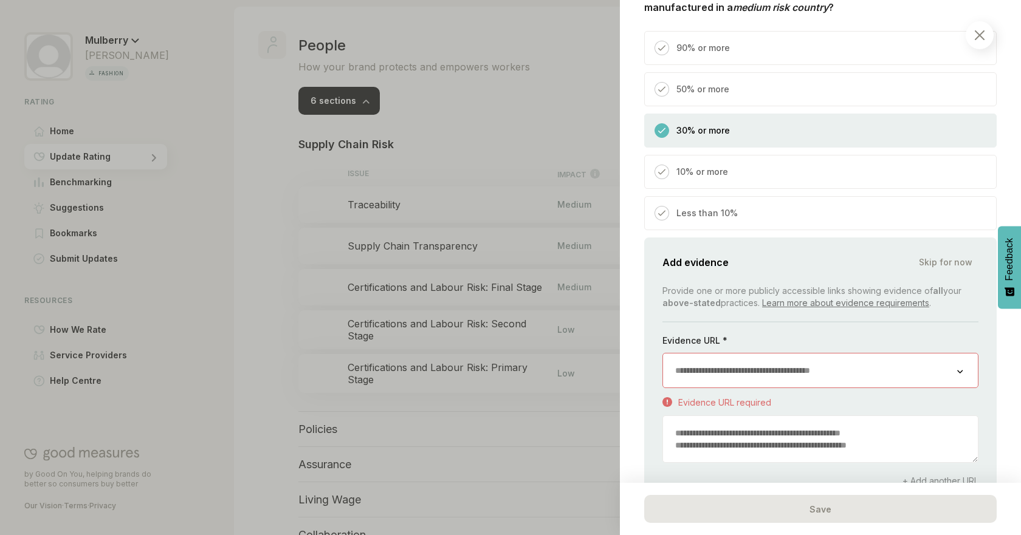
click at [907, 357] on input "url" at bounding box center [810, 371] width 294 height 34
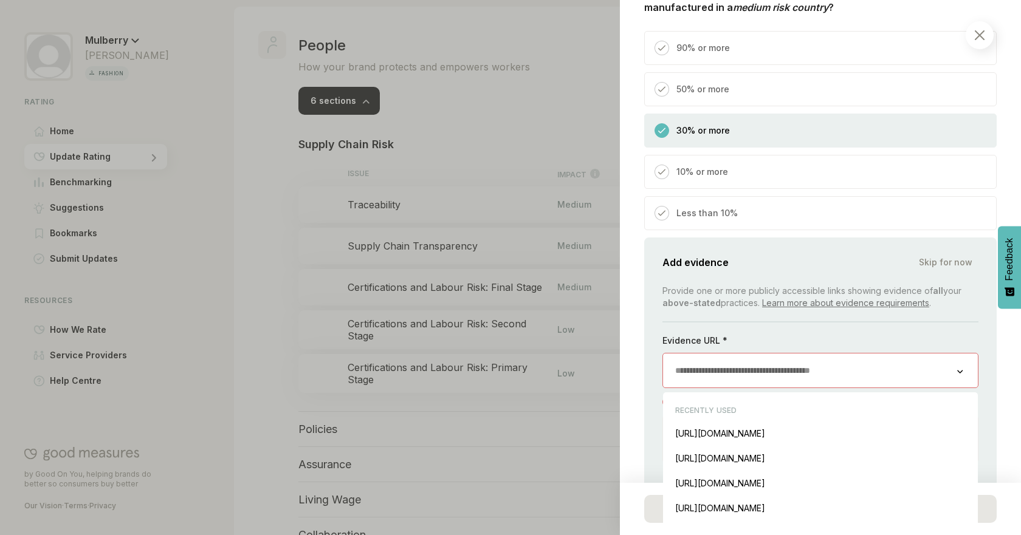
paste input "**********"
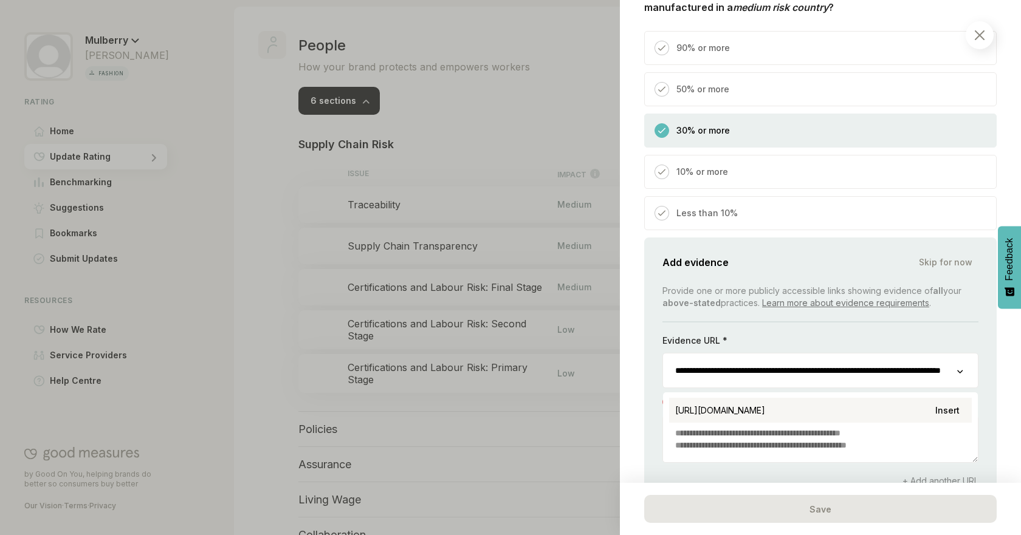
scroll to position [0, 117]
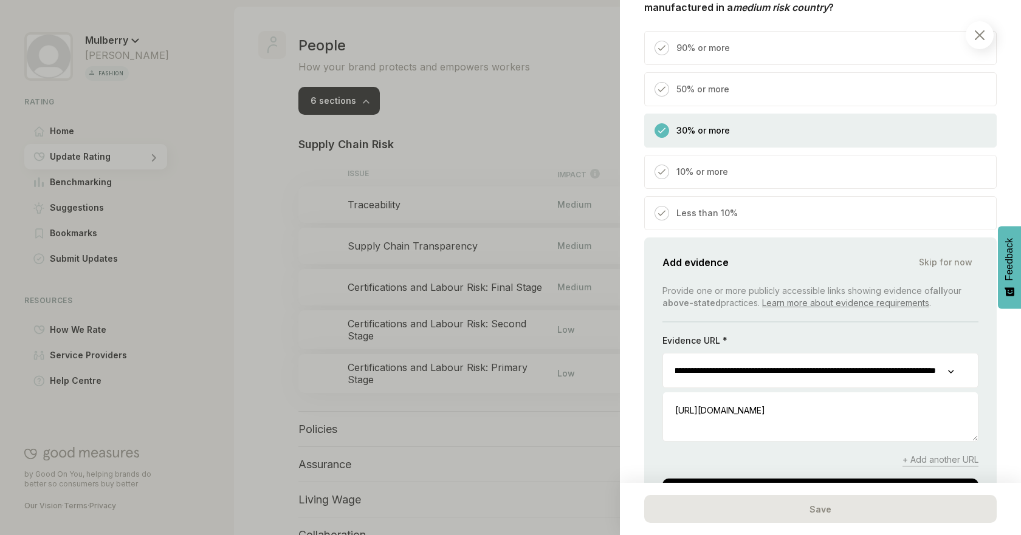
type input "**********"
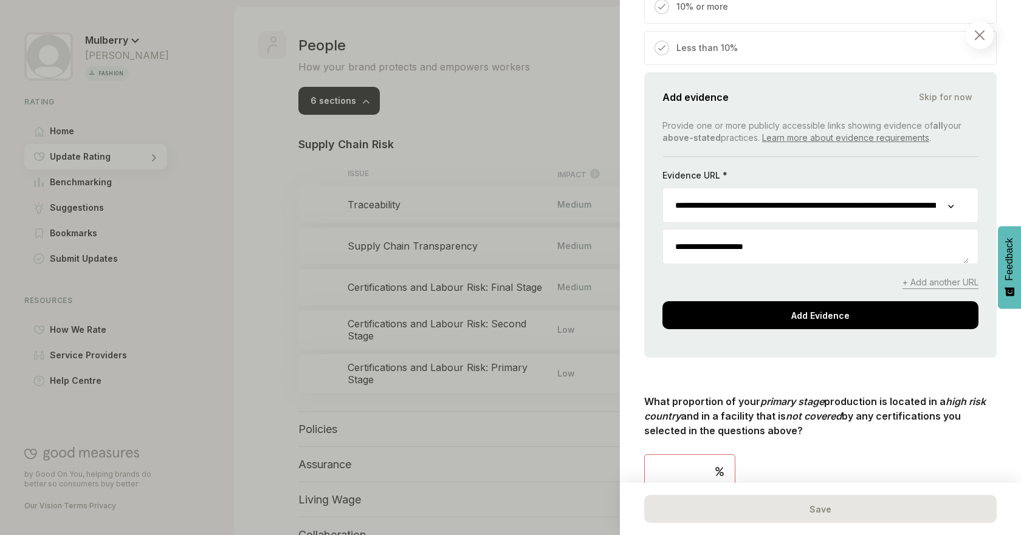
scroll to position [1443, 0]
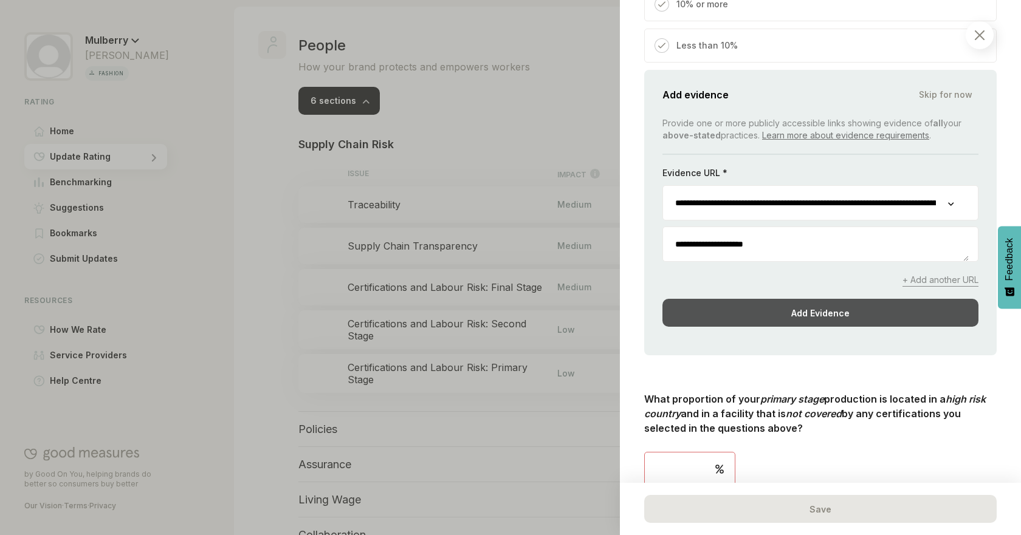
type textarea "**********"
click at [814, 306] on div "Add Evidence" at bounding box center [820, 313] width 316 height 28
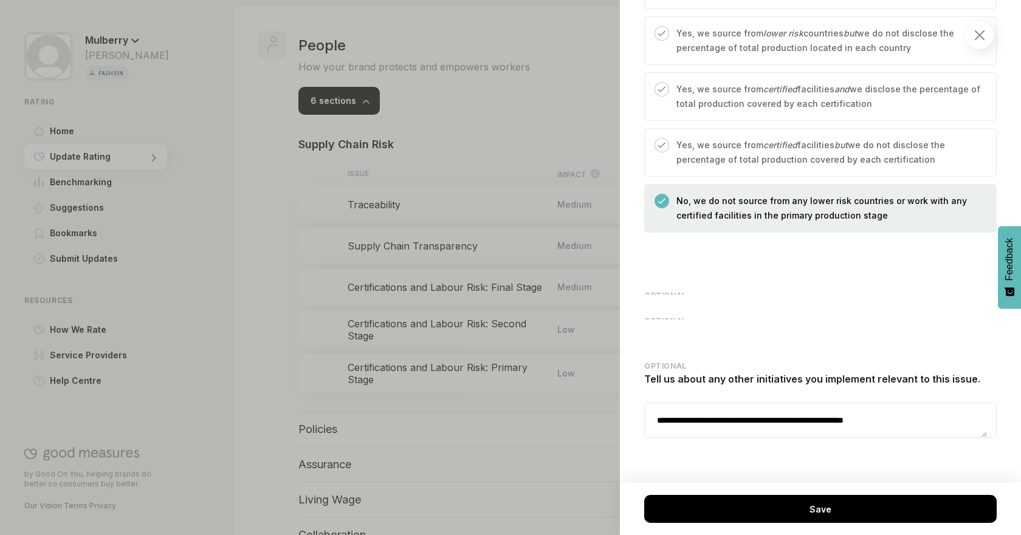
scroll to position [515, 0]
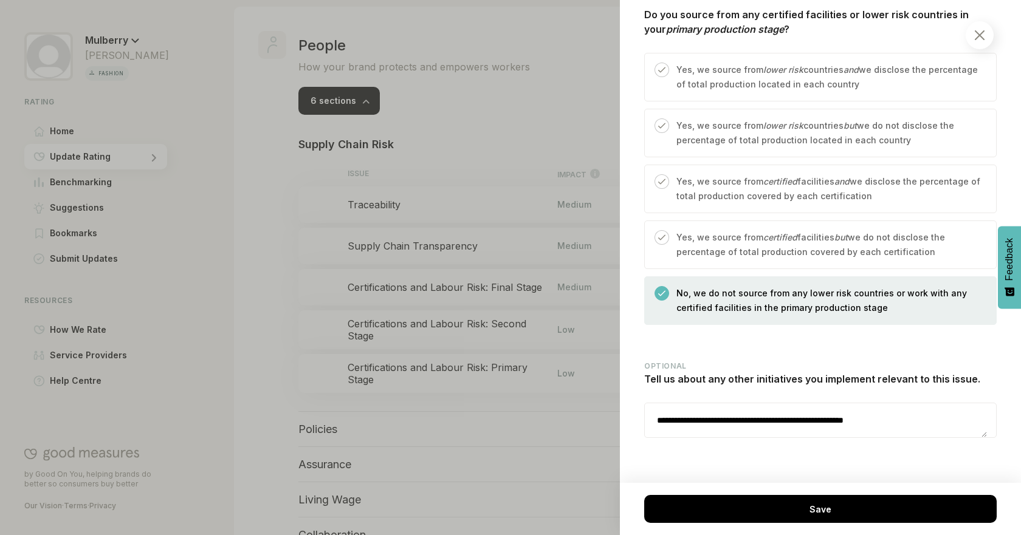
click at [805, 125] on p "Yes, we source from lower risk countries but we do not disclose the percentage …" at bounding box center [829, 133] width 307 height 29
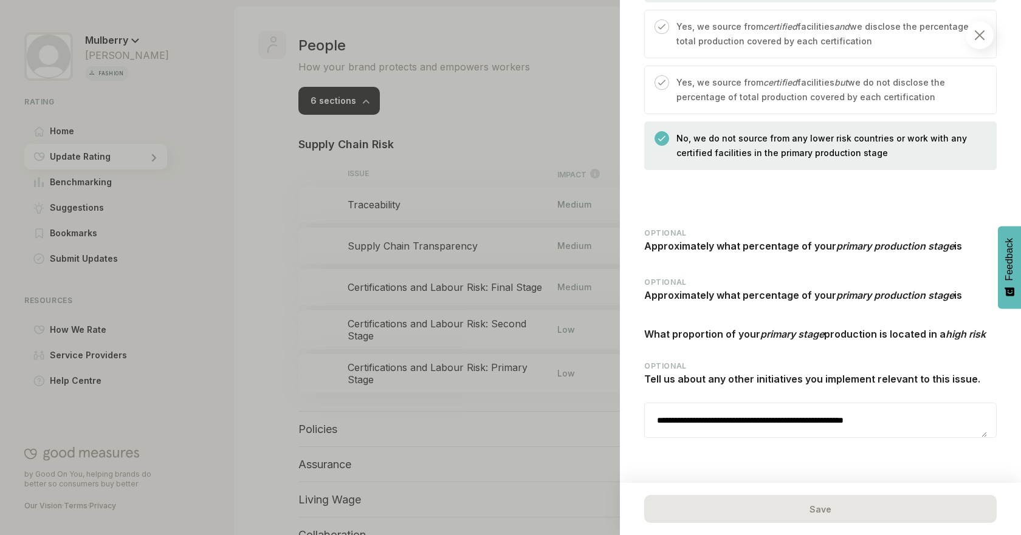
scroll to position [816, 0]
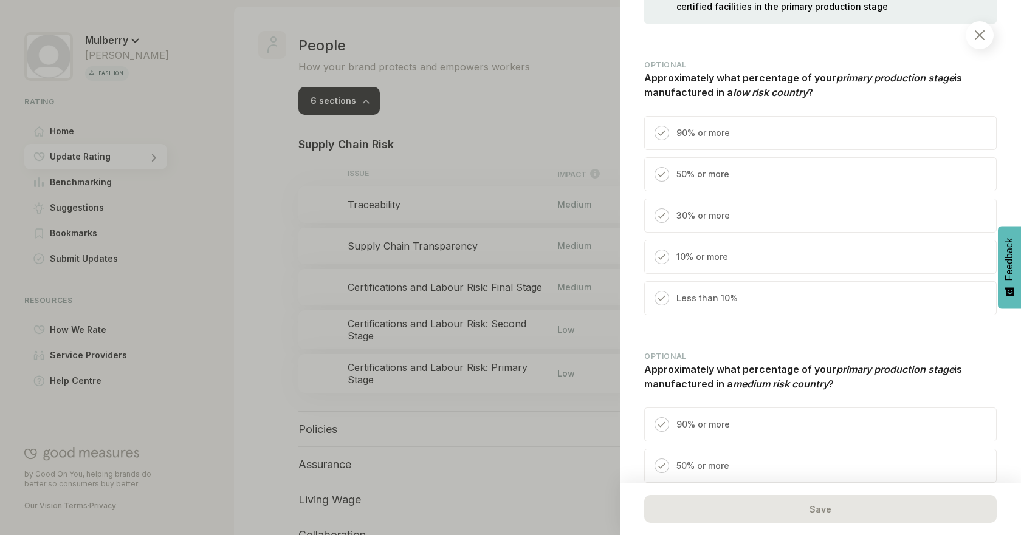
click at [746, 182] on div "50% or more" at bounding box center [820, 174] width 352 height 34
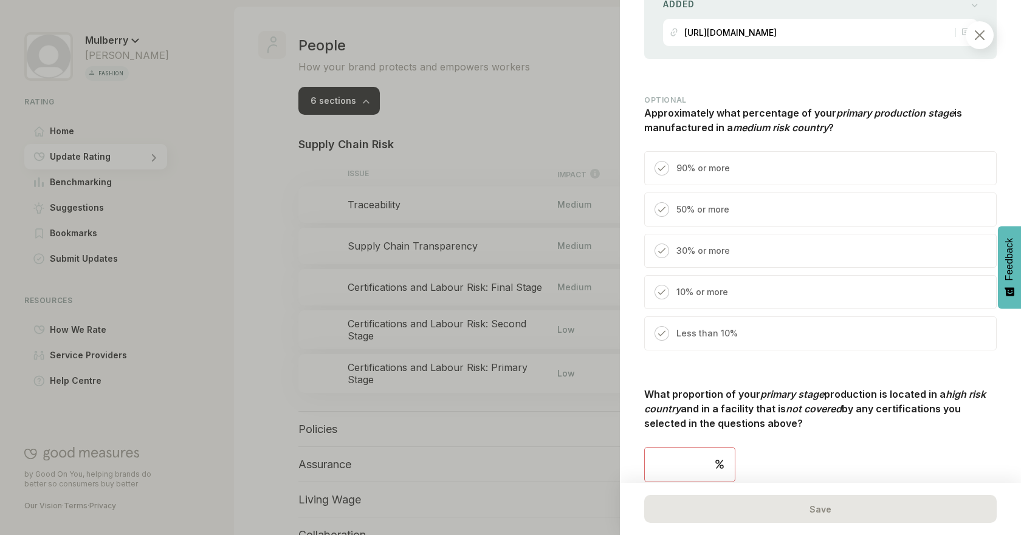
scroll to position [1199, 0]
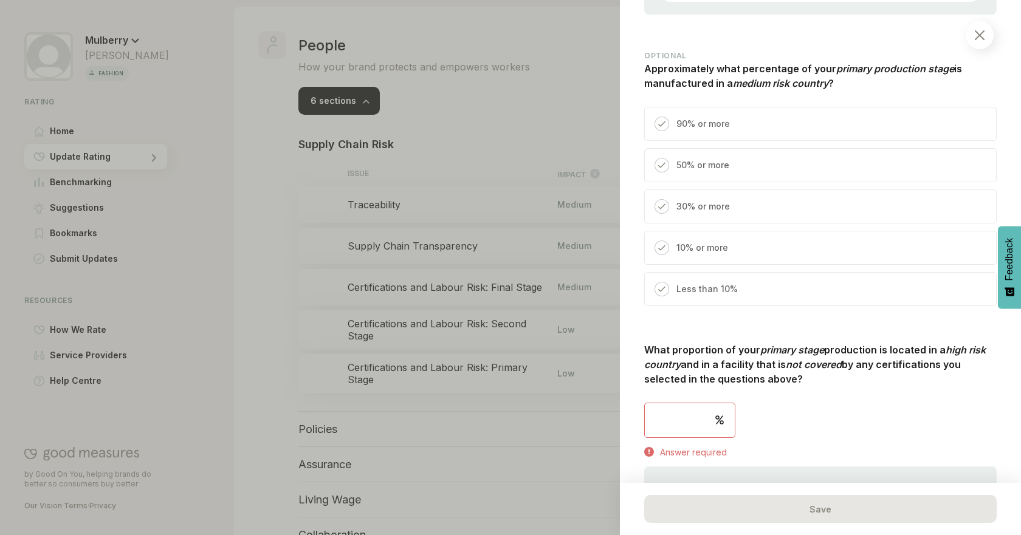
click at [704, 210] on p "30% or more" at bounding box center [702, 206] width 53 height 15
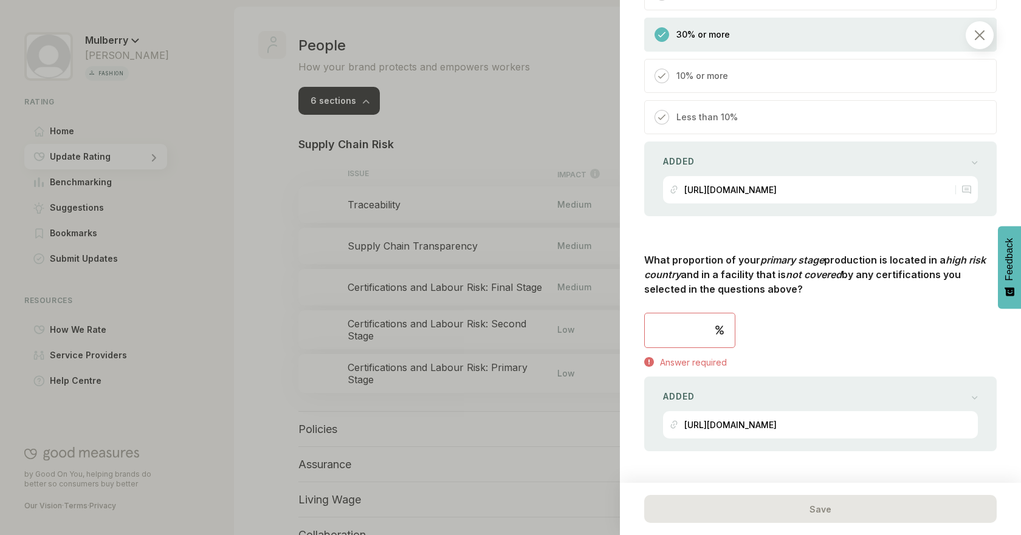
scroll to position [1373, 0]
click at [695, 327] on input "number" at bounding box center [690, 328] width 90 height 34
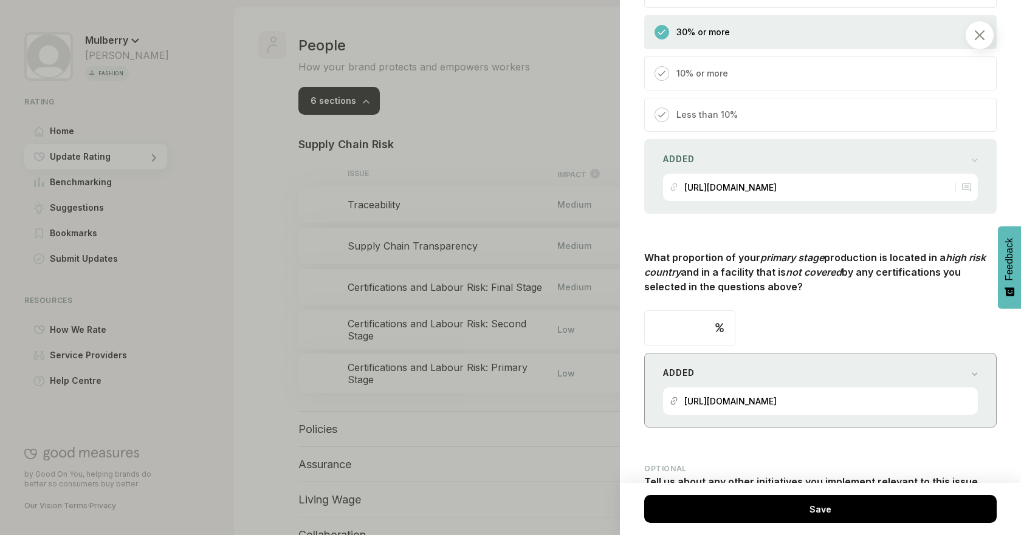
type input "**"
click at [898, 397] on div "[URL][DOMAIN_NAME]" at bounding box center [820, 401] width 301 height 27
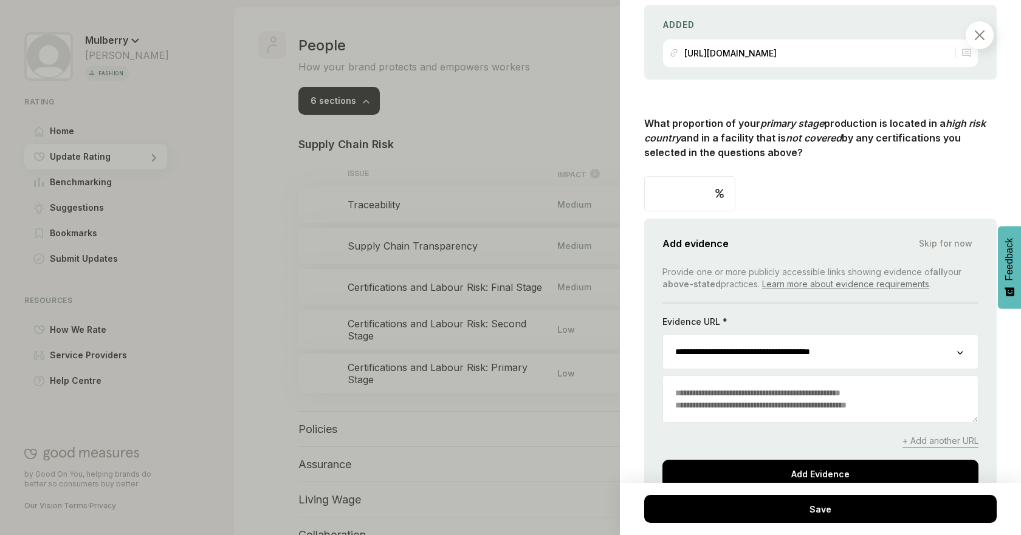
scroll to position [1524, 0]
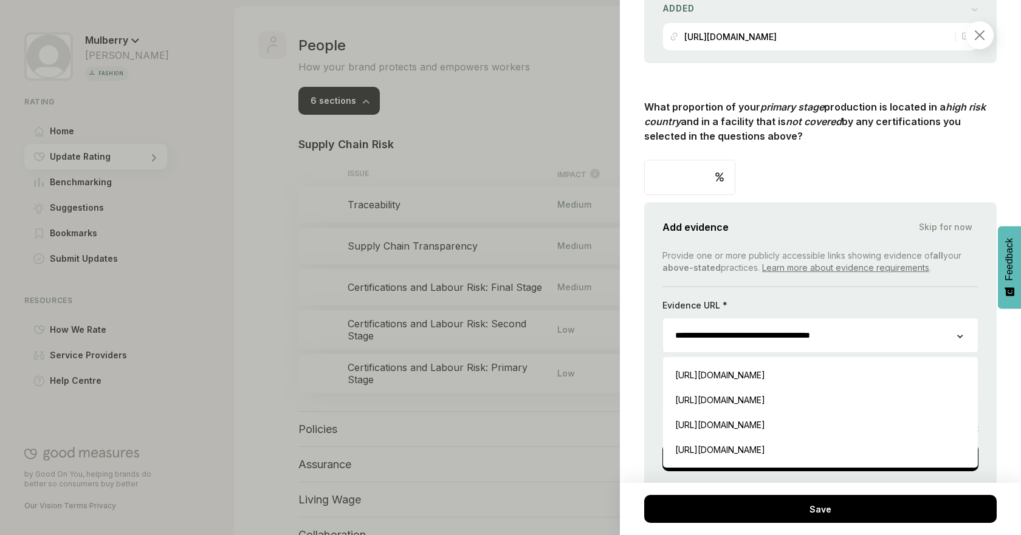
drag, startPoint x: 912, startPoint y: 337, endPoint x: 659, endPoint y: 323, distance: 253.2
click at [659, 323] on div "**********" at bounding box center [820, 351] width 352 height 298
paste input "**********"
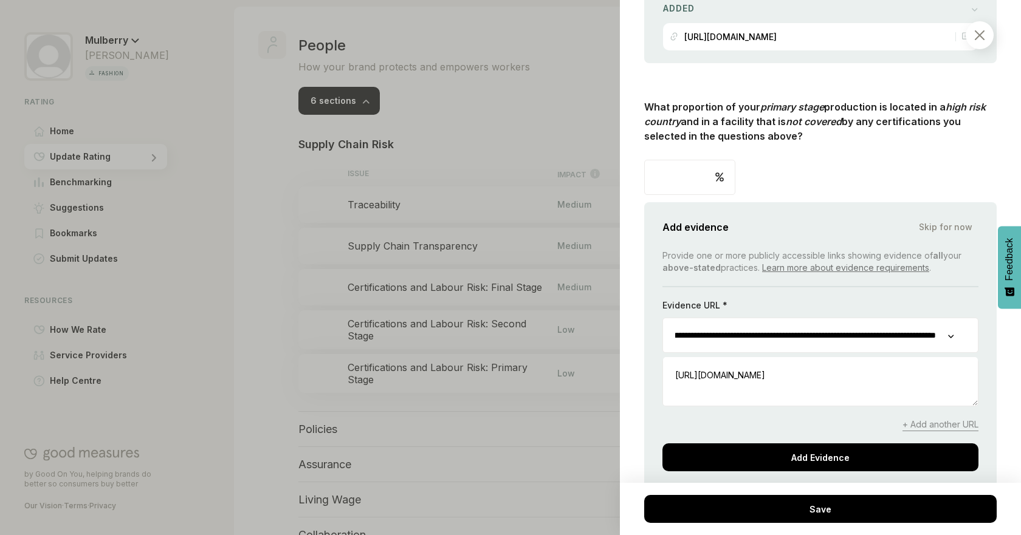
type input "**********"
click at [981, 340] on div "**********" at bounding box center [820, 351] width 352 height 298
click at [875, 386] on textarea at bounding box center [820, 383] width 315 height 46
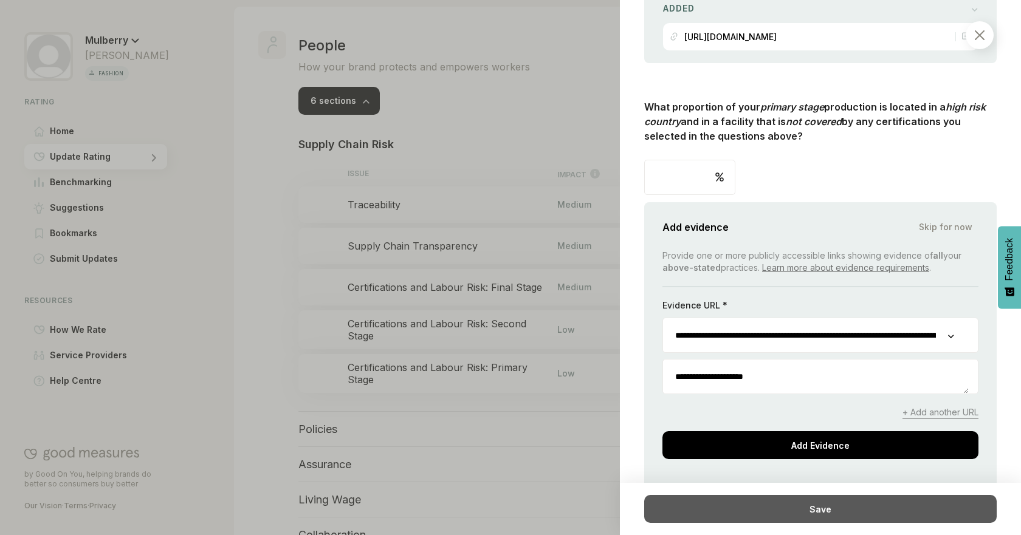
type textarea "**********"
click at [856, 514] on div "Save" at bounding box center [820, 509] width 352 height 28
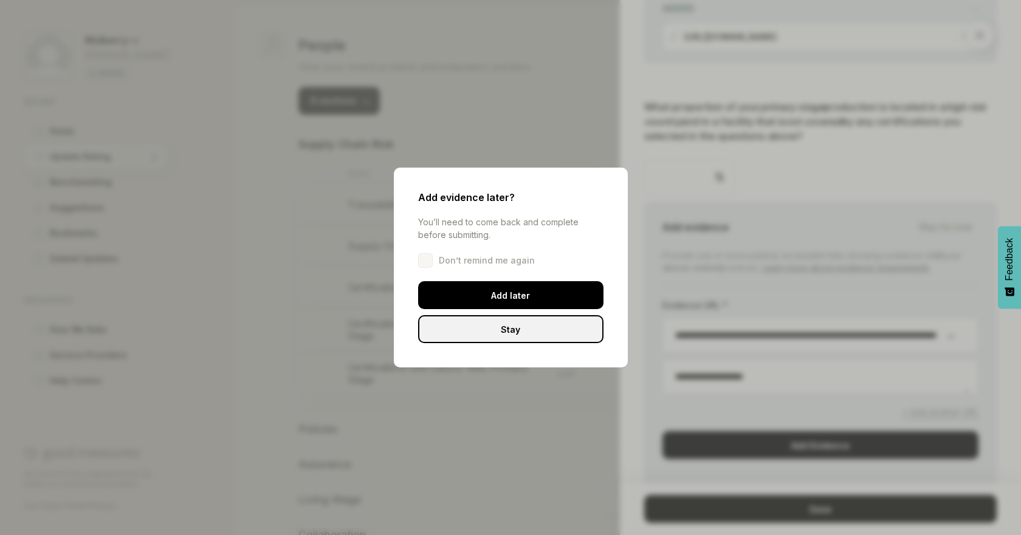
click at [558, 333] on div "Stay" at bounding box center [510, 329] width 185 height 28
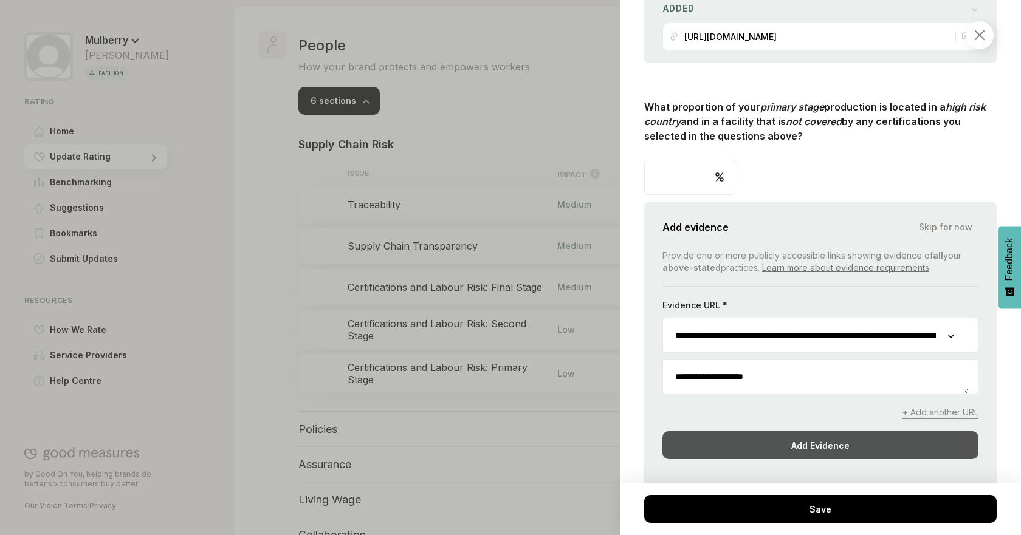
click at [791, 438] on div "Add Evidence" at bounding box center [820, 445] width 316 height 28
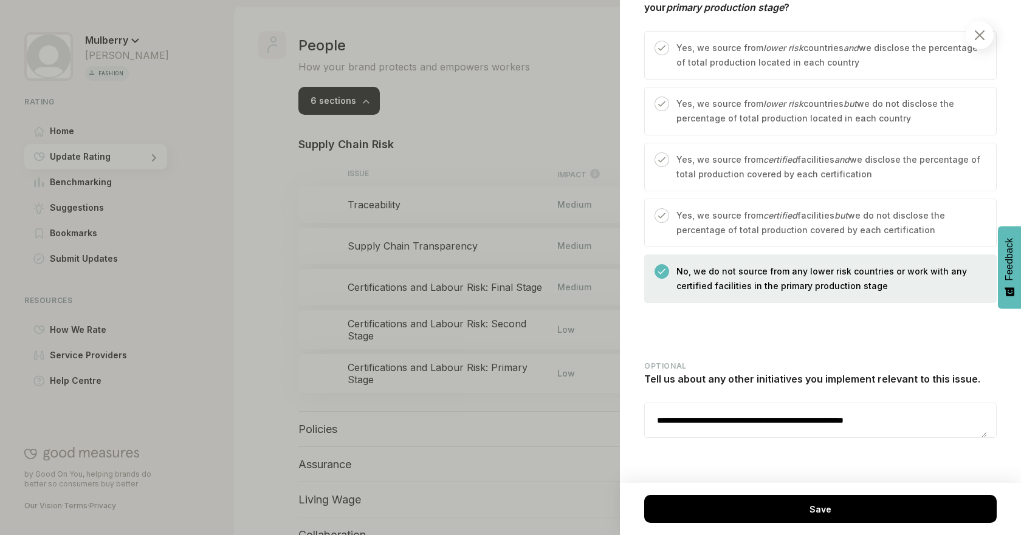
scroll to position [515, 0]
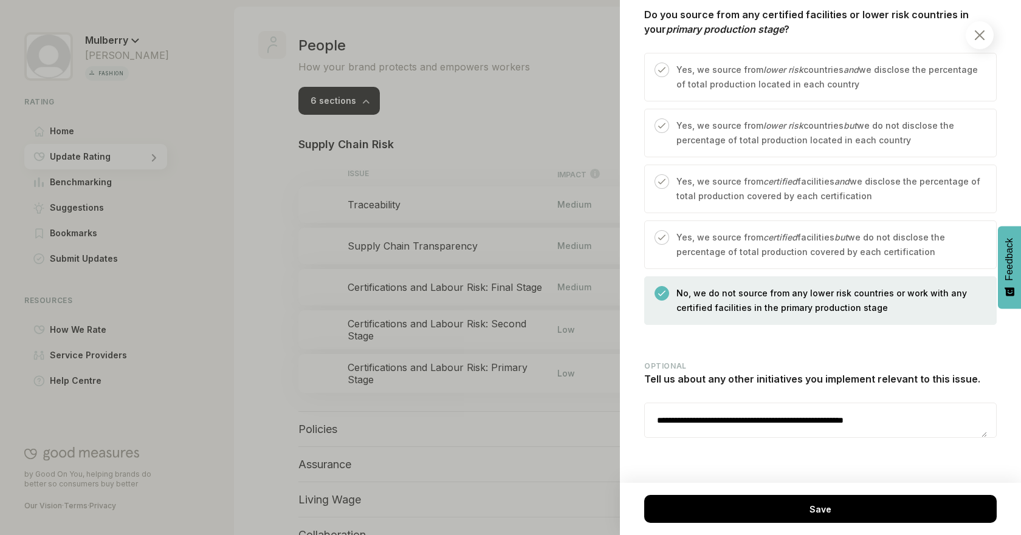
click at [823, 129] on p "Yes, we source from lower risk countries but we do not disclose the percentage …" at bounding box center [829, 133] width 307 height 29
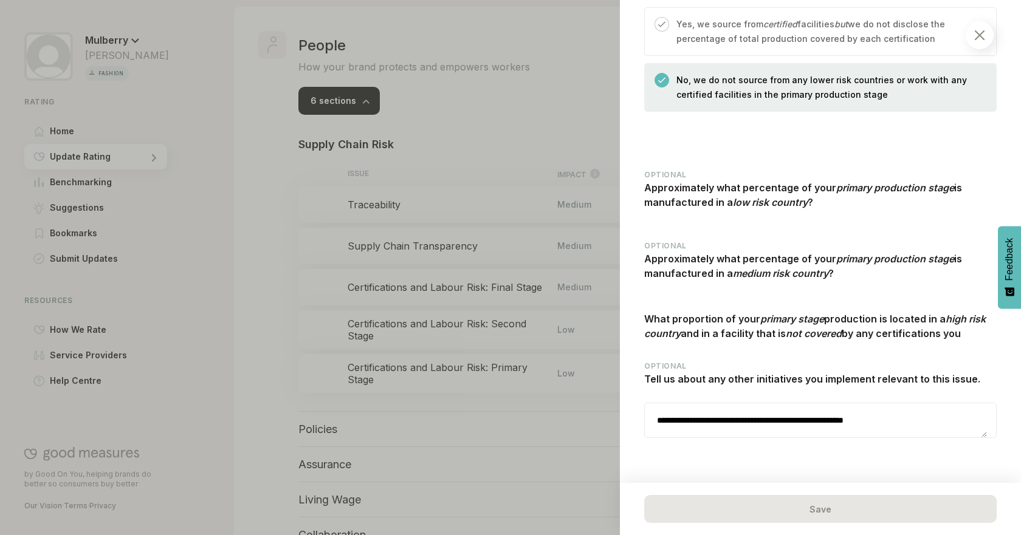
scroll to position [808, 0]
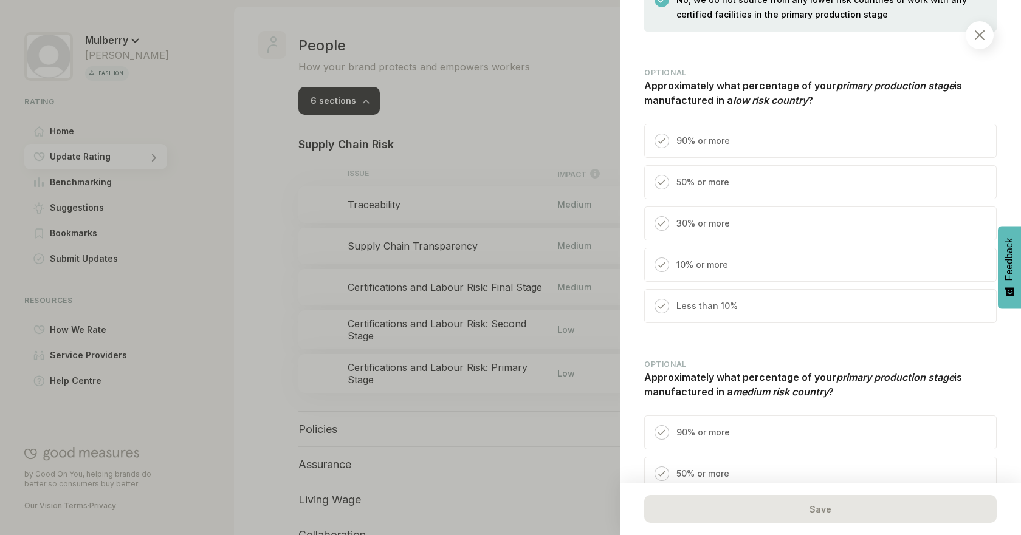
click at [722, 184] on p "50% or more" at bounding box center [702, 182] width 53 height 15
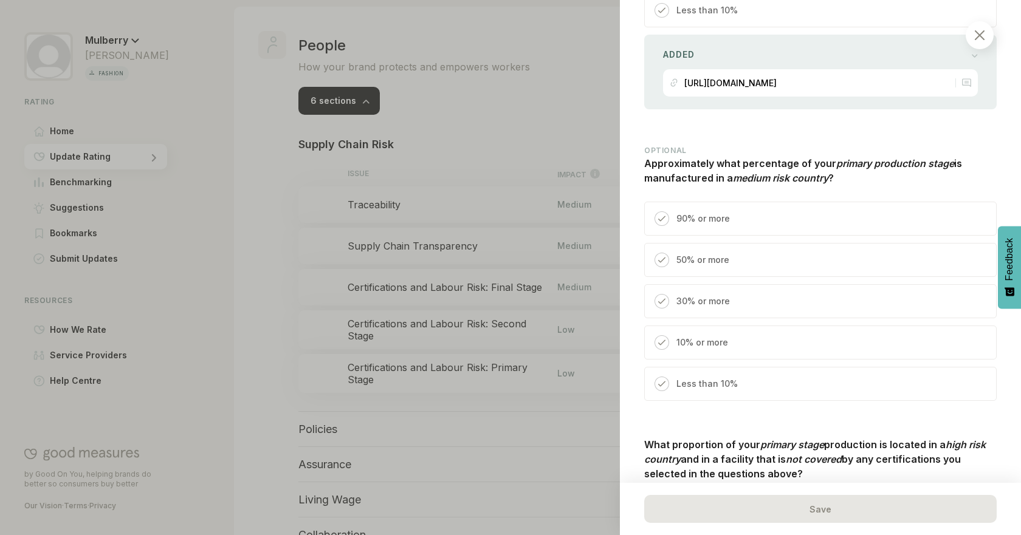
scroll to position [1151, 0]
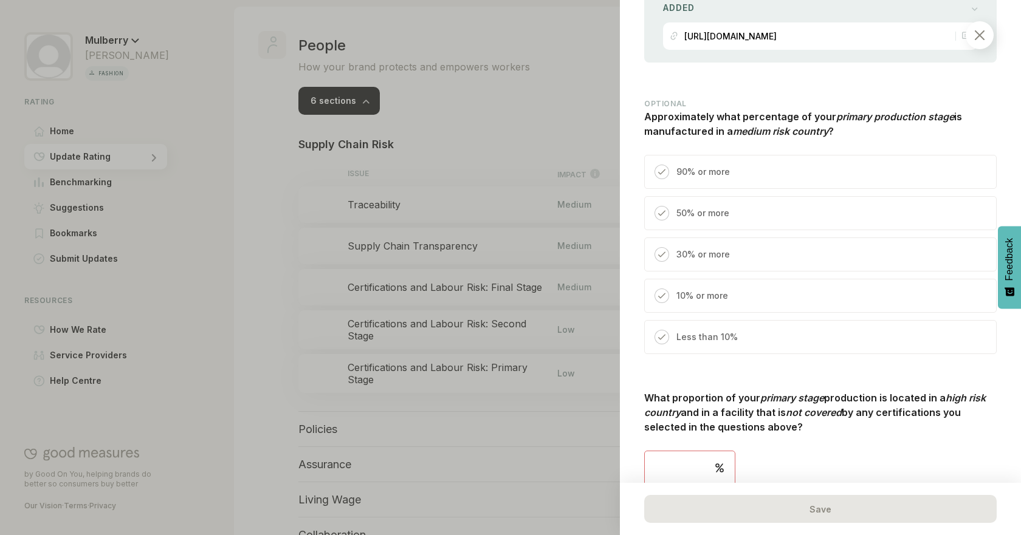
click at [728, 257] on p "30% or more" at bounding box center [702, 254] width 53 height 15
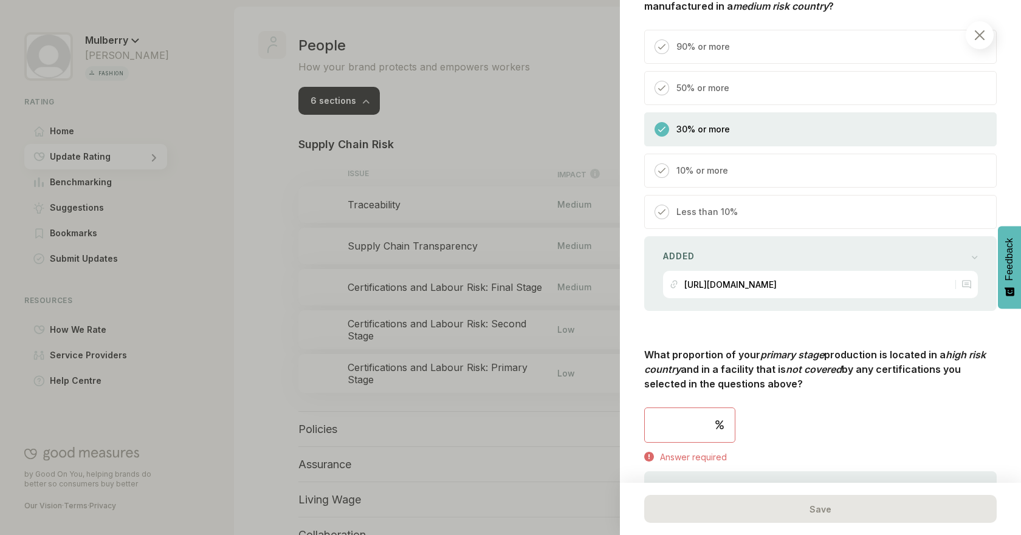
scroll to position [1376, 0]
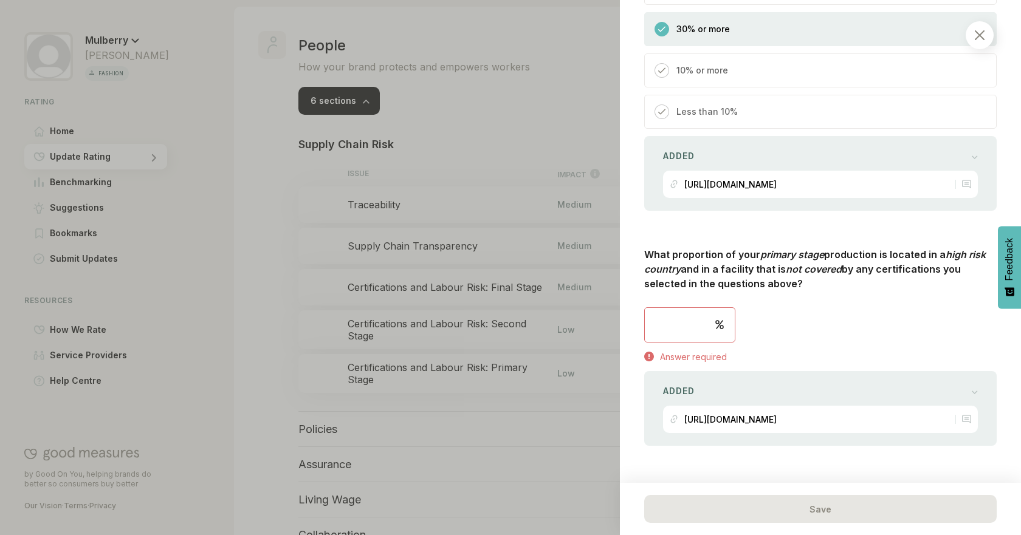
click at [661, 326] on input "number" at bounding box center [690, 325] width 90 height 34
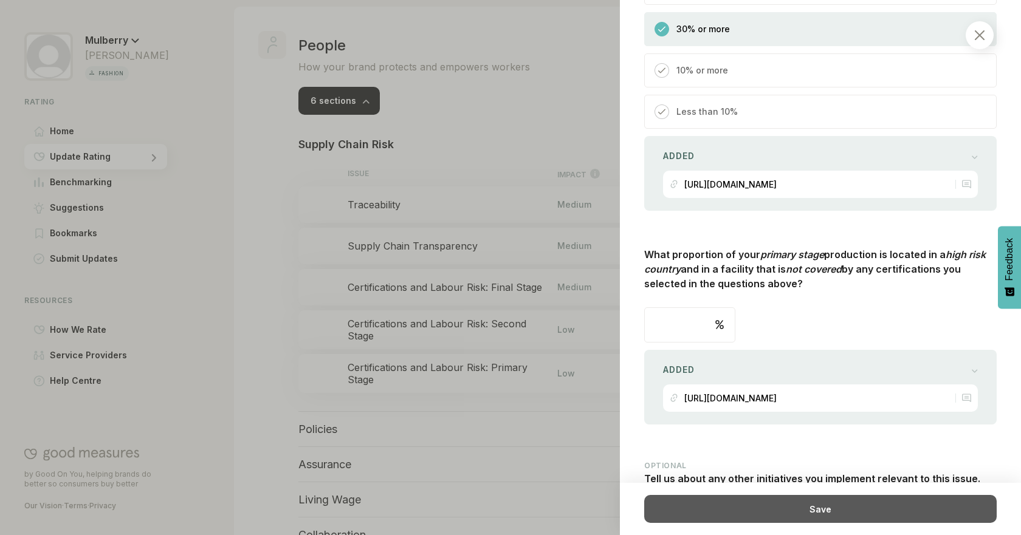
type input "**"
click at [907, 504] on div "Save" at bounding box center [820, 509] width 352 height 28
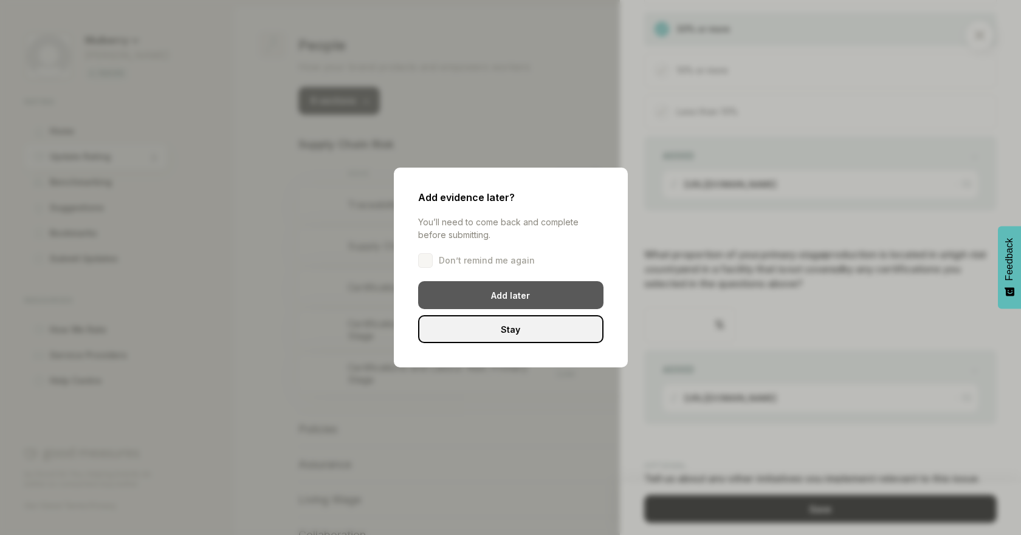
click at [535, 294] on div "Add later" at bounding box center [510, 295] width 185 height 28
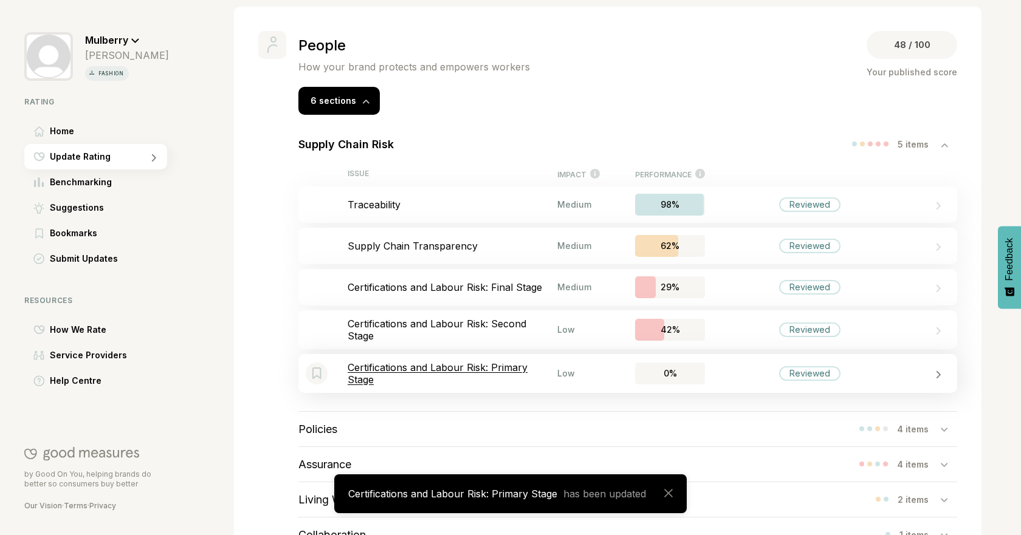
click at [490, 384] on p "Certifications and Labour Risk: Primary Stage" at bounding box center [453, 374] width 210 height 24
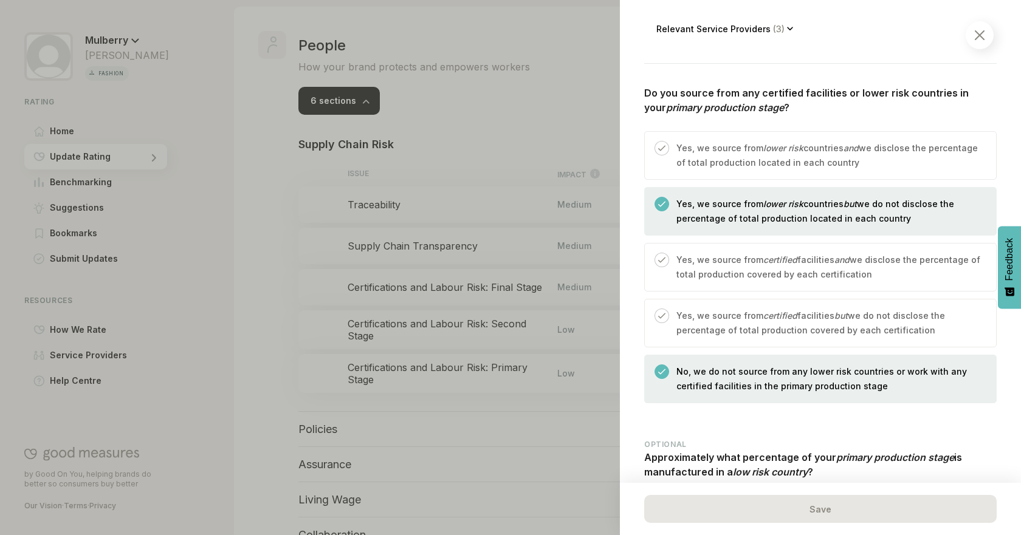
scroll to position [475, 0]
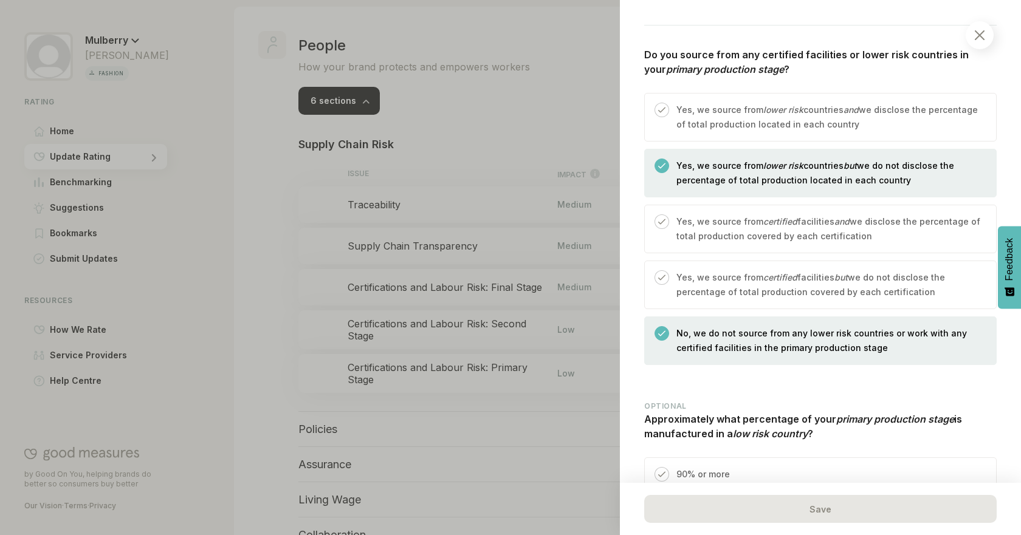
click at [816, 329] on p "No, we do not source from any lower risk countries or work with any certified f…" at bounding box center [829, 340] width 307 height 29
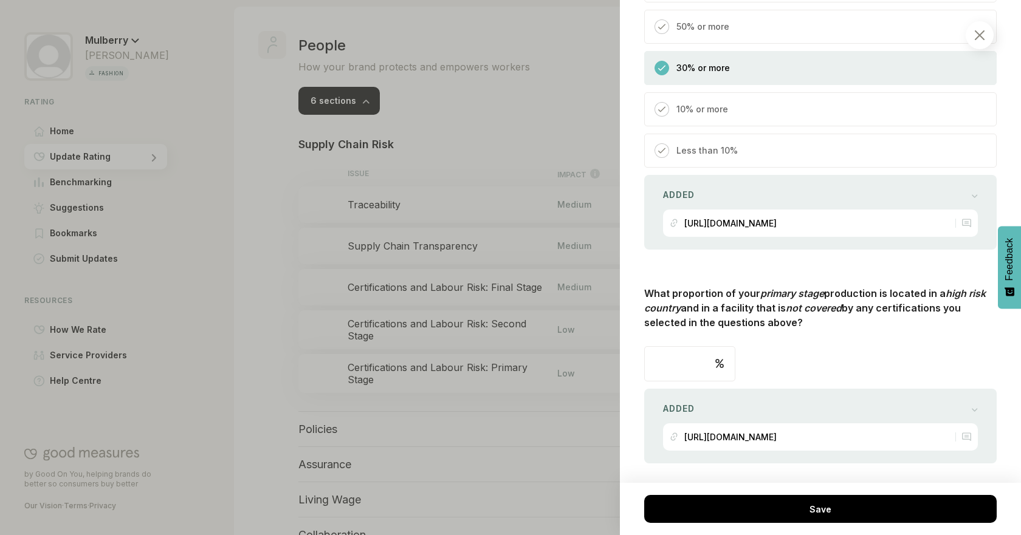
scroll to position [1347, 0]
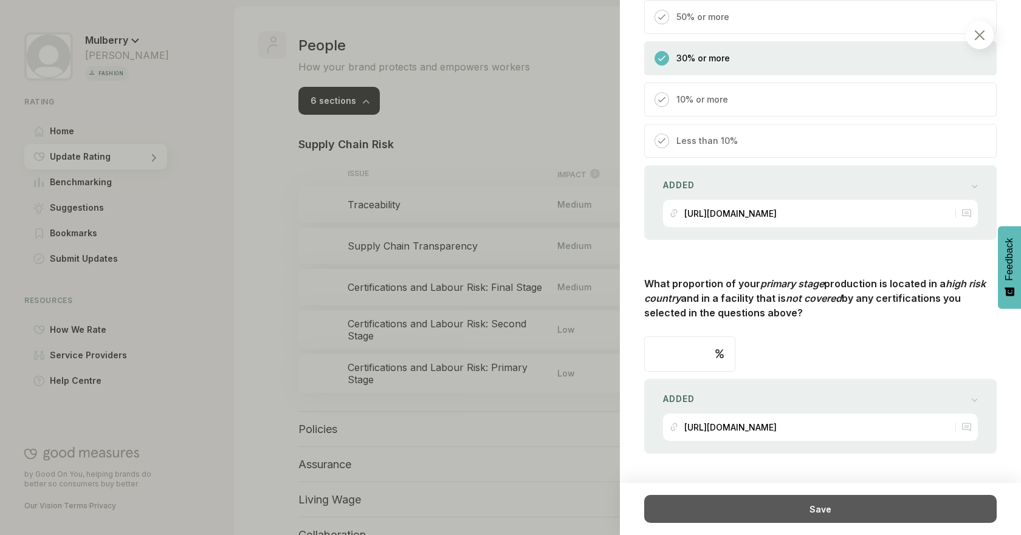
click at [808, 514] on div "Save" at bounding box center [820, 509] width 352 height 28
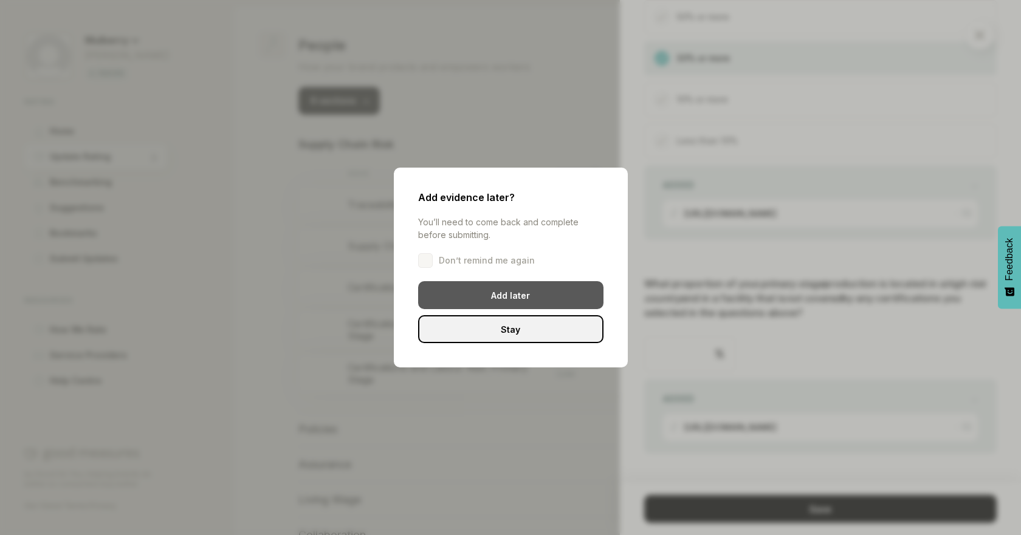
click at [507, 289] on div "Add later" at bounding box center [510, 295] width 185 height 28
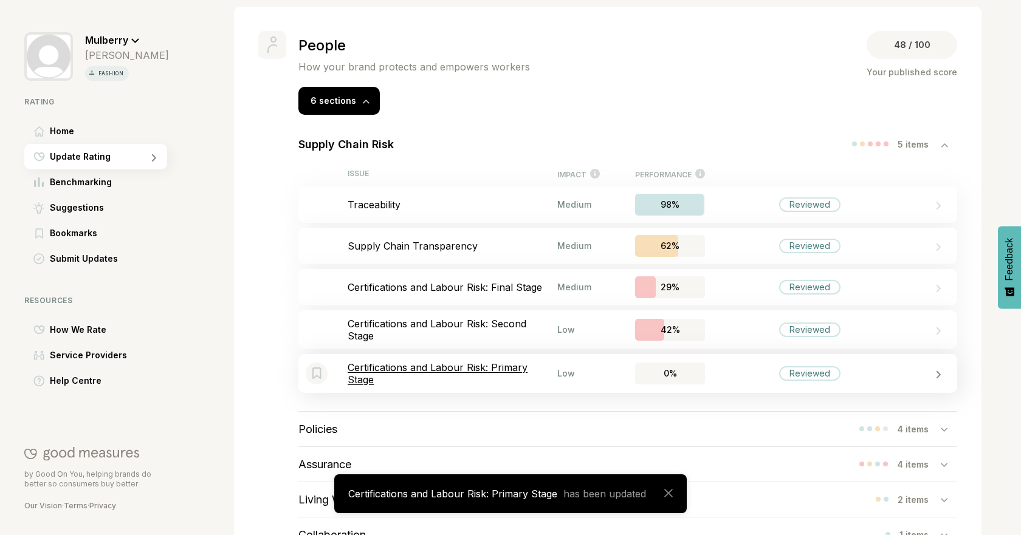
click at [577, 387] on div "Bookmark this item Certifications and Labour Risk: Primary Stage Low 0% Reviewed" at bounding box center [627, 373] width 659 height 39
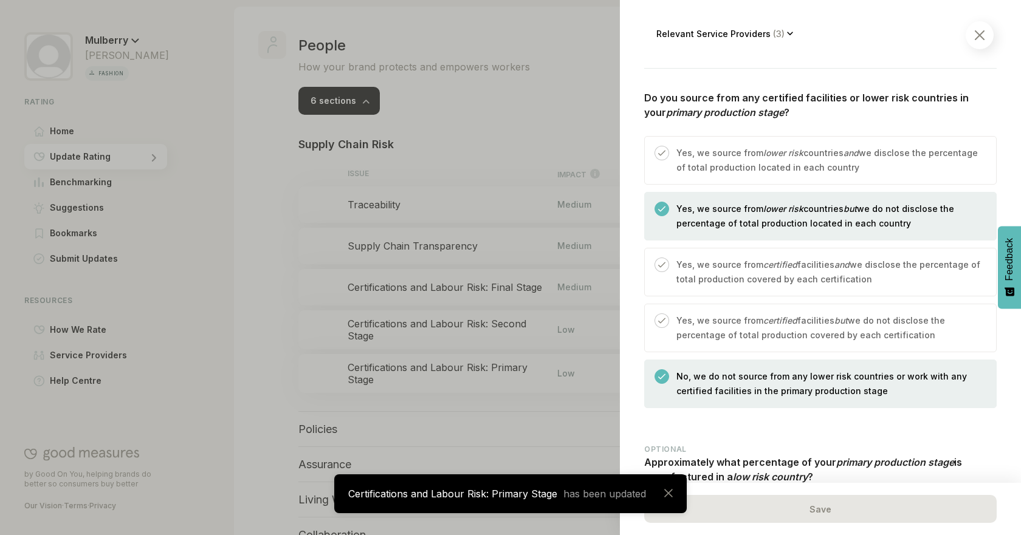
scroll to position [453, 0]
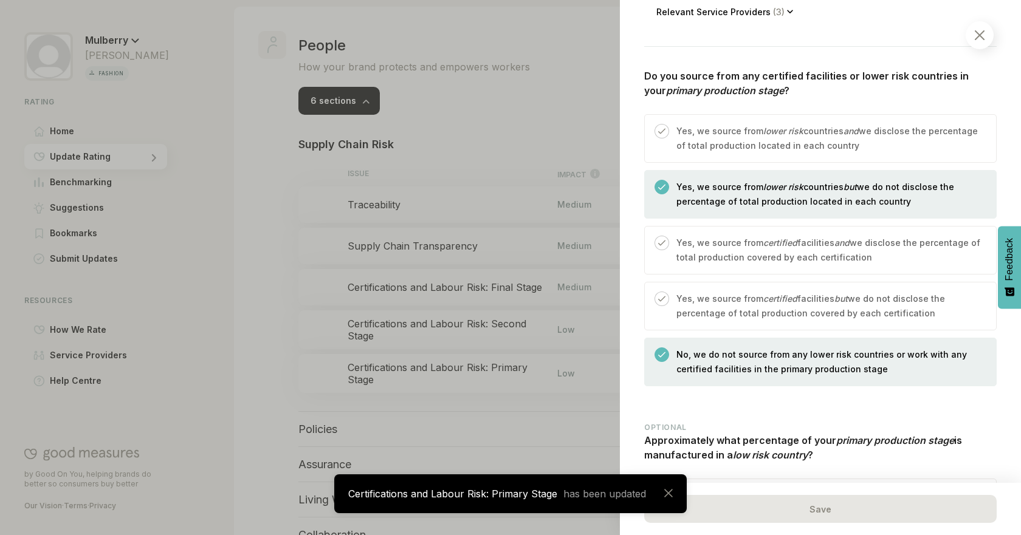
click at [881, 360] on p "No, we do not source from any lower risk countries or work with any certified f…" at bounding box center [829, 362] width 307 height 29
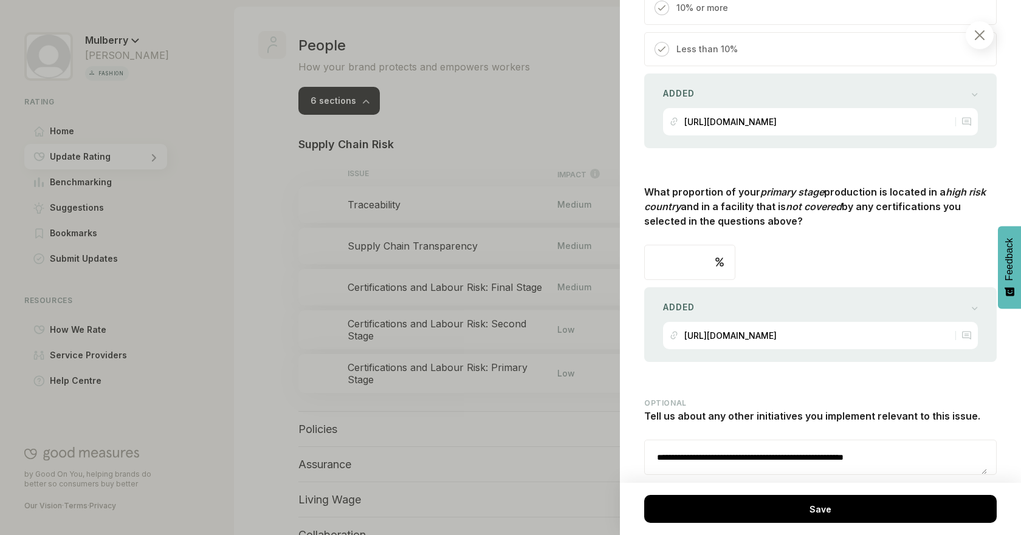
scroll to position [1485, 0]
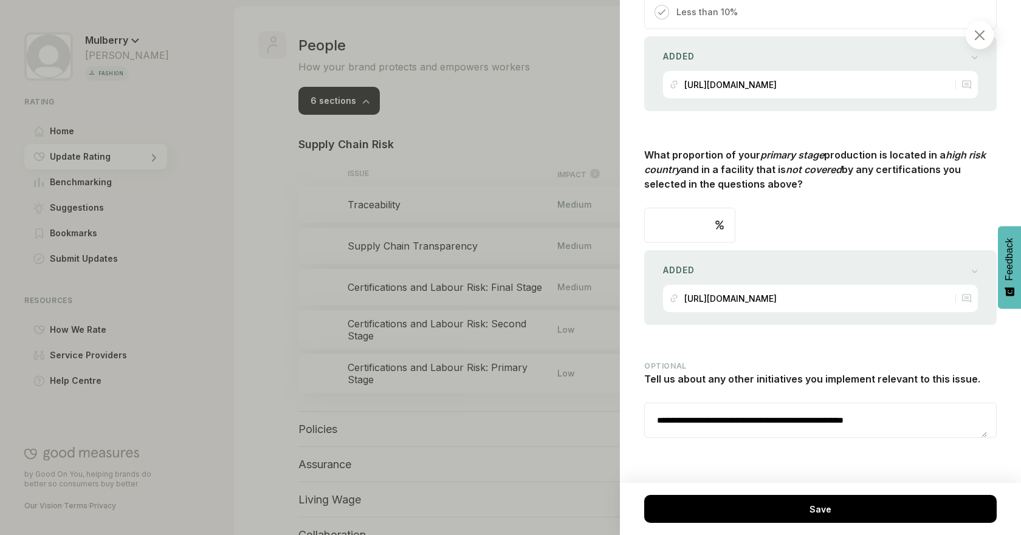
drag, startPoint x: 922, startPoint y: 413, endPoint x: 583, endPoint y: 407, distance: 338.5
click at [583, 407] on div "People / Supply Chain Risk Certifications and Labour Risk: Primary Stage This r…" at bounding box center [510, 267] width 1021 height 535
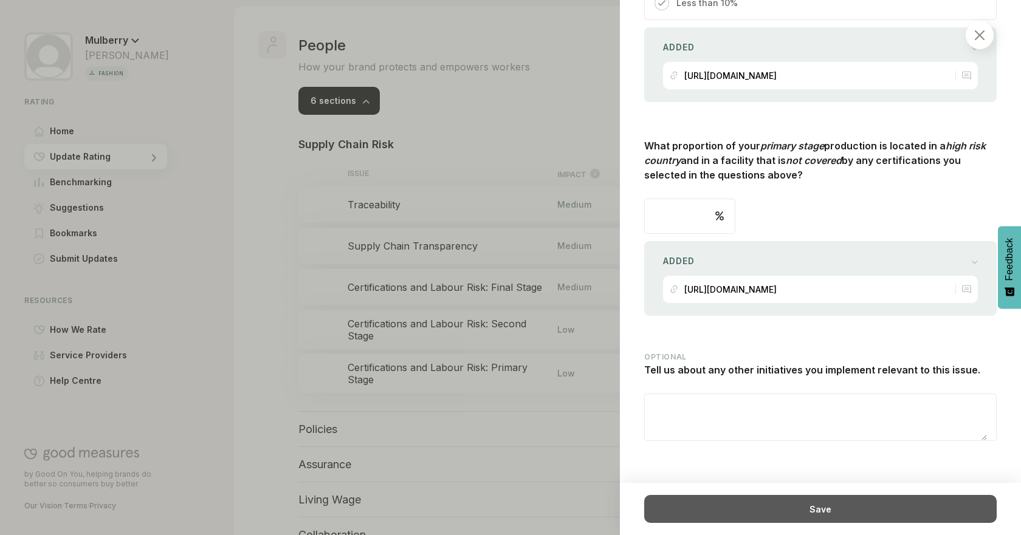
click at [814, 509] on div "Save" at bounding box center [820, 509] width 352 height 28
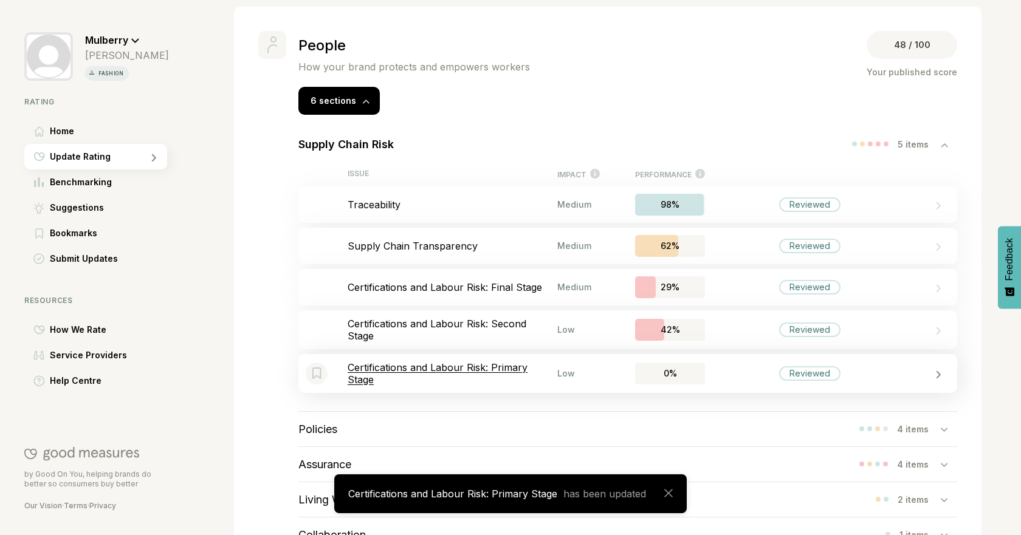
click at [427, 373] on p "Certifications and Labour Risk: Primary Stage" at bounding box center [453, 374] width 210 height 24
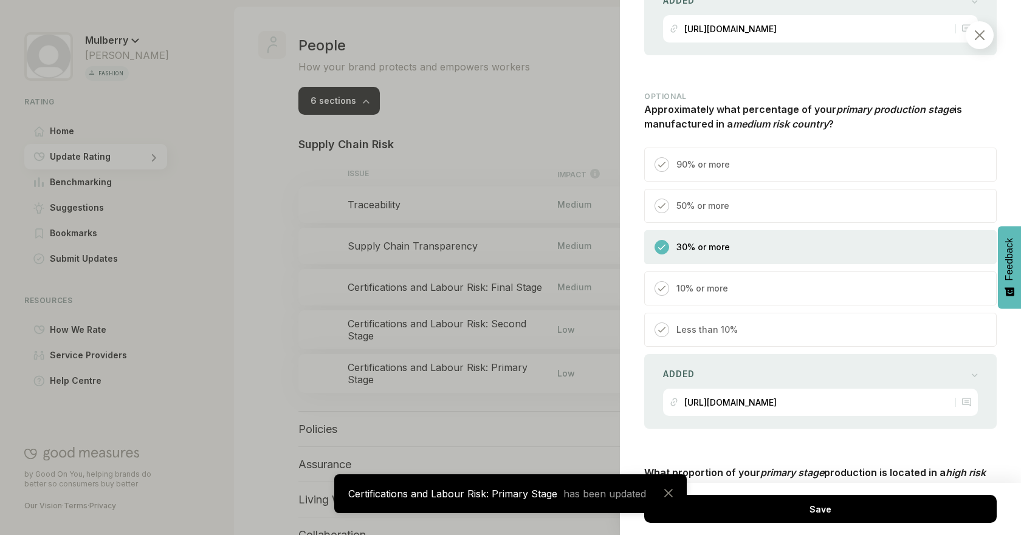
scroll to position [1372, 0]
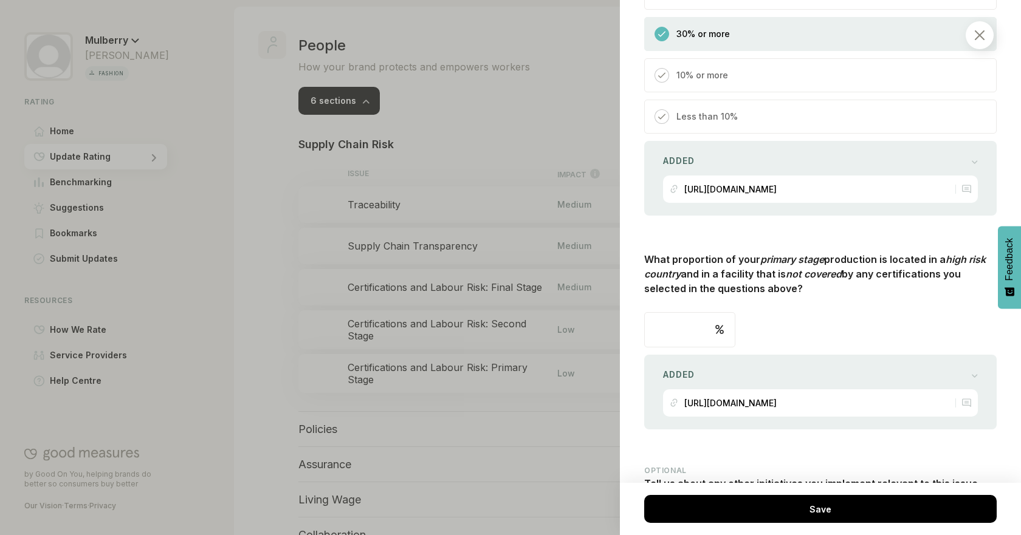
click at [270, 272] on div at bounding box center [510, 267] width 1021 height 535
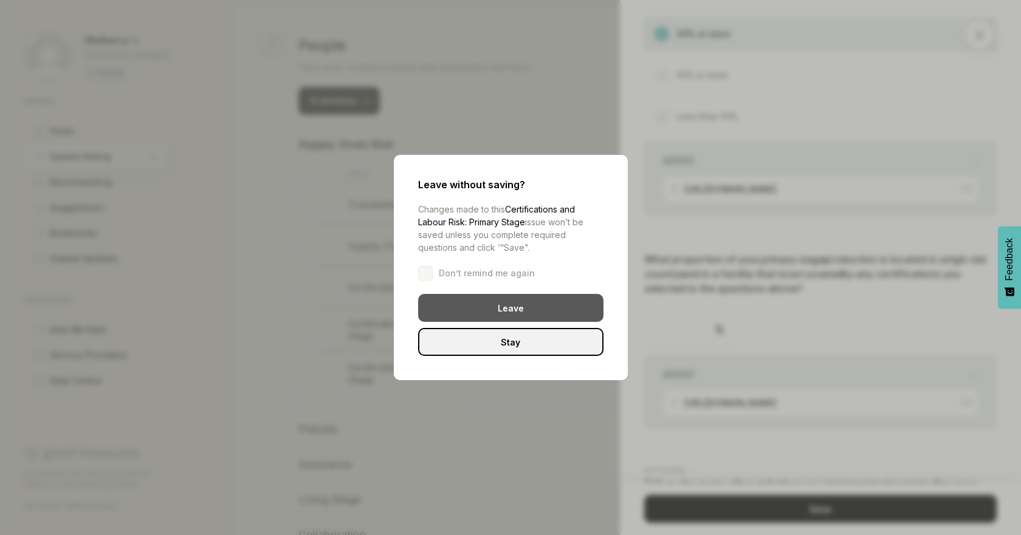
click at [490, 305] on div "Leave" at bounding box center [510, 308] width 185 height 28
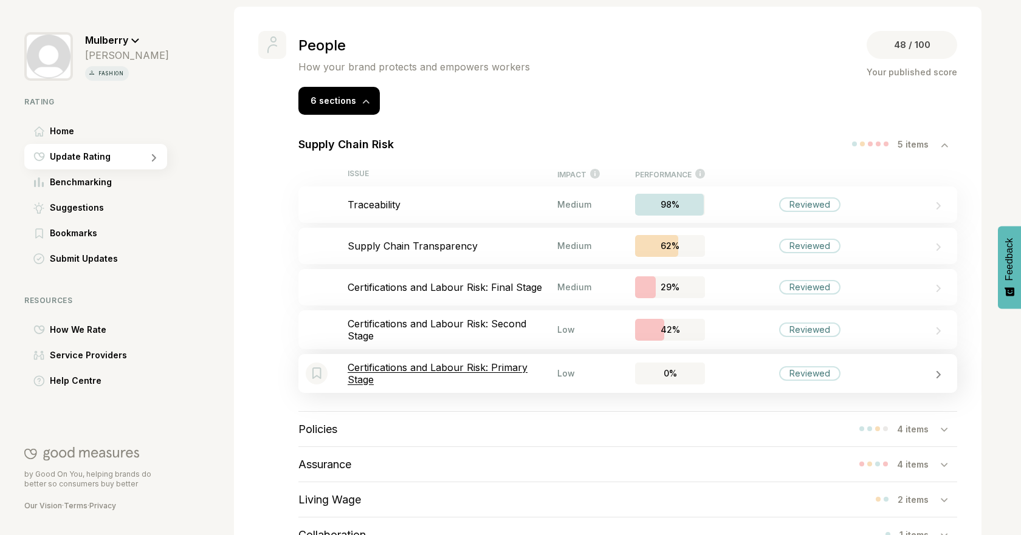
click at [495, 362] on div "Bookmark this item Certifications and Labour Risk: Primary Stage Low 0% Reviewed" at bounding box center [627, 373] width 659 height 39
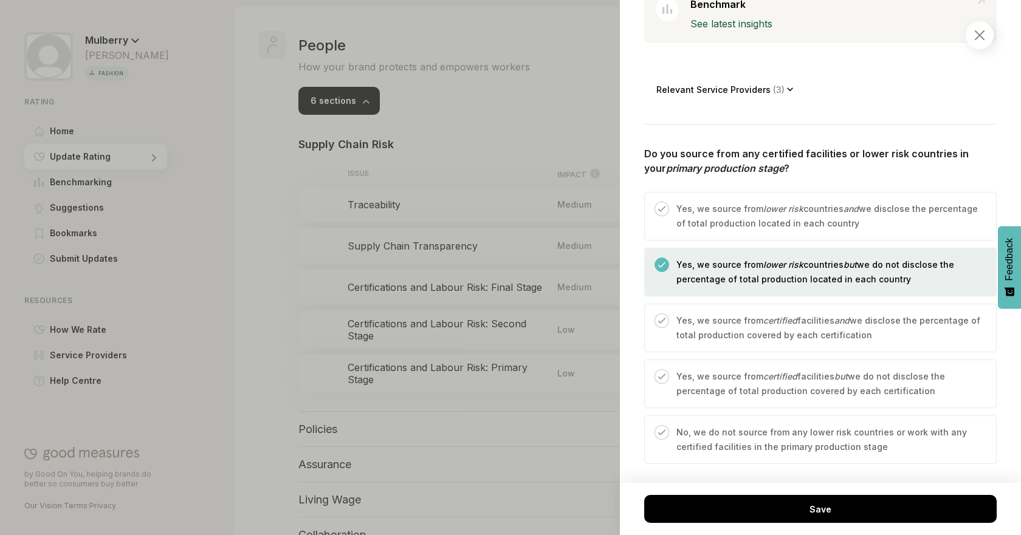
scroll to position [378, 0]
click at [504, 162] on div at bounding box center [510, 267] width 1021 height 535
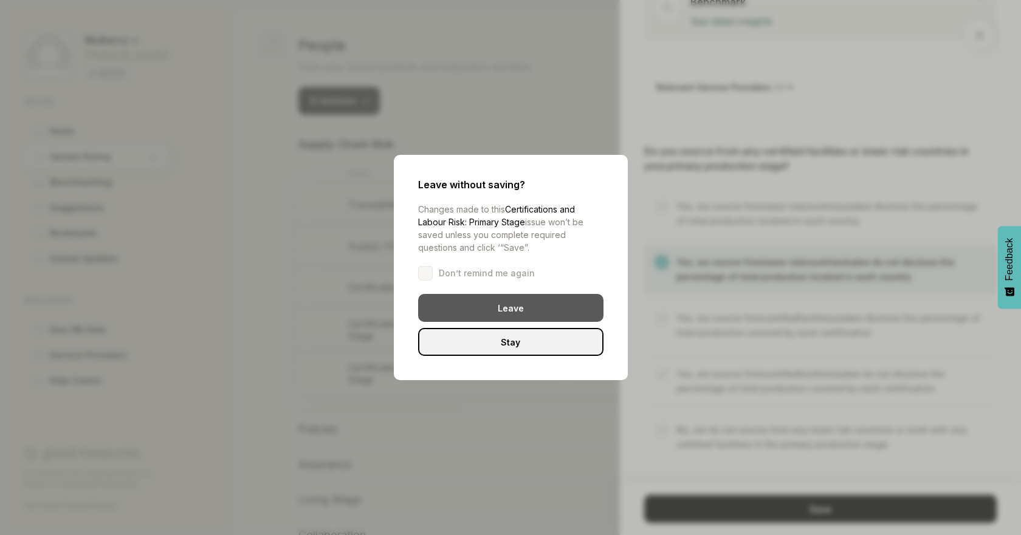
click at [522, 317] on div "Leave" at bounding box center [510, 308] width 185 height 28
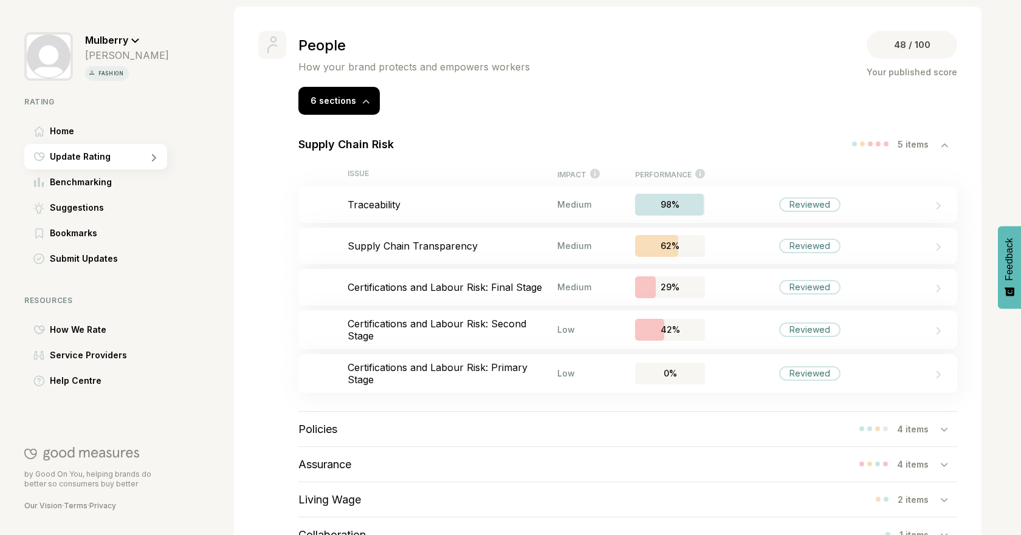
click at [873, 146] on div at bounding box center [875, 144] width 46 height 5
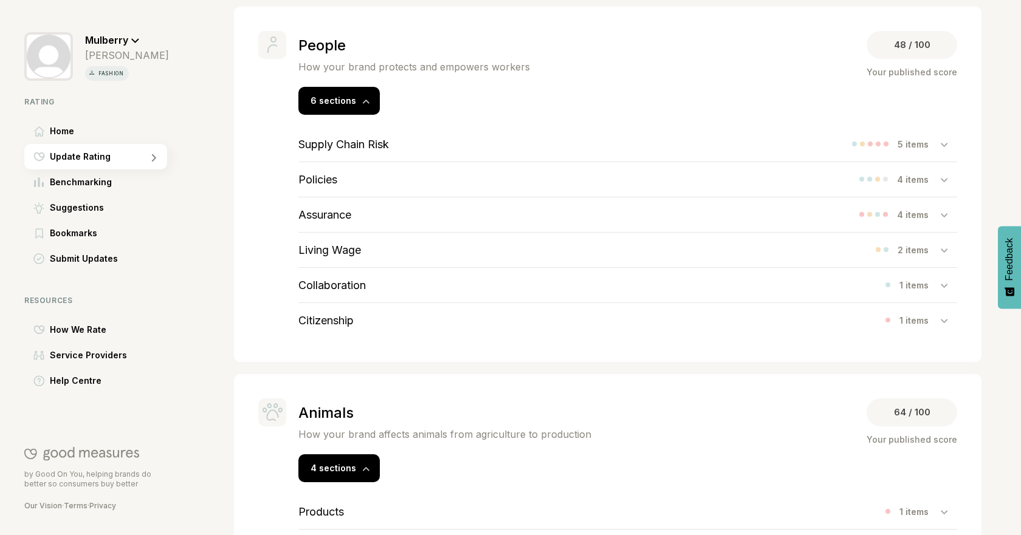
click at [370, 177] on div "Policies 4 items" at bounding box center [627, 179] width 659 height 35
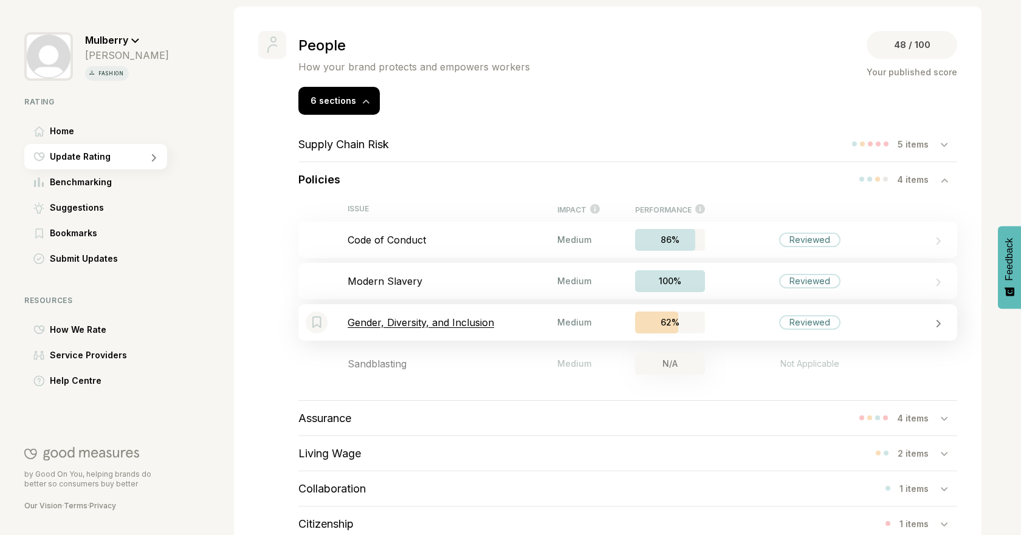
click at [444, 315] on div "Bookmark this item Gender, Diversity, and Inclusion Medium 62% Reviewed" at bounding box center [627, 322] width 659 height 36
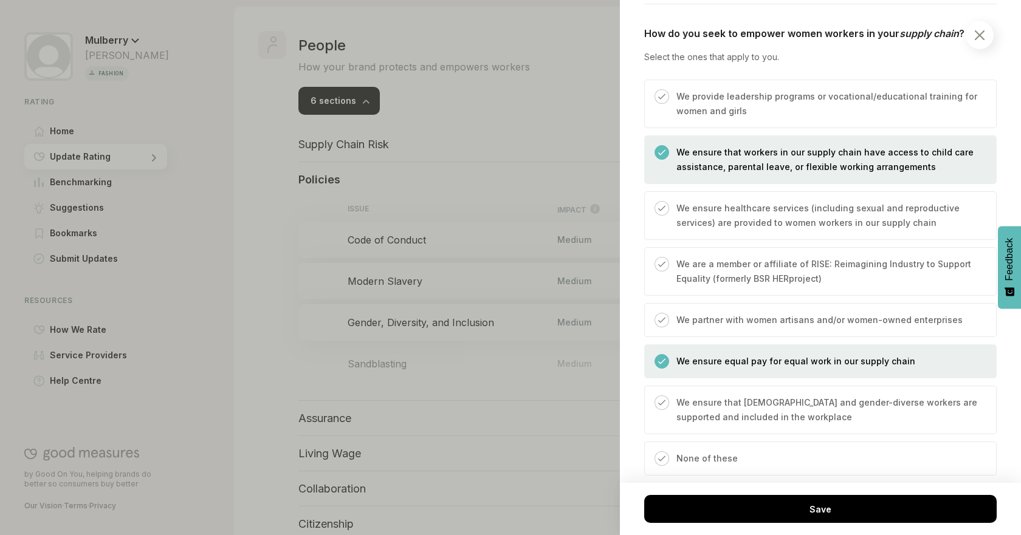
scroll to position [465, 0]
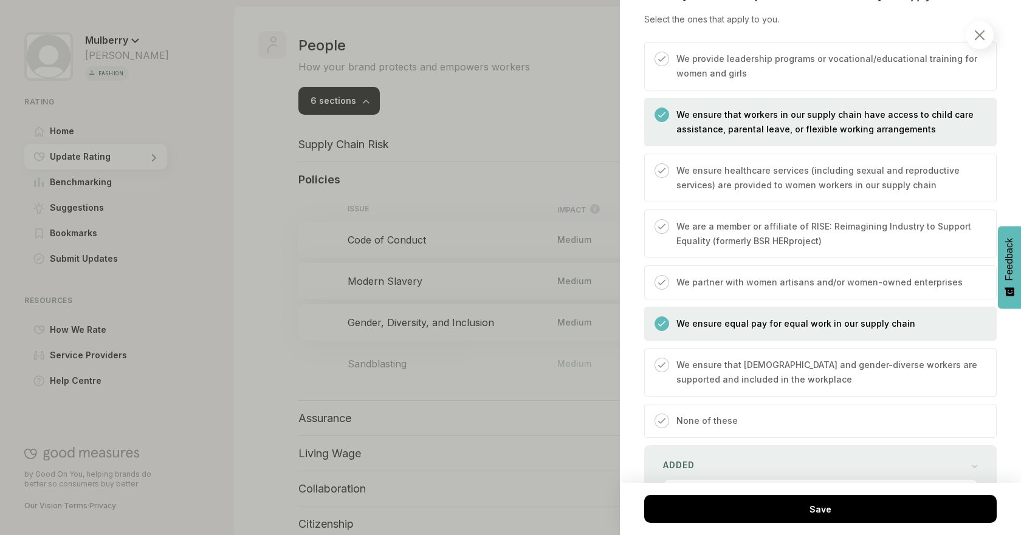
click at [513, 151] on div at bounding box center [510, 267] width 1021 height 535
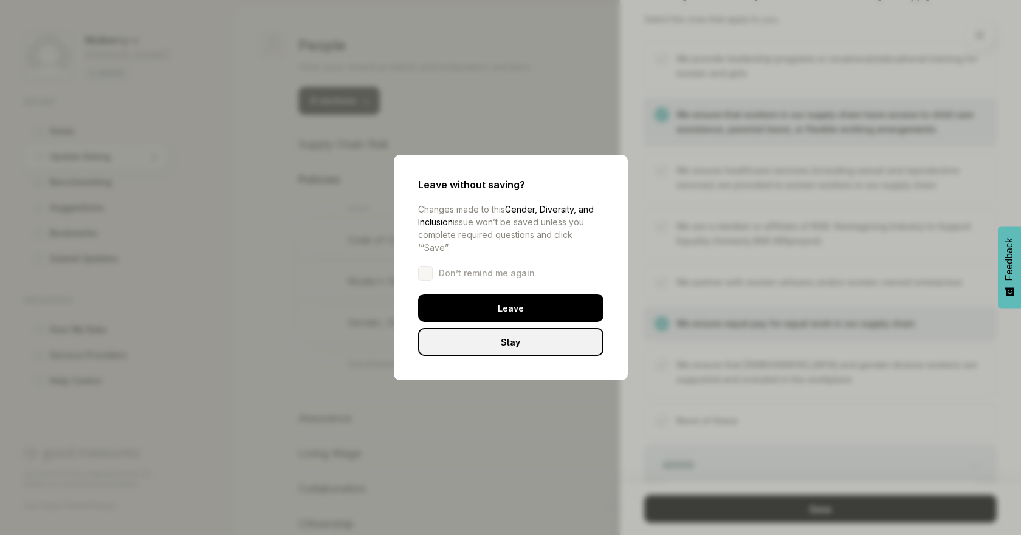
click at [493, 318] on div "Leave" at bounding box center [510, 308] width 185 height 28
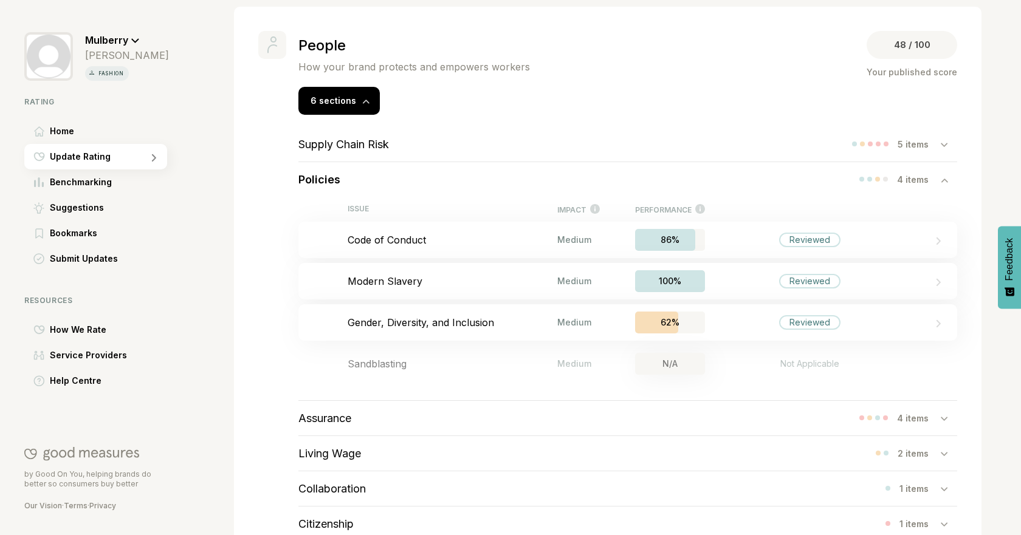
click at [599, 187] on div "Policies 4 items" at bounding box center [627, 179] width 659 height 35
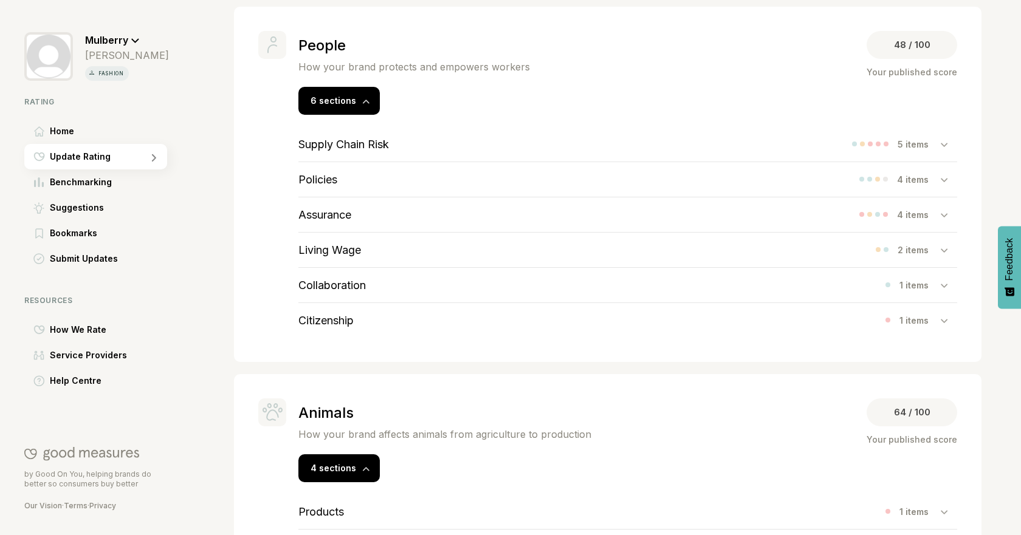
click at [370, 208] on div "Assurance 4 items" at bounding box center [627, 215] width 659 height 35
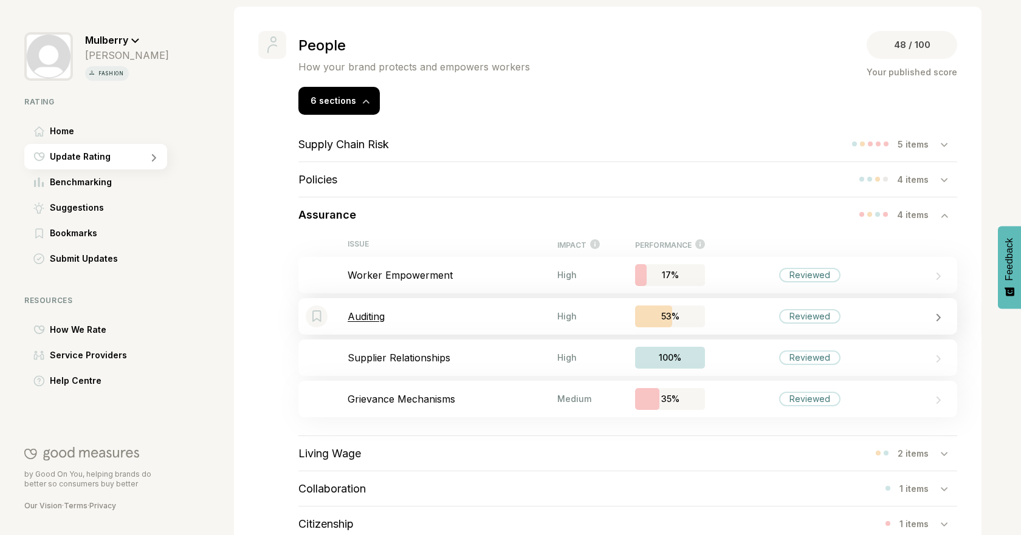
click at [379, 321] on p "Auditing" at bounding box center [453, 317] width 210 height 12
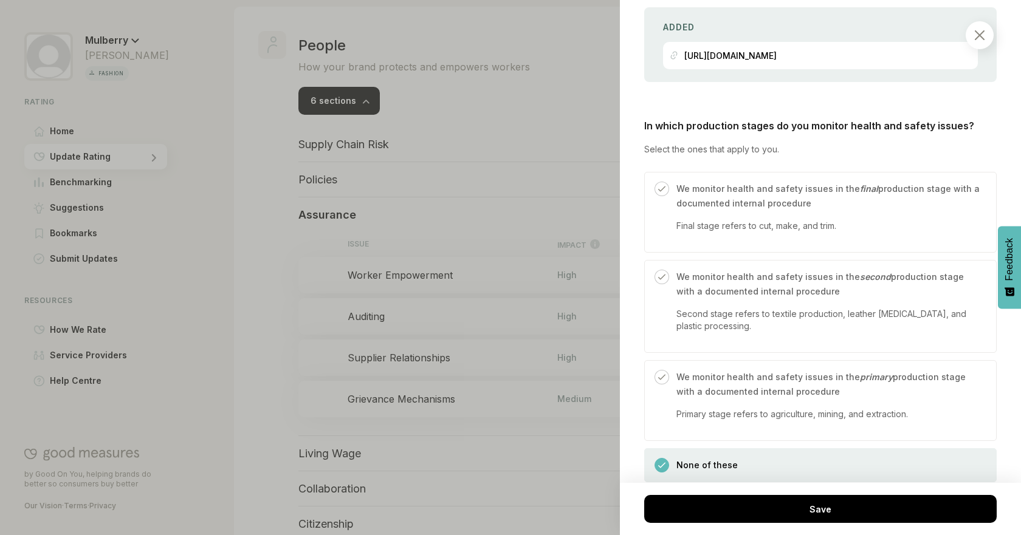
scroll to position [1751, 0]
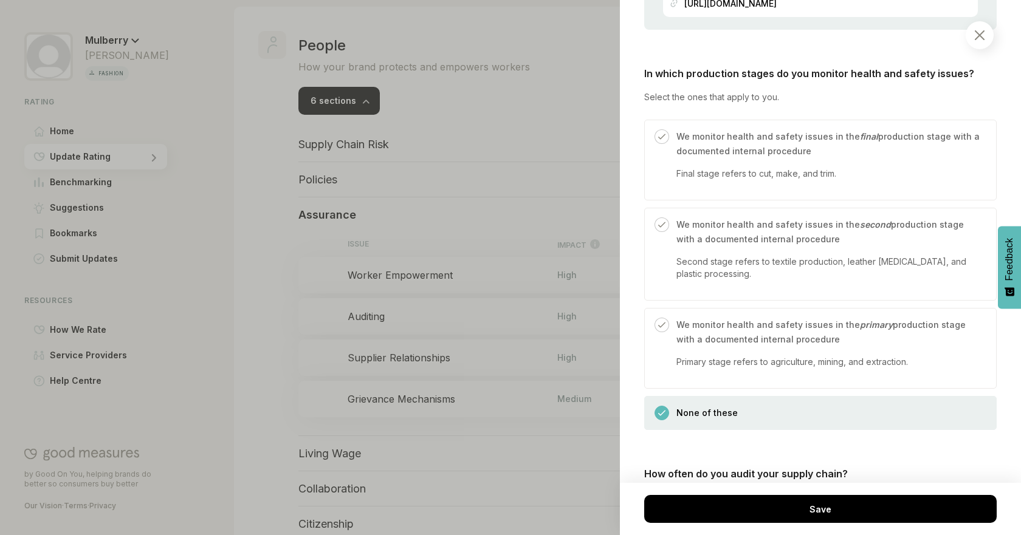
click at [506, 152] on div at bounding box center [510, 267] width 1021 height 535
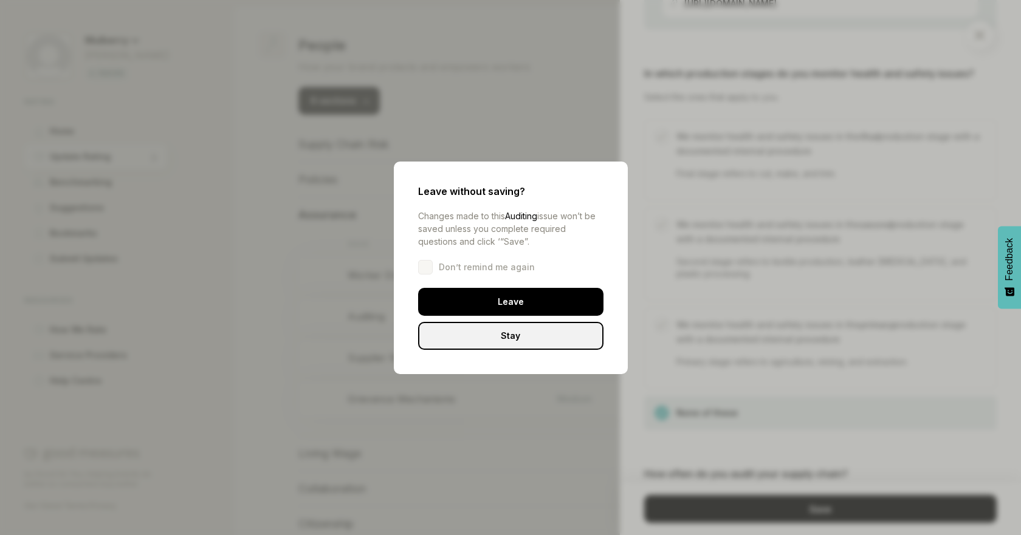
drag, startPoint x: 483, startPoint y: 300, endPoint x: 549, endPoint y: 85, distance: 224.7
click at [483, 300] on div "Leave" at bounding box center [510, 302] width 185 height 28
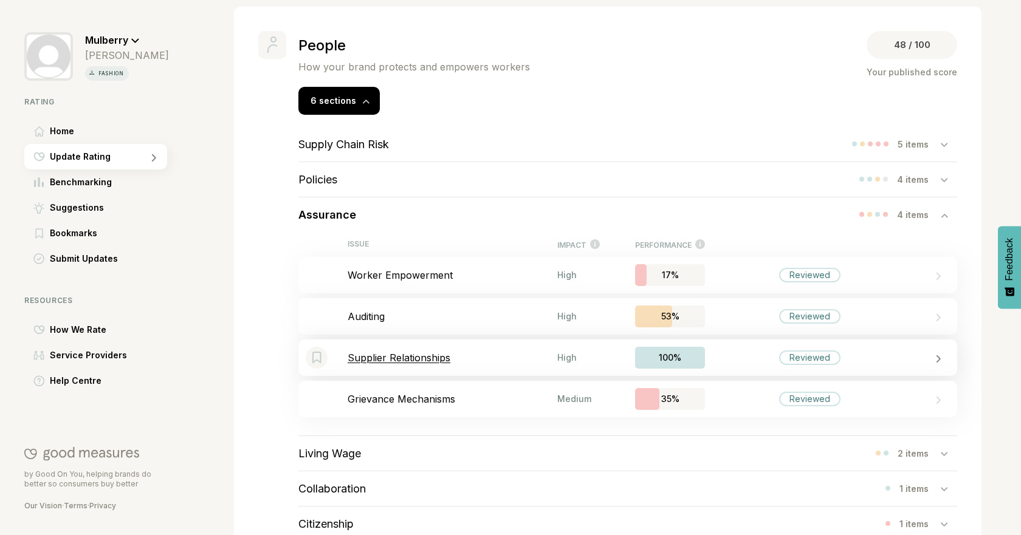
click at [421, 359] on p "Supplier Relationships" at bounding box center [453, 358] width 210 height 12
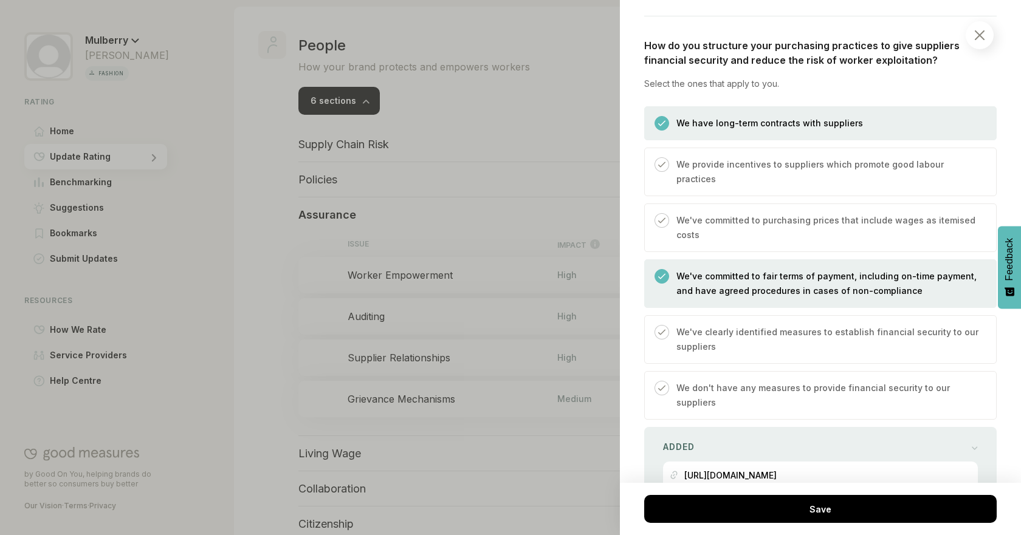
scroll to position [529, 0]
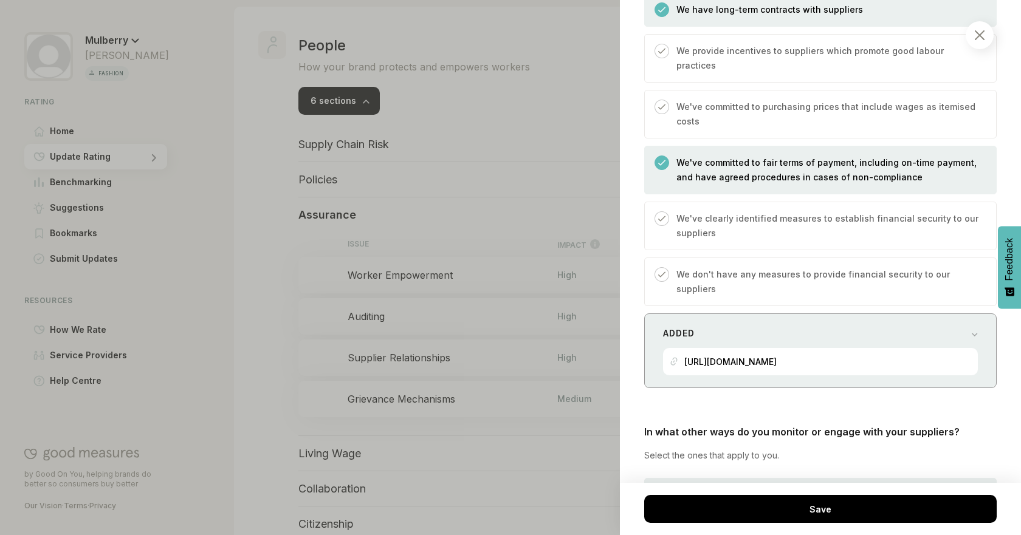
click at [965, 314] on div "Added [URL][DOMAIN_NAME]" at bounding box center [820, 351] width 352 height 75
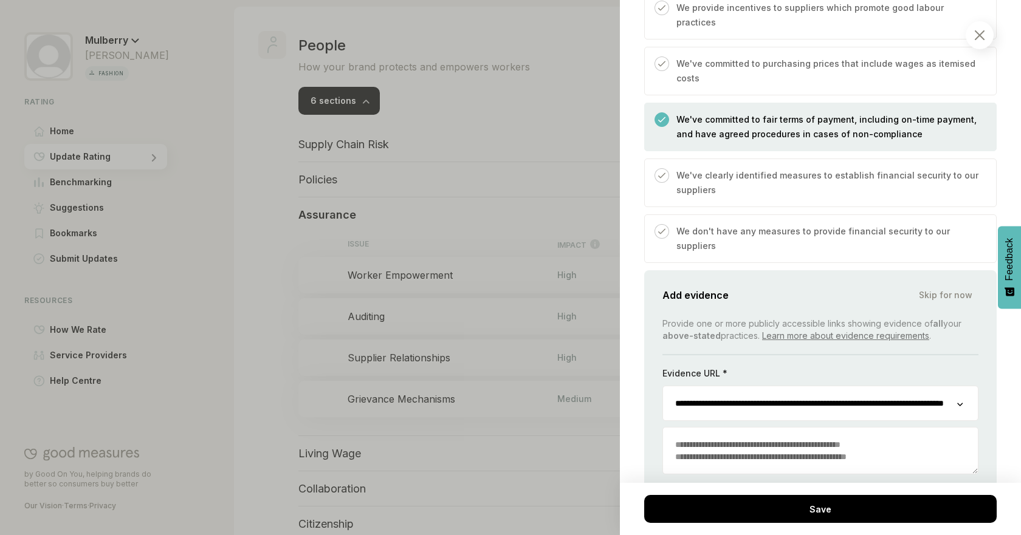
scroll to position [582, 0]
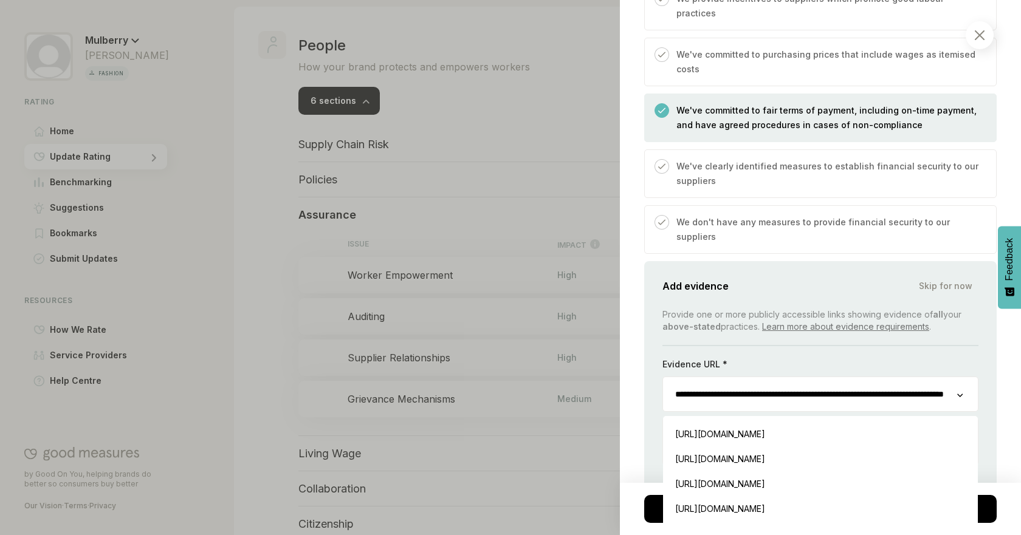
click at [869, 377] on input "**********" at bounding box center [810, 394] width 294 height 34
drag, startPoint x: 675, startPoint y: 364, endPoint x: 962, endPoint y: 355, distance: 287.6
click at [962, 377] on div "**********" at bounding box center [820, 394] width 316 height 35
click at [989, 343] on div "People / Assurance Supplier Relationships We consider how you support suppliers…" at bounding box center [820, 267] width 401 height 535
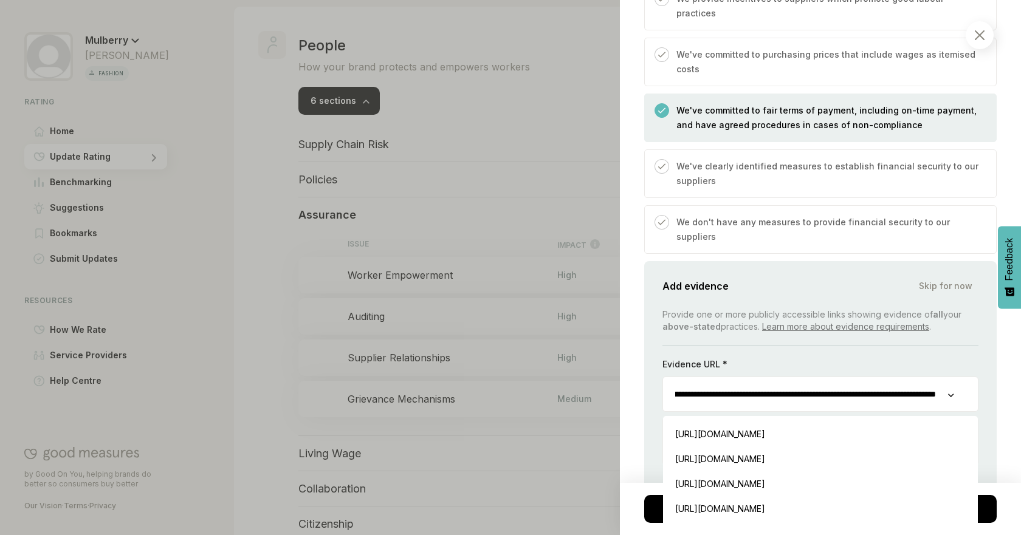
scroll to position [0, 0]
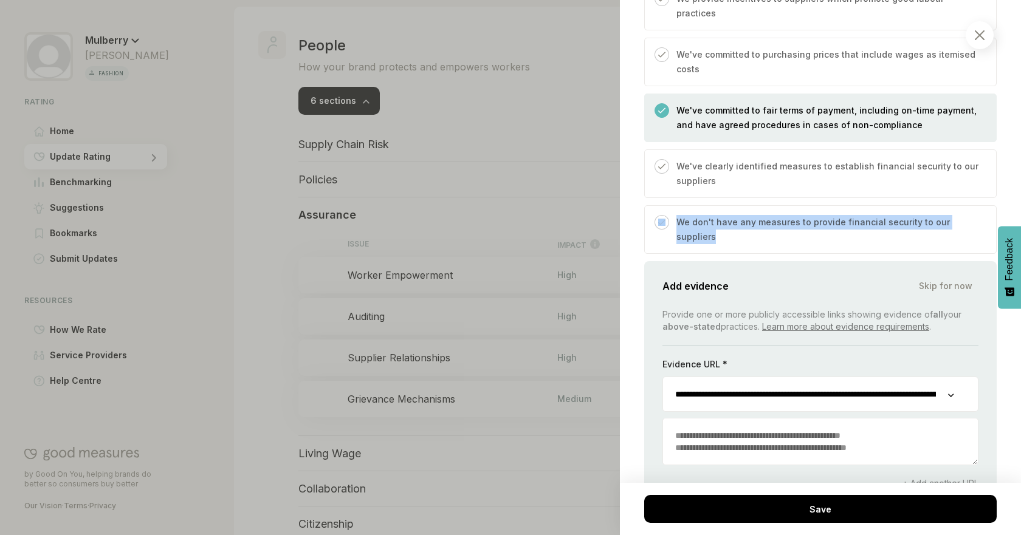
drag, startPoint x: 1011, startPoint y: 194, endPoint x: 1011, endPoint y: 182, distance: 12.8
click at [1011, 182] on div "People / Assurance Supplier Relationships We consider how you support suppliers…" at bounding box center [820, 267] width 401 height 535
click at [821, 109] on p "We've committed to fair terms of payment, including on-time payment, and have a…" at bounding box center [829, 117] width 307 height 29
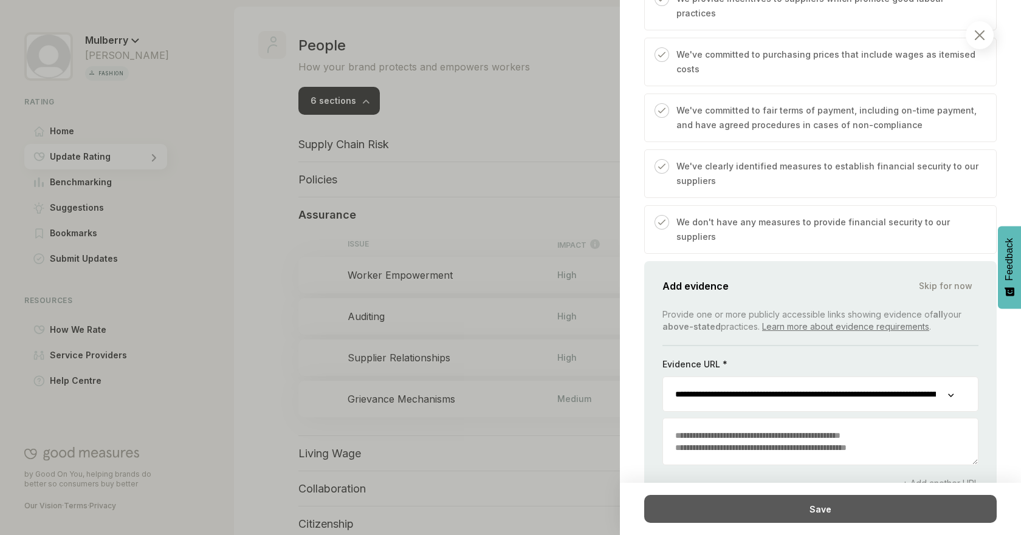
click at [834, 509] on div "Save" at bounding box center [820, 509] width 352 height 28
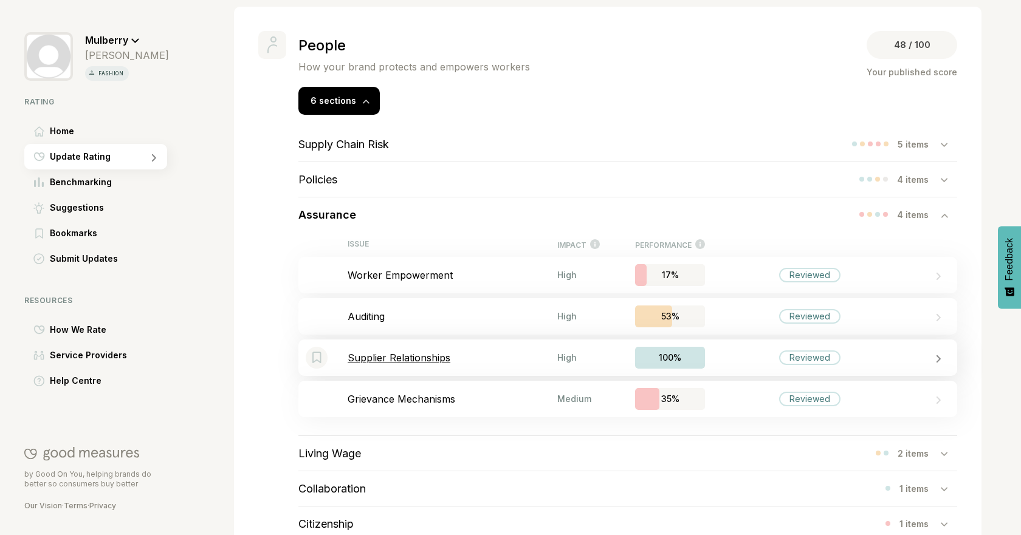
click at [467, 359] on p "Supplier Relationships" at bounding box center [453, 358] width 210 height 12
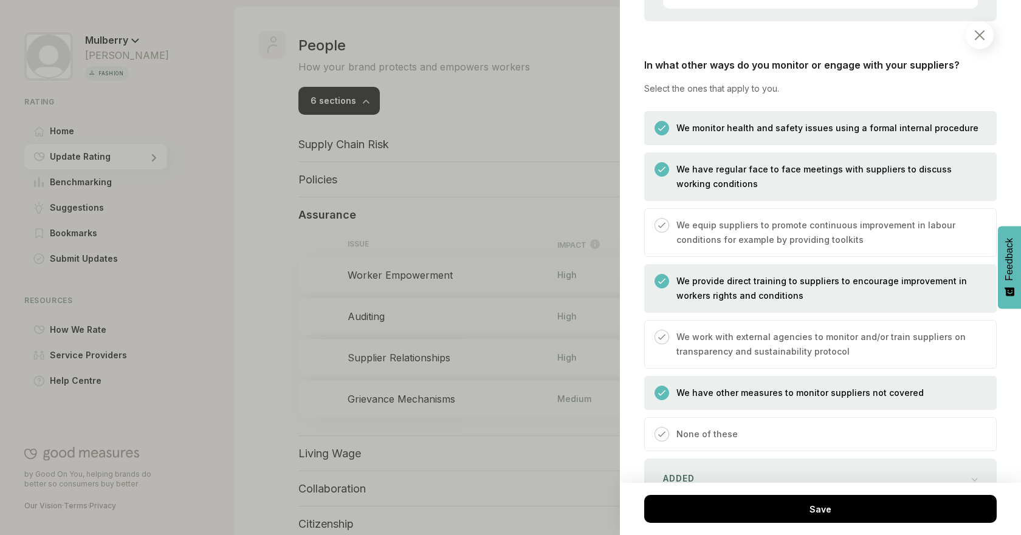
scroll to position [905, 0]
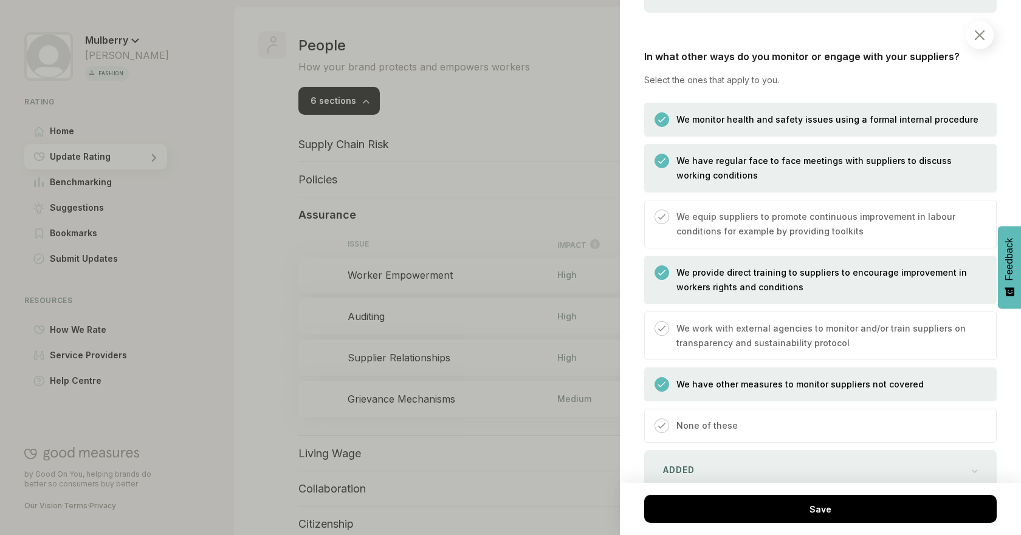
click at [770, 112] on p "We monitor health and safety issues using a formal internal procedure" at bounding box center [827, 119] width 302 height 15
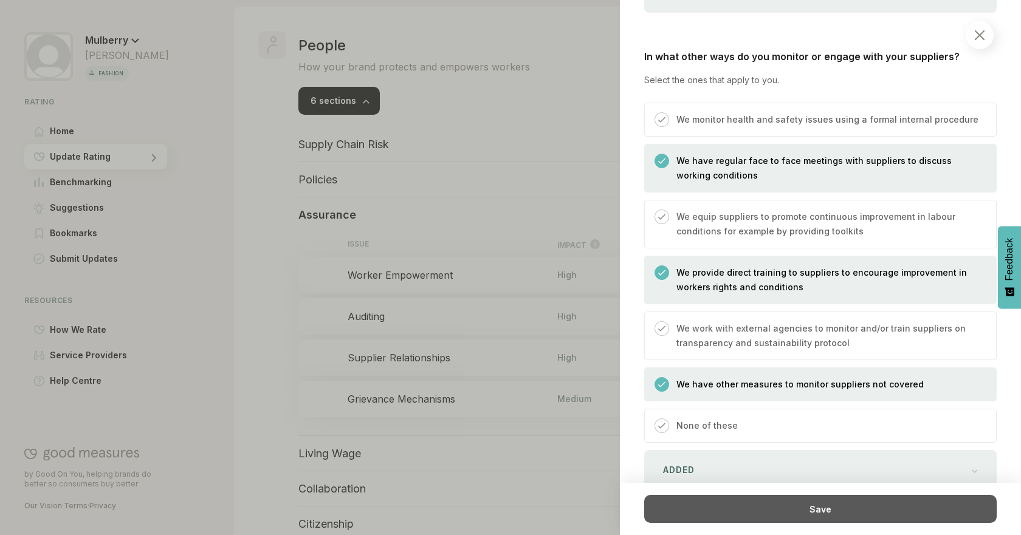
click at [800, 521] on div "Save" at bounding box center [820, 509] width 352 height 28
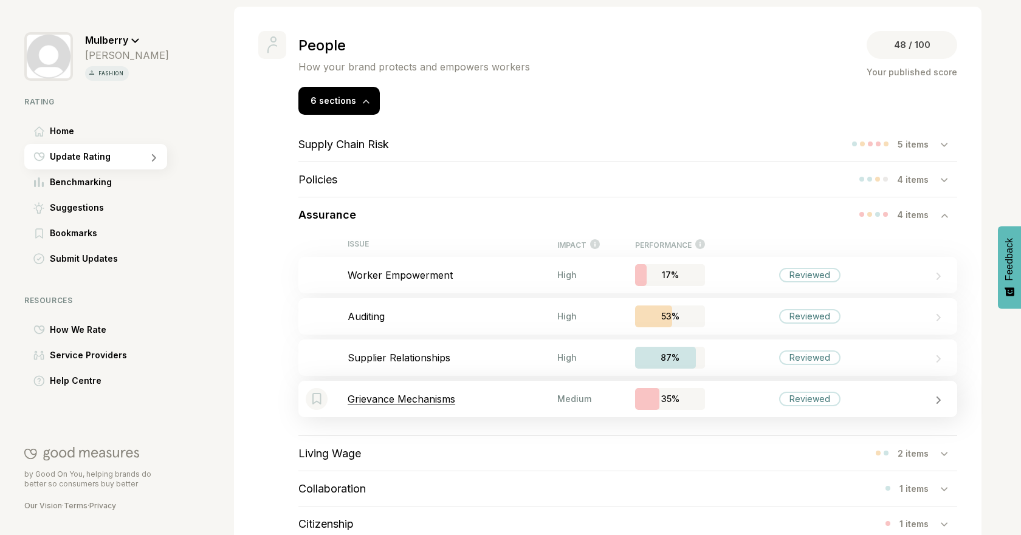
click at [460, 393] on p "Grievance Mechanisms" at bounding box center [453, 399] width 210 height 12
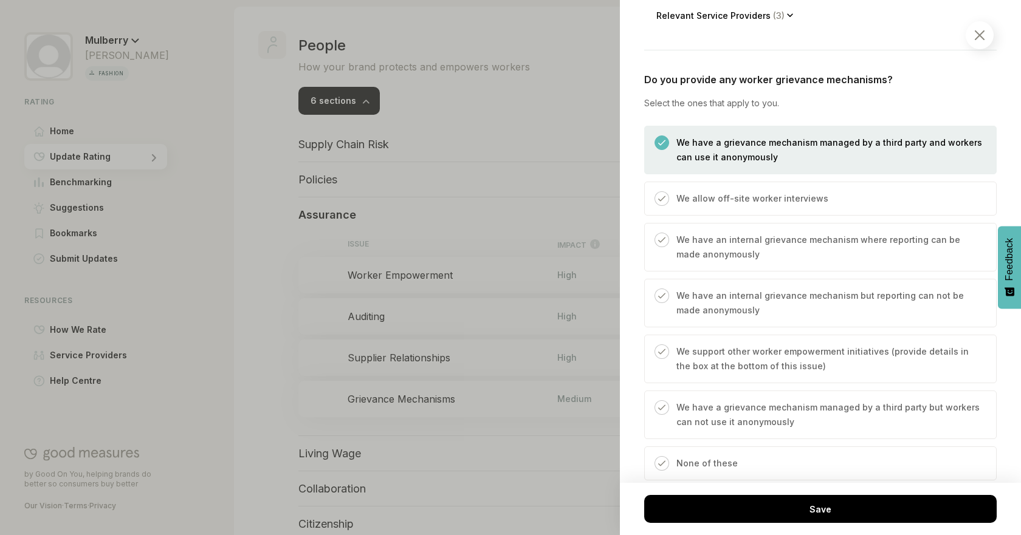
scroll to position [404, 0]
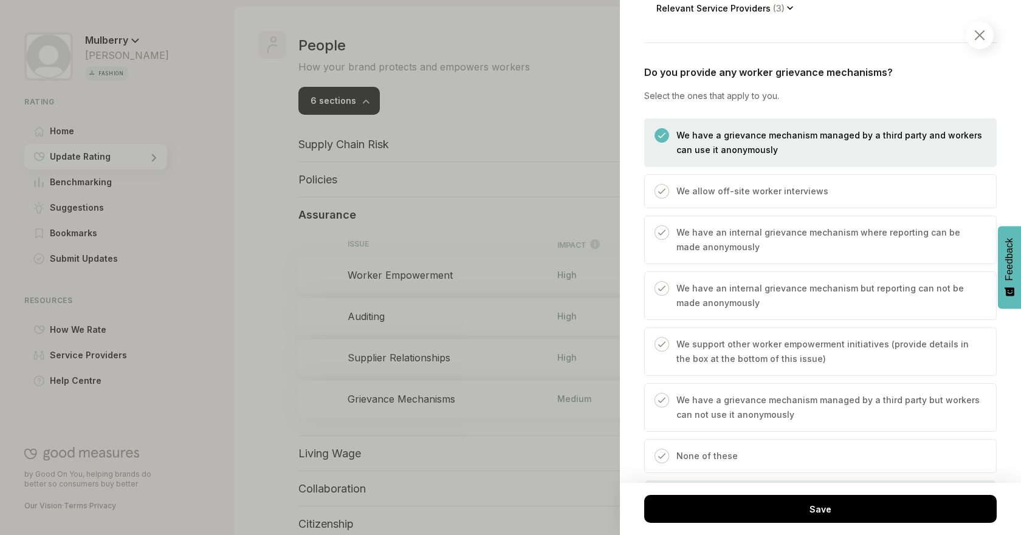
click at [795, 225] on div "We have an internal grievance mechanism where reporting can be made anonymously" at bounding box center [820, 240] width 352 height 49
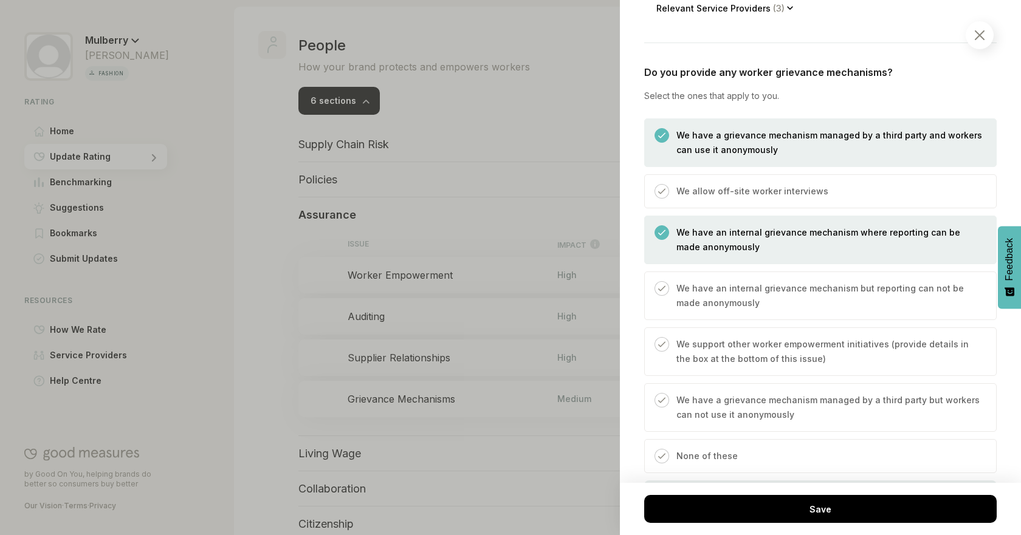
click at [806, 154] on p "We have a grievance mechanism managed by a third party and workers can use it a…" at bounding box center [829, 142] width 307 height 29
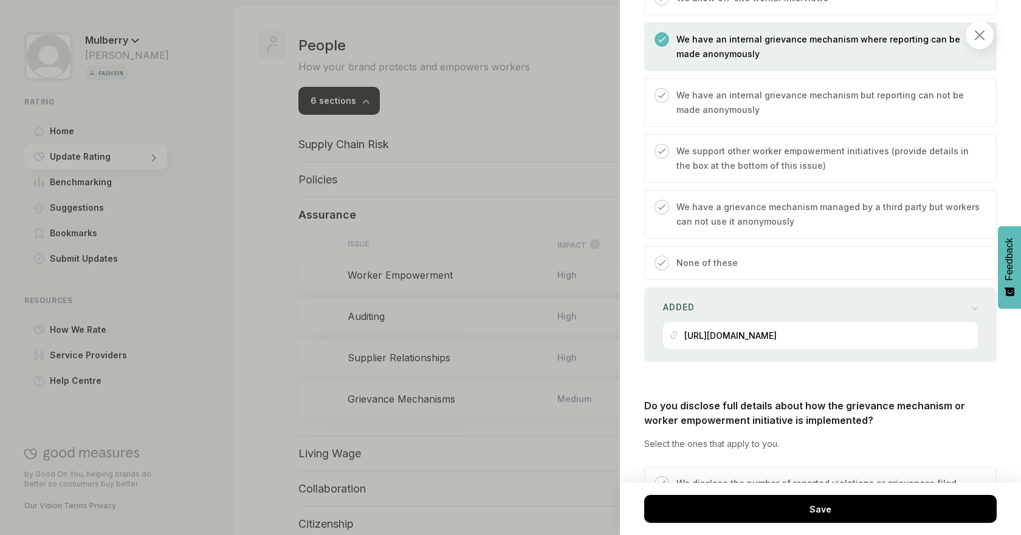
scroll to position [653, 0]
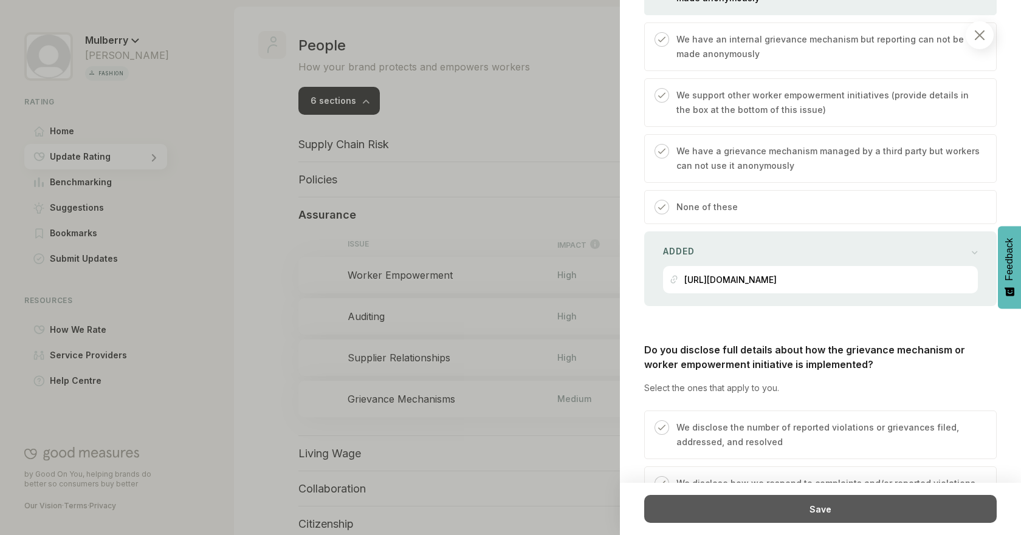
click at [837, 512] on div "Save" at bounding box center [820, 509] width 352 height 28
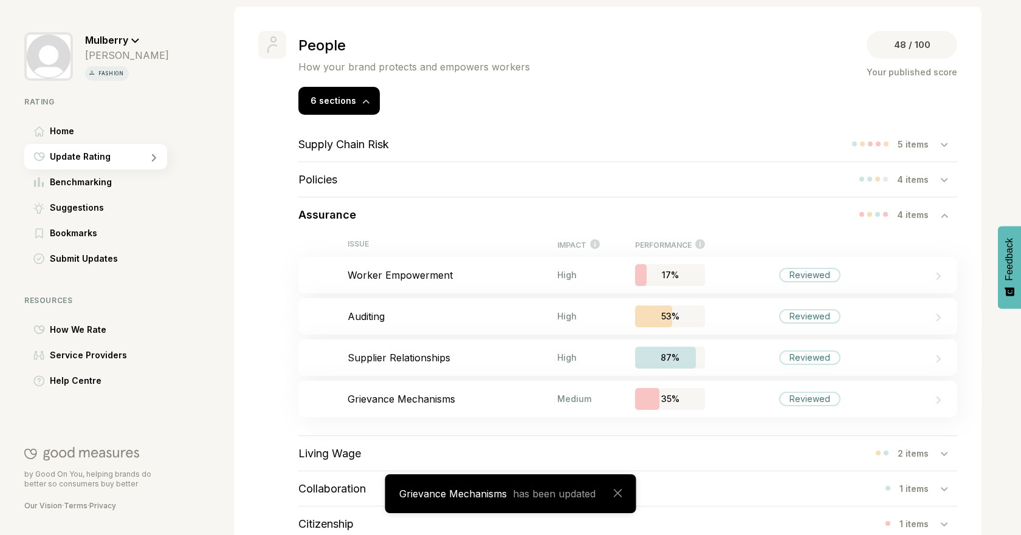
click at [386, 221] on div "Assurance 4 items" at bounding box center [627, 215] width 659 height 35
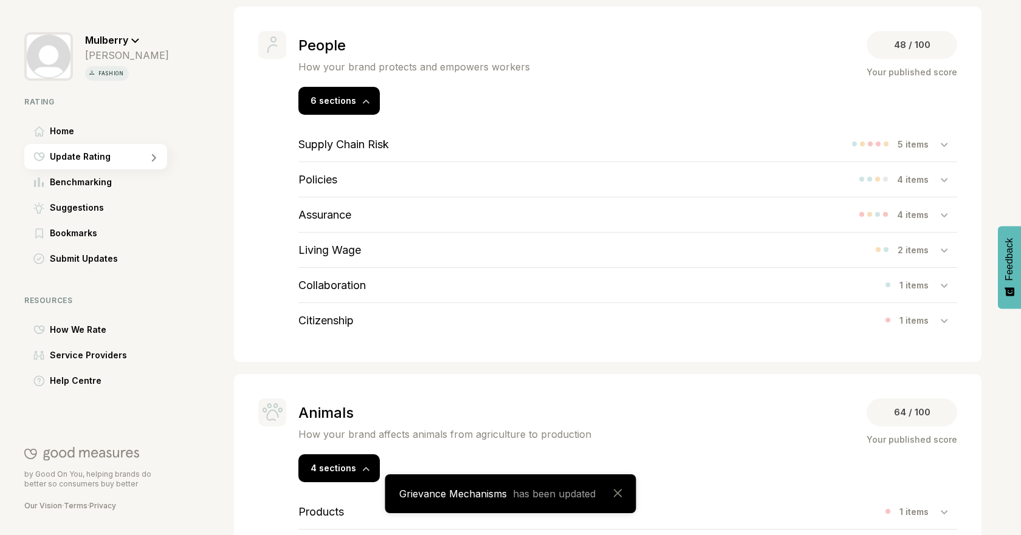
click at [363, 249] on div "Living Wage 2 items" at bounding box center [627, 250] width 659 height 35
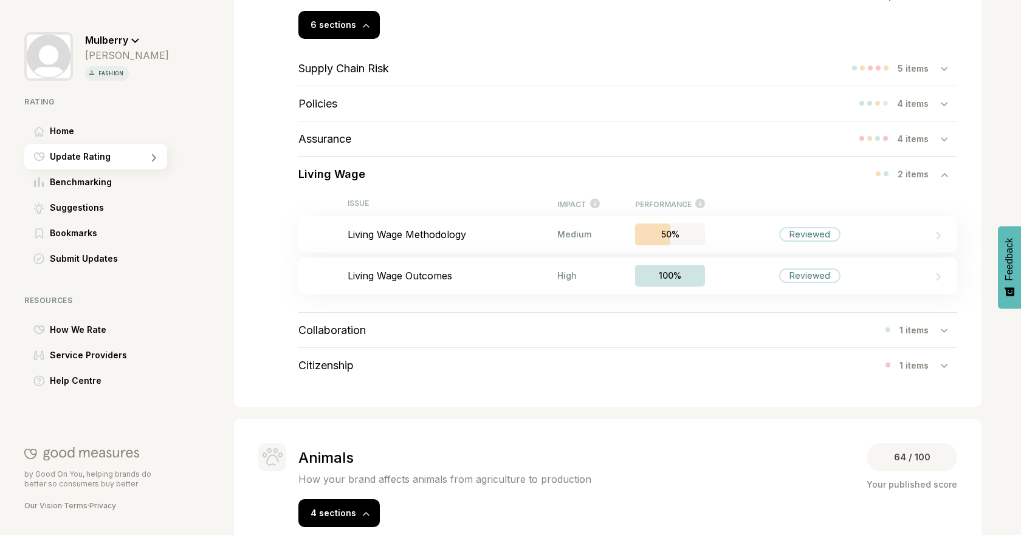
scroll to position [476, 0]
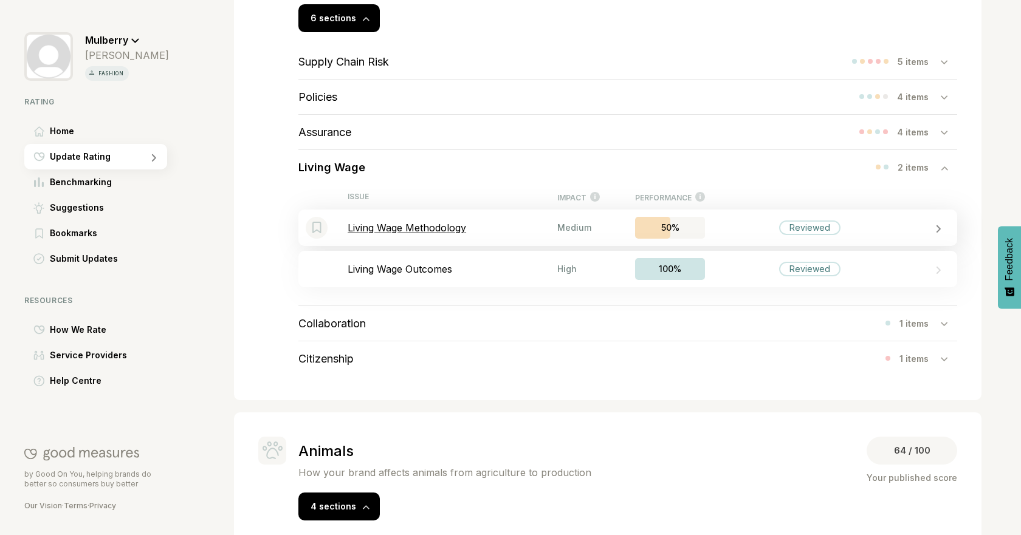
click at [544, 222] on p "Living Wage Methodology" at bounding box center [453, 228] width 210 height 12
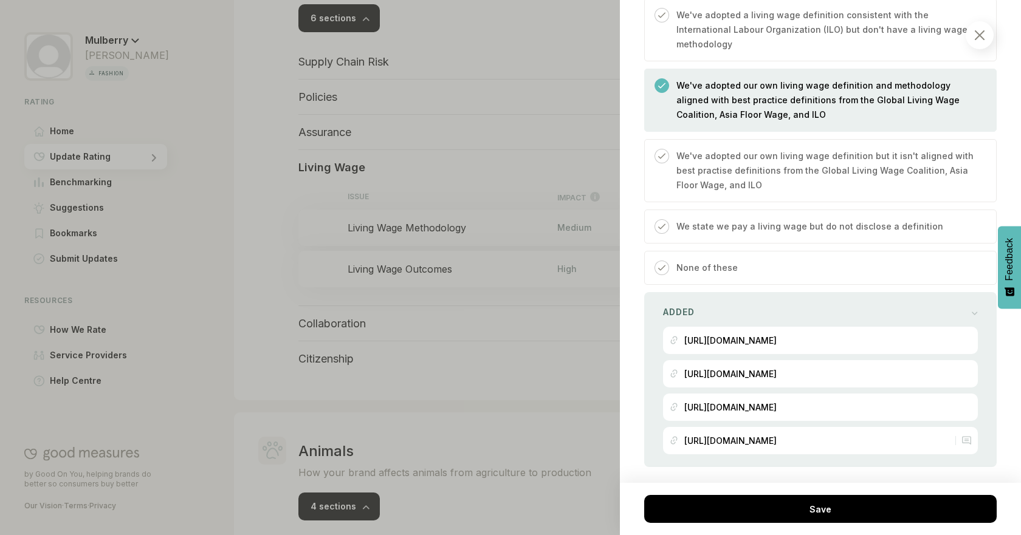
scroll to position [665, 0]
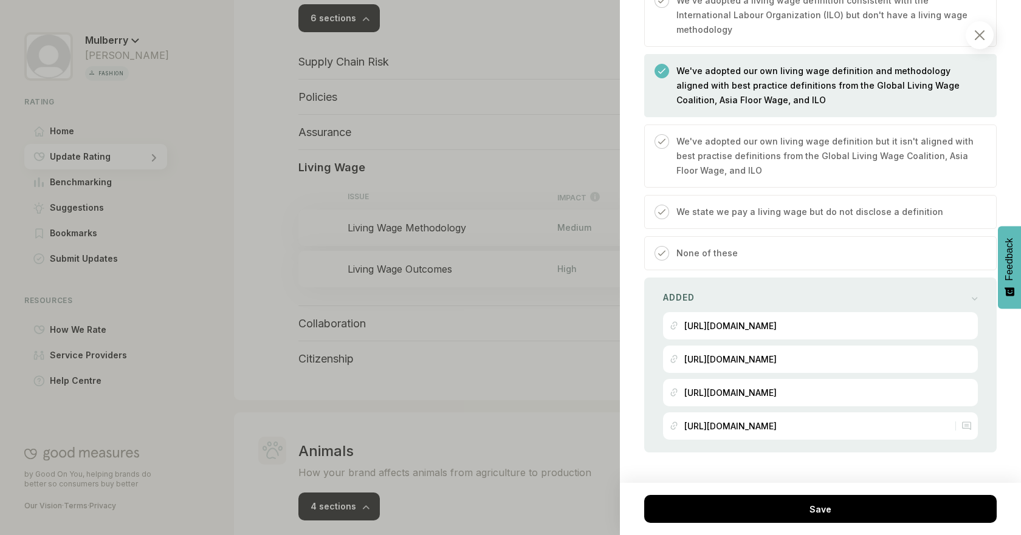
click at [275, 222] on div at bounding box center [510, 267] width 1021 height 535
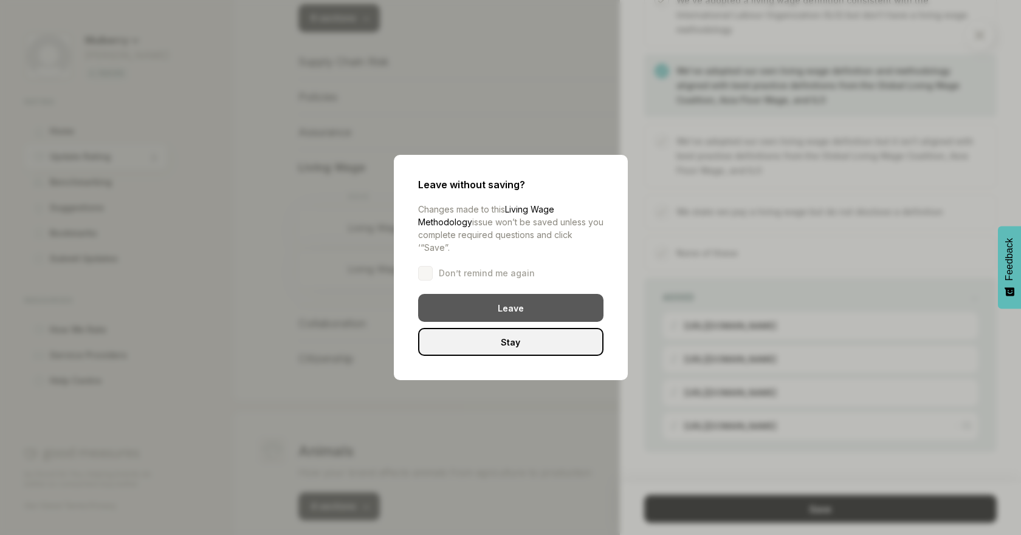
click at [496, 304] on div "Leave" at bounding box center [510, 308] width 185 height 28
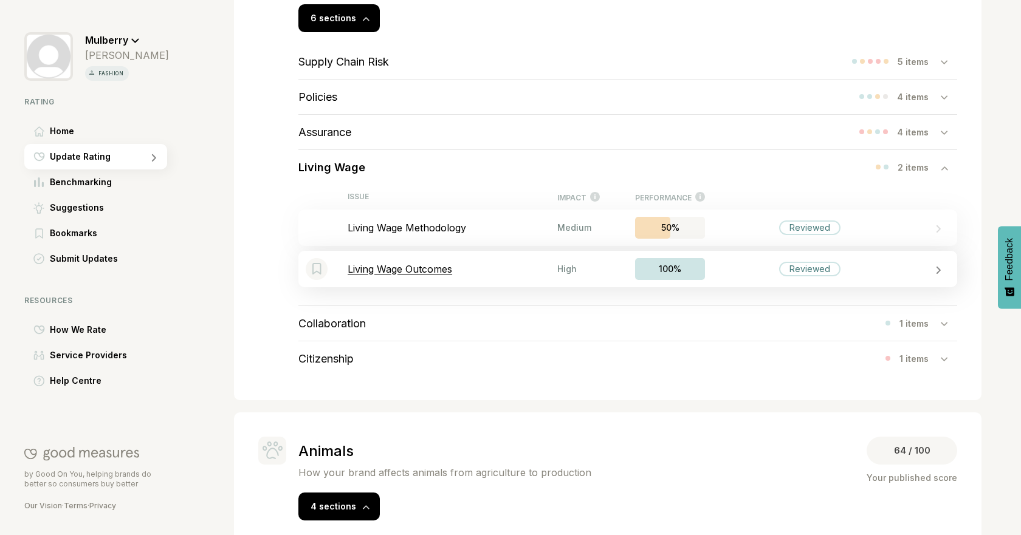
click at [528, 270] on p "Living Wage Outcomes" at bounding box center [453, 269] width 210 height 12
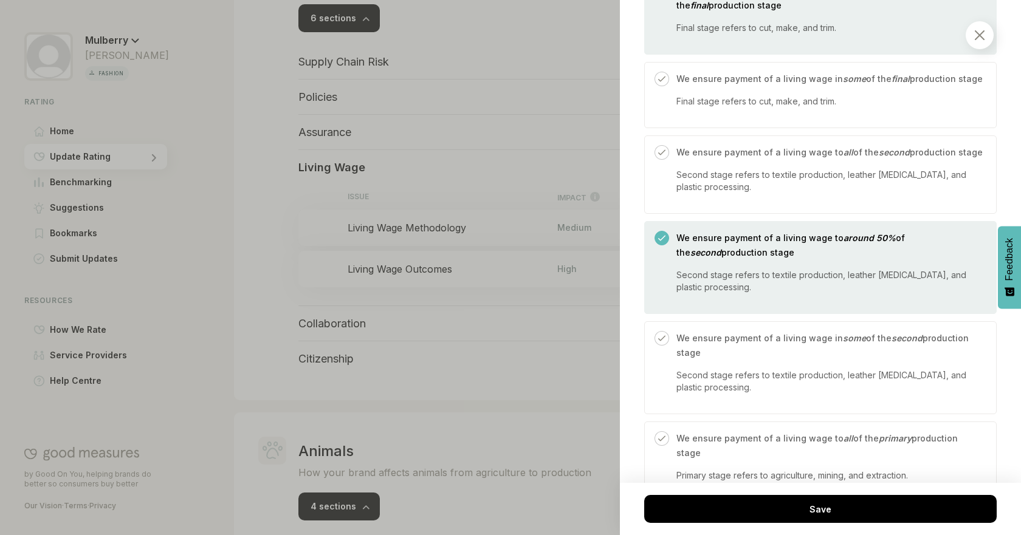
scroll to position [819, 0]
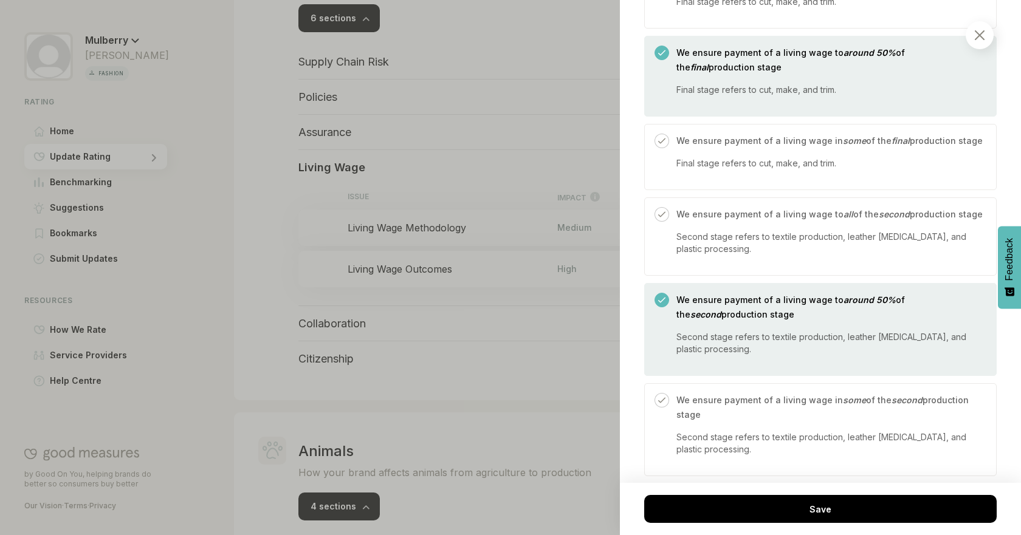
click at [762, 354] on div "We ensure payment of a living wage to around 50% of the second production stage…" at bounding box center [826, 334] width 315 height 83
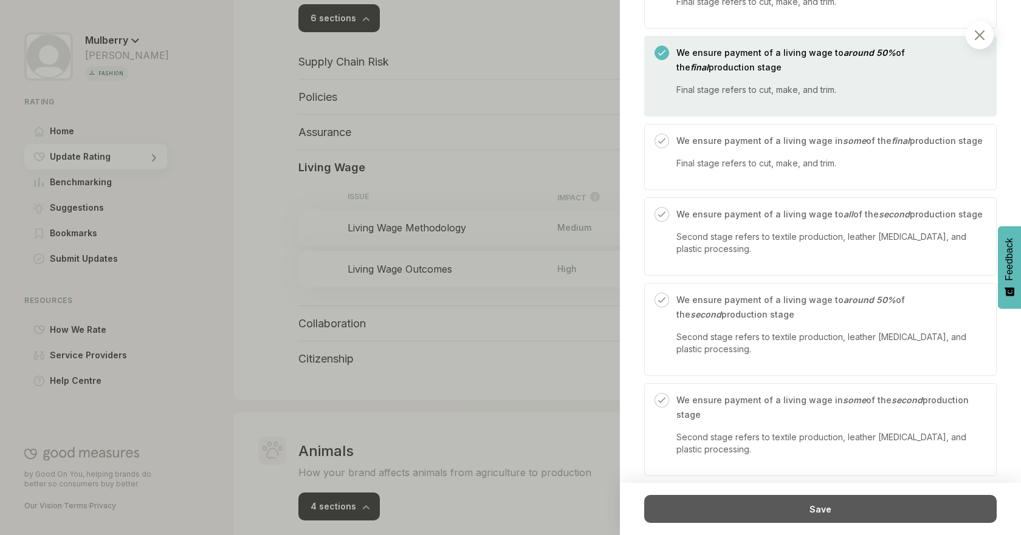
click at [774, 498] on div "Save" at bounding box center [820, 509] width 352 height 28
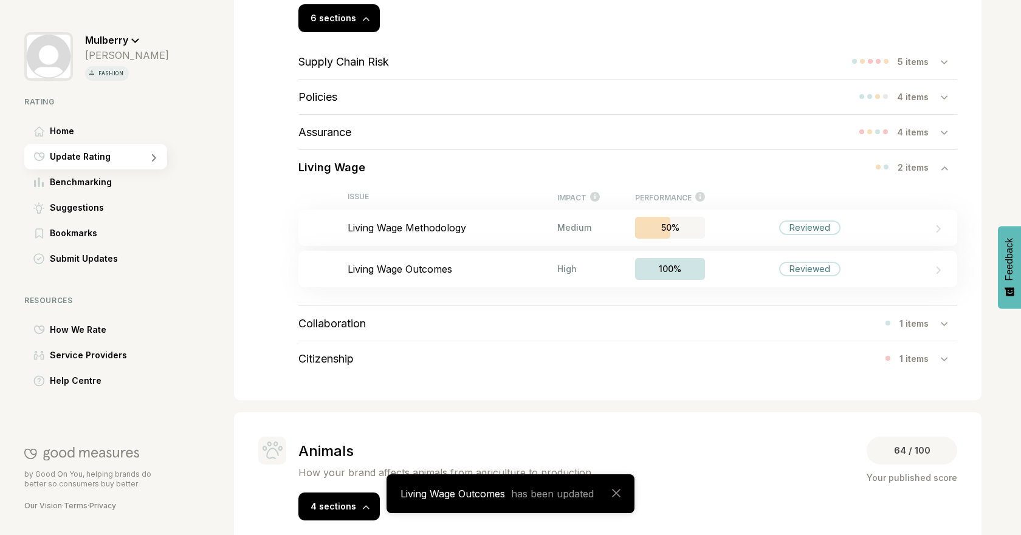
click at [432, 162] on div "Living Wage 2 items" at bounding box center [627, 167] width 659 height 35
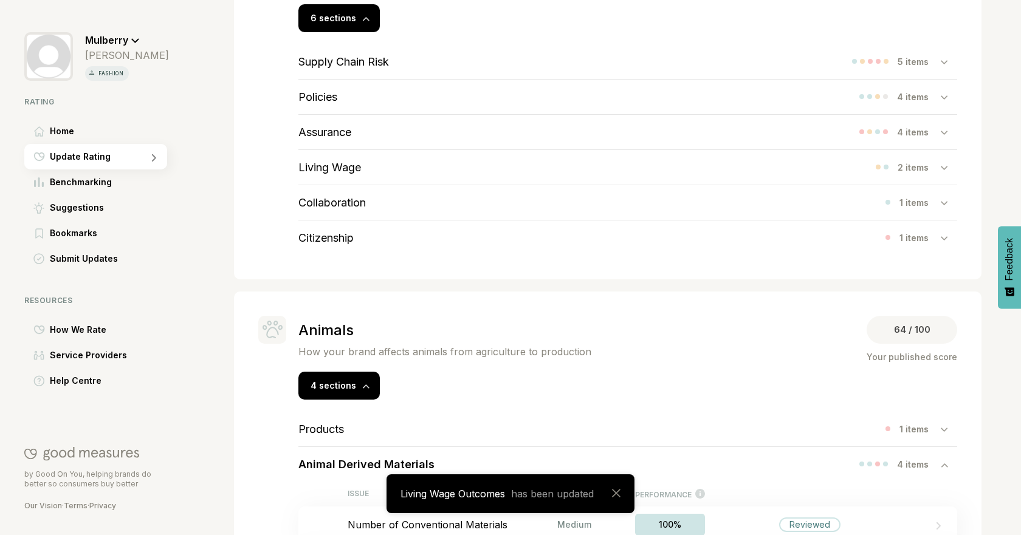
click at [386, 185] on div "Collaboration 1 items" at bounding box center [627, 202] width 659 height 35
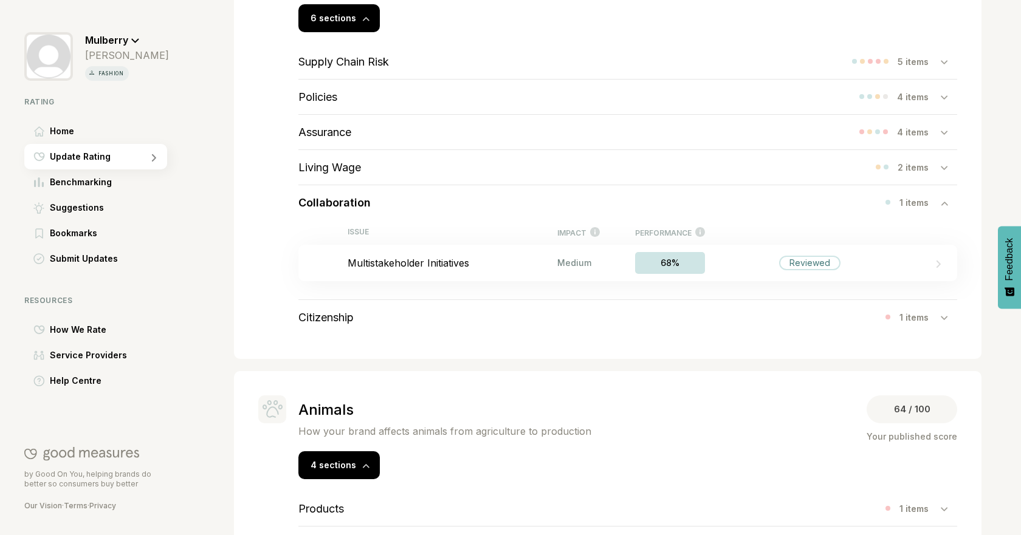
click at [395, 170] on div "Living Wage 2 items" at bounding box center [627, 167] width 659 height 35
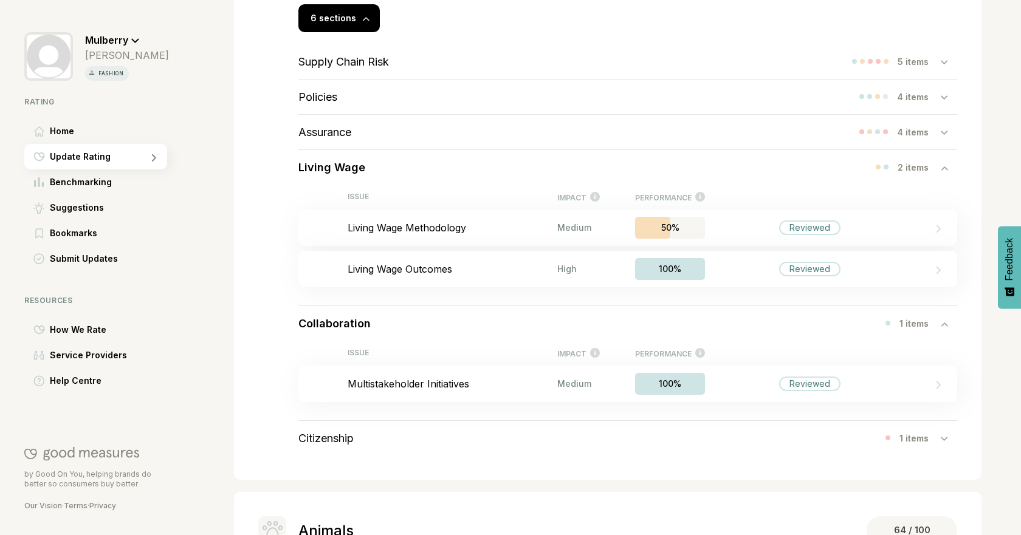
click at [395, 170] on div "Living Wage 2 items" at bounding box center [627, 167] width 659 height 35
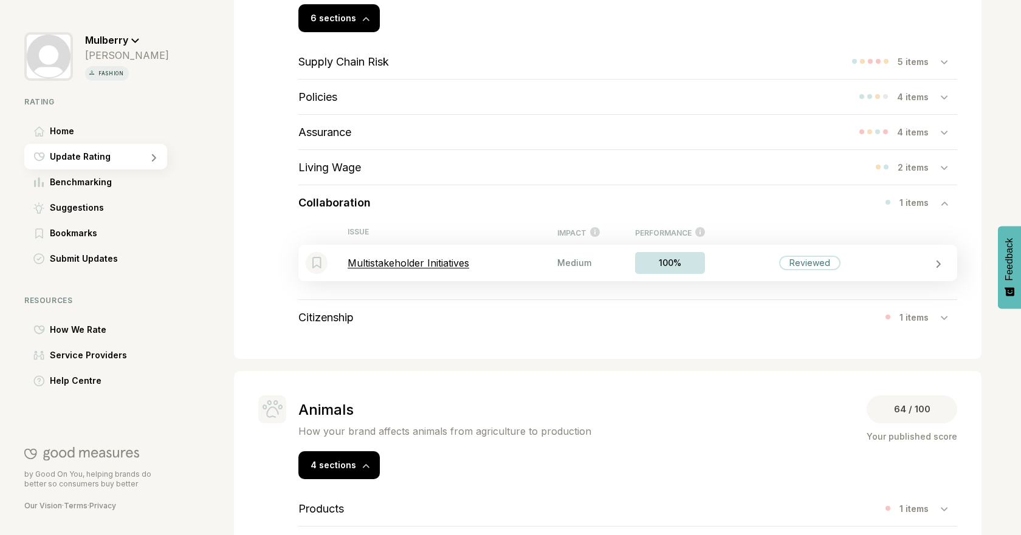
click at [445, 261] on p "Multistakeholder Initiatives" at bounding box center [453, 263] width 210 height 12
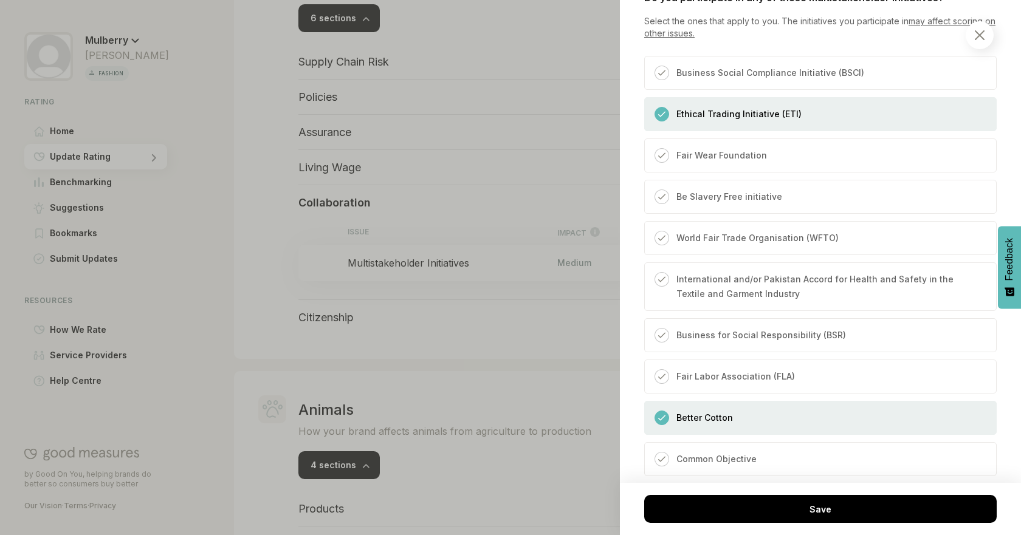
scroll to position [376, 0]
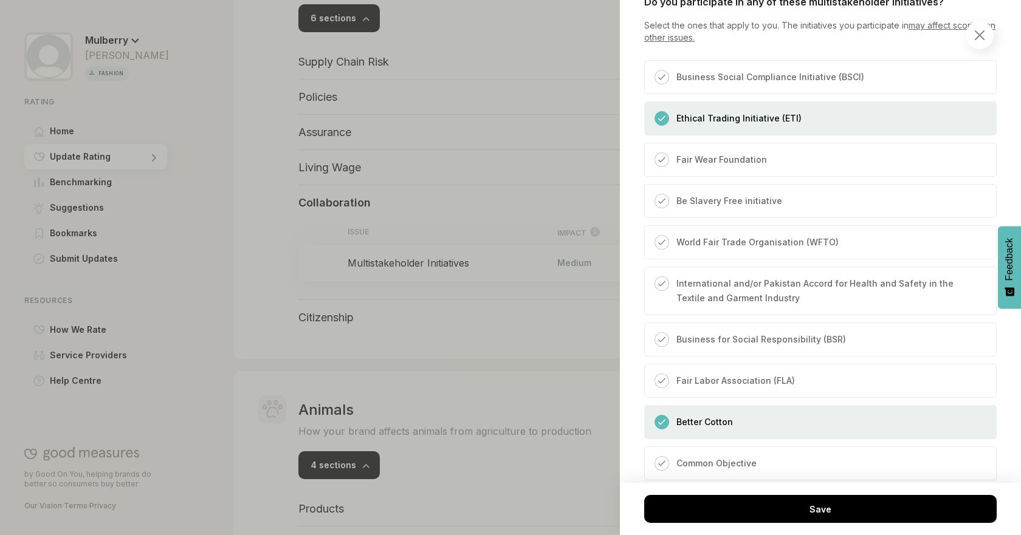
click at [815, 106] on div "Ethical Trading Initiative (ETI)" at bounding box center [820, 118] width 352 height 34
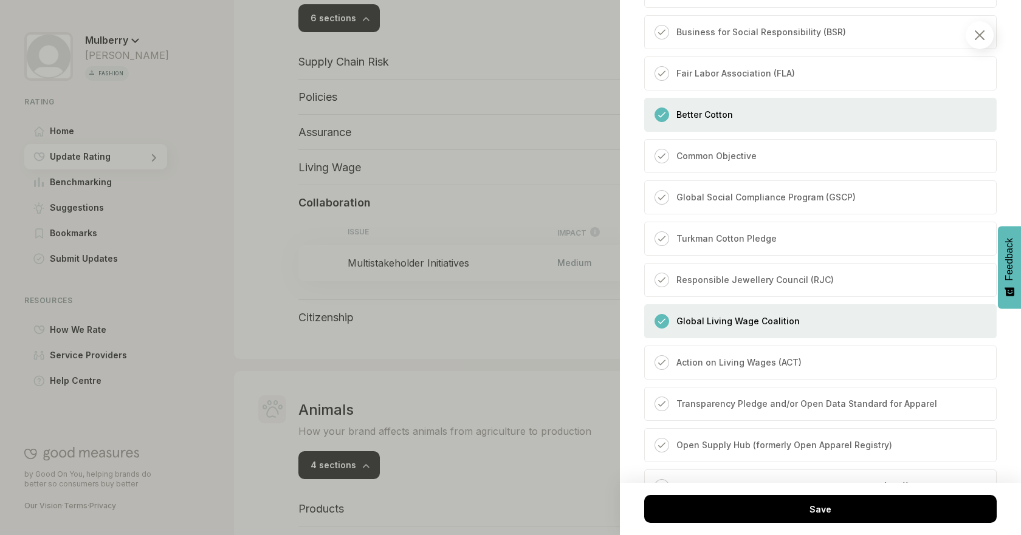
scroll to position [692, 0]
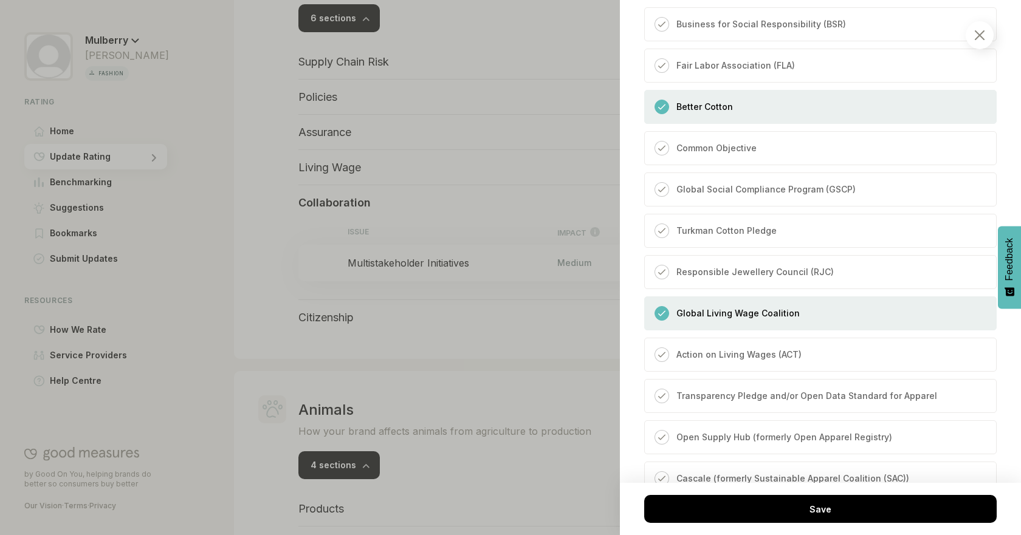
click at [855, 326] on div "Global Living Wage Coalition" at bounding box center [820, 314] width 352 height 34
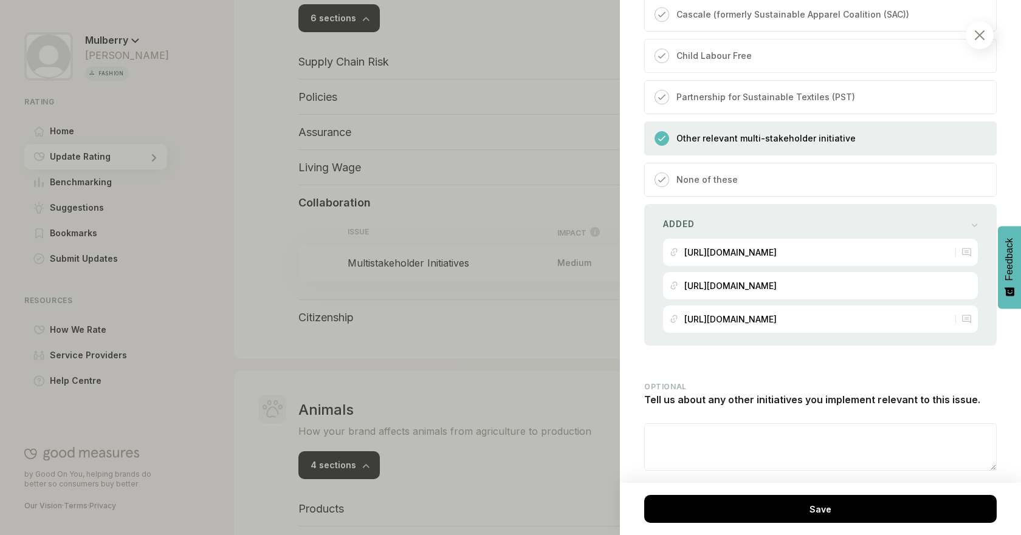
scroll to position [1208, 0]
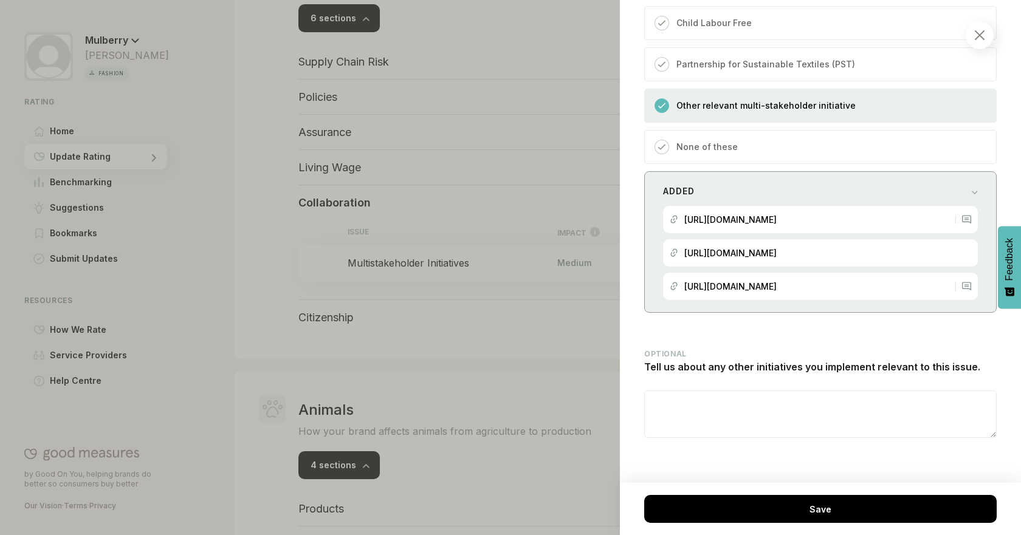
click at [941, 171] on div "Added [URL][DOMAIN_NAME] [URL][DOMAIN_NAME] [URL][DOMAIN_NAME]" at bounding box center [820, 242] width 352 height 142
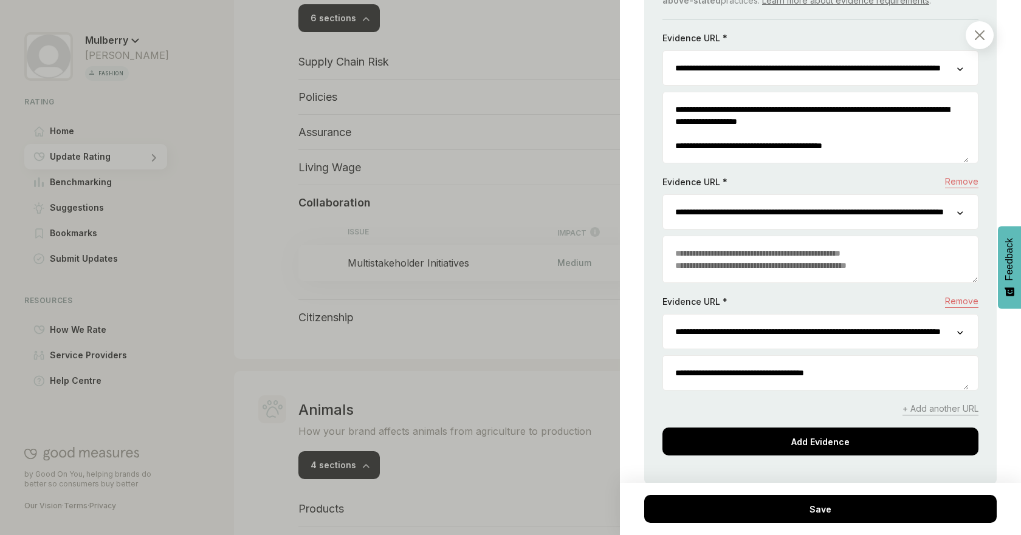
scroll to position [1430, 0]
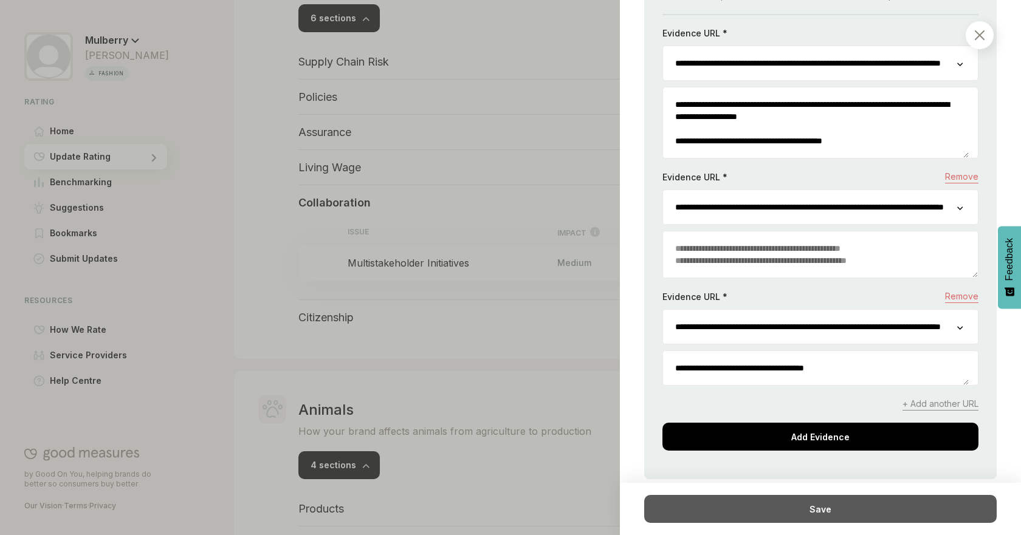
click at [845, 499] on div "Save" at bounding box center [820, 509] width 352 height 28
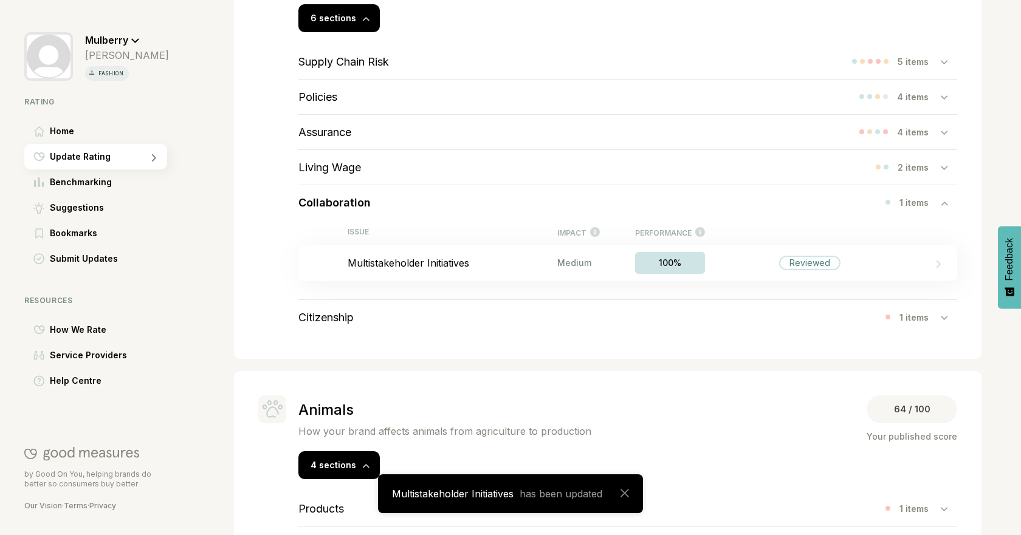
click at [738, 204] on div "Collaboration 1 items" at bounding box center [627, 202] width 659 height 35
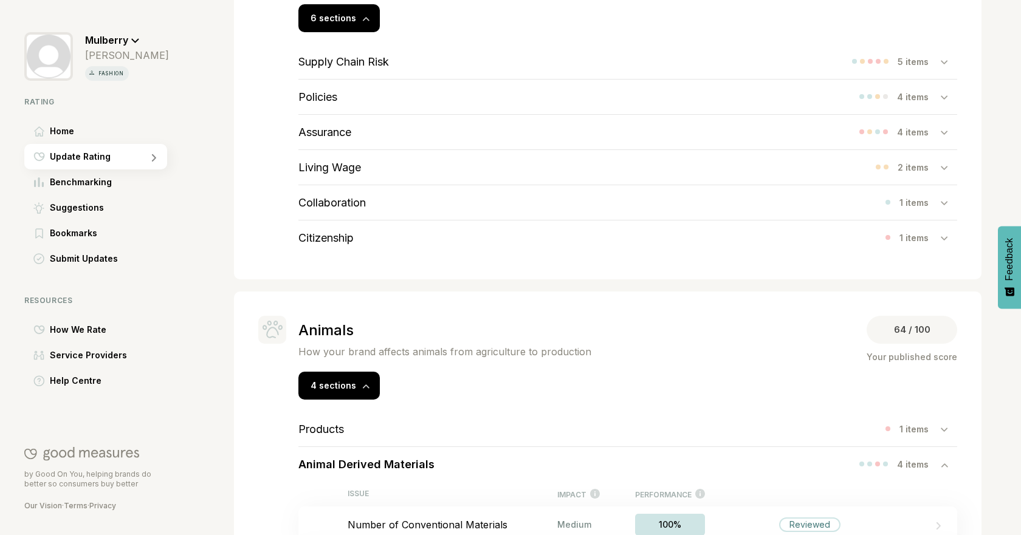
click at [369, 238] on div "Citizenship 1 items" at bounding box center [627, 238] width 659 height 35
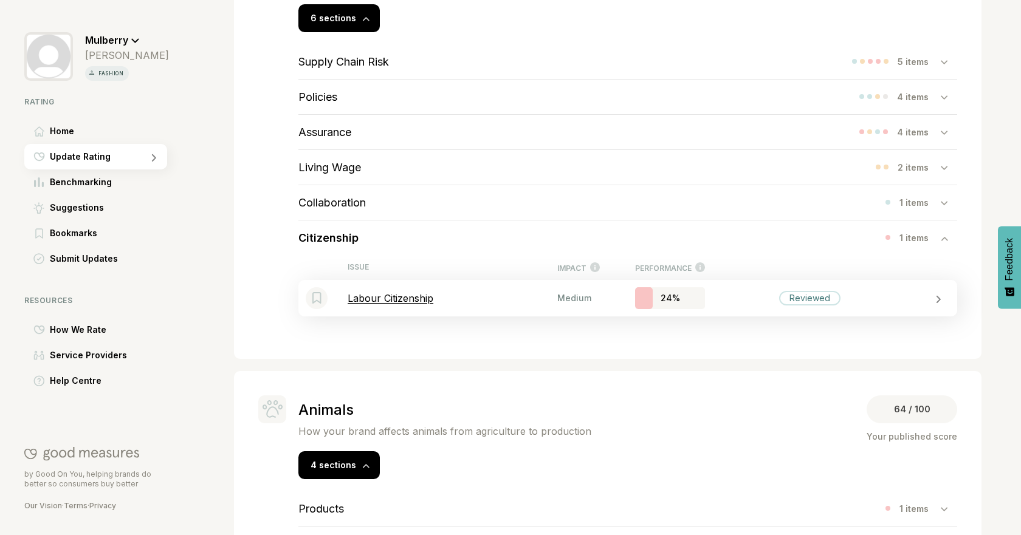
click at [476, 292] on p "Labour Citizenship" at bounding box center [453, 298] width 210 height 12
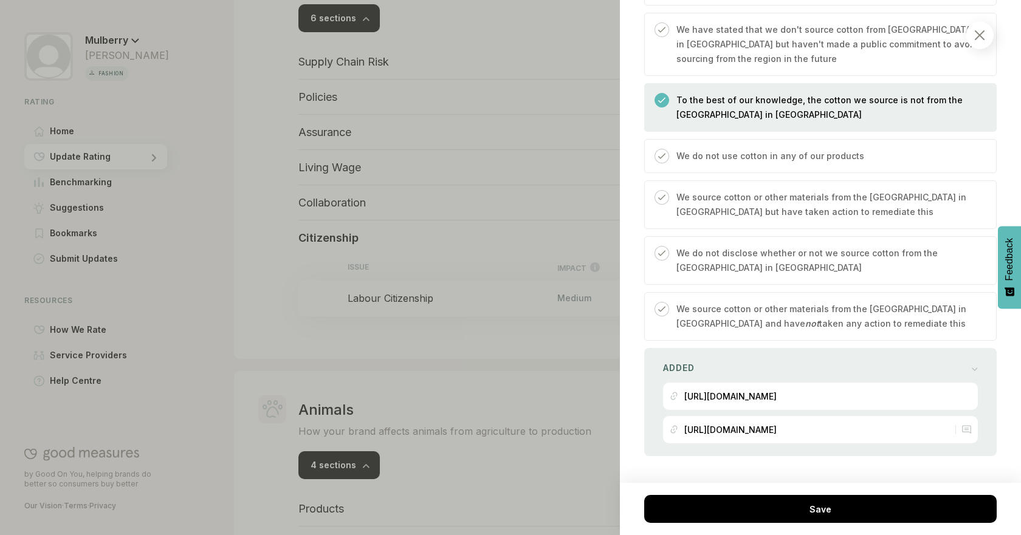
scroll to position [2232, 0]
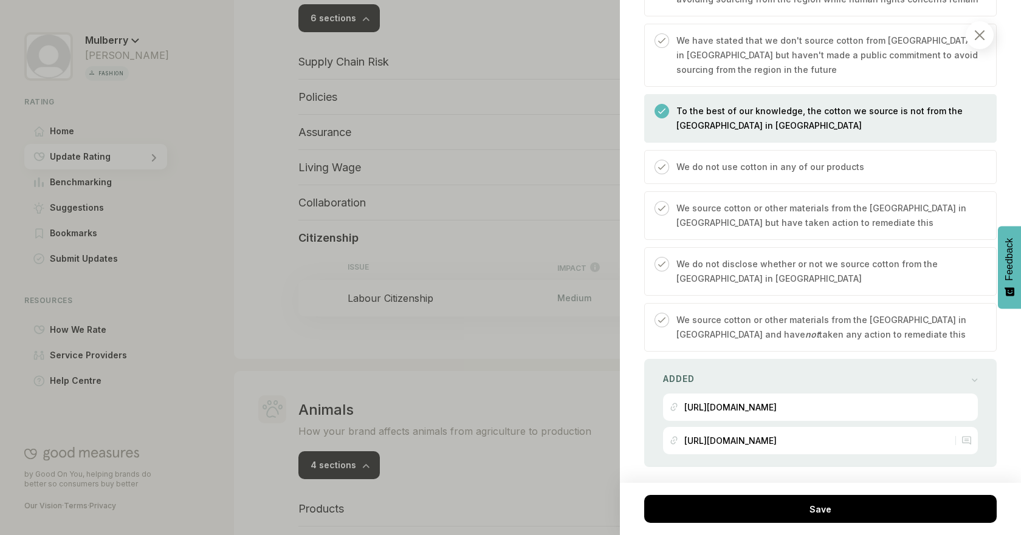
click at [565, 40] on div at bounding box center [510, 267] width 1021 height 535
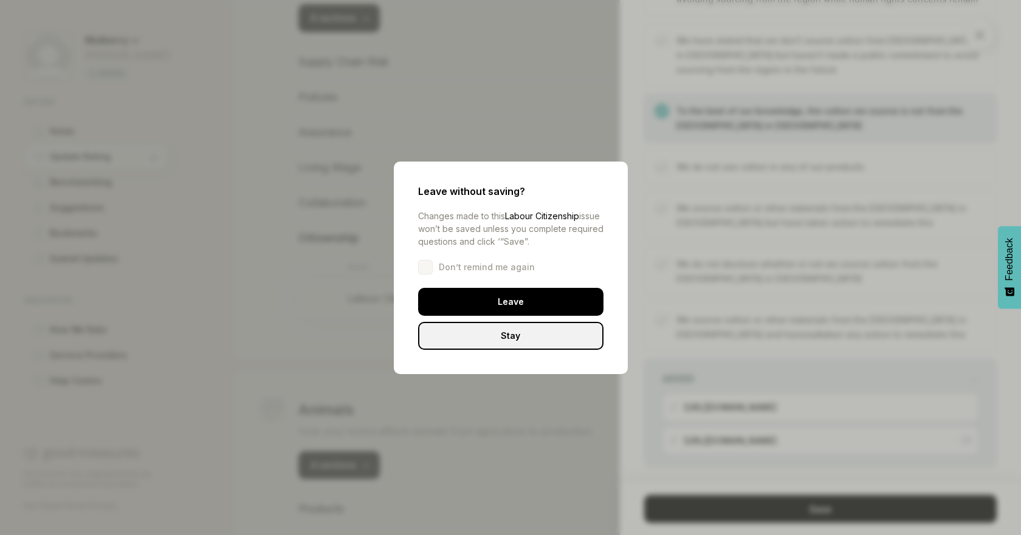
click at [476, 296] on div "Leave" at bounding box center [510, 302] width 185 height 28
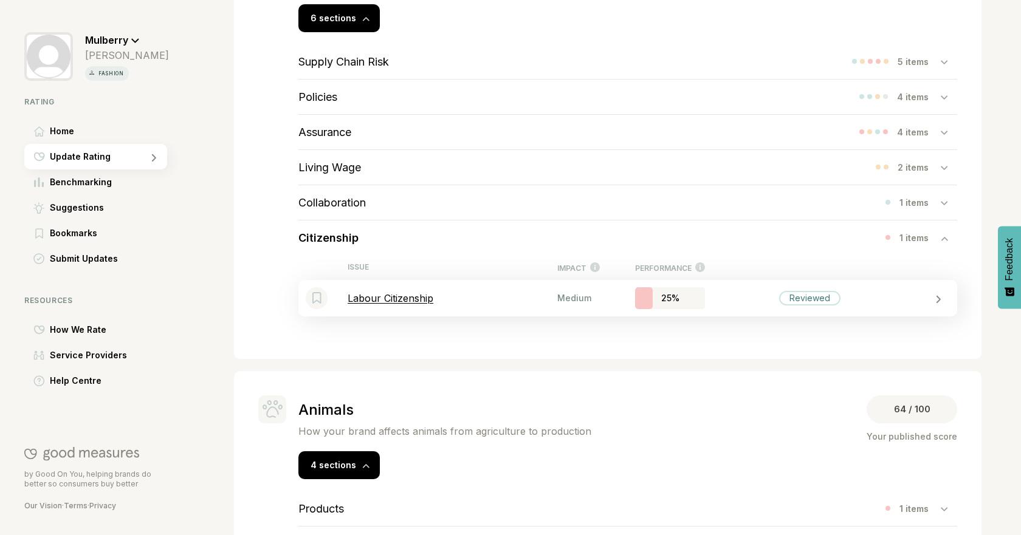
click at [551, 303] on p "Labour Citizenship" at bounding box center [453, 298] width 210 height 12
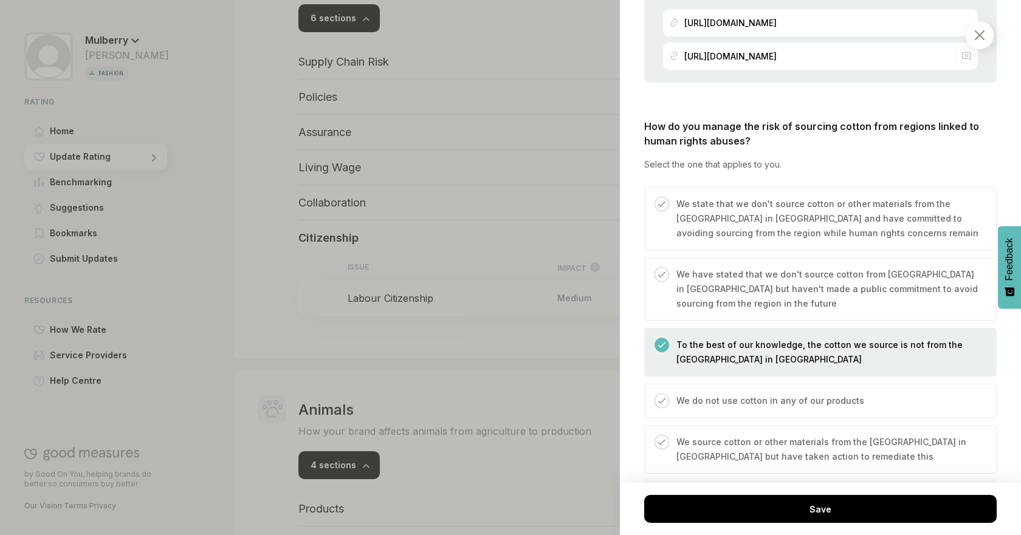
scroll to position [1902, 0]
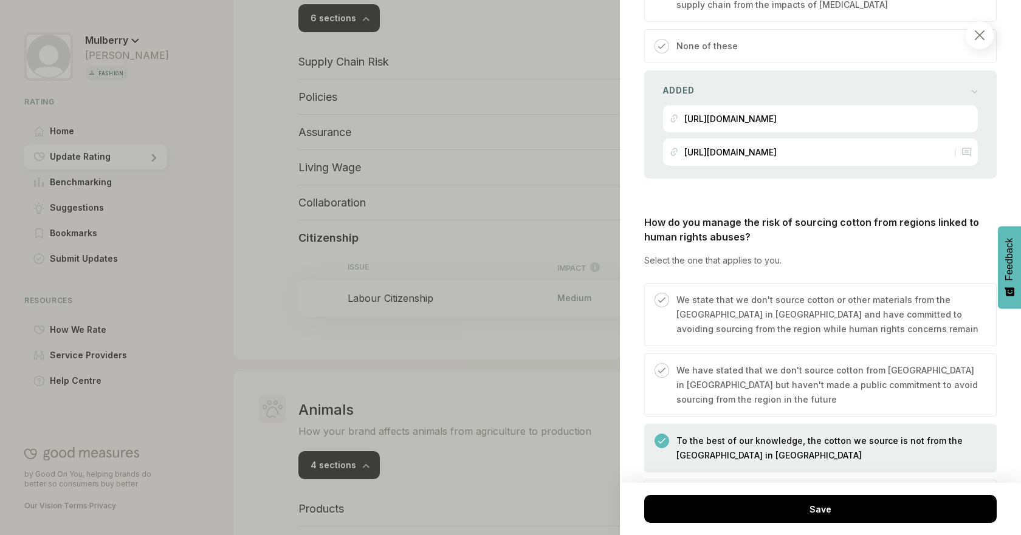
click at [916, 326] on p "We state that we don't source cotton or other materials from the [GEOGRAPHIC_DA…" at bounding box center [829, 315] width 307 height 44
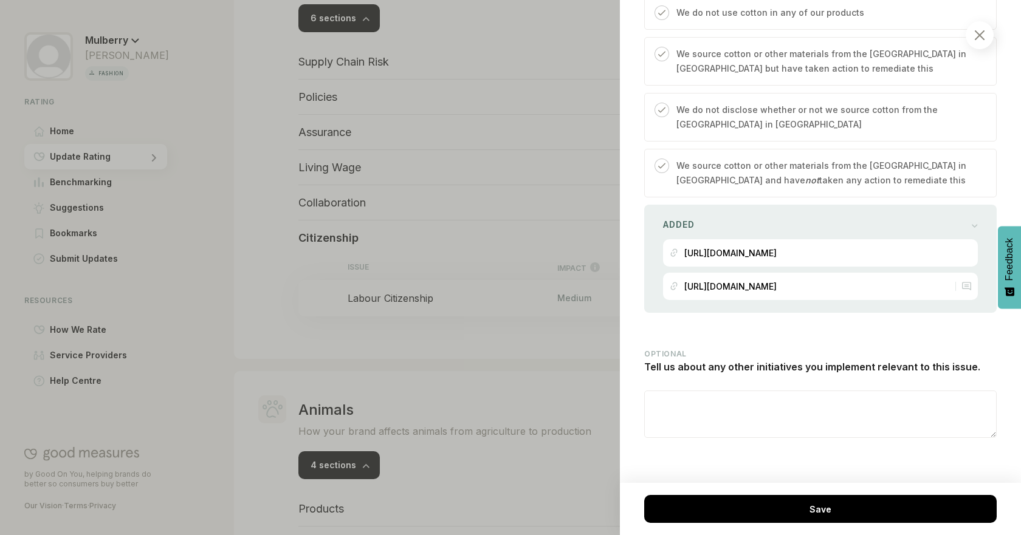
scroll to position [2410, 0]
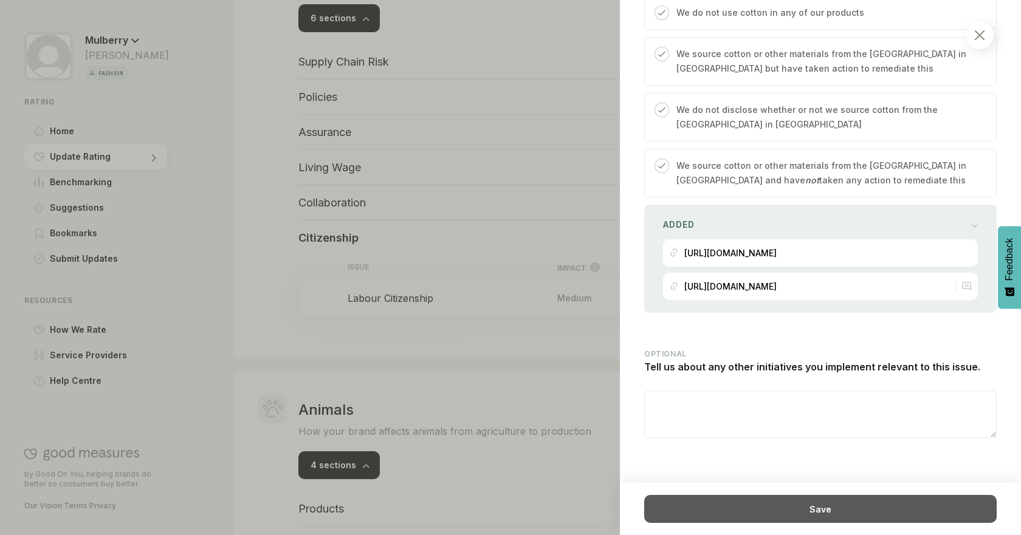
click at [914, 506] on div "Save" at bounding box center [820, 509] width 352 height 28
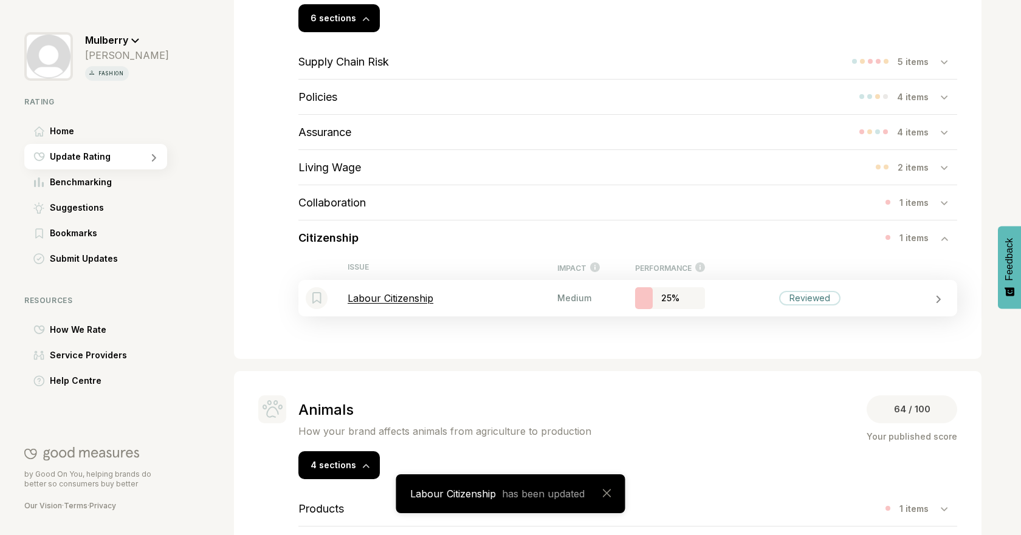
click at [525, 314] on div "Bookmark this item Labour Citizenship Medium 25% Reviewed" at bounding box center [627, 298] width 659 height 36
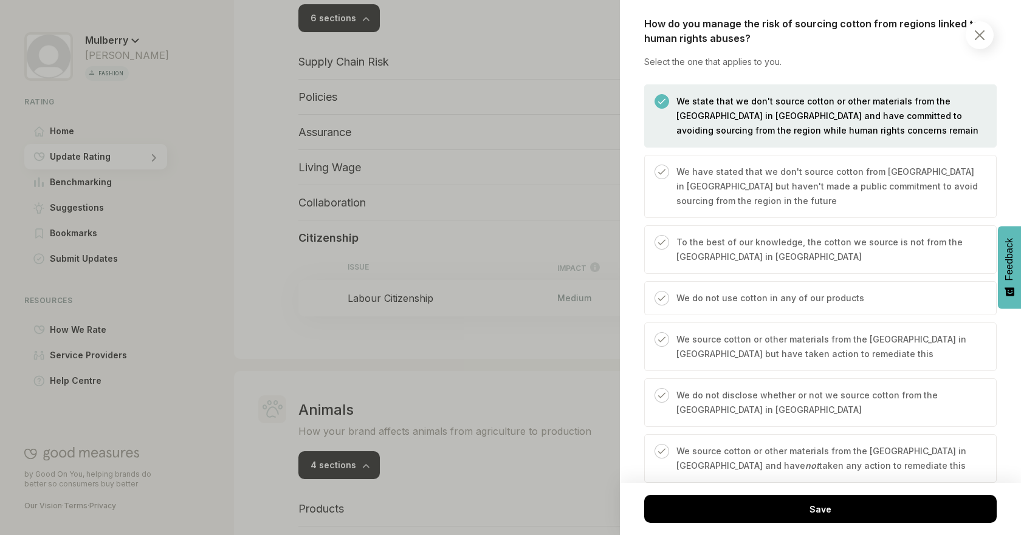
scroll to position [2069, 0]
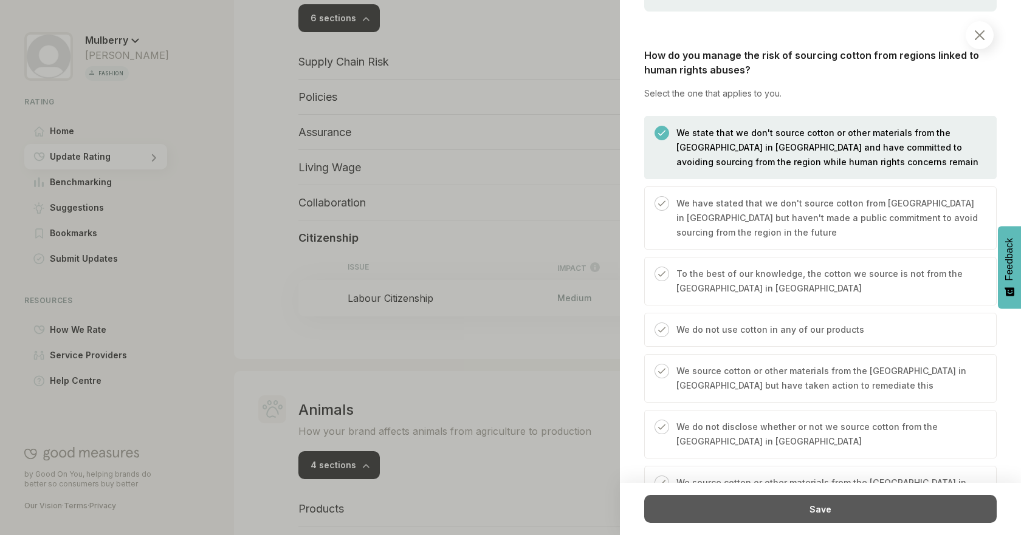
click at [780, 503] on div "Save" at bounding box center [820, 509] width 352 height 28
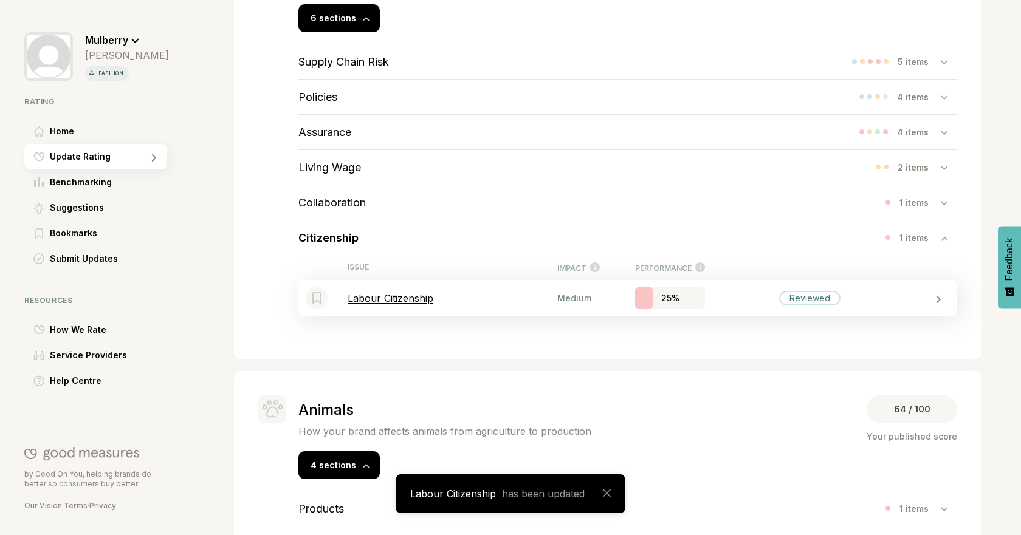
click at [500, 295] on p "Labour Citizenship" at bounding box center [453, 298] width 210 height 12
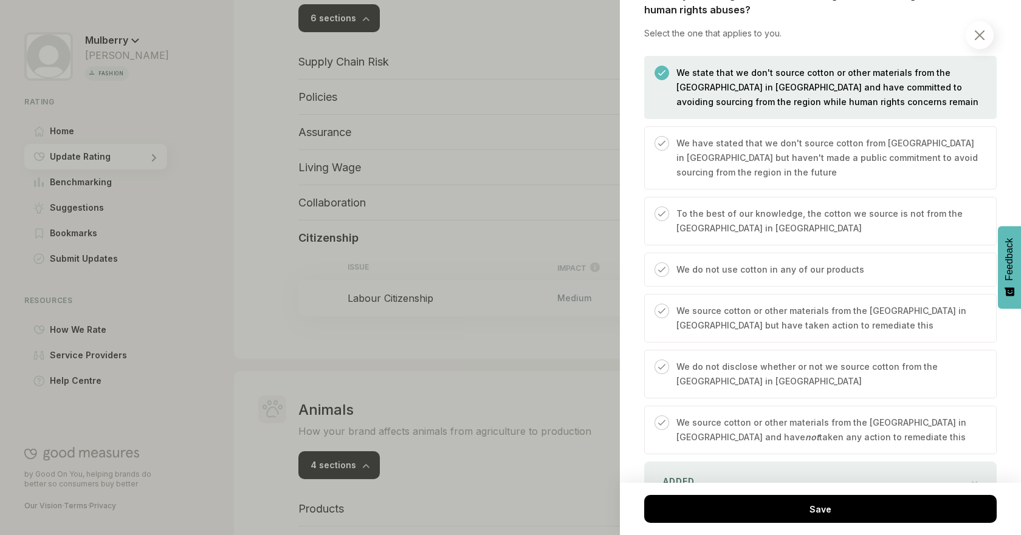
scroll to position [2332, 0]
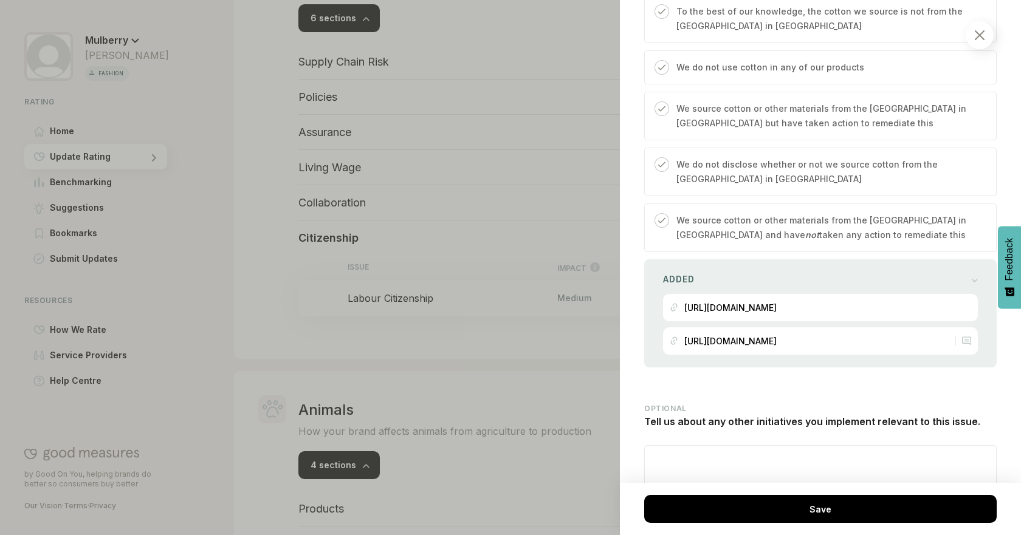
click at [559, 374] on div at bounding box center [510, 267] width 1021 height 535
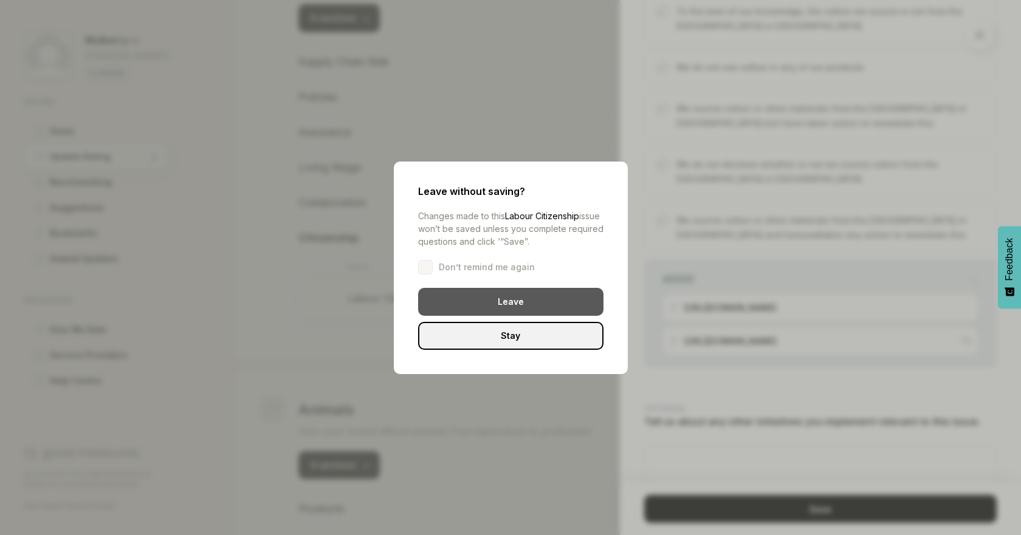
click at [531, 301] on div "Leave" at bounding box center [510, 302] width 185 height 28
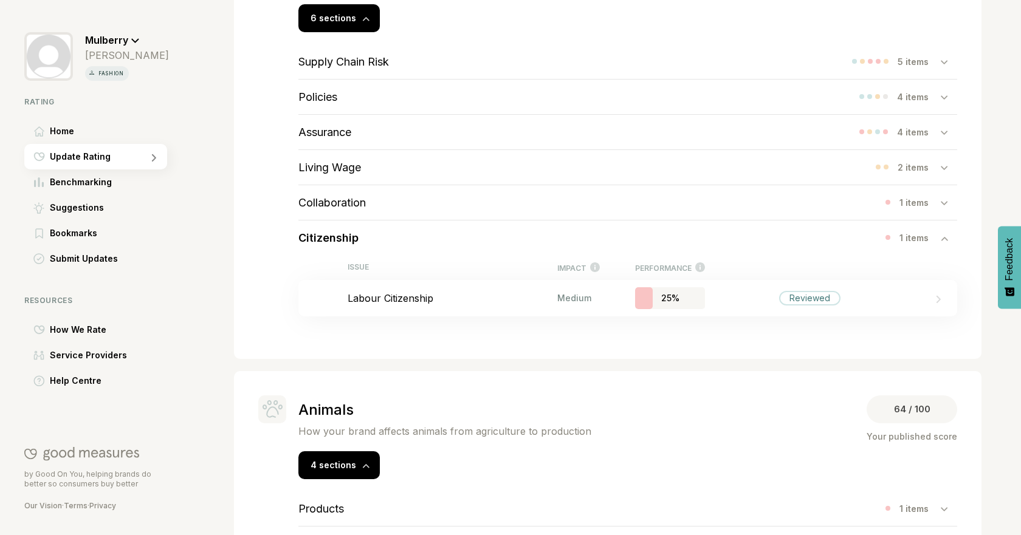
click at [433, 239] on div "Citizenship 1 items" at bounding box center [627, 238] width 659 height 35
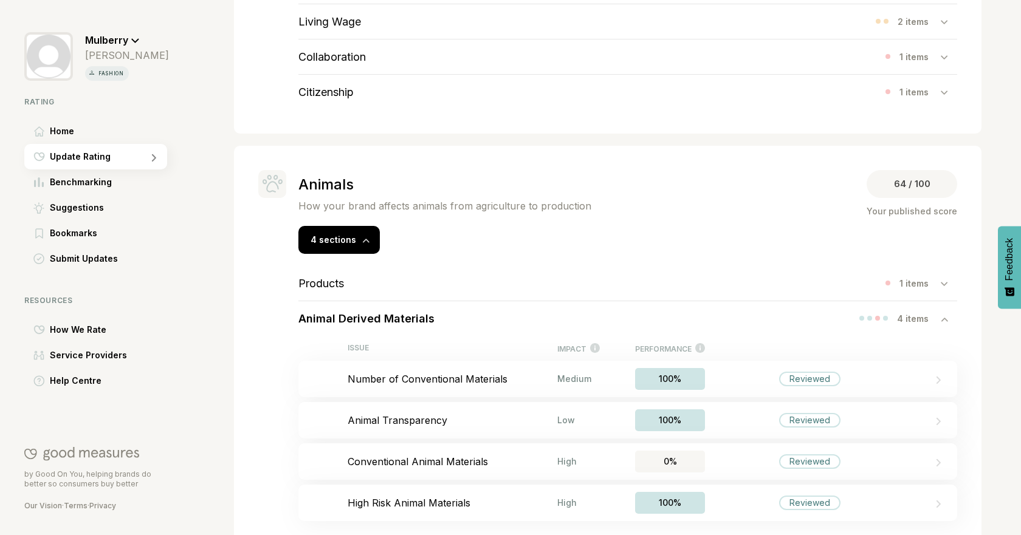
scroll to position [719, 0]
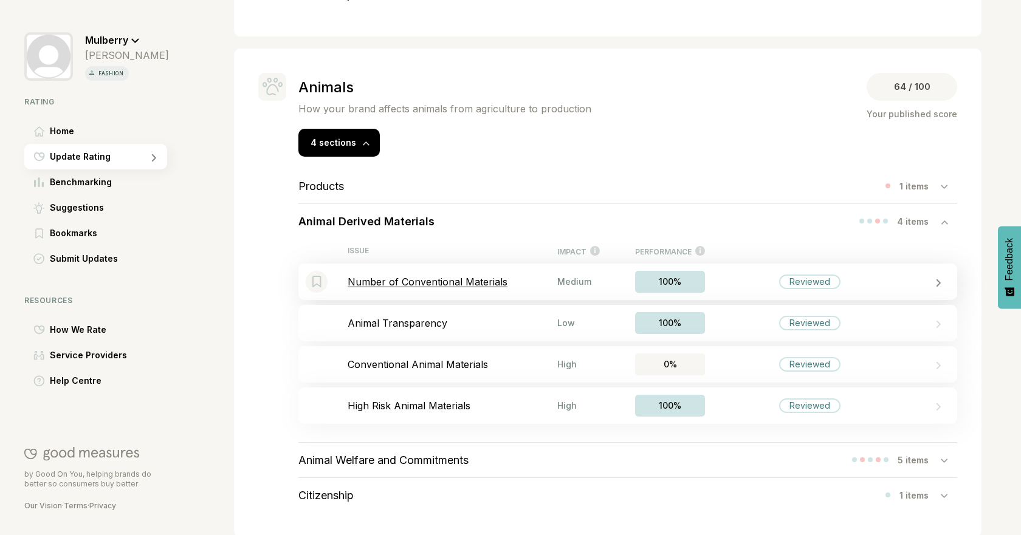
click at [757, 273] on div "Bookmark this item Number of Conventional Materials Medium 100% Reviewed" at bounding box center [627, 282] width 659 height 36
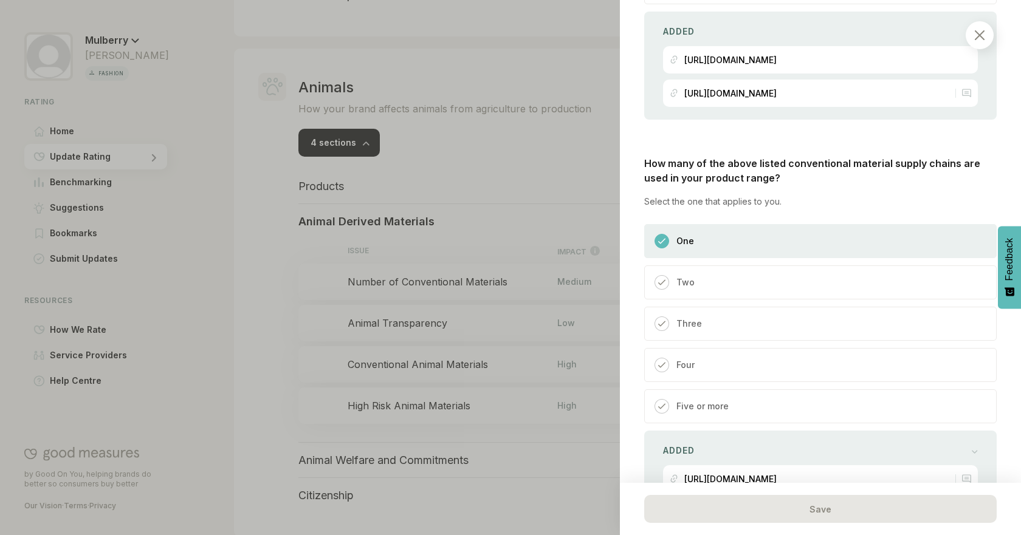
scroll to position [781, 0]
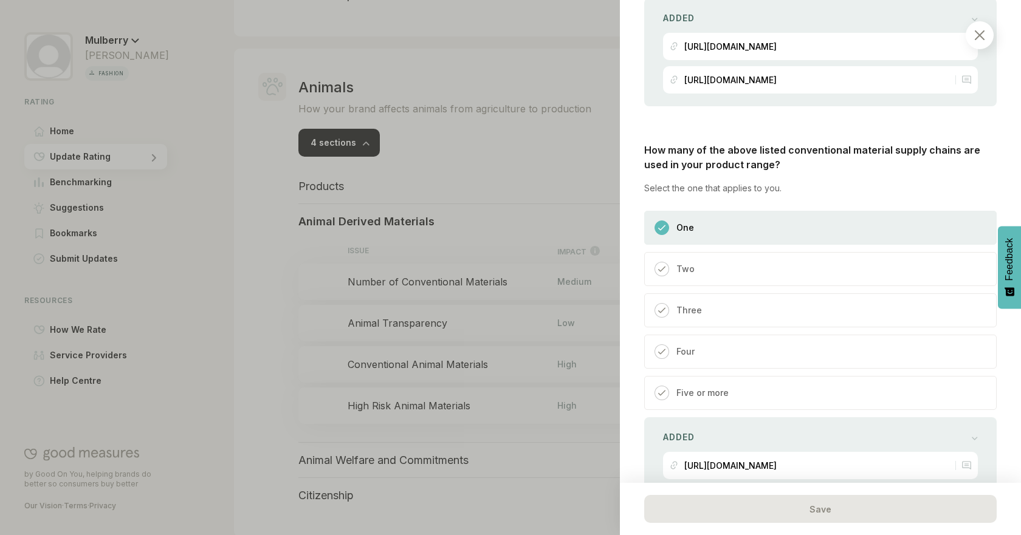
click at [830, 271] on div "Two" at bounding box center [820, 269] width 352 height 34
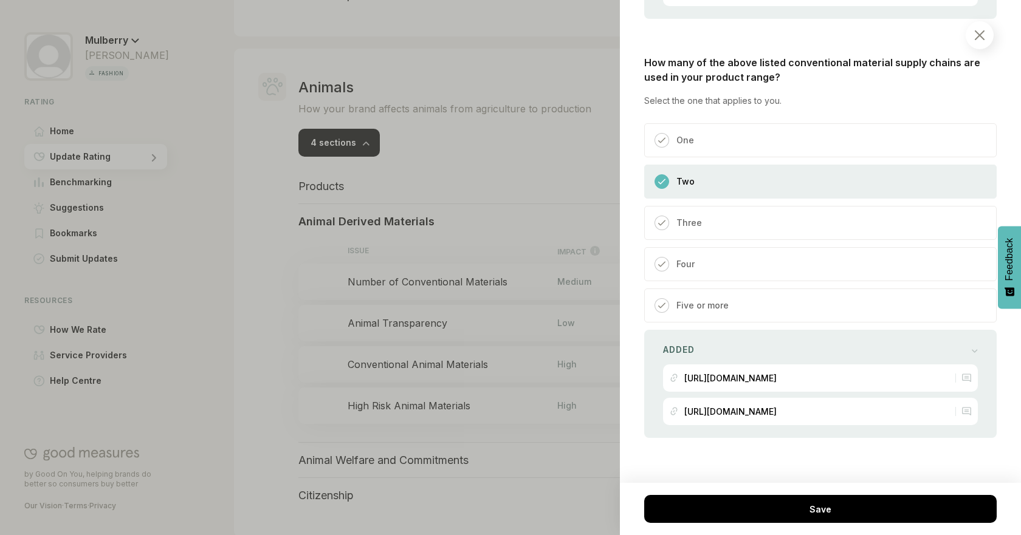
scroll to position [878, 0]
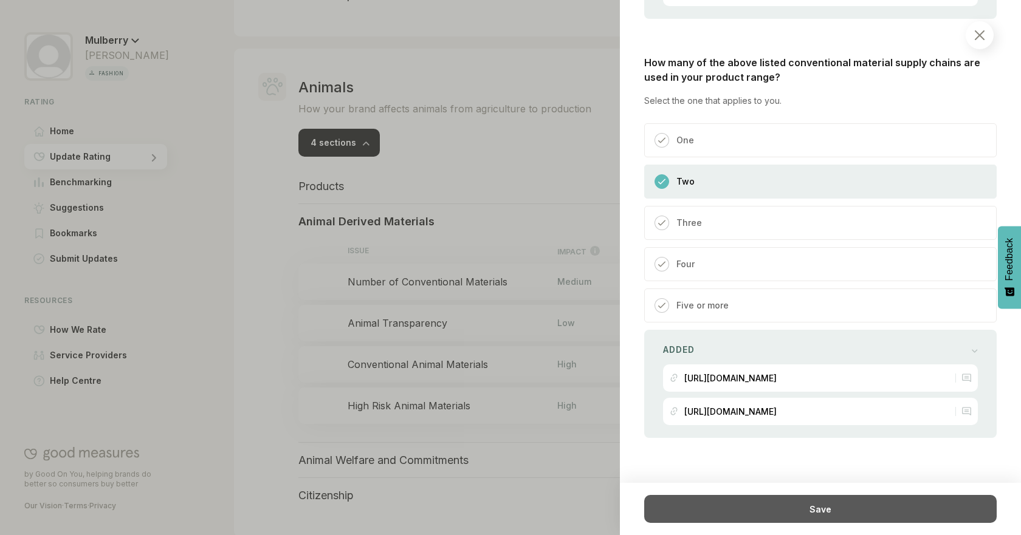
click at [875, 507] on div "Save" at bounding box center [820, 509] width 352 height 28
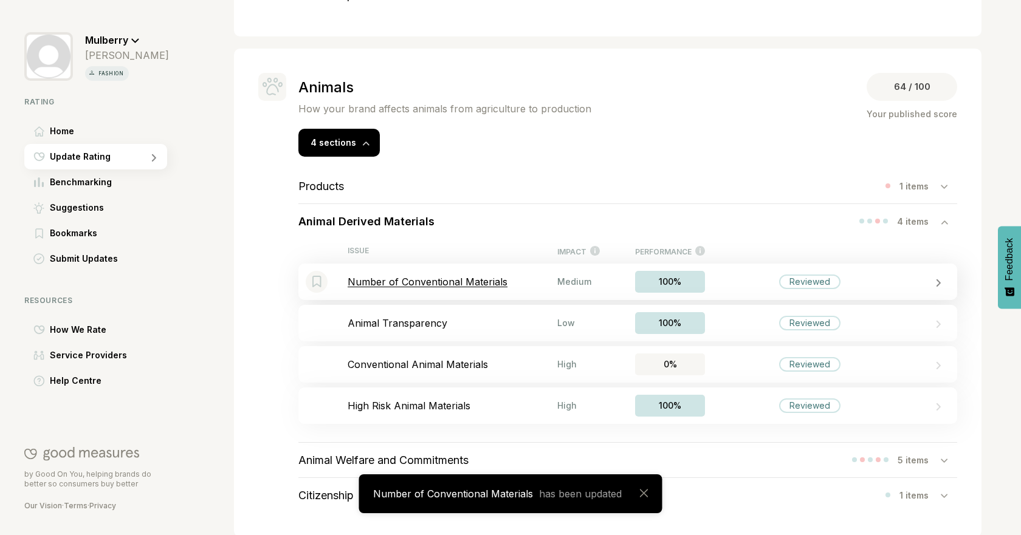
click at [513, 265] on div "Bookmark this item Number of Conventional Materials Medium 100% Reviewed" at bounding box center [627, 282] width 659 height 36
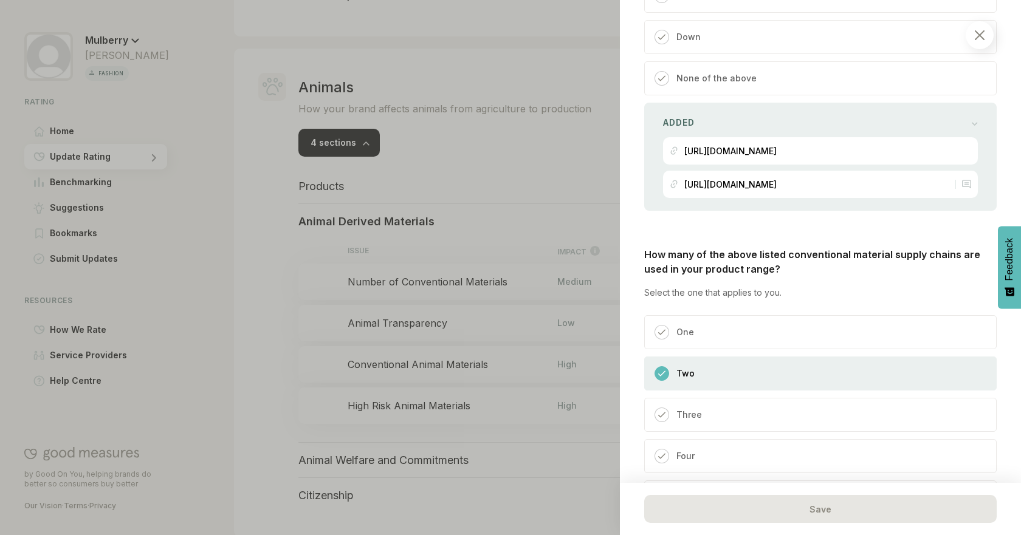
scroll to position [690, 0]
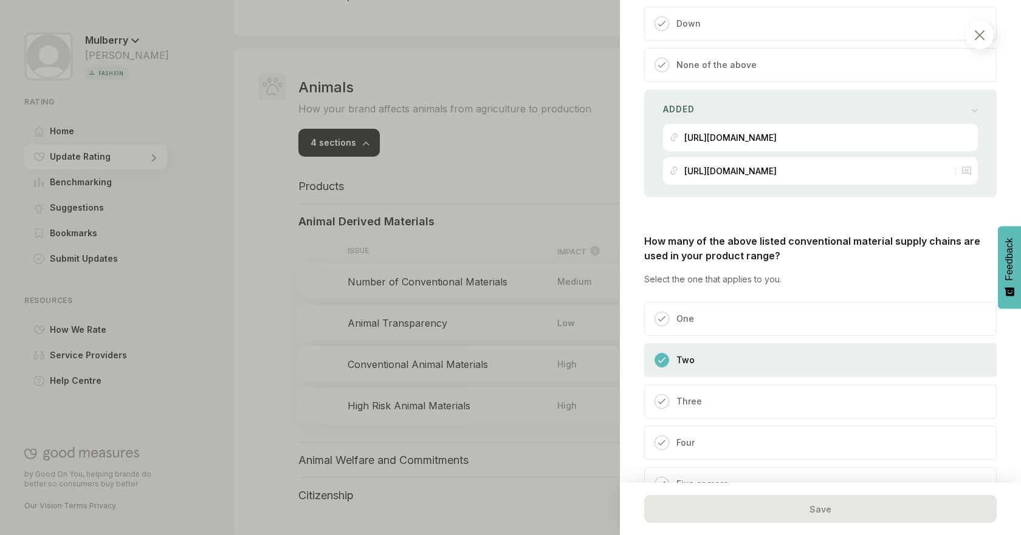
click at [770, 326] on div "One" at bounding box center [820, 319] width 352 height 34
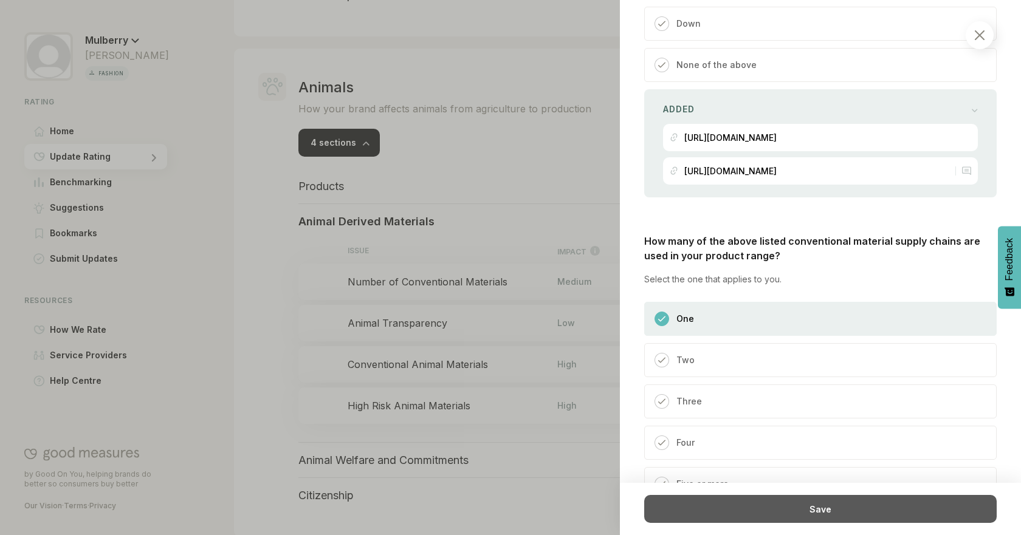
click at [768, 506] on div "Save" at bounding box center [820, 509] width 352 height 28
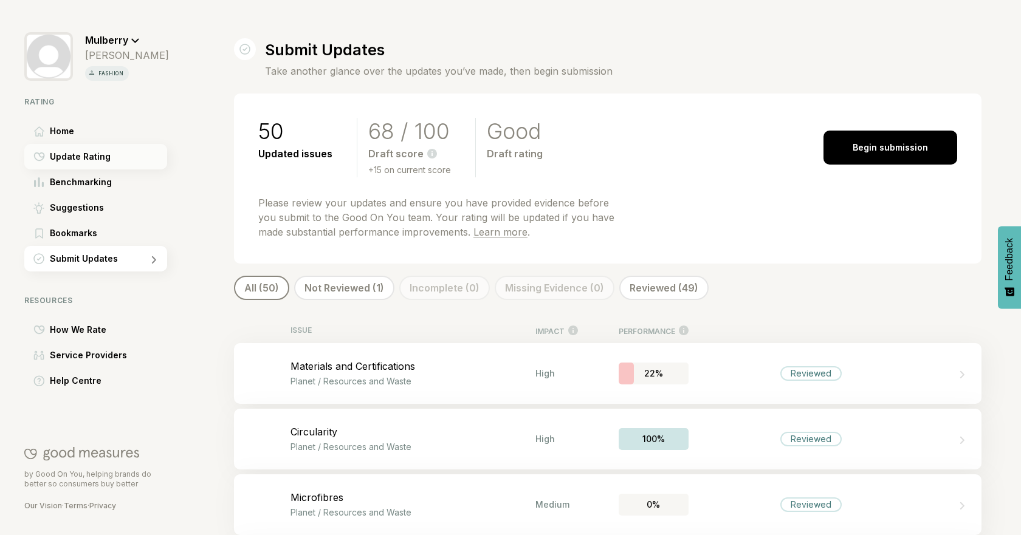
click at [94, 151] on span "Update Rating" at bounding box center [80, 156] width 61 height 15
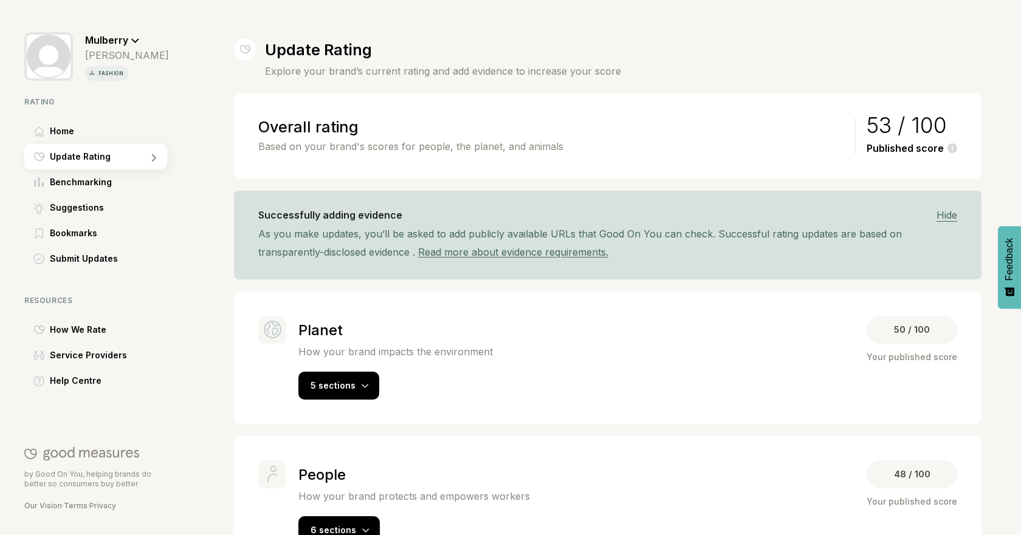
scroll to position [190, 0]
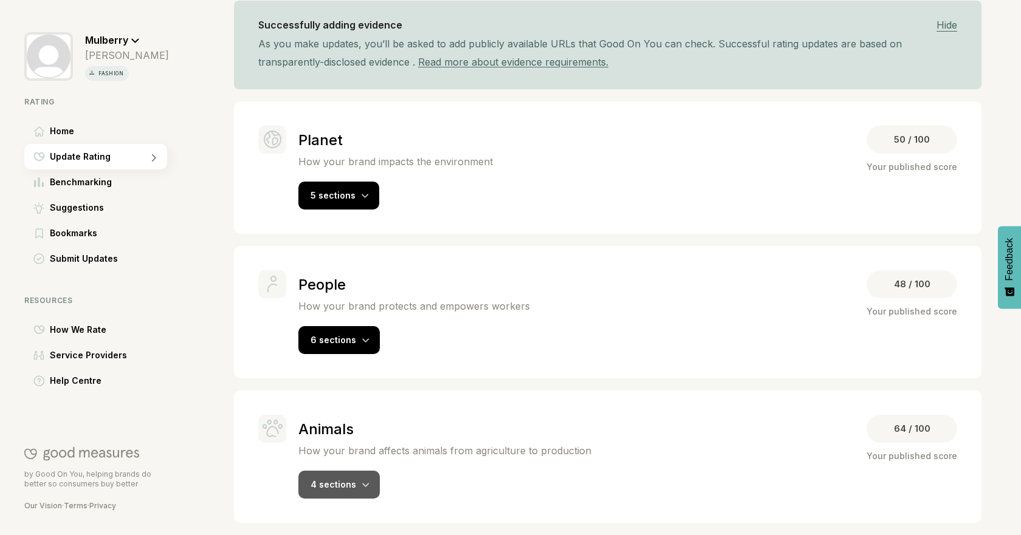
click at [358, 478] on div "4 sections" at bounding box center [338, 485] width 81 height 28
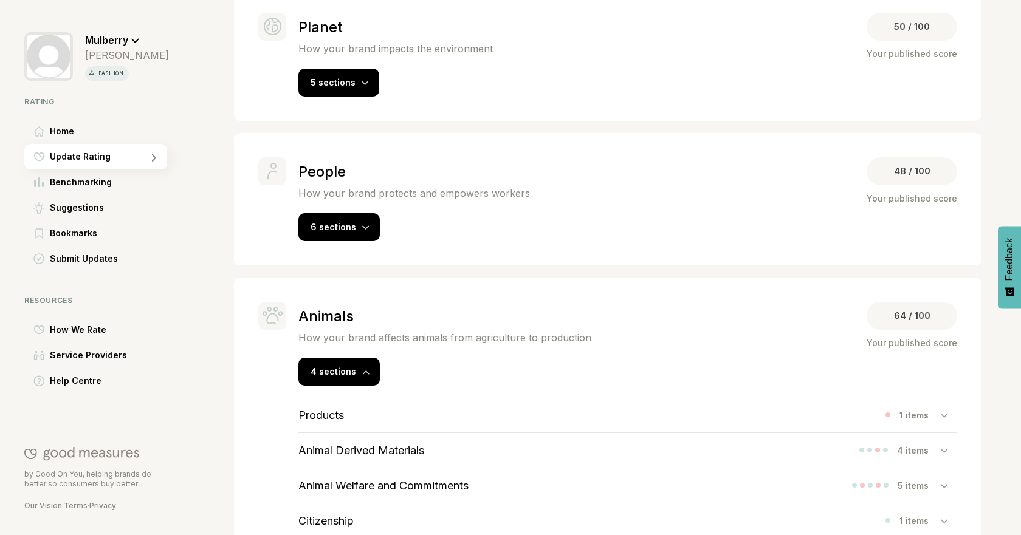
scroll to position [343, 0]
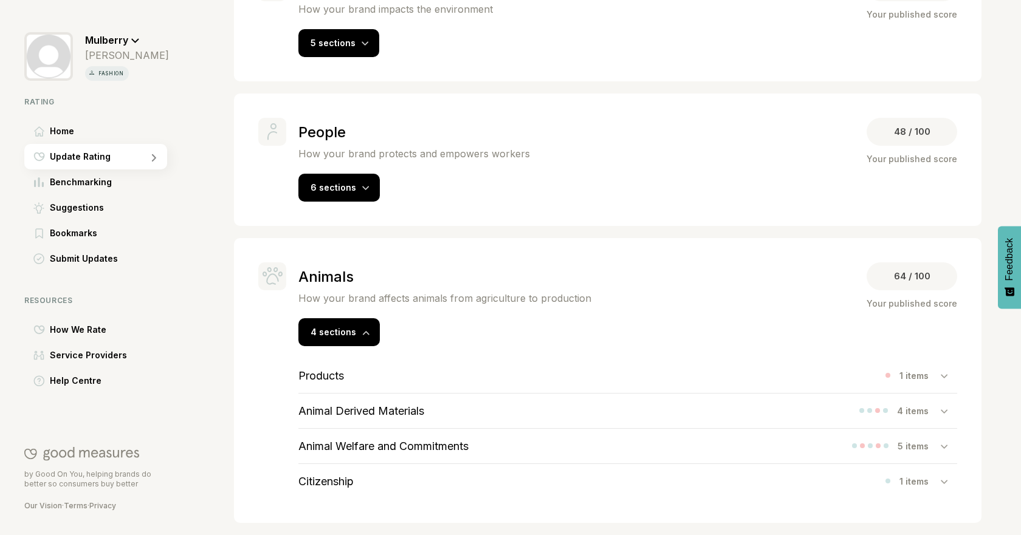
click at [548, 399] on div "Animal Derived Materials 4 items" at bounding box center [627, 411] width 659 height 35
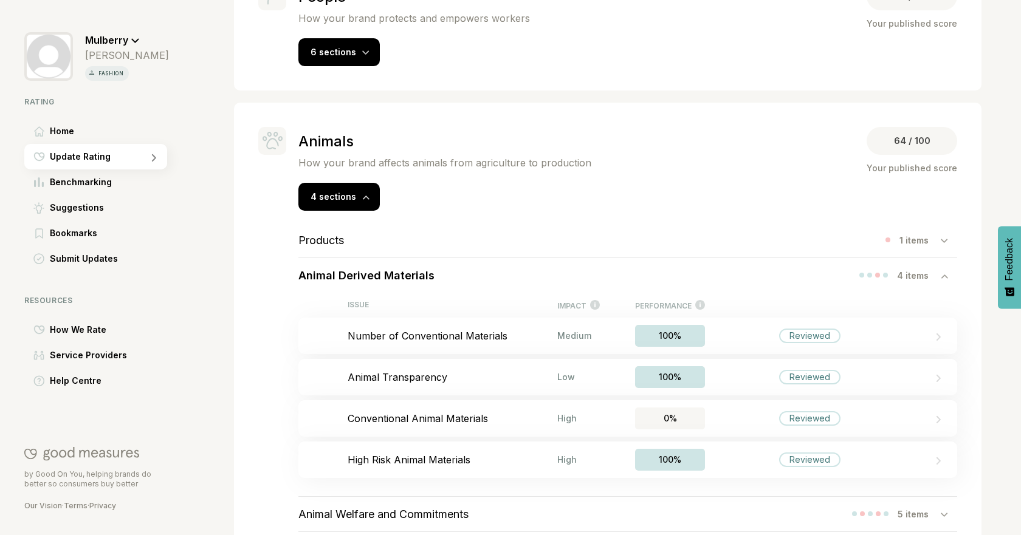
scroll to position [546, 0]
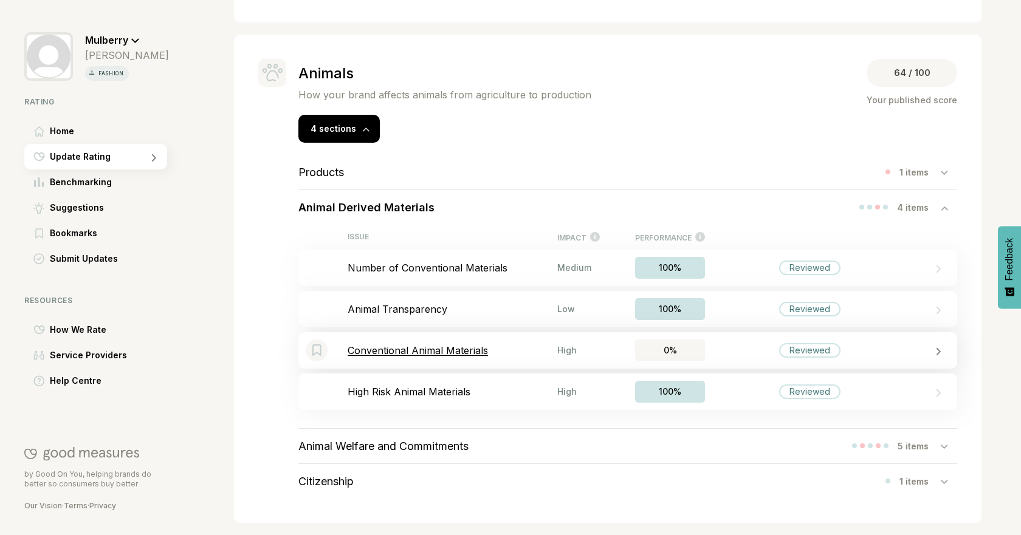
click at [462, 349] on p "Conventional Animal Materials" at bounding box center [453, 351] width 210 height 12
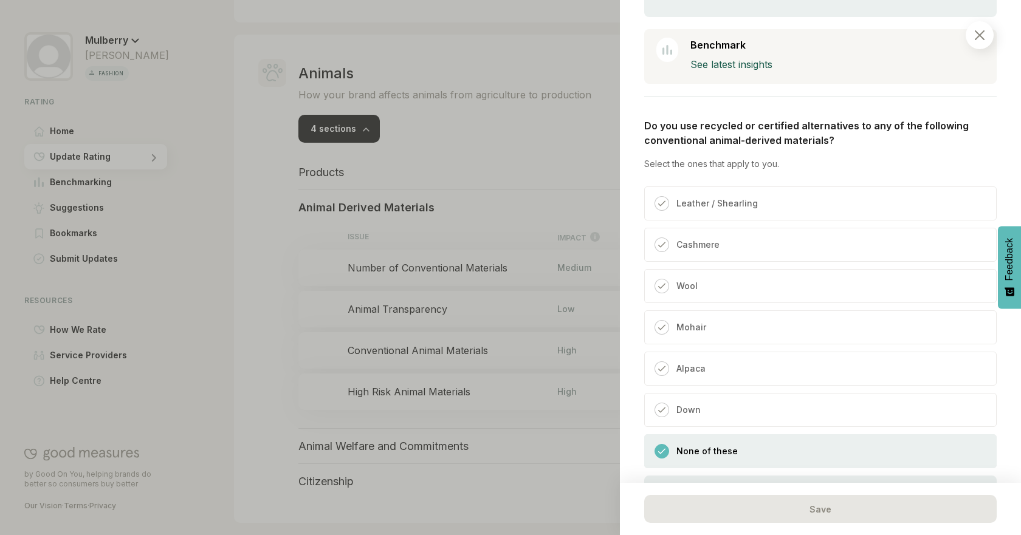
scroll to position [349, 0]
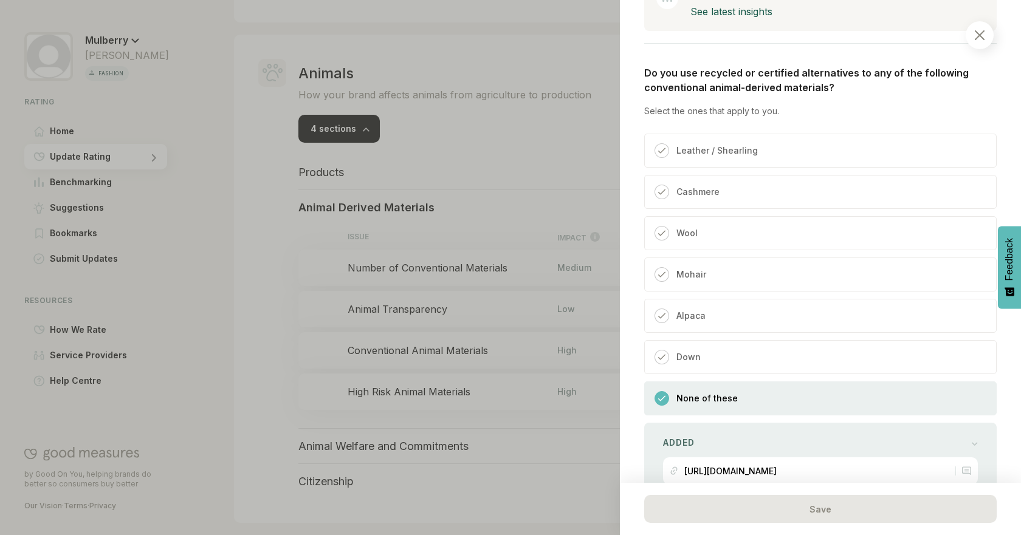
click at [730, 227] on div "Wool" at bounding box center [820, 233] width 352 height 34
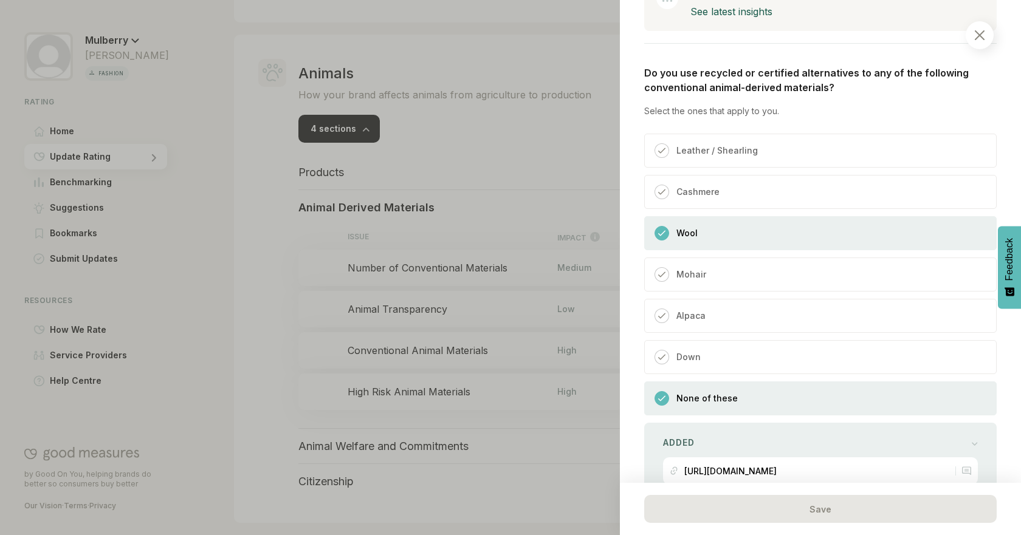
click at [771, 385] on div "None of these" at bounding box center [820, 399] width 352 height 34
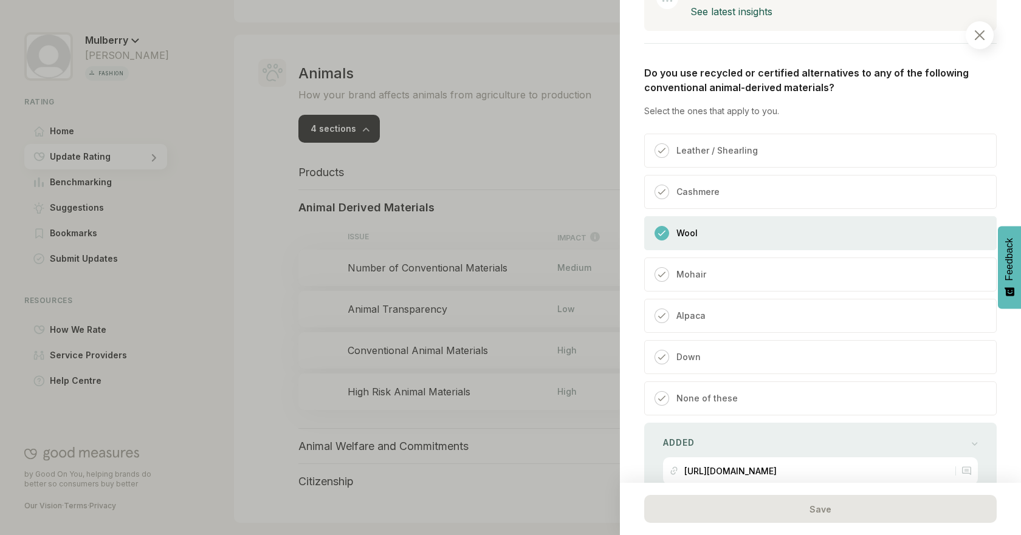
click at [754, 182] on div "Cashmere" at bounding box center [820, 192] width 352 height 34
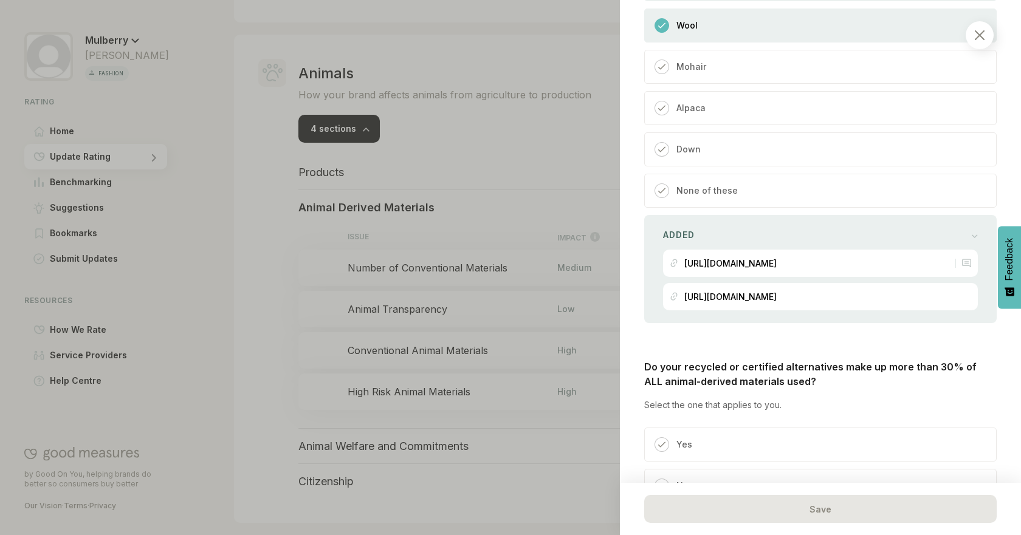
scroll to position [560, 0]
click at [870, 320] on div "Added https://www.mulberry.com/plugins/investor_r...ort_24.pdf https://www.mulb…" at bounding box center [820, 266] width 352 height 108
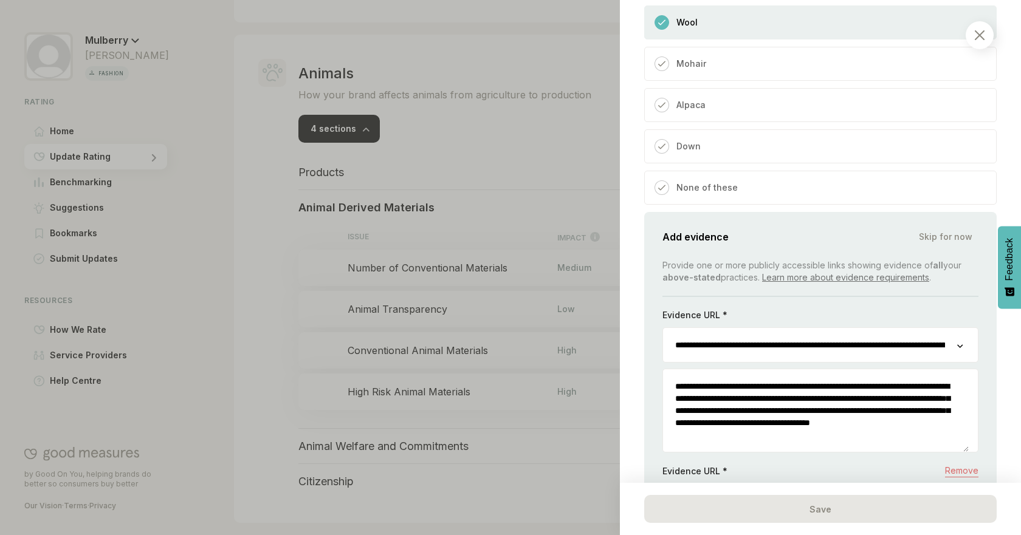
drag, startPoint x: 1011, startPoint y: 332, endPoint x: 1012, endPoint y: 356, distance: 23.7
click at [1012, 356] on div "Animals / Animal Derived Materials Conventional Animal Materials If you use ani…" at bounding box center [820, 267] width 401 height 535
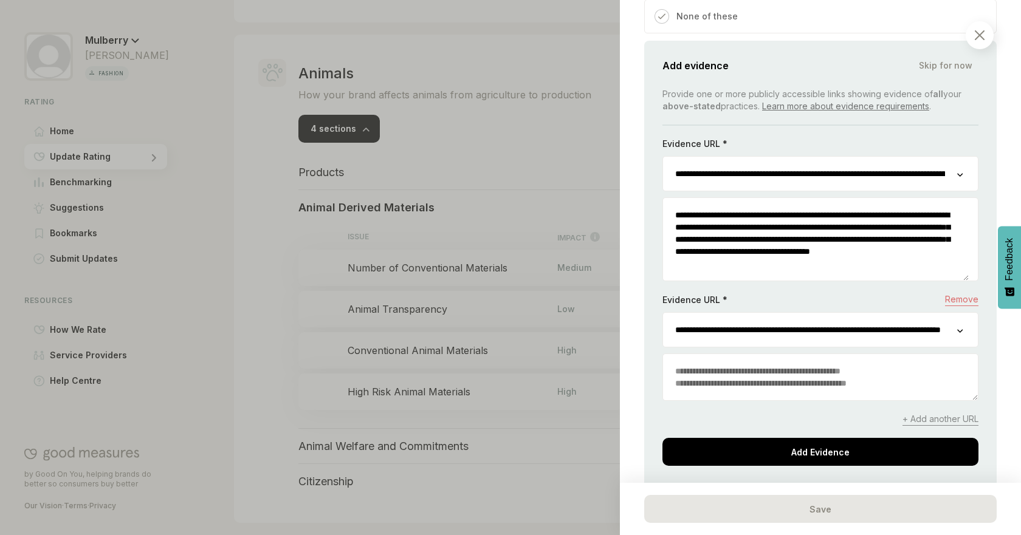
scroll to position [733, 0]
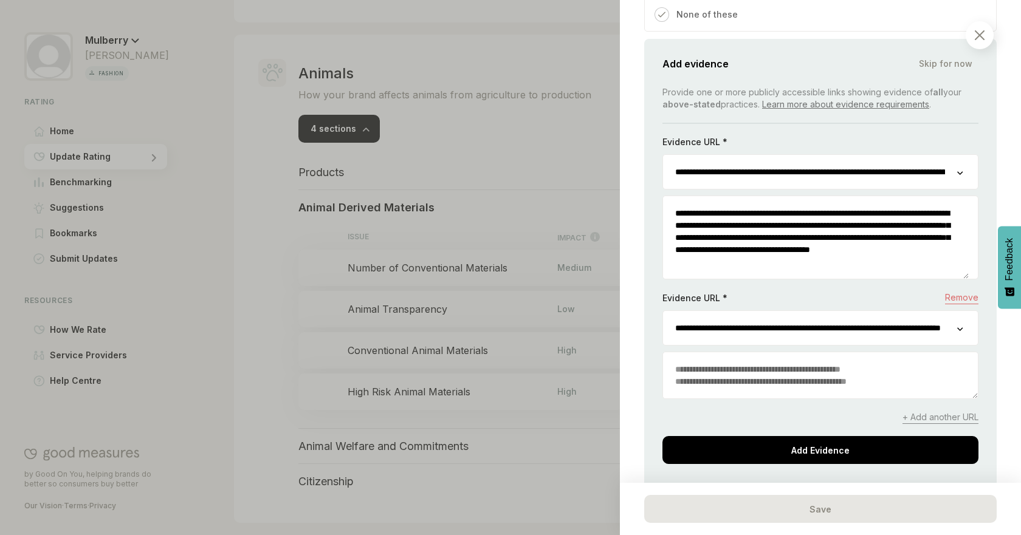
click at [899, 331] on input "**********" at bounding box center [810, 328] width 294 height 34
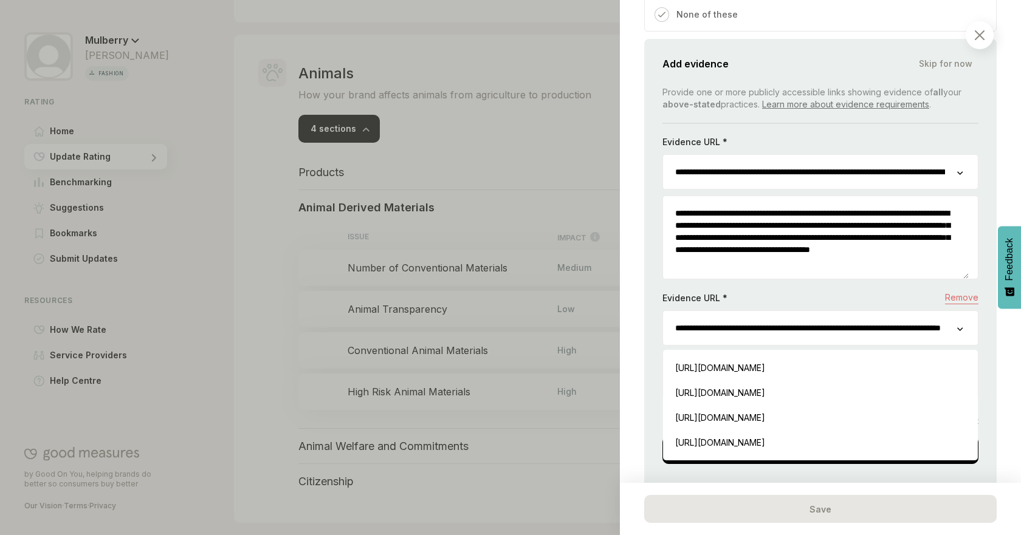
scroll to position [0, 117]
drag, startPoint x: 839, startPoint y: 334, endPoint x: 991, endPoint y: 334, distance: 151.9
click at [991, 334] on div "Animals / Animal Derived Materials Conventional Animal Materials If you use ani…" at bounding box center [820, 267] width 401 height 535
click at [995, 332] on div "Animals / Animal Derived Materials Conventional Animal Materials If you use ani…" at bounding box center [820, 267] width 401 height 535
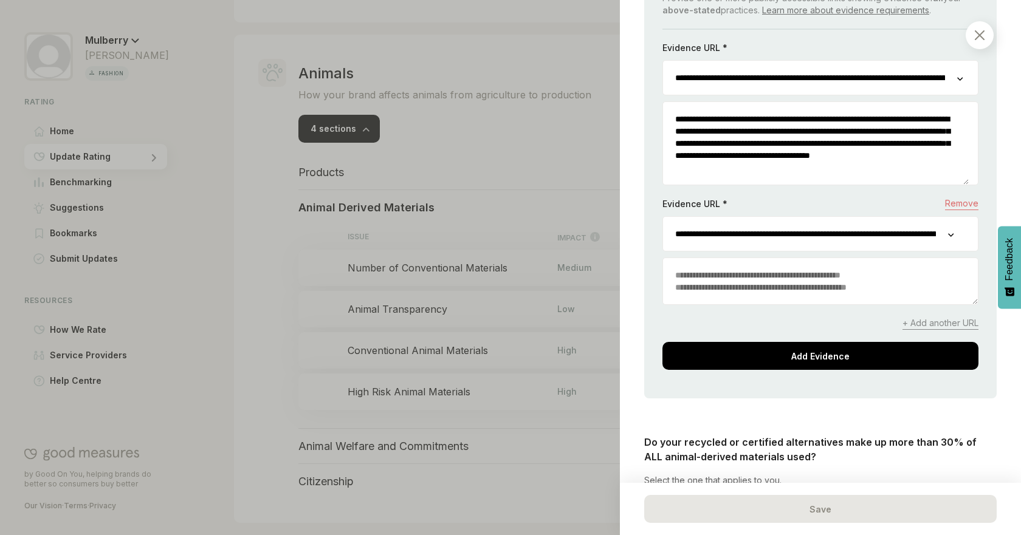
scroll to position [840, 0]
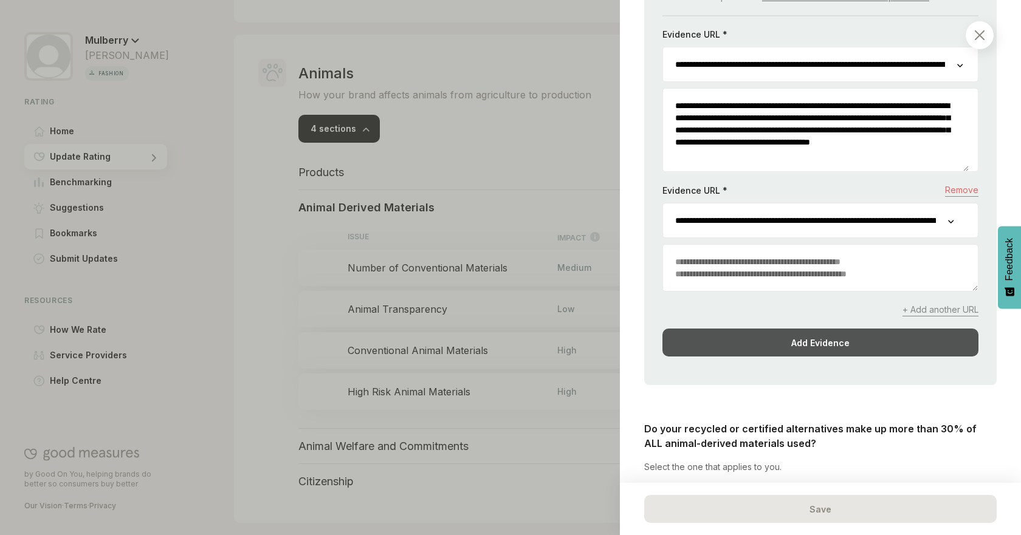
click at [859, 338] on div "Add Evidence" at bounding box center [820, 343] width 316 height 28
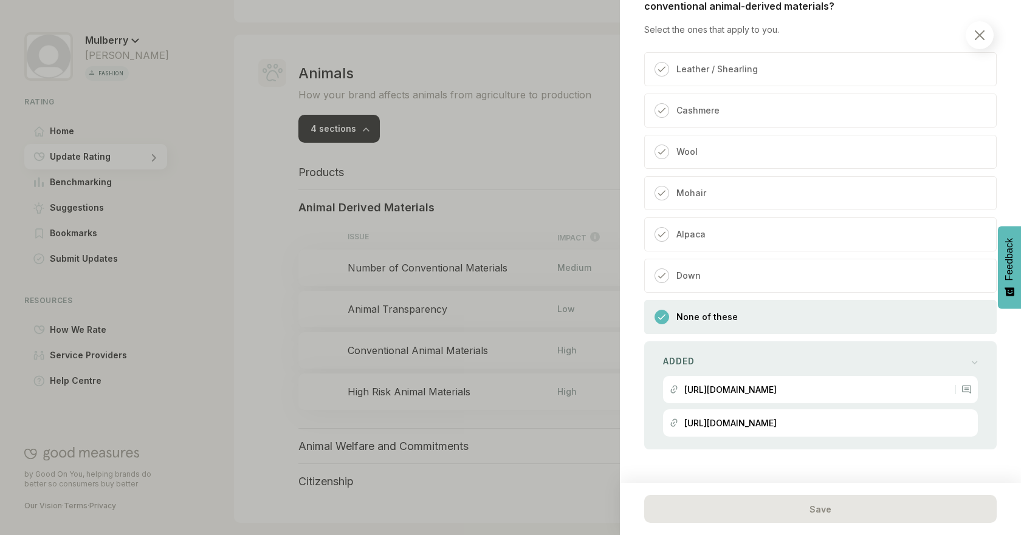
scroll to position [419, 0]
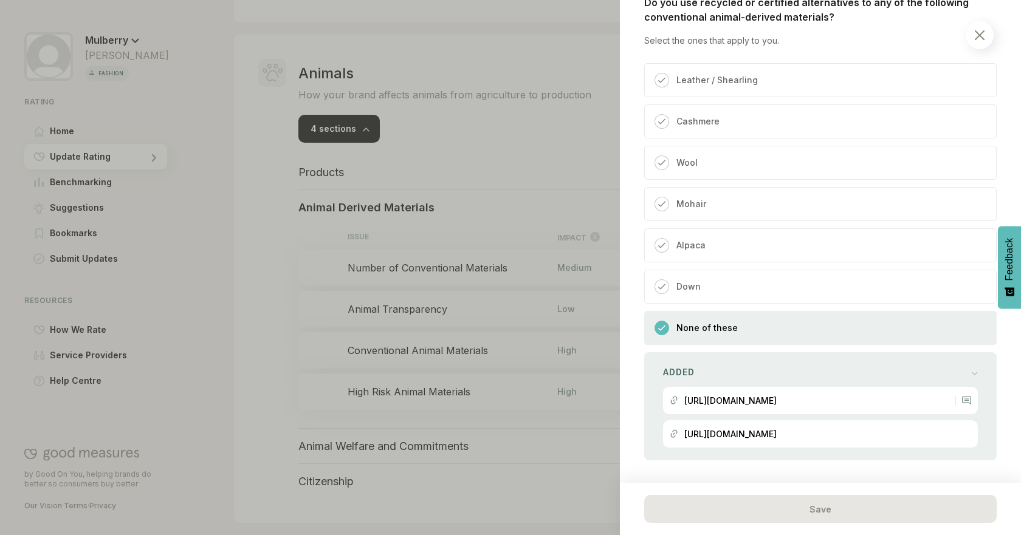
click at [732, 118] on div "Cashmere" at bounding box center [820, 122] width 352 height 34
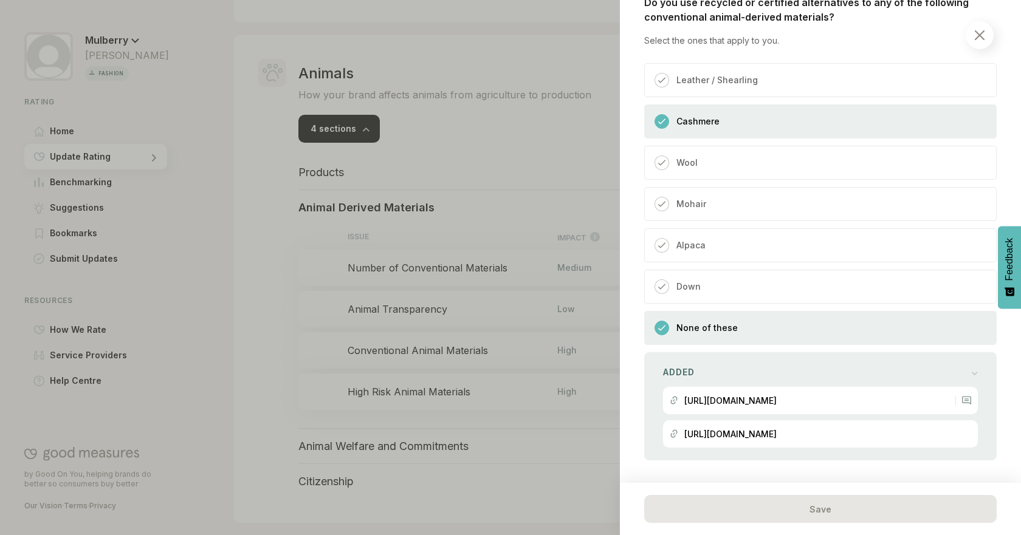
click at [727, 157] on div "Wool" at bounding box center [820, 163] width 352 height 34
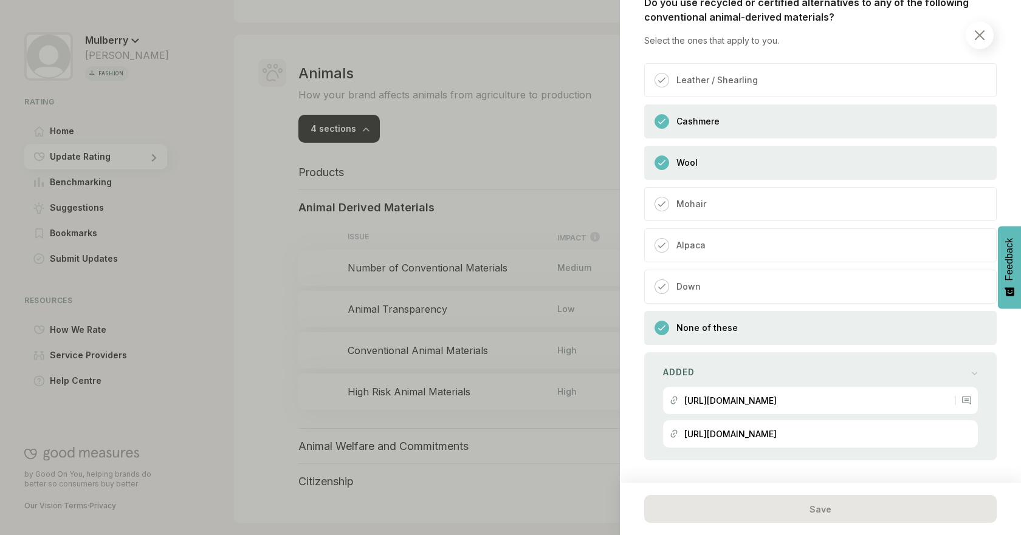
click at [740, 326] on div "None of these" at bounding box center [820, 328] width 352 height 34
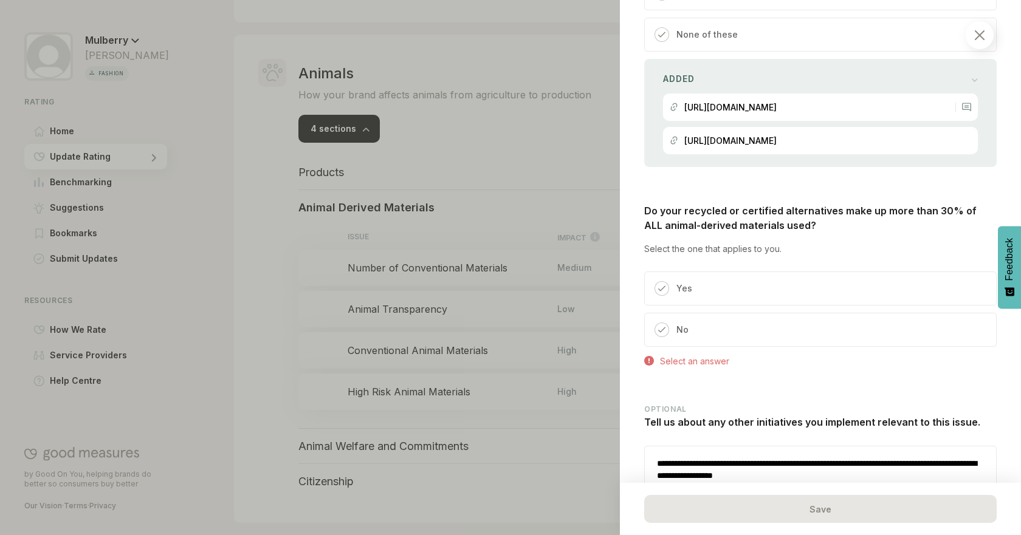
scroll to position [715, 0]
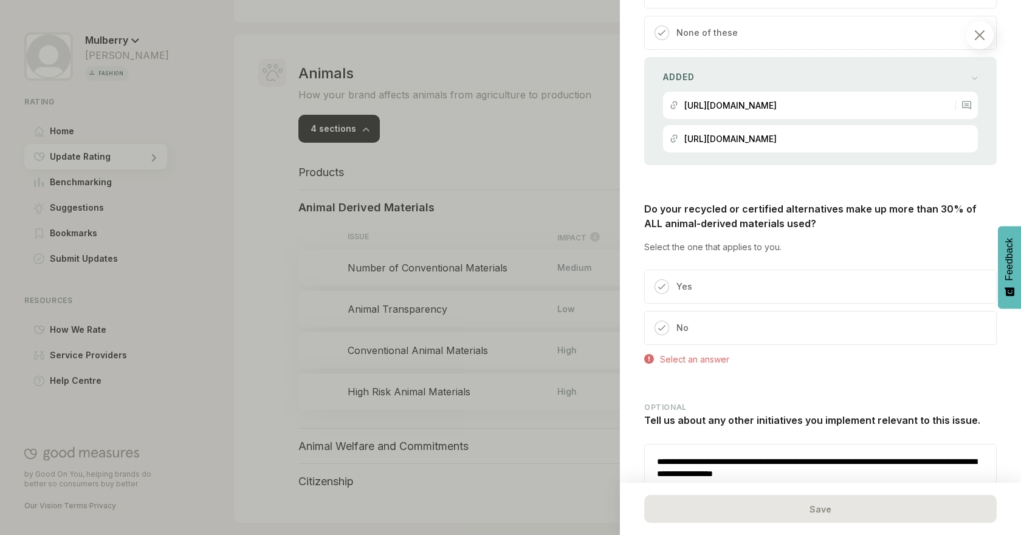
click at [916, 326] on div "No" at bounding box center [820, 328] width 352 height 34
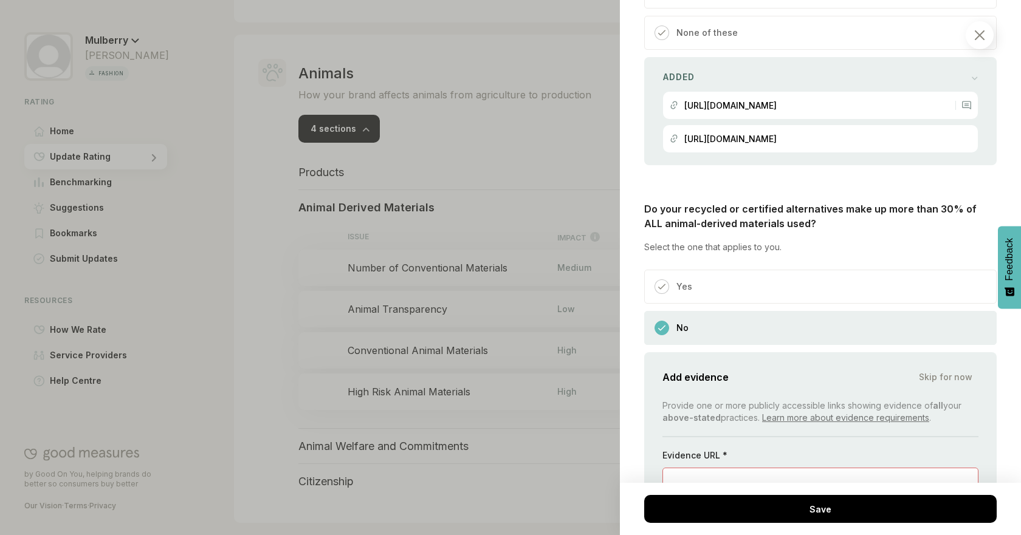
drag, startPoint x: 1012, startPoint y: 359, endPoint x: 1018, endPoint y: 369, distance: 11.7
click at [1013, 373] on div "Animals / Animal Derived Materials Conventional Animal Materials If you use ani…" at bounding box center [820, 267] width 401 height 535
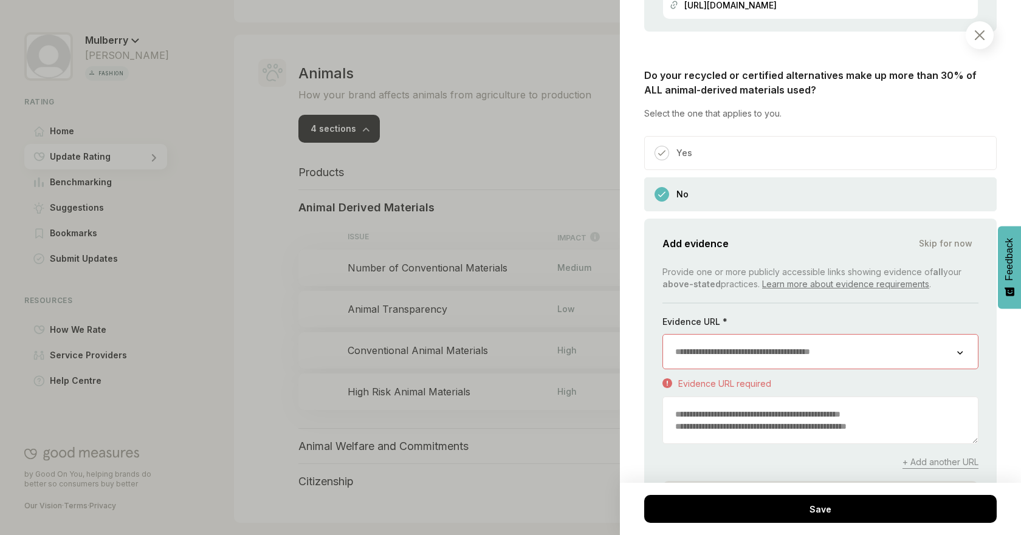
scroll to position [957, 0]
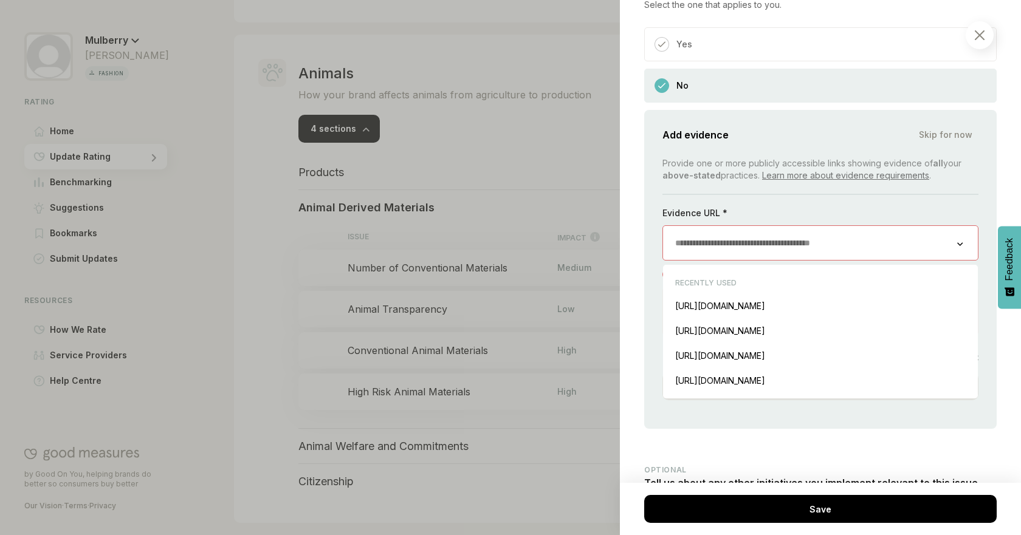
click at [867, 249] on input "url" at bounding box center [810, 243] width 294 height 34
click at [900, 334] on div "[URL][DOMAIN_NAME] Insert" at bounding box center [820, 330] width 303 height 25
type input "**********"
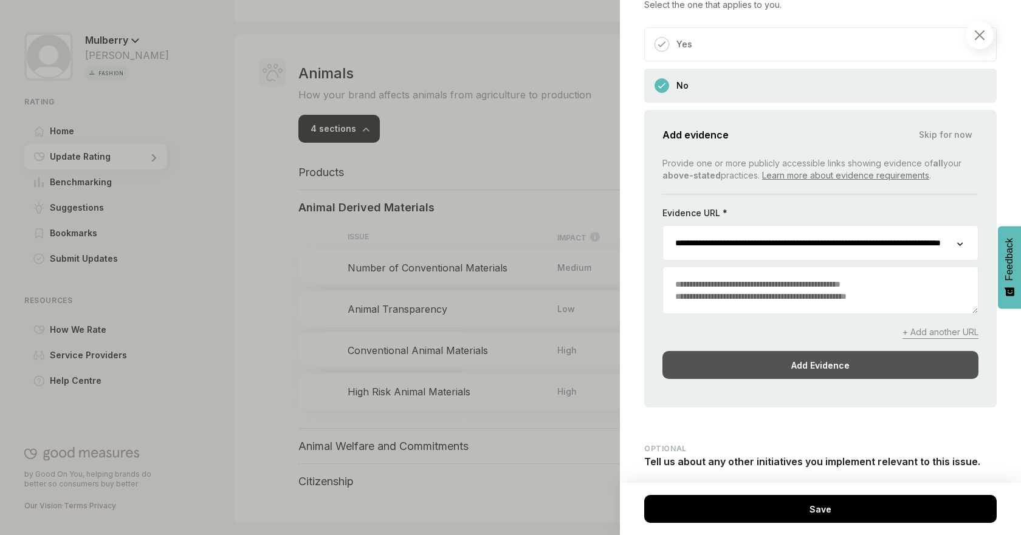
click at [876, 355] on div "Add Evidence" at bounding box center [820, 365] width 316 height 28
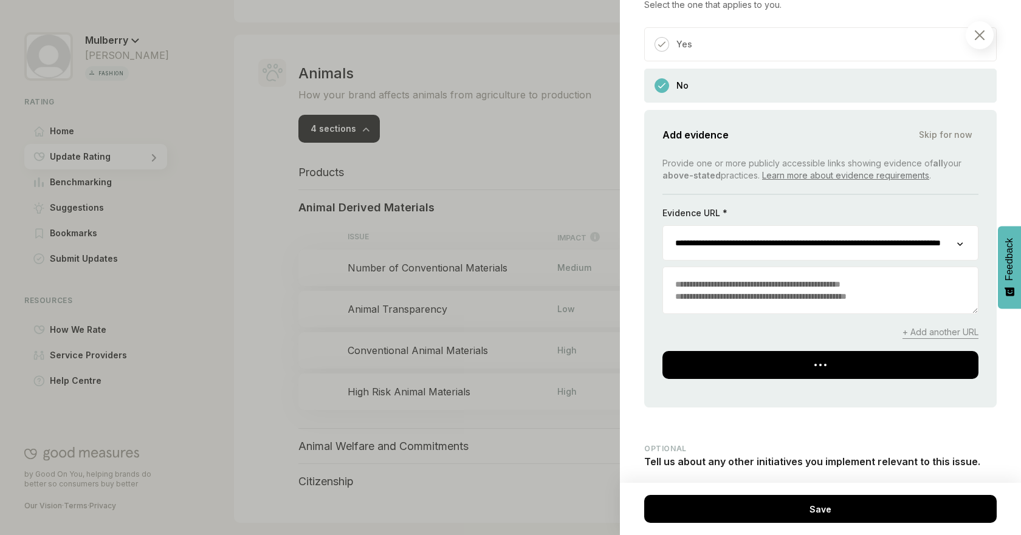
scroll to position [838, 0]
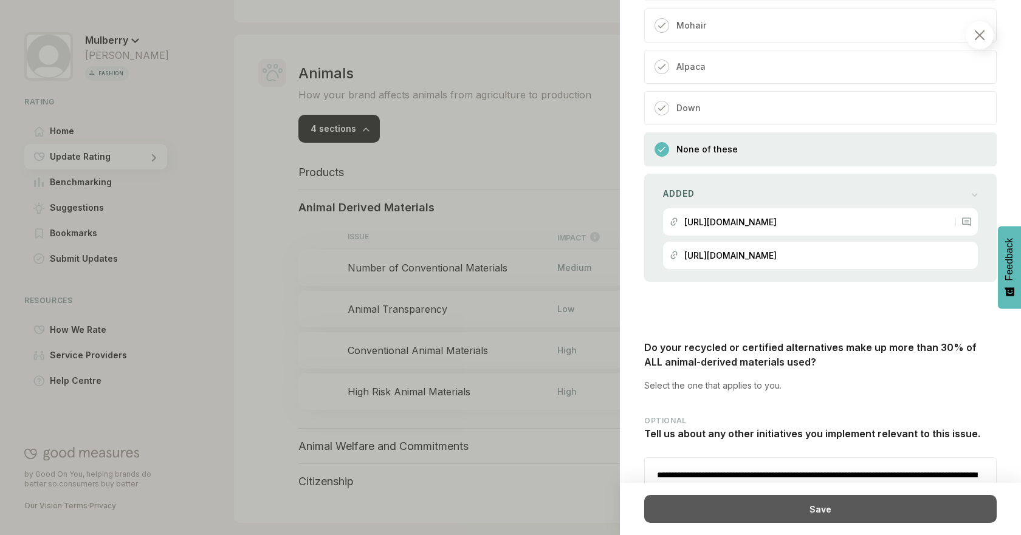
click at [831, 502] on div "Save" at bounding box center [820, 509] width 352 height 28
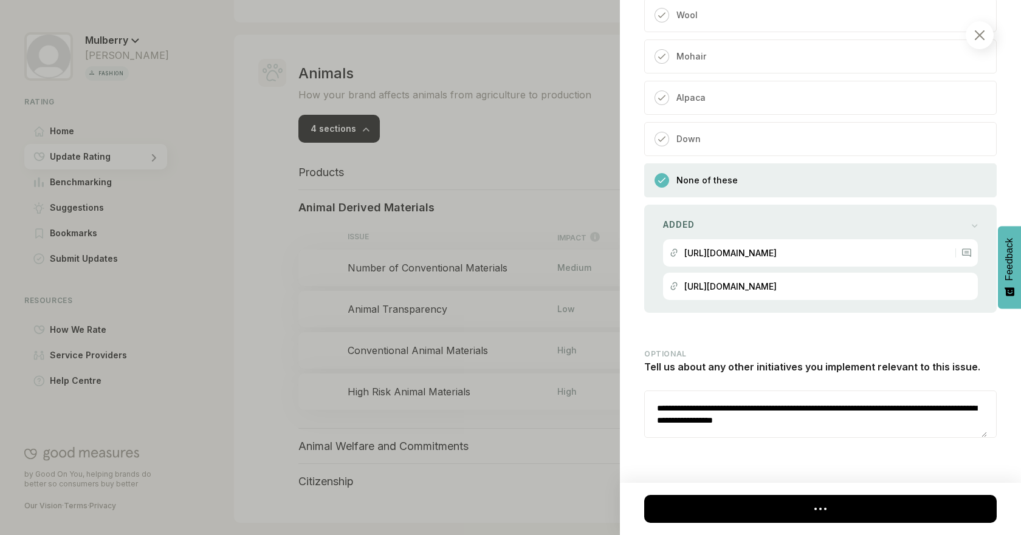
scroll to position [576, 0]
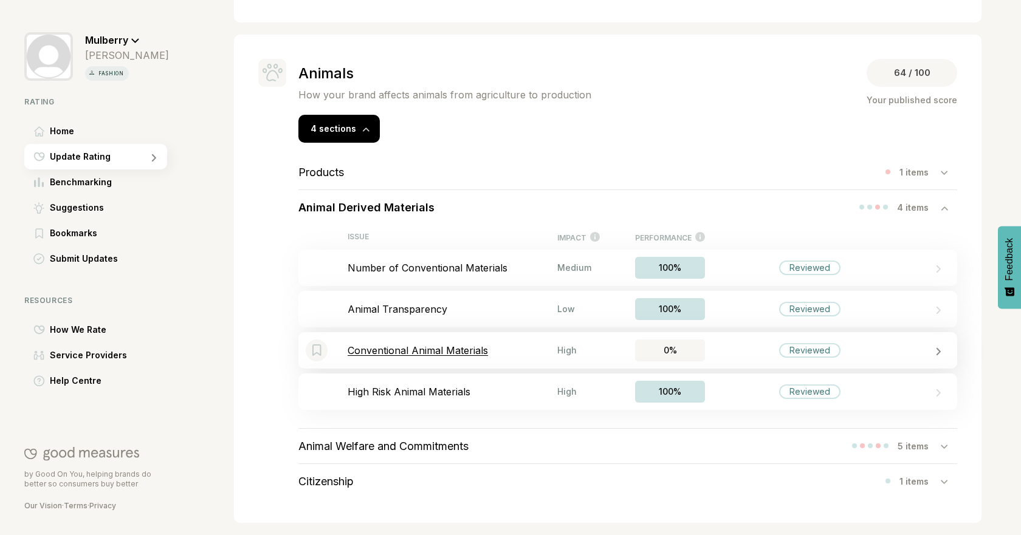
click at [475, 352] on p "Conventional Animal Materials" at bounding box center [453, 351] width 210 height 12
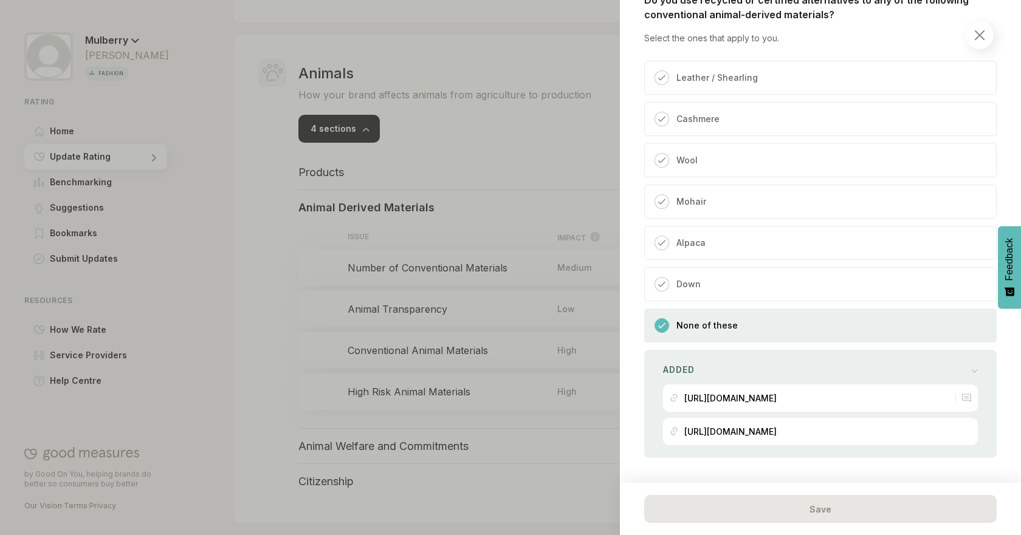
scroll to position [421, 0]
click at [724, 126] on div "Cashmere" at bounding box center [820, 120] width 352 height 34
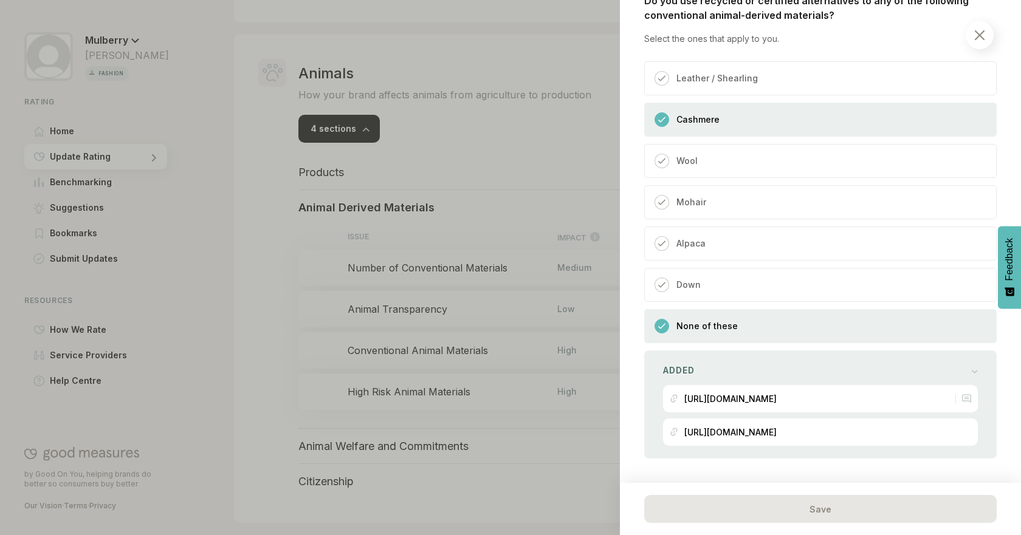
click at [718, 151] on div "Wool" at bounding box center [820, 161] width 352 height 34
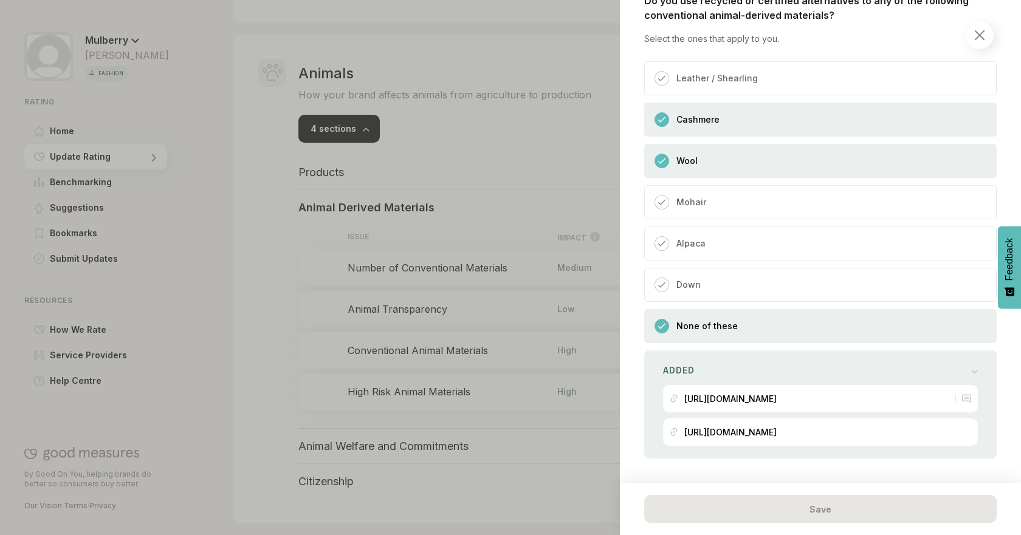
click at [750, 331] on div "None of these" at bounding box center [820, 326] width 352 height 34
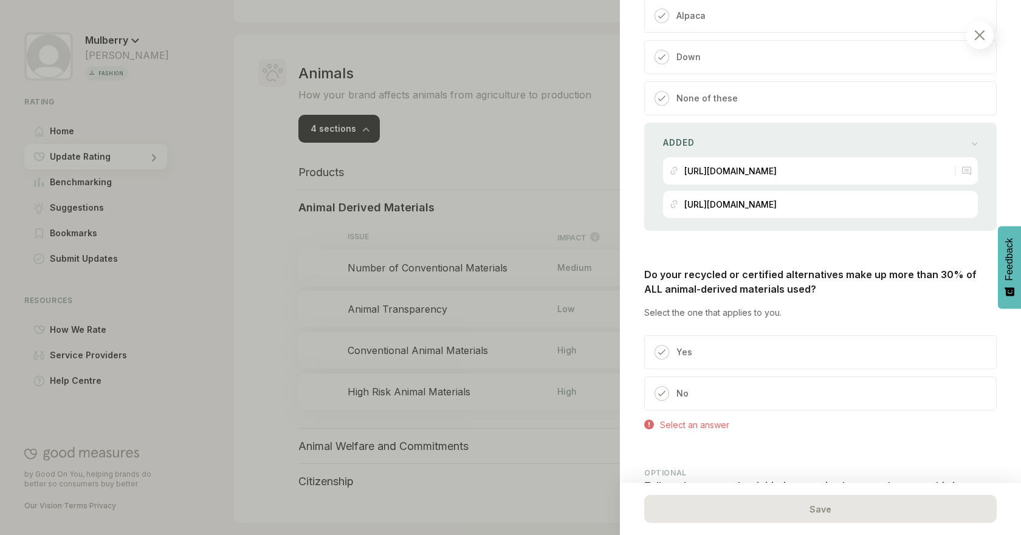
scroll to position [651, 0]
click at [788, 388] on div "No" at bounding box center [820, 392] width 352 height 34
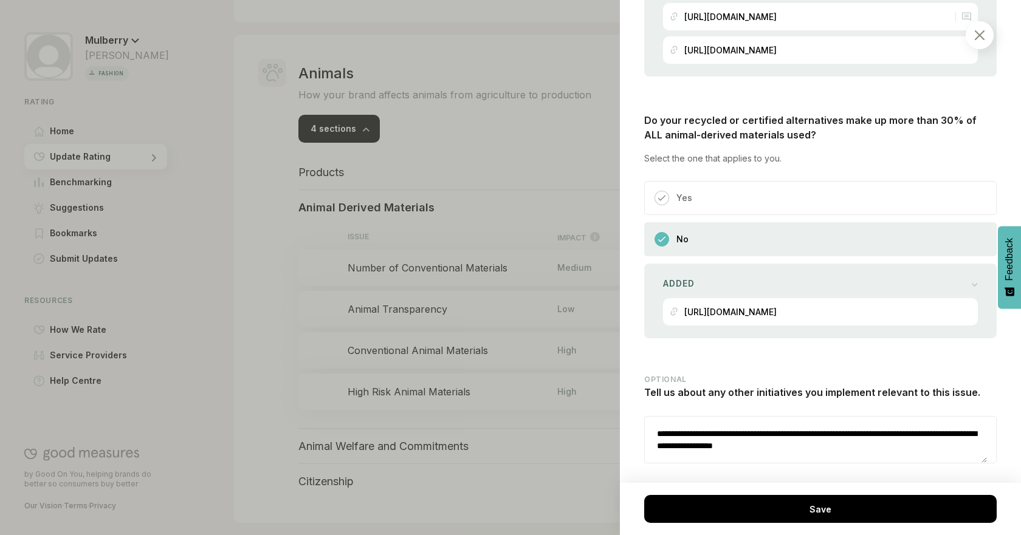
scroll to position [808, 0]
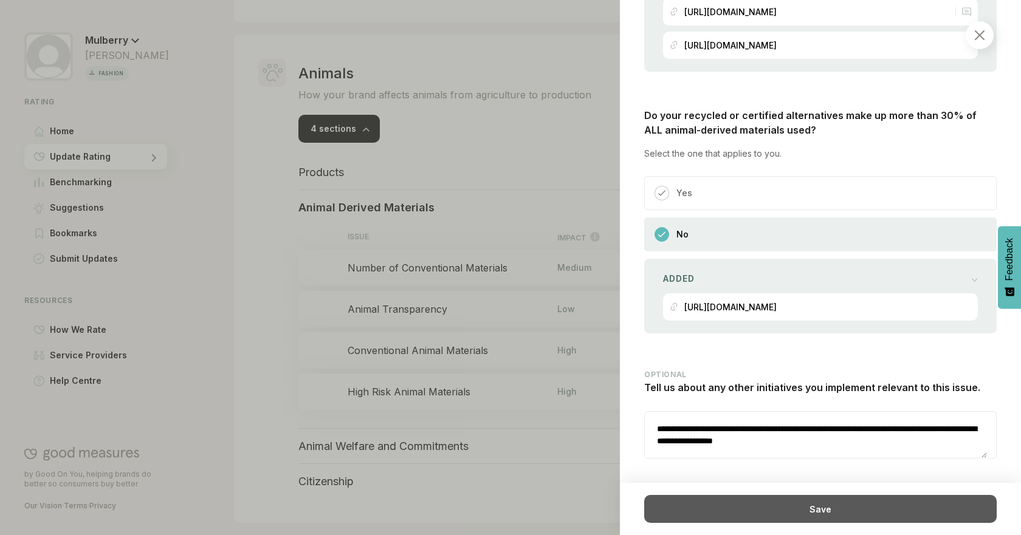
click at [911, 504] on div "Save" at bounding box center [820, 509] width 352 height 28
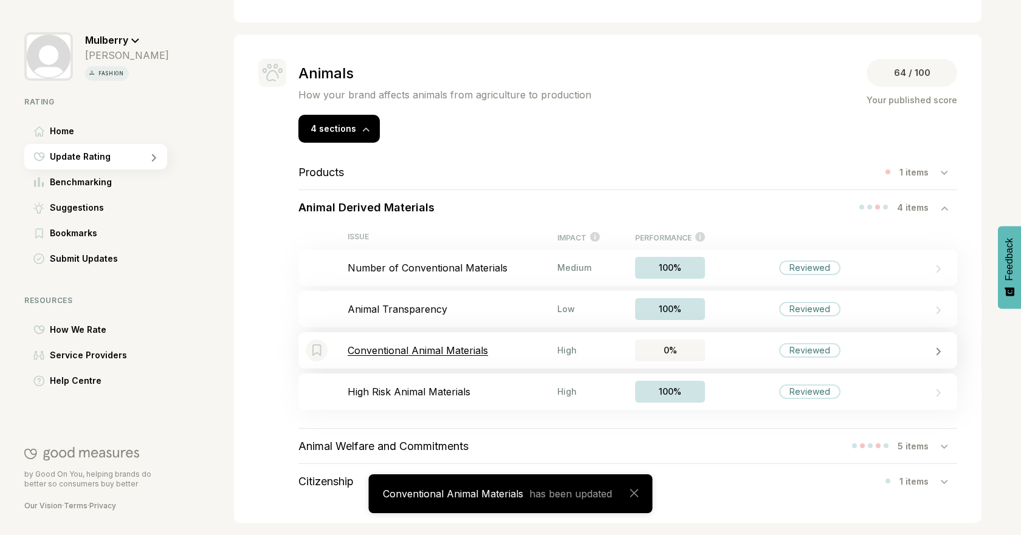
click at [513, 348] on p "Conventional Animal Materials" at bounding box center [453, 351] width 210 height 12
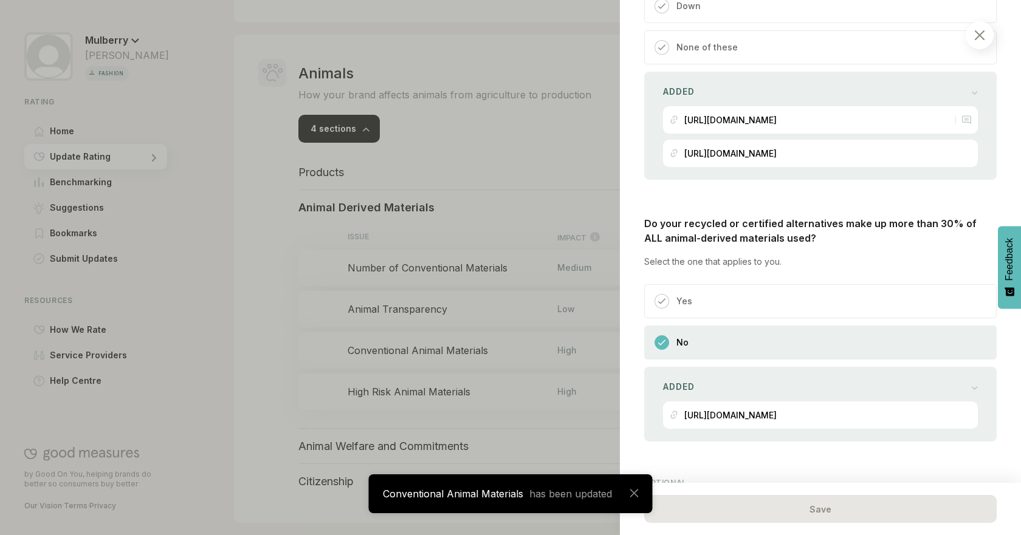
scroll to position [710, 0]
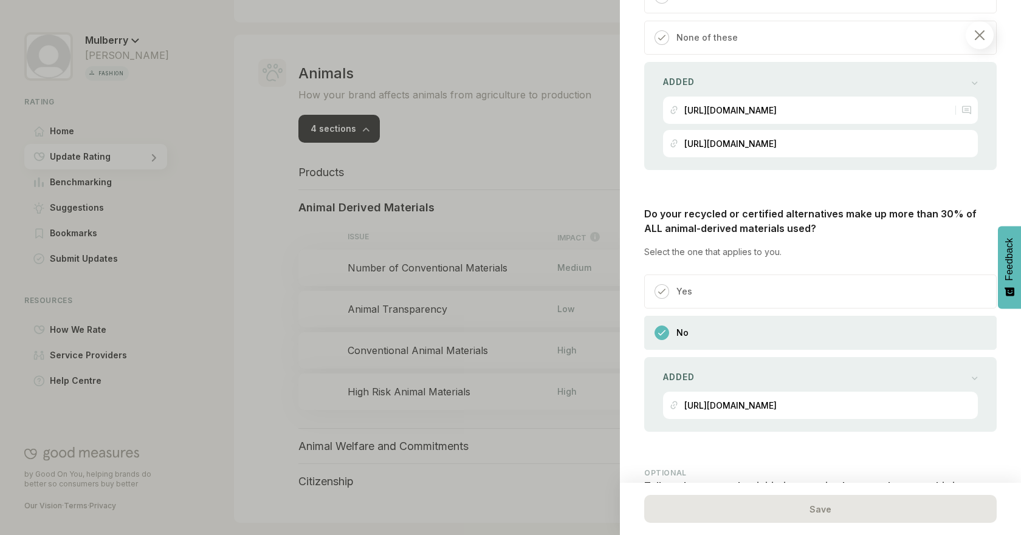
click at [322, 256] on div at bounding box center [510, 267] width 1021 height 535
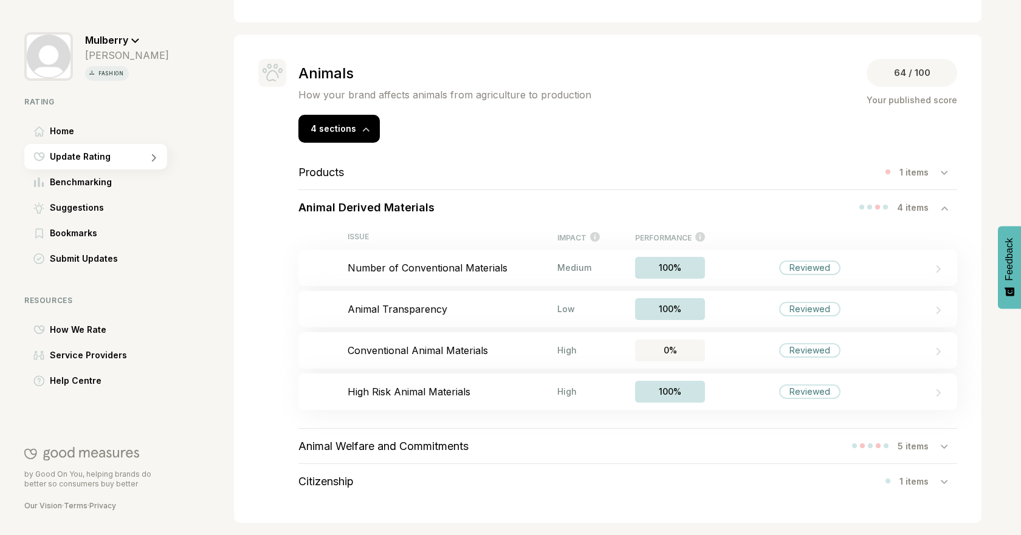
click at [440, 442] on h3 "Animal Welfare and Commitments" at bounding box center [383, 446] width 170 height 13
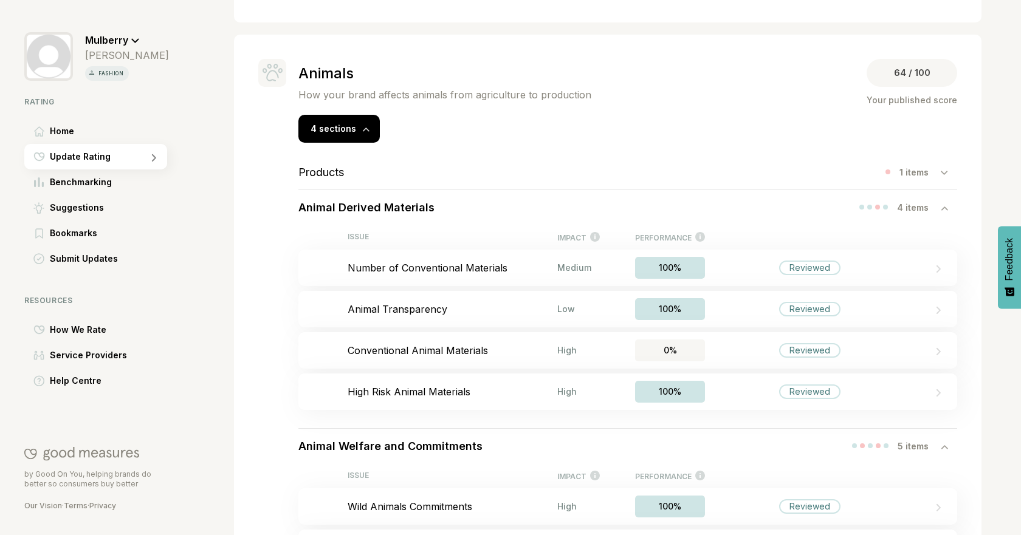
click at [533, 211] on div "Animal Derived Materials 4 items" at bounding box center [627, 207] width 659 height 35
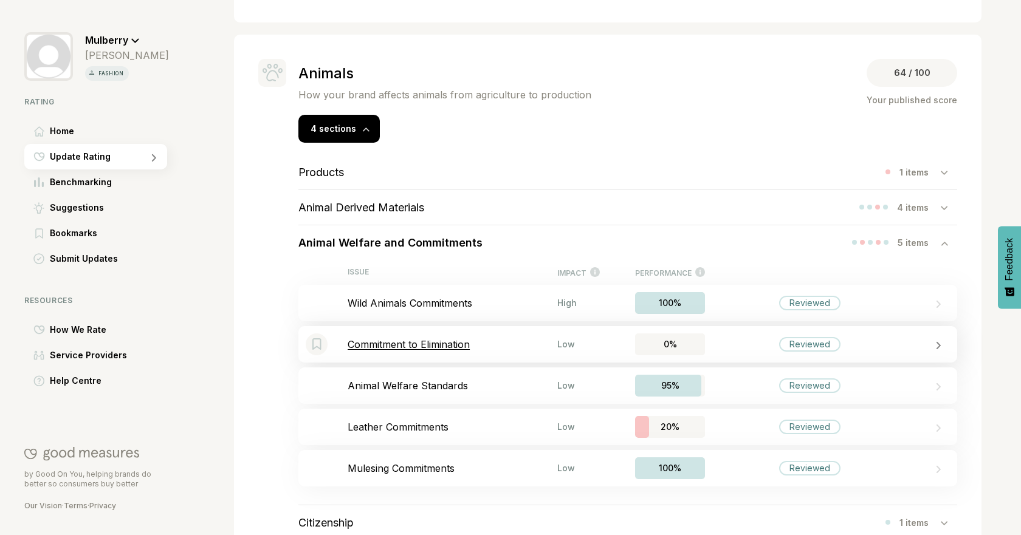
click at [478, 349] on p "Commitment to Elimination" at bounding box center [453, 344] width 210 height 12
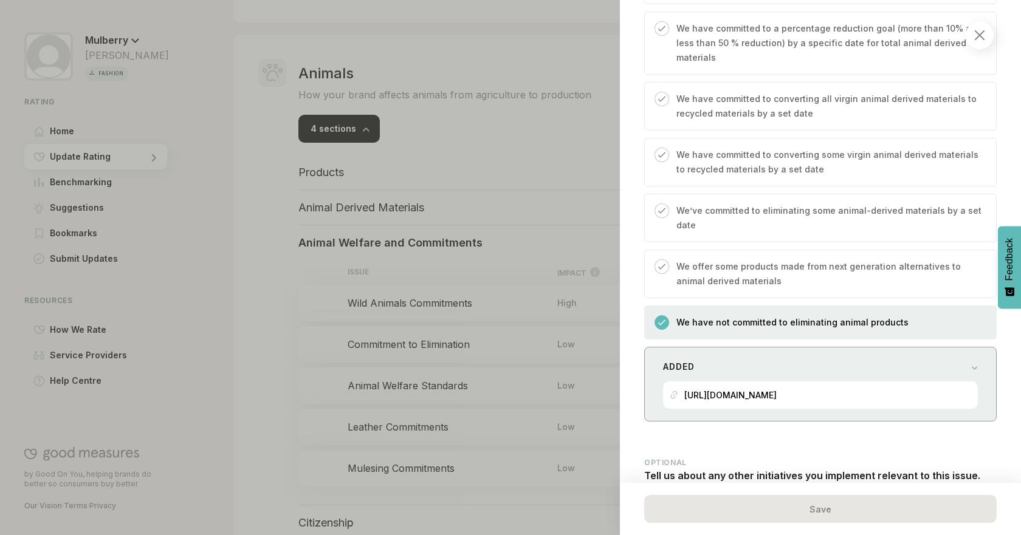
scroll to position [1067, 0]
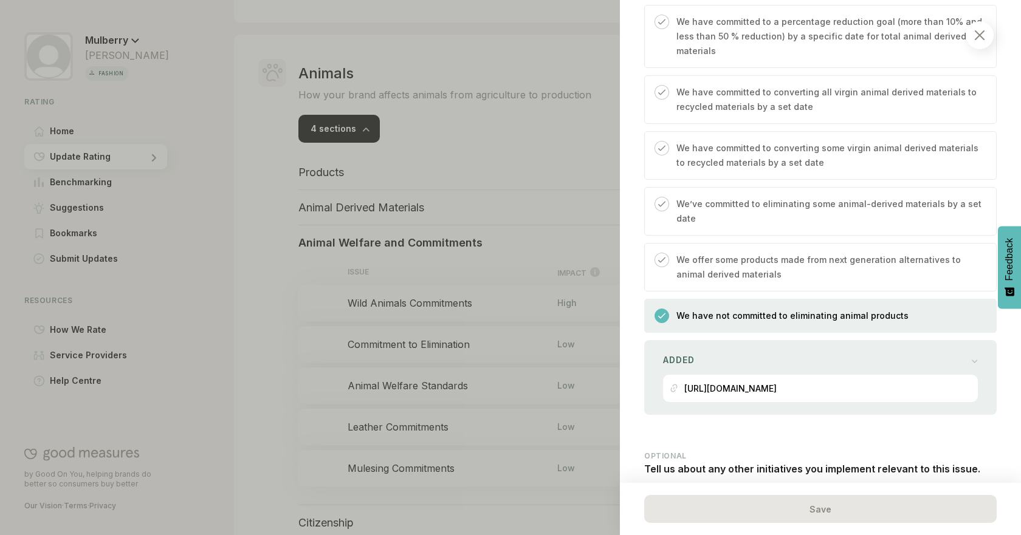
click at [896, 258] on p "We offer some products made from next generation alternatives to animal derived…" at bounding box center [829, 267] width 307 height 29
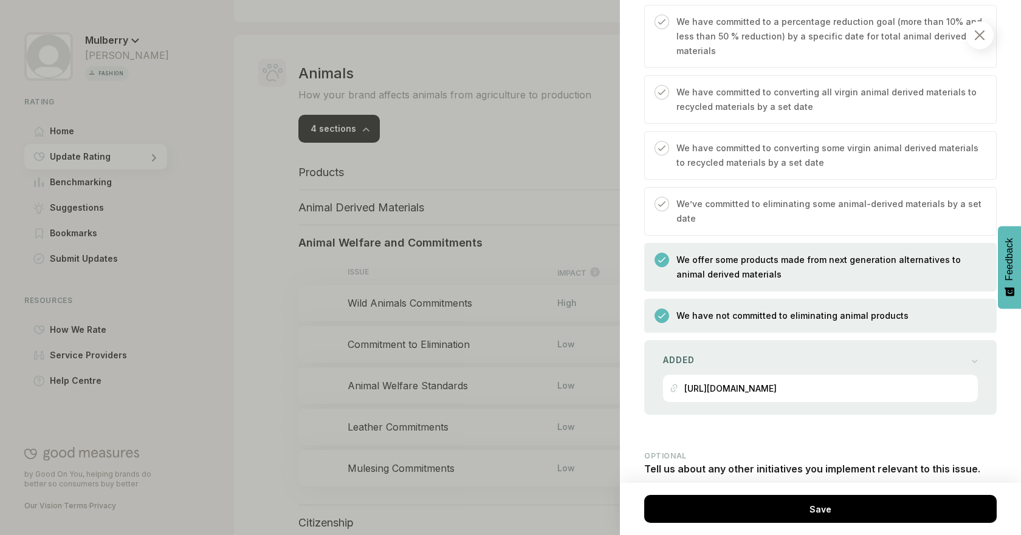
click at [854, 309] on p "We have not committed to eliminating animal products" at bounding box center [792, 316] width 232 height 15
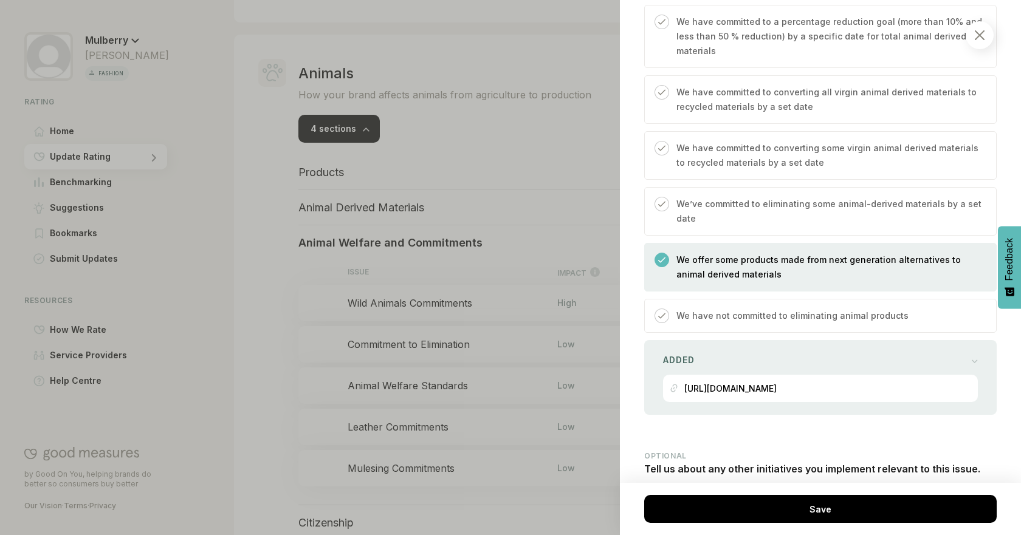
scroll to position [1200, 0]
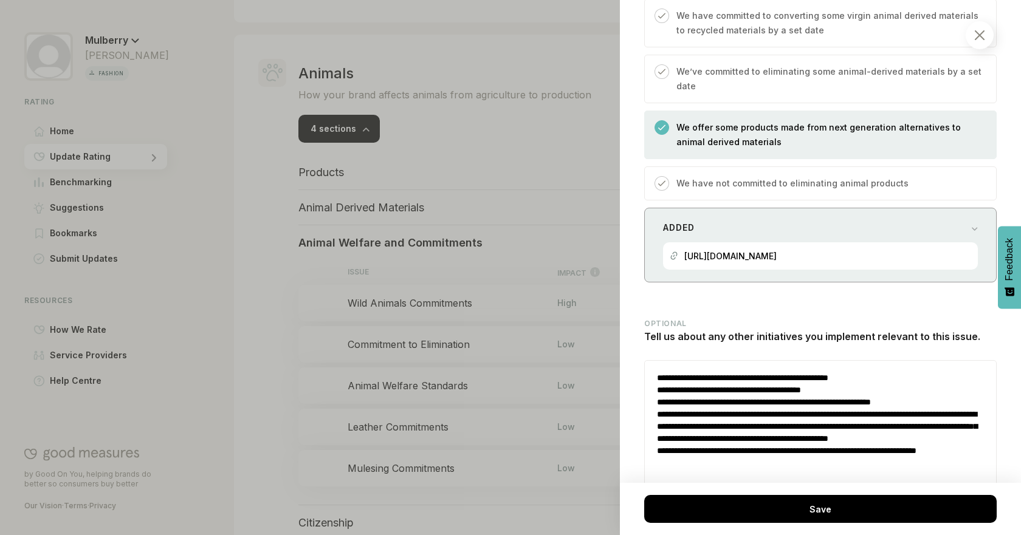
click at [938, 219] on div "Added" at bounding box center [820, 227] width 315 height 17
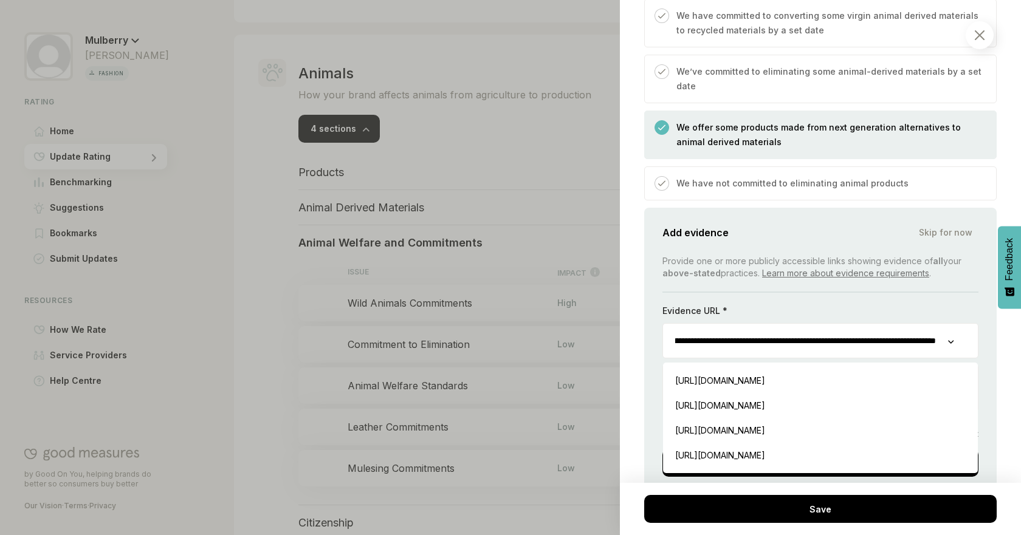
scroll to position [0, 181]
drag, startPoint x: 737, startPoint y: 326, endPoint x: 955, endPoint y: 337, distance: 219.0
click at [955, 337] on div "**********" at bounding box center [820, 340] width 316 height 35
click at [998, 340] on div "Animals / Animal Welfare and Commitments Commitment to Elimination If you use a…" at bounding box center [820, 267] width 401 height 535
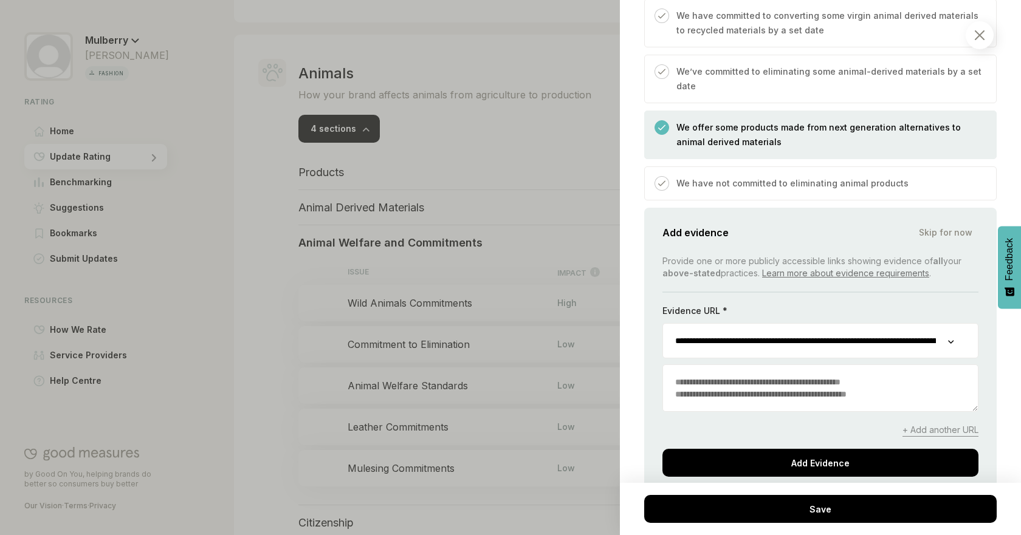
click at [905, 424] on span "+ Add another URL" at bounding box center [940, 430] width 76 height 13
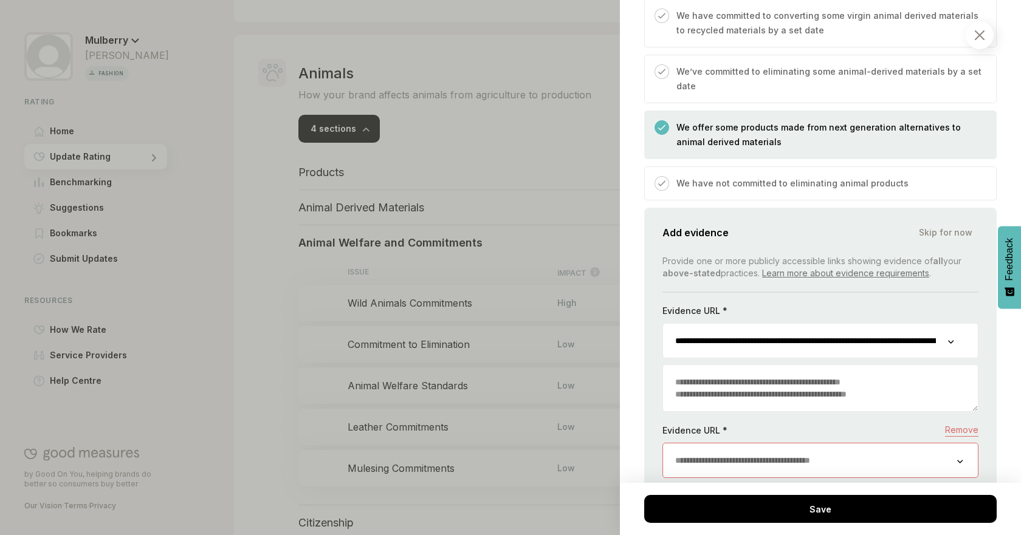
click at [809, 446] on input "url" at bounding box center [810, 461] width 294 height 34
drag, startPoint x: 1011, startPoint y: 378, endPoint x: 1012, endPoint y: 388, distance: 9.8
click at [1012, 391] on div "Animals / Animal Welfare and Commitments Commitment to Elimination If you use a…" at bounding box center [820, 267] width 401 height 535
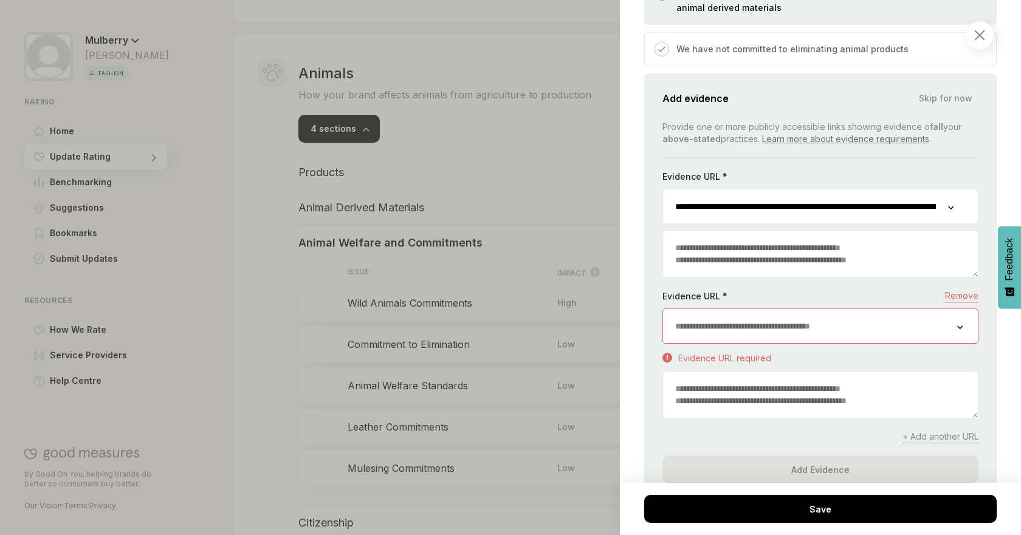
scroll to position [1359, 50]
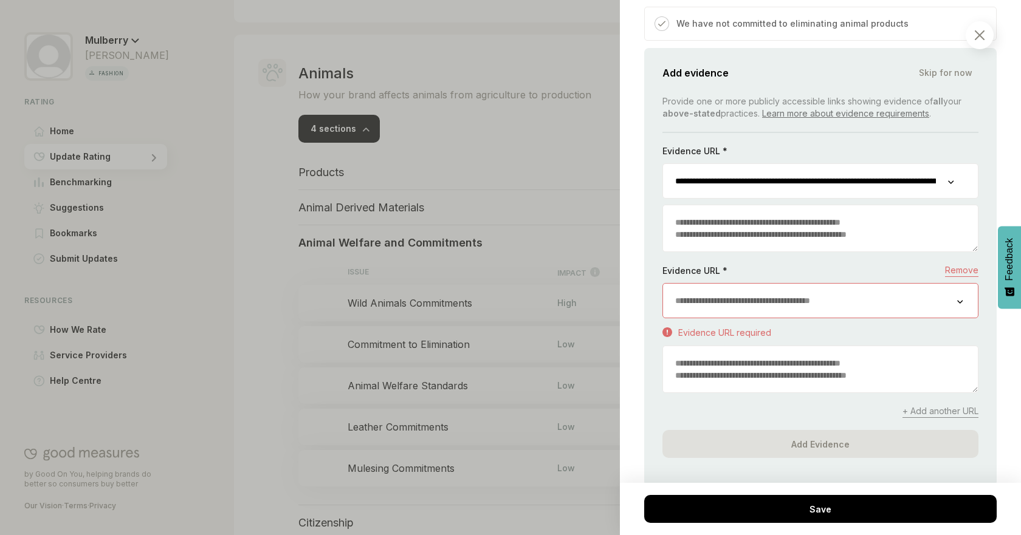
click at [884, 284] on input "url" at bounding box center [810, 301] width 294 height 34
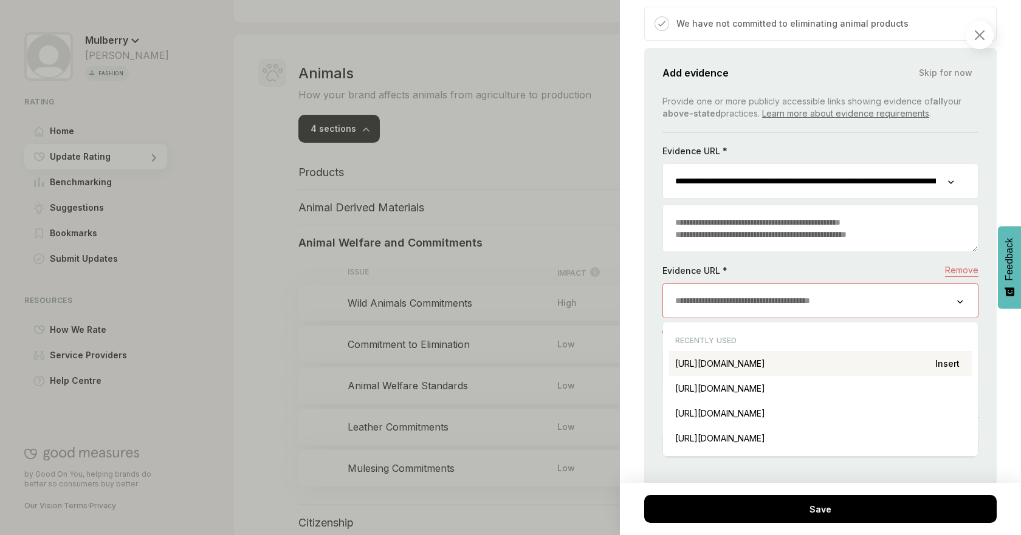
click at [885, 351] on div "[URL][DOMAIN_NAME] Insert" at bounding box center [820, 363] width 303 height 25
type input "**********"
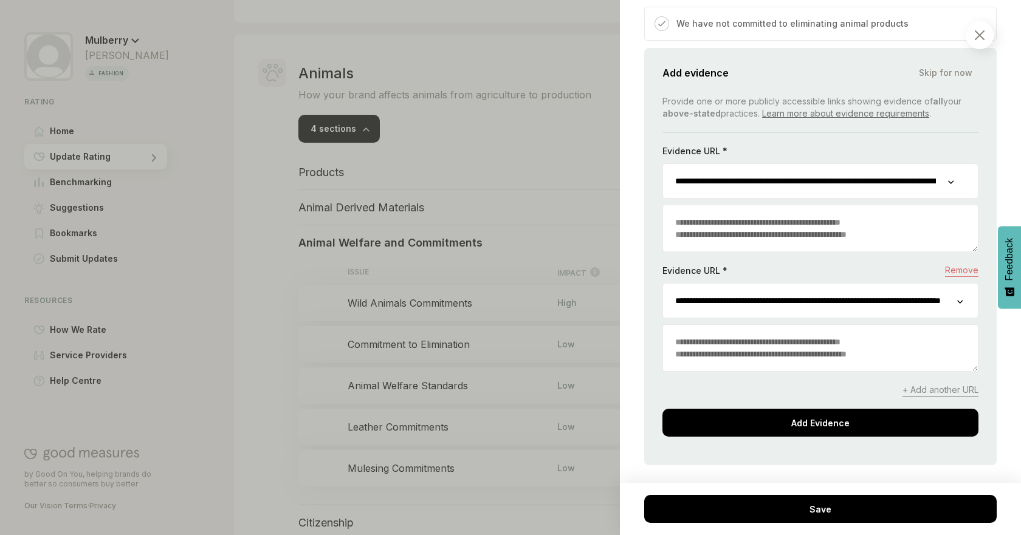
click at [749, 336] on textarea at bounding box center [820, 348] width 315 height 46
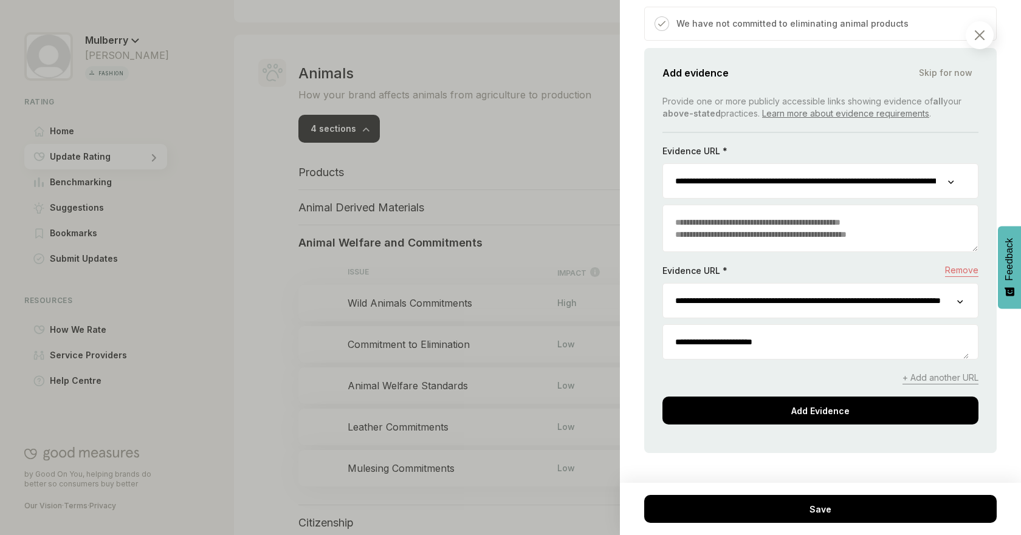
type textarea "**********"
click at [772, 377] on div "**********" at bounding box center [820, 259] width 316 height 329
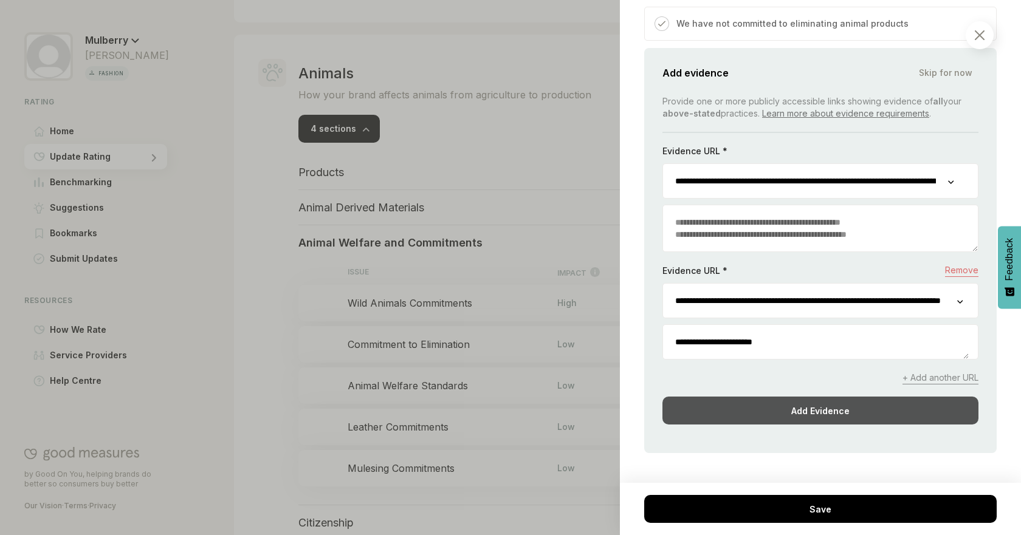
click at [802, 397] on div "Add Evidence" at bounding box center [820, 411] width 316 height 28
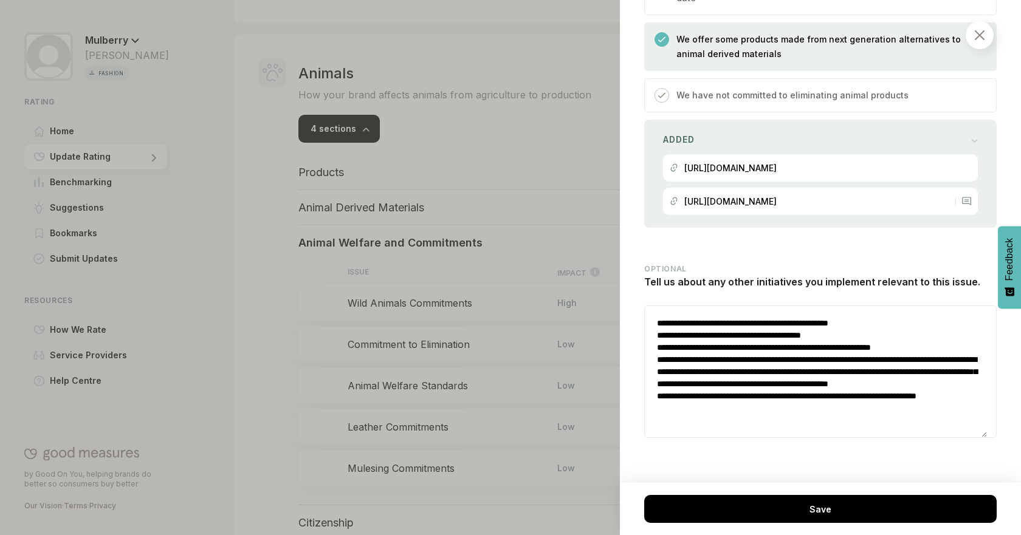
scroll to position [1282, 50]
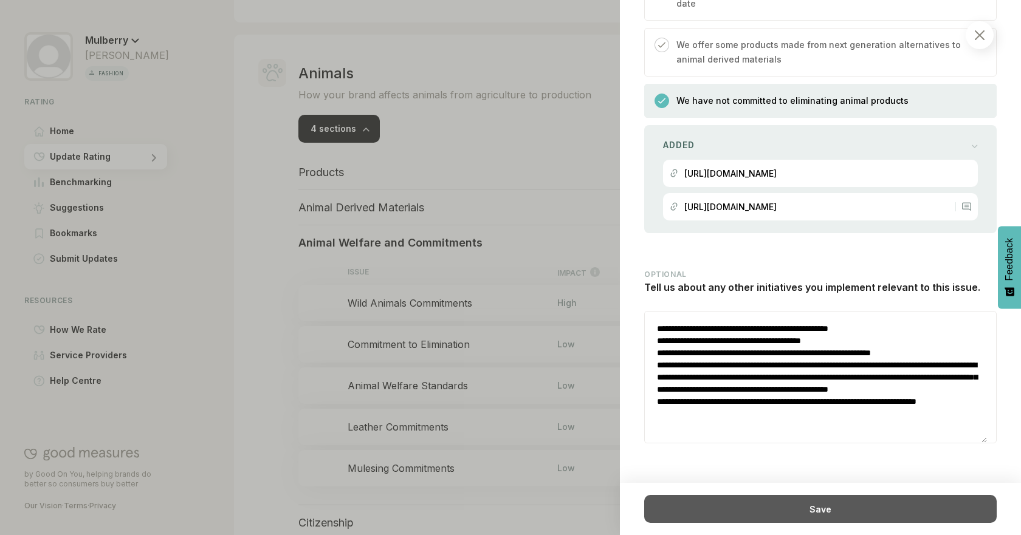
click at [885, 500] on div "Save" at bounding box center [820, 509] width 352 height 28
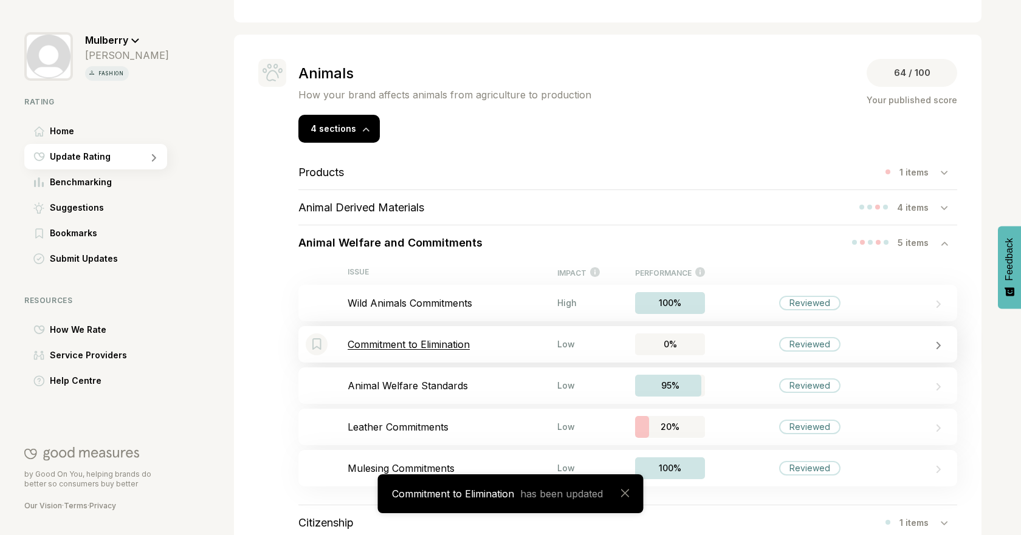
click at [413, 351] on div "Bookmark this item Commitment to Elimination Low 0% Reviewed" at bounding box center [627, 344] width 659 height 36
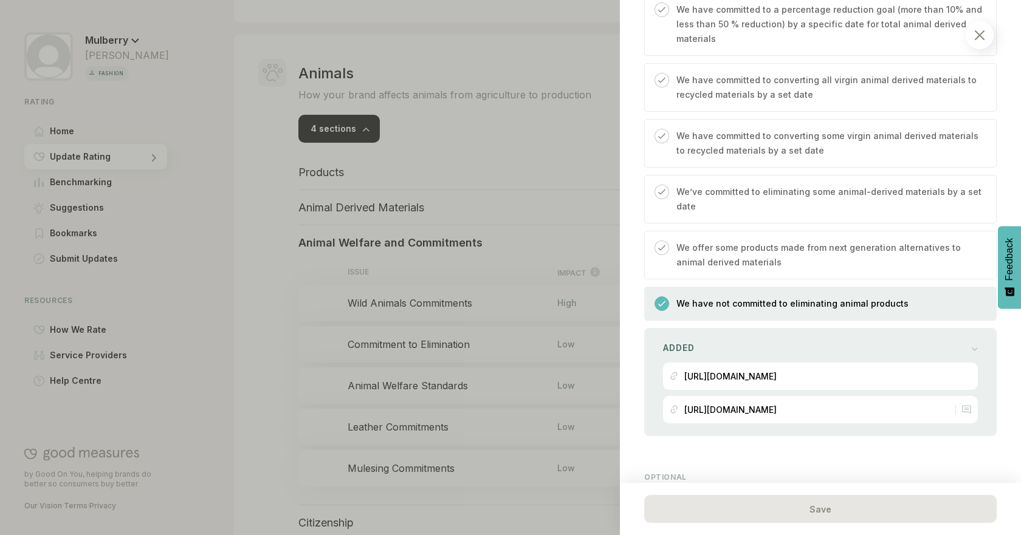
scroll to position [1145, 0]
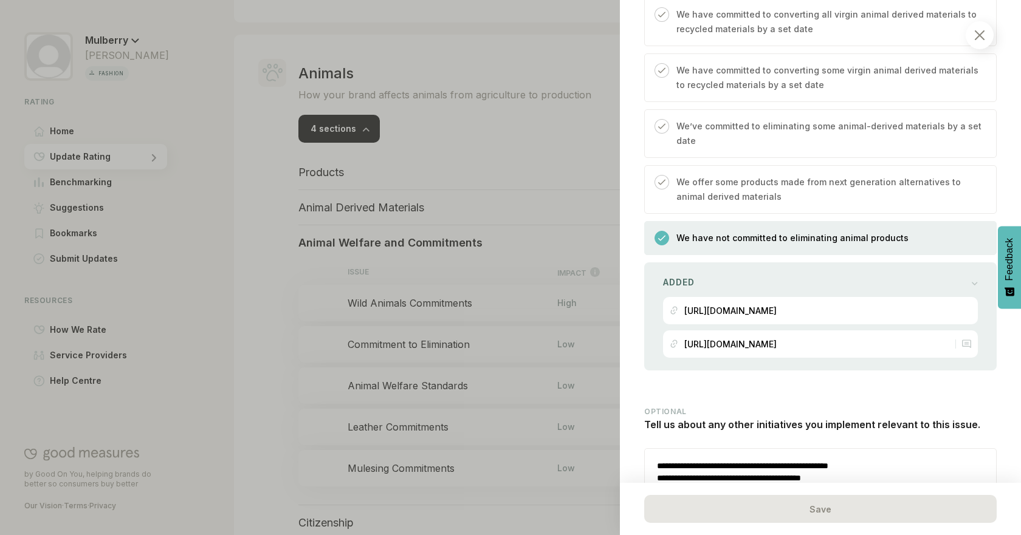
click at [808, 185] on p "We offer some products made from next generation alternatives to animal derived…" at bounding box center [829, 189] width 307 height 29
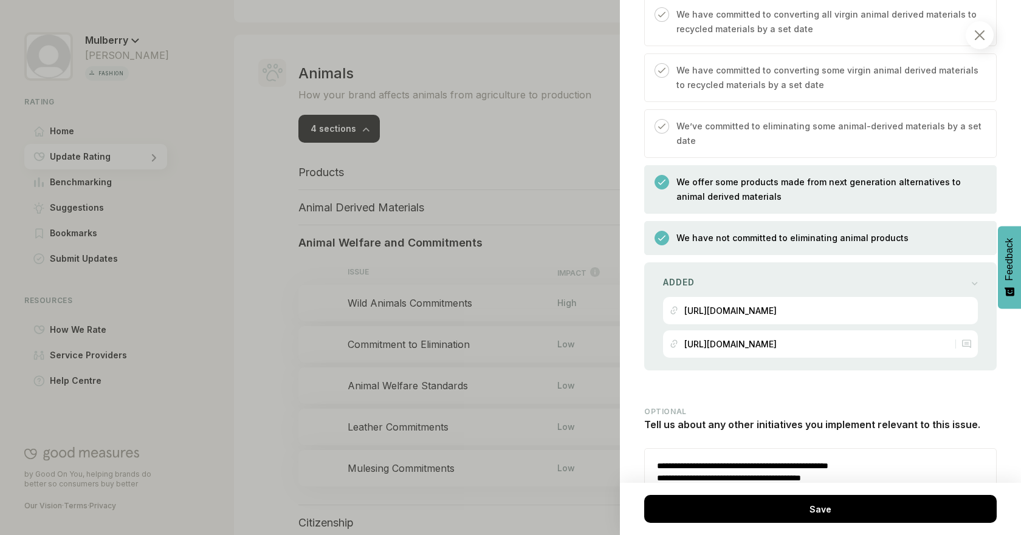
click at [806, 231] on p "We have not committed to eliminating animal products" at bounding box center [792, 238] width 232 height 15
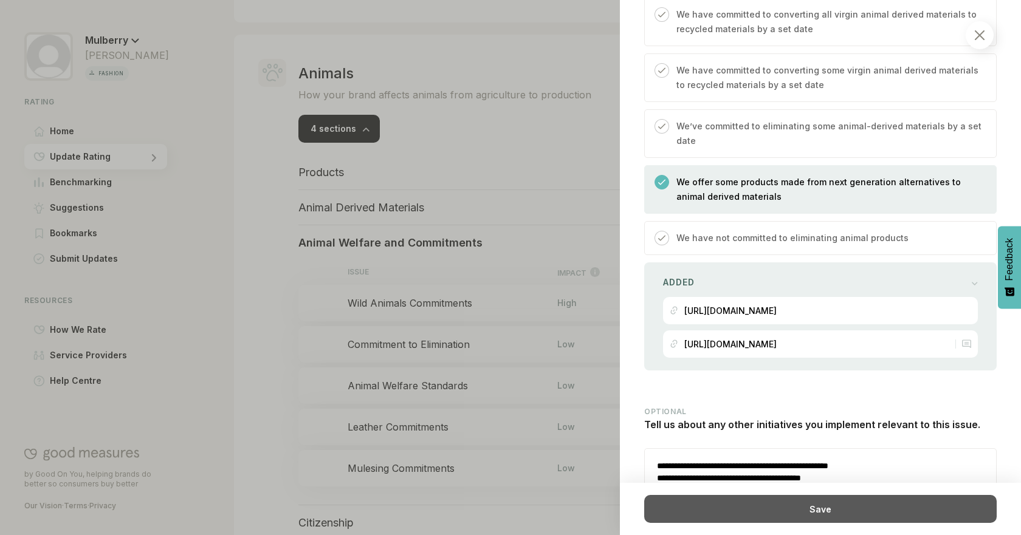
click at [827, 503] on div "Save" at bounding box center [820, 509] width 352 height 28
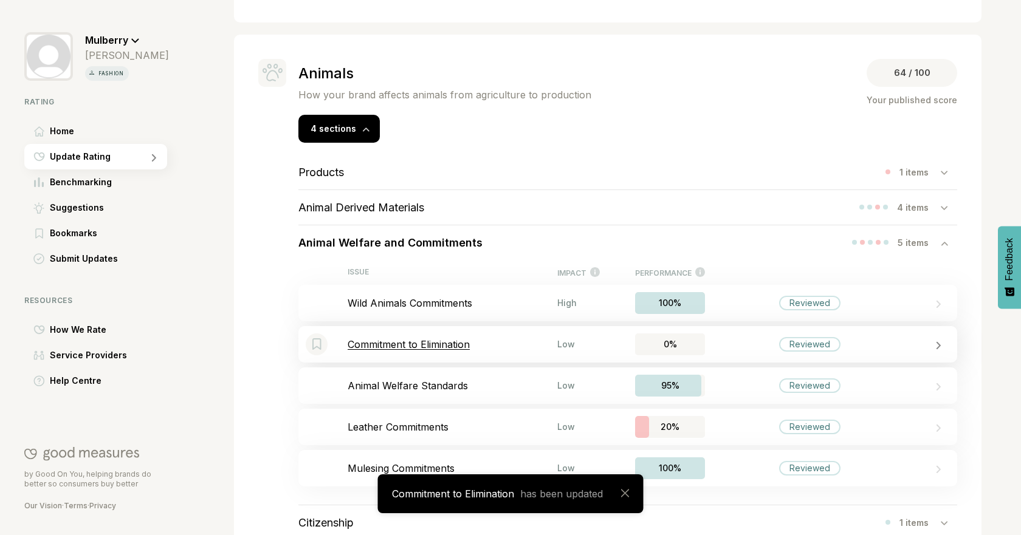
click at [479, 337] on div "Bookmark this item Commitment to Elimination Low 0% Reviewed" at bounding box center [627, 344] width 659 height 36
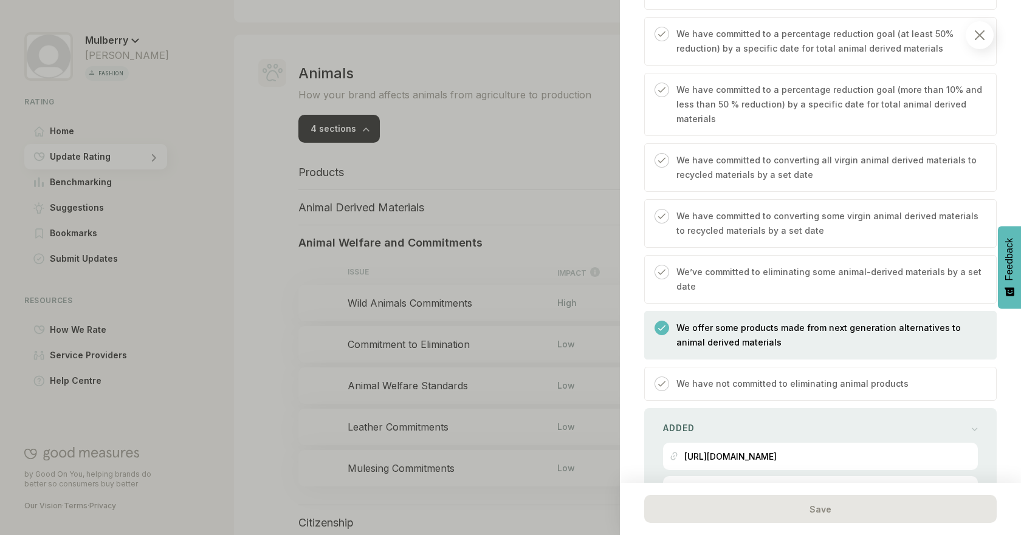
scroll to position [1008, 0]
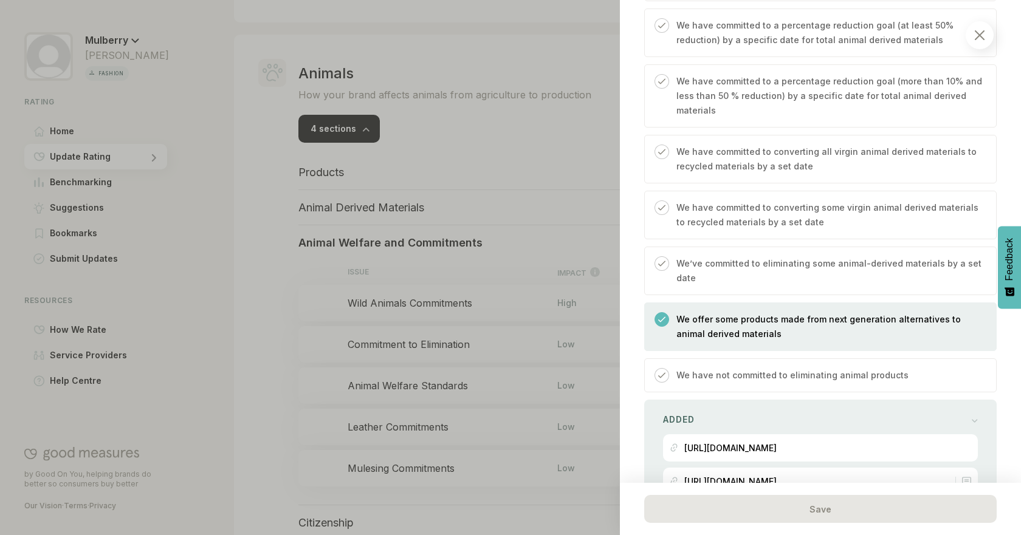
click at [280, 247] on div at bounding box center [510, 267] width 1021 height 535
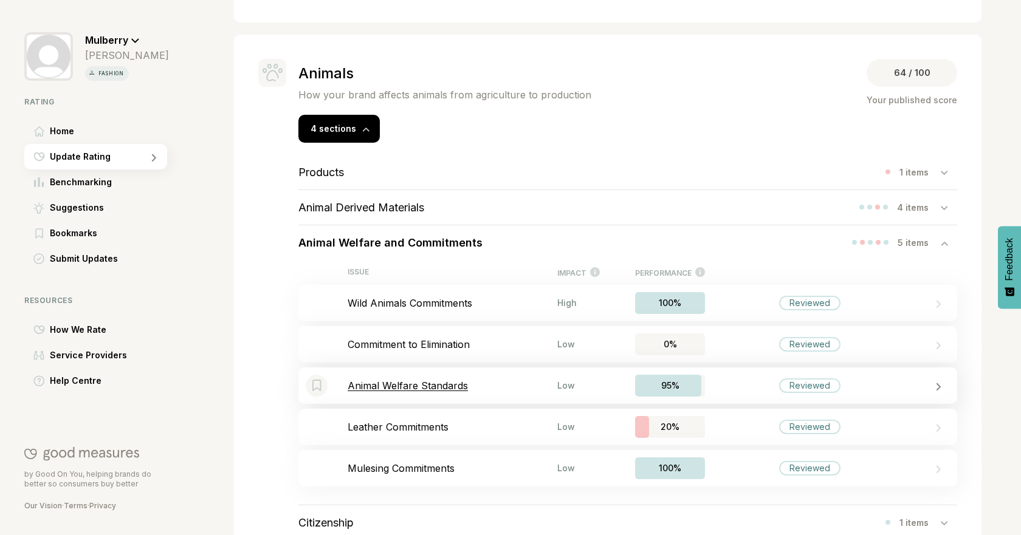
click at [435, 397] on div "Bookmark this item Animal Welfare Standards Low 95% Reviewed" at bounding box center [627, 386] width 659 height 36
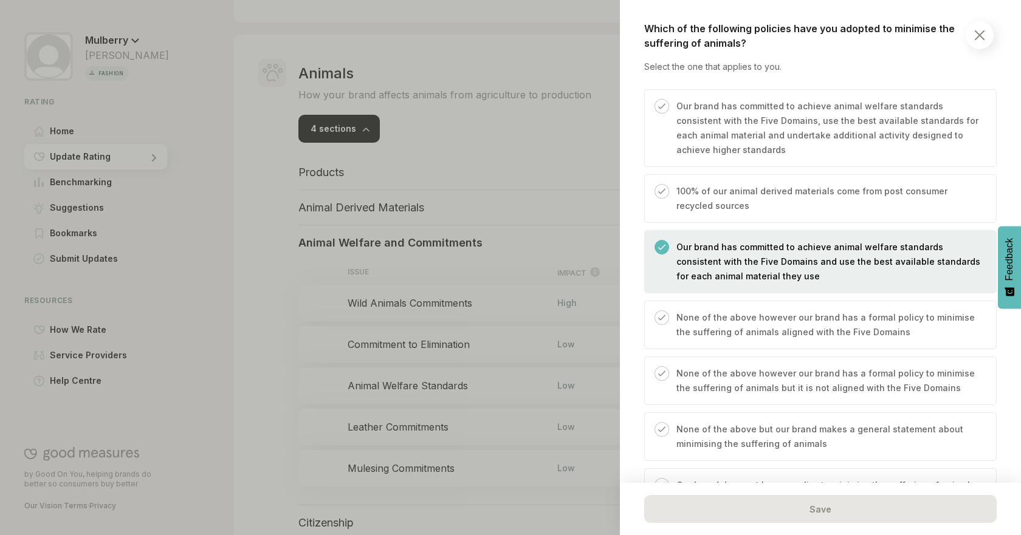
scroll to position [383, 0]
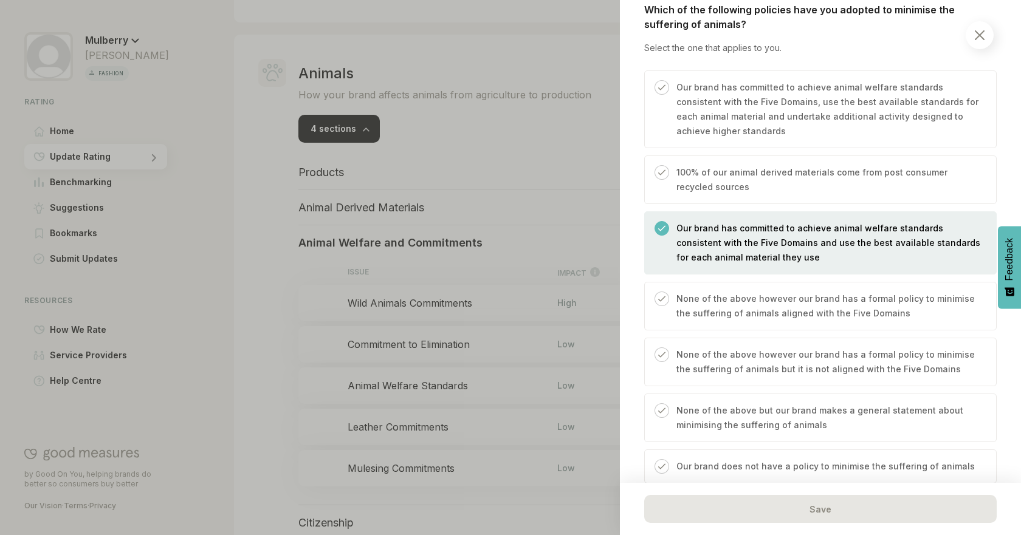
click at [501, 191] on div at bounding box center [510, 267] width 1021 height 535
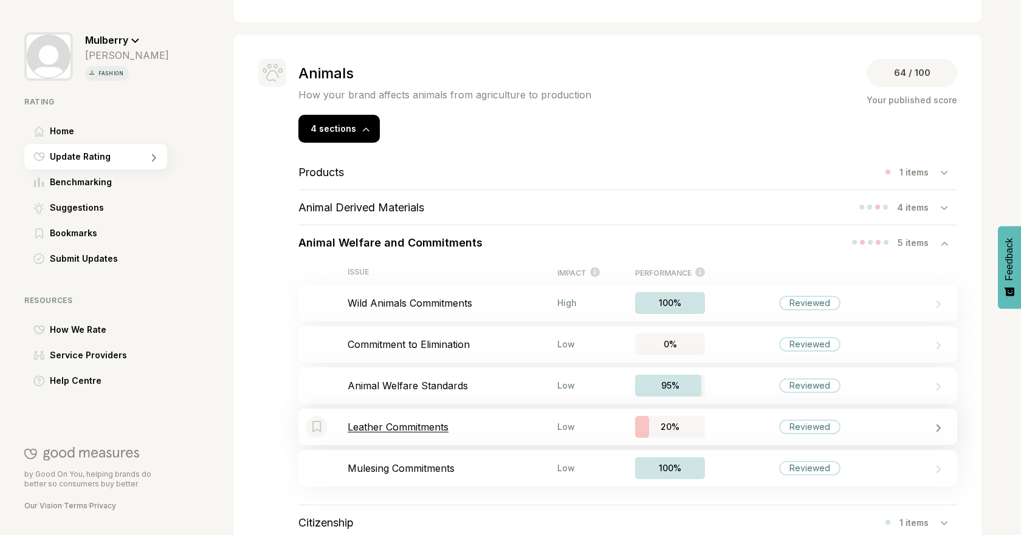
click at [444, 428] on p "Leather Commitments" at bounding box center [453, 427] width 210 height 12
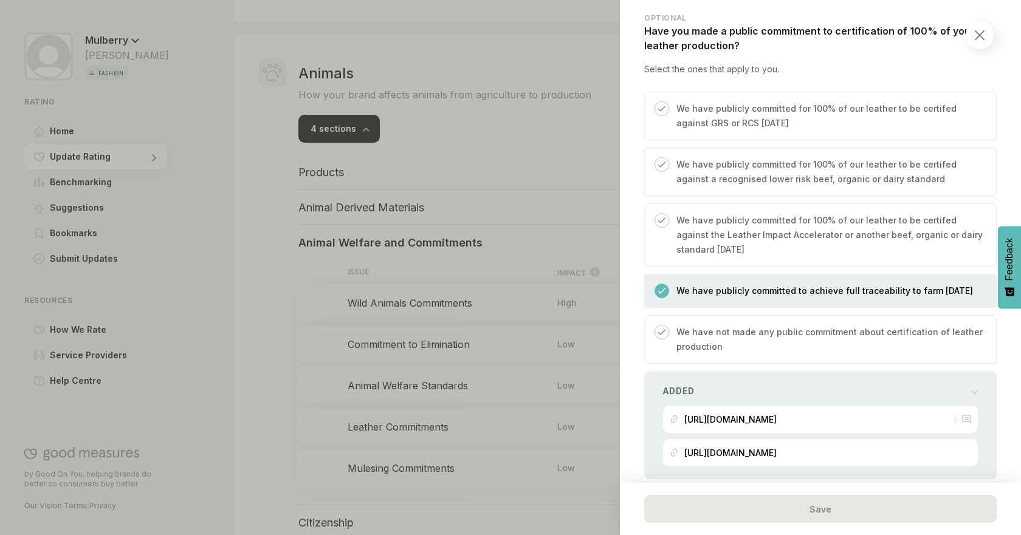
scroll to position [422, 0]
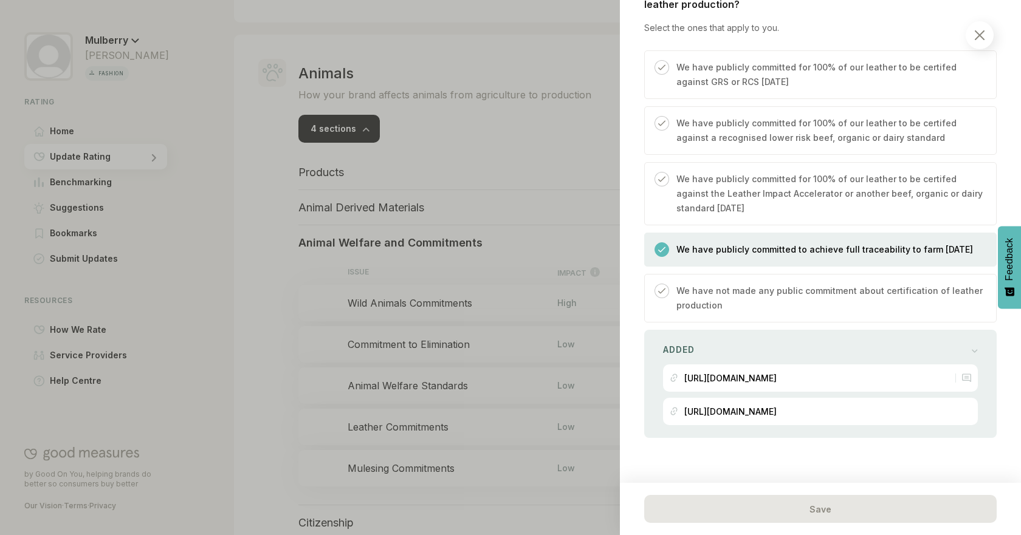
click at [553, 141] on div at bounding box center [510, 267] width 1021 height 535
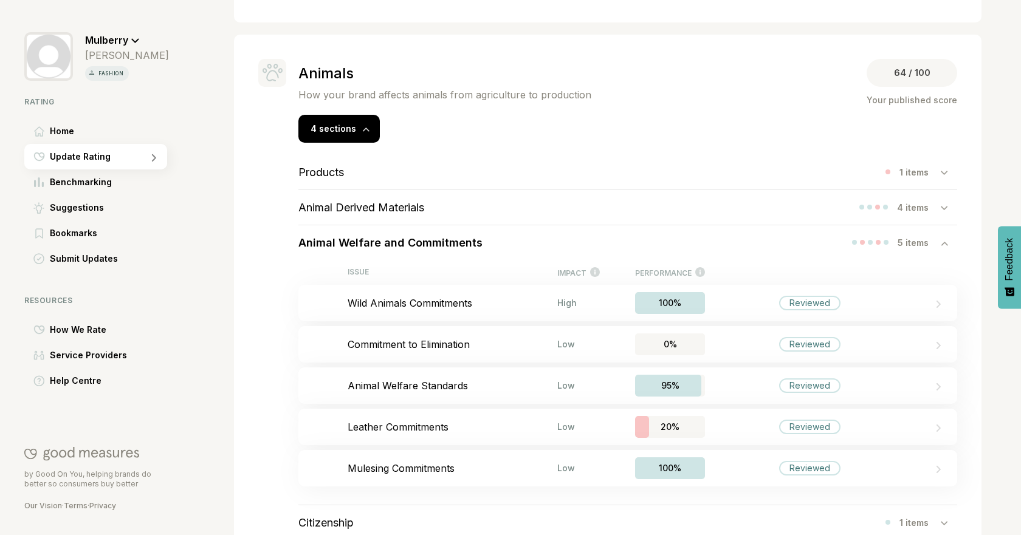
click at [399, 225] on div "Animal Welfare and Commitments" at bounding box center [390, 242] width 184 height 35
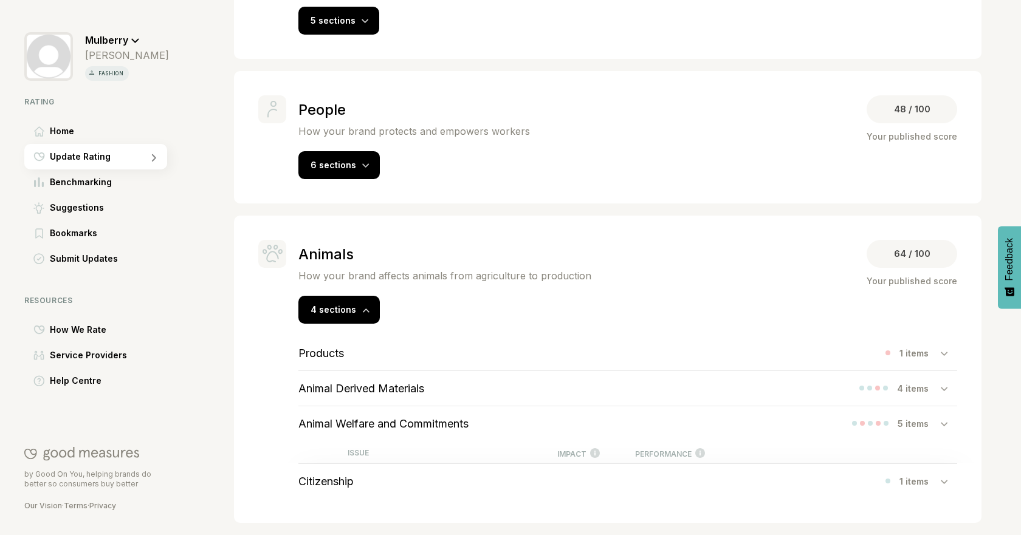
scroll to position [343, 0]
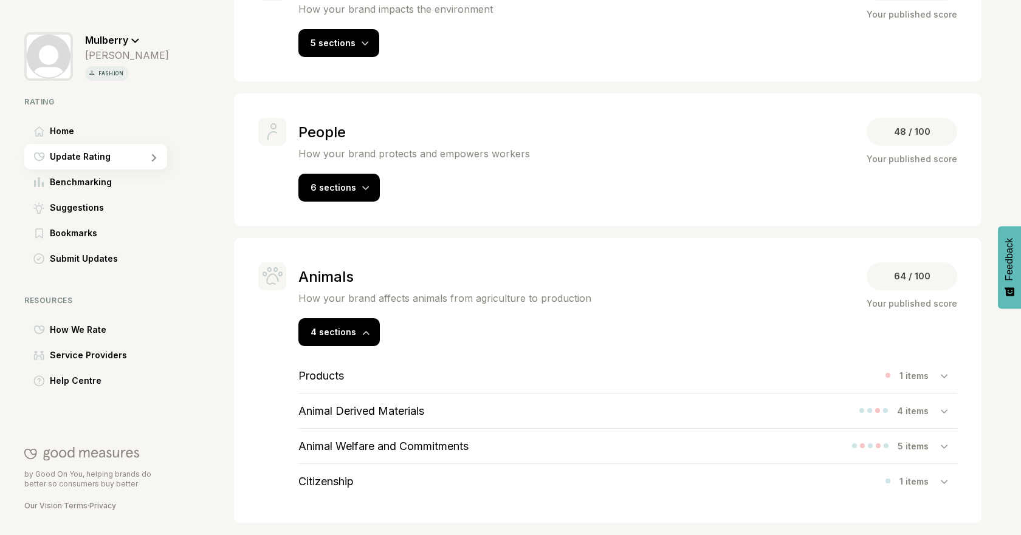
click at [363, 478] on div "Citizenship 1 items" at bounding box center [627, 481] width 659 height 35
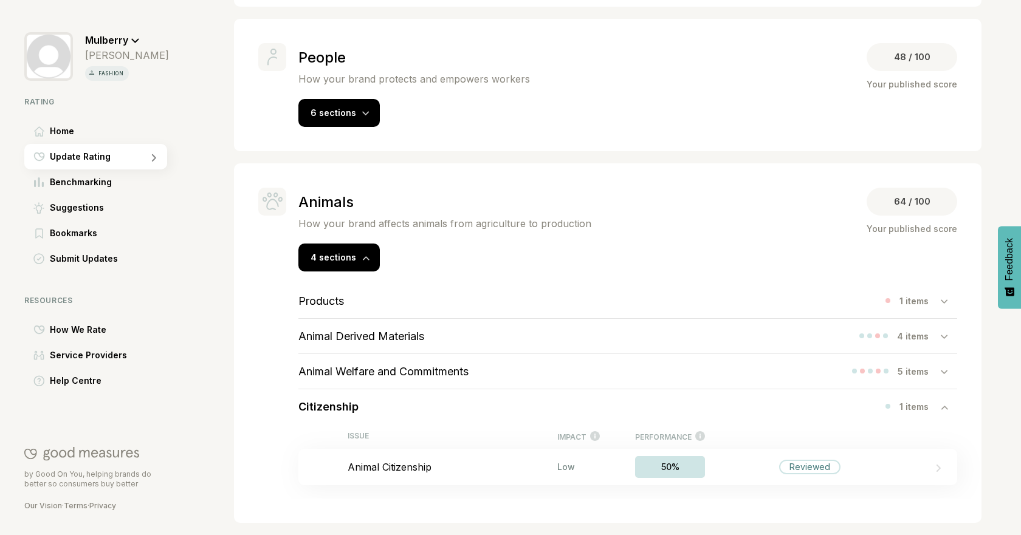
scroll to position [422, 0]
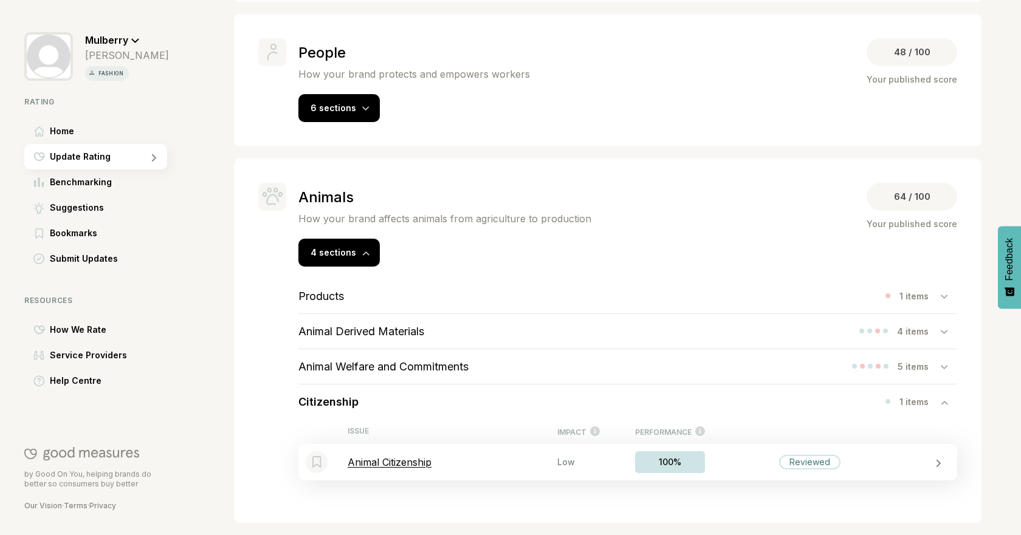
click at [531, 453] on div "Bookmark this item Animal Citizenship Low 100% Reviewed" at bounding box center [627, 462] width 659 height 36
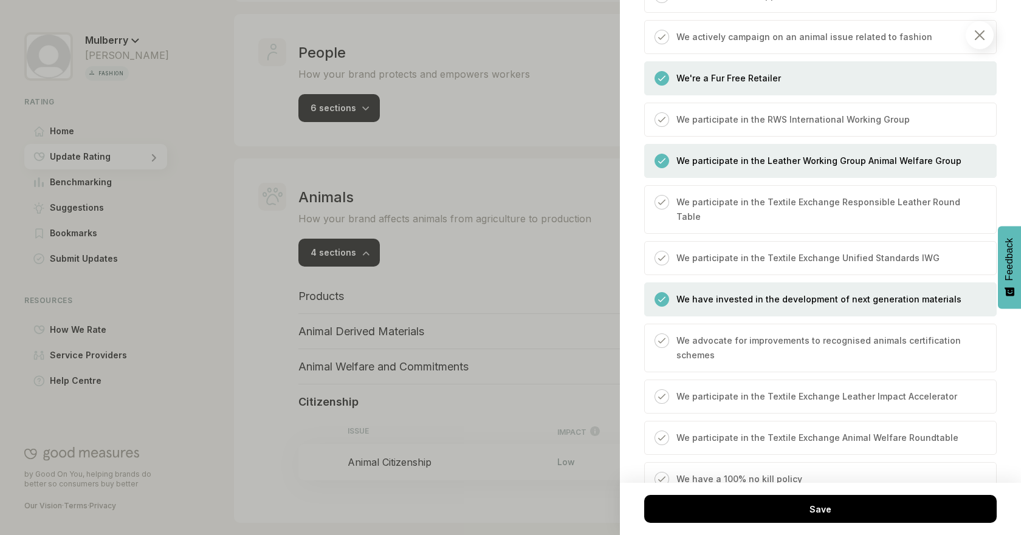
scroll to position [542, 0]
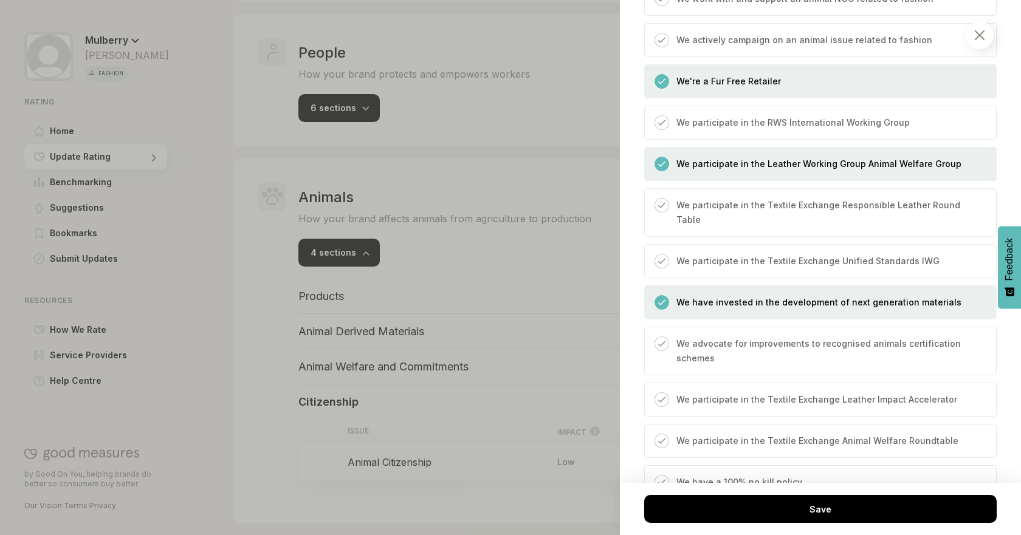
click at [551, 298] on div at bounding box center [510, 267] width 1021 height 535
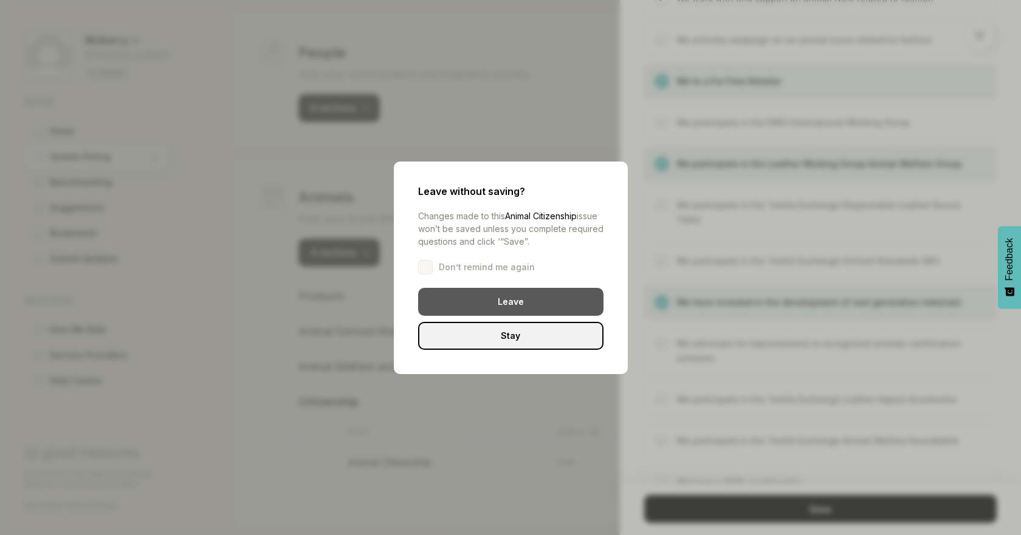
click at [510, 302] on div "Leave" at bounding box center [510, 302] width 185 height 28
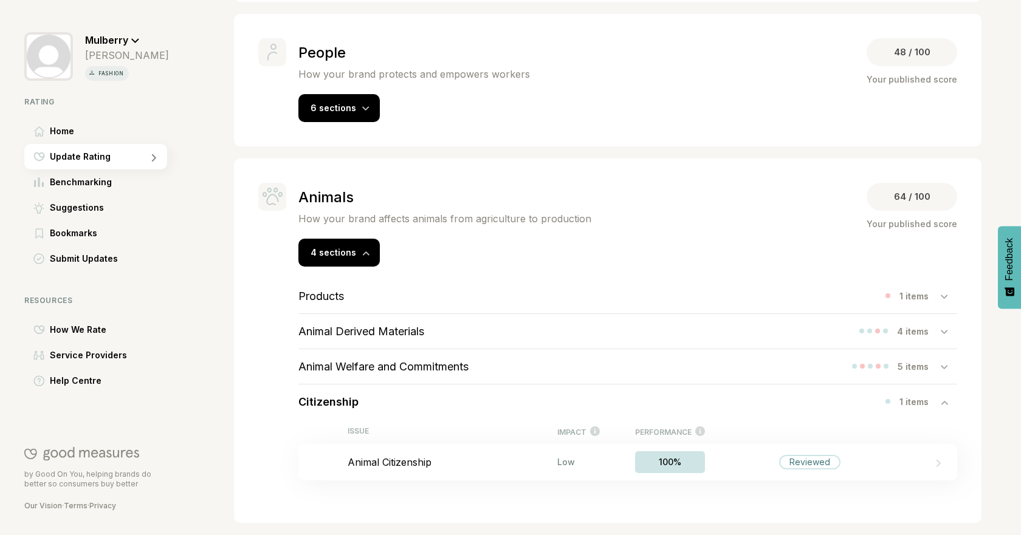
click at [436, 400] on div "Citizenship 1 items" at bounding box center [627, 402] width 659 height 35
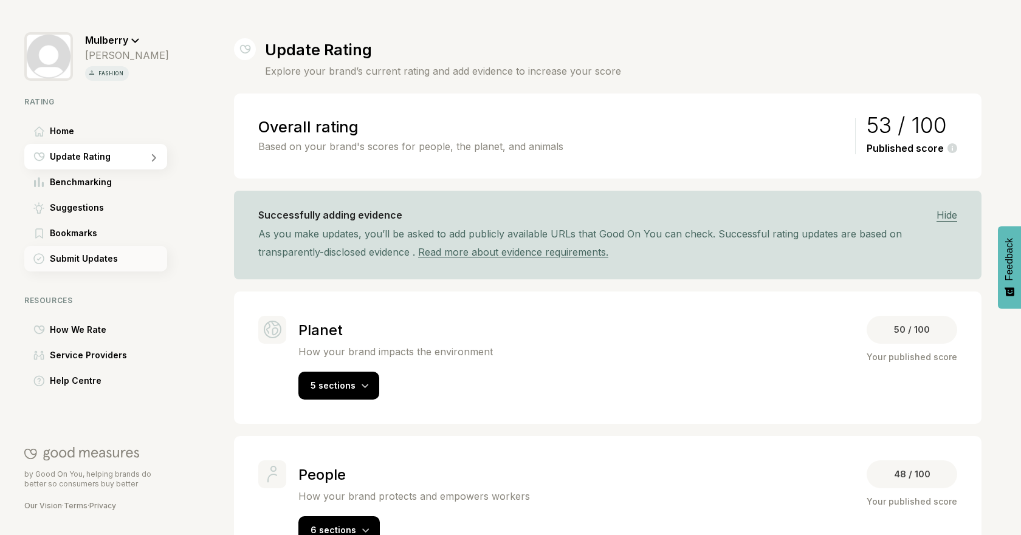
click at [80, 260] on span "Submit Updates" at bounding box center [84, 259] width 68 height 15
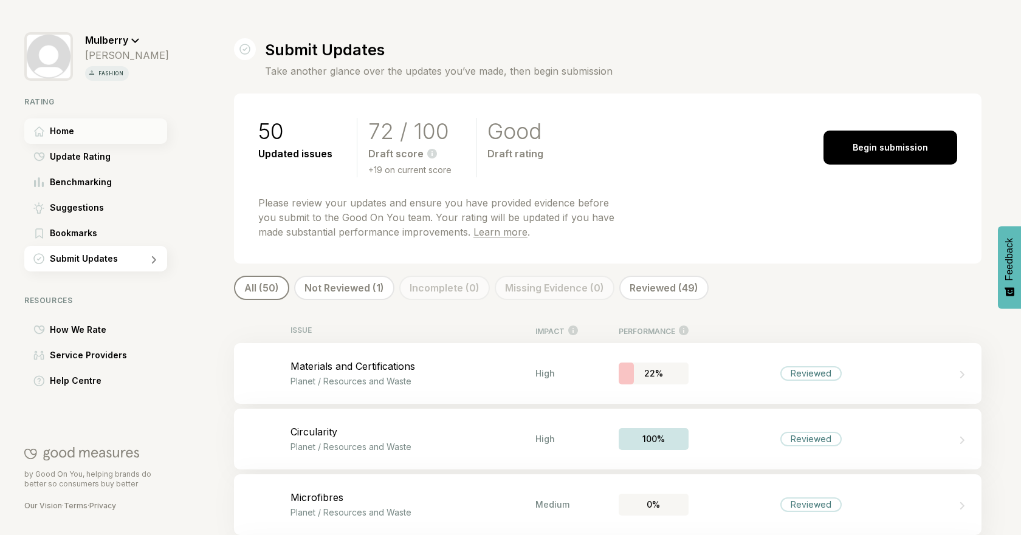
click at [77, 132] on div "Home" at bounding box center [95, 132] width 143 height 26
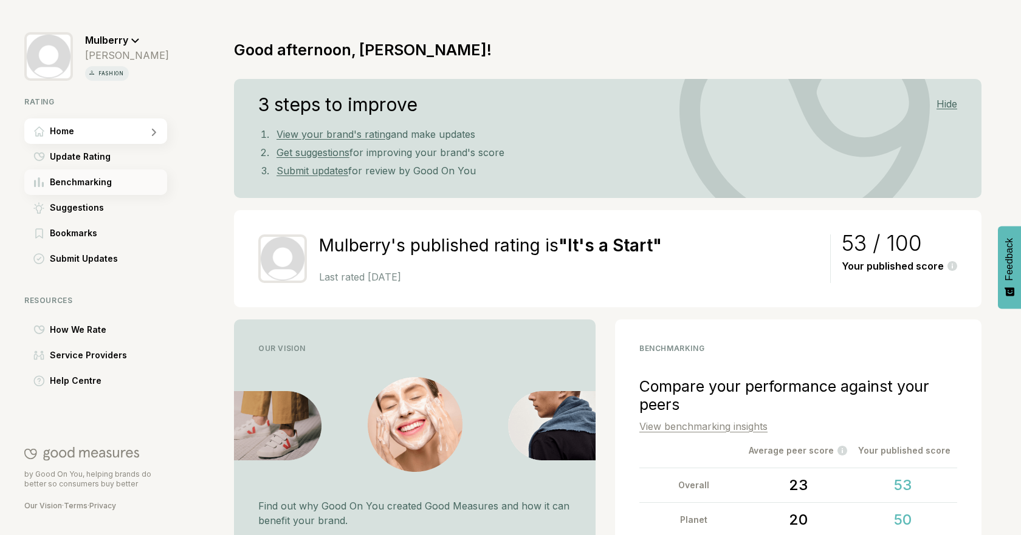
click at [97, 185] on span "Benchmarking" at bounding box center [81, 182] width 62 height 15
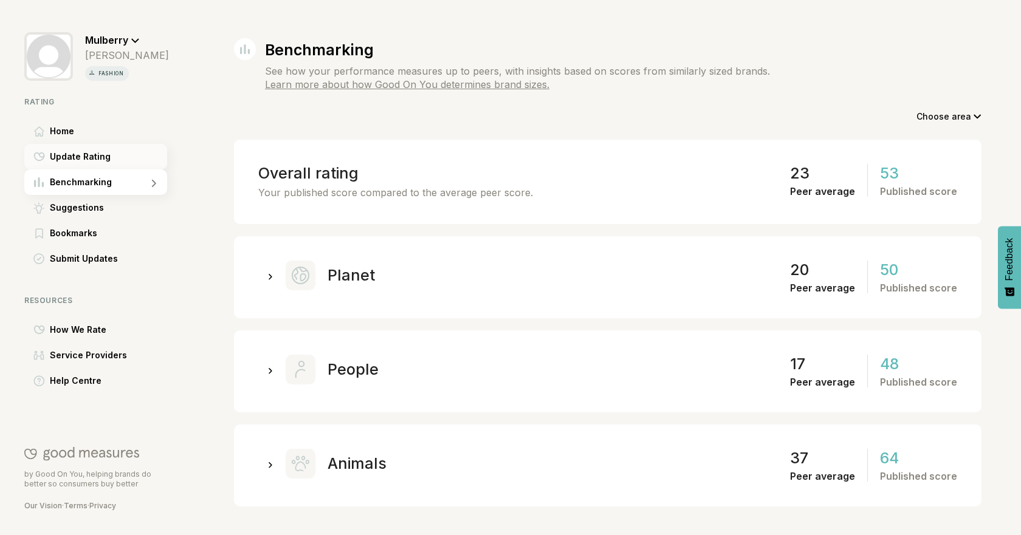
click at [108, 161] on div "Update Rating" at bounding box center [95, 157] width 143 height 26
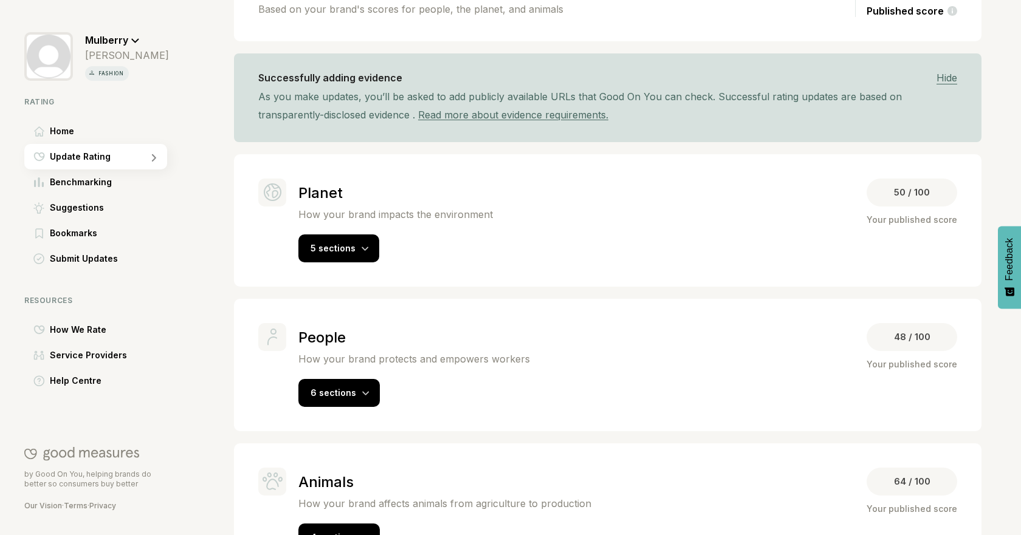
scroll to position [138, 0]
click at [365, 239] on div "5 sections" at bounding box center [338, 248] width 81 height 28
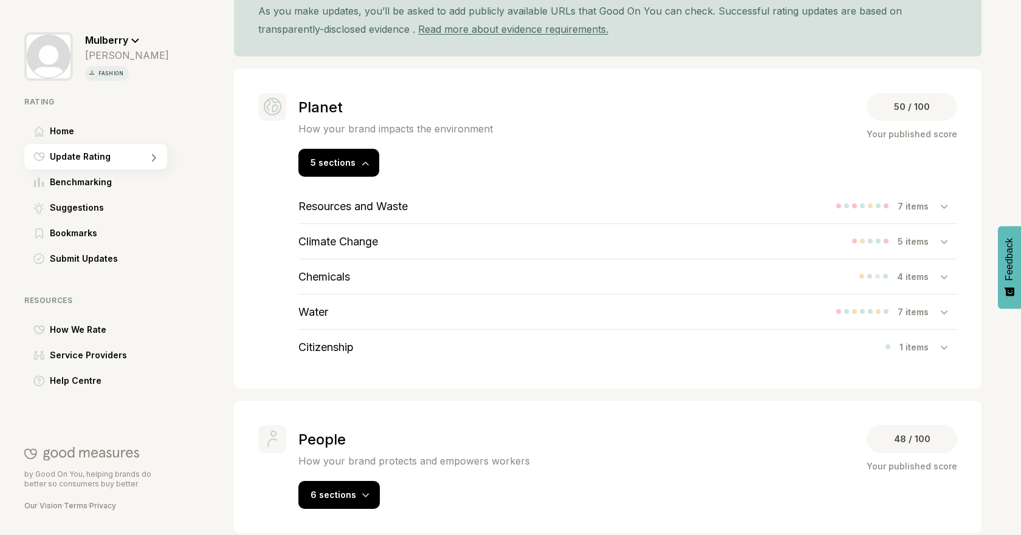
scroll to position [250, 0]
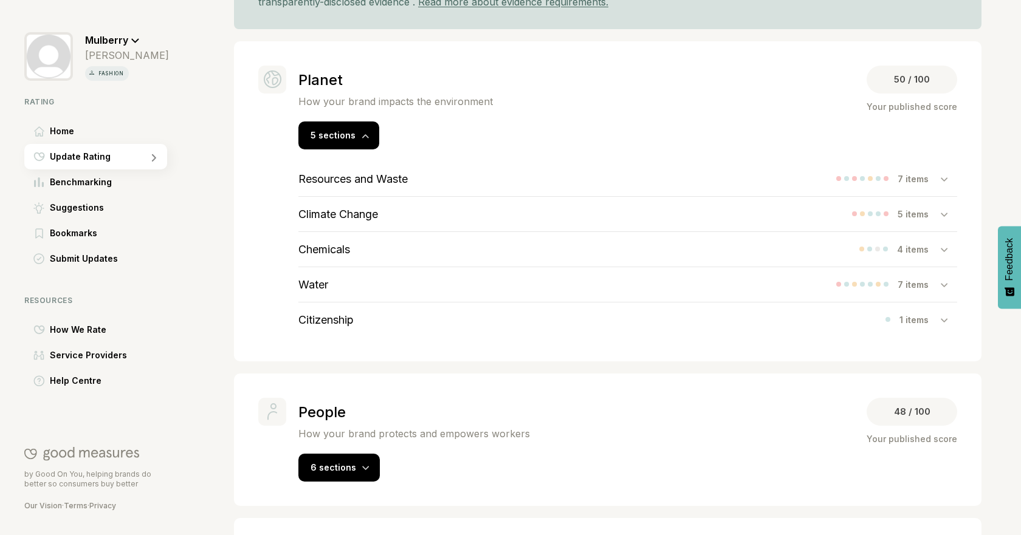
click at [656, 171] on div "Resources and Waste 7 items" at bounding box center [627, 179] width 659 height 35
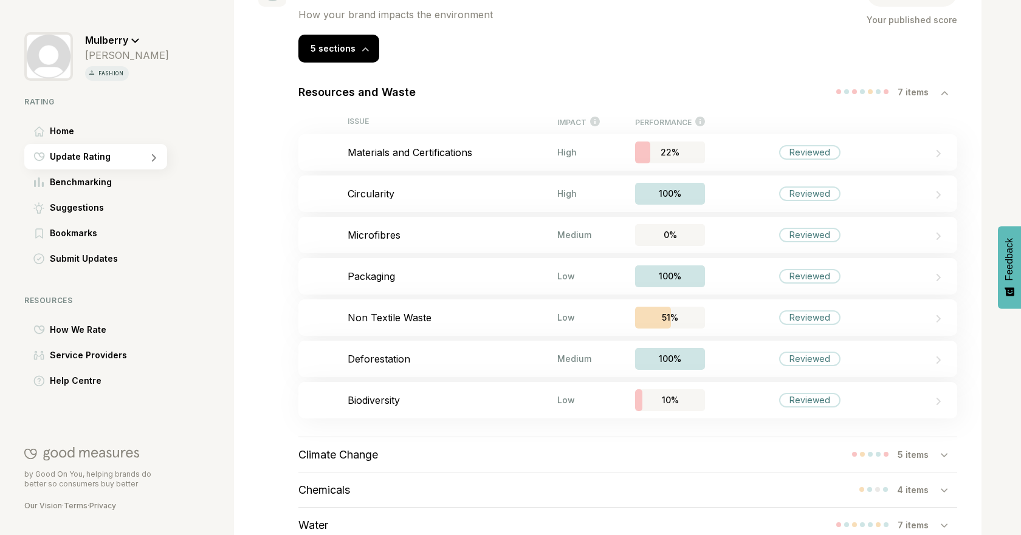
scroll to position [362, 0]
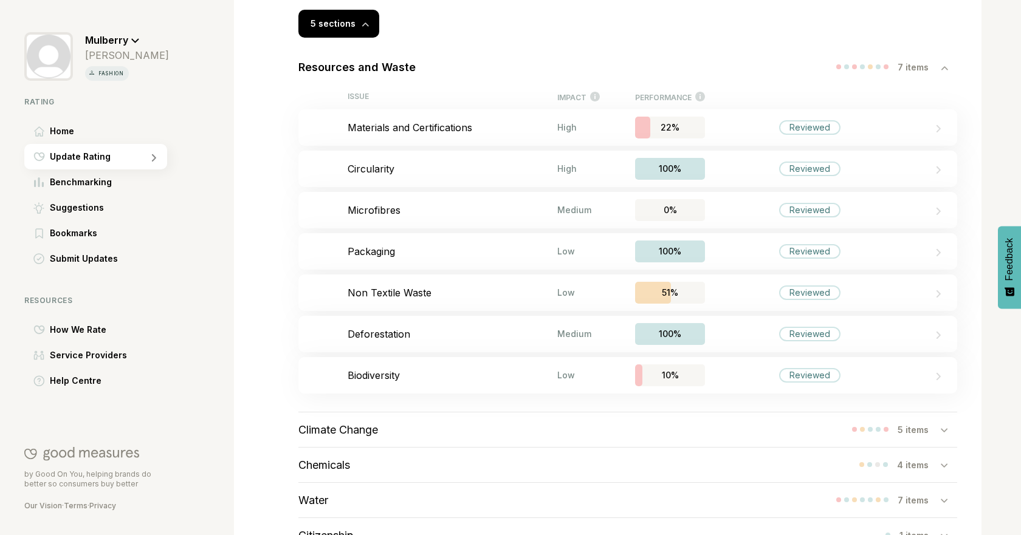
click at [904, 66] on div "7 items" at bounding box center [919, 67] width 43 height 10
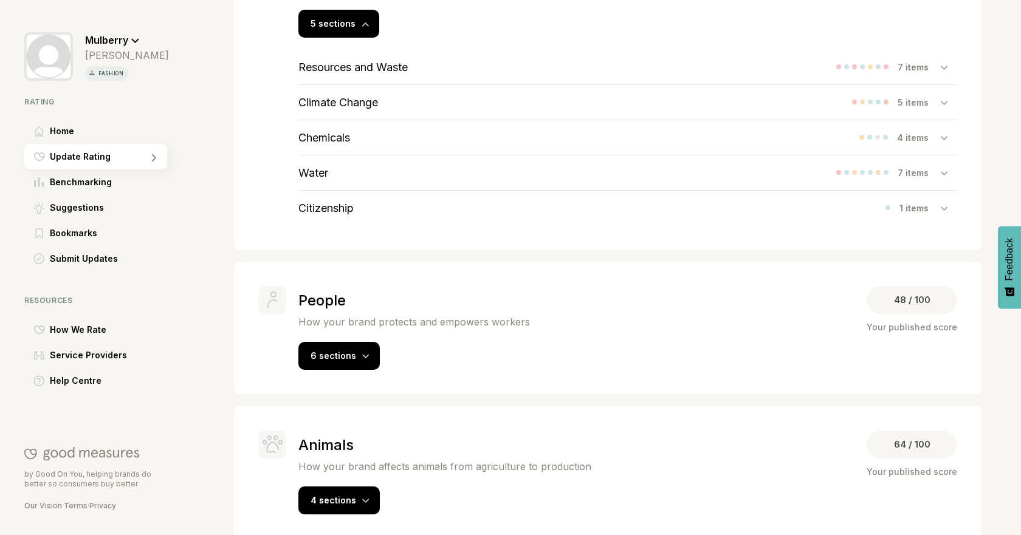
click at [885, 59] on div "Resources and Waste 7 items" at bounding box center [627, 67] width 659 height 35
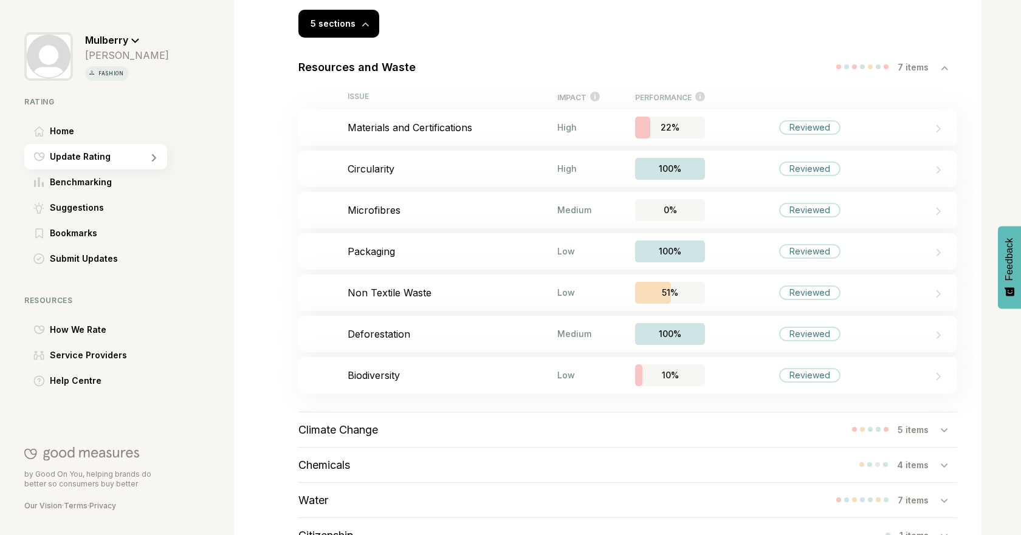
scroll to position [443, 0]
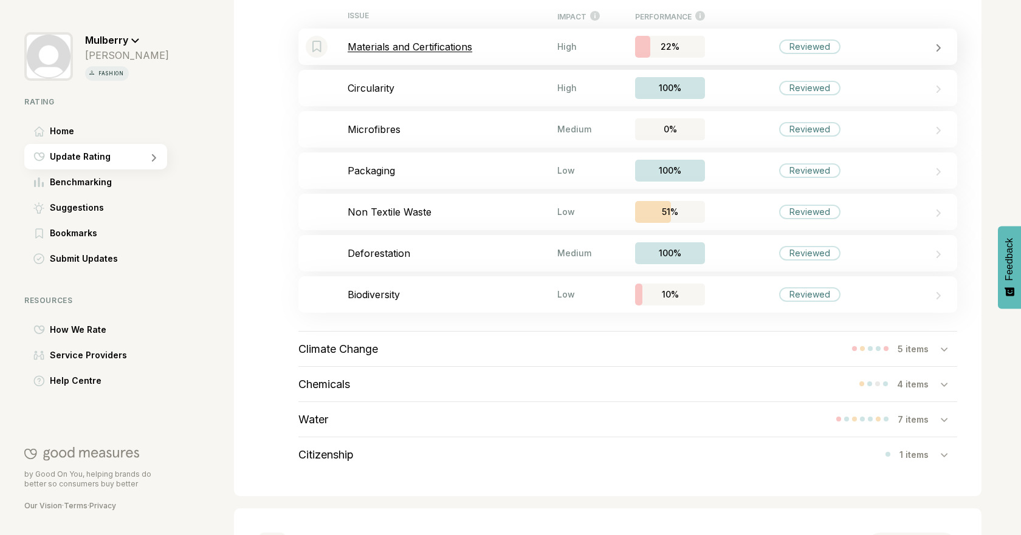
click at [441, 53] on div "Bookmark this item Materials and Certifications High 22% Reviewed" at bounding box center [627, 47] width 659 height 36
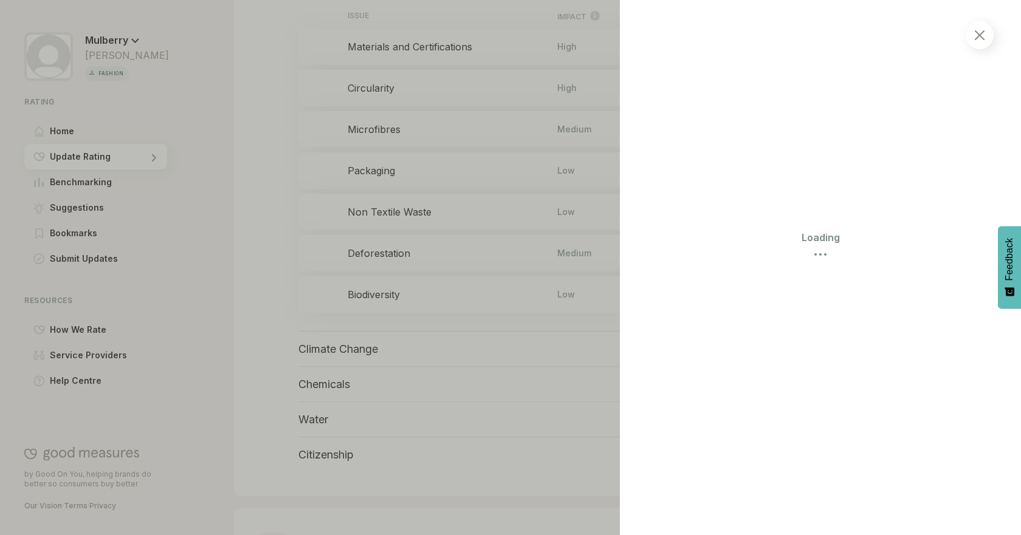
click at [984, 33] on img at bounding box center [980, 35] width 10 height 10
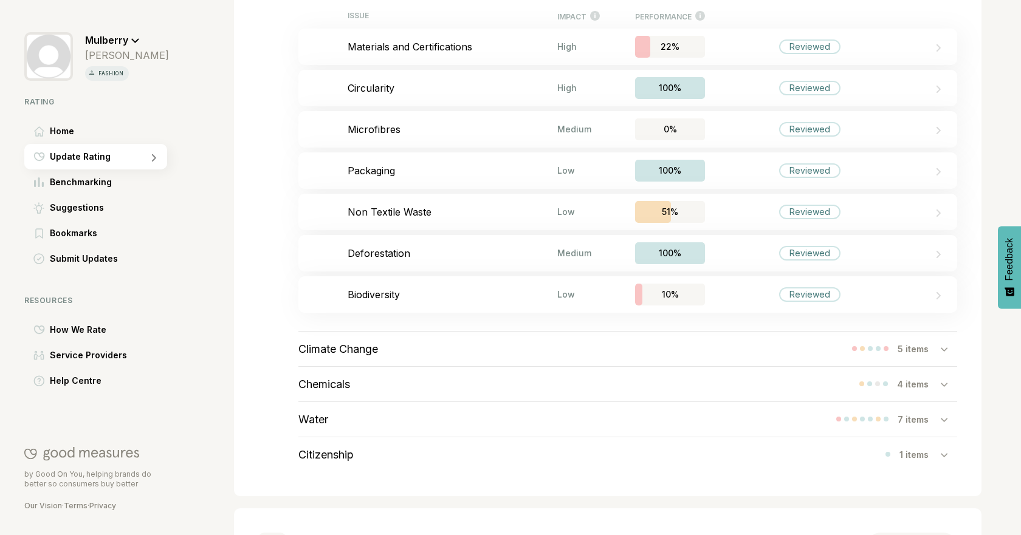
drag, startPoint x: 1011, startPoint y: 329, endPoint x: 1020, endPoint y: 305, distance: 25.4
click at [1020, 0] on body "Mulberry Harriet Gardiner fashion Rating Home Update Rating Benchmarking Sugges…" at bounding box center [510, 0] width 1021 height 0
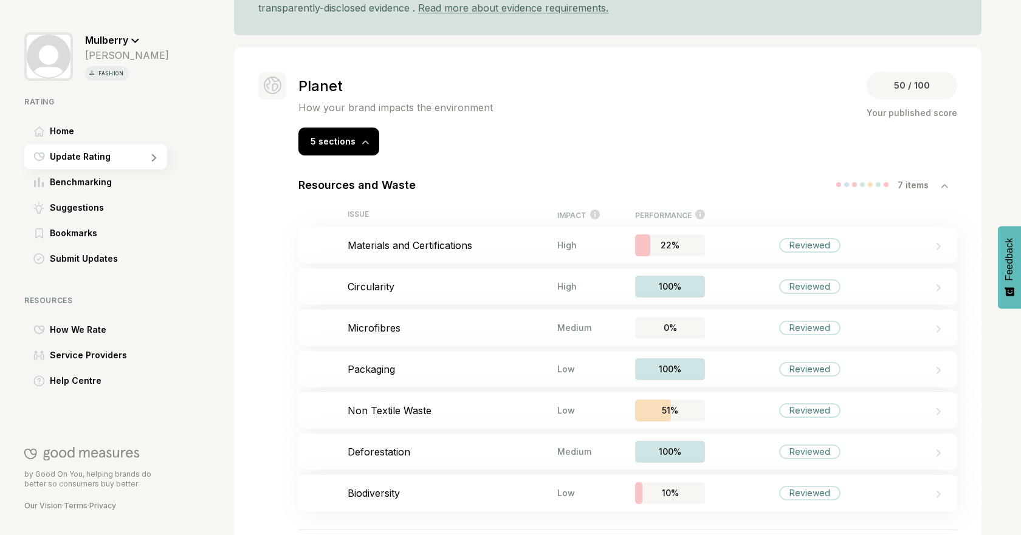
scroll to position [240, 0]
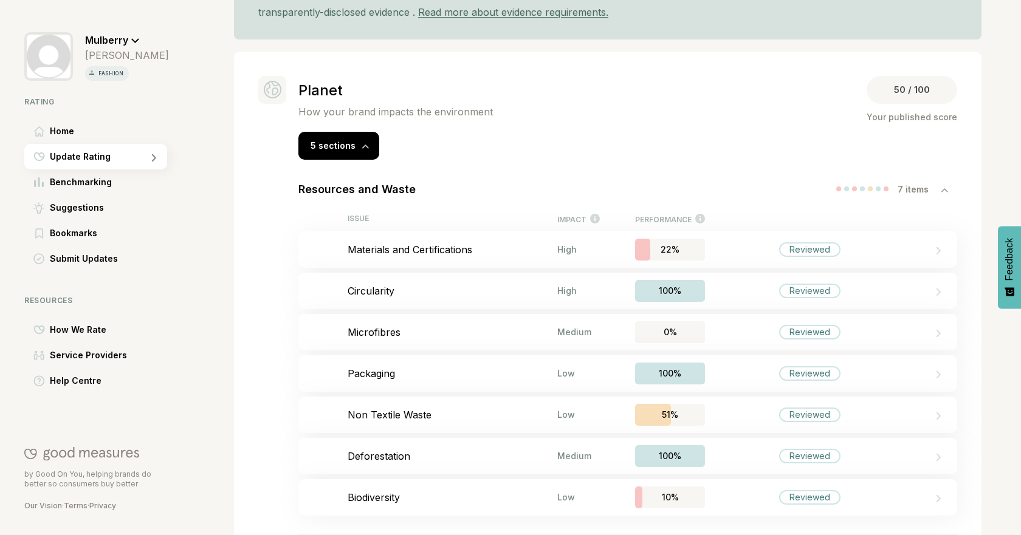
click at [923, 189] on div "7 items" at bounding box center [919, 189] width 43 height 10
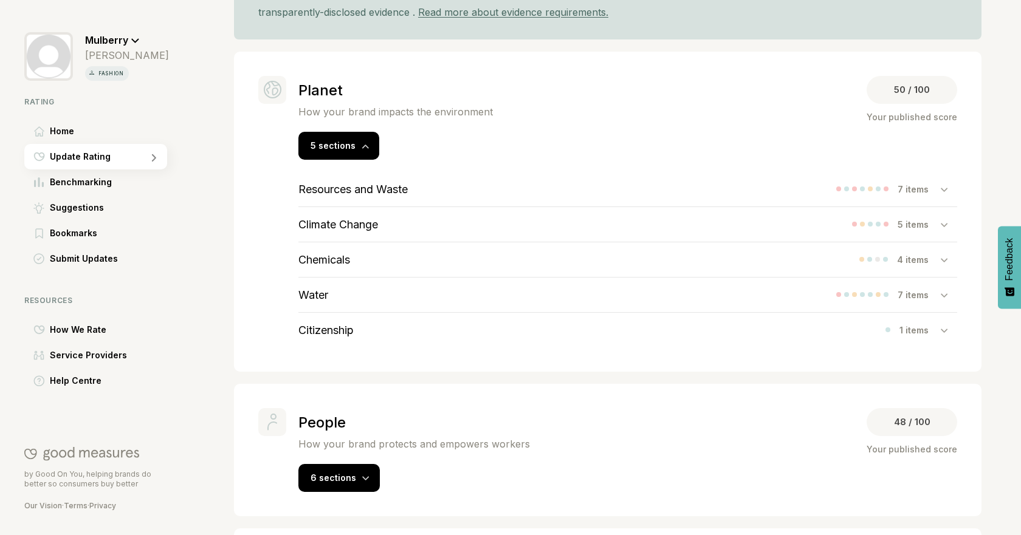
click at [680, 94] on div "Planet How your brand impacts the environment 50 / 100 Your published score" at bounding box center [627, 102] width 659 height 52
